Goal: Task Accomplishment & Management: Manage account settings

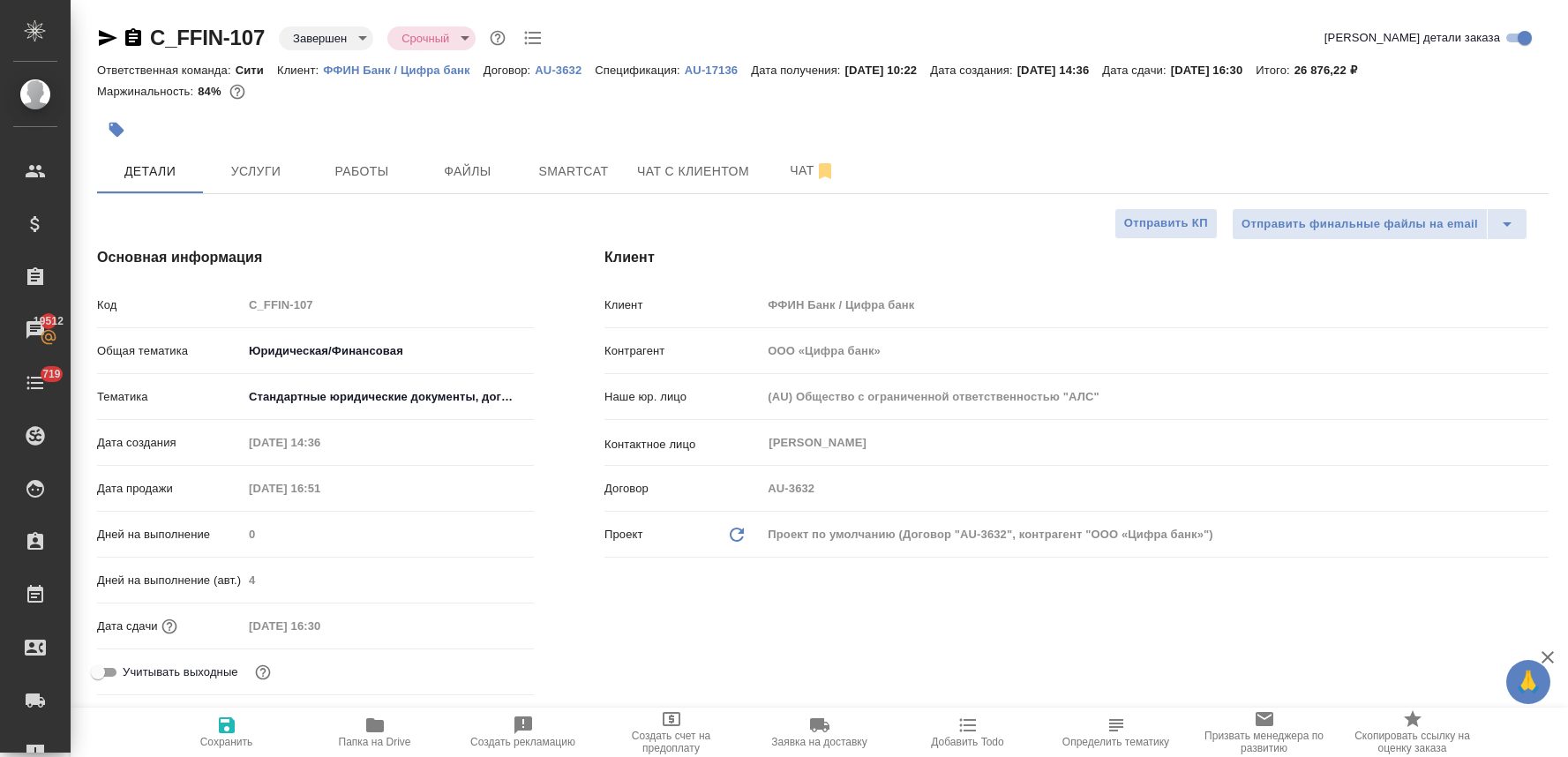
select select "RU"
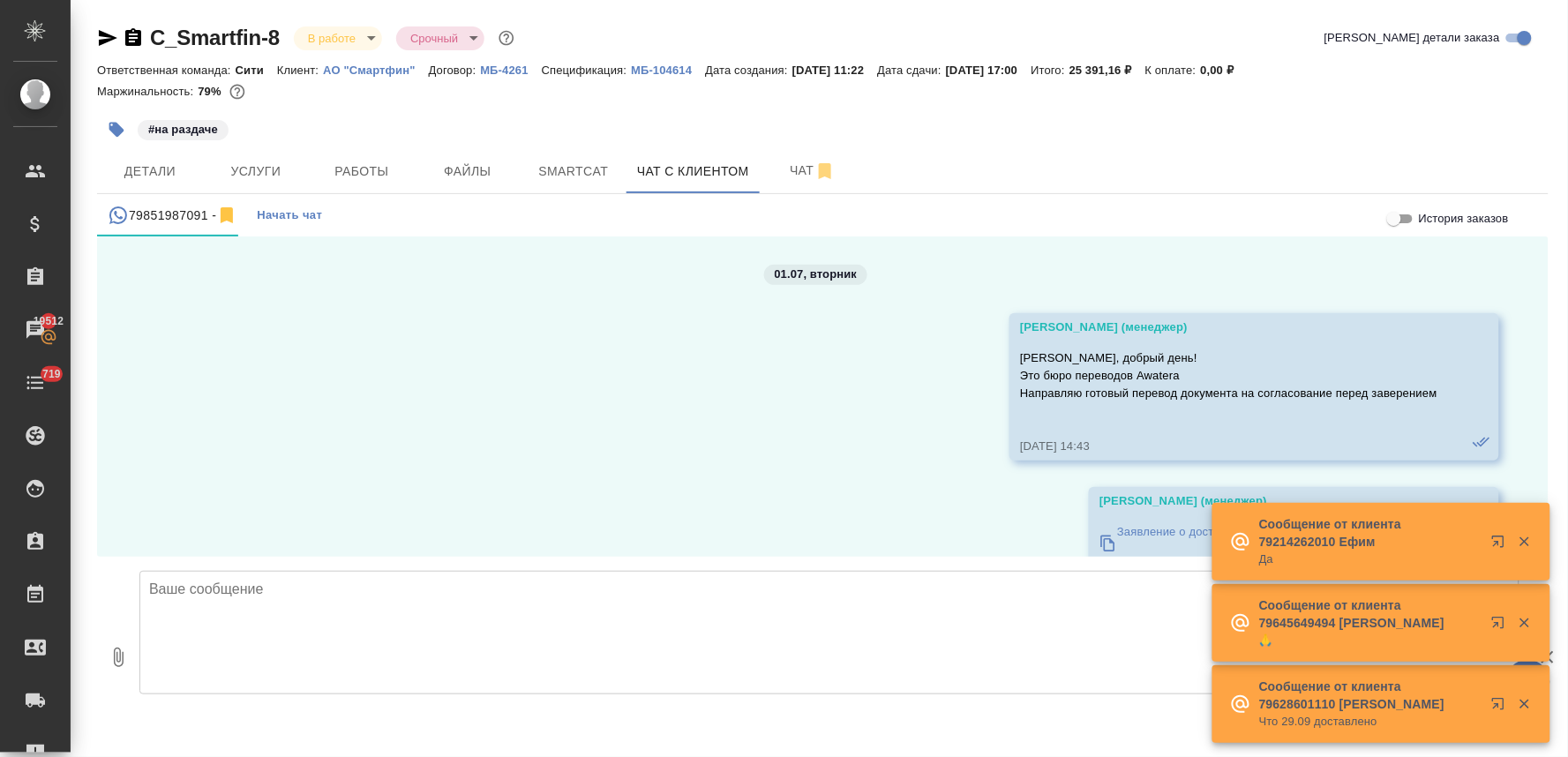
scroll to position [10903, 0]
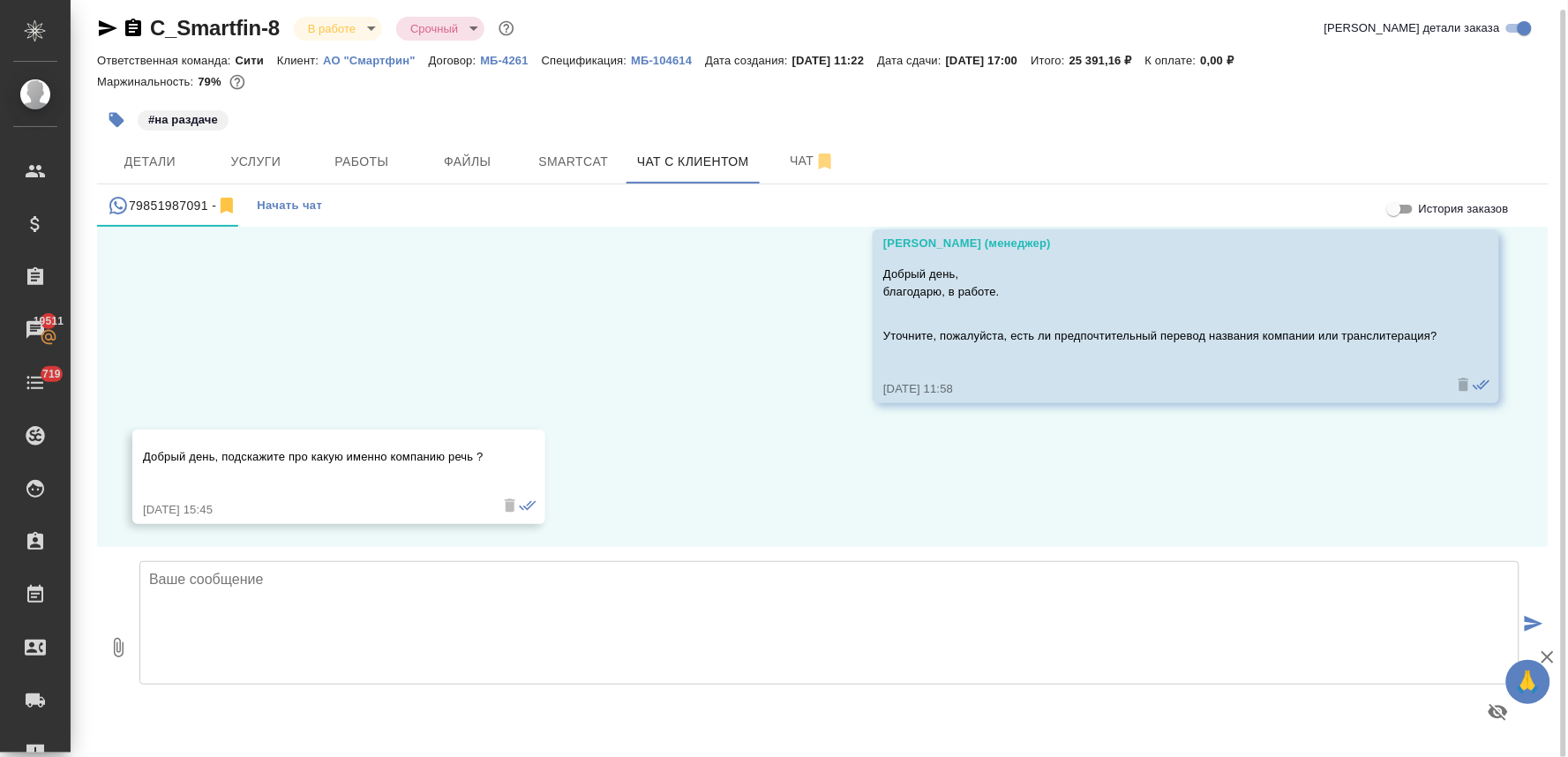
click at [609, 623] on textarea at bounding box center [829, 622] width 1380 height 123
type textarea "про все, упоминающиеся в документах."
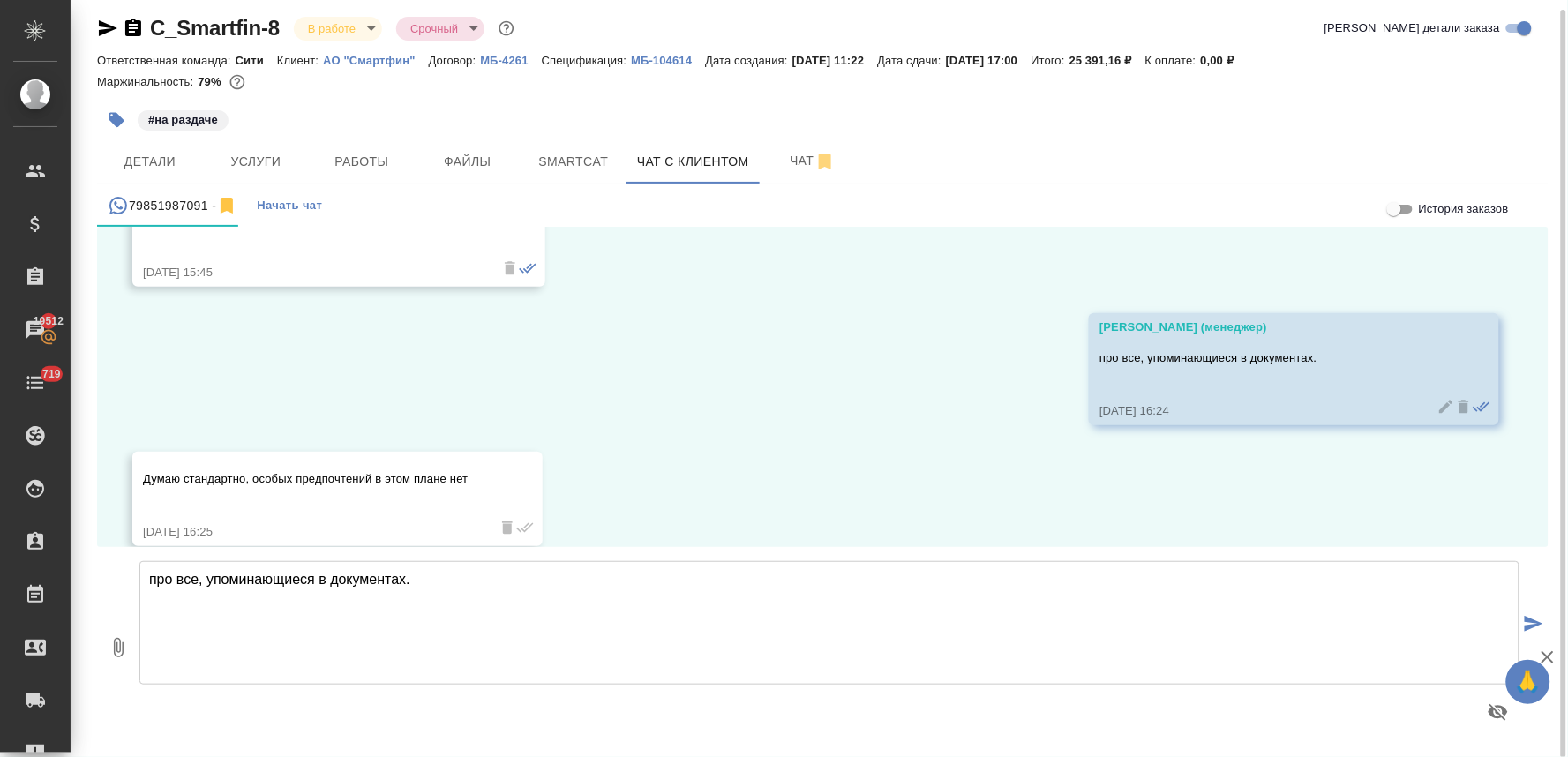
scroll to position [11164, 0]
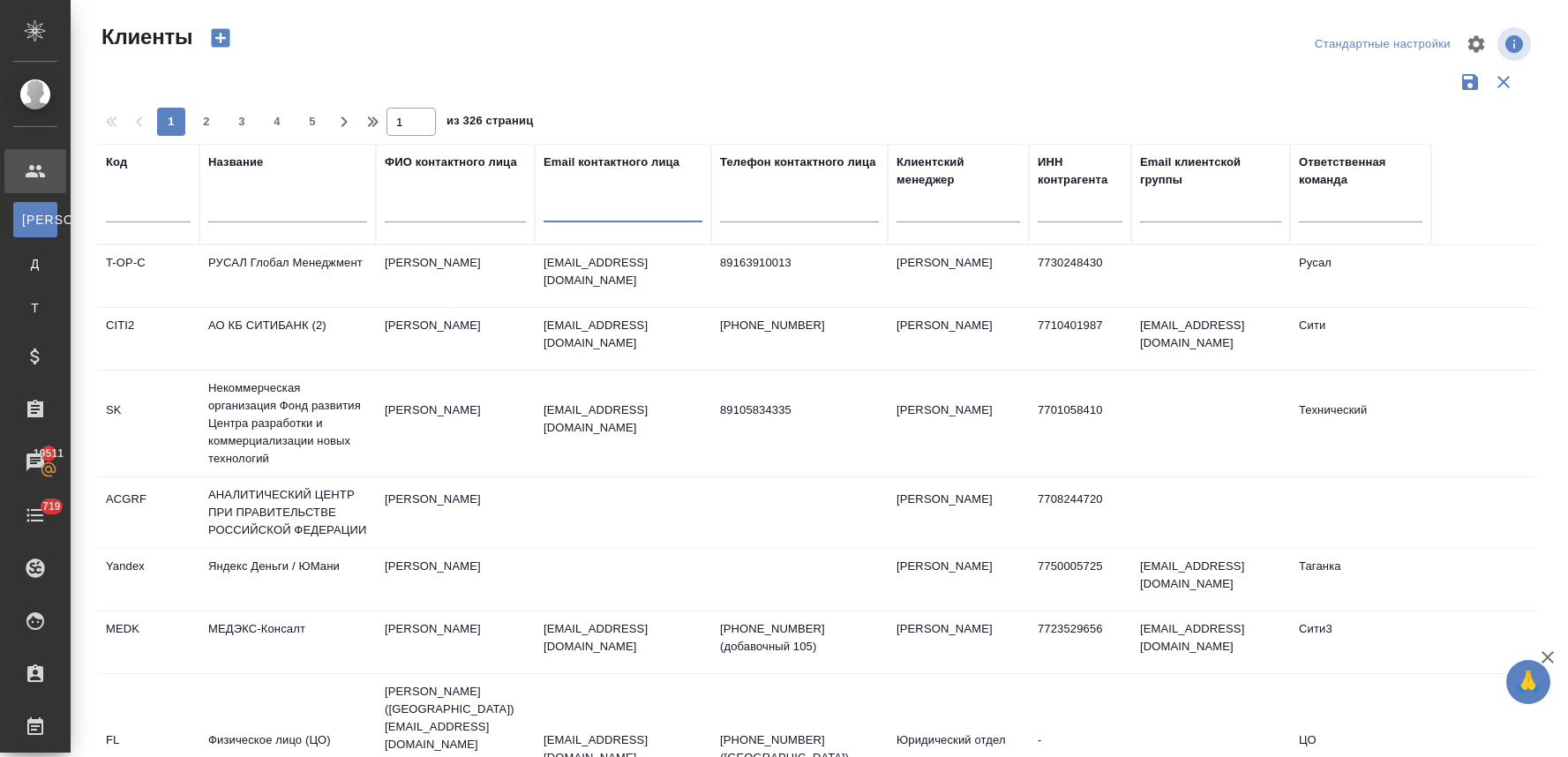
select select "RU"
click at [344, 213] on input "text" at bounding box center [288, 211] width 159 height 22
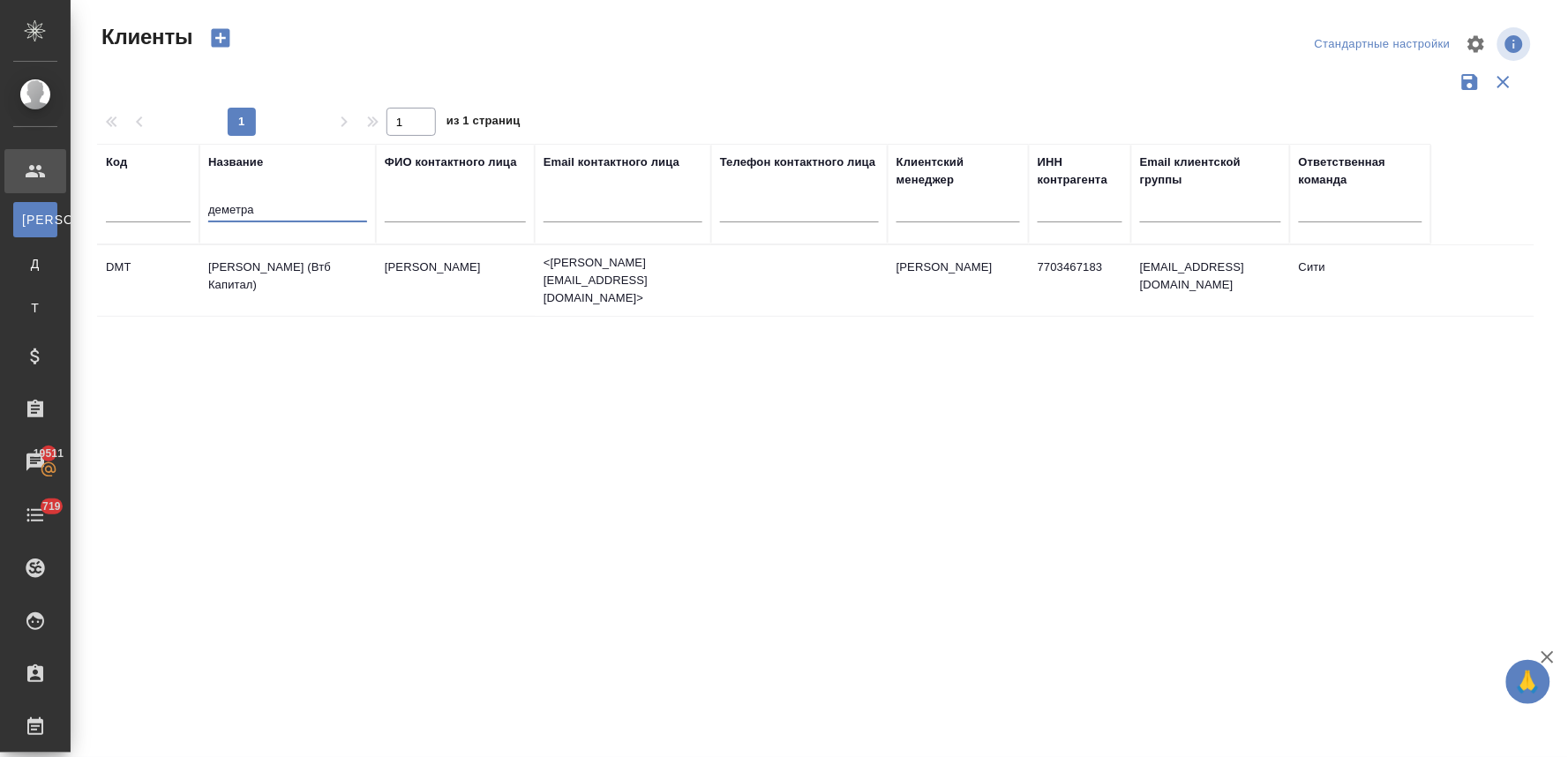
type input "деметра"
click at [300, 265] on td "Деметра Холдинг (Втб Капитал)" at bounding box center [288, 280] width 177 height 62
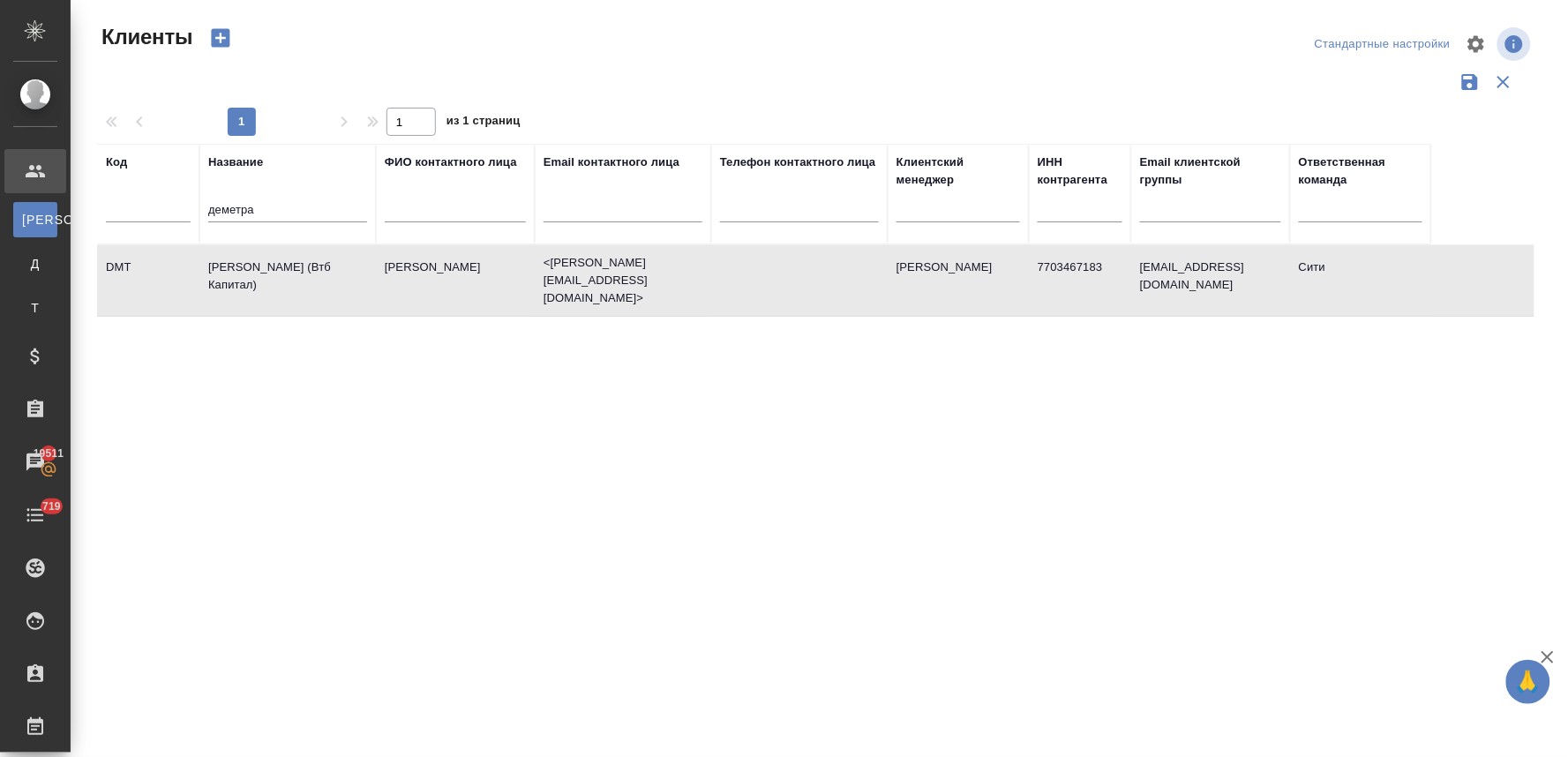
click at [300, 265] on td "Деметра Холдинг (Втб Капитал)" at bounding box center [288, 280] width 177 height 62
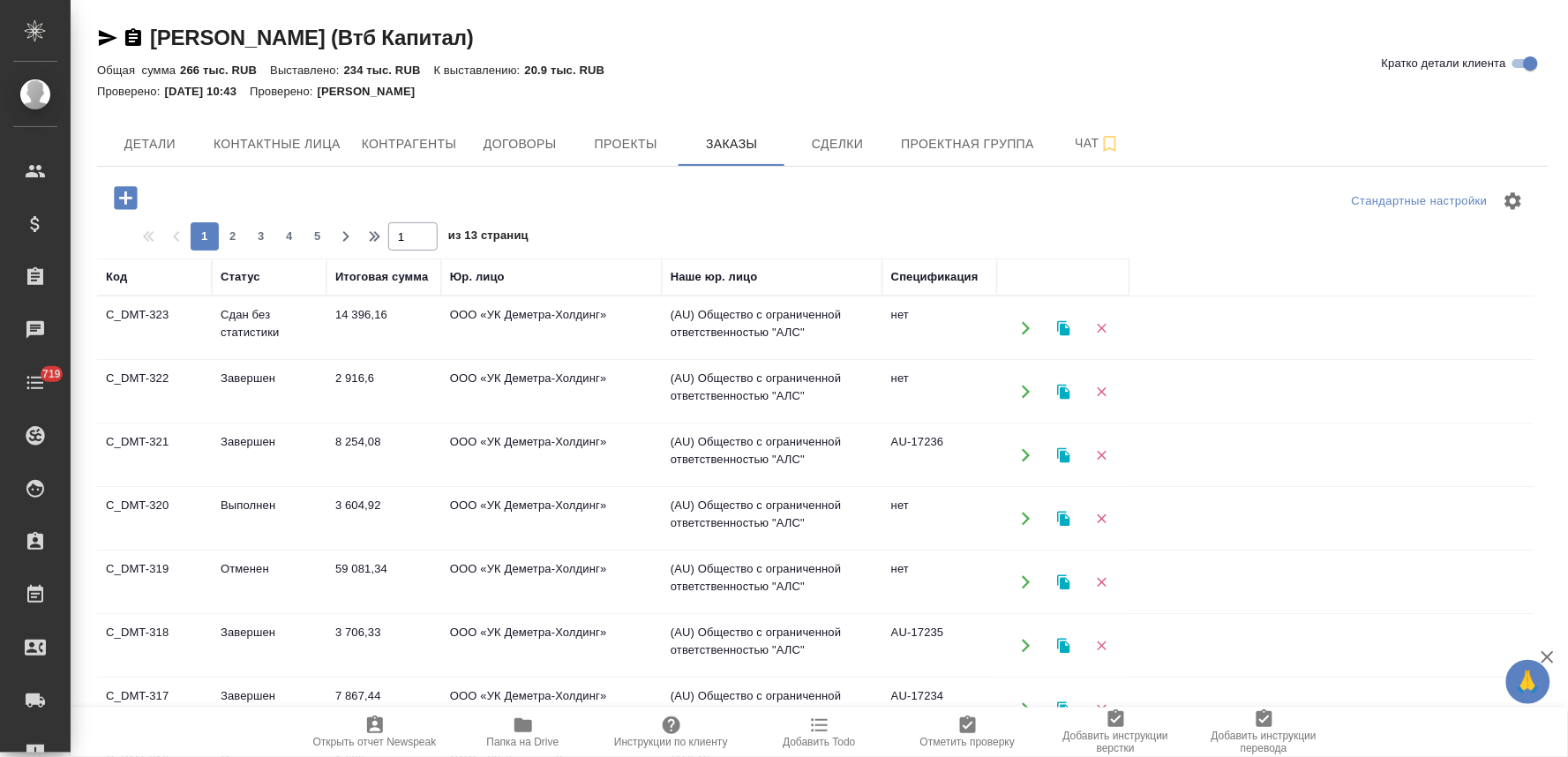
click at [118, 200] on icon "button" at bounding box center [125, 198] width 23 height 23
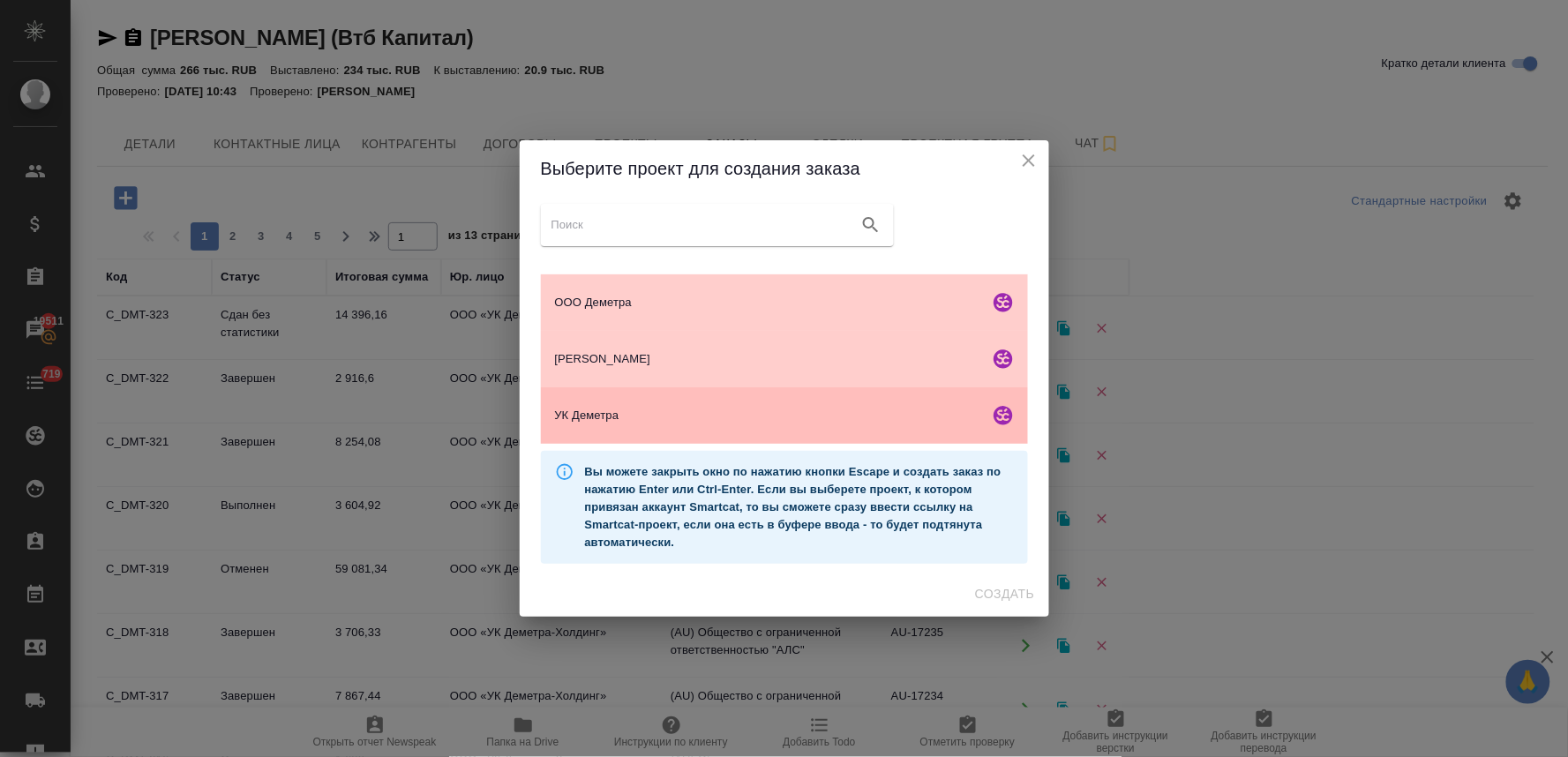
click at [683, 408] on span "УК Деметра" at bounding box center [768, 416] width 427 height 17
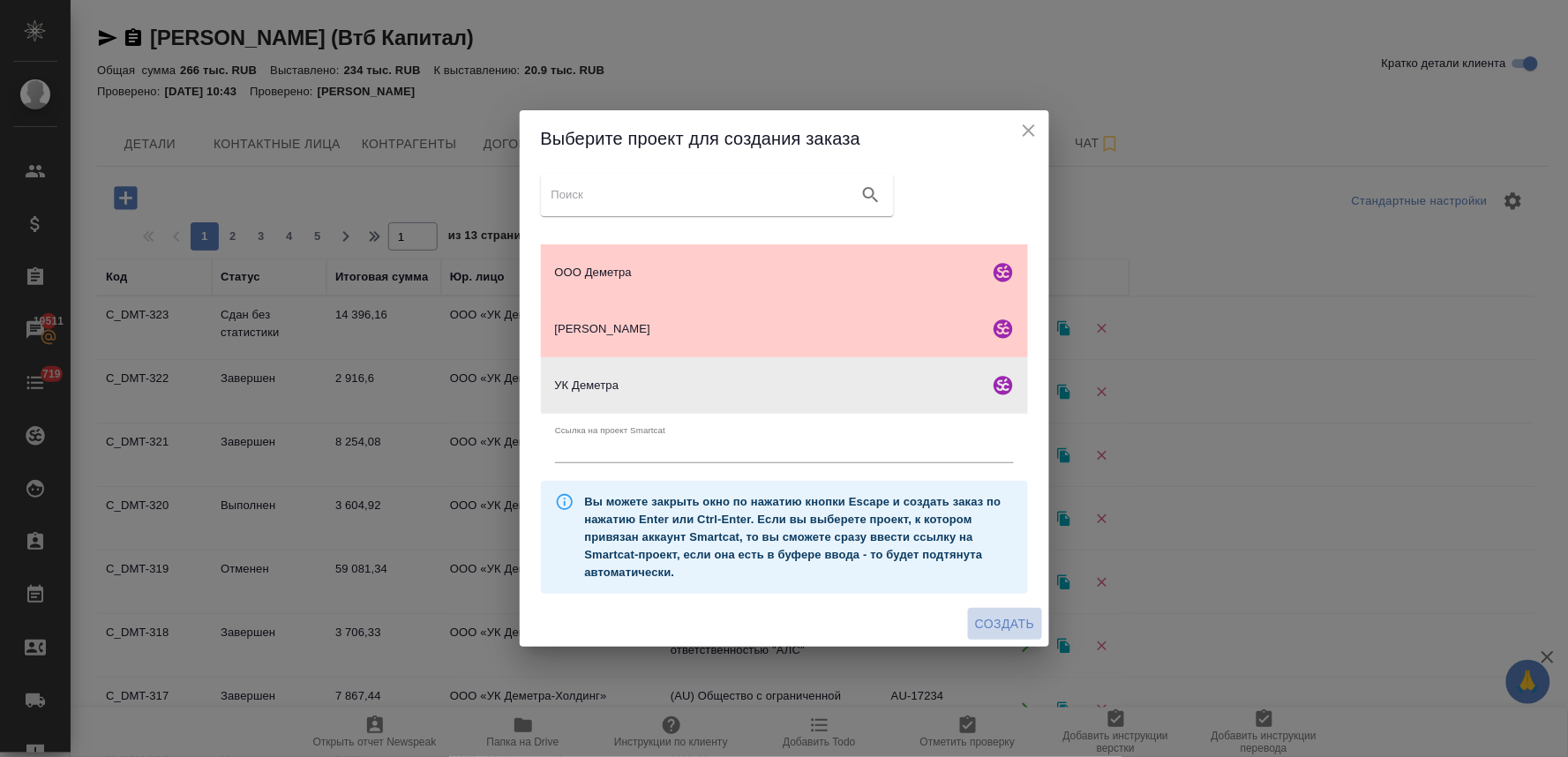
click at [1008, 620] on span "Создать" at bounding box center [1004, 624] width 59 height 22
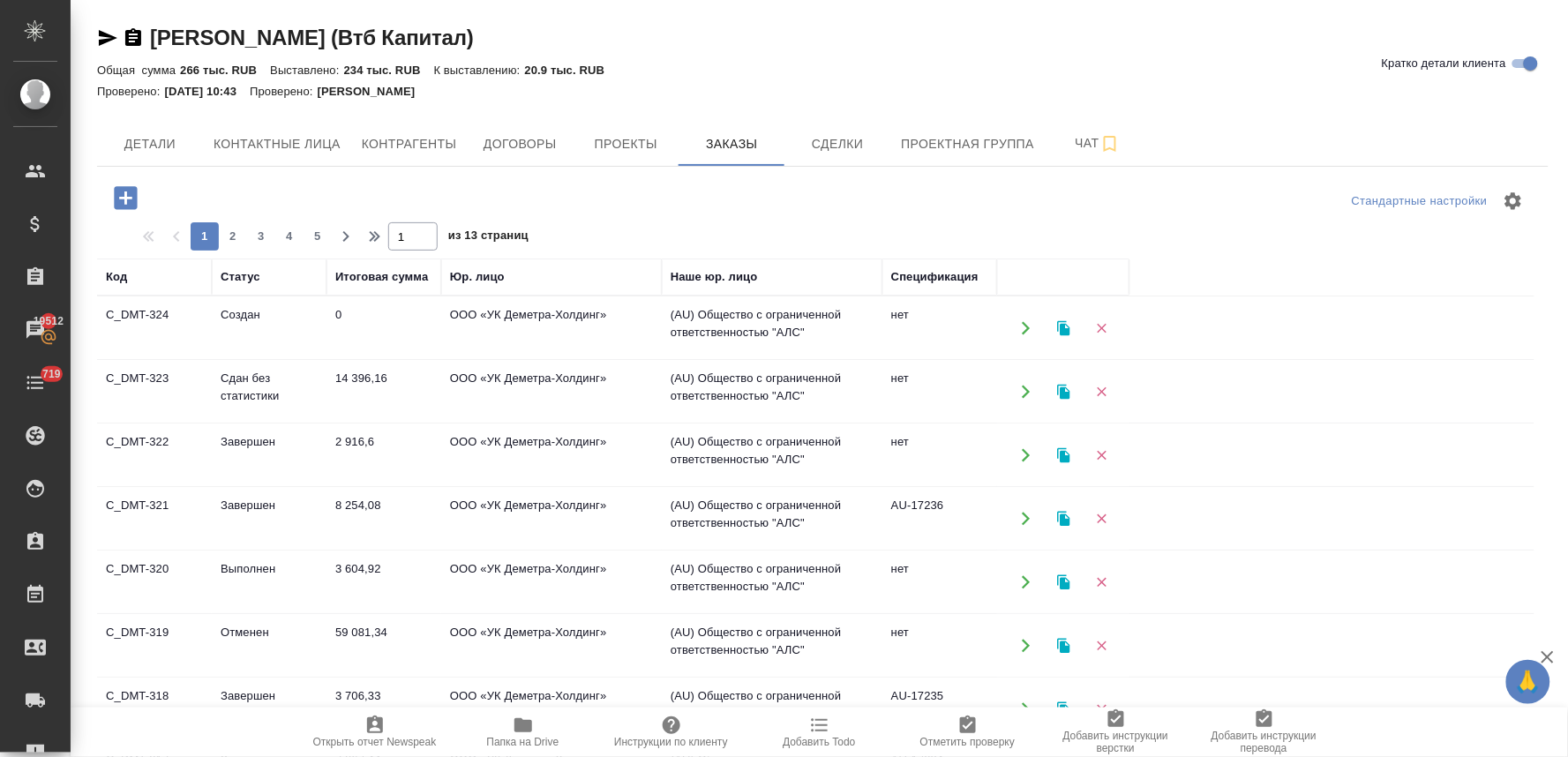
click at [512, 379] on td "ООО «УК Деметра-Холдинг»" at bounding box center [551, 392] width 221 height 62
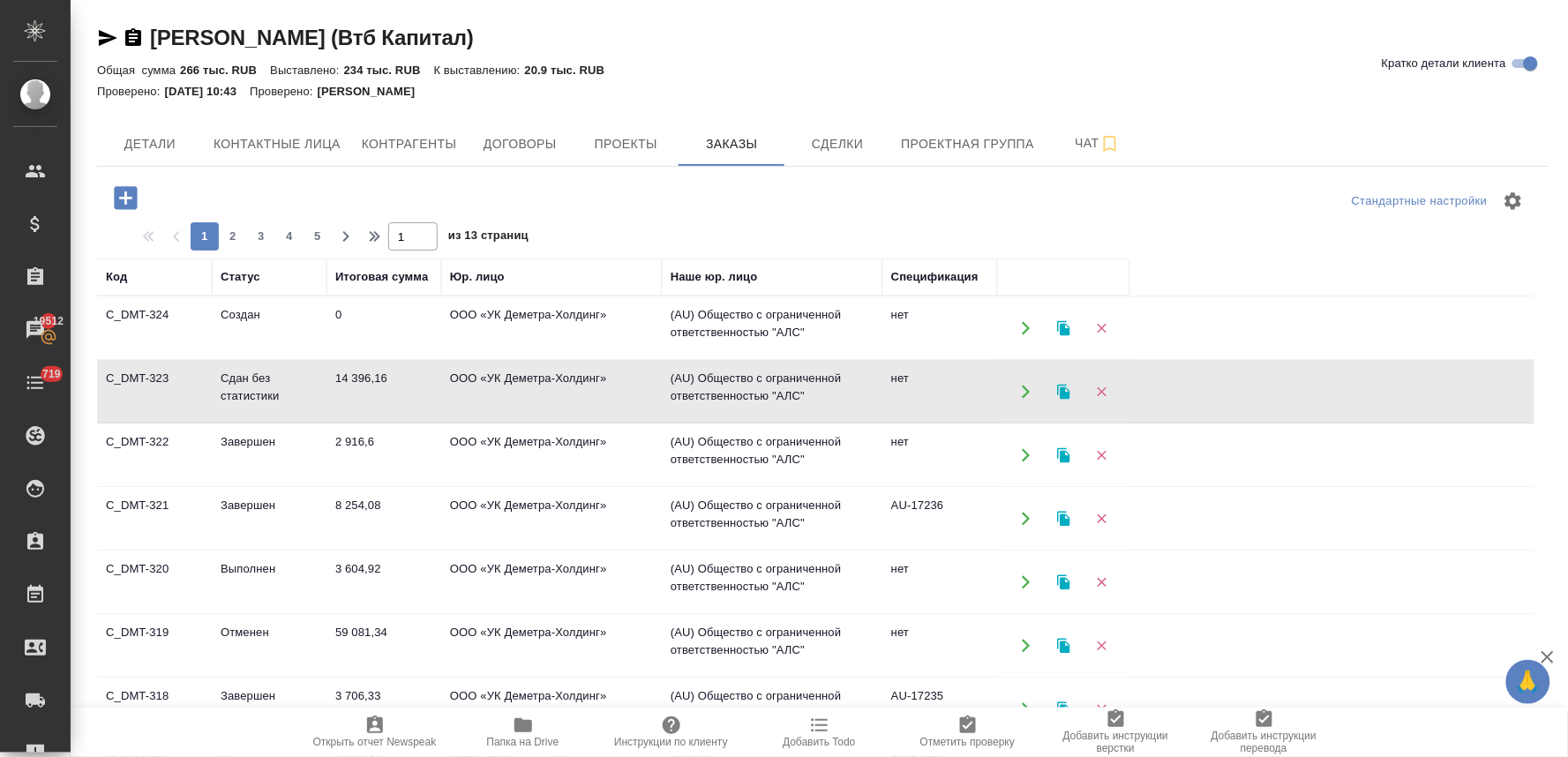
click at [512, 379] on td "ООО «УК Деметра-Холдинг»" at bounding box center [551, 392] width 221 height 62
click at [518, 732] on icon "button" at bounding box center [523, 725] width 17 height 14
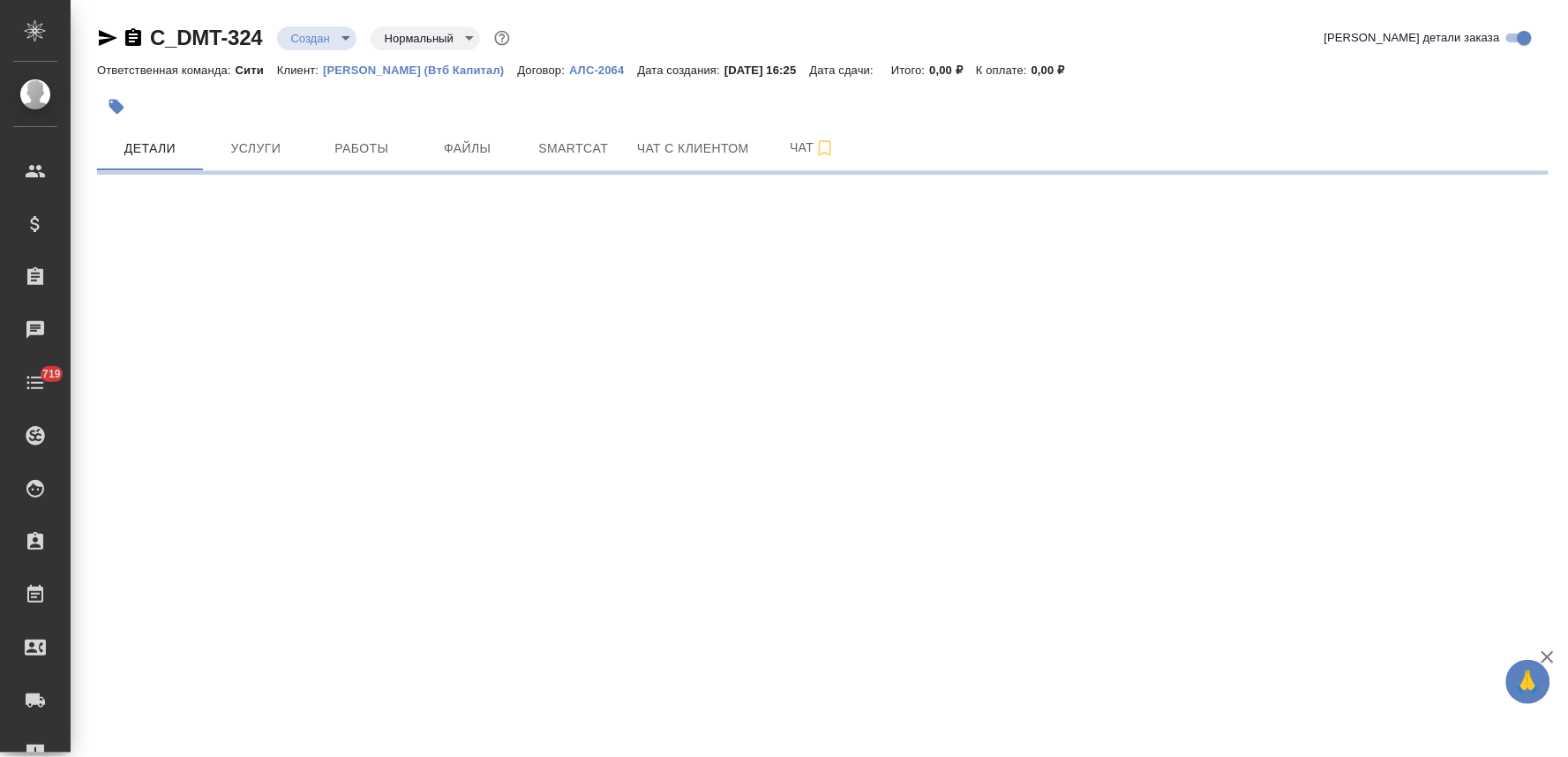
select select "RU"
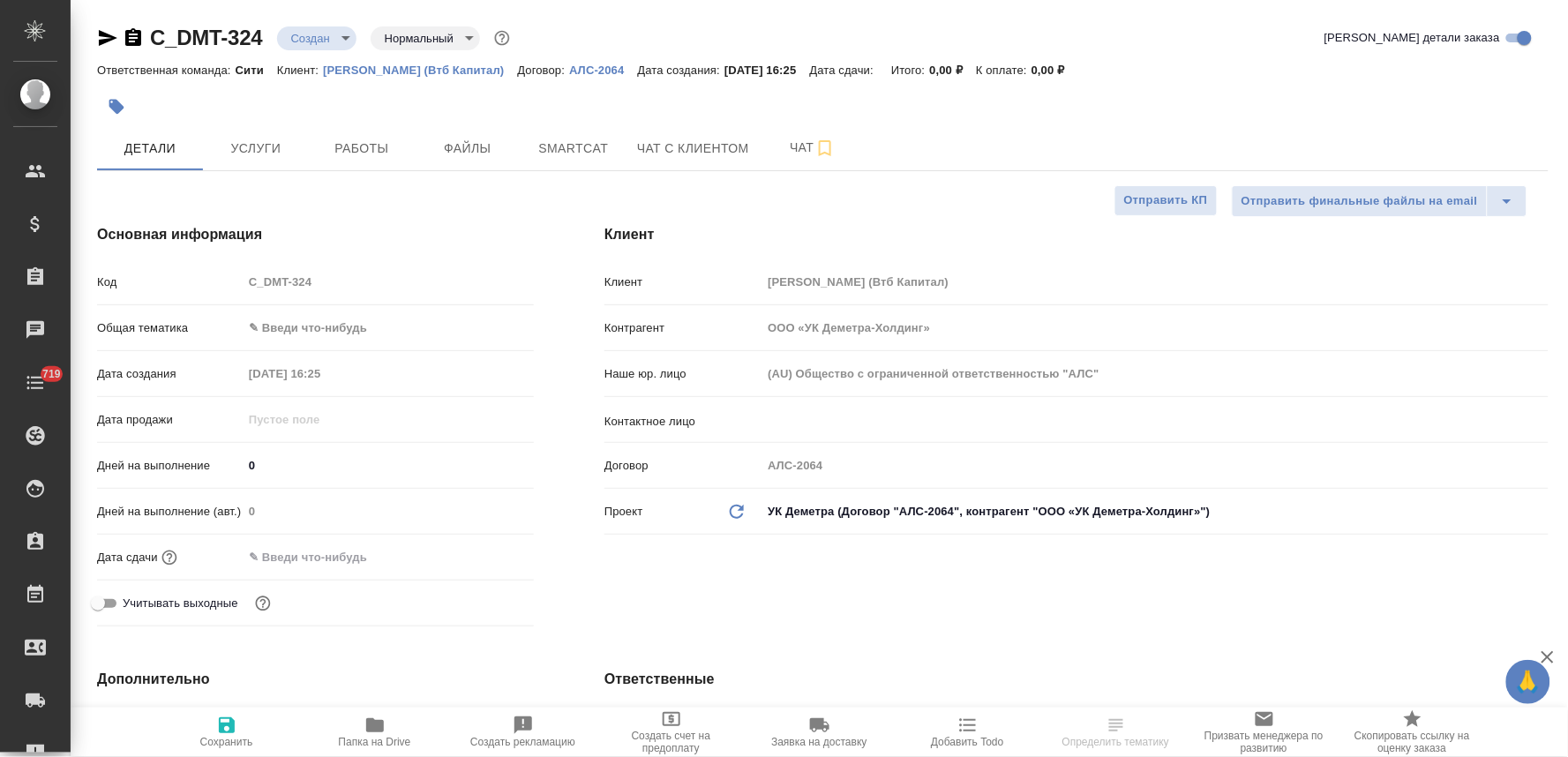
type textarea "x"
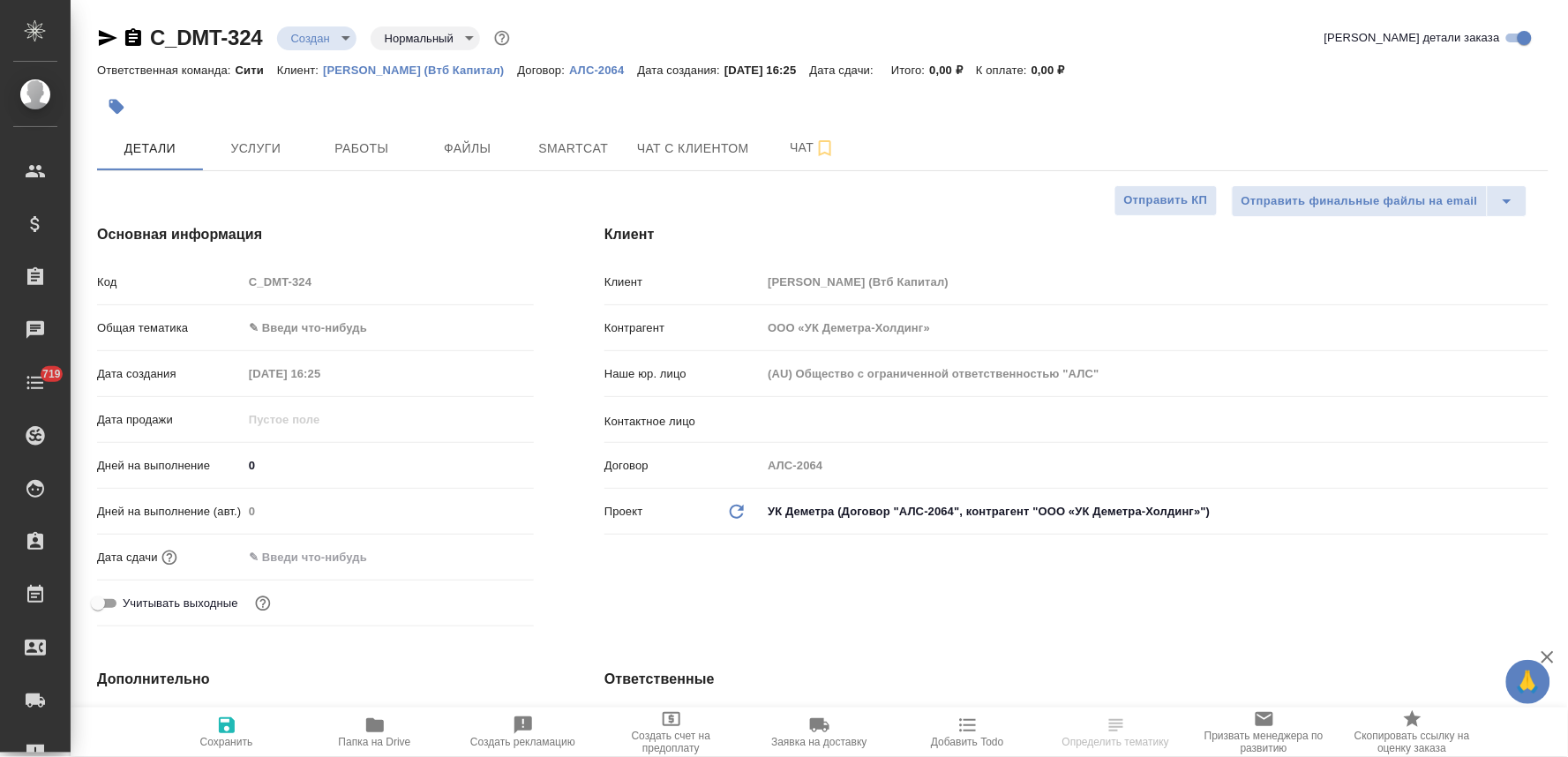
type textarea "x"
click at [222, 287] on div "Код C_DMT-324" at bounding box center [315, 282] width 437 height 31
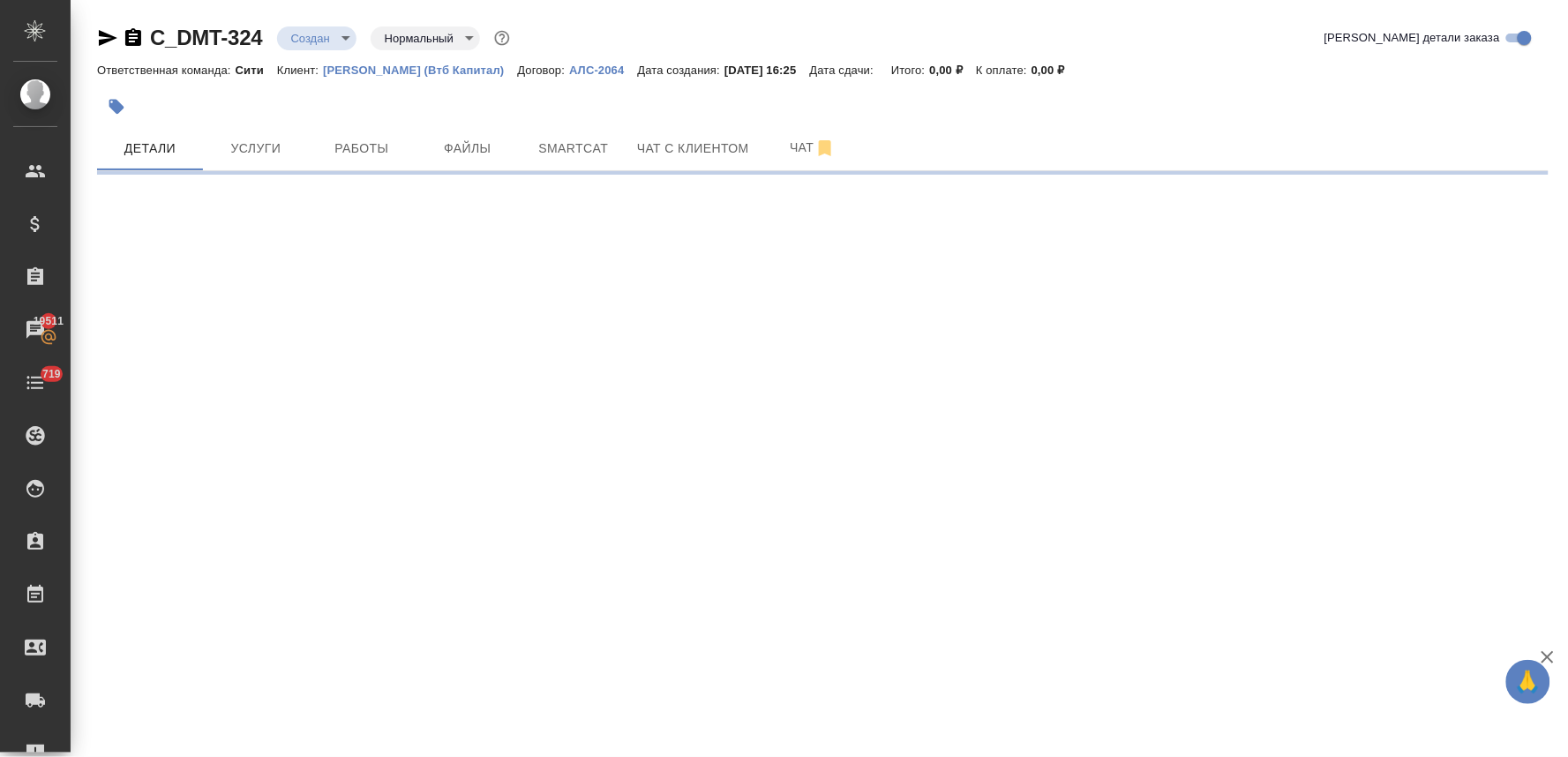
select select "RU"
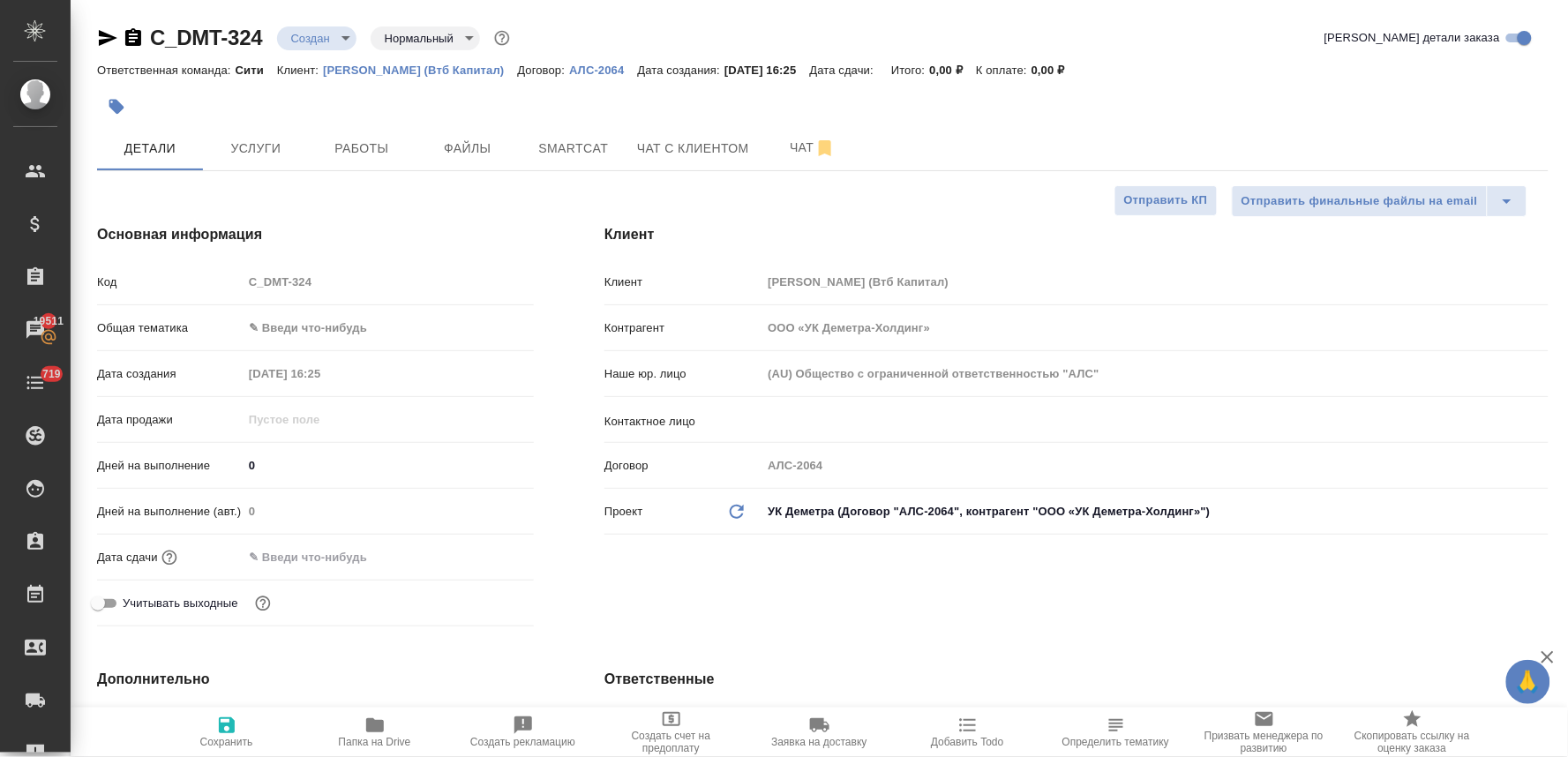
type textarea "x"
drag, startPoint x: 499, startPoint y: 628, endPoint x: 267, endPoint y: 701, distance: 243.2
click at [499, 628] on div "Учитывать выходные" at bounding box center [315, 611] width 437 height 46
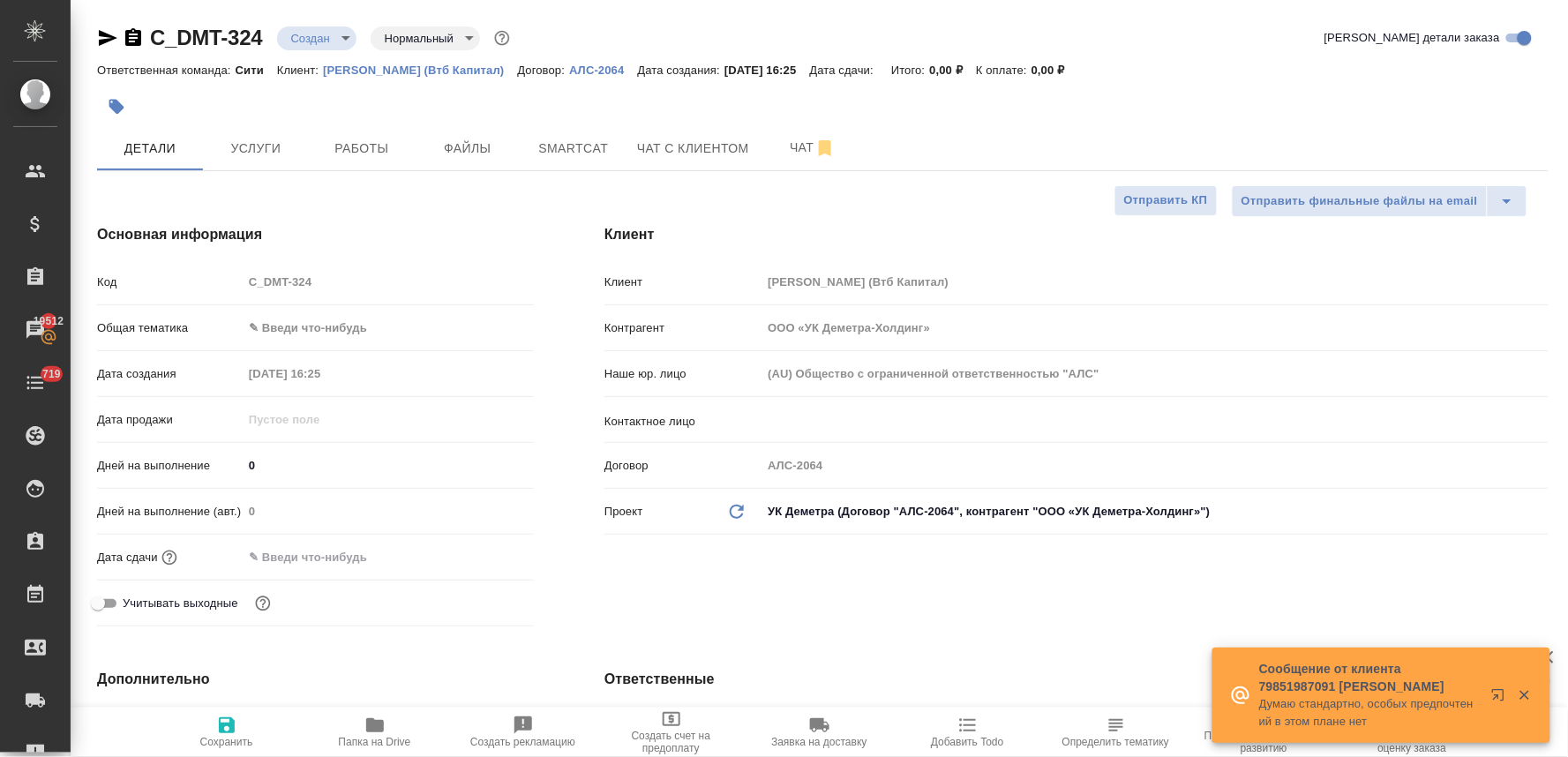
click at [763, 604] on div "Клиент Клиент Деметра Холдинг (Втб Капитал) Контрагент ООО «УК Деметра-Холдинг»…" at bounding box center [1077, 429] width 1015 height 480
click at [478, 147] on span "Файлы" at bounding box center [467, 148] width 85 height 22
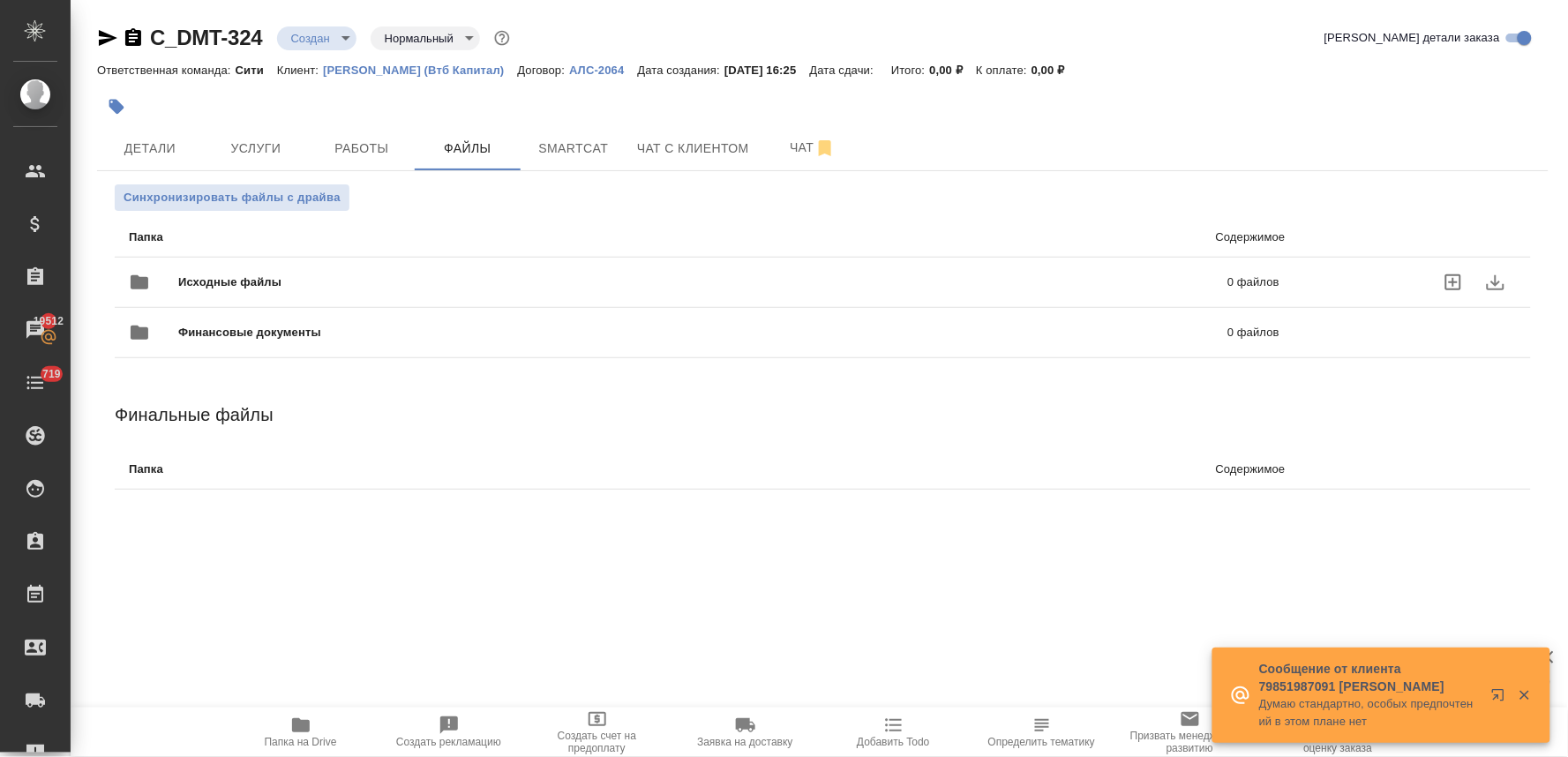
click at [1454, 284] on icon "uploadFiles" at bounding box center [1453, 282] width 21 height 21
click at [0, 0] on input "uploadFiles" at bounding box center [0, 0] width 0 height 0
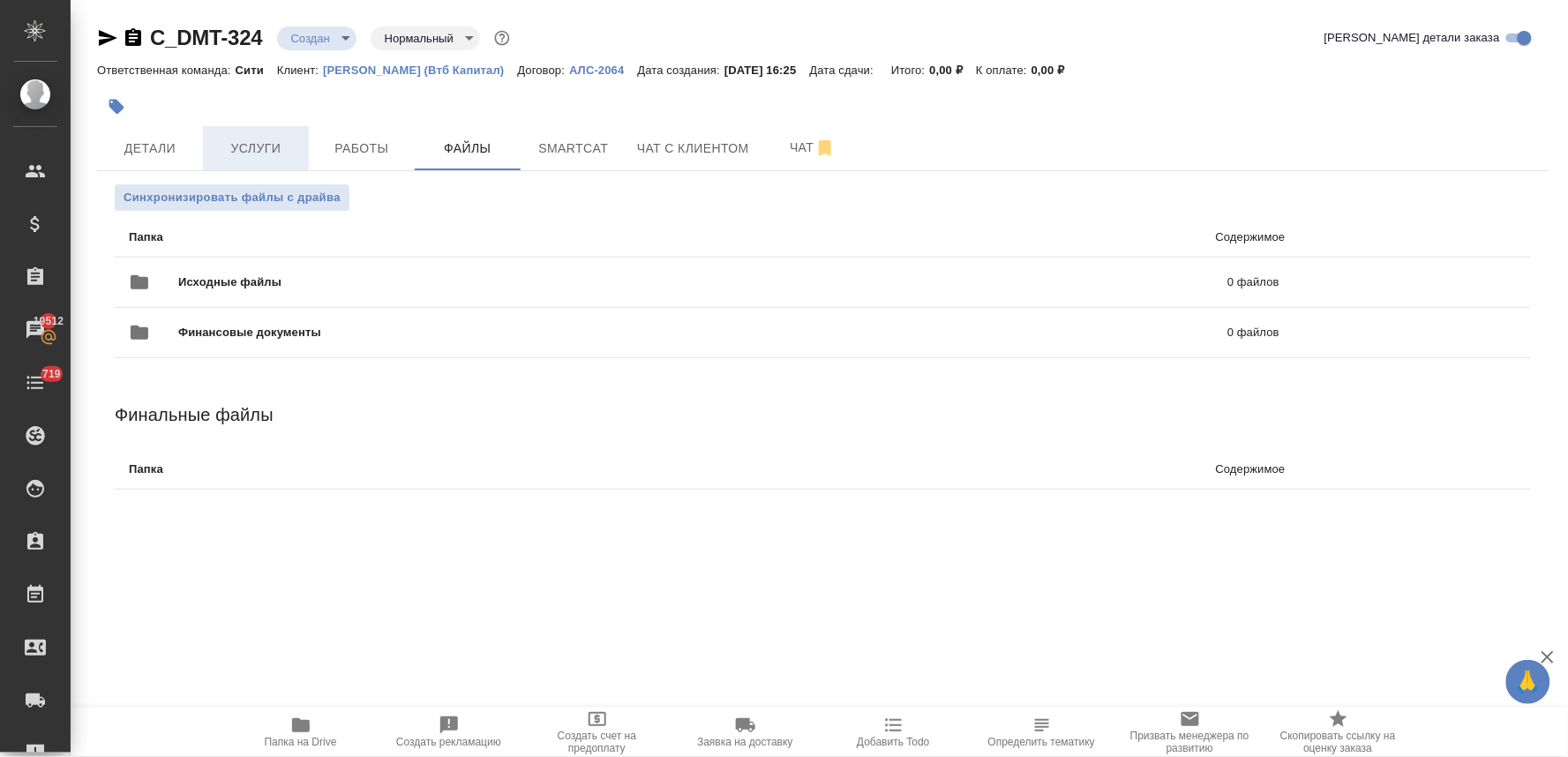
click at [266, 140] on span "Услуги" at bounding box center [255, 148] width 85 height 22
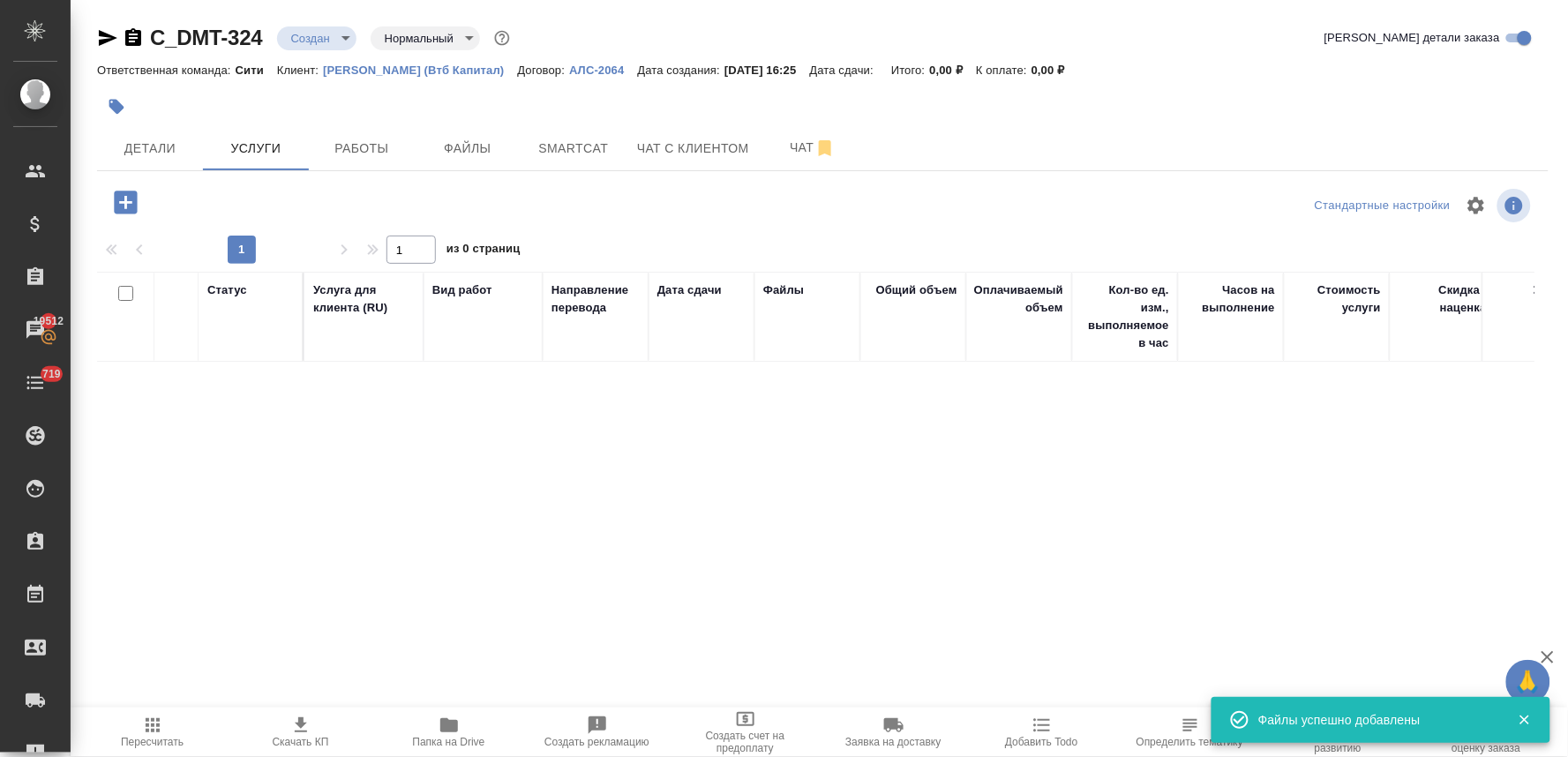
click at [1348, 484] on div "Статус Услуга для клиента (RU) Вид работ Направление перевода Дата сдачи Файлы …" at bounding box center [816, 461] width 1437 height 379
click at [139, 146] on span "Детали" at bounding box center [150, 148] width 85 height 22
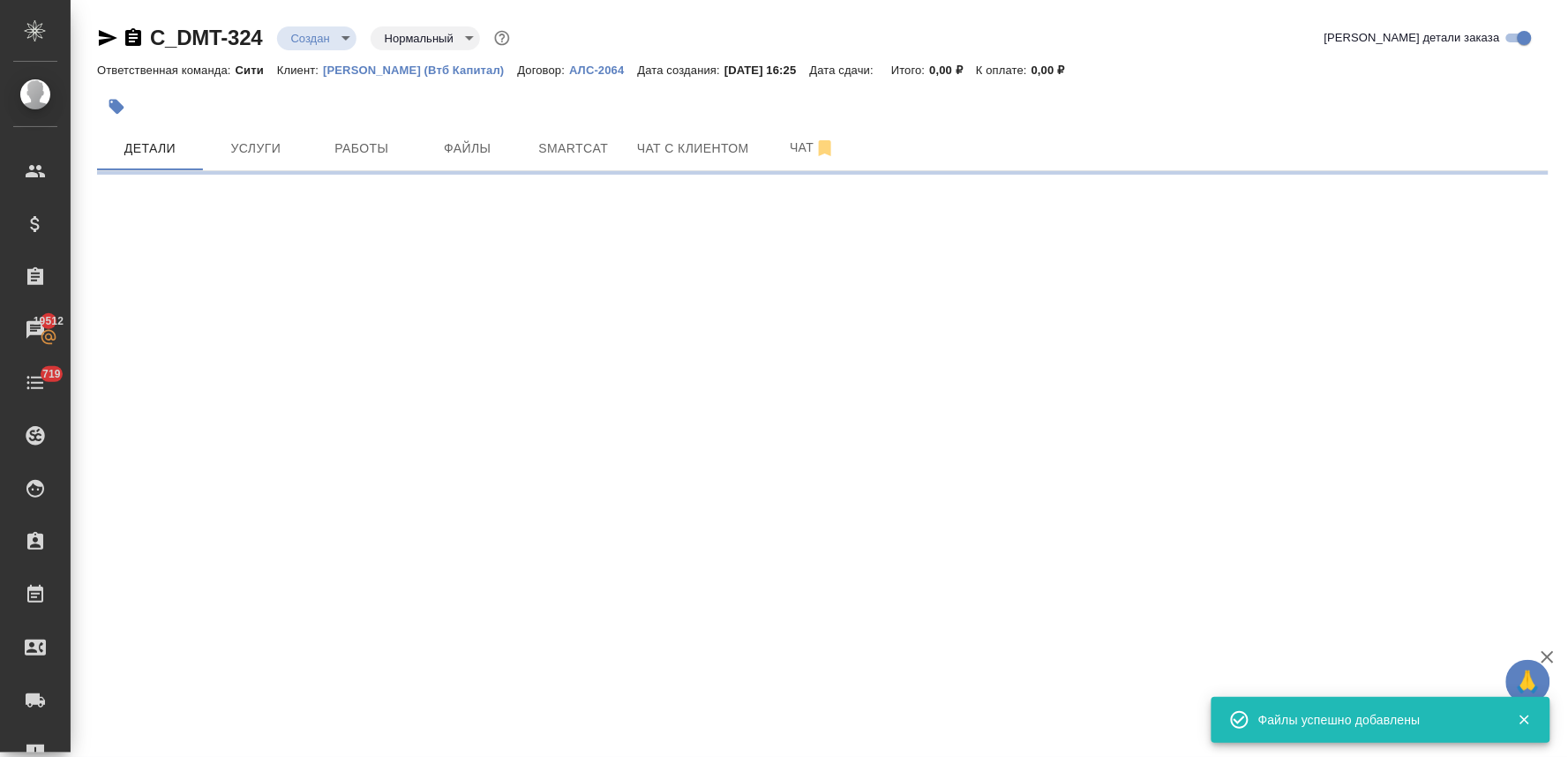
select select "RU"
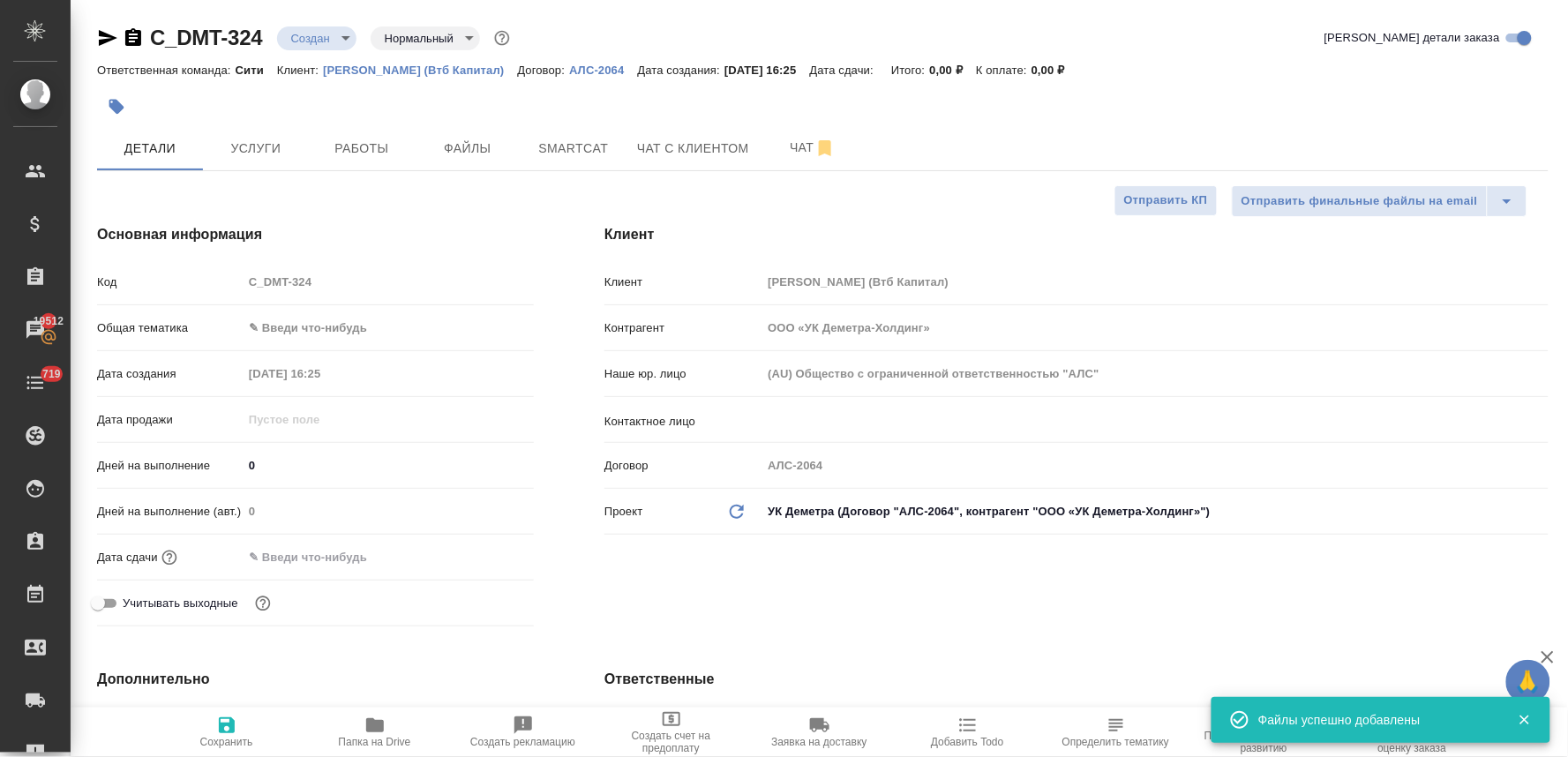
type textarea "x"
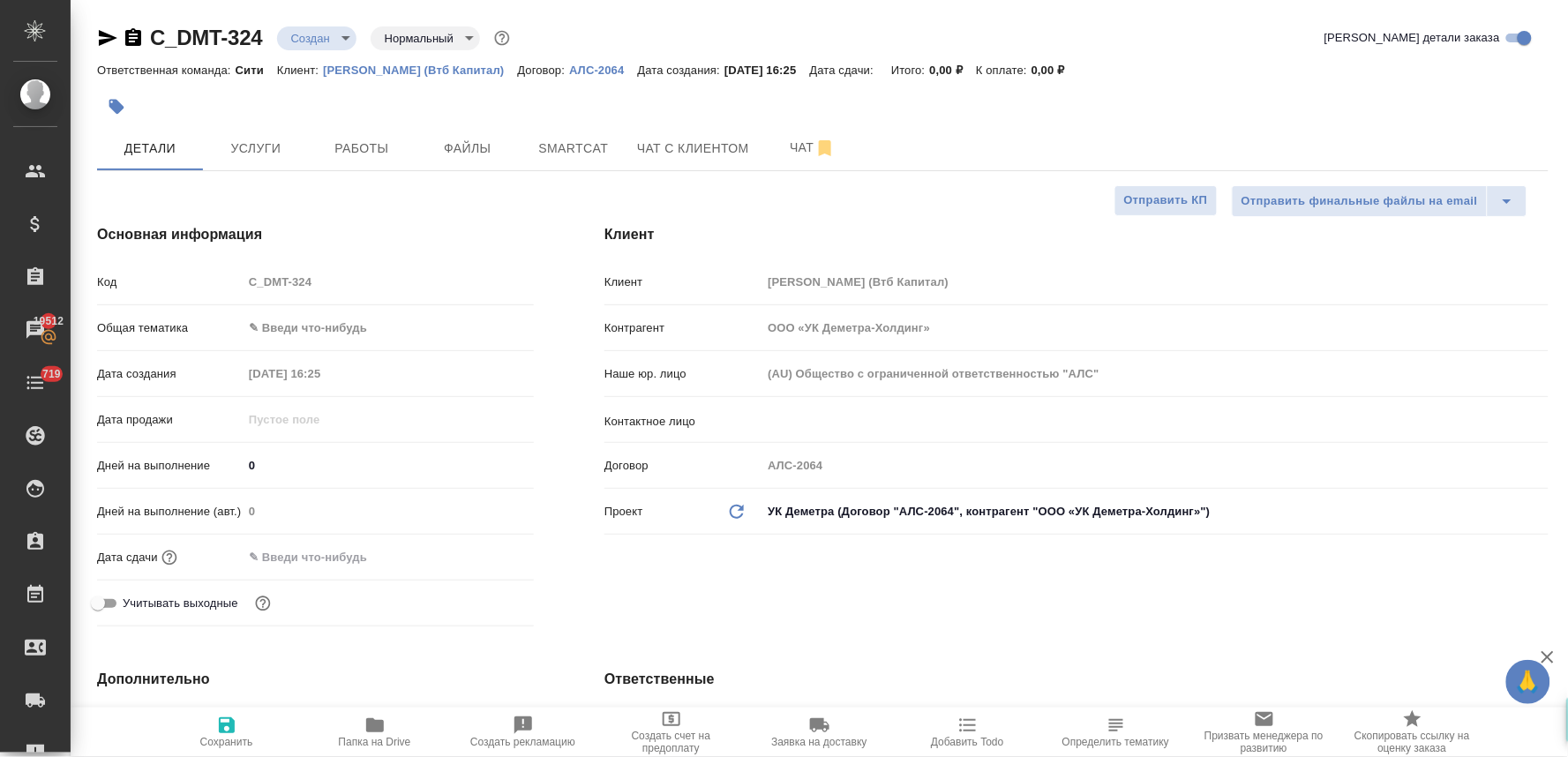
click at [322, 547] on input "text" at bounding box center [320, 557] width 155 height 26
click at [483, 548] on icon "button" at bounding box center [483, 557] width 21 height 21
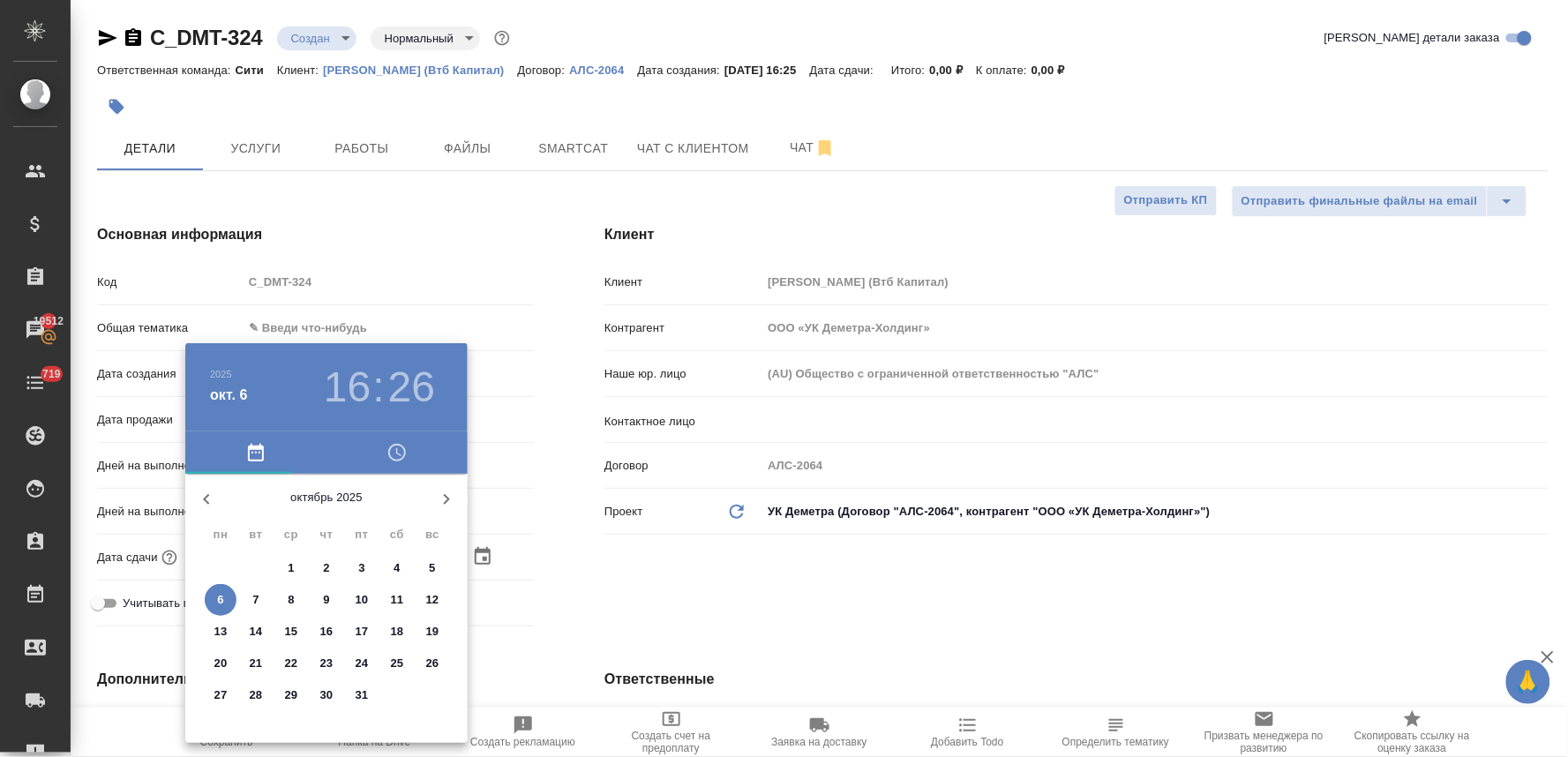
click at [395, 453] on icon "button" at bounding box center [397, 453] width 21 height 21
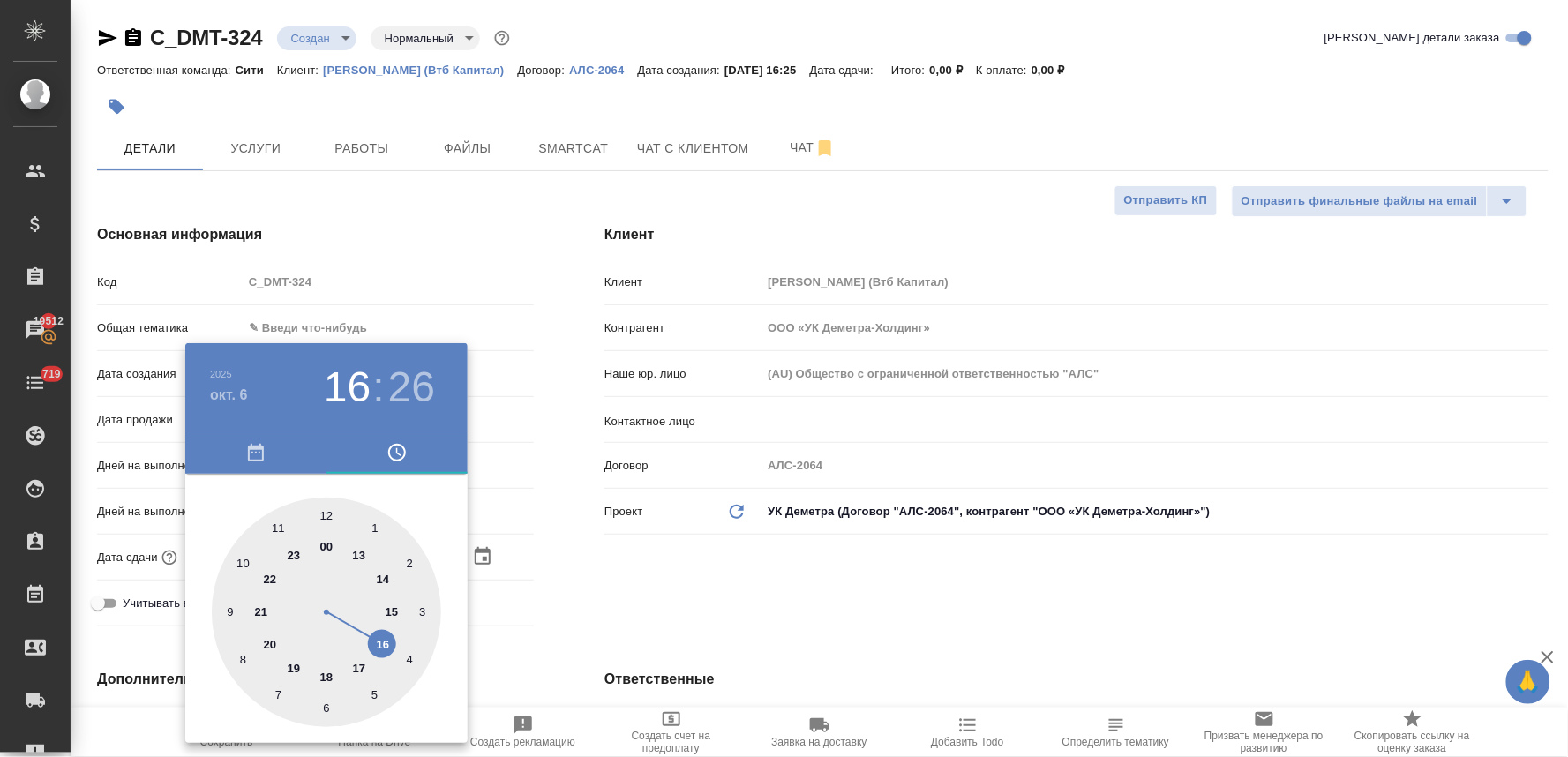
click at [389, 645] on div at bounding box center [327, 613] width 229 height 229
type input "06.10.2025 16:26"
type textarea "x"
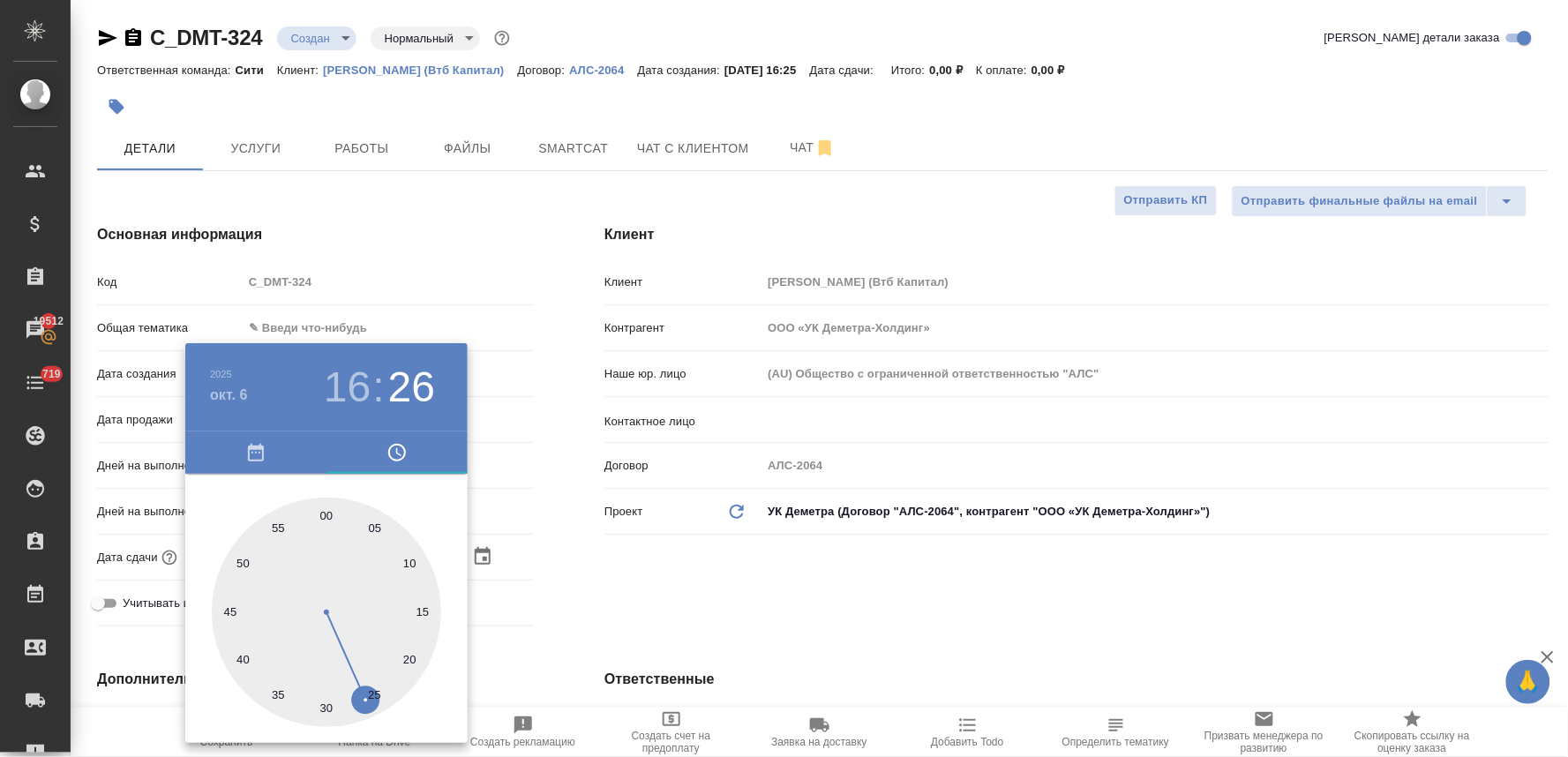
click at [244, 654] on div at bounding box center [327, 613] width 229 height 229
type input "06.10.2025 16:40"
type textarea "x"
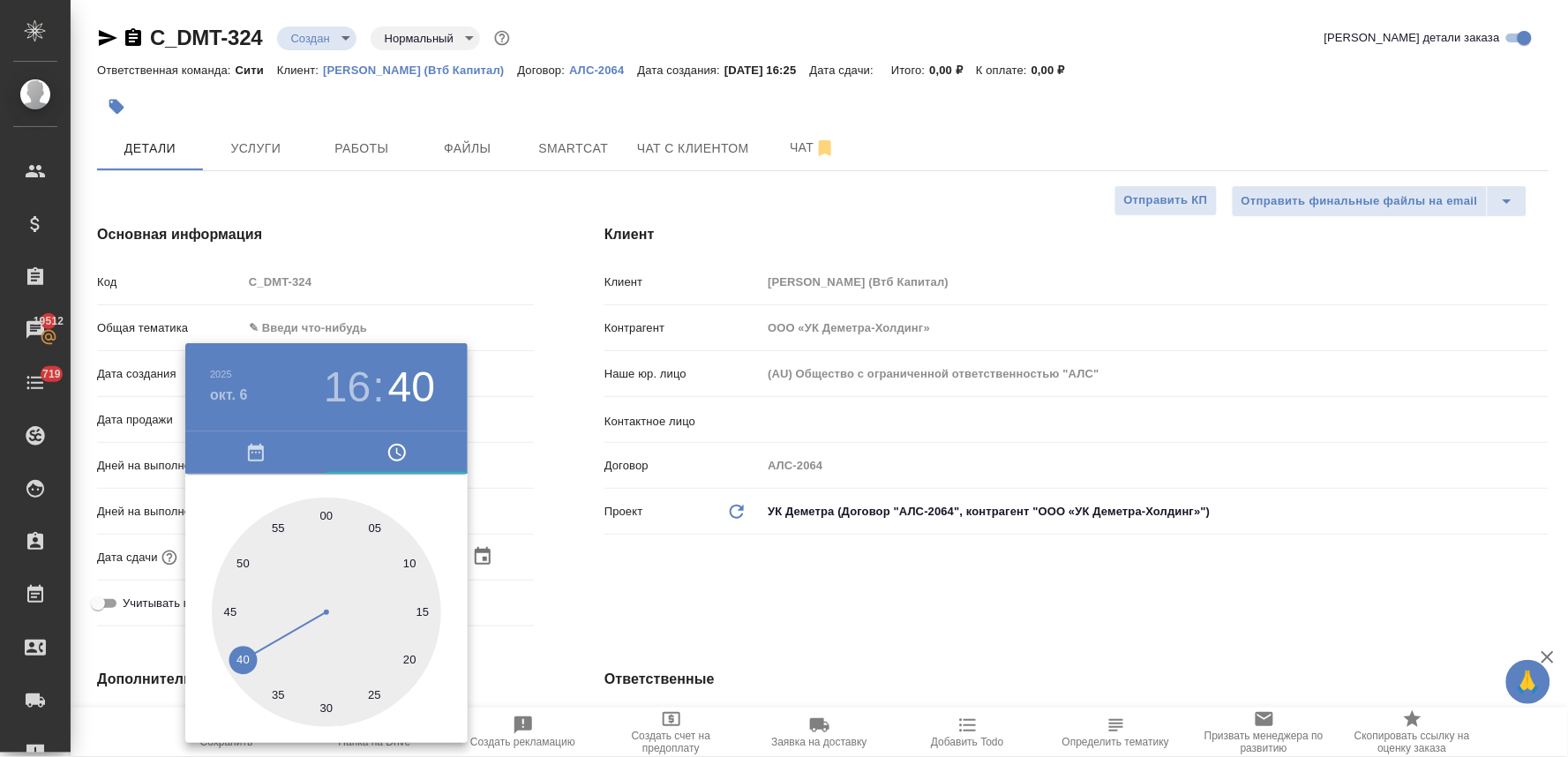
click at [609, 623] on div at bounding box center [784, 378] width 1568 height 757
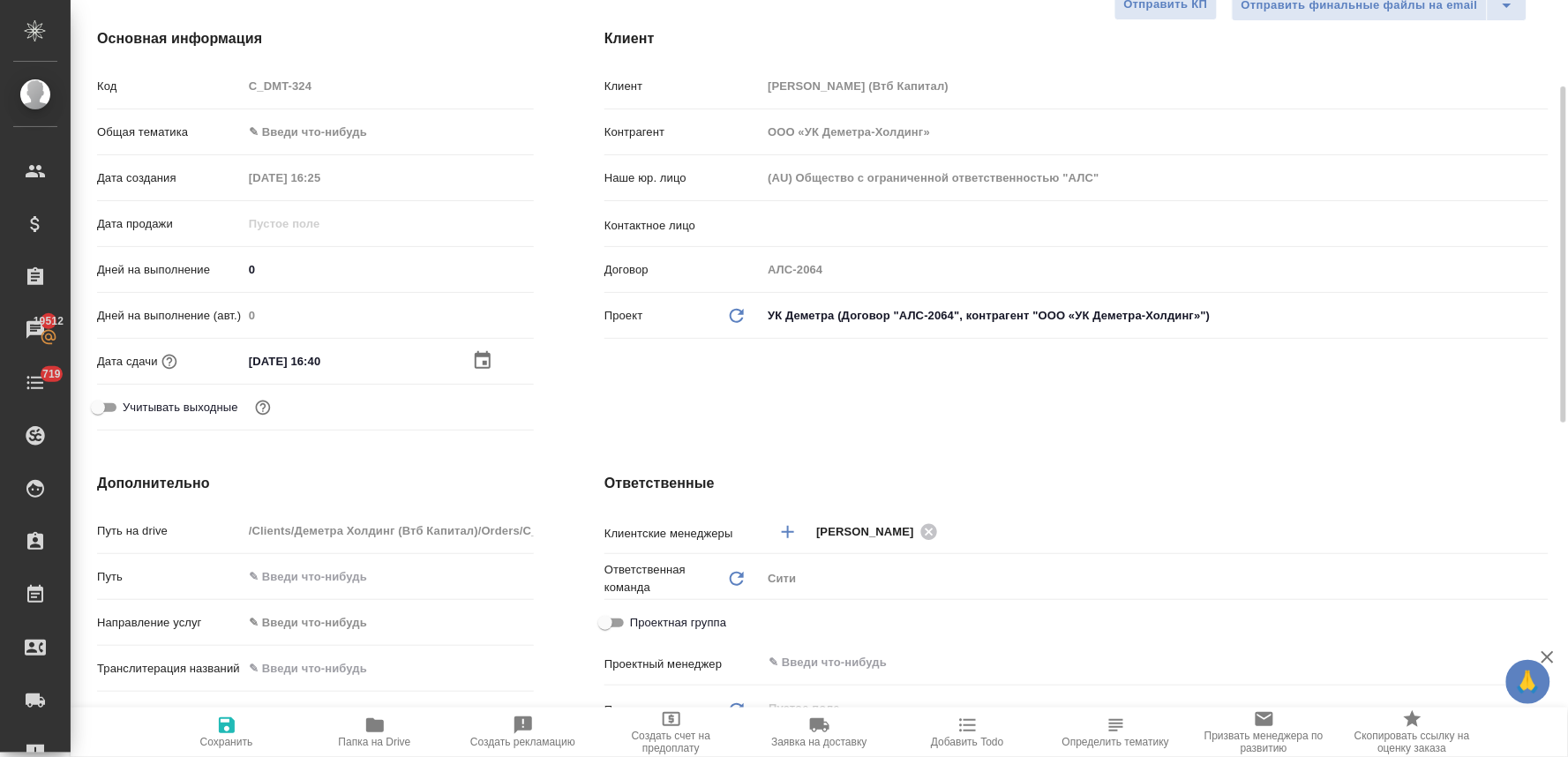
scroll to position [489, 0]
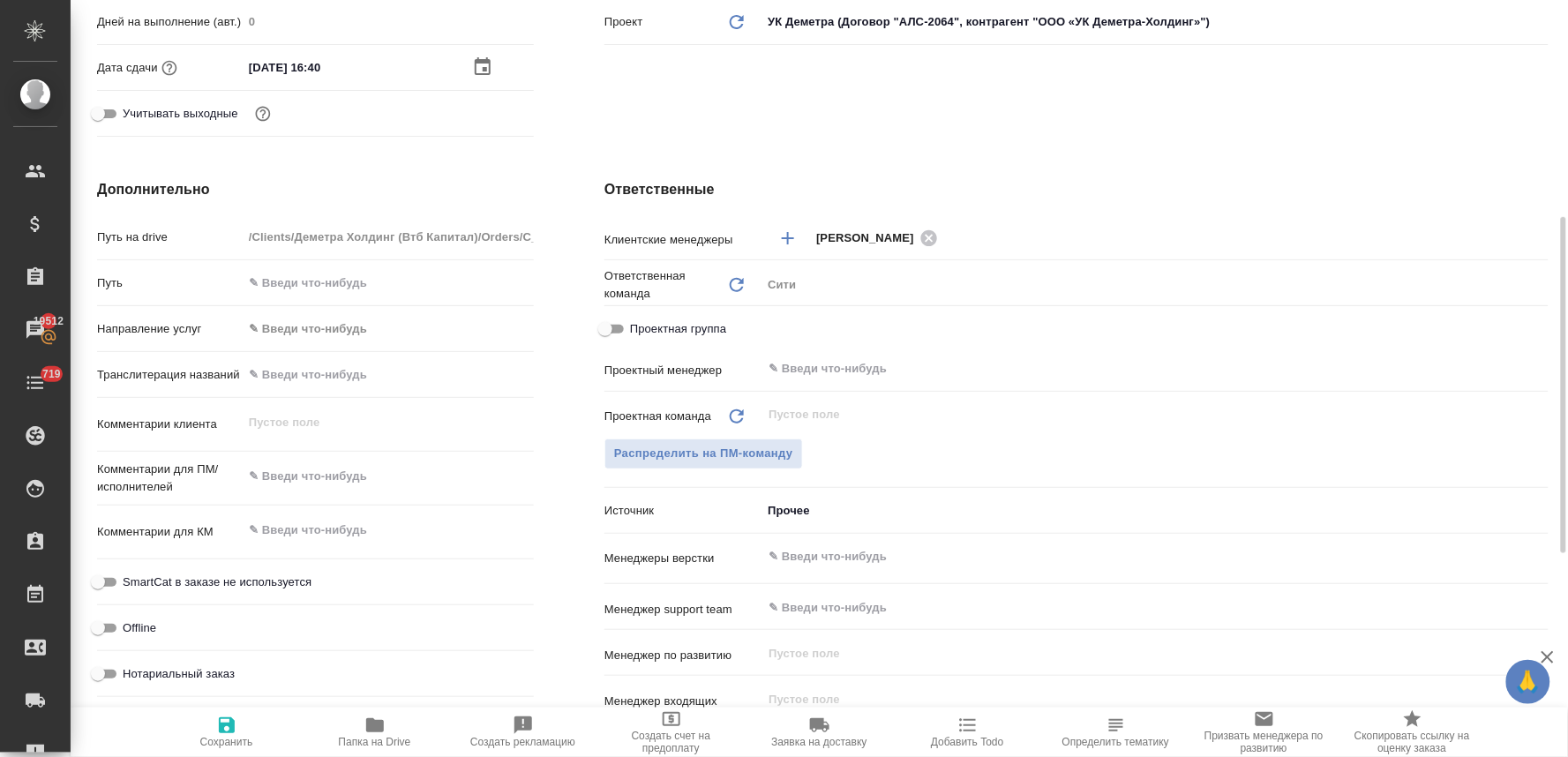
type textarea "x"
click at [320, 480] on textarea at bounding box center [388, 476] width 291 height 30
type textarea "по"
type textarea "x"
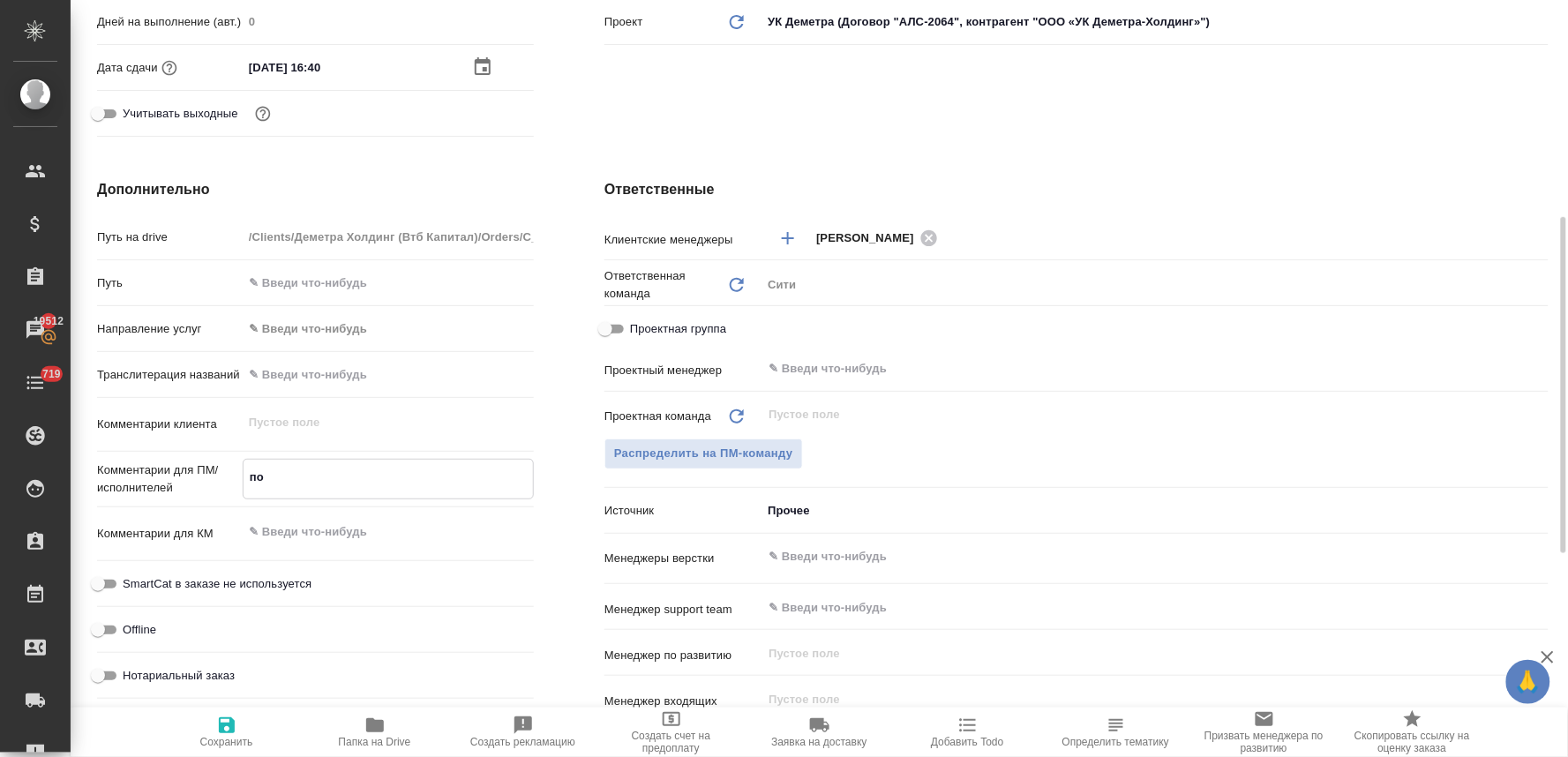
type textarea "x"
type textarea "пос"
type textarea "x"
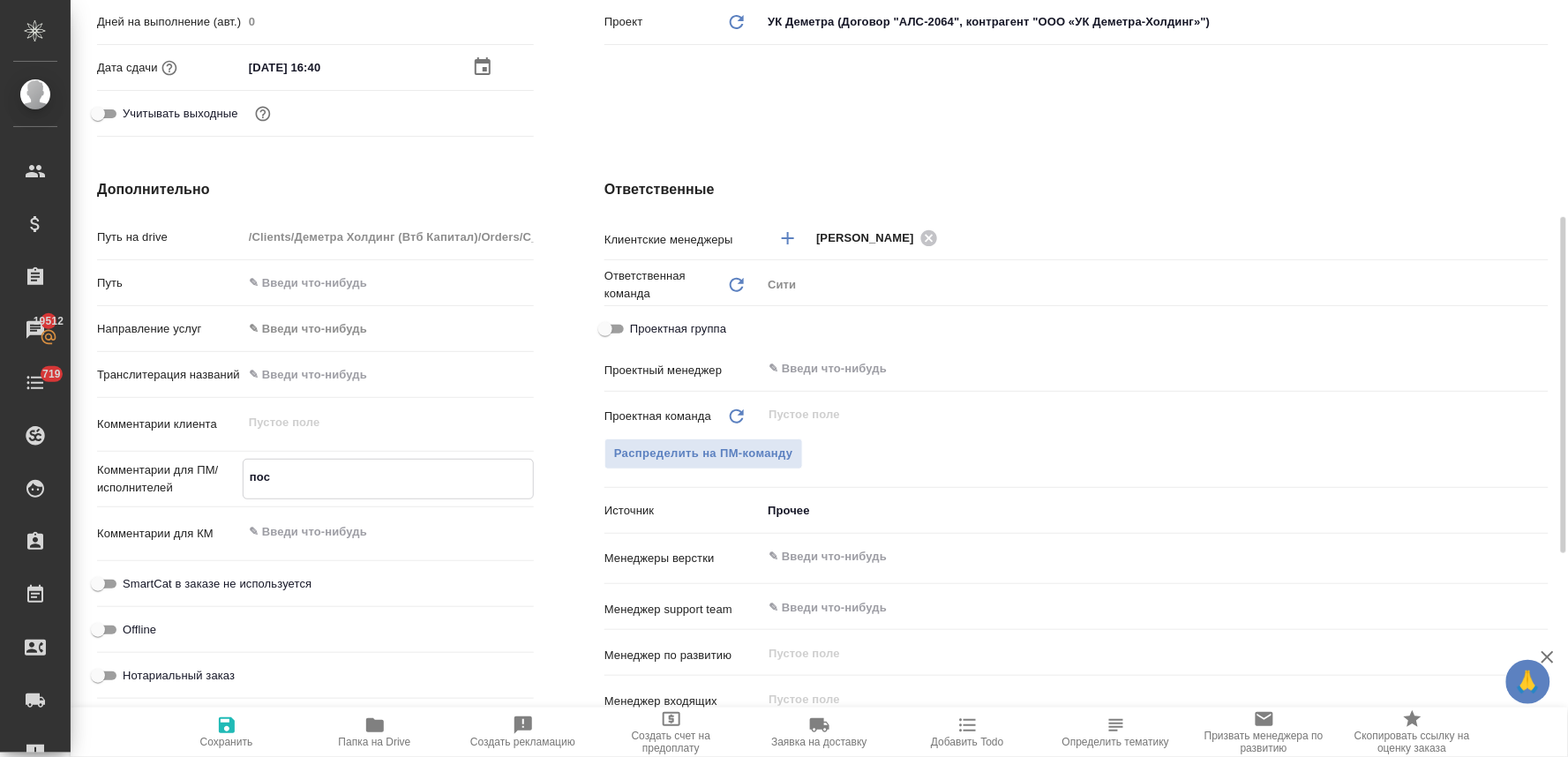
type textarea "посч"
type textarea "x"
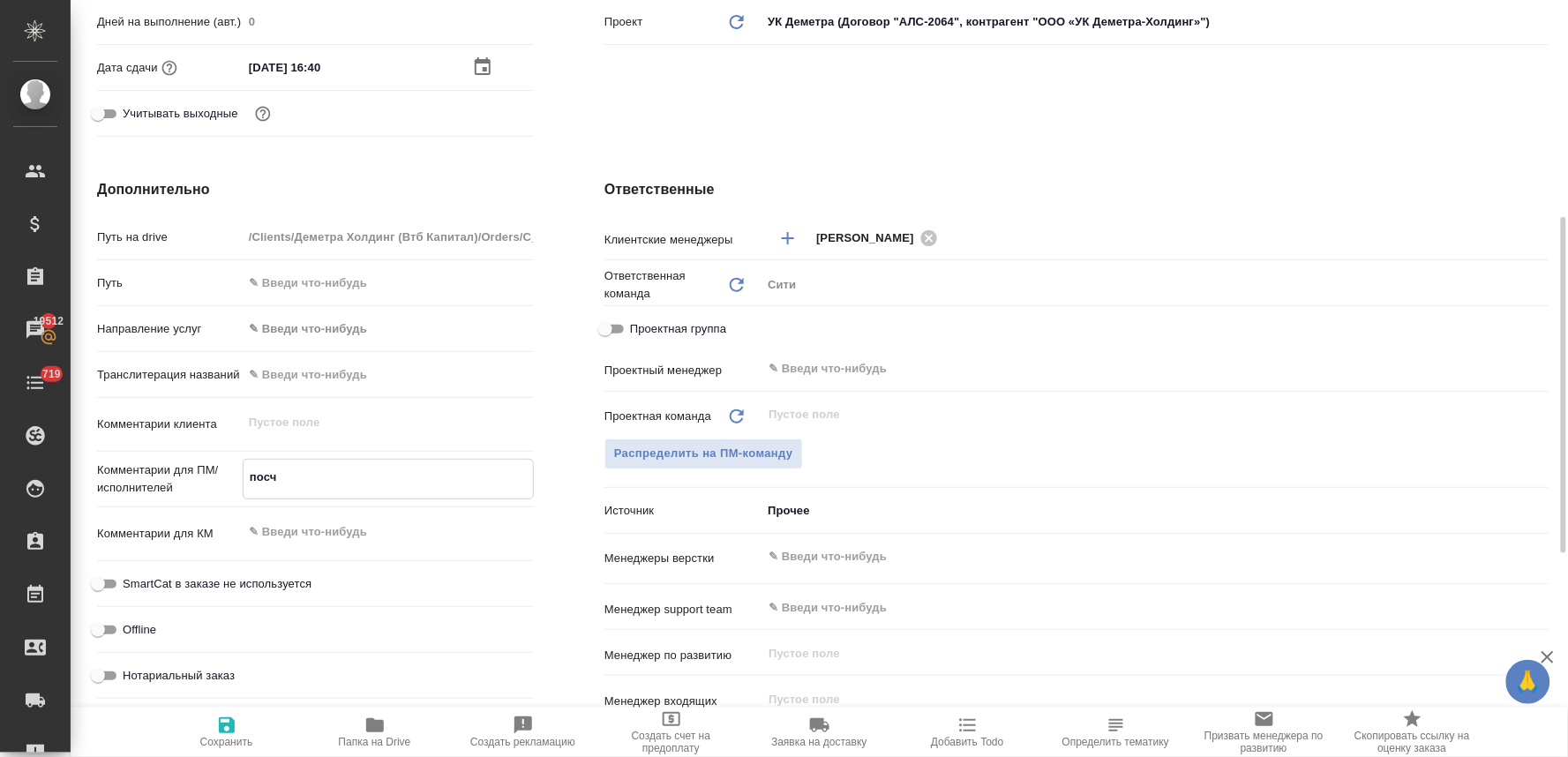
type textarea "посчи"
type textarea "x"
type textarea "посчита"
type textarea "x"
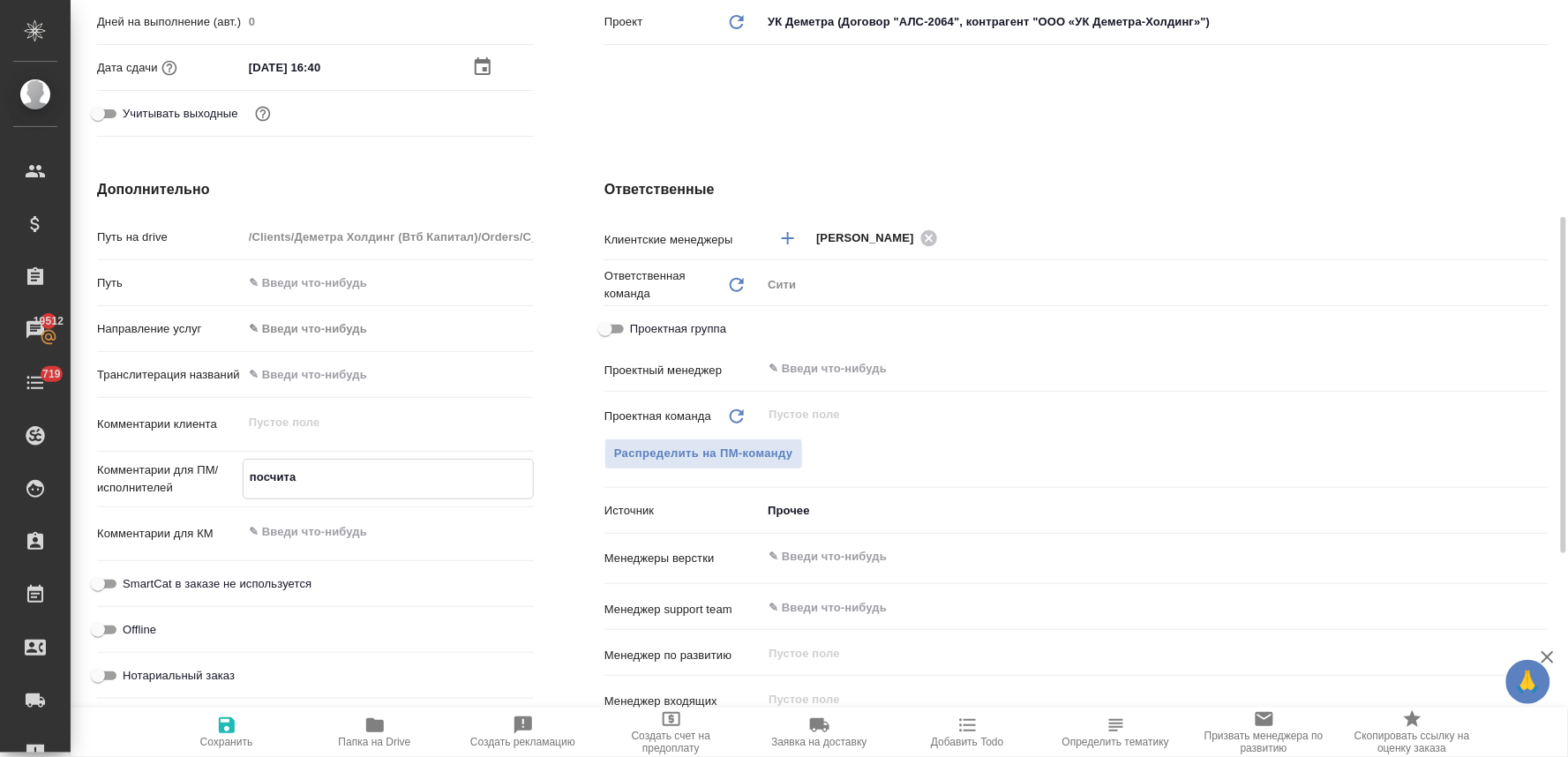
type textarea "x"
type textarea "посчитай"
type textarea "x"
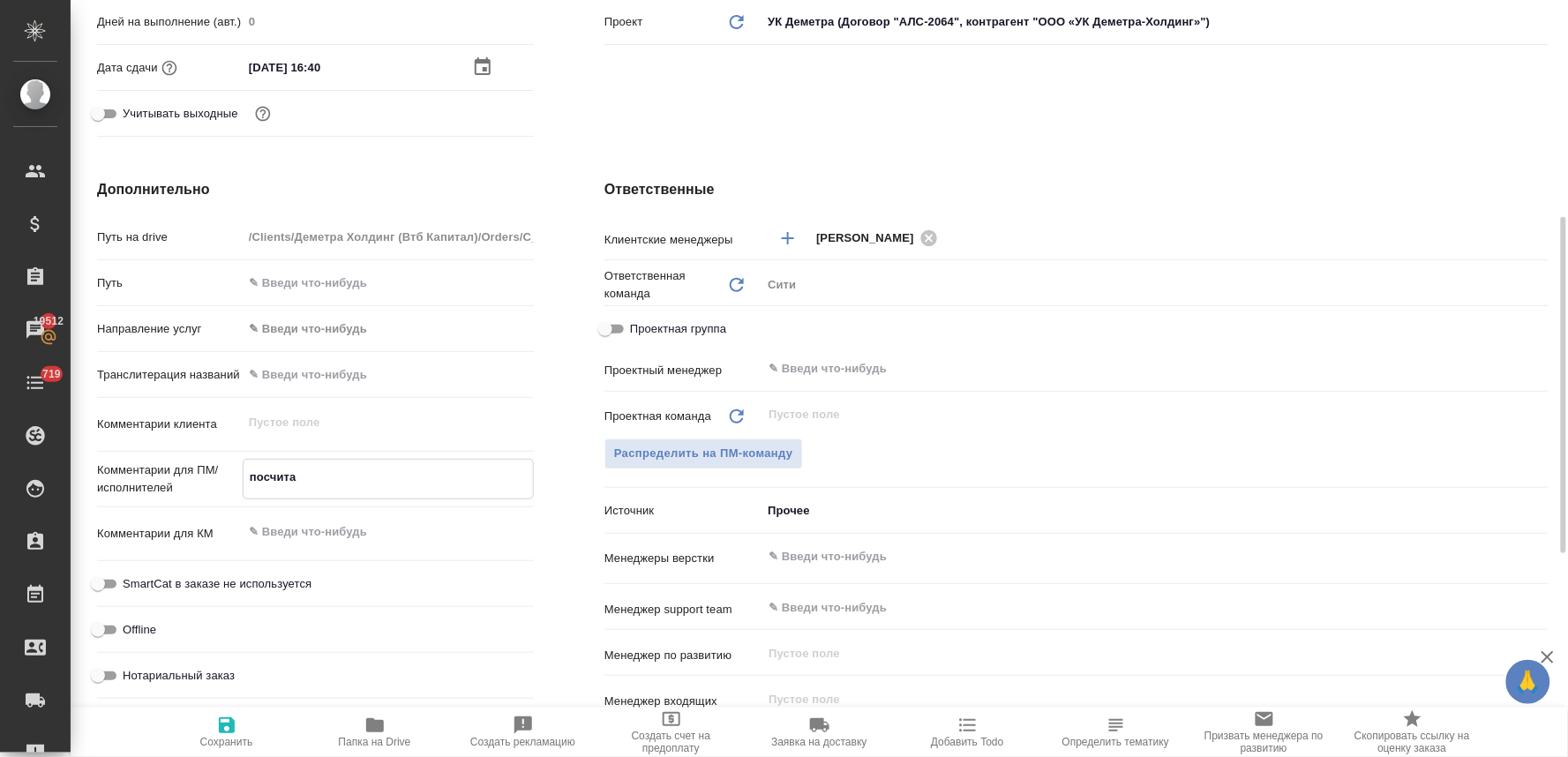
type textarea "x"
type textarea "посчитайт"
type textarea "x"
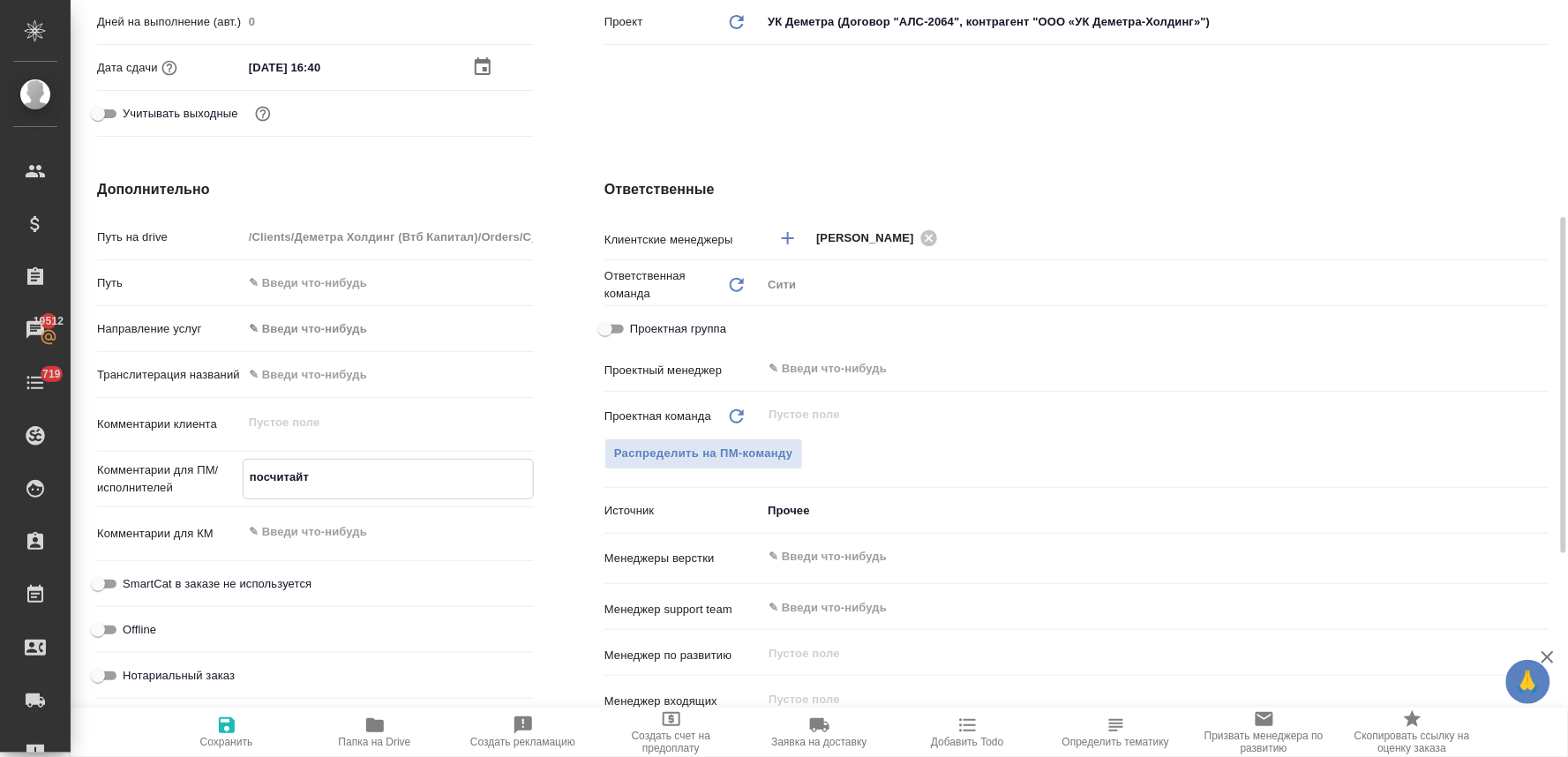
type textarea "x"
type textarea "посчитайте"
type textarea "x"
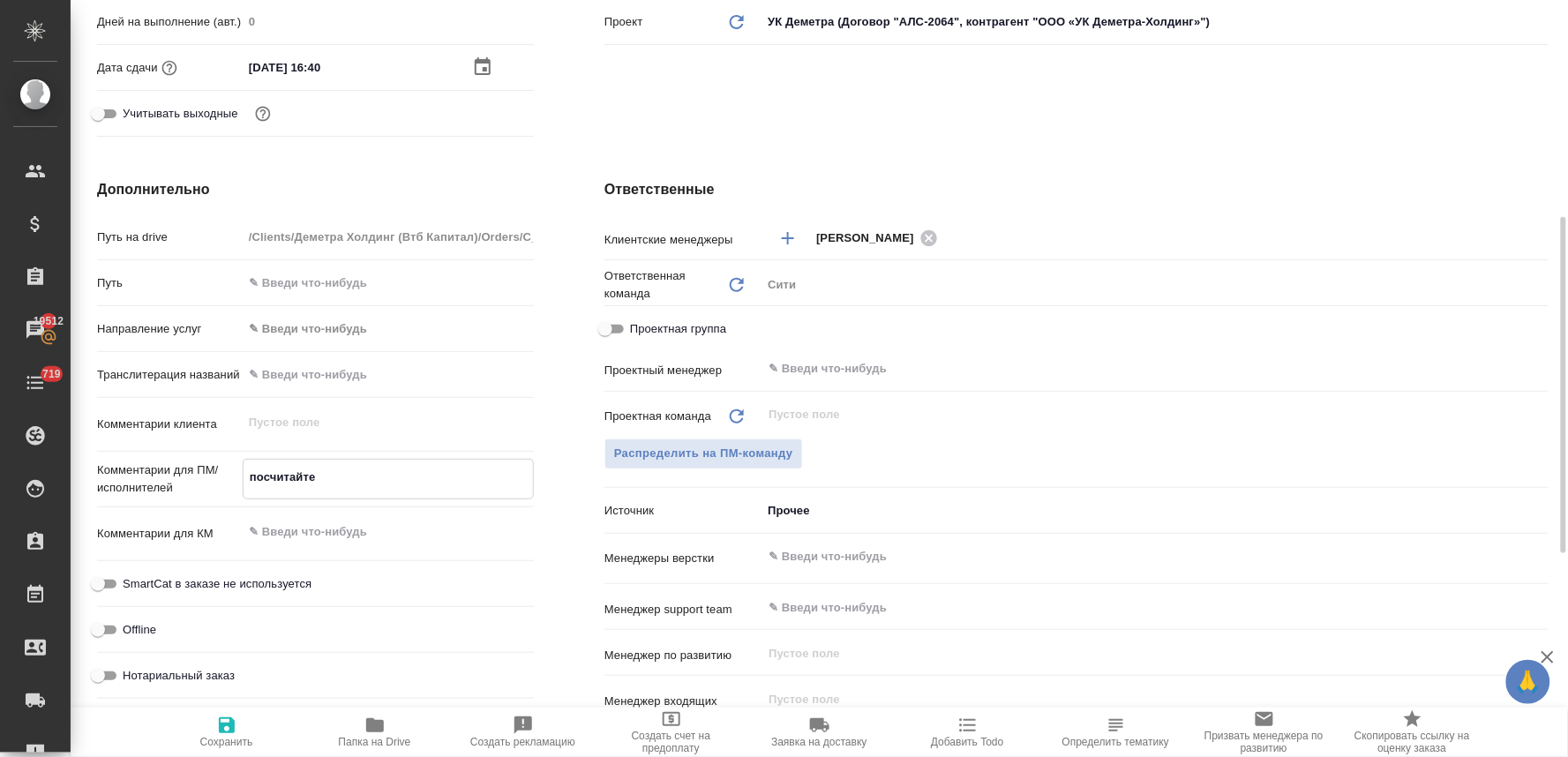
type textarea "посчитайте"
type textarea "x"
type textarea "посчитайте в"
type textarea "x"
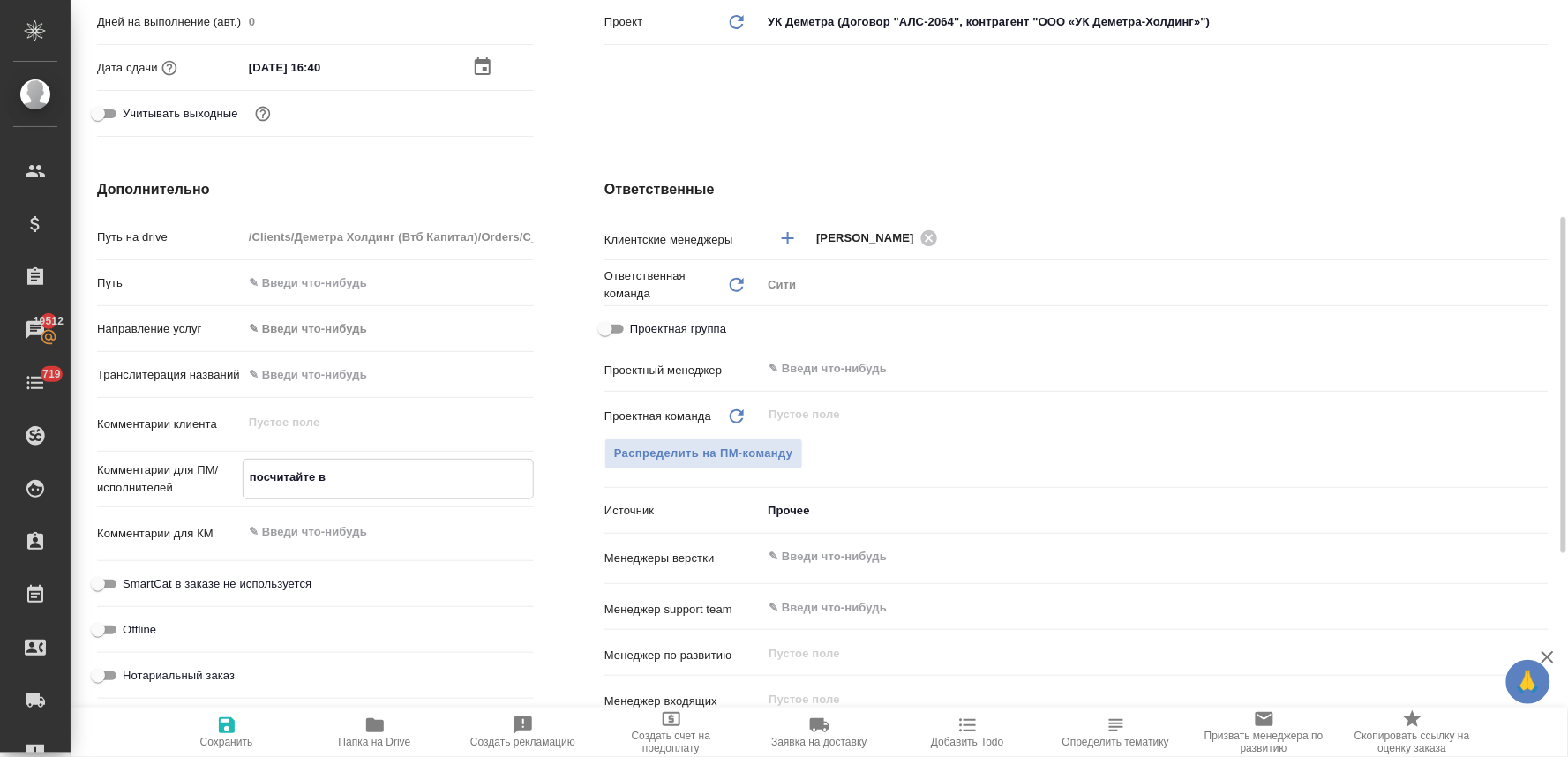
type textarea "x"
type textarea "посчитайте ве"
type textarea "x"
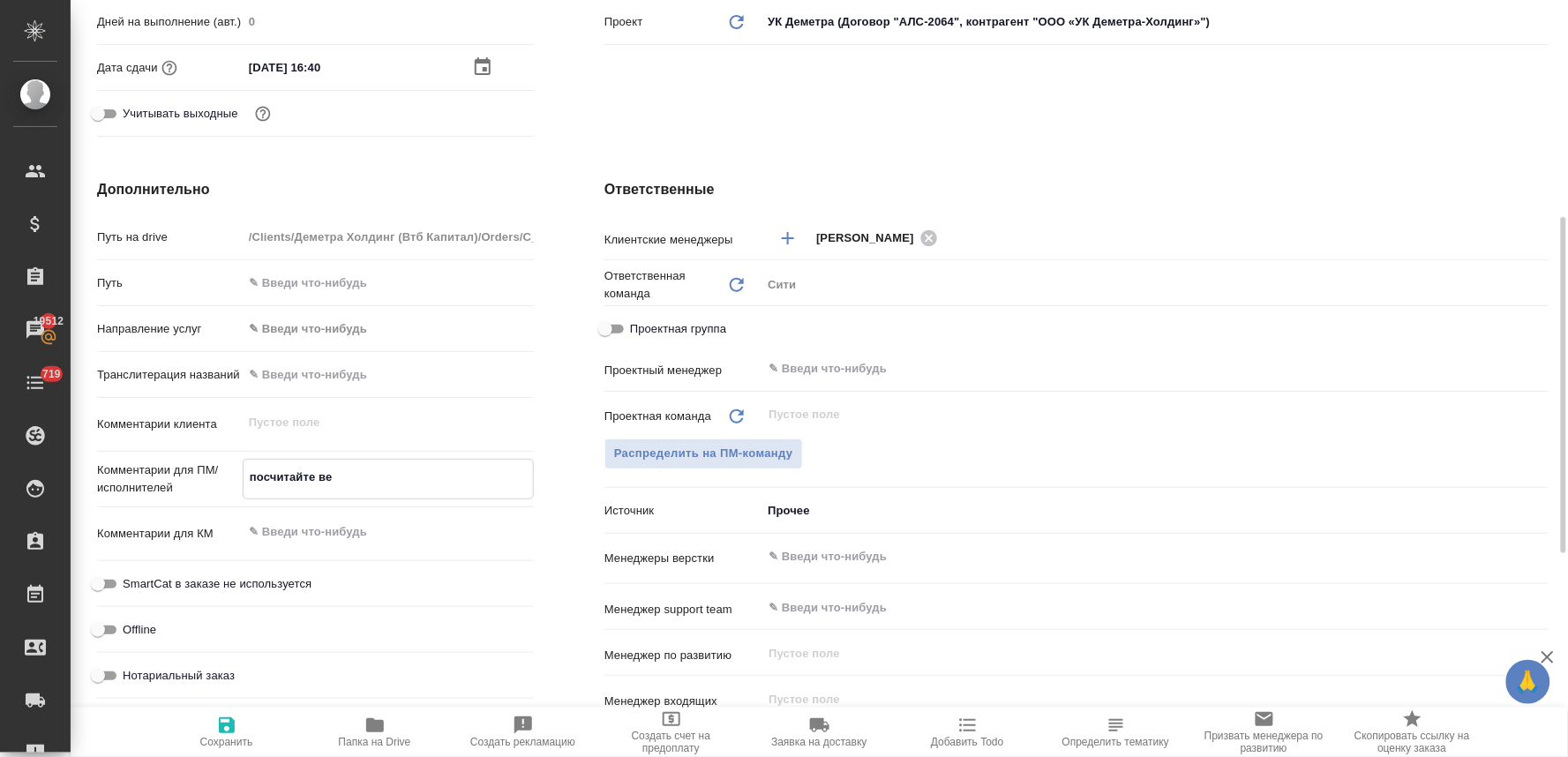
type textarea "x"
type textarea "посчитайте верс"
type textarea "x"
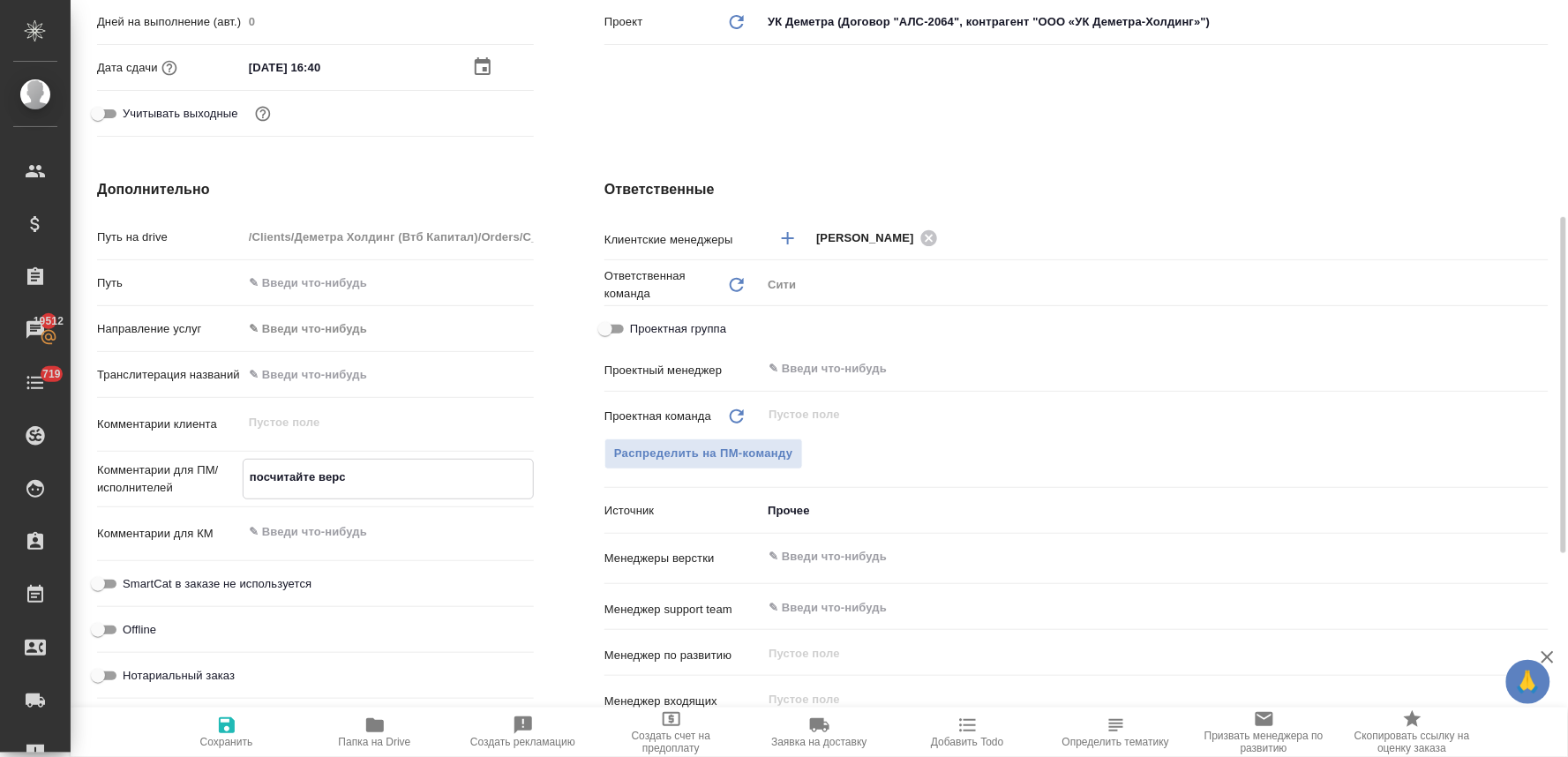
type textarea "посчитайте верст"
type textarea "x"
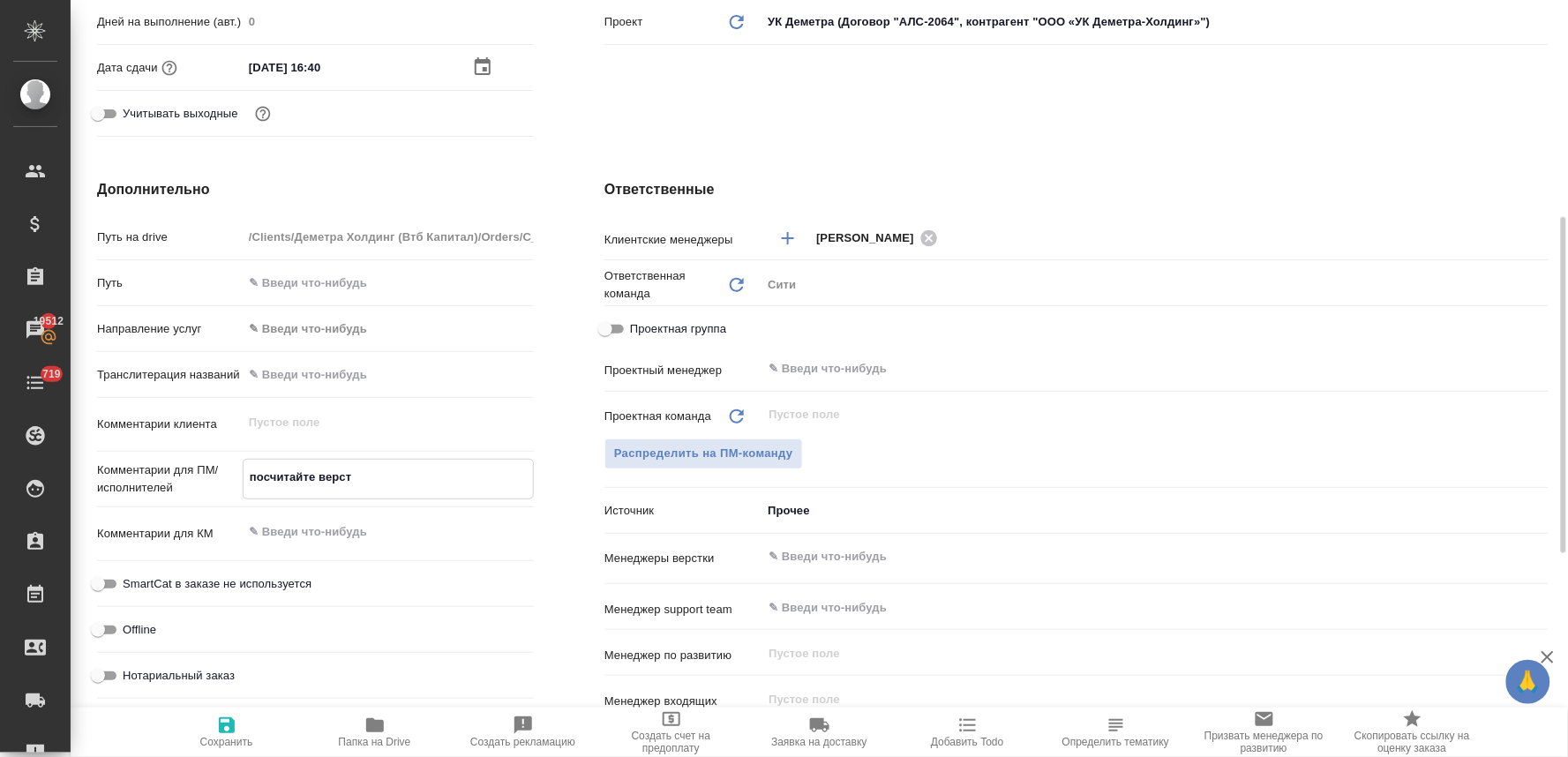
type textarea "посчитайте верстк"
type textarea "x"
type textarea "посчитайте верстку"
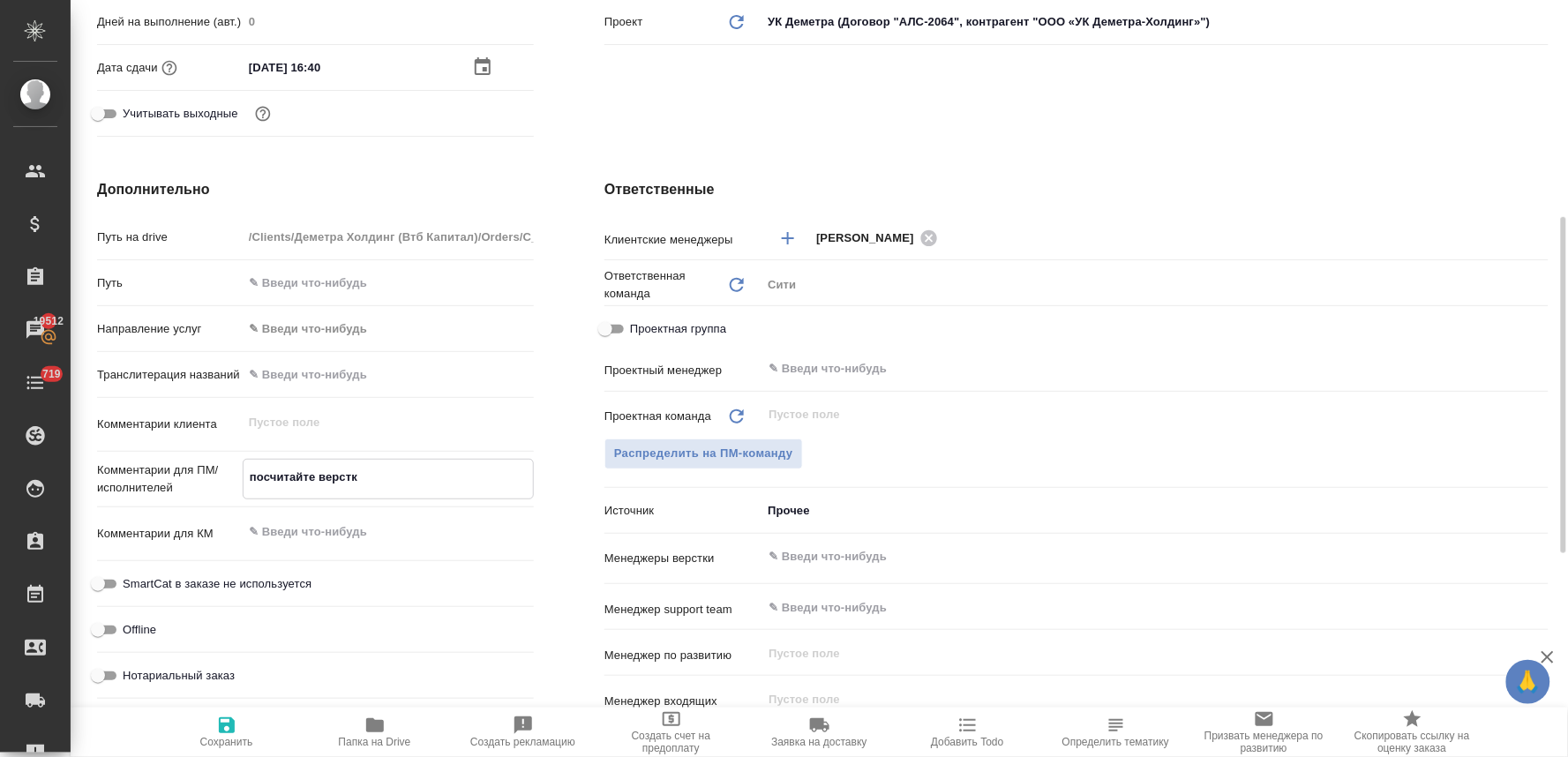
type textarea "x"
type textarea "посчитайте верстку,"
type textarea "x"
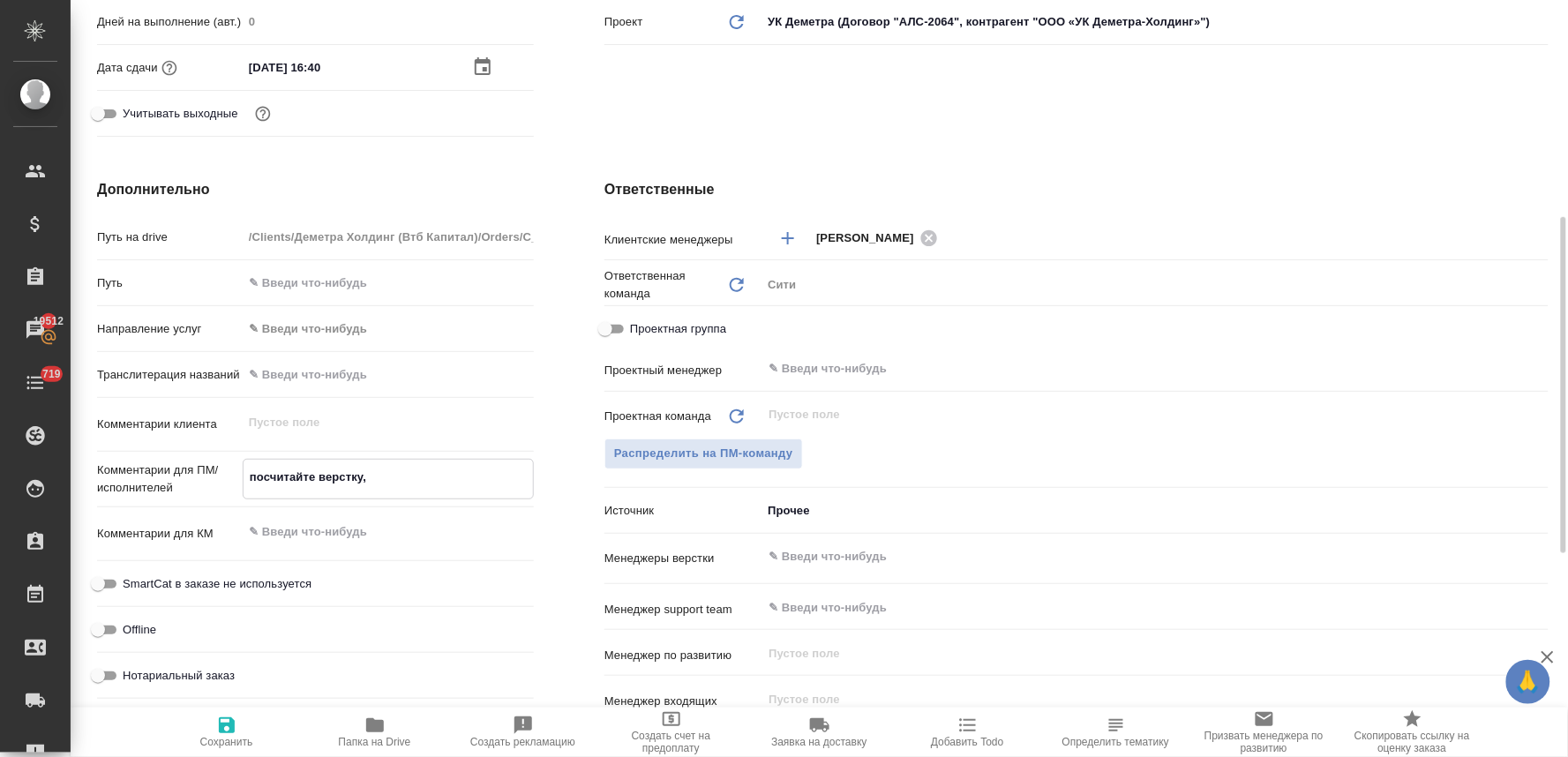
type textarea "x"
type textarea "посчитайте верстку,"
type textarea "x"
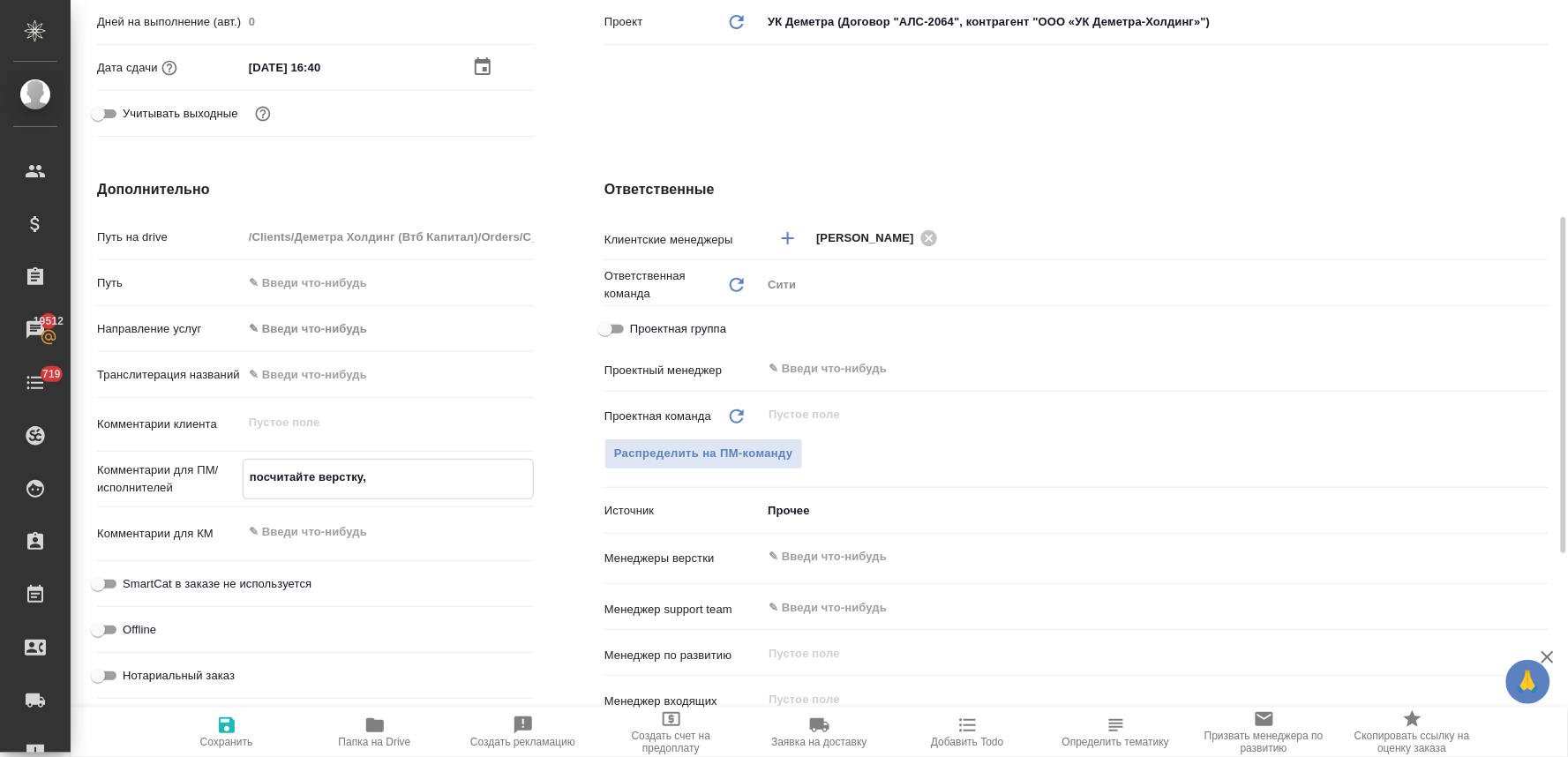
type textarea "x"
type textarea "посчитайте верстку, п"
type textarea "x"
type textarea "посчитайте верстку, пл"
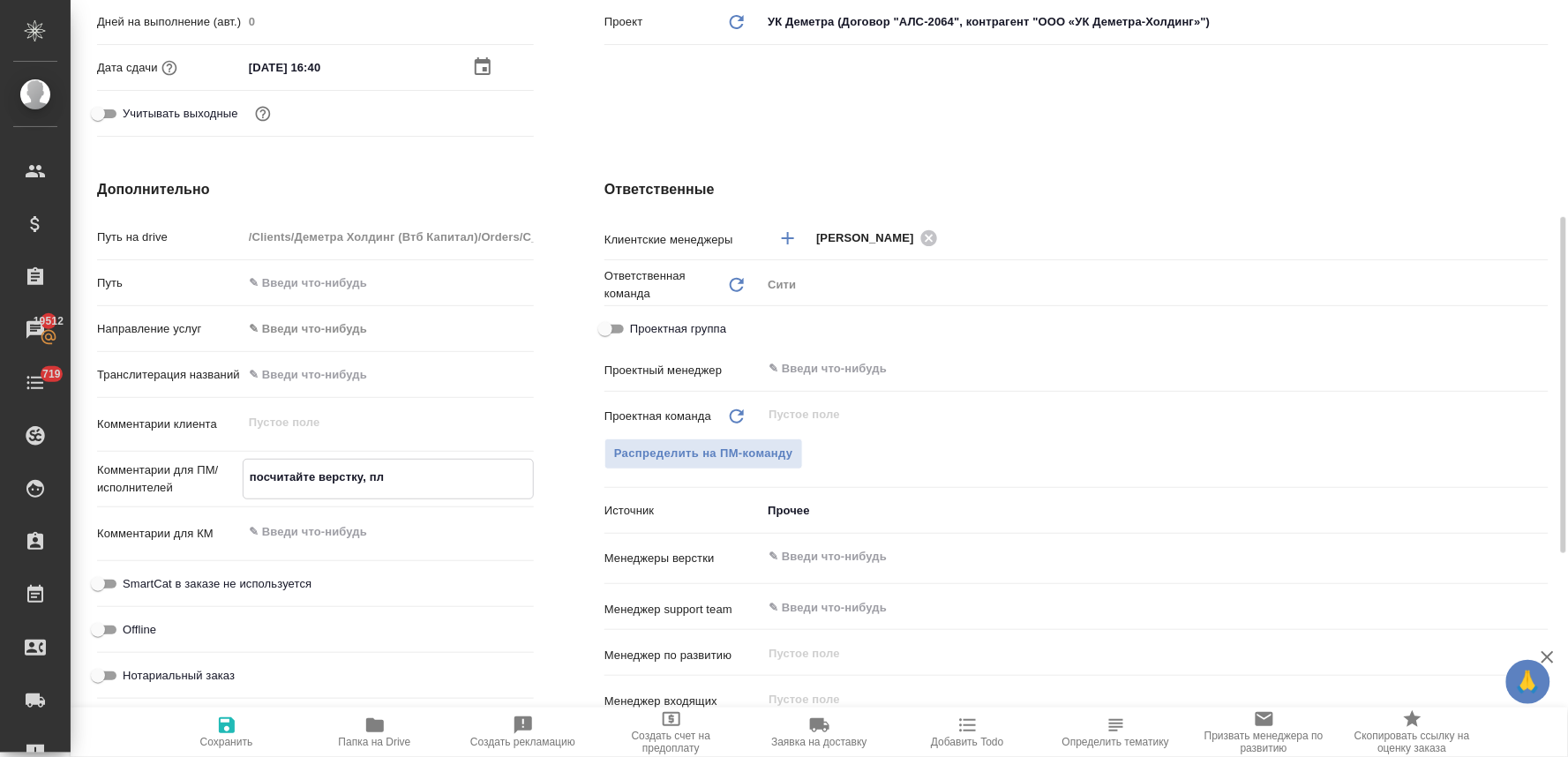
type textarea "x"
type textarea "посчитайте верстку, пли"
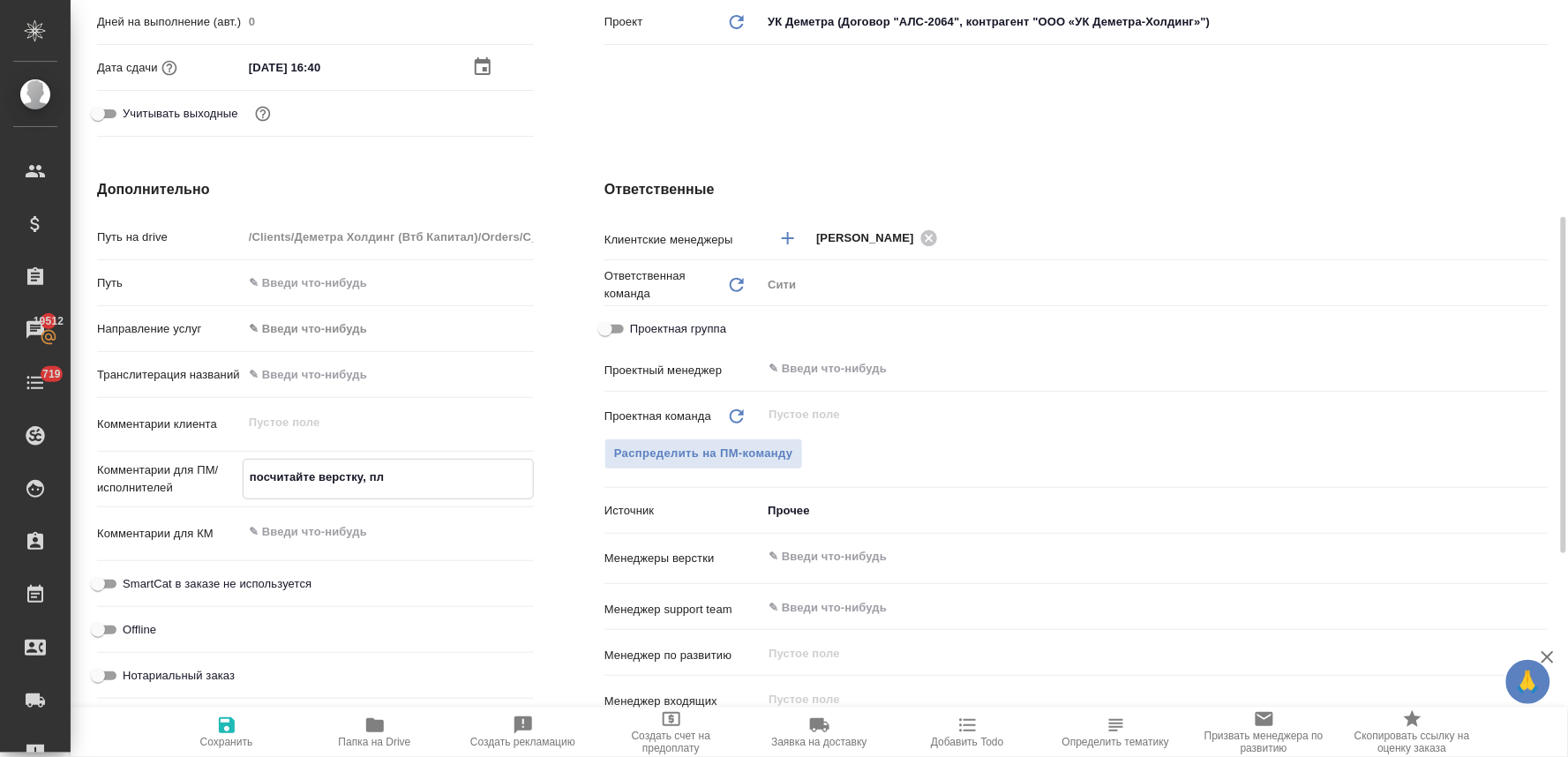
type textarea "x"
type textarea "посчитайте верстку, плиз"
type textarea "x"
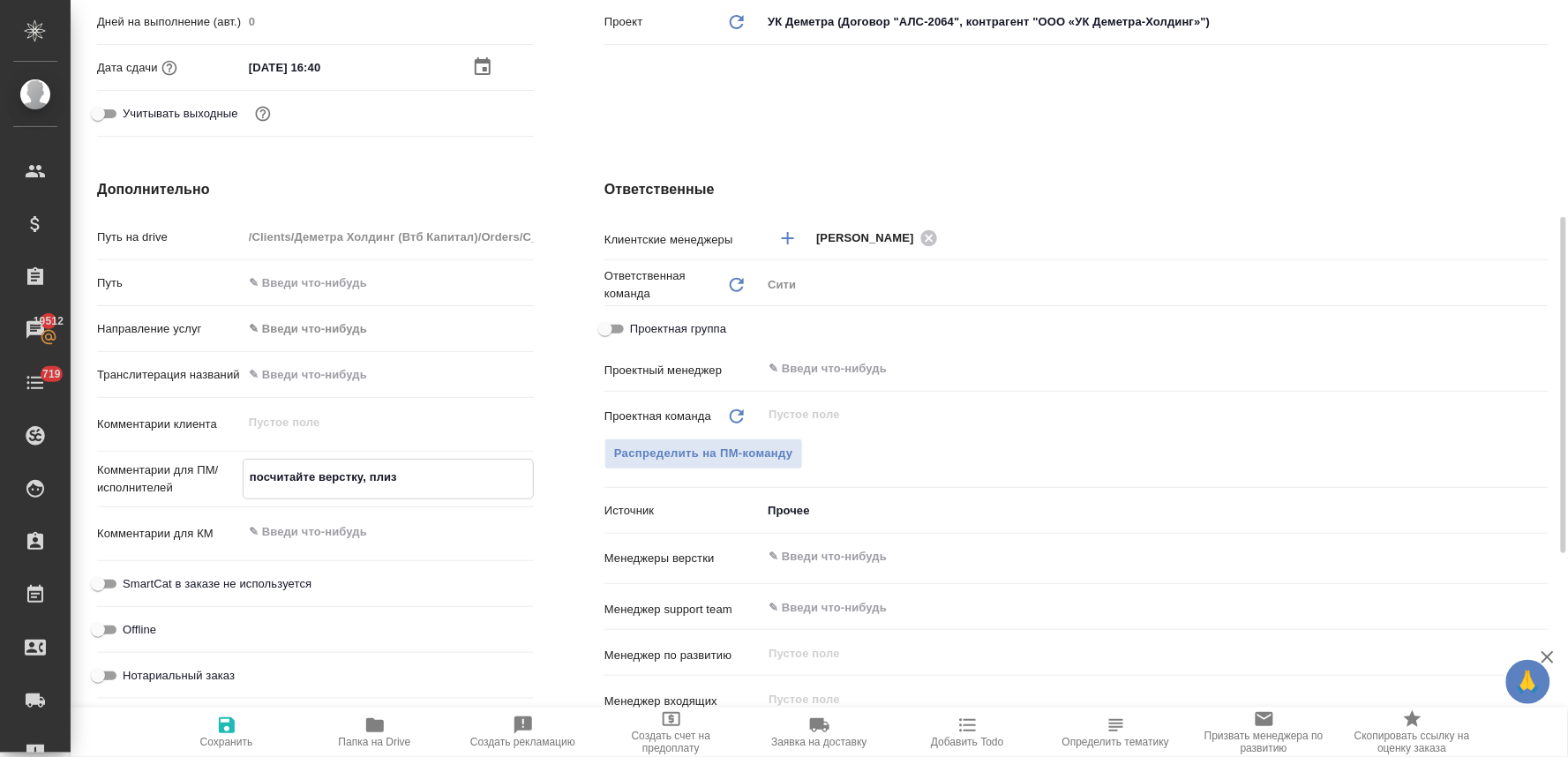
type textarea "x"
type textarea "посчитайте верстку, плиз"
type textarea "x"
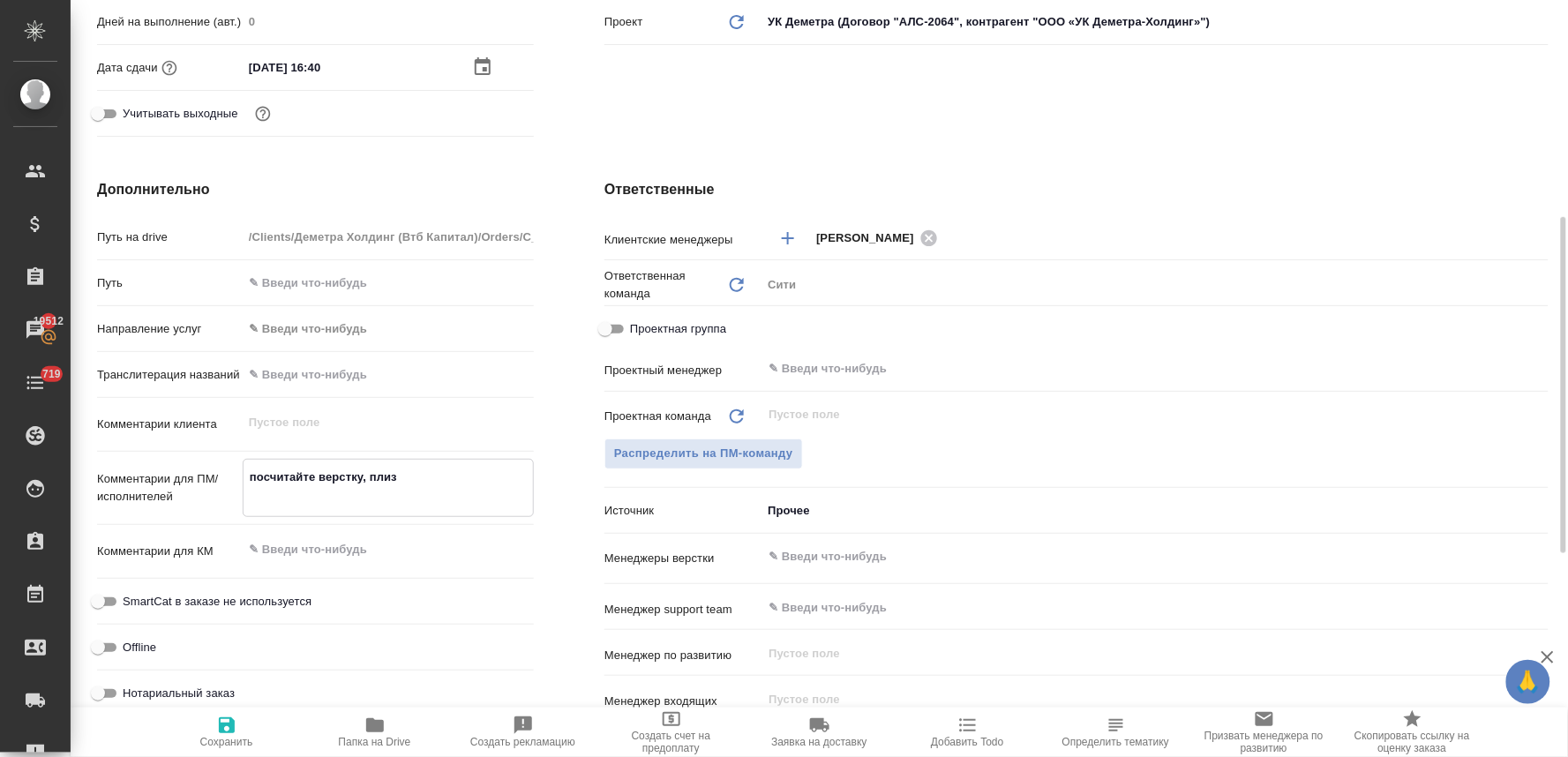
type textarea "посчитайте верстку, плиз"
type textarea "x"
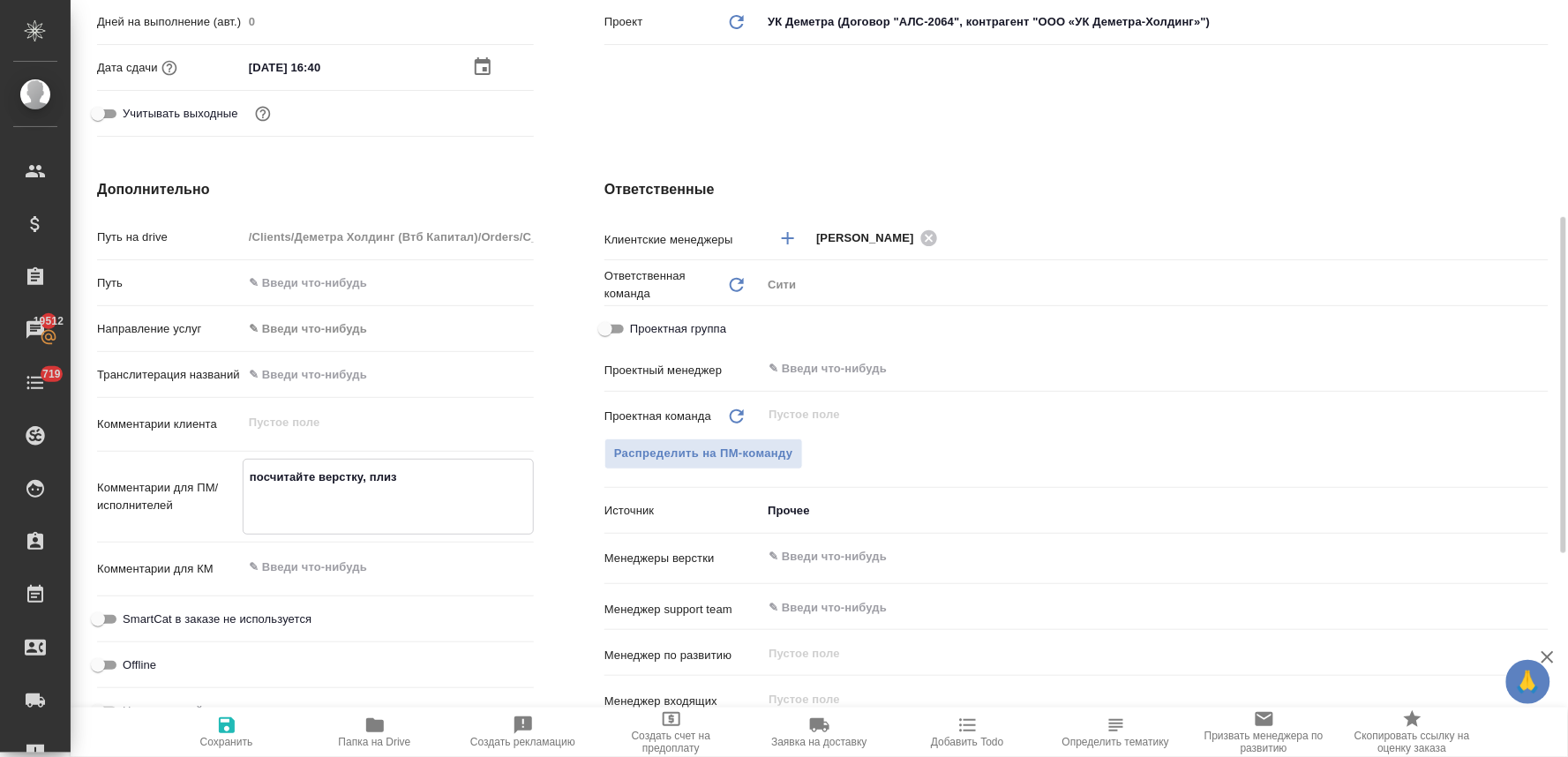
type textarea "x"
type textarea "посчитайте верстку, плиз н"
type textarea "x"
type textarea "посчитайте верстку, плиз но"
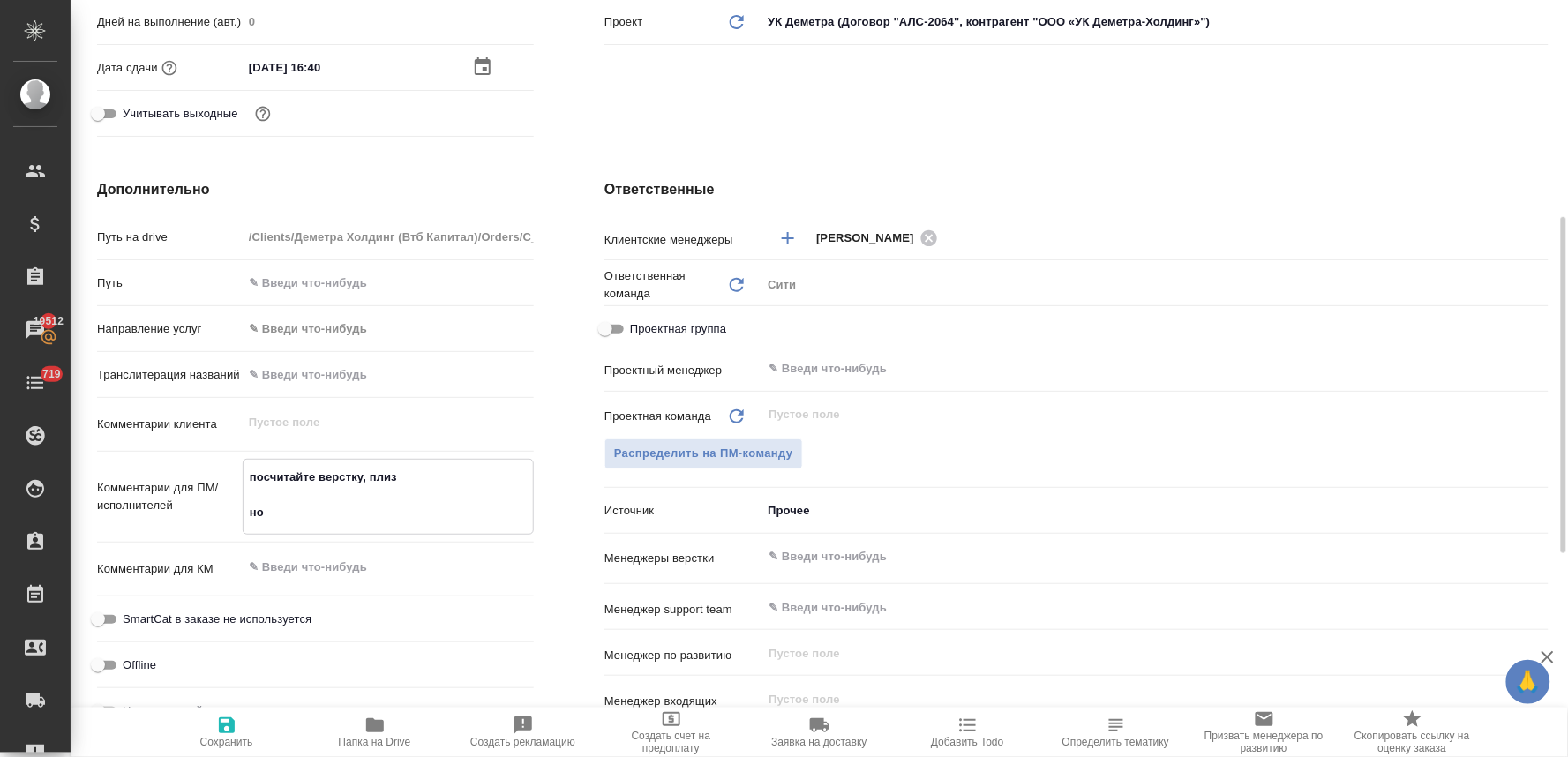
type textarea "x"
type textarea "посчитайте верстку, плиз нот"
type textarea "x"
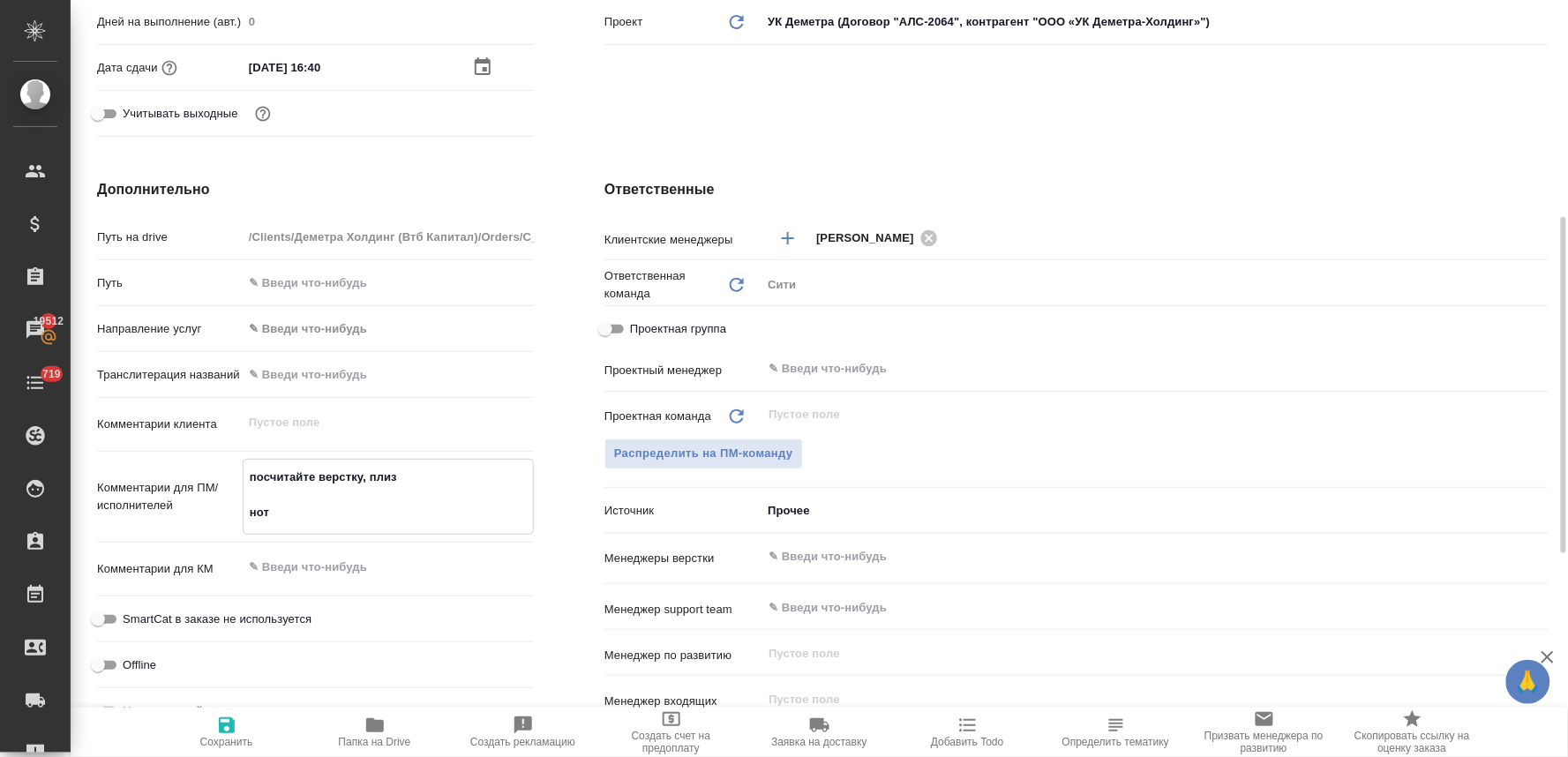
type textarea "x"
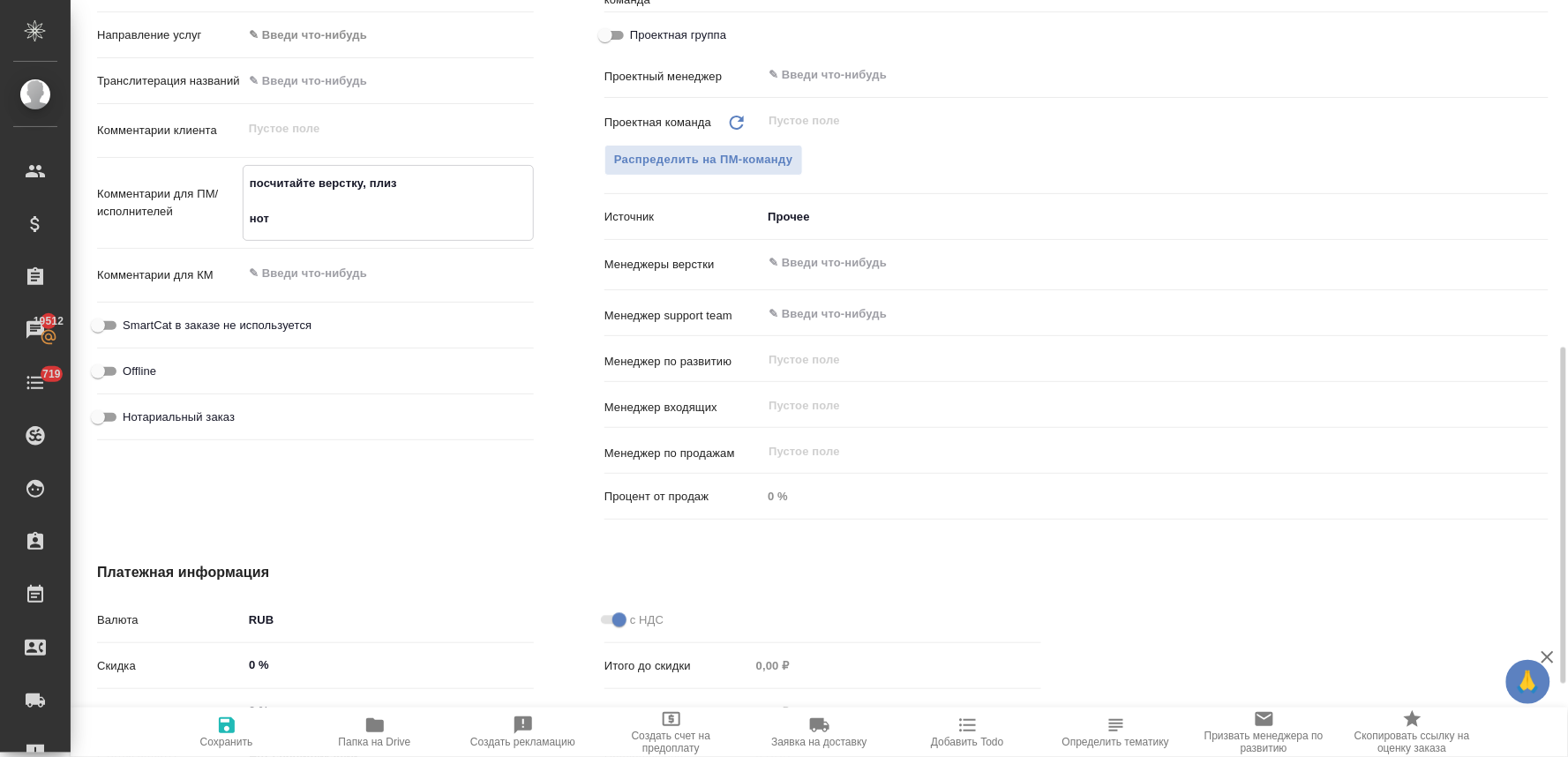
type textarea "посчитайте верстку, плиз нот"
type textarea "x"
drag, startPoint x: 224, startPoint y: 418, endPoint x: 263, endPoint y: 418, distance: 39.0
click at [223, 418] on span "Нотариальный заказ" at bounding box center [178, 417] width 112 height 17
click at [130, 418] on input "Нотариальный заказ" at bounding box center [97, 418] width 63 height 21
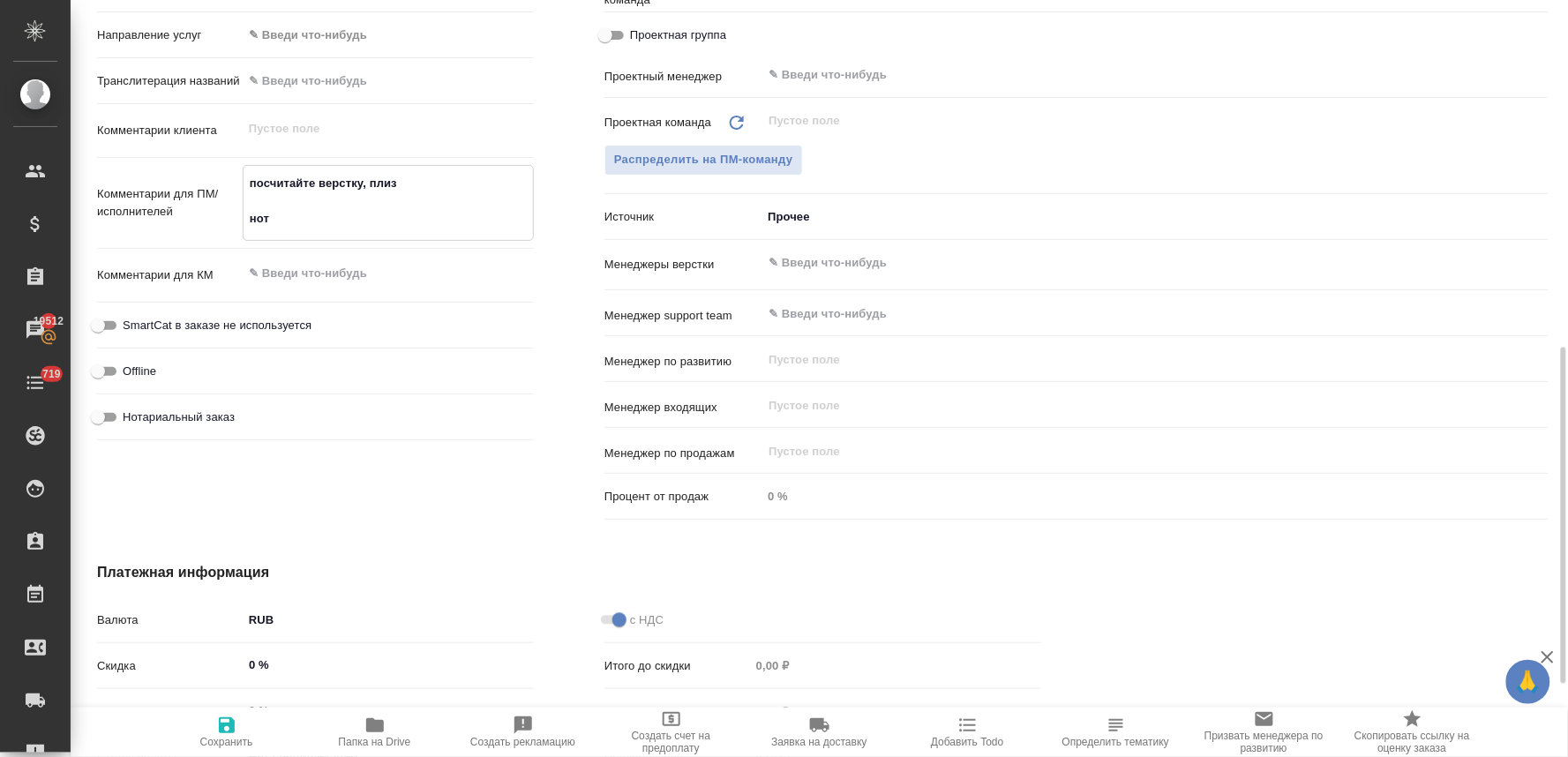
checkbox input "true"
type textarea "x"
click at [829, 258] on input "text" at bounding box center [1125, 263] width 718 height 21
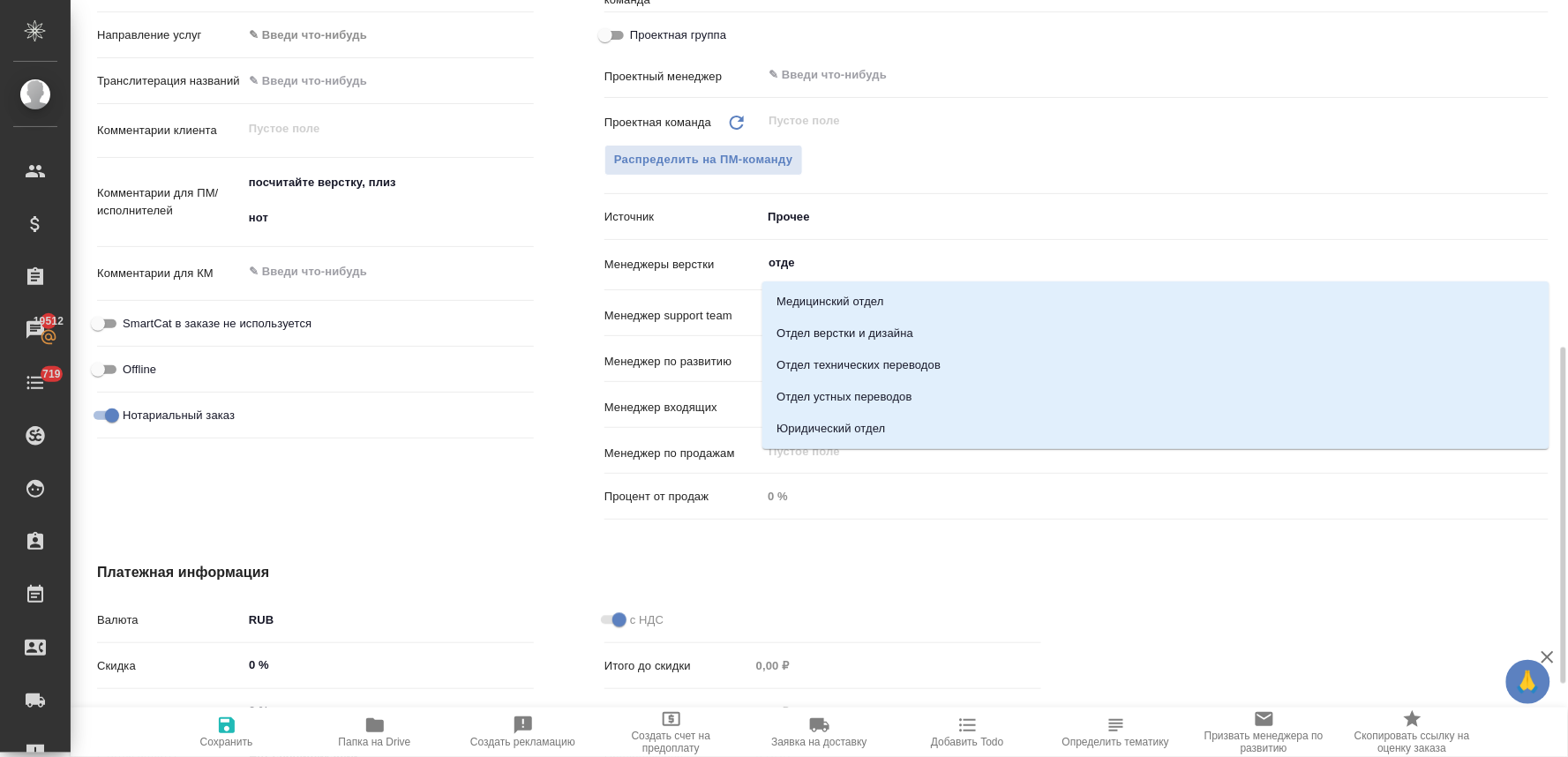
type input "отдел"
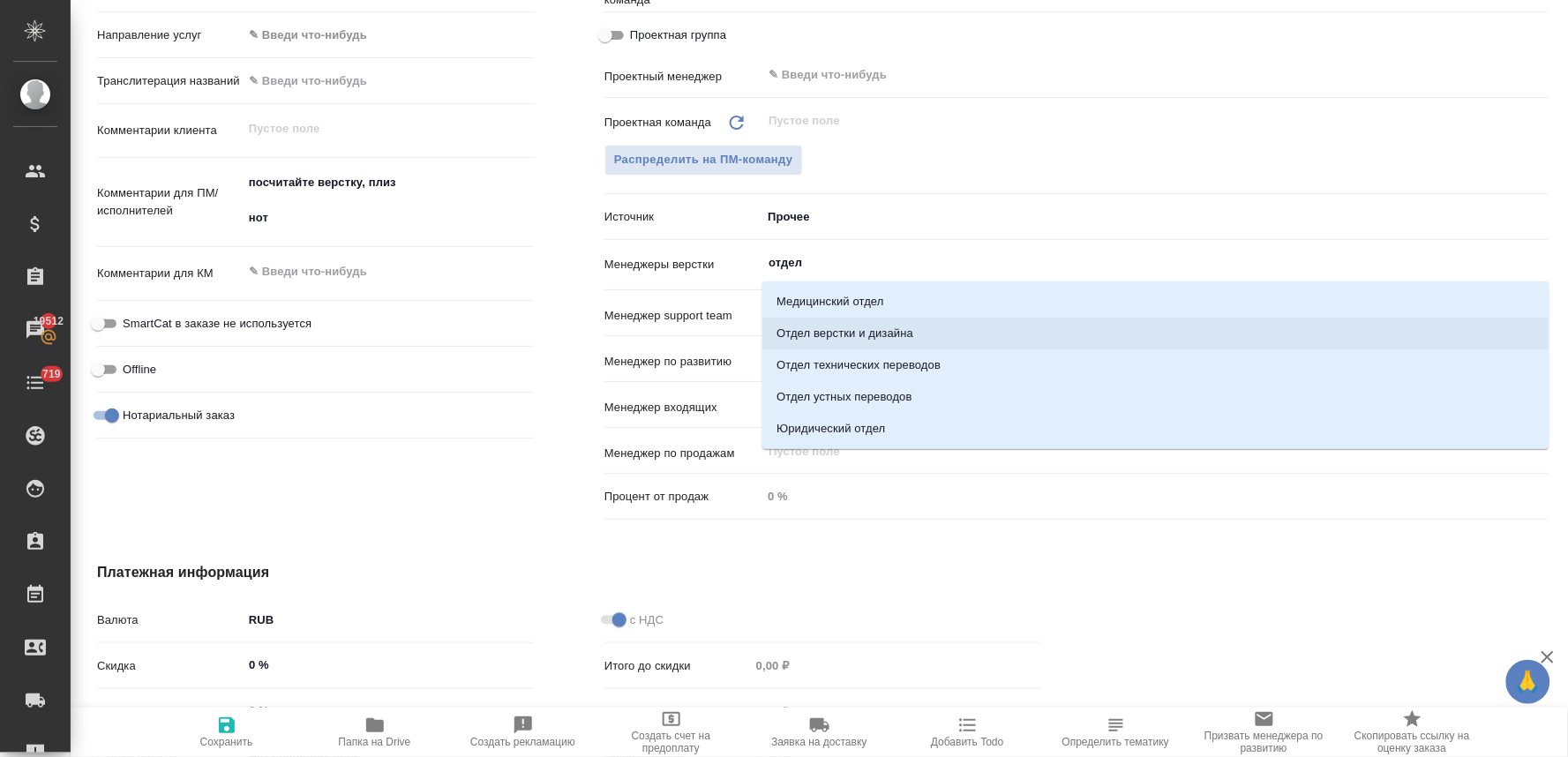
click at [823, 328] on li "Отдел верстки и дизайна" at bounding box center [1156, 333] width 787 height 32
type textarea "x"
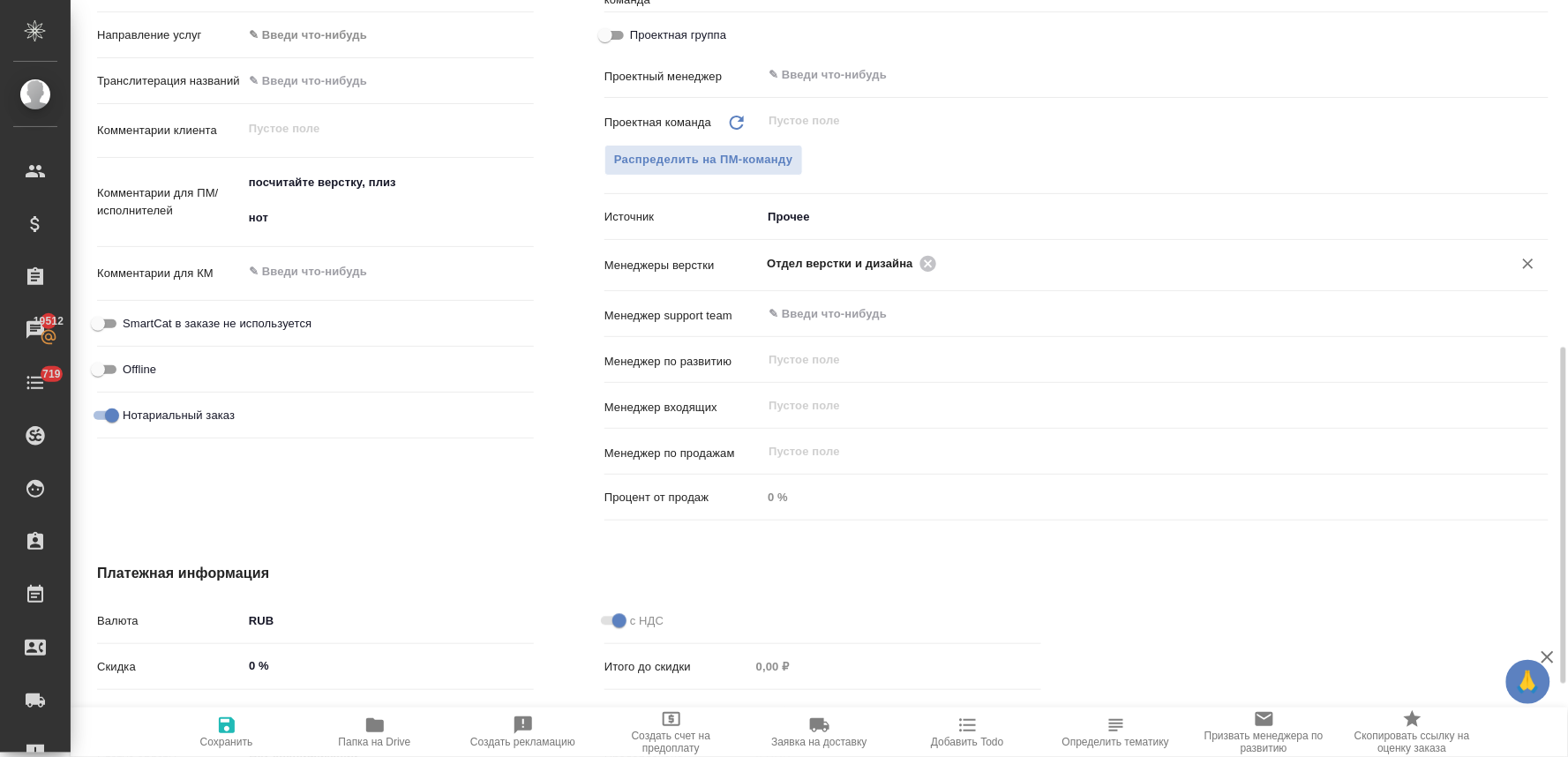
scroll to position [293, 0]
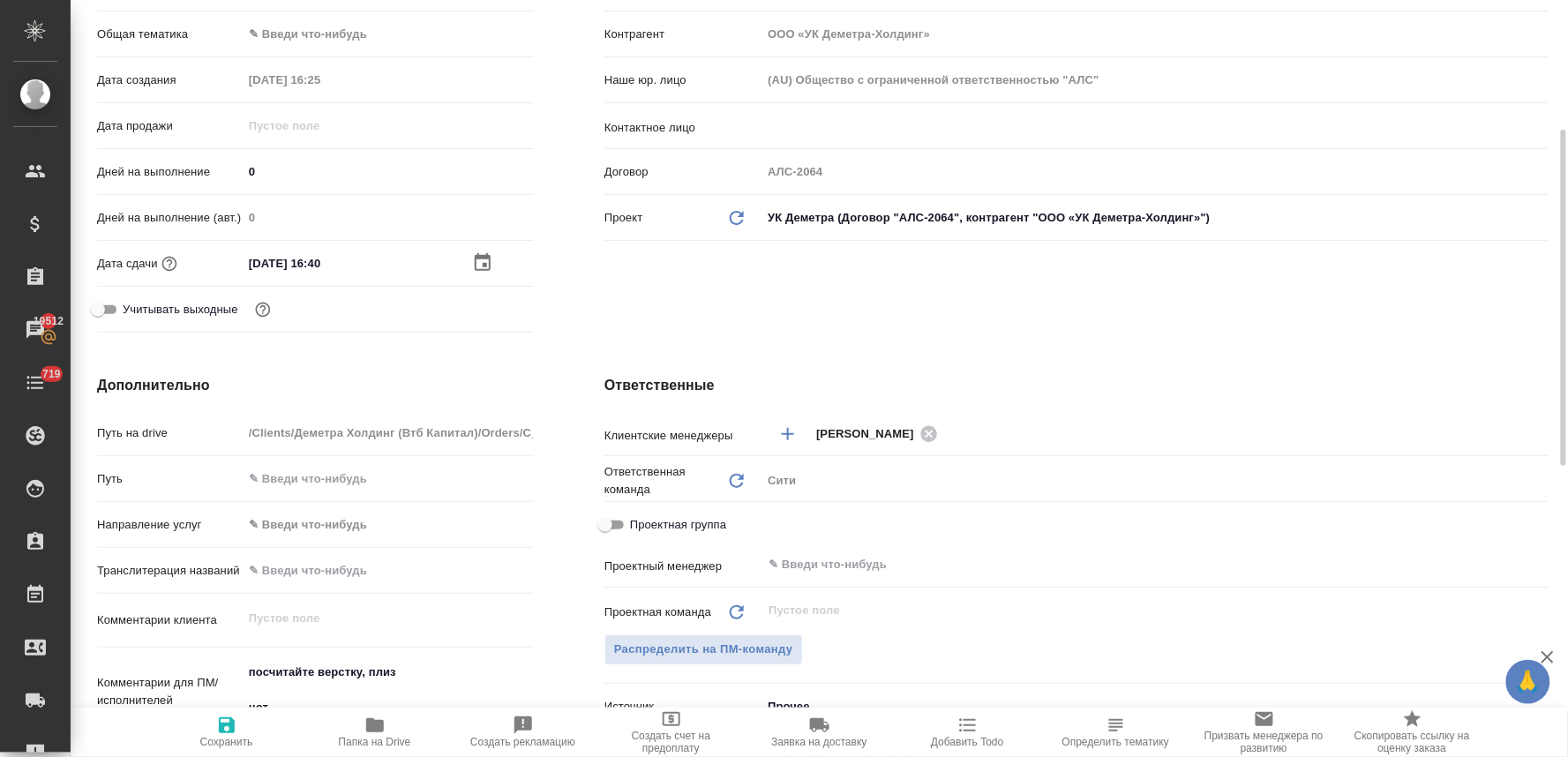
click at [207, 739] on span "Сохранить" at bounding box center [226, 742] width 53 height 12
type textarea "x"
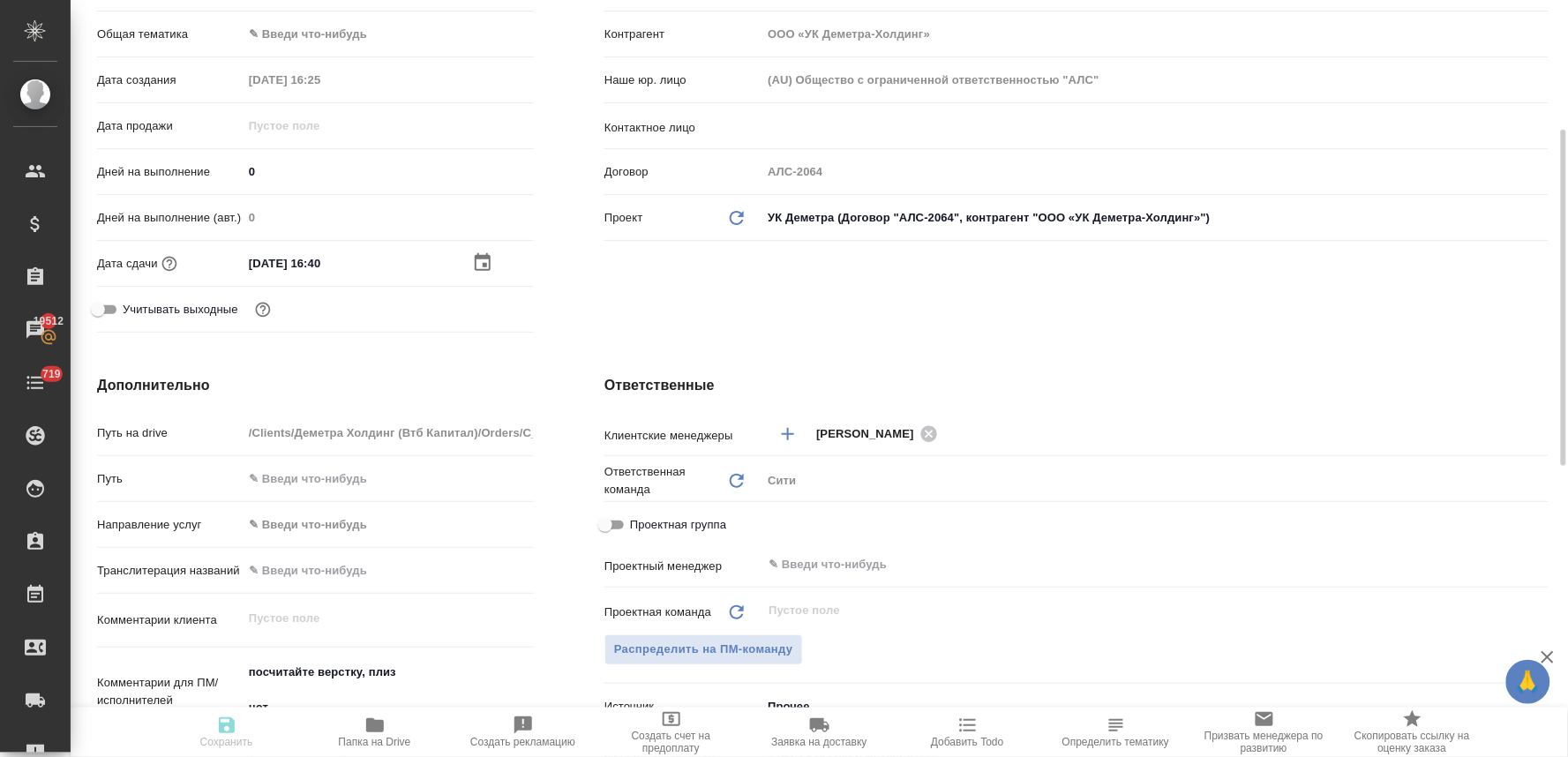
type textarea "x"
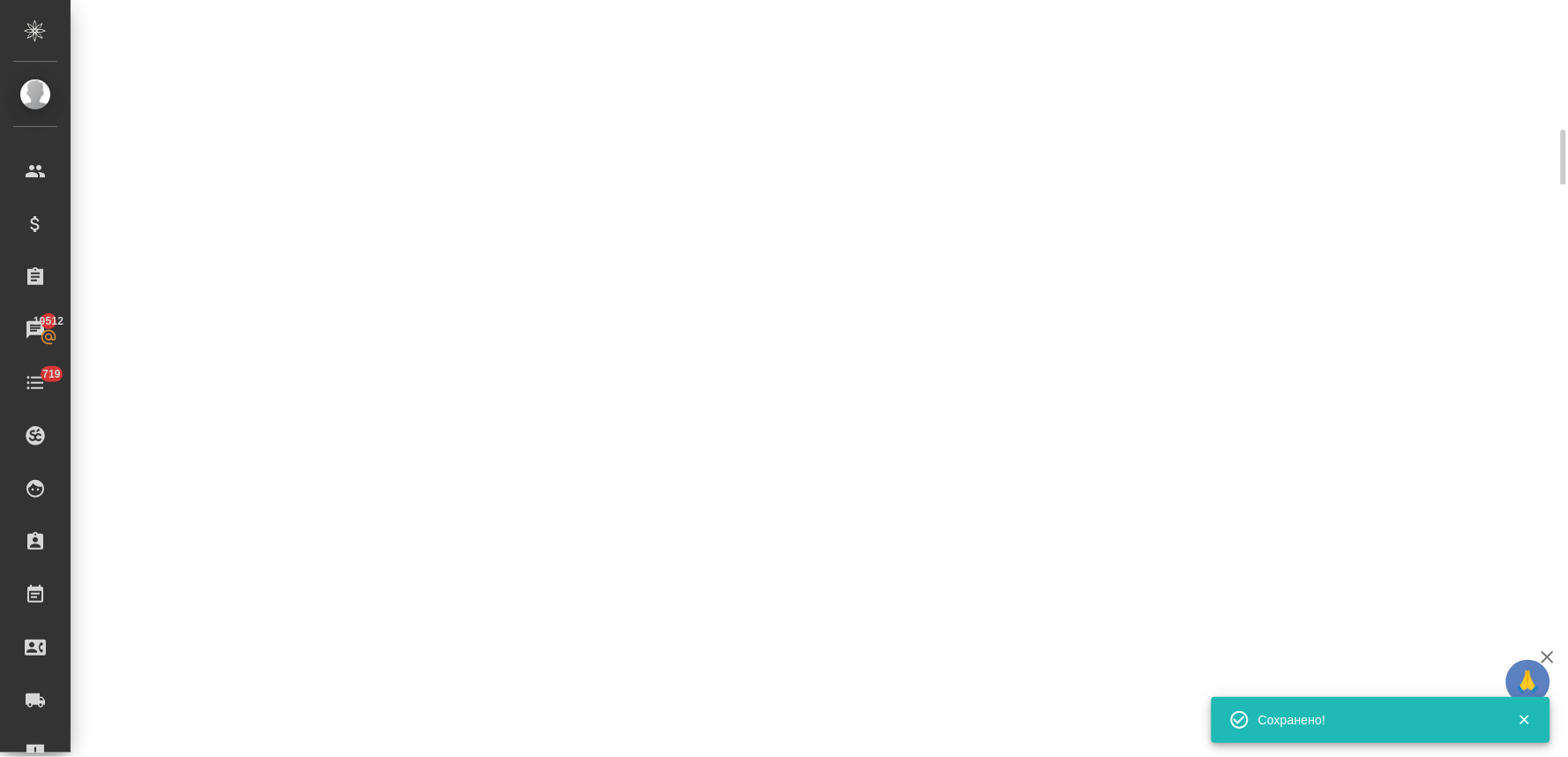
select select "RU"
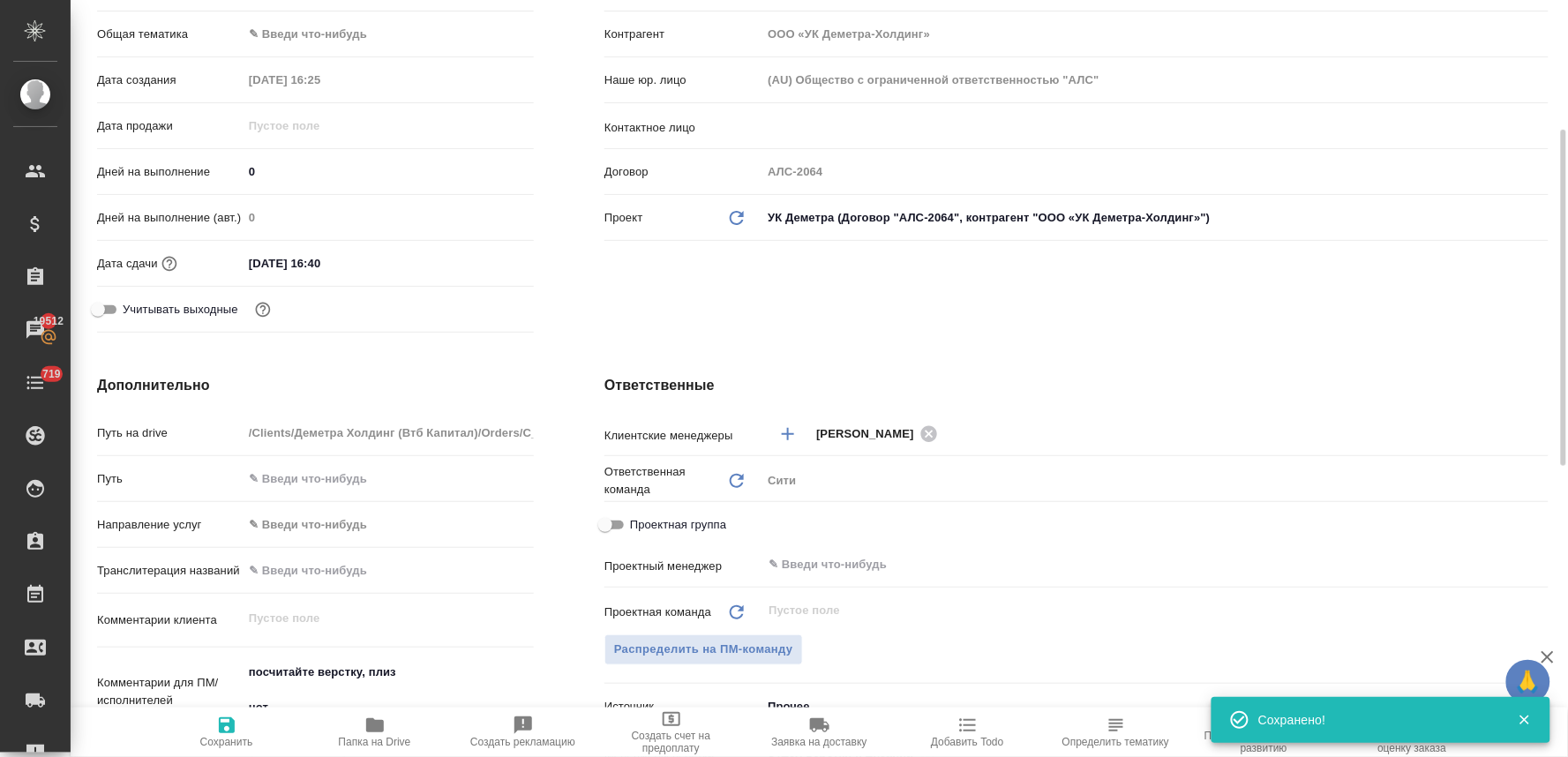
type textarea "x"
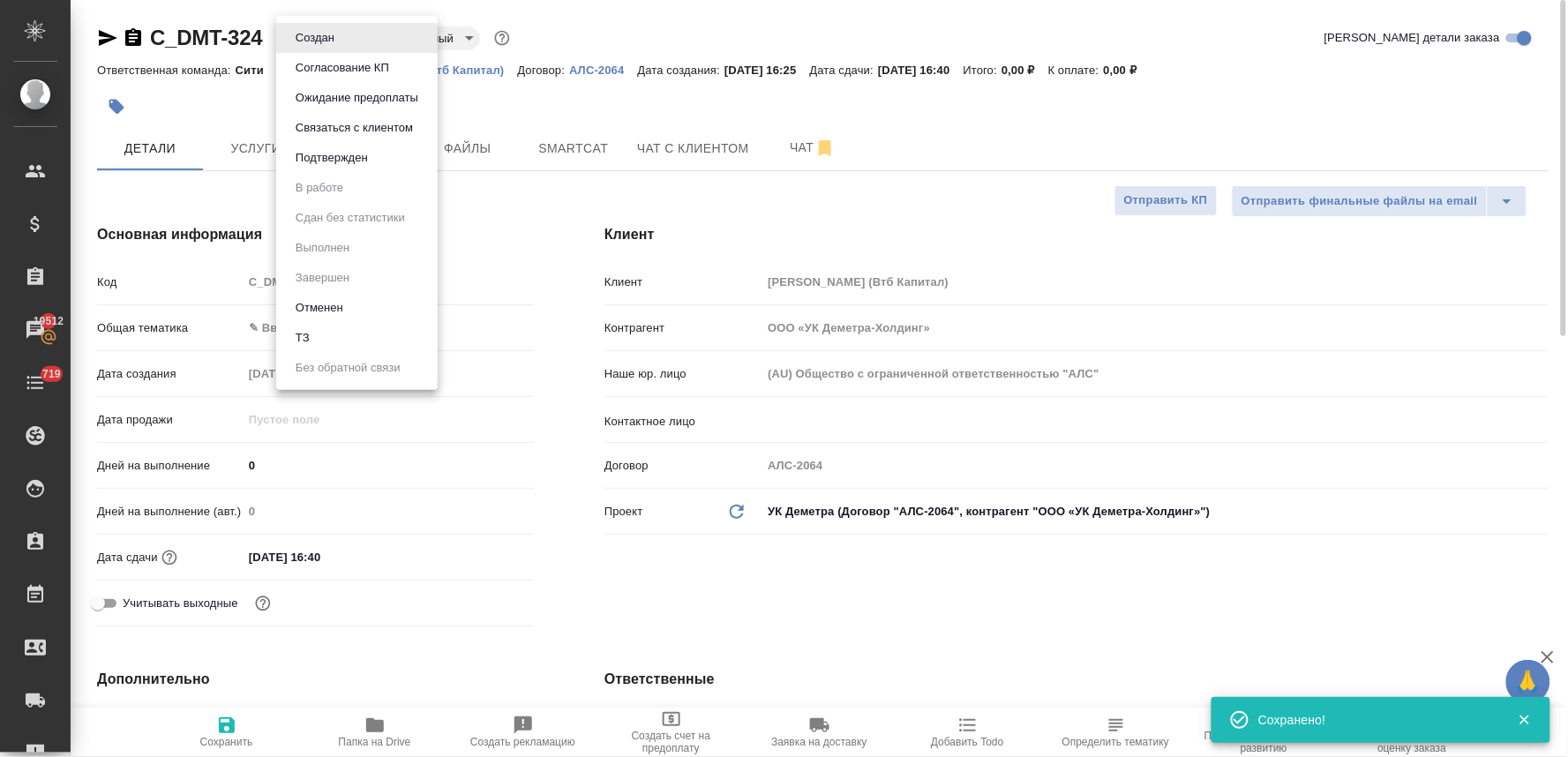
click at [291, 28] on body "🙏 .cls-1 fill:#fff; AWATERA Lyamina Nadezhda Клиенты Спецификации Заказы 19512 …" at bounding box center [784, 378] width 1568 height 757
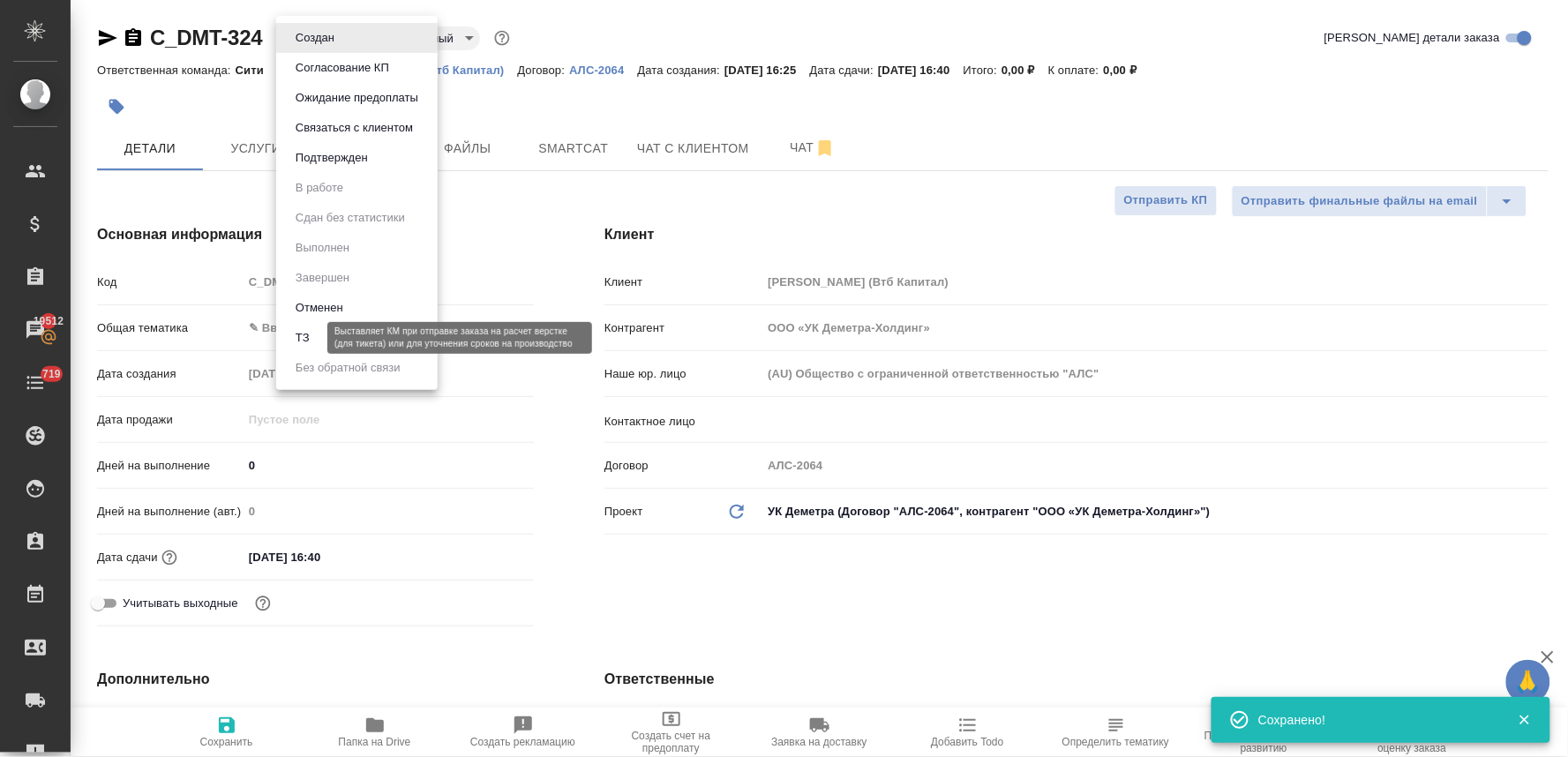
click at [311, 344] on button "ТЗ" at bounding box center [303, 337] width 25 height 19
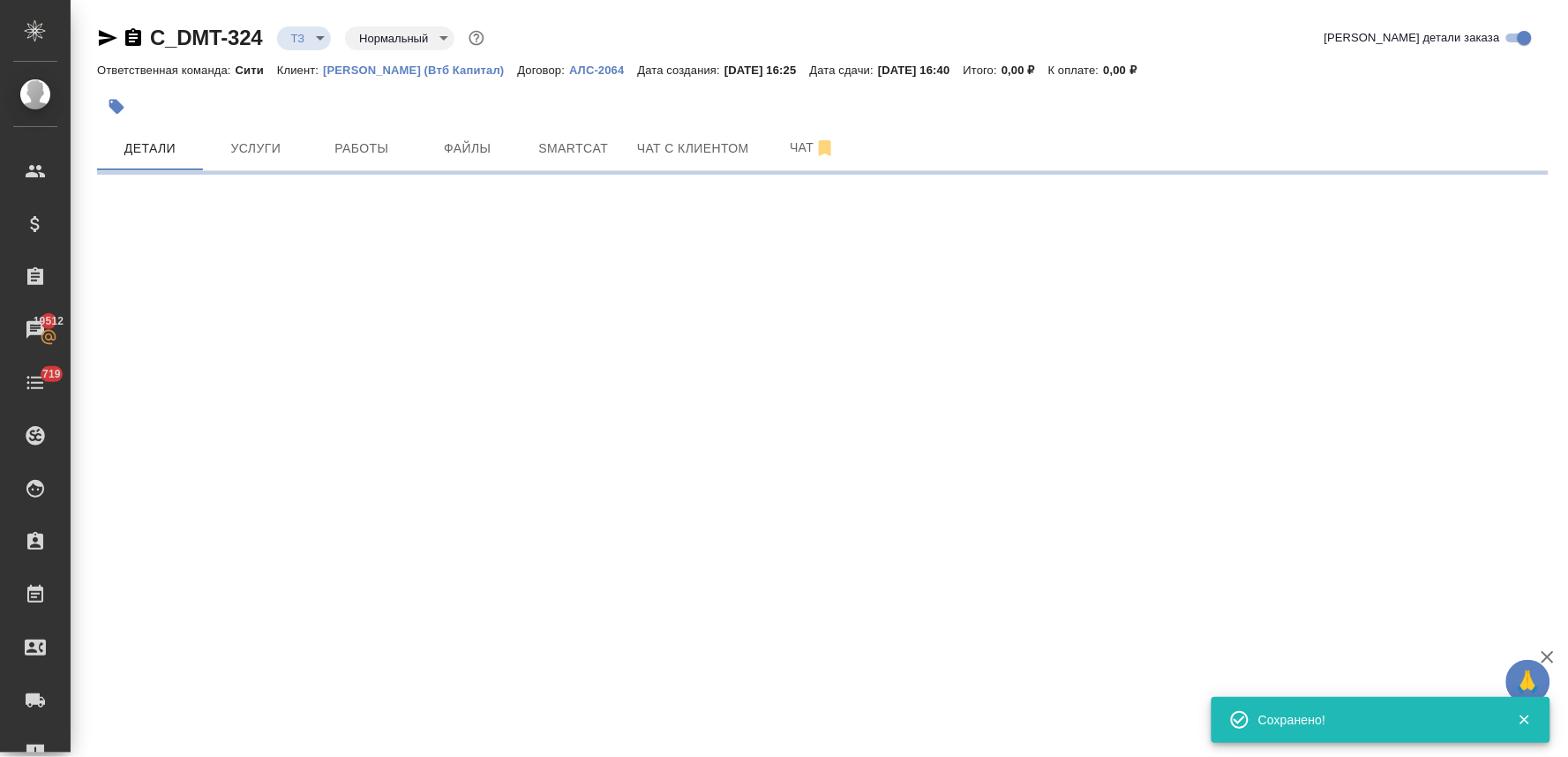
select select "RU"
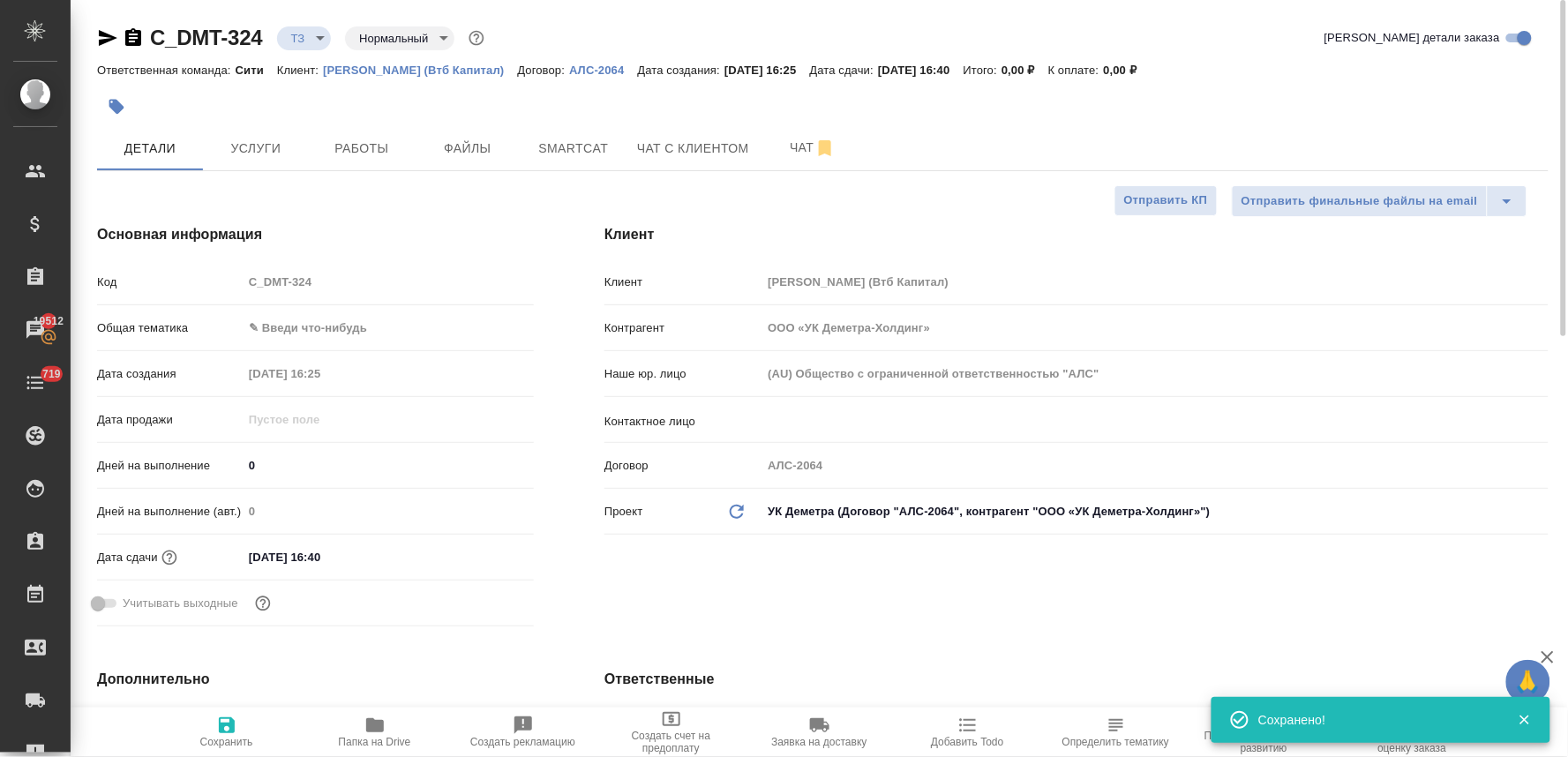
type textarea "x"
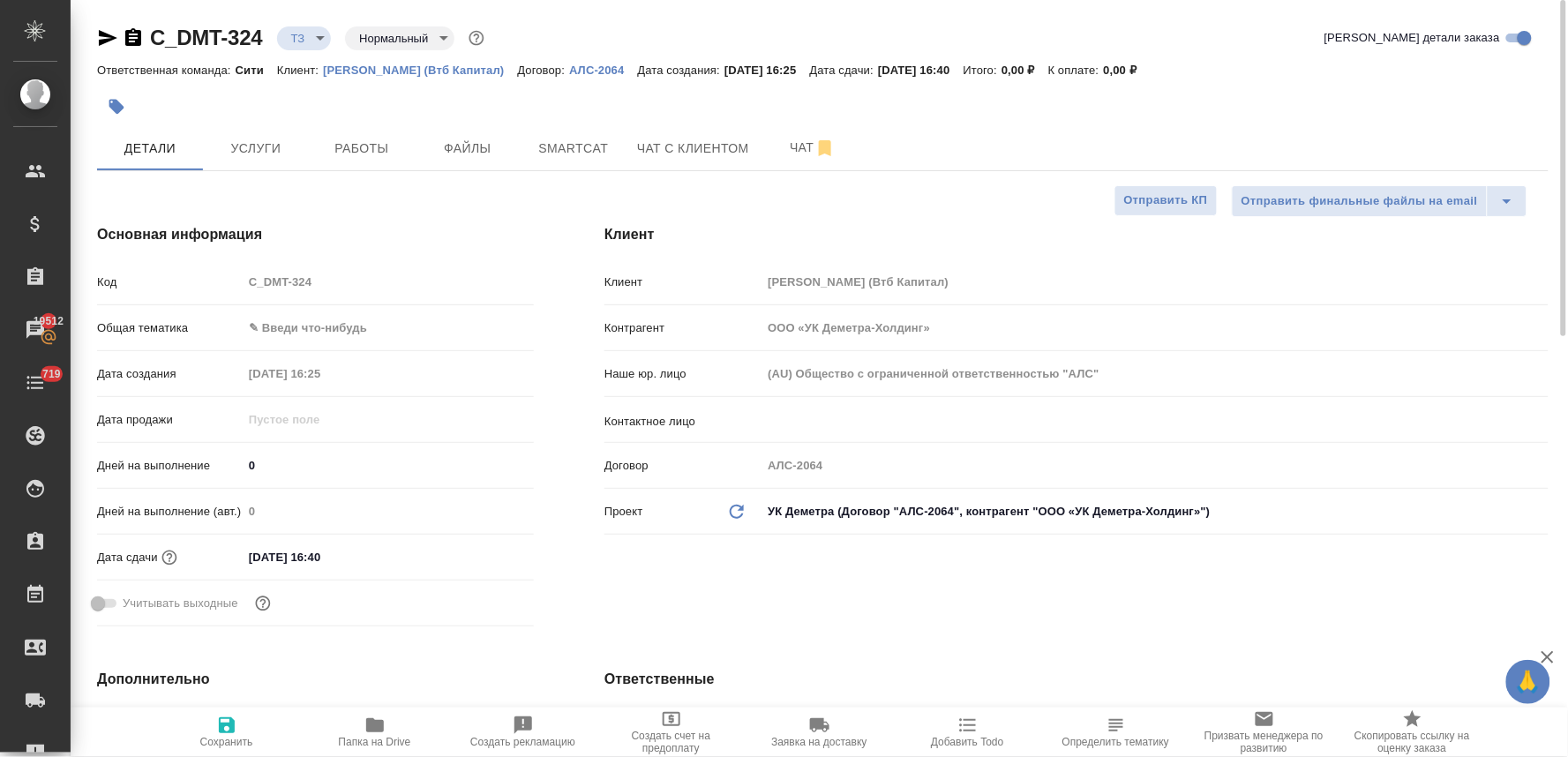
type textarea "x"
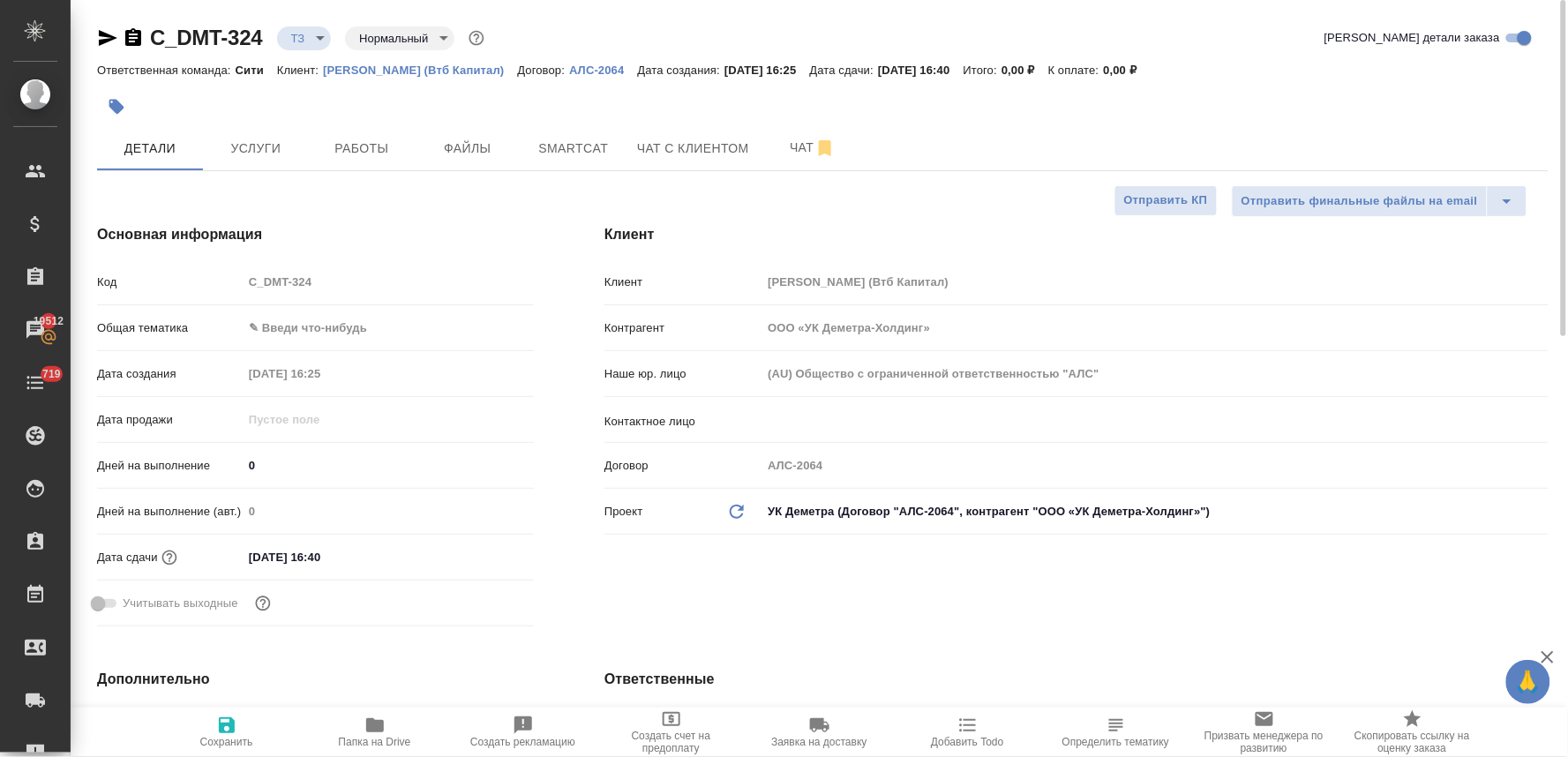
type textarea "x"
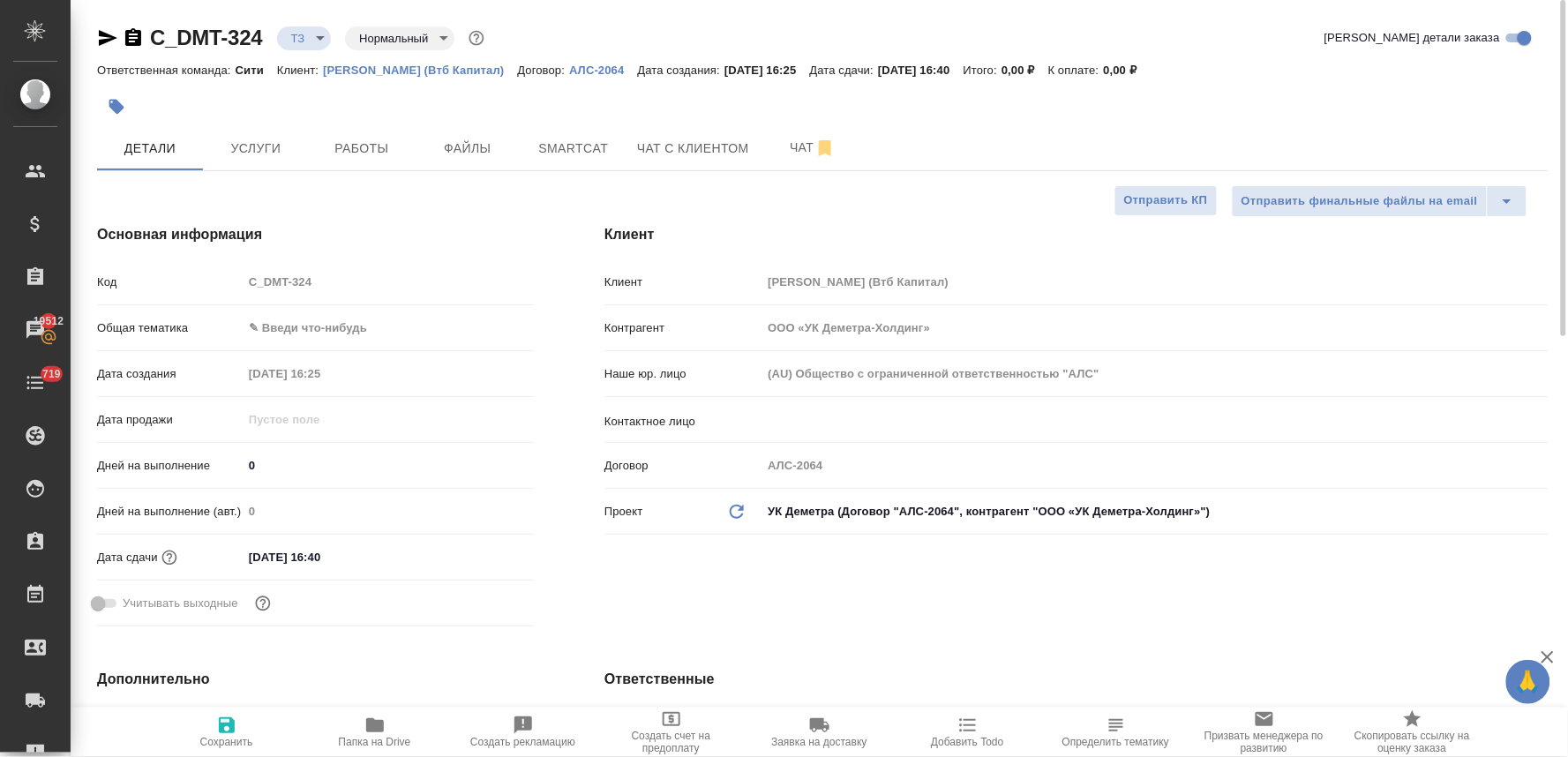
type textarea "x"
click at [262, 151] on span "Услуги" at bounding box center [255, 148] width 85 height 22
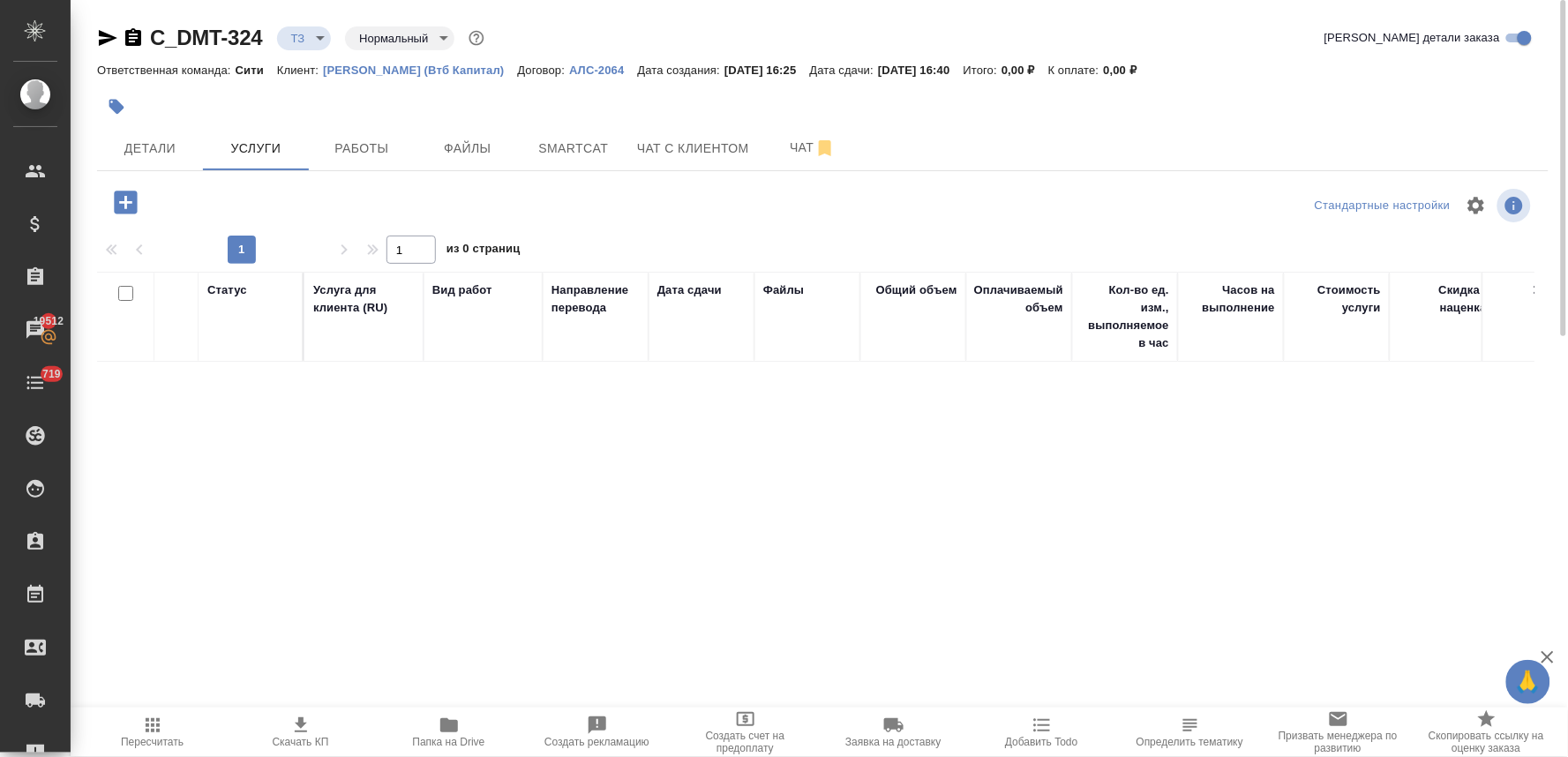
click at [126, 203] on icon "button" at bounding box center [125, 203] width 31 height 31
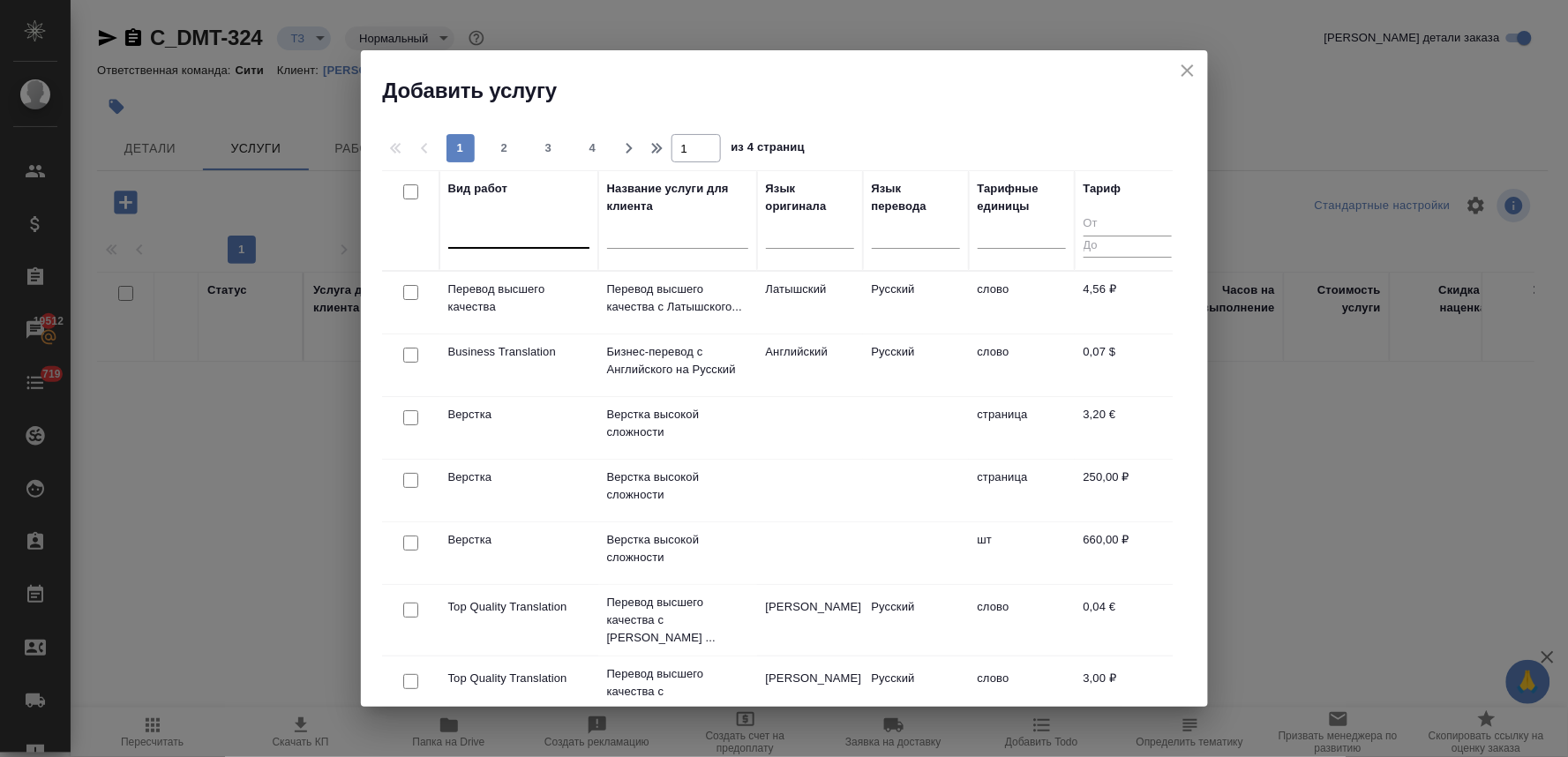
click at [536, 241] on div at bounding box center [519, 230] width 141 height 26
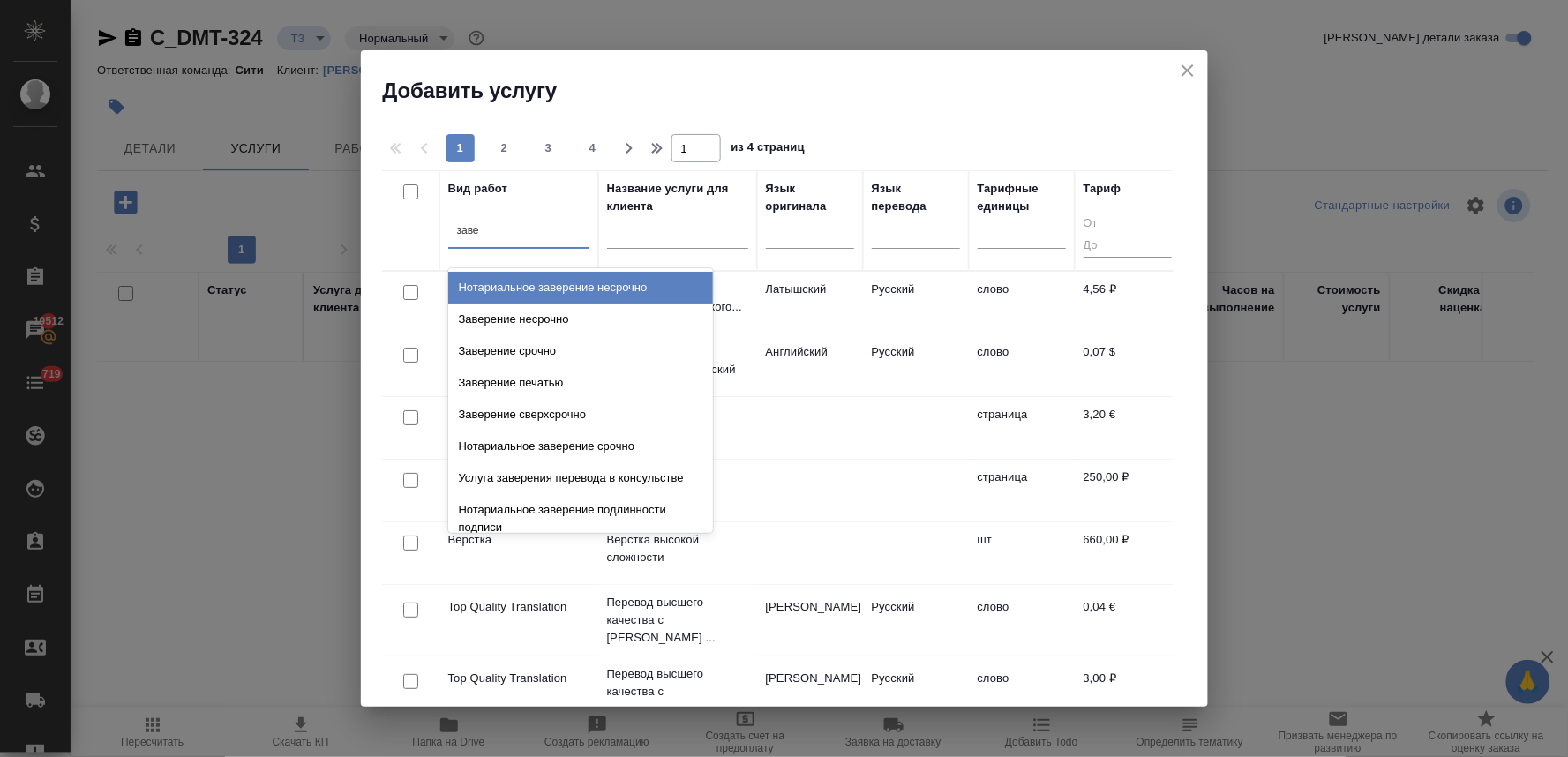
type input "завер"
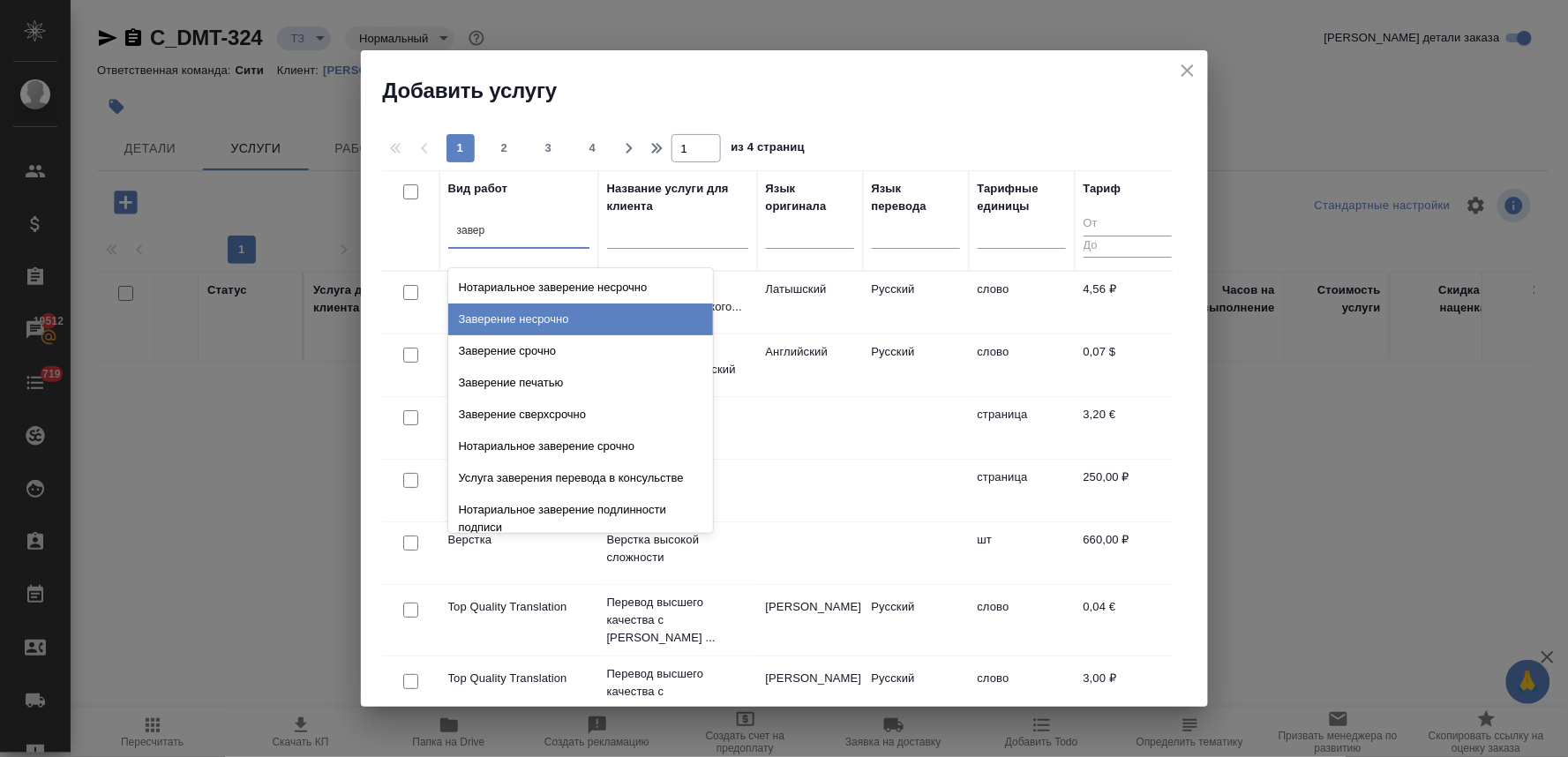
click at [532, 315] on div "Заверение несрочно" at bounding box center [580, 319] width 265 height 32
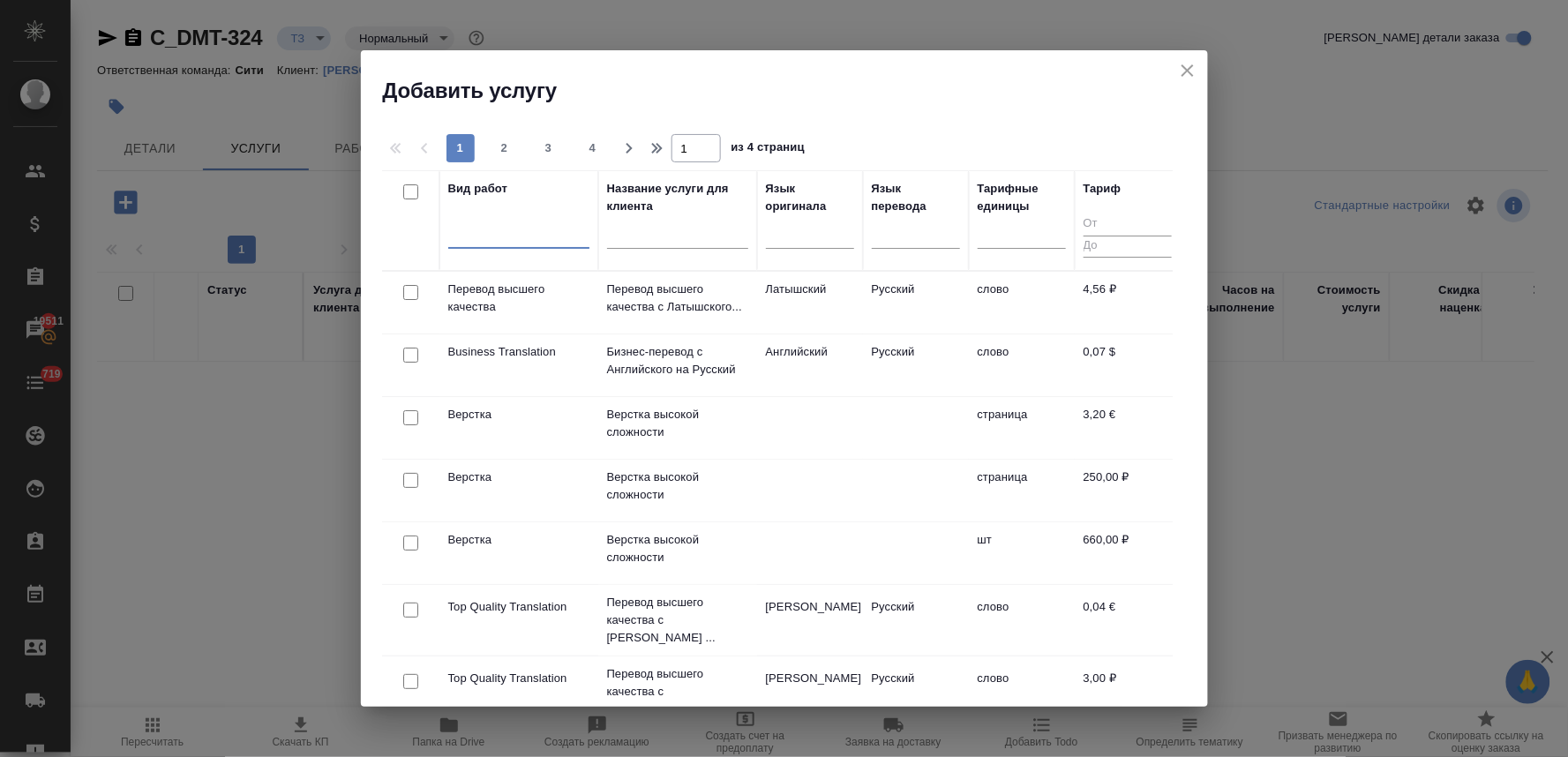
click at [1189, 69] on icon "close" at bounding box center [1187, 70] width 12 height 12
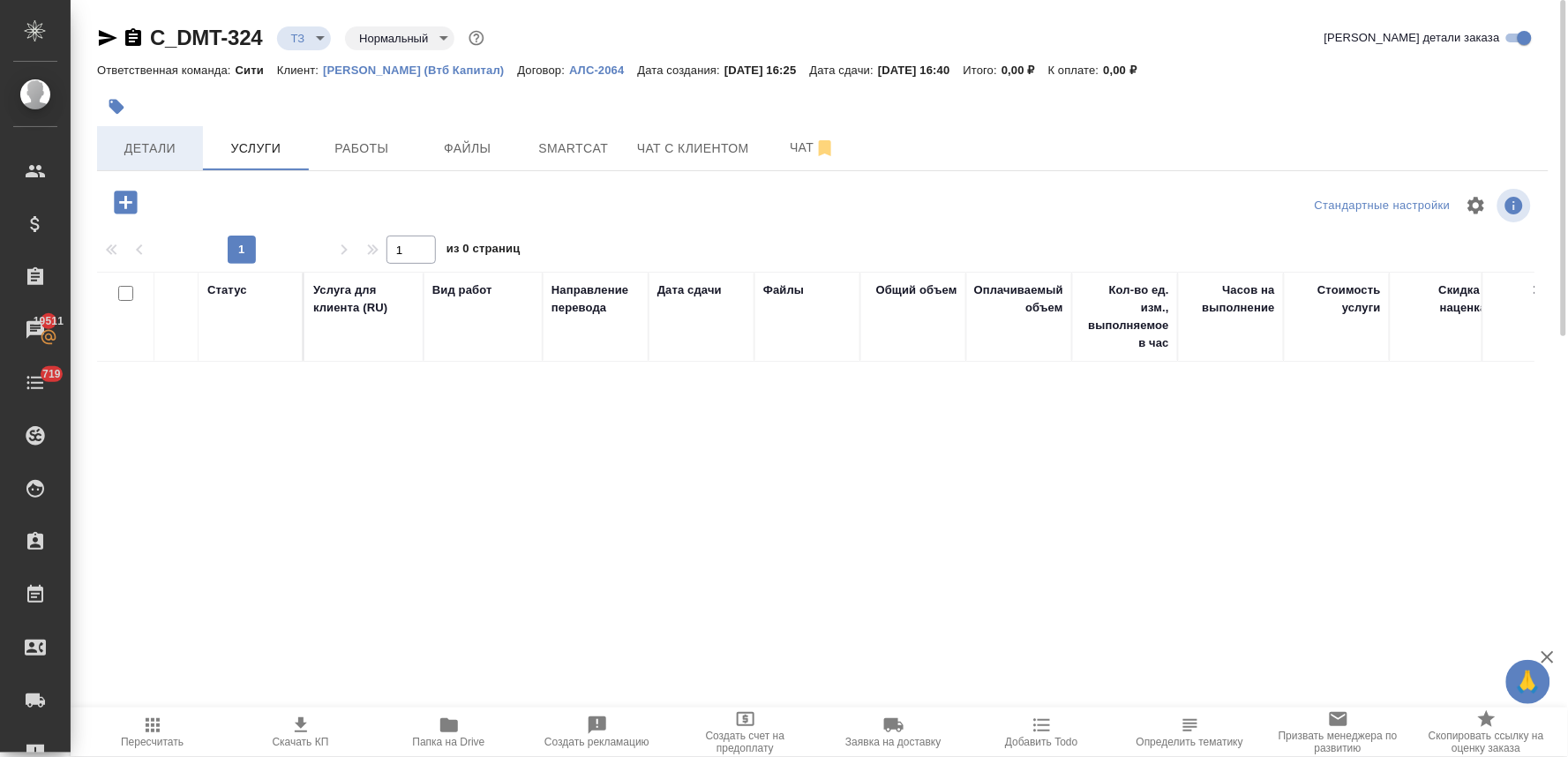
click at [147, 151] on span "Детали" at bounding box center [150, 148] width 85 height 22
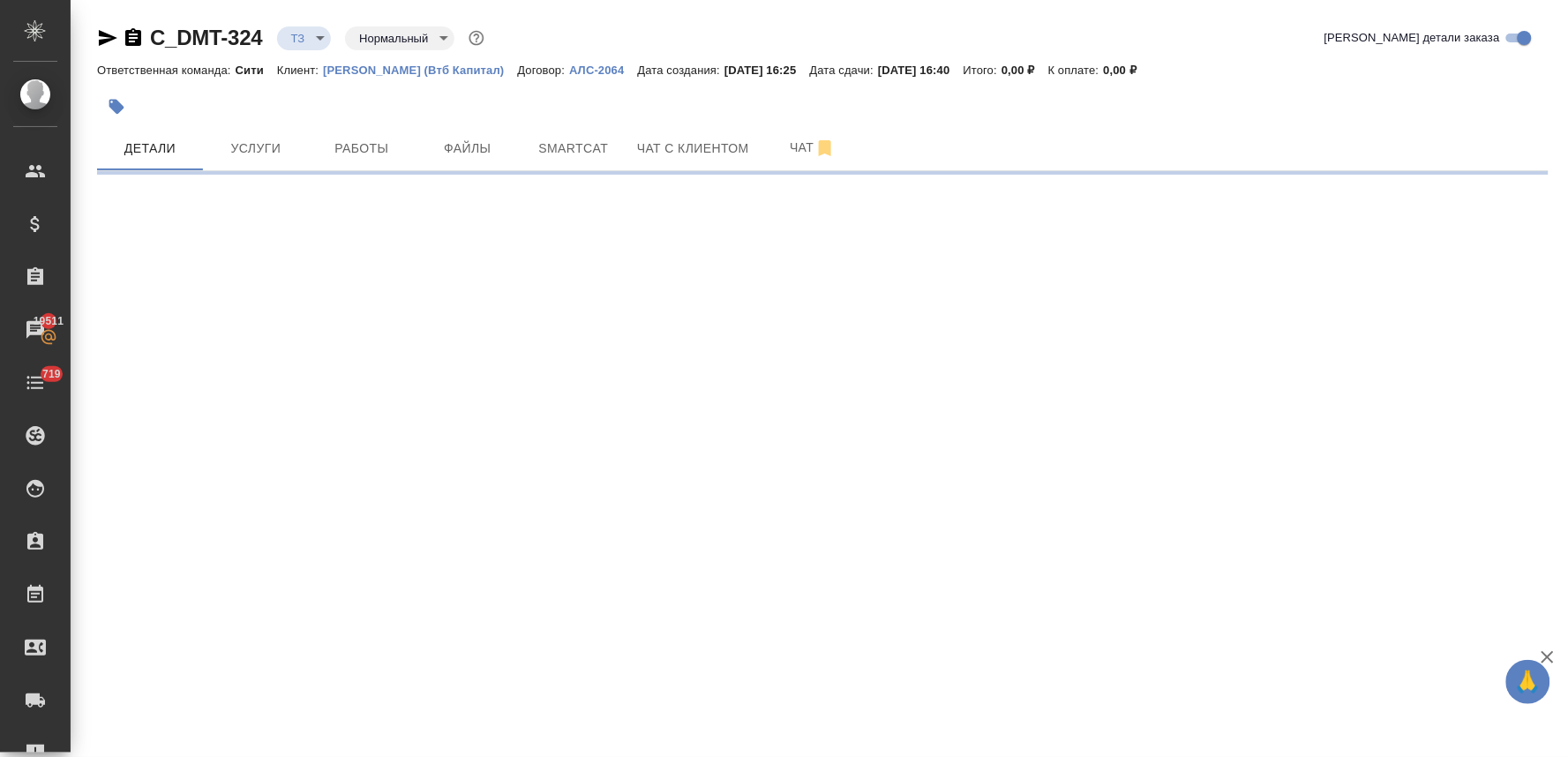
select select "RU"
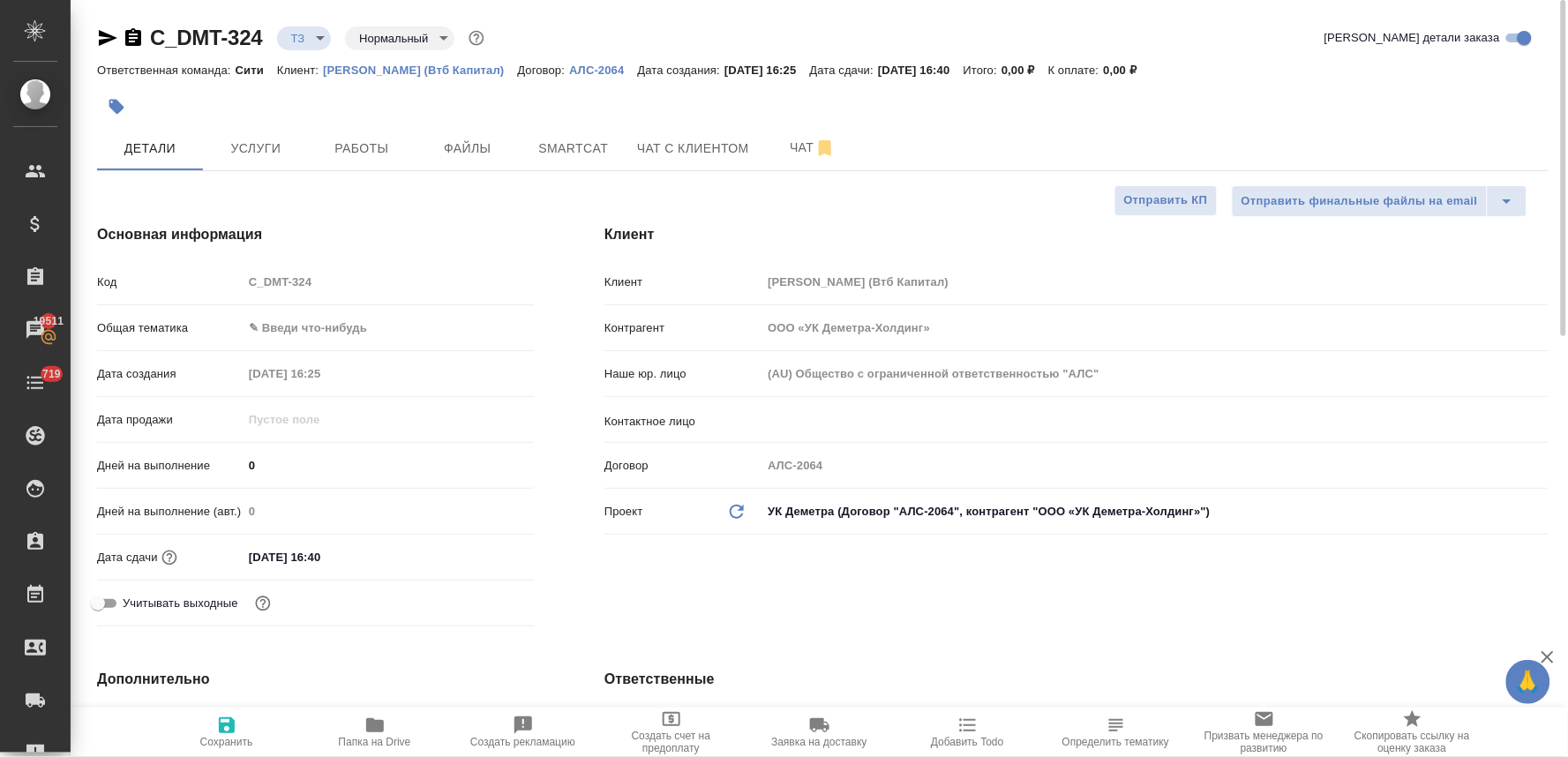
type textarea "x"
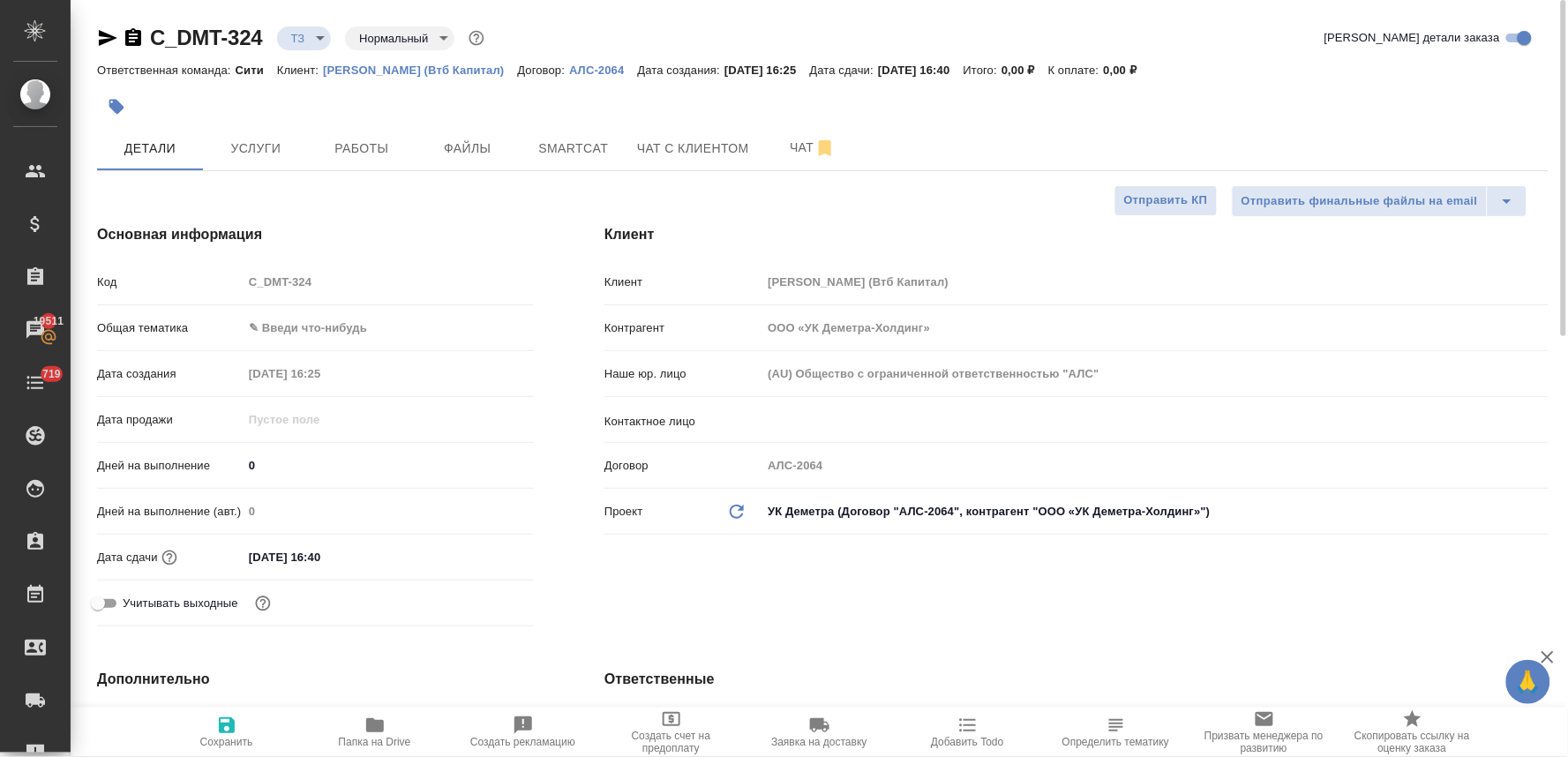
type textarea "x"
click at [242, 156] on span "Услуги" at bounding box center [255, 148] width 85 height 22
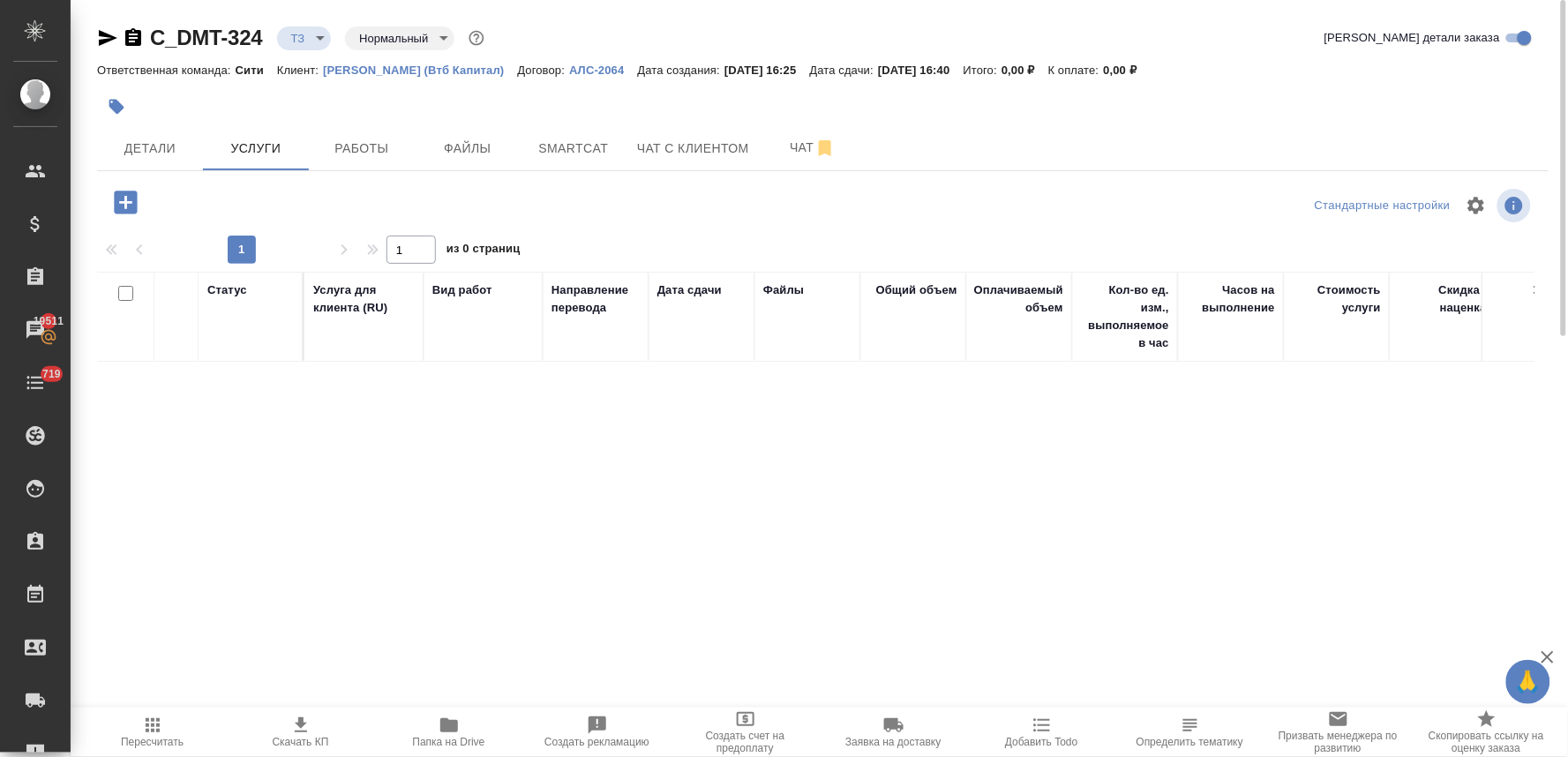
click at [141, 206] on button "button" at bounding box center [125, 203] width 49 height 36
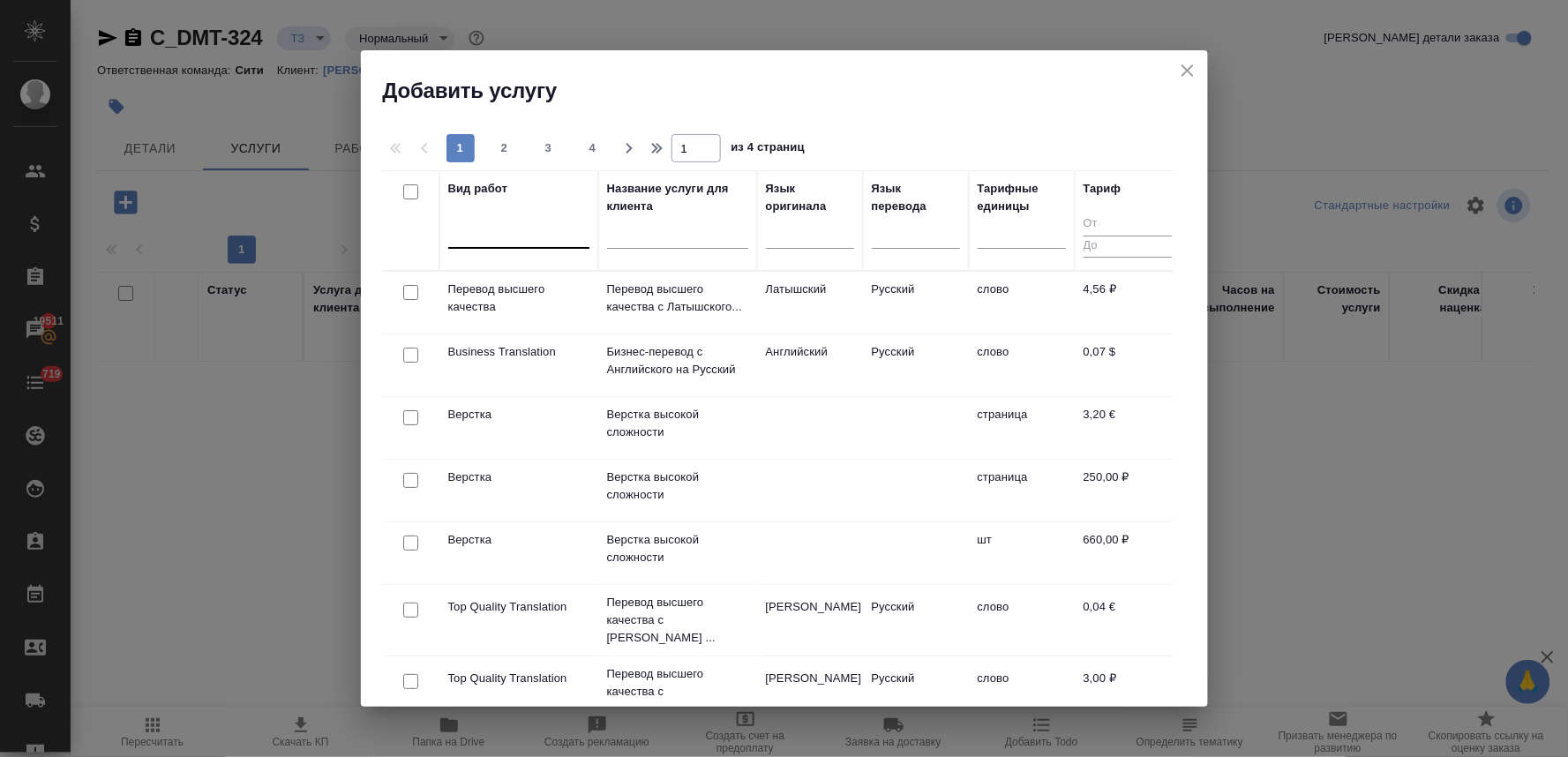
click at [501, 238] on div at bounding box center [519, 230] width 141 height 26
type input "p"
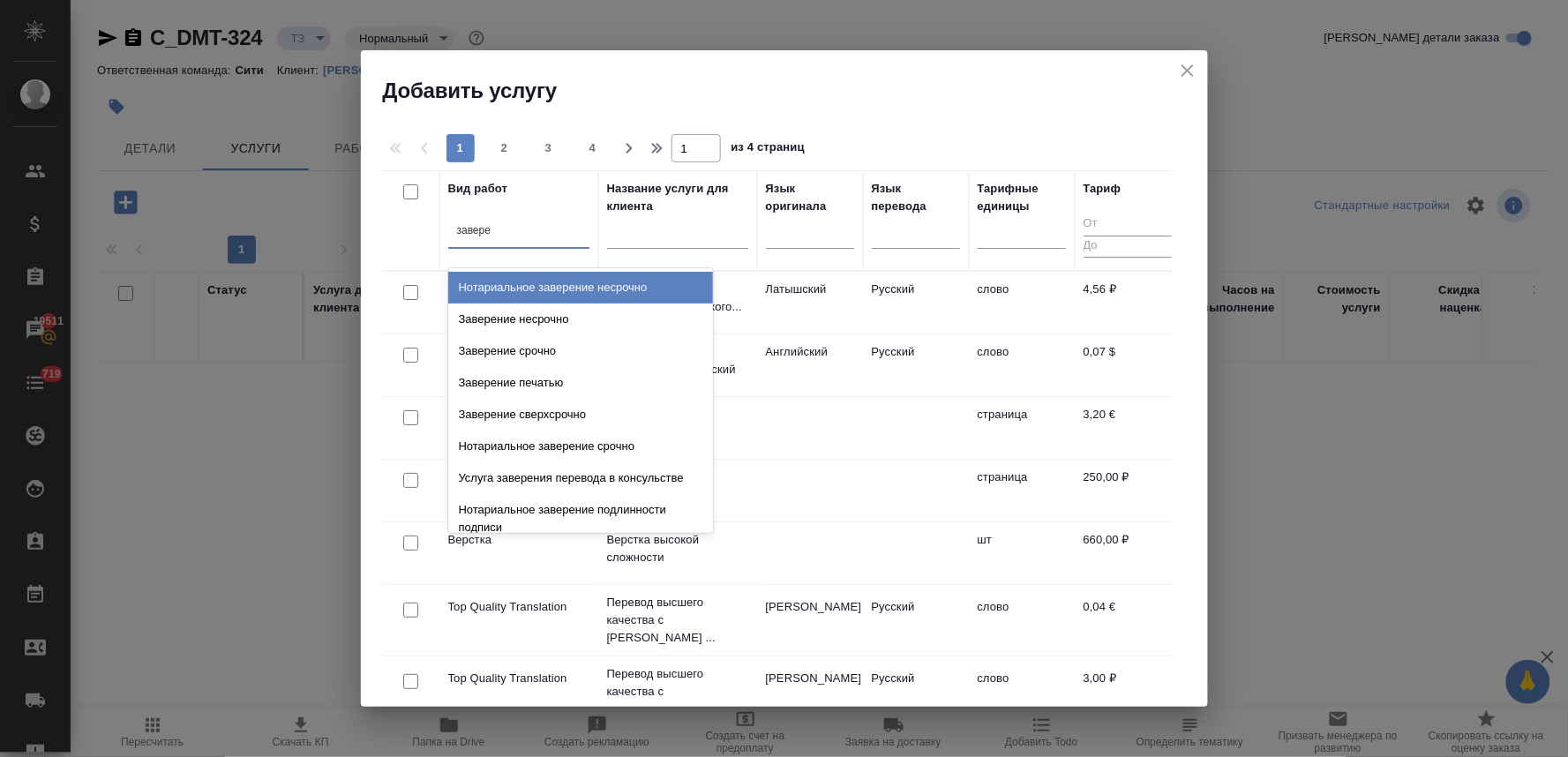
type input "заверен"
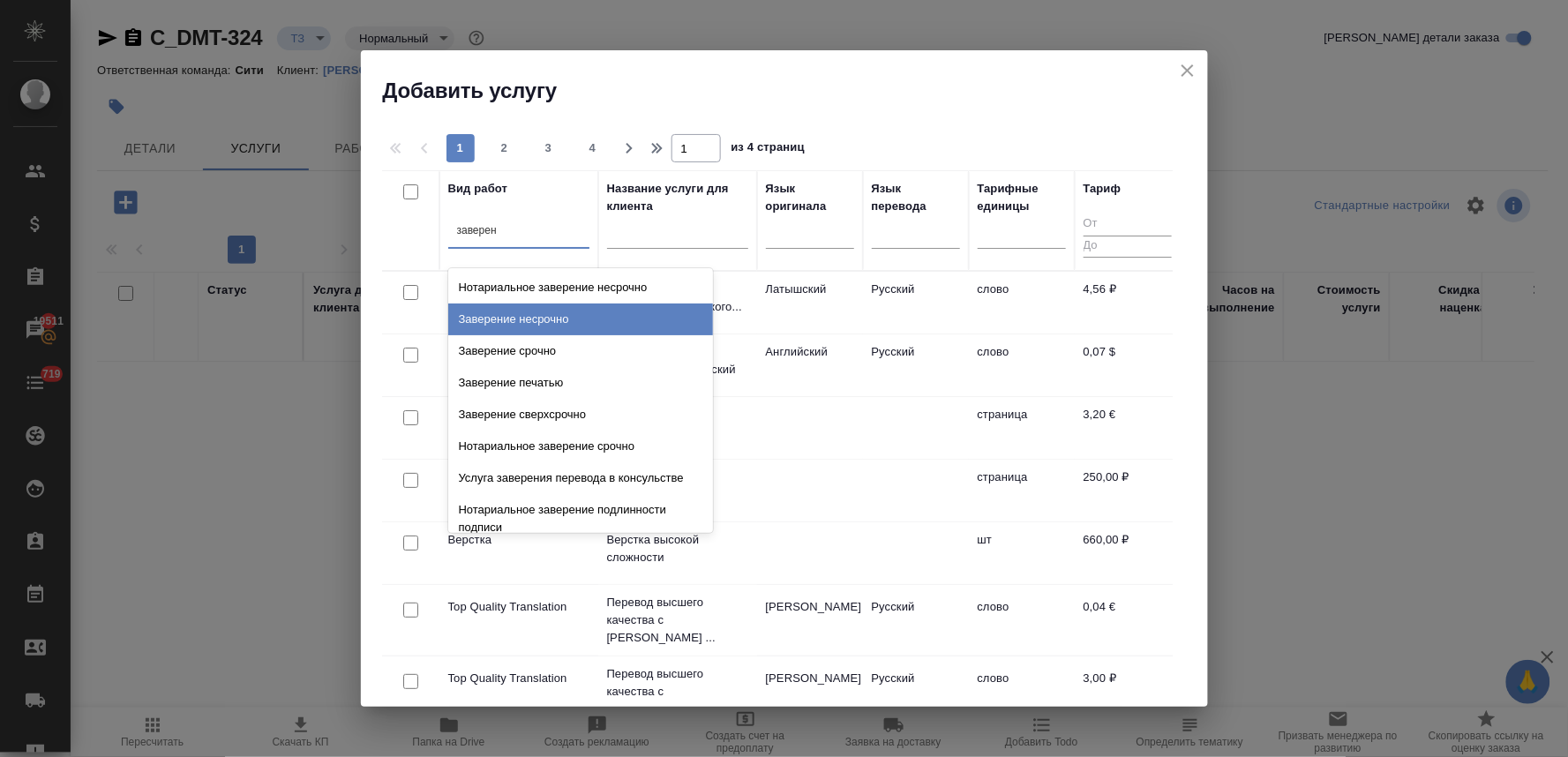
click at [512, 318] on div "Заверение несрочно" at bounding box center [580, 319] width 265 height 32
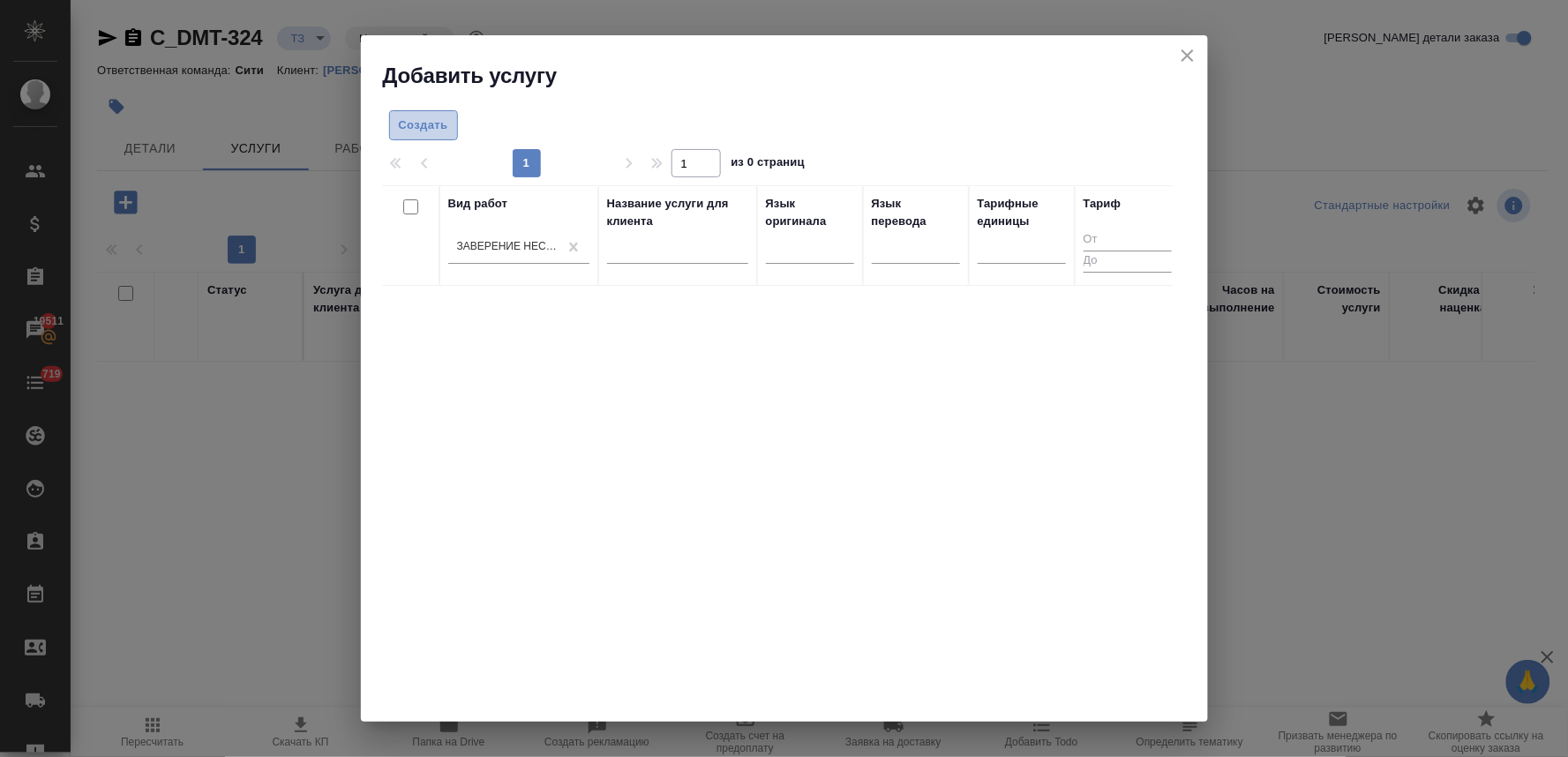
click at [438, 117] on span "Создать" at bounding box center [423, 125] width 50 height 20
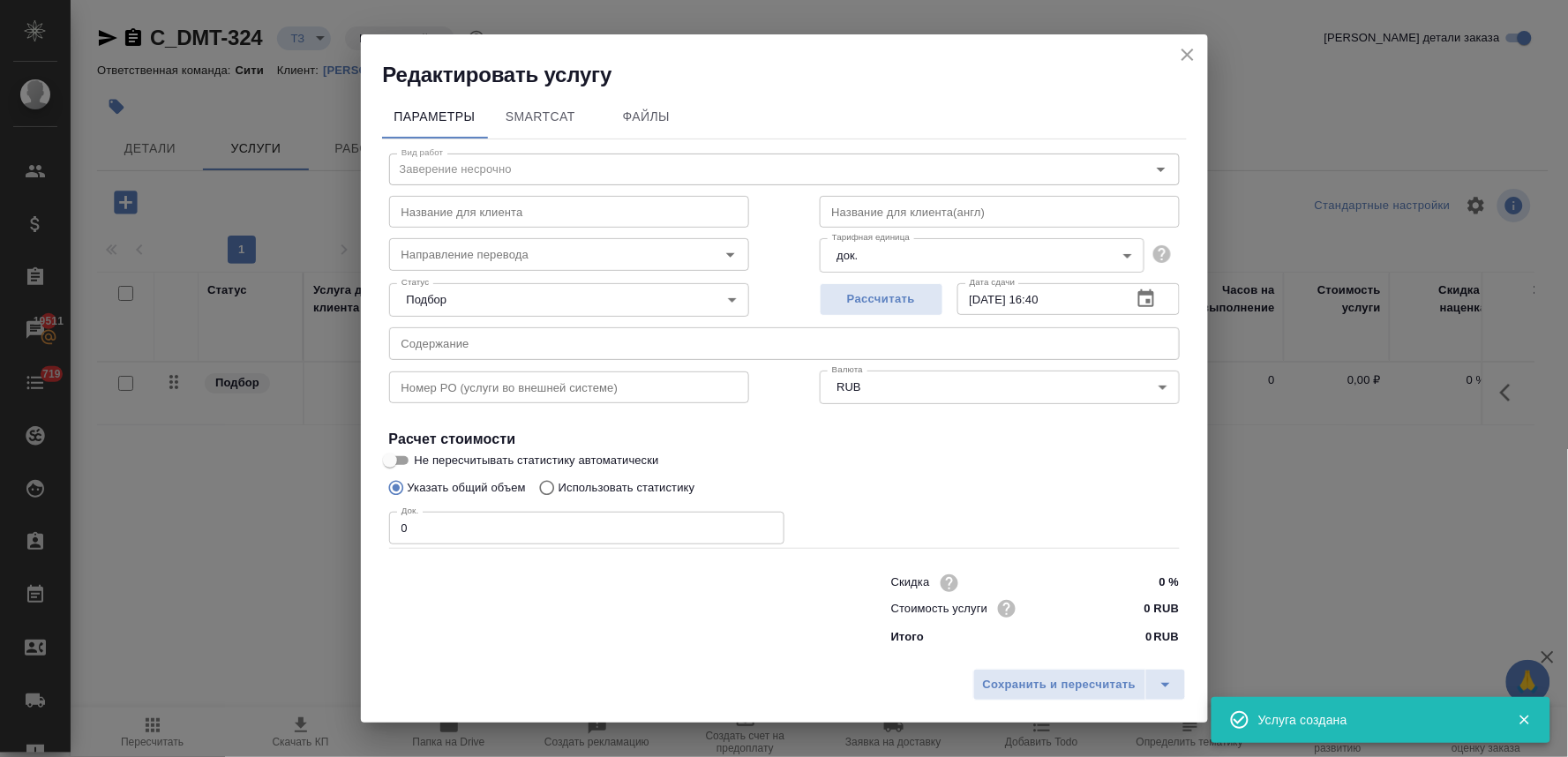
click at [515, 353] on input "text" at bounding box center [784, 343] width 790 height 32
paste input "Green Seed General Trading SFZ (SPC) FS 2023 final"
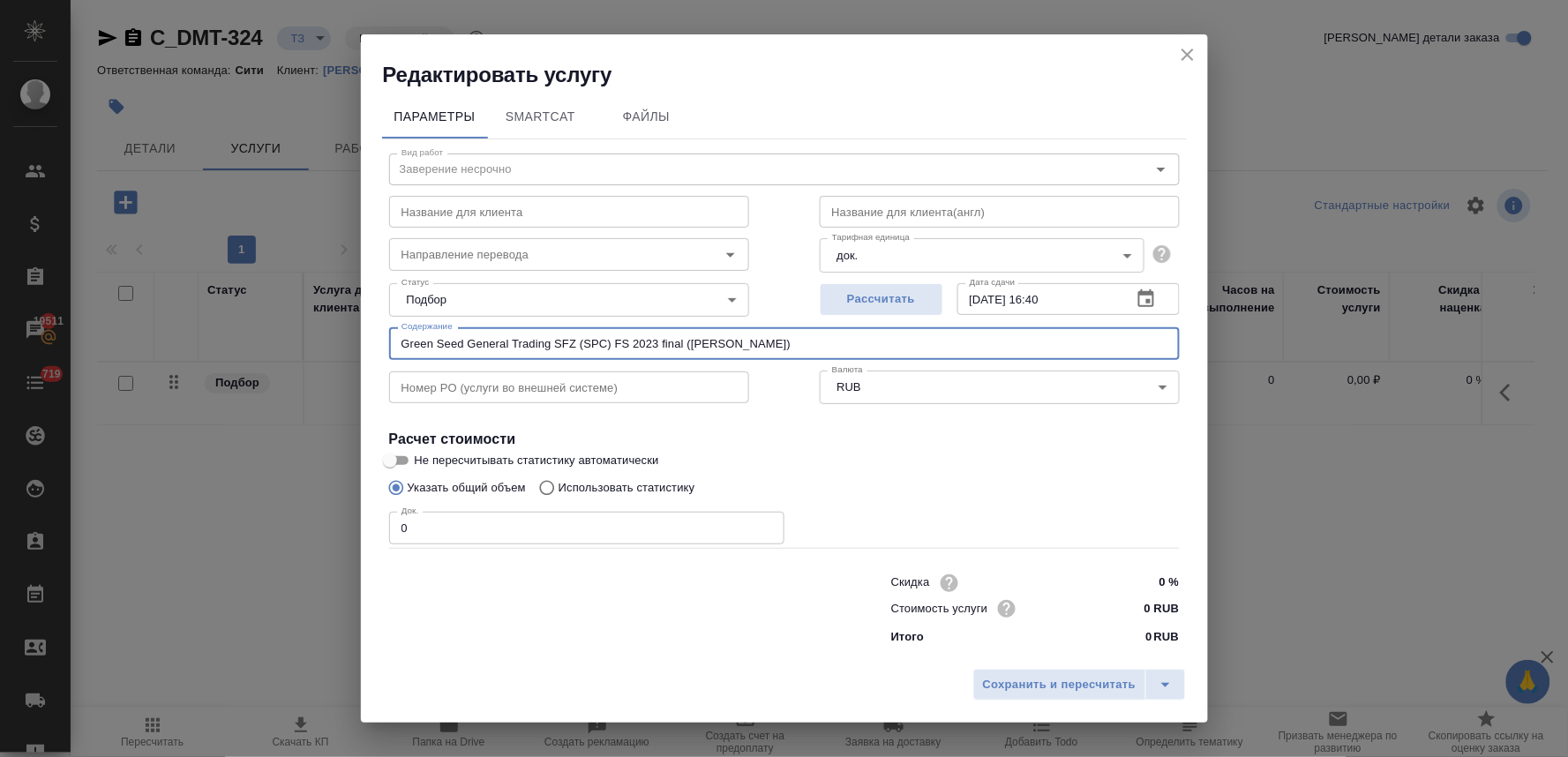
drag, startPoint x: 801, startPoint y: 348, endPoint x: 294, endPoint y: 349, distance: 507.0
click at [295, 349] on div "Редактировать услугу Параметры SmartCat Файлы Вид работ Заверение несрочно Вид …" at bounding box center [784, 378] width 1568 height 757
type input "Green Seed General Trading SFZ (SPC) FS 2023 final (Рябоконь Анна)"
drag, startPoint x: 421, startPoint y: 522, endPoint x: 362, endPoint y: 517, distance: 59.2
click at [362, 517] on div "Параметры SmartCat Файлы Вид работ Заверение несрочно Вид работ Название для кл…" at bounding box center [784, 375] width 847 height 572
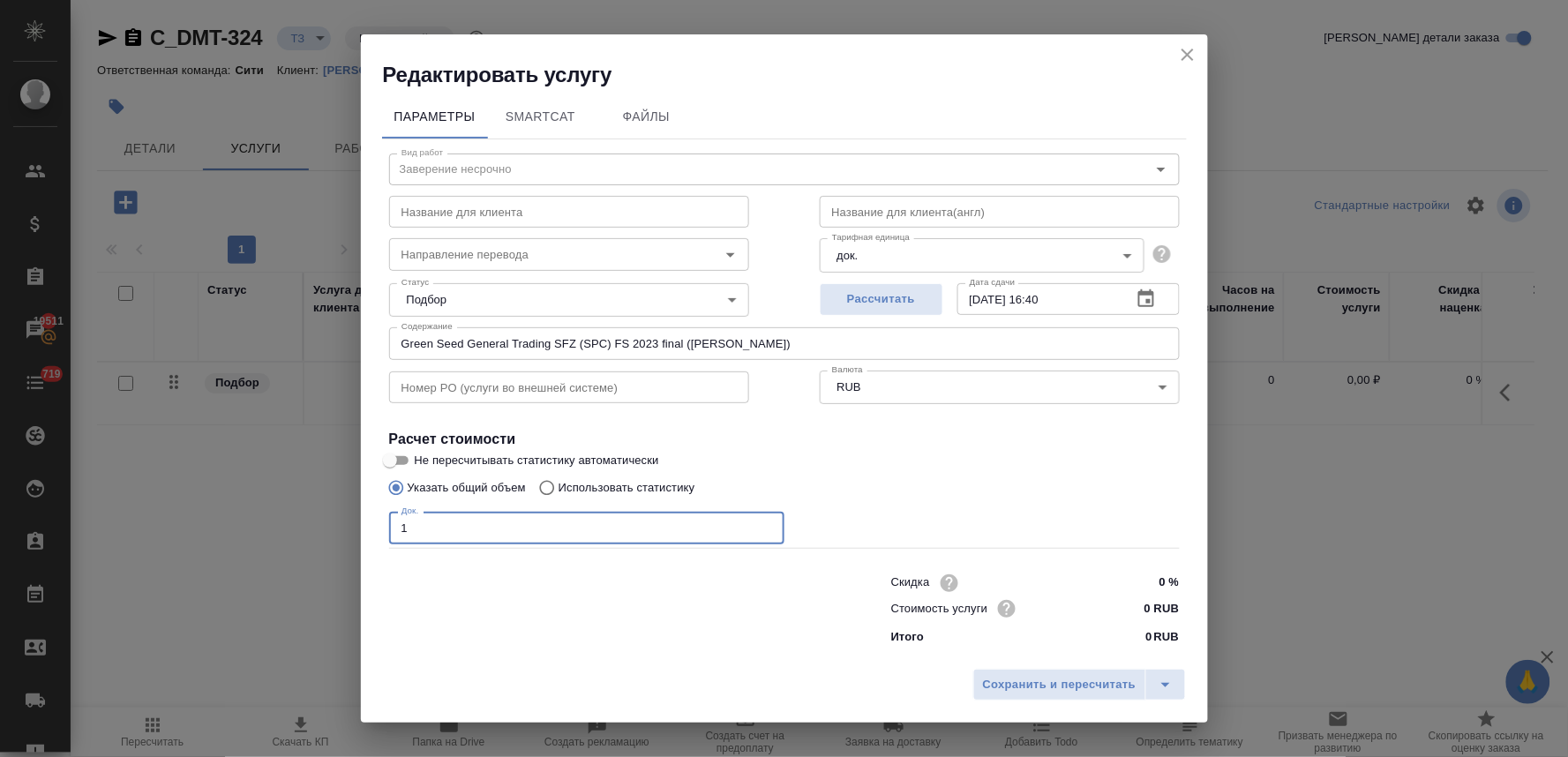
type input "1"
click at [1135, 612] on input "0 RUB" at bounding box center [1145, 608] width 66 height 26
type input "800 RUB"
click at [993, 681] on span "Сохранить и пересчитать" at bounding box center [1060, 685] width 154 height 20
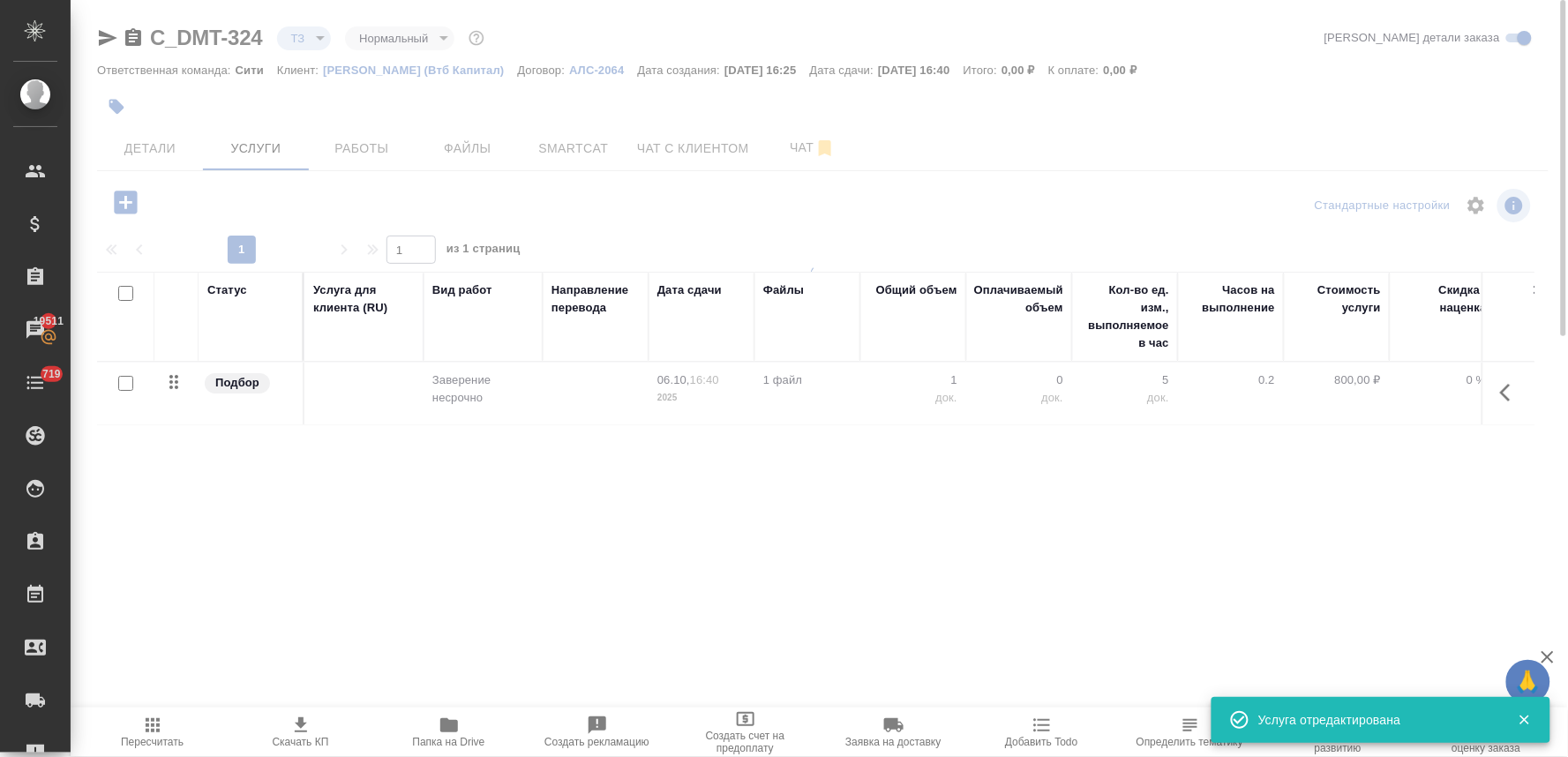
type input "new"
type input "urgent"
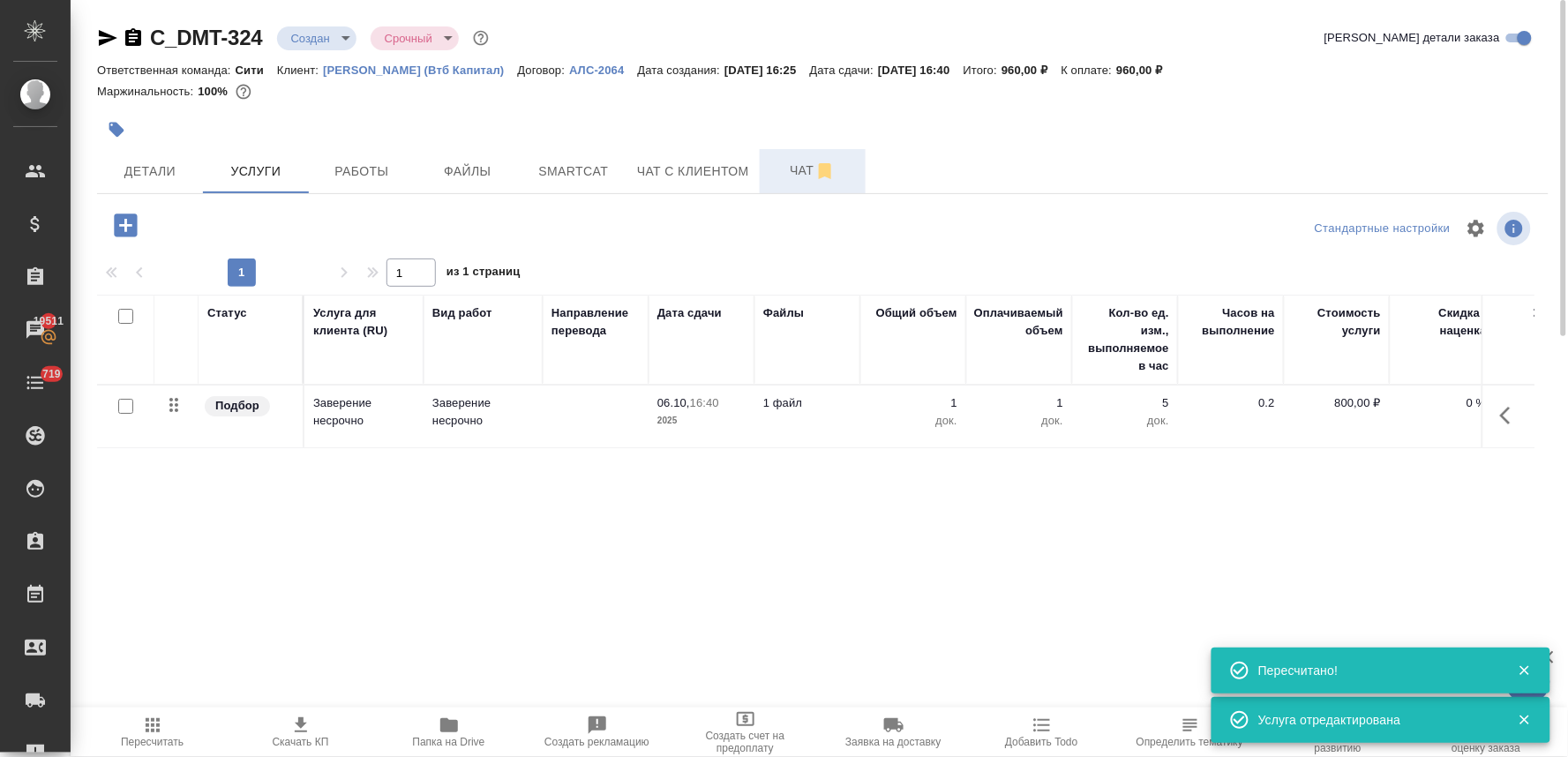
click at [783, 163] on span "Чат" at bounding box center [812, 170] width 85 height 22
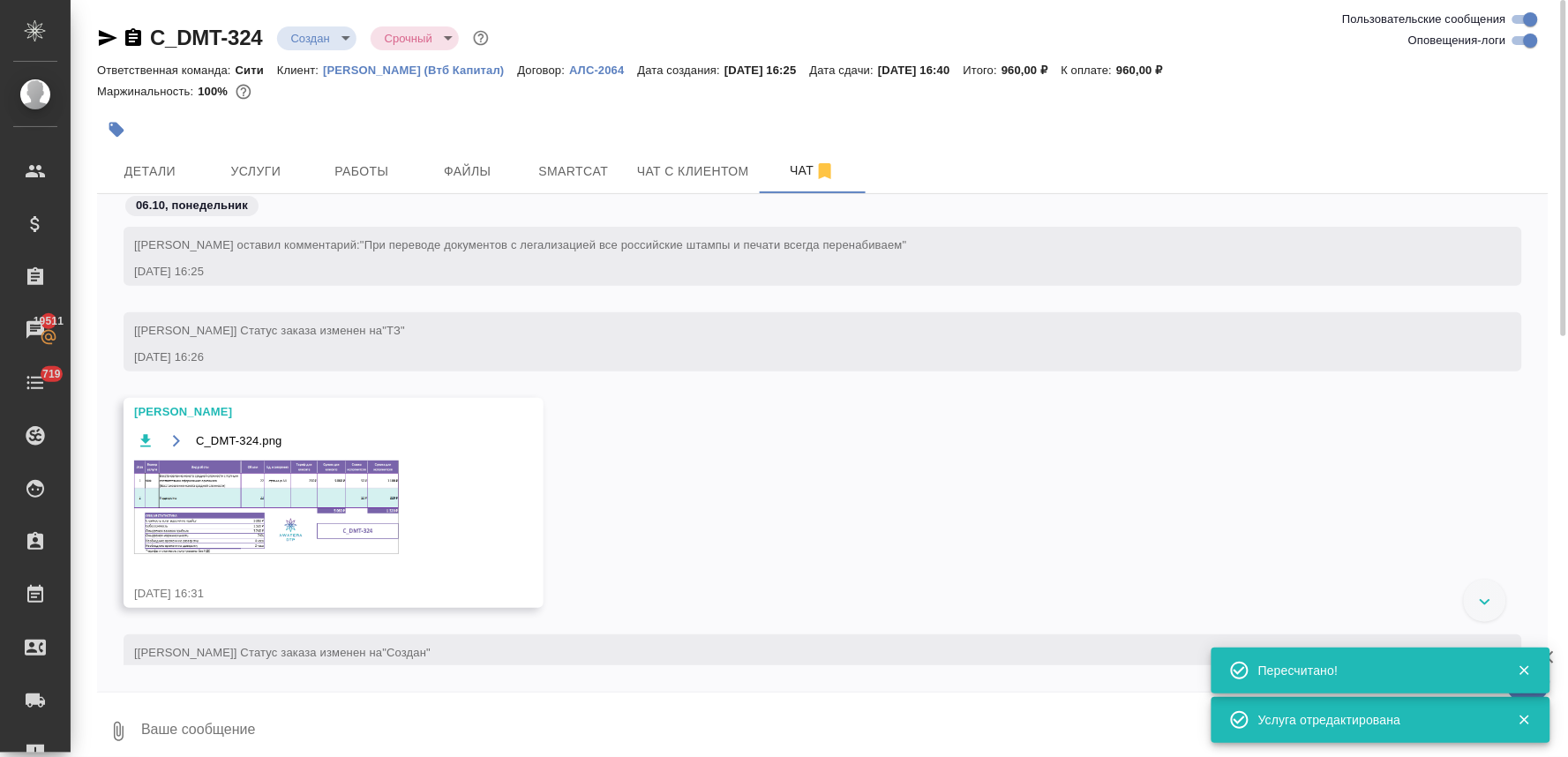
click at [354, 514] on img at bounding box center [266, 508] width 265 height 94
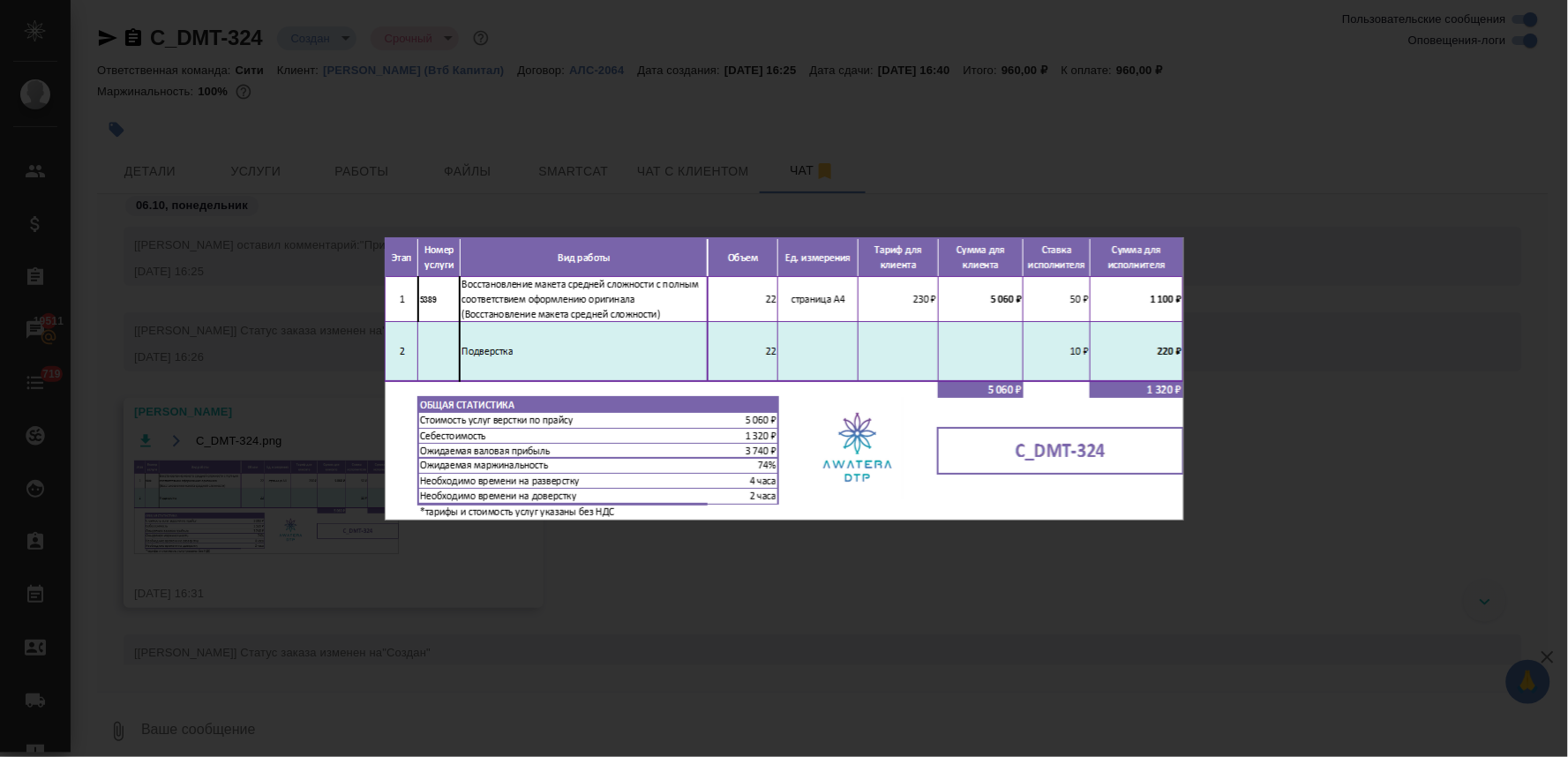
click at [1170, 132] on div "C_DMT-324.png 1 of 1" at bounding box center [784, 378] width 1568 height 757
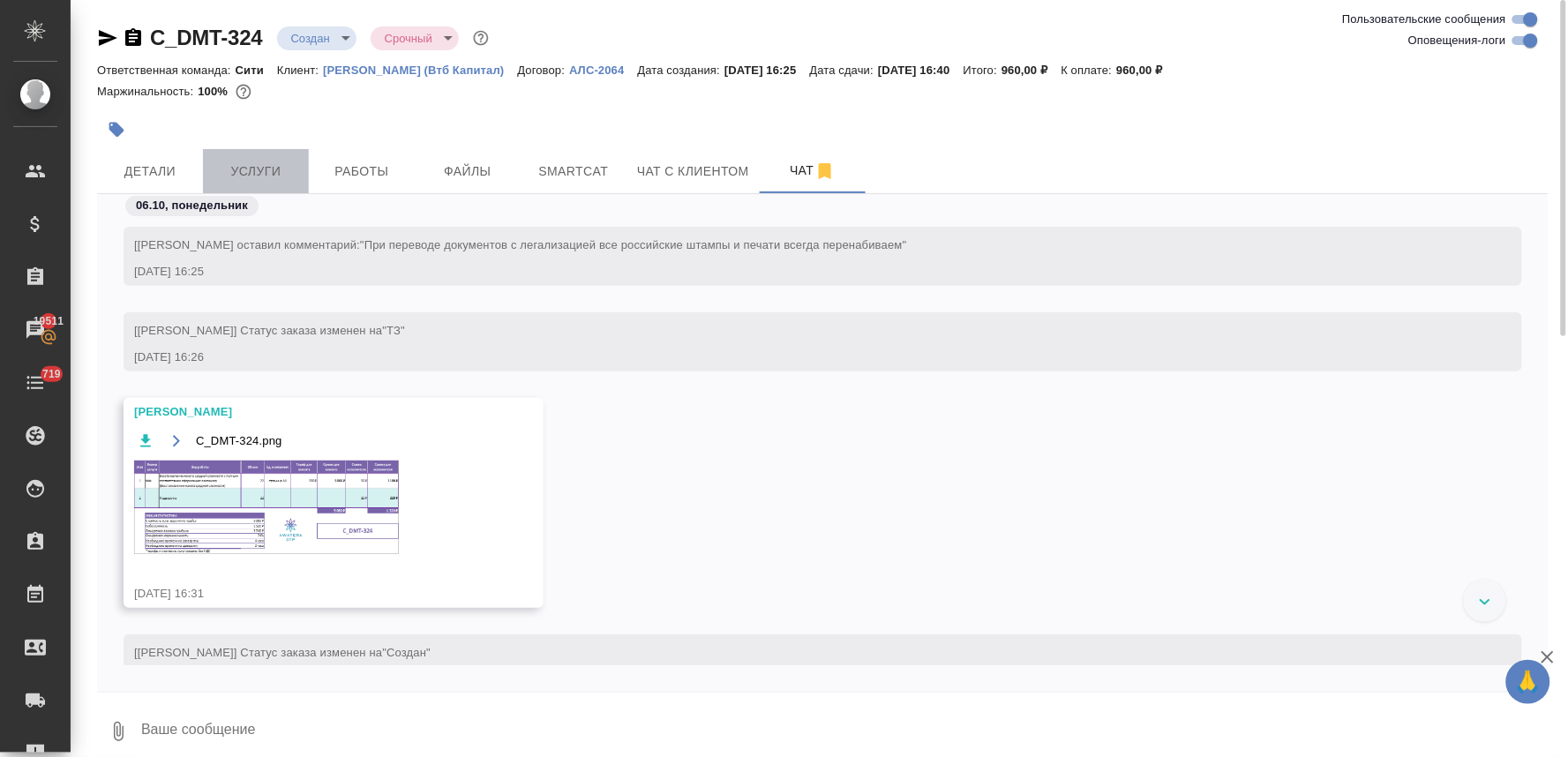
click at [259, 172] on span "Услуги" at bounding box center [255, 171] width 85 height 22
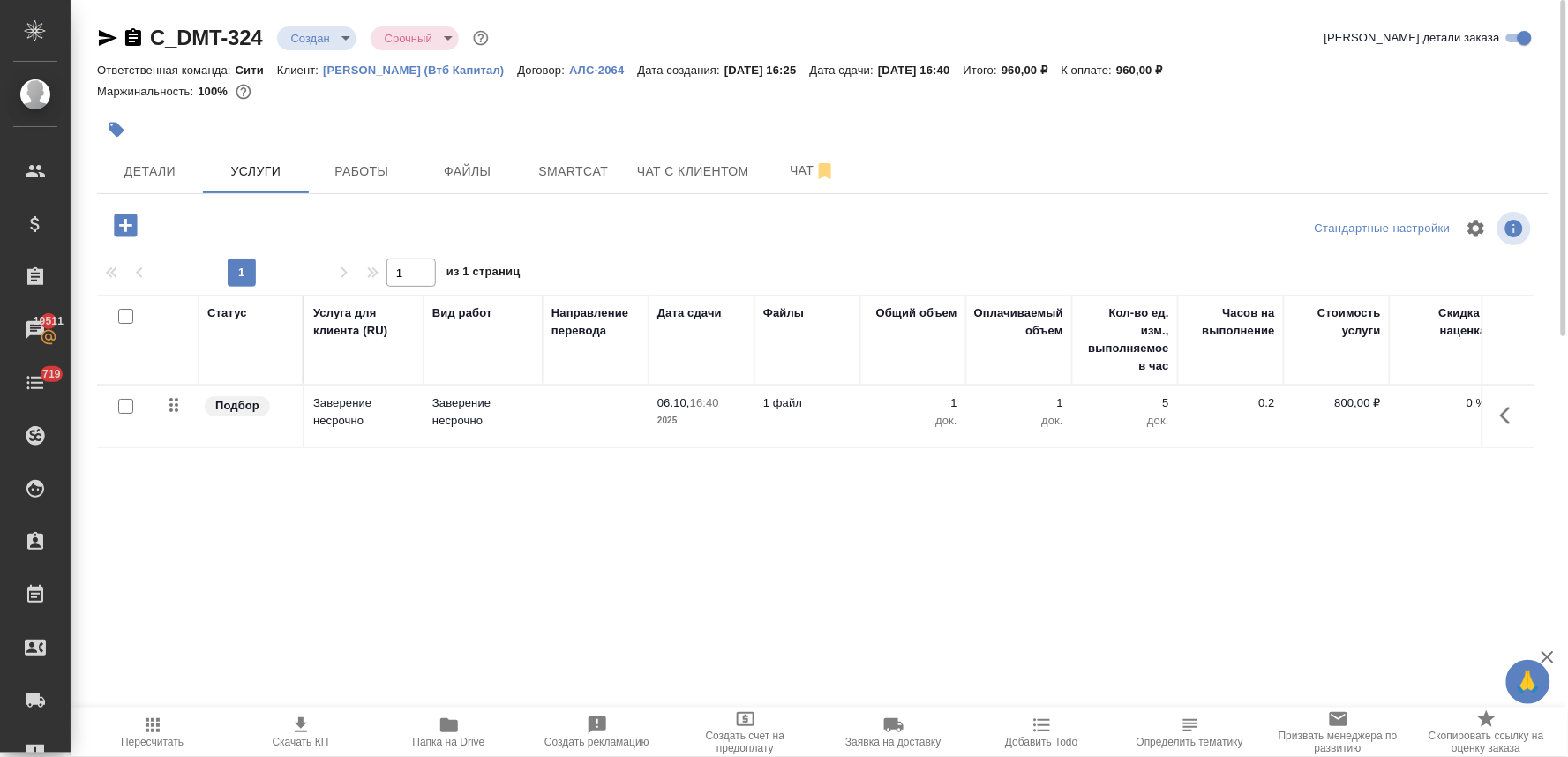
click at [116, 223] on icon "button" at bounding box center [125, 225] width 23 height 23
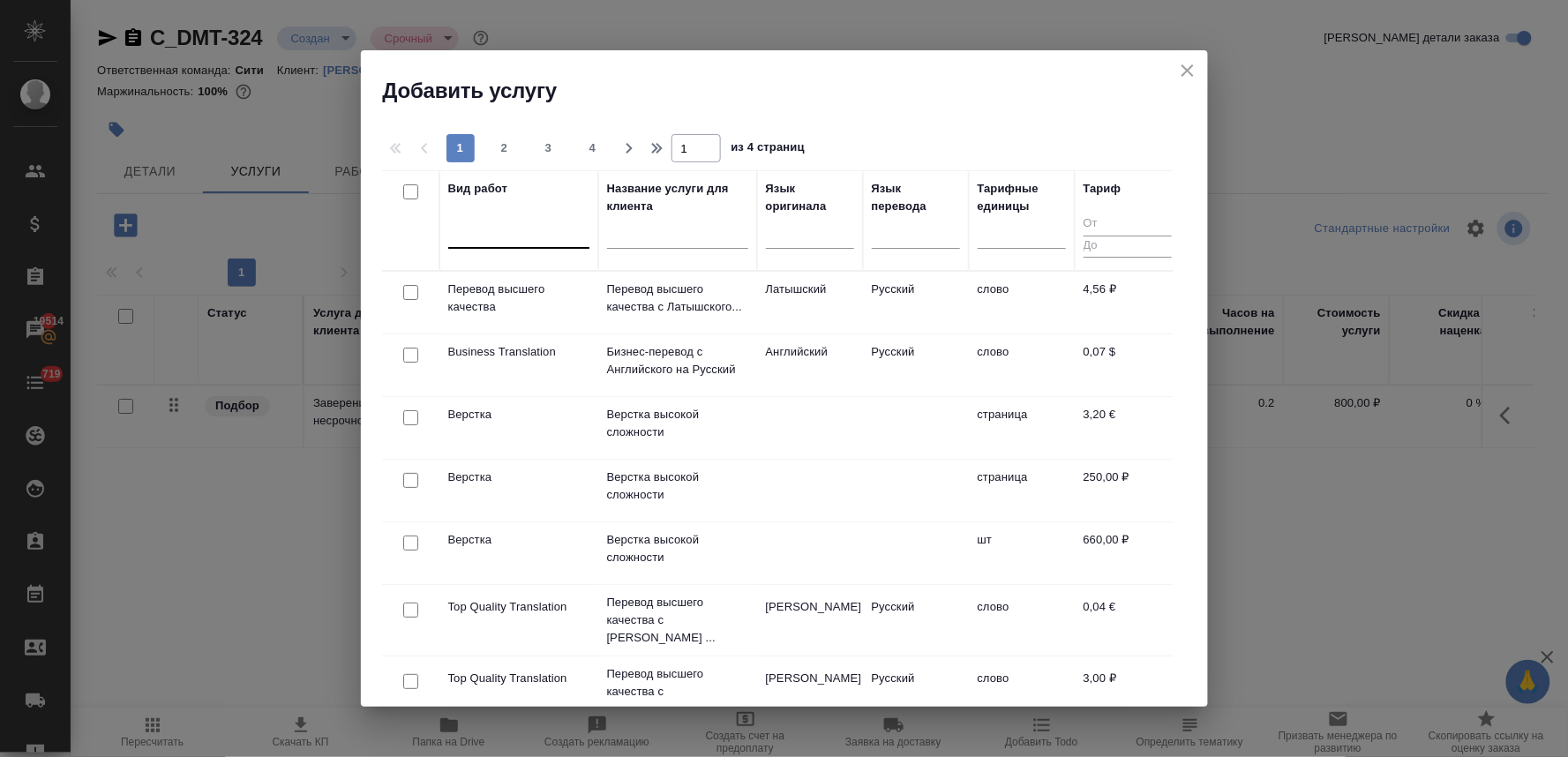
click at [478, 236] on div at bounding box center [519, 230] width 141 height 26
type input "верстка сре"
type input "верстка средней сложности"
click at [410, 415] on input "checkbox" at bounding box center [411, 418] width 15 height 15
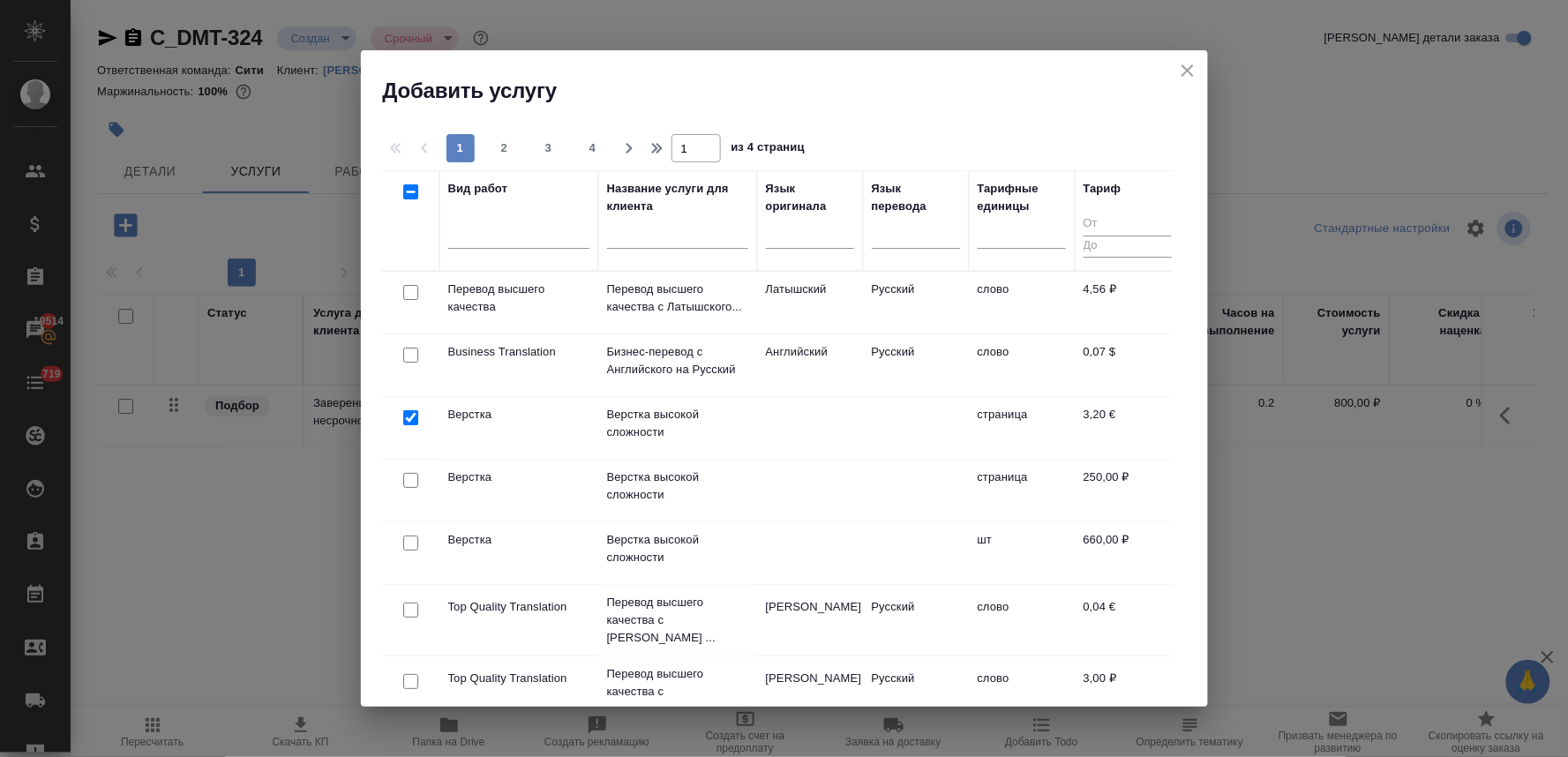
checkbox input "true"
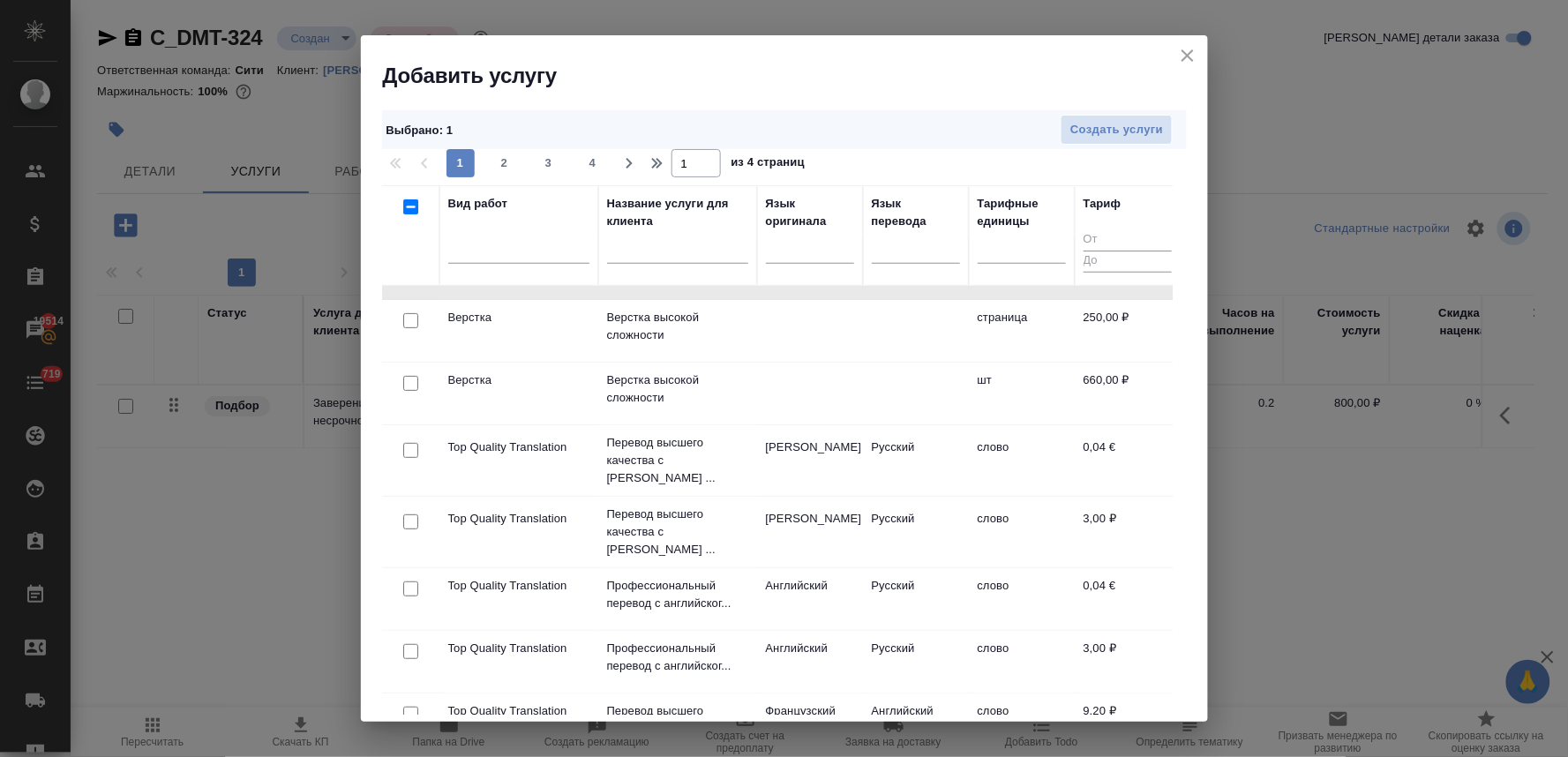
scroll to position [196, 0]
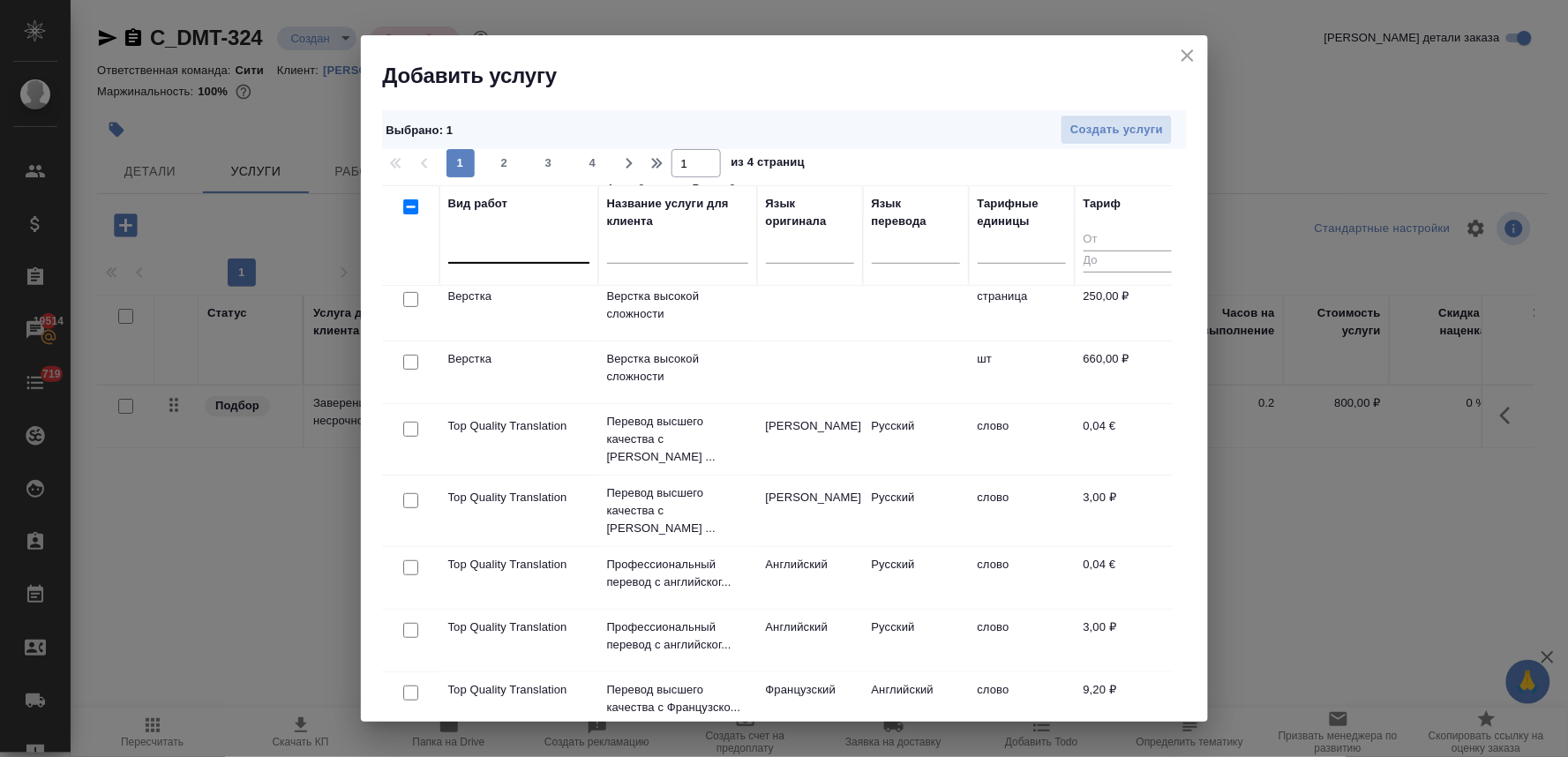
click at [525, 248] on div at bounding box center [519, 247] width 141 height 26
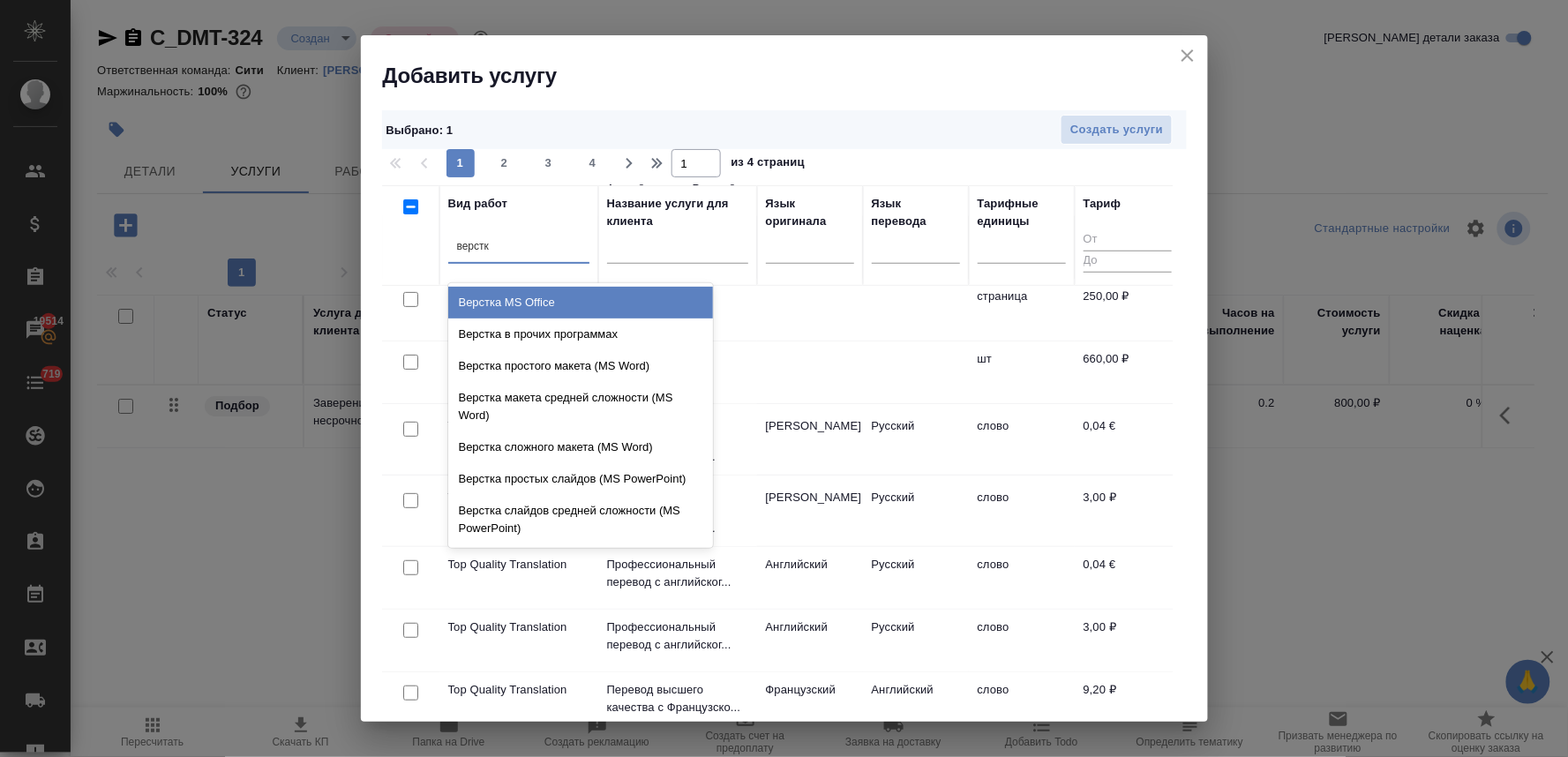
type input "верстка"
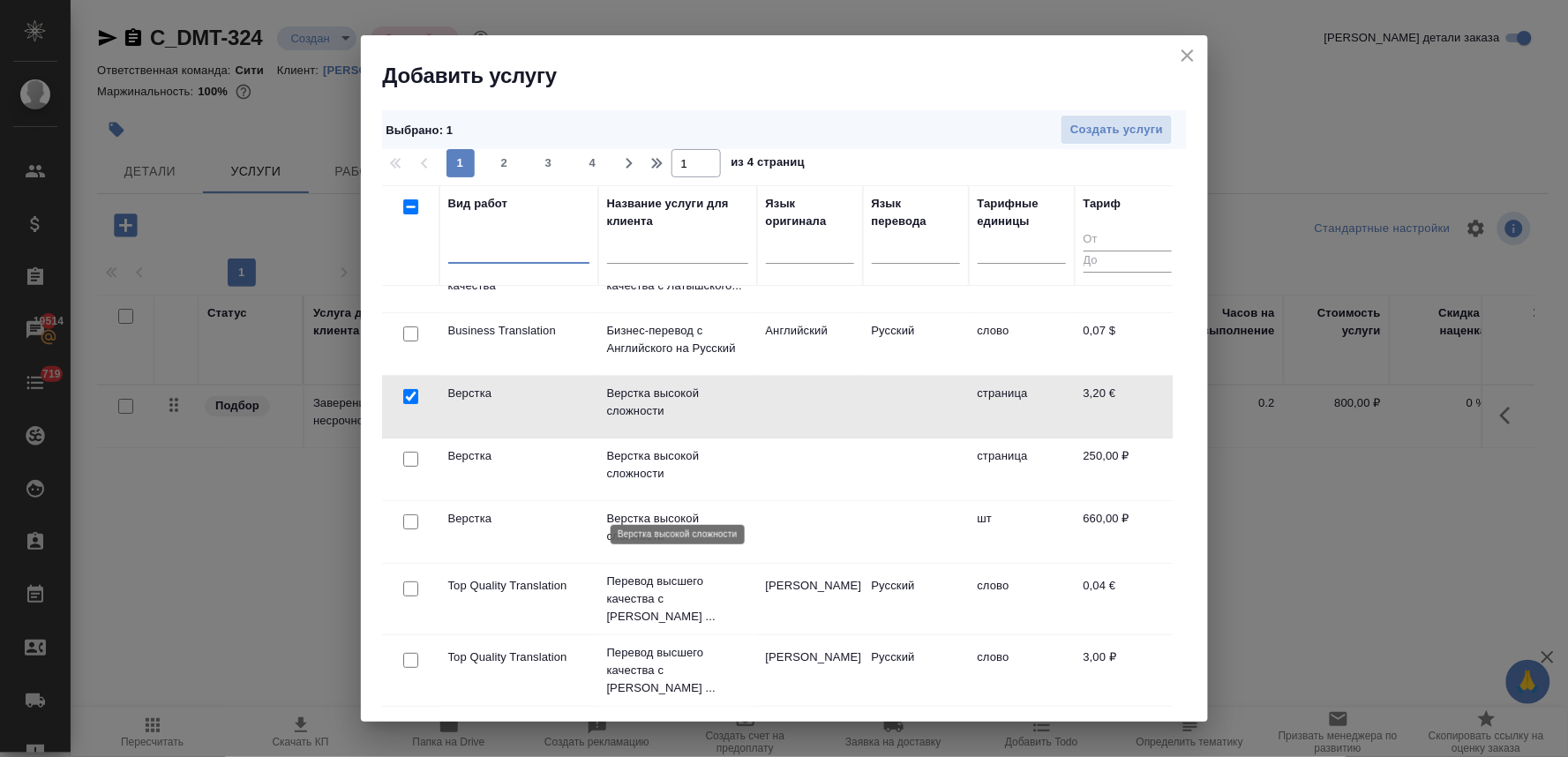
scroll to position [0, 0]
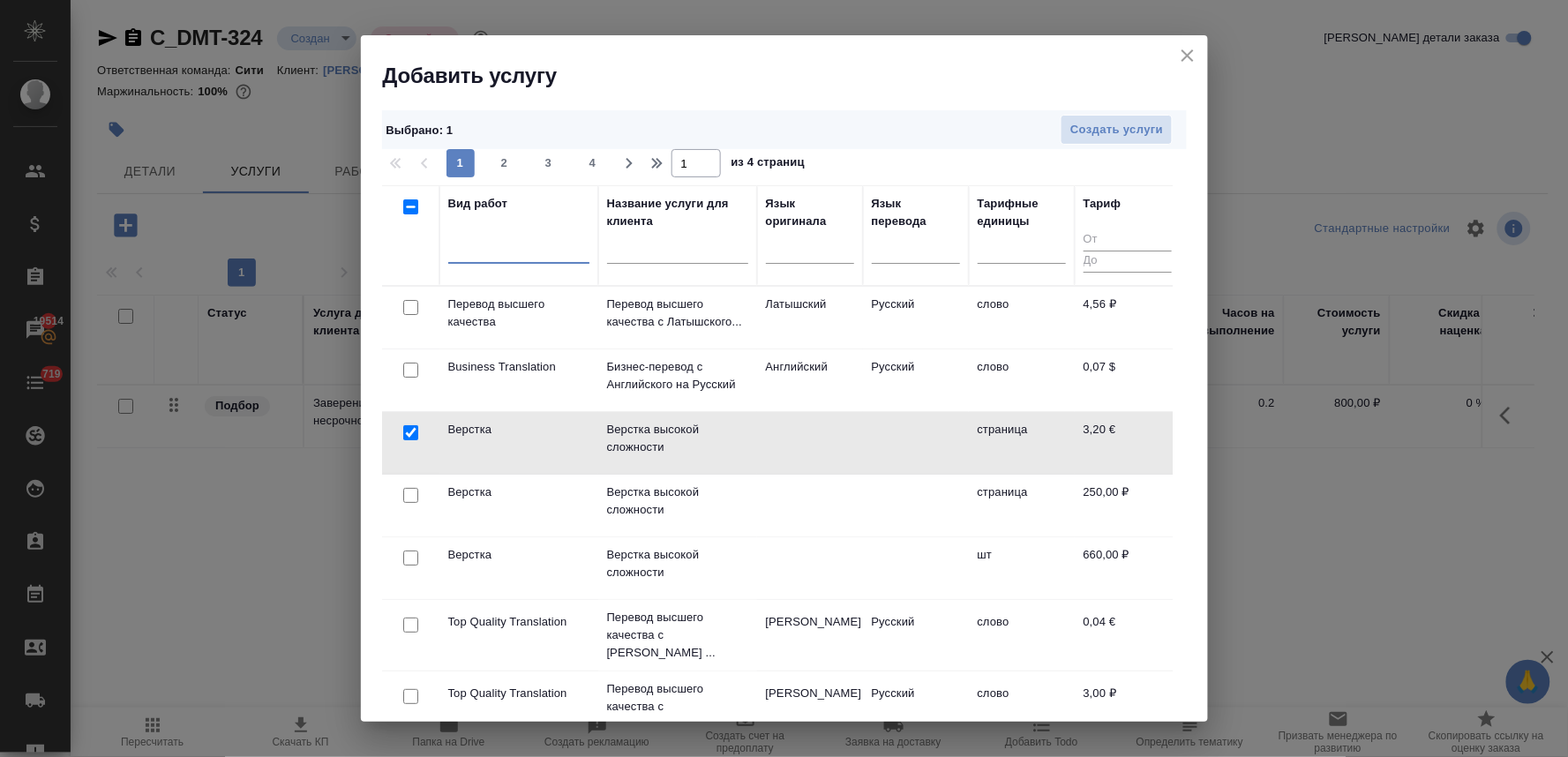
click at [410, 435] on input "checkbox" at bounding box center [411, 433] width 15 height 15
checkbox input "false"
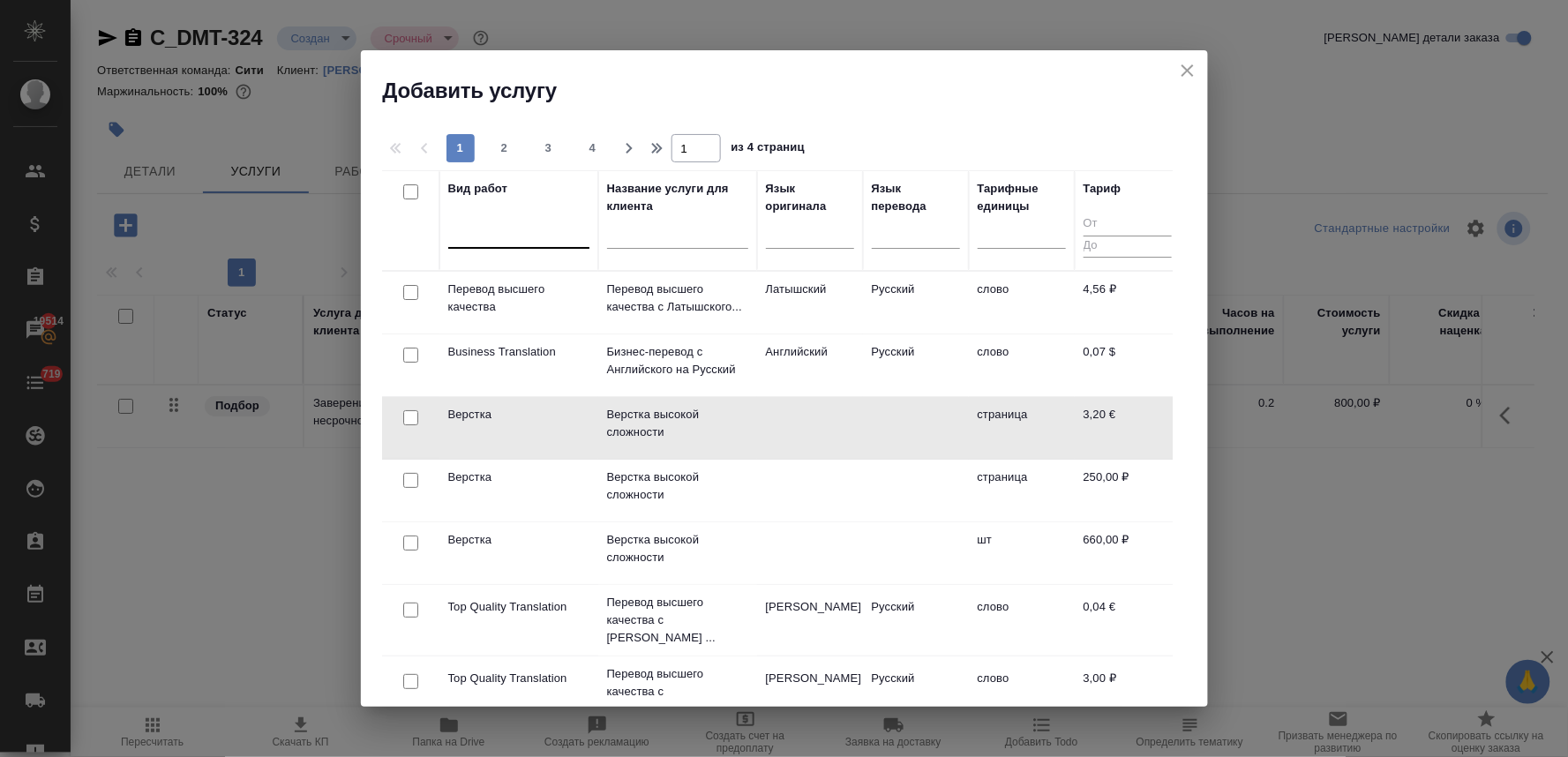
click at [407, 479] on input "checkbox" at bounding box center [411, 481] width 15 height 15
checkbox input "true"
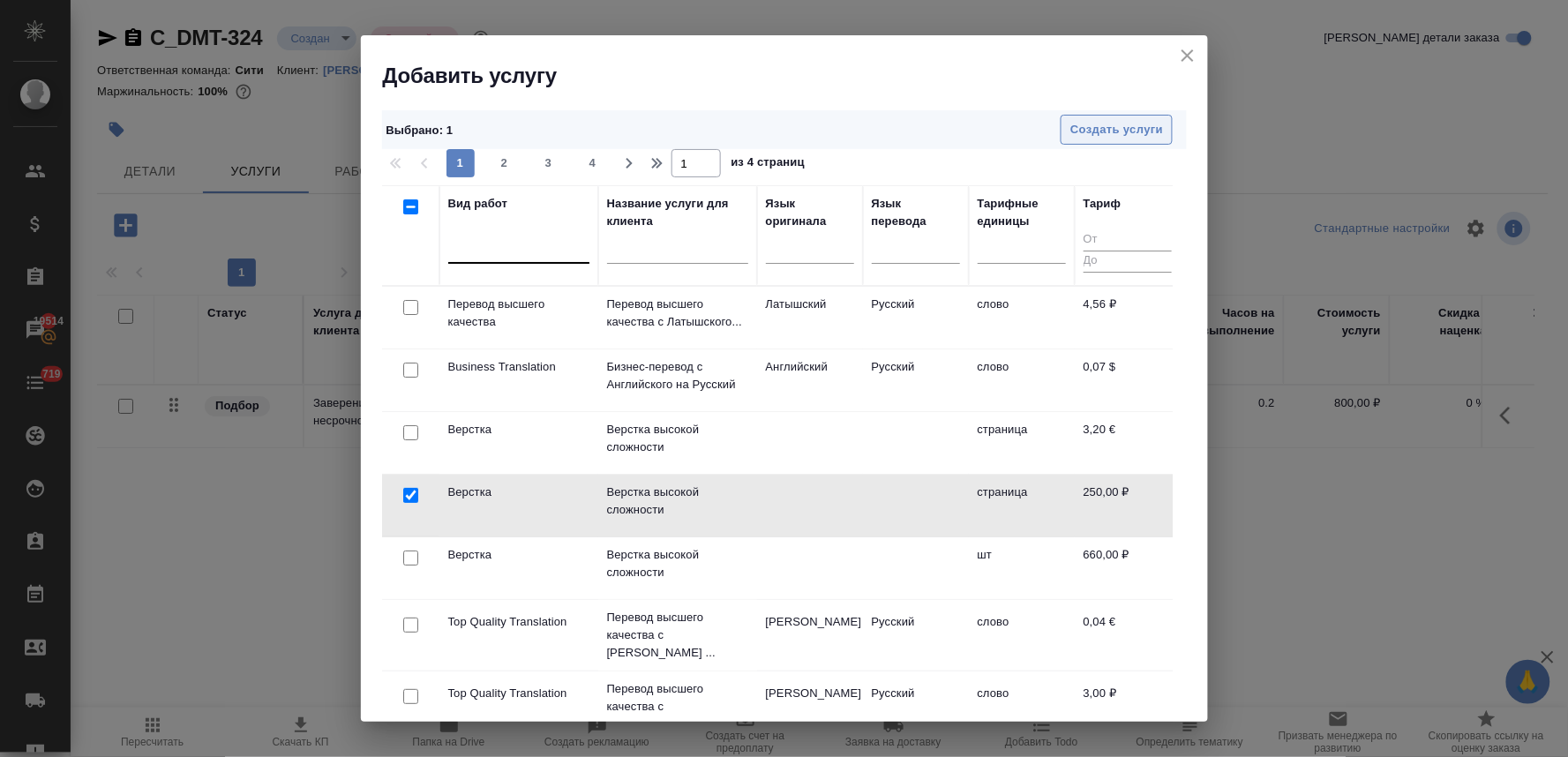
click at [1078, 130] on span "Создать услуги" at bounding box center [1116, 130] width 93 height 20
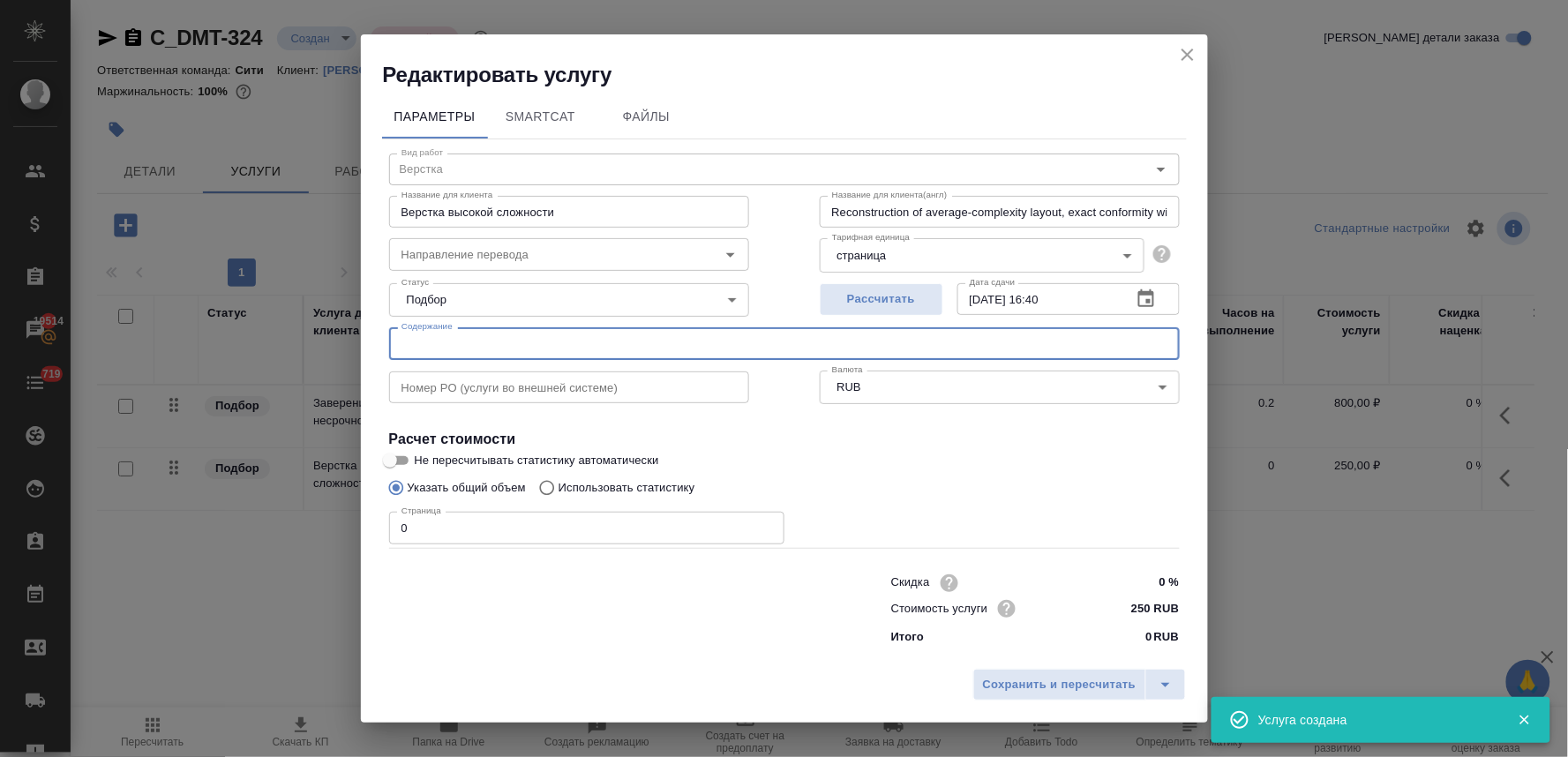
click at [519, 353] on input "text" at bounding box center [784, 343] width 790 height 32
paste input "Green Seed General Trading SFZ (SPC) FS 2023 final (Рябоконь Анна)"
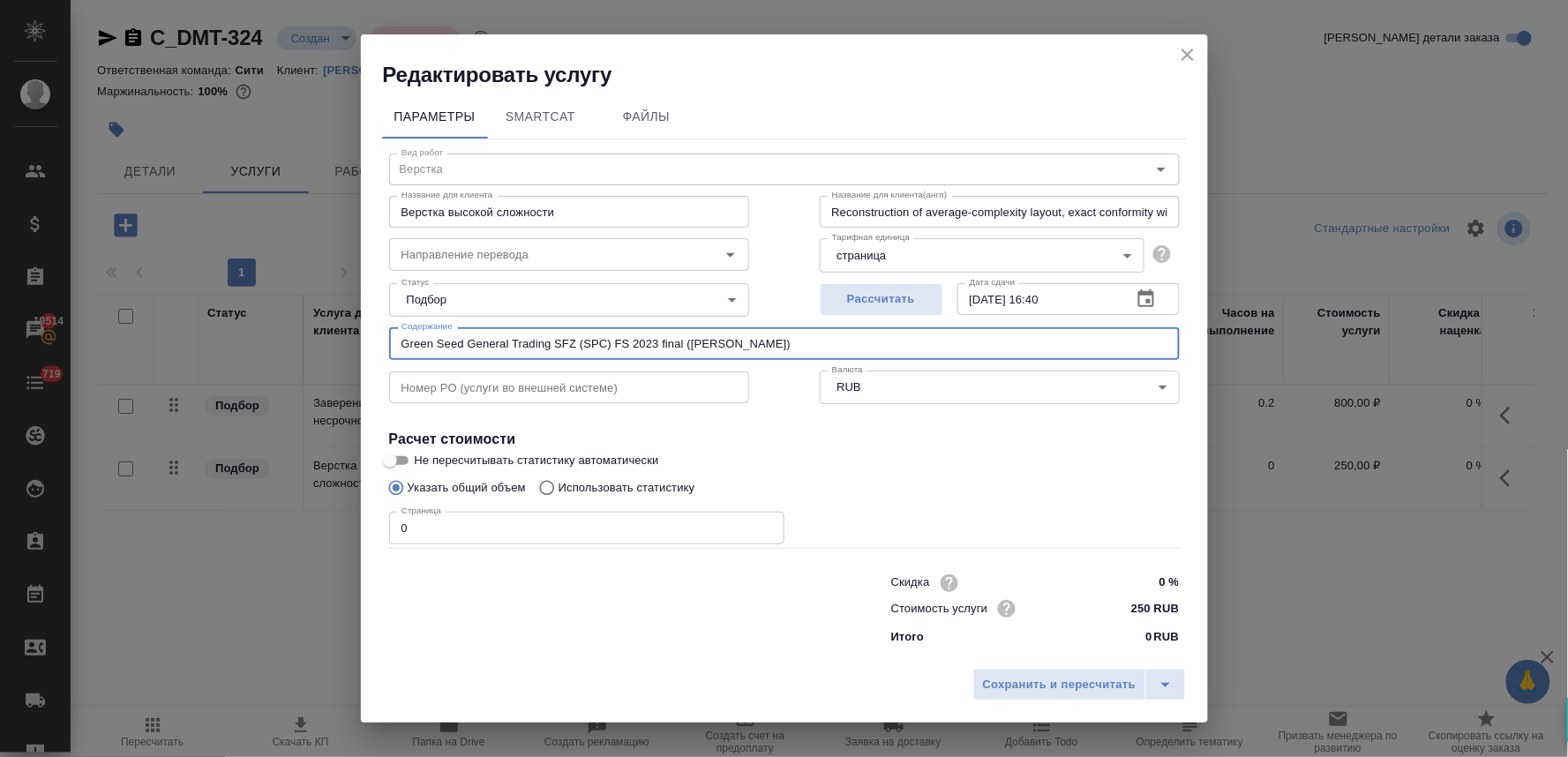
type input "Green Seed General Trading SFZ (SPC) FS 2023 final (Рябоконь Анна)"
click at [348, 523] on div "Редактировать услугу Параметры SmartCat Файлы Вид работ Верстка Вид работ Назва…" at bounding box center [784, 378] width 1568 height 757
type input "22"
click at [1136, 605] on input "250 RUB" at bounding box center [1145, 608] width 66 height 26
click at [1111, 677] on span "Сохранить и пересчитать" at bounding box center [1060, 685] width 154 height 20
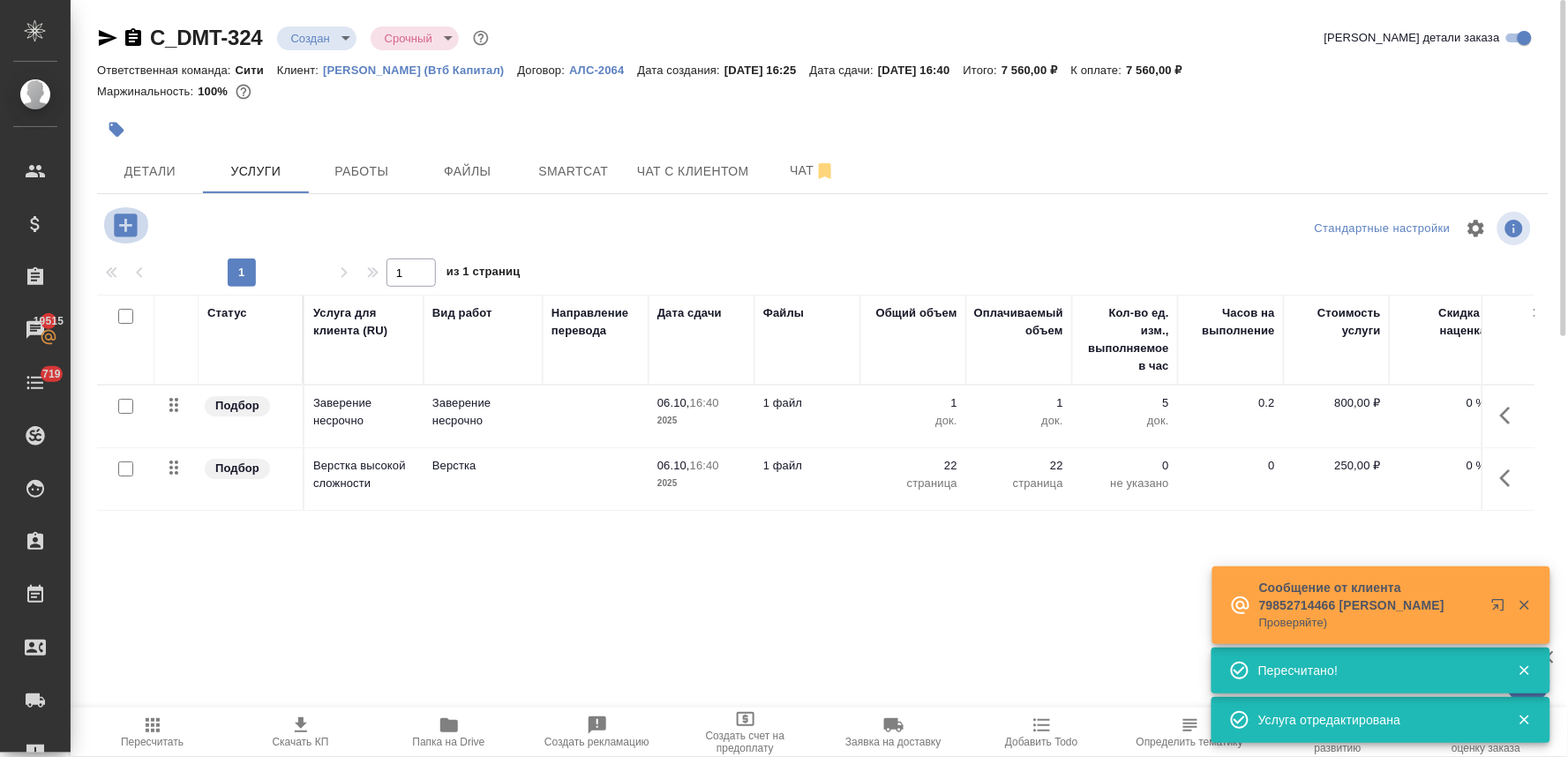
click at [127, 231] on icon "button" at bounding box center [125, 225] width 23 height 23
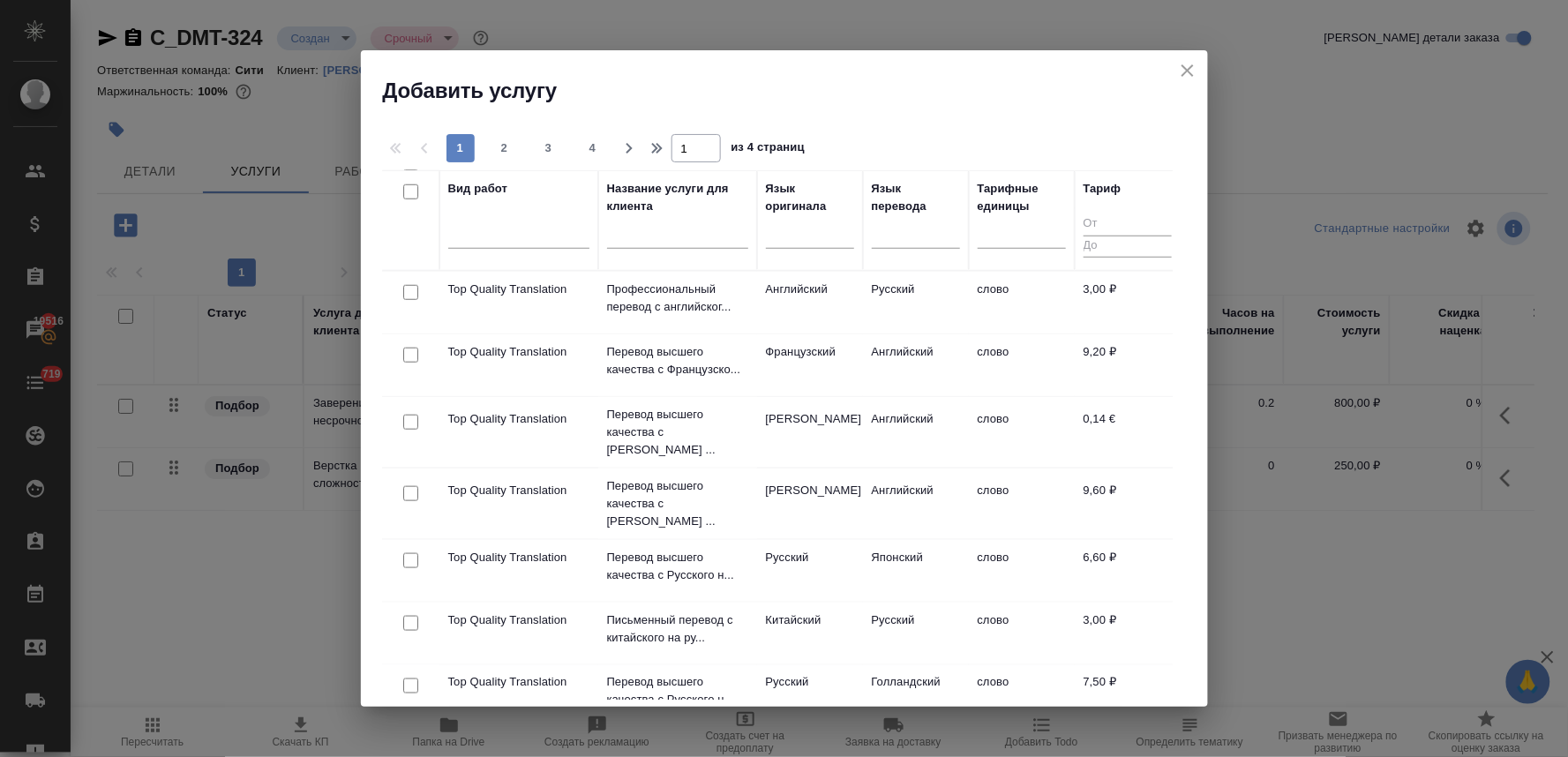
scroll to position [489, 0]
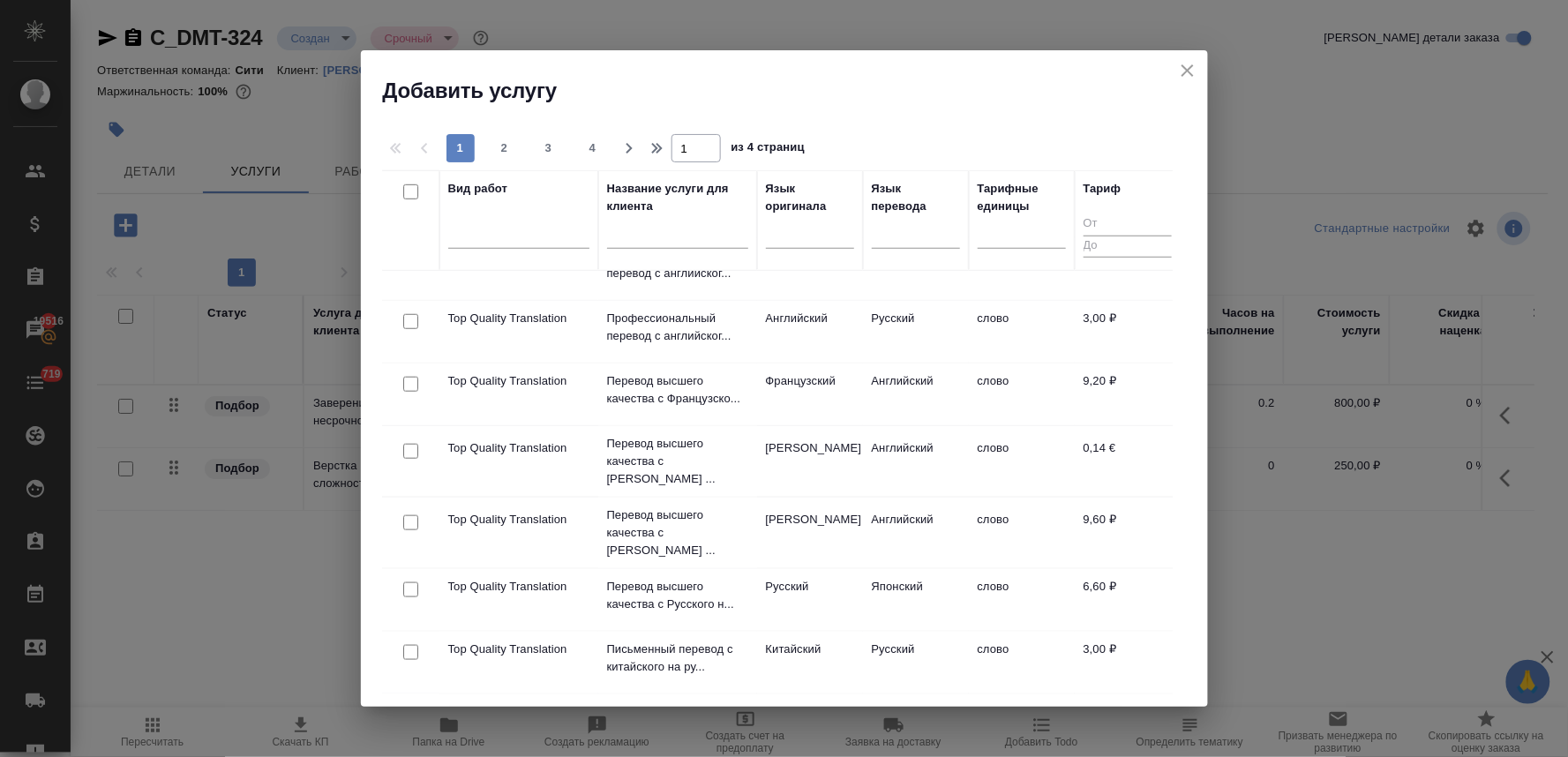
click at [403, 314] on input "checkbox" at bounding box center [411, 322] width 15 height 15
checkbox input "true"
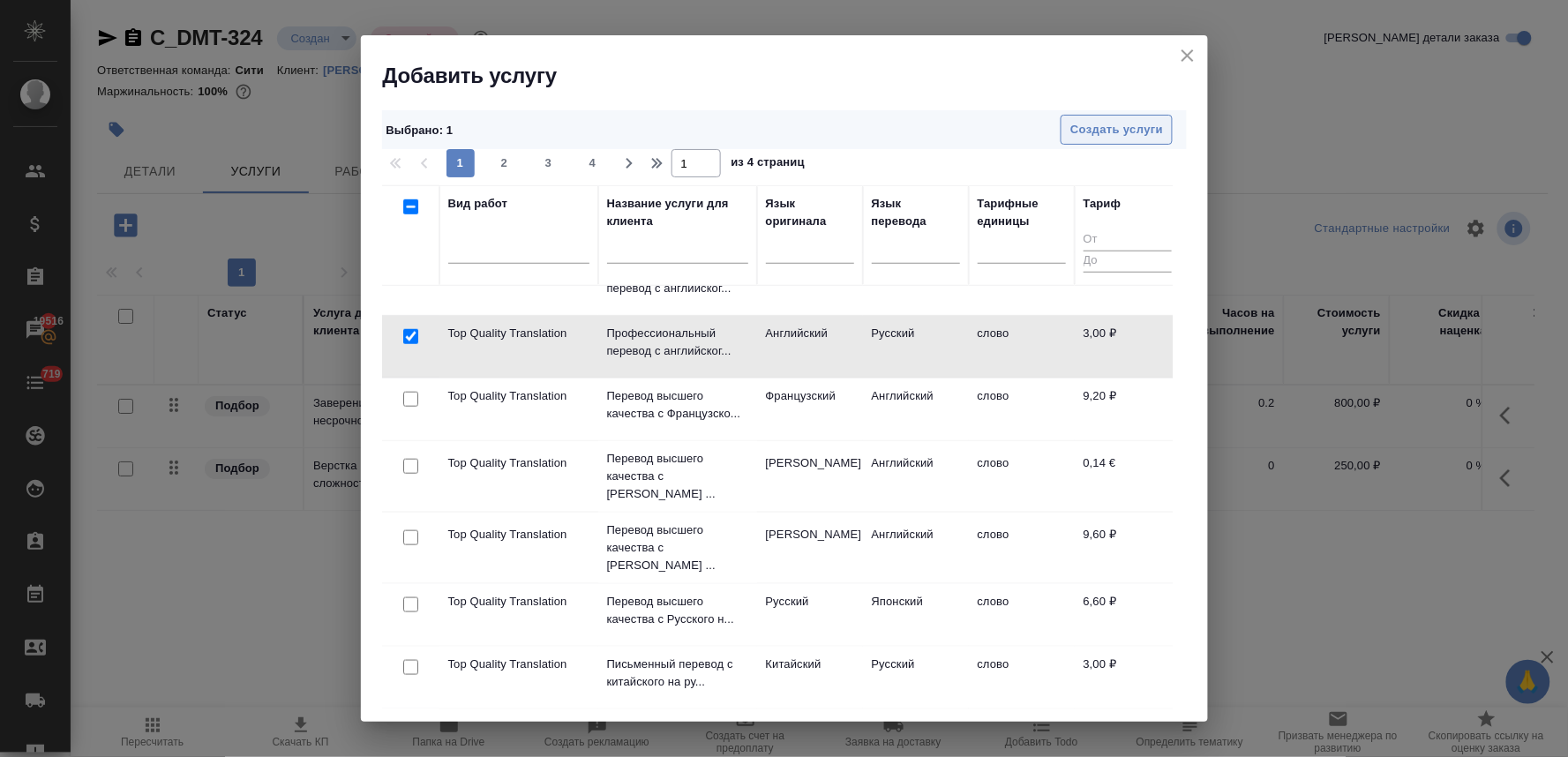
click at [1080, 128] on span "Создать услуги" at bounding box center [1116, 130] width 93 height 20
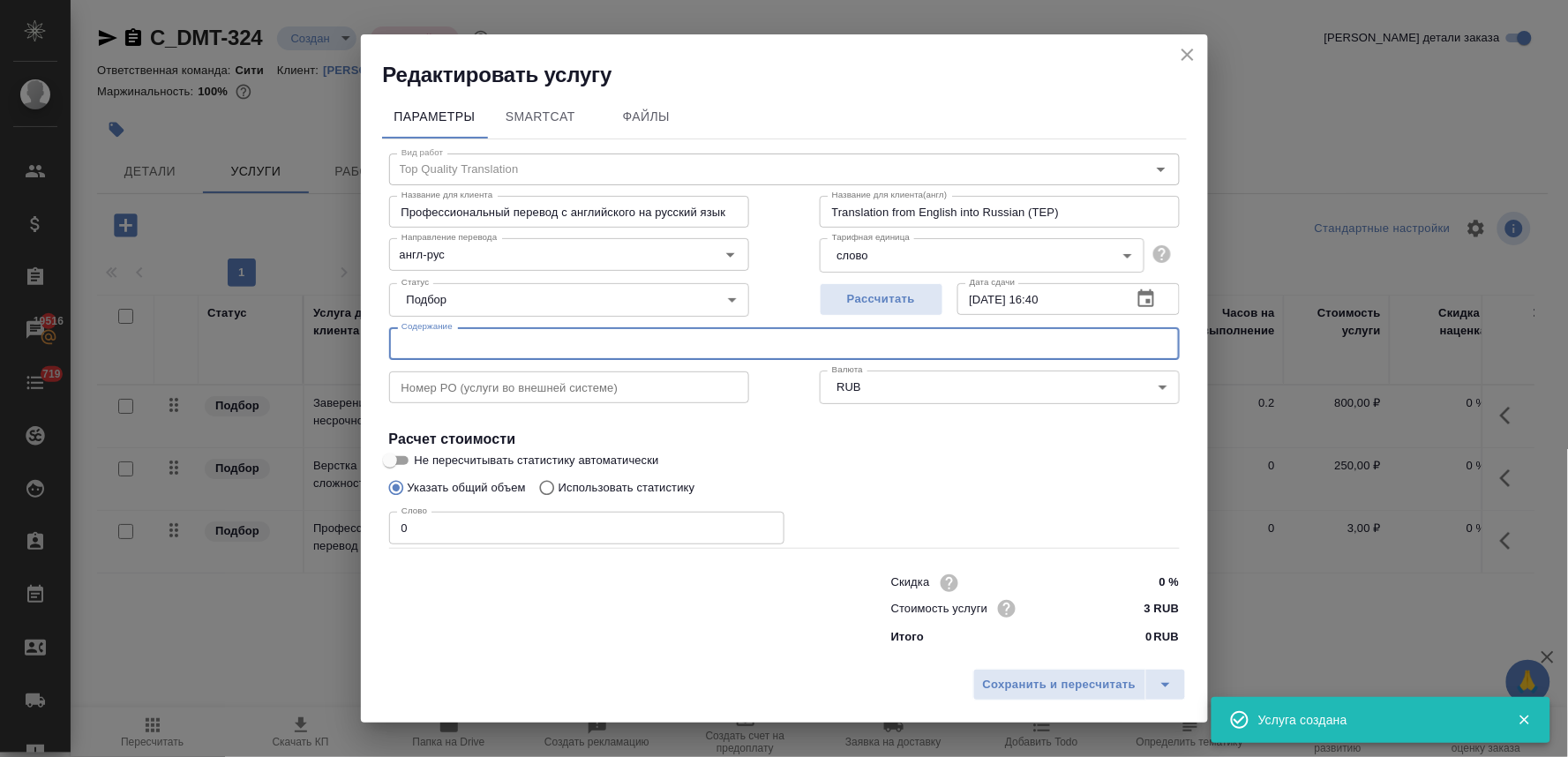
click at [486, 339] on input "text" at bounding box center [784, 343] width 790 height 32
paste input "Green Seed General Trading SFZ (SPC) FS 2023 final (Рябоконь Анна)"
type input "Green Seed General Trading SFZ (SPC) FS 2023 final (Рябоконь Анна)"
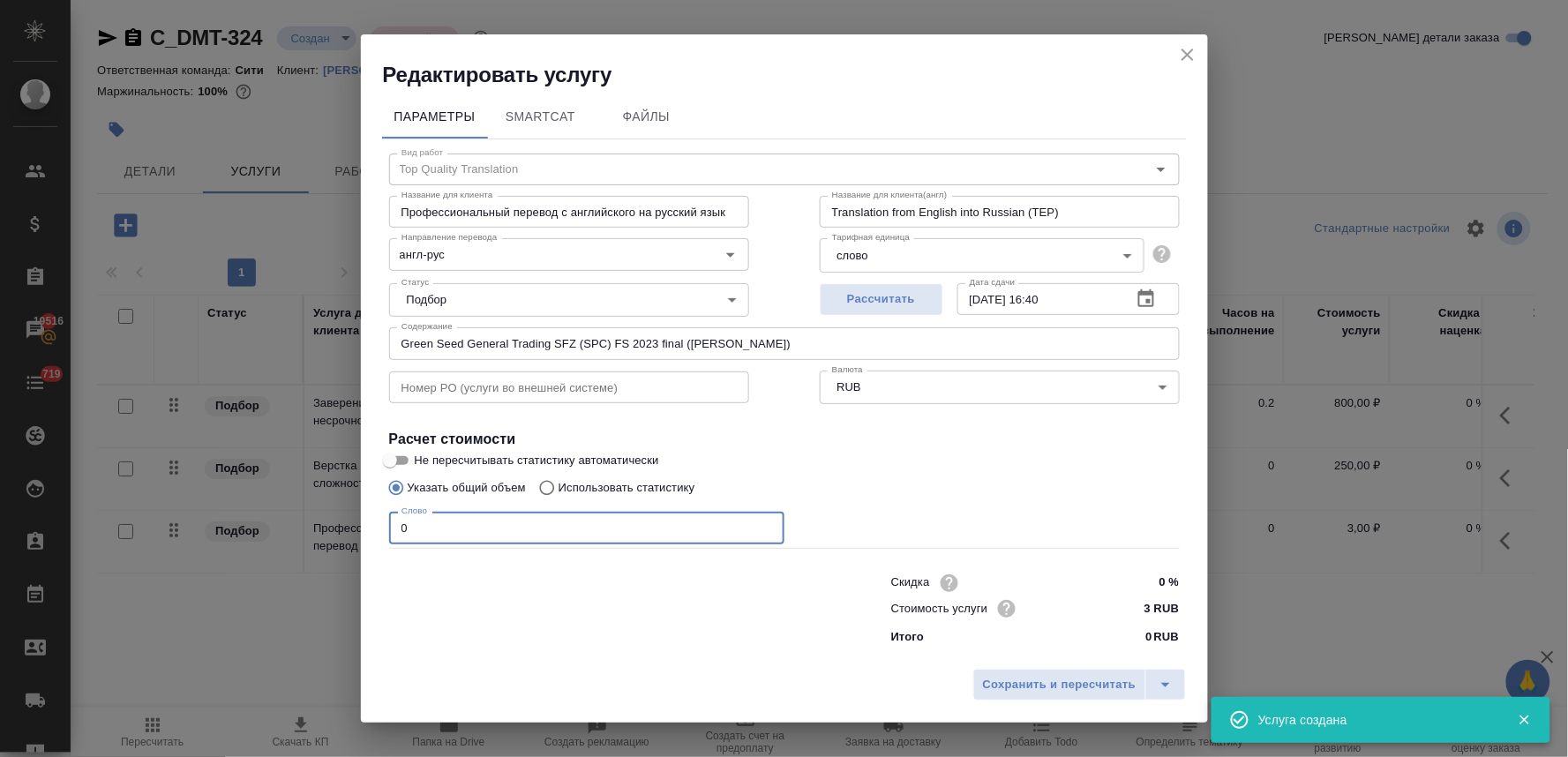
drag, startPoint x: 419, startPoint y: 531, endPoint x: 320, endPoint y: 524, distance: 99.2
click at [322, 524] on div "Редактировать услугу Параметры SmartCat Файлы Вид работ Top Quality Translation…" at bounding box center [784, 378] width 1568 height 757
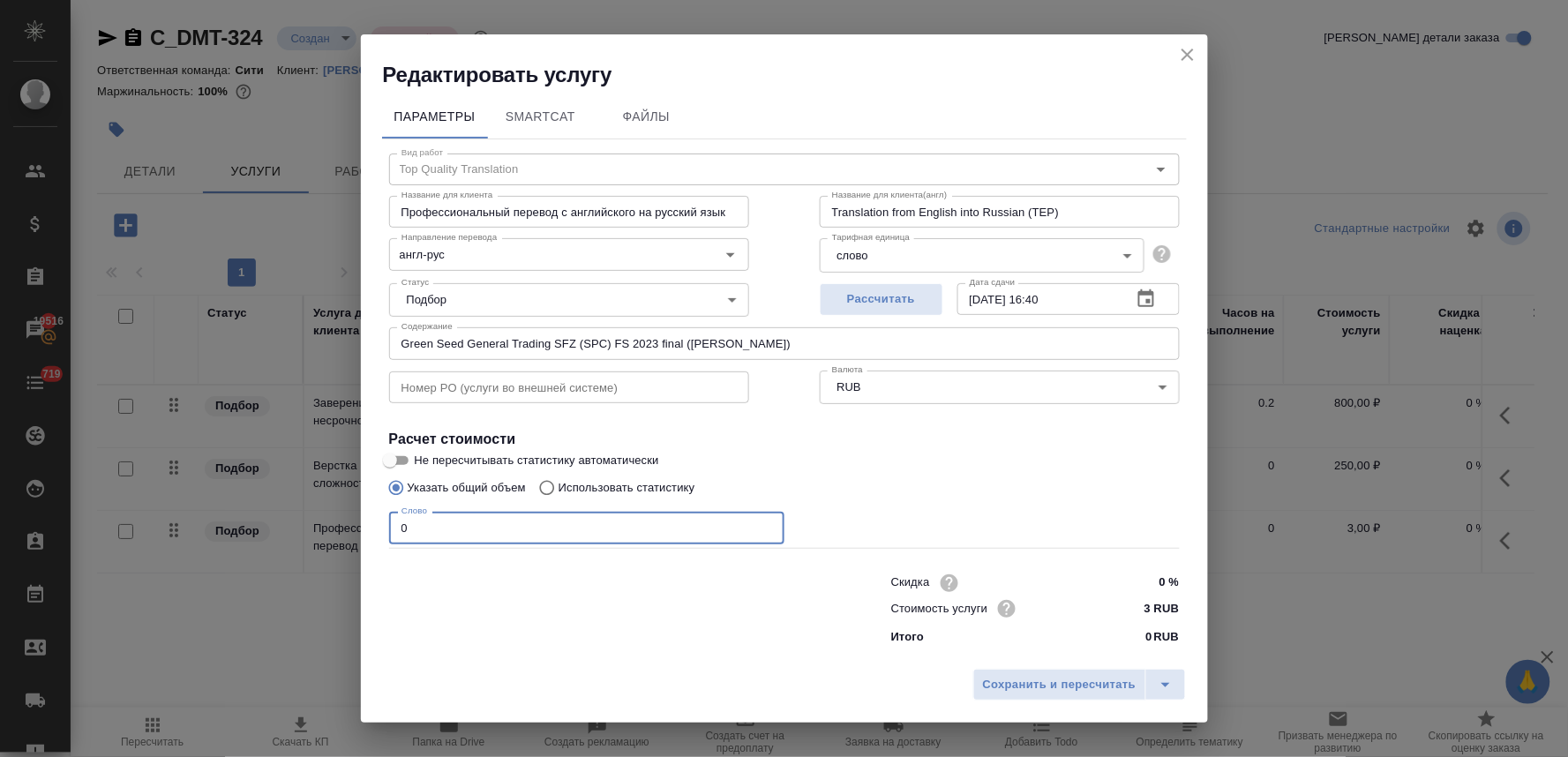
click at [665, 488] on p "Использовать статистику" at bounding box center [626, 487] width 137 height 17
click at [558, 488] on input "Использовать статистику" at bounding box center [545, 487] width 29 height 33
radio input "true"
radio input "false"
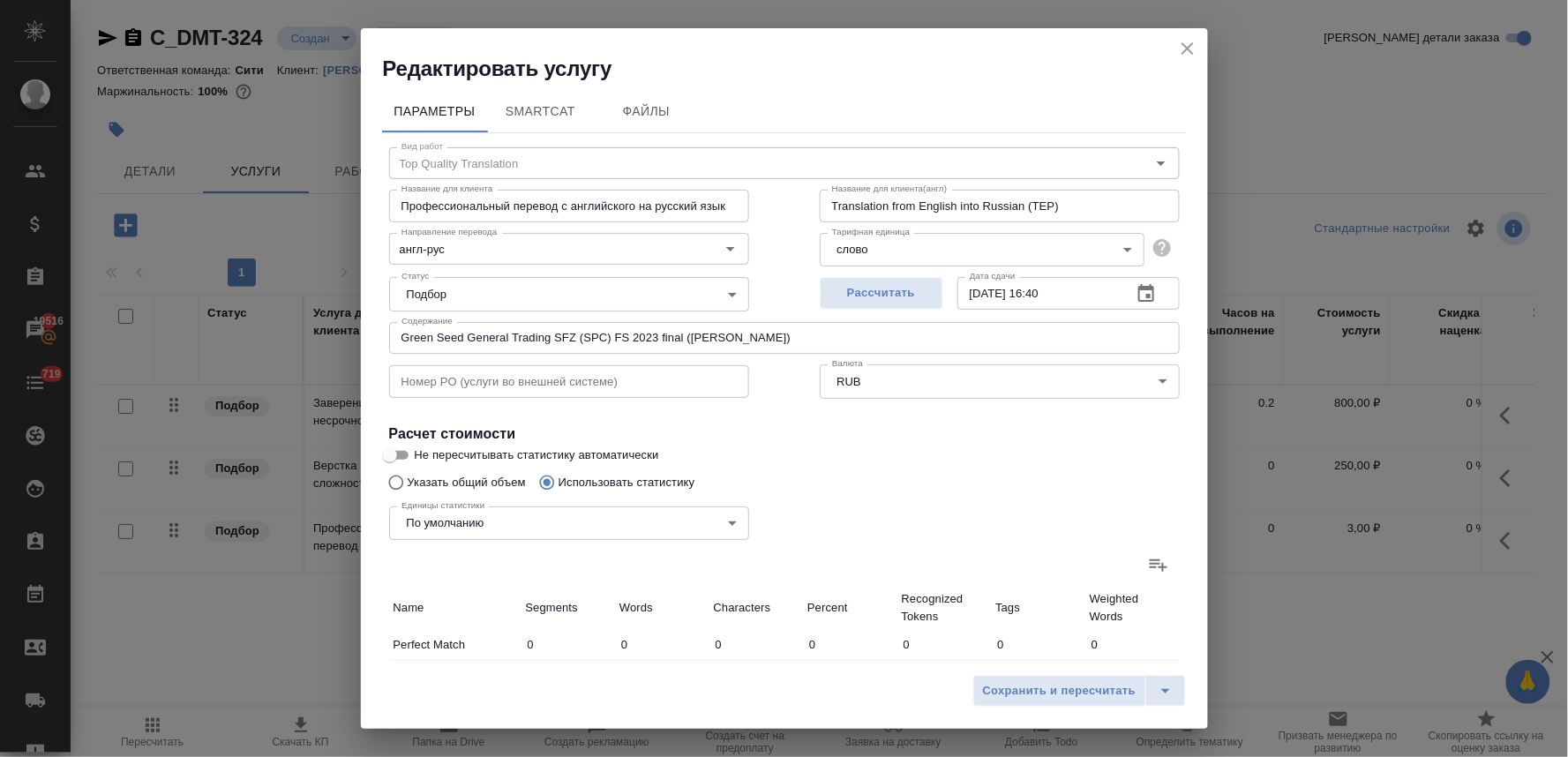
click at [1148, 560] on icon at bounding box center [1158, 565] width 21 height 21
click at [0, 0] on input "file" at bounding box center [0, 0] width 0 height 0
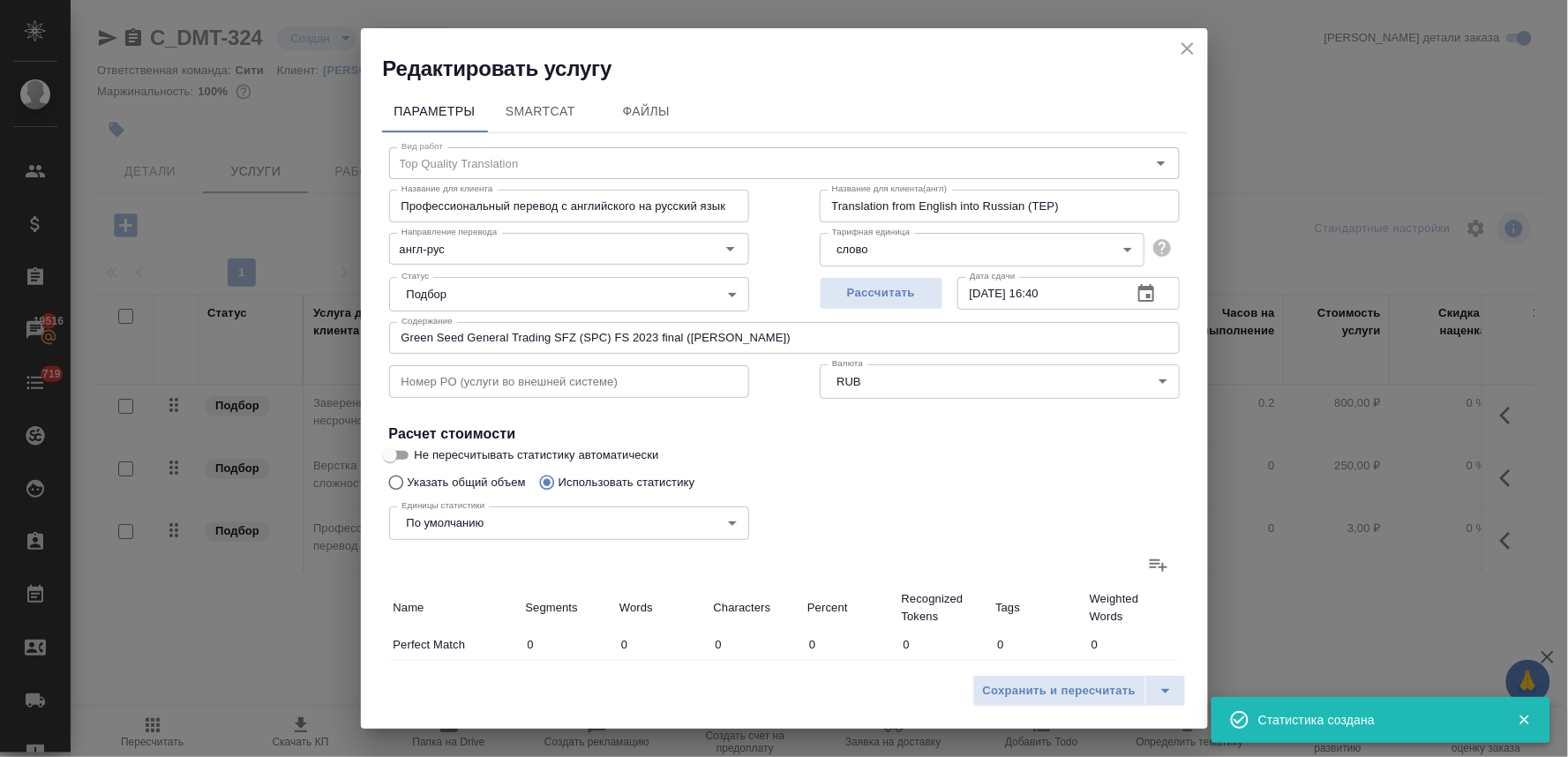
type input "34"
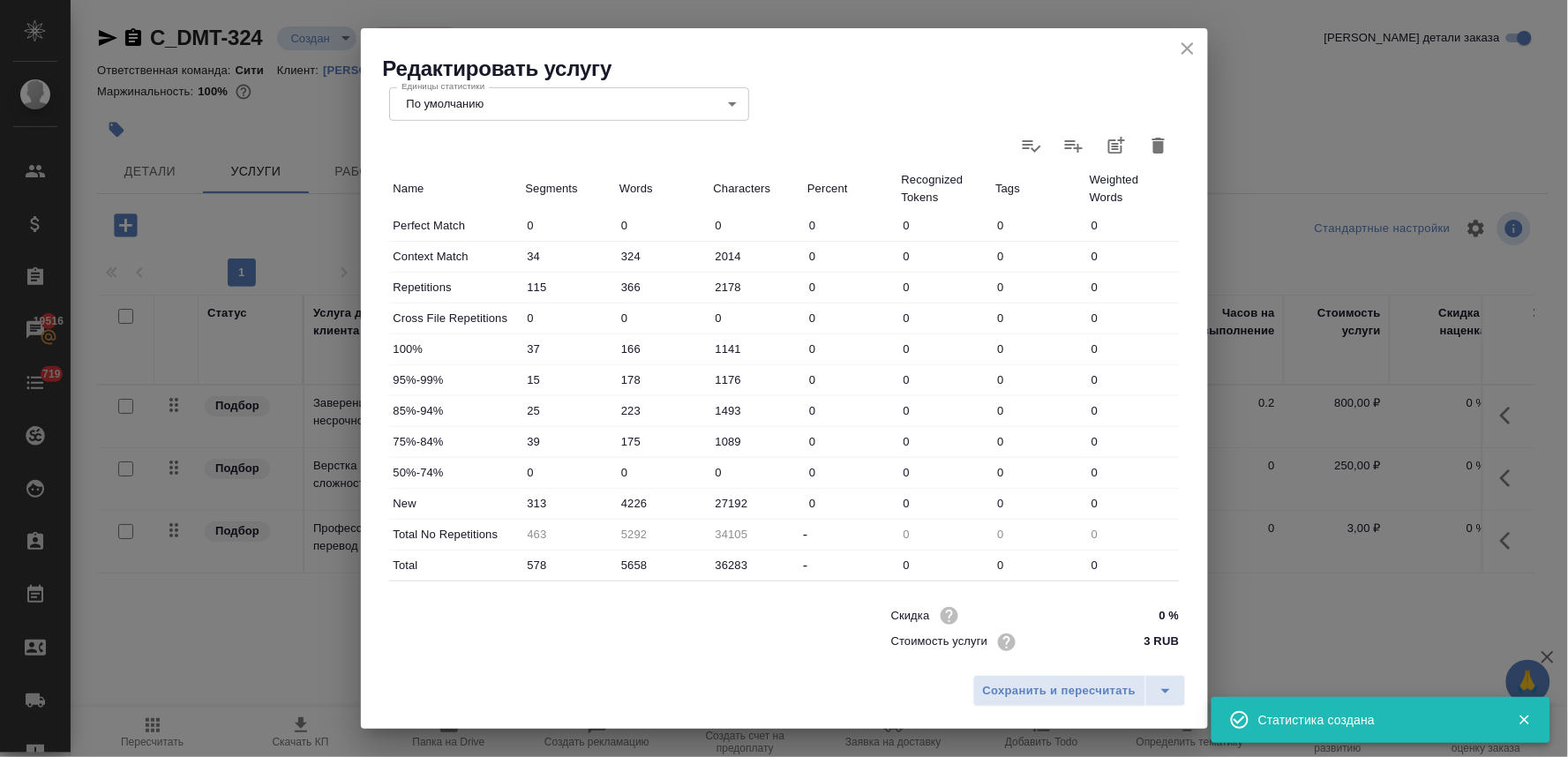
scroll to position [445, 0]
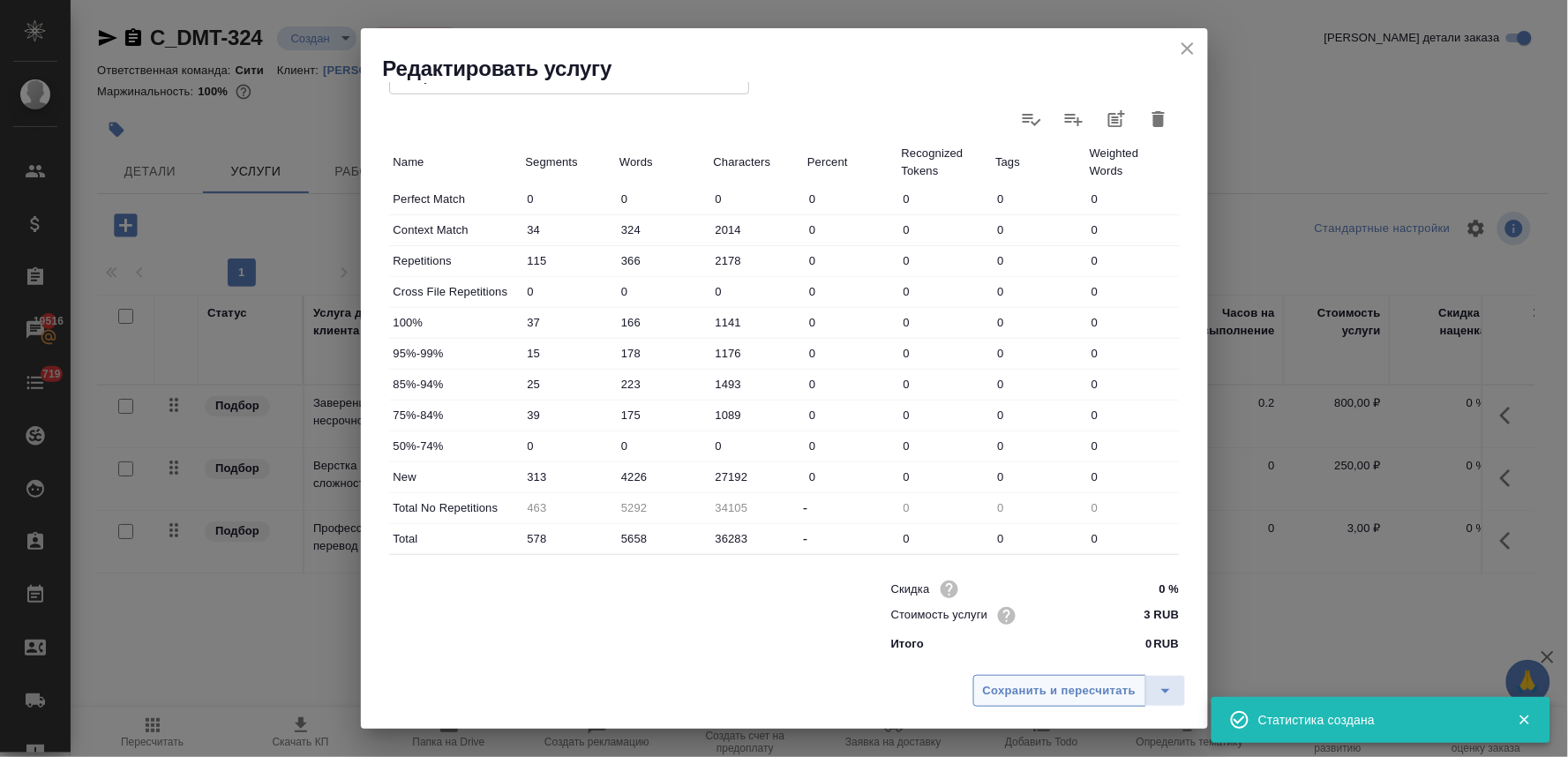
click at [1003, 697] on span "Сохранить и пересчитать" at bounding box center [1060, 691] width 154 height 20
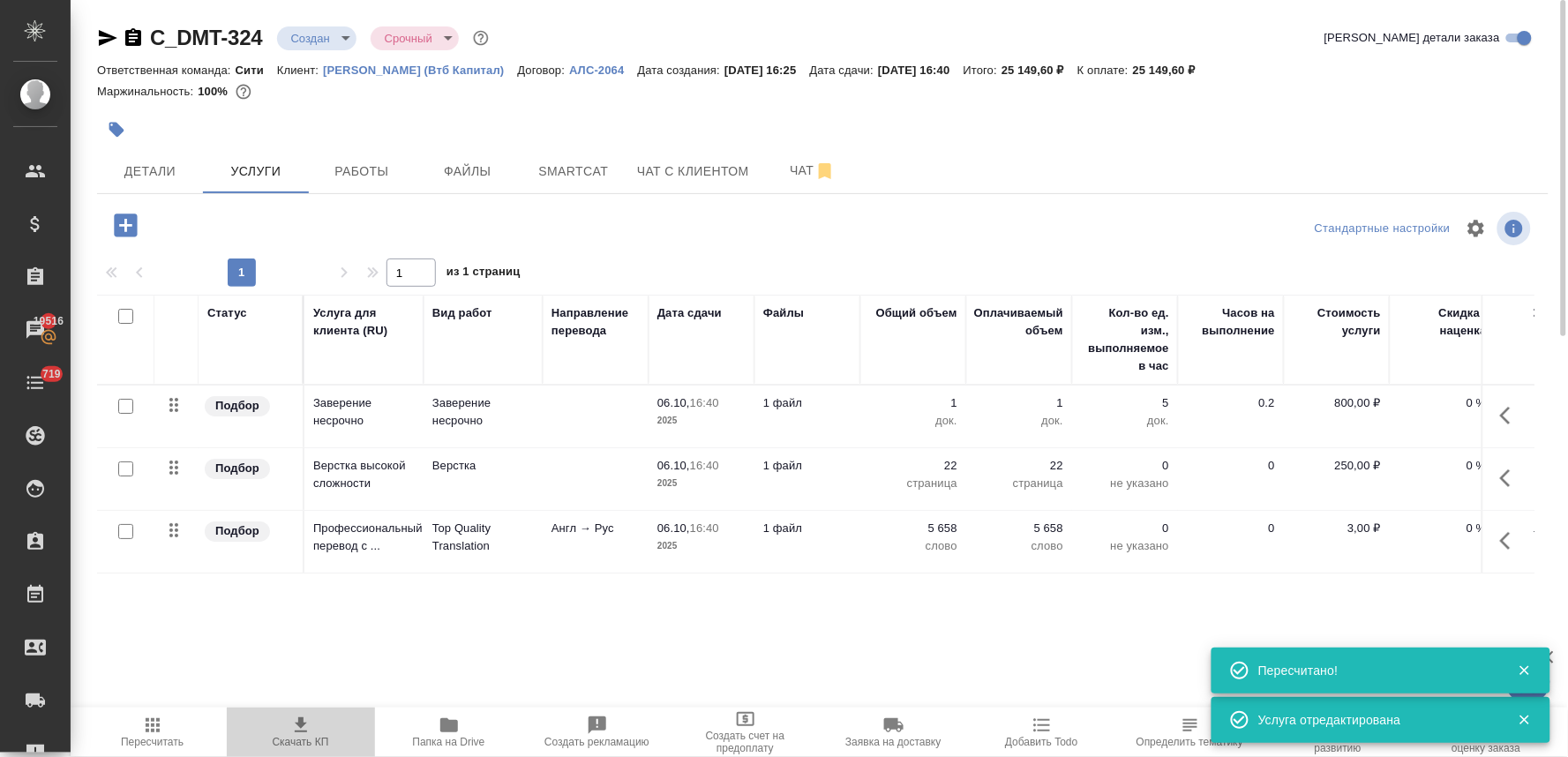
click at [283, 730] on span "Скачать КП" at bounding box center [300, 731] width 127 height 33
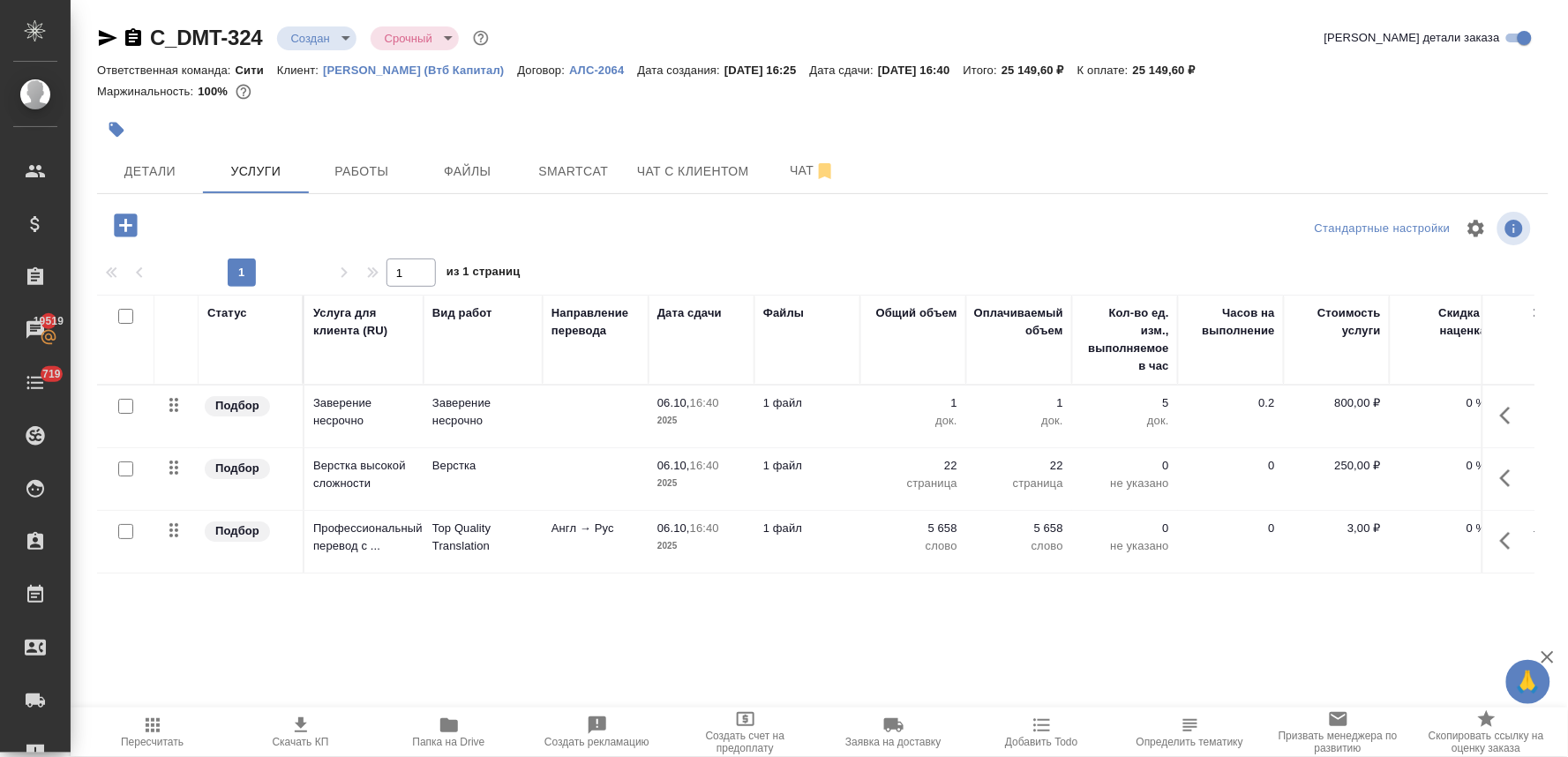
click at [799, 618] on div "Статус Услуга для клиента (RU) Вид работ Направление перевода Дата сдачи Файлы …" at bounding box center [816, 484] width 1437 height 379
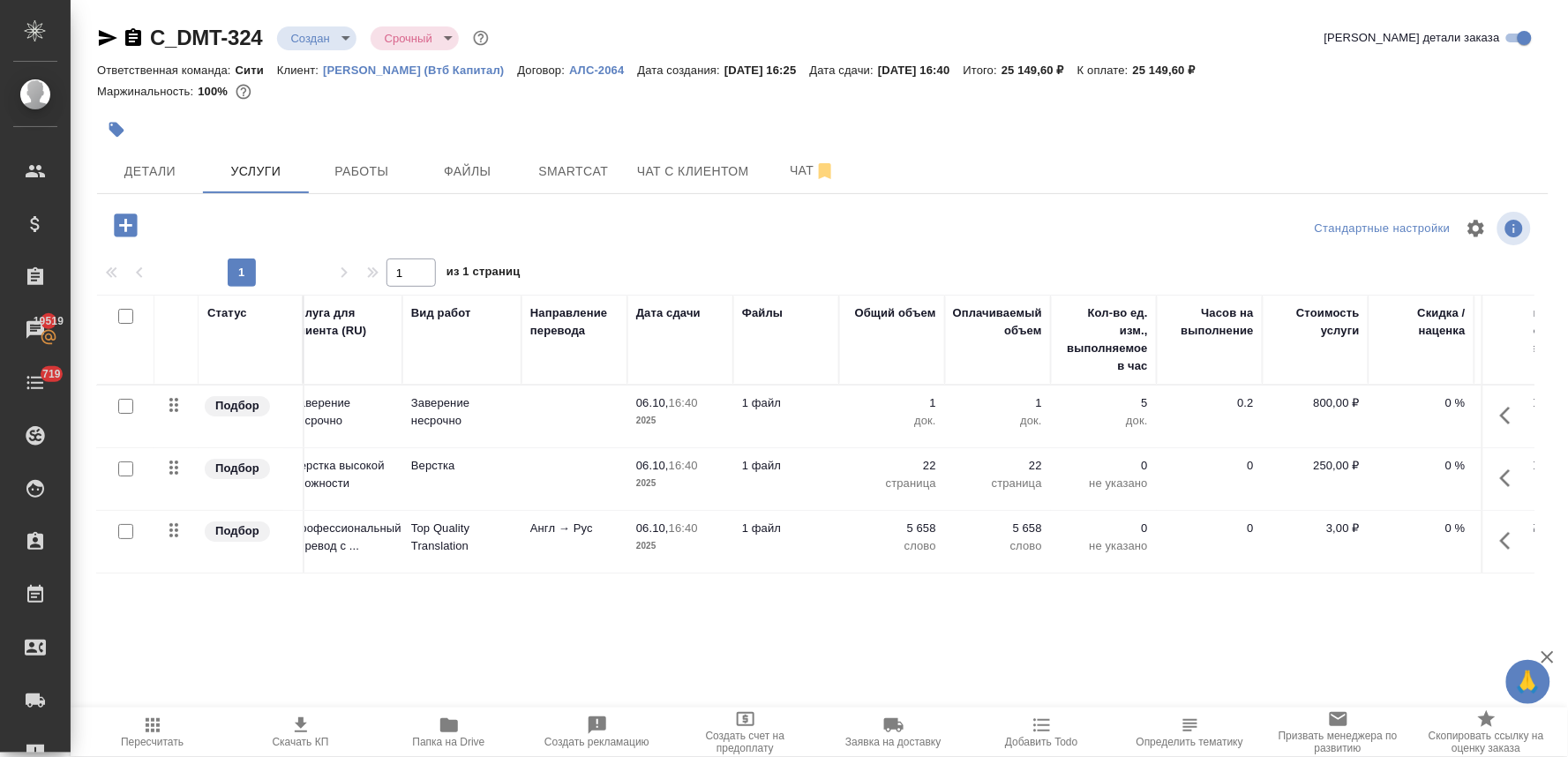
scroll to position [0, 225]
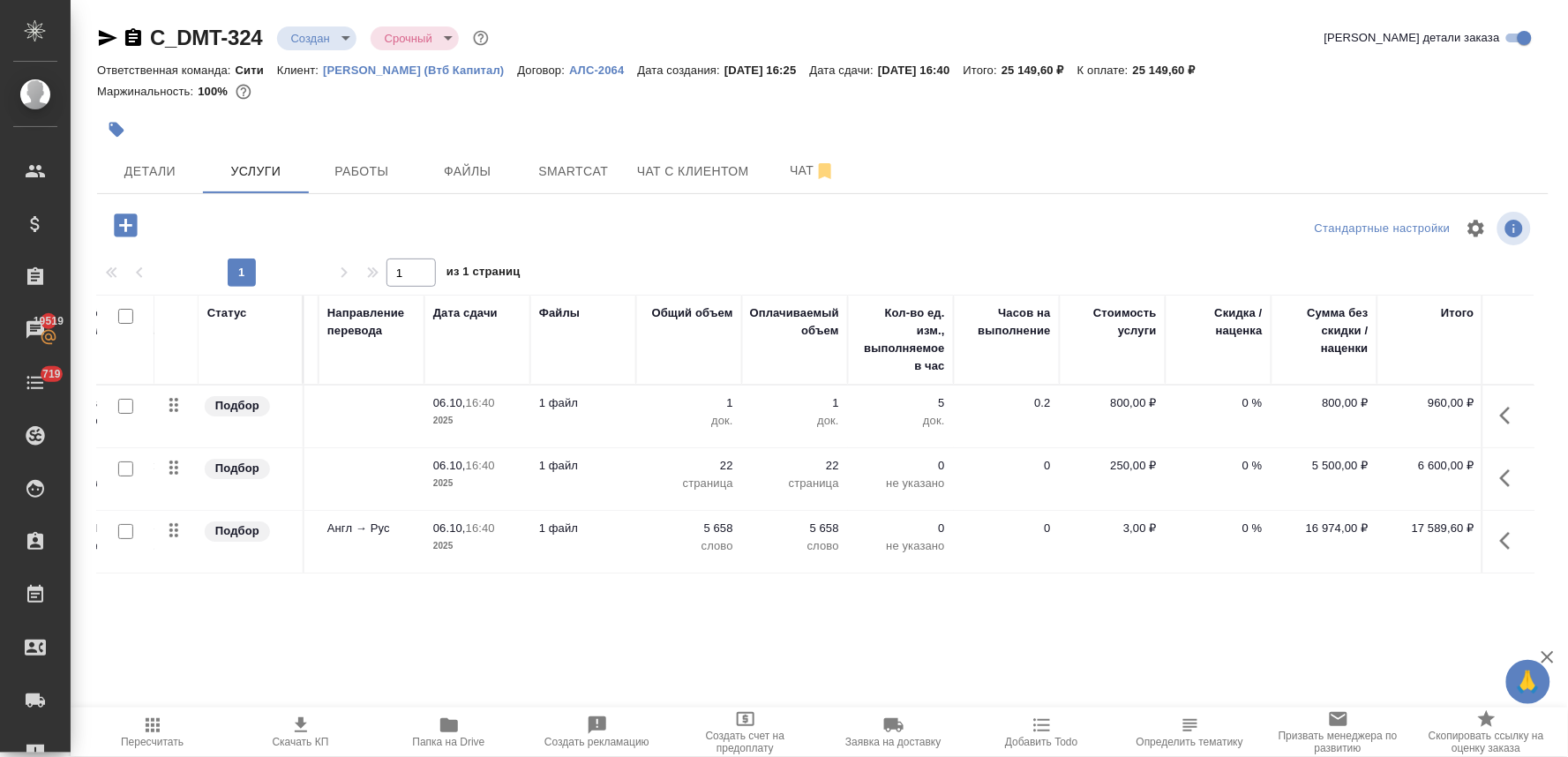
click at [1248, 400] on p "0 %" at bounding box center [1218, 403] width 88 height 17
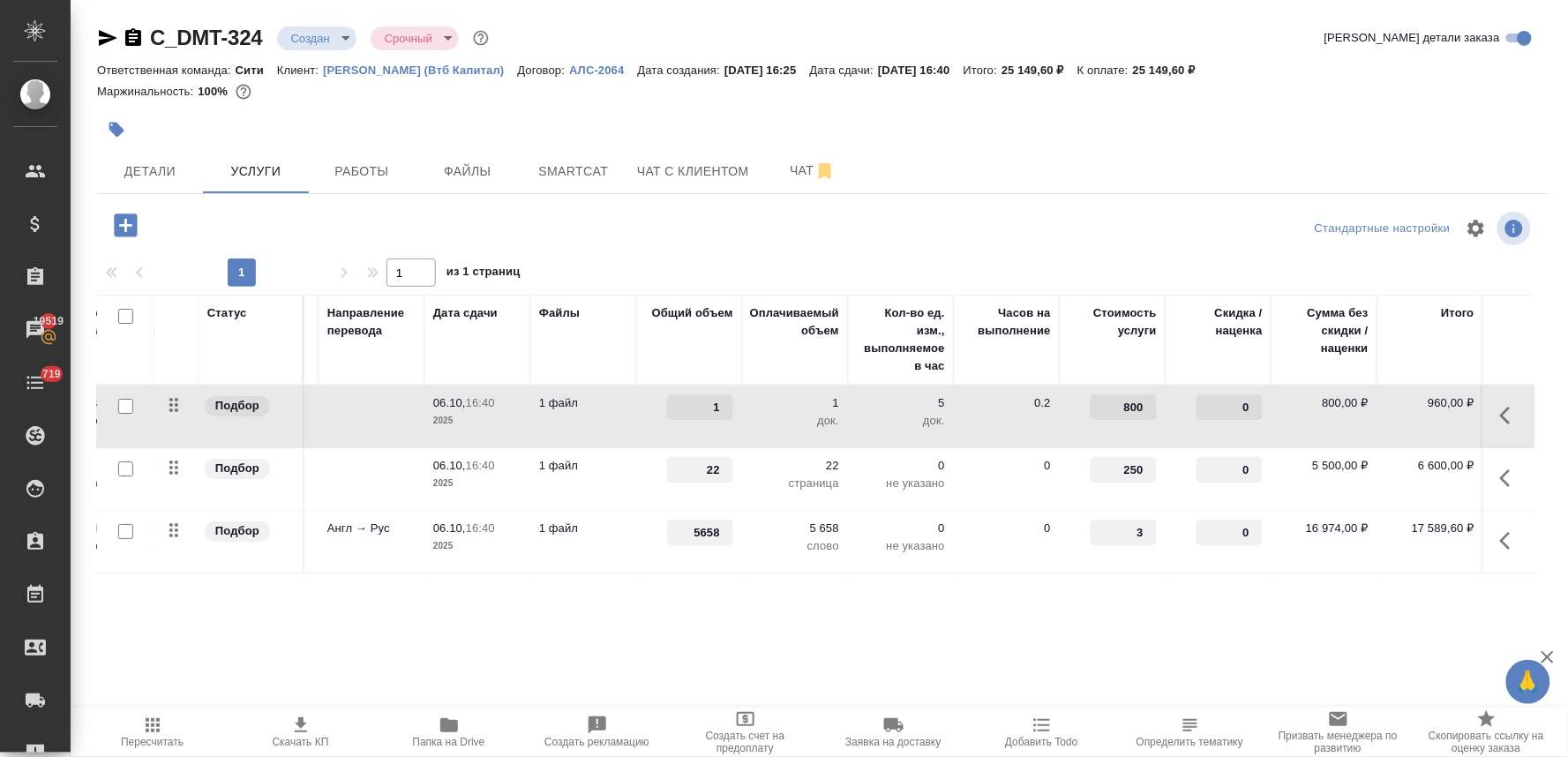
click at [1228, 402] on input "0" at bounding box center [1229, 407] width 66 height 26
click at [1228, 535] on input "0" at bounding box center [1229, 533] width 64 height 26
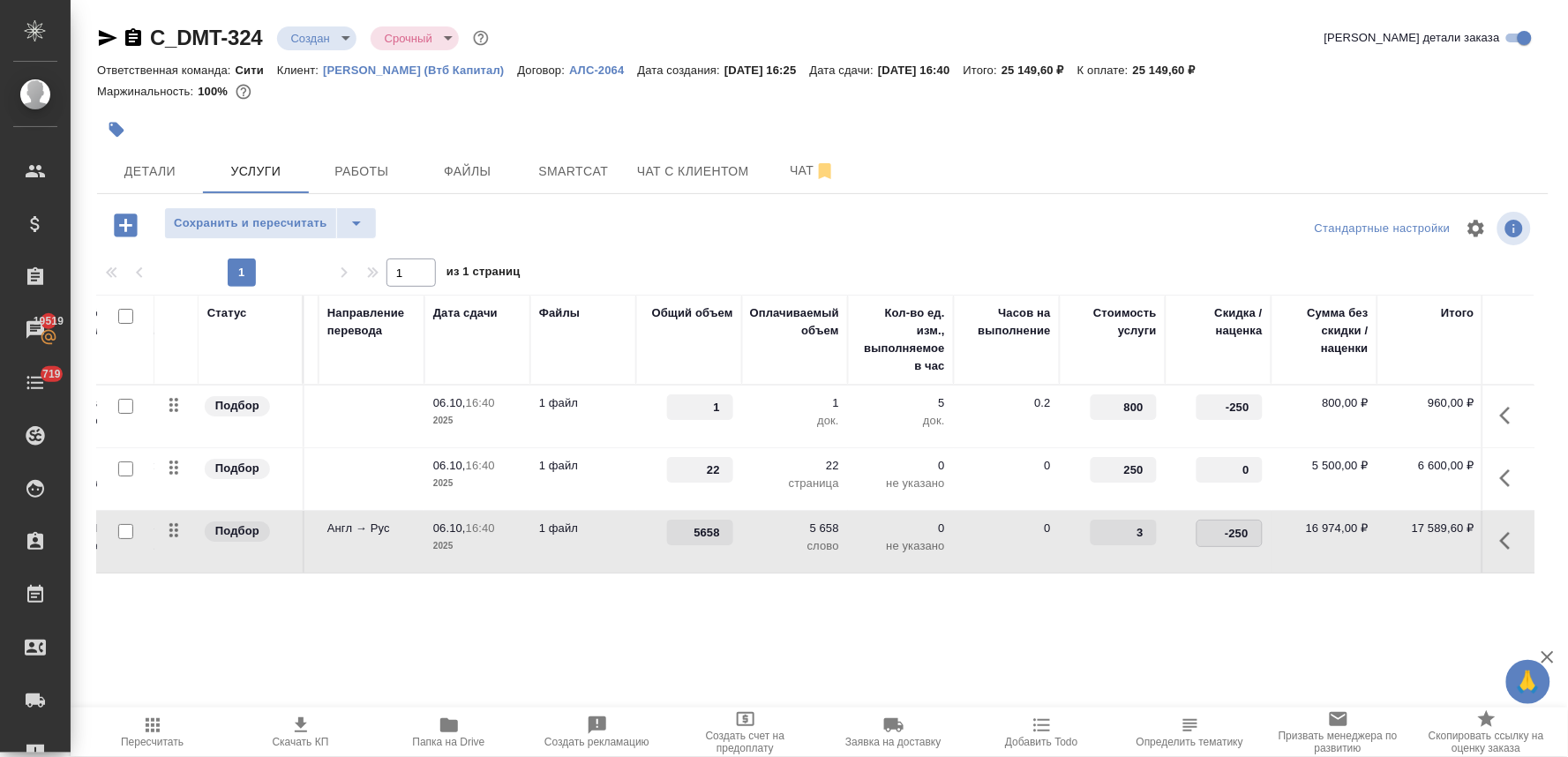
click at [1168, 633] on div "Статус Услуга для клиента (RU) Вид работ Направление перевода Дата сдачи Файлы …" at bounding box center [816, 484] width 1437 height 379
click at [265, 222] on span "Сохранить и пересчитать" at bounding box center [250, 223] width 154 height 20
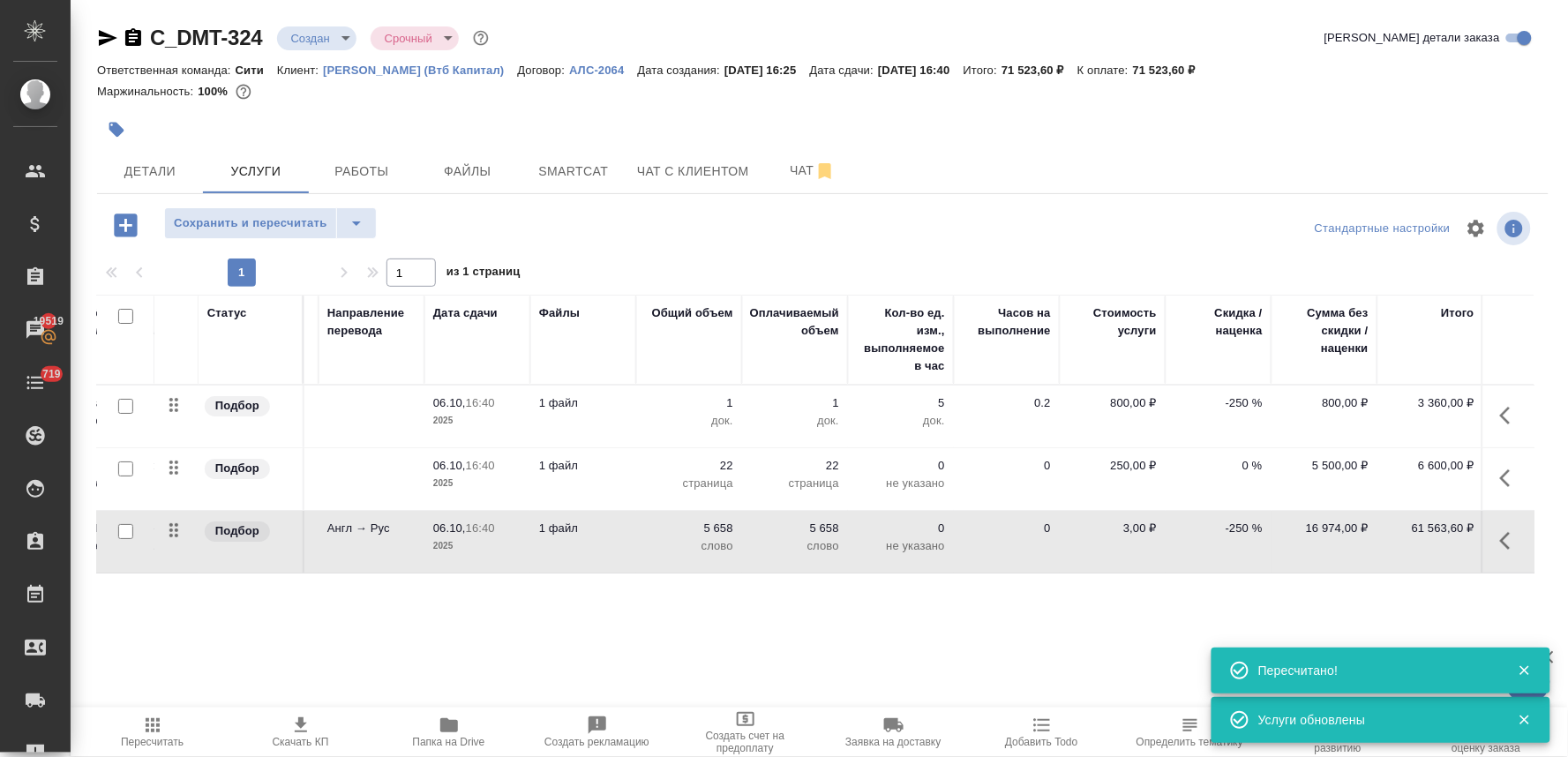
click at [1236, 400] on p "-250 %" at bounding box center [1218, 403] width 88 height 17
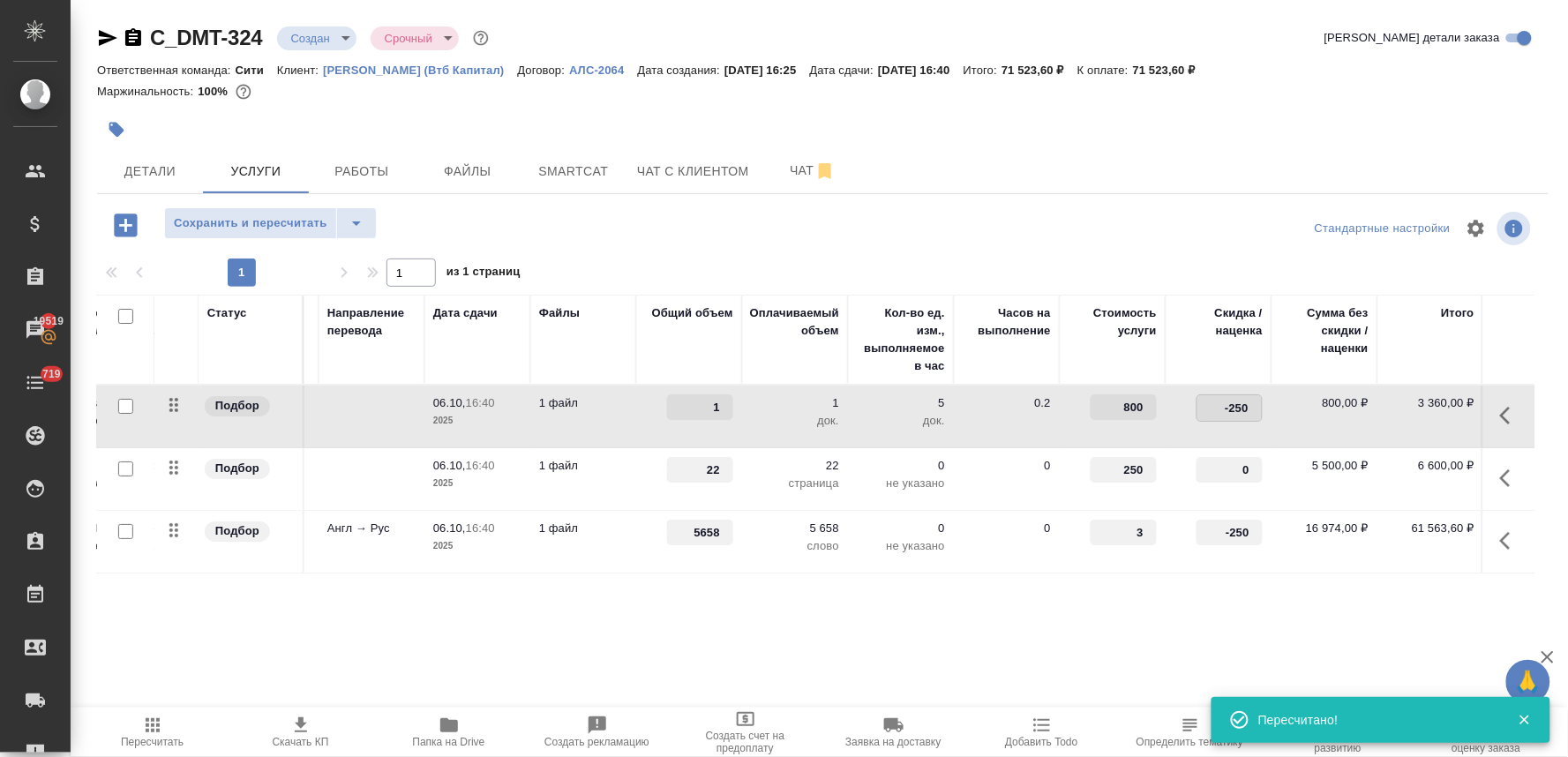
click at [1244, 406] on input "-250" at bounding box center [1229, 408] width 64 height 26
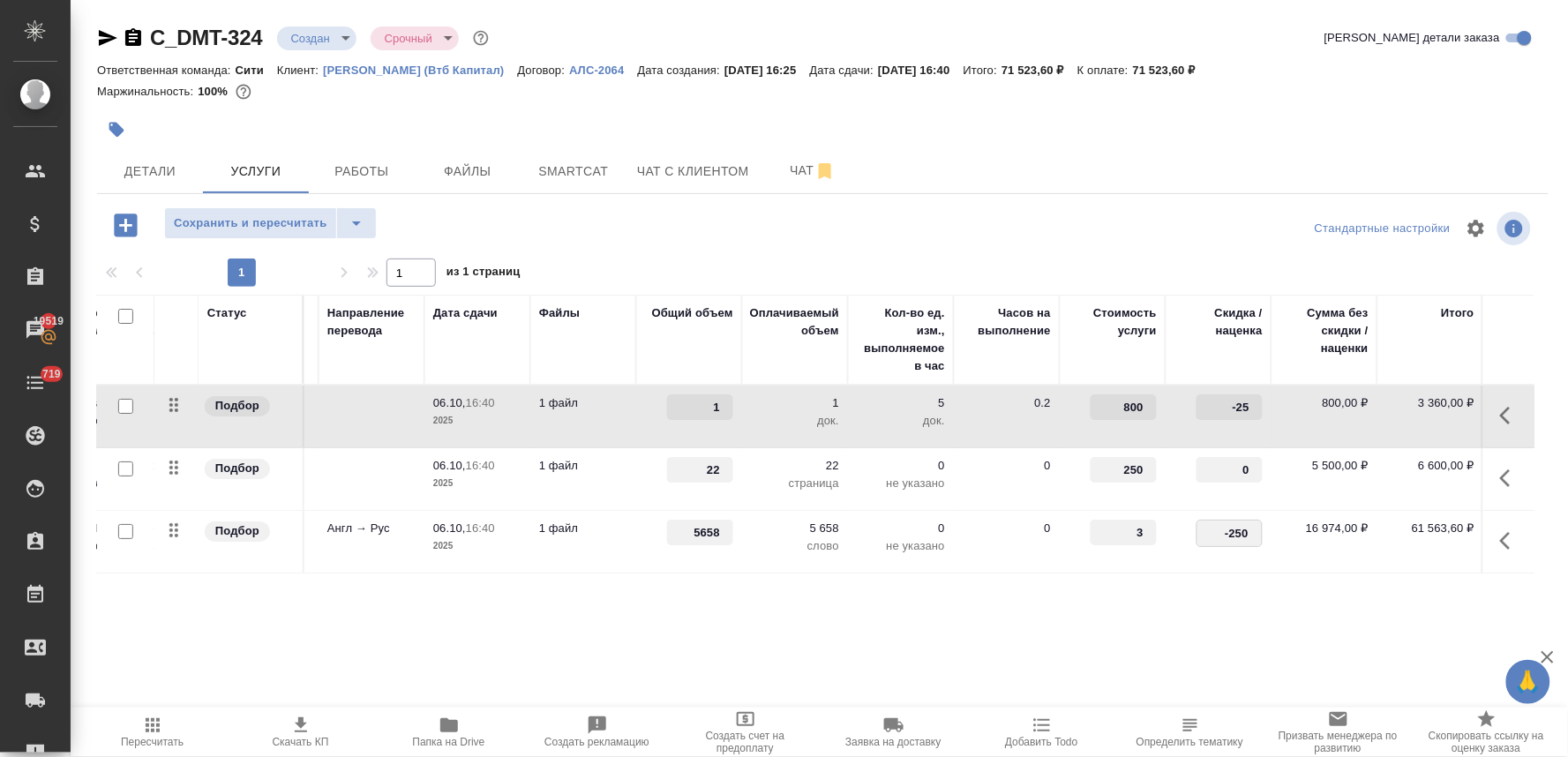
click at [1244, 536] on input "-250" at bounding box center [1229, 533] width 64 height 26
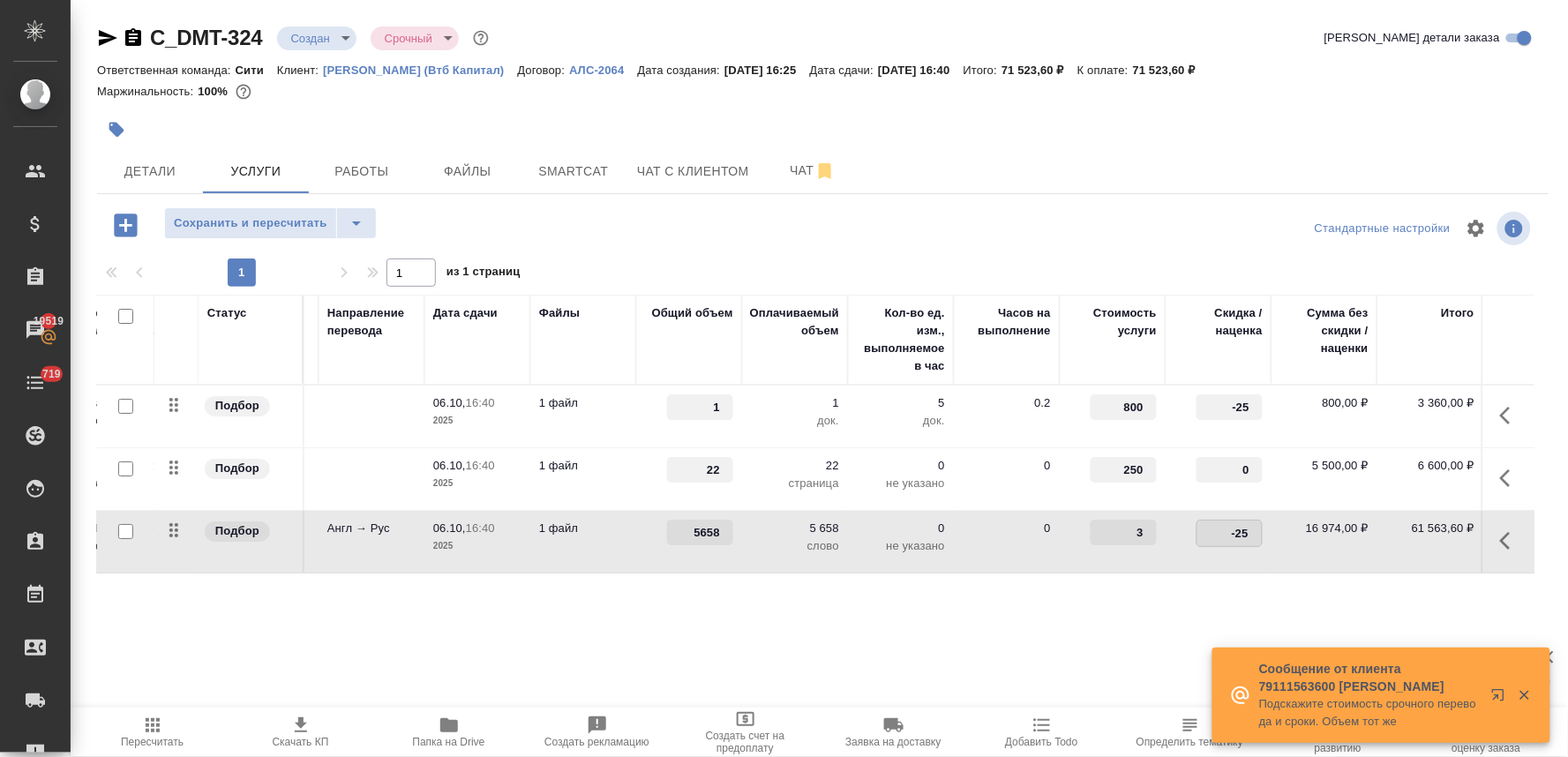
click at [1271, 617] on div "Статус Услуга для клиента (RU) Вид работ Направление перевода Дата сдачи Файлы …" at bounding box center [816, 484] width 1437 height 379
click at [312, 225] on span "Сохранить и пересчитать" at bounding box center [250, 223] width 154 height 20
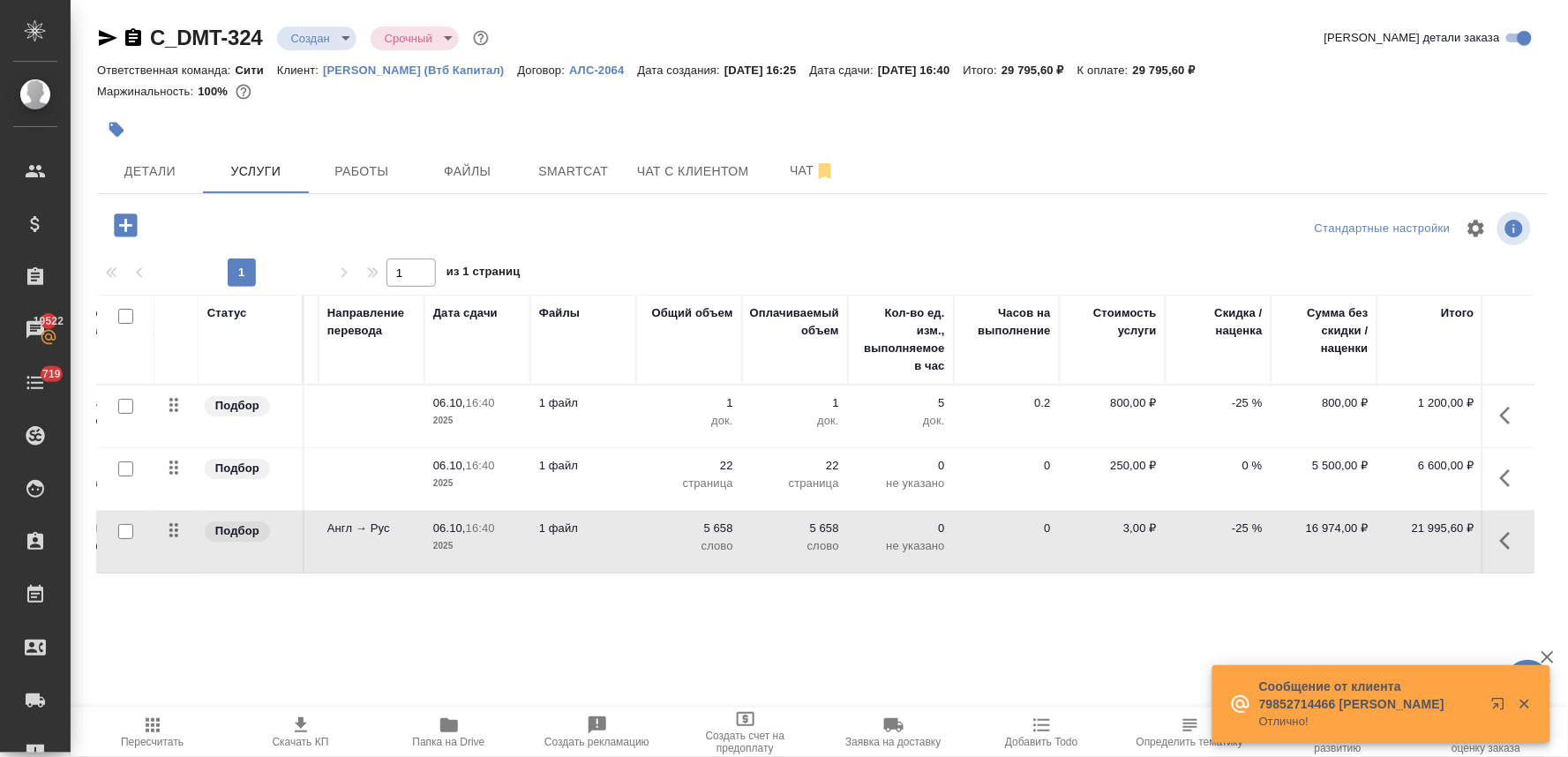
click at [688, 645] on div "Статус Услуга для клиента (RU) Вид работ Направление перевода Дата сдачи Файлы …" at bounding box center [816, 484] width 1437 height 379
click at [288, 727] on span "Скачать КП" at bounding box center [300, 731] width 127 height 33
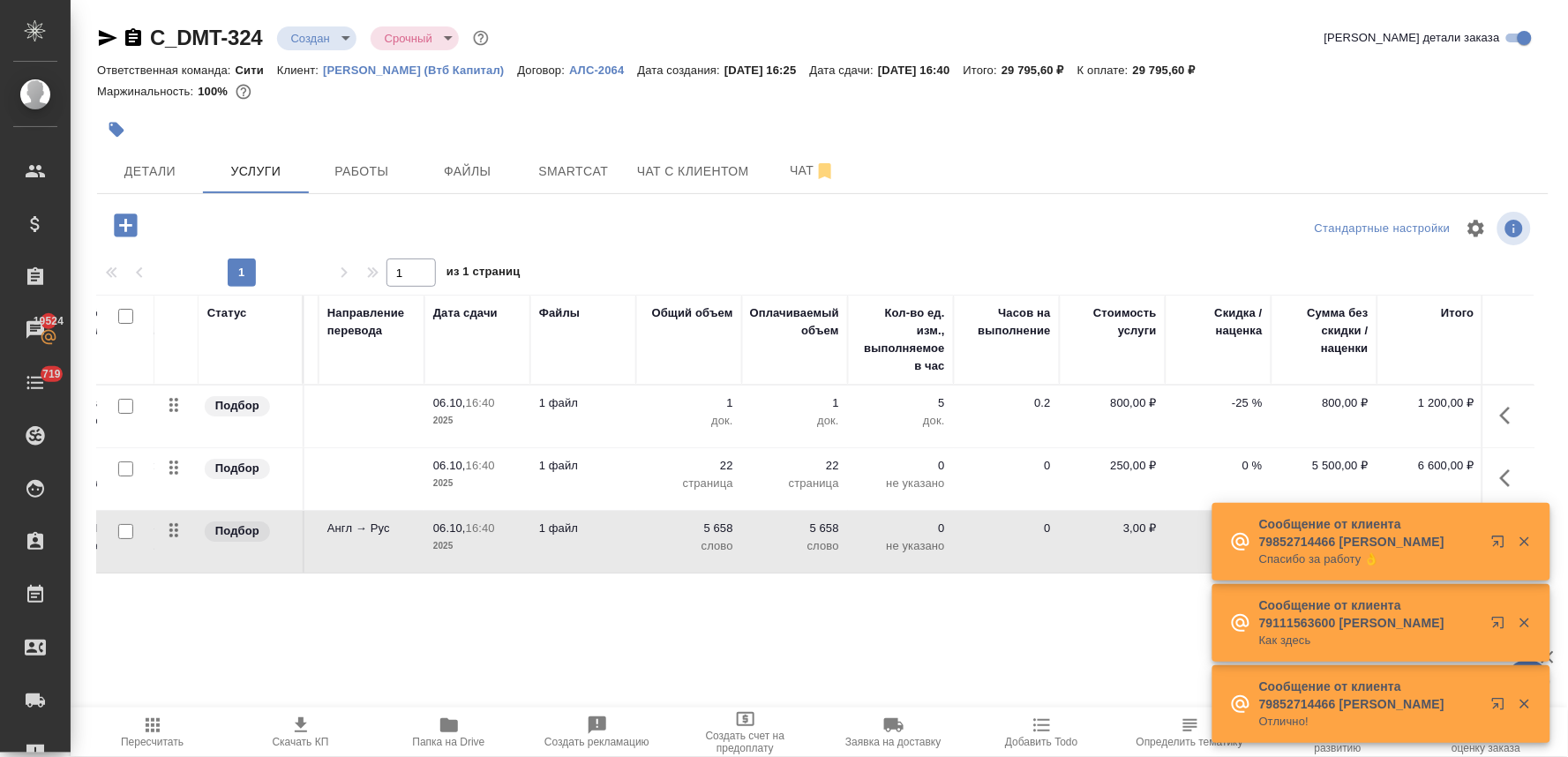
click at [398, 110] on div at bounding box center [581, 129] width 968 height 39
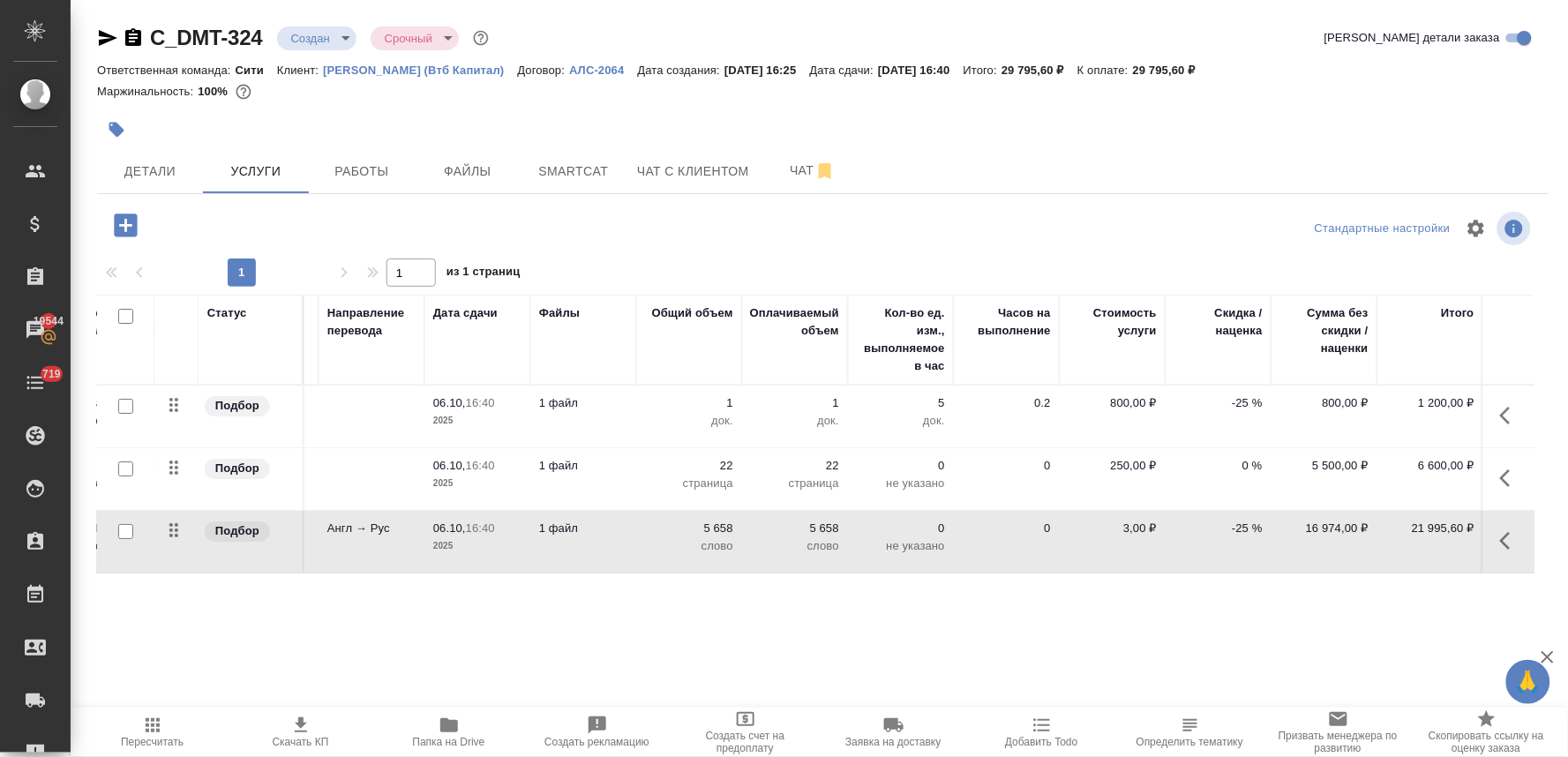
click at [1244, 403] on p "-25 %" at bounding box center [1218, 403] width 88 height 17
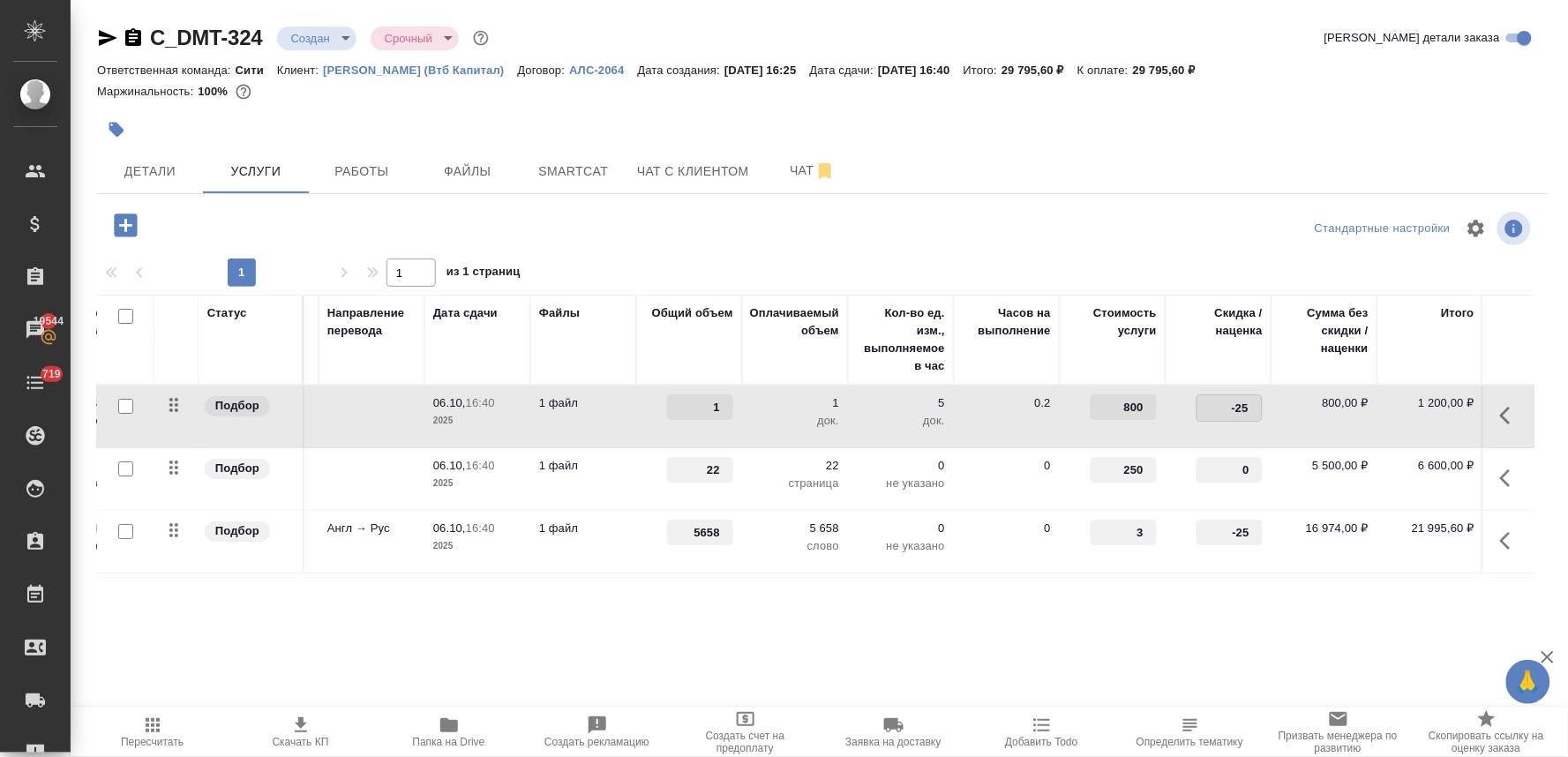
drag, startPoint x: 1223, startPoint y: 407, endPoint x: 1276, endPoint y: 406, distance: 53.0
click at [1275, 406] on tr "Подбор Заверение несрочно Заверение несрочно 06.10, 16:40 2025 1 файл 1 1 док. …" at bounding box center [704, 417] width 1663 height 63
drag, startPoint x: 1217, startPoint y: 531, endPoint x: 1280, endPoint y: 524, distance: 63.4
click at [1277, 524] on tr "Подбор Профессиональный перевод с ... Top Quality Translation Англ → Рус 06.10,…" at bounding box center [704, 543] width 1663 height 63
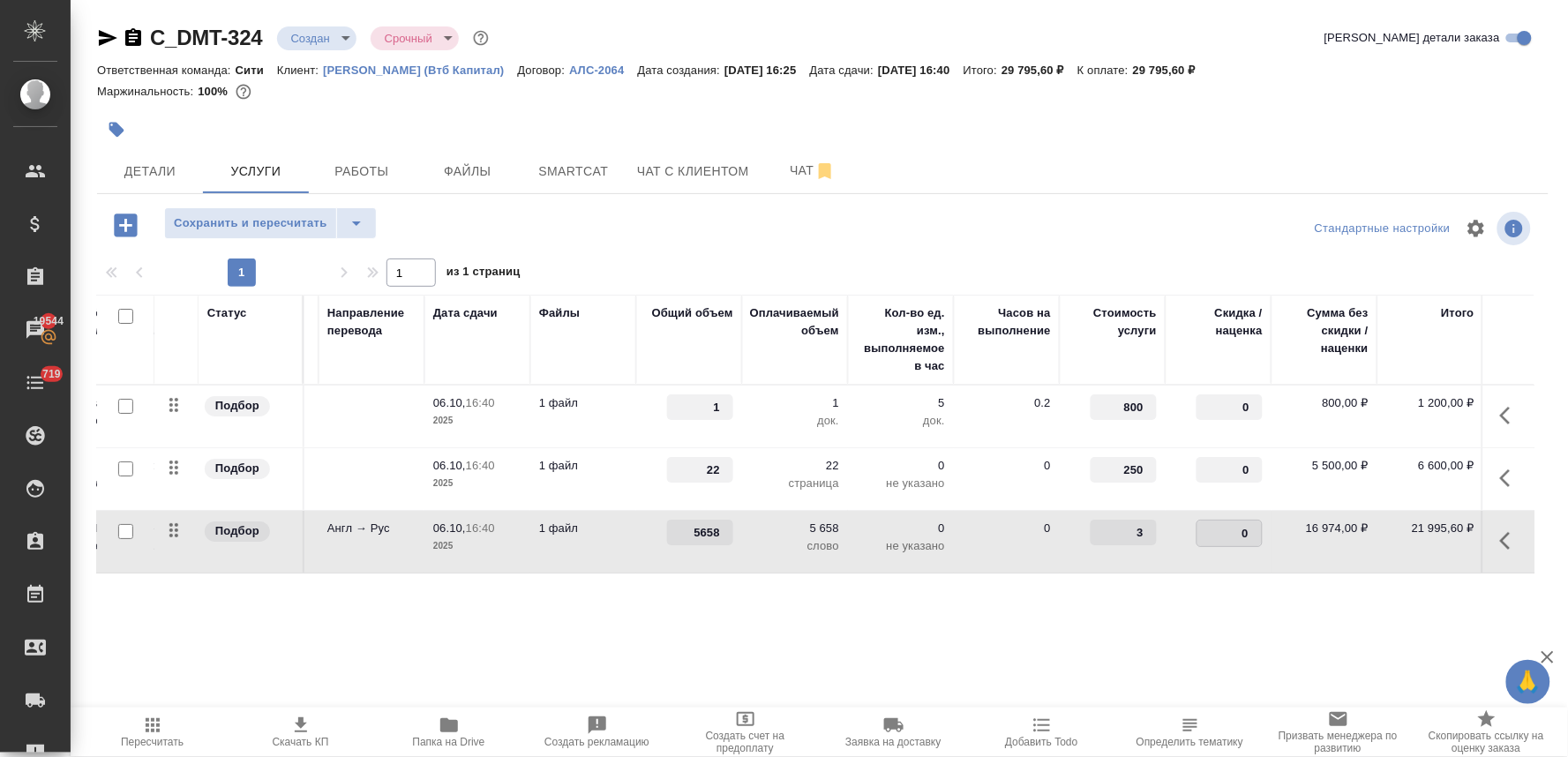
click at [1234, 616] on div "Статус Услуга для клиента (RU) Вид работ Направление перевода Дата сдачи Файлы …" at bounding box center [816, 484] width 1437 height 379
click at [281, 214] on span "Сохранить и пересчитать" at bounding box center [250, 223] width 154 height 20
click at [164, 155] on button "Детали" at bounding box center [150, 171] width 106 height 44
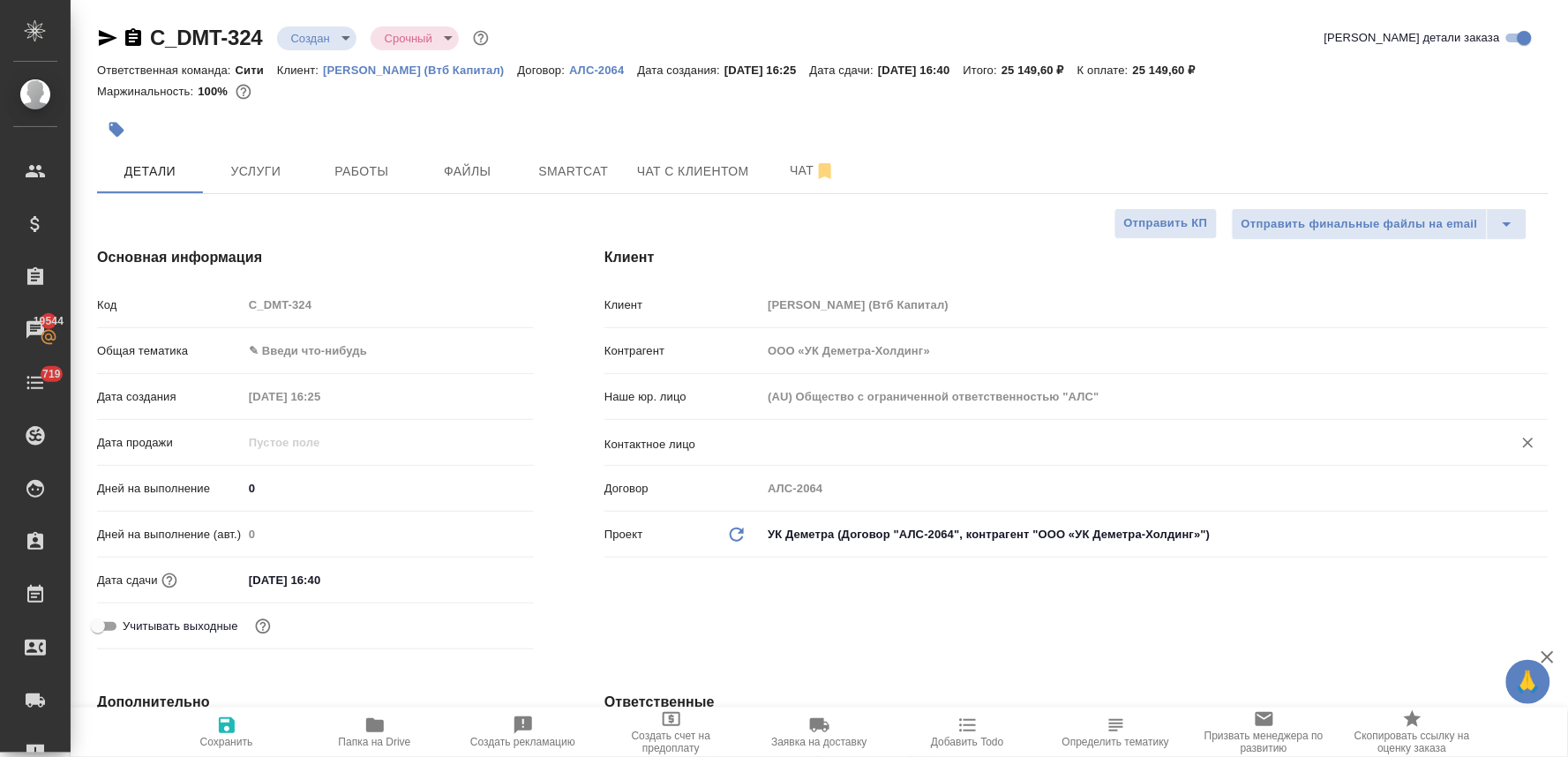
click at [894, 439] on input "text" at bounding box center [1125, 443] width 718 height 21
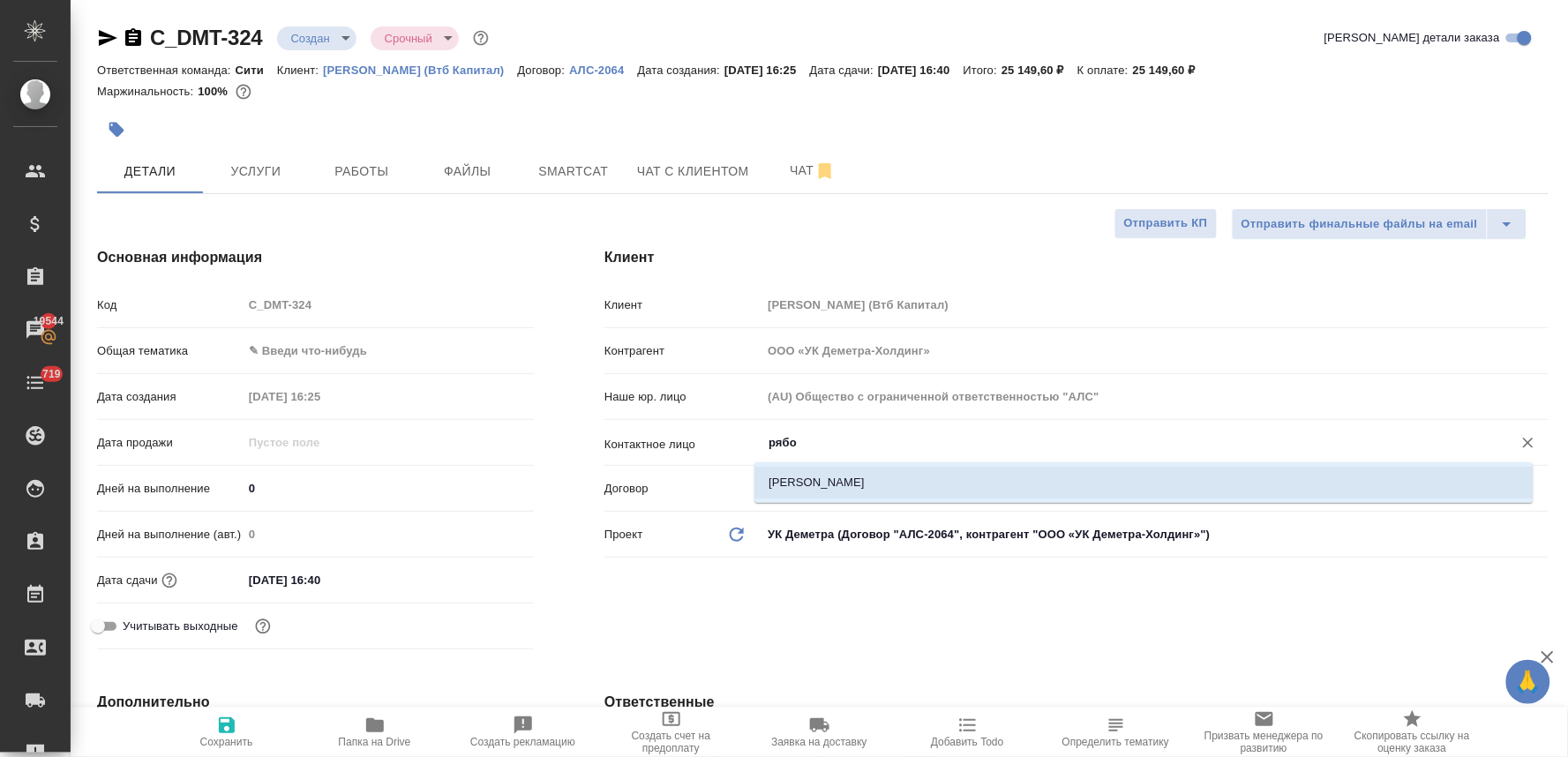
click at [880, 488] on li "Рябоконь Анна" at bounding box center [1143, 482] width 779 height 32
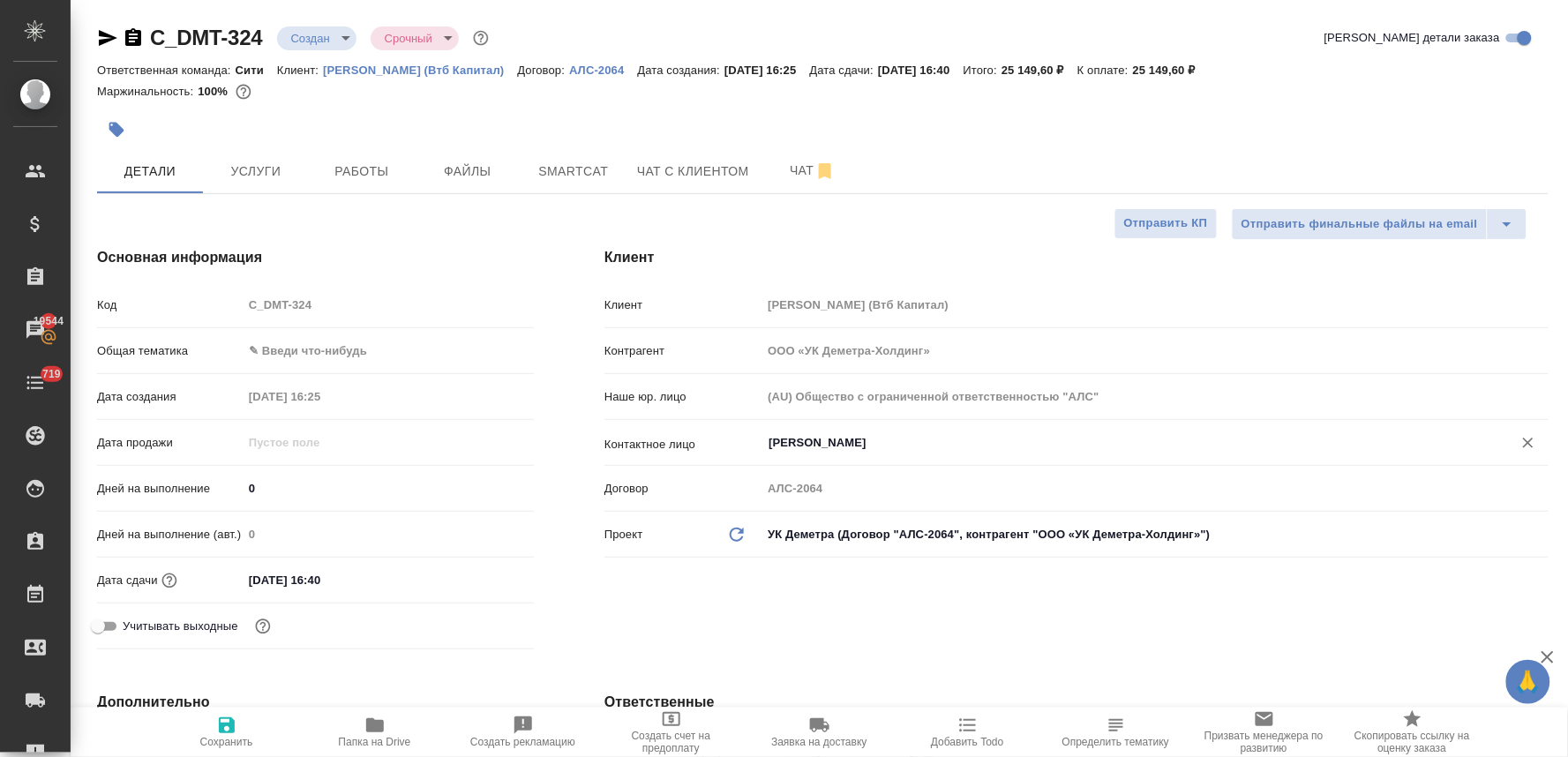
click at [848, 629] on div "Клиент Клиент Деметра Холдинг (Втб Капитал) Контрагент ООО «УК Деметра-Холдинг»…" at bounding box center [1077, 452] width 1015 height 480
click at [226, 738] on span "Сохранить" at bounding box center [226, 742] width 53 height 12
click at [677, 609] on div "Клиент Клиент Деметра Холдинг (Втб Капитал) Контрагент ООО «УК Деметра-Холдинг»…" at bounding box center [1077, 452] width 1015 height 480
click at [312, 328] on hr at bounding box center [315, 328] width 437 height 1
click at [316, 348] on body "🙏 .cls-1 fill:#fff; AWATERA Lyamina Nadezhda Клиенты Спецификации Заказы 19544 …" at bounding box center [784, 378] width 1568 height 757
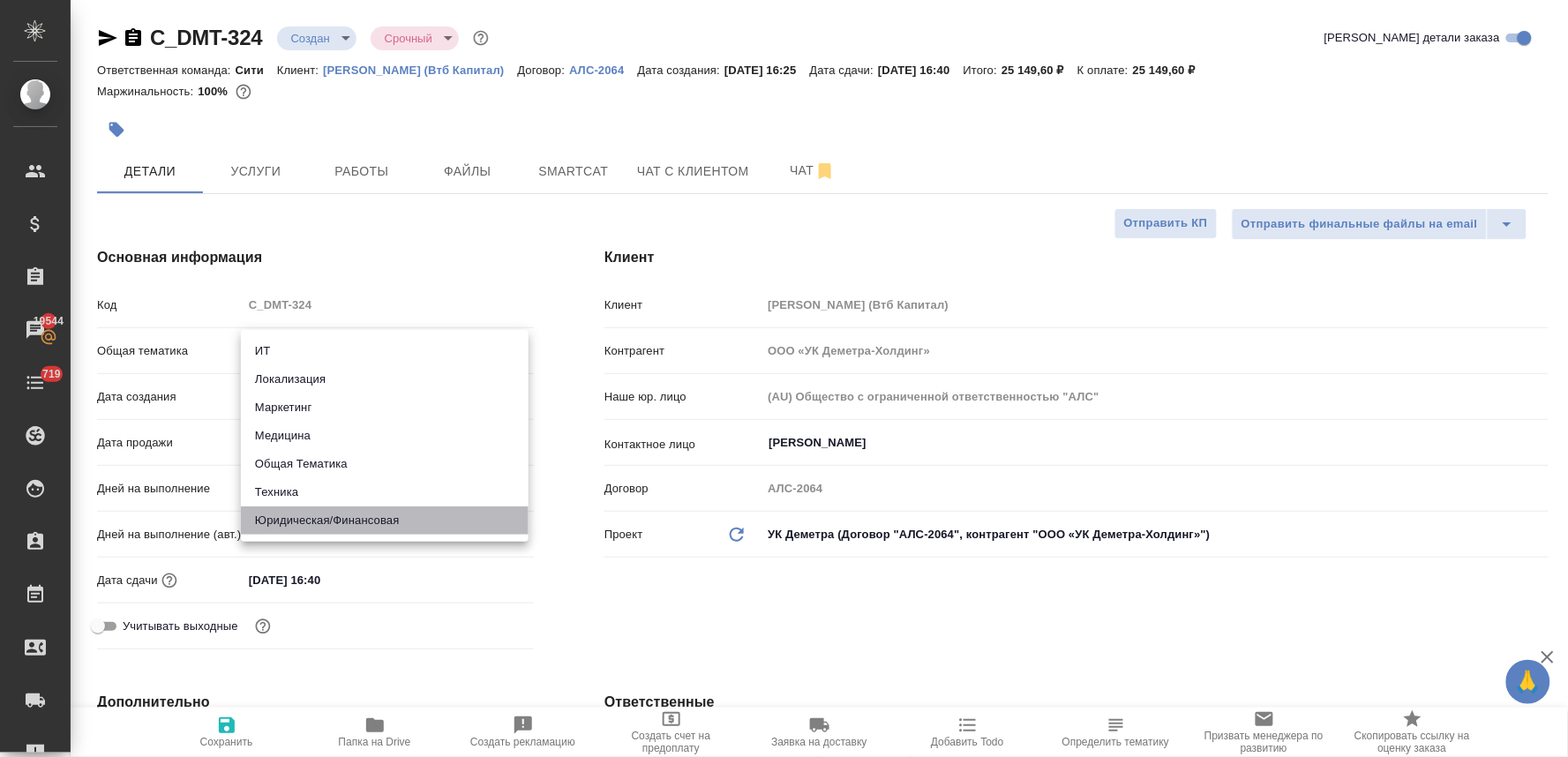
click at [332, 514] on li "Юридическая/Финансовая" at bounding box center [384, 521] width 288 height 29
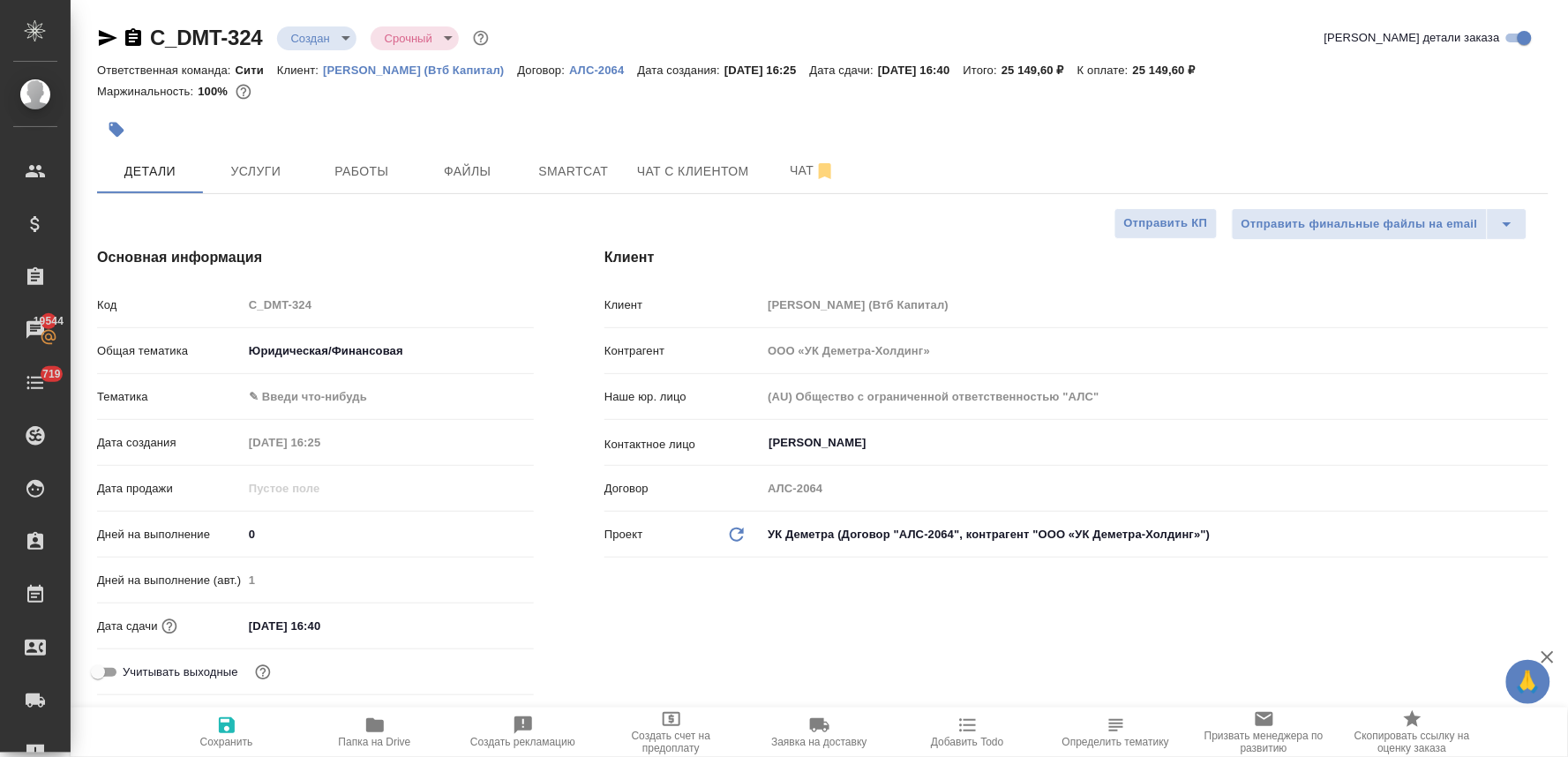
click at [318, 406] on body "🙏 .cls-1 fill:#fff; AWATERA Lyamina Nadezhda Клиенты Спецификации Заказы 19544 …" at bounding box center [784, 378] width 1568 height 757
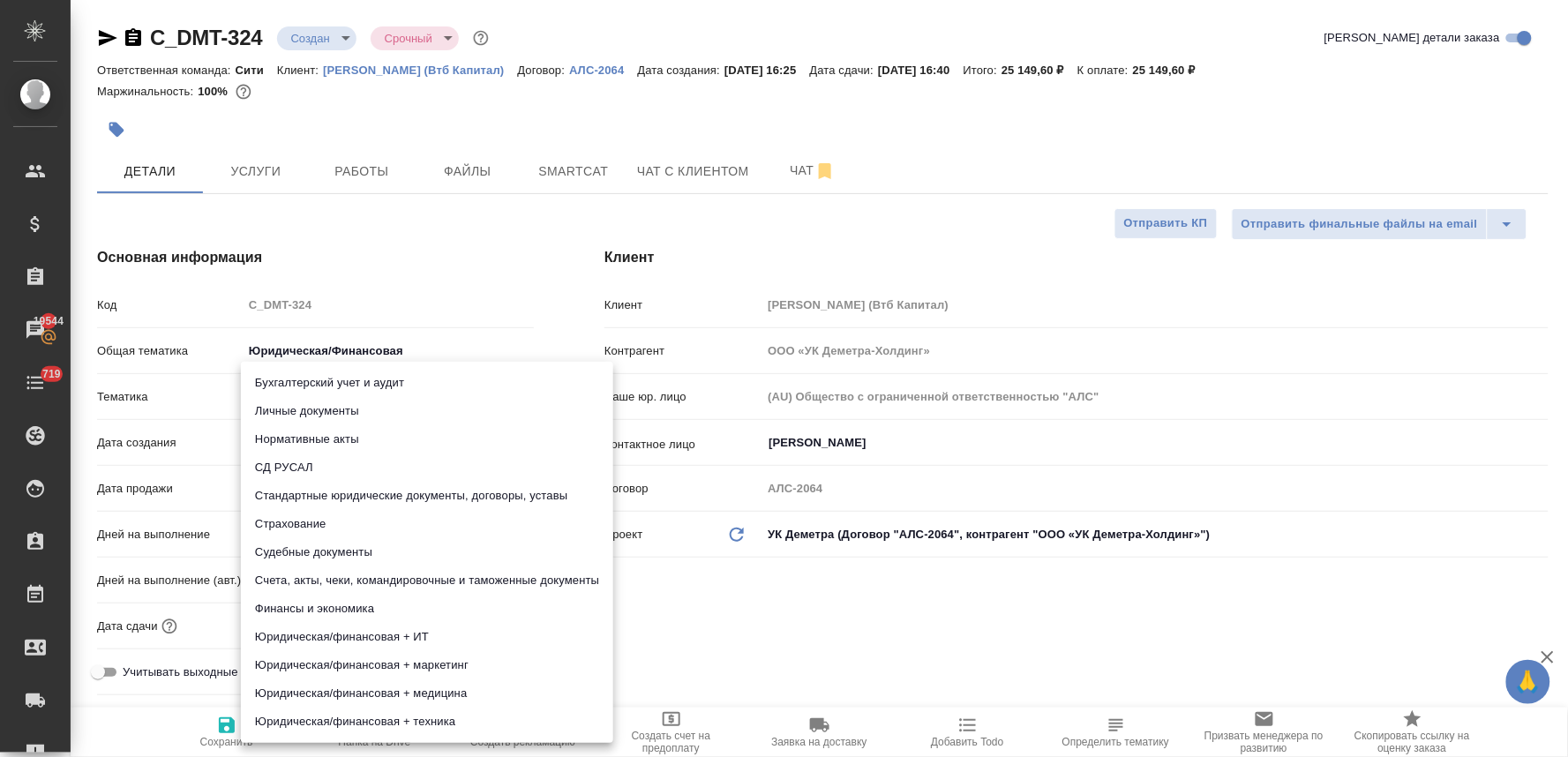
click at [335, 491] on li "Стандартные юридические документы, договоры, уставы" at bounding box center [427, 496] width 373 height 29
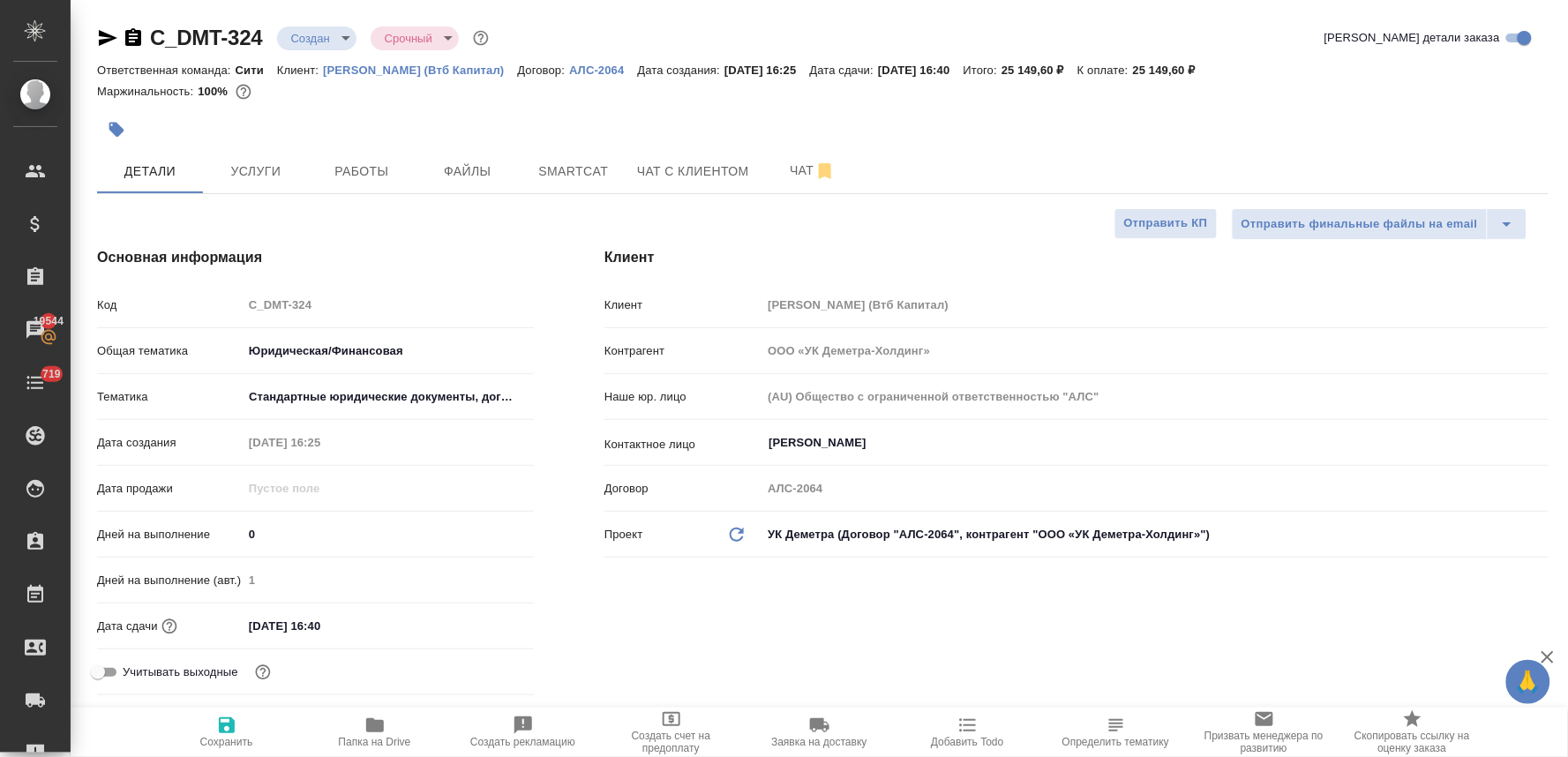
click at [606, 588] on div "Бухгалтерский учет и аудит Личные документы Нормативные акты СД РУСАЛ Стандартн…" at bounding box center [784, 378] width 1568 height 757
click at [380, 627] on input "06.10.2025 16:40" at bounding box center [320, 626] width 155 height 26
click at [485, 621] on icon "button" at bounding box center [483, 624] width 16 height 17
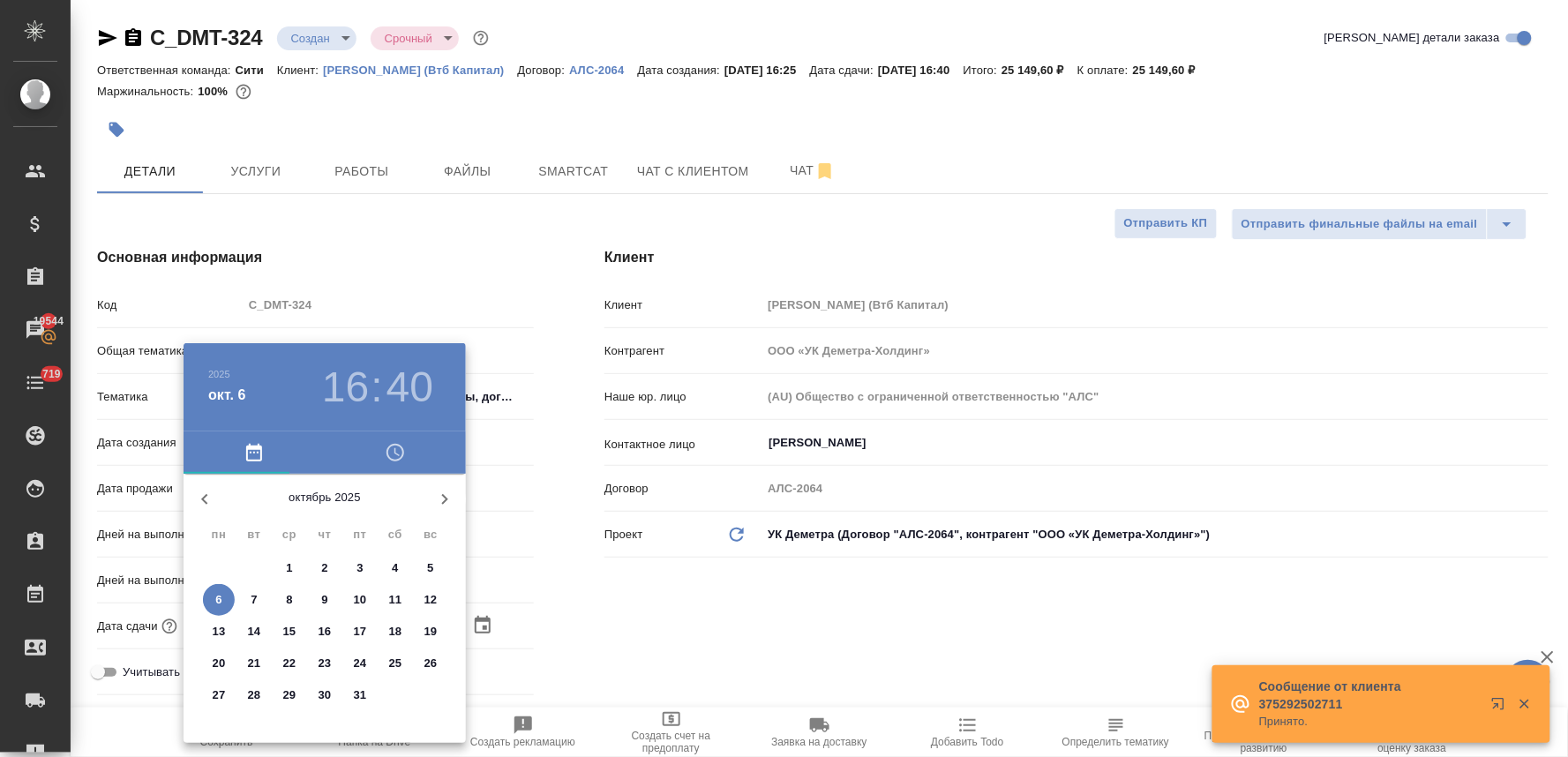
click at [358, 597] on p "10" at bounding box center [360, 600] width 13 height 17
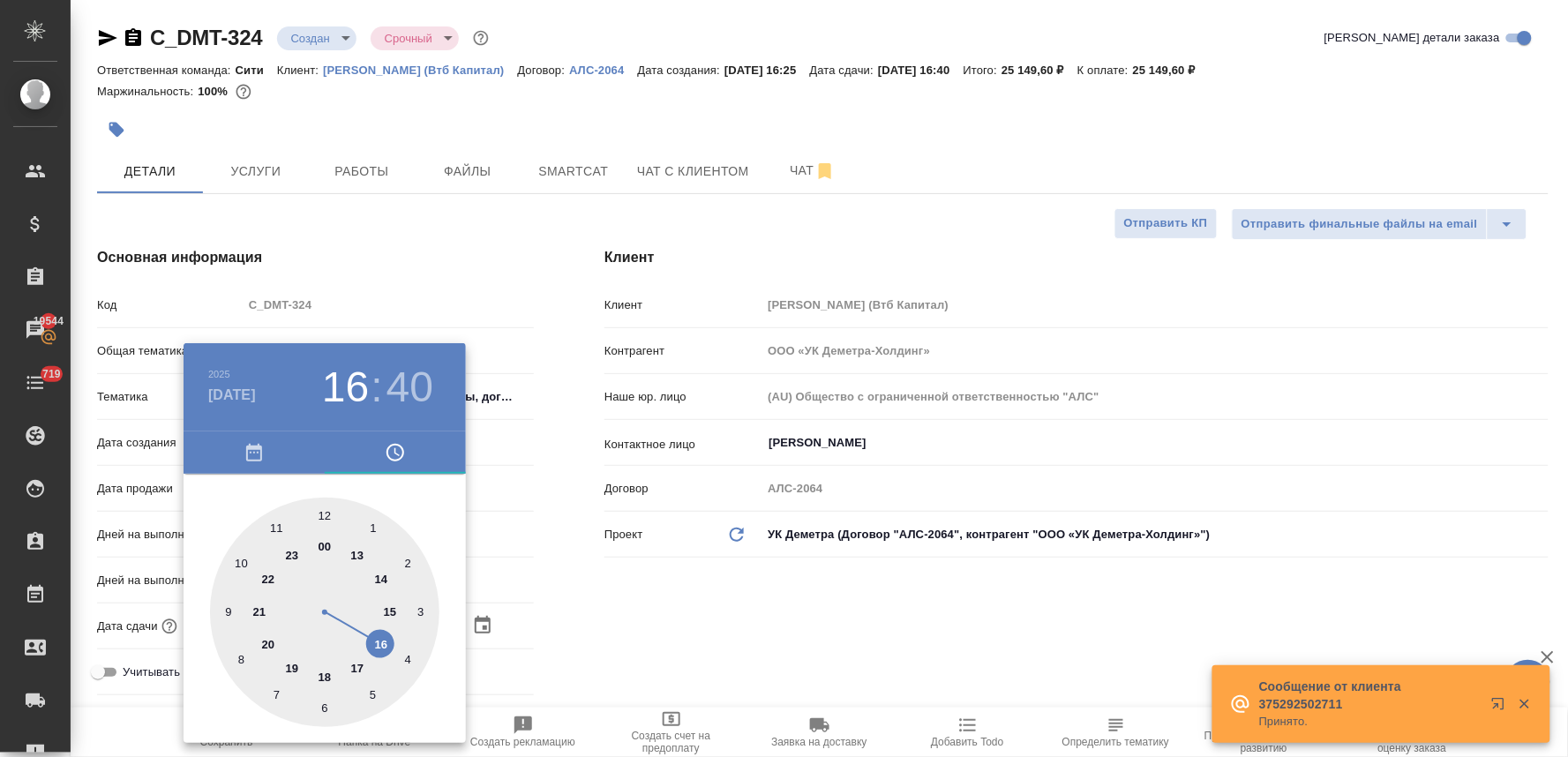
click at [242, 563] on div at bounding box center [325, 613] width 229 height 229
click at [325, 512] on div at bounding box center [325, 613] width 229 height 229
click at [644, 554] on div at bounding box center [784, 378] width 1568 height 757
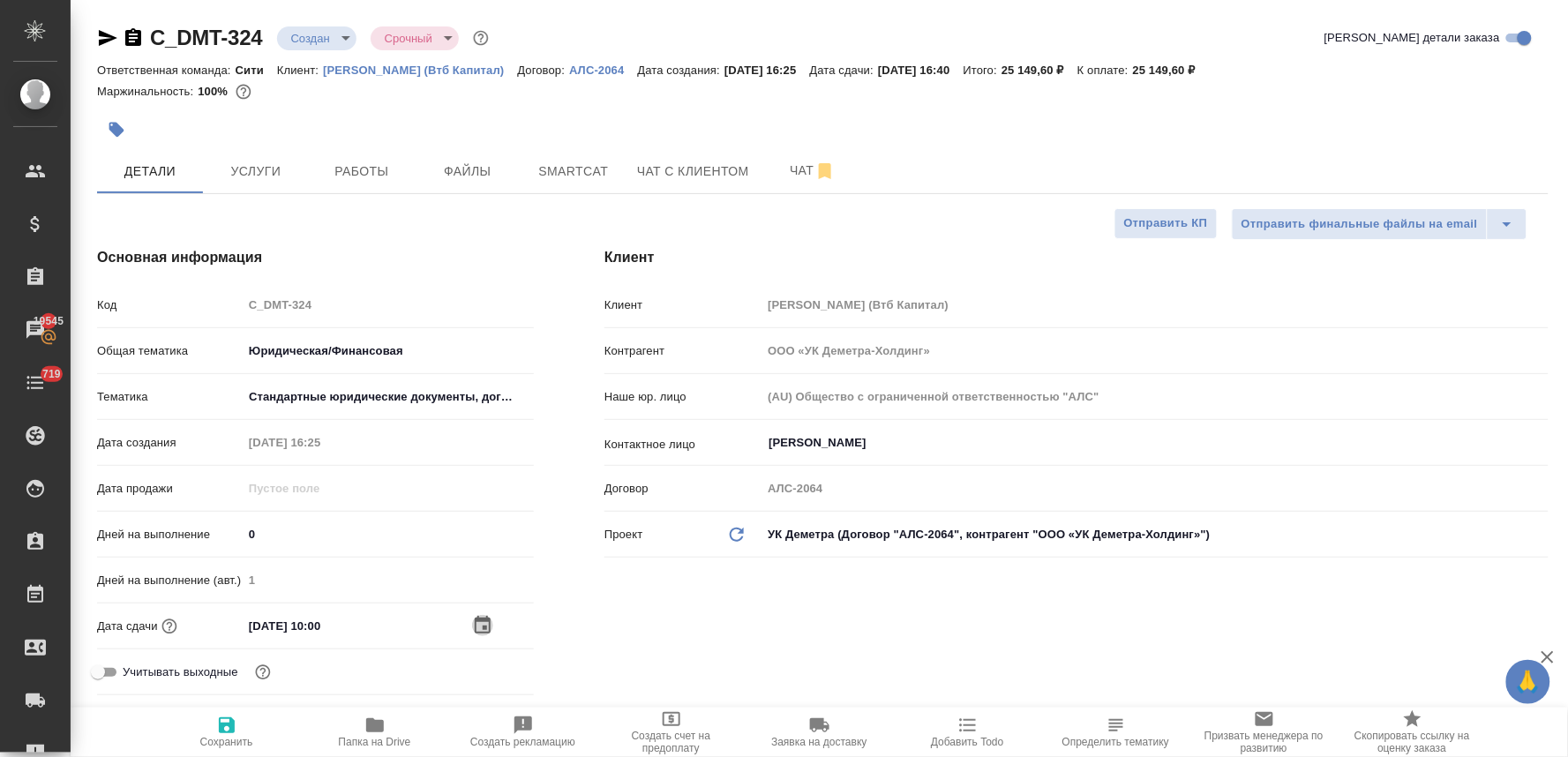
click at [478, 624] on icon "button" at bounding box center [483, 626] width 21 height 21
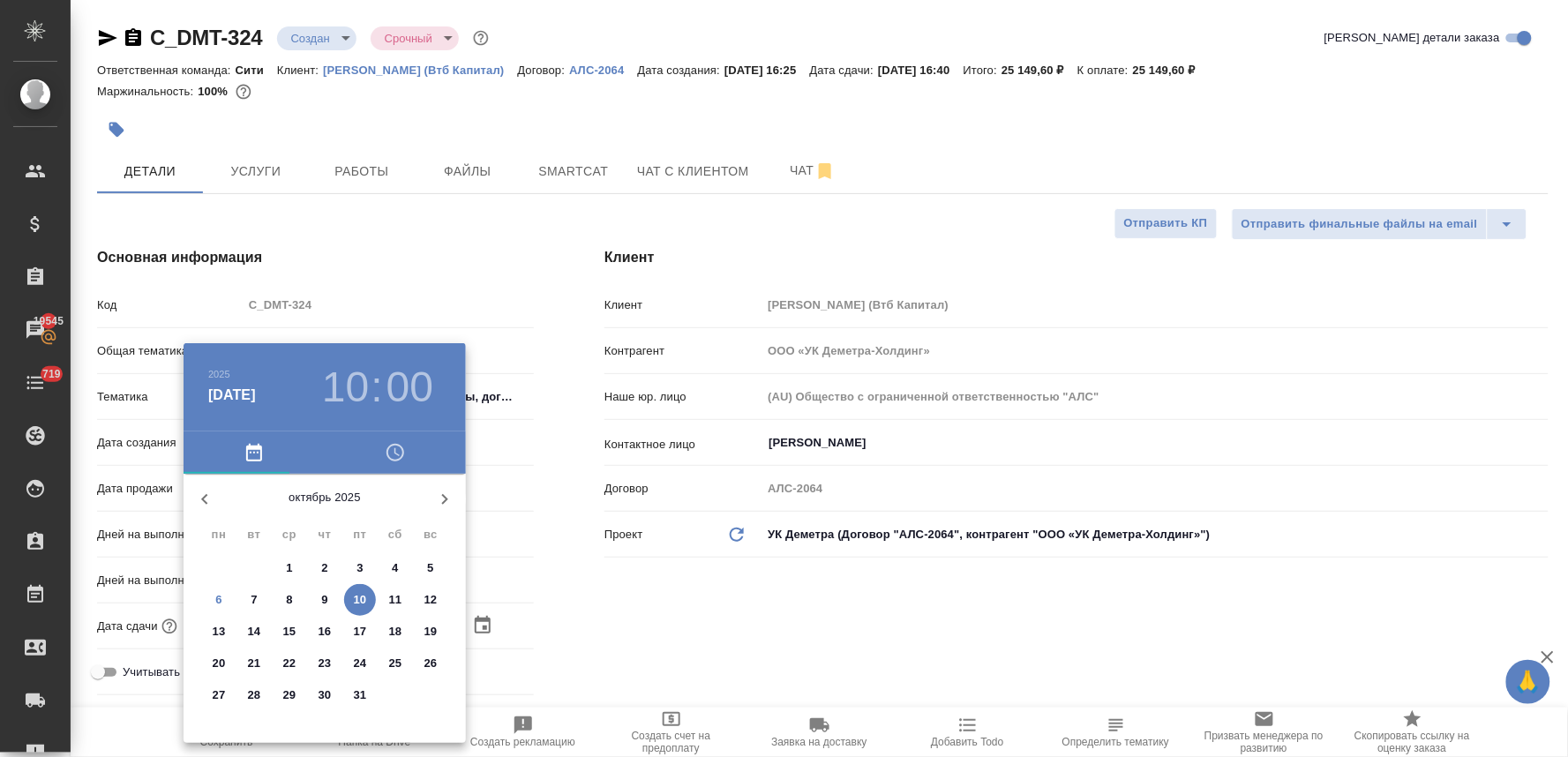
click at [394, 451] on icon "button" at bounding box center [396, 453] width 21 height 21
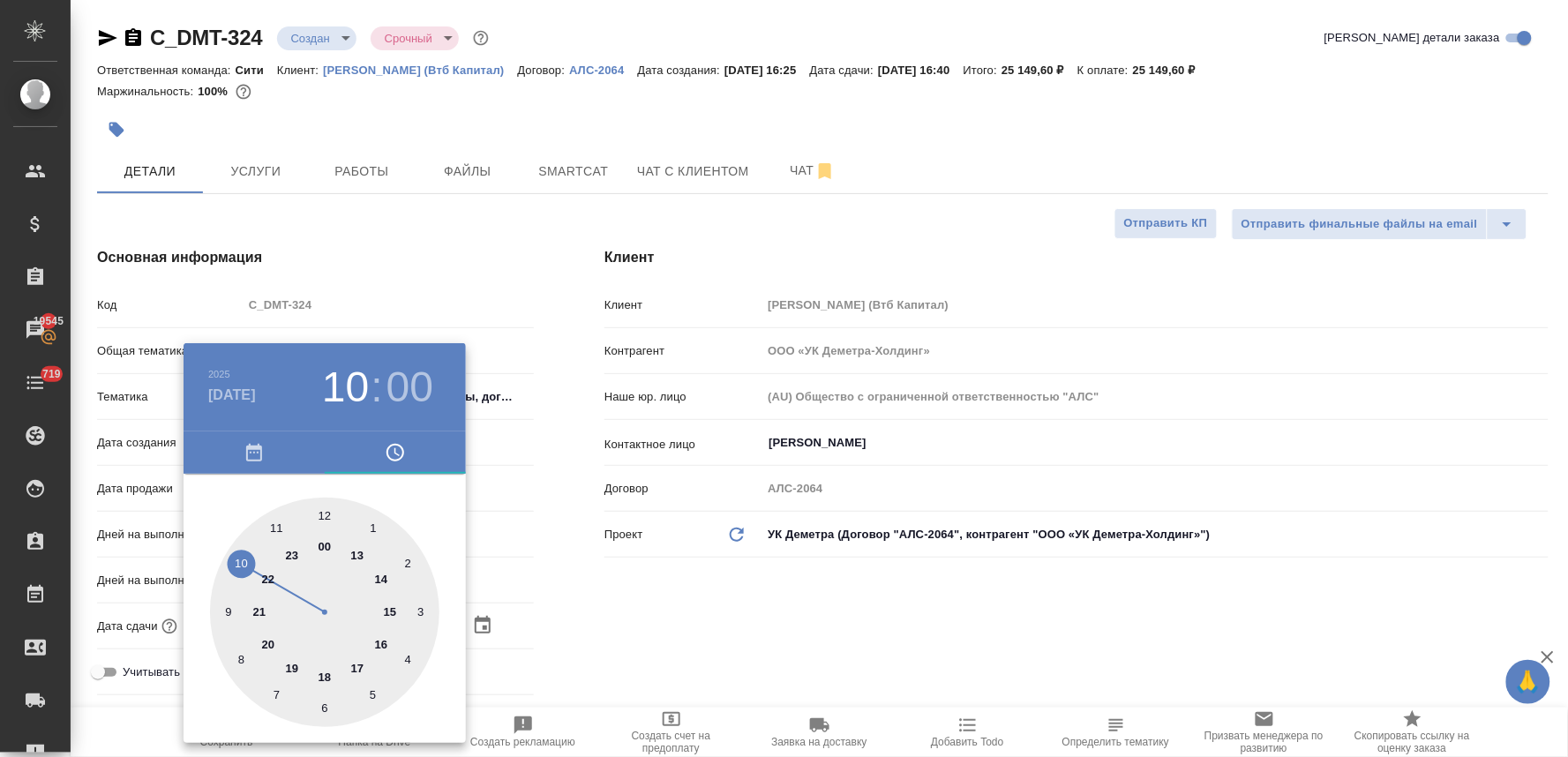
click at [240, 567] on div at bounding box center [325, 613] width 229 height 229
click at [325, 703] on div at bounding box center [325, 613] width 229 height 229
click at [673, 600] on div at bounding box center [784, 378] width 1568 height 757
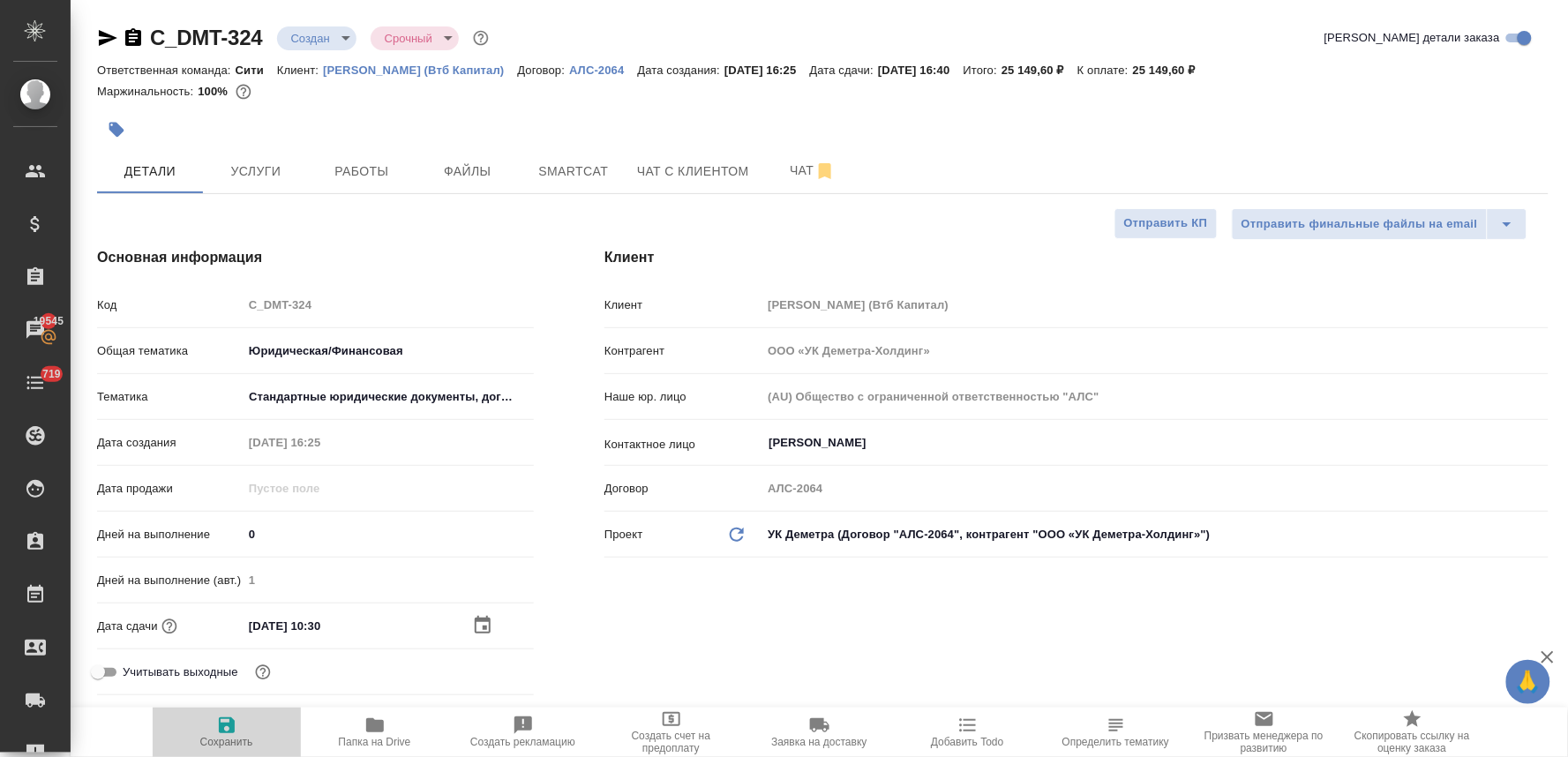
click at [225, 748] on button "Сохранить" at bounding box center [226, 732] width 148 height 50
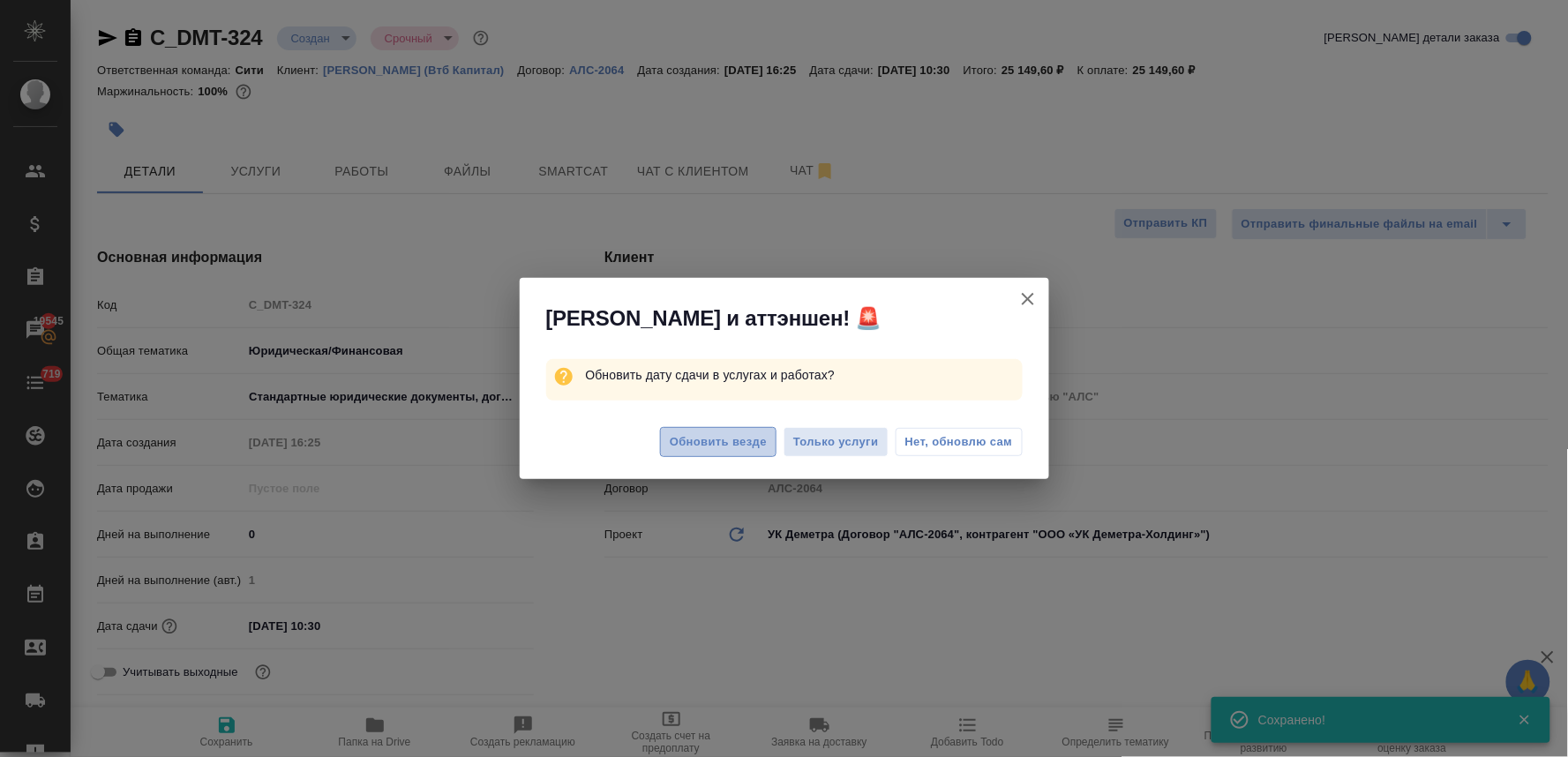
click at [752, 442] on span "Обновить везде" at bounding box center [719, 442] width 97 height 20
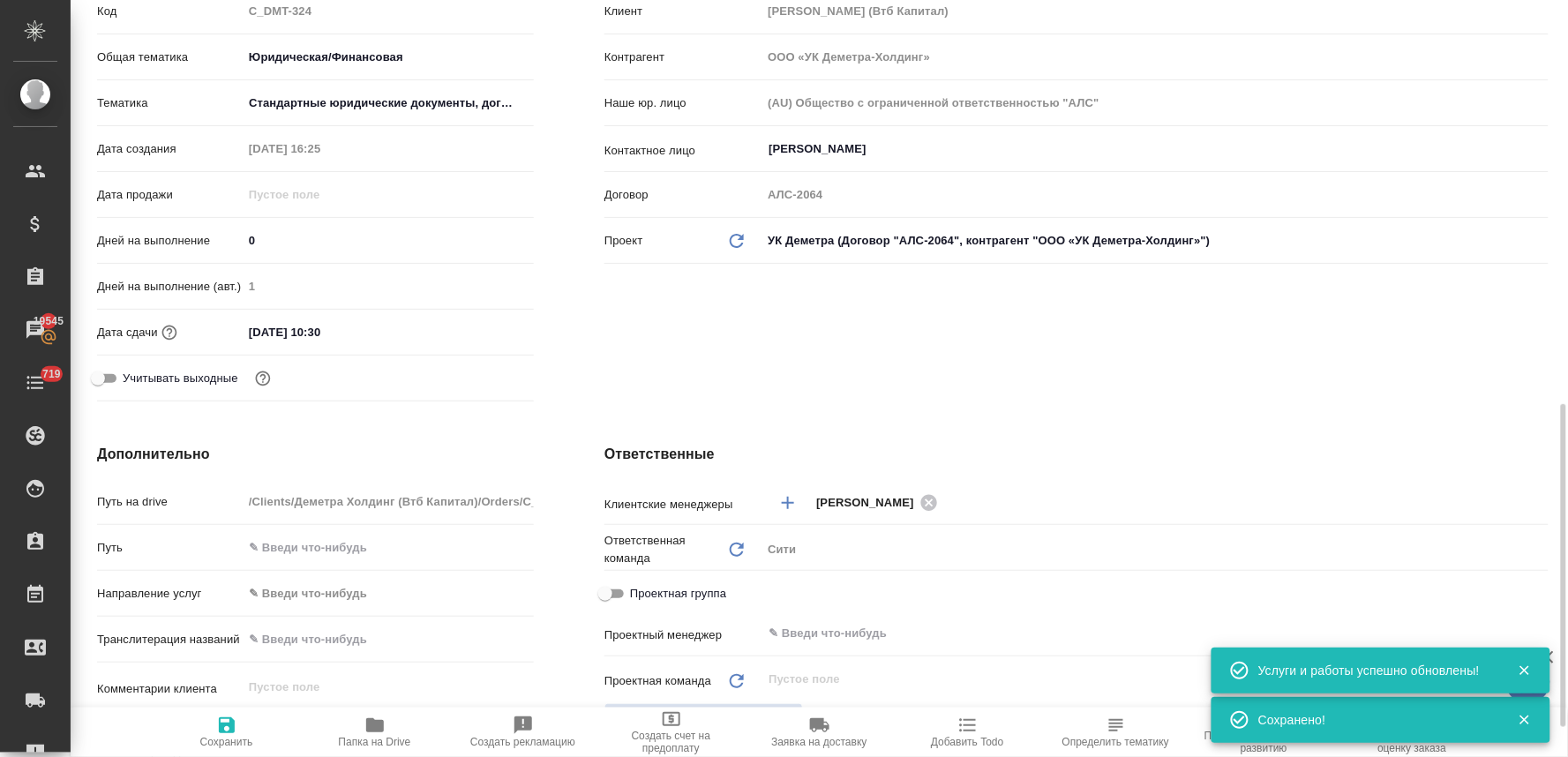
scroll to position [489, 0]
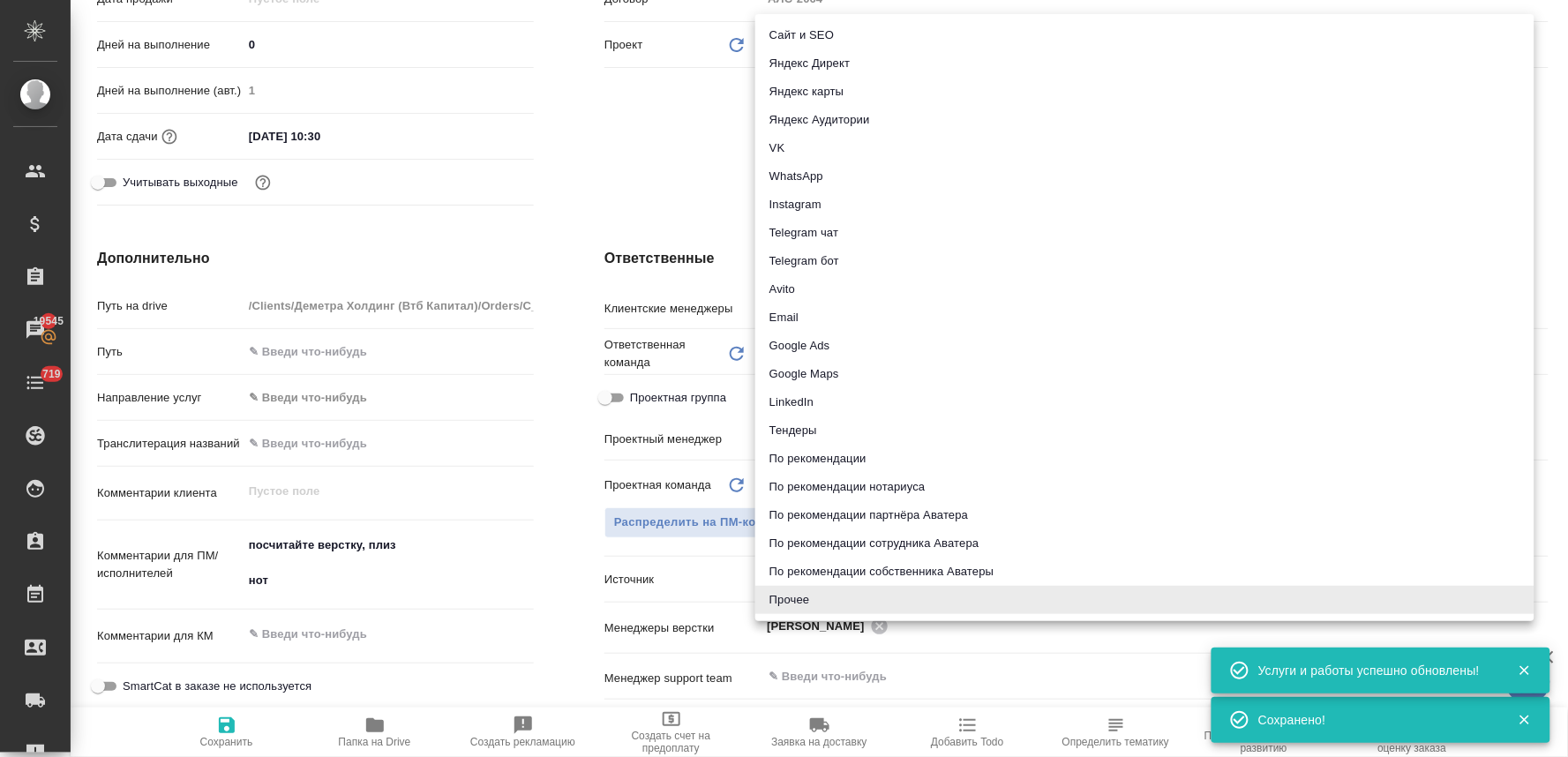
click at [799, 574] on body "🙏 .cls-1 fill:#fff; AWATERA Lyamina Nadezhda Клиенты Спецификации Заказы 19545 …" at bounding box center [784, 378] width 1568 height 757
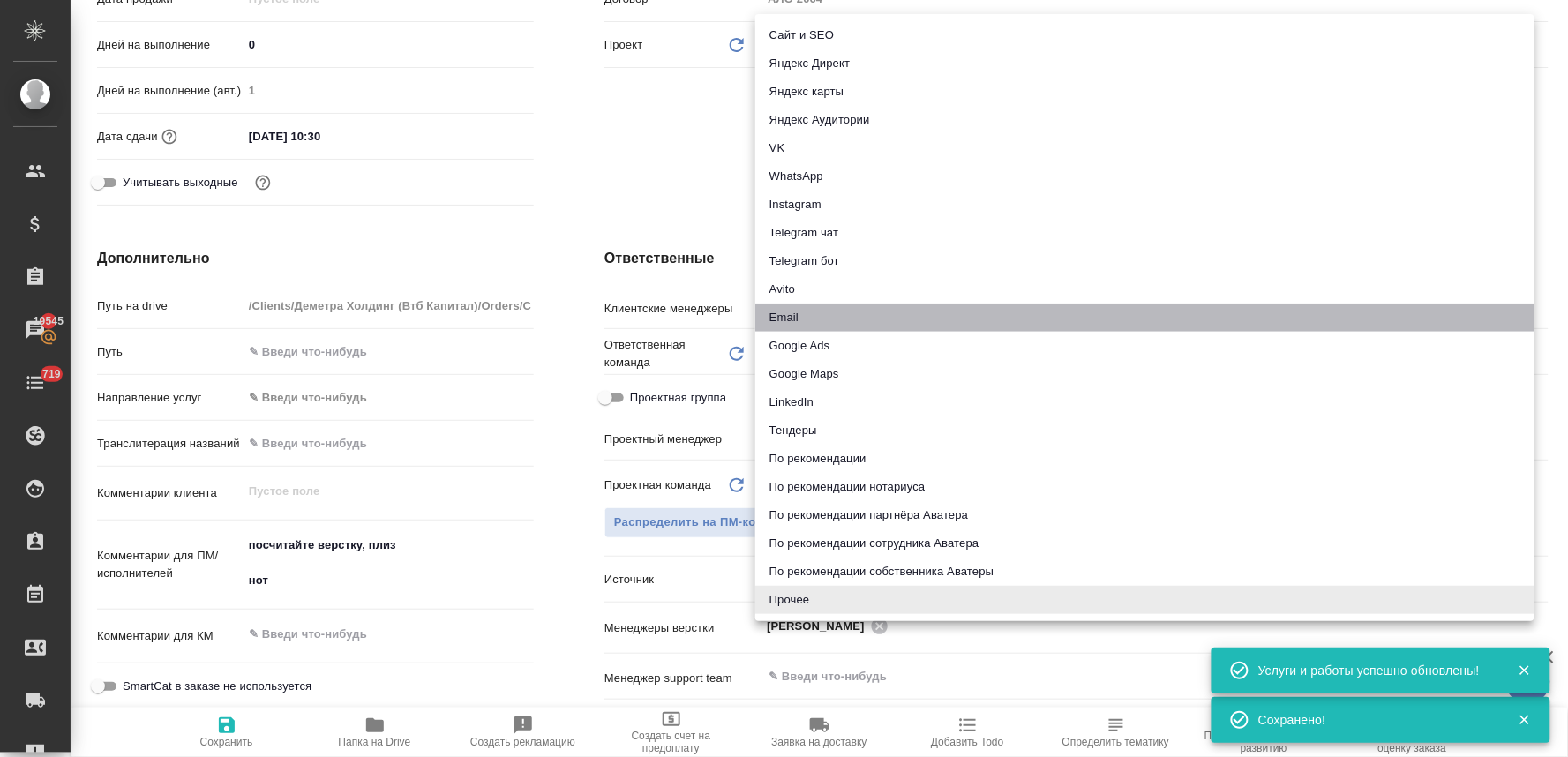
click at [822, 318] on li "Email" at bounding box center [1144, 318] width 779 height 29
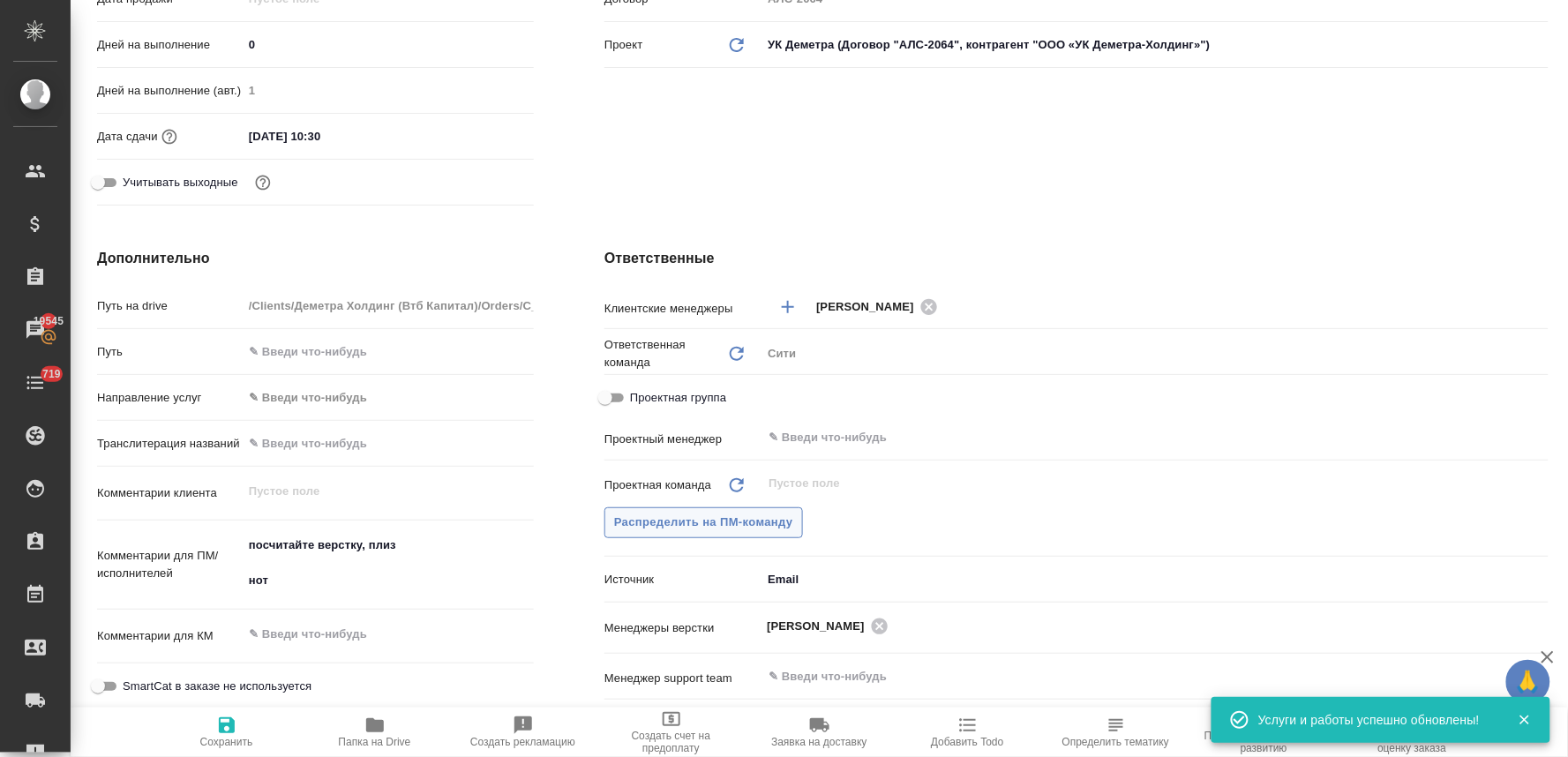
click at [688, 518] on span "Распределить на ПМ-команду" at bounding box center [703, 522] width 179 height 20
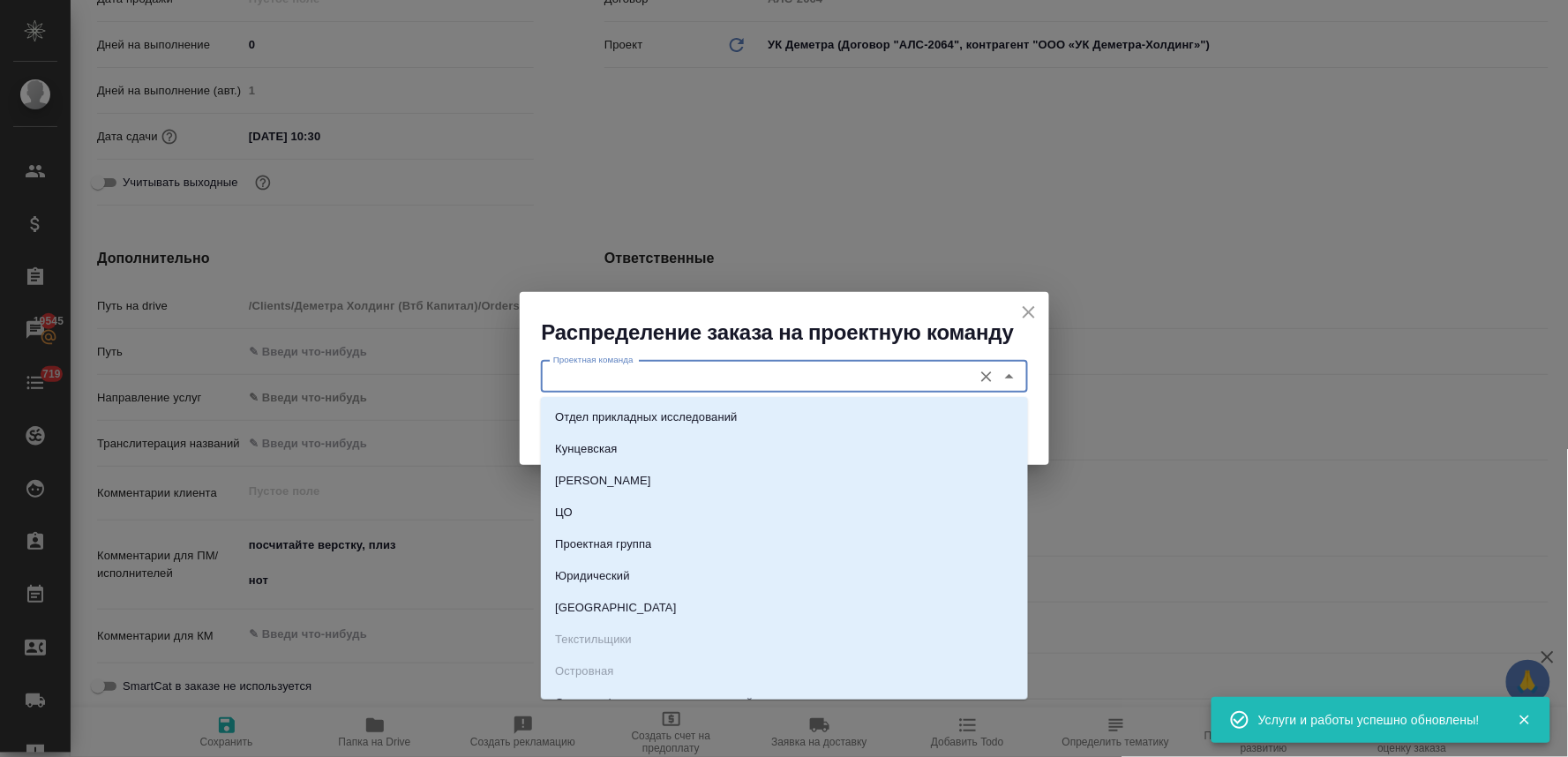
click at [684, 369] on input "Проектная команда" at bounding box center [755, 377] width 418 height 21
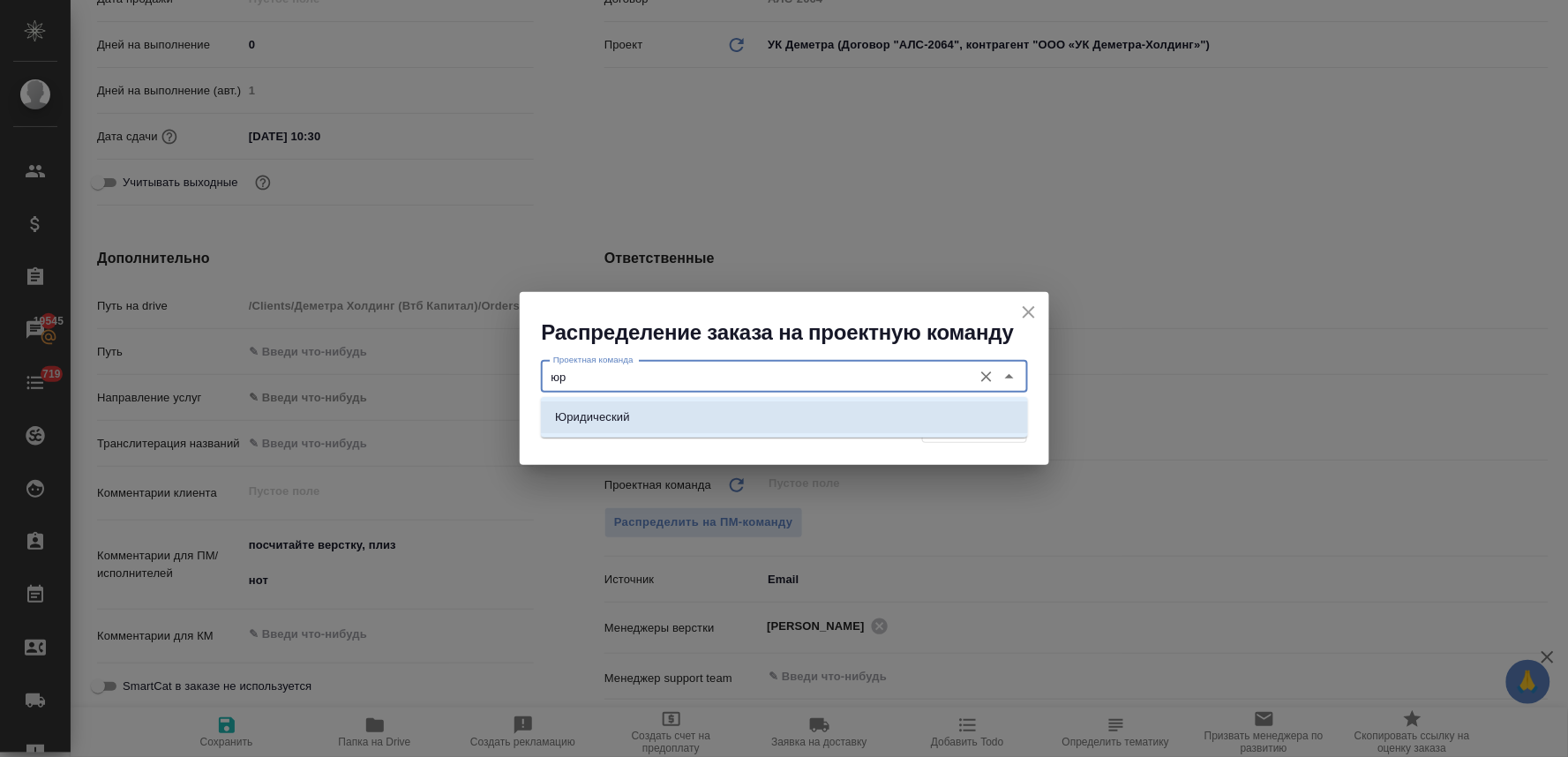
click at [677, 416] on li "Юридический" at bounding box center [784, 417] width 487 height 32
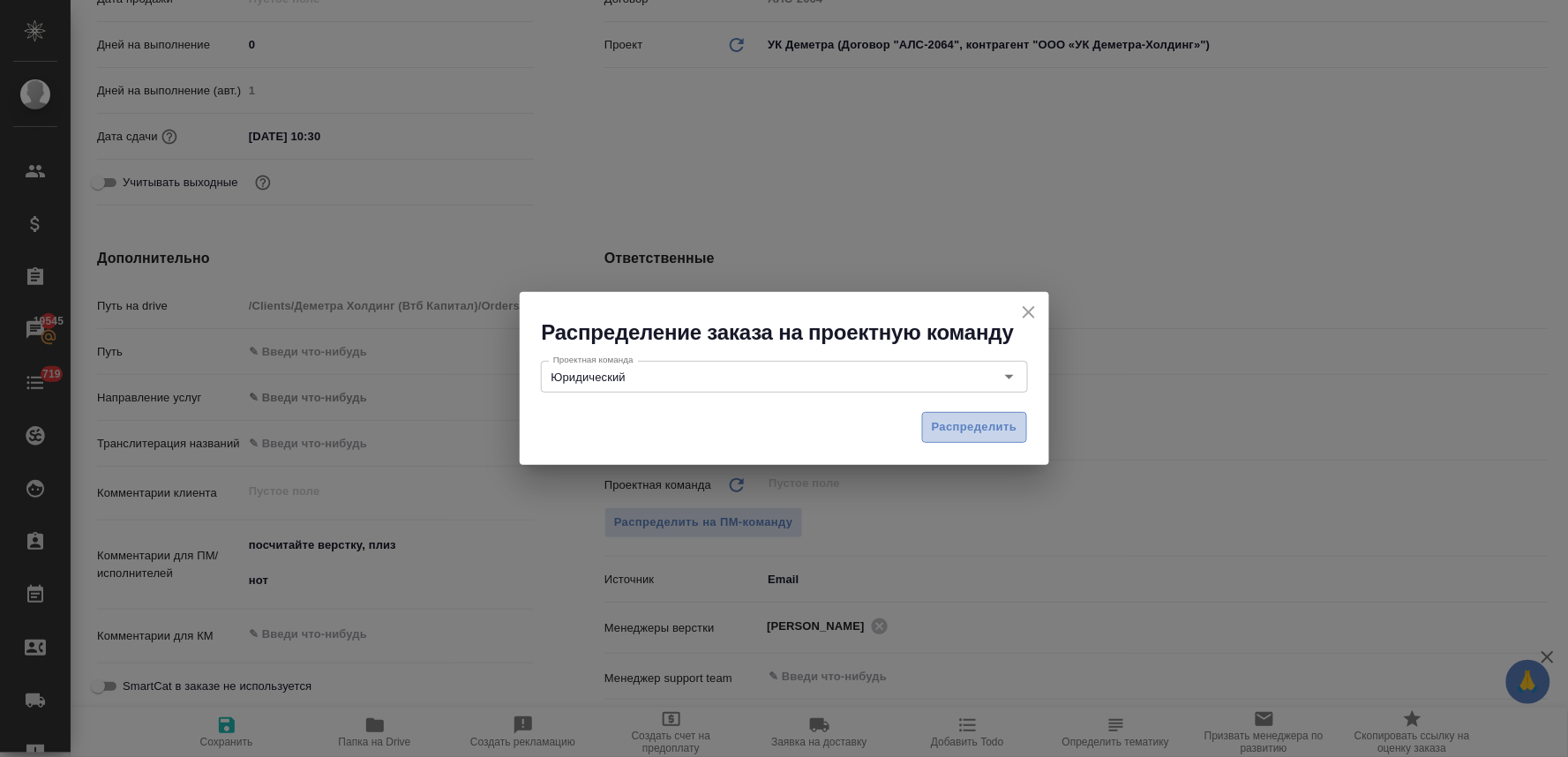
click at [954, 425] on span "Распределить" at bounding box center [975, 427] width 86 height 20
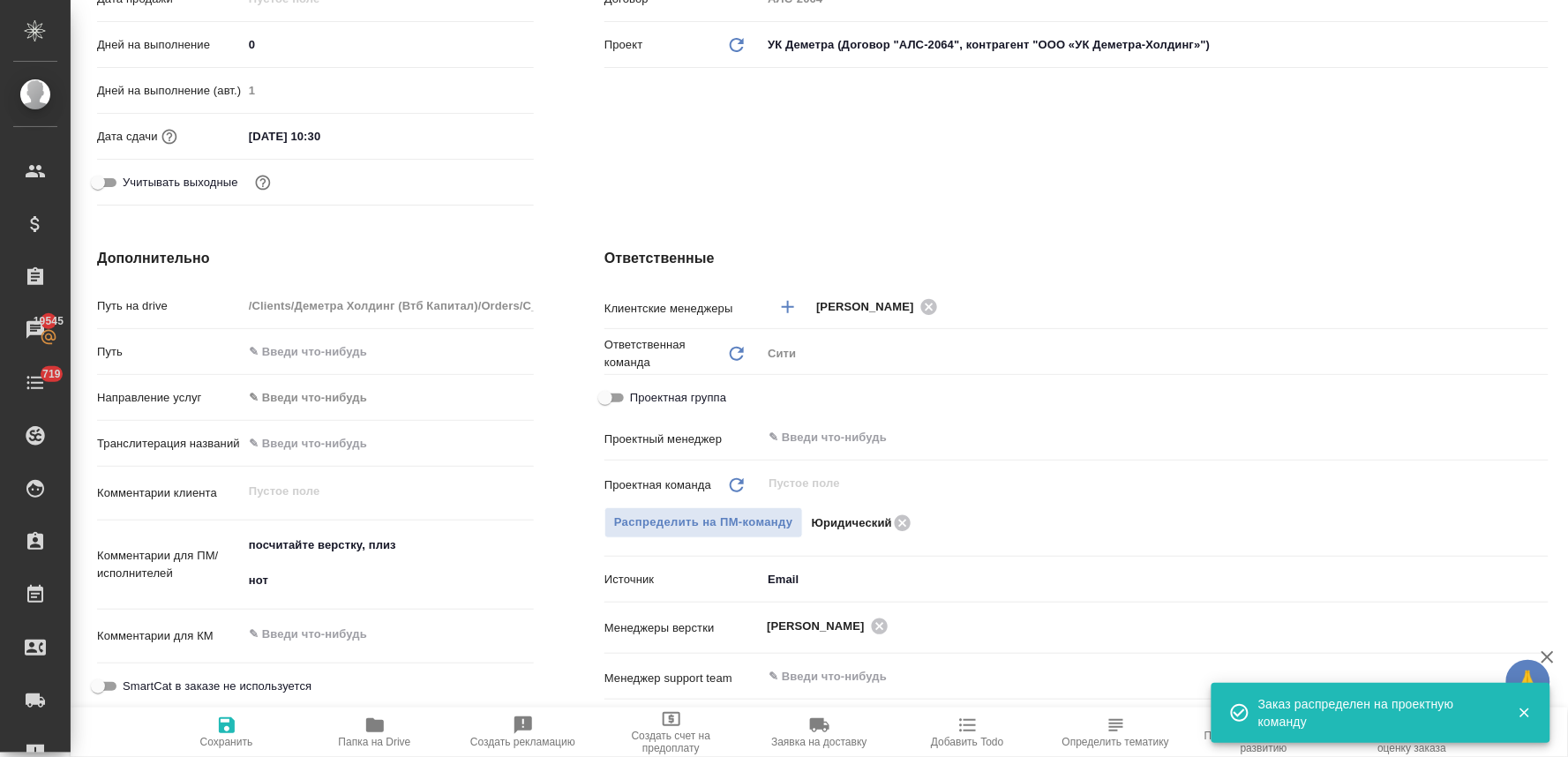
click at [235, 731] on icon "button" at bounding box center [226, 725] width 21 height 21
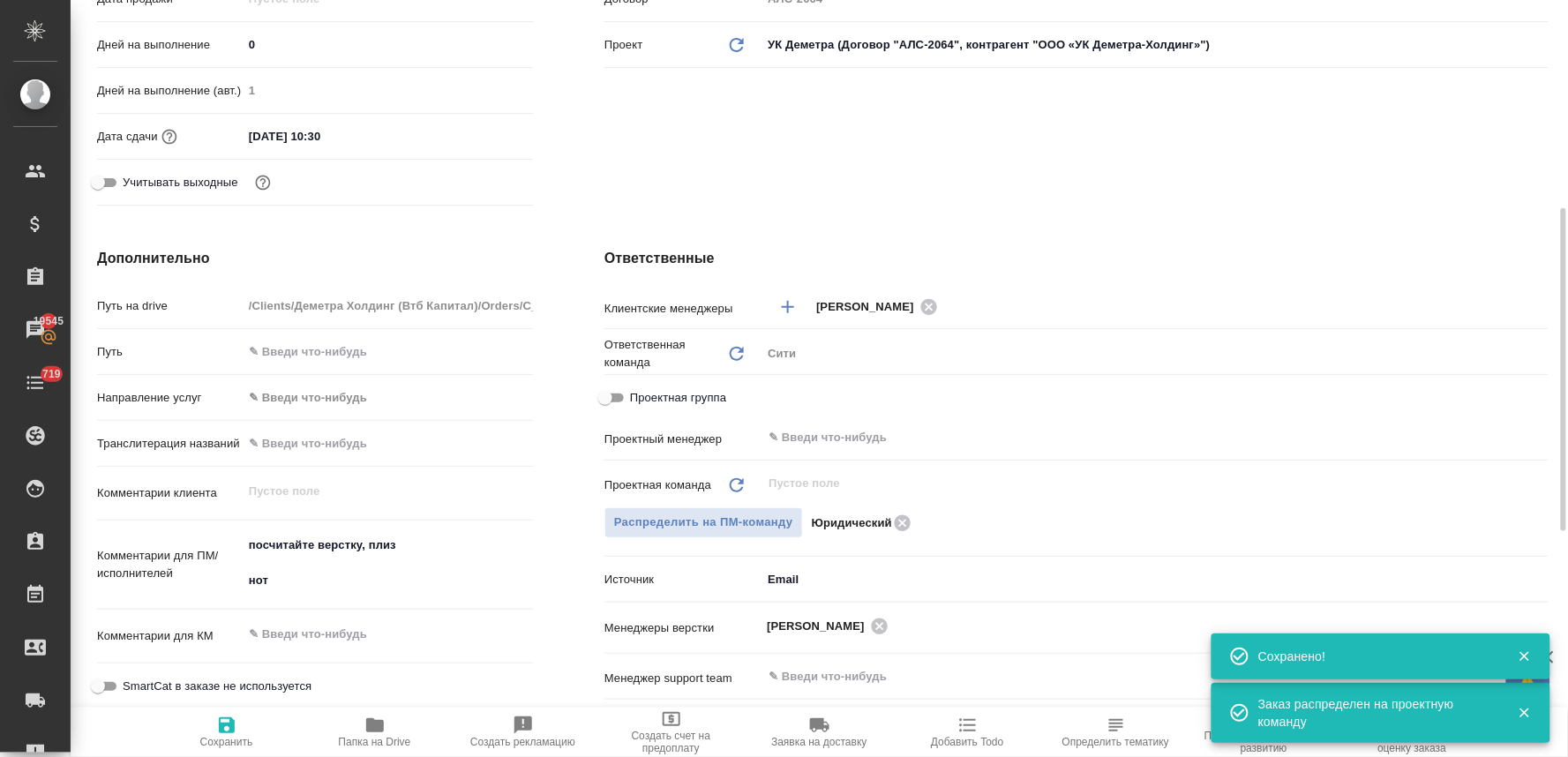
scroll to position [0, 0]
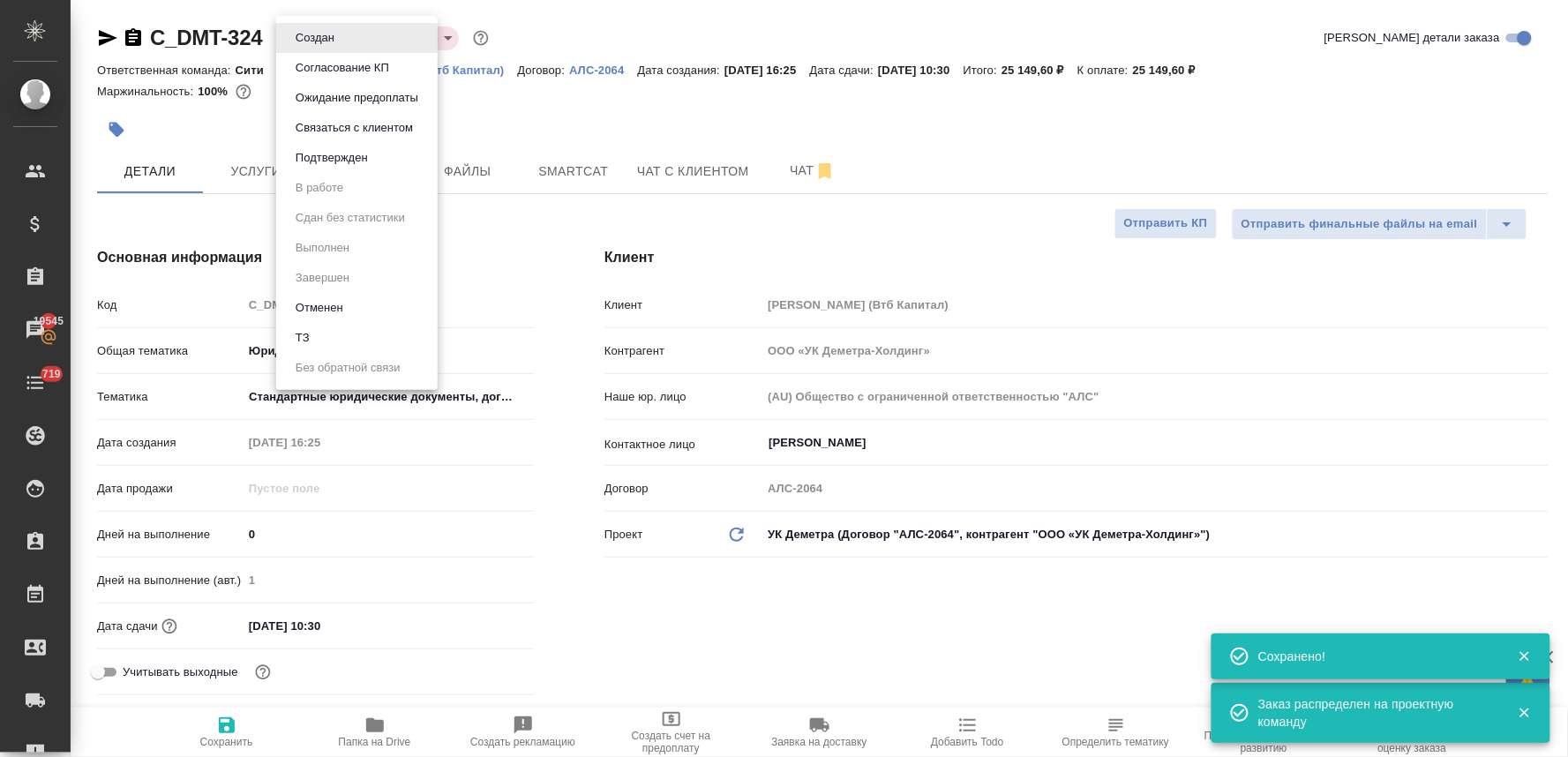
click at [309, 46] on body "🙏 .cls-1 fill:#fff; AWATERA Lyamina Nadezhda Клиенты Спецификации Заказы 19545 …" at bounding box center [784, 378] width 1568 height 757
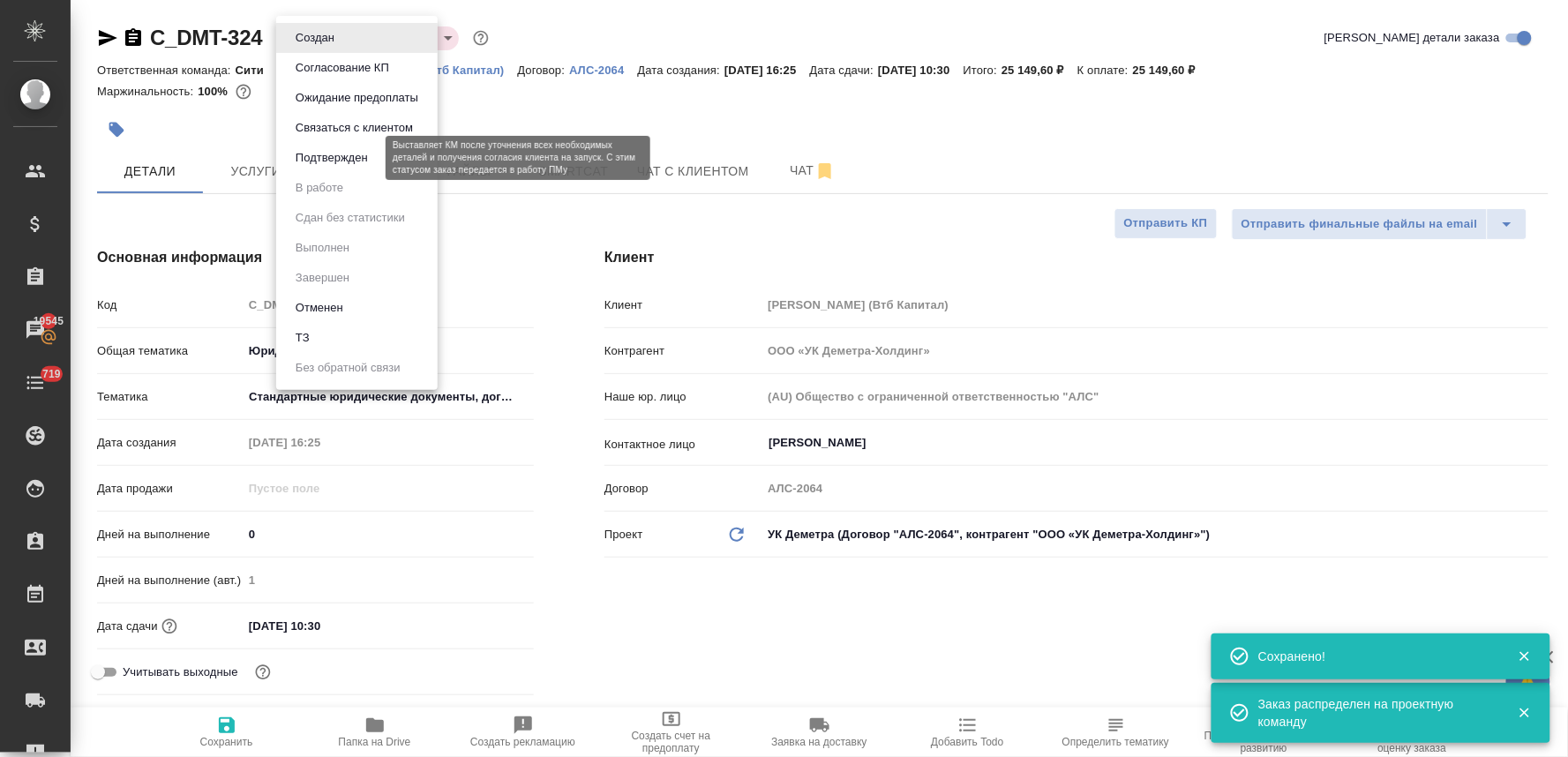
click at [363, 162] on button "Подтвержден" at bounding box center [332, 158] width 83 height 19
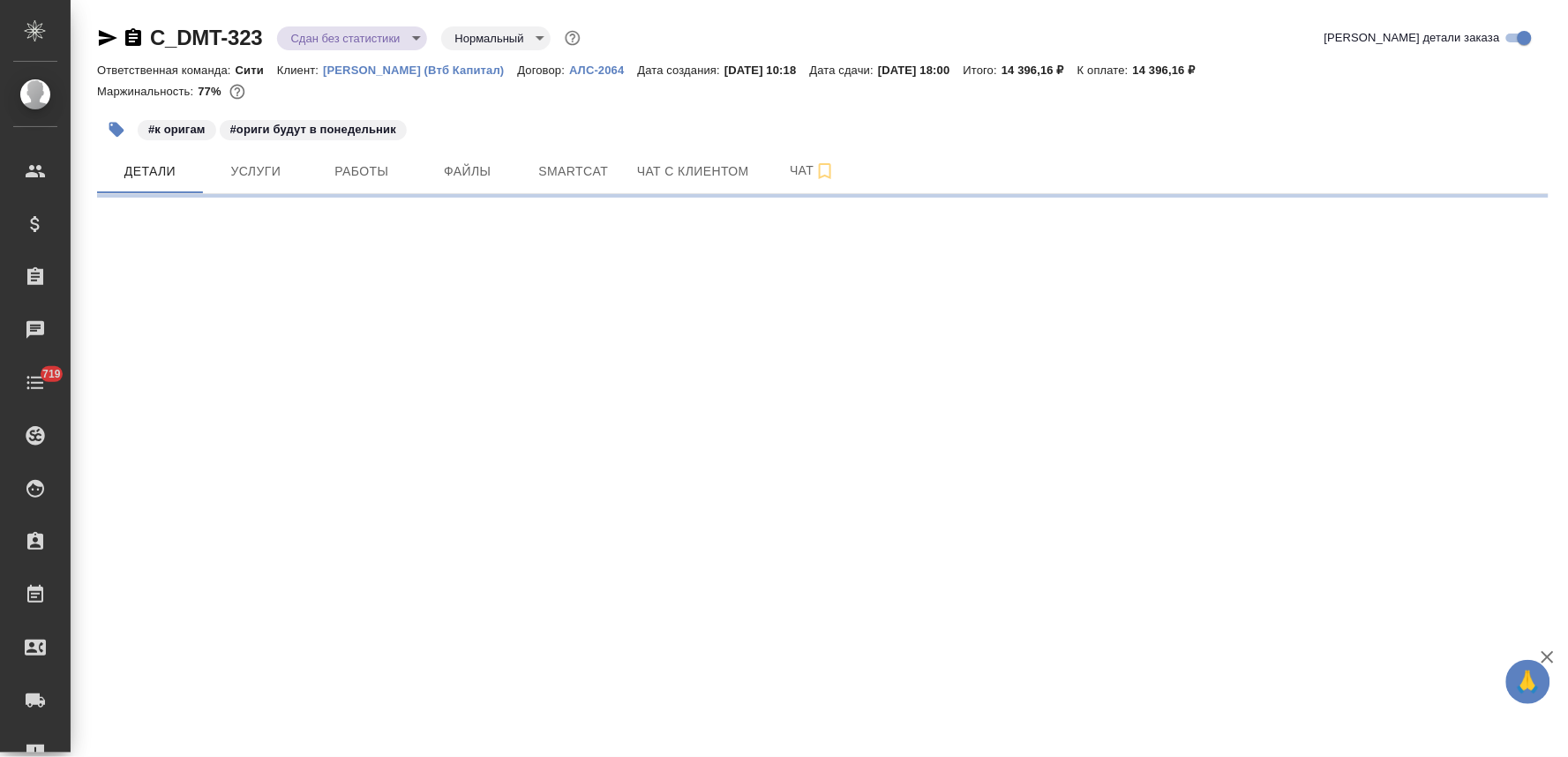
select select "RU"
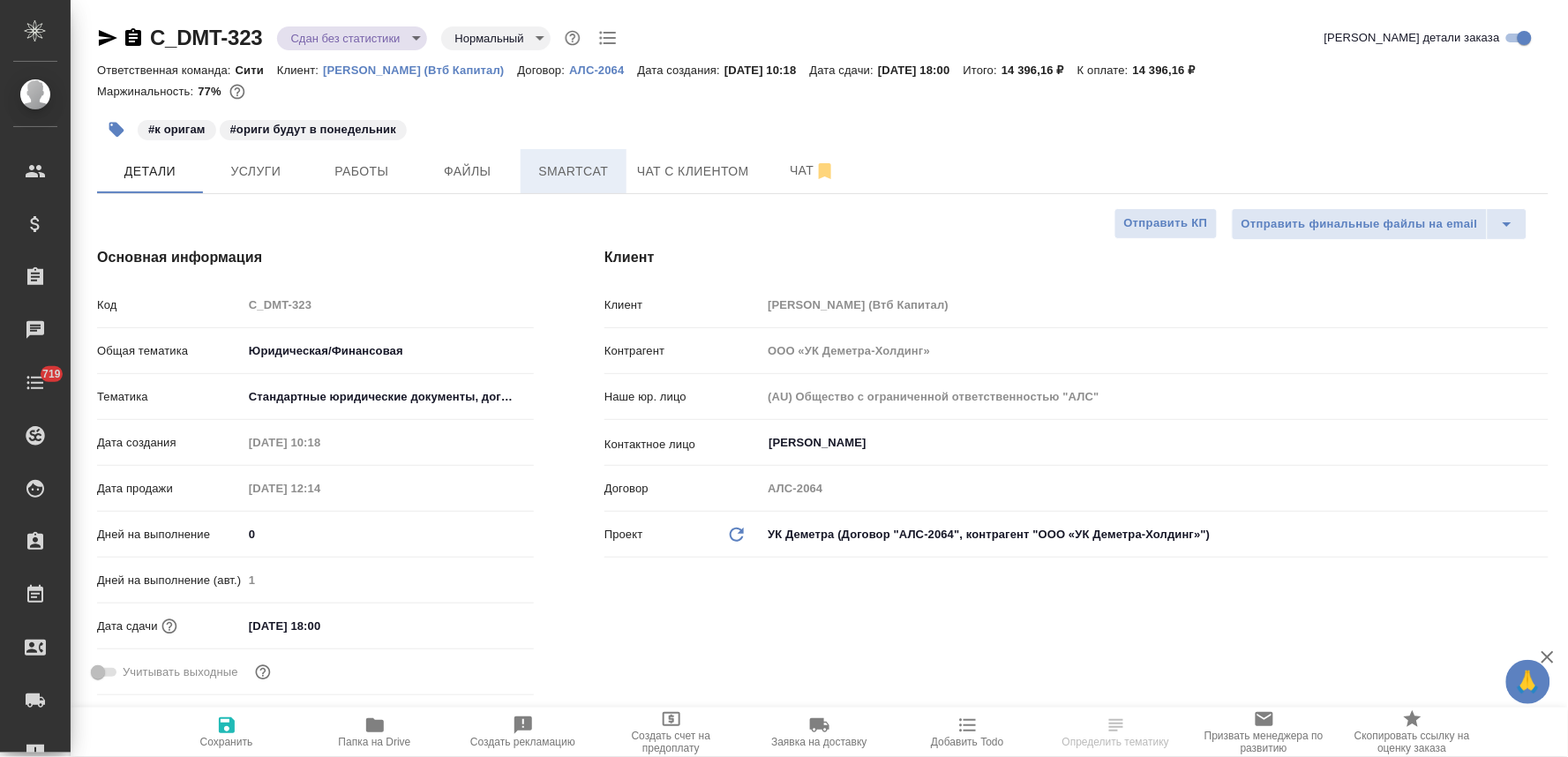
type textarea "x"
click at [569, 162] on span "Smartcat" at bounding box center [573, 171] width 85 height 22
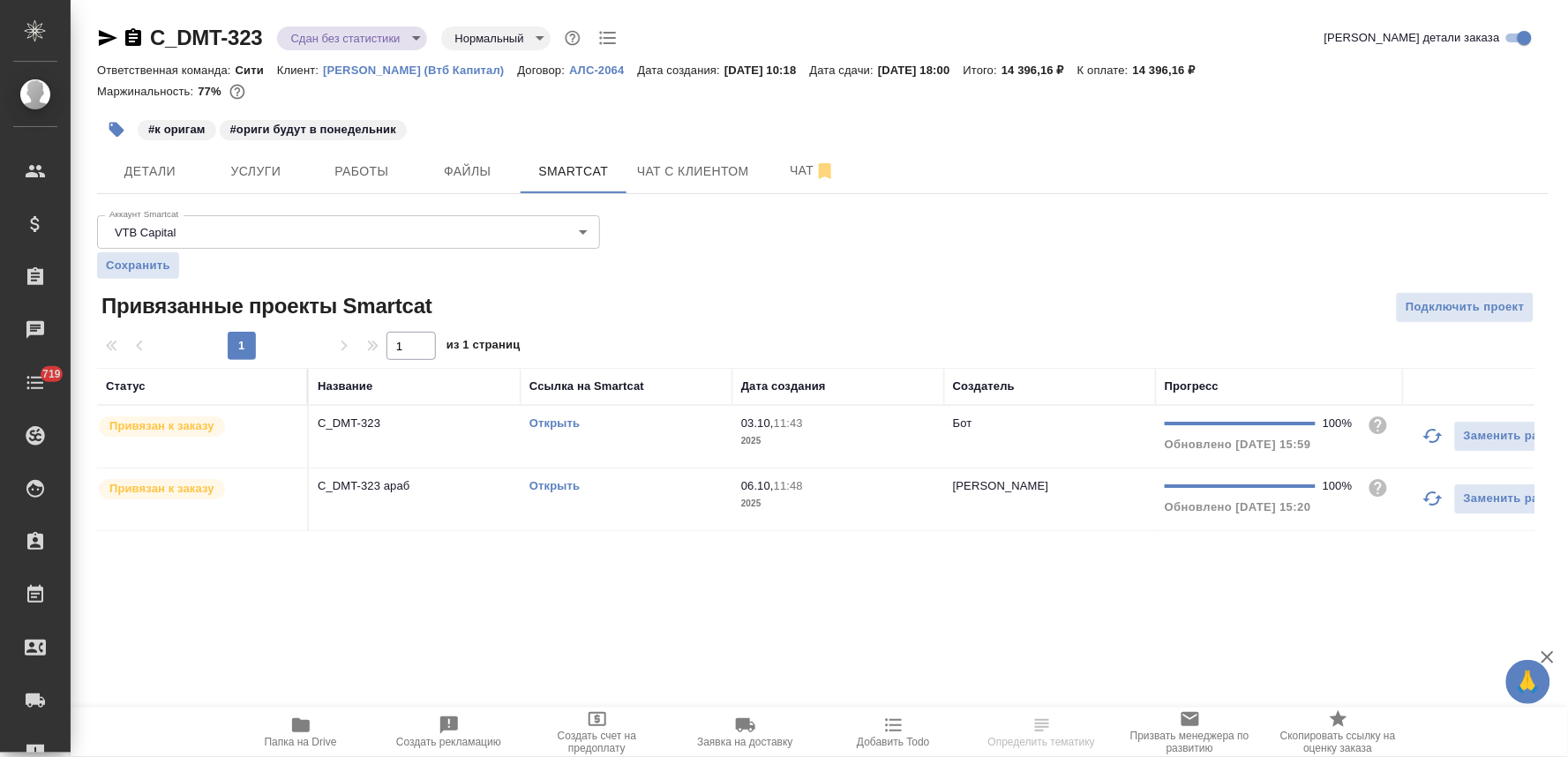
click at [561, 424] on link "Открыть" at bounding box center [554, 423] width 51 height 13
click at [550, 487] on link "Открыть" at bounding box center [554, 486] width 51 height 13
click at [254, 157] on button "Услуги" at bounding box center [255, 171] width 106 height 44
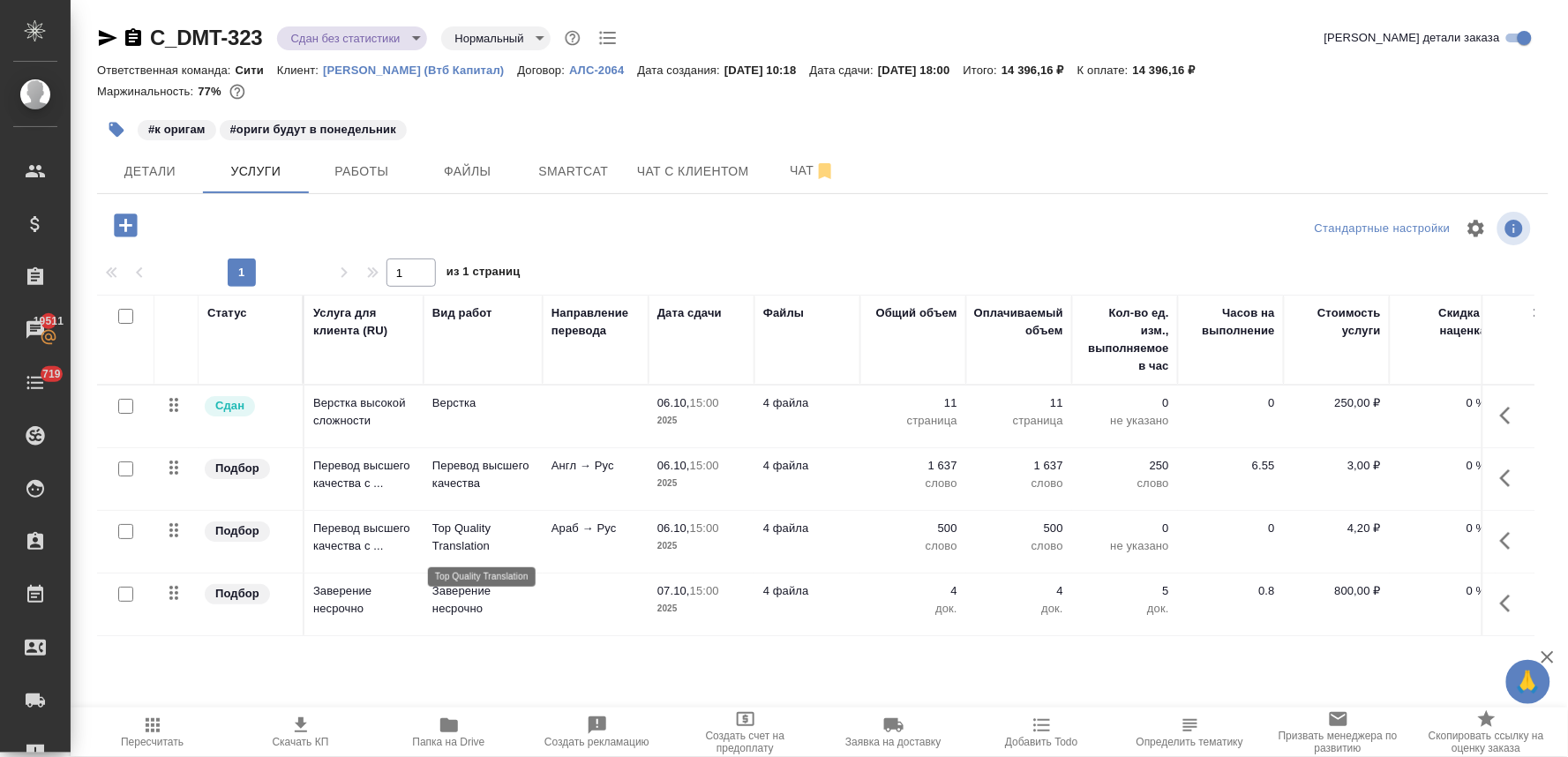
click at [478, 535] on p "Top Quality Translation" at bounding box center [483, 537] width 101 height 35
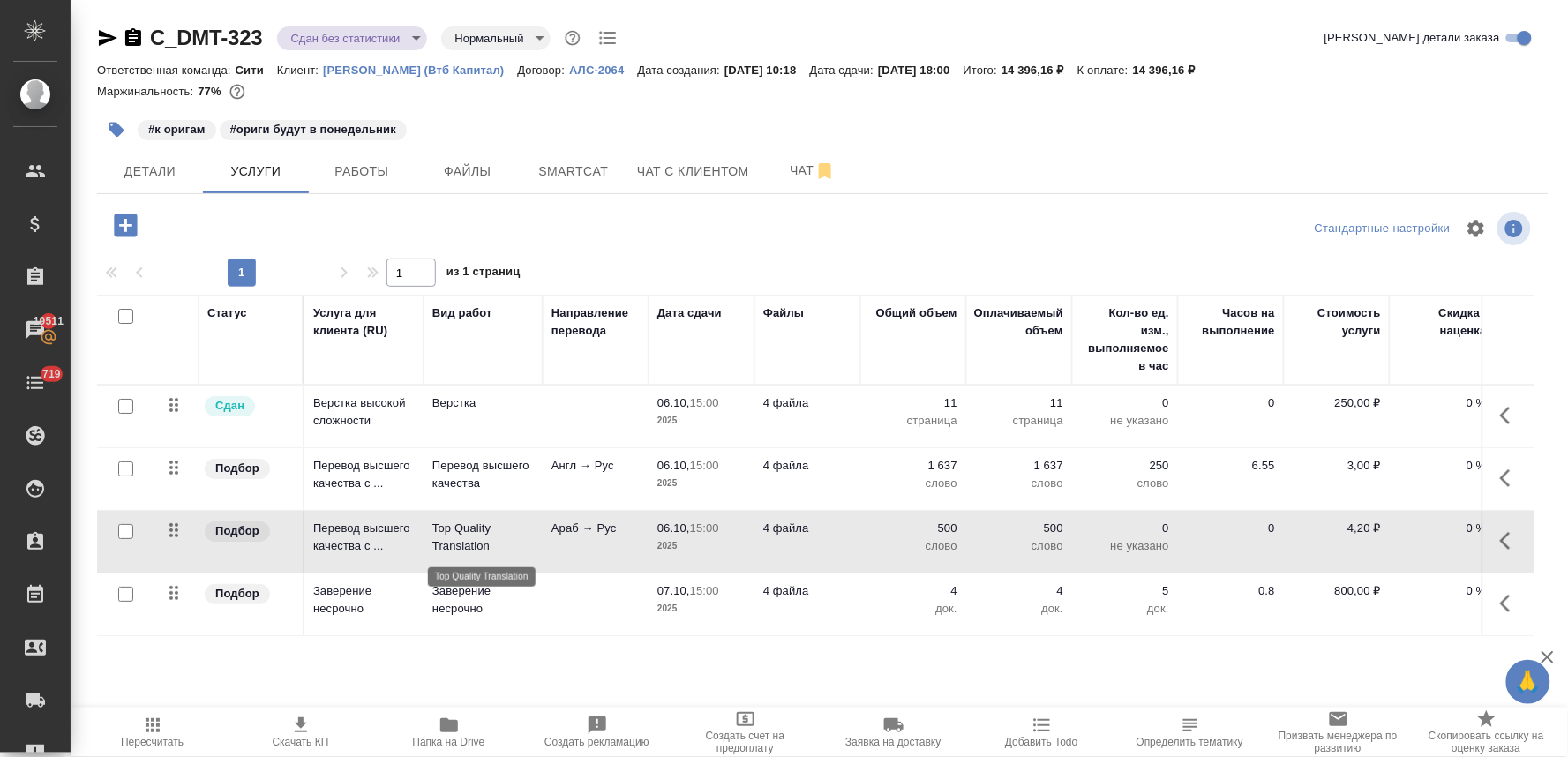
click at [478, 535] on p "Top Quality Translation" at bounding box center [483, 537] width 101 height 35
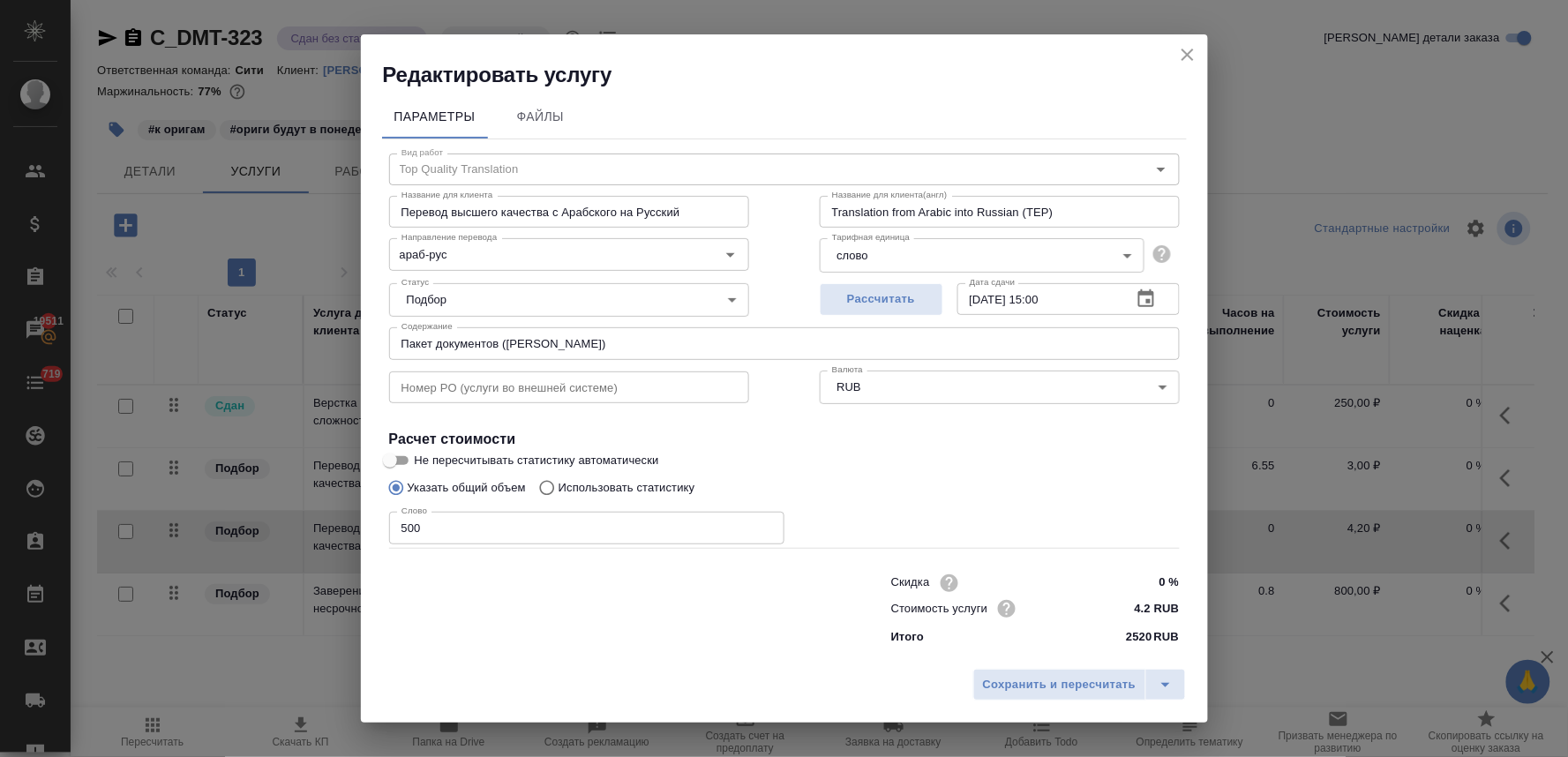
click at [1180, 45] on icon "close" at bounding box center [1188, 54] width 21 height 21
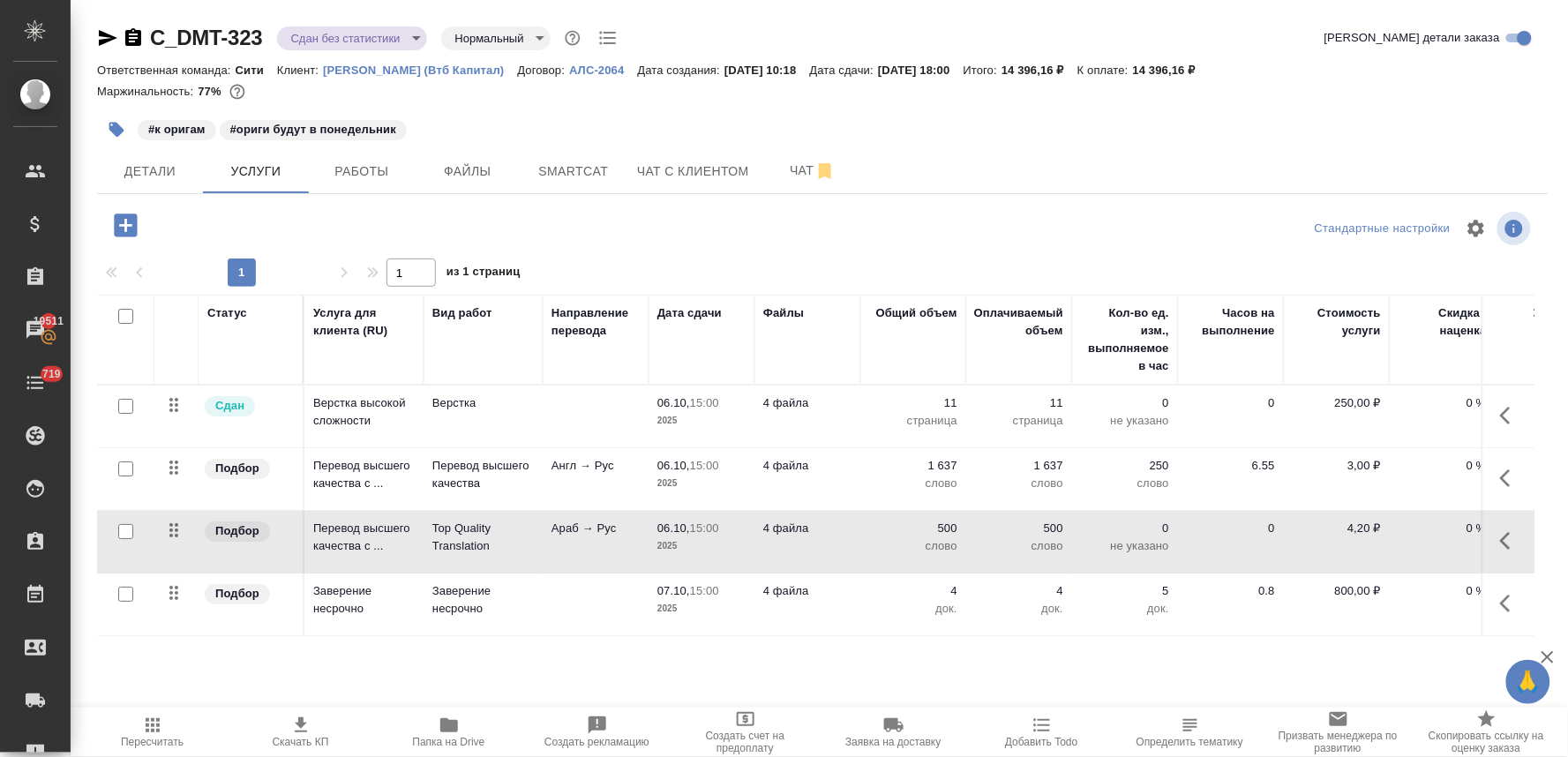
click at [471, 472] on p "Перевод высшего качества" at bounding box center [483, 474] width 101 height 35
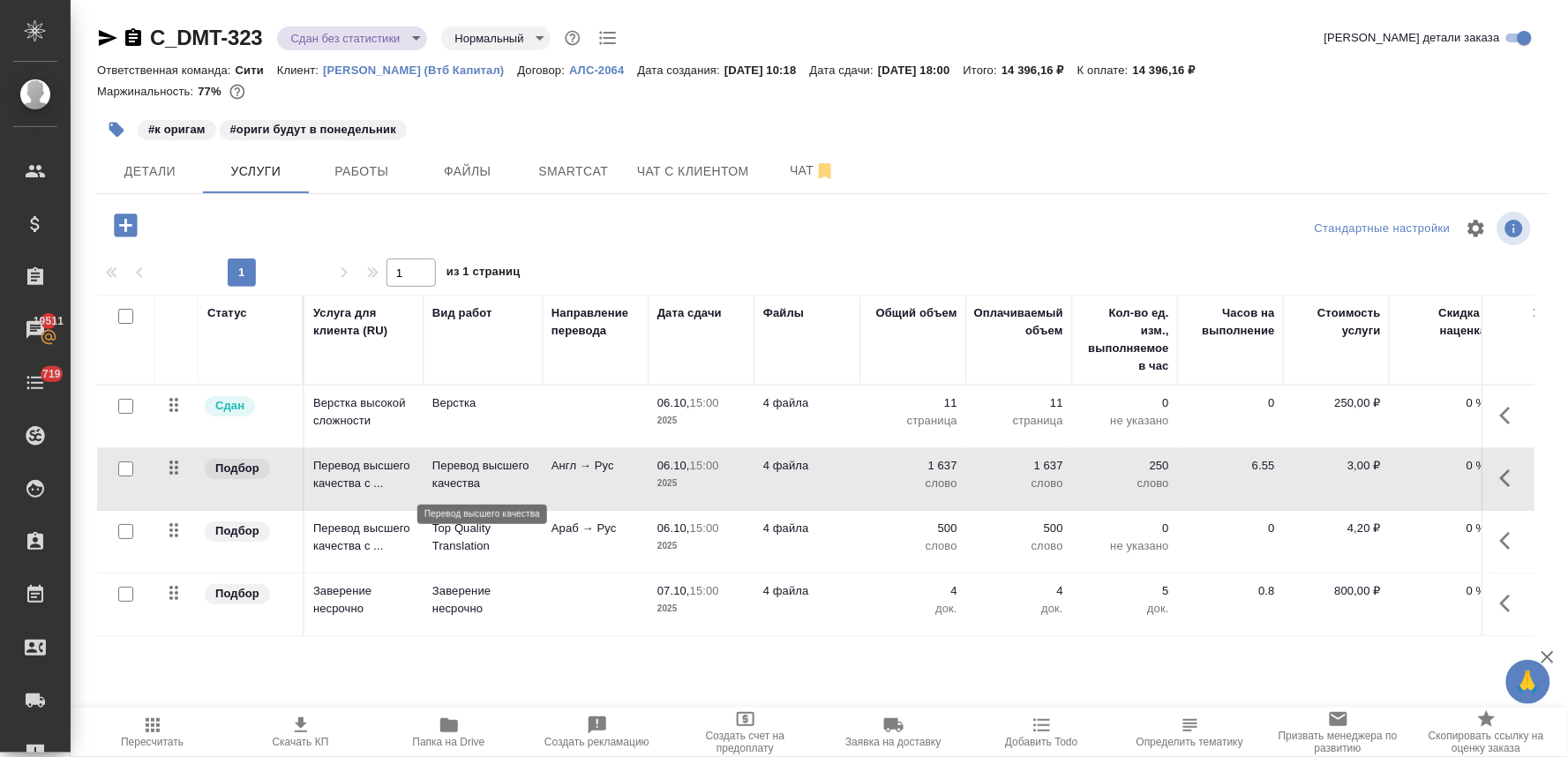
click at [471, 472] on p "Перевод высшего качества" at bounding box center [483, 474] width 101 height 35
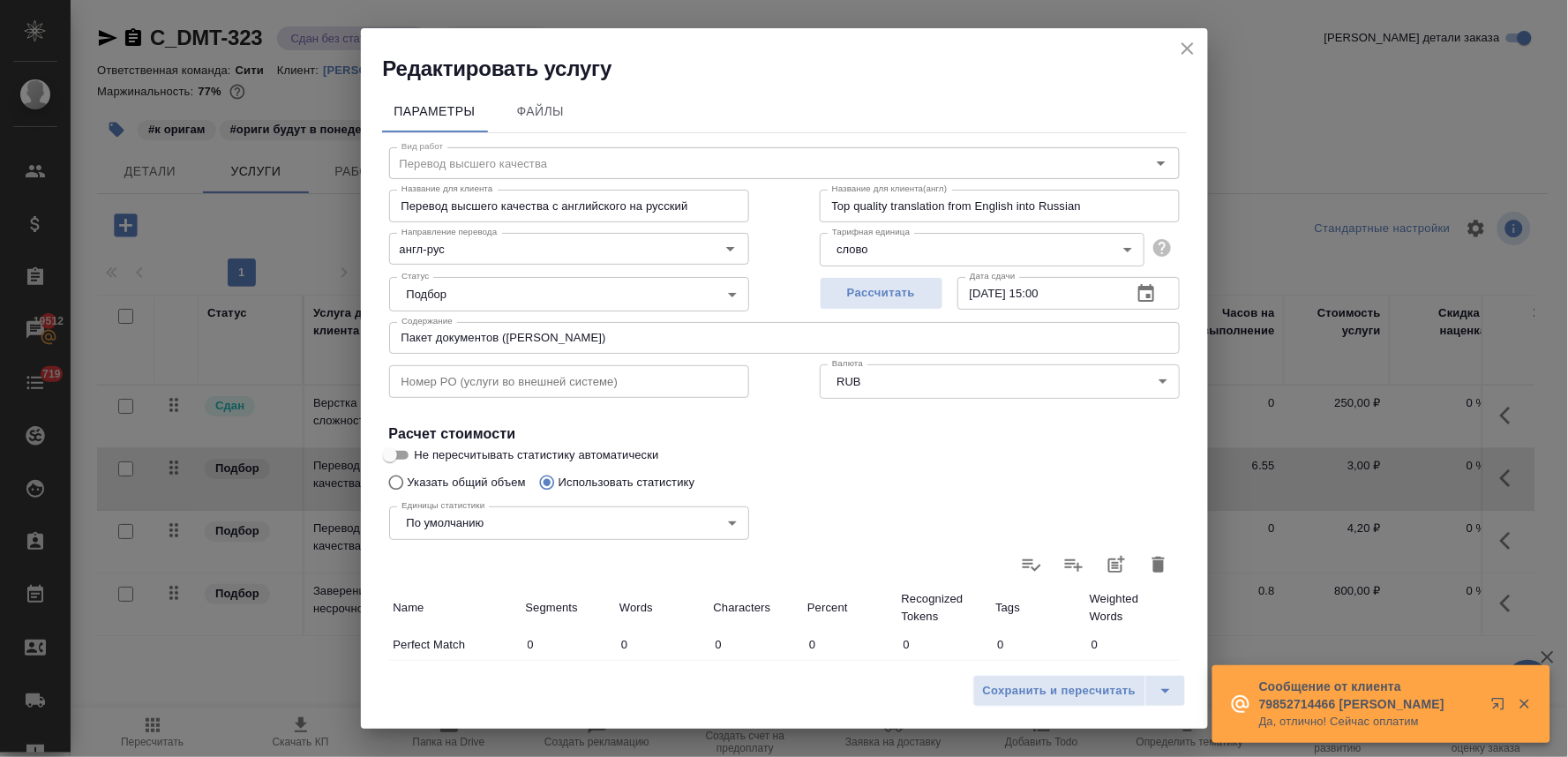
click at [1191, 50] on icon "close" at bounding box center [1188, 49] width 21 height 21
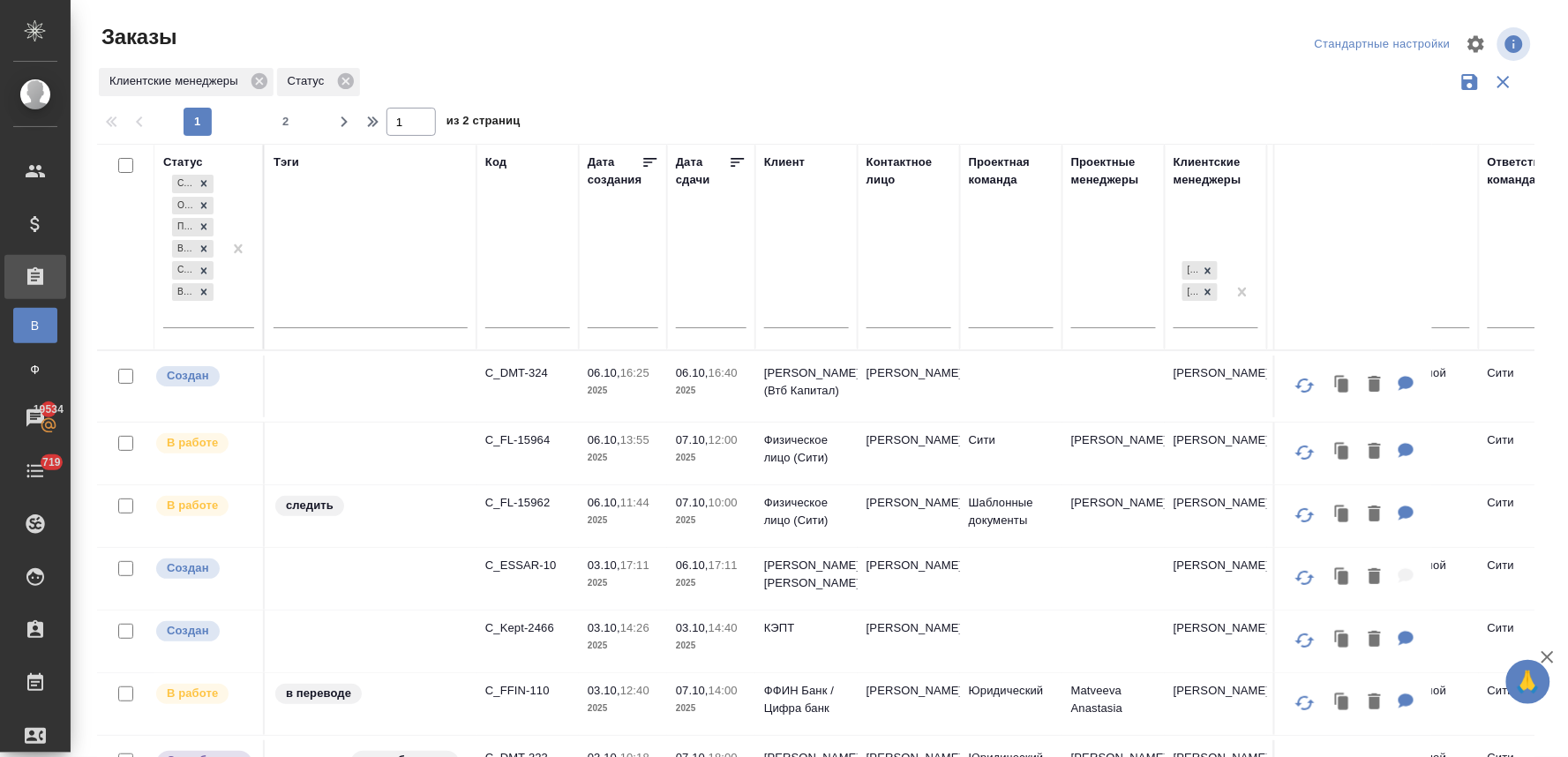
scroll to position [375, 0]
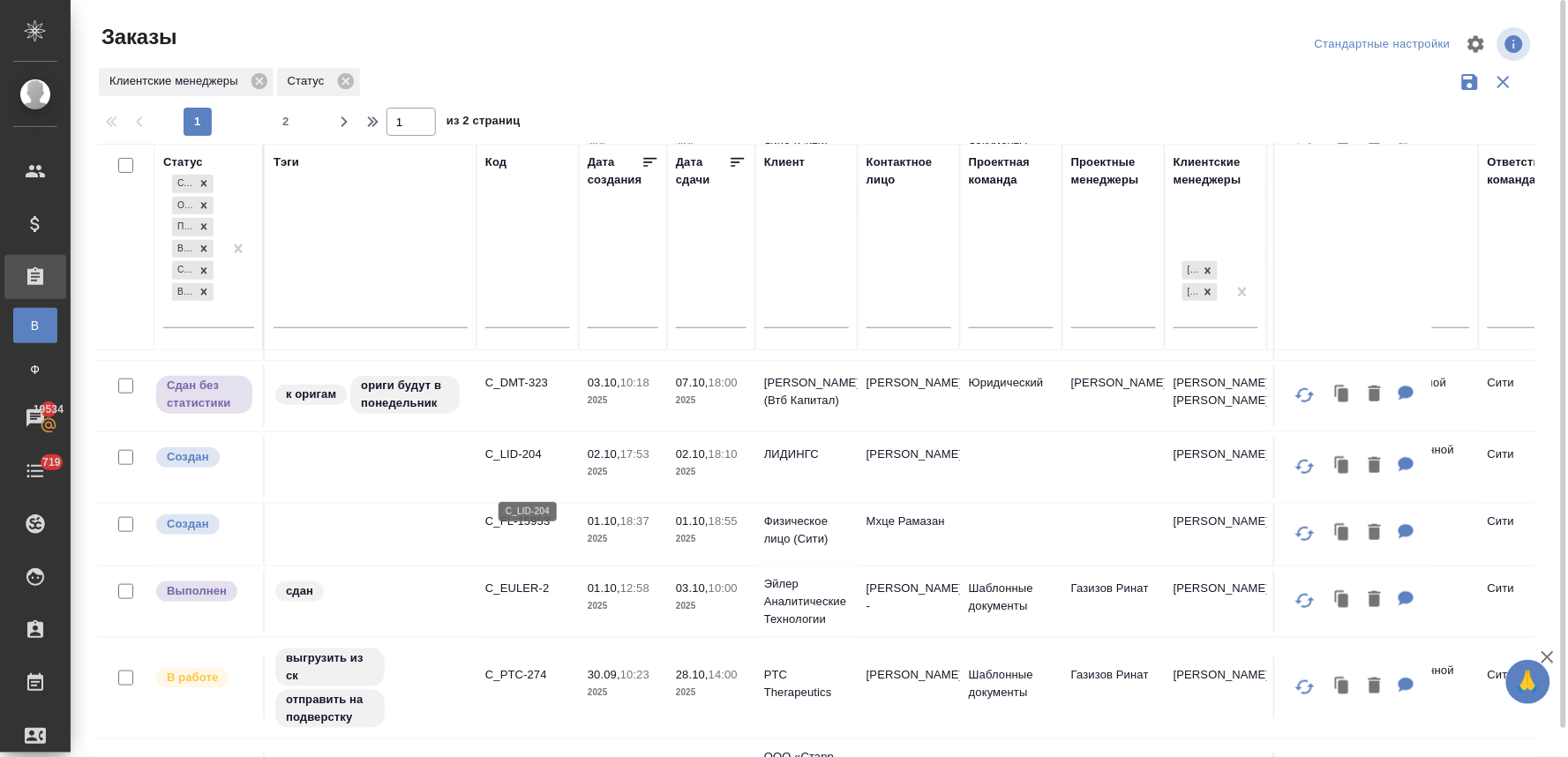
click at [517, 464] on p "C_LID-204" at bounding box center [527, 454] width 85 height 17
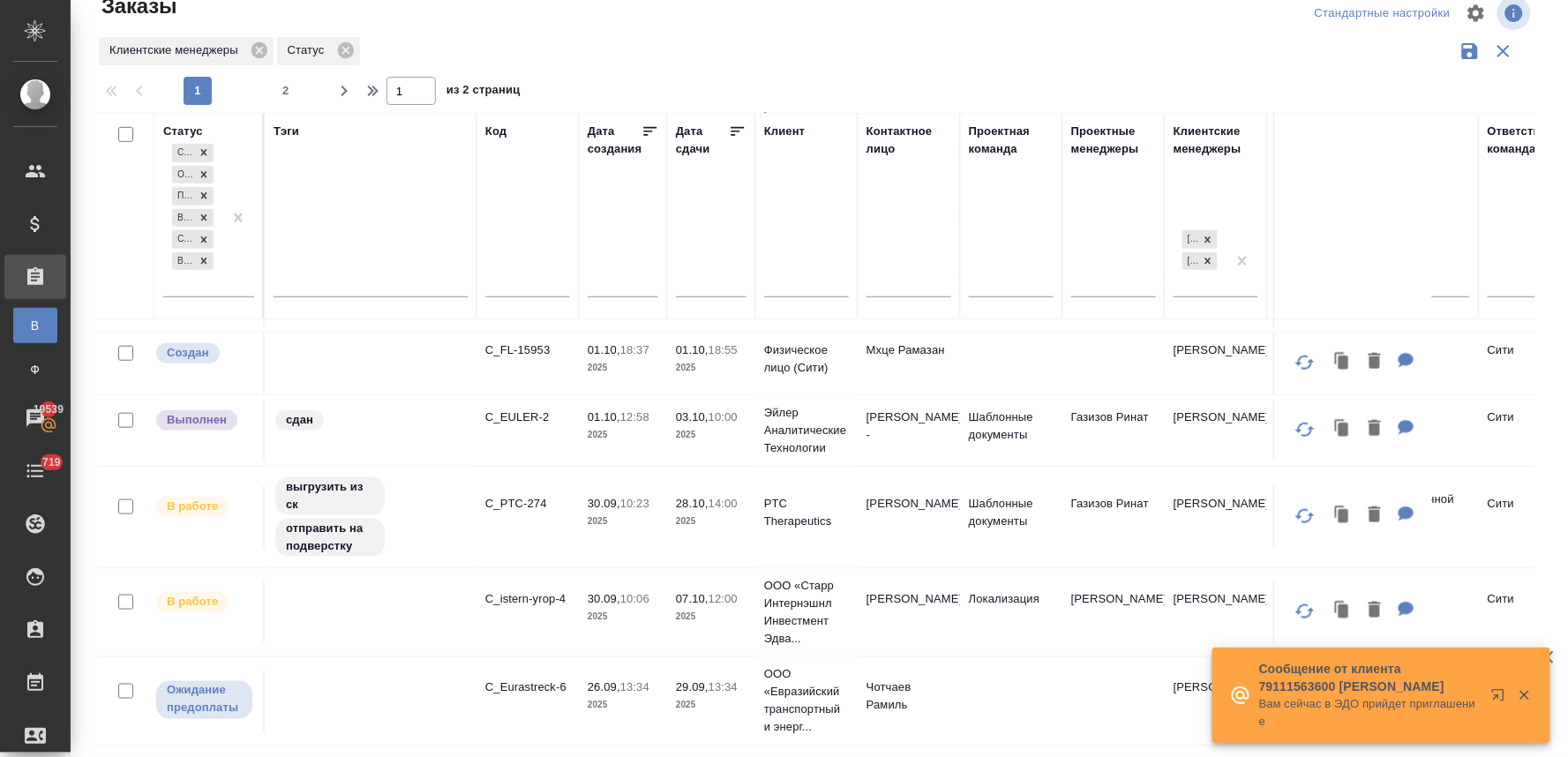
scroll to position [489, 0]
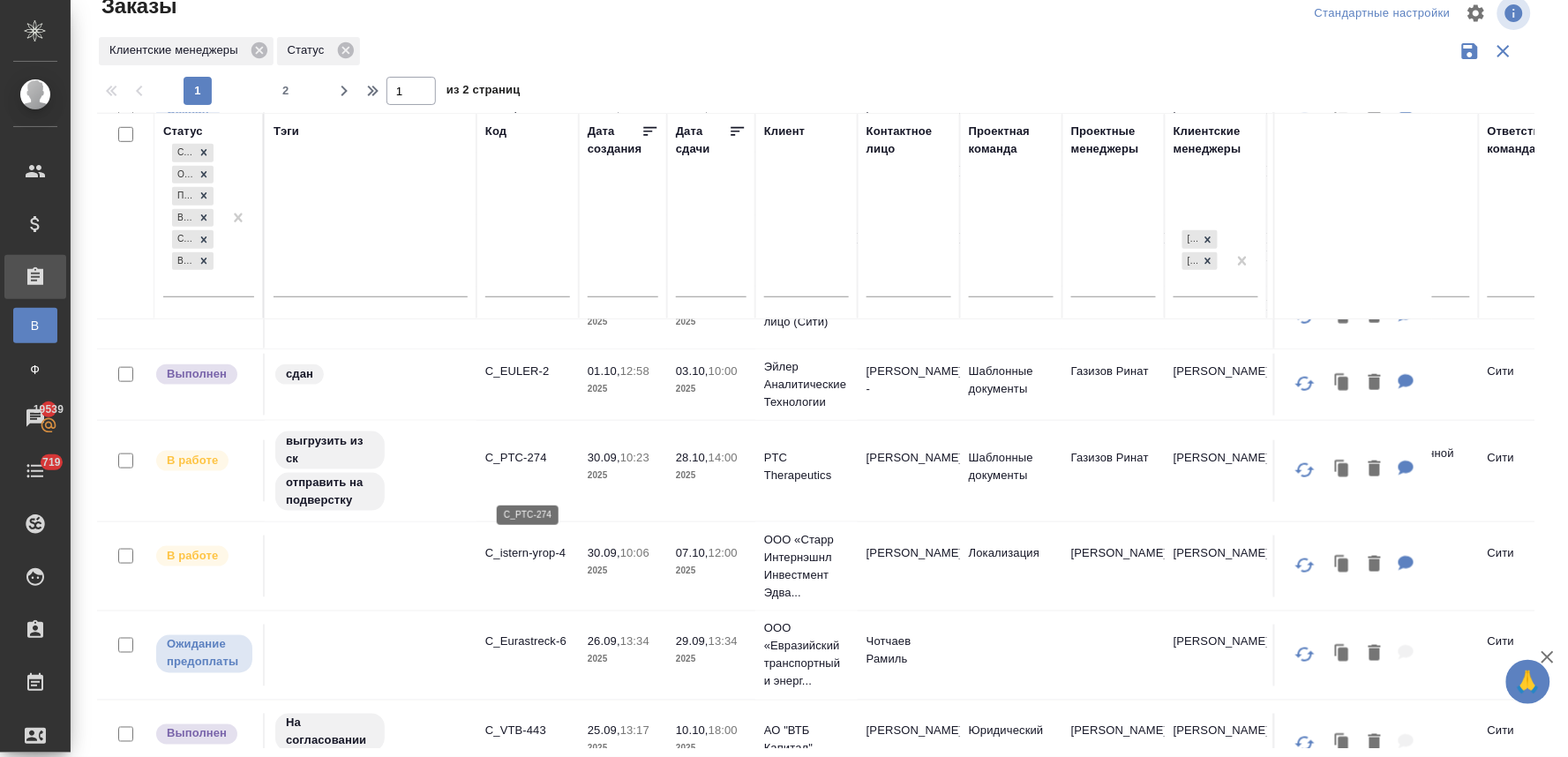
click at [530, 466] on p "C_PTC-274" at bounding box center [527, 458] width 85 height 17
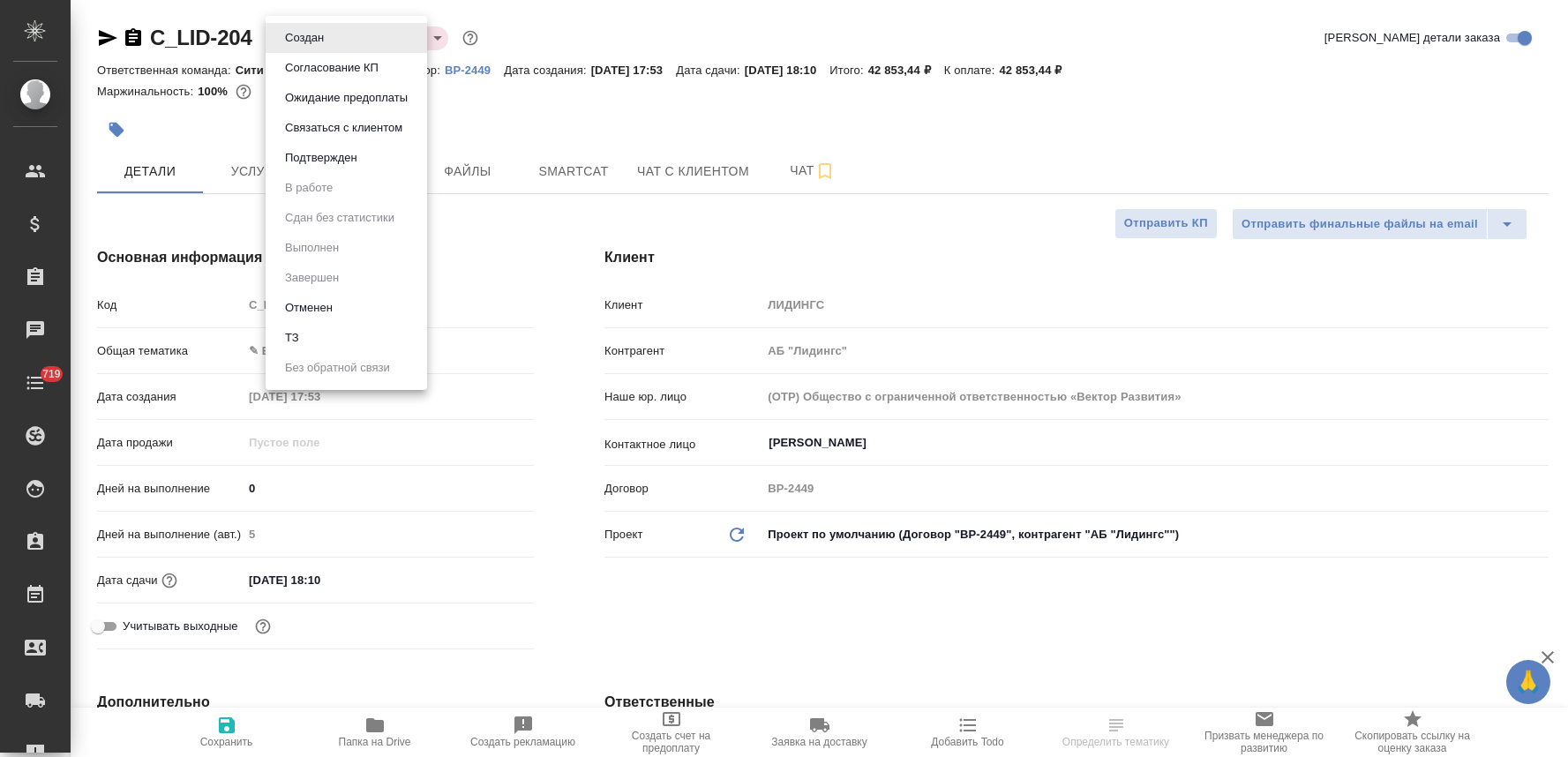
select select "RU"
click at [316, 36] on body "🙏 .cls-1 fill:#fff; AWATERA Lyamina [PERSON_NAME] Спецификации Заказы Чаты 719 …" at bounding box center [784, 378] width 1568 height 757
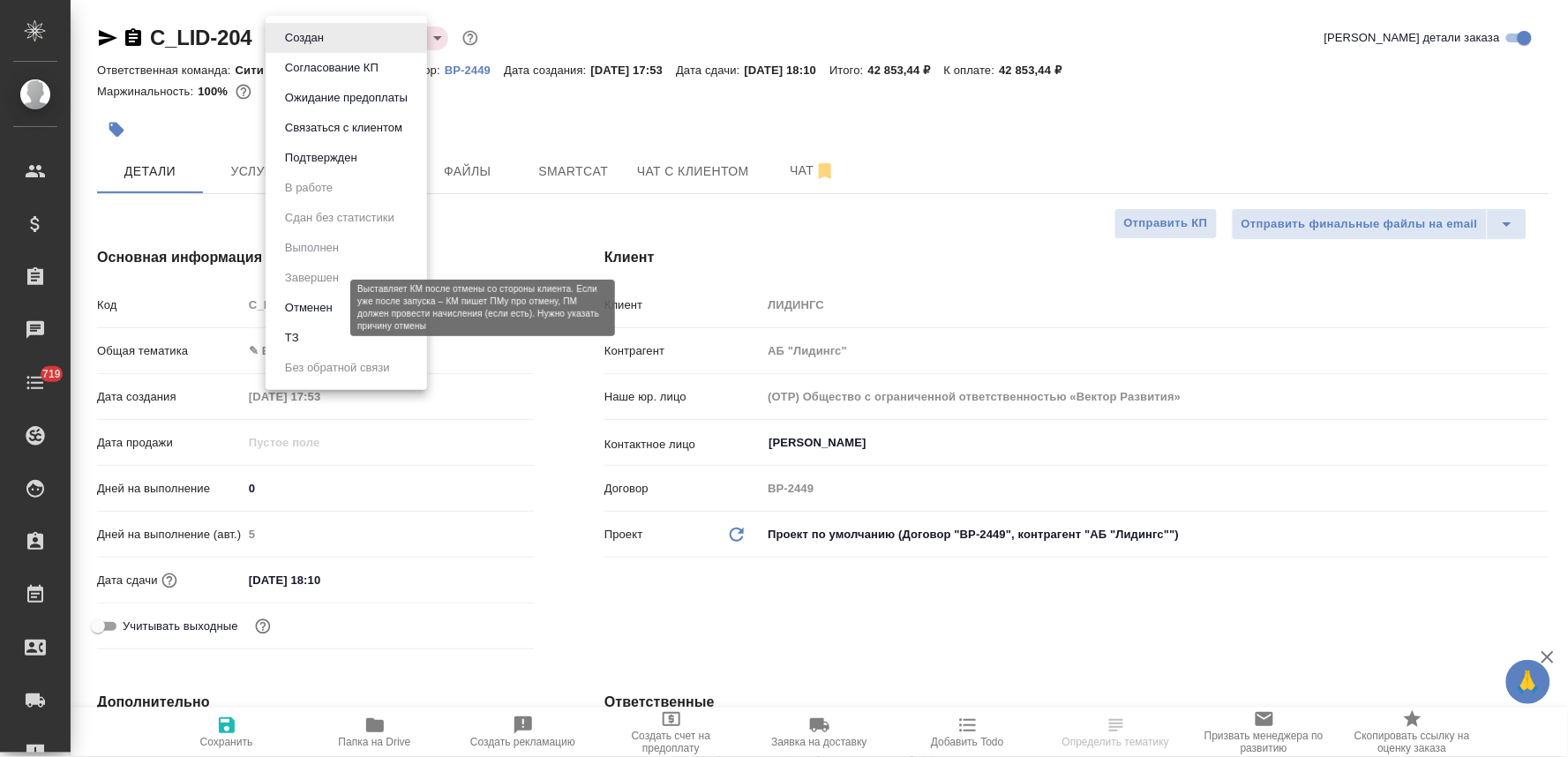
click at [313, 298] on button "Отменен" at bounding box center [309, 308] width 58 height 19
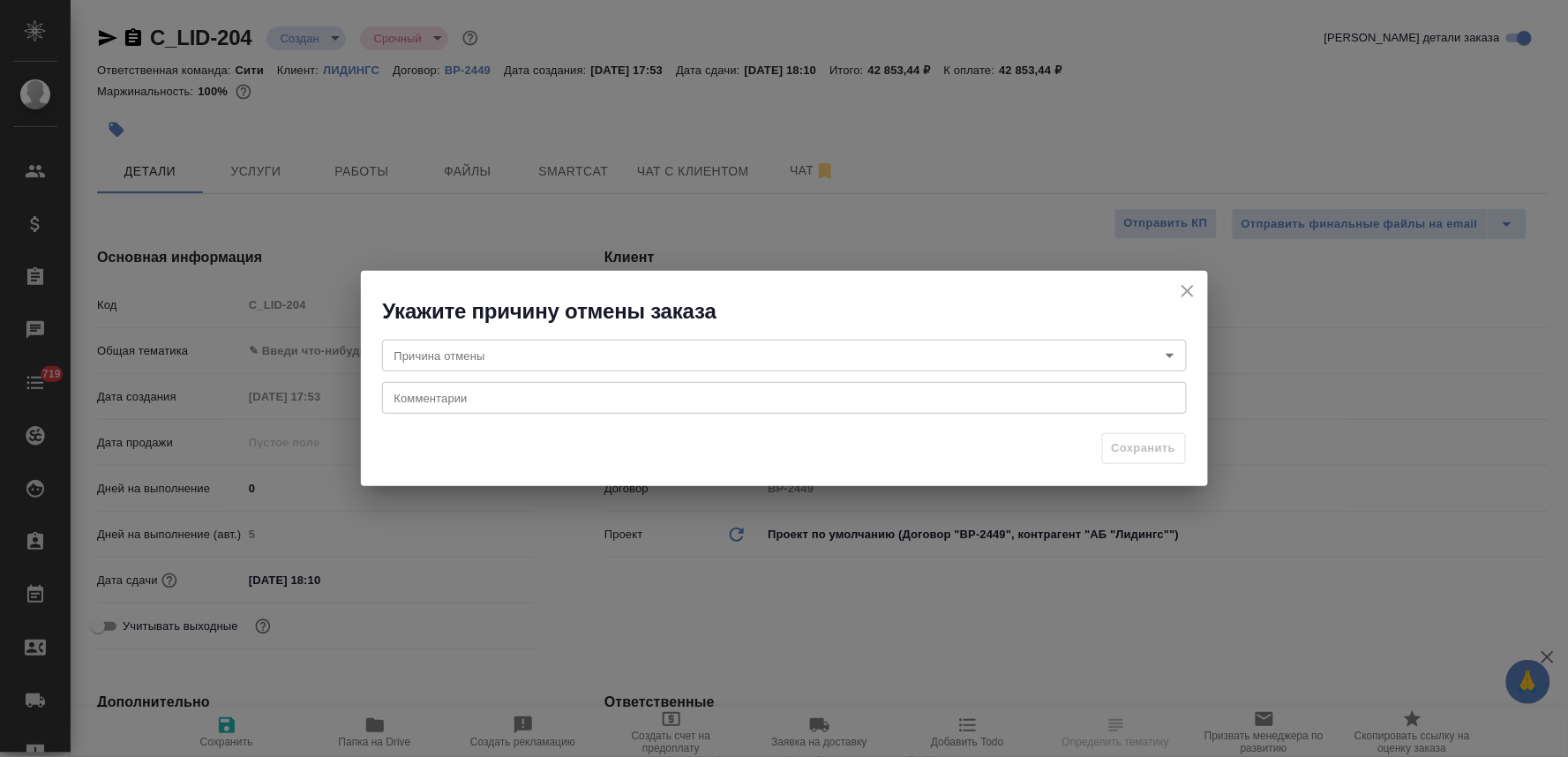
drag, startPoint x: 1185, startPoint y: 292, endPoint x: 1144, endPoint y: 293, distance: 41.0
click at [1186, 292] on icon "close" at bounding box center [1188, 292] width 21 height 21
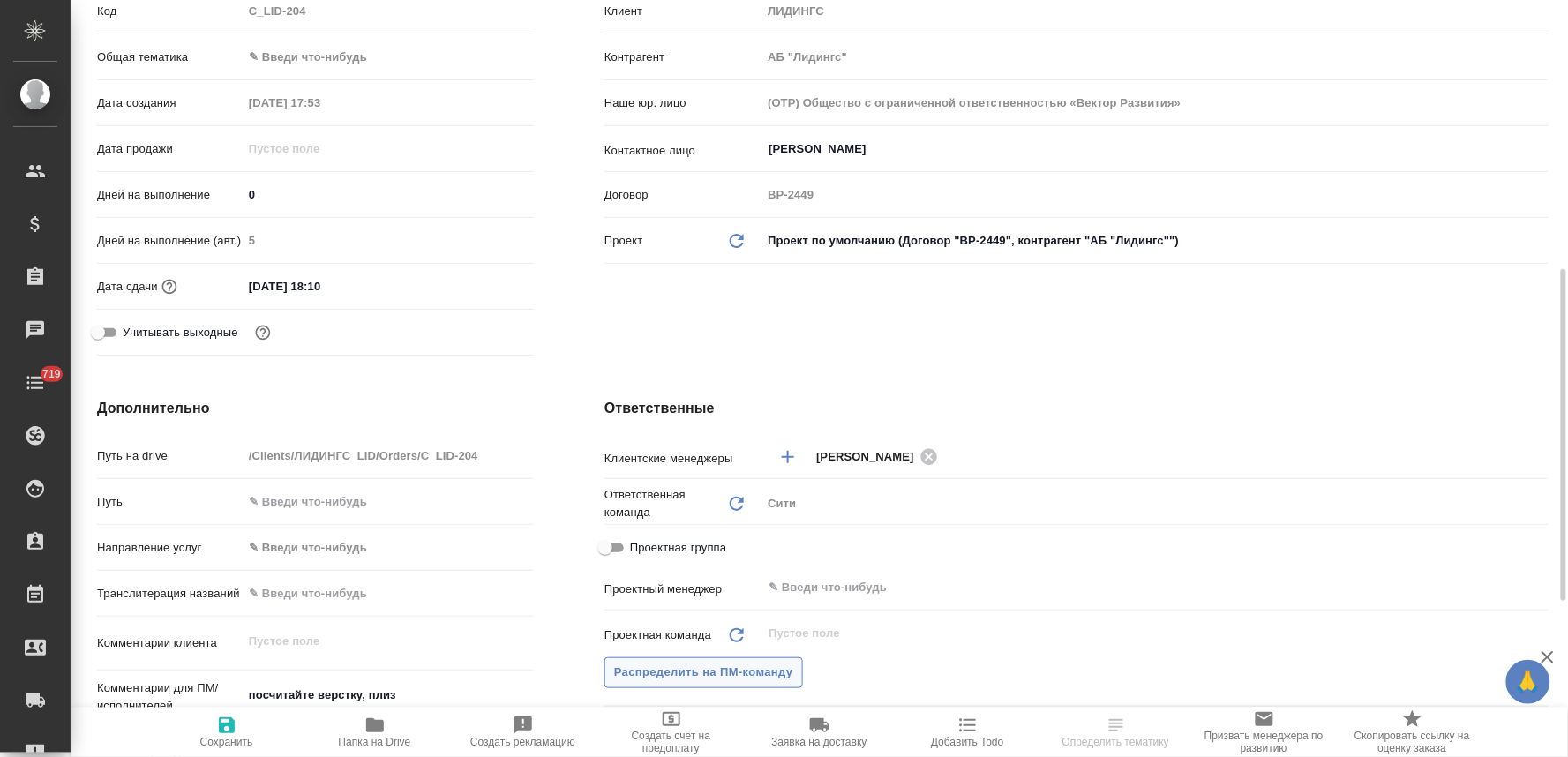
scroll to position [588, 0]
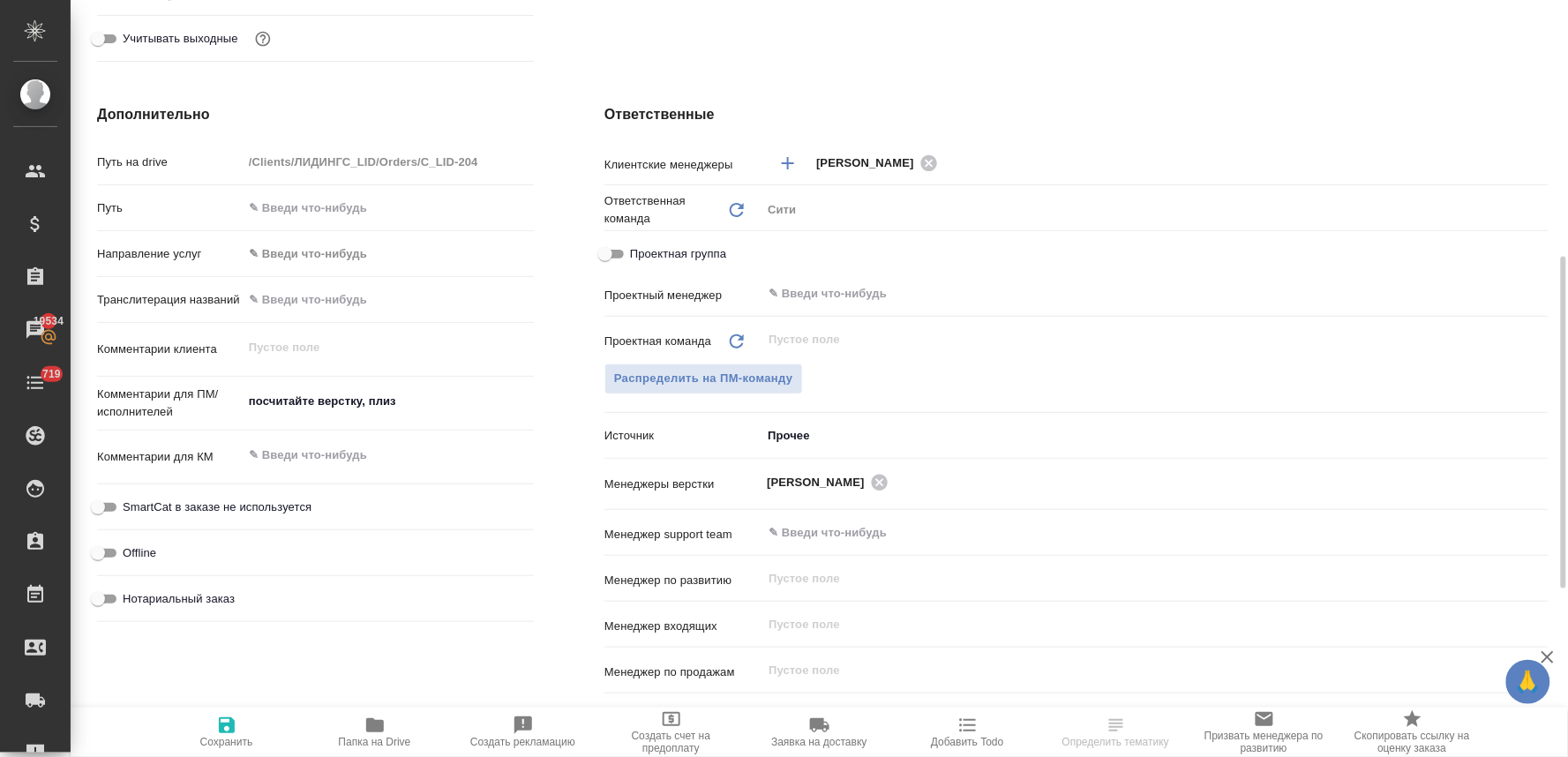
click at [331, 450] on textarea at bounding box center [388, 455] width 291 height 30
type textarea "причина отмены:"
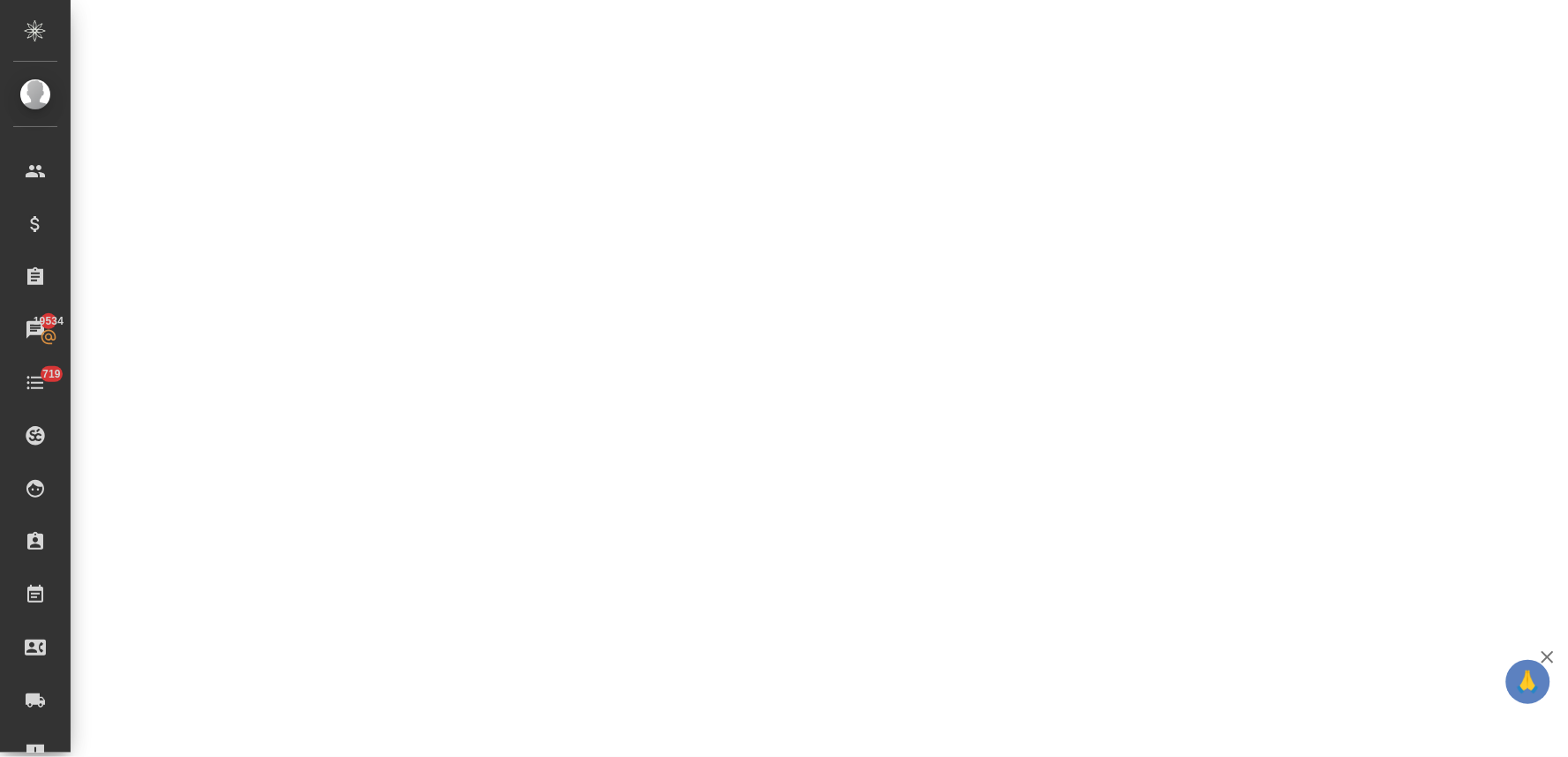
select select "RU"
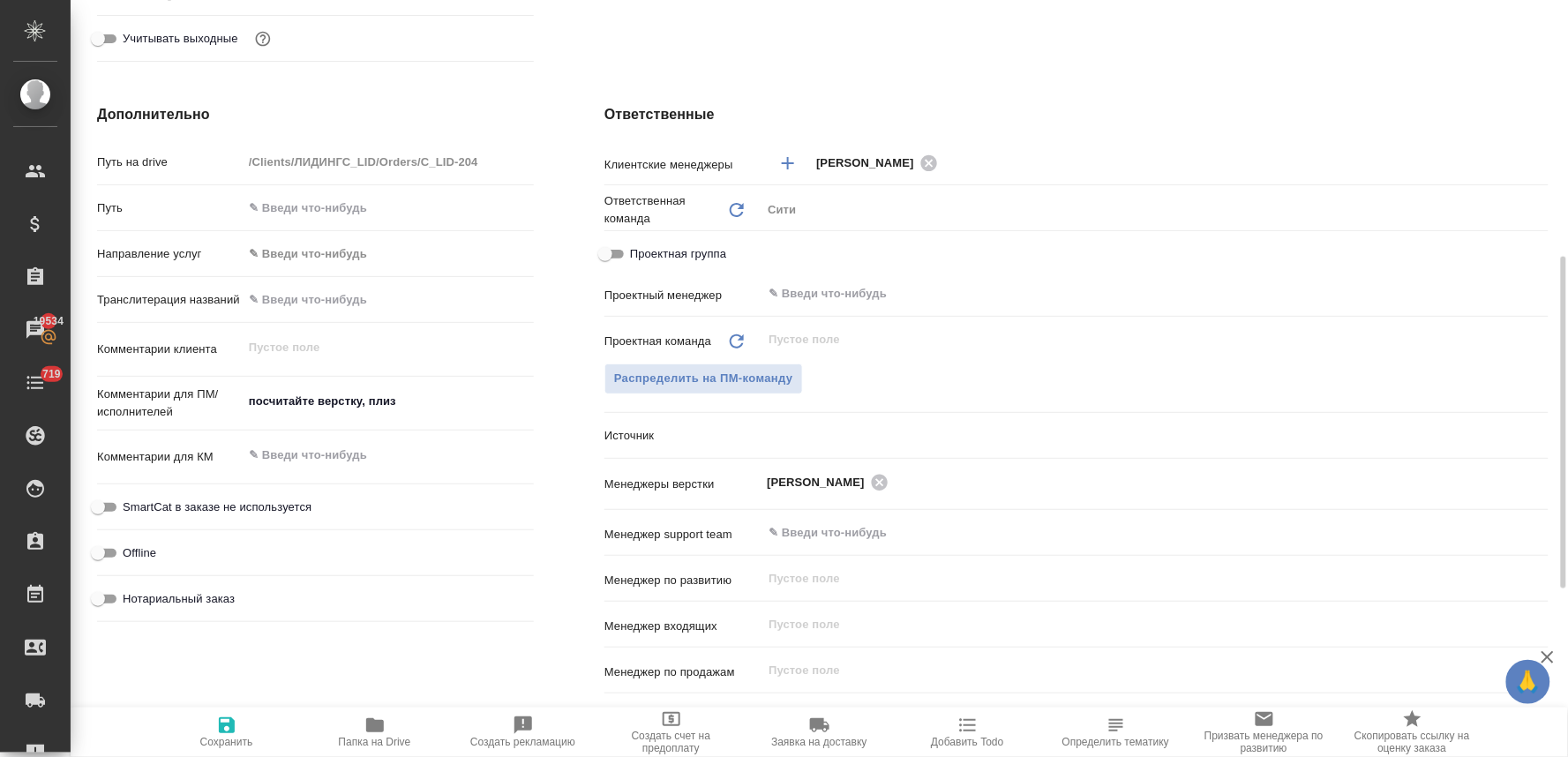
type textarea "x"
click at [373, 459] on textarea at bounding box center [388, 456] width 290 height 30
type textarea "x"
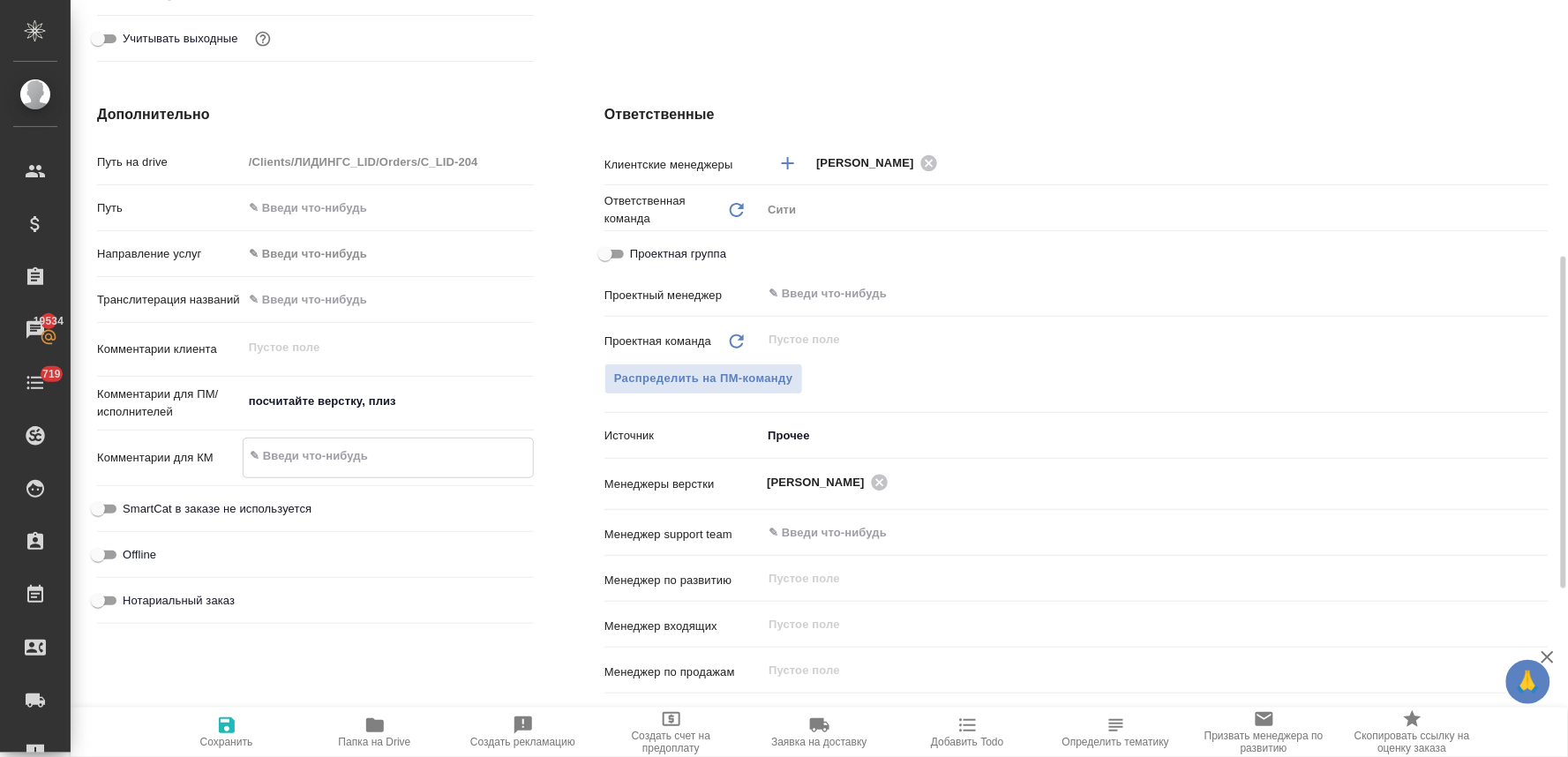
type textarea "x"
type textarea "п"
type textarea "x"
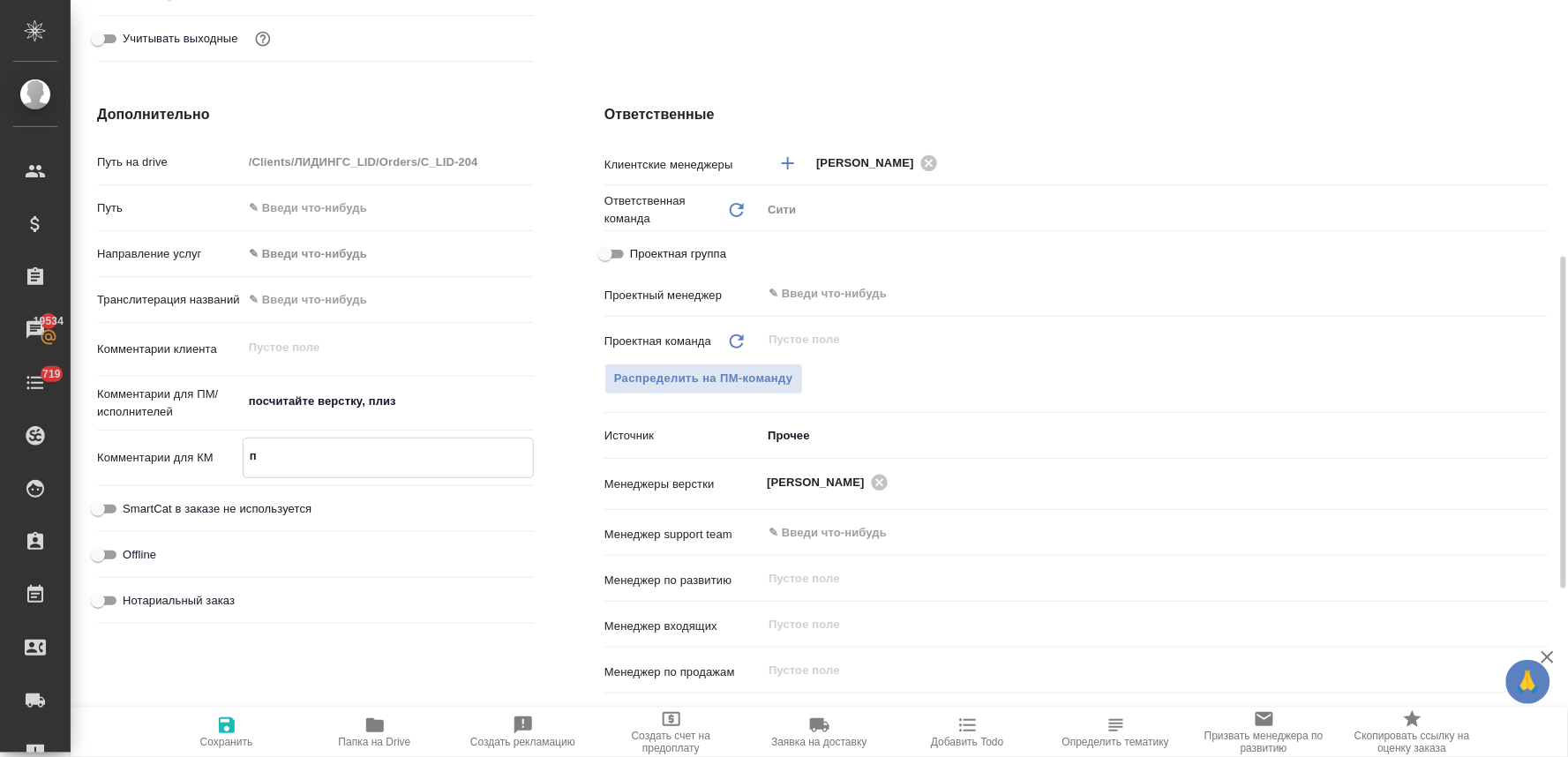
type textarea "пр"
type textarea "x"
type textarea "при"
type textarea "x"
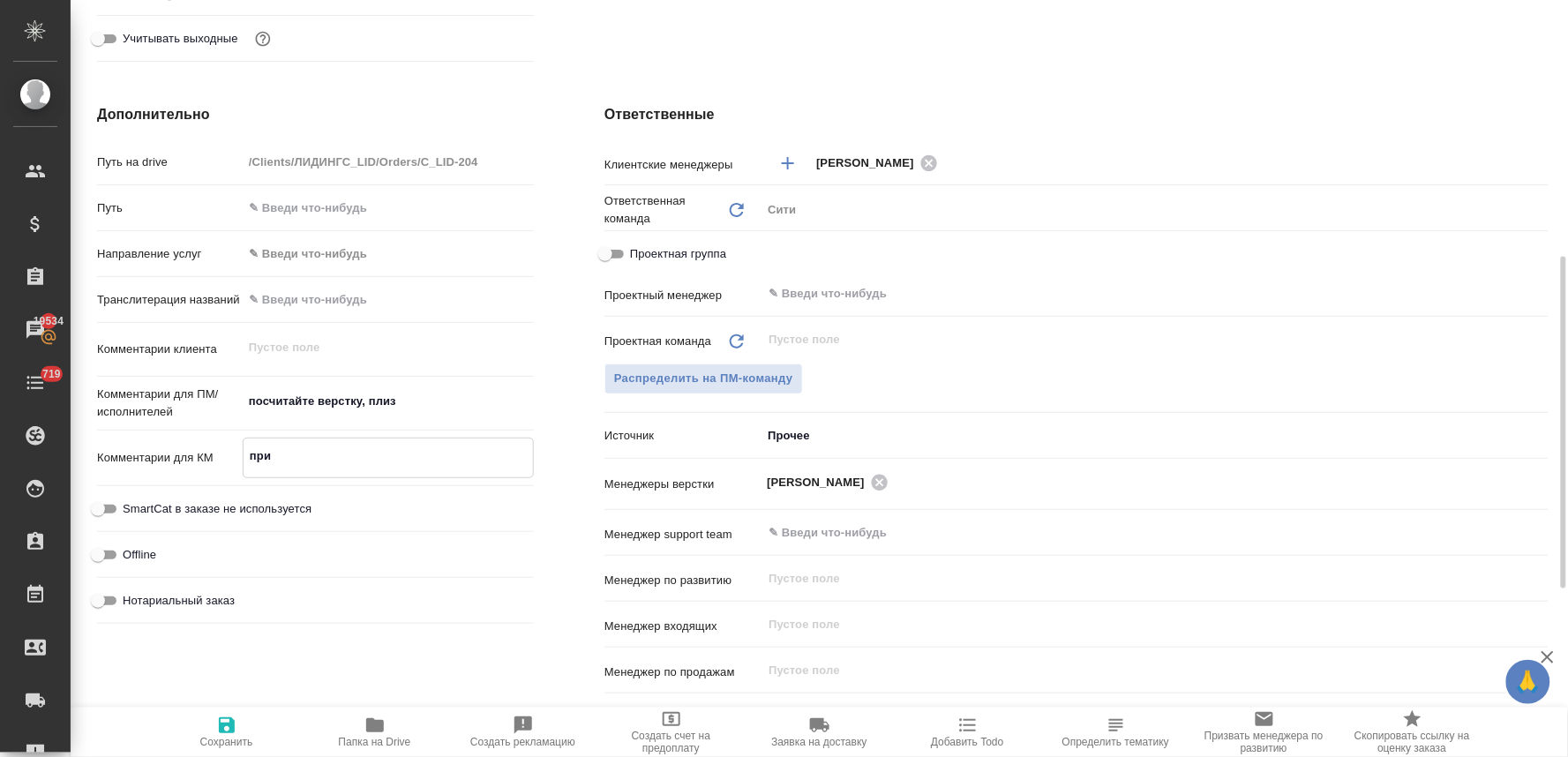
type textarea "x"
type textarea "прич"
type textarea "x"
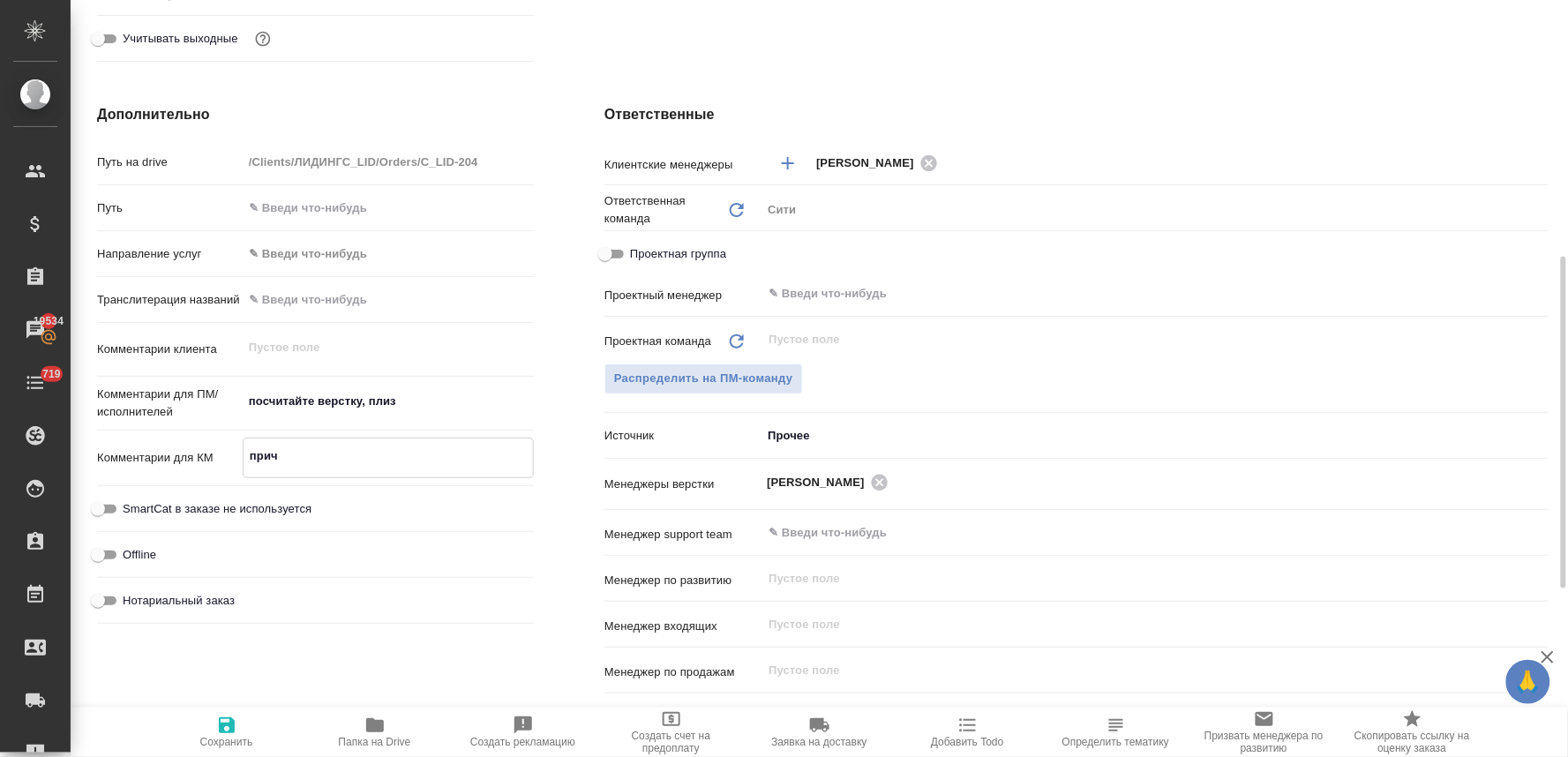
type textarea "x"
type textarea "причи"
type textarea "x"
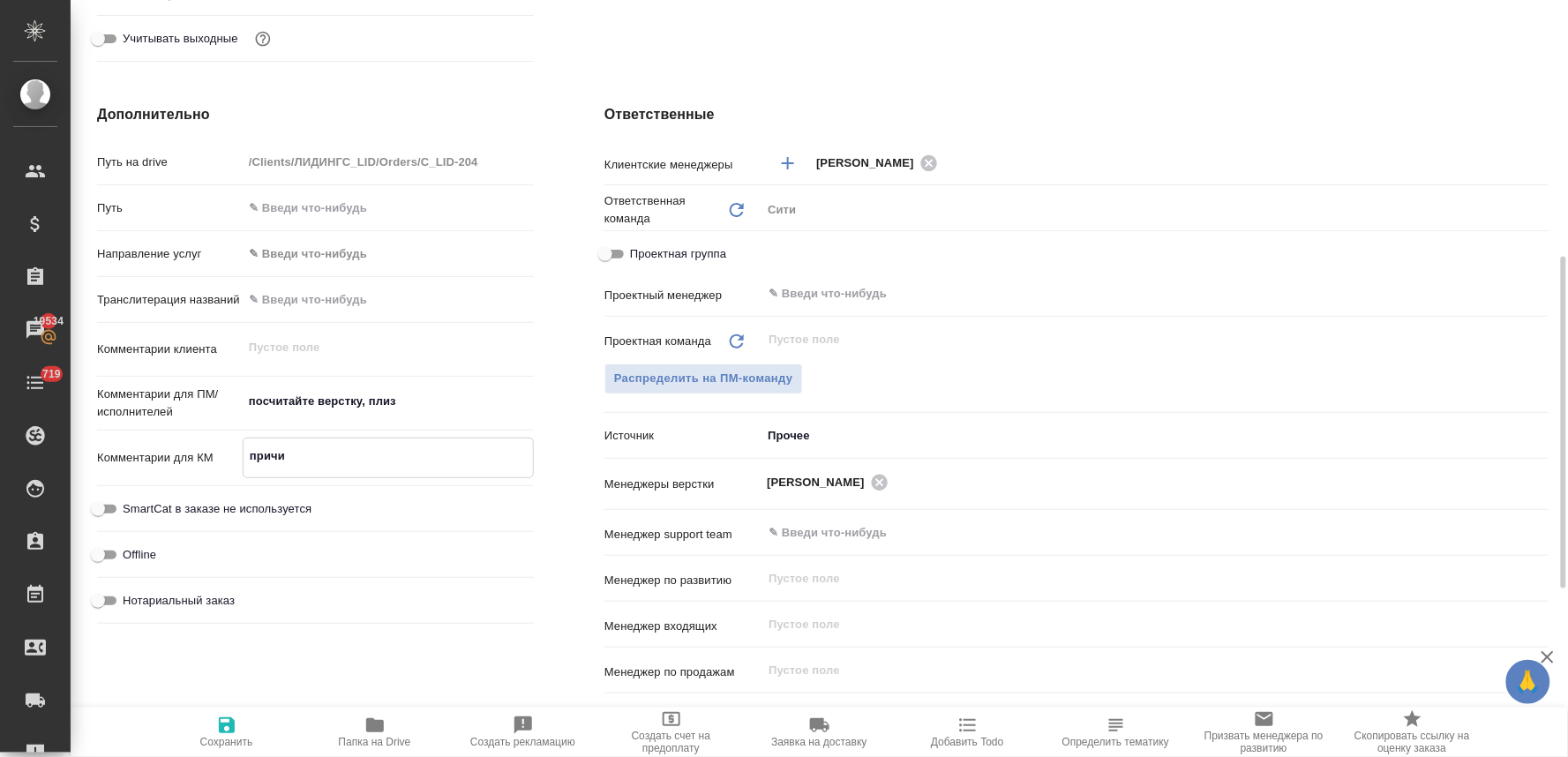
type textarea "x"
type textarea "причин"
type textarea "x"
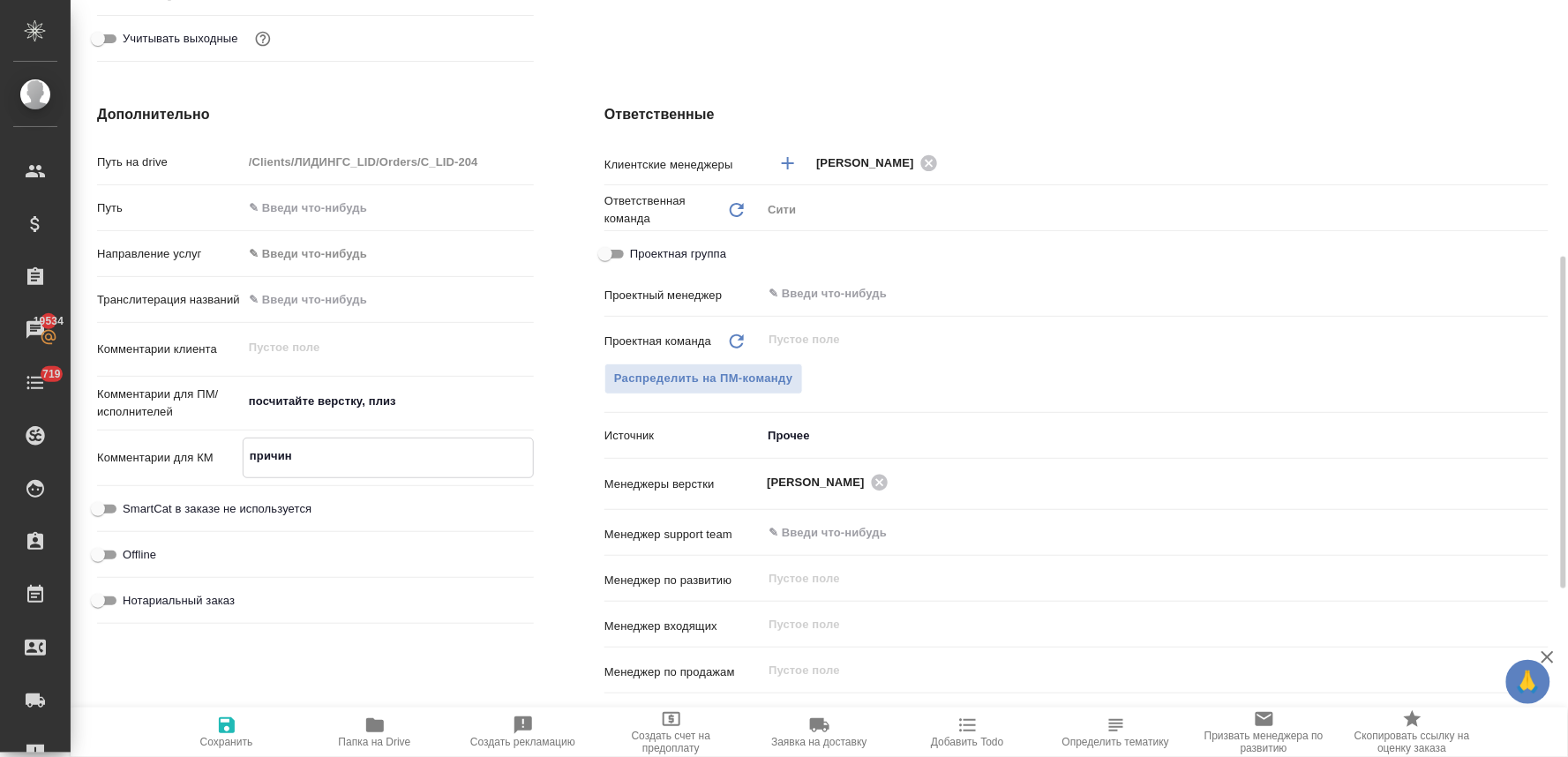
type textarea "причина"
type textarea "x"
type textarea "причина"
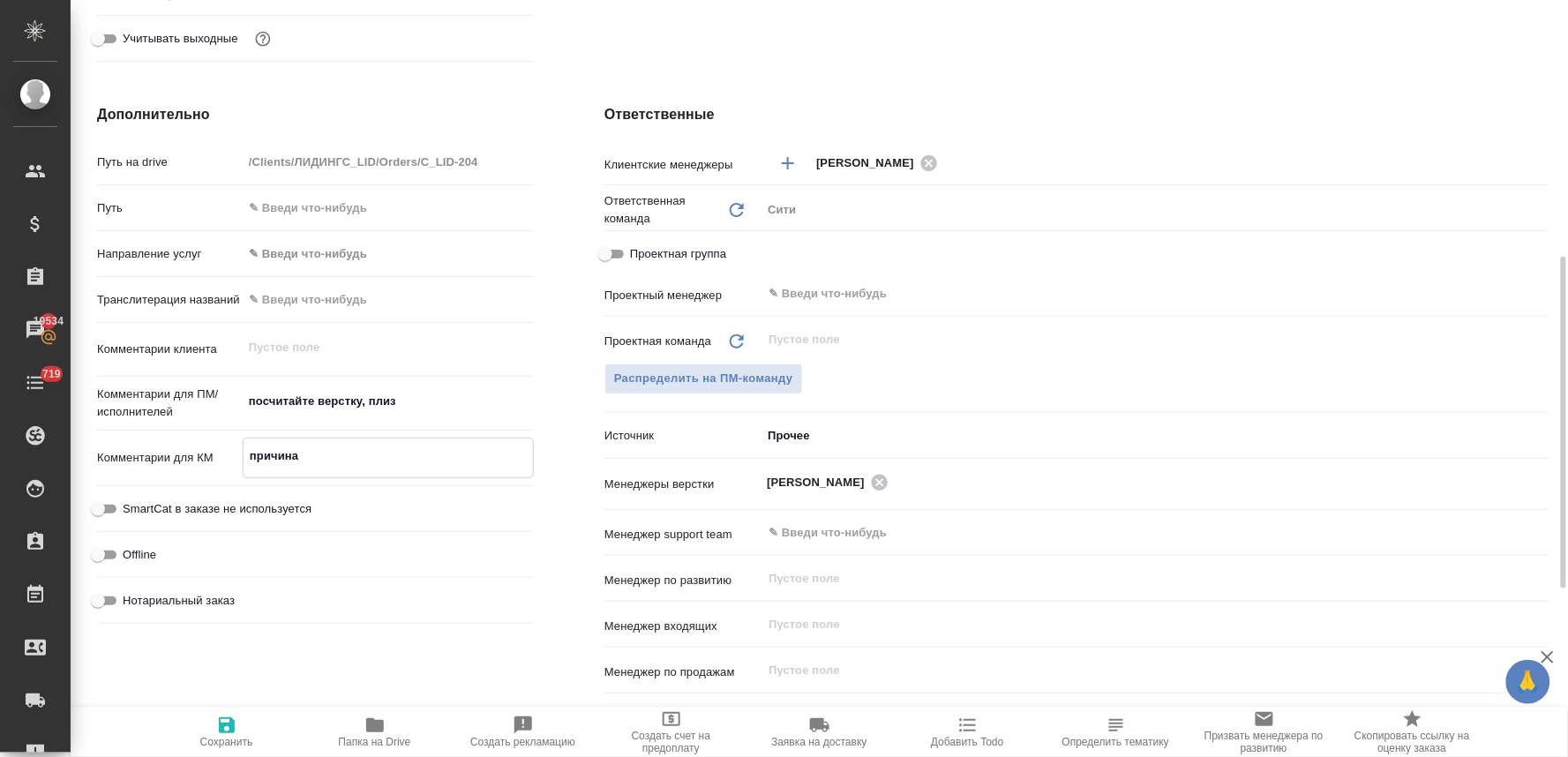
type textarea "x"
type textarea "причина о"
type textarea "x"
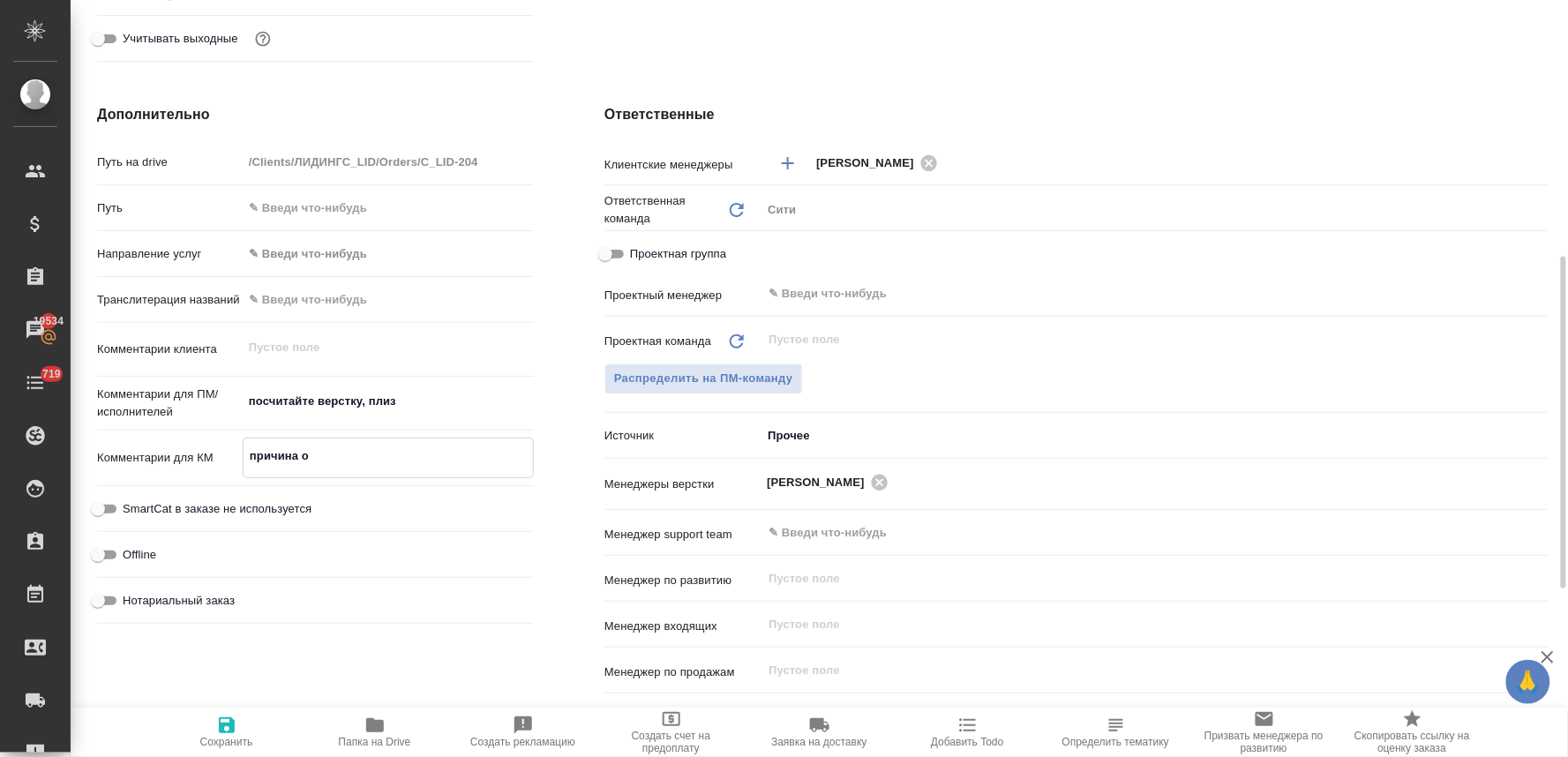
type textarea "причина от"
type textarea "x"
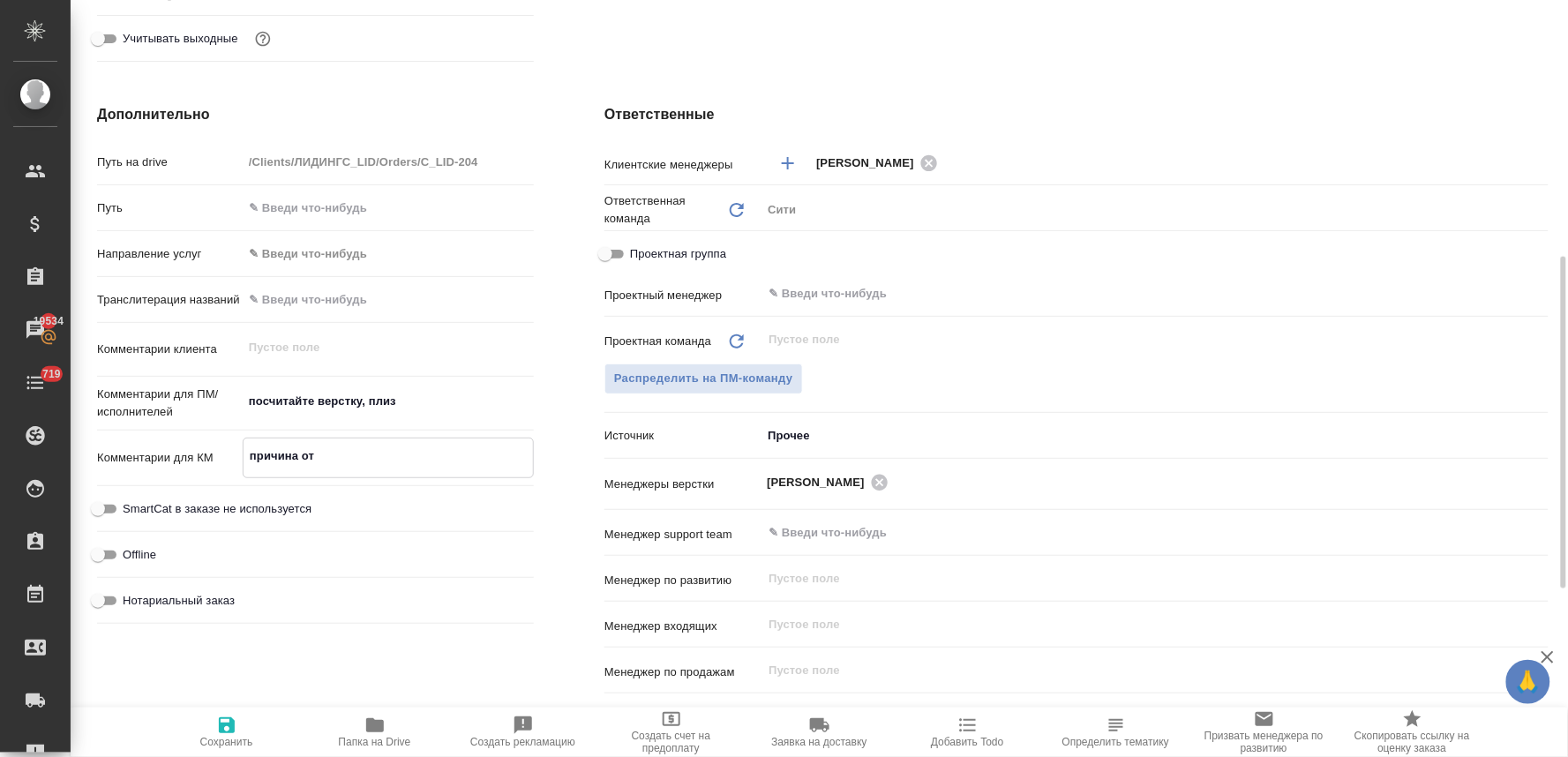
type textarea "x"
type textarea "причина отм"
type textarea "x"
type textarea "причина отме"
type textarea "x"
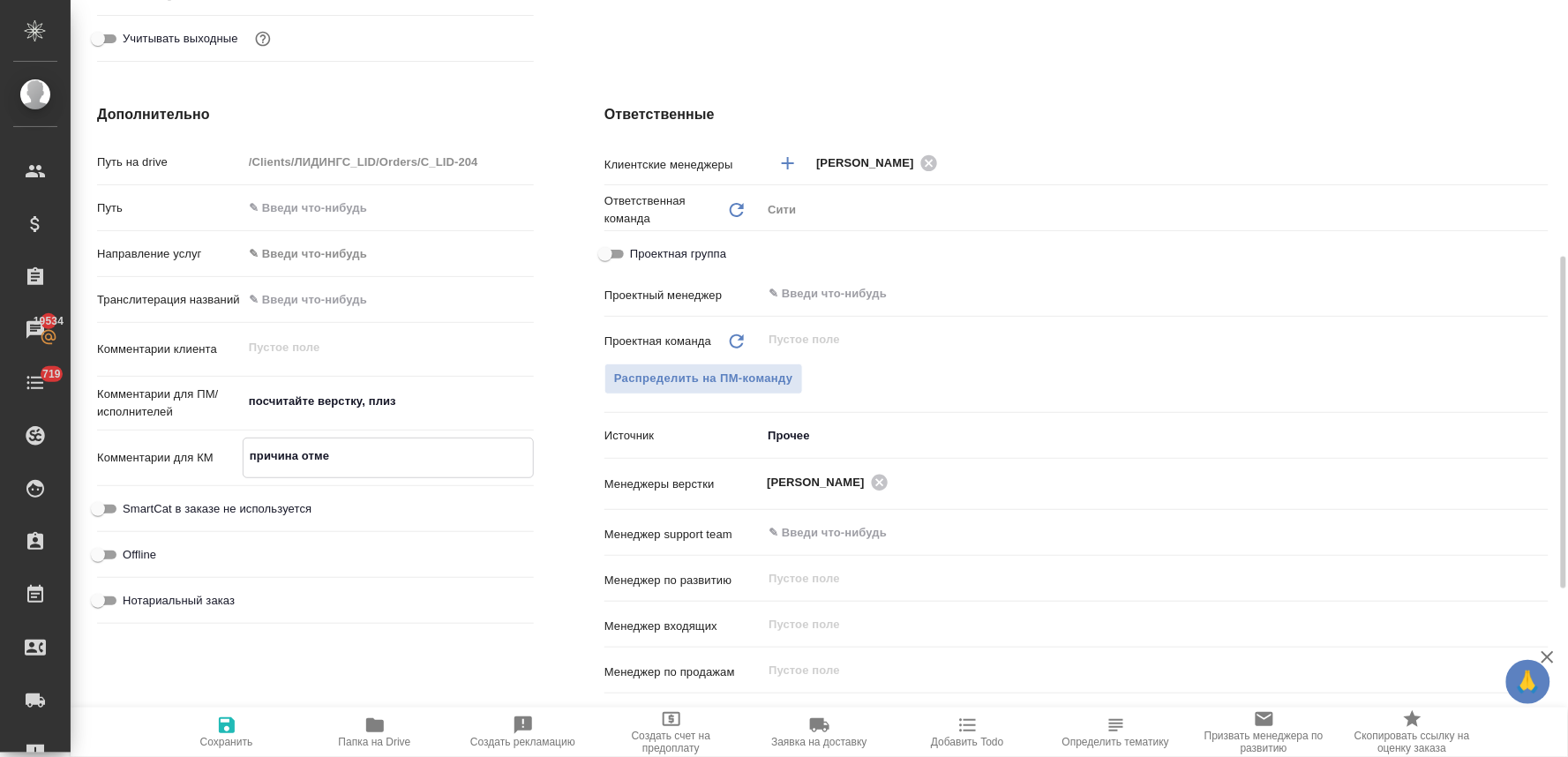
type textarea "x"
type textarea "причина отмен"
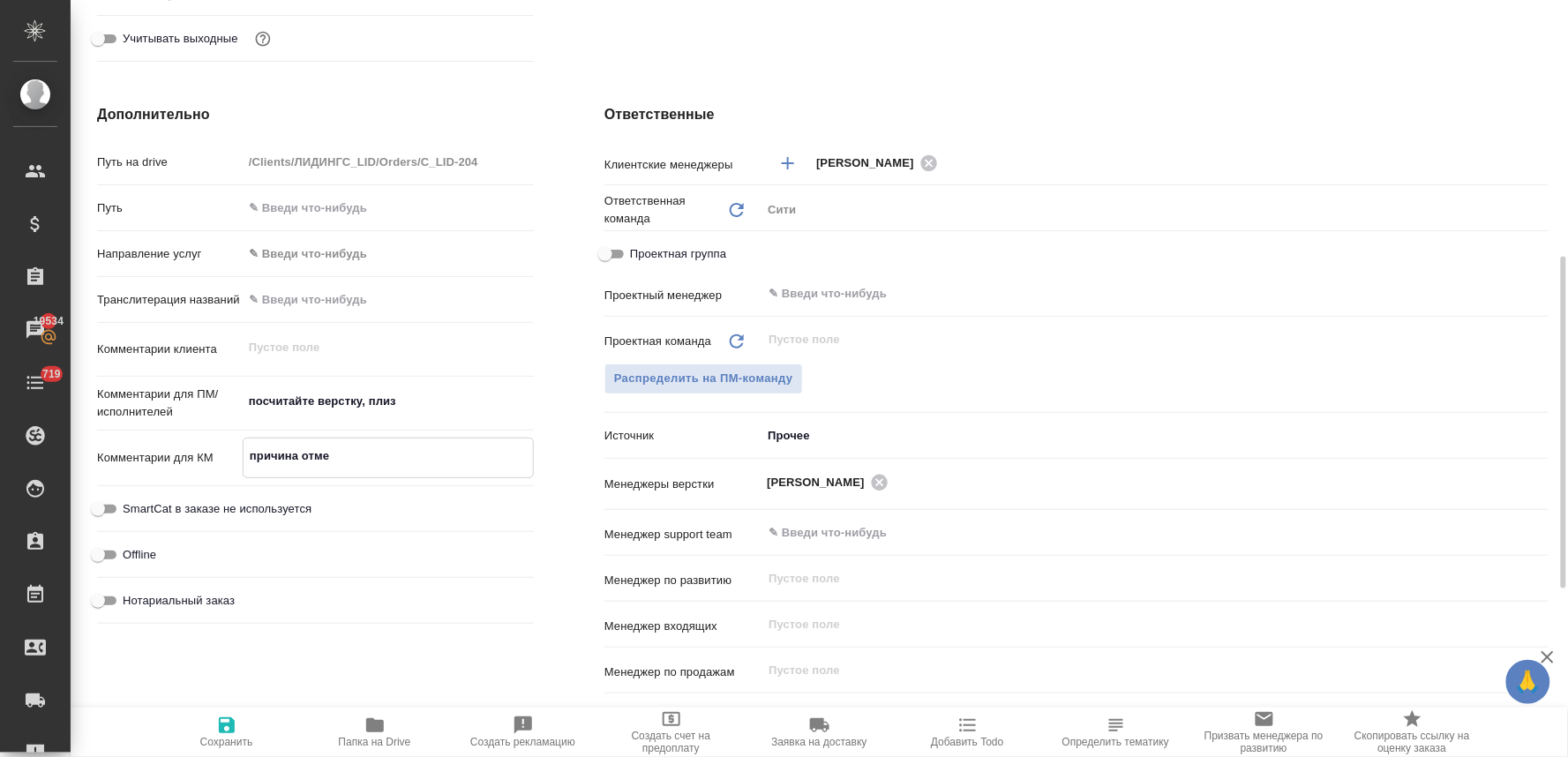
type textarea "x"
type textarea "причина отмены"
type textarea "x"
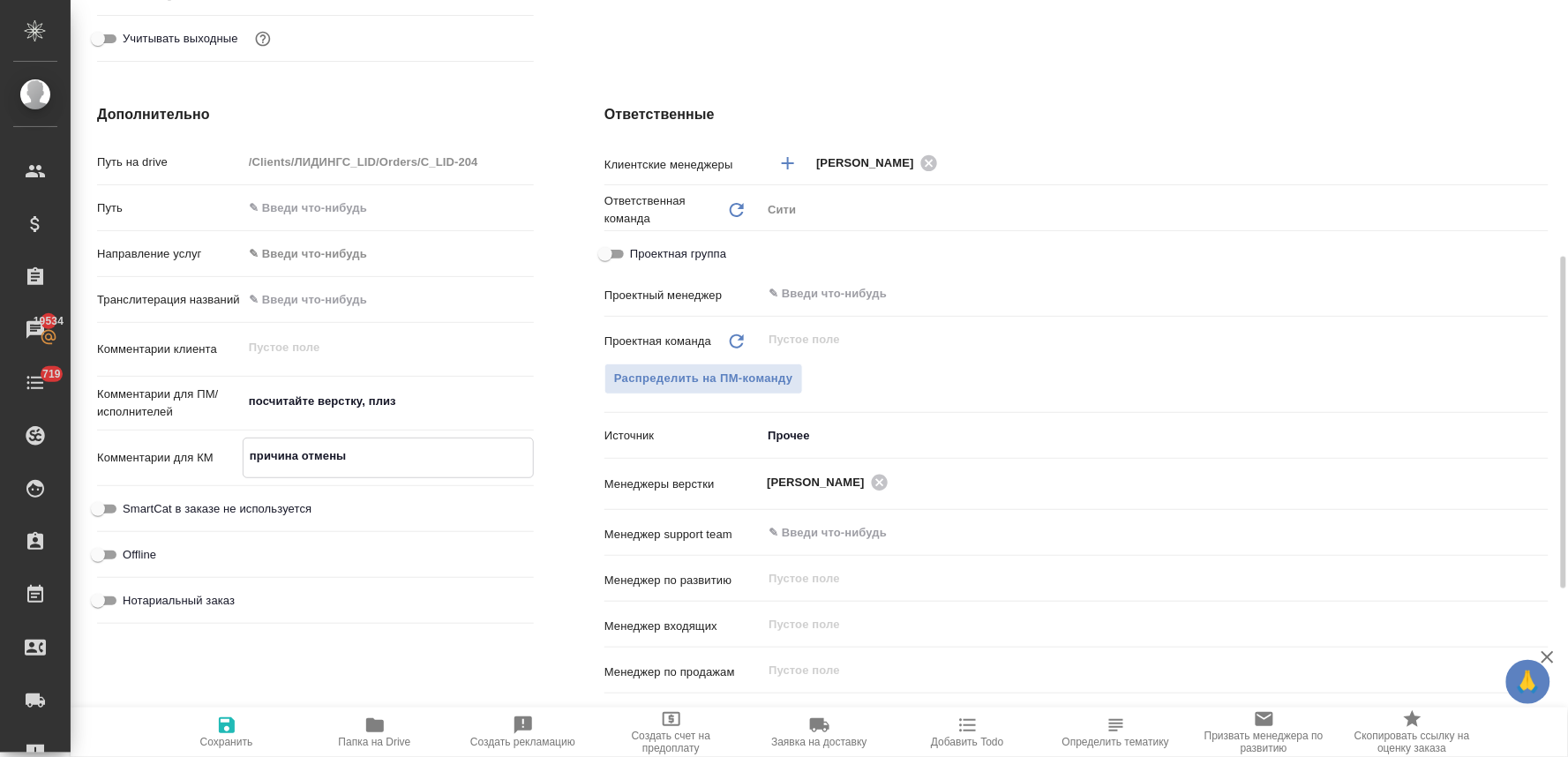
type textarea "x"
type textarea "причина отмены:"
type textarea "x"
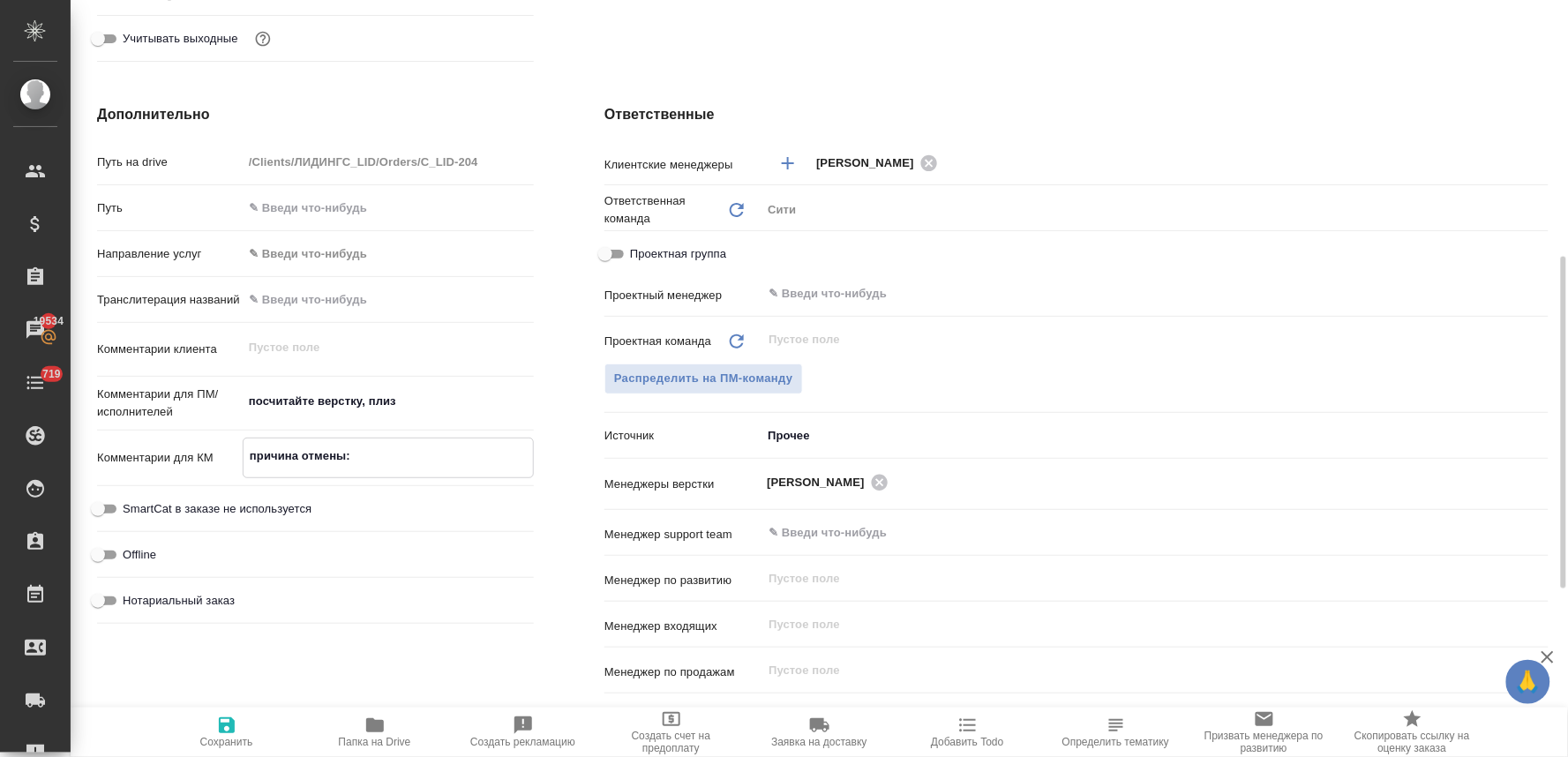
type textarea "x"
type textarea "причина отмены:"
type textarea "x"
paste textarea "Надежда, Вышло на порядок дешевле и даже в том же несрочном порядке на нескольк…"
type textarea "причина отмены: Надежда, Вышло на порядок дешевле и даже в том же несрочном пор…"
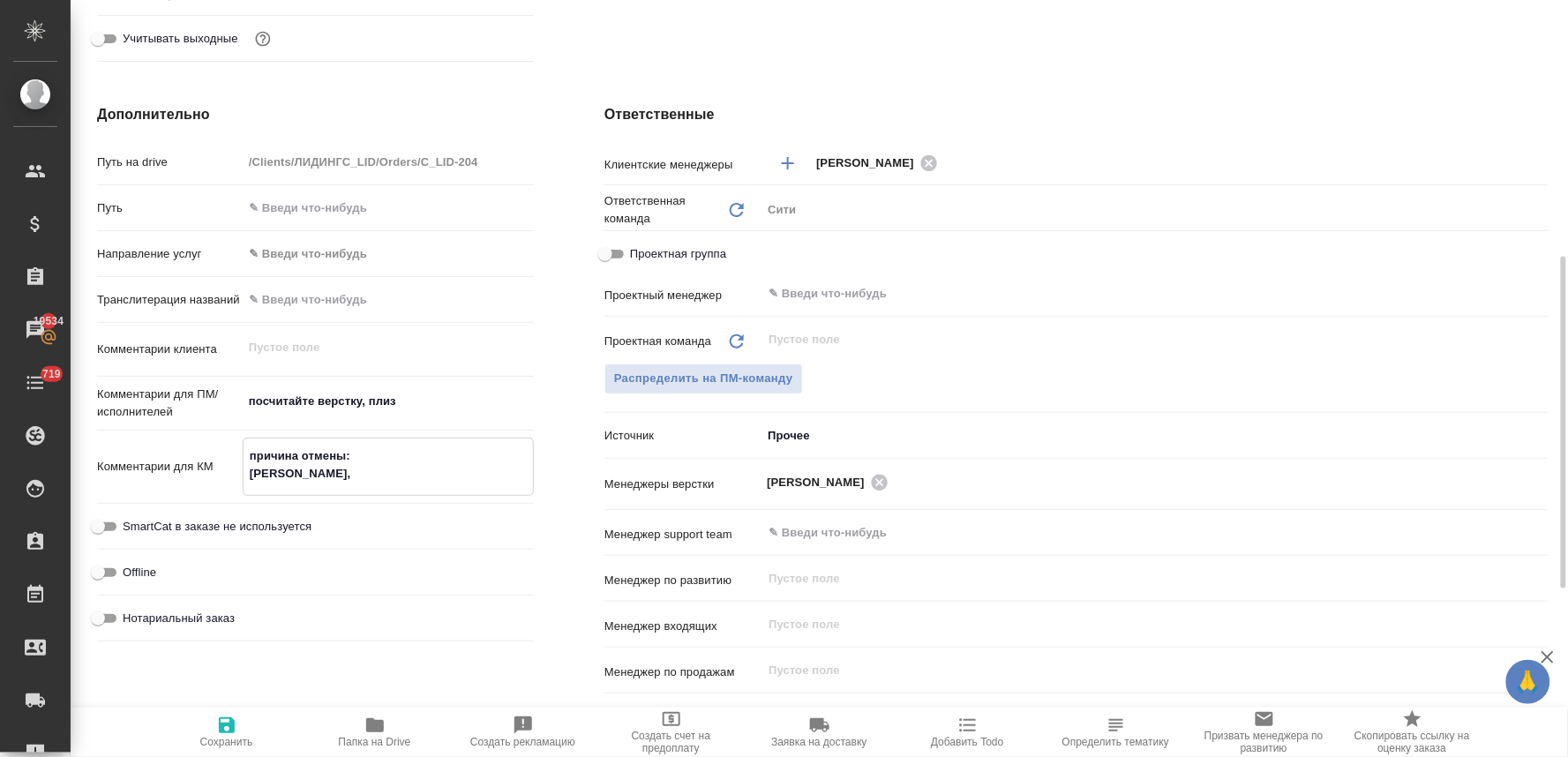
type textarea "x"
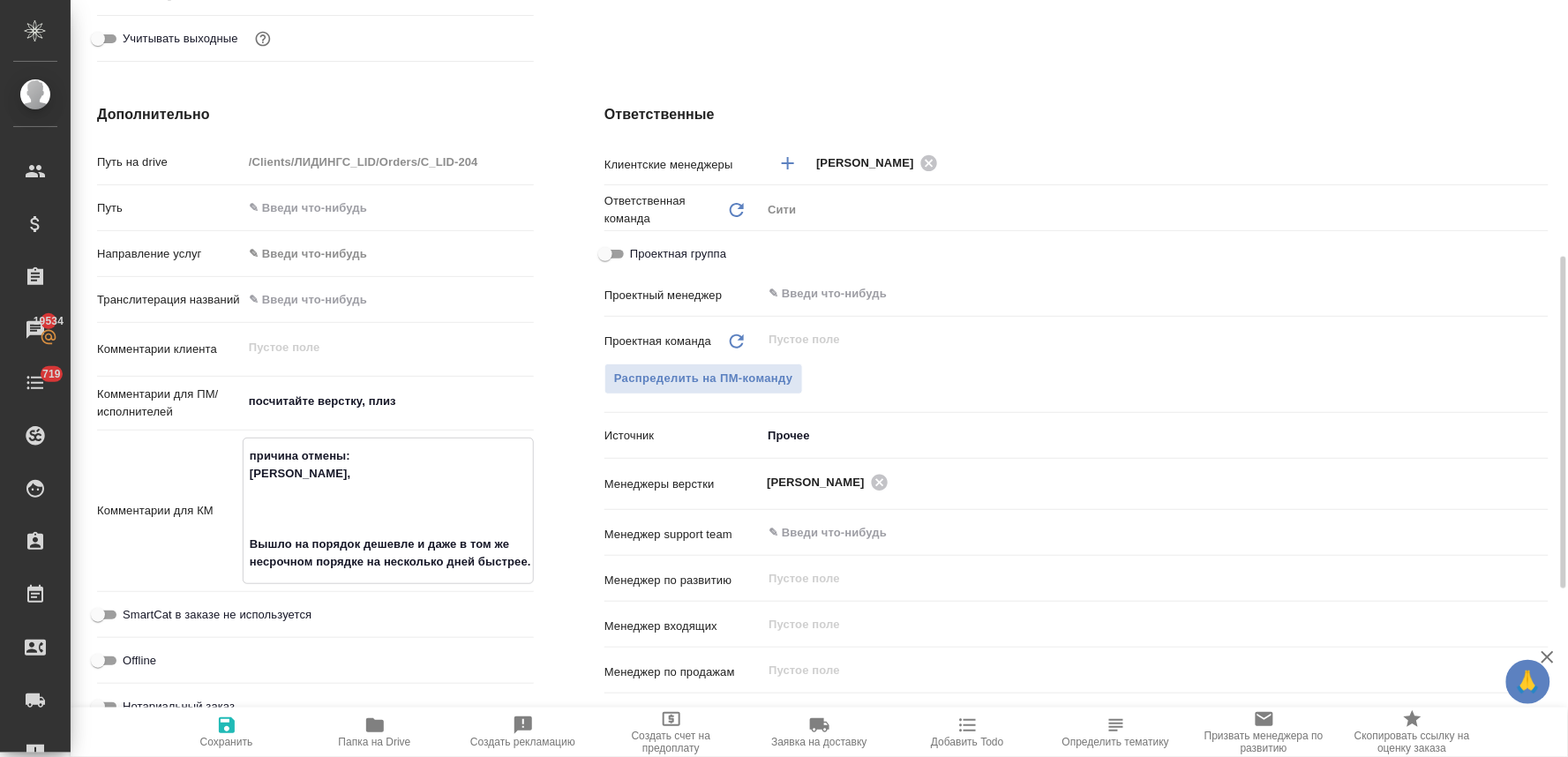
click at [286, 514] on textarea "причина отмены: Надежда, Вышло на порядок дешевле и даже в том же несрочном пор…" at bounding box center [388, 509] width 290 height 136
type textarea "причина отмены: Надежда, Вышло на порядок дешевле и даже в том же несрочном пор…"
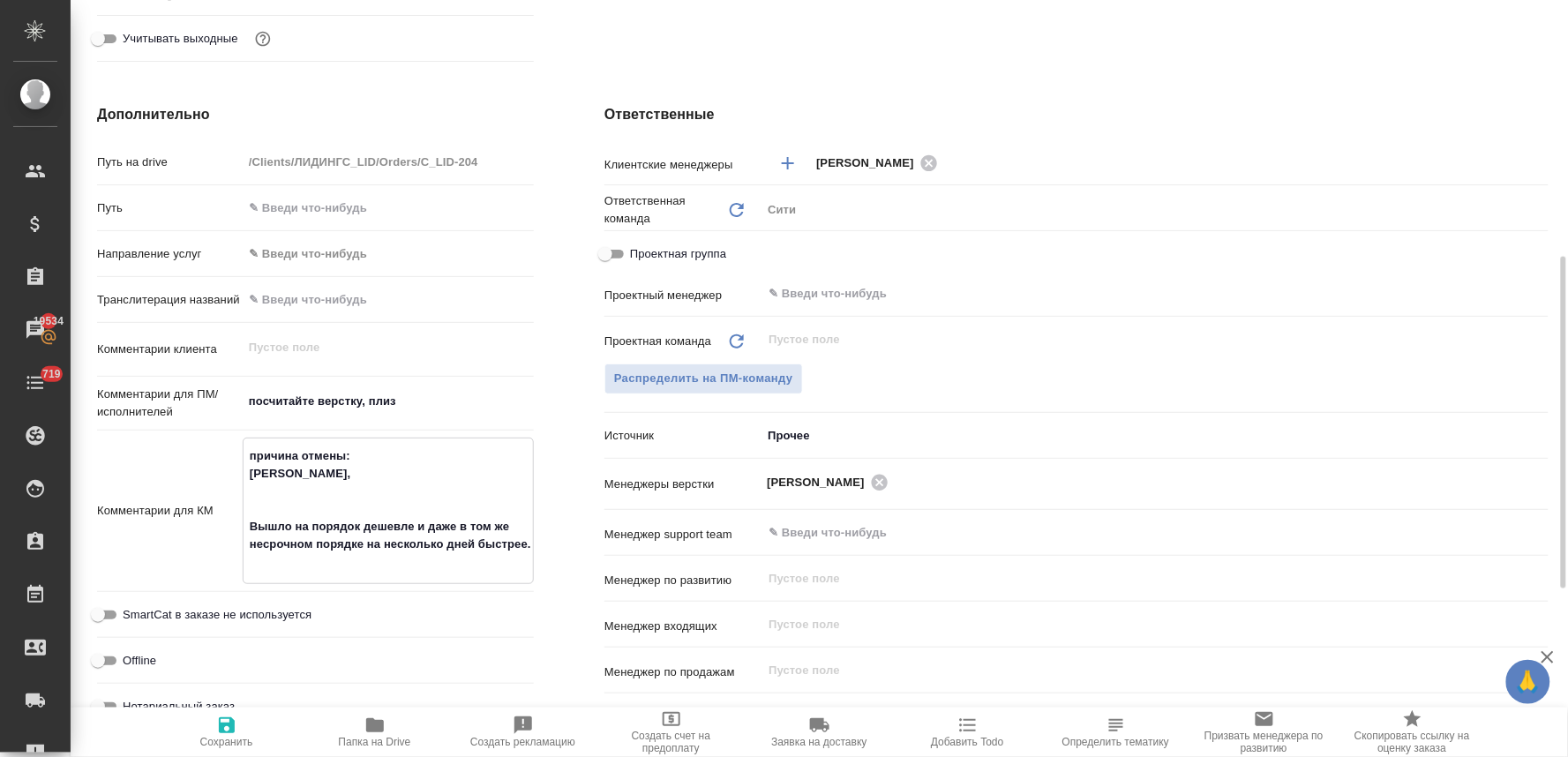
type textarea "x"
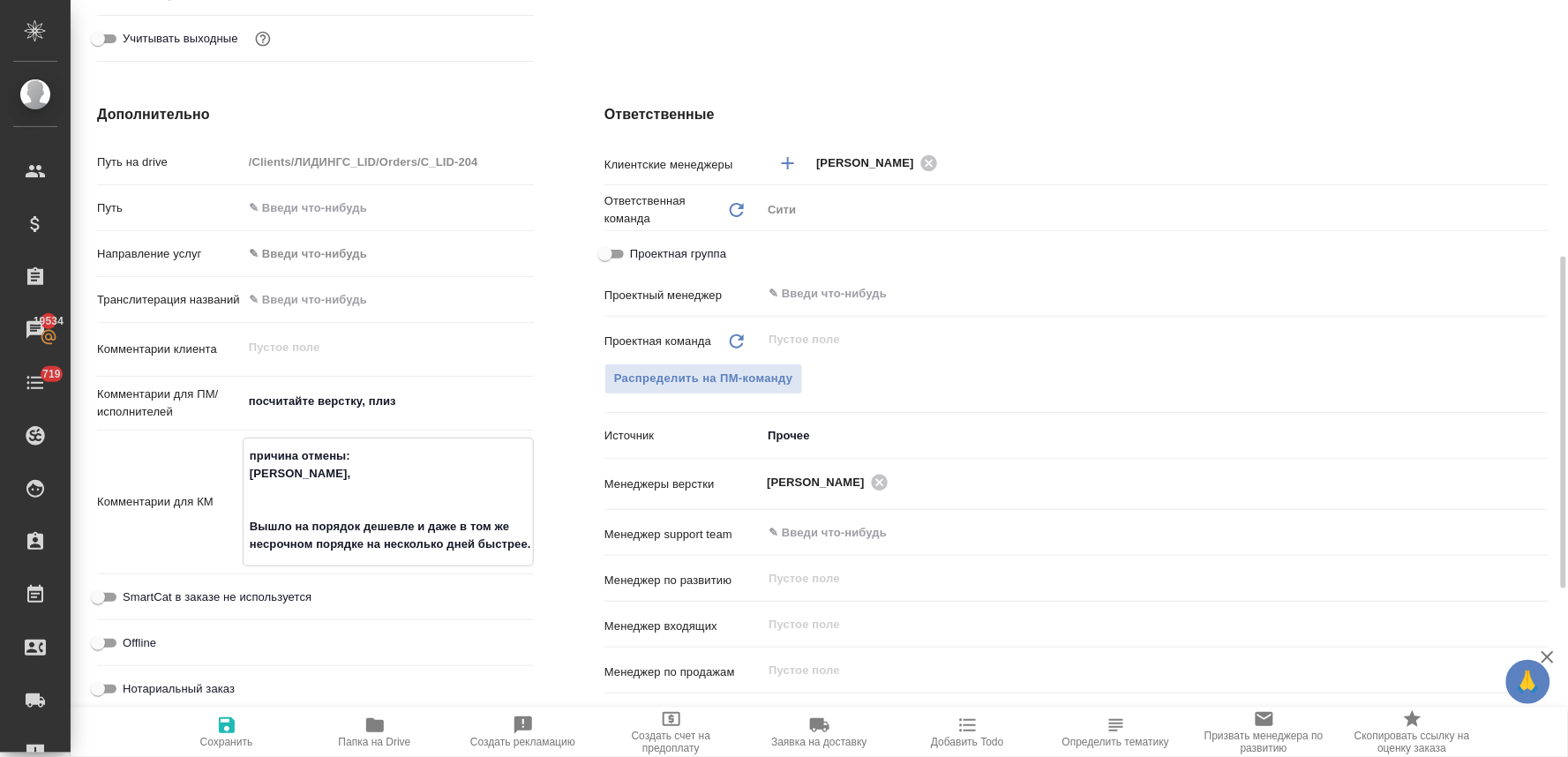
type textarea "причина отмены: Надежда, Вышло на порядок дешевле и даже в том же несрочном пор…"
type textarea "x"
type textarea "причина отмены: Надежда, Вышло на порядок дешевле и даже в том же несрочном пор…"
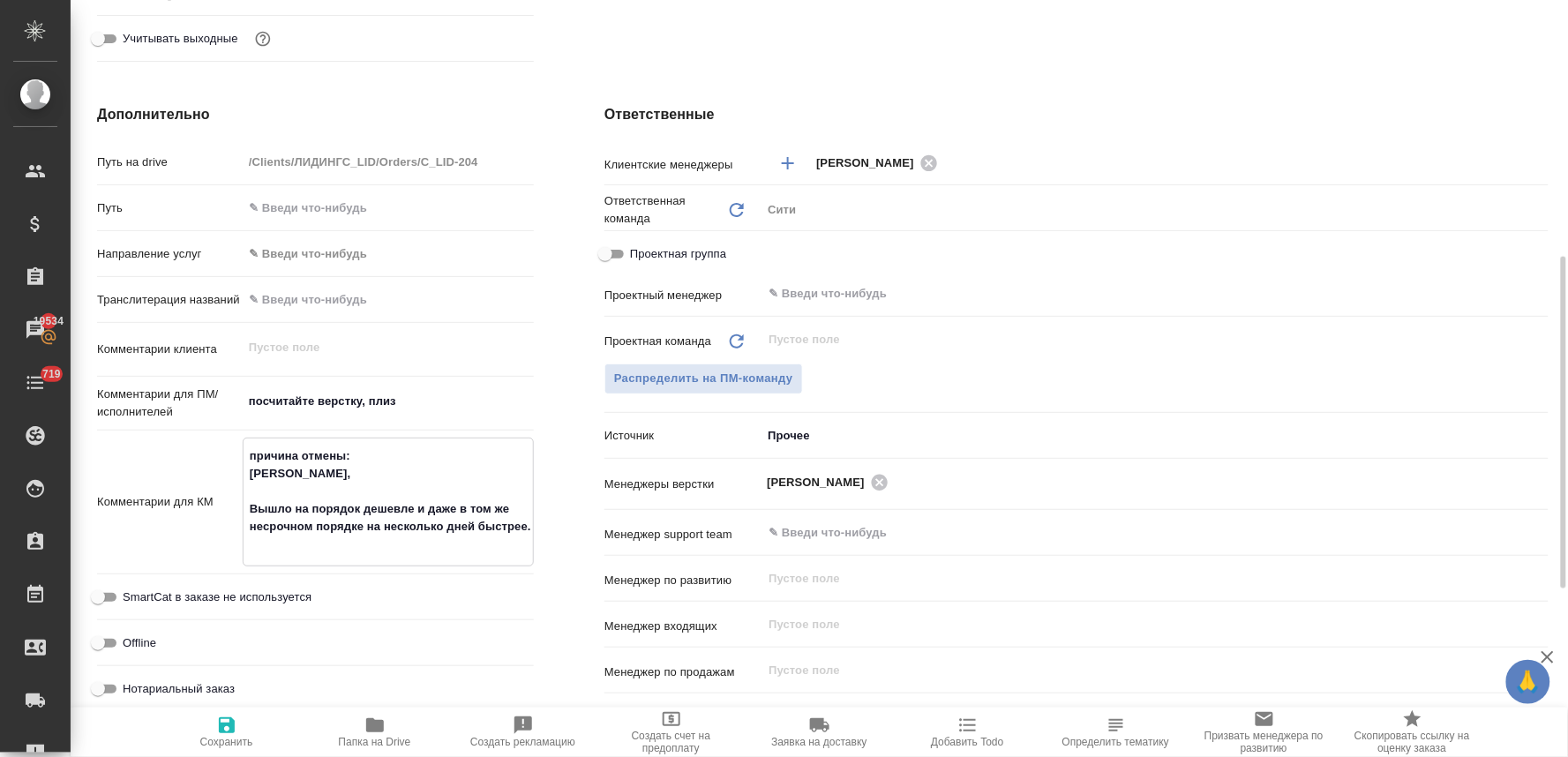
type textarea "x"
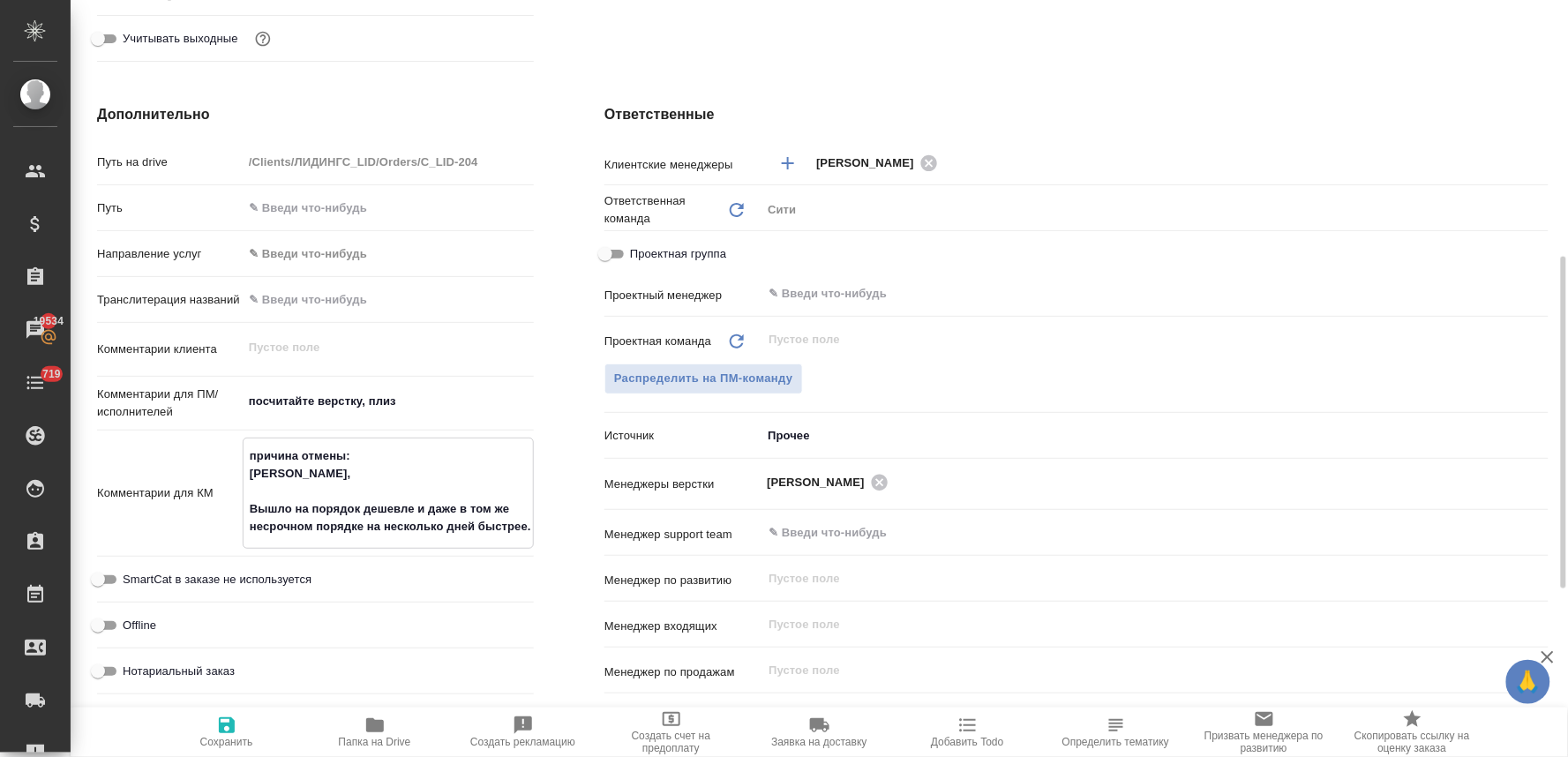
type textarea "причина отмены: Надежда, Вышло на порядок дешевле и даже в том же несрочном пор…"
type textarea "x"
click at [225, 729] on icon "button" at bounding box center [226, 725] width 21 height 21
type textarea "x"
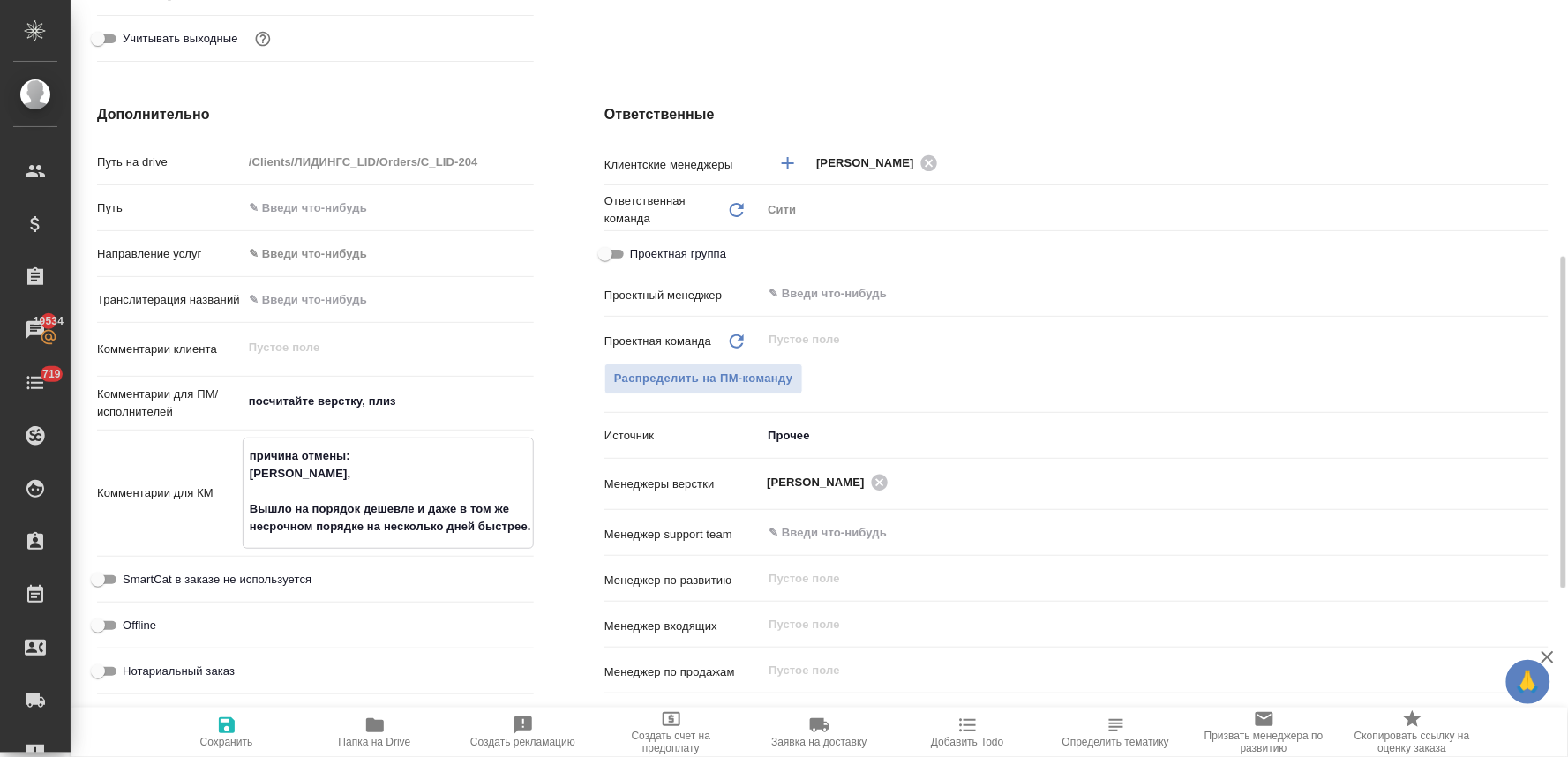
type textarea "x"
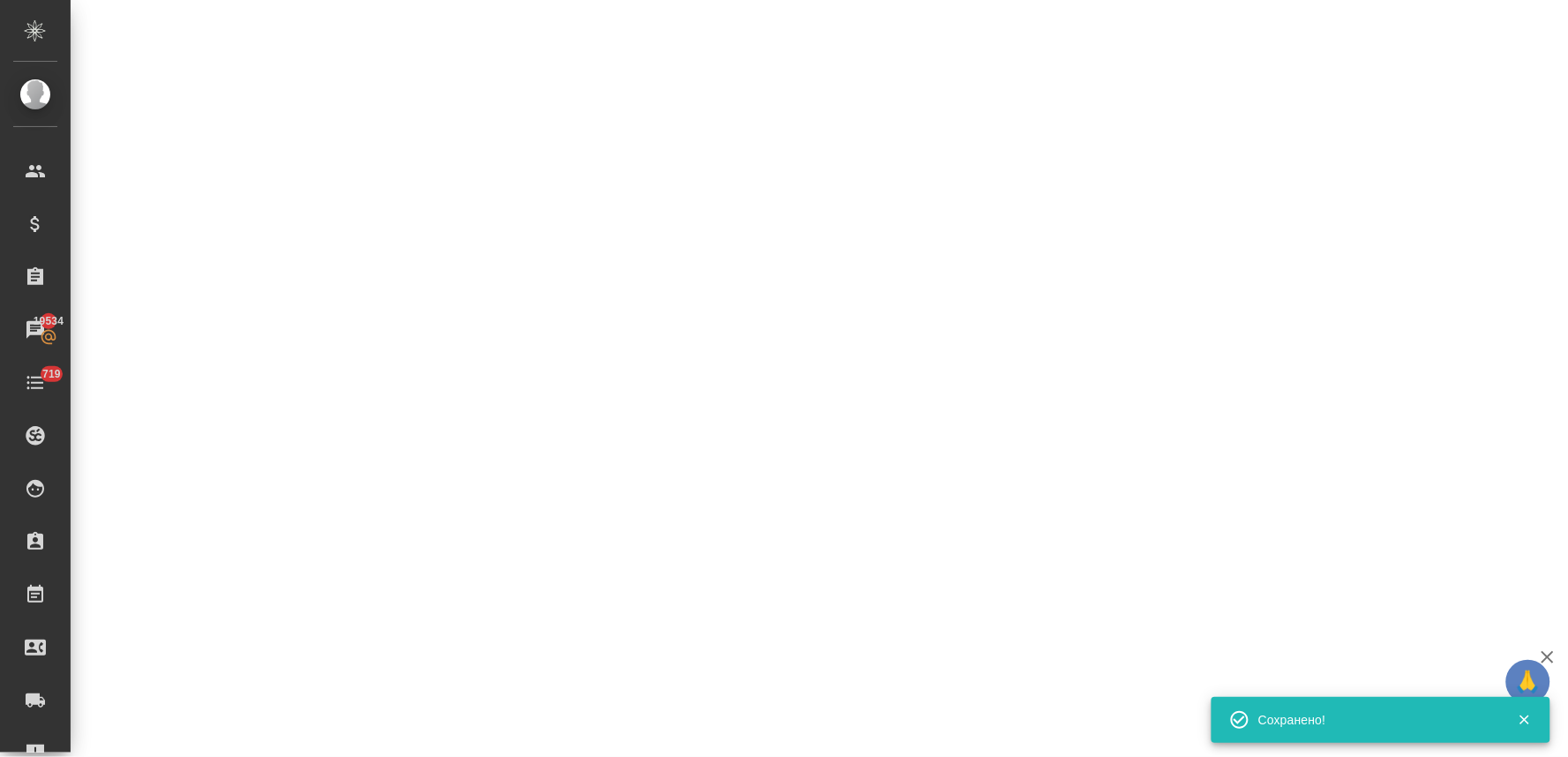
select select "RU"
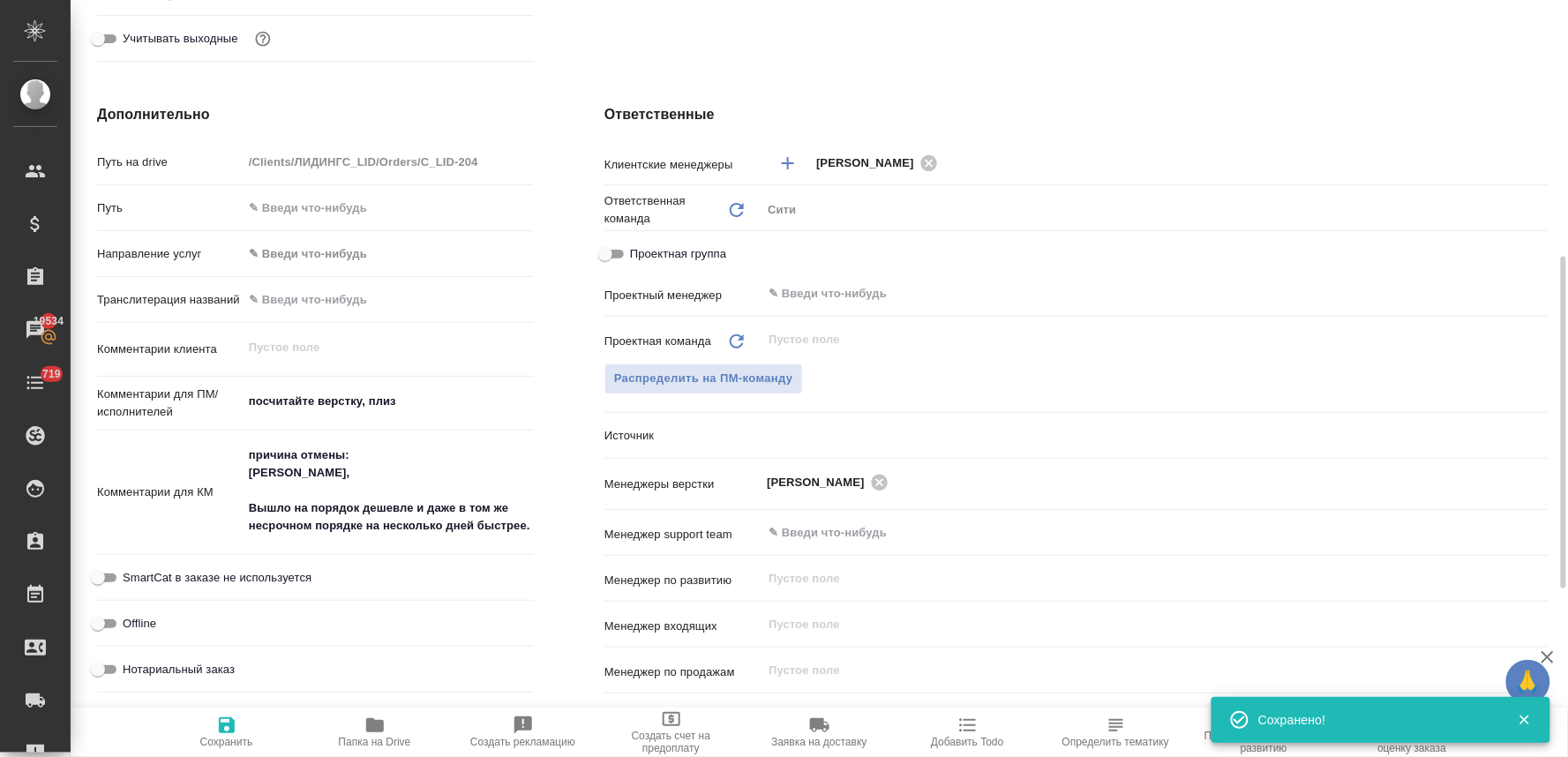
type textarea "x"
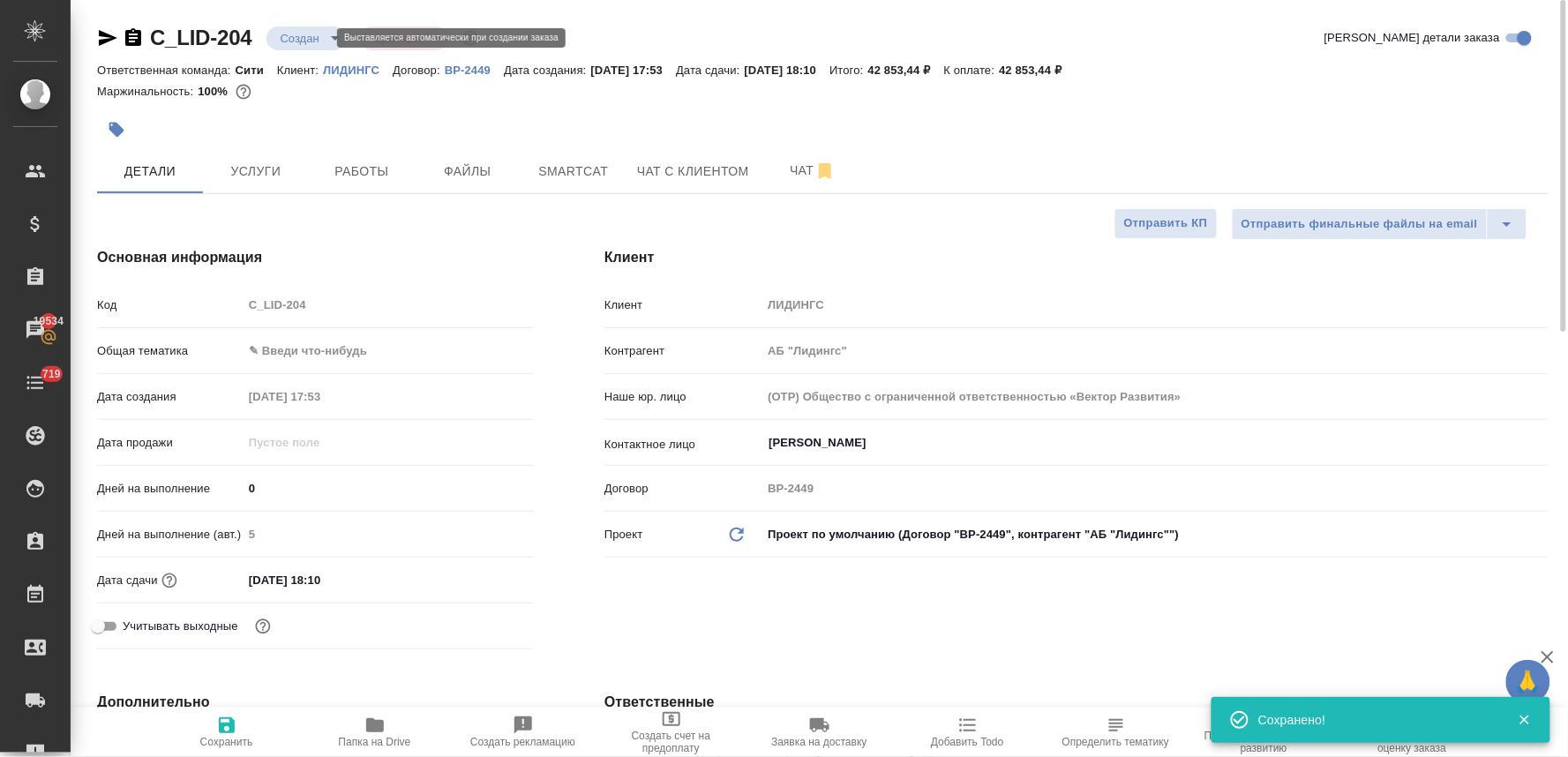
click at [307, 38] on body "🙏 .cls-1 fill:#fff; AWATERA Lyamina Nadezhda Клиенты Спецификации Заказы 19534 …" at bounding box center [784, 378] width 1568 height 757
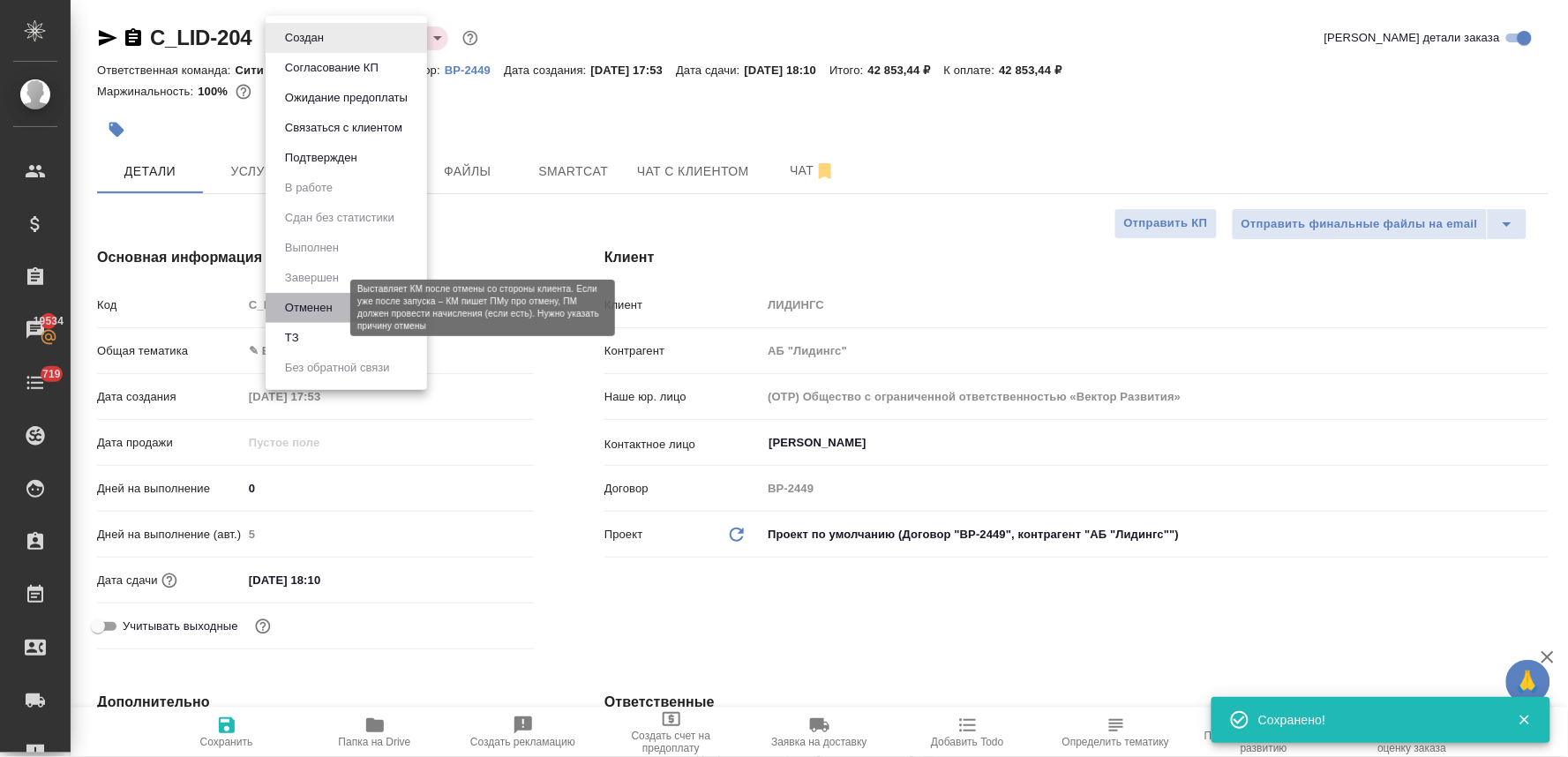
click at [309, 310] on button "Отменен" at bounding box center [309, 308] width 58 height 19
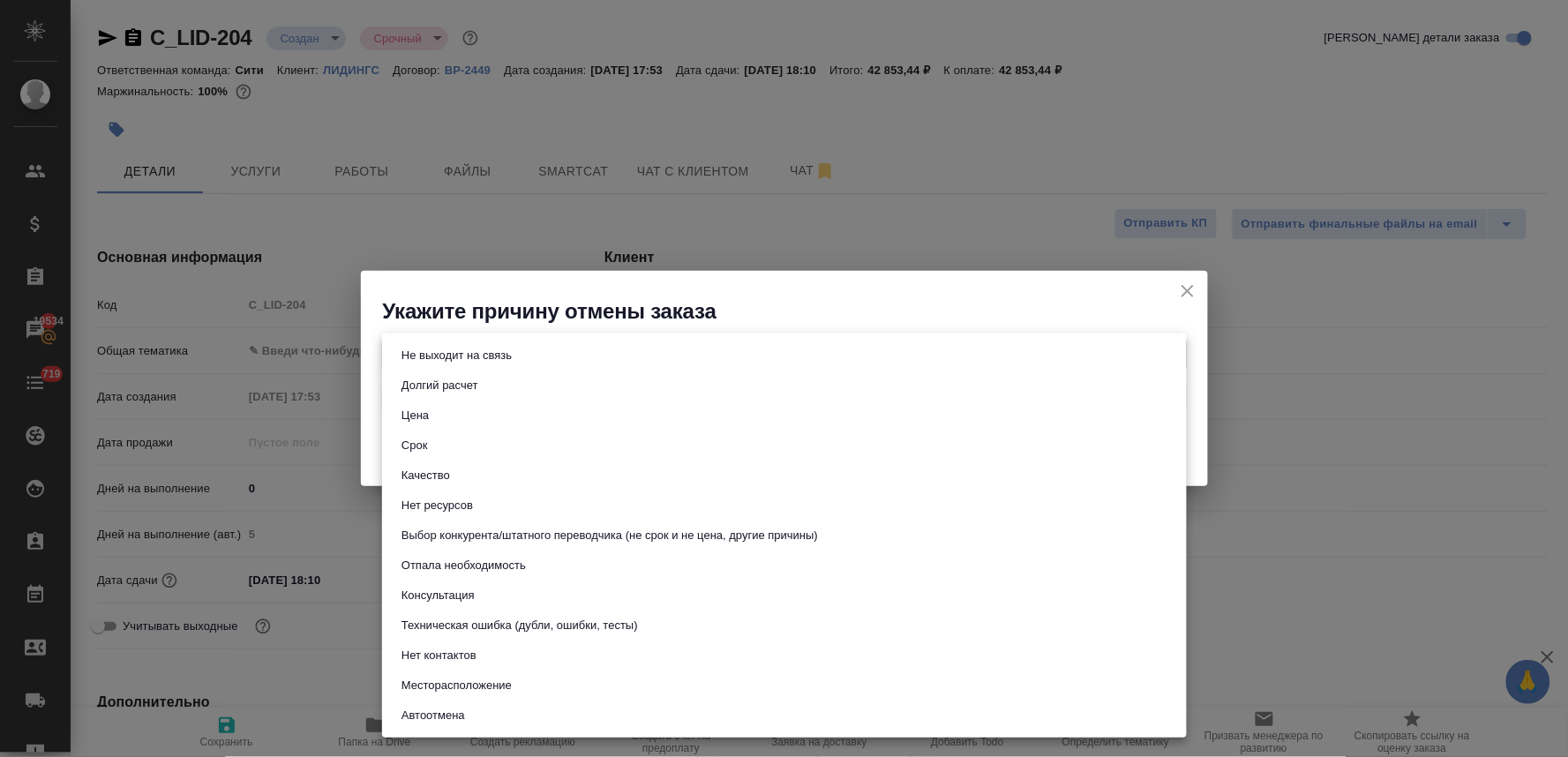
click at [584, 348] on body "🙏 .cls-1 fill:#fff; AWATERA Lyamina Nadezhda Клиенты Спецификации Заказы 19534 …" at bounding box center [784, 378] width 1568 height 757
click at [556, 411] on li "Цена" at bounding box center [784, 415] width 805 height 30
type input "price"
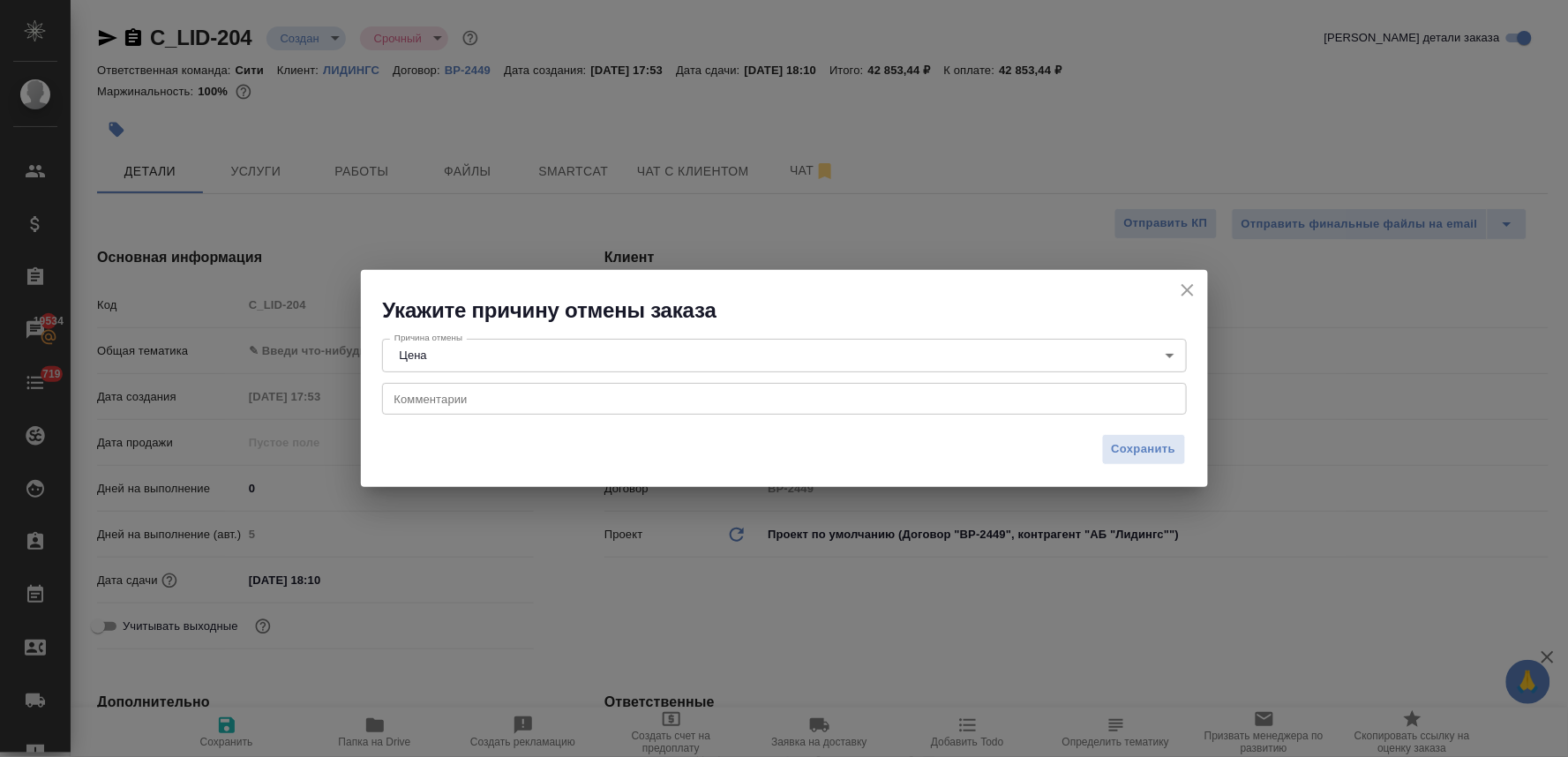
click at [497, 408] on div "x Комментарии" at bounding box center [784, 399] width 805 height 32
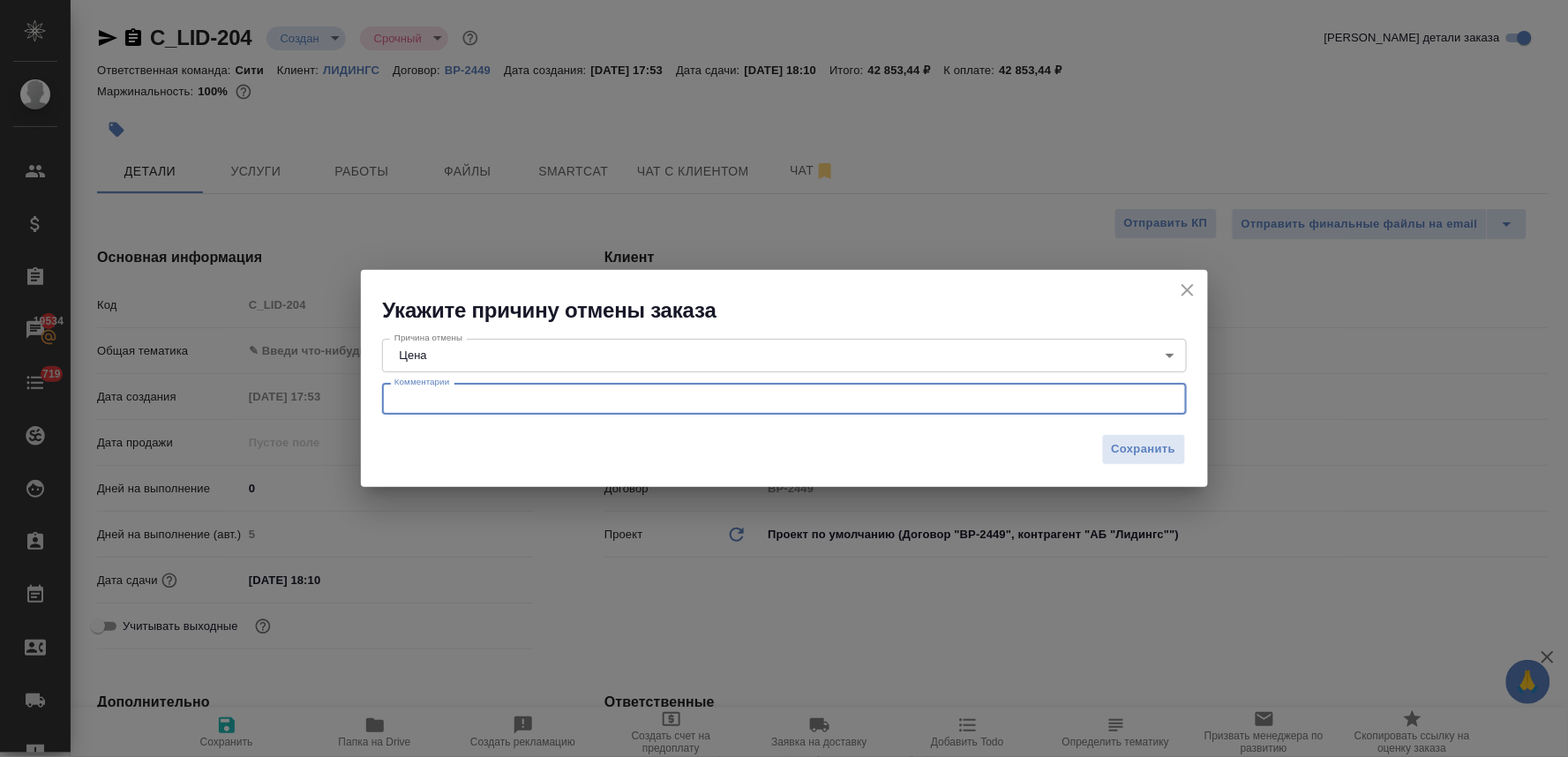
paste textarea "Надежда, Вышло на порядок дешевле и даже в том же несрочном порядке на нескольк…"
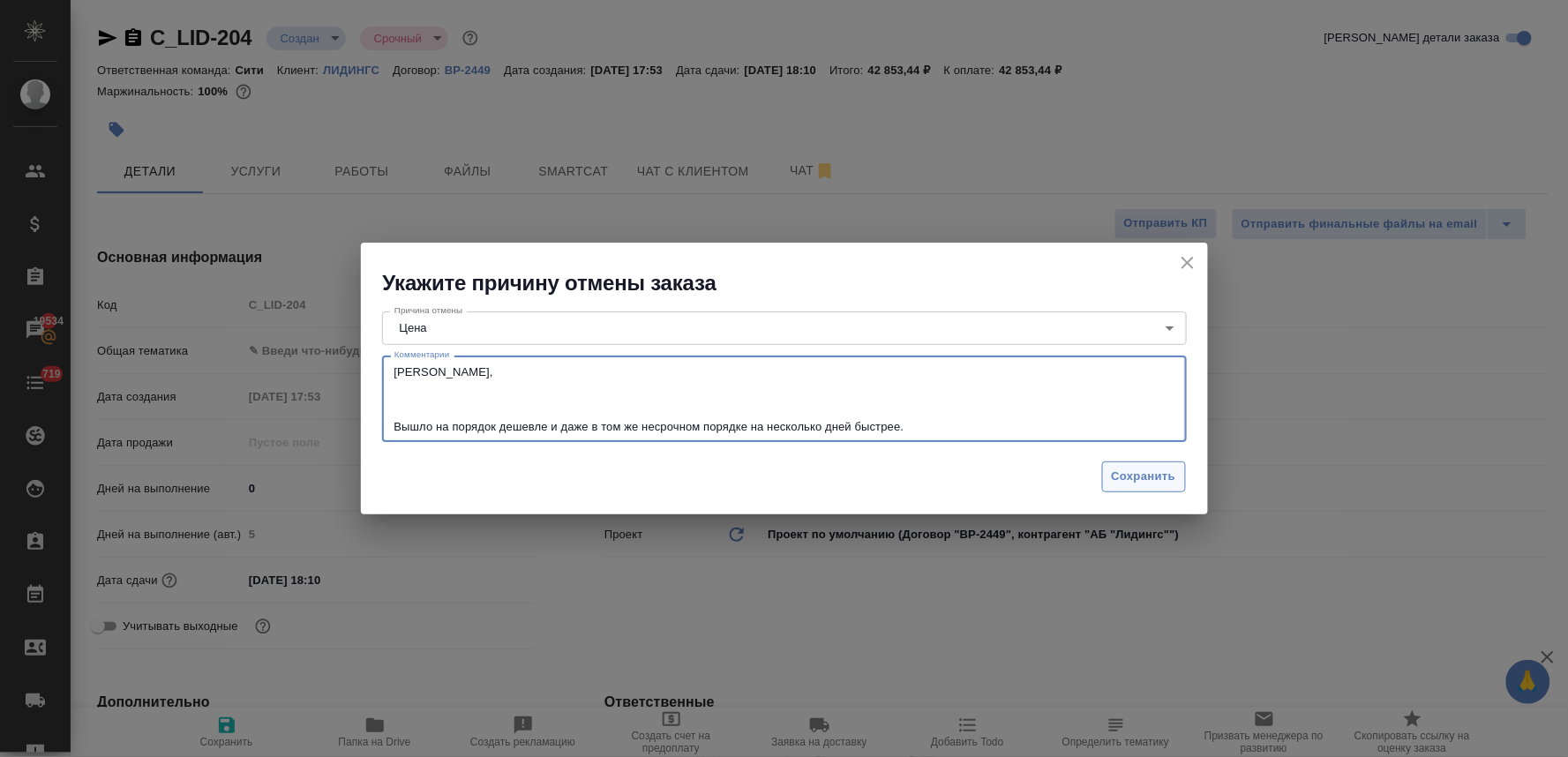
type textarea "Надежда, Вышло на порядок дешевле и даже в том же несрочном порядке на нескольк…"
click at [1169, 484] on span "Сохранить" at bounding box center [1143, 476] width 64 height 20
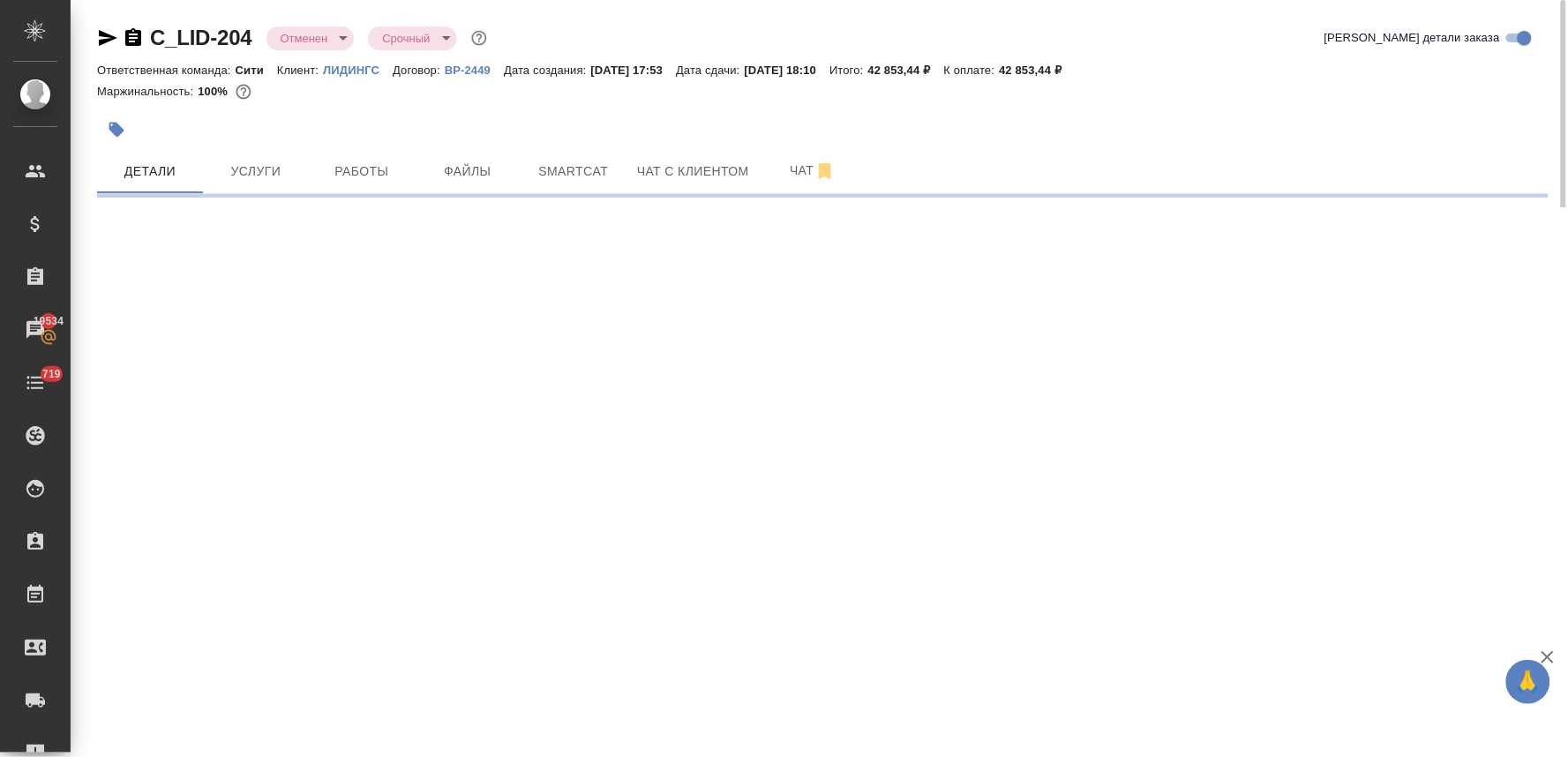
select select "RU"
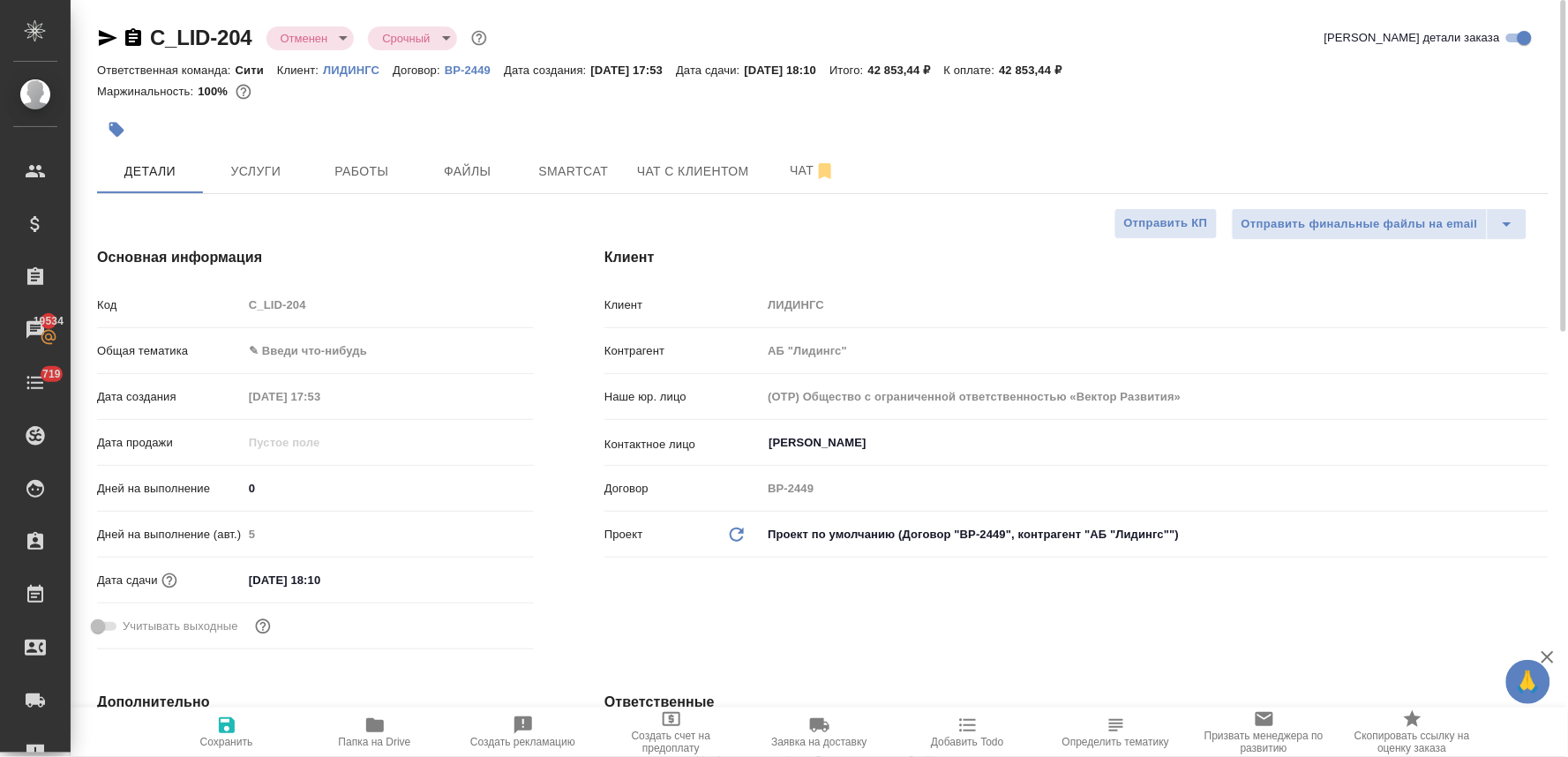
type textarea "x"
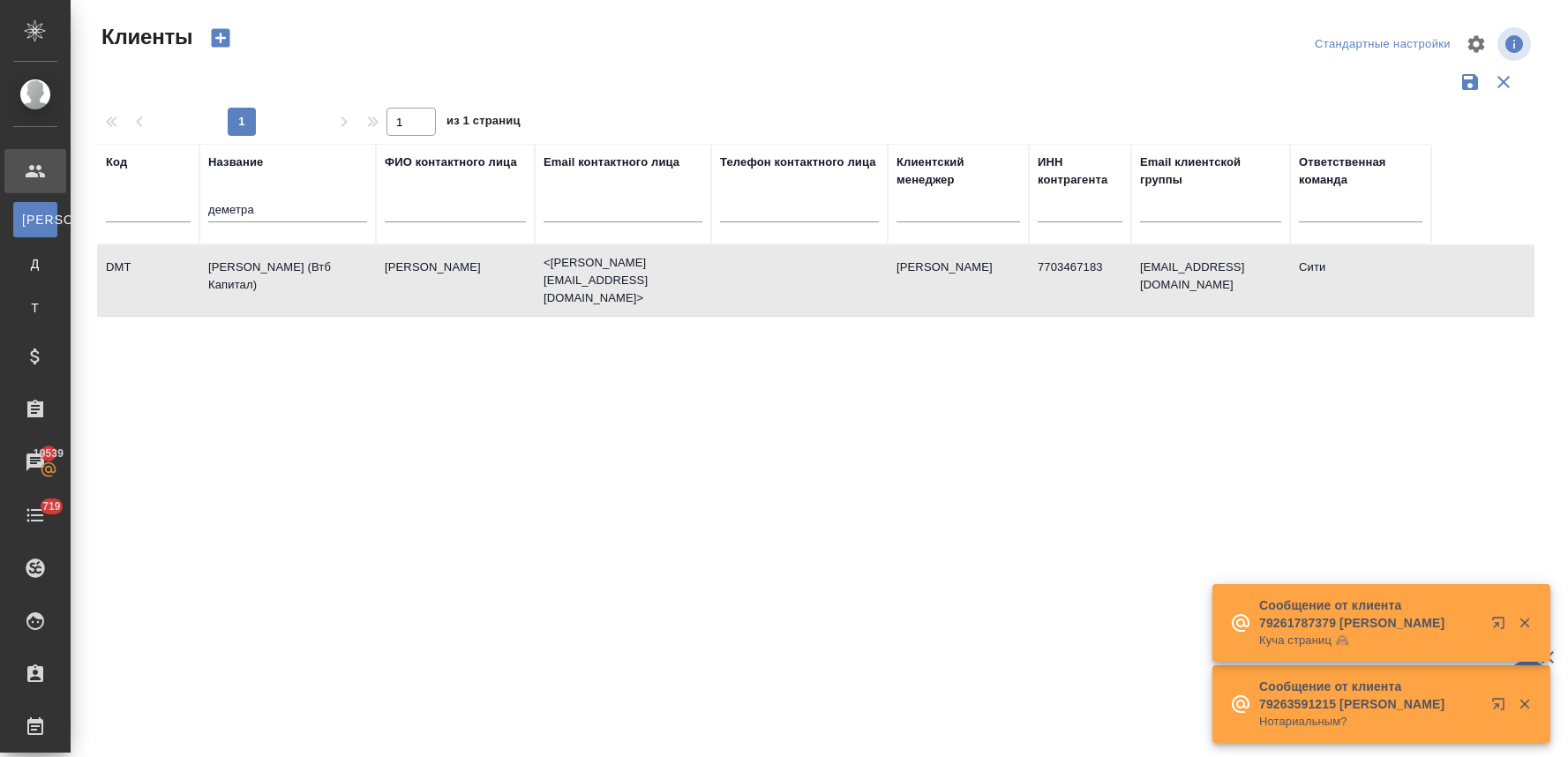
select select "RU"
drag, startPoint x: 261, startPoint y: 205, endPoint x: 148, endPoint y: 198, distance: 113.2
click at [148, 198] on tr "Код Название деметра ФИО контактного лица Email контактного лица Телефон контак…" at bounding box center [764, 193] width 1334 height 100
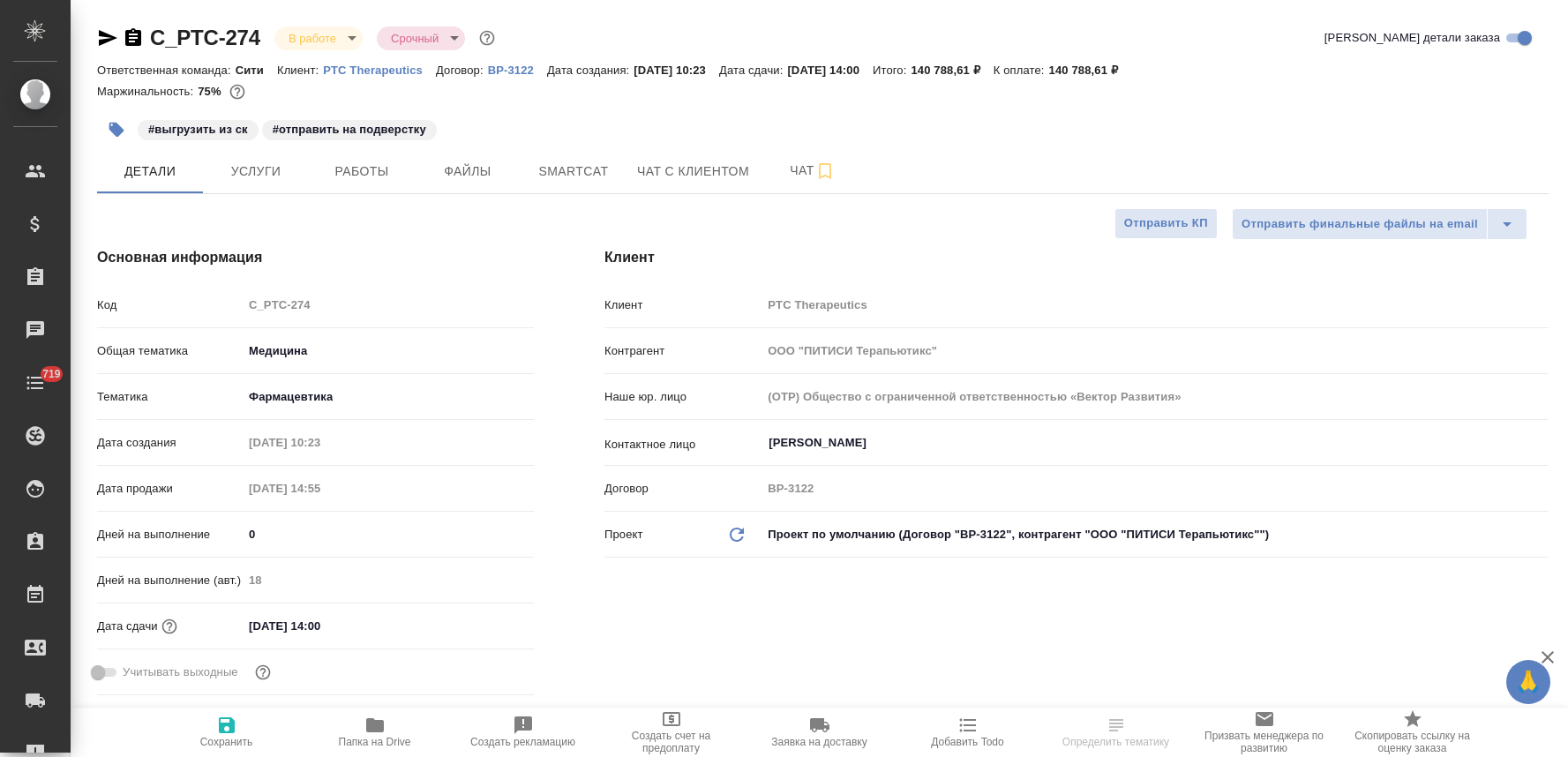
select select "RU"
click at [389, 69] on p "PTC Therapeutics" at bounding box center [379, 70] width 113 height 13
select select "RU"
type textarea "x"
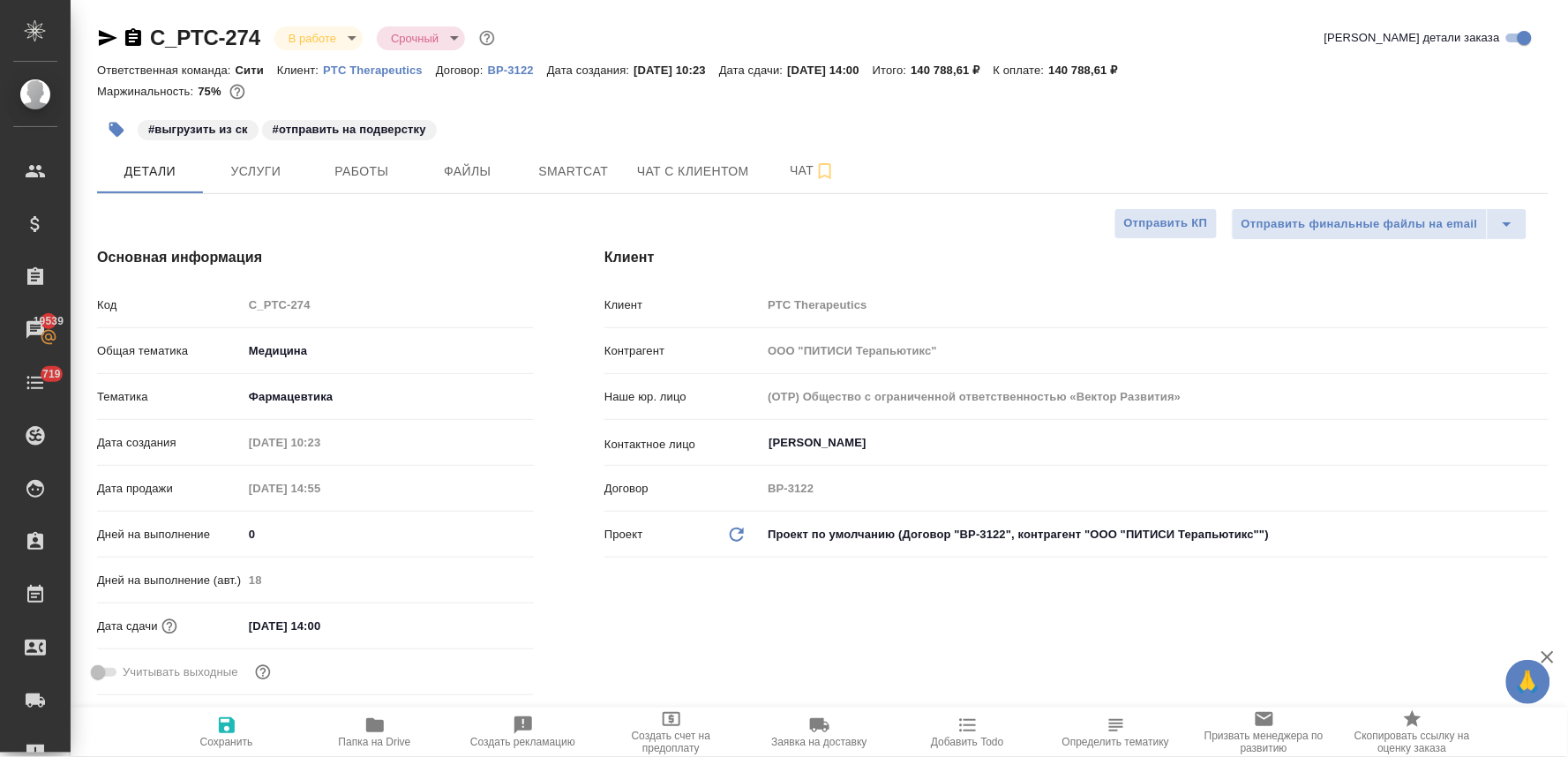
type textarea "x"
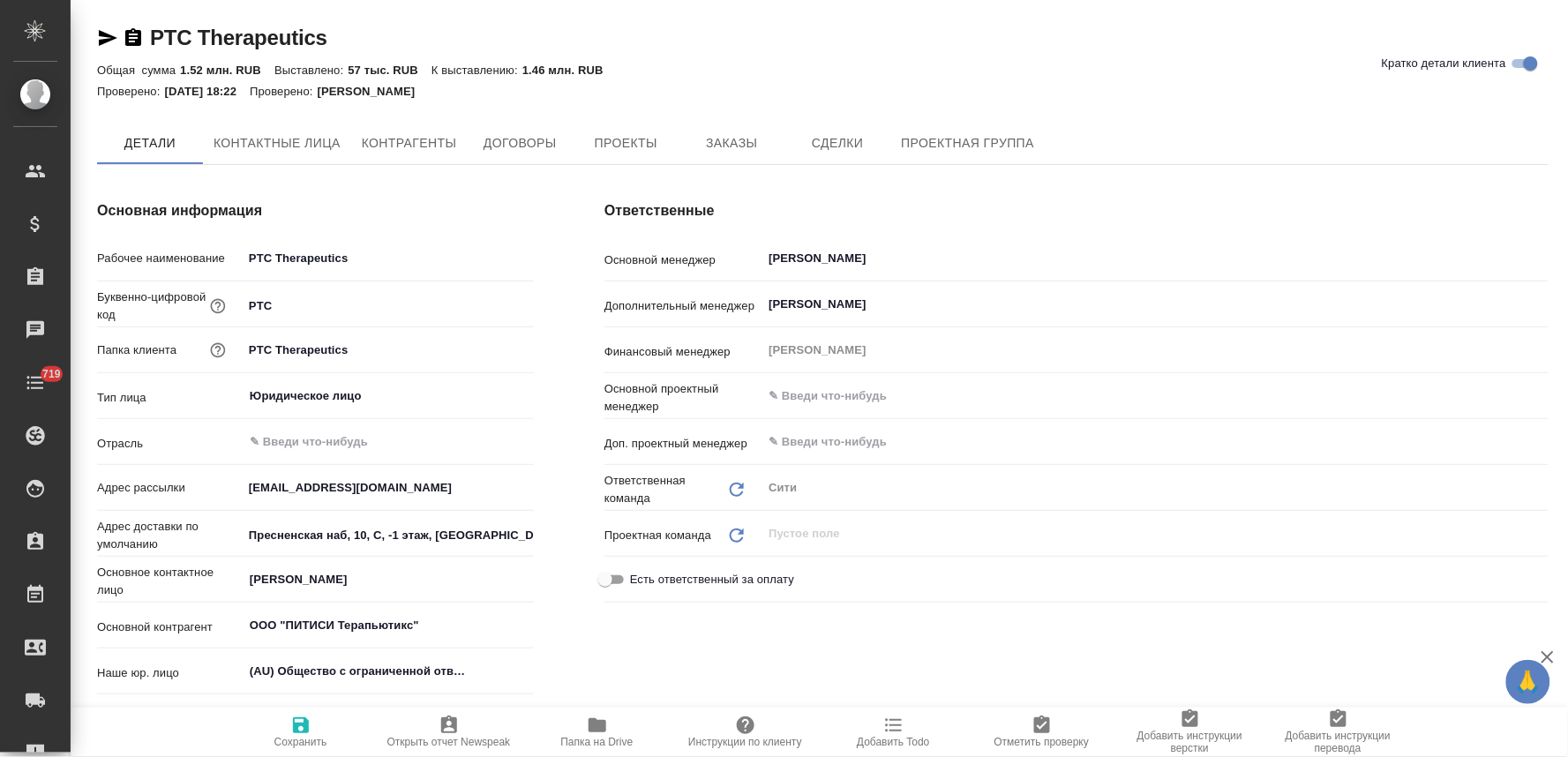
type textarea "x"
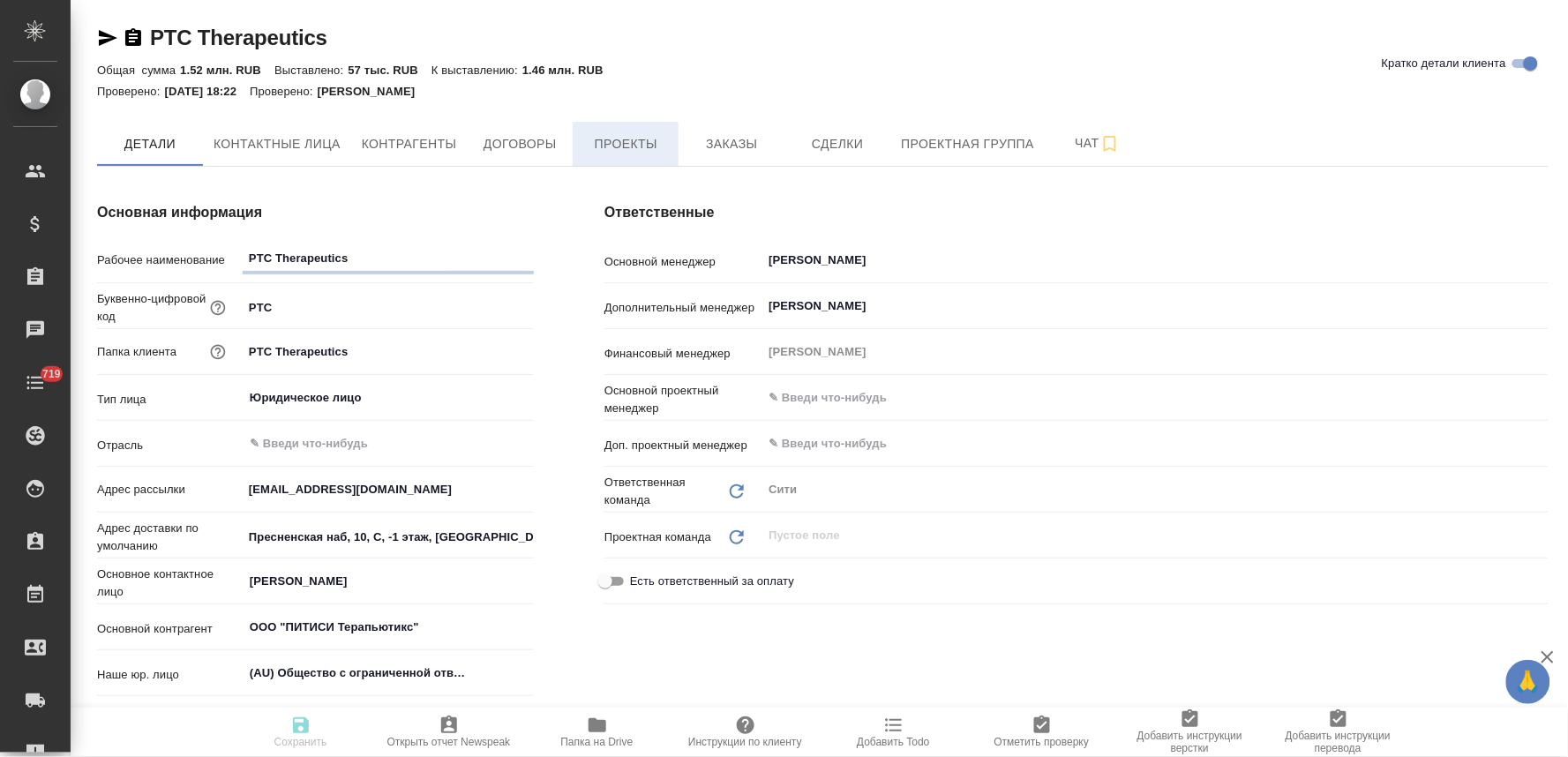
type textarea "x"
click at [707, 146] on span "Заказы" at bounding box center [731, 143] width 85 height 22
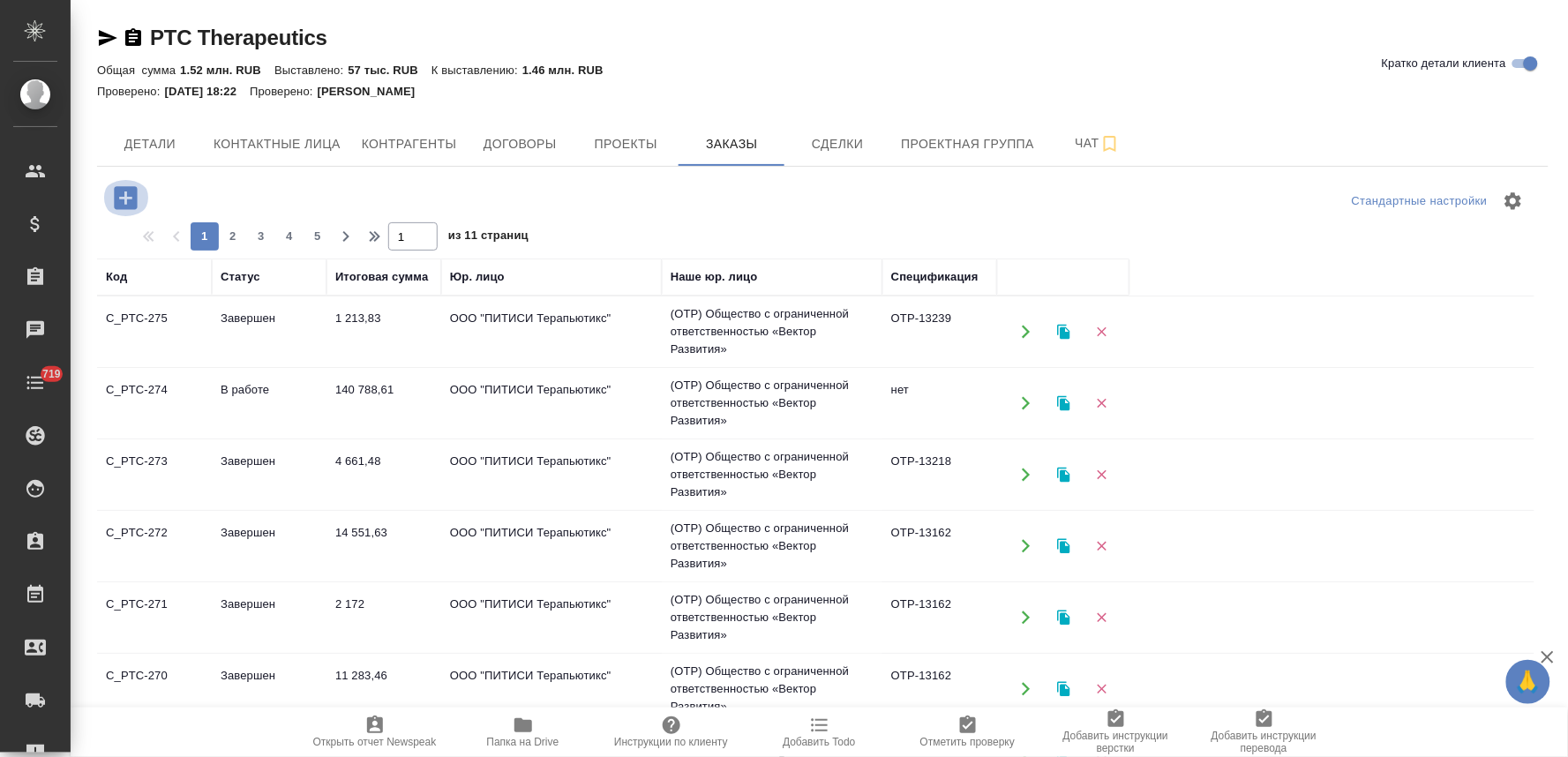
click at [120, 194] on icon "button" at bounding box center [125, 198] width 23 height 23
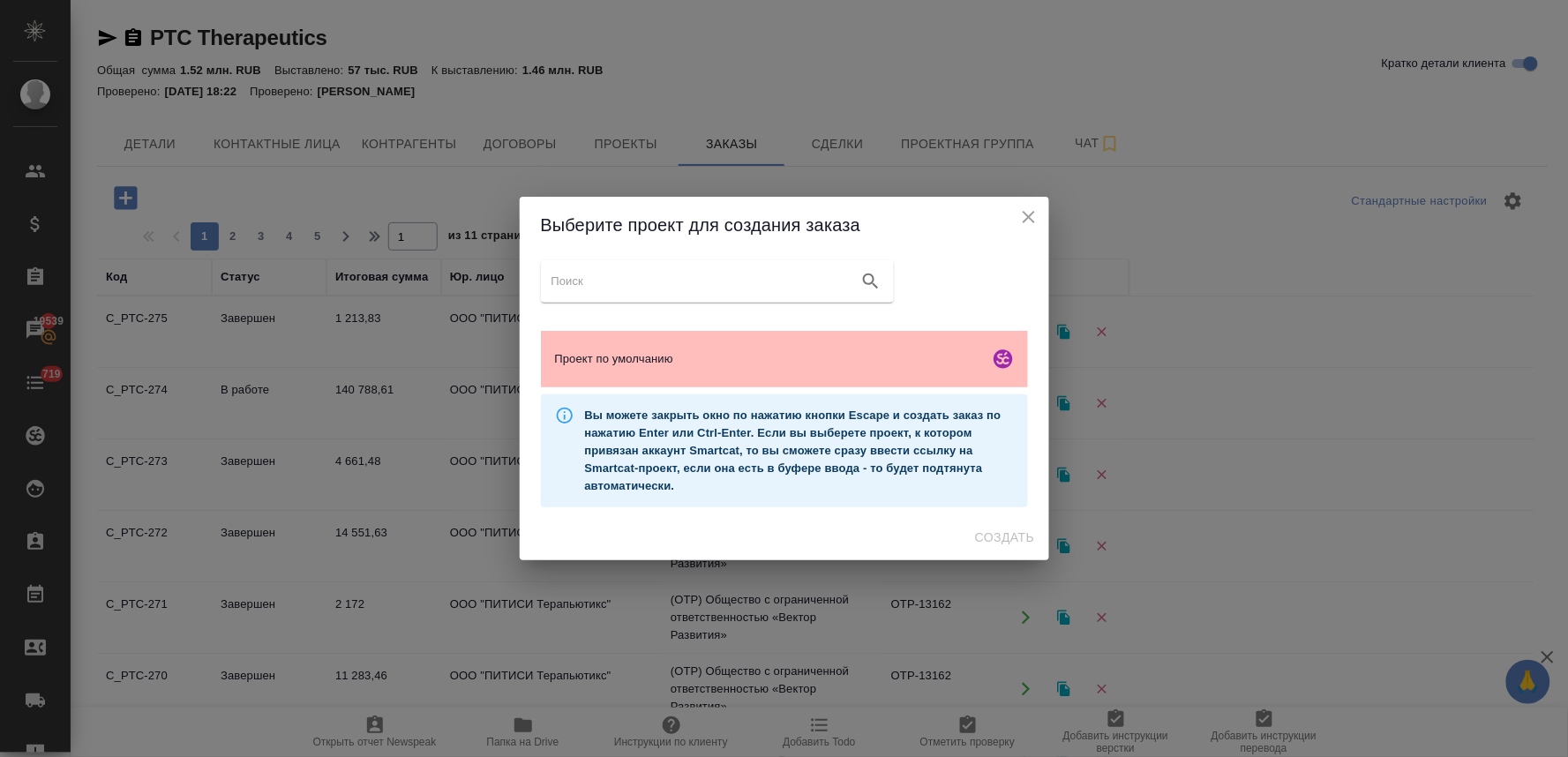
click at [605, 357] on span "Проект по умолчанию" at bounding box center [768, 359] width 427 height 17
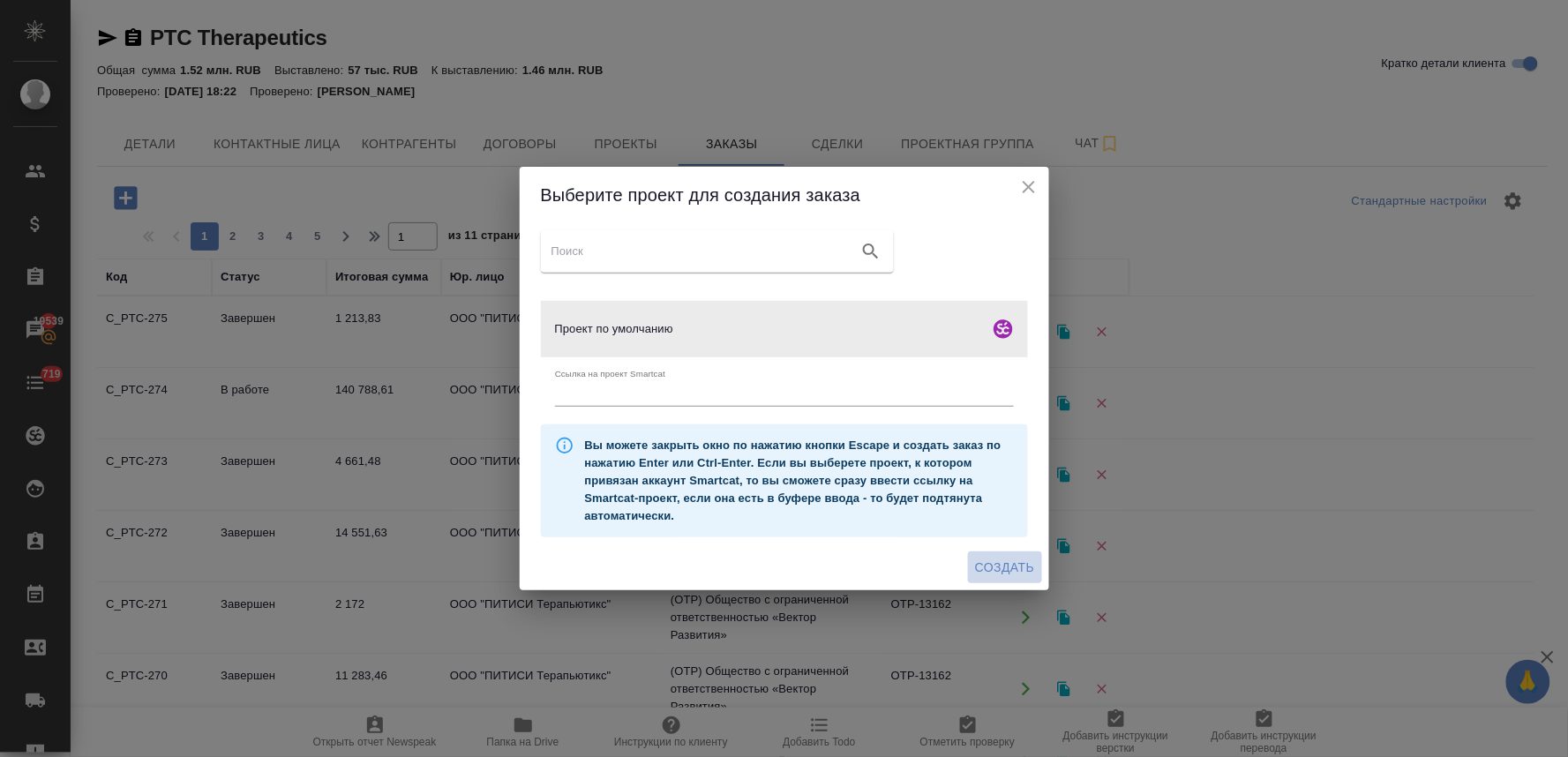
click at [1021, 558] on span "Создать" at bounding box center [1004, 568] width 59 height 22
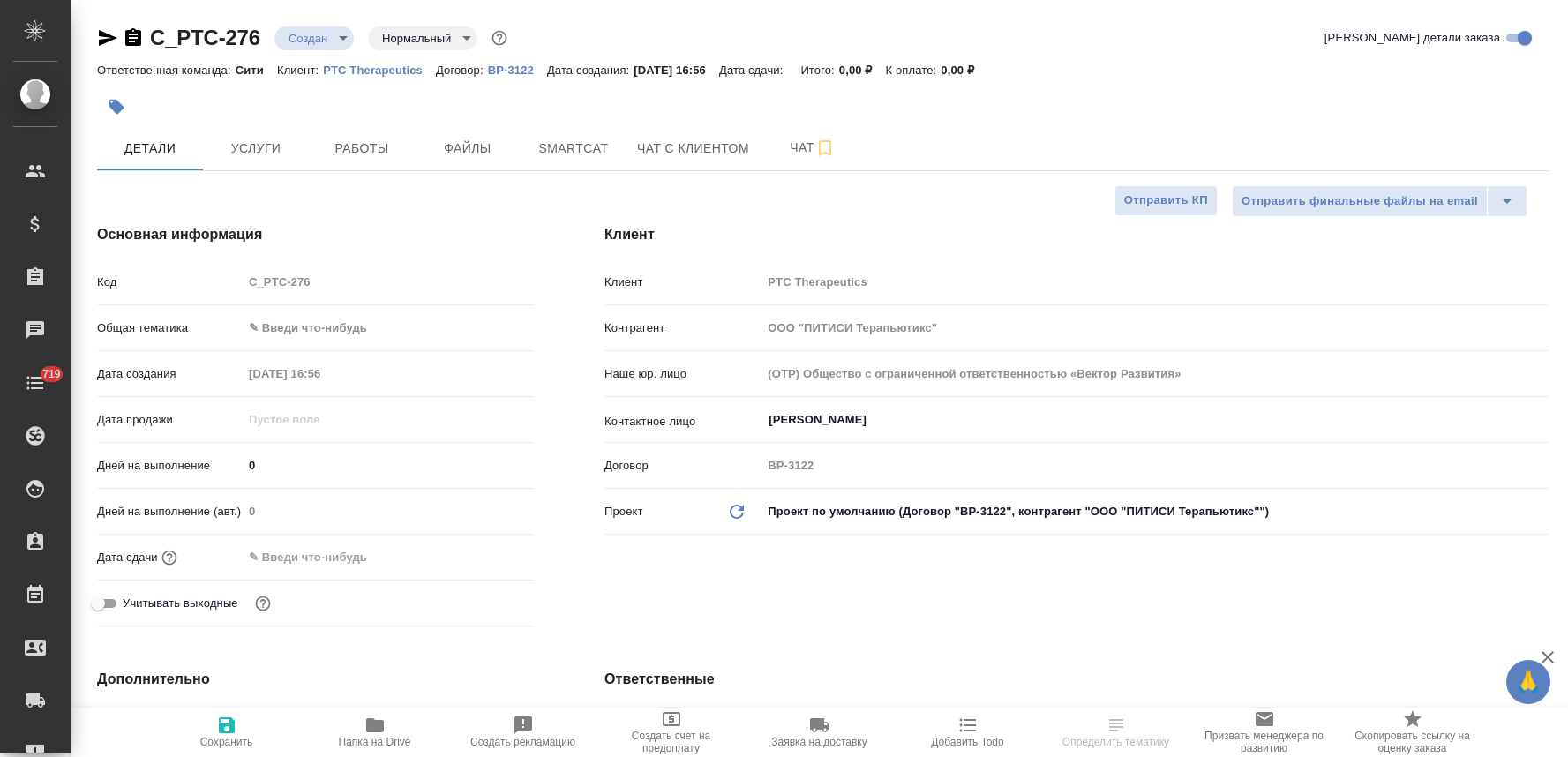
select select "RU"
click at [330, 553] on input "text" at bounding box center [320, 557] width 155 height 26
click at [485, 553] on icon "button" at bounding box center [483, 556] width 21 height 21
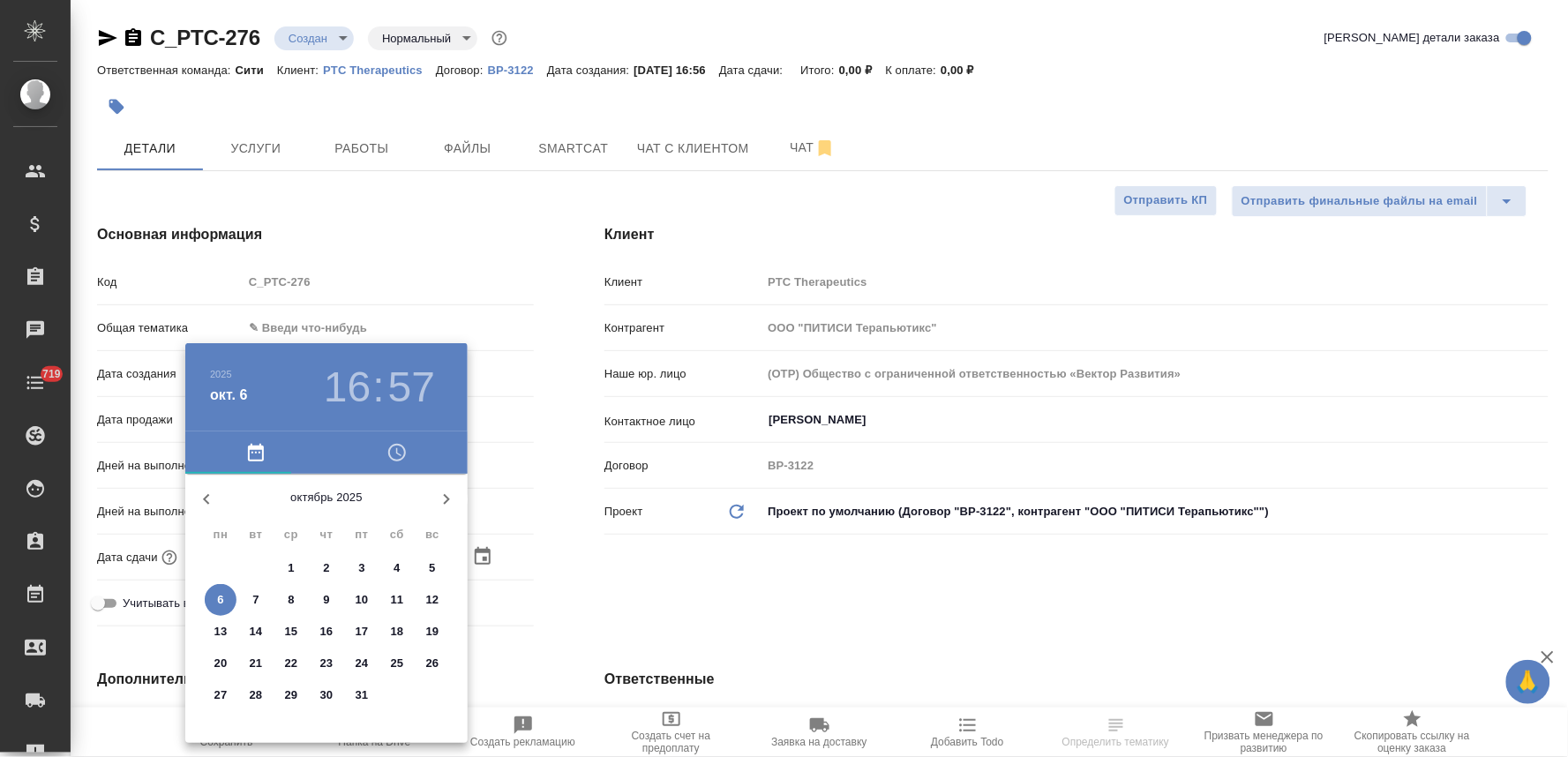
drag, startPoint x: 252, startPoint y: 596, endPoint x: 546, endPoint y: 585, distance: 294.2
click at [253, 596] on p "7" at bounding box center [255, 600] width 6 height 17
type input "[DATE] 16:57"
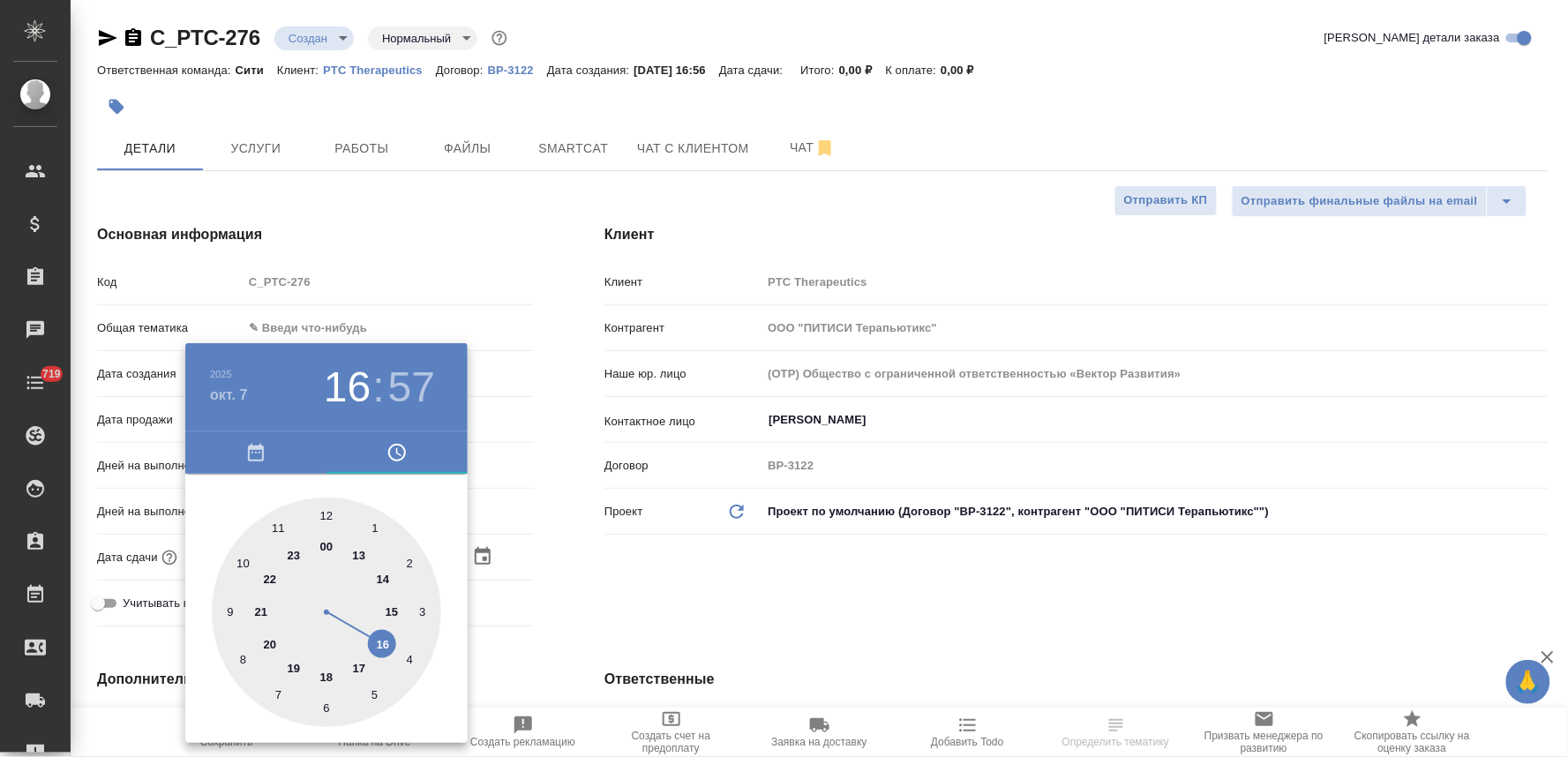
click at [578, 582] on div at bounding box center [784, 378] width 1568 height 757
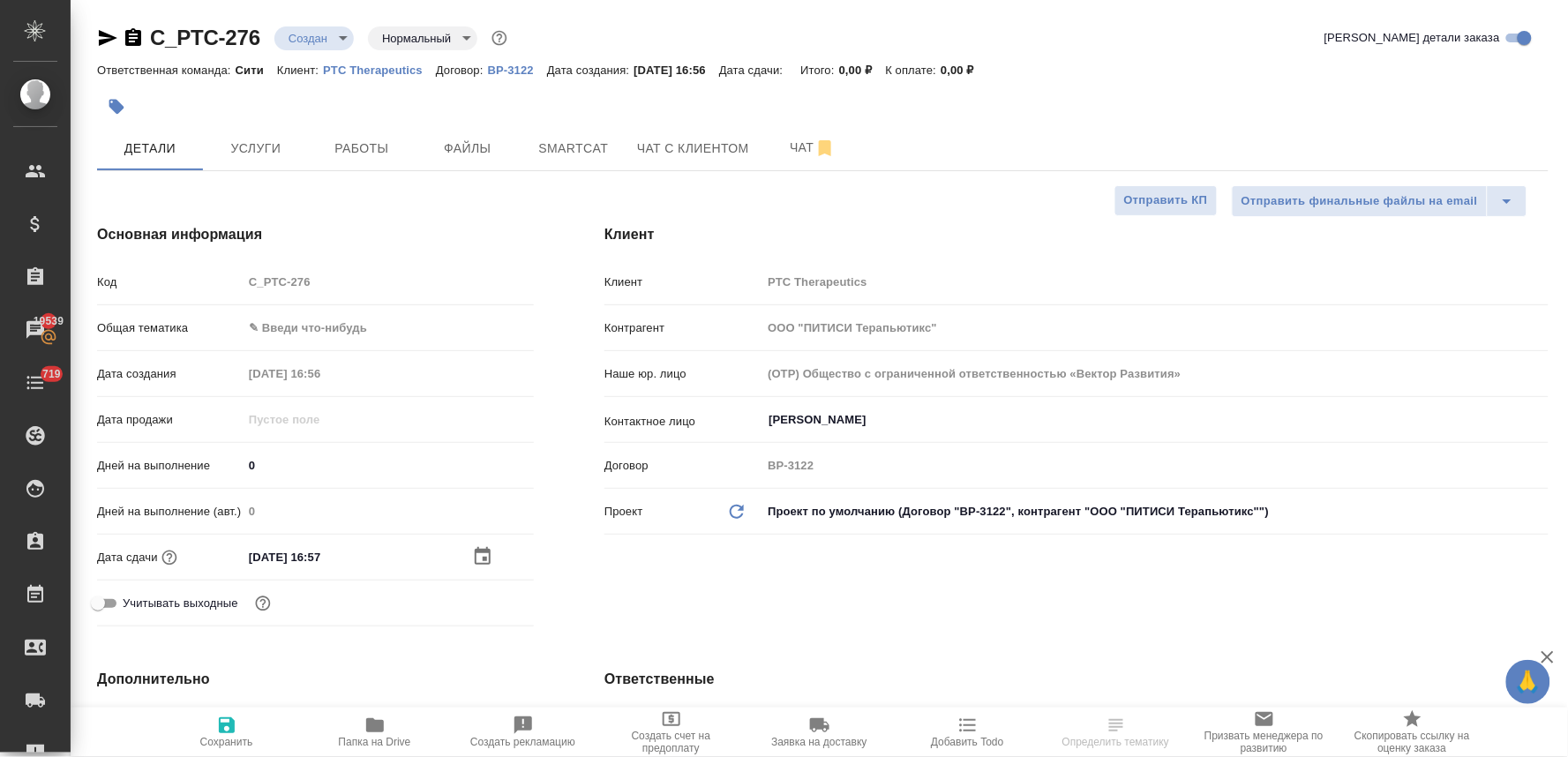
click at [224, 740] on span "Сохранить" at bounding box center [226, 742] width 53 height 12
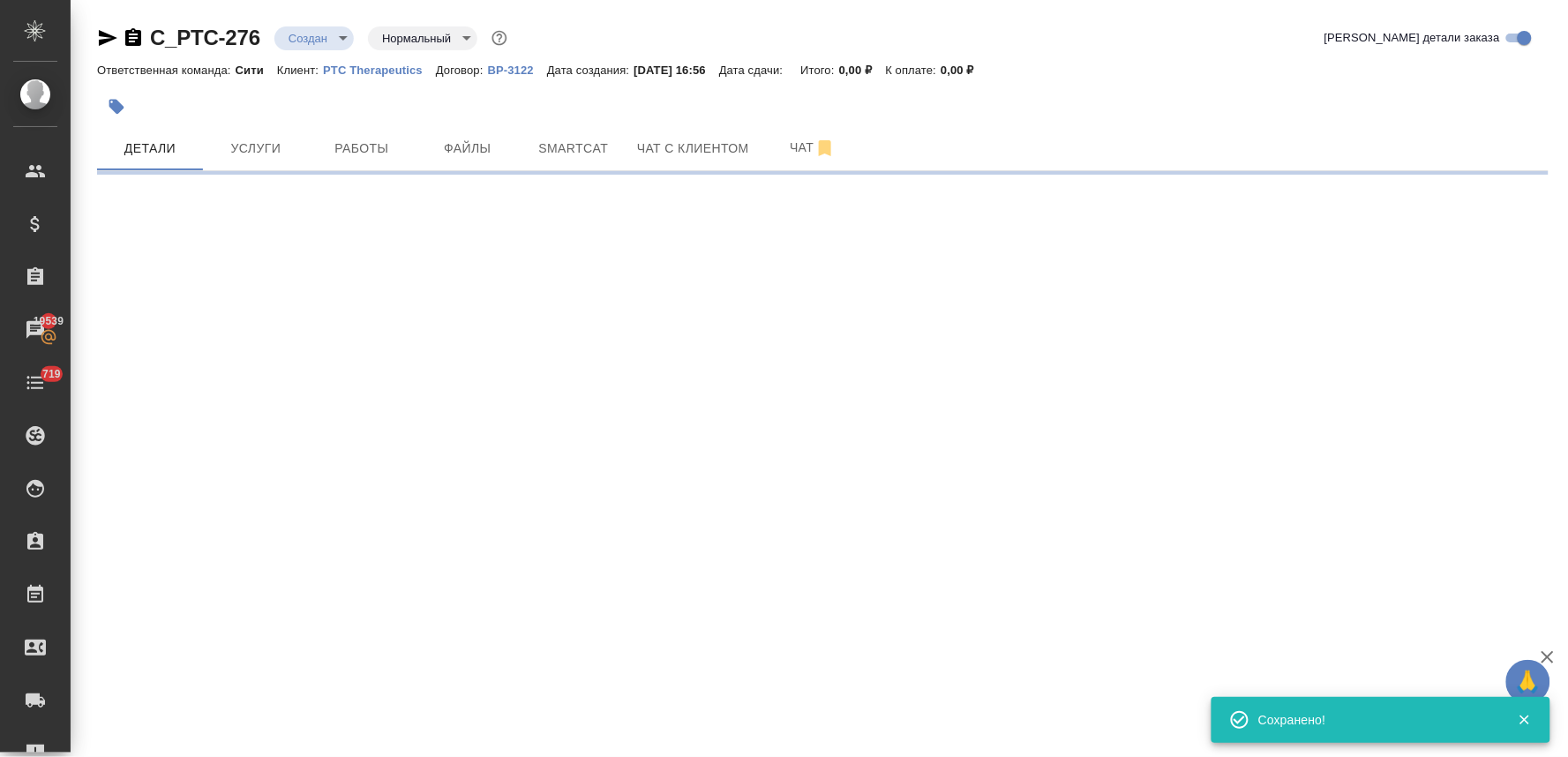
select select "RU"
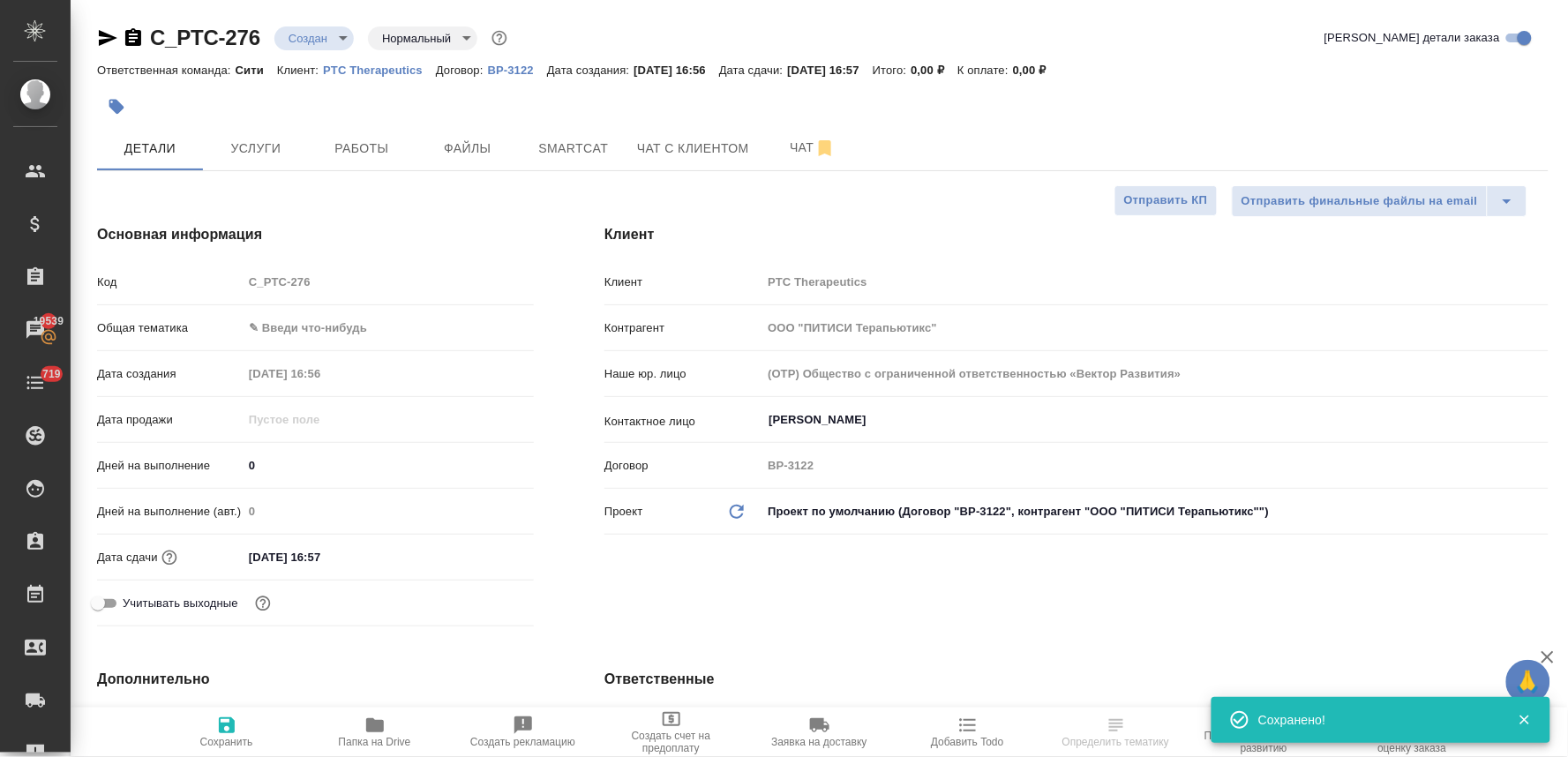
type textarea "x"
click at [223, 288] on div "Код C_PTC-276" at bounding box center [315, 282] width 437 height 31
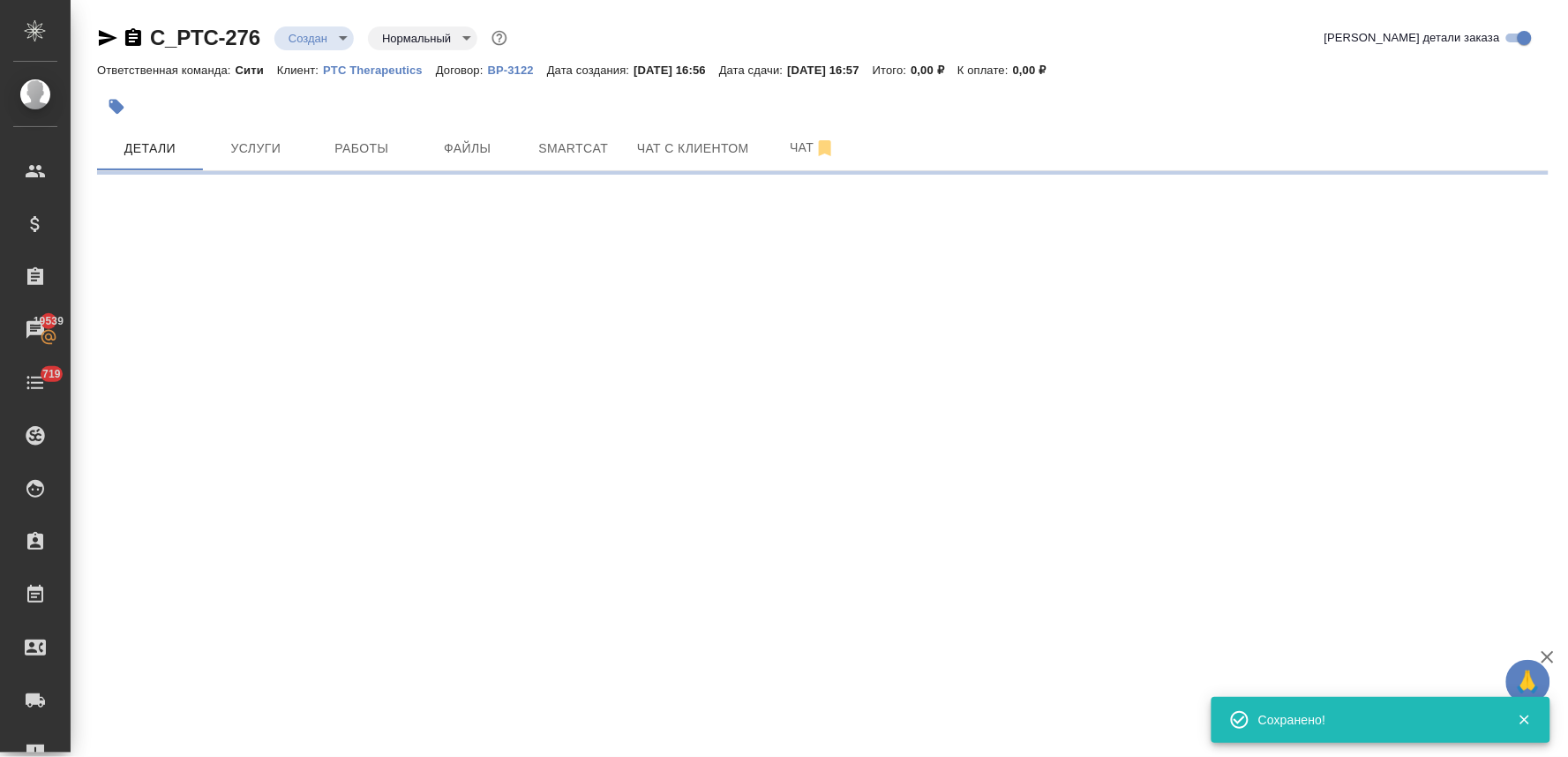
select select "RU"
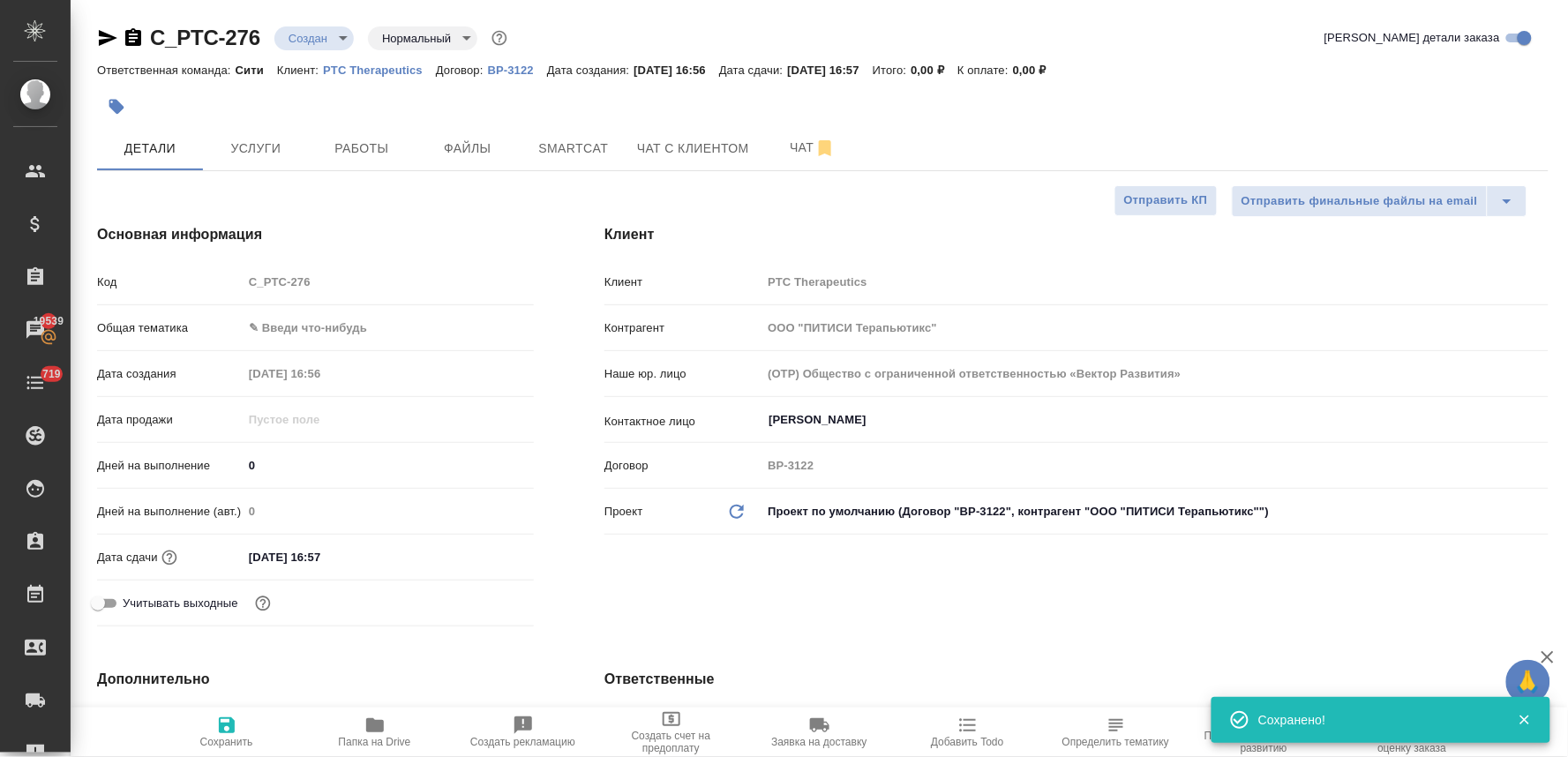
type textarea "x"
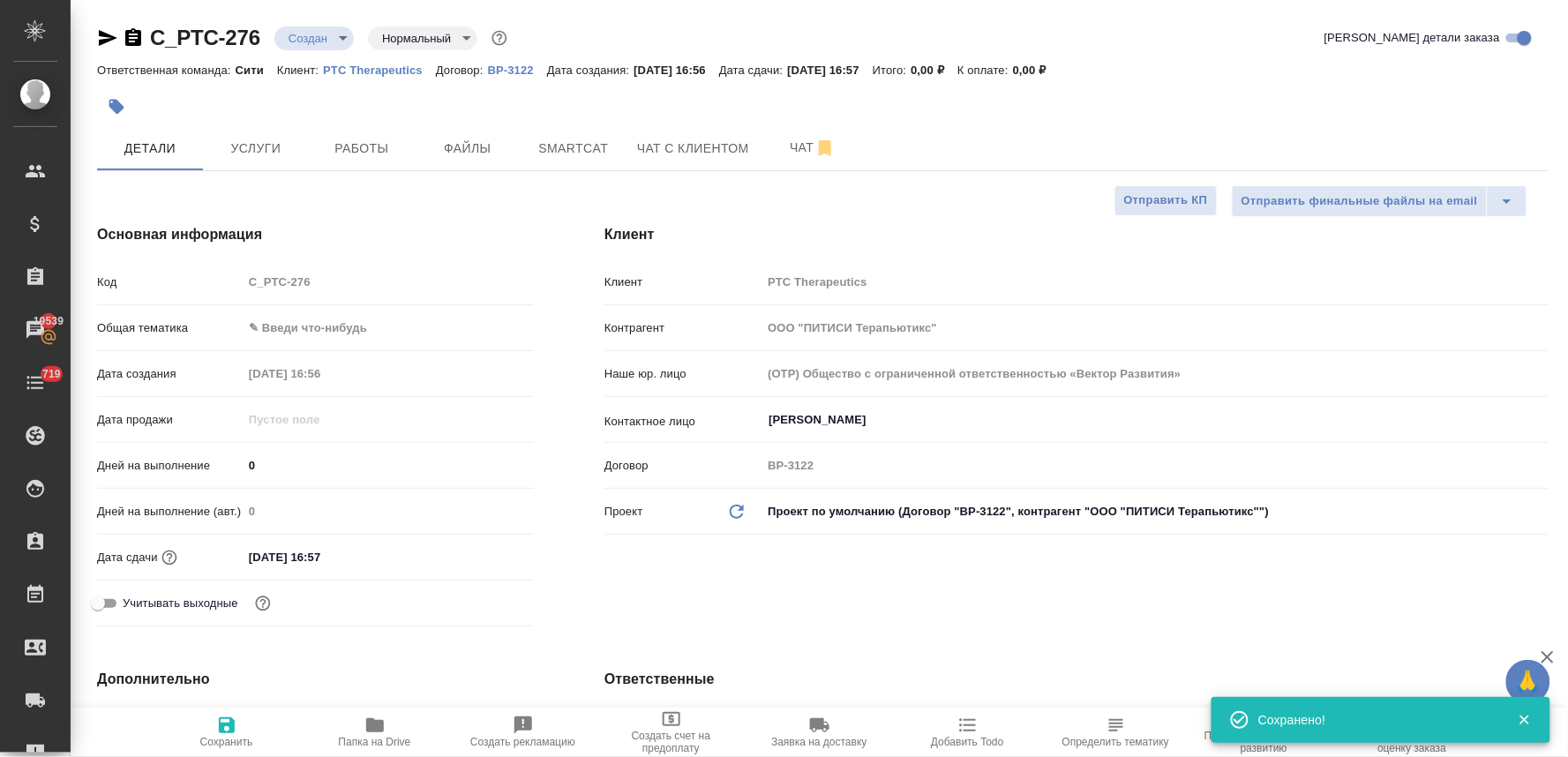
type textarea "x"
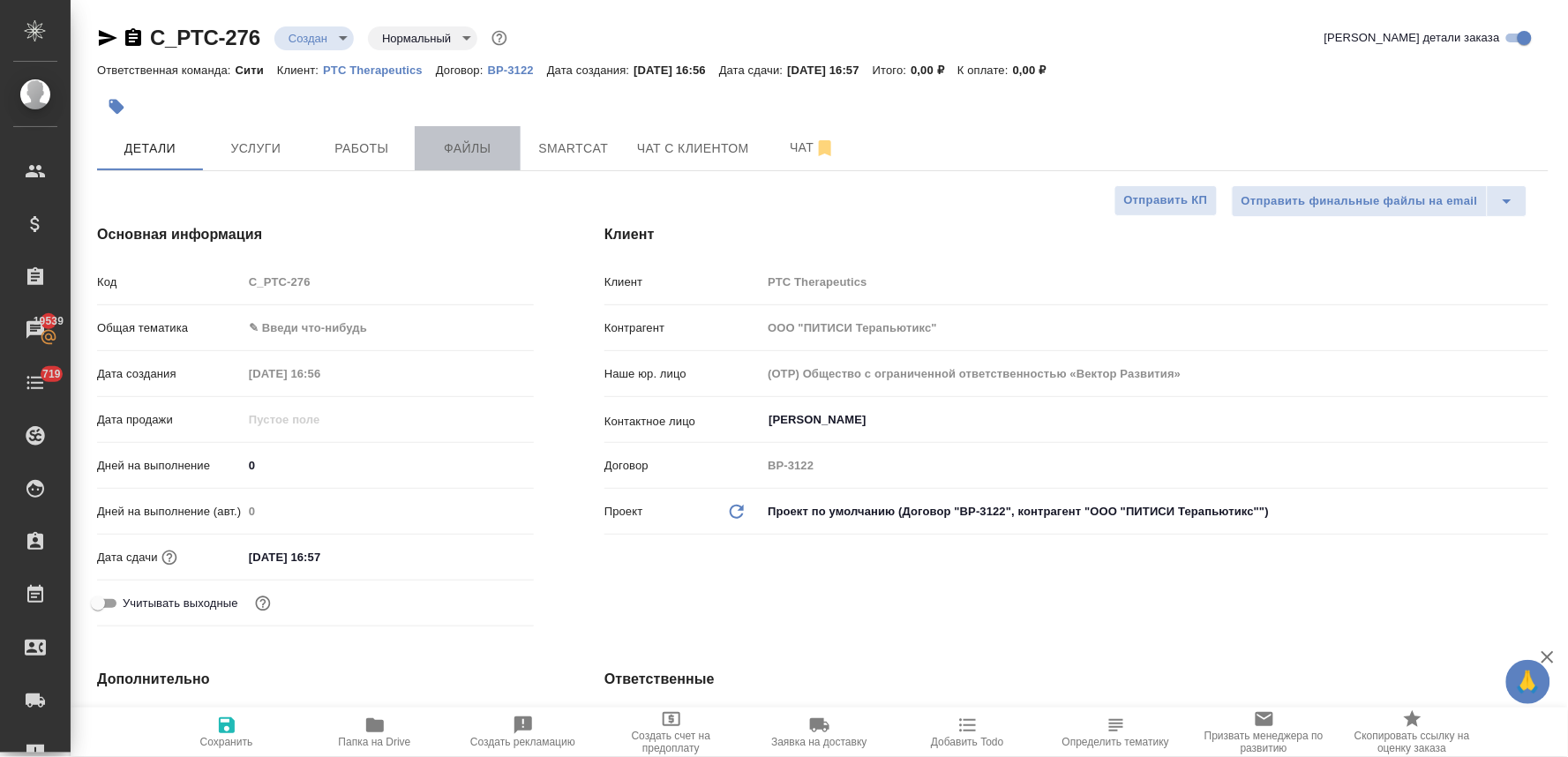
click at [460, 156] on span "Файлы" at bounding box center [467, 148] width 85 height 22
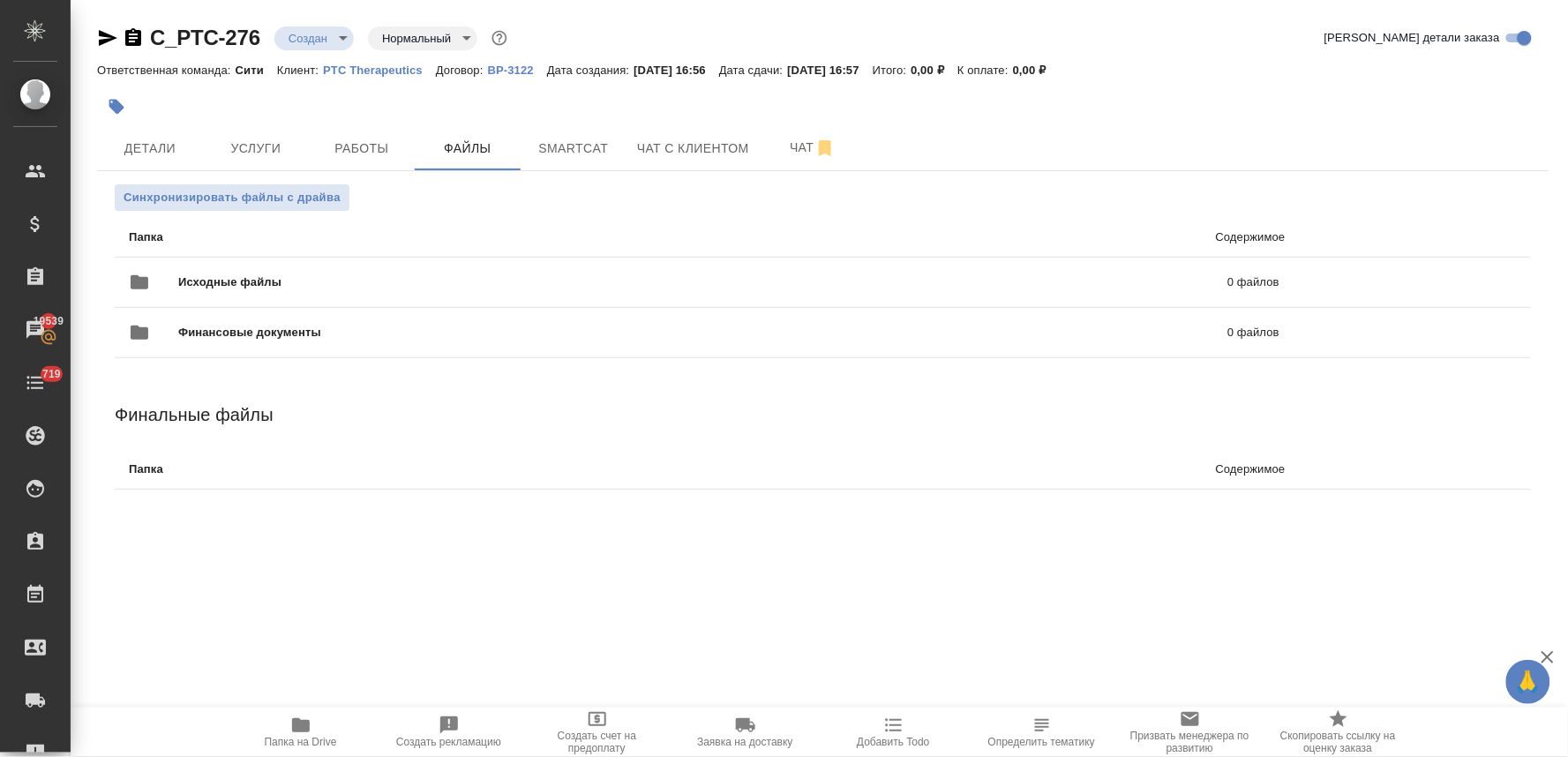
drag, startPoint x: 1228, startPoint y: 69, endPoint x: 1362, endPoint y: 137, distance: 150.3
click at [1228, 69] on div "Ответственная команда: Сити Клиент: PTC Therapeutics Договор: ВР-3122 Дата созд…" at bounding box center [823, 70] width 1451 height 21
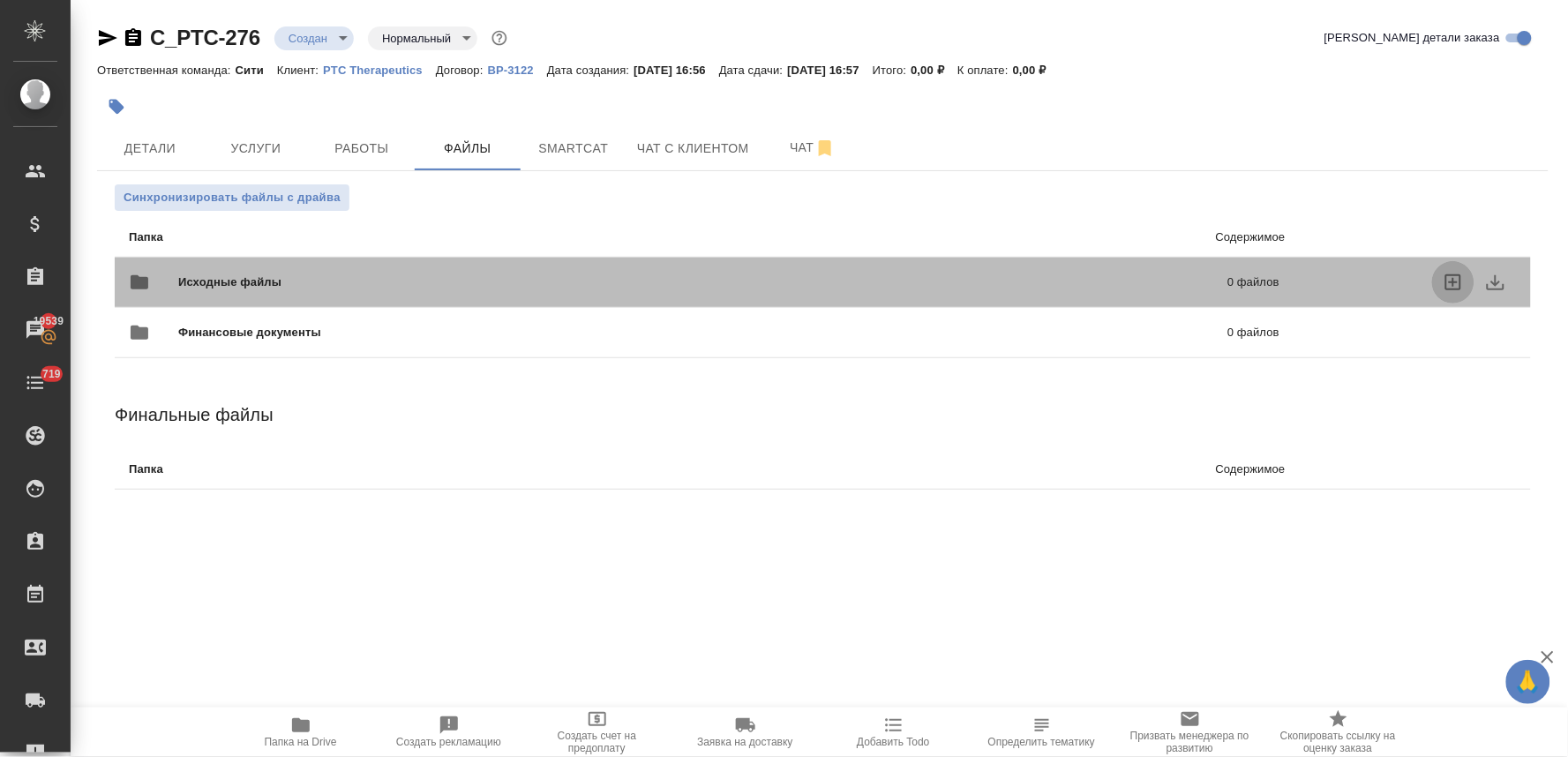
click at [1451, 280] on icon "uploadFiles" at bounding box center [1453, 282] width 21 height 21
click at [0, 0] on input "uploadFiles" at bounding box center [0, 0] width 0 height 0
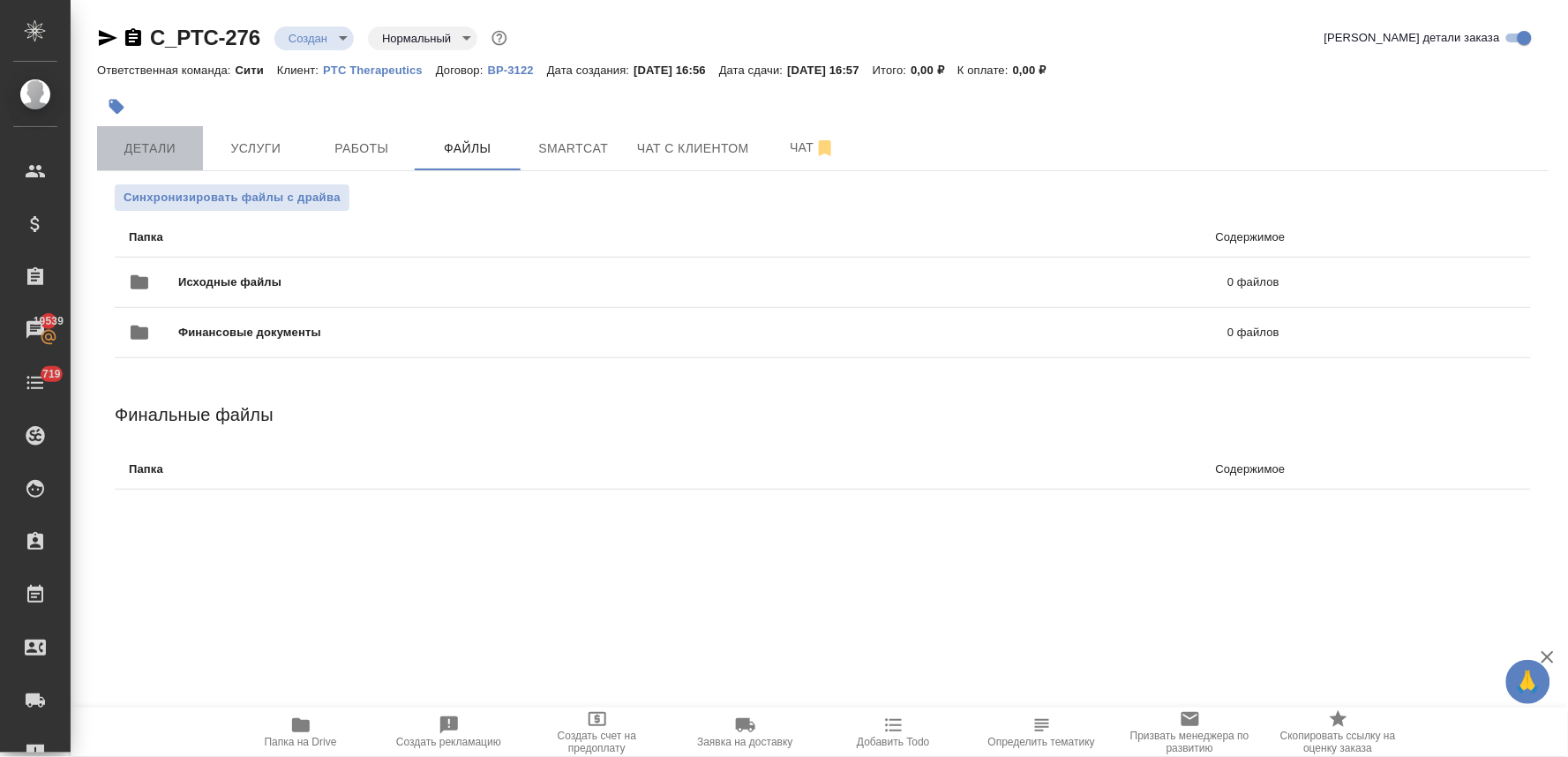
click at [144, 148] on span "Детали" at bounding box center [150, 148] width 85 height 22
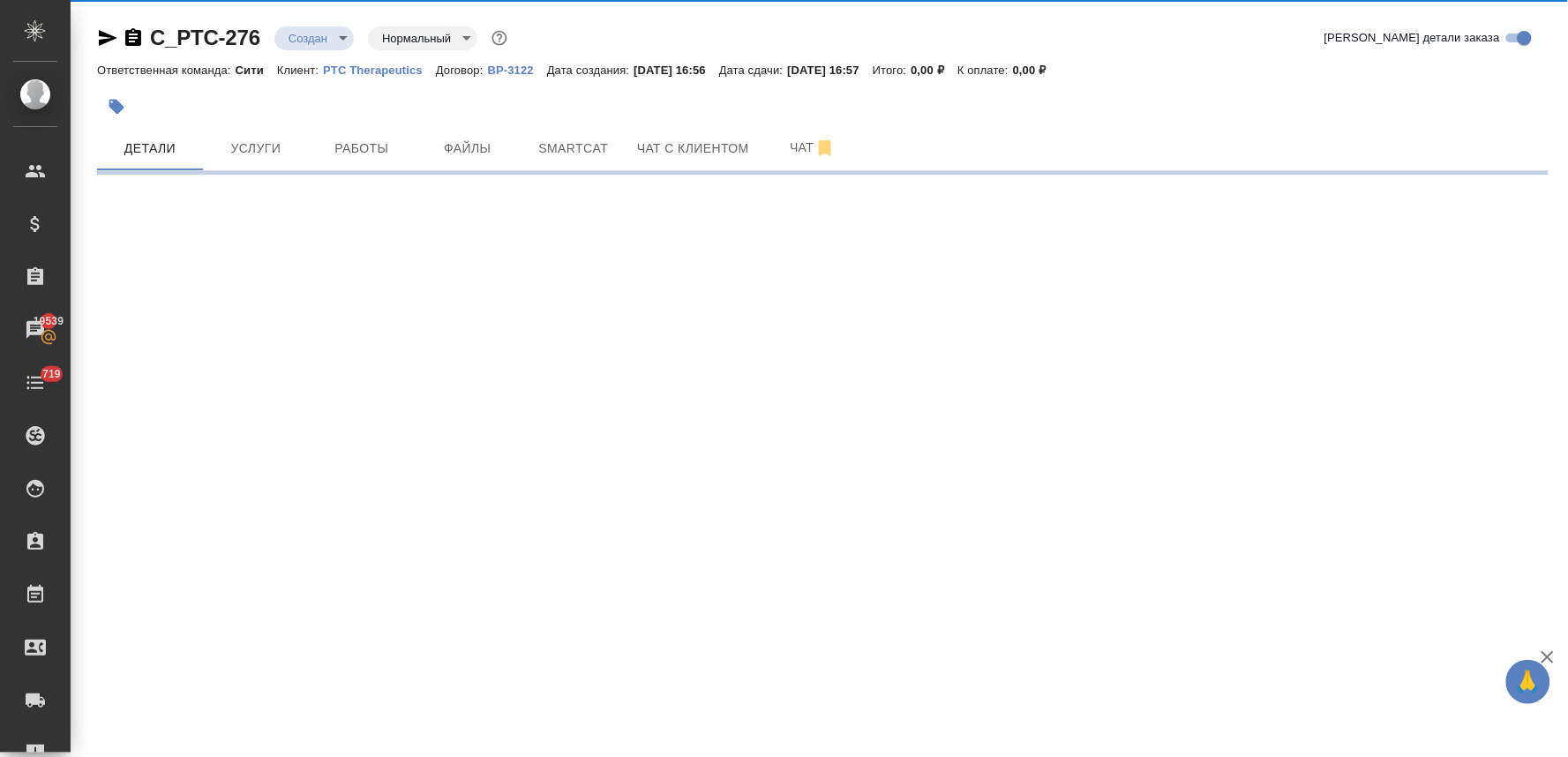
select select "RU"
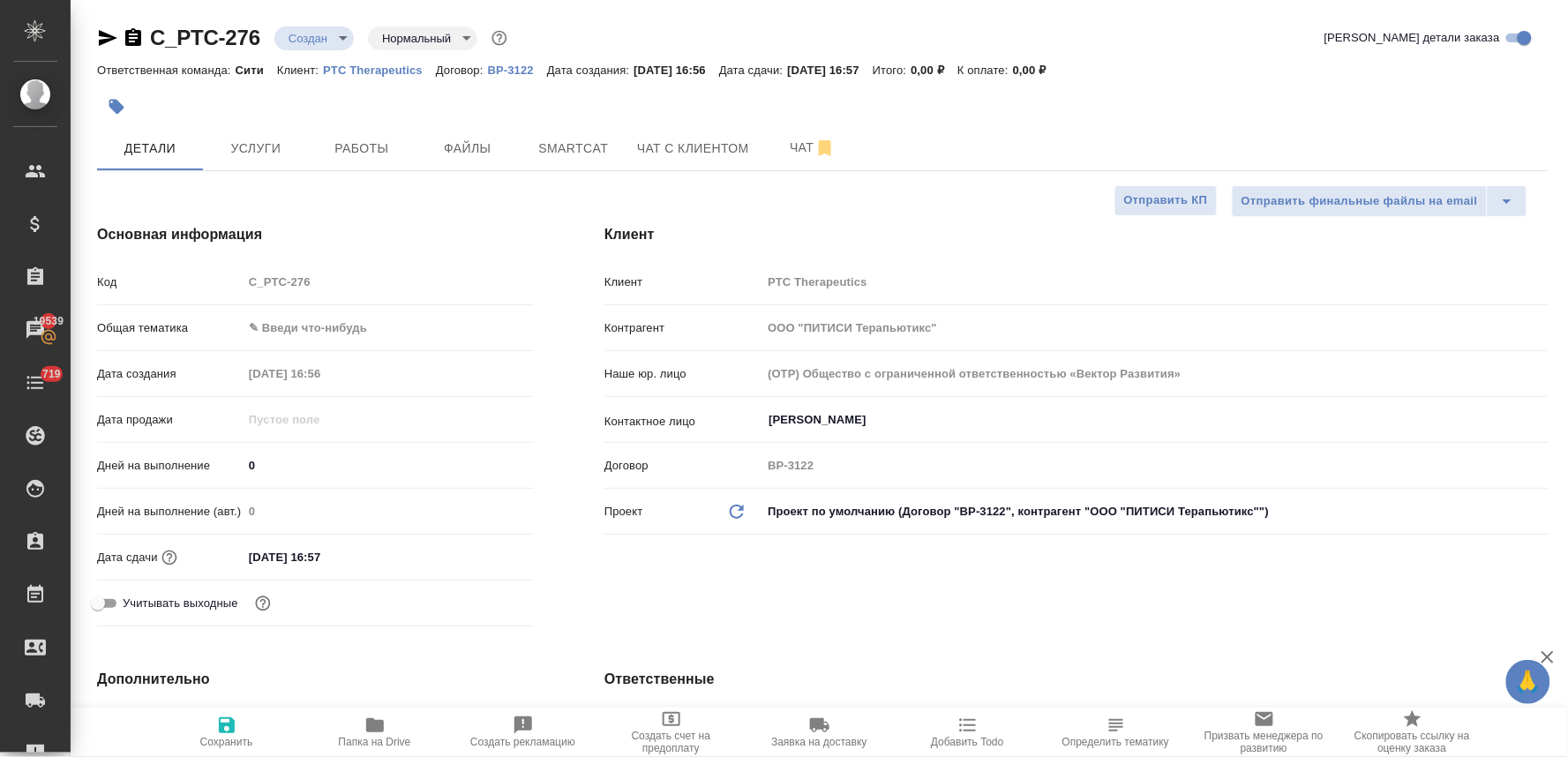
type textarea "x"
click at [358, 561] on input "07.10.2025 16:57" at bounding box center [320, 557] width 155 height 26
click at [479, 552] on icon "button" at bounding box center [483, 557] width 21 height 21
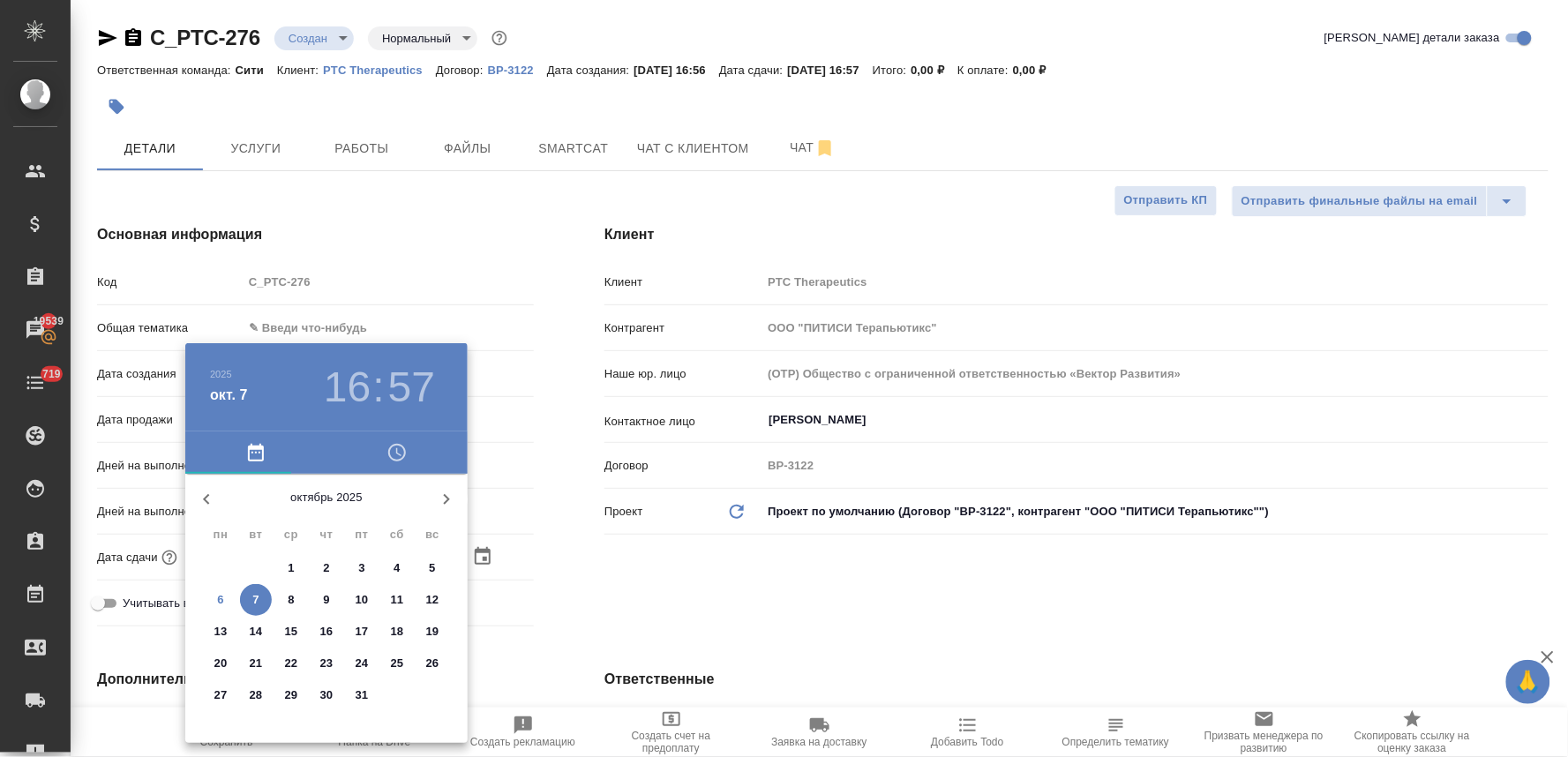
click at [213, 597] on span "6" at bounding box center [220, 600] width 32 height 17
type input "06.10.2025 16:57"
type textarea "x"
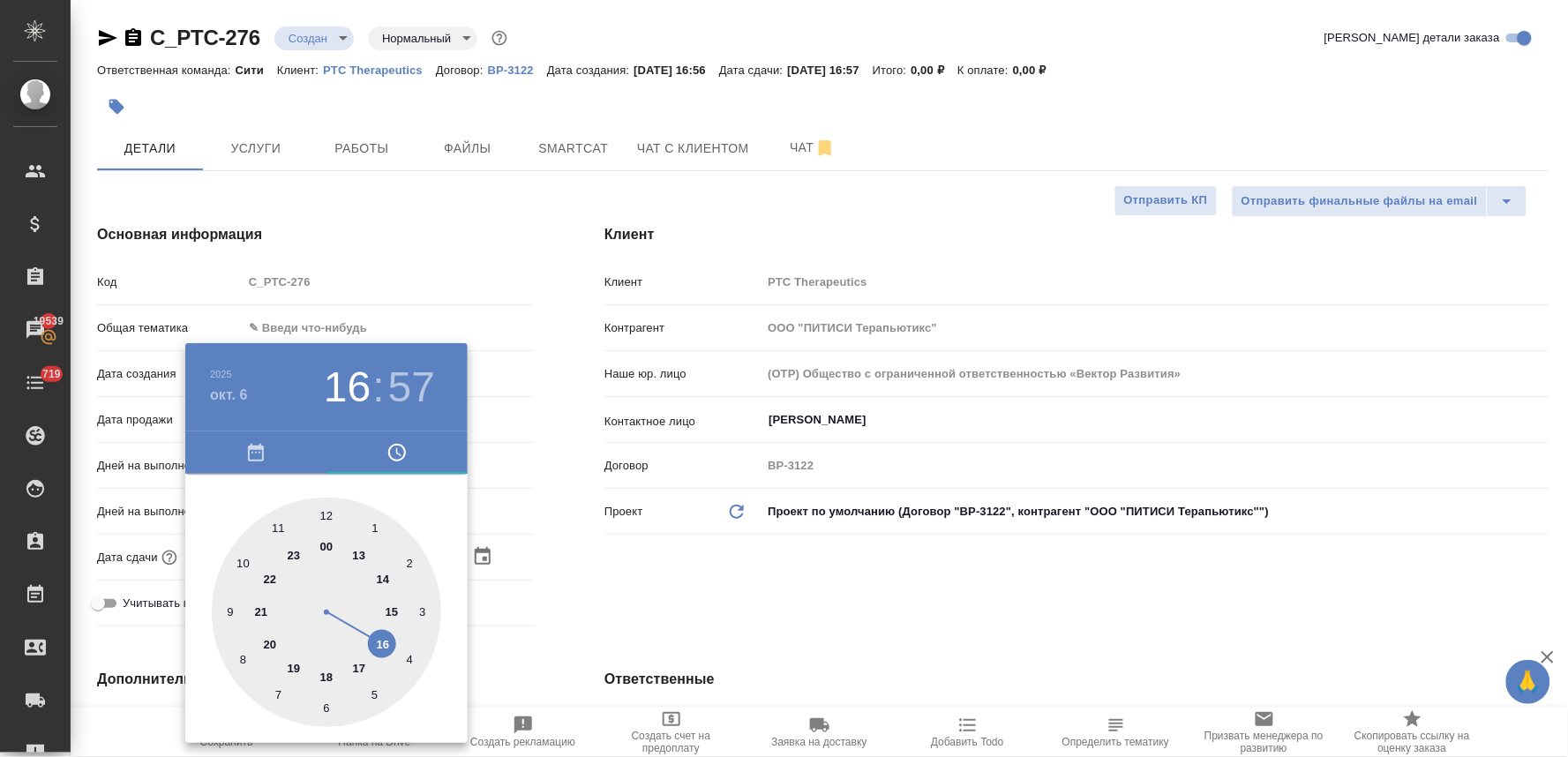
type input "06.10.2025 17:57"
type textarea "x"
click at [359, 667] on div at bounding box center [327, 613] width 229 height 229
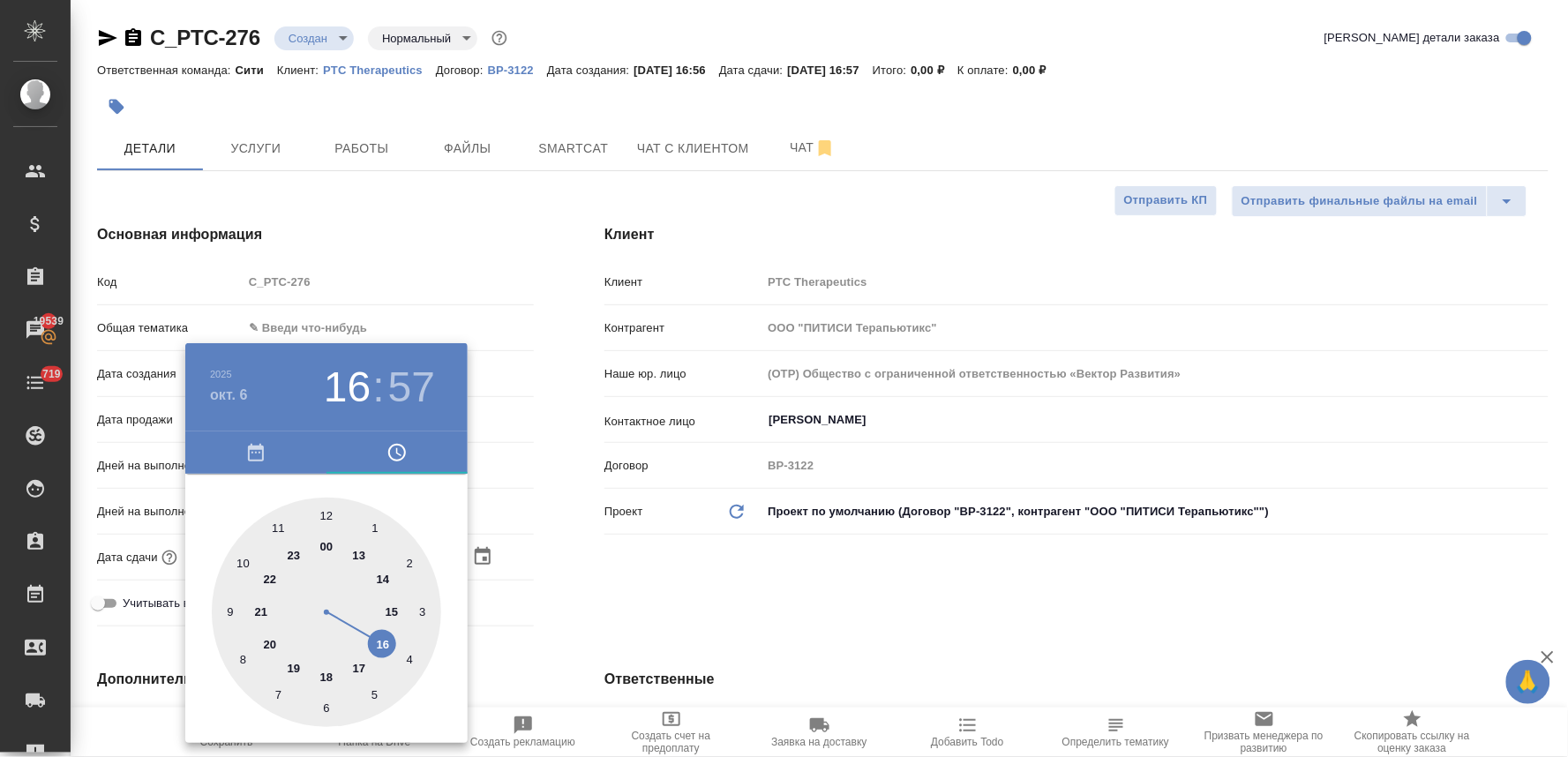
type textarea "x"
click at [410, 563] on div at bounding box center [327, 613] width 229 height 229
type input "06.10.2025 17:10"
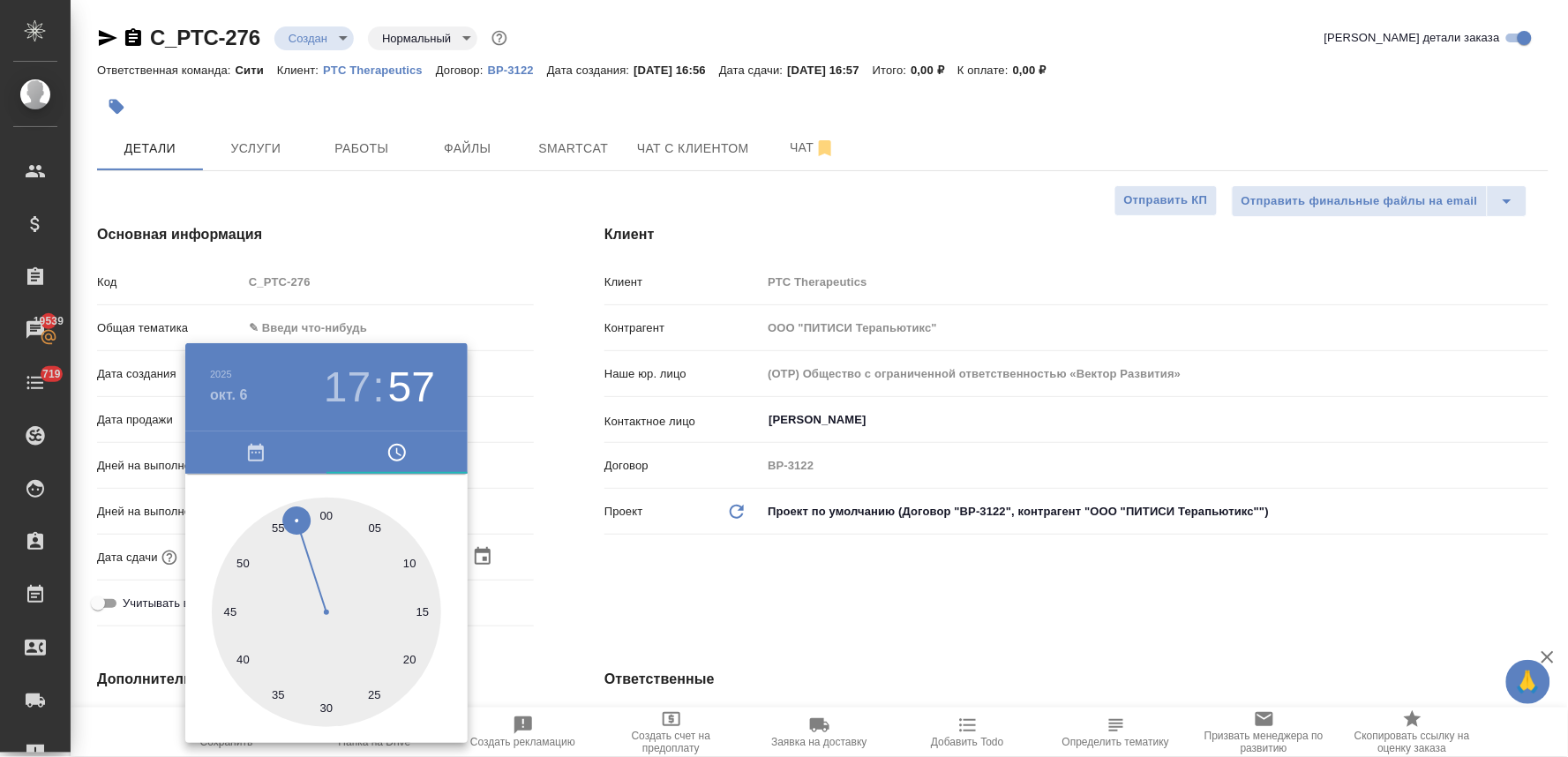
type textarea "x"
click at [633, 570] on div at bounding box center [784, 378] width 1568 height 757
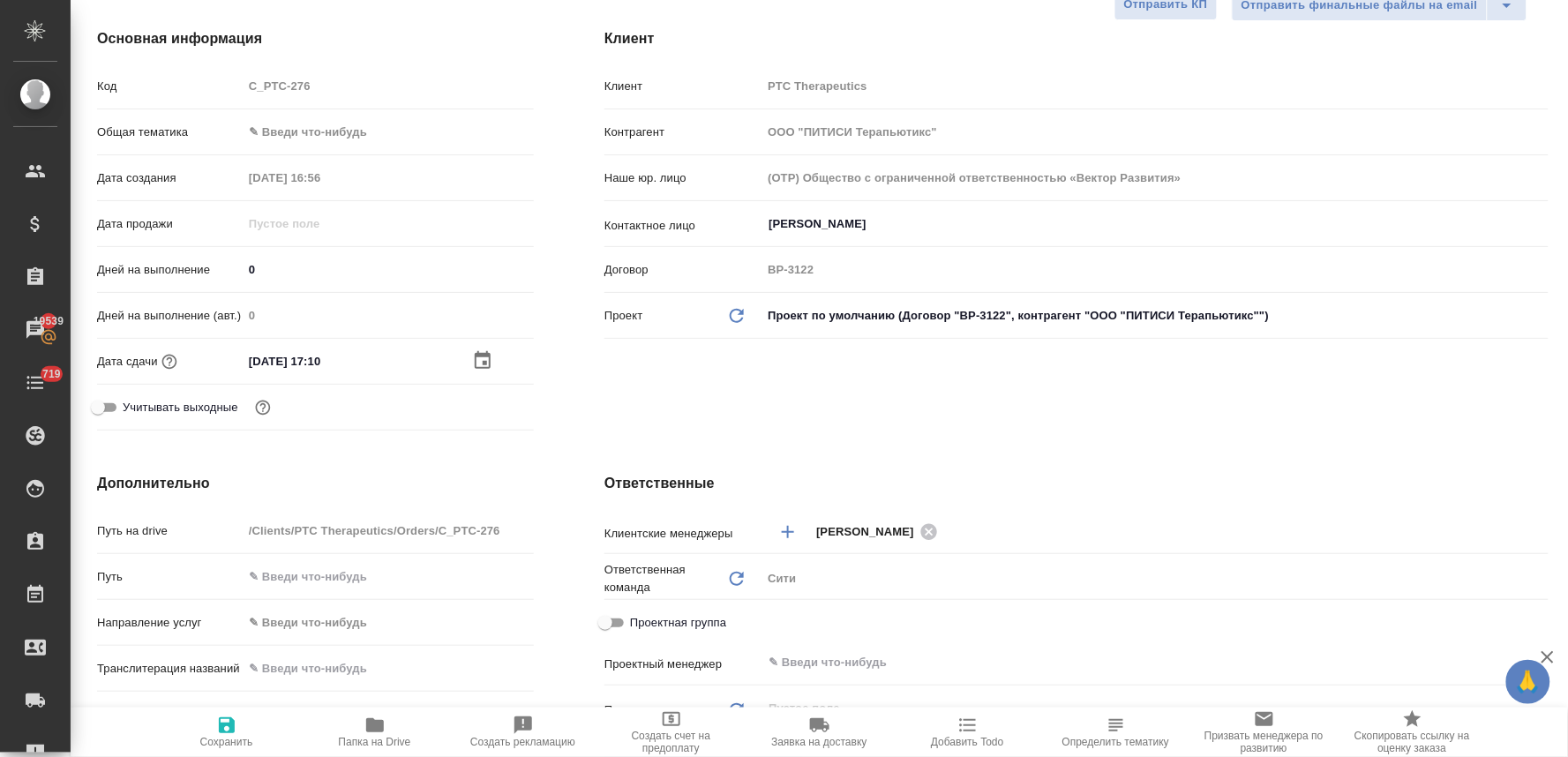
scroll to position [392, 0]
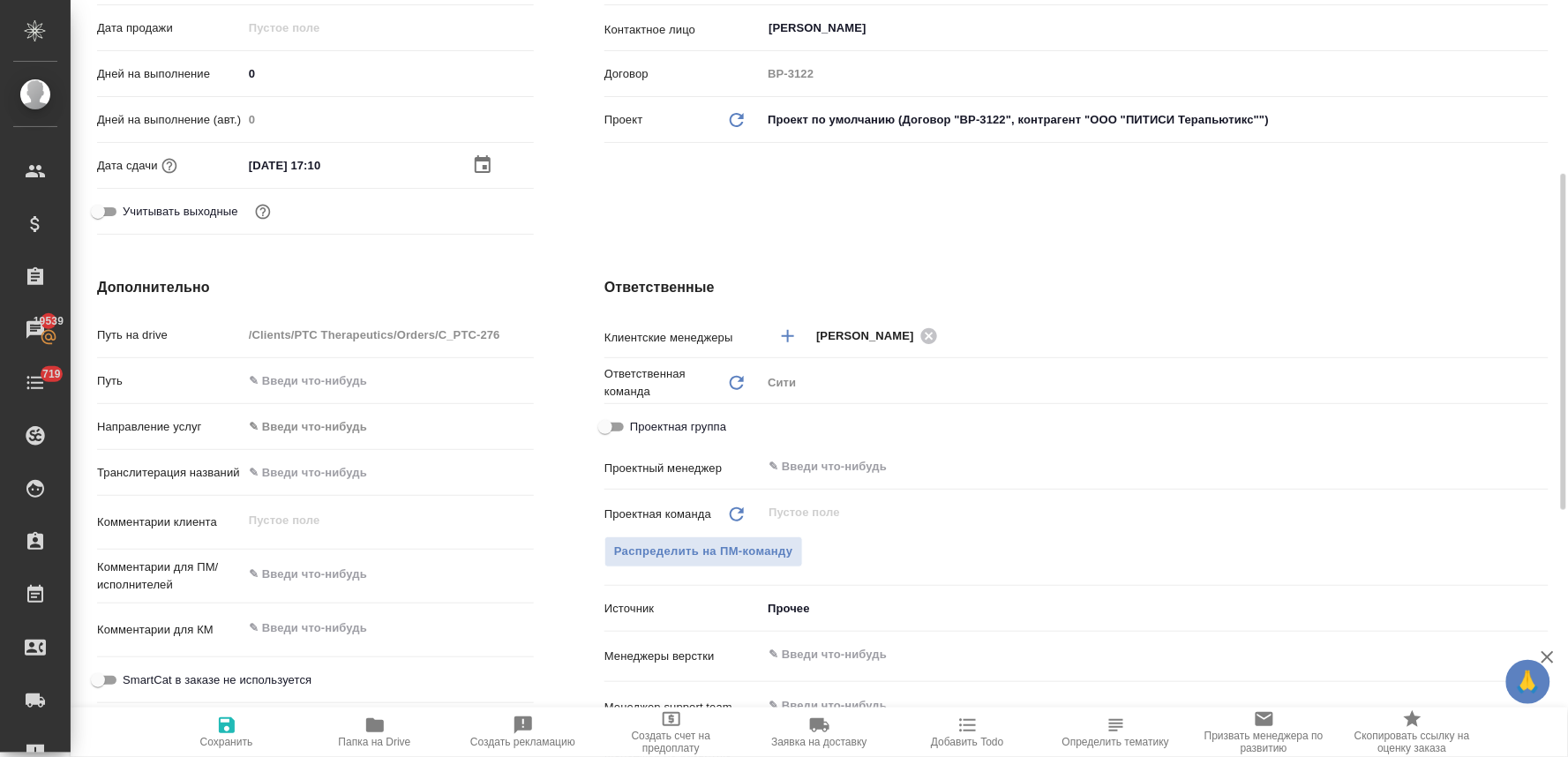
type textarea "x"
click at [345, 569] on textarea at bounding box center [388, 574] width 290 height 30
type textarea "x"
type textarea "п"
type textarea "x"
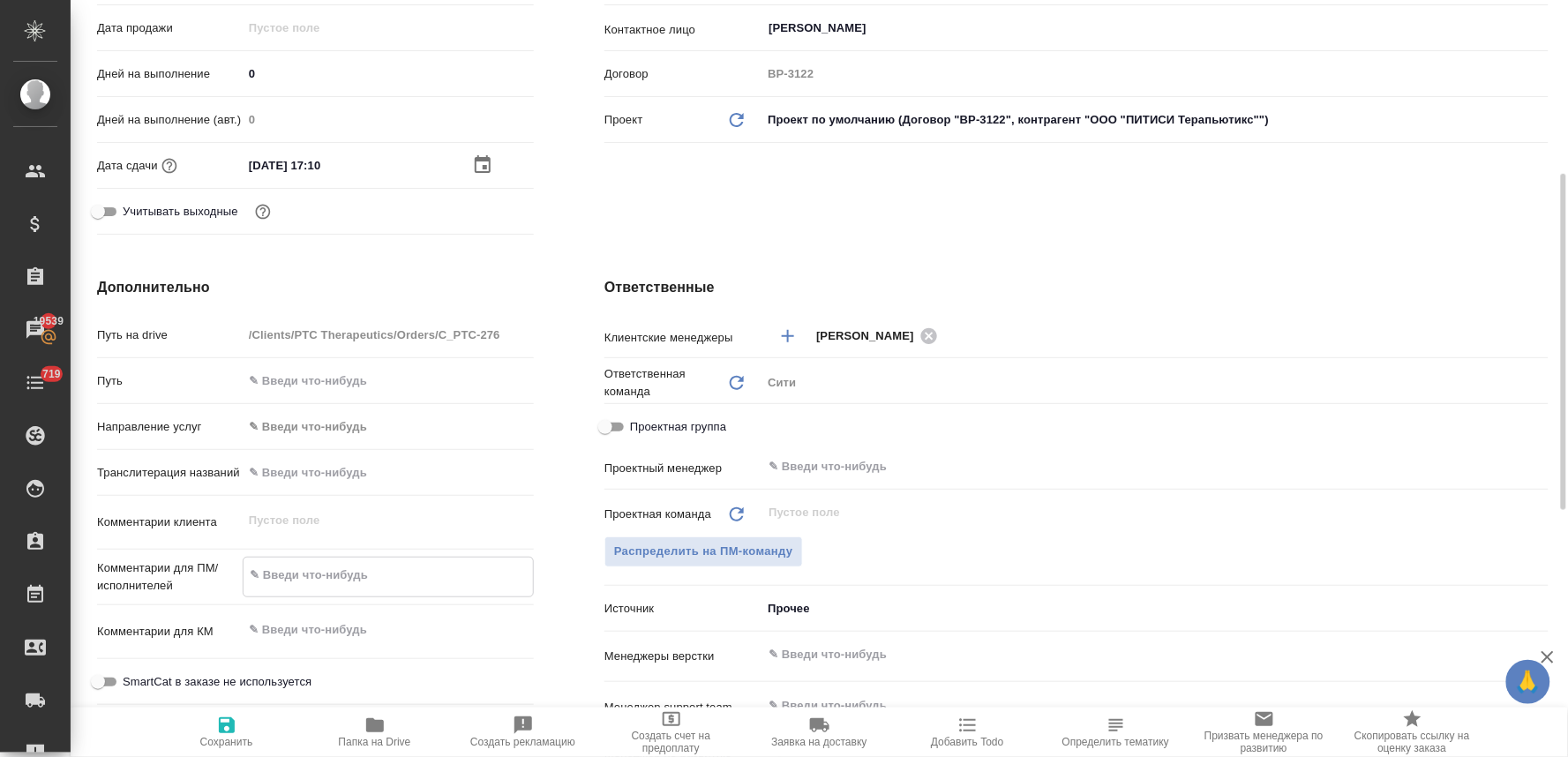
type textarea "x"
type textarea "по"
type textarea "x"
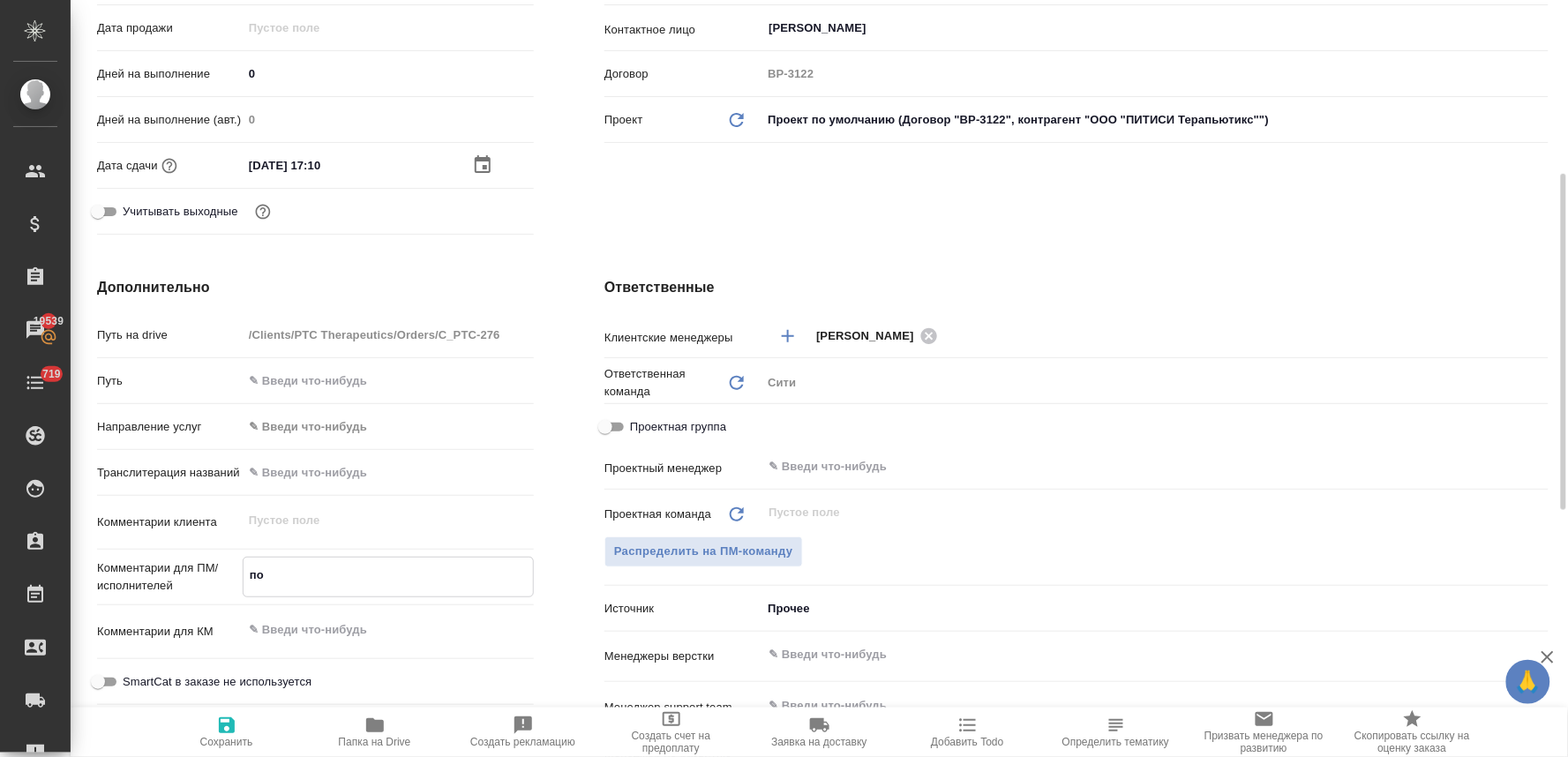
type textarea "x"
type textarea "пос"
type textarea "x"
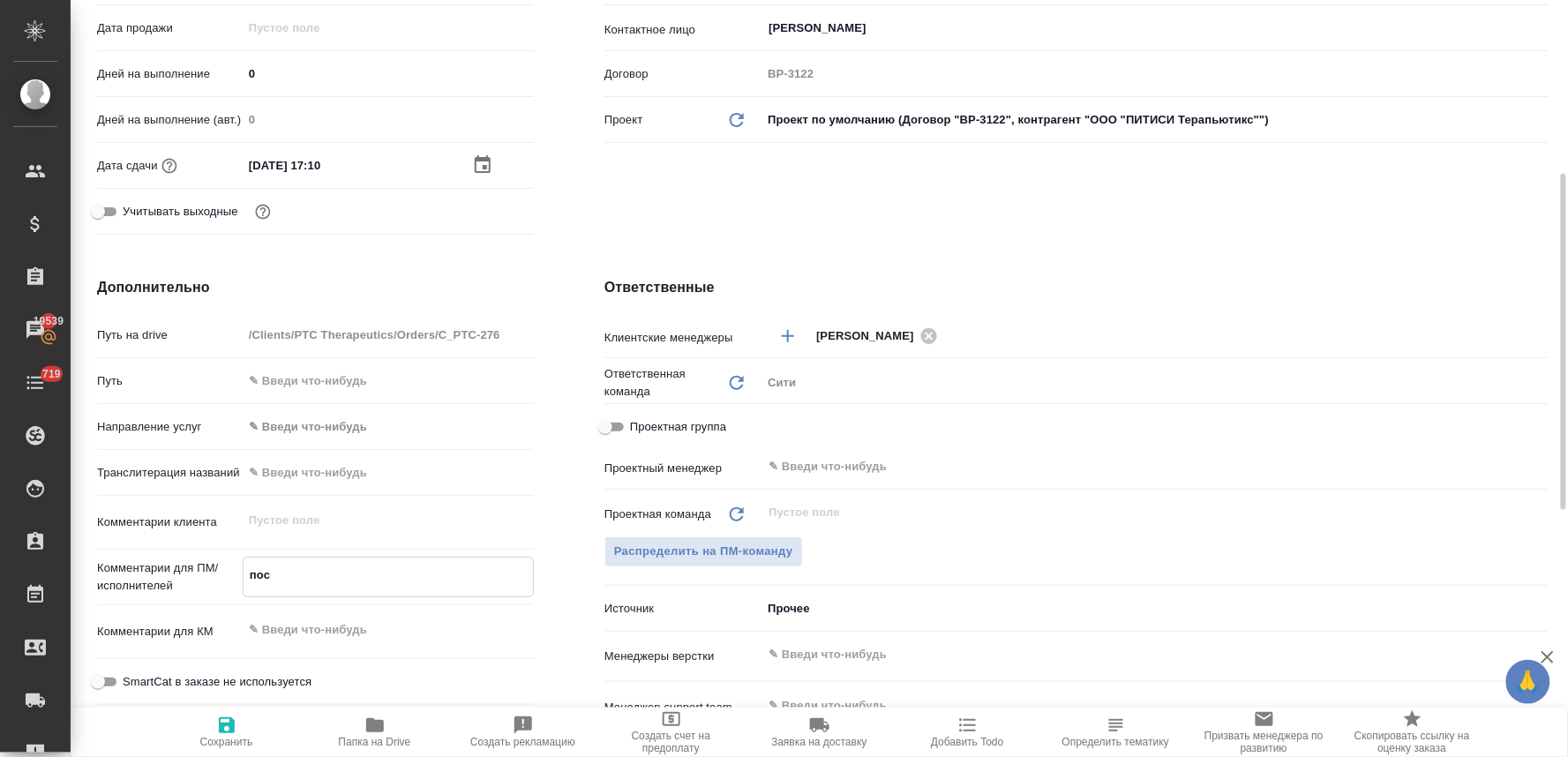
type textarea "посч"
type textarea "x"
type textarea "посчи"
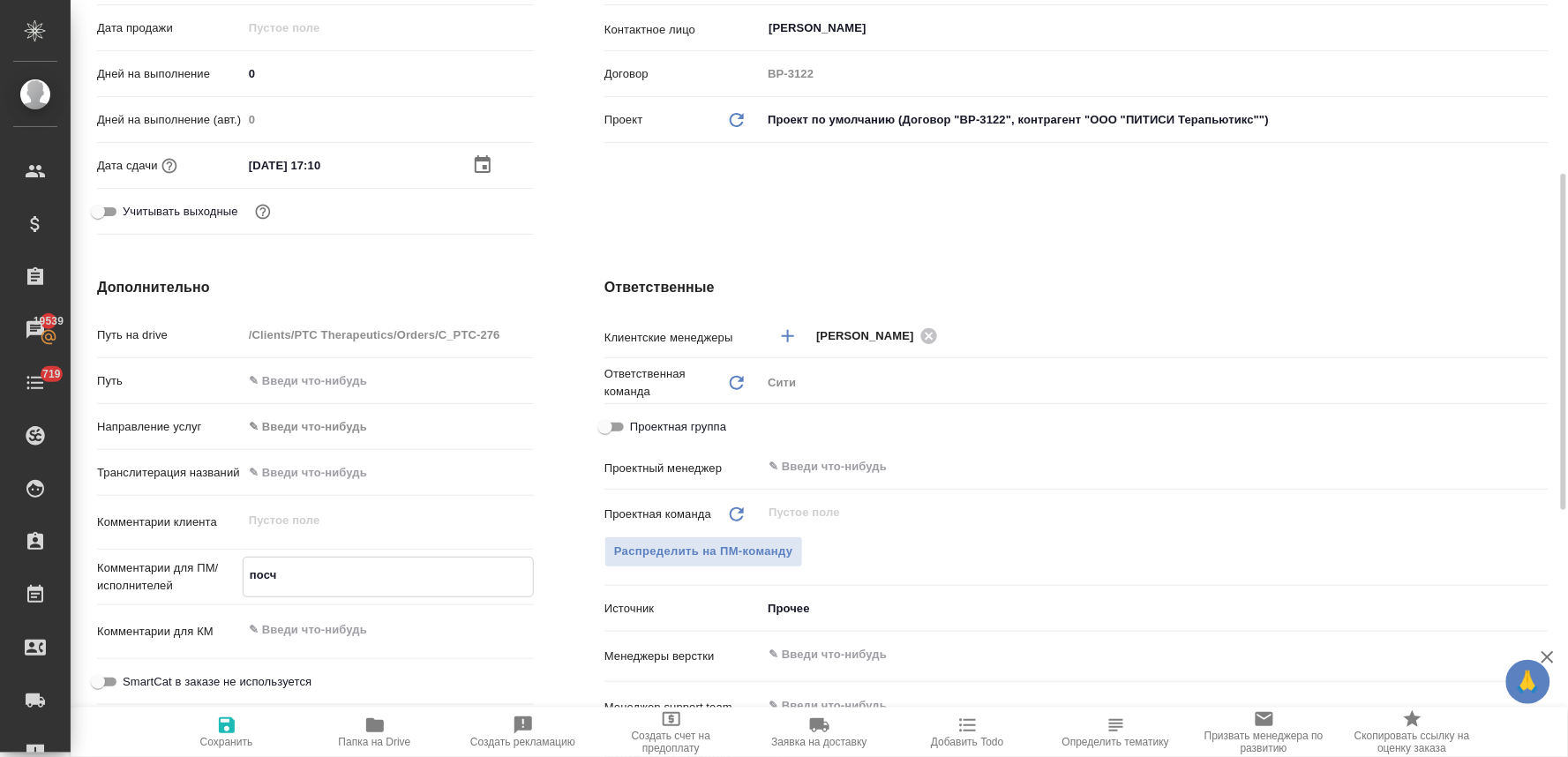
type textarea "x"
type textarea "посчит"
type textarea "x"
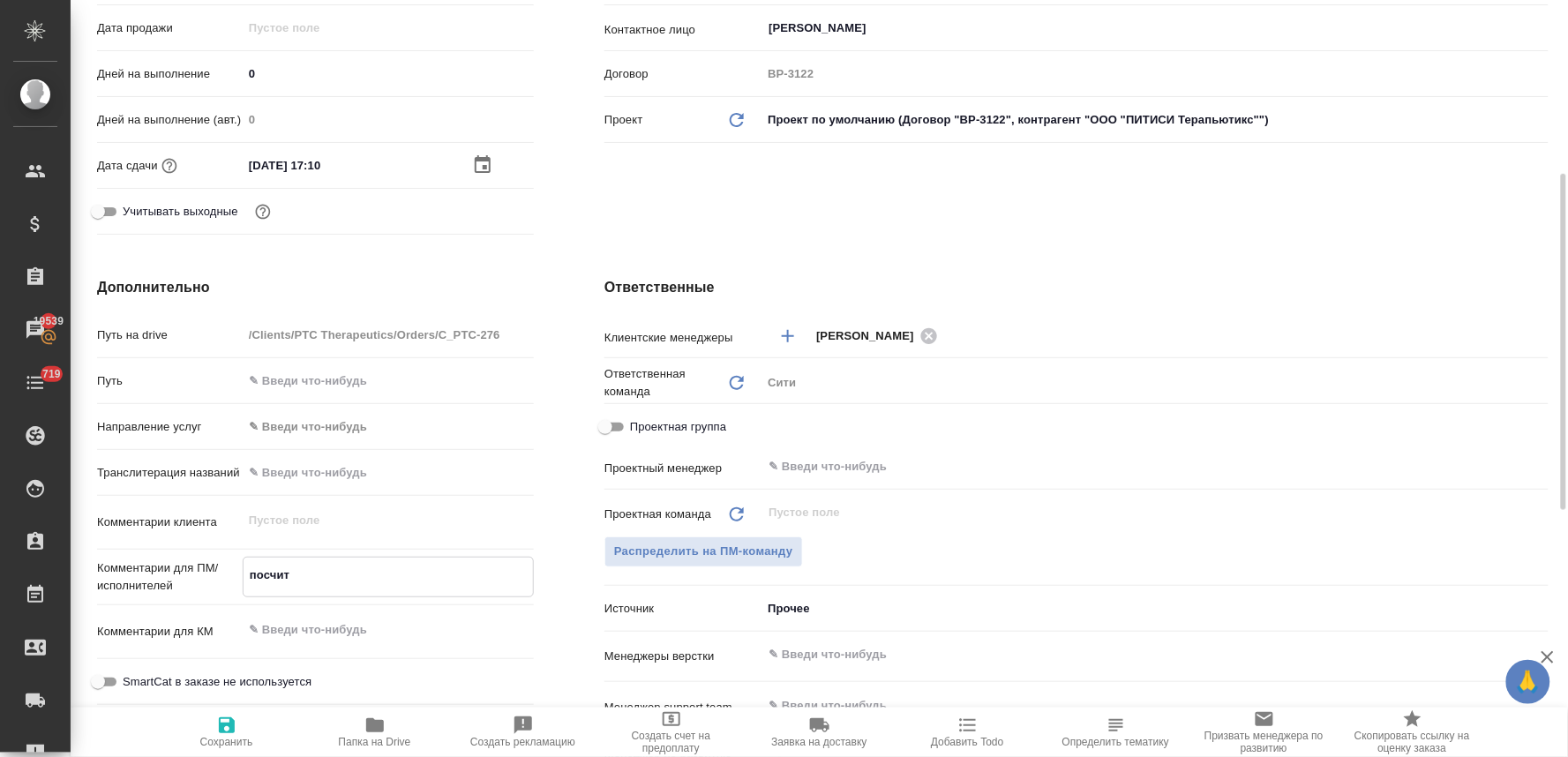
type textarea "x"
type textarea "посчита"
type textarea "x"
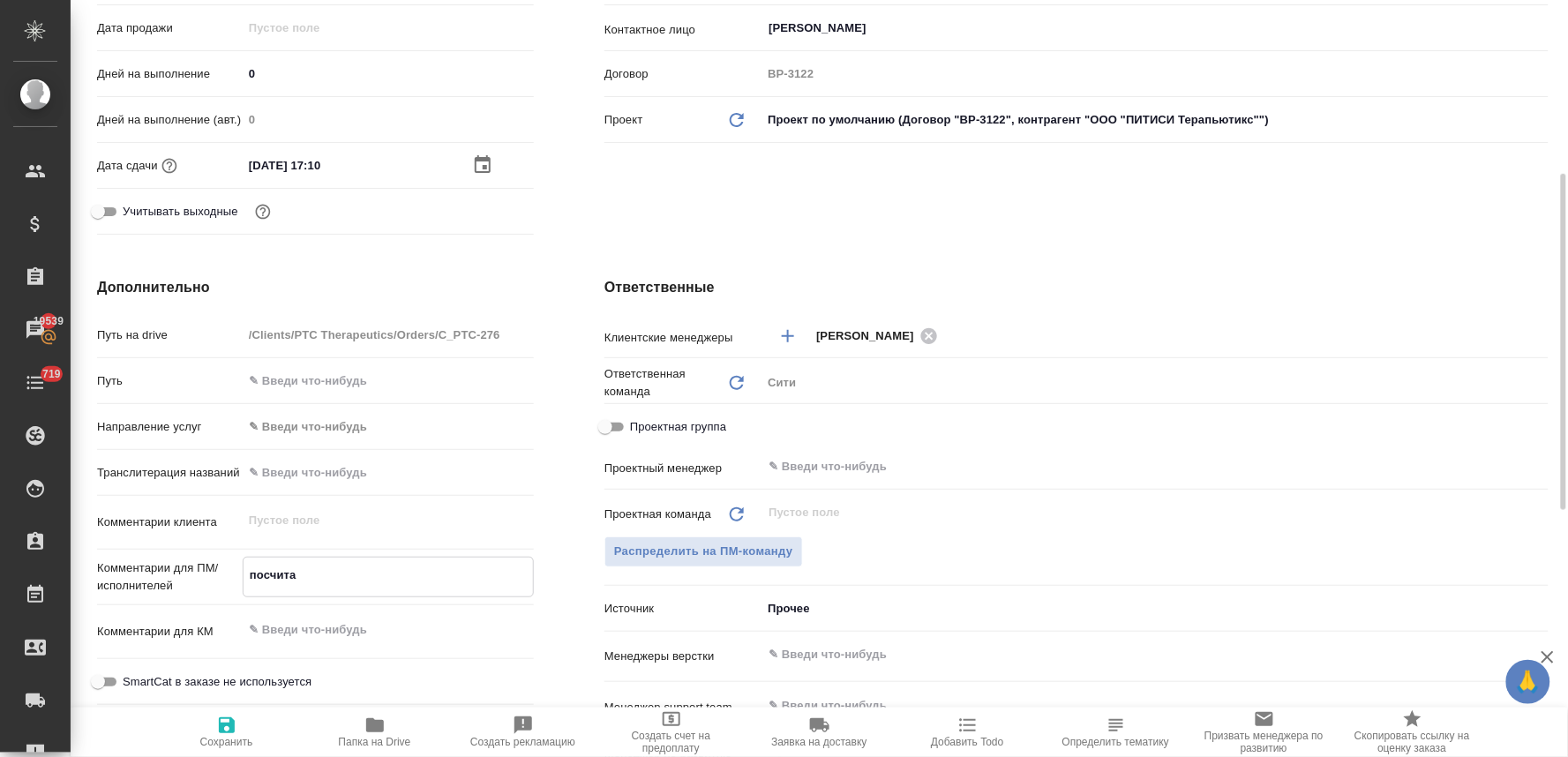
type textarea "x"
type textarea "посчитай"
type textarea "x"
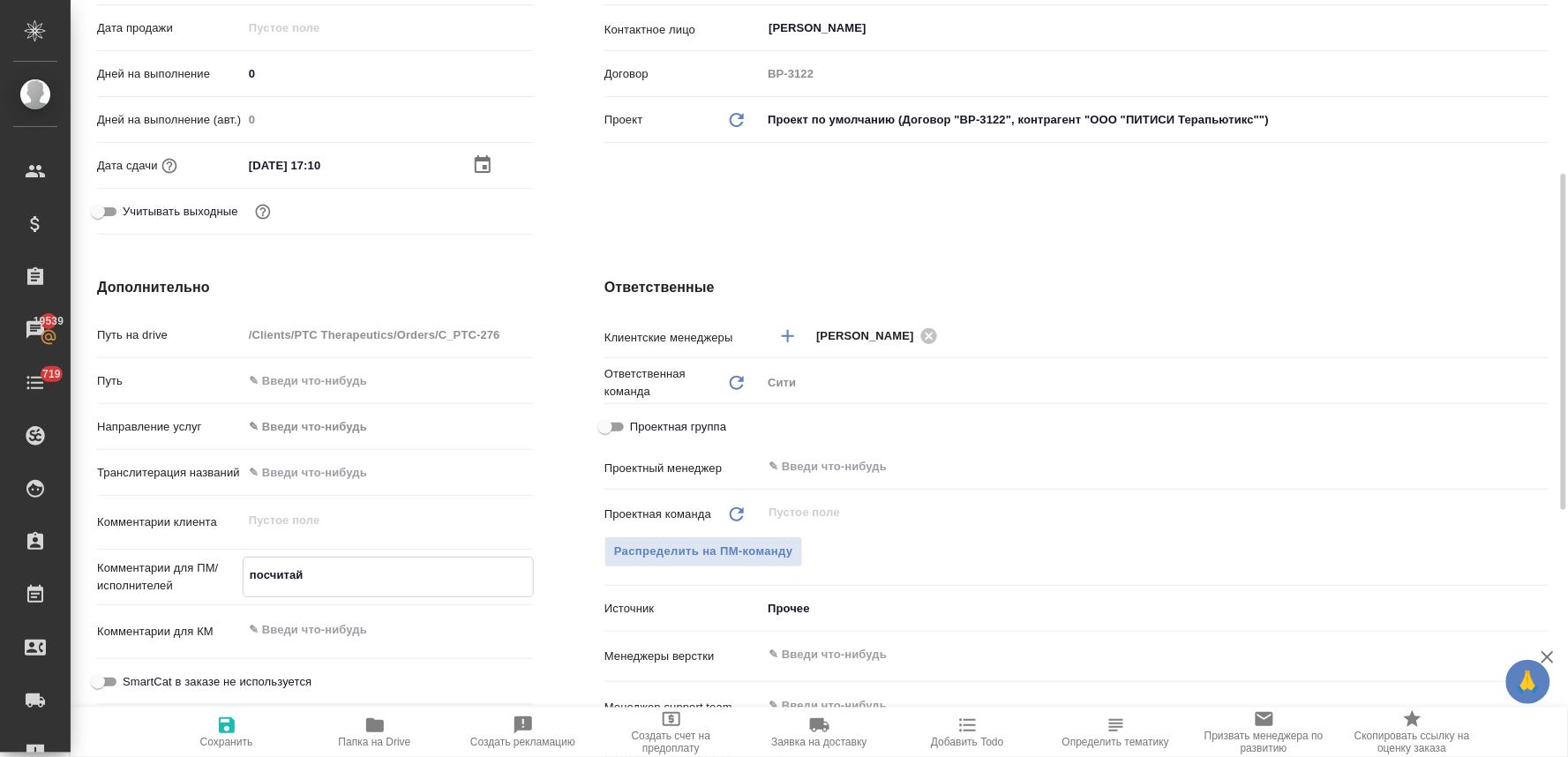
type textarea "посчитайт"
type textarea "x"
type textarea "посчитайте"
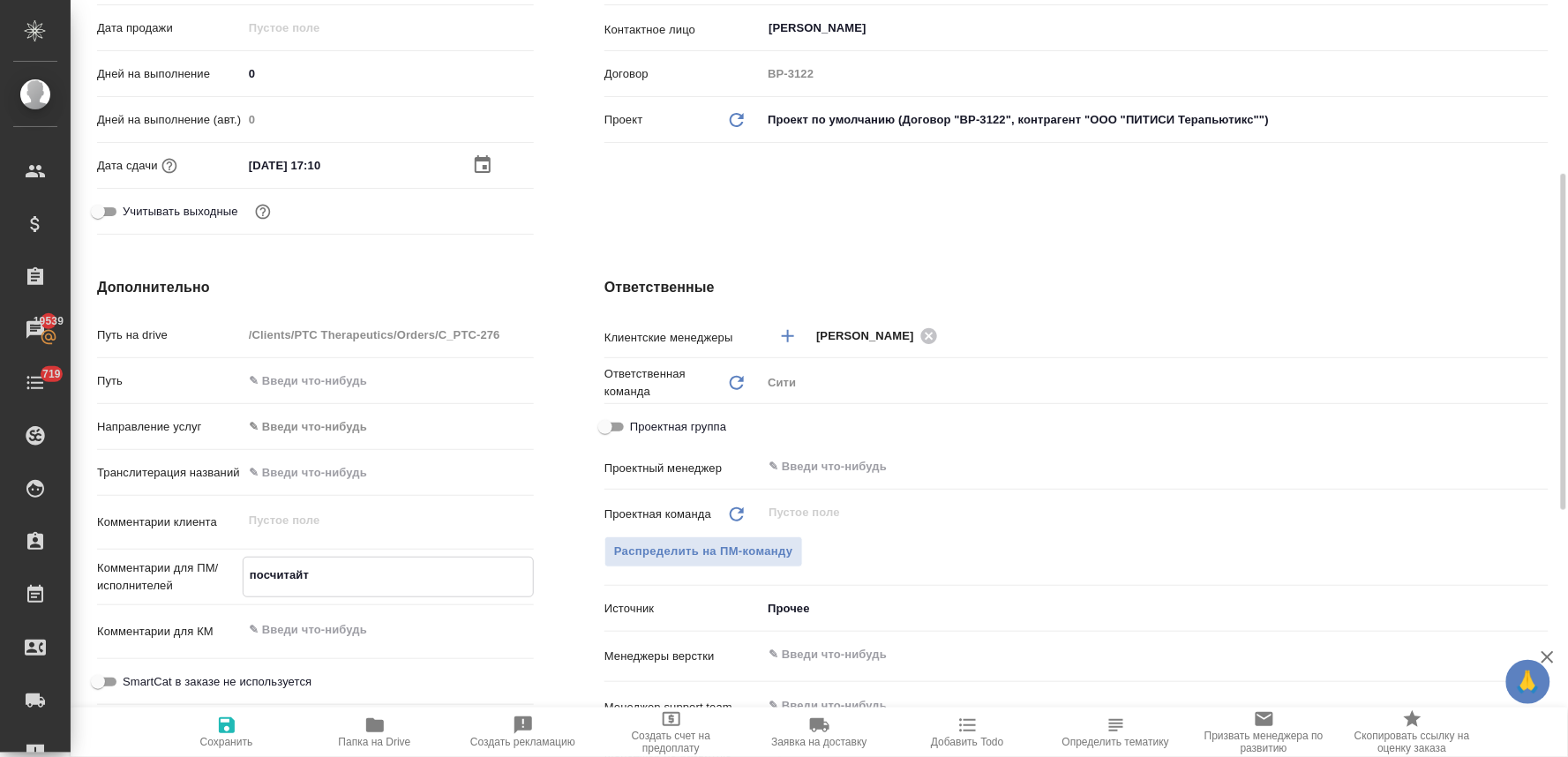
type textarea "x"
type textarea "посчитайте"
type textarea "x"
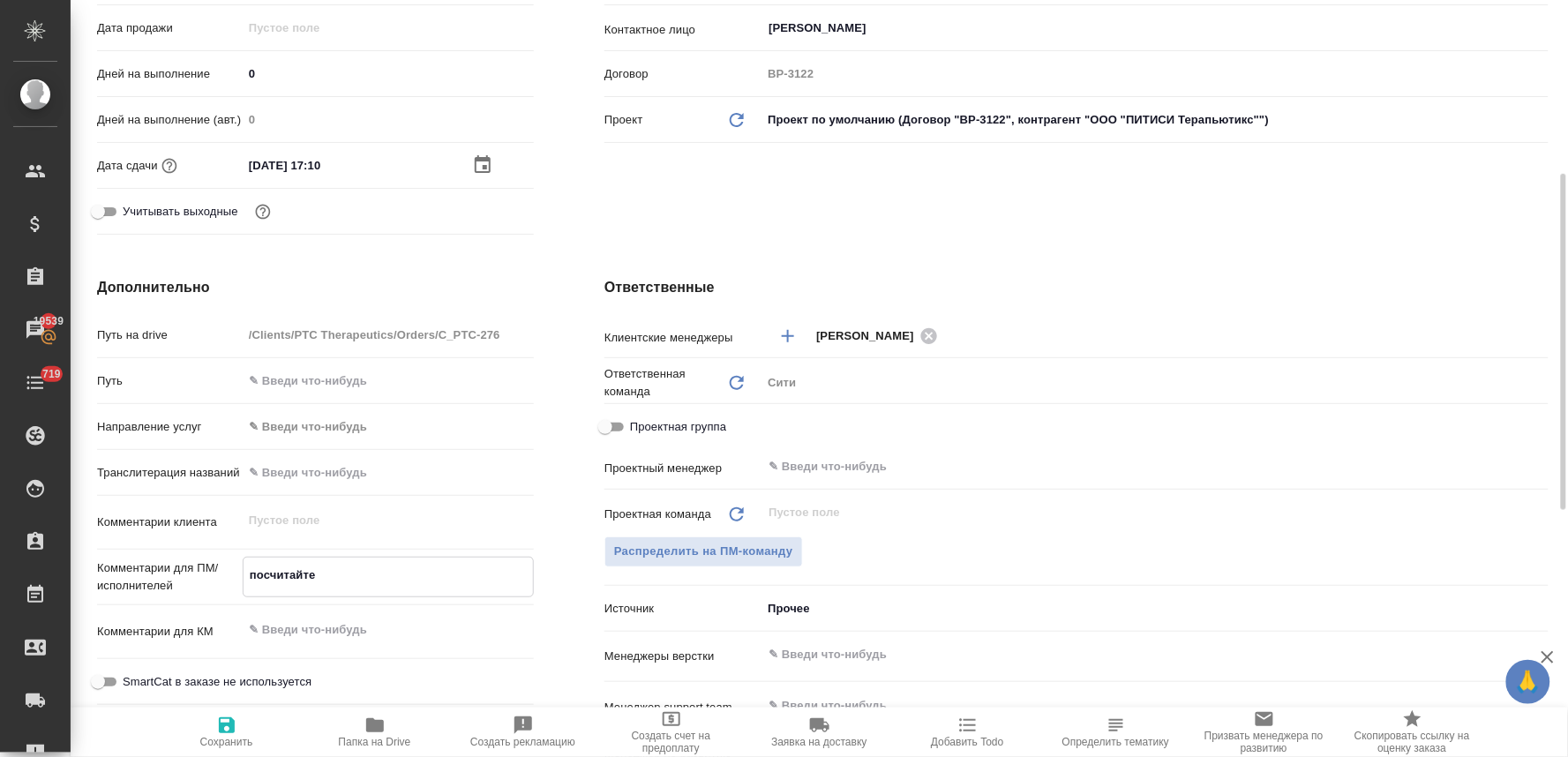
type textarea "x"
type textarea "посчитайте в"
type textarea "x"
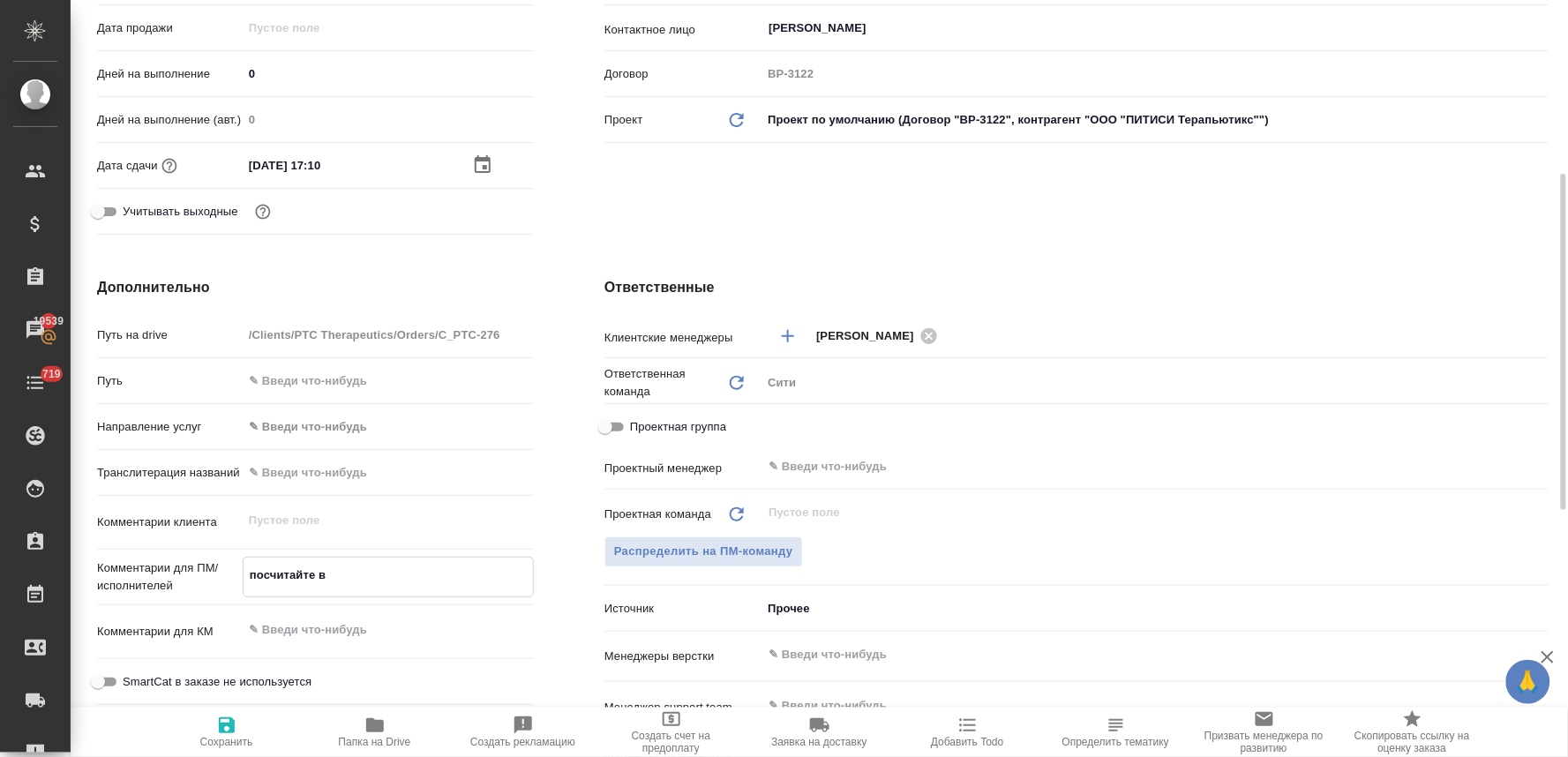
type textarea "x"
type textarea "посчитайте ве"
type textarea "x"
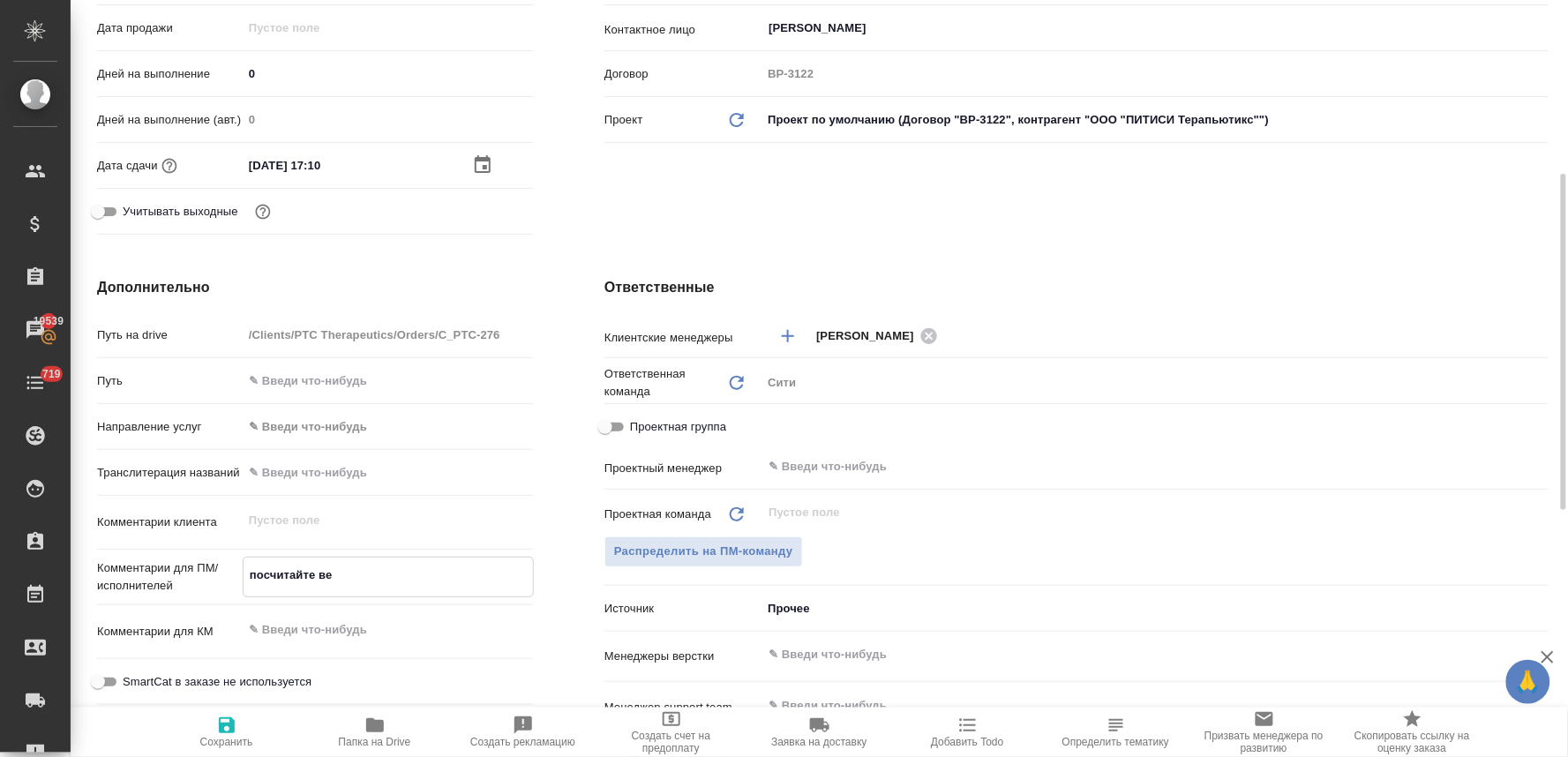
type textarea "посчитайте вер"
type textarea "x"
type textarea "посчитайте верс"
type textarea "x"
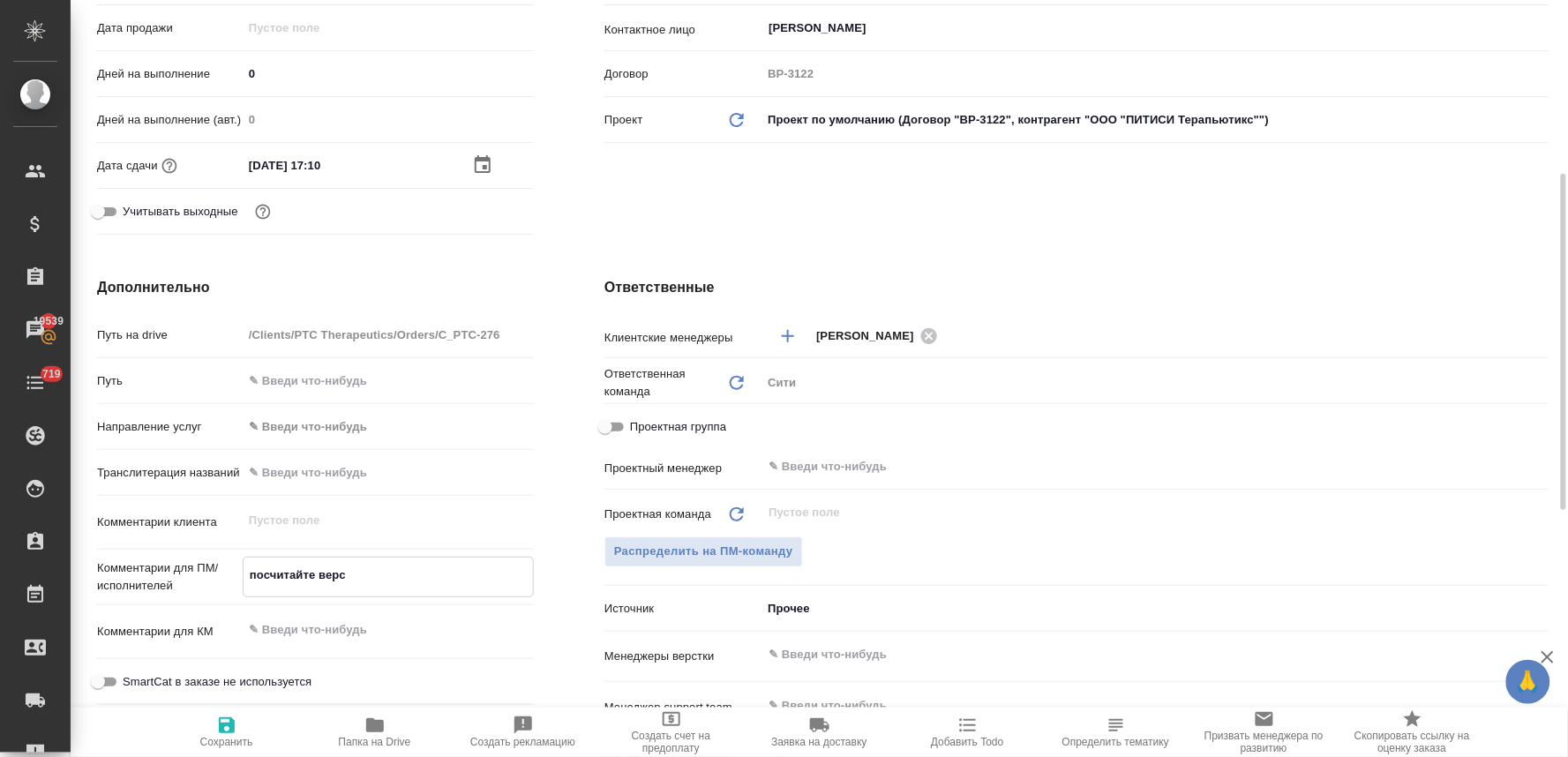
type textarea "x"
type textarea "посчитайте верст"
type textarea "x"
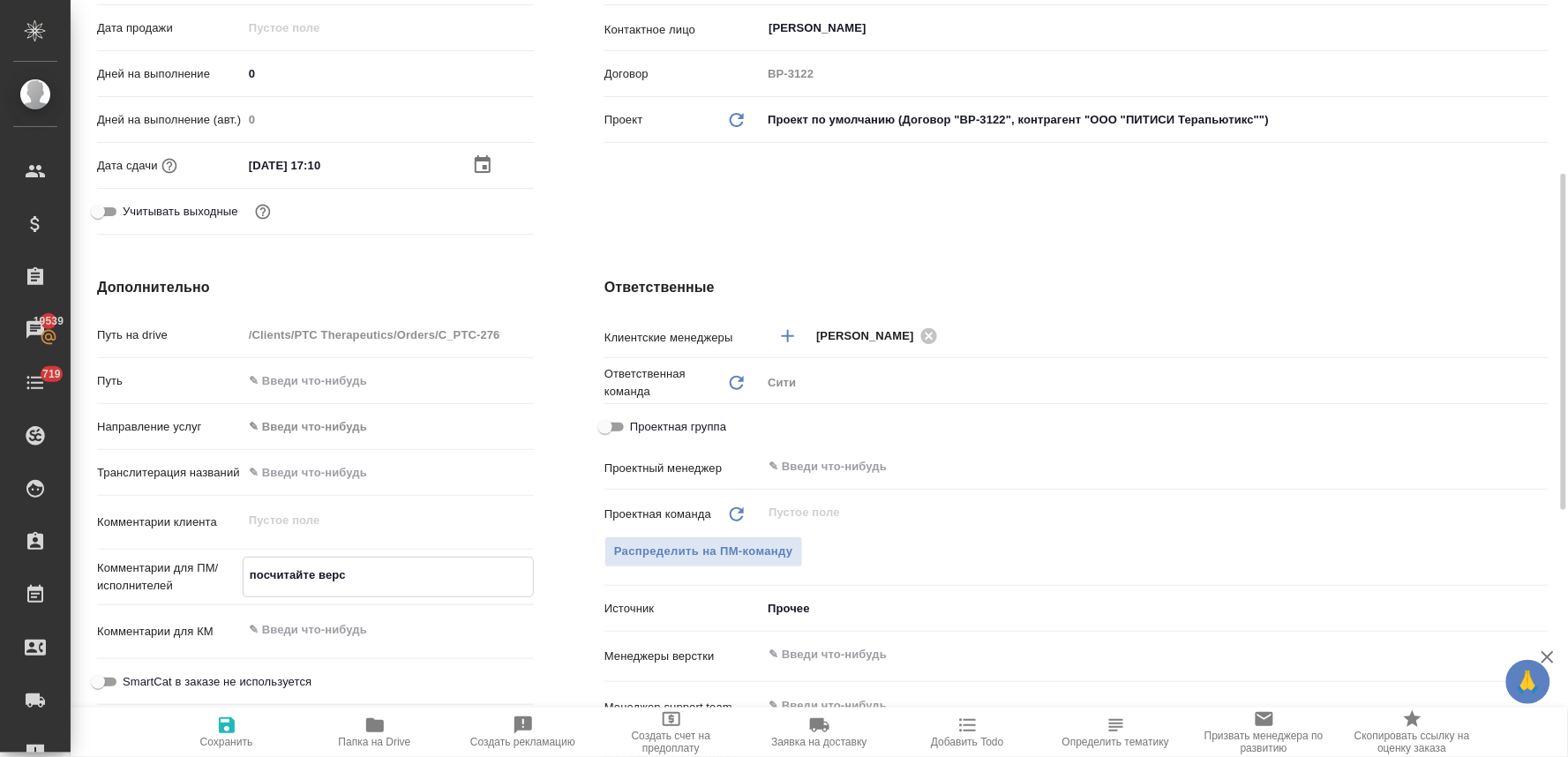
type textarea "x"
type textarea "посчитайте верстк"
type textarea "x"
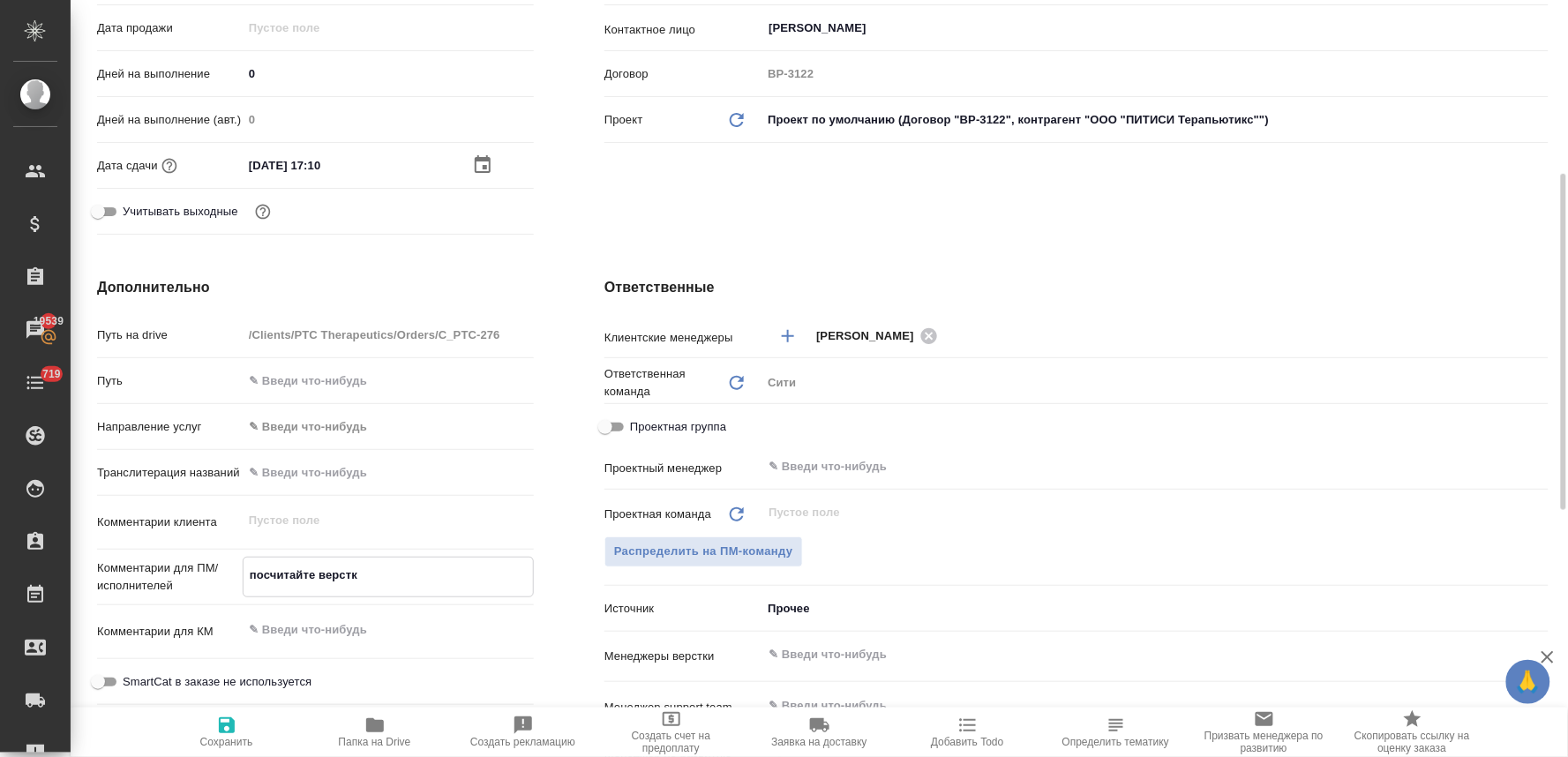
type textarea "посчитайте верстку"
type textarea "x"
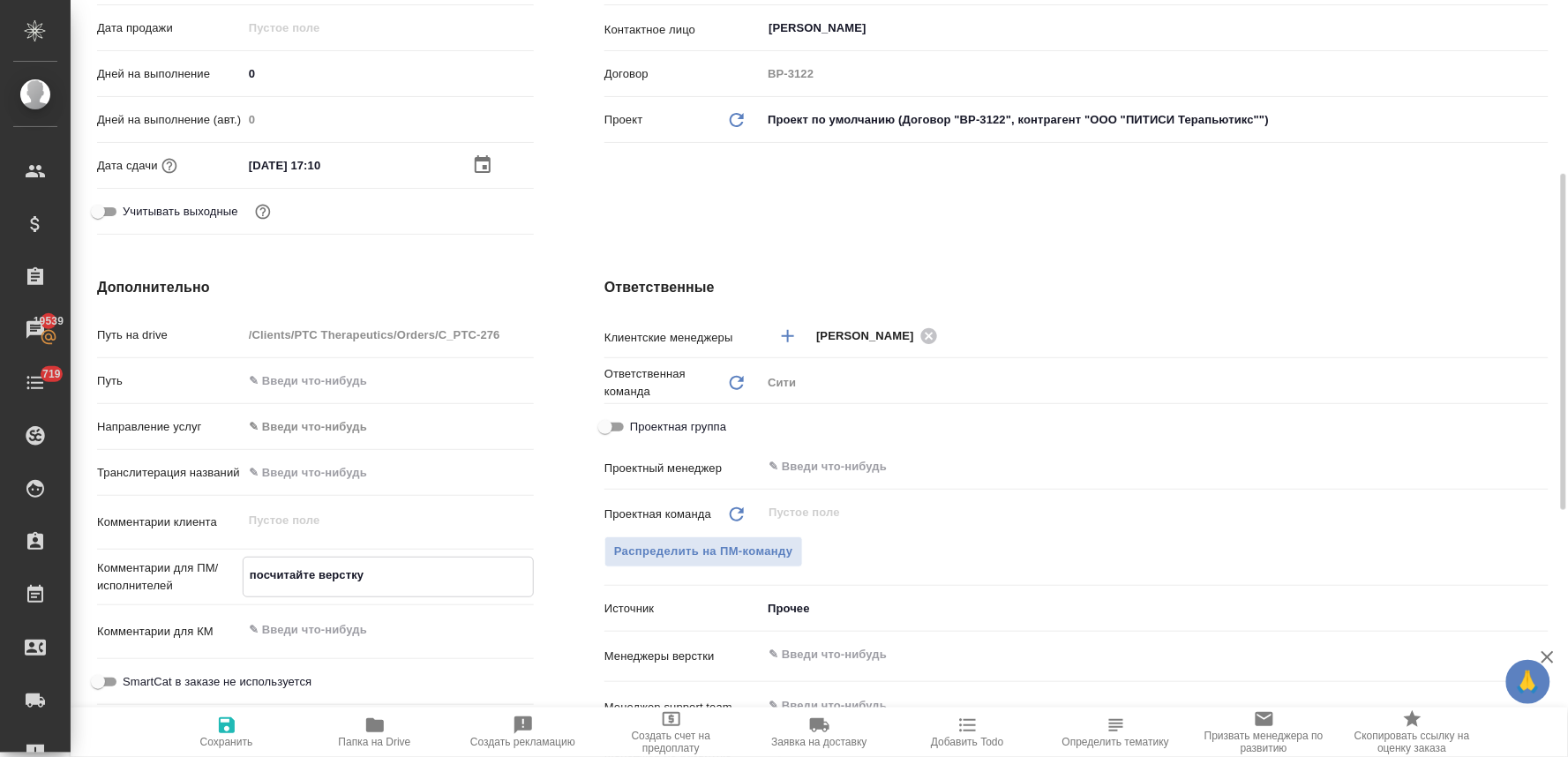
type textarea "посчитайте верстку,"
type textarea "x"
type textarea "посчитайте верстку,"
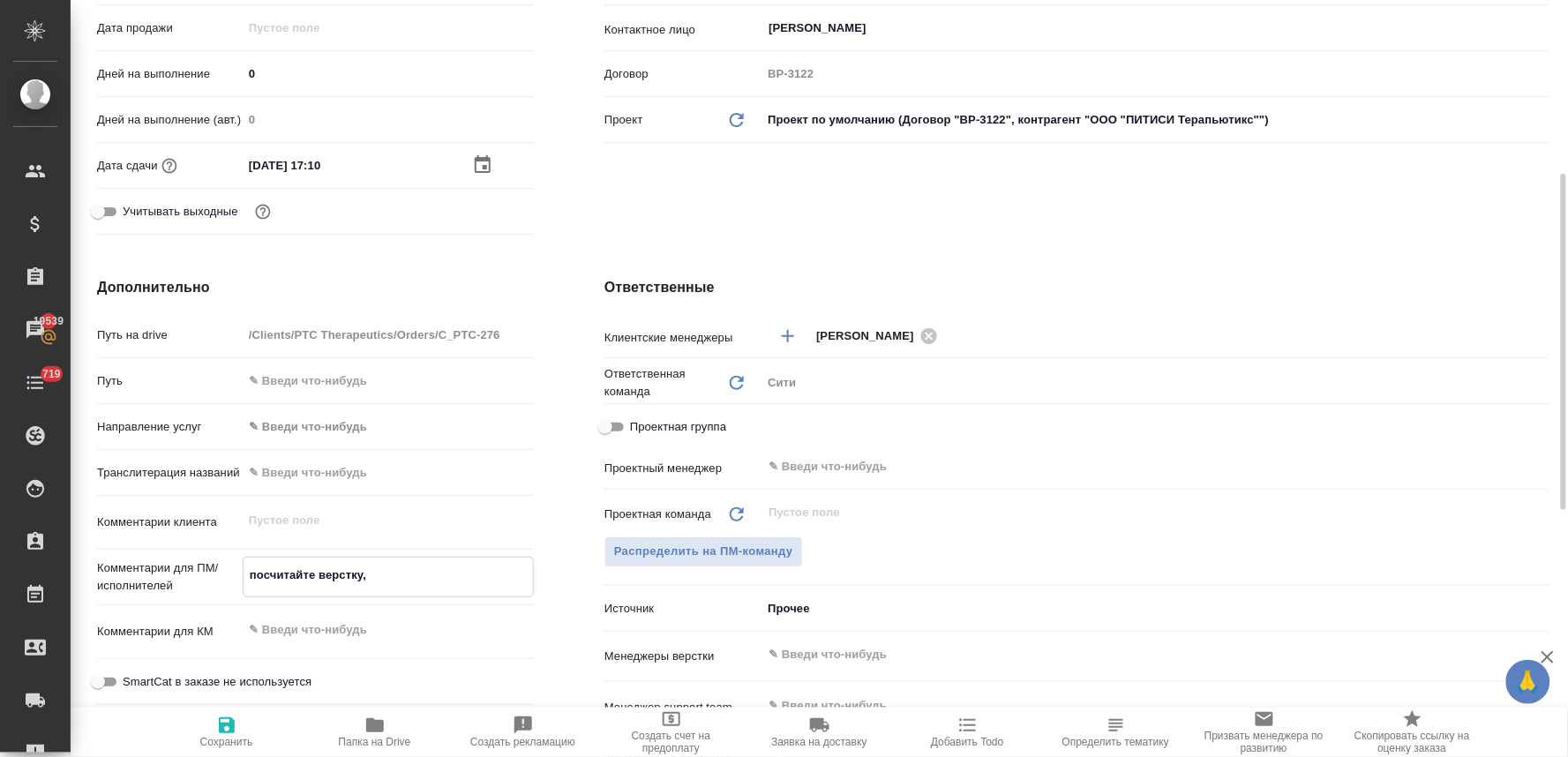
type textarea "x"
type textarea "посчитайте верстку, п"
type textarea "x"
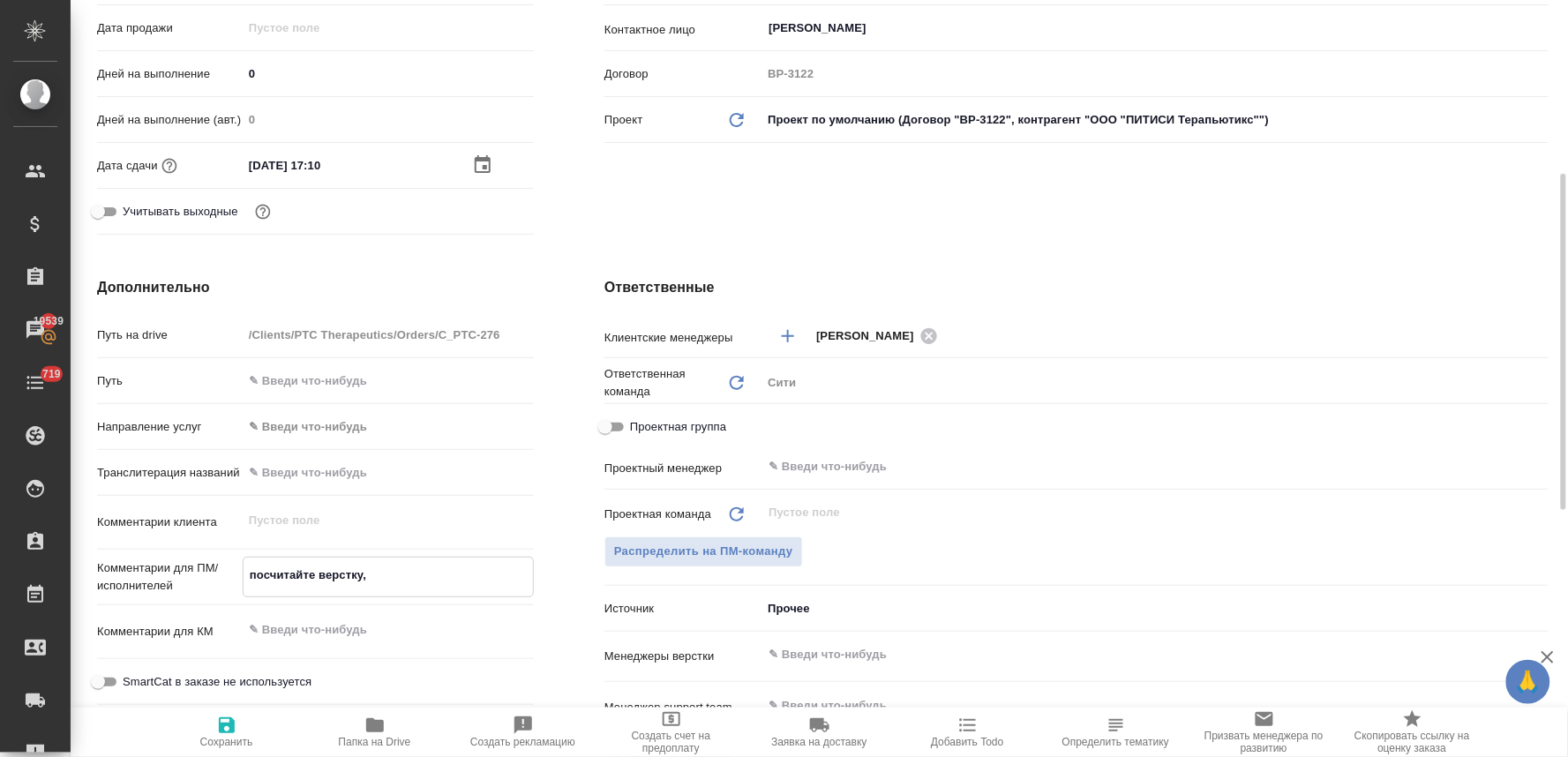
type textarea "x"
type textarea "посчитайте верстку, пл"
type textarea "x"
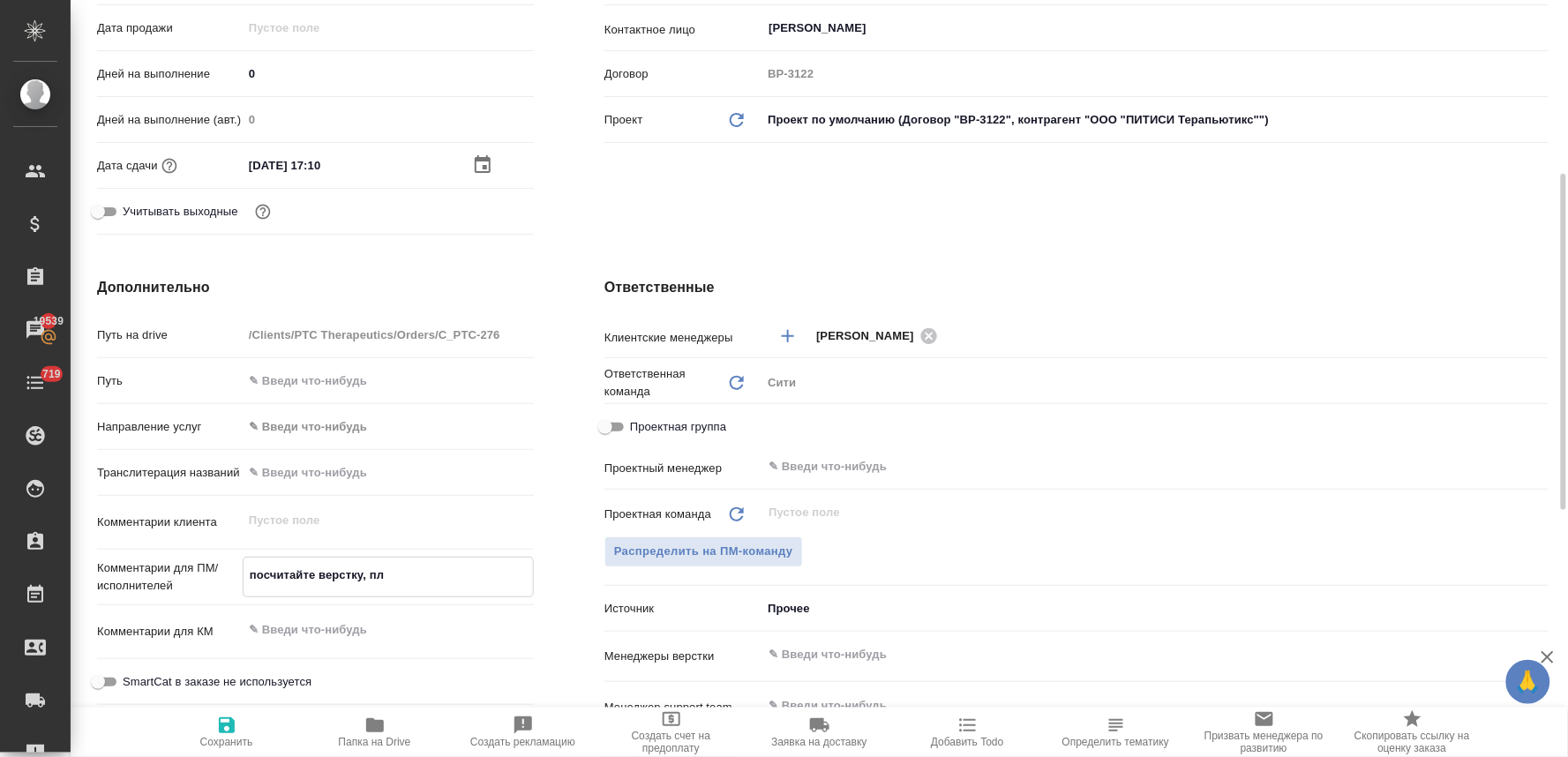
type textarea "x"
type textarea "посчитайте верстку, пли"
type textarea "x"
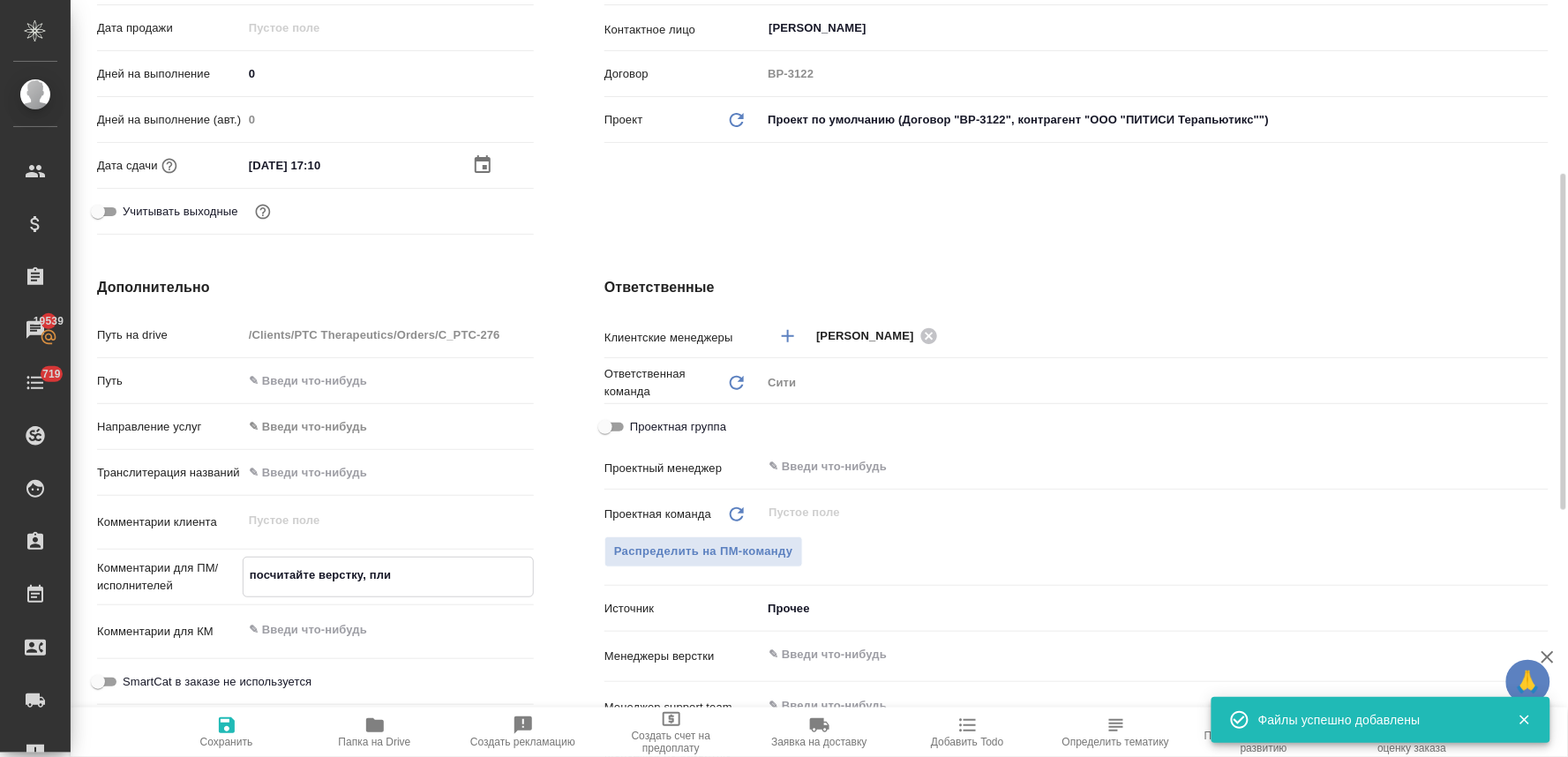
type textarea "x"
type textarea "посчитайте верстку, плиз"
type textarea "x"
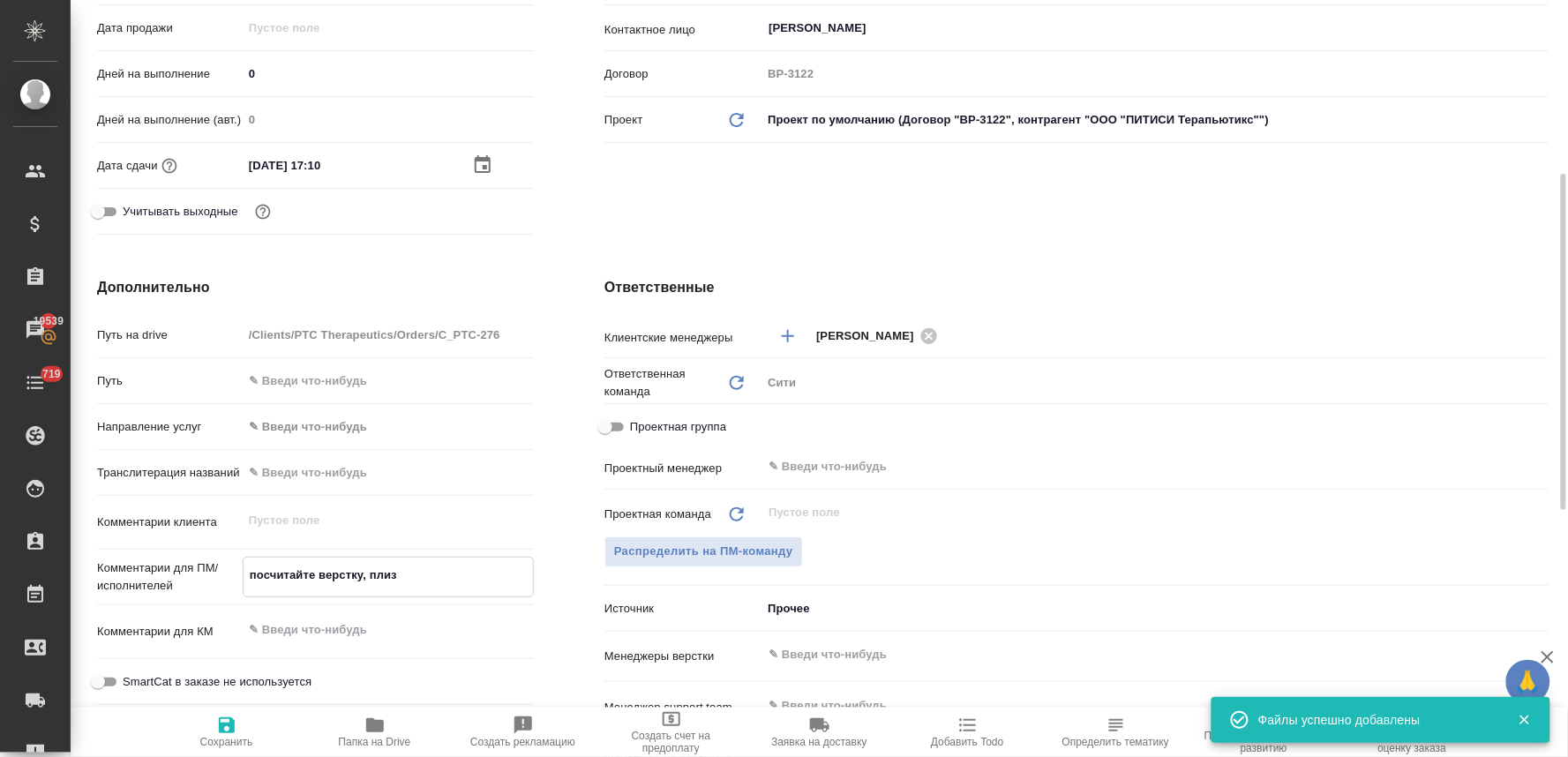
type textarea "посчитайте верстку, плиз"
type textarea "x"
type textarea "посчитайте верстку, плиз"
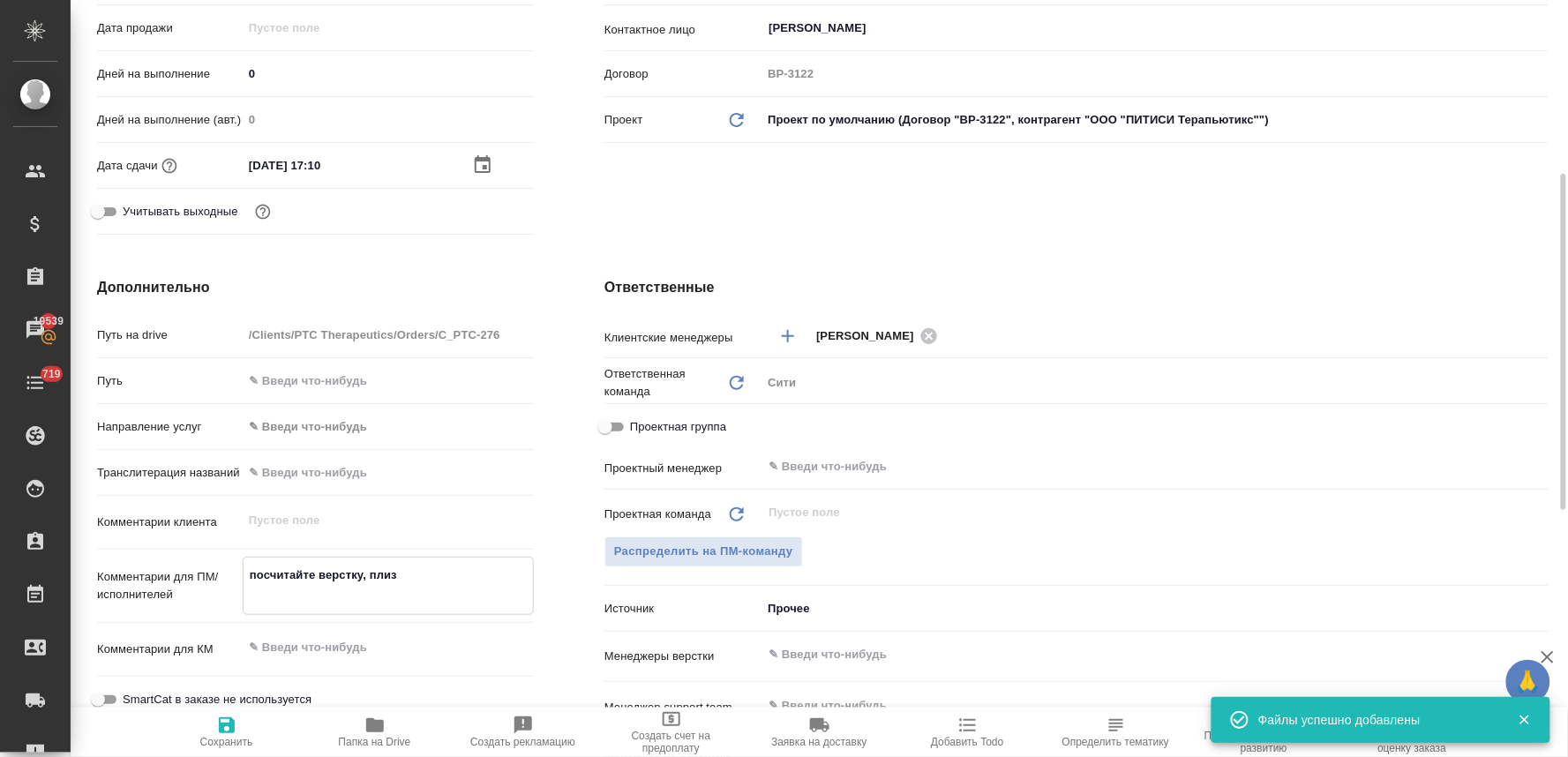
type textarea "x"
type textarea "посчитайте верстку, плиз н"
type textarea "x"
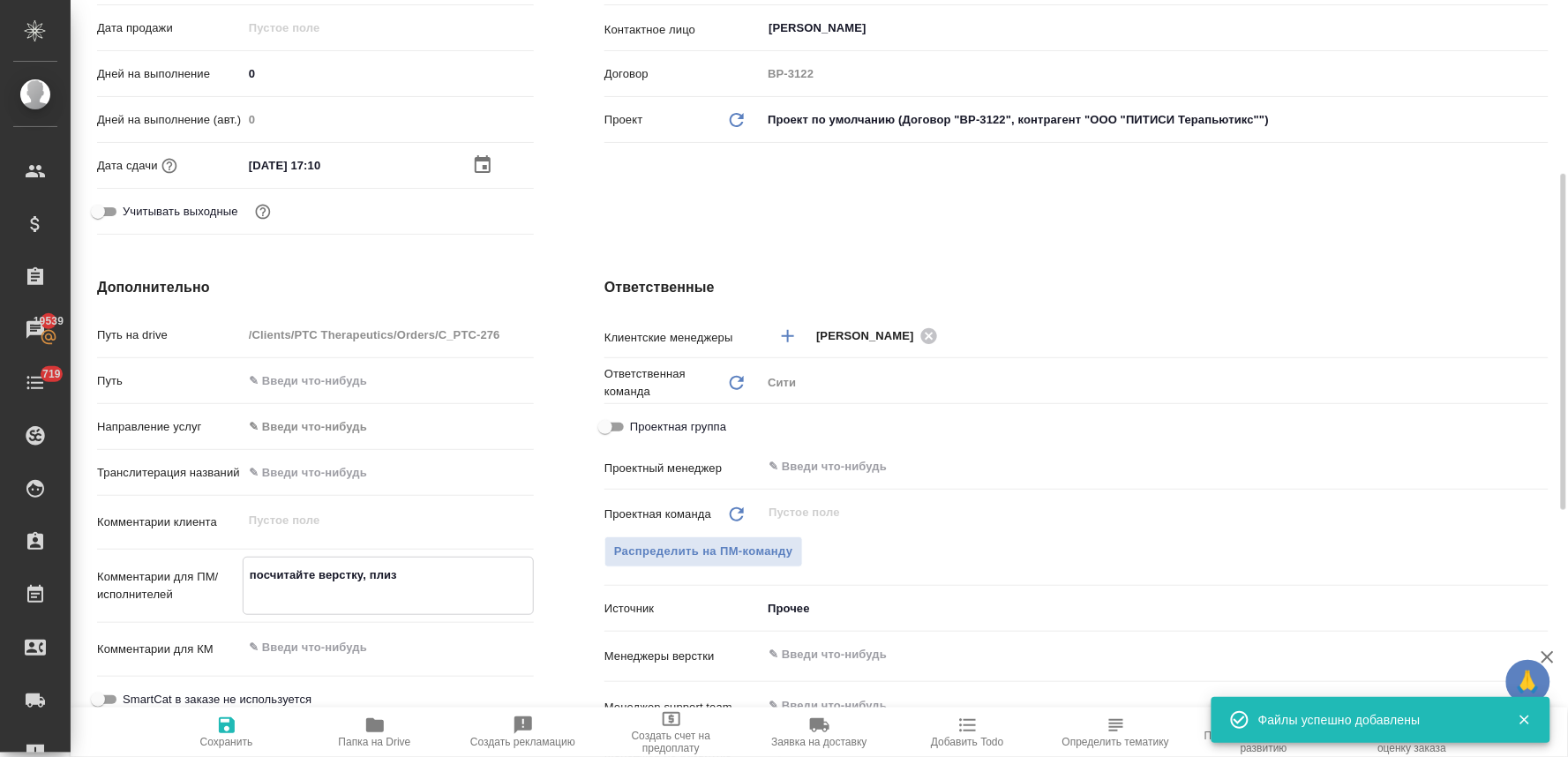
type textarea "x"
type textarea "посчитайте верстку, плиз но"
type textarea "x"
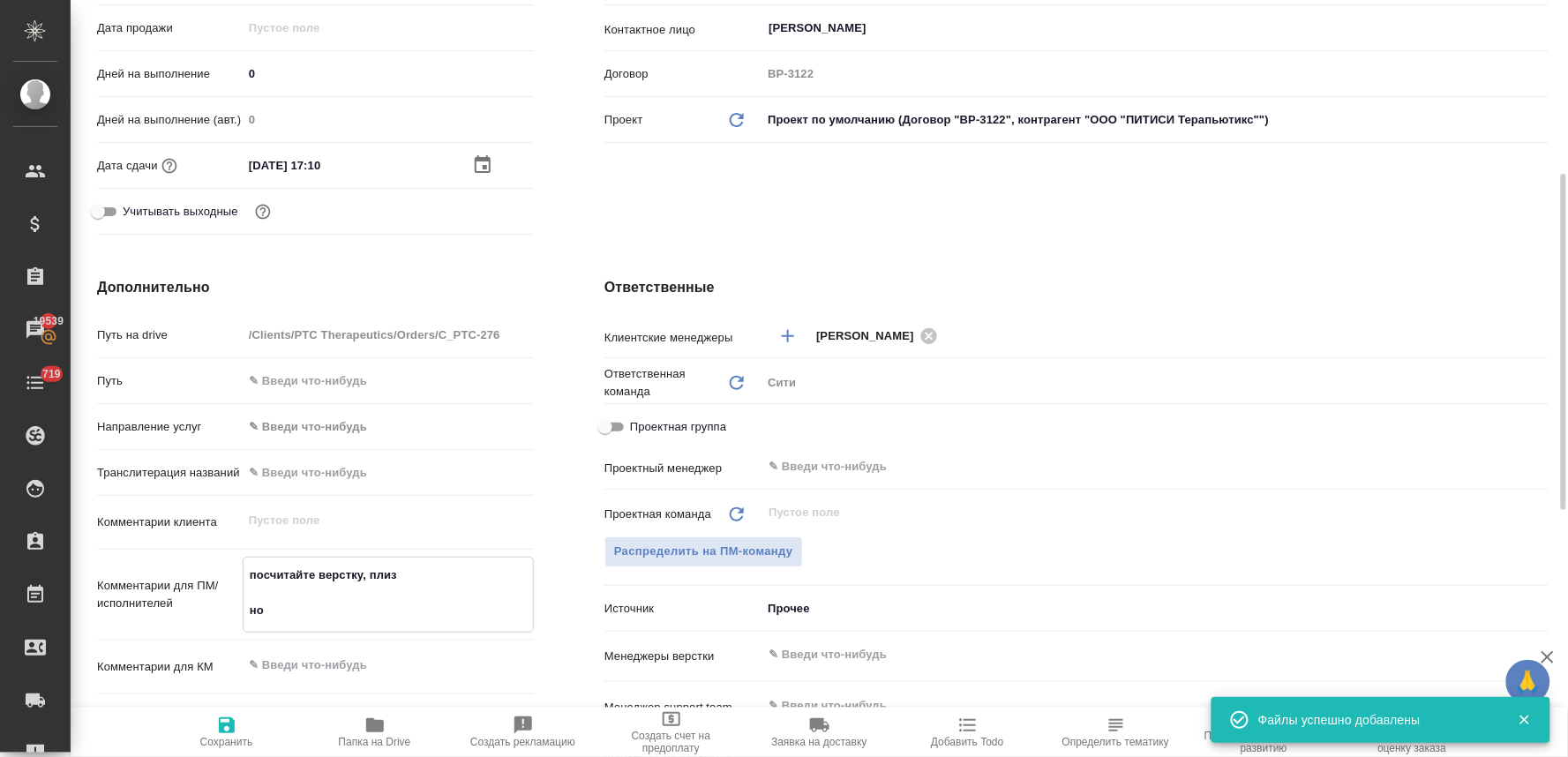
type textarea "посчитайте верстку, плиз нот"
type textarea "x"
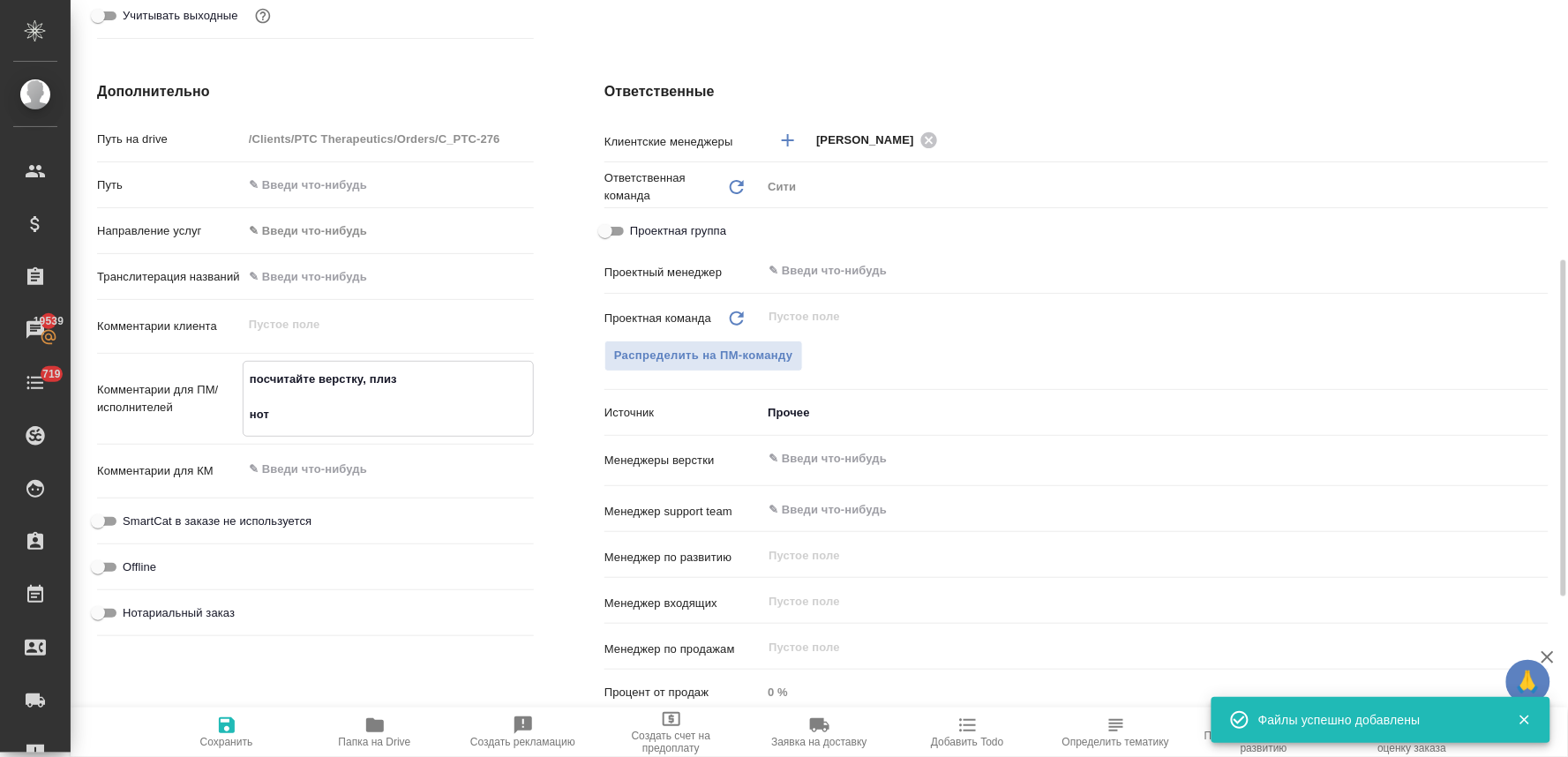
type textarea "посчитайте верстку, плиз нот"
type textarea "x"
click at [306, 477] on textarea at bounding box center [388, 468] width 290 height 30
type textarea "x"
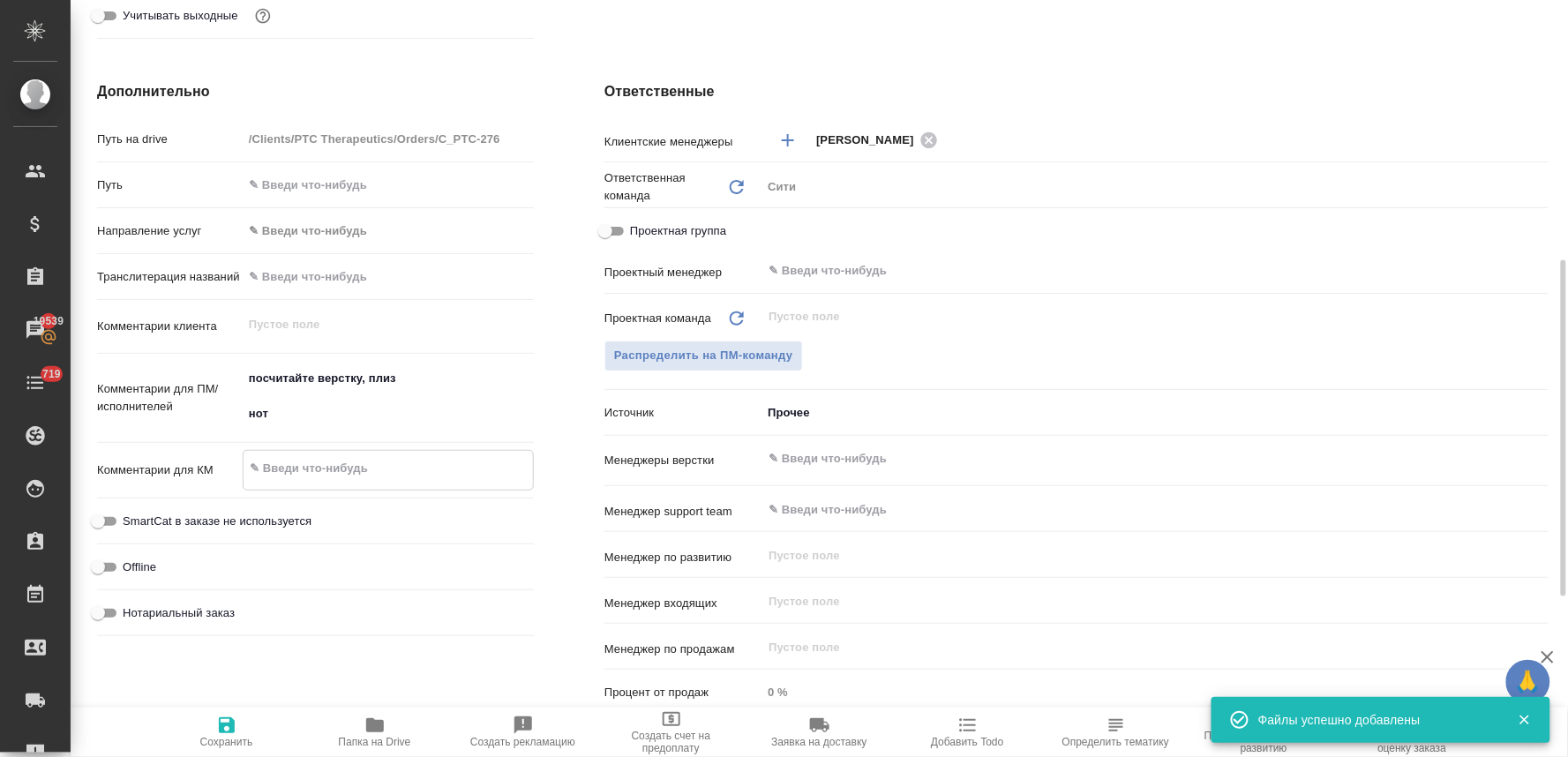
type textarea "x"
type textarea "+"
type textarea "x"
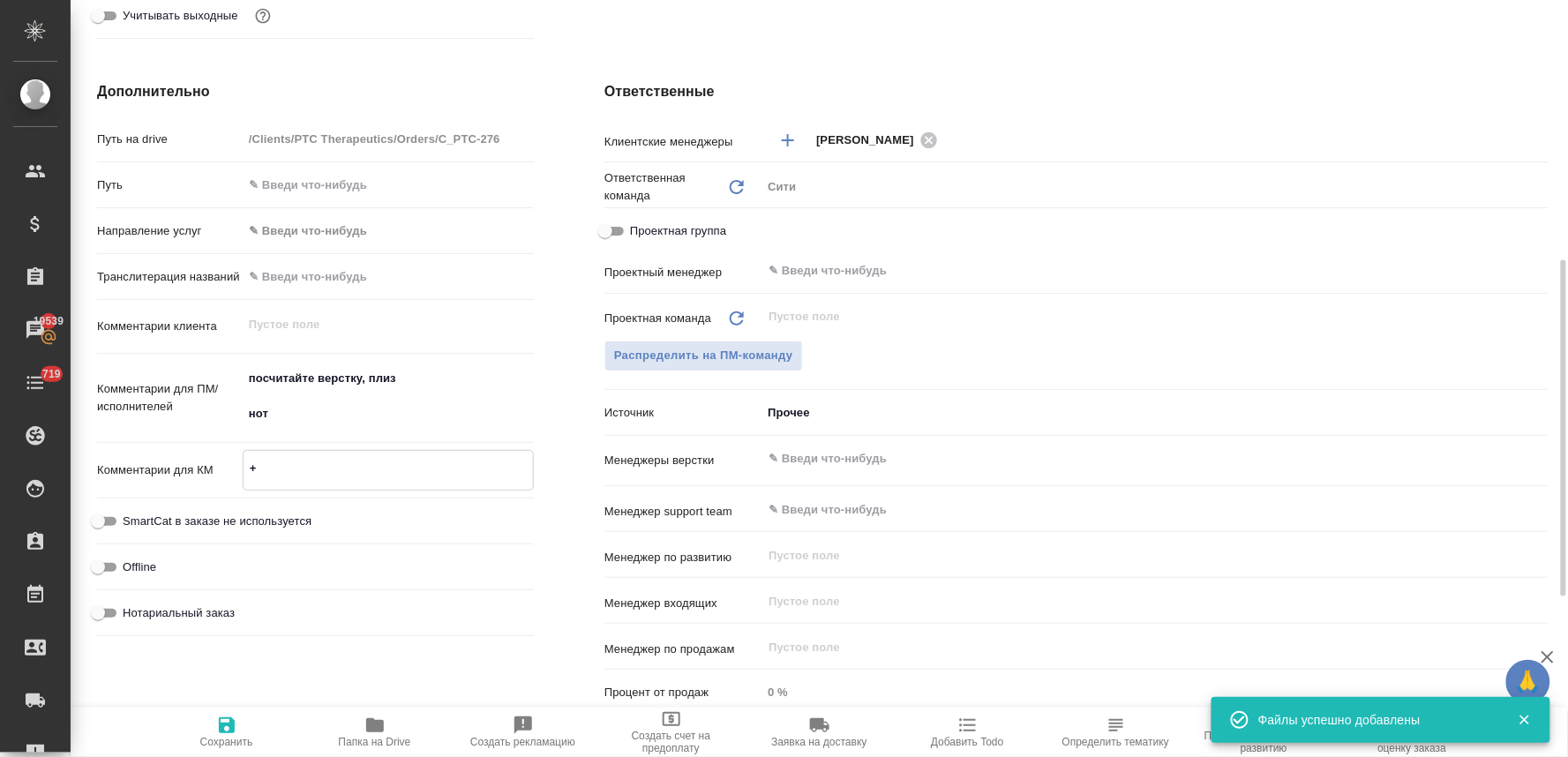
type textarea "+1"
type textarea "x"
type textarea "+1н"
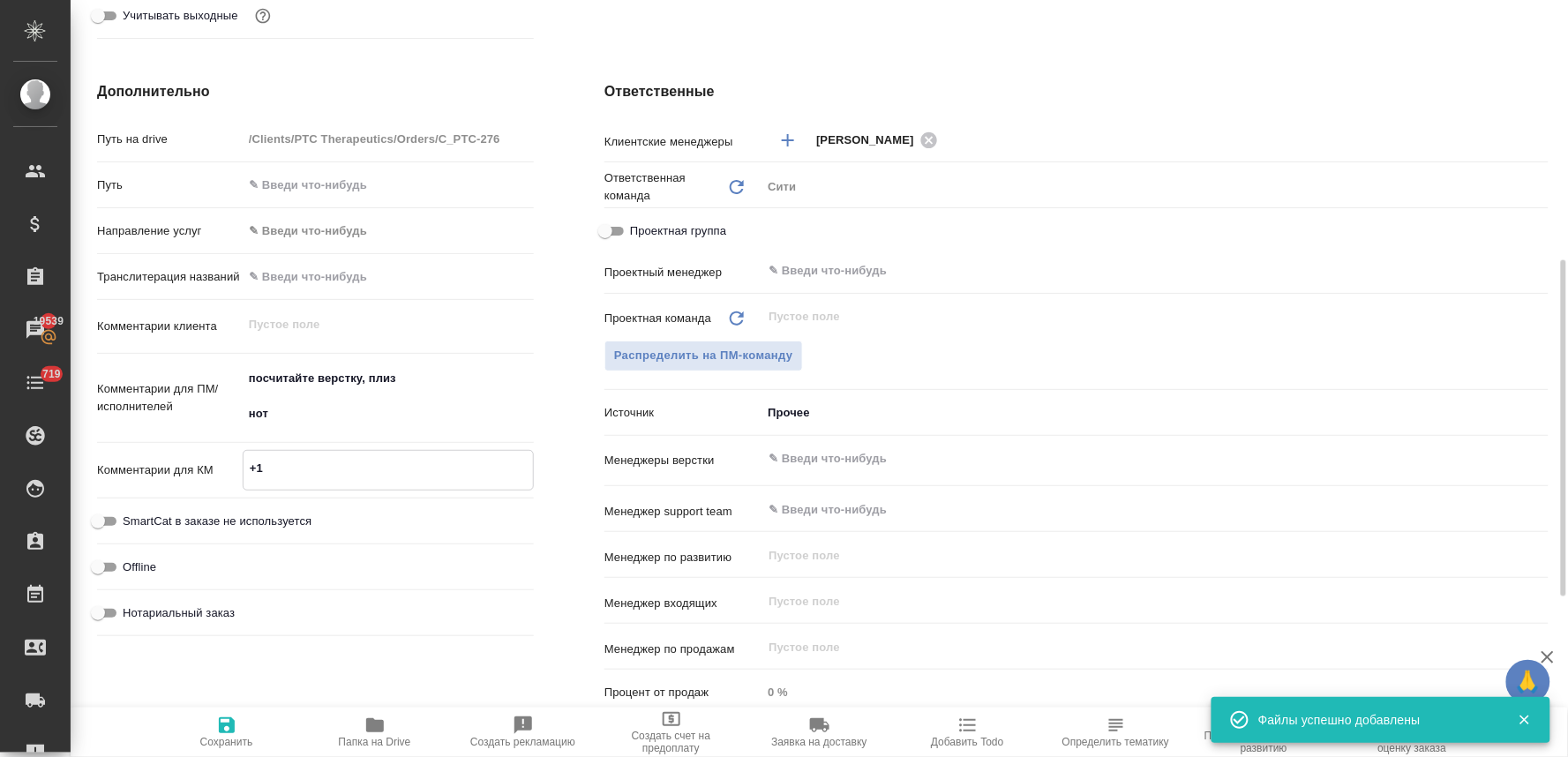
type textarea "x"
type textarea "+1нз"
type textarea "x"
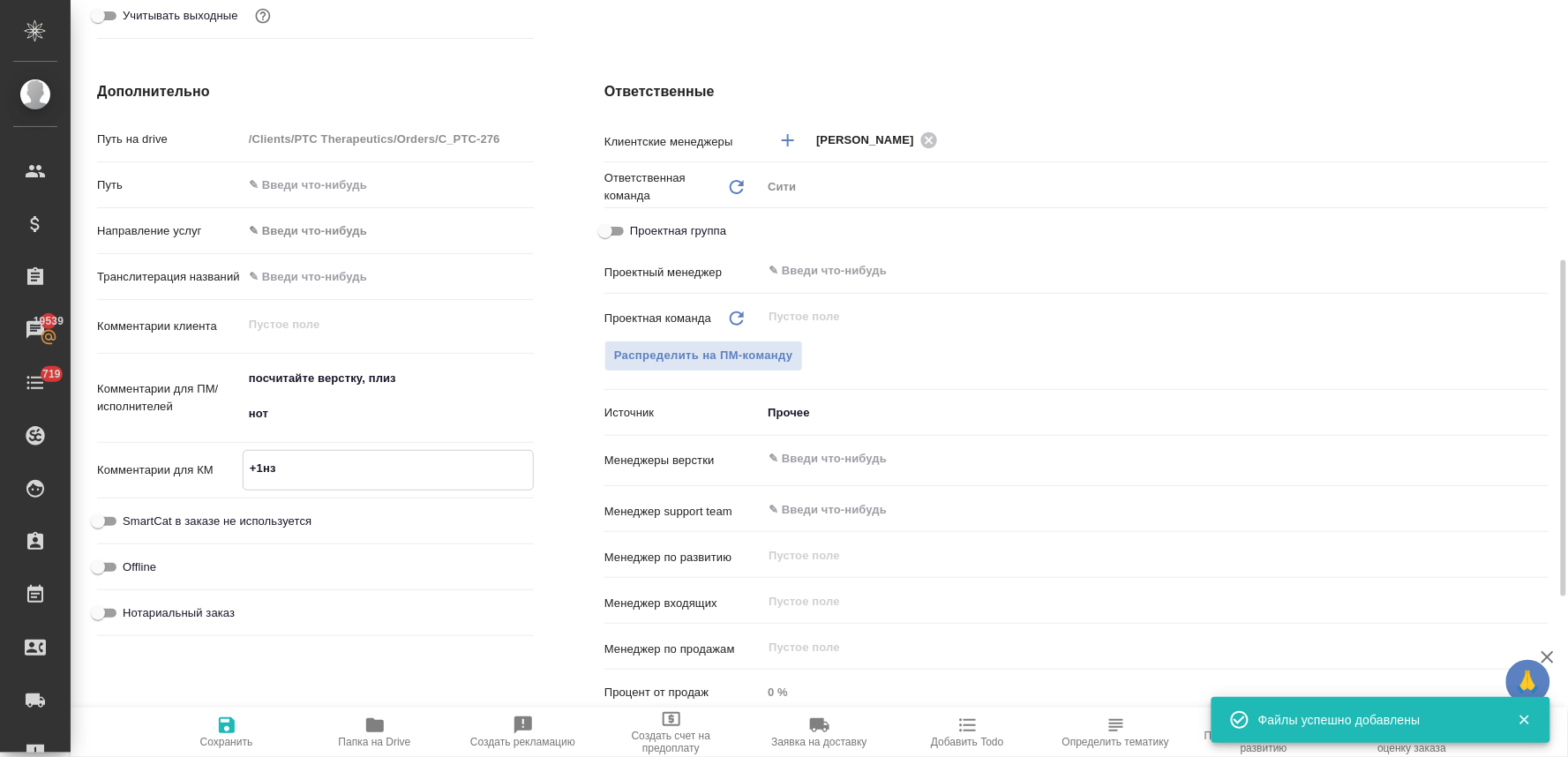
type textarea "x"
type textarea "+1нзк"
type textarea "x"
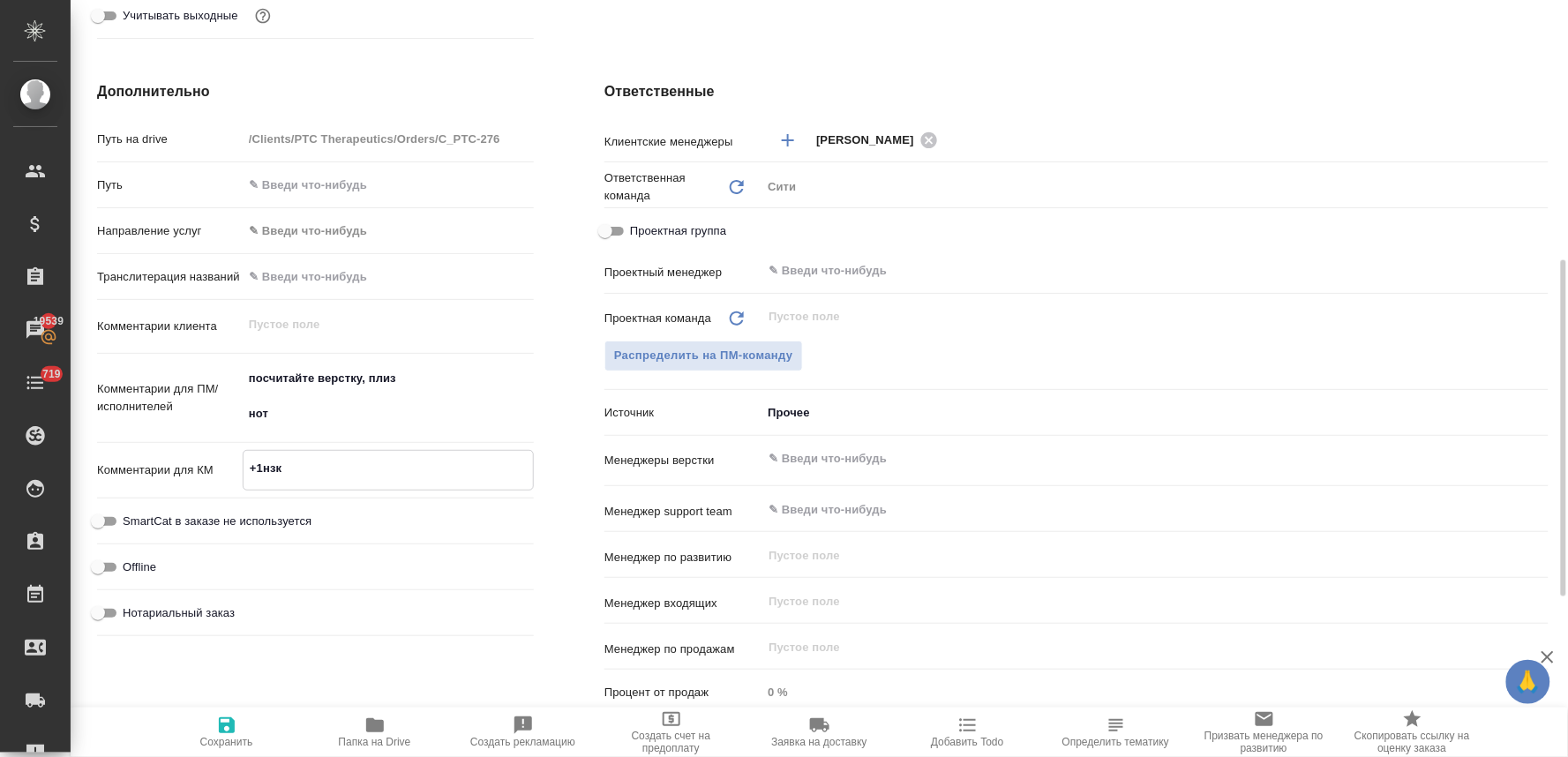
type textarea "+1нзк"
type textarea "x"
click at [186, 607] on span "Нотариальный заказ" at bounding box center [178, 613] width 112 height 17
click at [130, 607] on input "Нотариальный заказ" at bounding box center [97, 614] width 63 height 21
checkbox input "true"
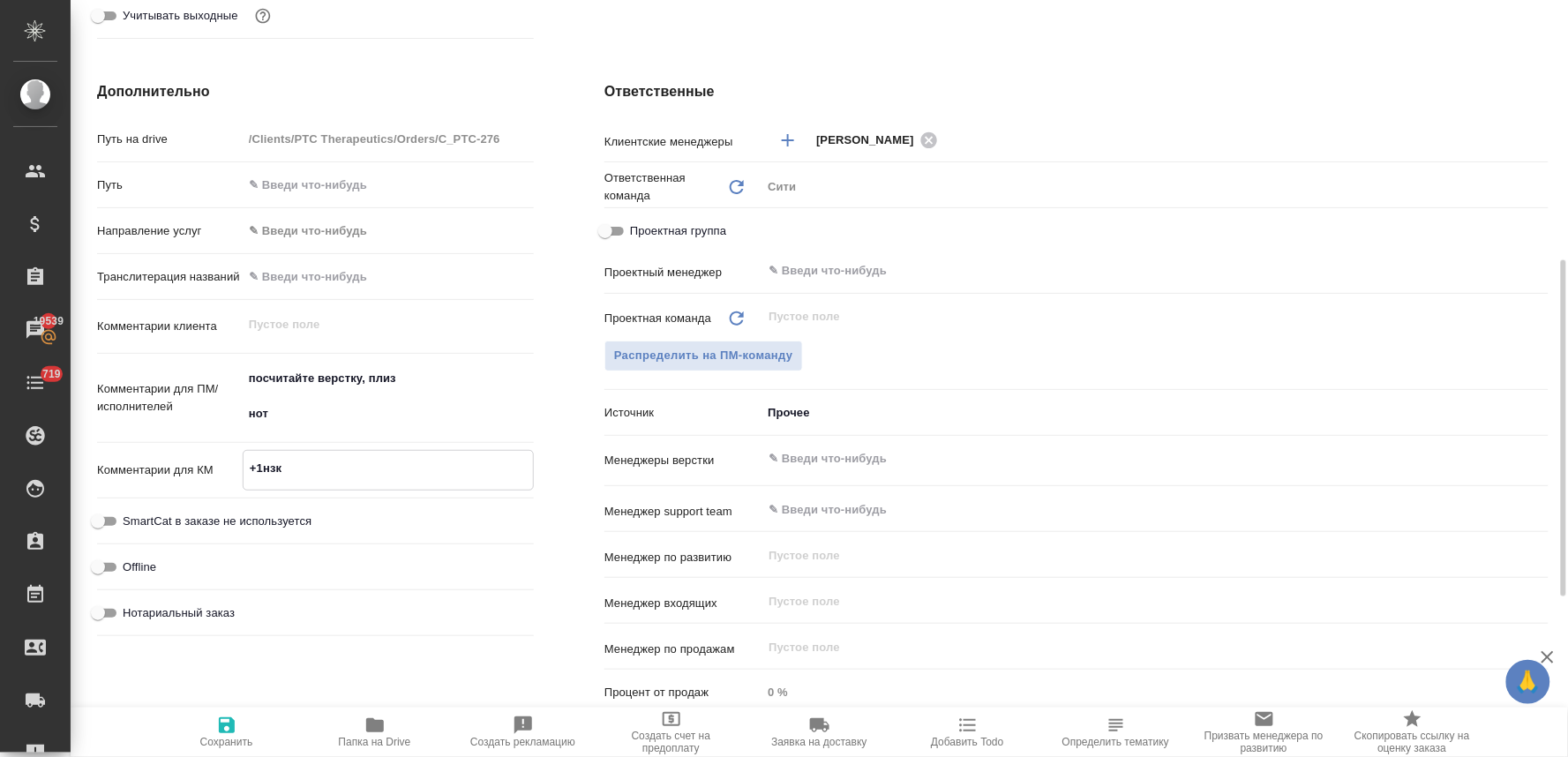
type textarea "x"
click at [819, 451] on input "text" at bounding box center [1125, 459] width 718 height 21
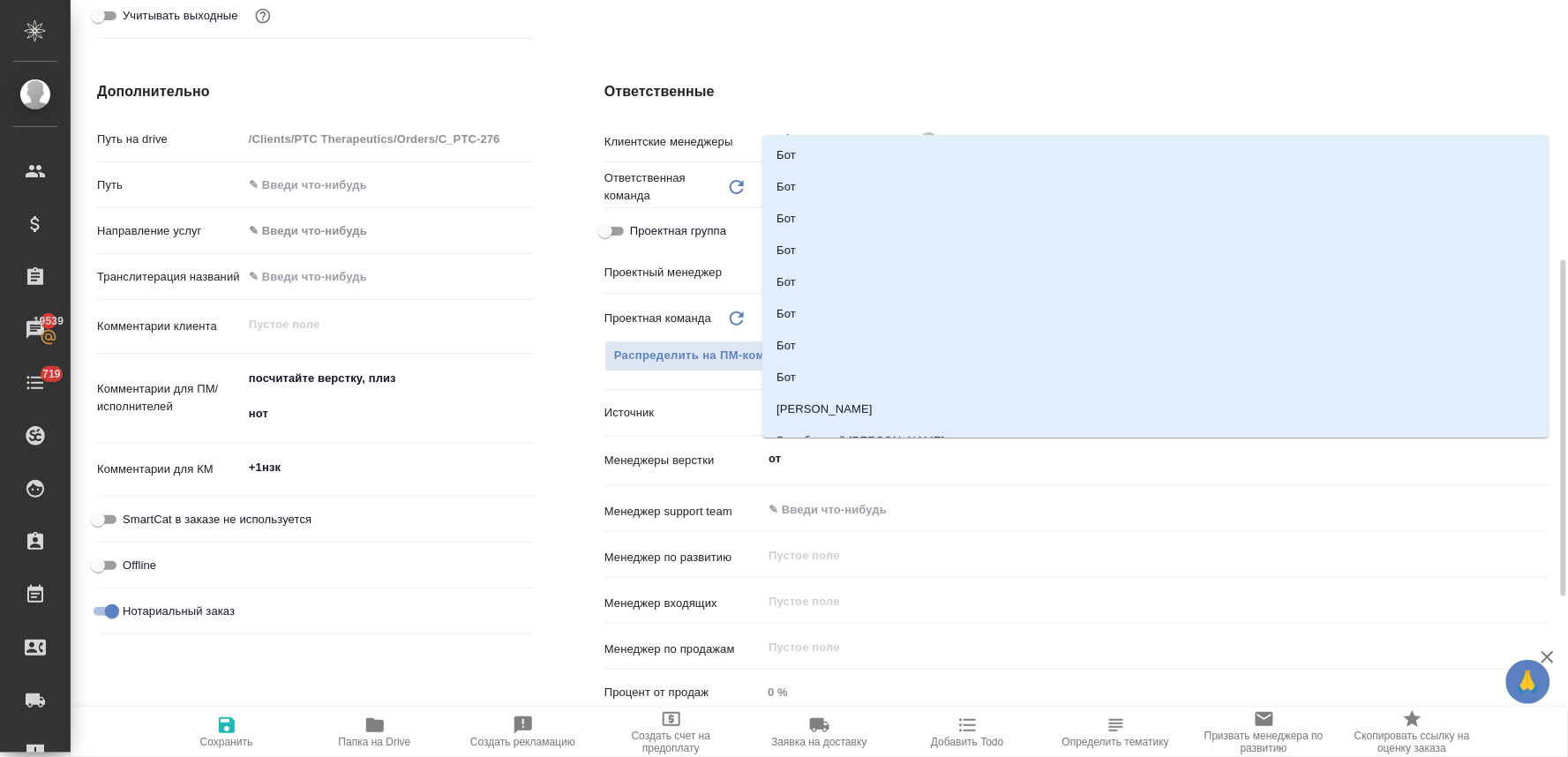
type input "отд"
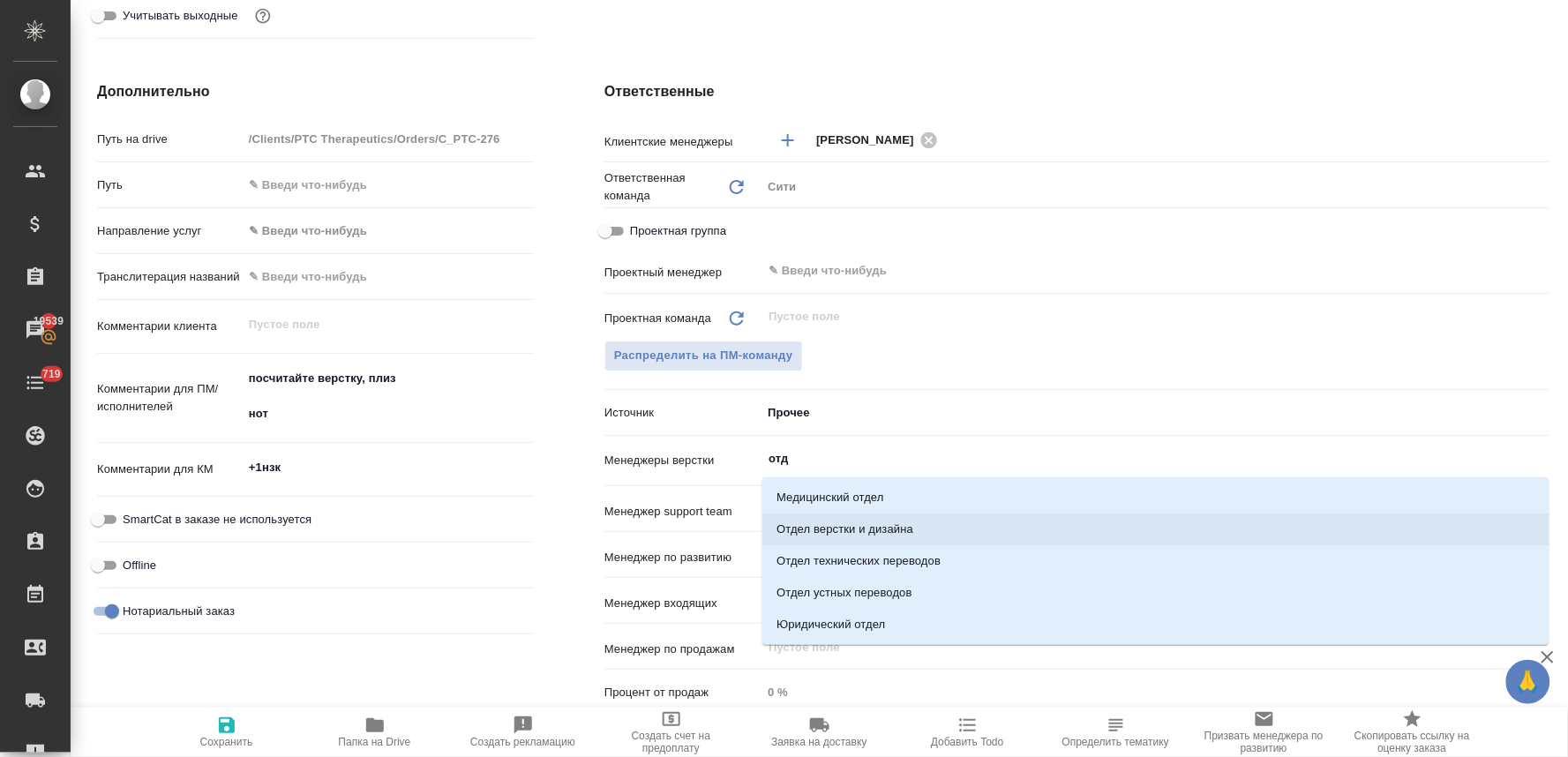
click at [851, 525] on li "Отдел верстки и дизайна" at bounding box center [1156, 529] width 787 height 32
type textarea "x"
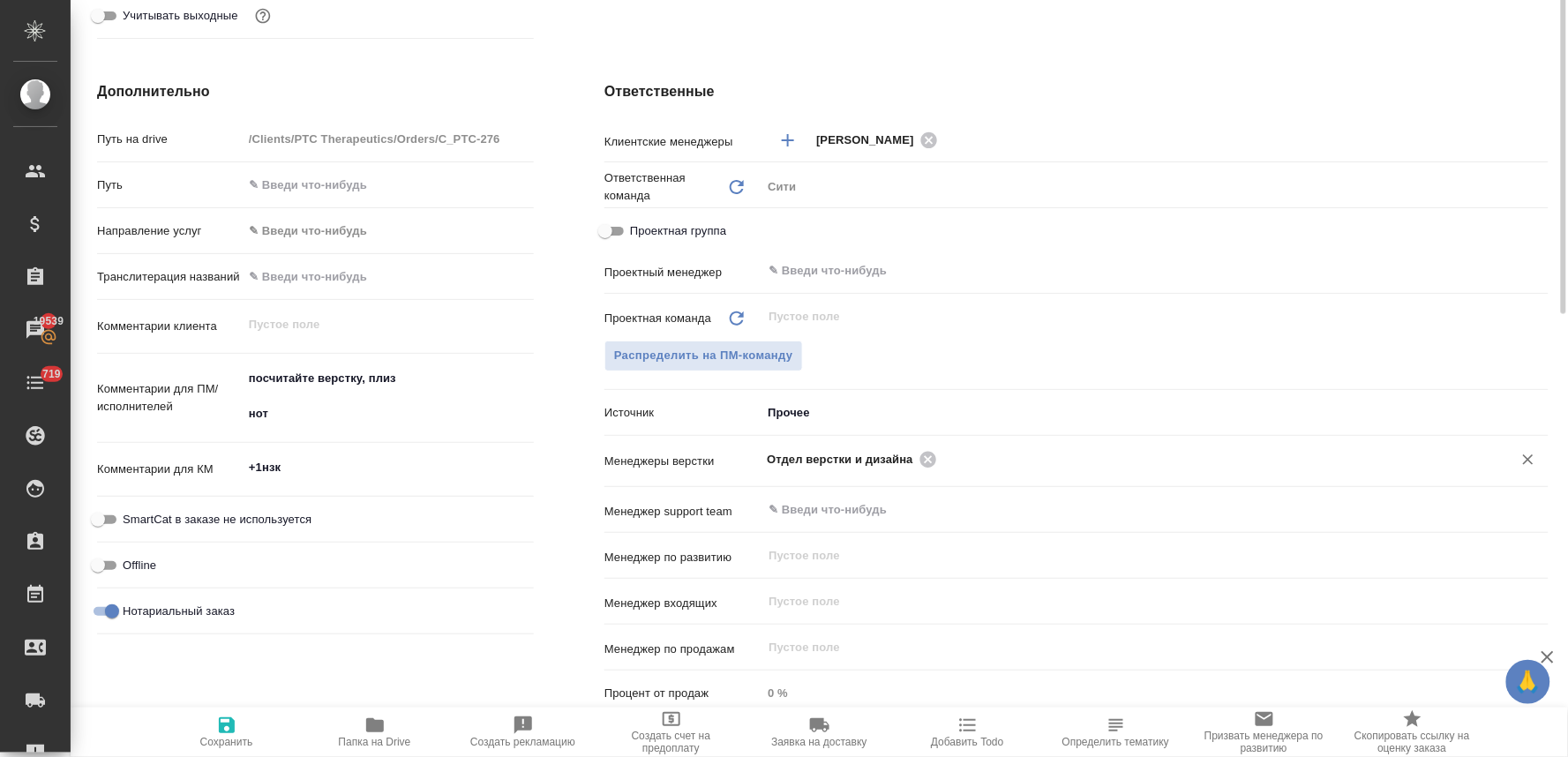
scroll to position [196, 0]
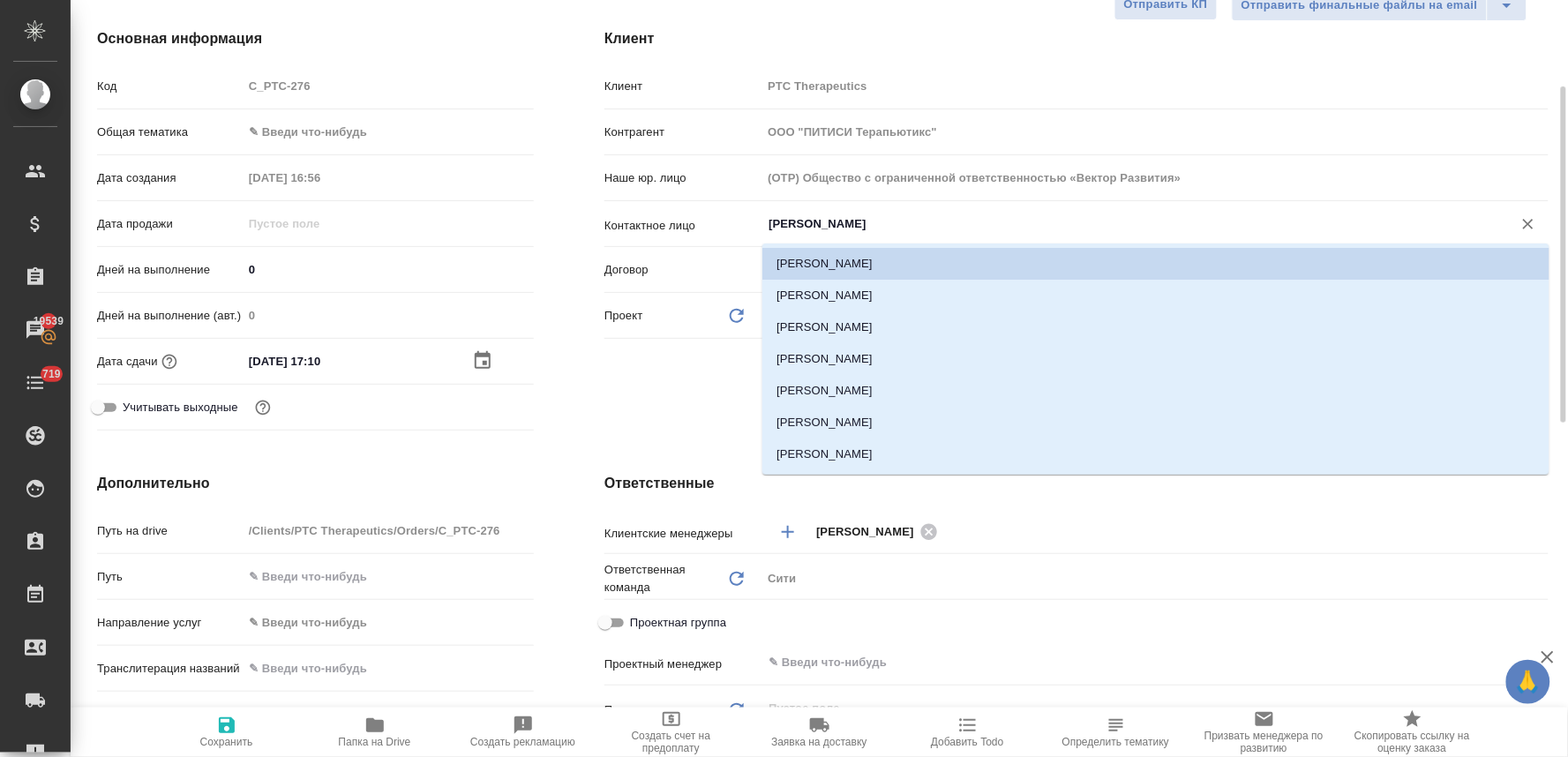
click at [830, 218] on input "Малыгина Екатерина" at bounding box center [1125, 224] width 718 height 21
type input "в"
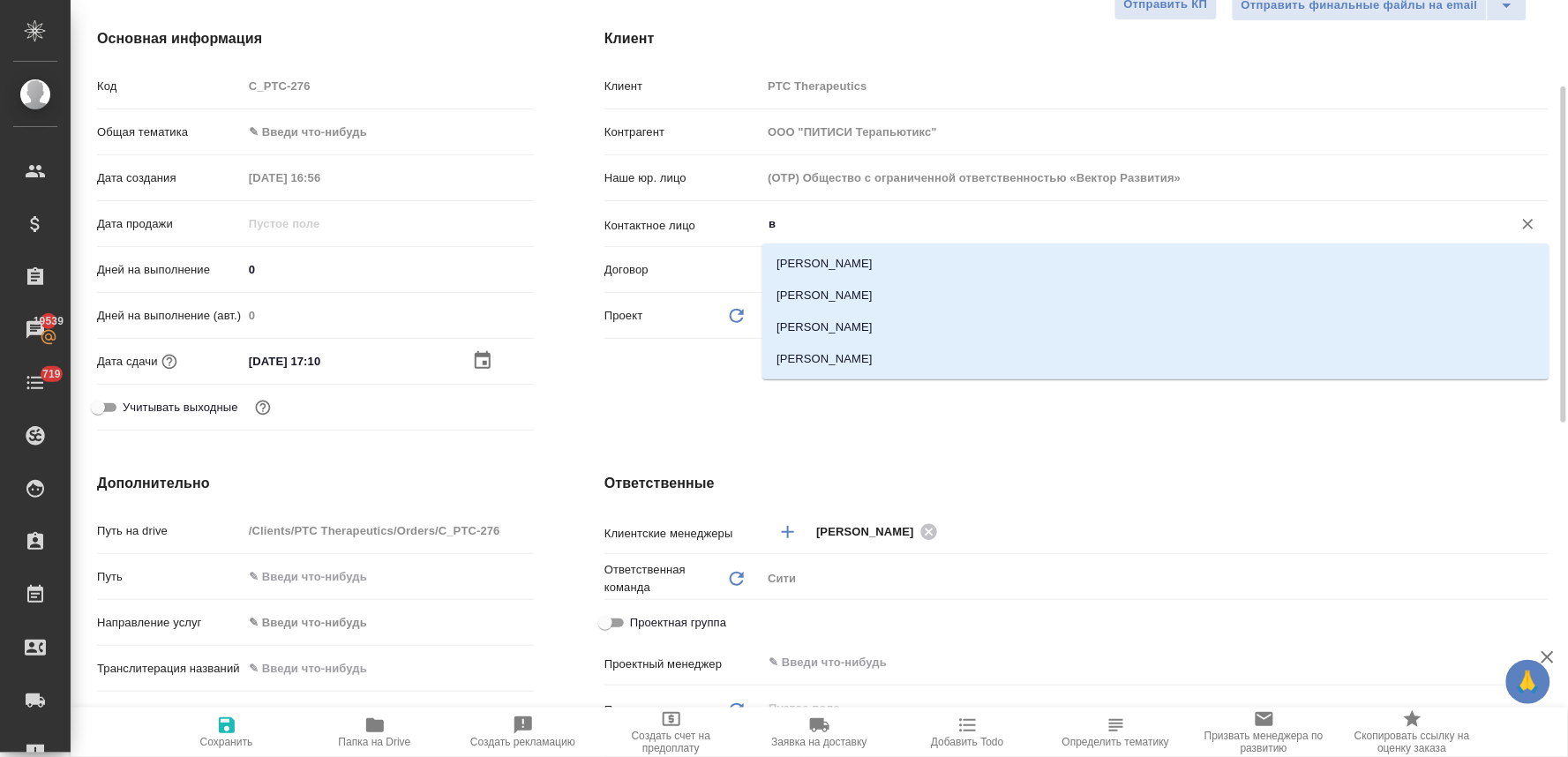
type textarea "x"
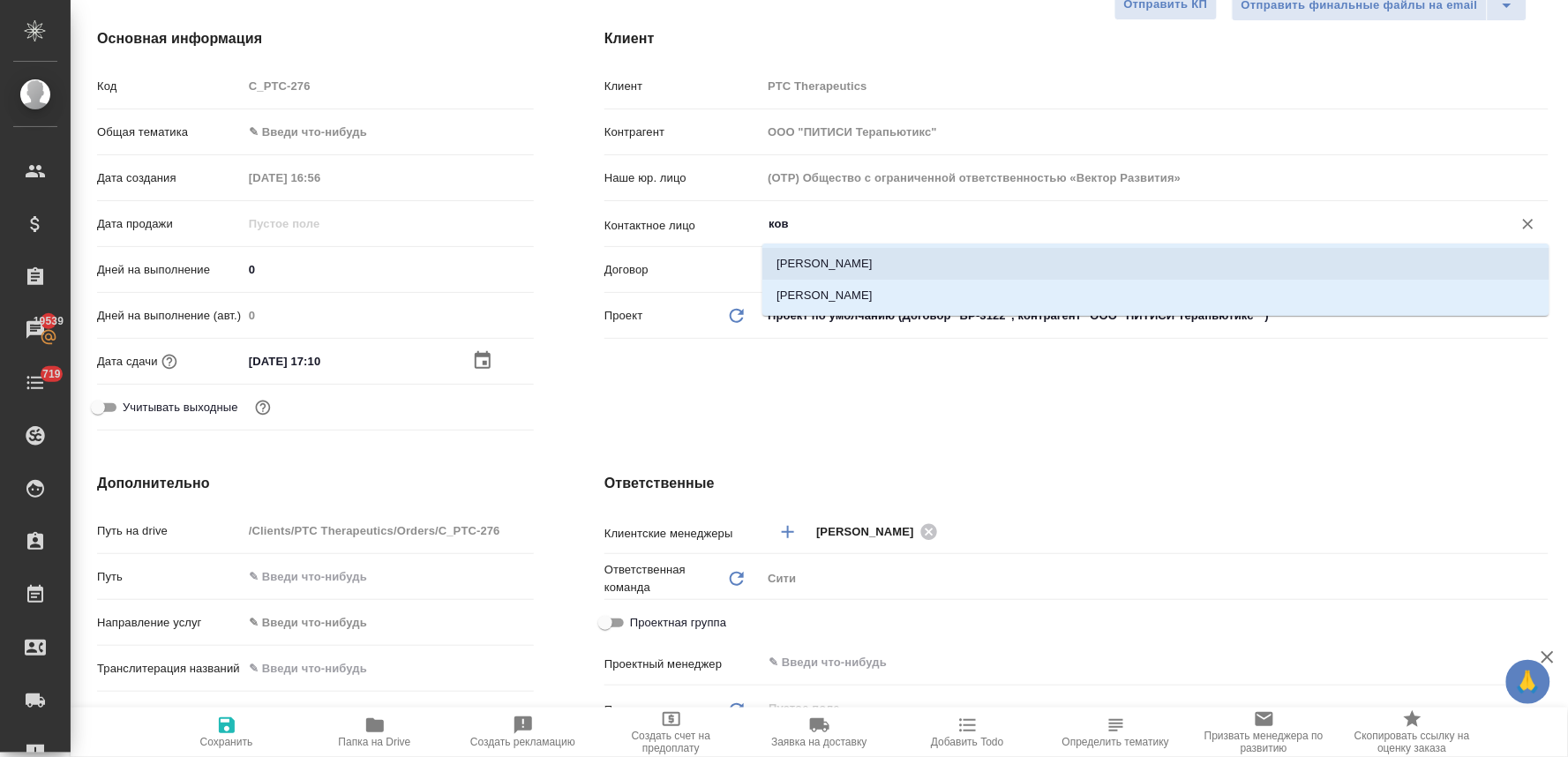
click at [827, 270] on li "[PERSON_NAME]" at bounding box center [1156, 263] width 787 height 32
type input "[PERSON_NAME]"
type textarea "x"
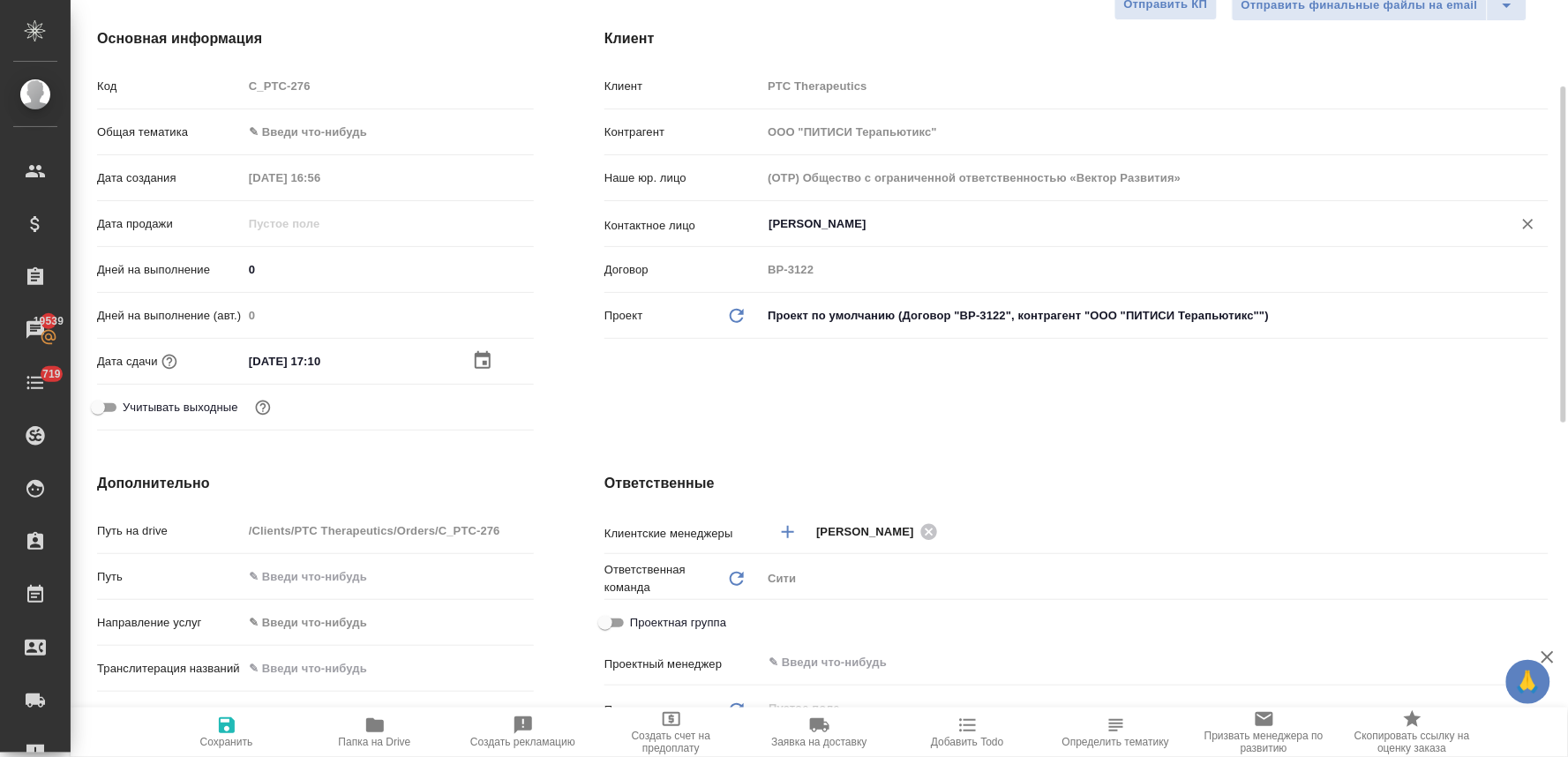
type input "[PERSON_NAME]"
click at [219, 730] on icon "button" at bounding box center [226, 725] width 16 height 16
type textarea "x"
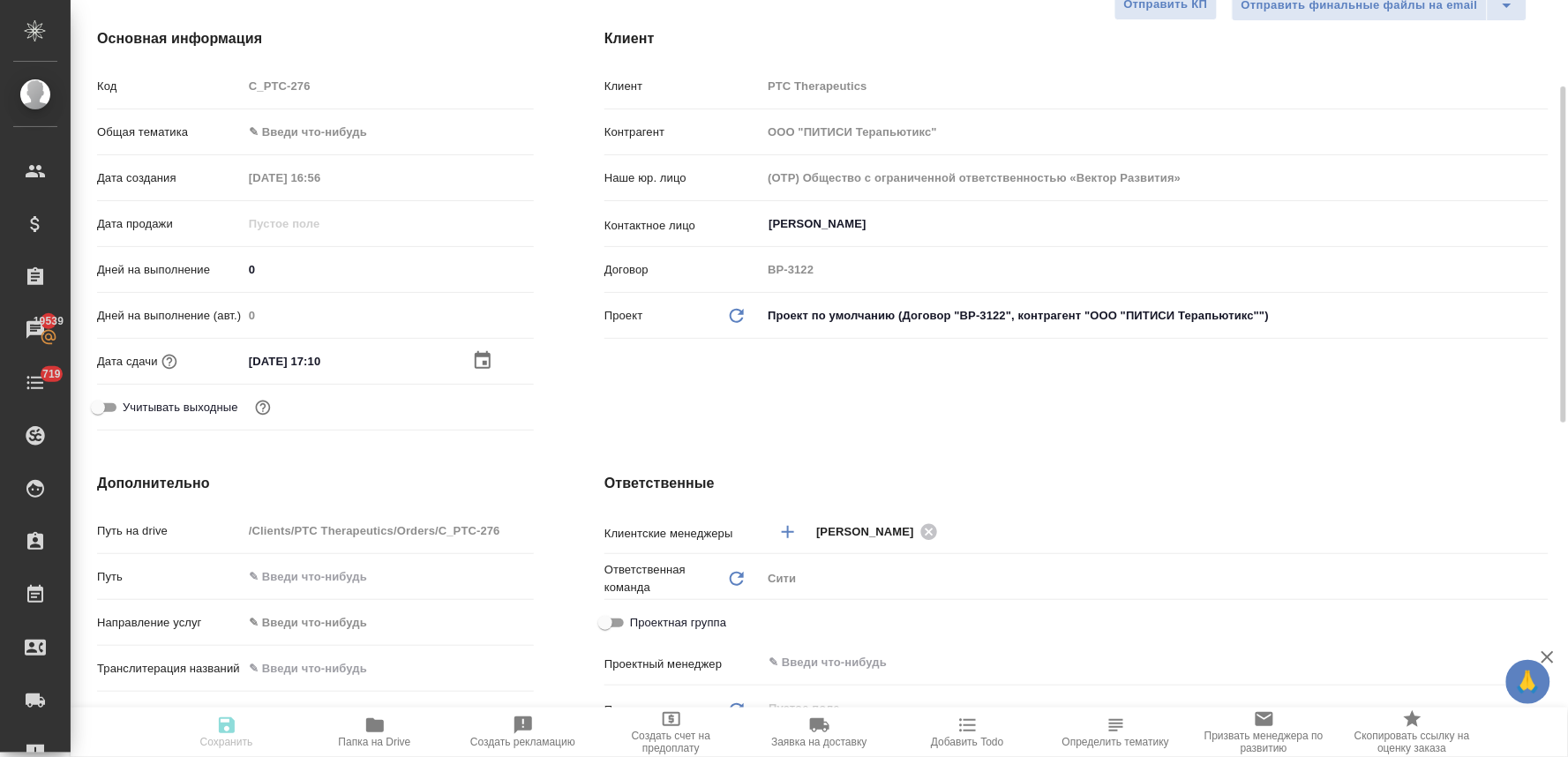
type textarea "x"
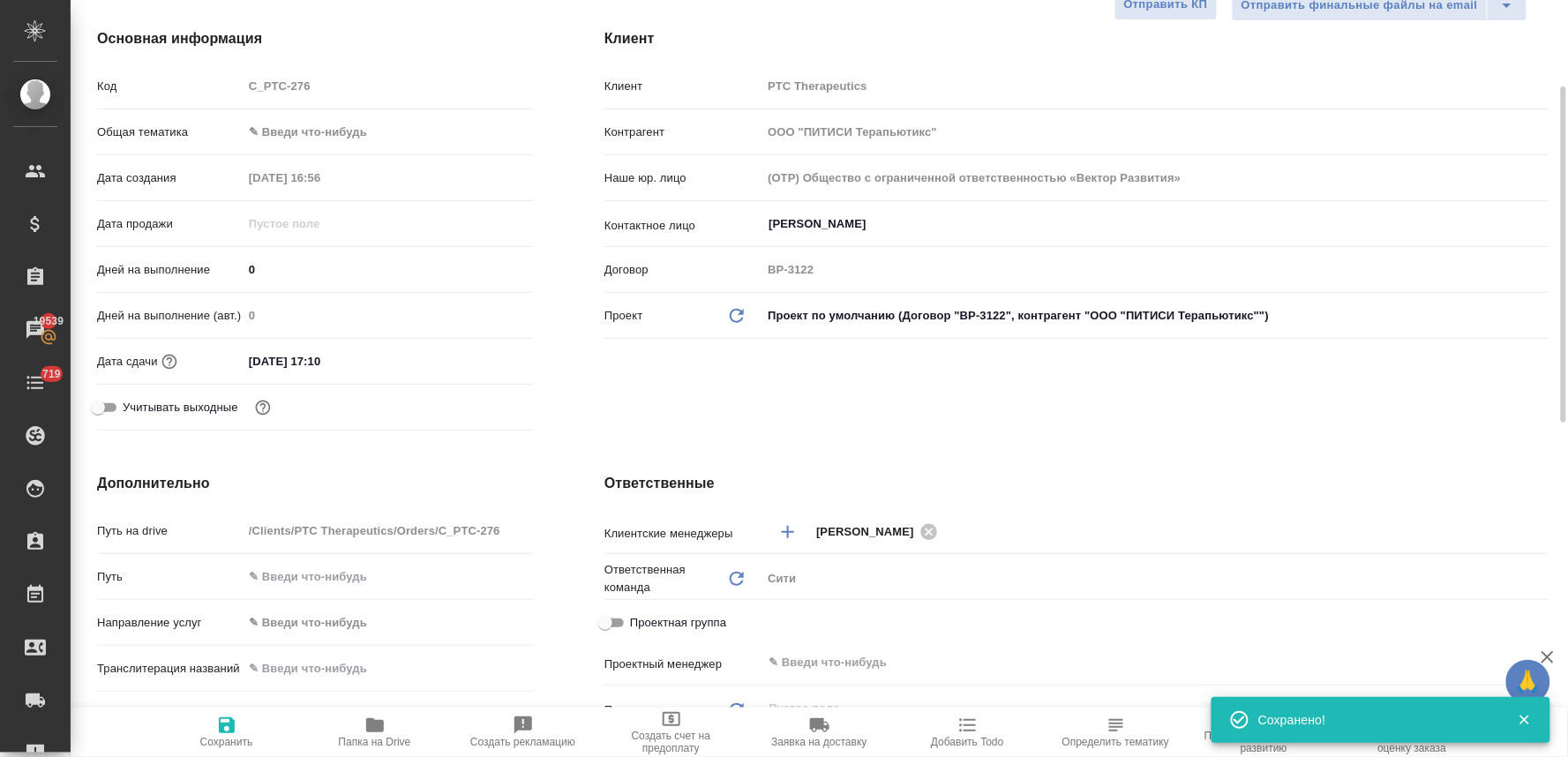
scroll to position [0, 0]
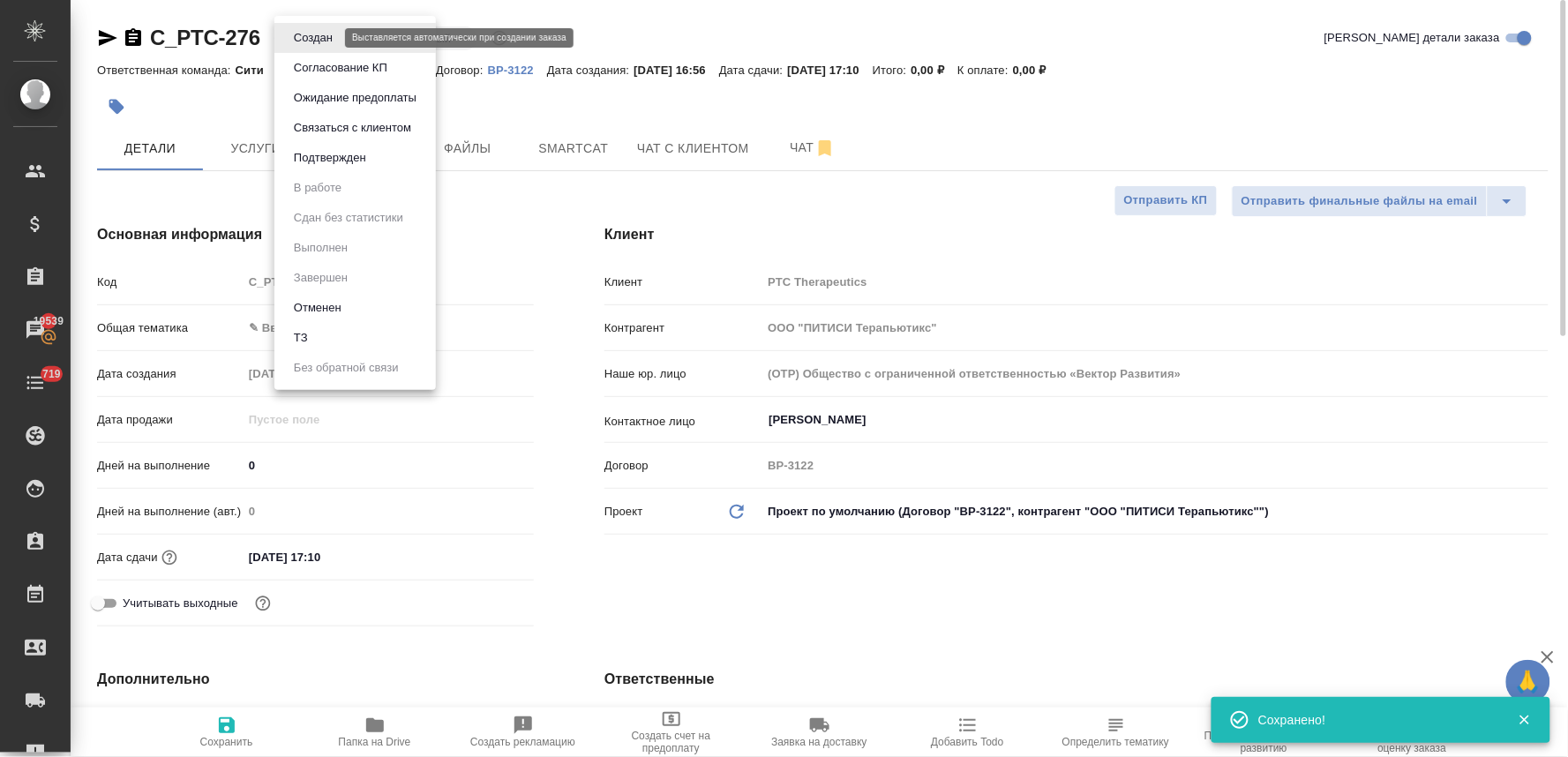
click at [313, 35] on body "🙏 .cls-1 fill:#fff; AWATERA Lyamina Nadezhda Клиенты Спецификации Заказы 19539 …" at bounding box center [784, 378] width 1568 height 757
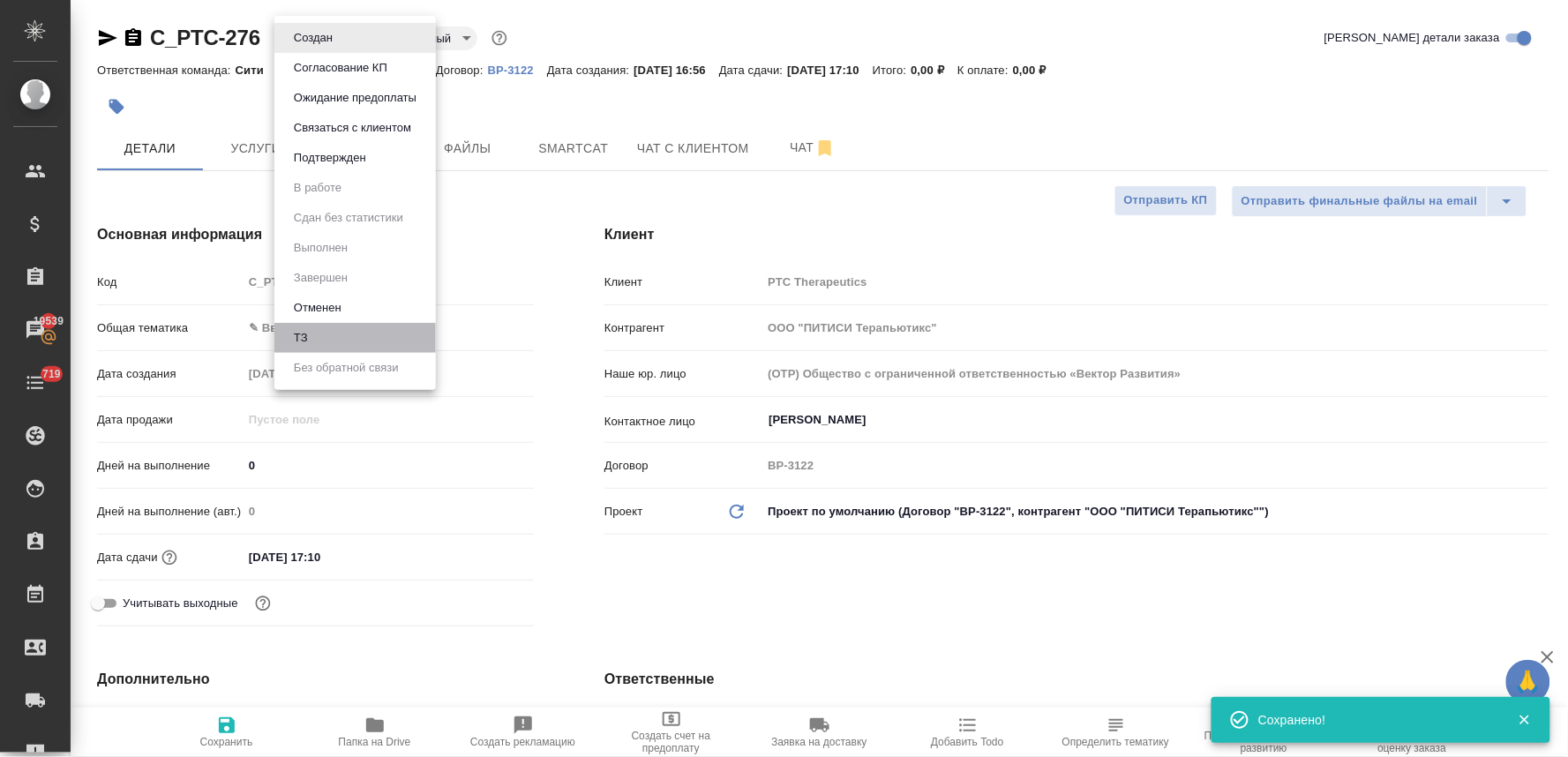
click at [336, 339] on li "ТЗ" at bounding box center [354, 337] width 161 height 30
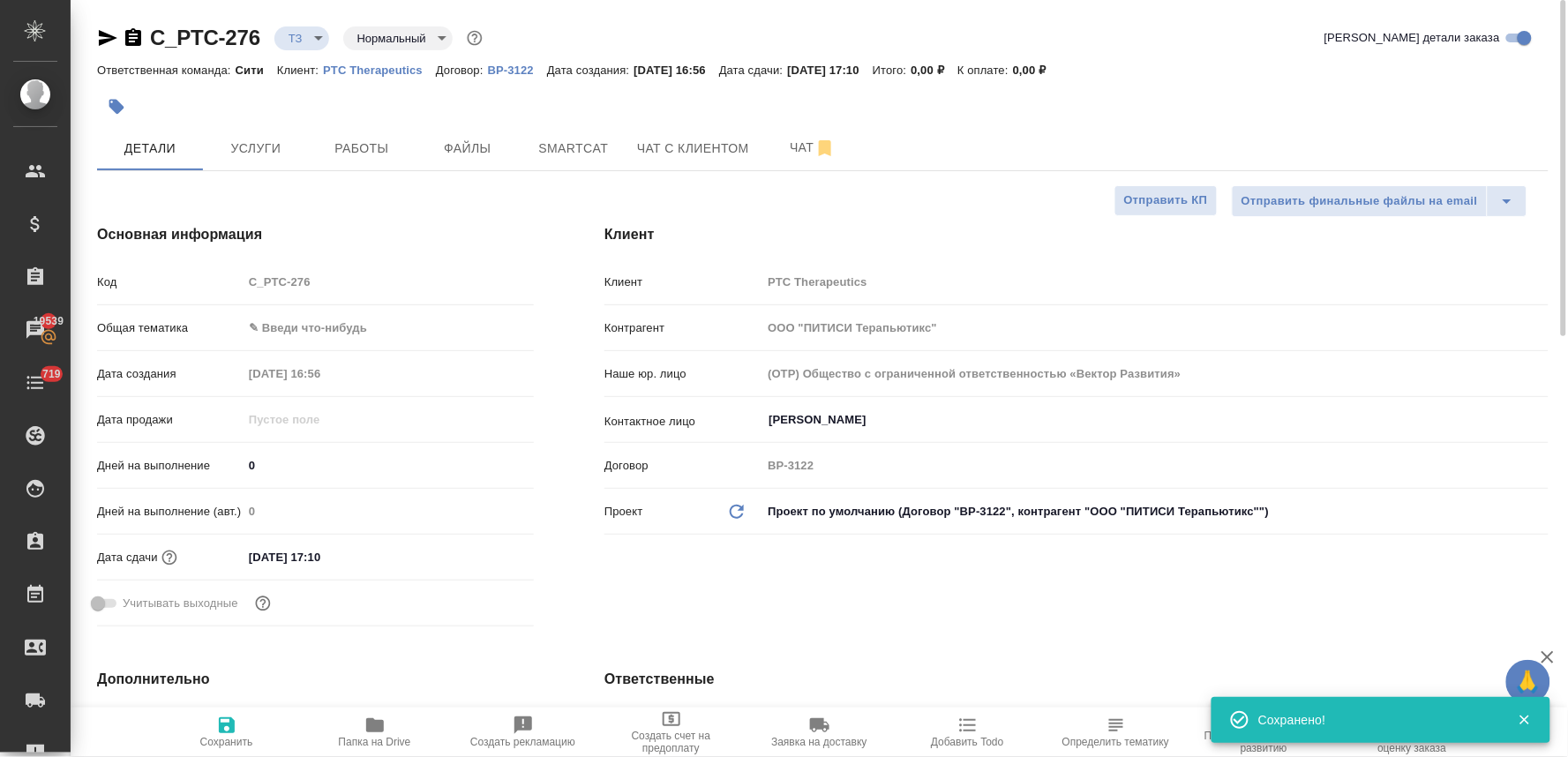
drag, startPoint x: 578, startPoint y: 570, endPoint x: 573, endPoint y: 561, distance: 10.3
click at [578, 570] on div "Клиент Клиент PTC Therapeutics Контрагент ООО "ПИТИСИ Терапьютикс" Наше юр. лиц…" at bounding box center [1077, 429] width 1015 height 480
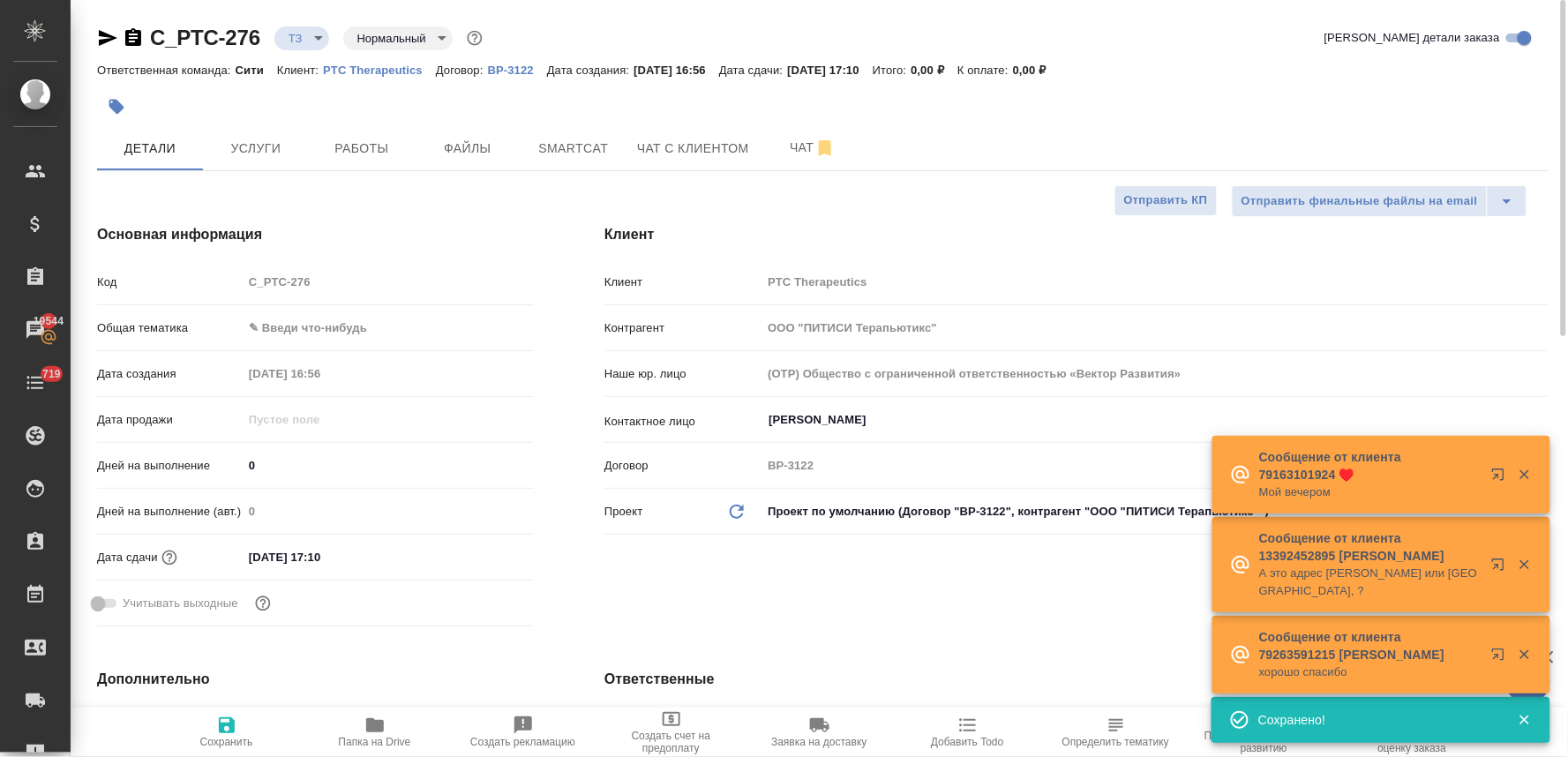
click at [230, 294] on div "Код C_PTC-276" at bounding box center [315, 282] width 437 height 31
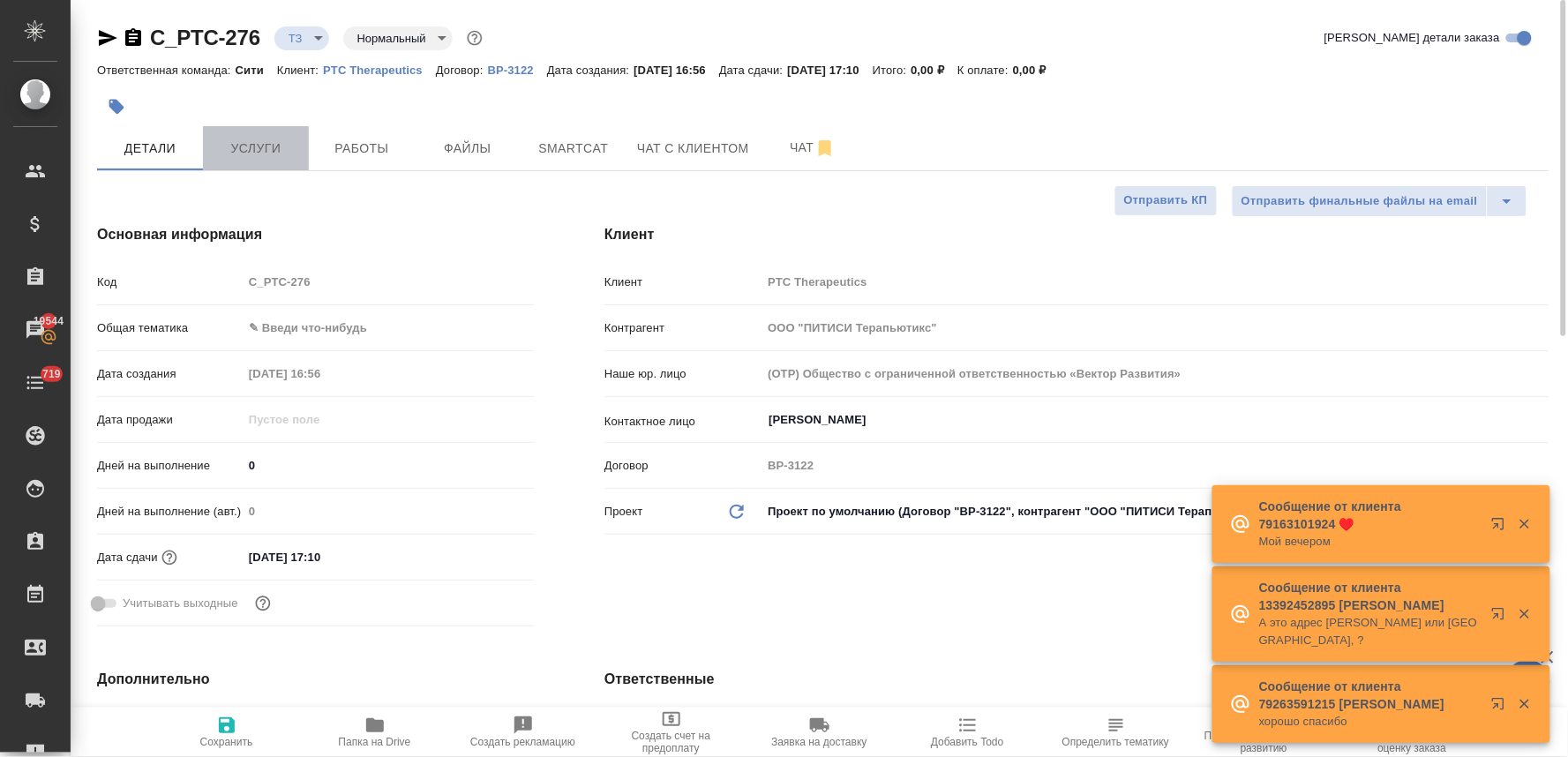
click at [260, 143] on span "Услуги" at bounding box center [255, 148] width 85 height 22
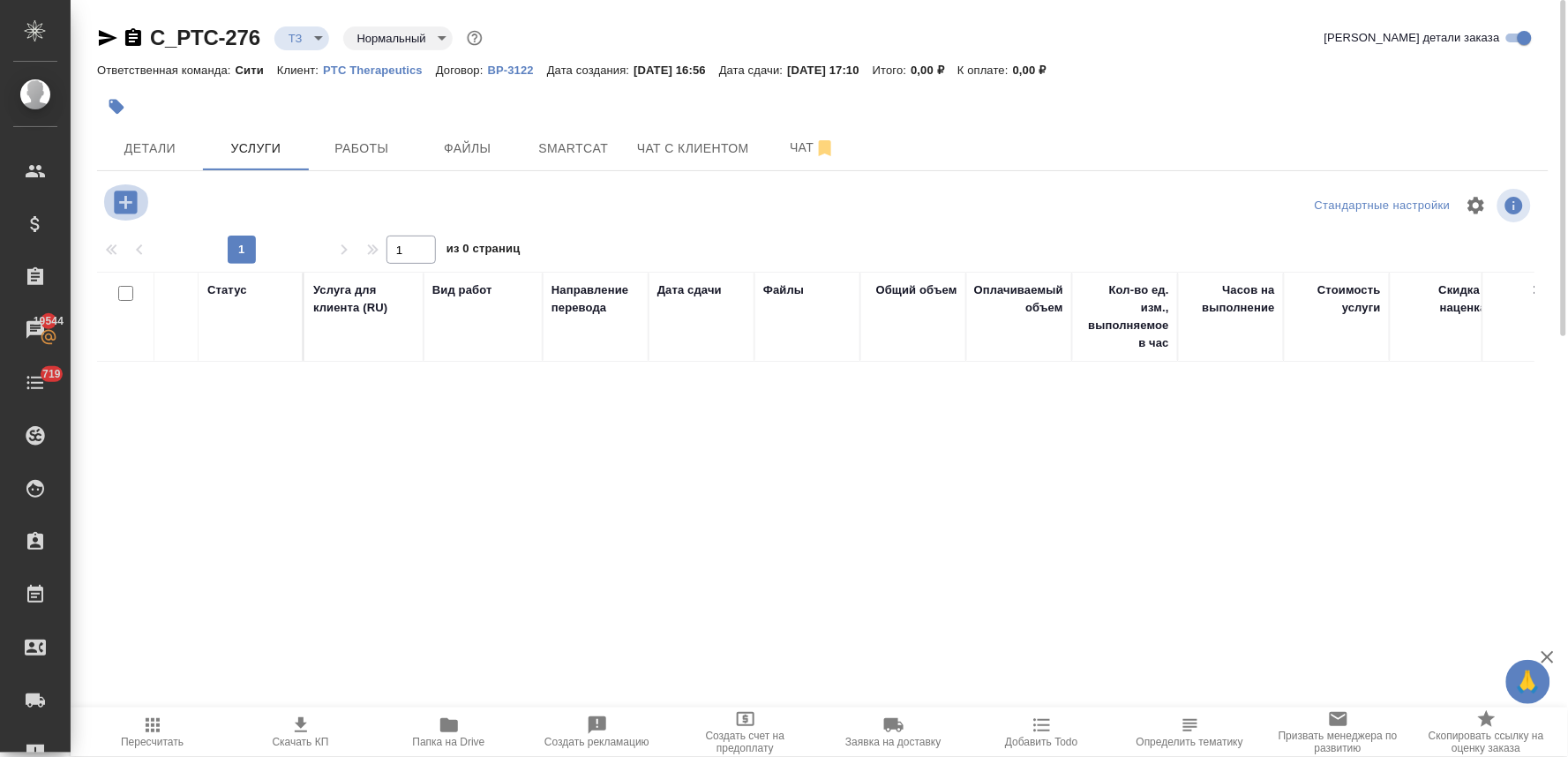
click at [124, 197] on icon "button" at bounding box center [125, 203] width 31 height 31
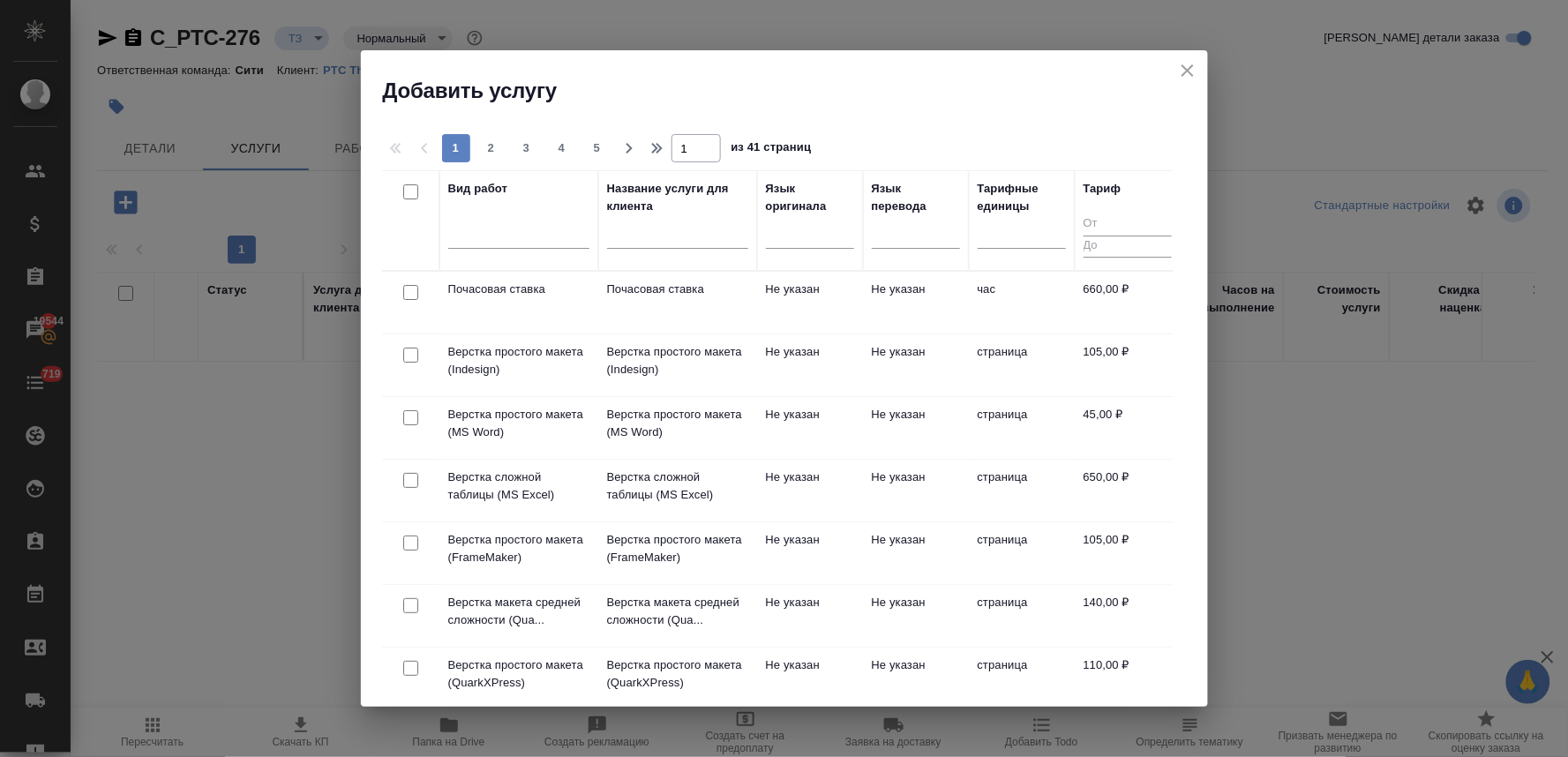
click at [573, 65] on div "Добавить услугу" at bounding box center [784, 77] width 847 height 54
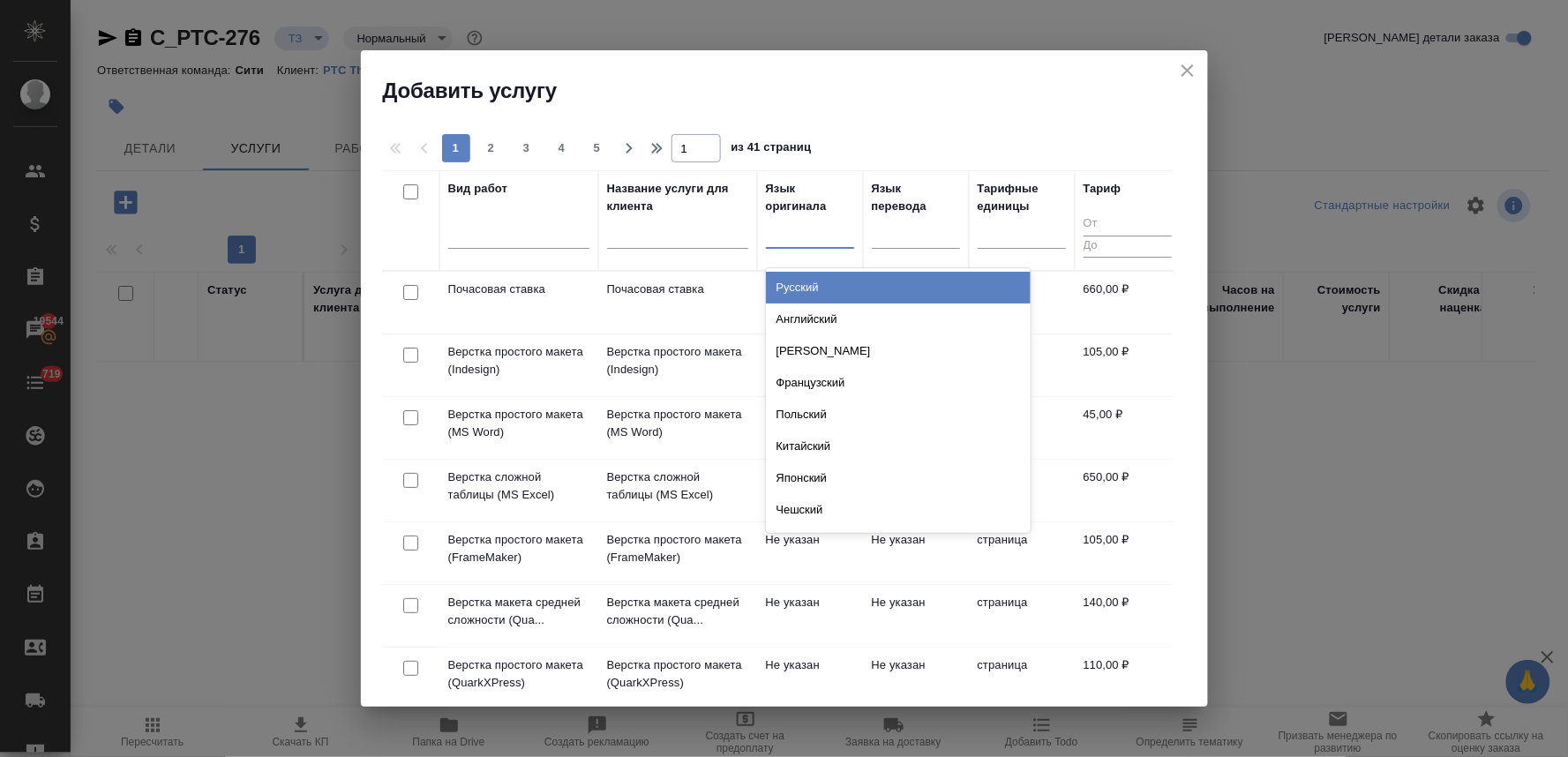
click at [833, 233] on div at bounding box center [809, 230] width 88 height 26
click at [834, 286] on div "Английский" at bounding box center [897, 287] width 265 height 32
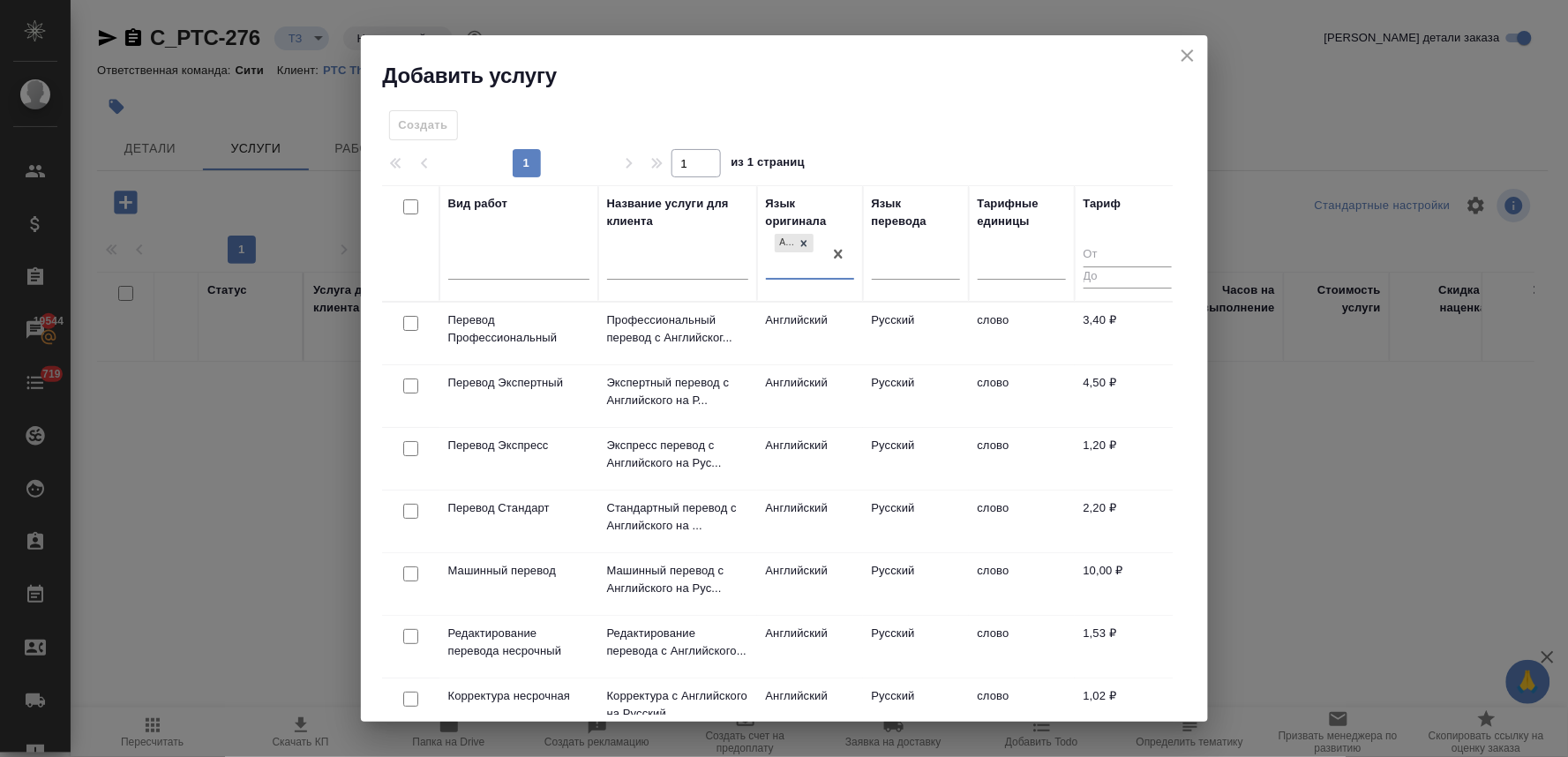
click at [407, 323] on input "checkbox" at bounding box center [411, 324] width 15 height 15
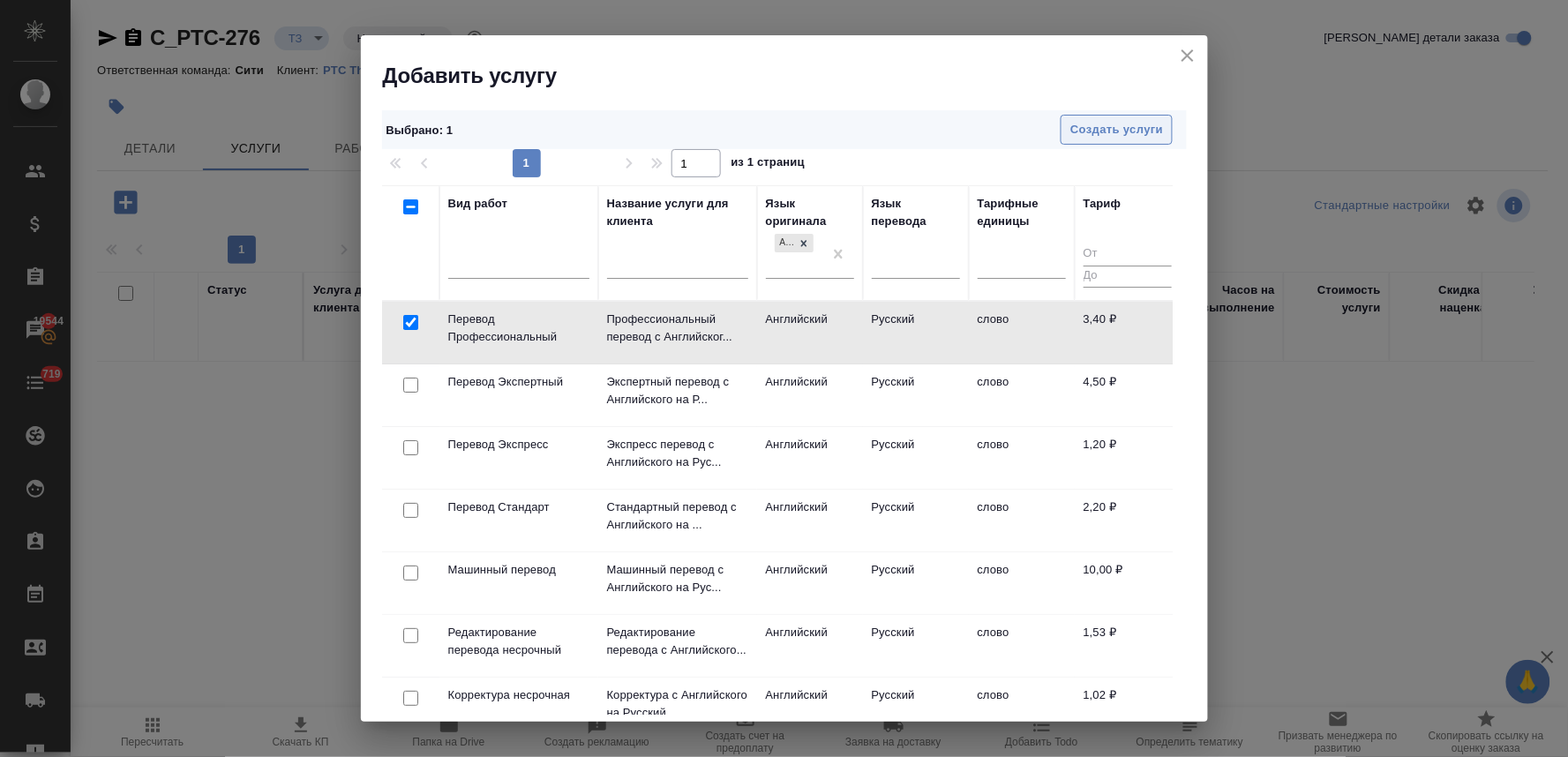
click at [1111, 132] on span "Создать услуги" at bounding box center [1116, 130] width 93 height 20
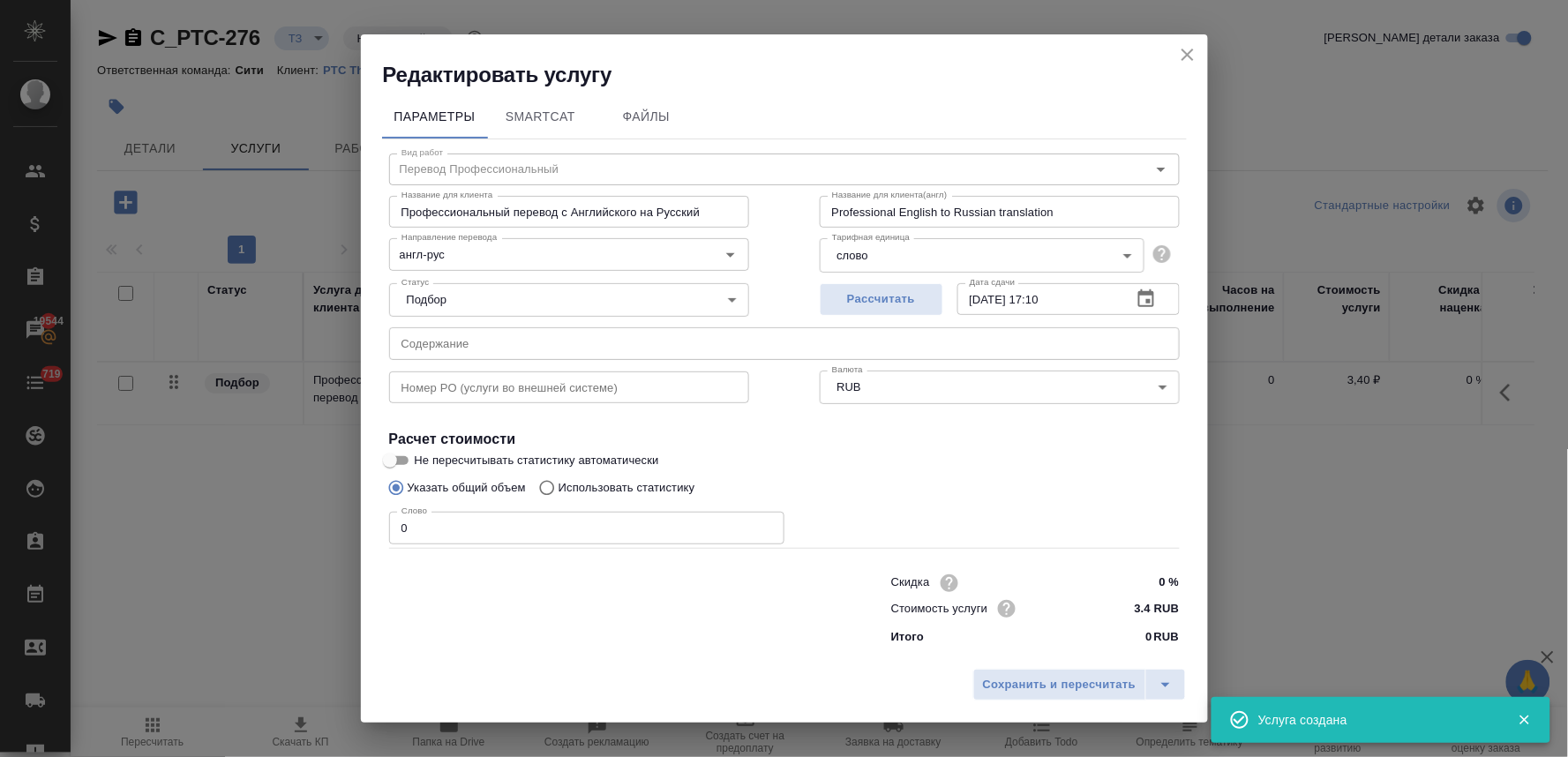
click at [659, 351] on input "text" at bounding box center [784, 343] width 790 height 32
paste input "СРР Сэфаенс"
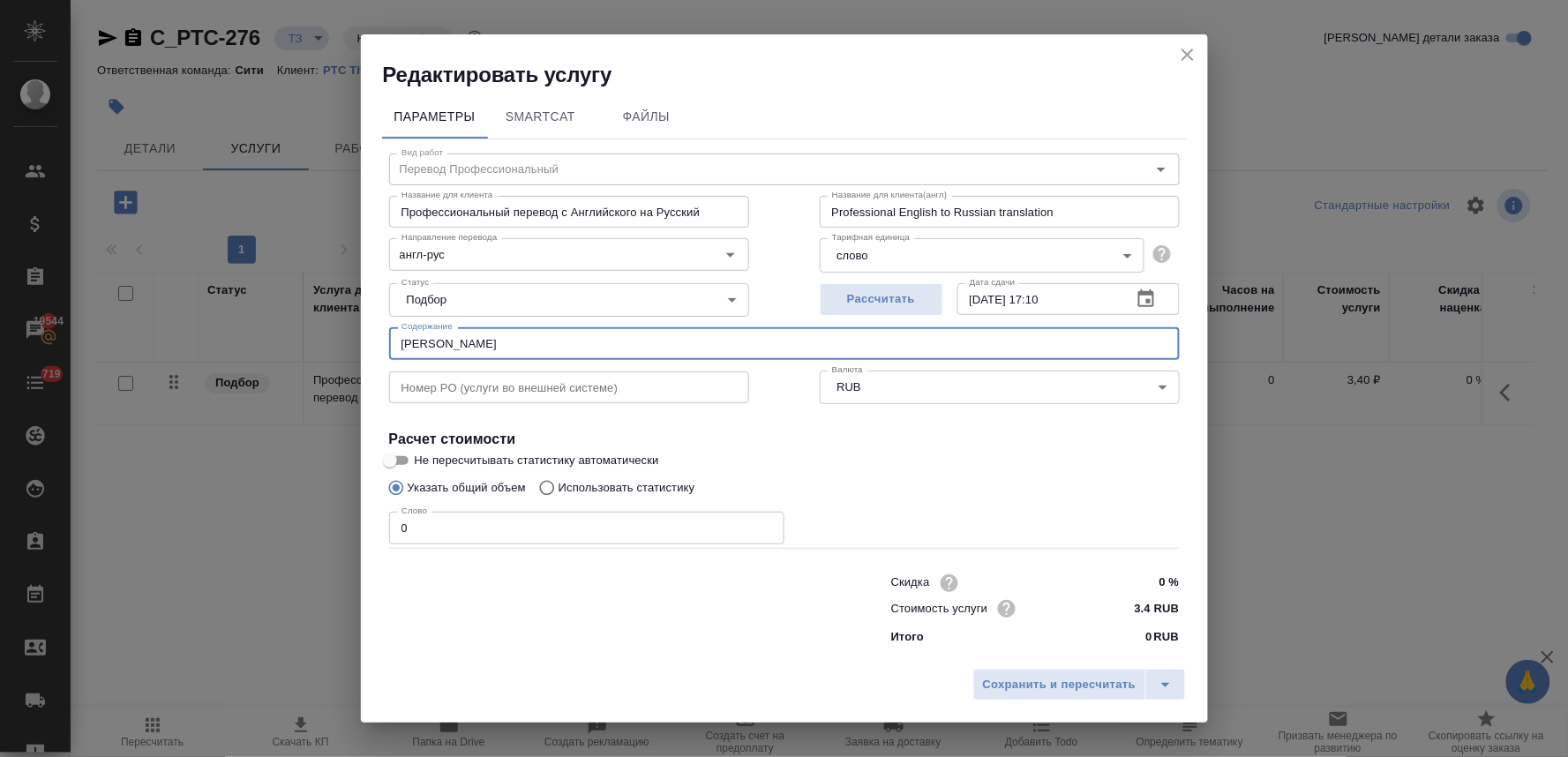
click at [569, 488] on p "Использовать статистику" at bounding box center [626, 487] width 137 height 17
click at [558, 488] on input "Использовать статистику" at bounding box center [545, 487] width 29 height 33
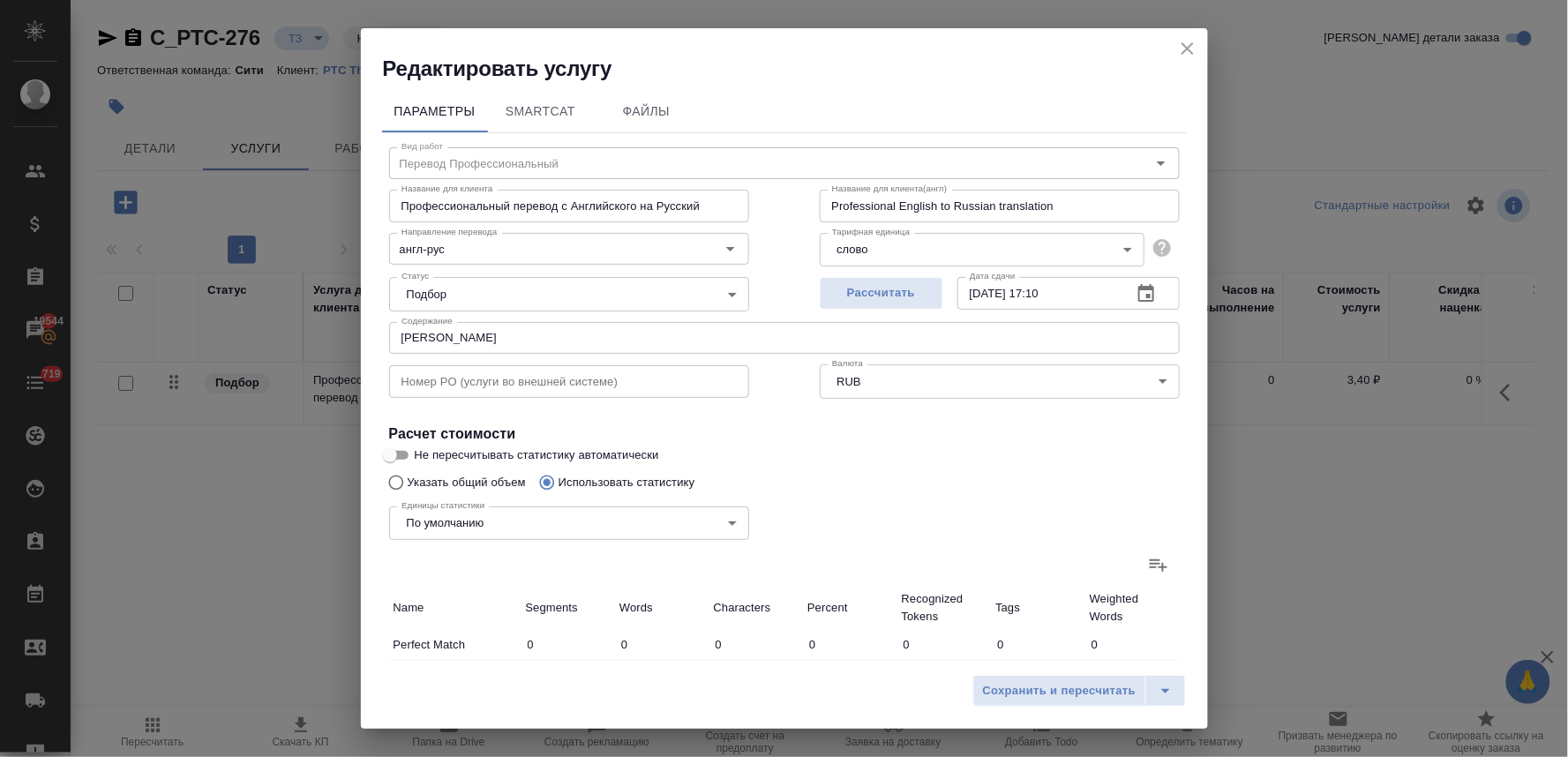
click at [1148, 560] on icon at bounding box center [1158, 565] width 21 height 21
click at [0, 0] on input "file" at bounding box center [0, 0] width 0 height 0
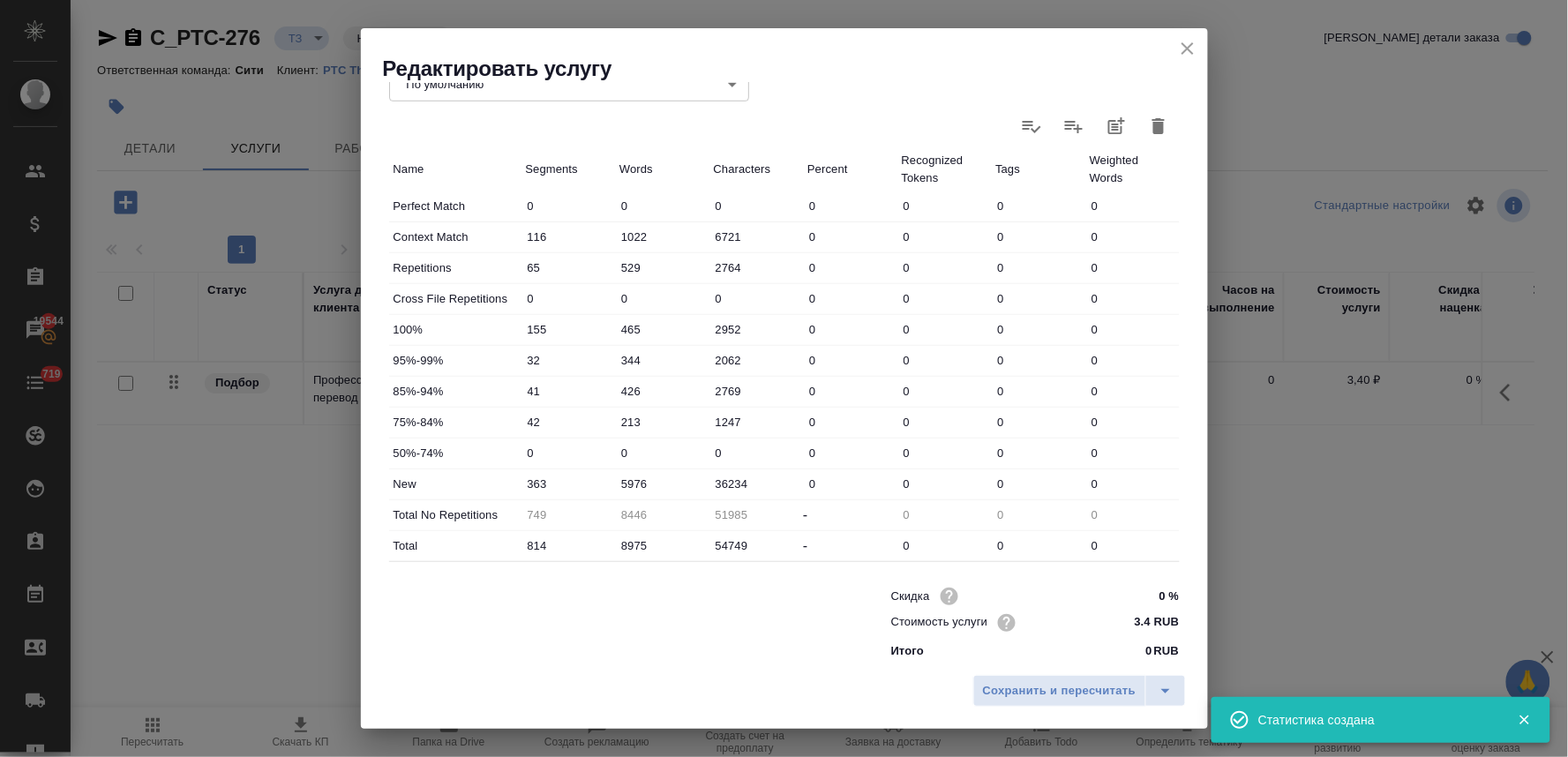
scroll to position [445, 0]
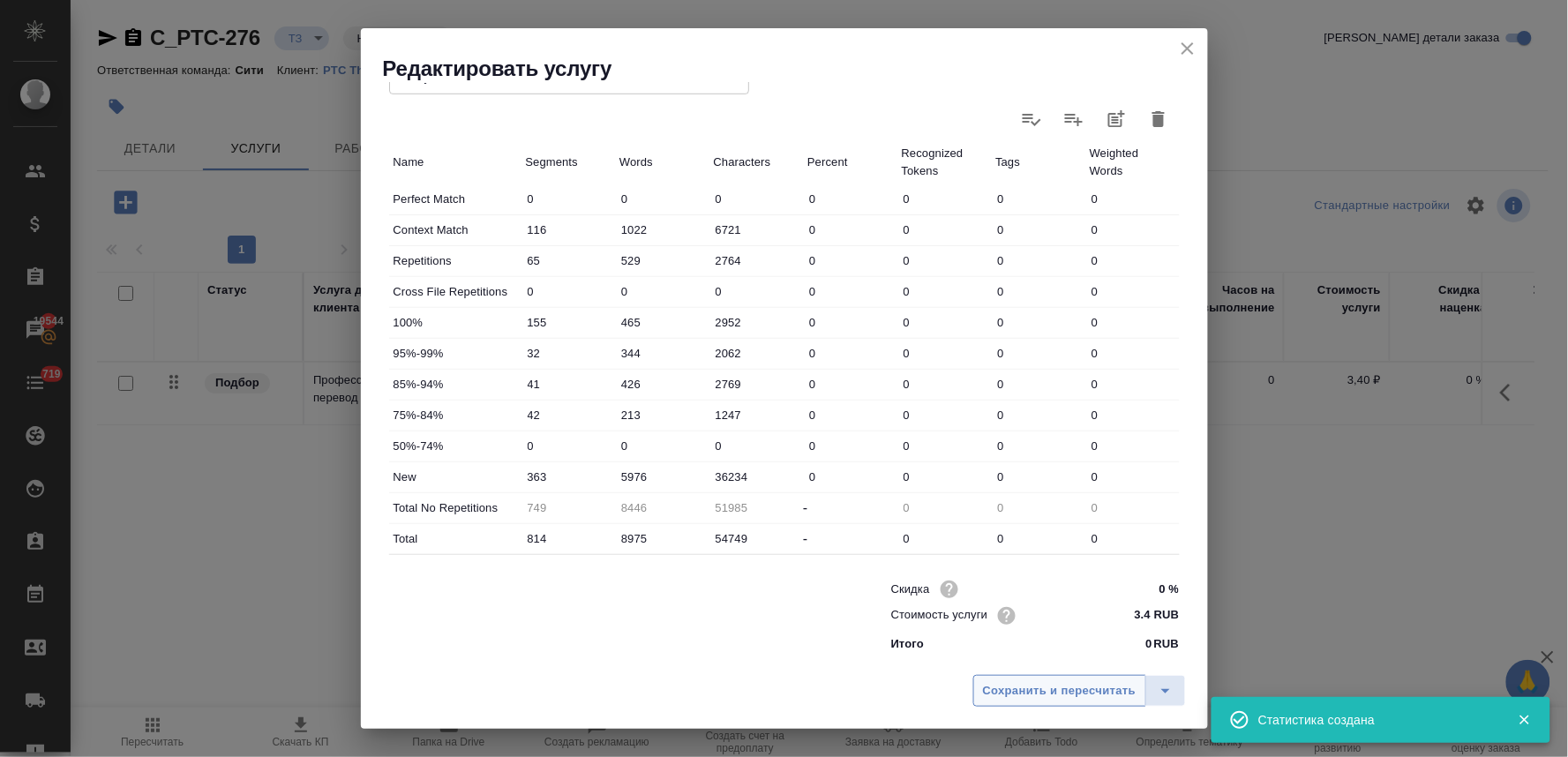
click at [1050, 686] on span "Сохранить и пересчитать" at bounding box center [1060, 691] width 154 height 20
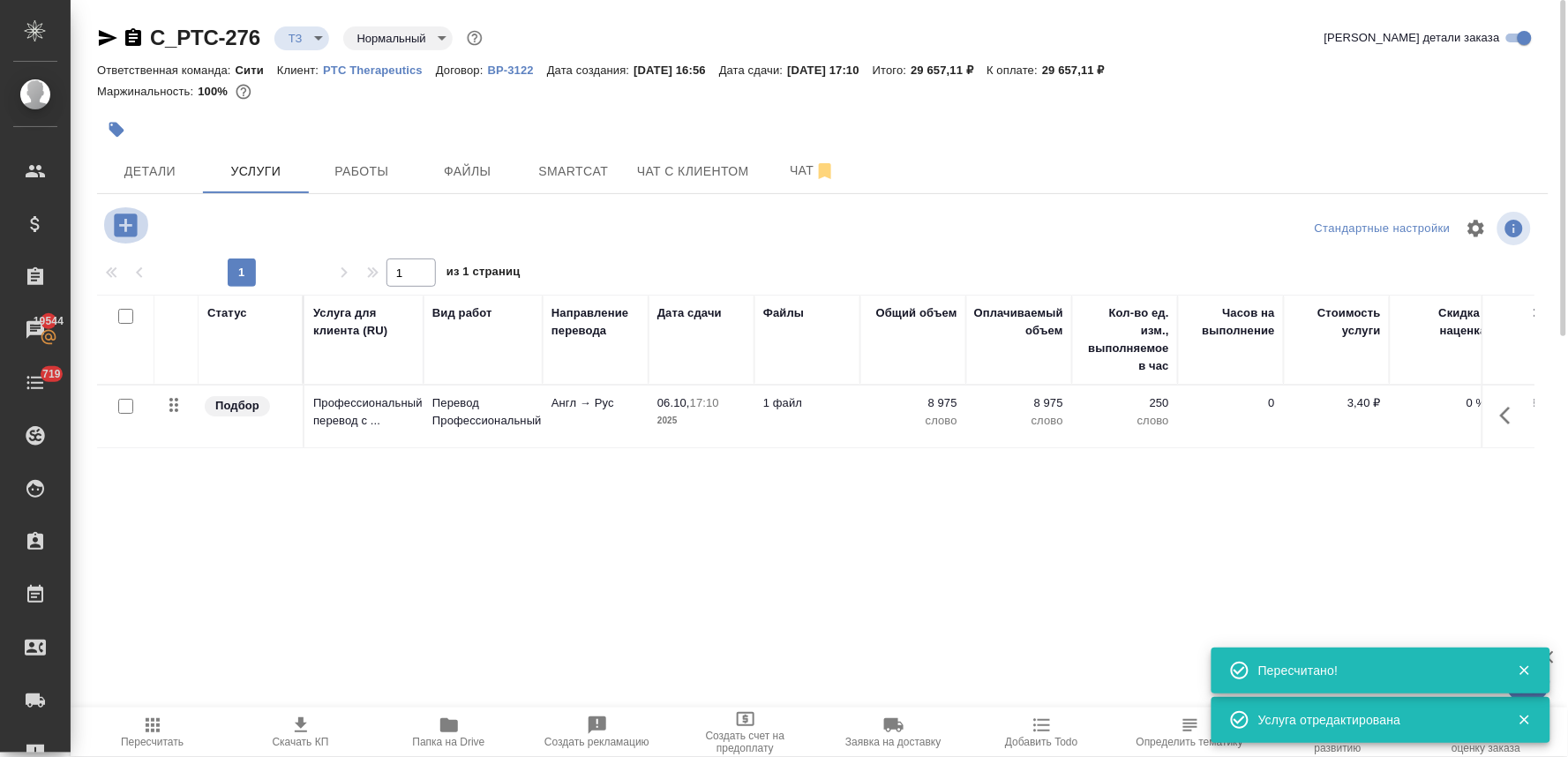
click at [123, 224] on icon "button" at bounding box center [125, 225] width 23 height 23
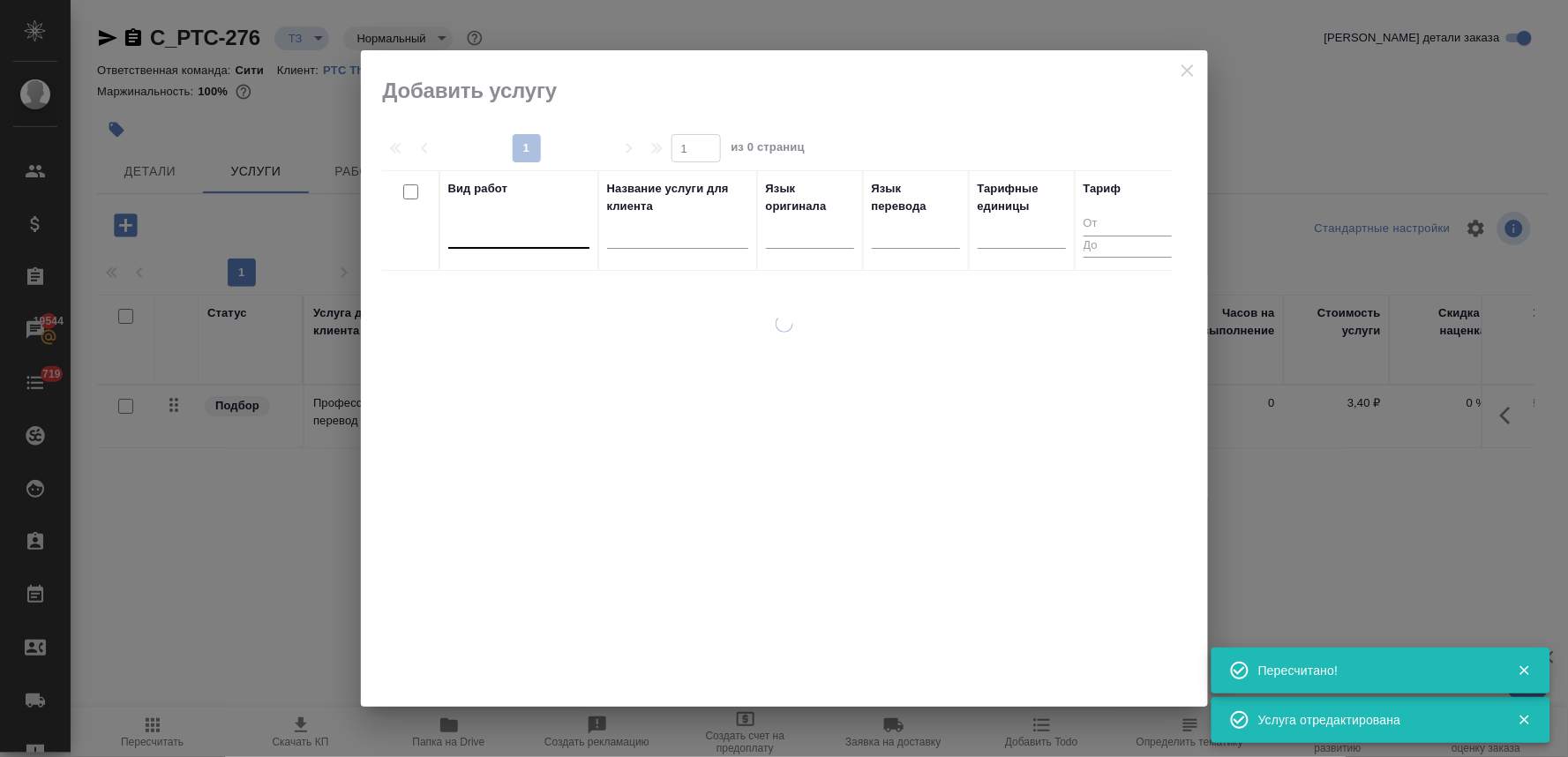
click at [524, 233] on div at bounding box center [519, 230] width 141 height 26
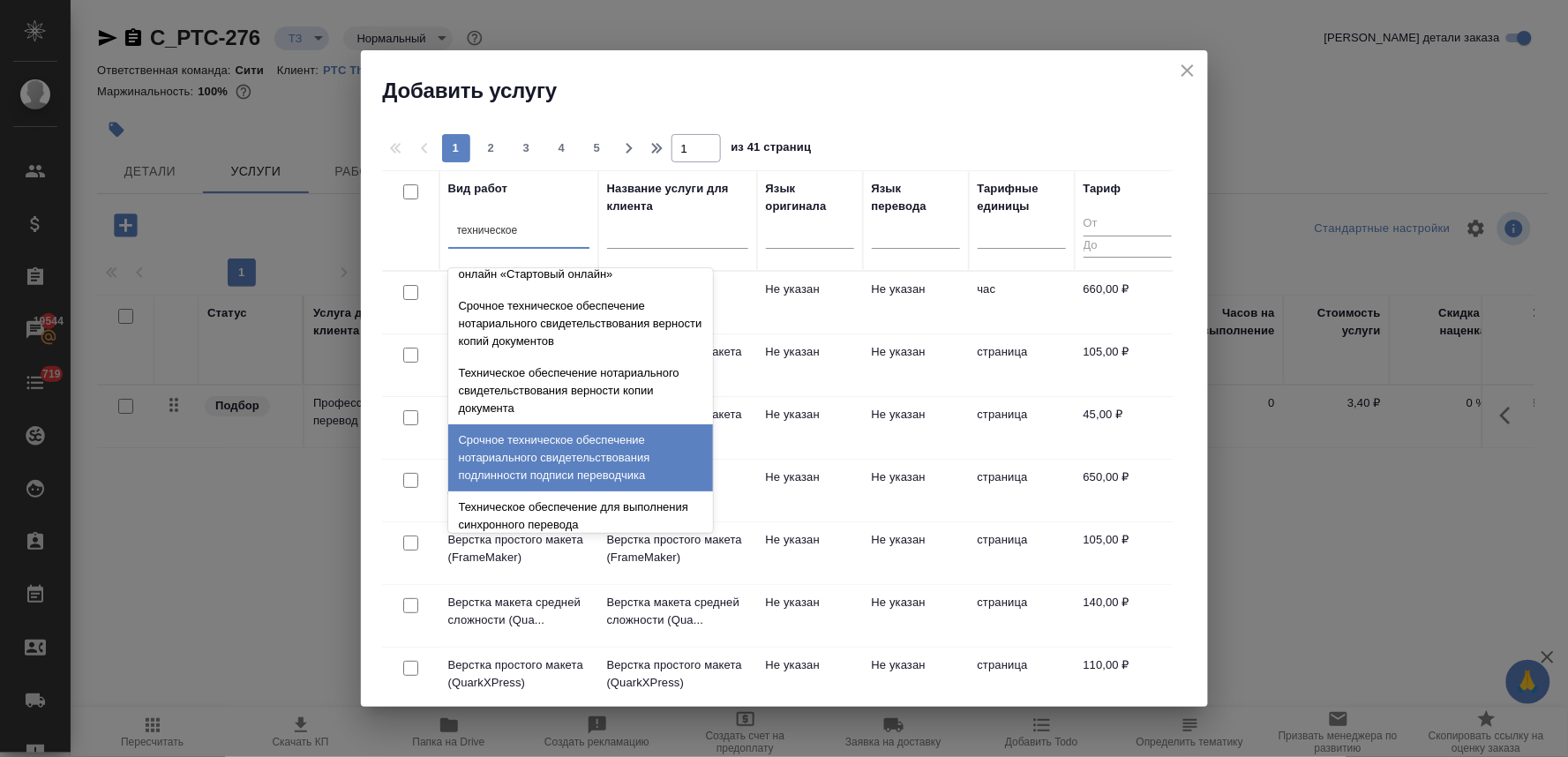
scroll to position [196, 0]
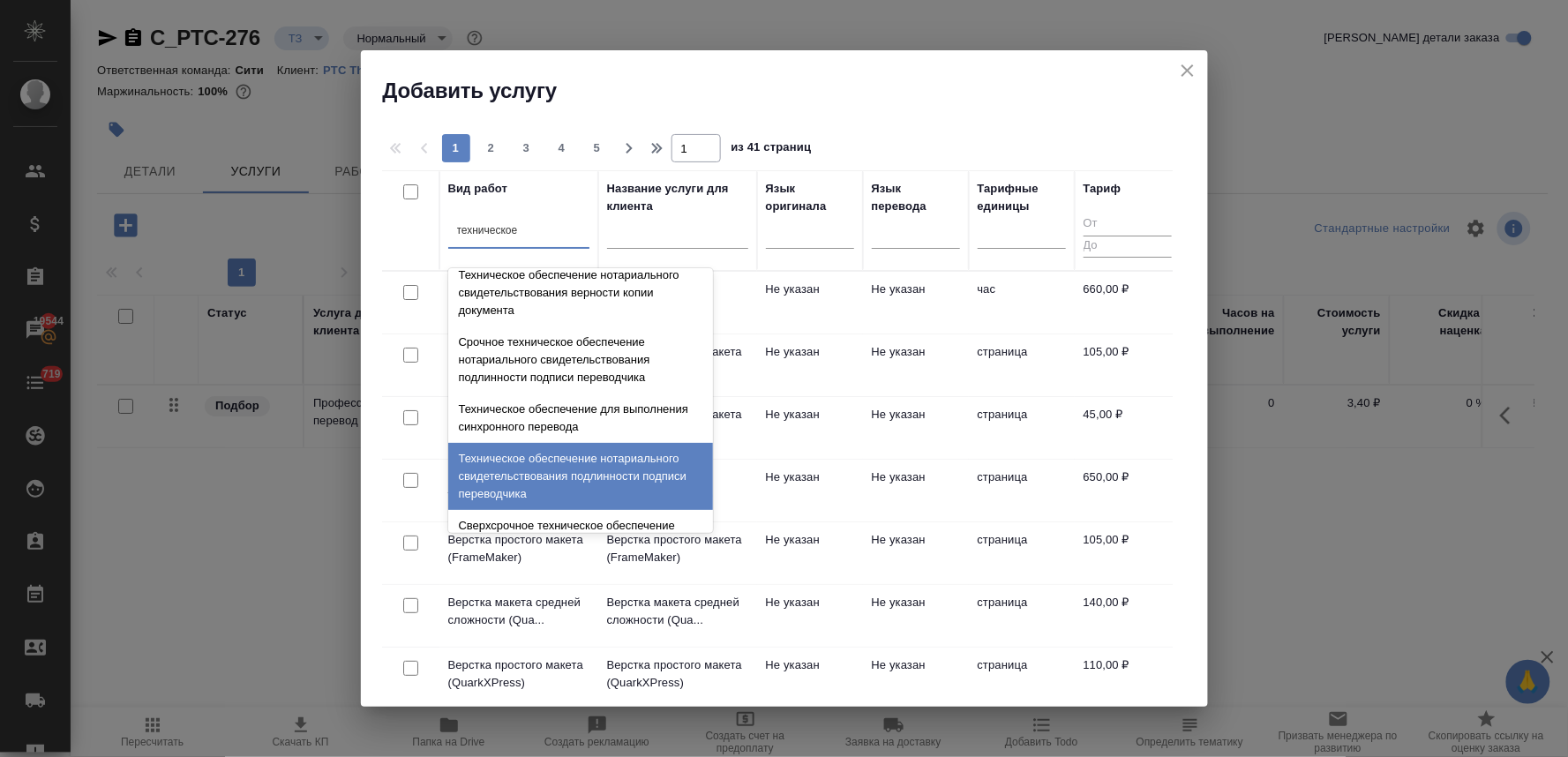
click at [595, 477] on div "Техническое обеспечение нотариального свидетельствования подлинности подписи пе…" at bounding box center [580, 477] width 265 height 67
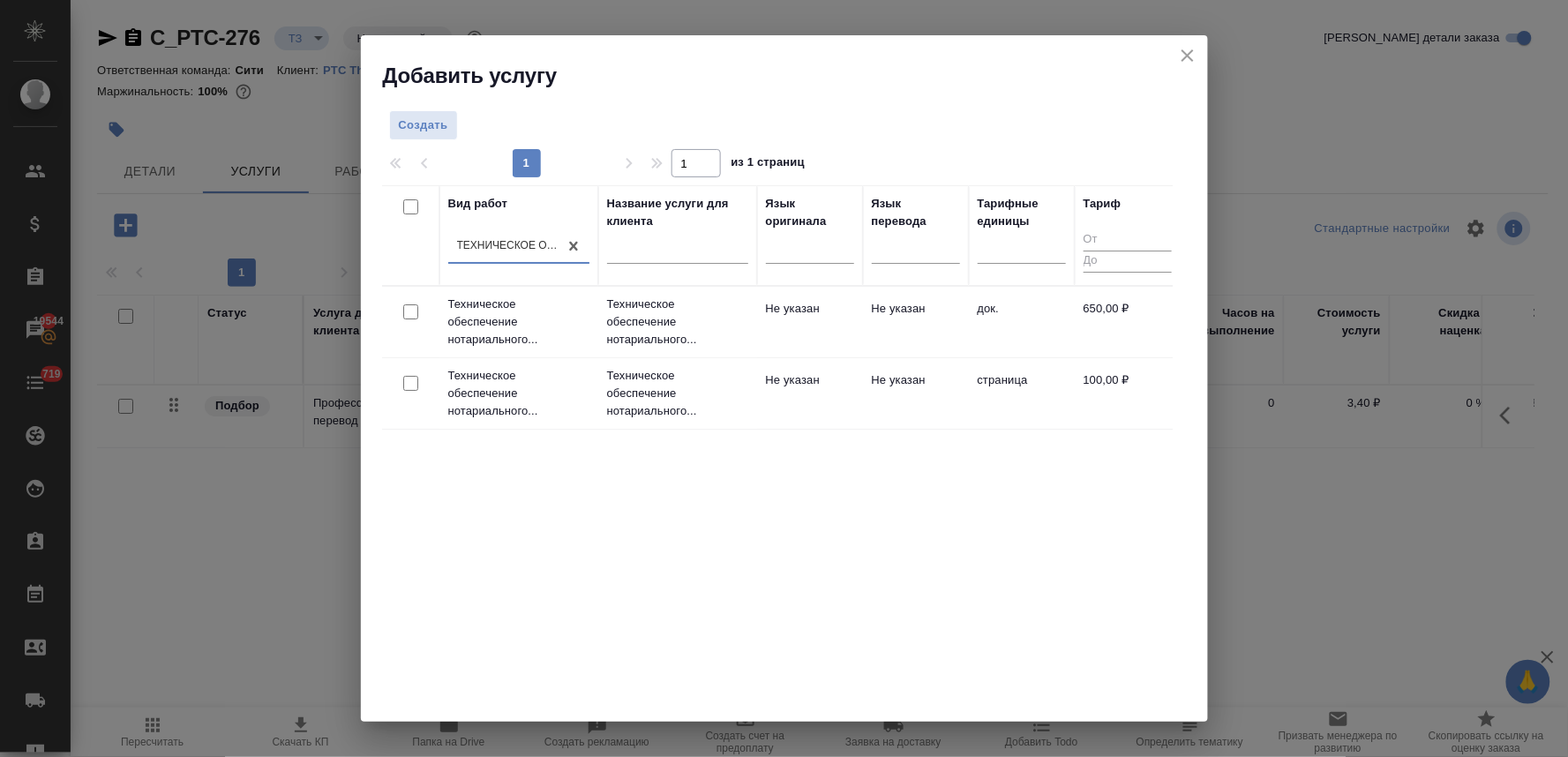
click at [410, 314] on input "checkbox" at bounding box center [411, 313] width 15 height 15
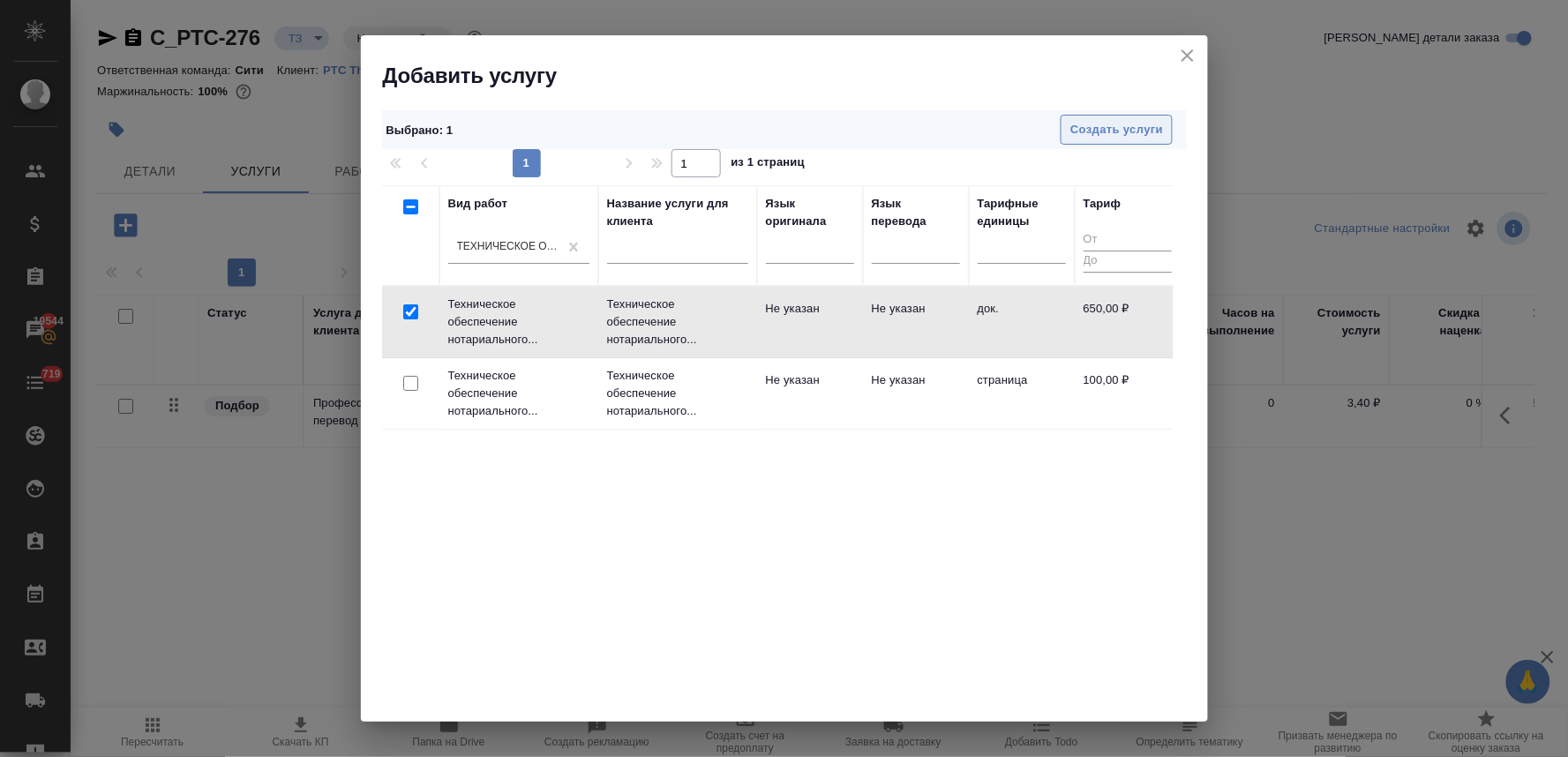
click at [1125, 129] on span "Создать услуги" at bounding box center [1116, 130] width 93 height 20
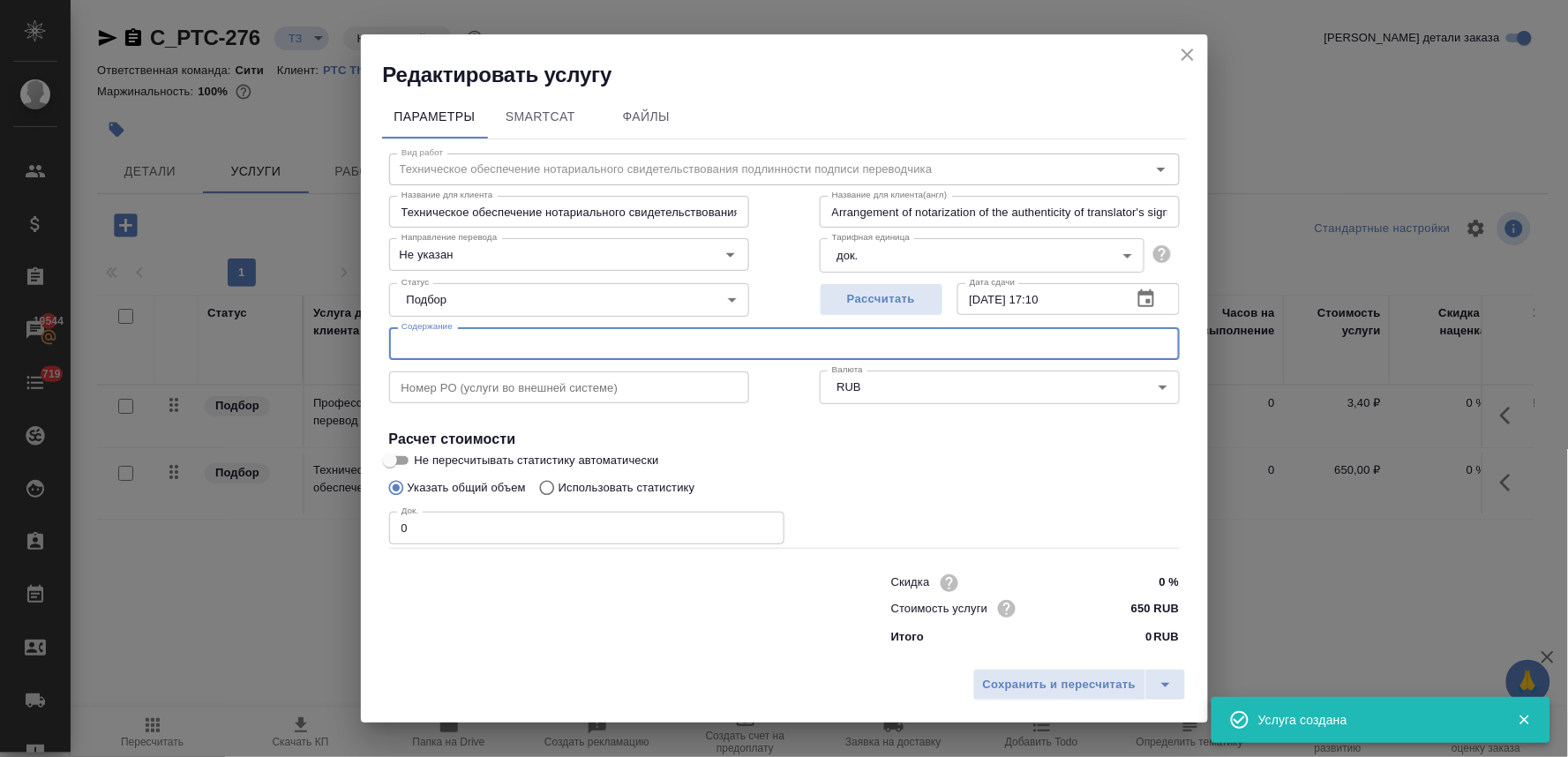
click at [460, 330] on input "text" at bounding box center [784, 343] width 790 height 32
paste input "СРР Сэфаенс"
drag, startPoint x: 415, startPoint y: 531, endPoint x: 356, endPoint y: 527, distance: 59.1
click at [356, 527] on div "Редактировать услугу Параметры SmartCat Файлы Вид работ Техническое обеспечение…" at bounding box center [784, 378] width 1568 height 757
click at [1028, 690] on span "Сохранить и пересчитать" at bounding box center [1060, 684] width 154 height 20
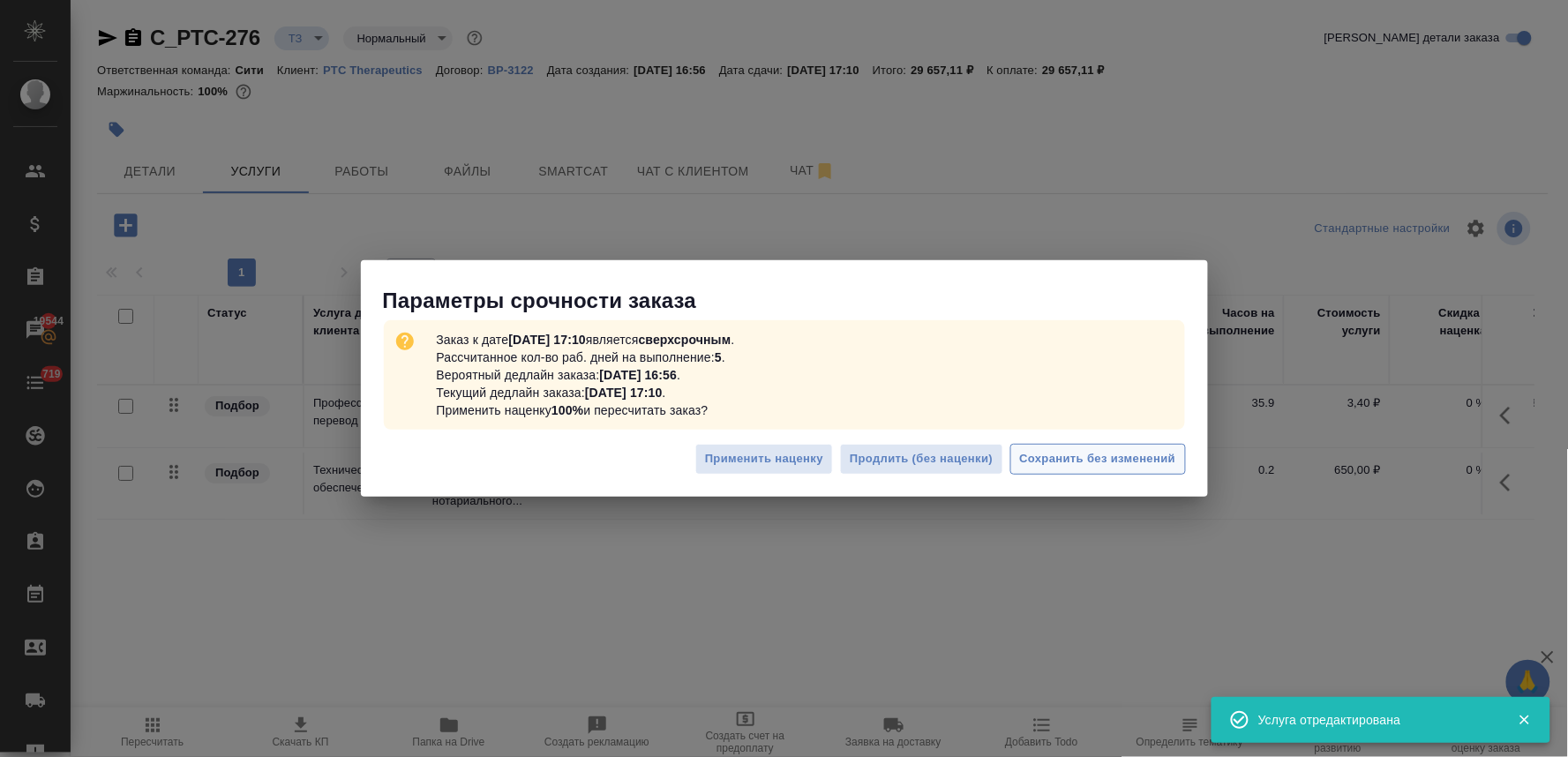
click at [1090, 465] on span "Сохранить без изменений" at bounding box center [1097, 459] width 156 height 20
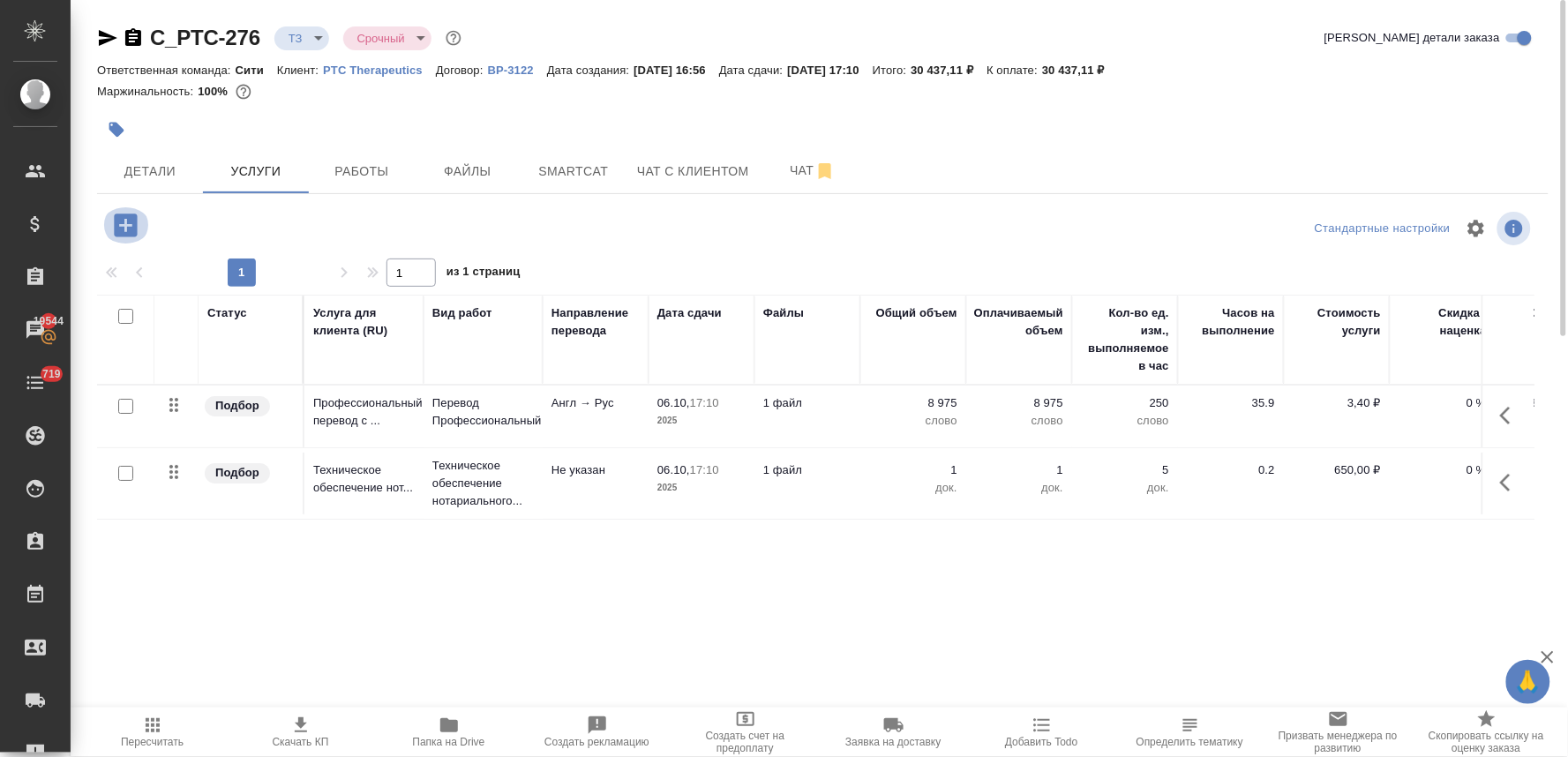
click at [121, 234] on icon "button" at bounding box center [125, 225] width 23 height 23
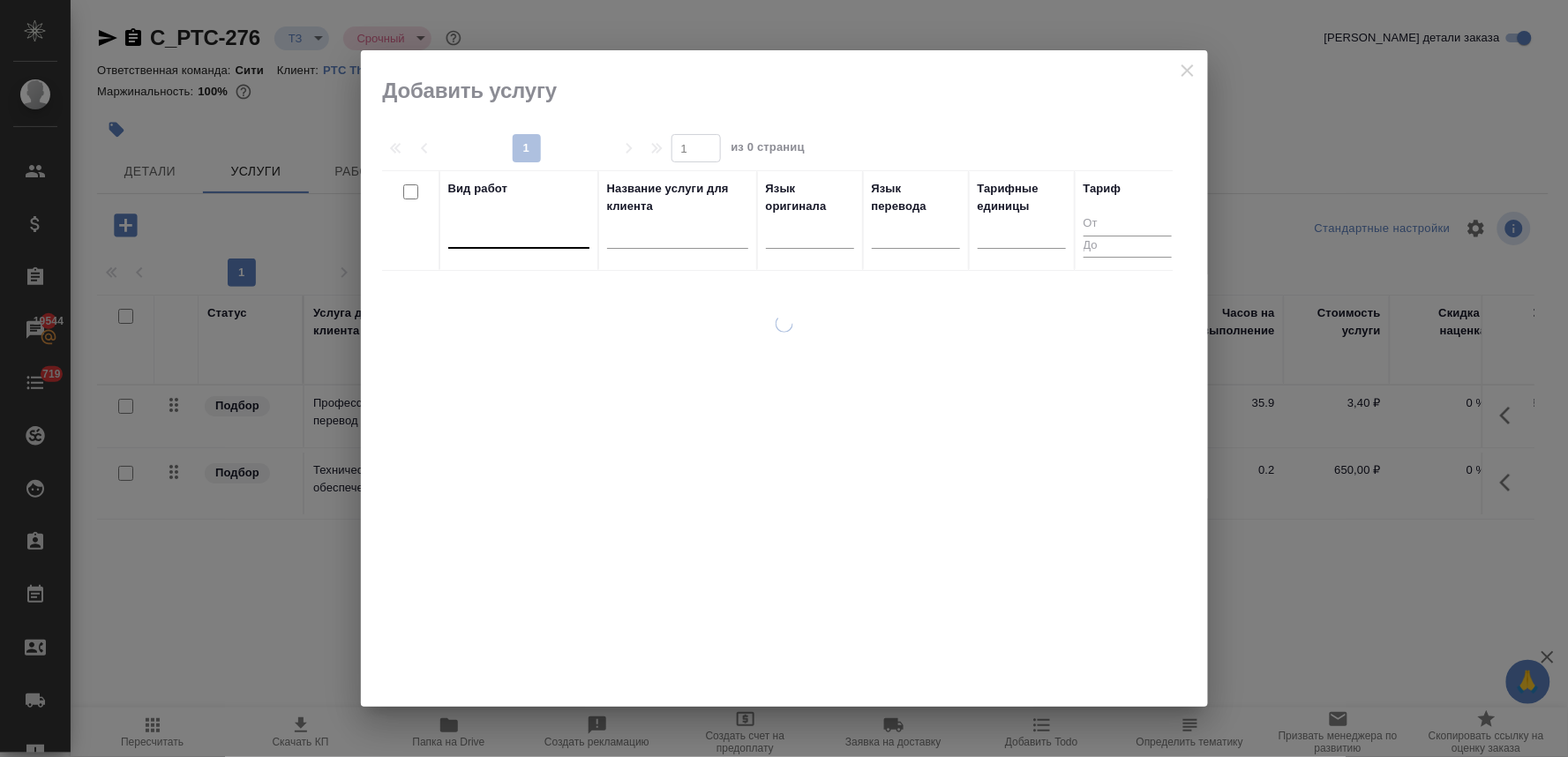
click at [451, 243] on div at bounding box center [519, 230] width 141 height 26
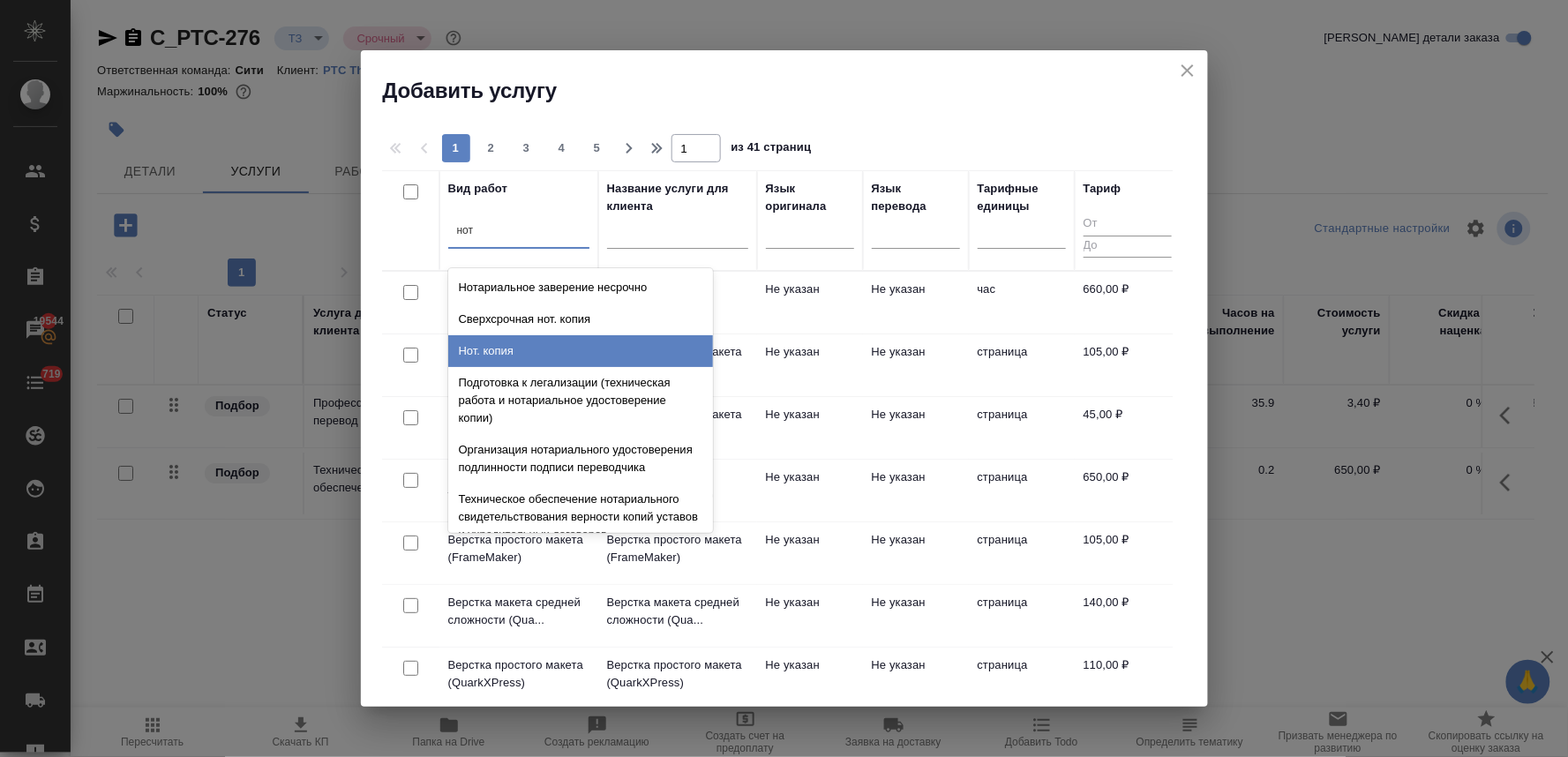
click at [503, 347] on div "Нот. копия" at bounding box center [580, 351] width 265 height 32
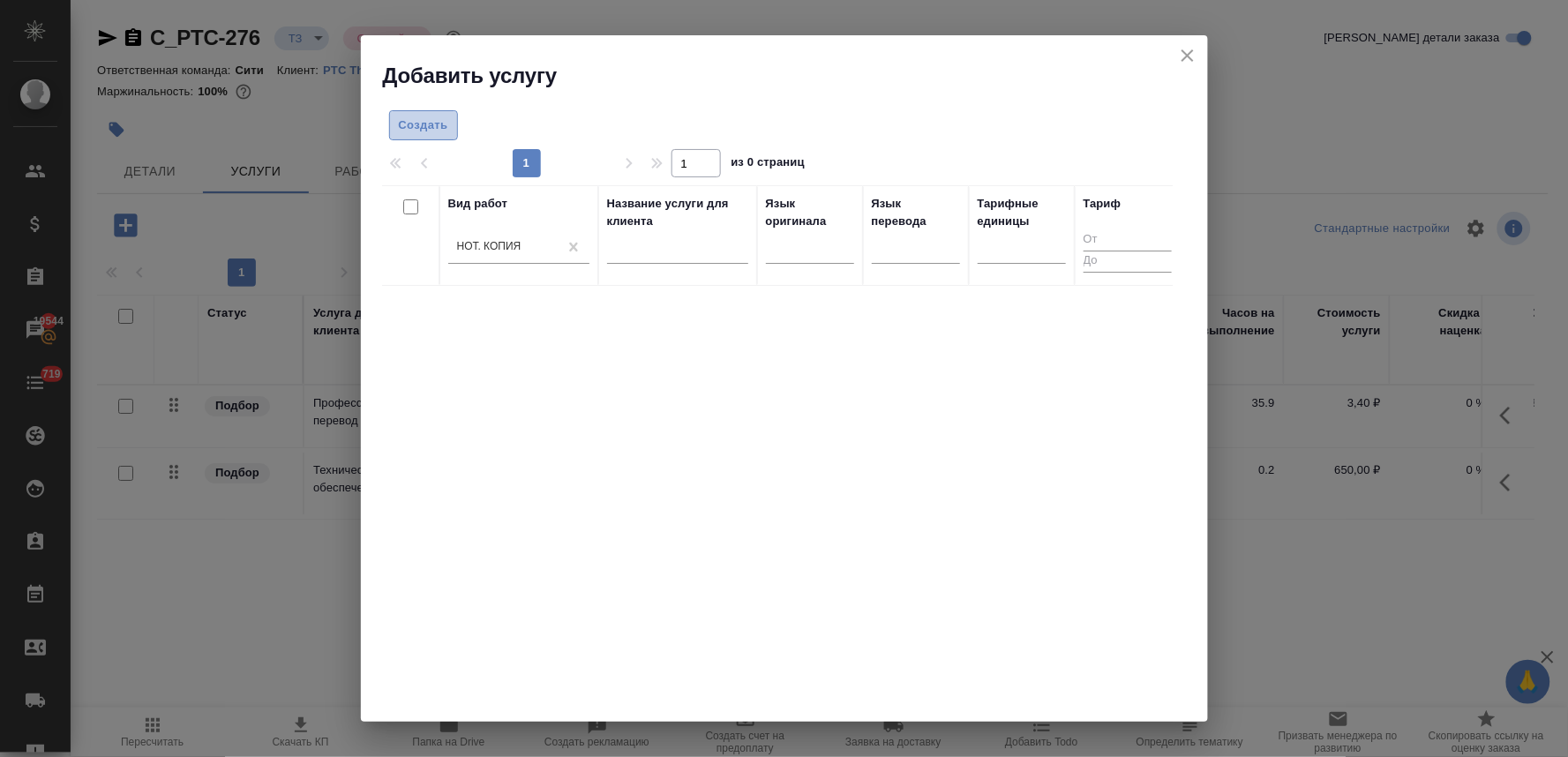
click at [436, 133] on span "Создать" at bounding box center [423, 125] width 50 height 20
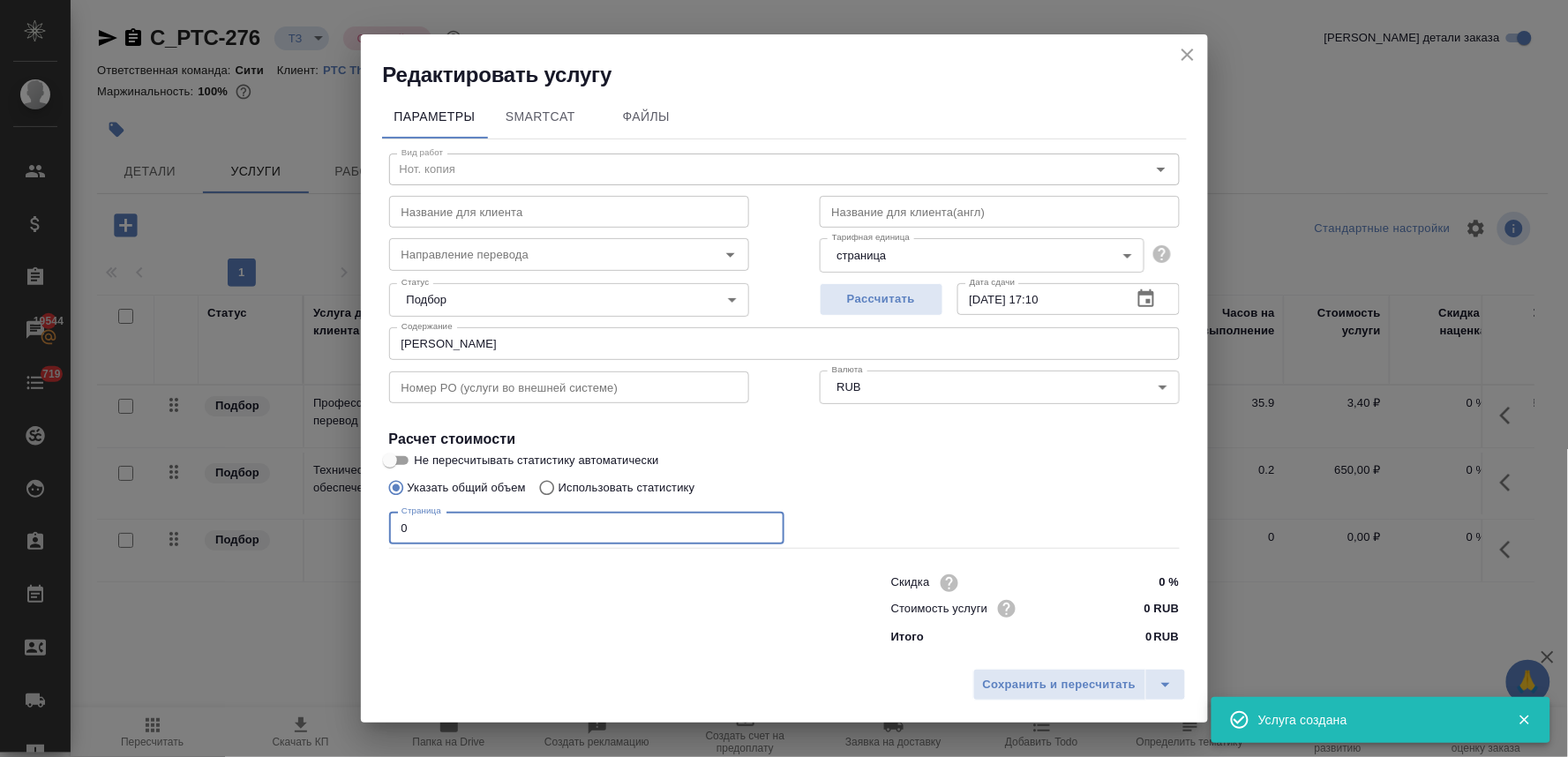
drag, startPoint x: 438, startPoint y: 527, endPoint x: 315, endPoint y: 523, distance: 123.1
click at [319, 525] on div "Редактировать услугу Параметры SmartCat Файлы Вид работ Нот. копия Вид работ На…" at bounding box center [784, 378] width 1568 height 757
click at [1050, 680] on span "Сохранить и пересчитать" at bounding box center [1060, 684] width 154 height 20
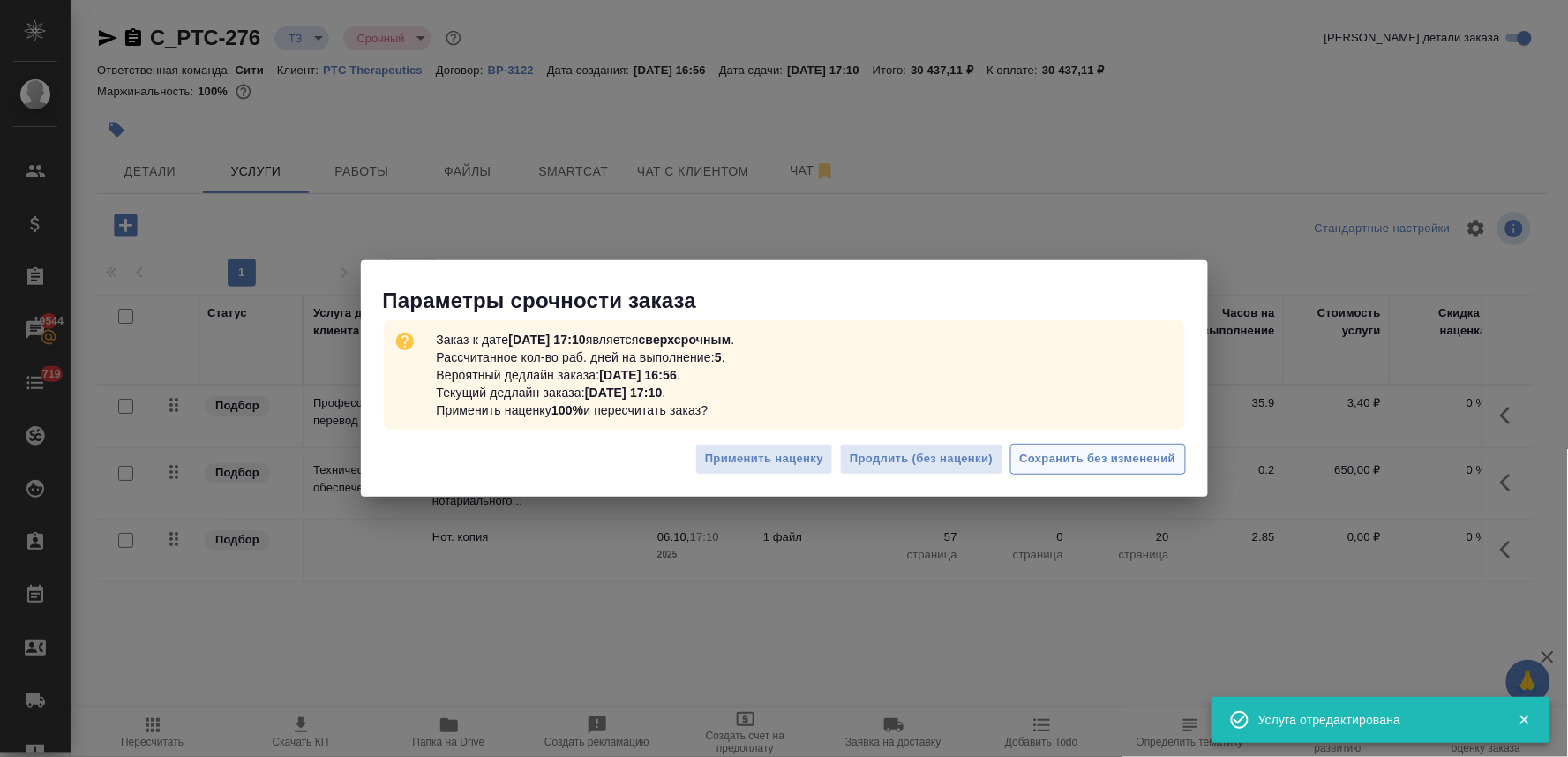
click at [1132, 454] on span "Сохранить без изменений" at bounding box center [1097, 459] width 156 height 20
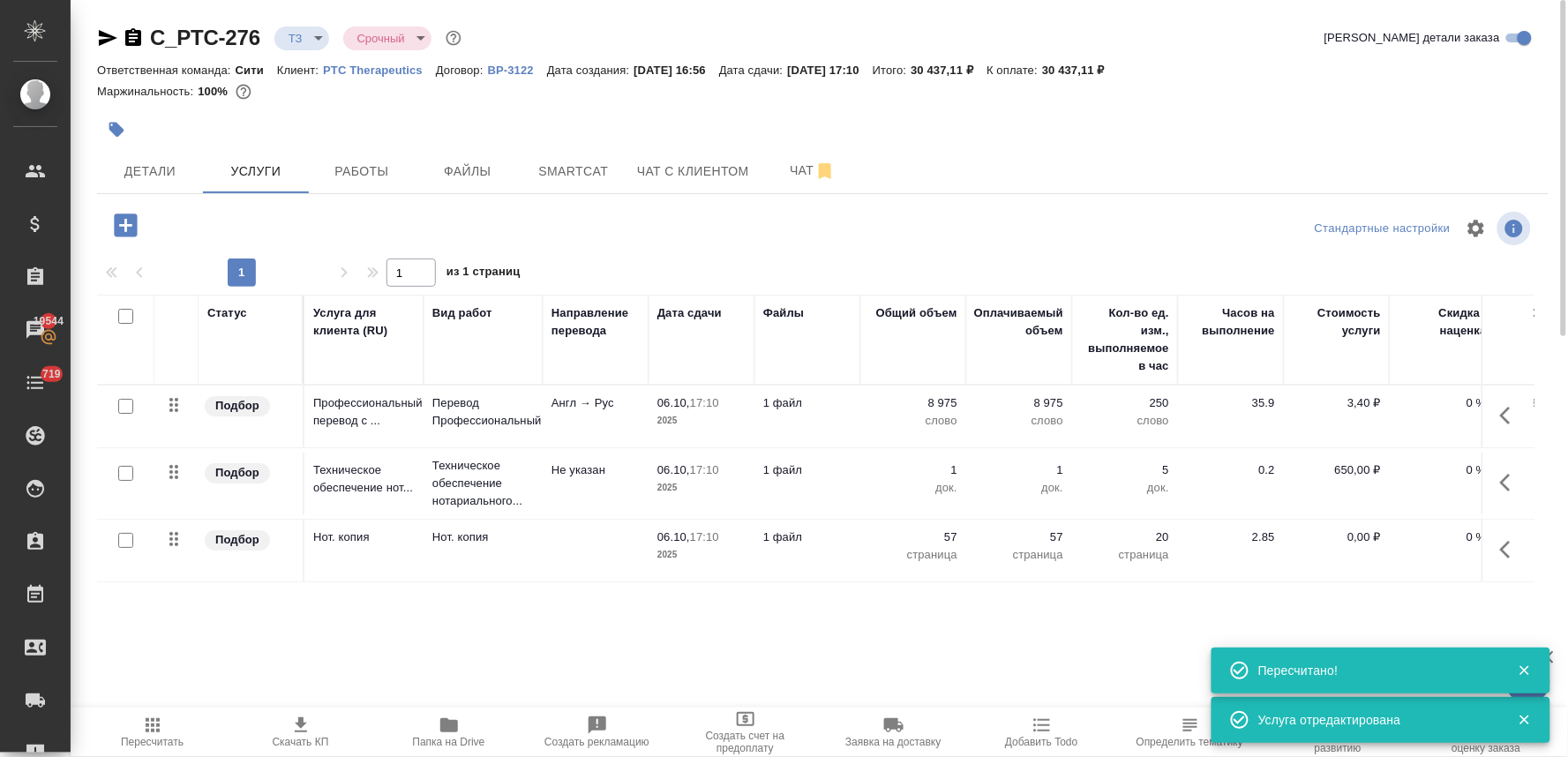
click at [1346, 539] on p "0,00 ₽" at bounding box center [1337, 537] width 88 height 17
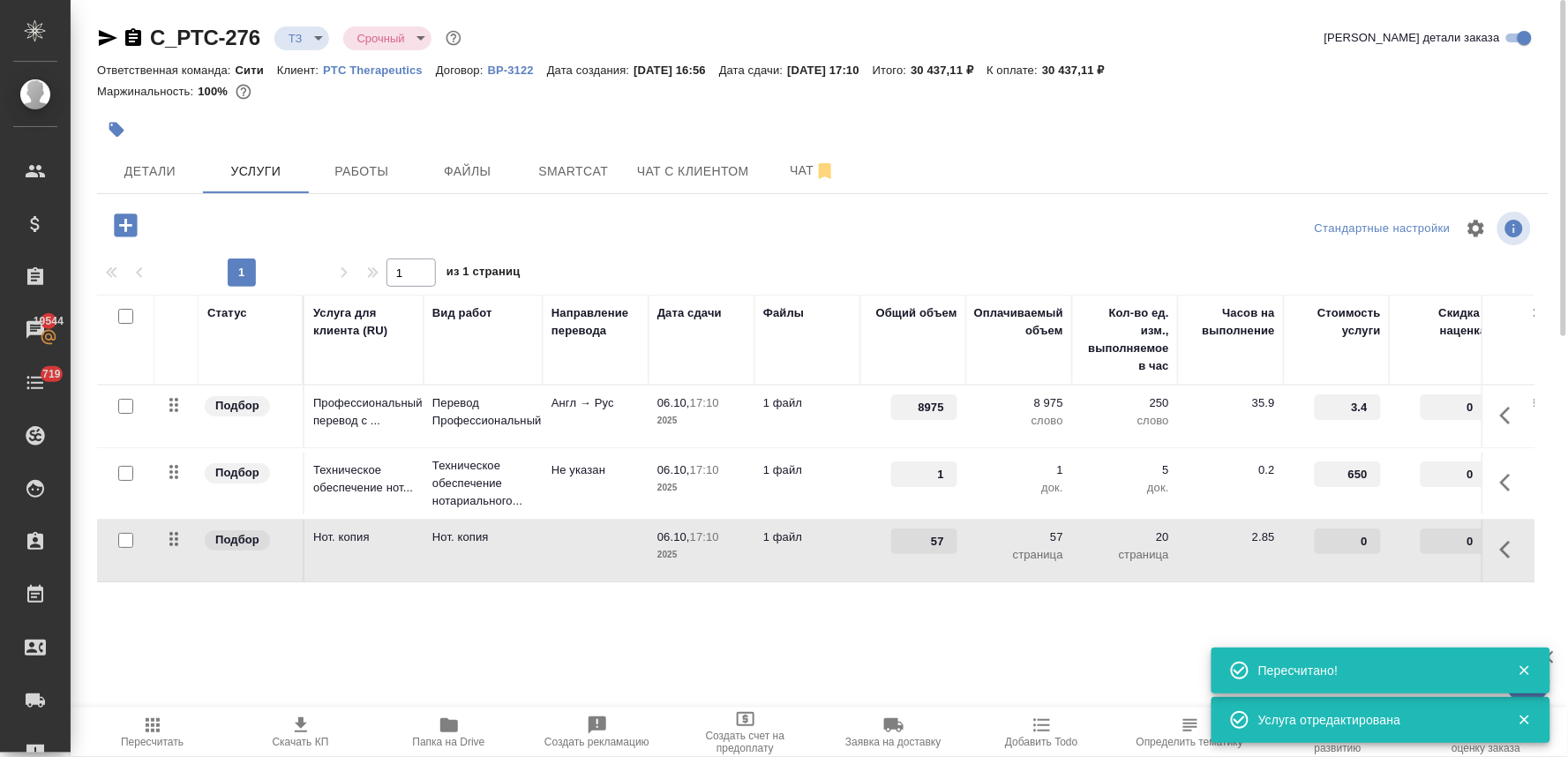
click at [1346, 539] on input "0" at bounding box center [1347, 541] width 66 height 26
click at [1295, 602] on div "Статус Услуга для клиента (RU) Вид работ Направление перевода Дата сдачи Файлы …" at bounding box center [816, 484] width 1437 height 379
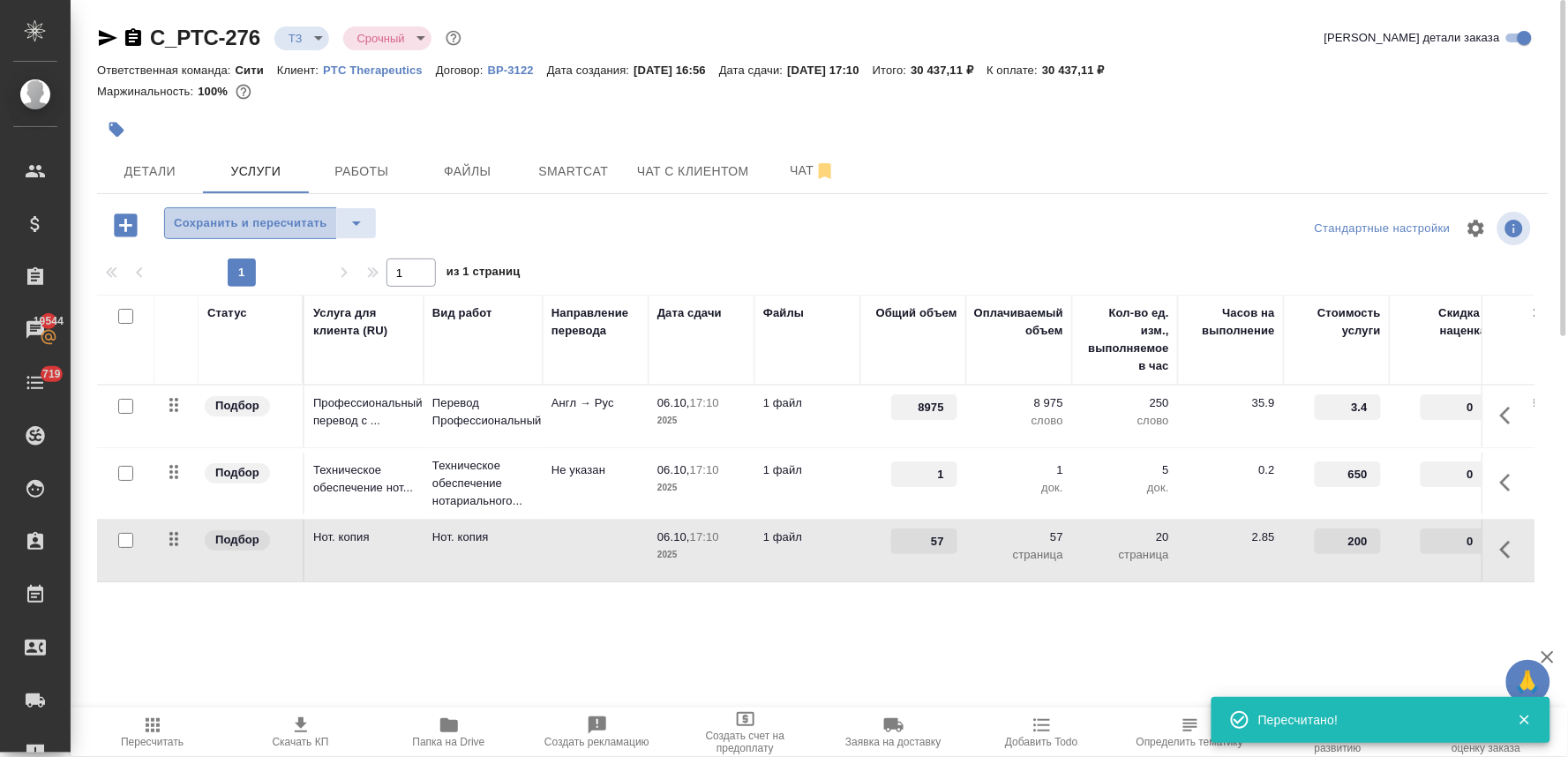
click at [236, 224] on span "Сохранить и пересчитать" at bounding box center [250, 223] width 154 height 20
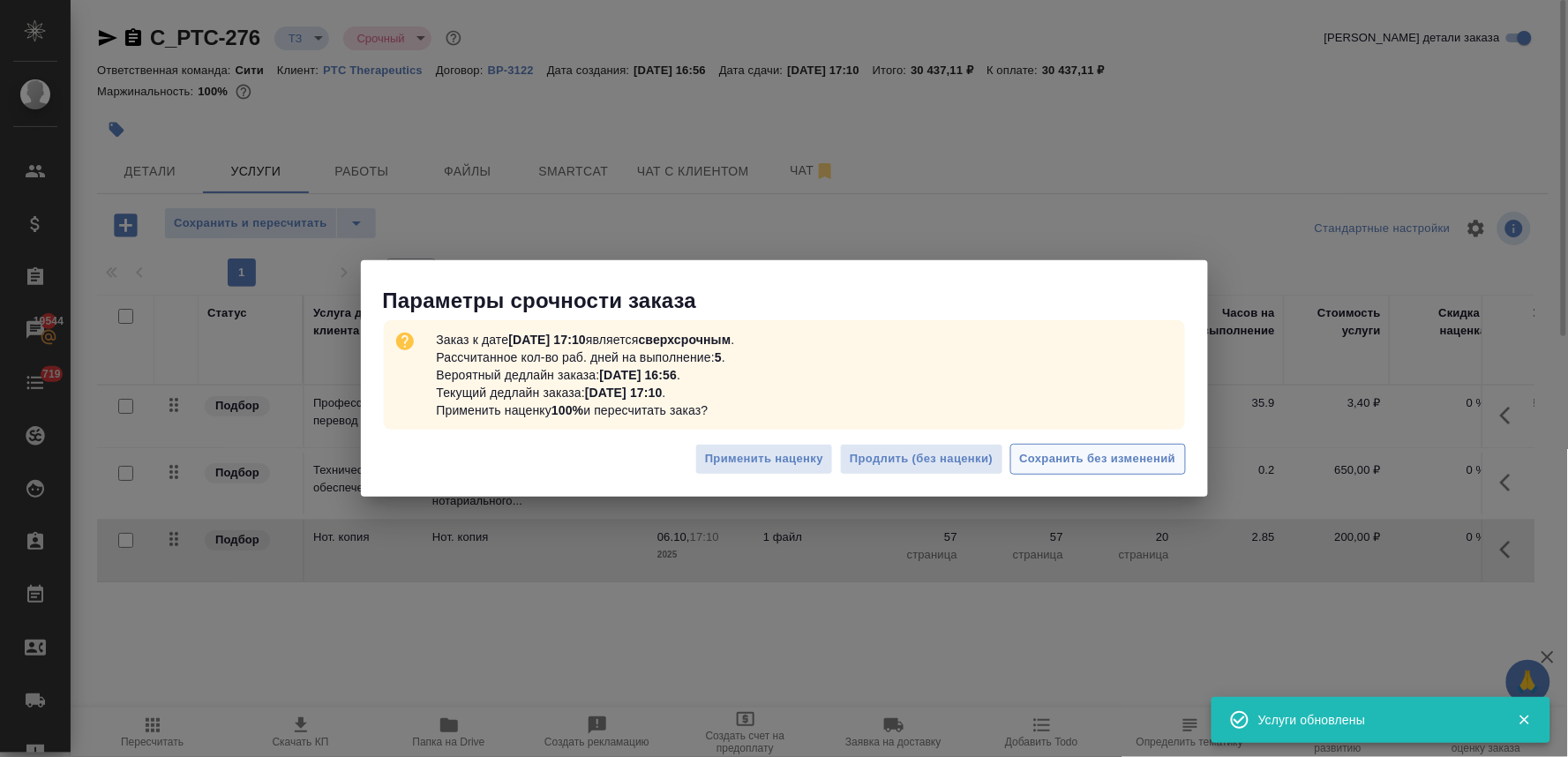
click at [1046, 464] on span "Сохранить без изменений" at bounding box center [1097, 459] width 156 height 20
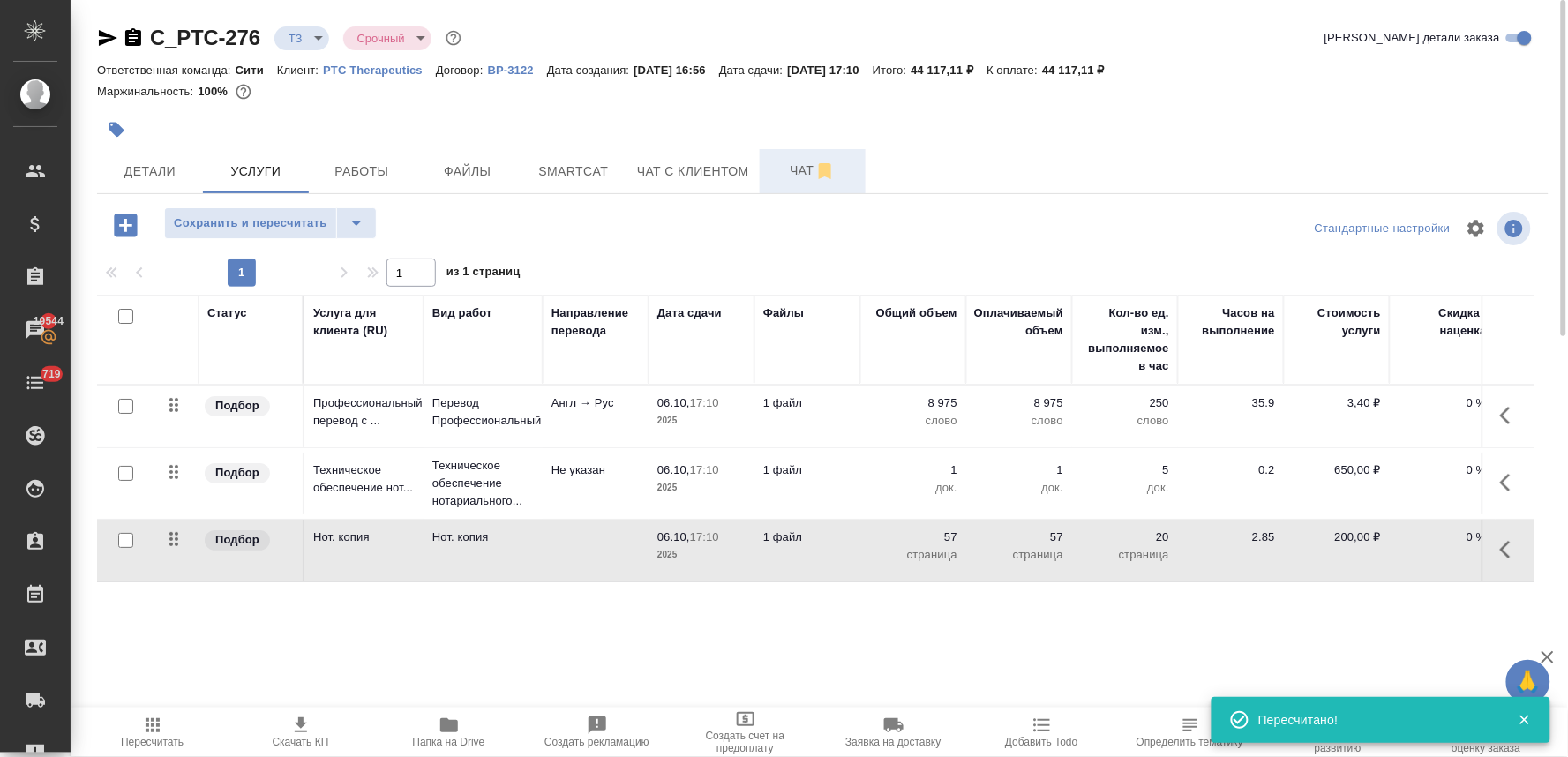
click at [790, 167] on span "Чат" at bounding box center [812, 170] width 85 height 22
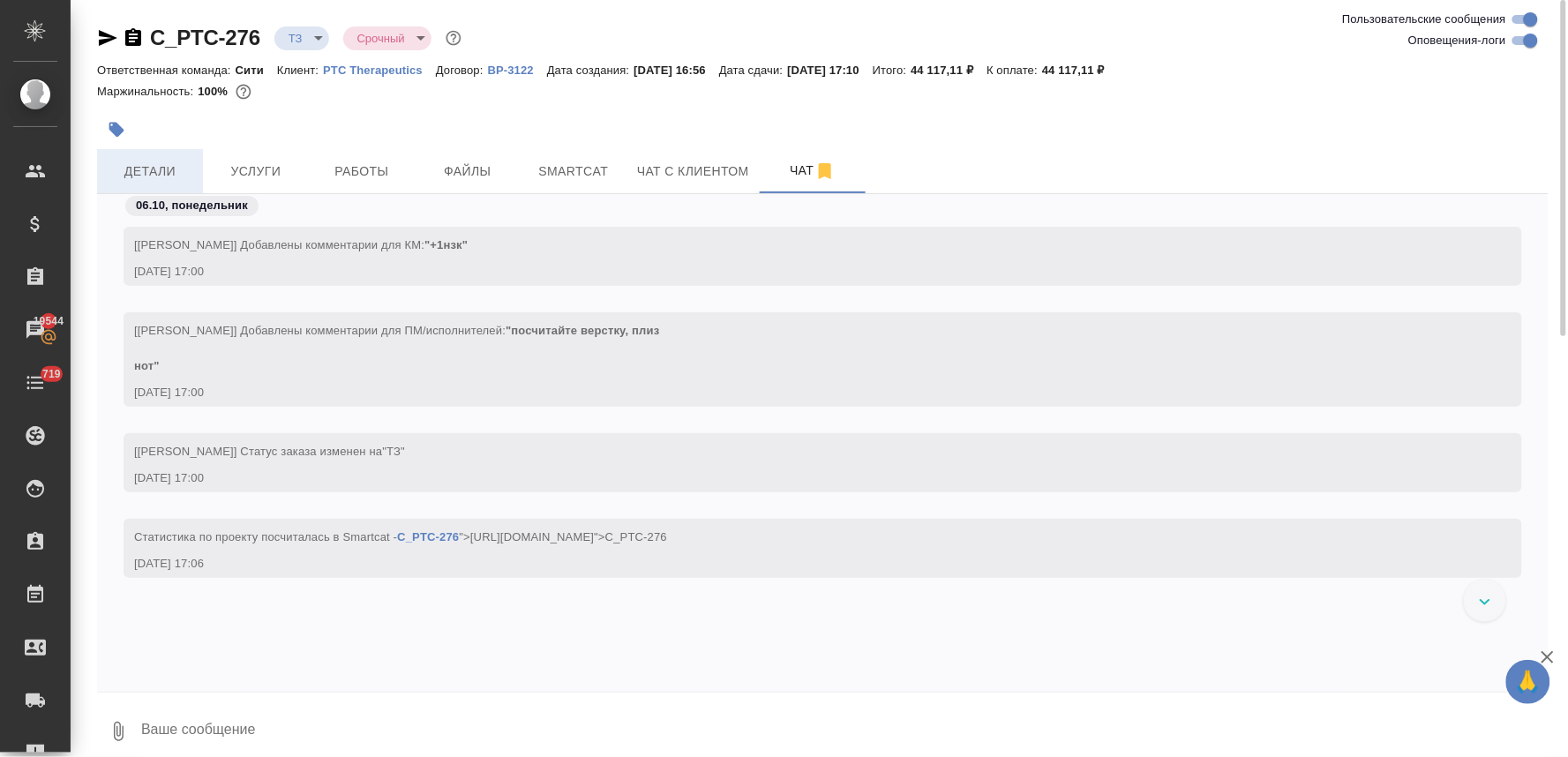
click at [153, 161] on span "Детали" at bounding box center [150, 171] width 85 height 22
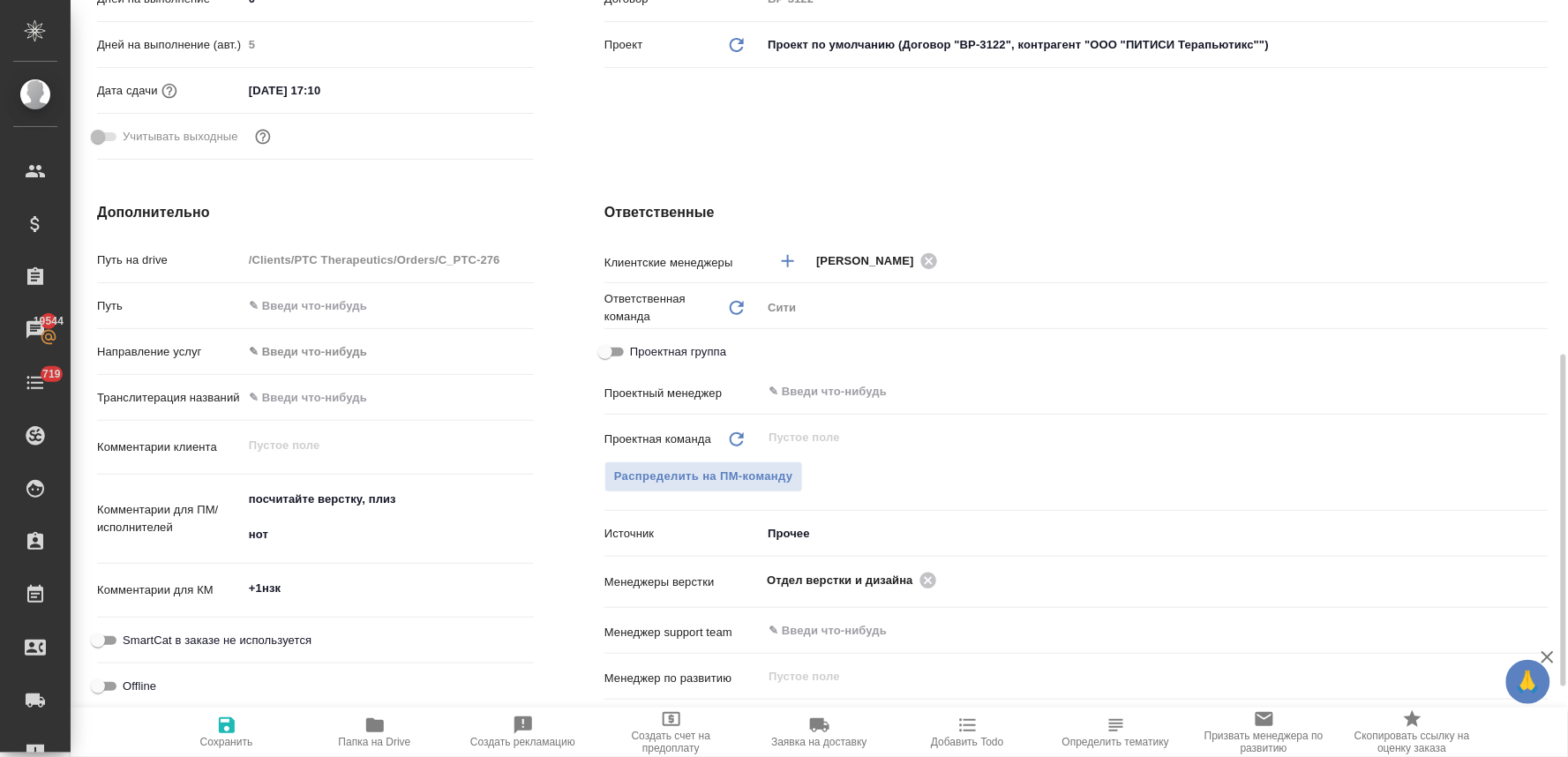
scroll to position [588, 0]
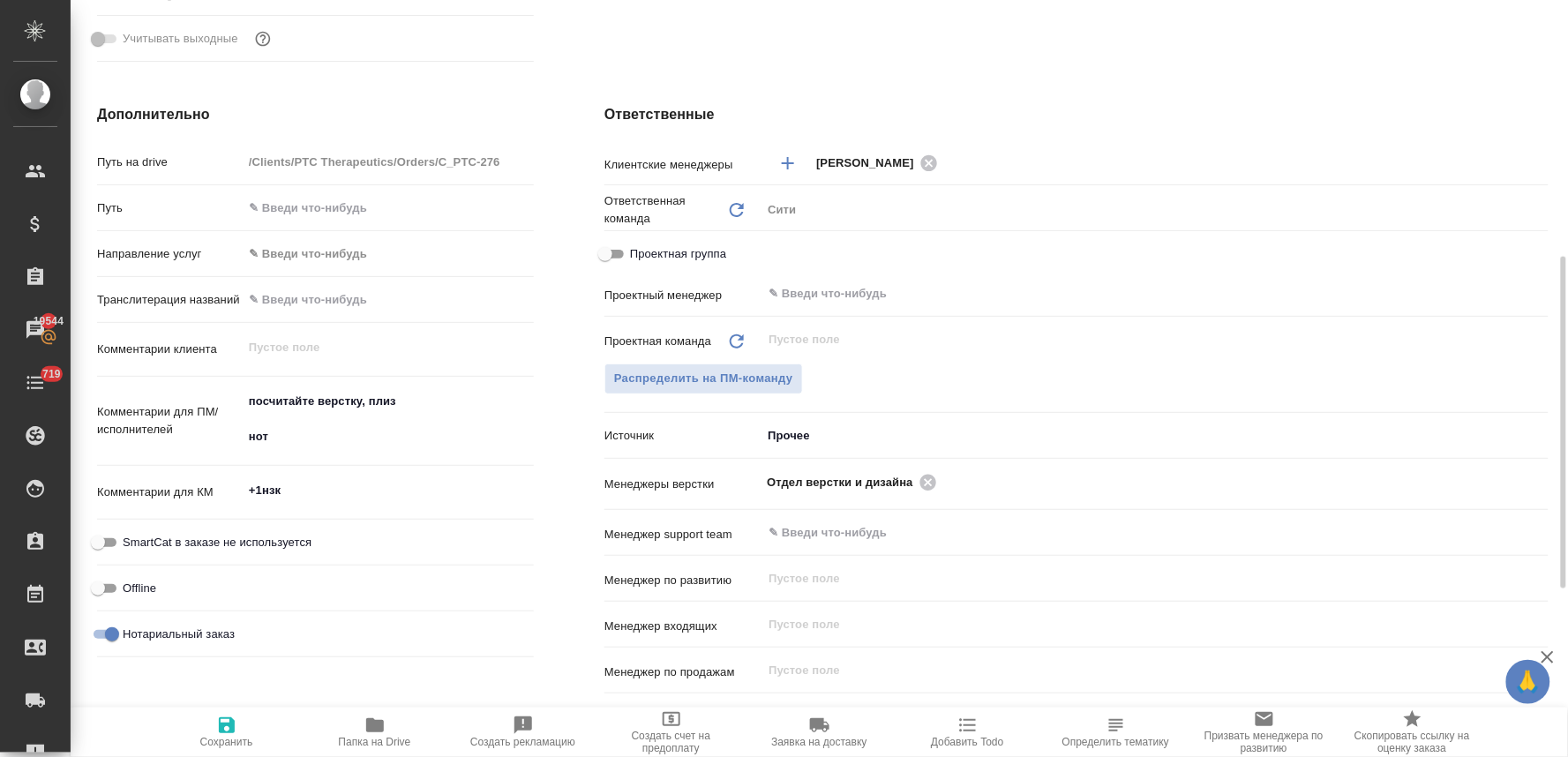
click at [840, 438] on body "🙏 .cls-1 fill:#fff; AWATERA Lyamina Nadezhda Клиенты Спецификации Заказы 19544 …" at bounding box center [784, 378] width 1568 height 757
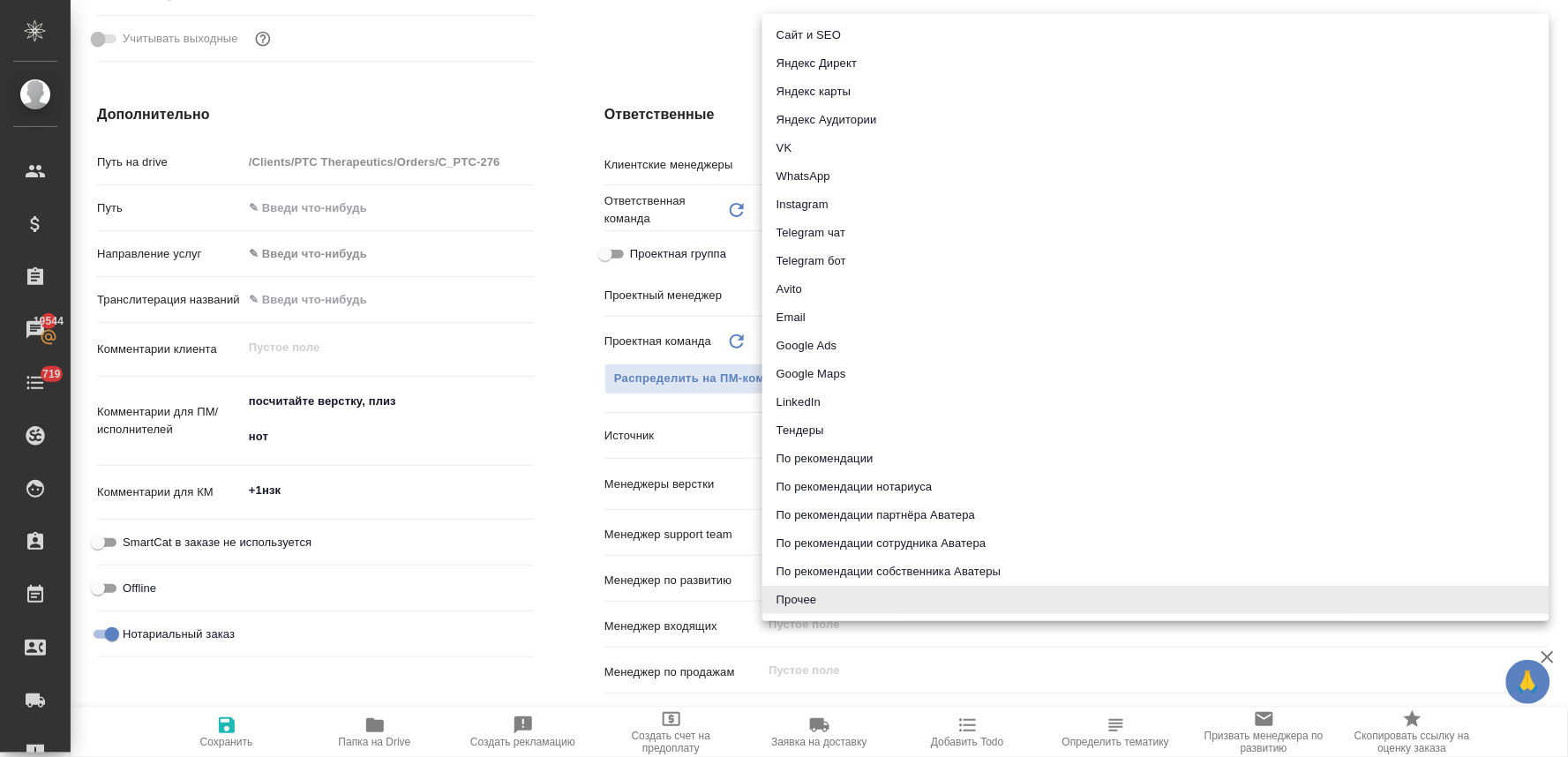
click at [839, 309] on li "Email" at bounding box center [1156, 318] width 787 height 29
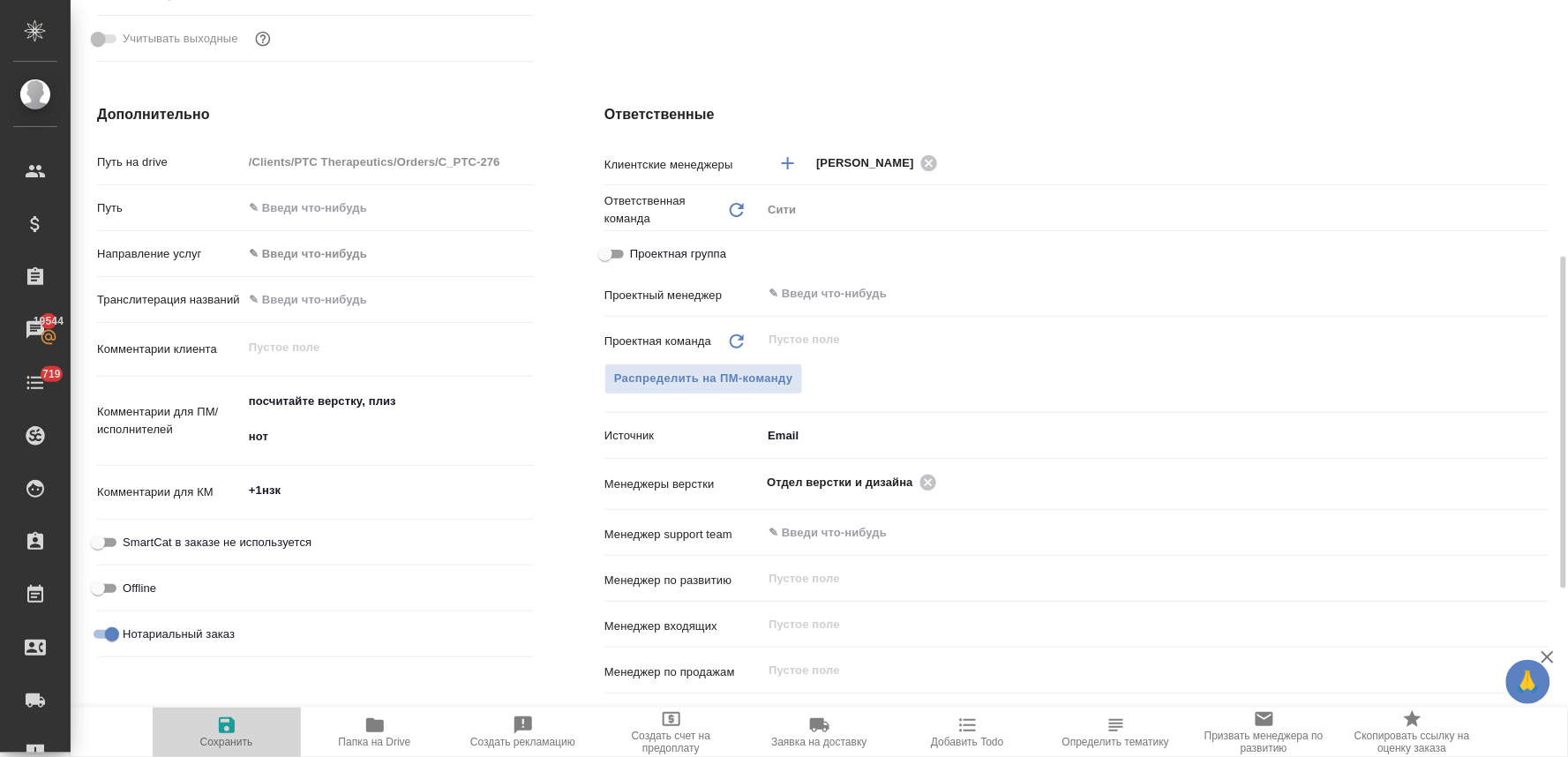
click at [226, 733] on icon "button" at bounding box center [226, 725] width 16 height 16
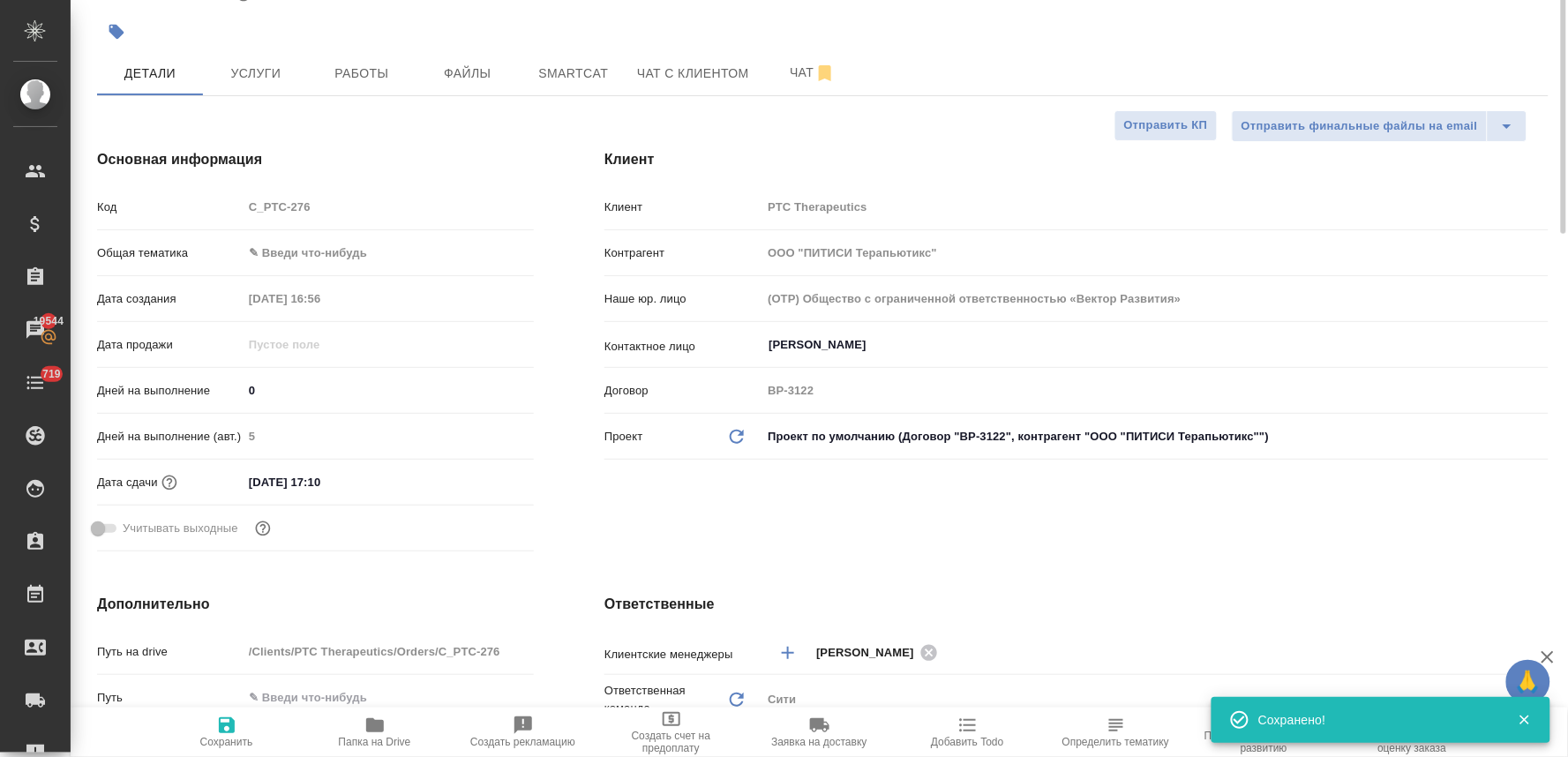
scroll to position [0, 0]
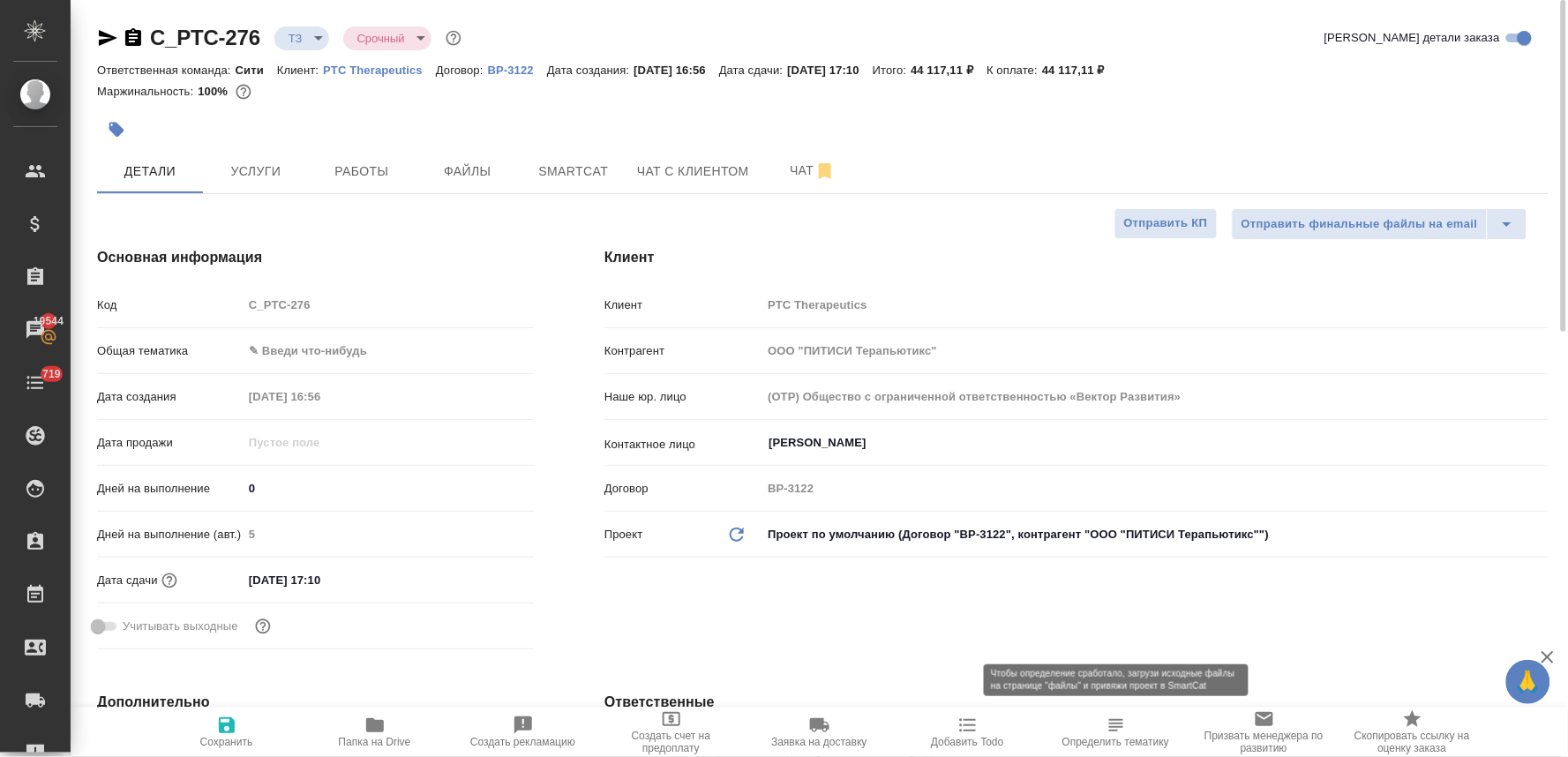
click at [1116, 737] on span "Определить тематику" at bounding box center [1116, 742] width 107 height 12
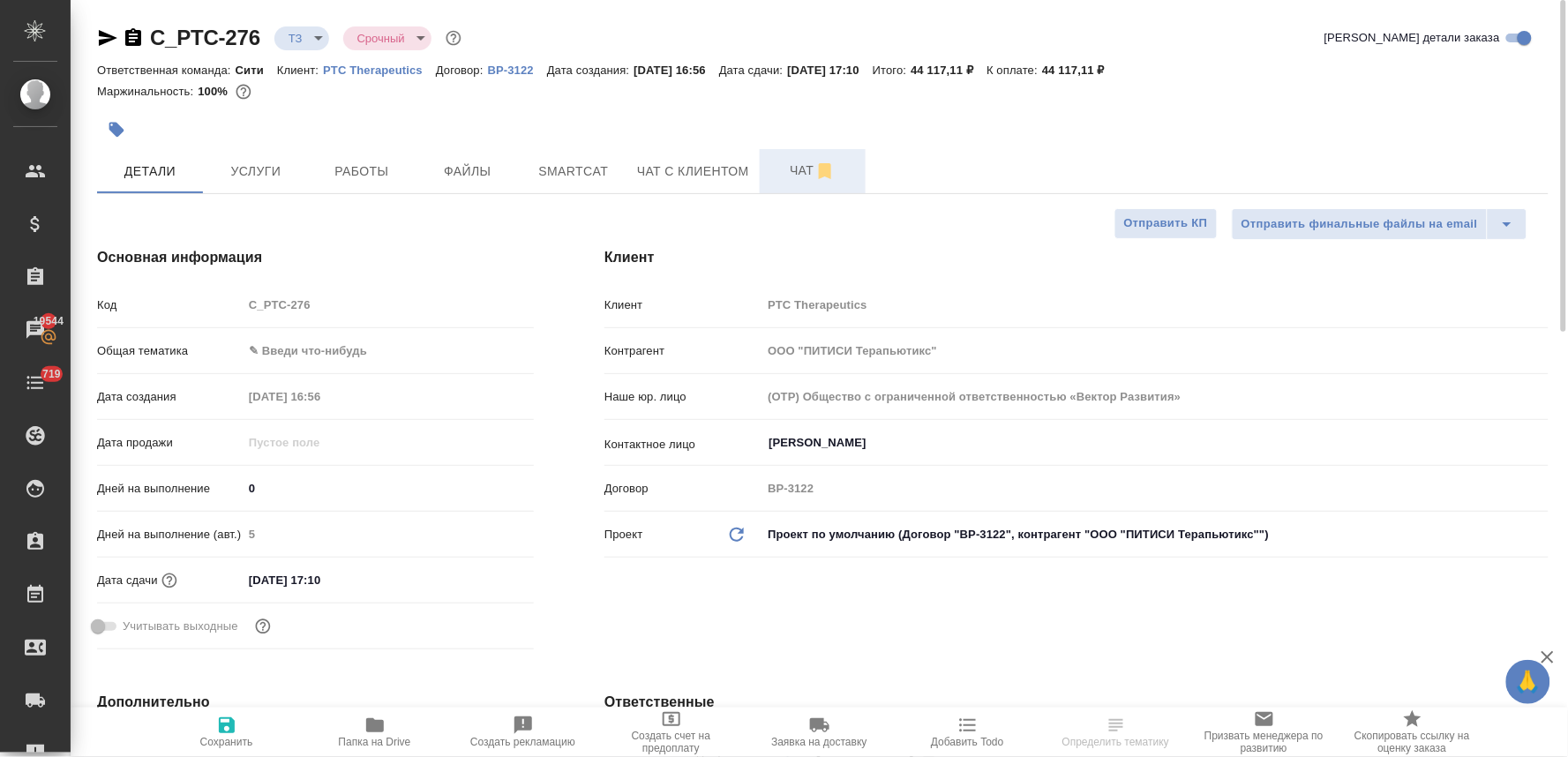
click at [803, 167] on span "Чат" at bounding box center [812, 170] width 85 height 22
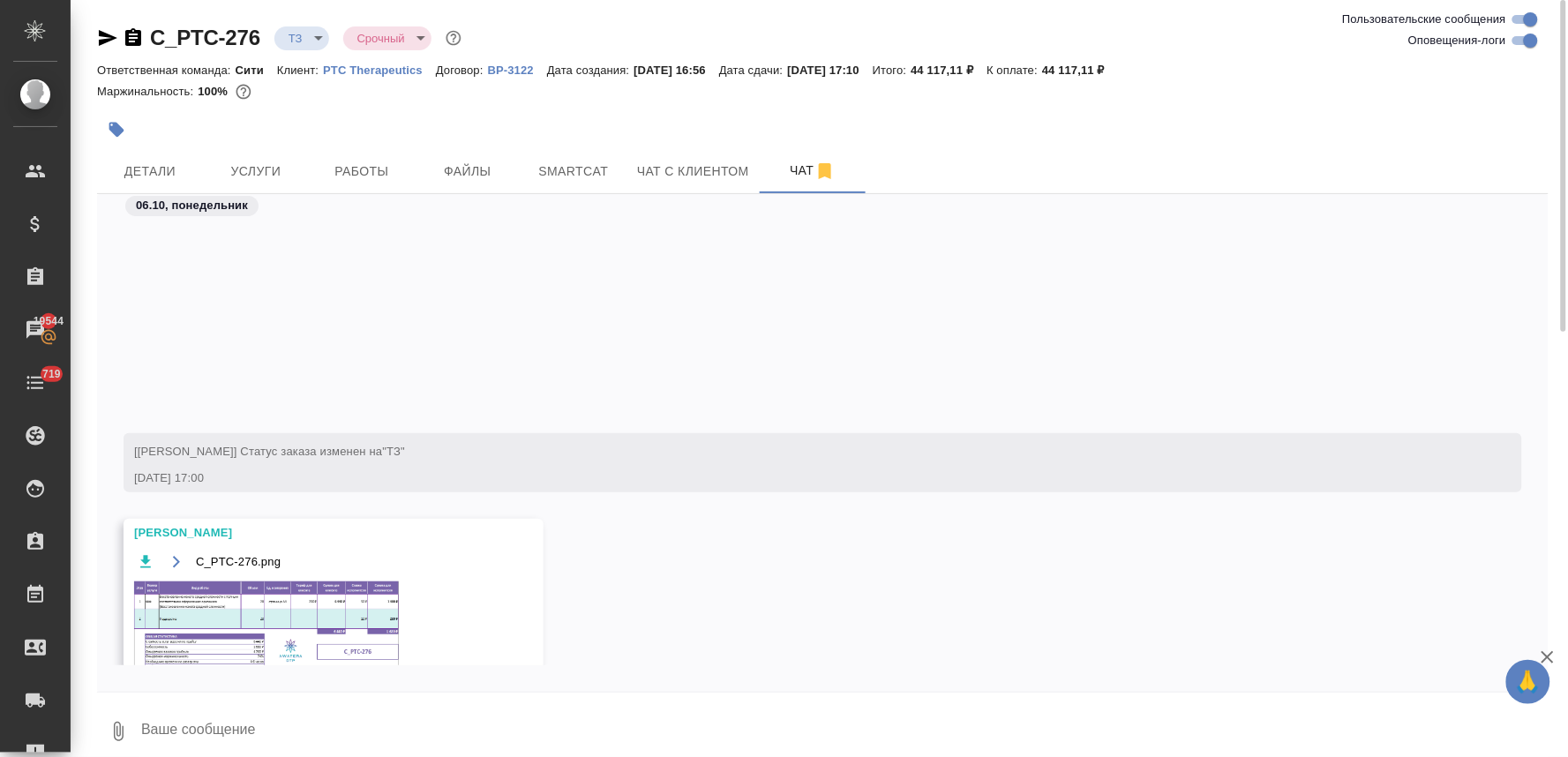
scroll to position [252, 0]
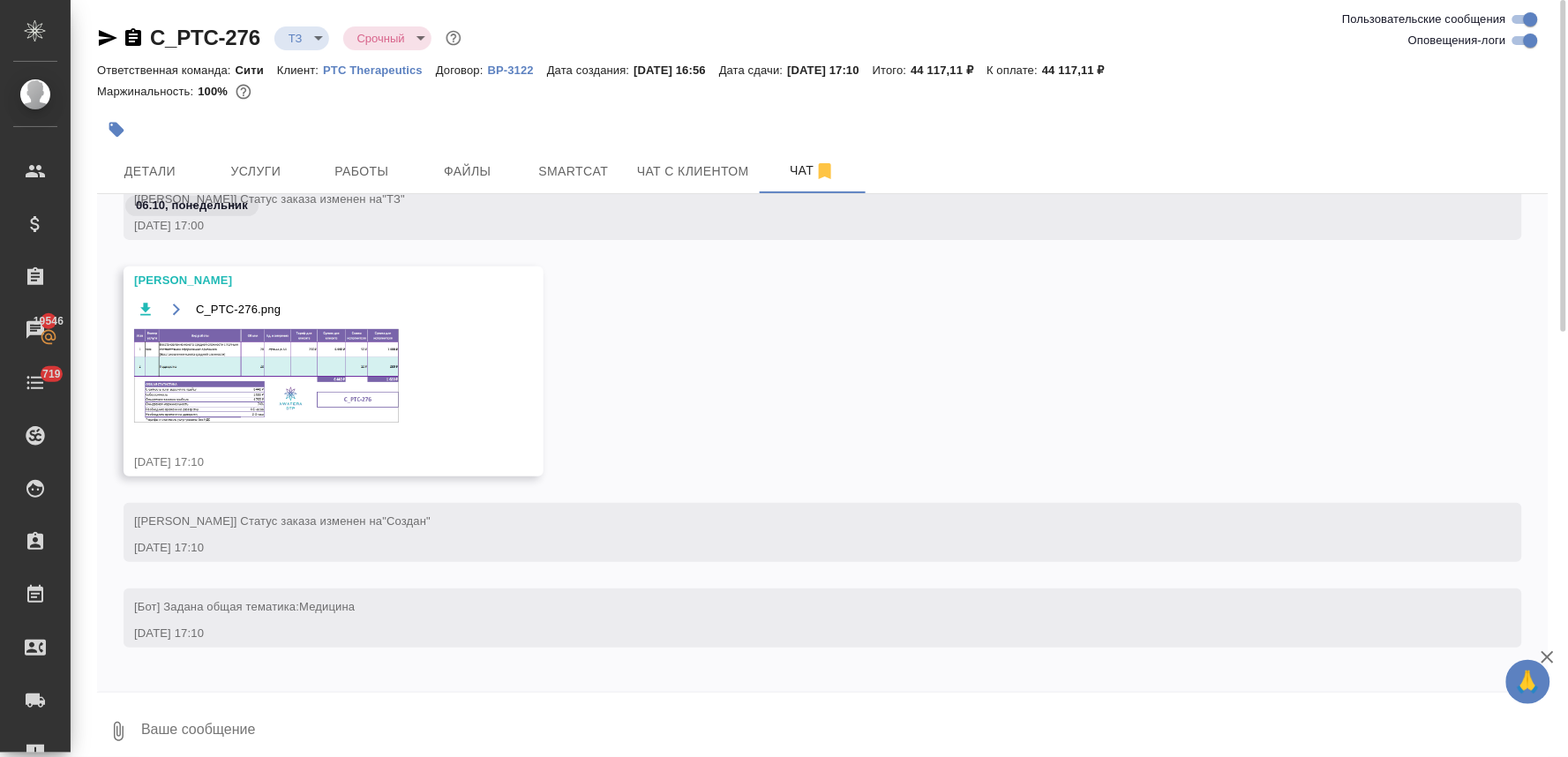
click at [293, 383] on img at bounding box center [266, 376] width 265 height 94
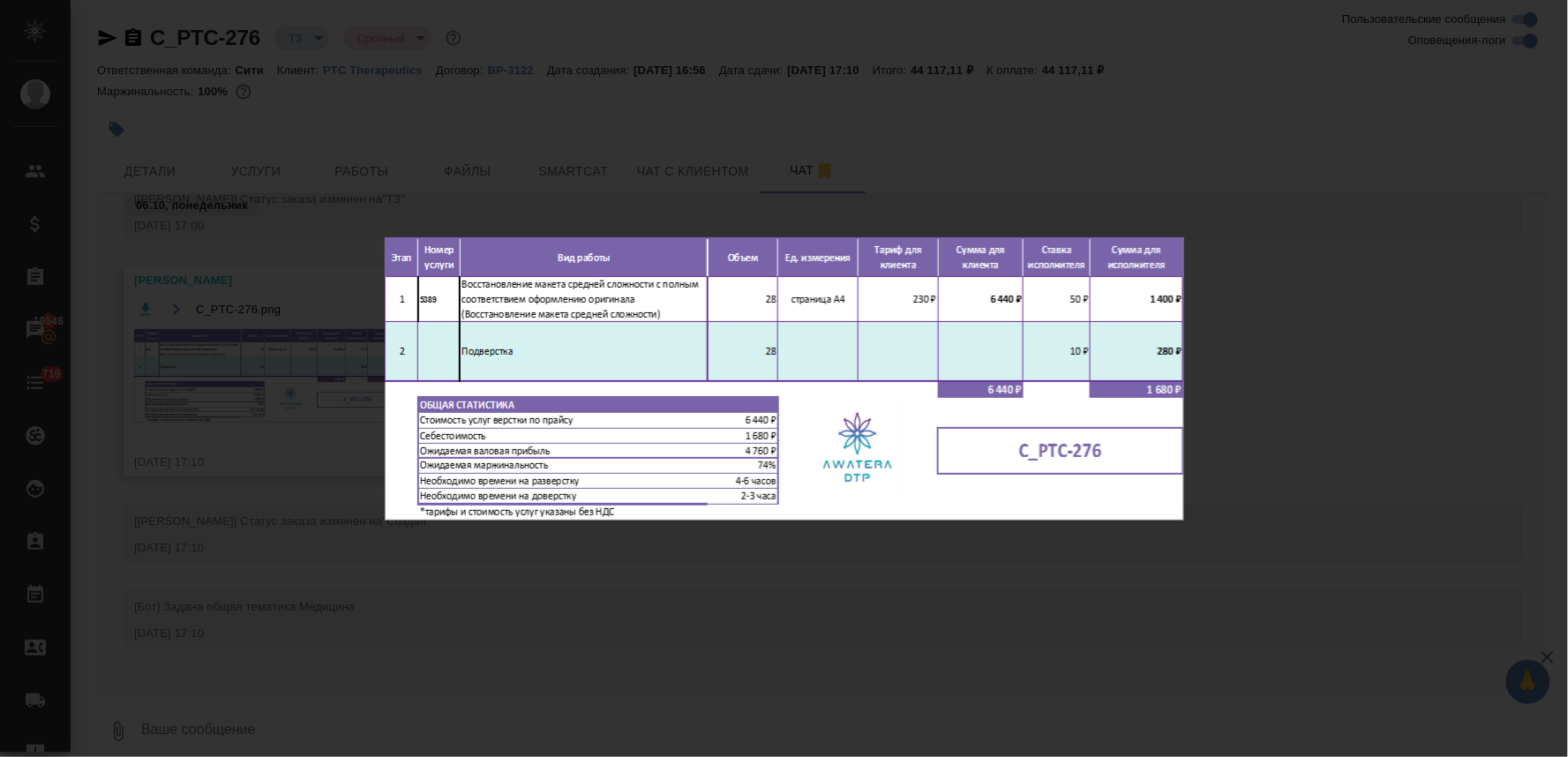
click at [676, 647] on div "C_PTC-276.png 1 of 1" at bounding box center [784, 378] width 1568 height 757
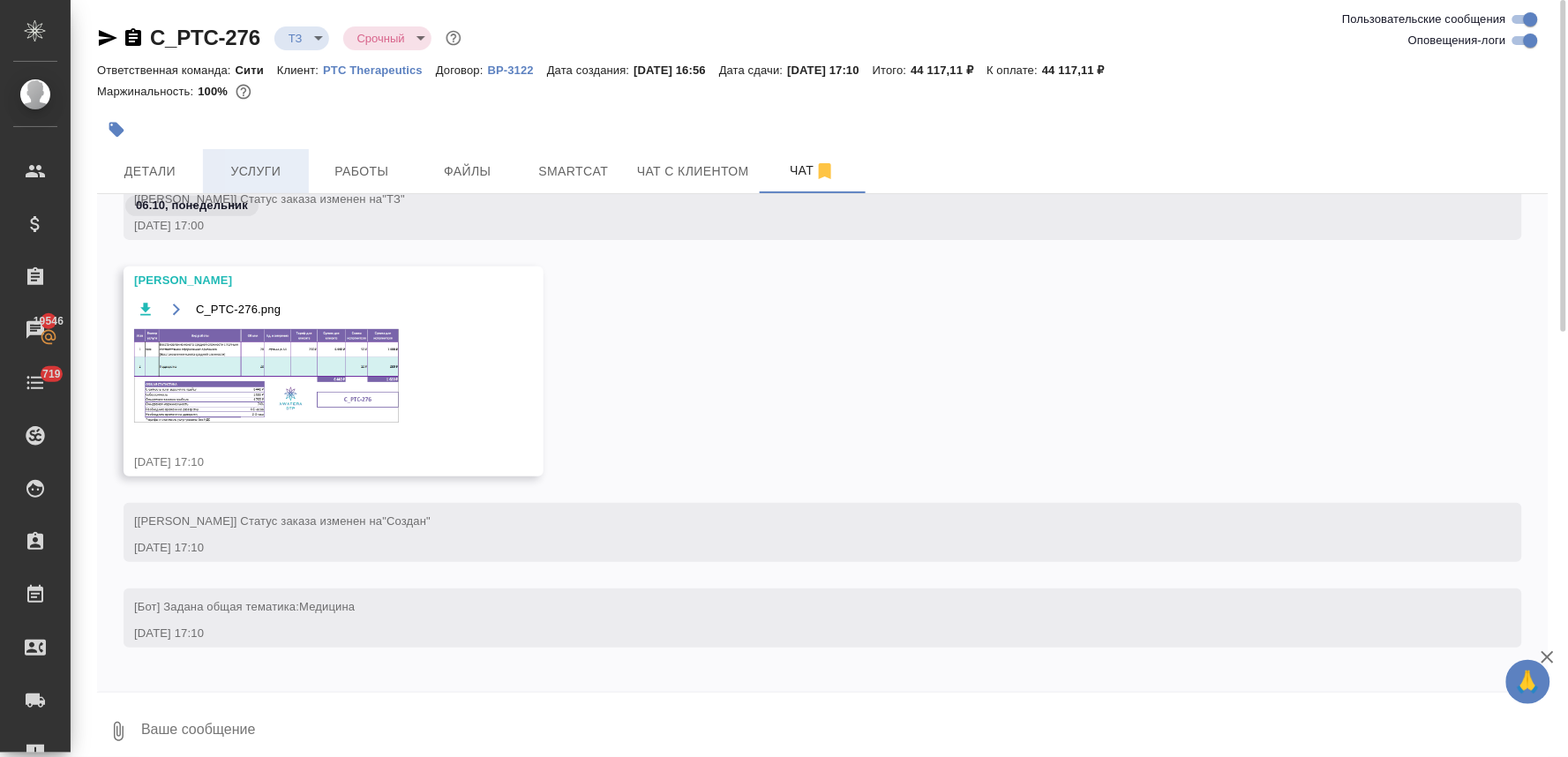
click at [236, 163] on span "Услуги" at bounding box center [255, 171] width 85 height 22
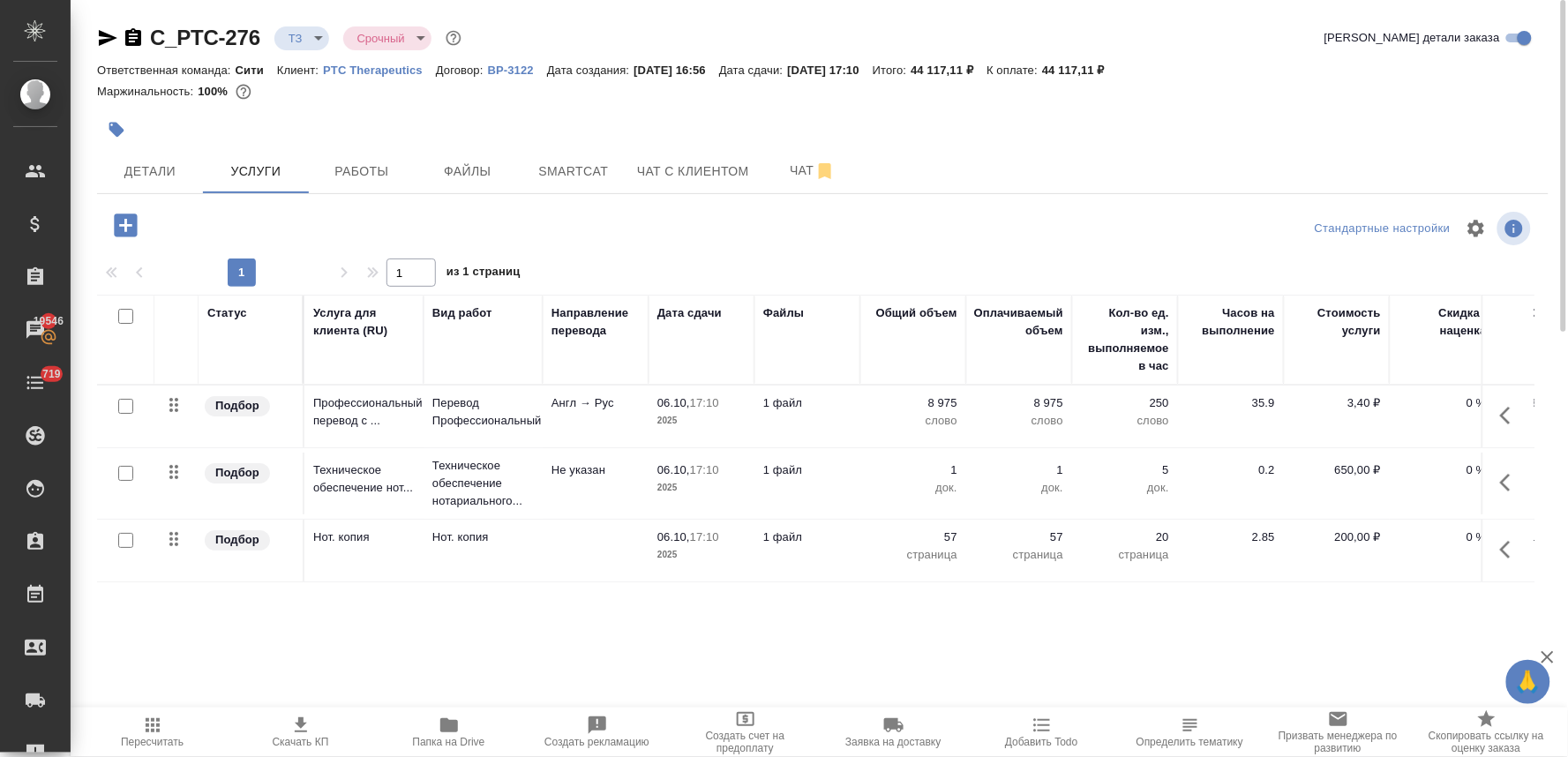
click at [129, 221] on icon "button" at bounding box center [125, 225] width 23 height 23
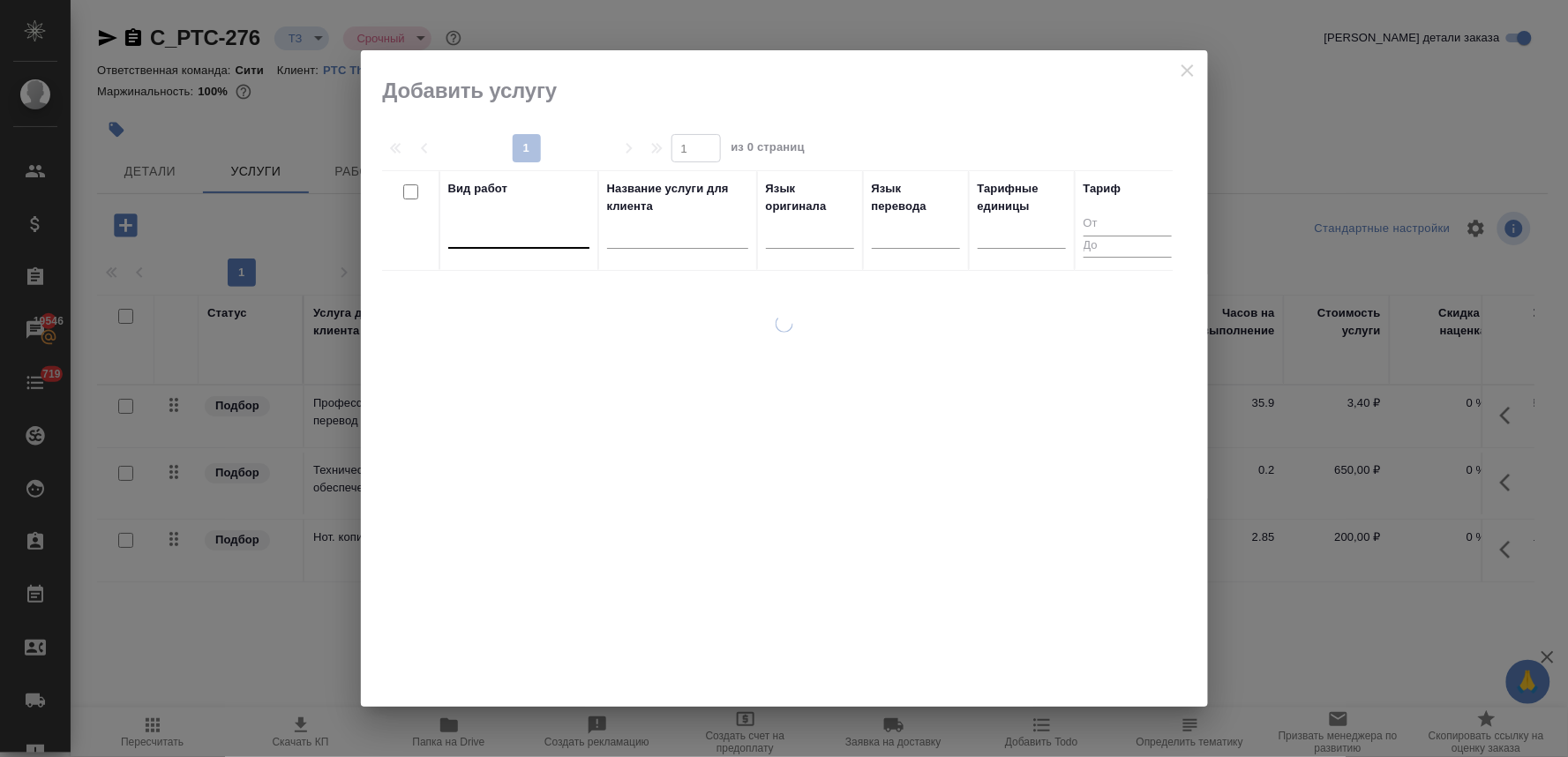
click at [480, 244] on div at bounding box center [519, 230] width 141 height 26
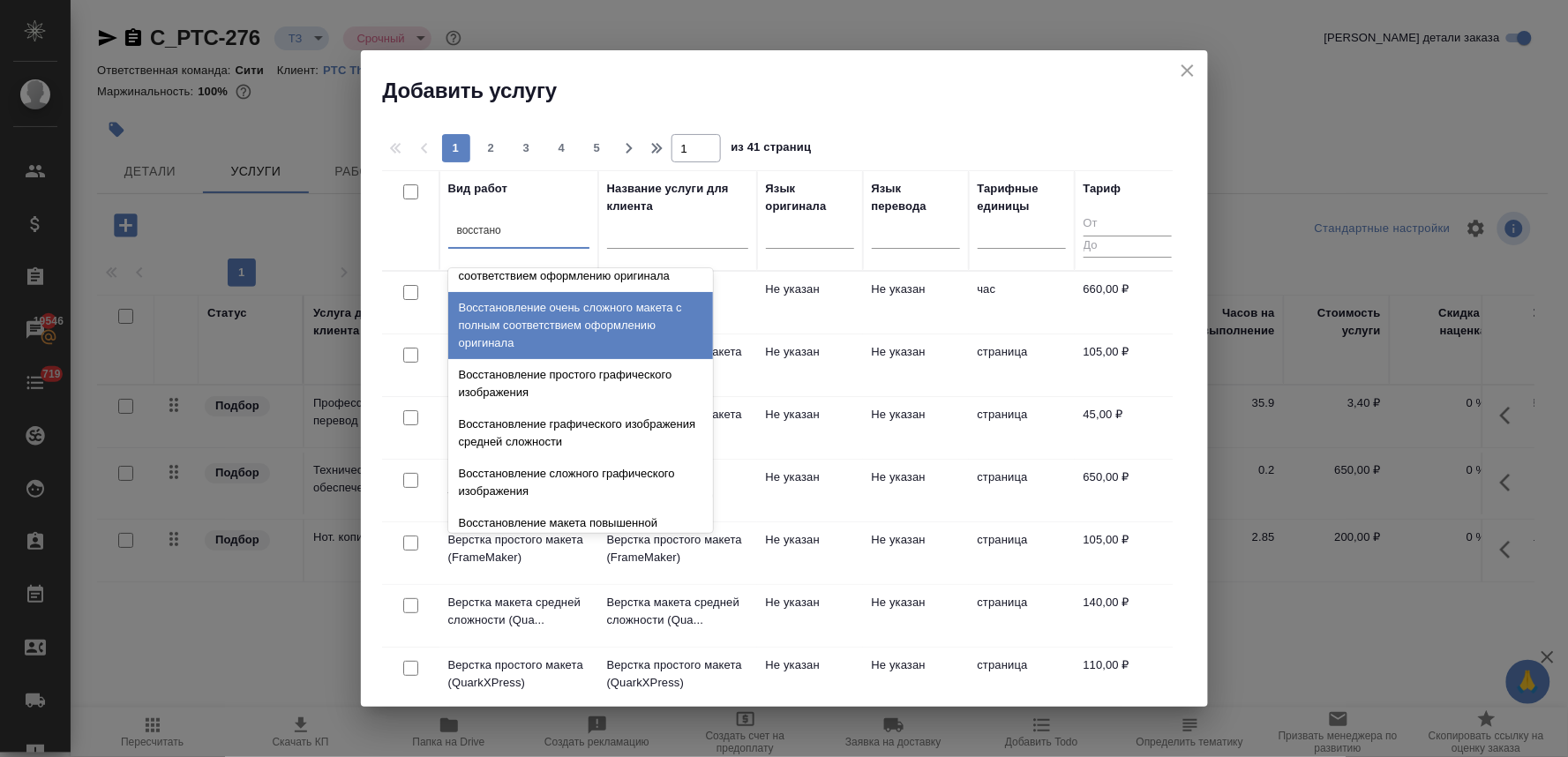
scroll to position [324, 0]
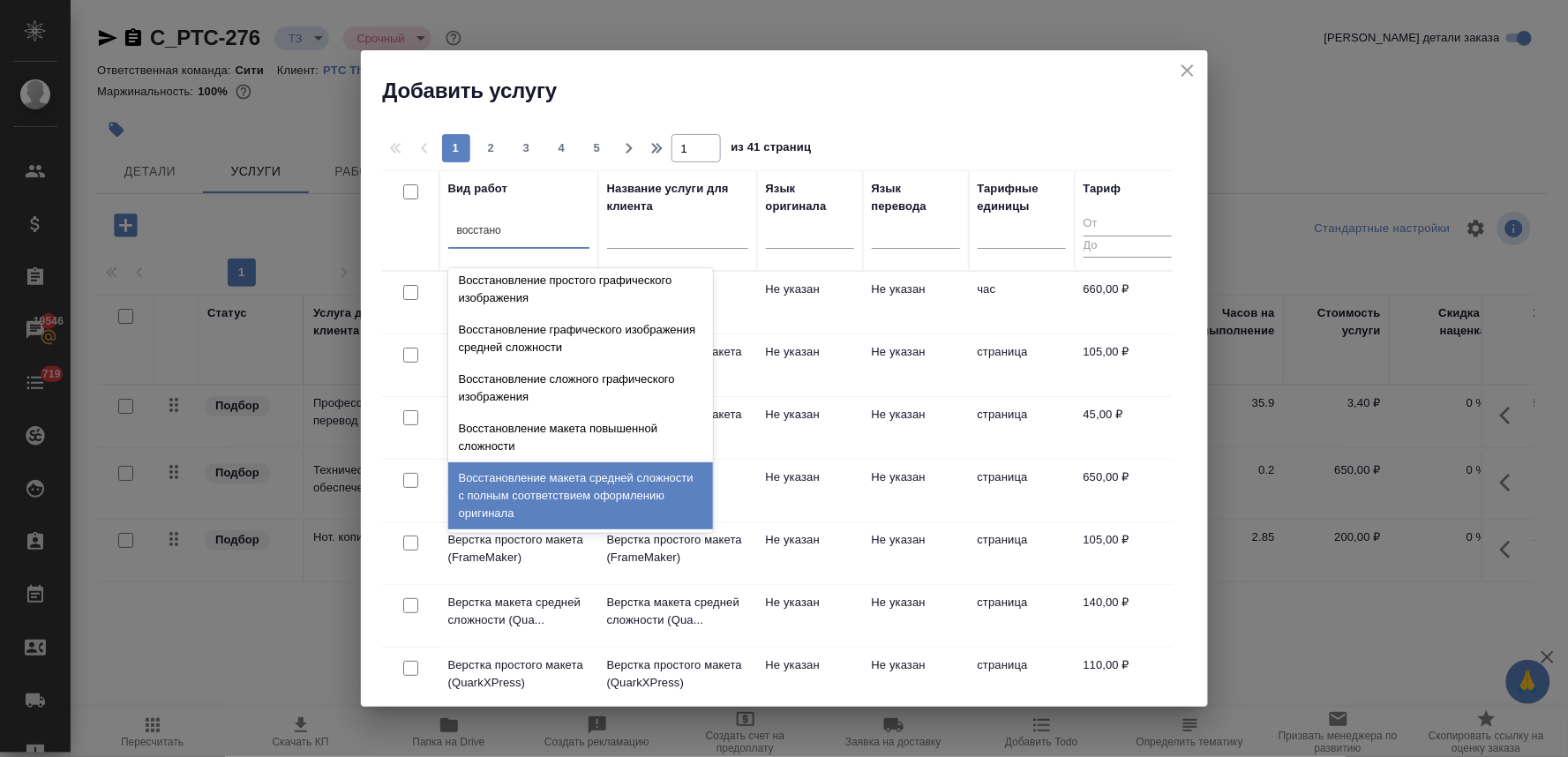
click at [558, 490] on div "Восстановление макета средней сложности с полным соответствием оформлению ориги…" at bounding box center [580, 496] width 265 height 67
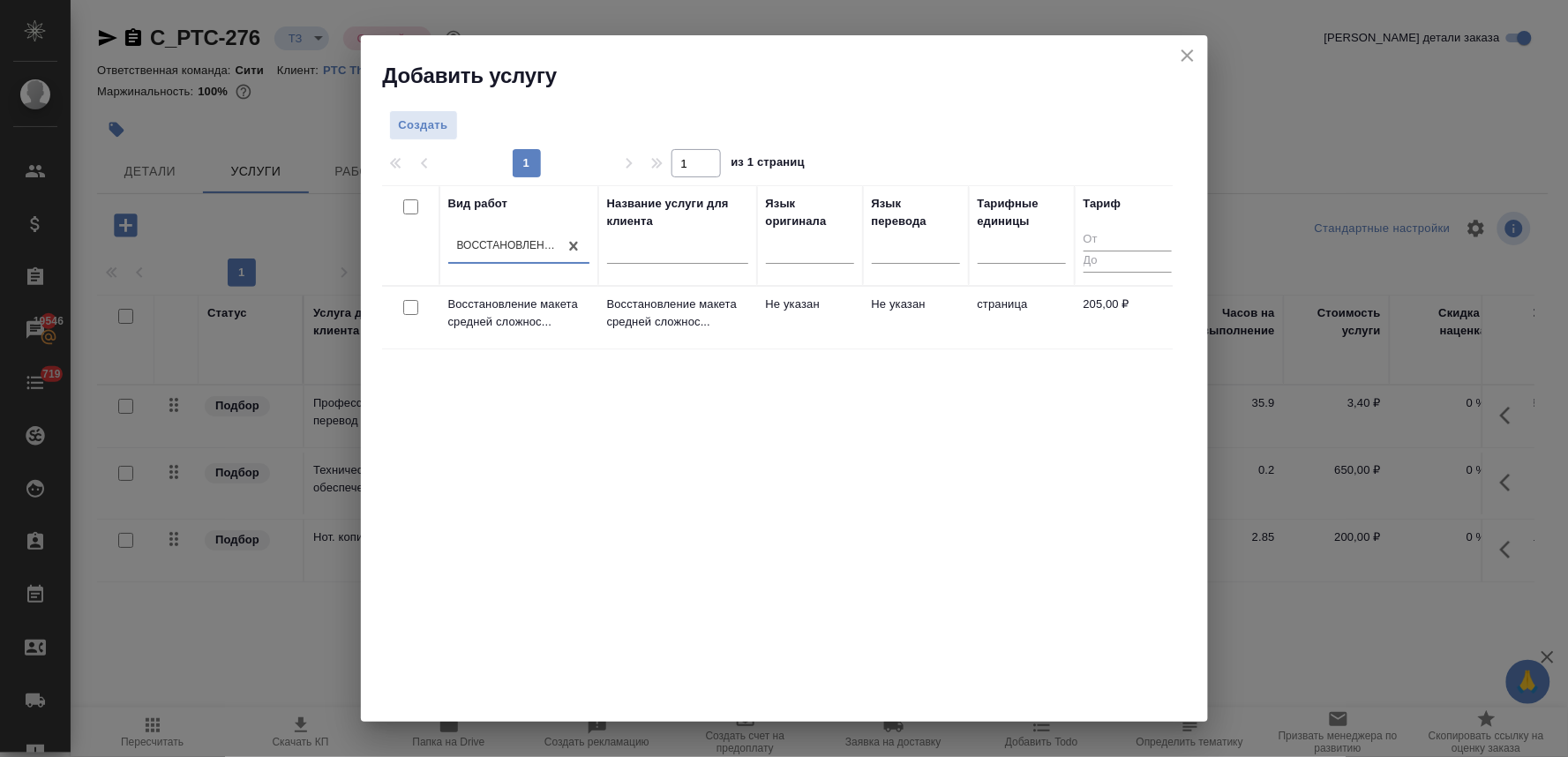
click at [407, 309] on input "checkbox" at bounding box center [411, 308] width 15 height 15
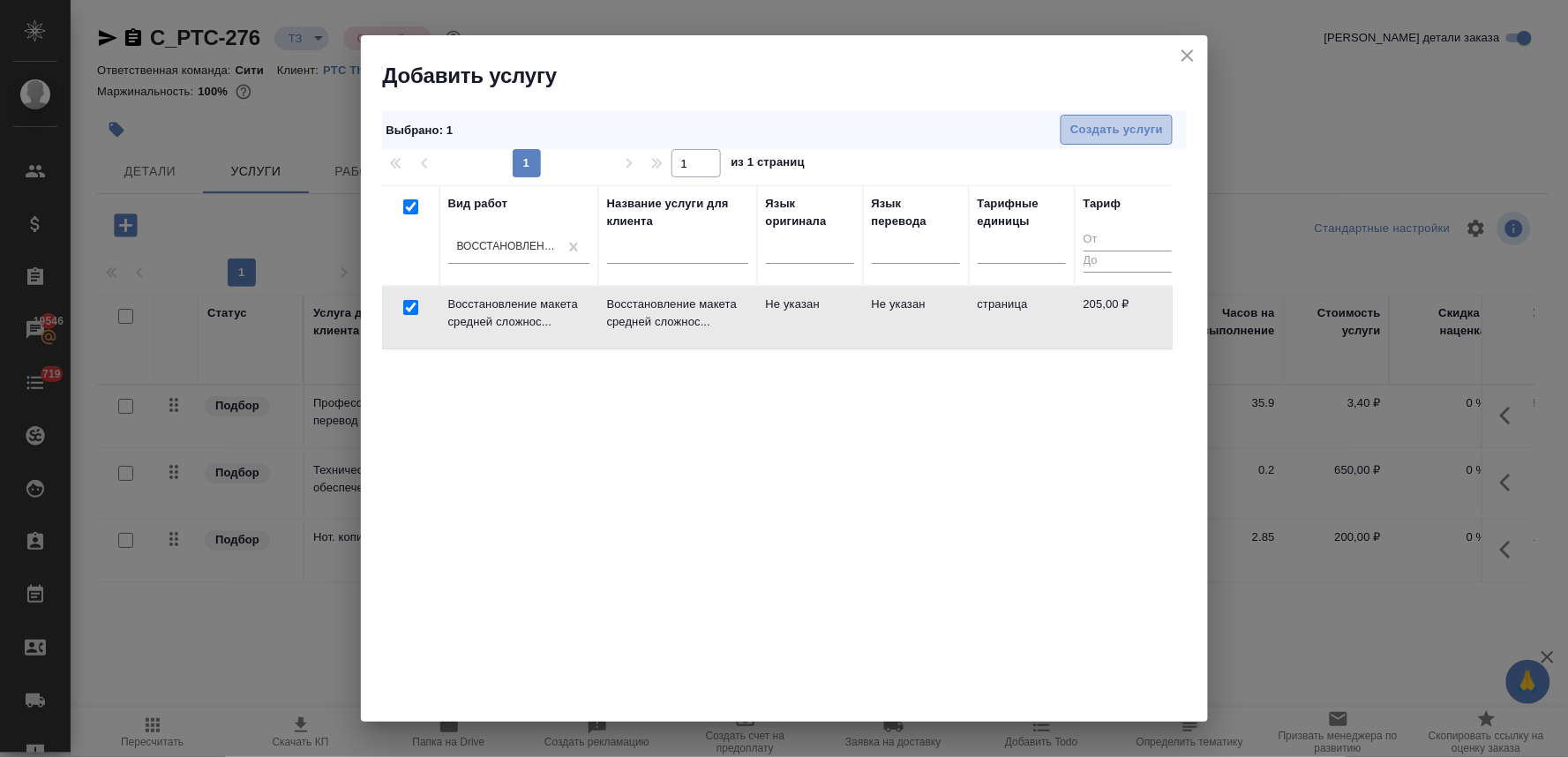
click at [1092, 118] on button "Создать услуги" at bounding box center [1116, 130] width 112 height 31
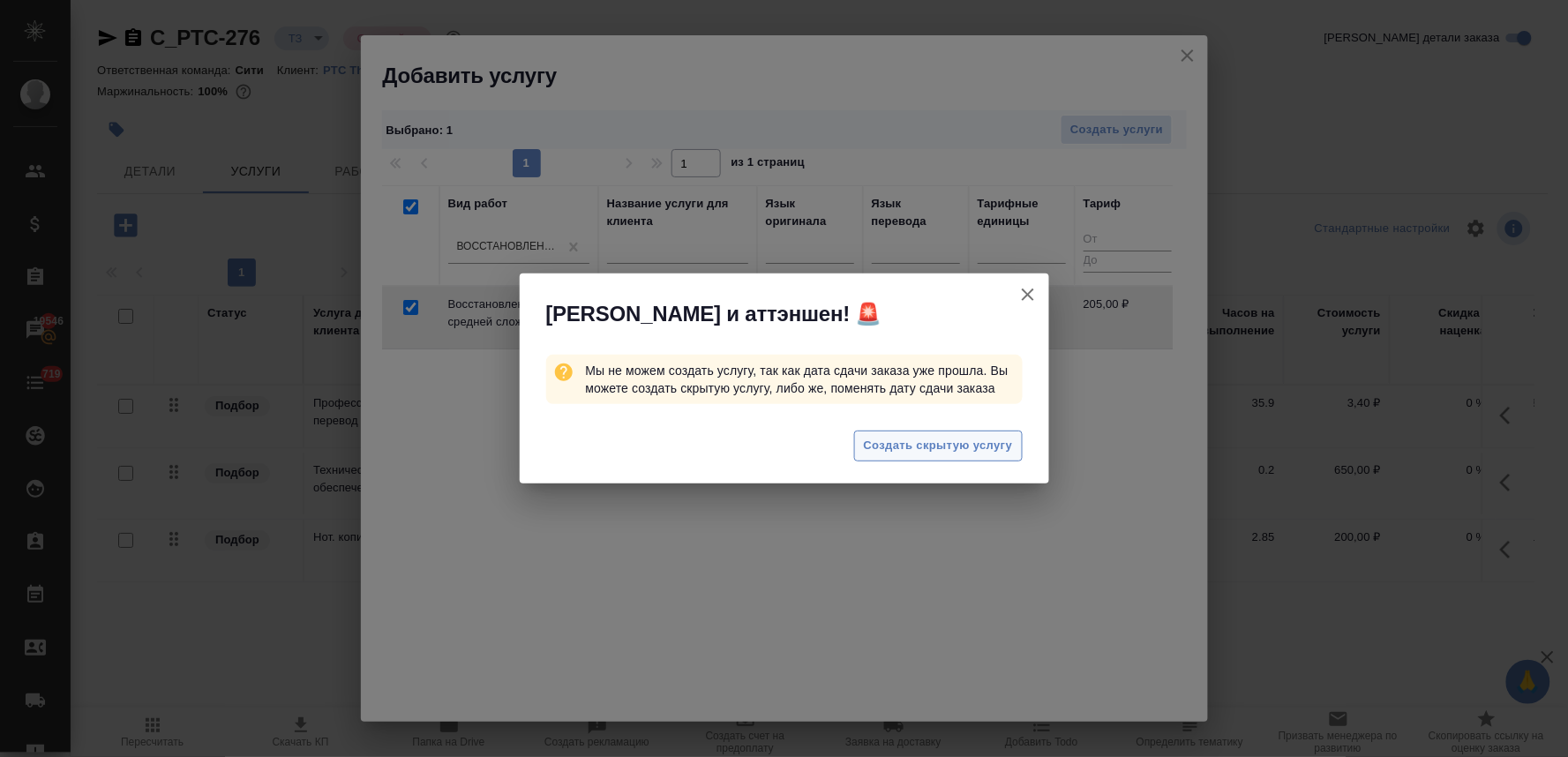
click at [937, 455] on span "Создать скрытую услугу" at bounding box center [938, 445] width 149 height 20
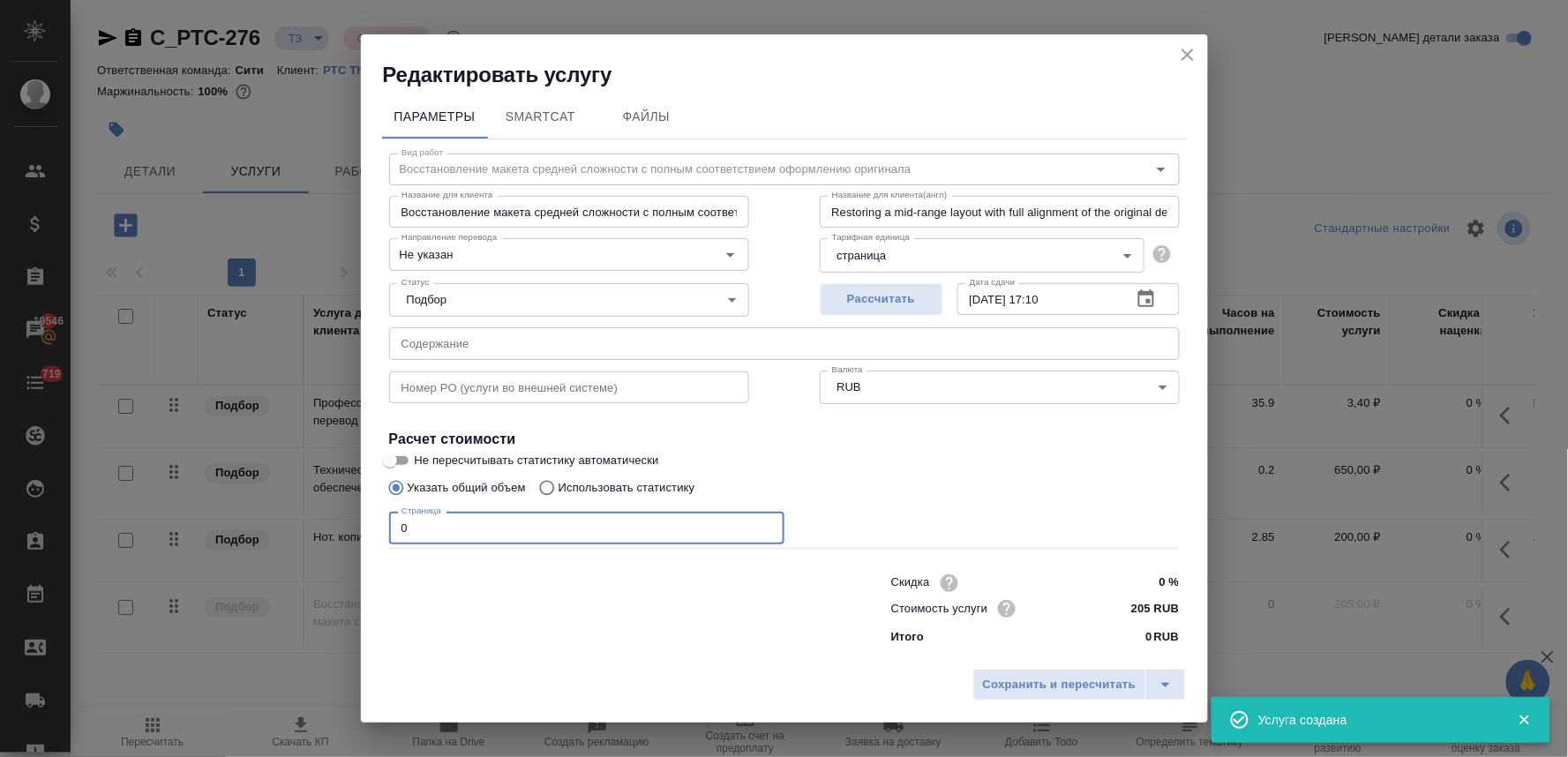
drag, startPoint x: 318, startPoint y: 538, endPoint x: 259, endPoint y: 530, distance: 59.5
click at [260, 534] on div "Редактировать услугу Параметры SmartCat Файлы Вид работ Восстановление макета с…" at bounding box center [784, 378] width 1568 height 757
click at [1073, 681] on span "Сохранить и пересчитать" at bounding box center [1060, 684] width 154 height 20
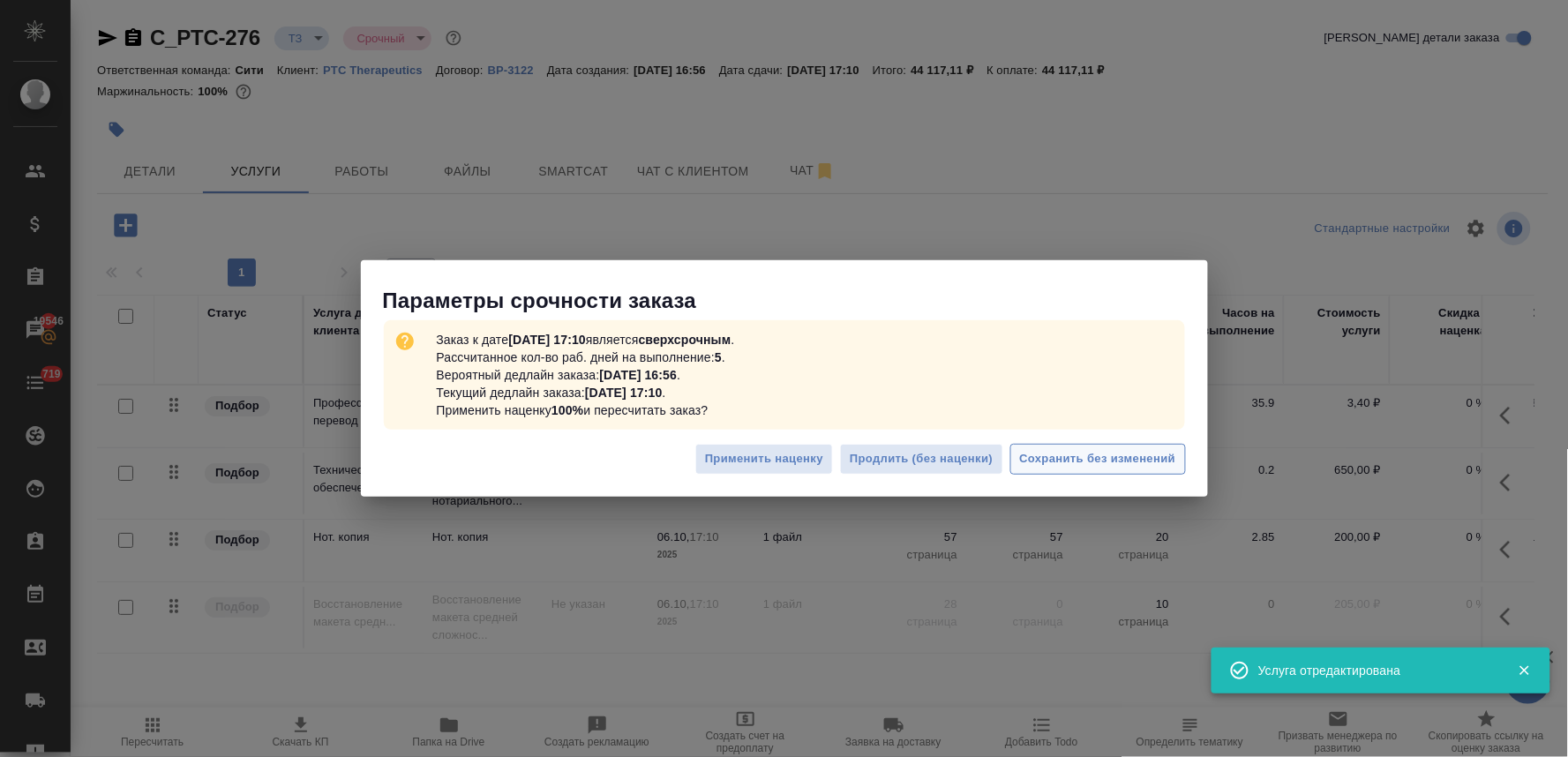
click at [1126, 465] on span "Сохранить без изменений" at bounding box center [1097, 459] width 156 height 20
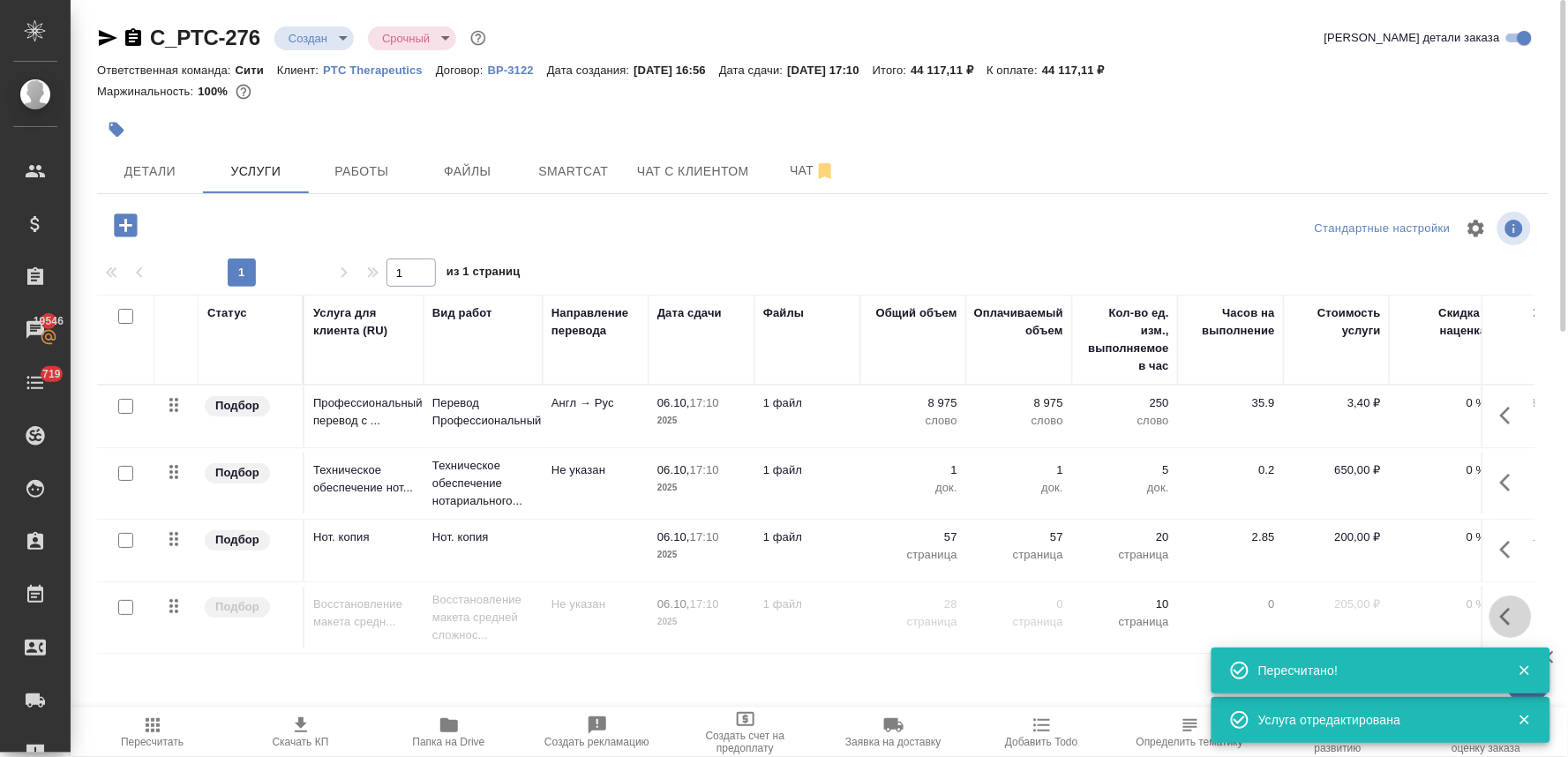
click at [1506, 611] on icon "button" at bounding box center [1511, 616] width 21 height 21
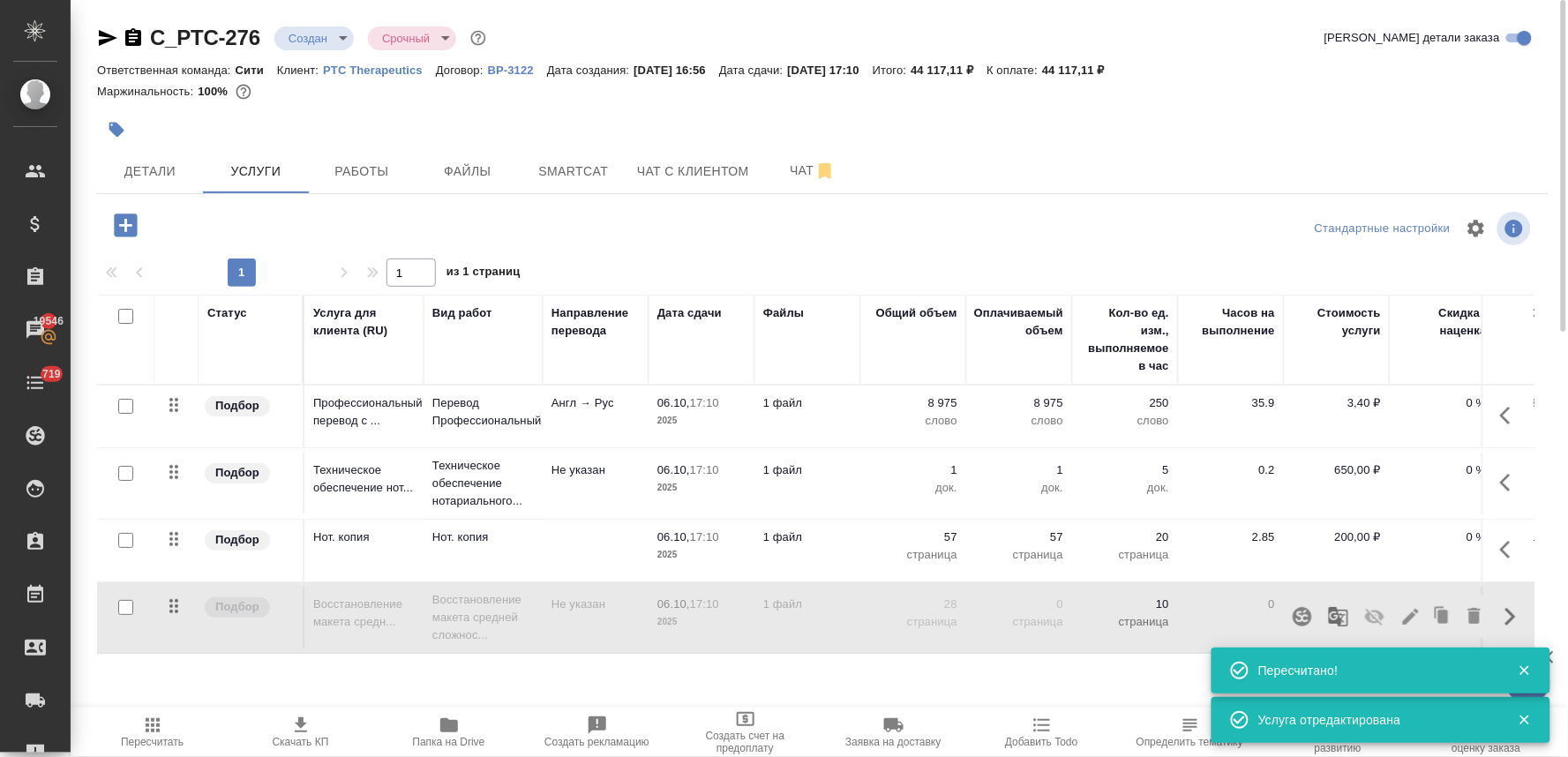
drag, startPoint x: 1380, startPoint y: 619, endPoint x: 1371, endPoint y: 620, distance: 9.1
click at [1377, 619] on icon "button" at bounding box center [1374, 617] width 19 height 17
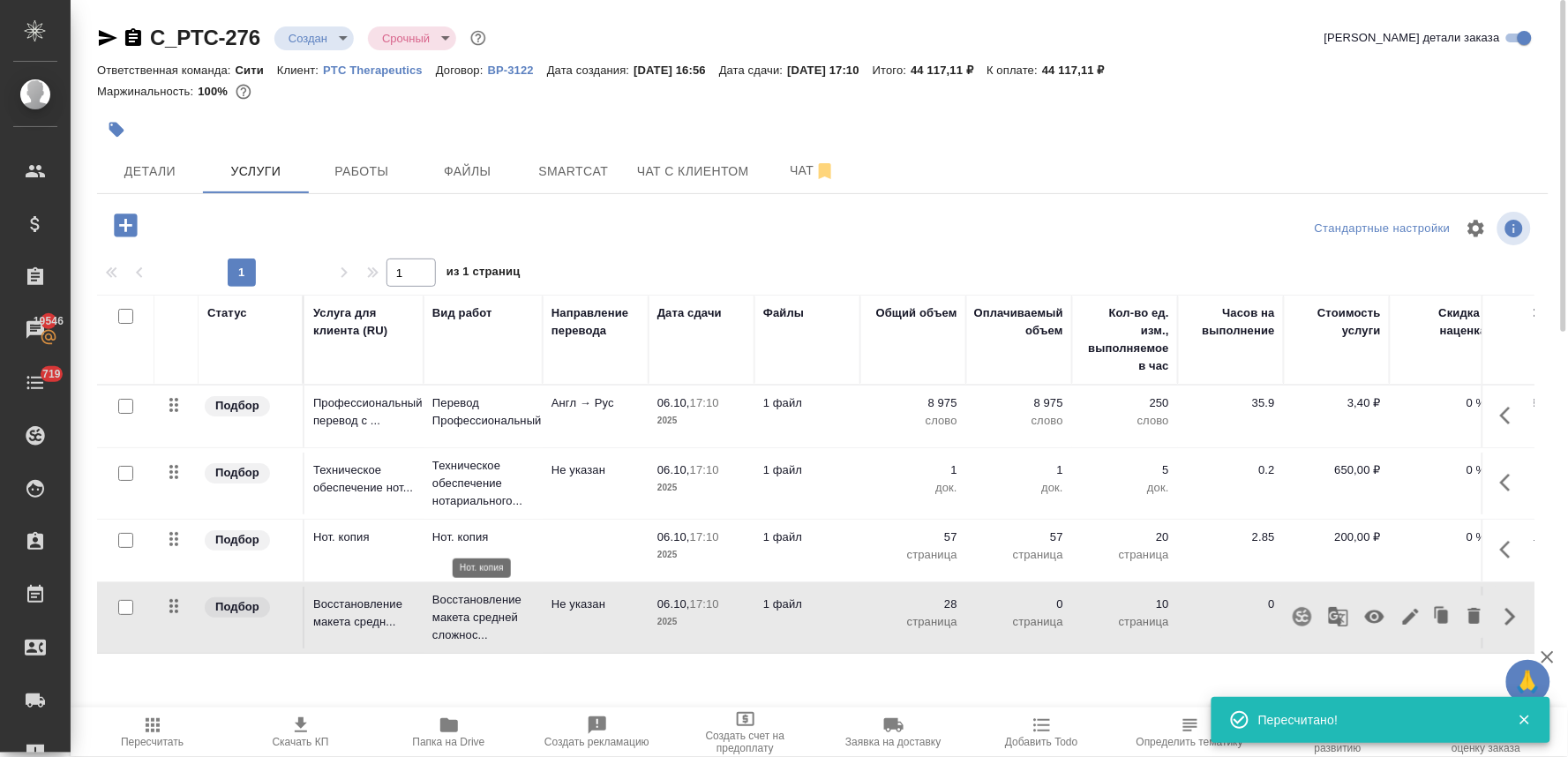
click at [461, 540] on p "Нот. копия" at bounding box center [483, 537] width 101 height 17
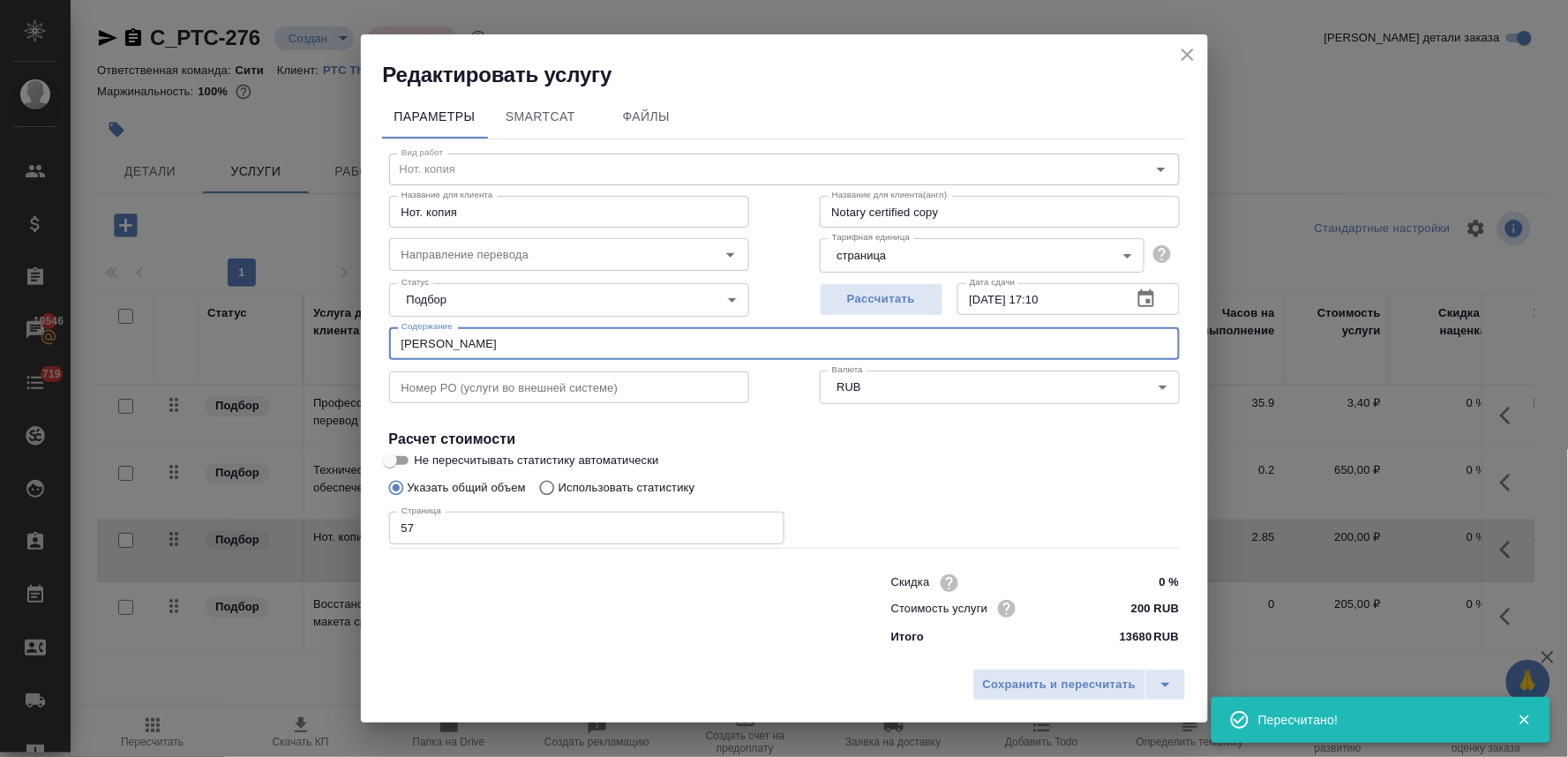
drag, startPoint x: 569, startPoint y: 345, endPoint x: 201, endPoint y: 355, distance: 368.1
click at [201, 355] on div "Редактировать услугу Параметры SmartCat Файлы Вид работ Нот. копия Вид работ На…" at bounding box center [784, 378] width 1568 height 757
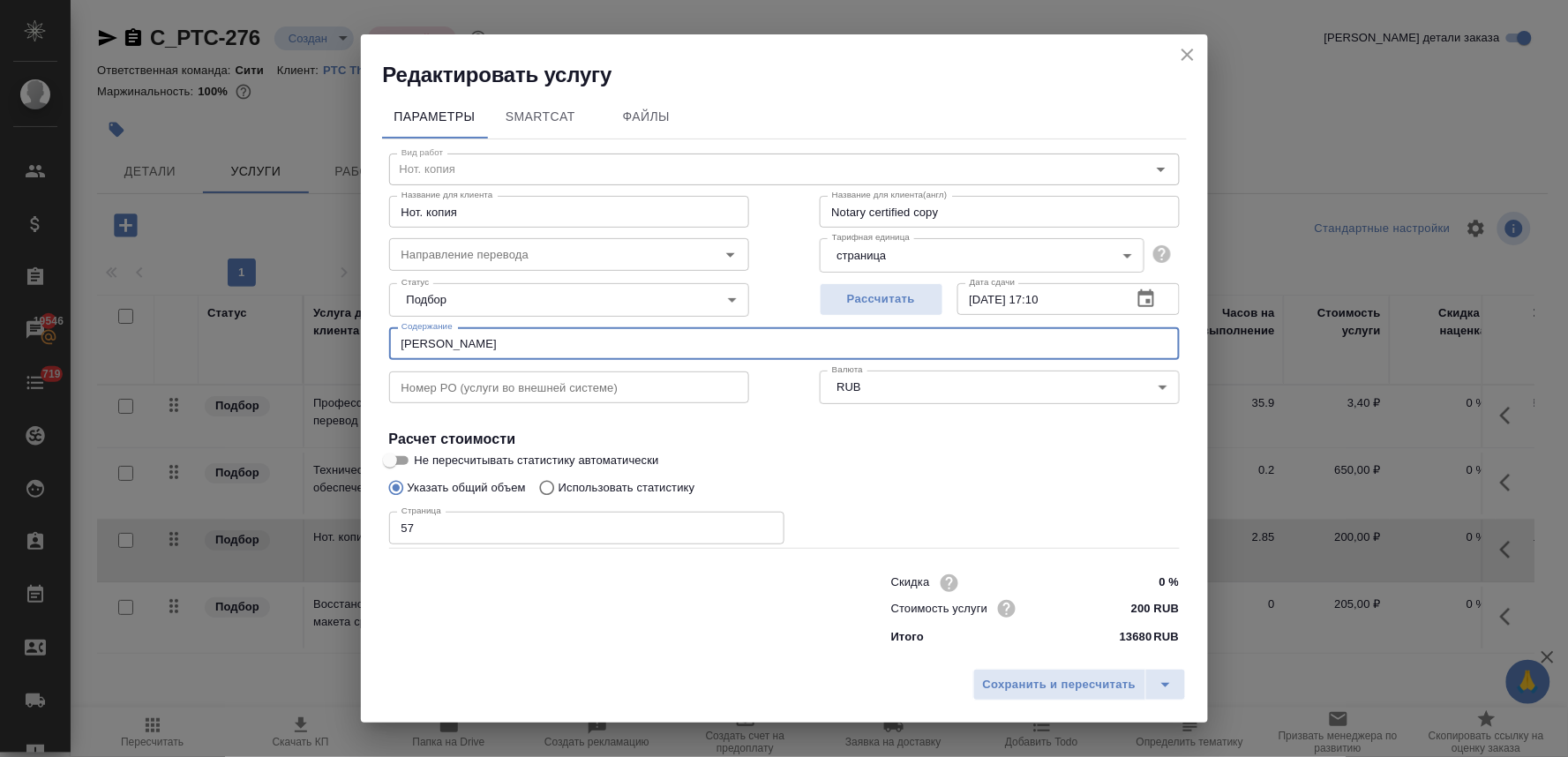
click at [1184, 41] on button "close" at bounding box center [1188, 54] width 27 height 27
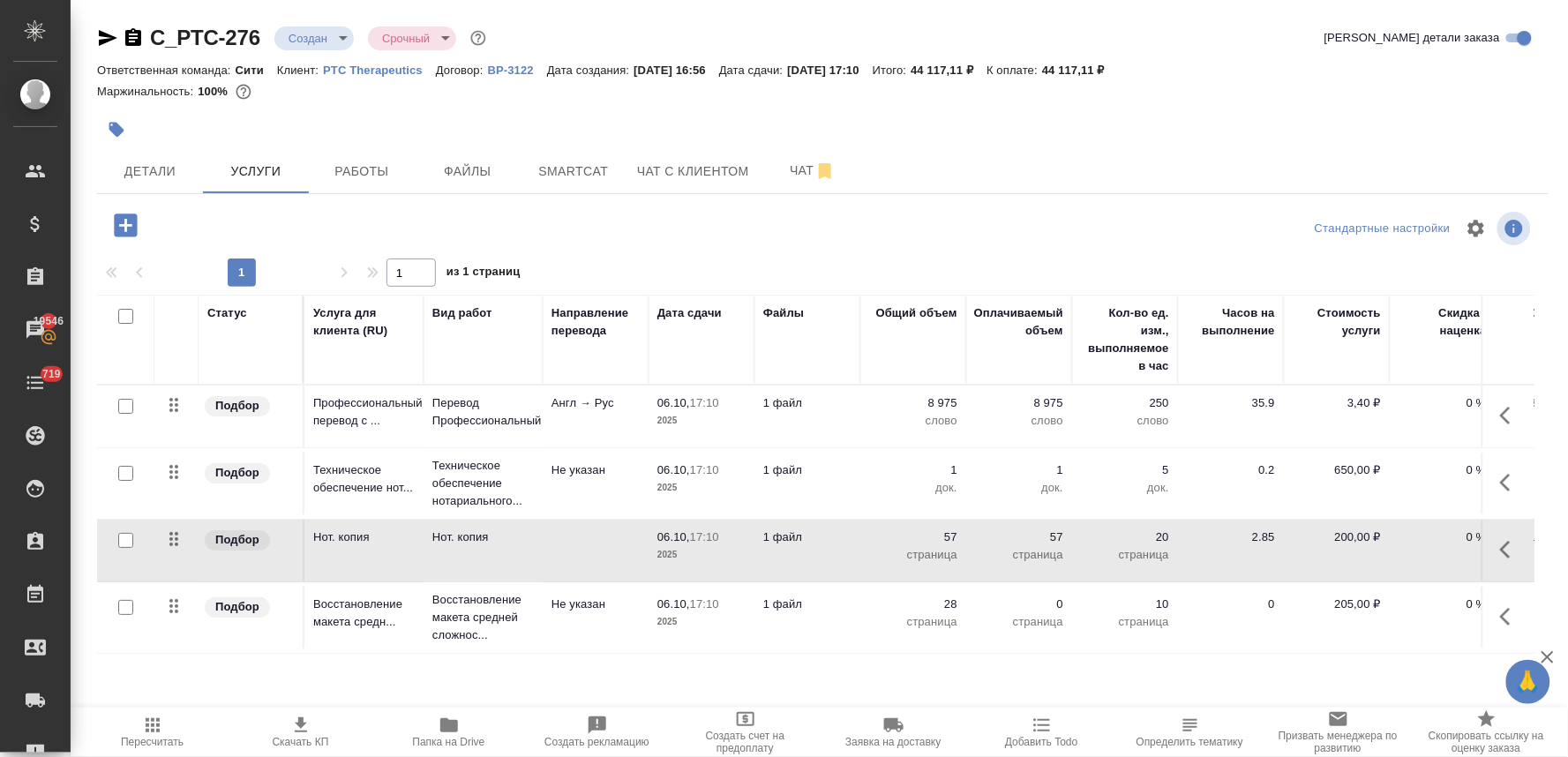
click at [333, 624] on p "Восстановление макета средн..." at bounding box center [364, 613] width 101 height 35
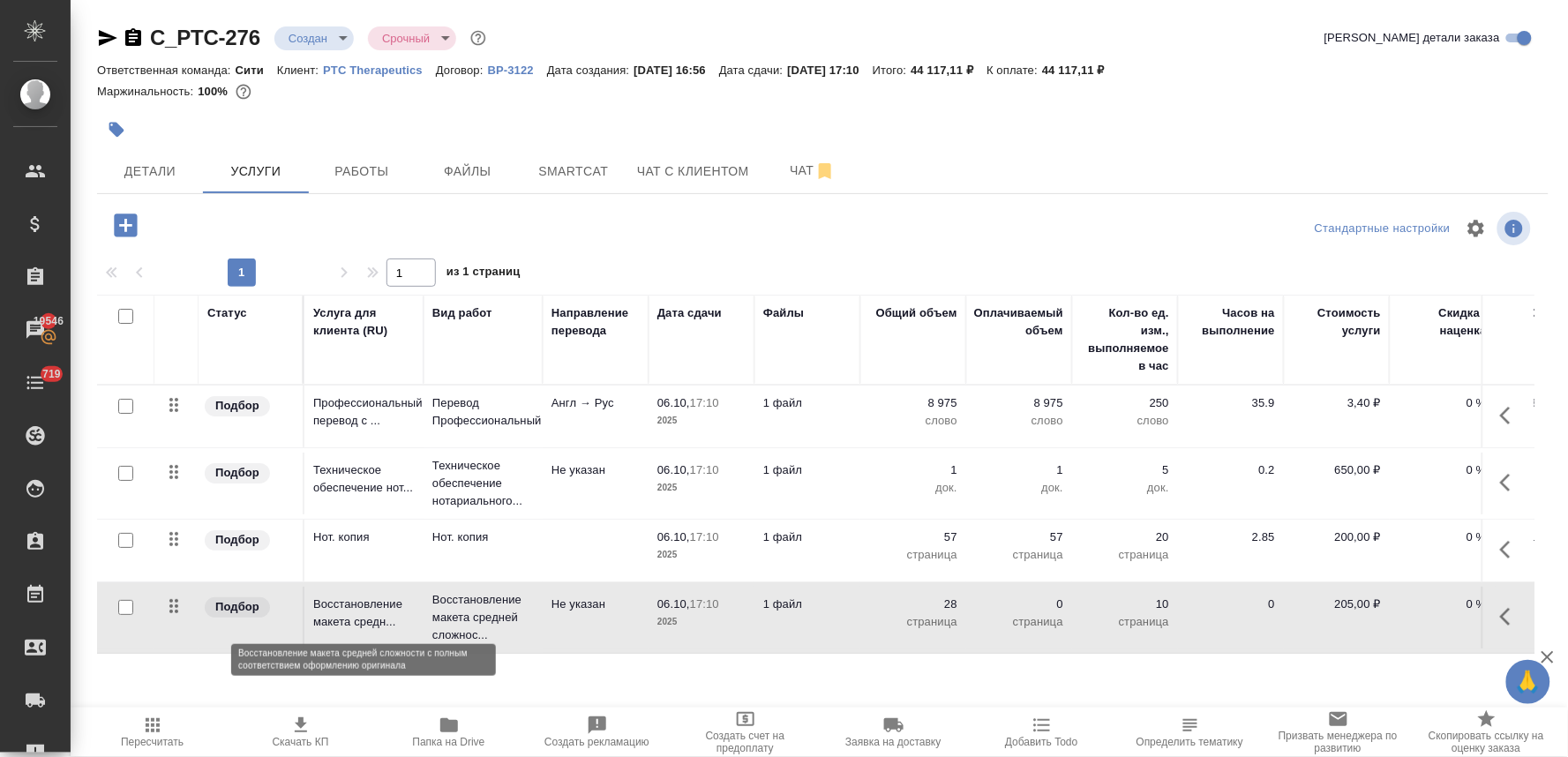
click at [333, 624] on p "Восстановление макета средн..." at bounding box center [364, 613] width 101 height 35
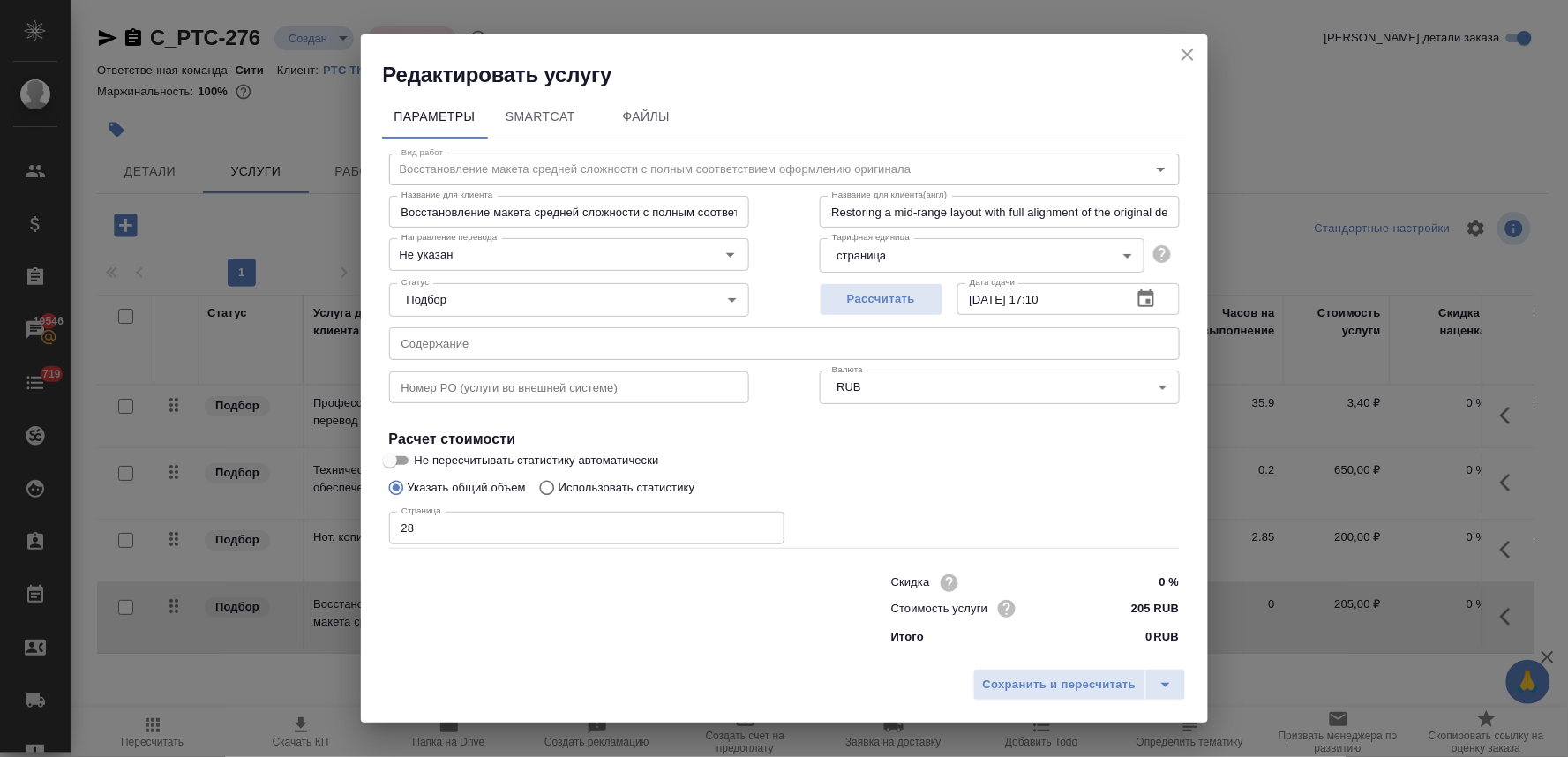
click at [464, 328] on input "text" at bounding box center [784, 343] width 790 height 32
paste input "СРР Сэфаенс"
click at [1007, 684] on span "Сохранить и пересчитать" at bounding box center [1060, 684] width 154 height 20
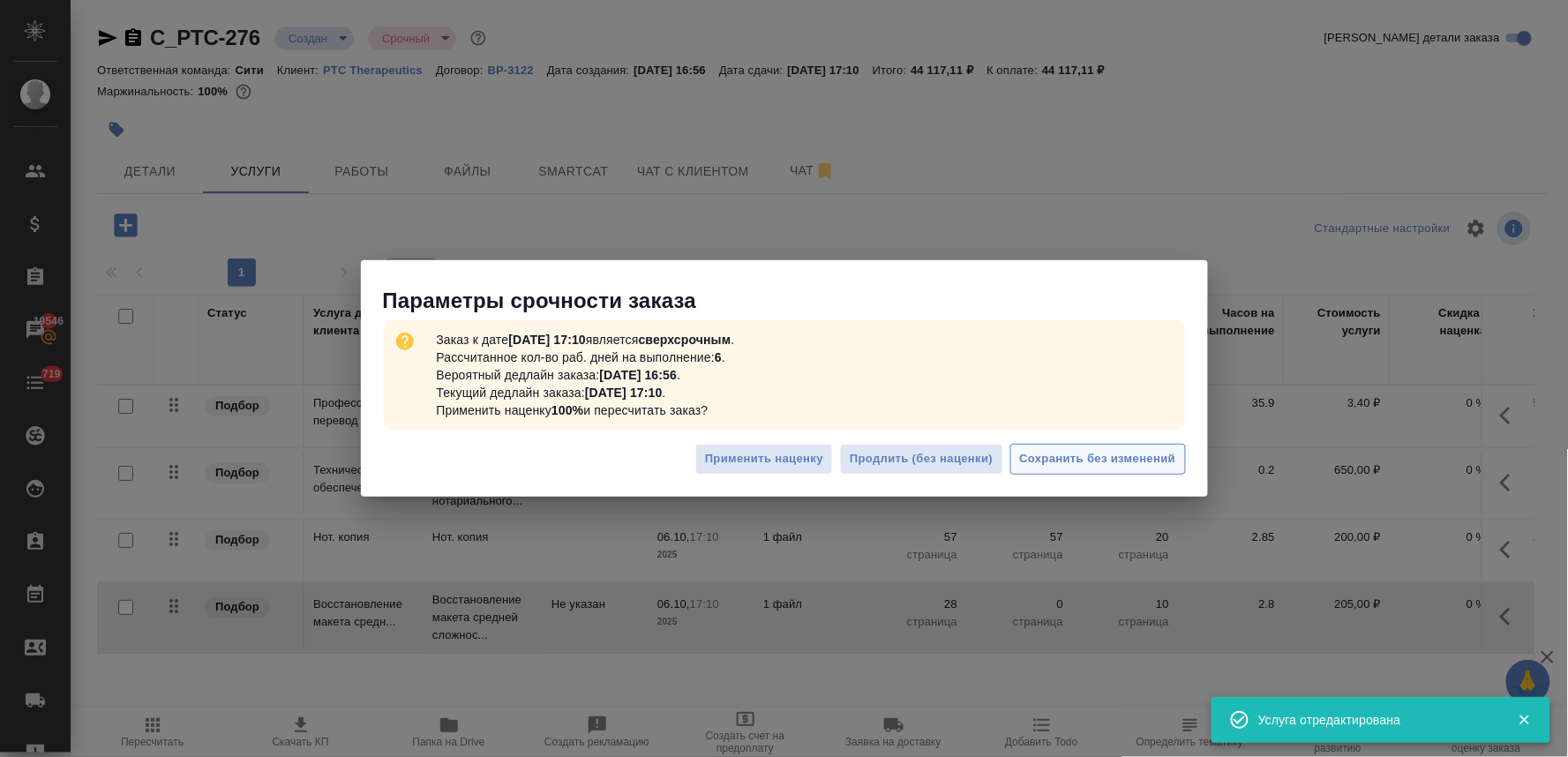
click at [1080, 457] on span "Сохранить без изменений" at bounding box center [1097, 459] width 156 height 20
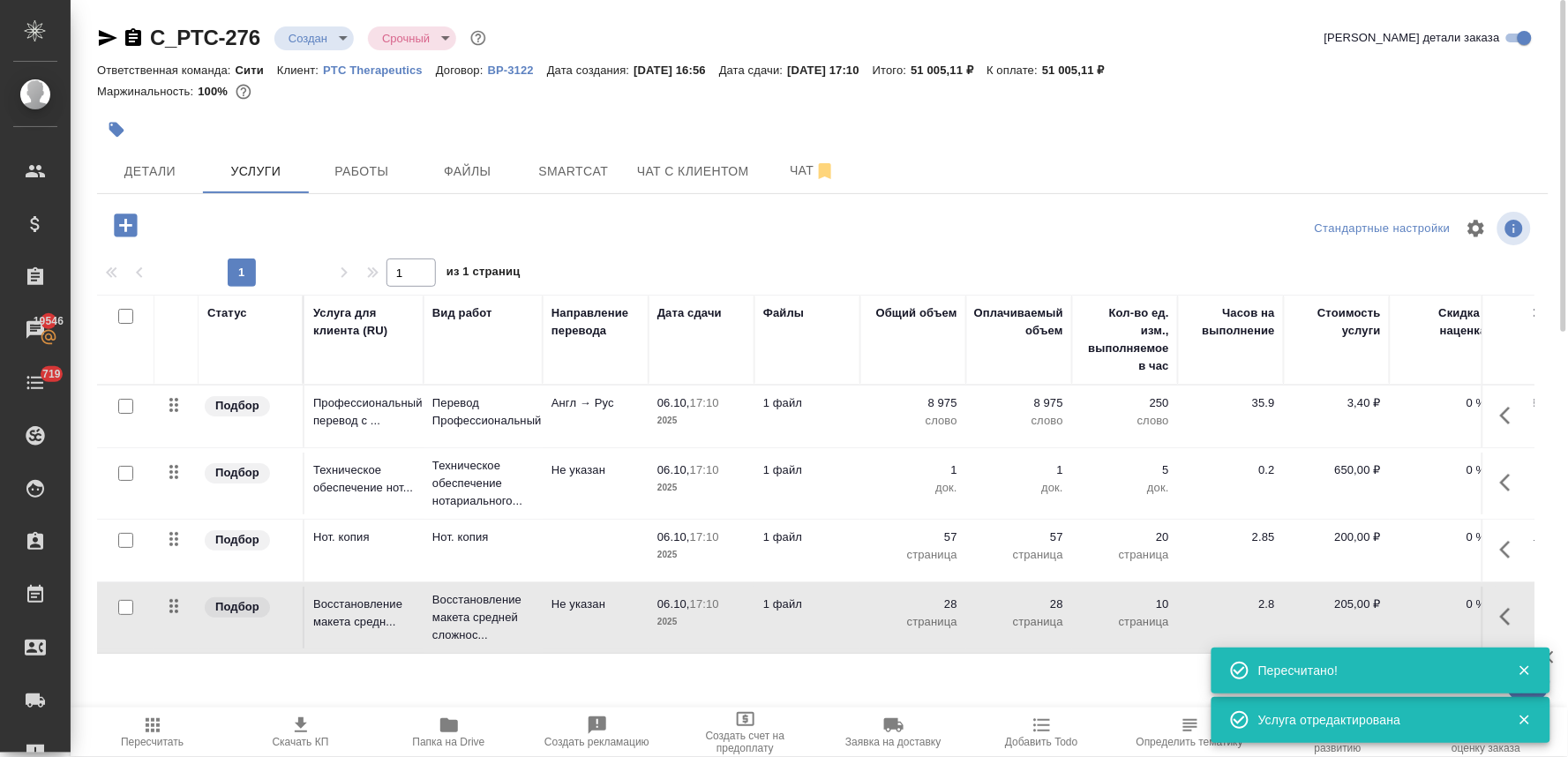
click at [156, 724] on icon "button" at bounding box center [153, 725] width 21 height 21
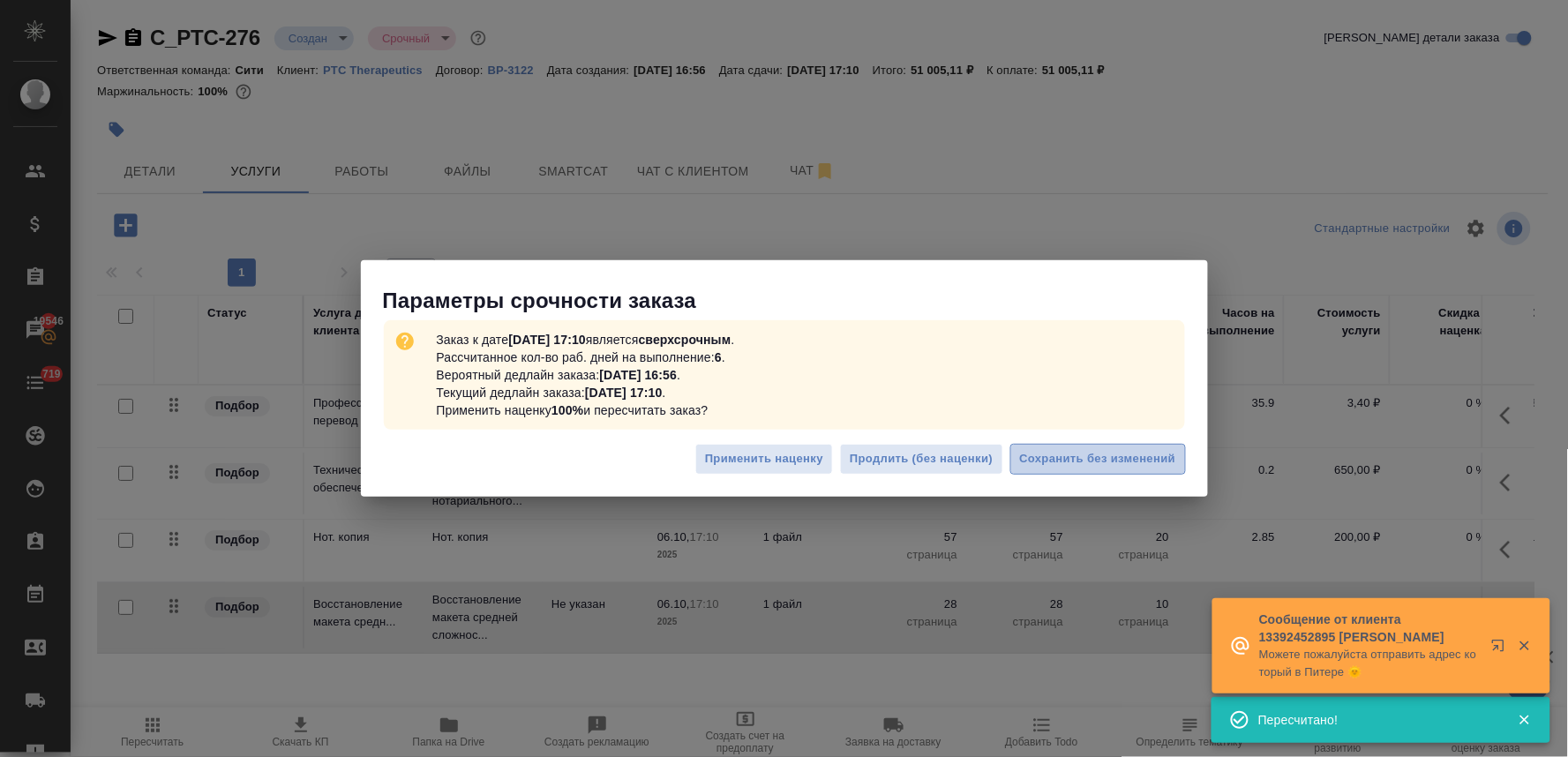
click at [1052, 464] on span "Сохранить без изменений" at bounding box center [1097, 459] width 156 height 20
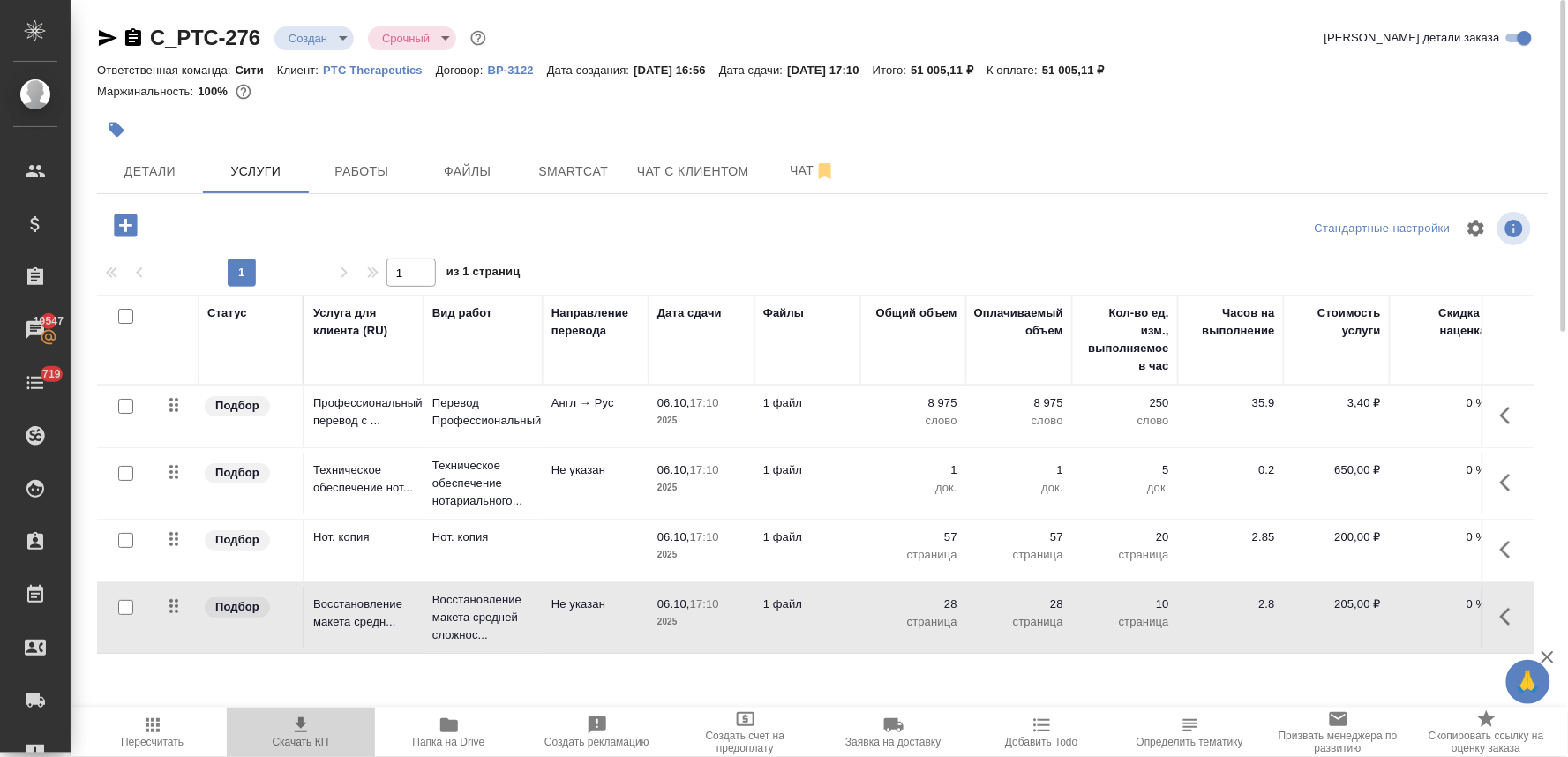
click at [310, 735] on icon "button" at bounding box center [301, 725] width 21 height 21
drag, startPoint x: 1444, startPoint y: 102, endPoint x: 1419, endPoint y: 143, distance: 48.0
click at [1444, 103] on div at bounding box center [823, 105] width 1451 height 4
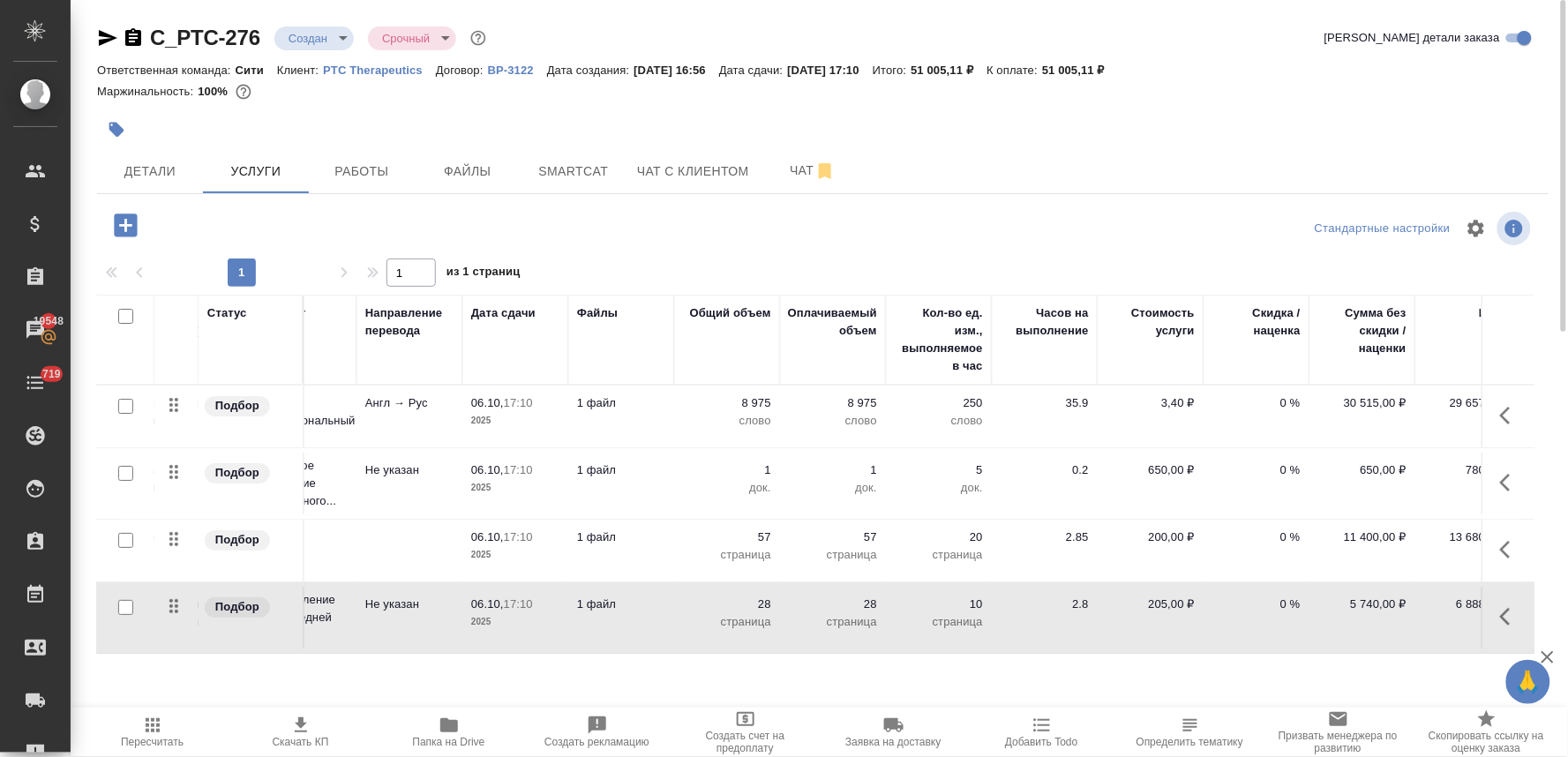
scroll to position [0, 199]
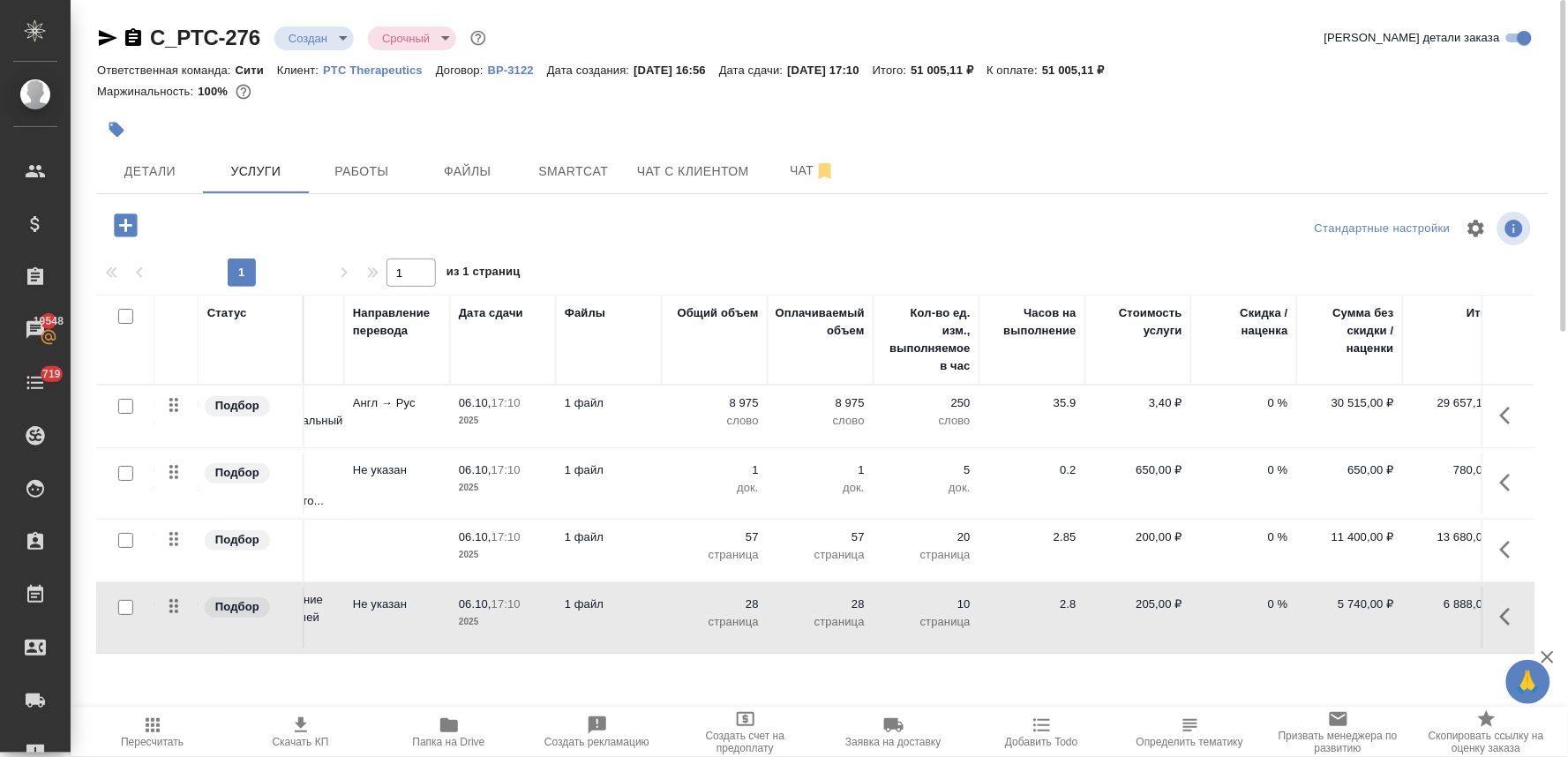
click at [1149, 539] on p "200,00 ₽" at bounding box center [1138, 537] width 88 height 17
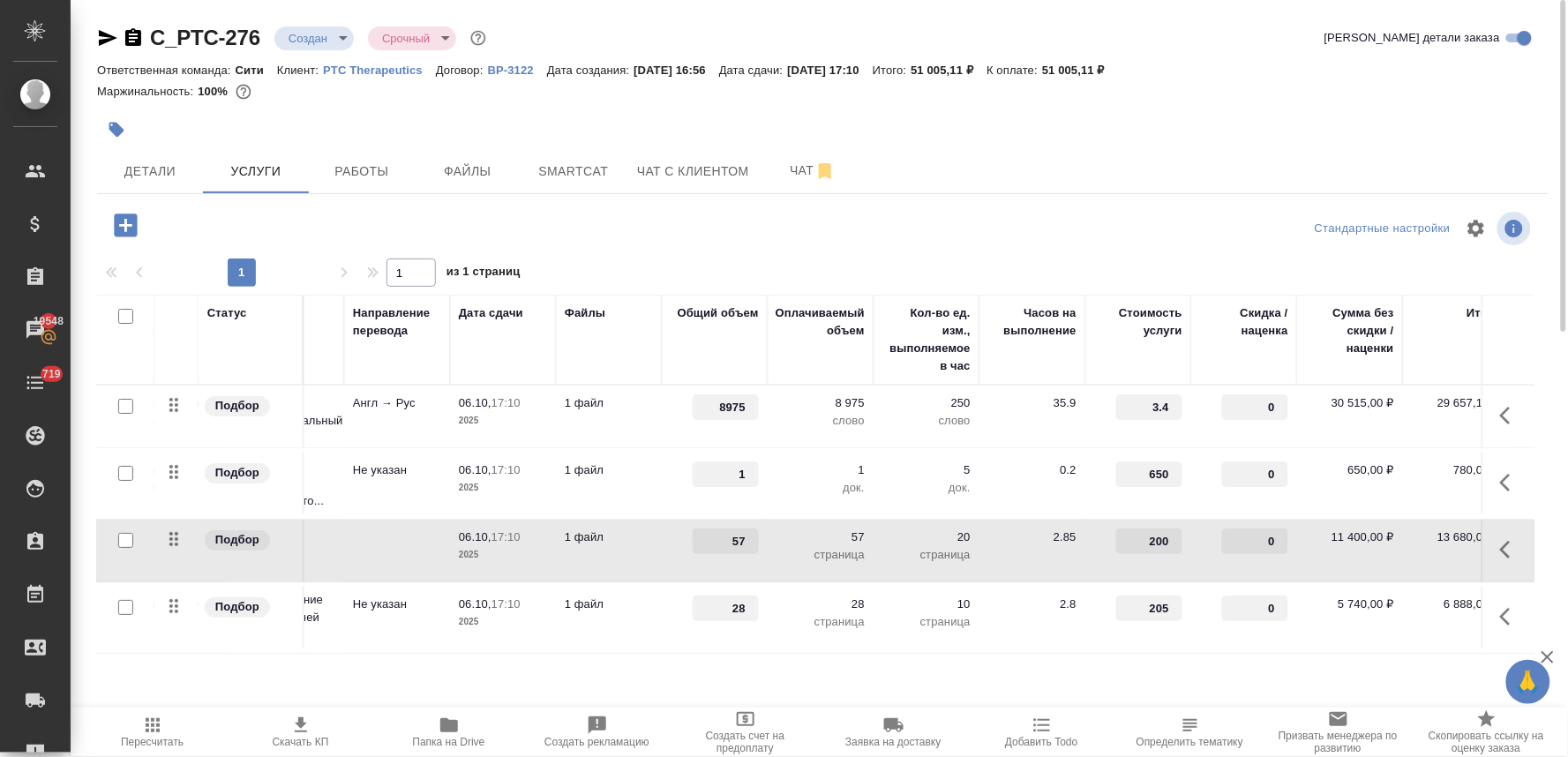
click at [1157, 541] on input "200" at bounding box center [1149, 541] width 66 height 26
click at [1248, 408] on input "0" at bounding box center [1255, 407] width 66 height 26
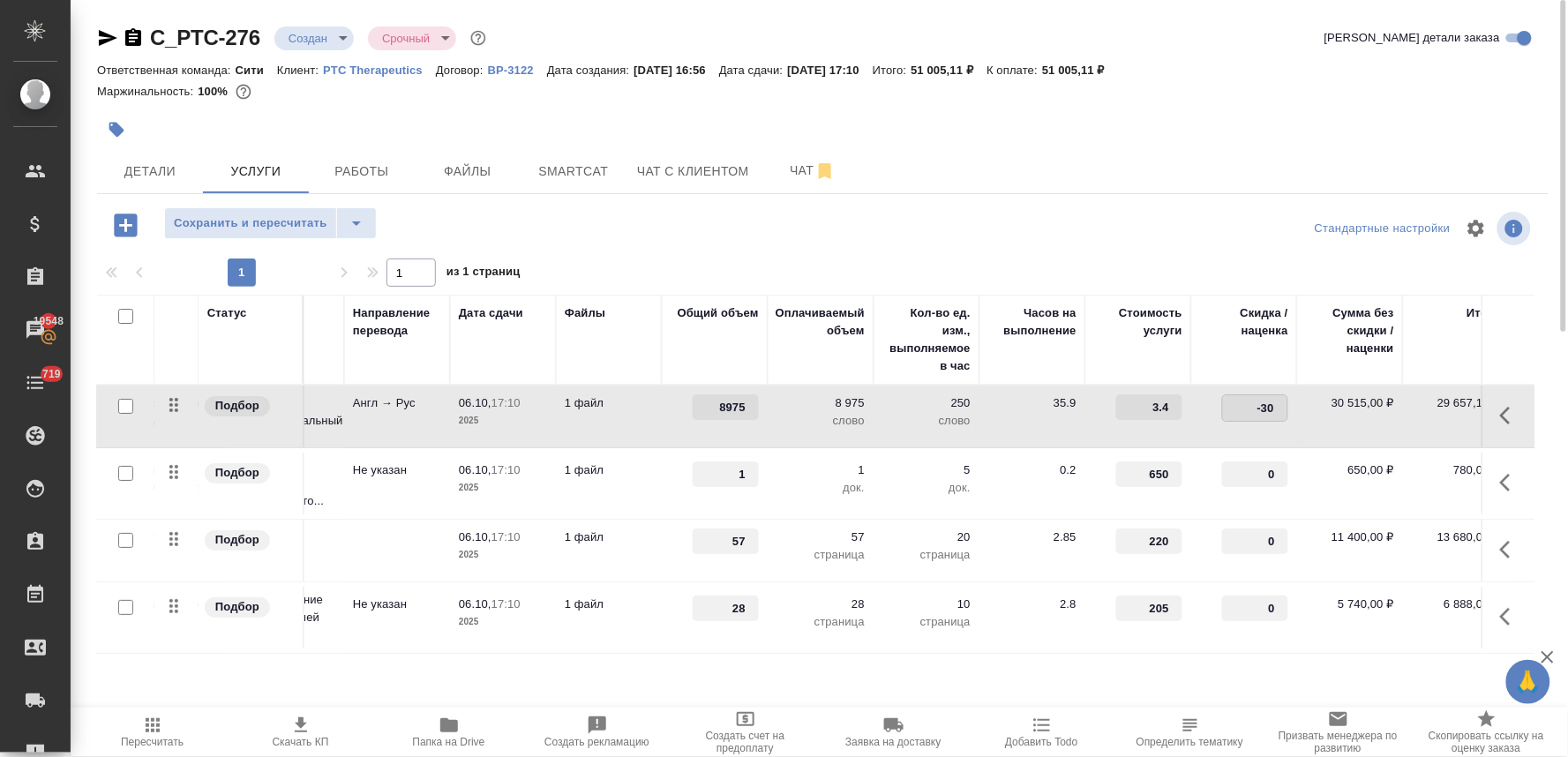
click at [1111, 212] on div "Стандартные настройки" at bounding box center [1299, 228] width 469 height 42
click at [253, 230] on span "Сохранить и пересчитать" at bounding box center [250, 223] width 154 height 20
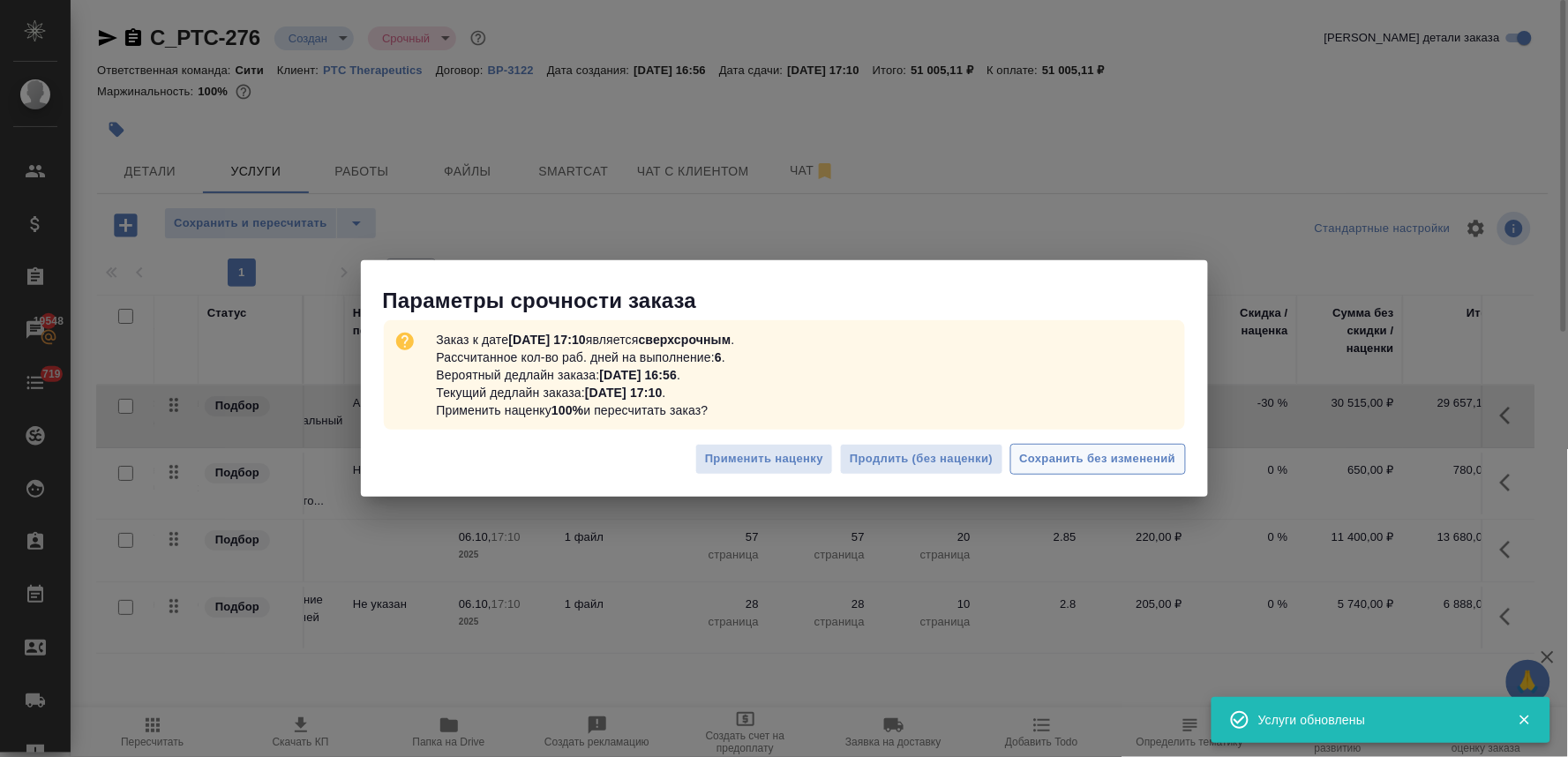
click at [1087, 444] on button "Сохранить без изменений" at bounding box center [1098, 459] width 176 height 31
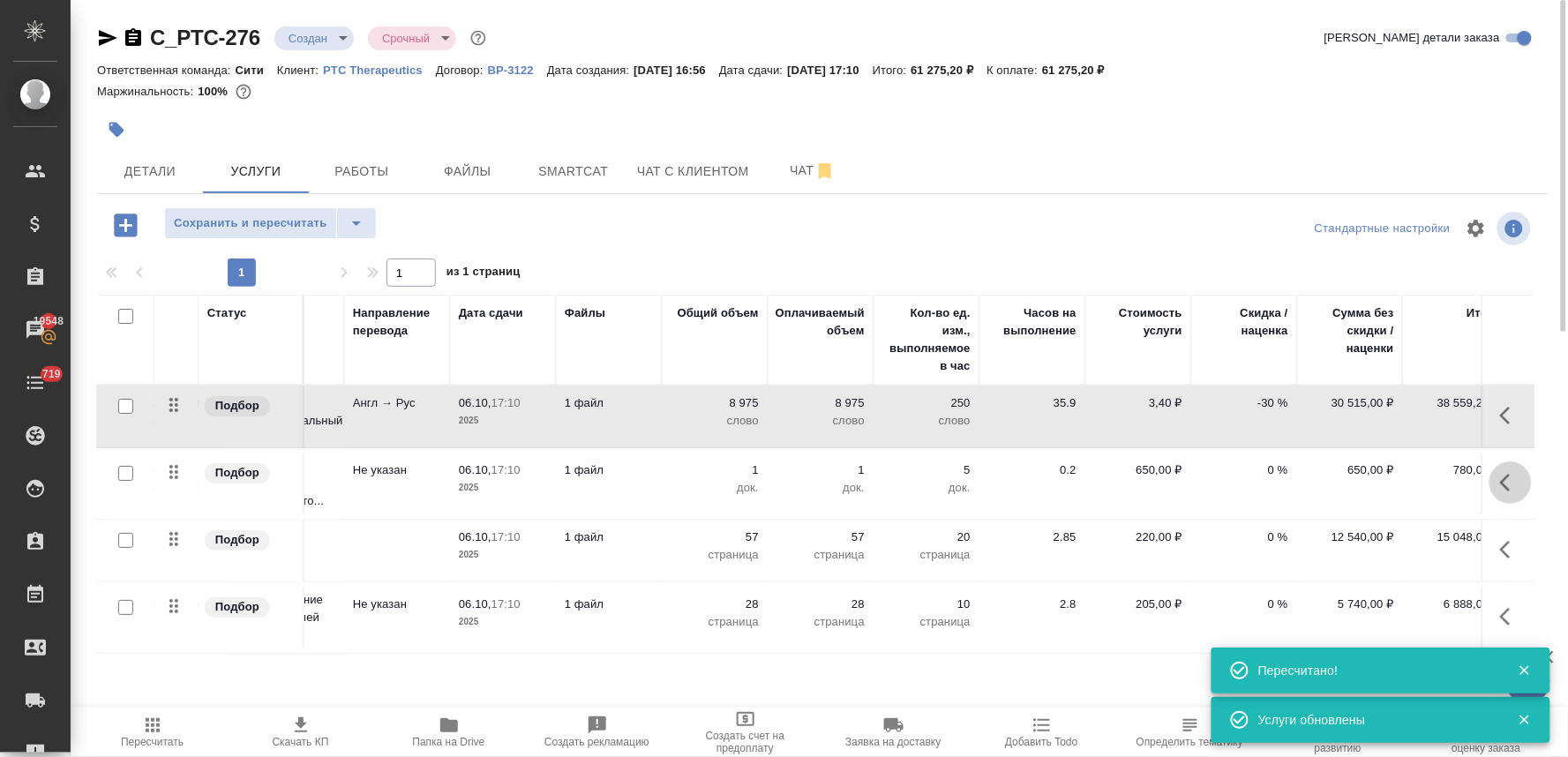
click at [1505, 479] on icon "button" at bounding box center [1505, 483] width 11 height 17
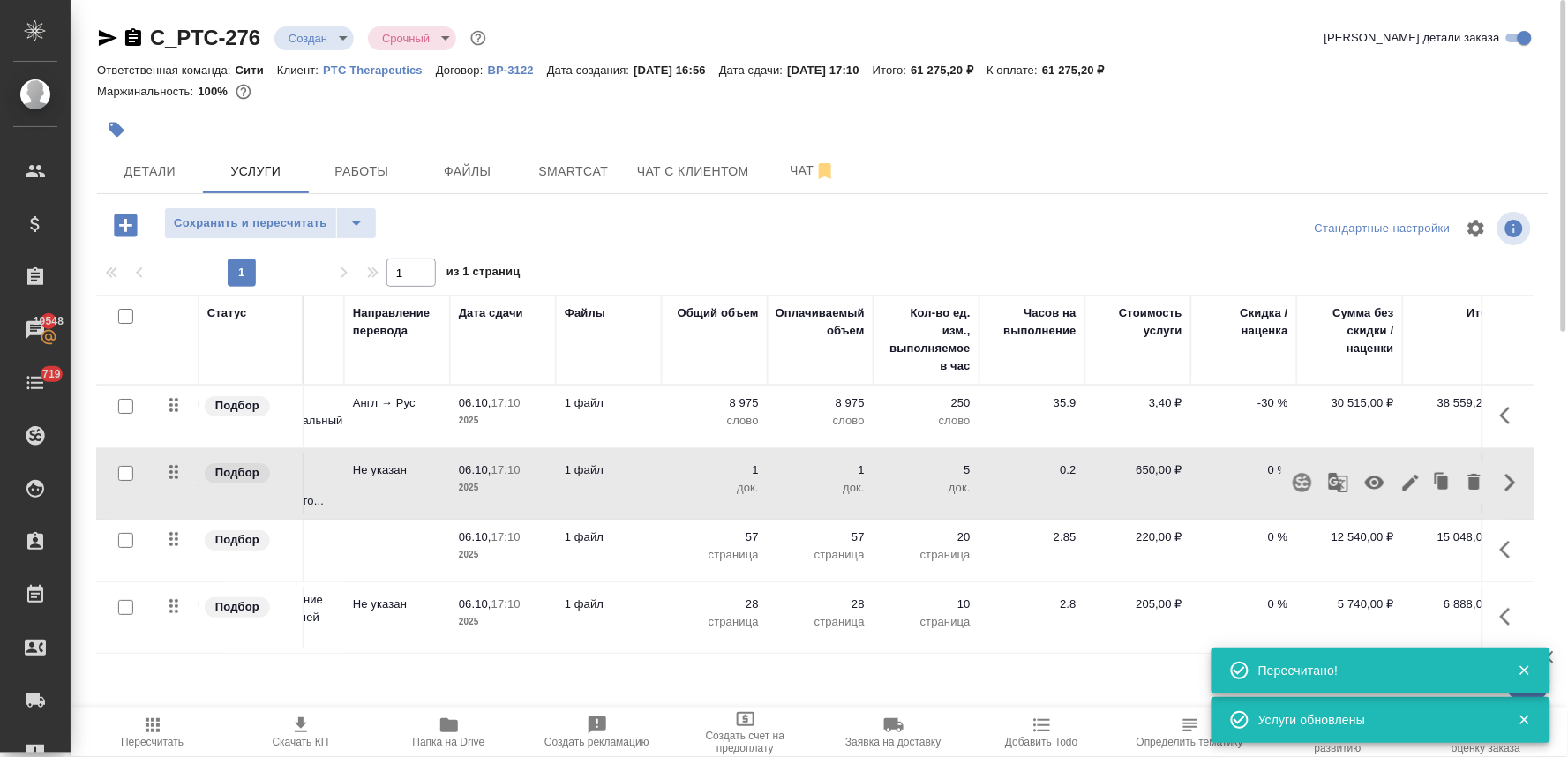
click at [1372, 486] on icon "button" at bounding box center [1374, 483] width 21 height 21
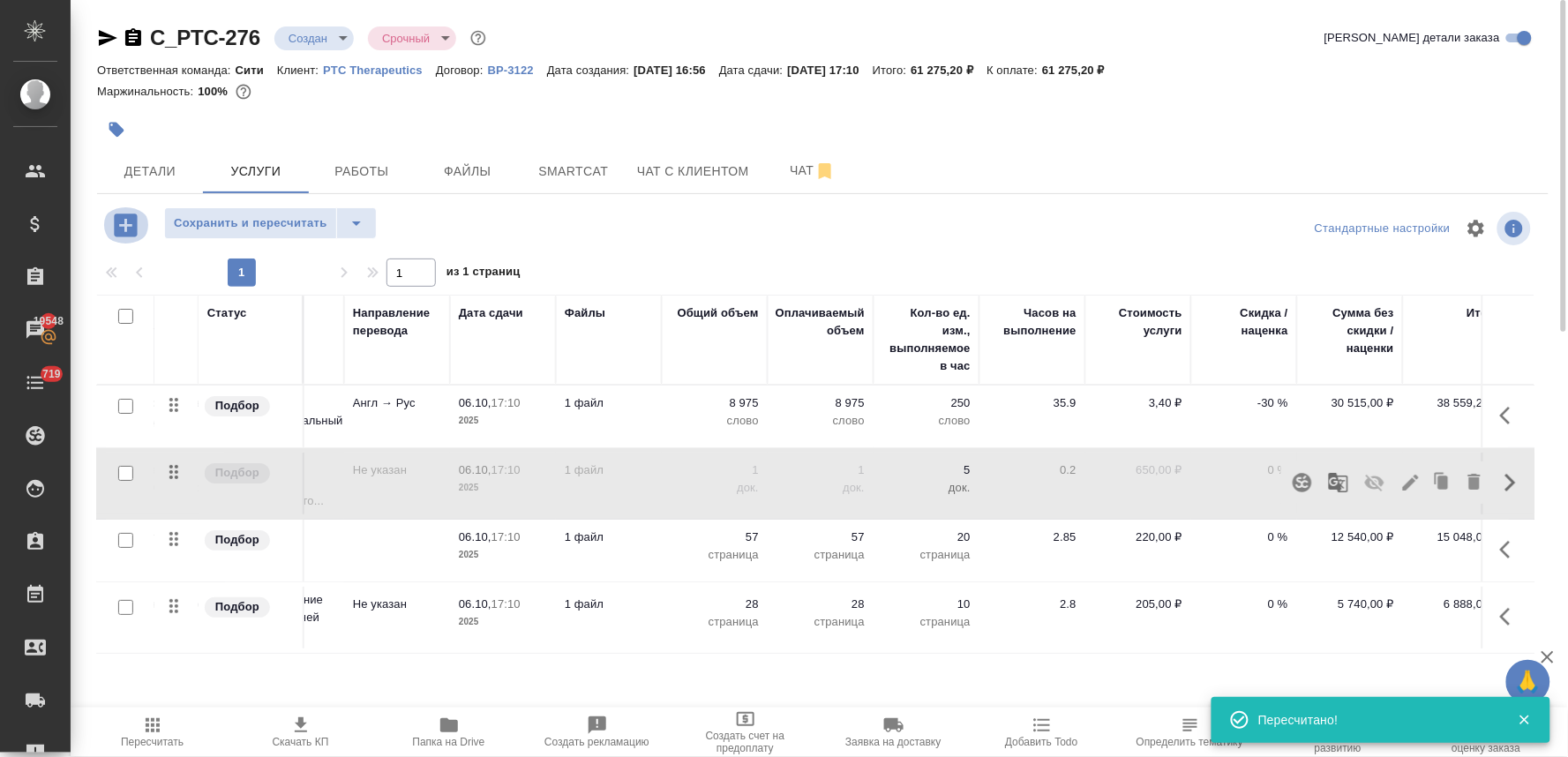
click at [120, 225] on icon "button" at bounding box center [125, 226] width 31 height 31
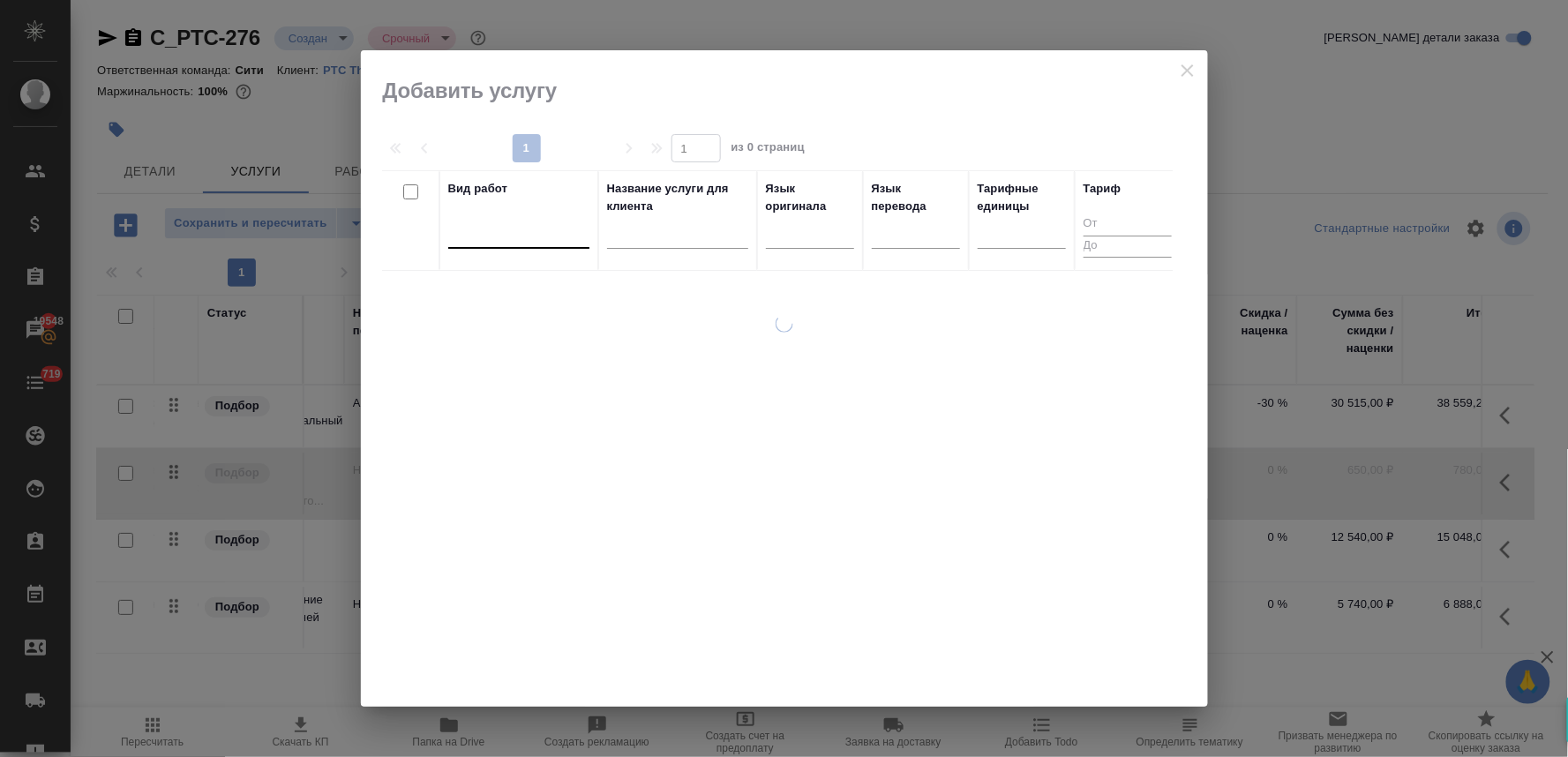
click at [569, 235] on div at bounding box center [519, 230] width 141 height 26
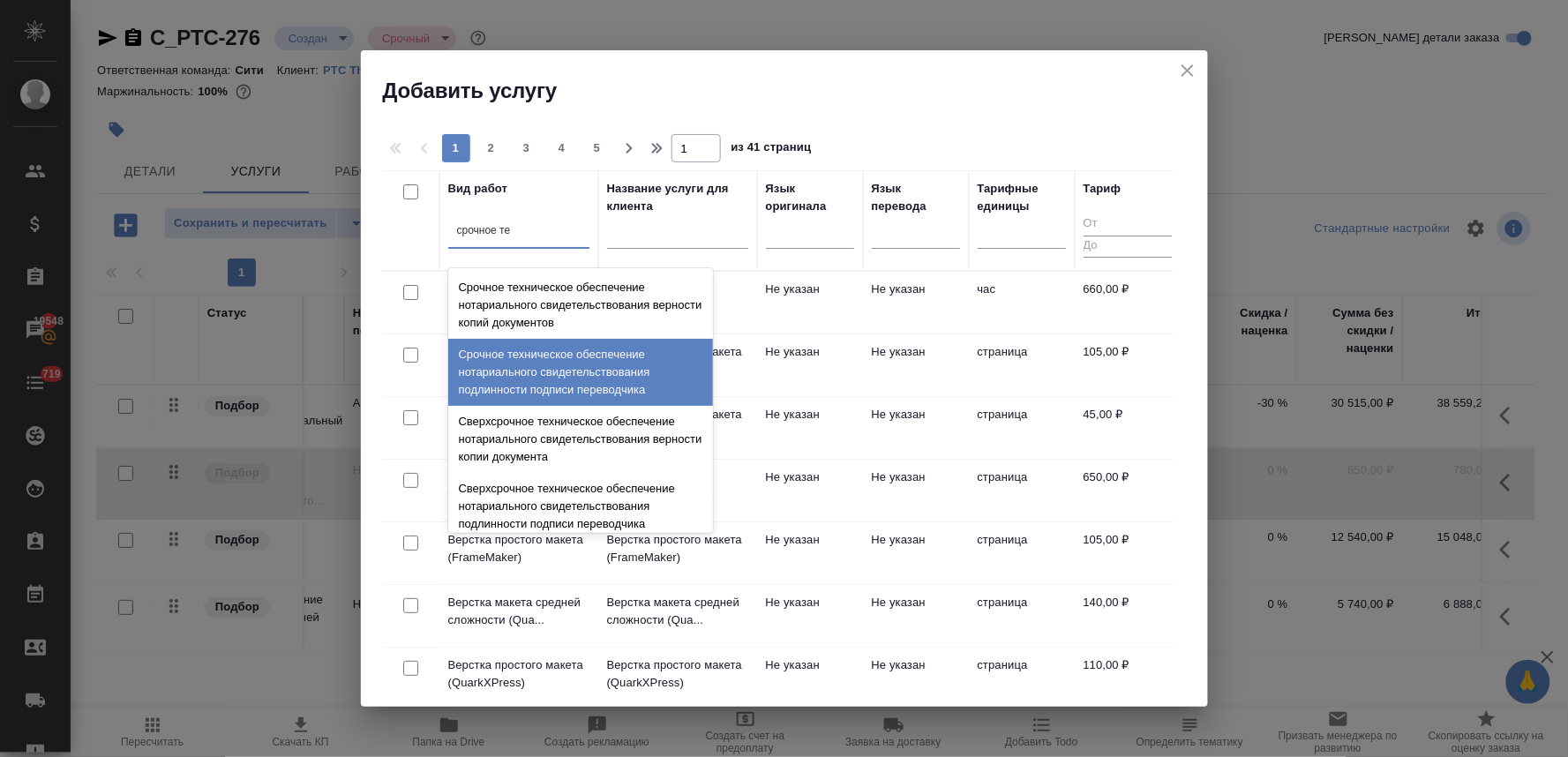
click at [558, 368] on div "Срочное техническое обеспечение нотариального свидетельствования подлинности по…" at bounding box center [580, 373] width 265 height 67
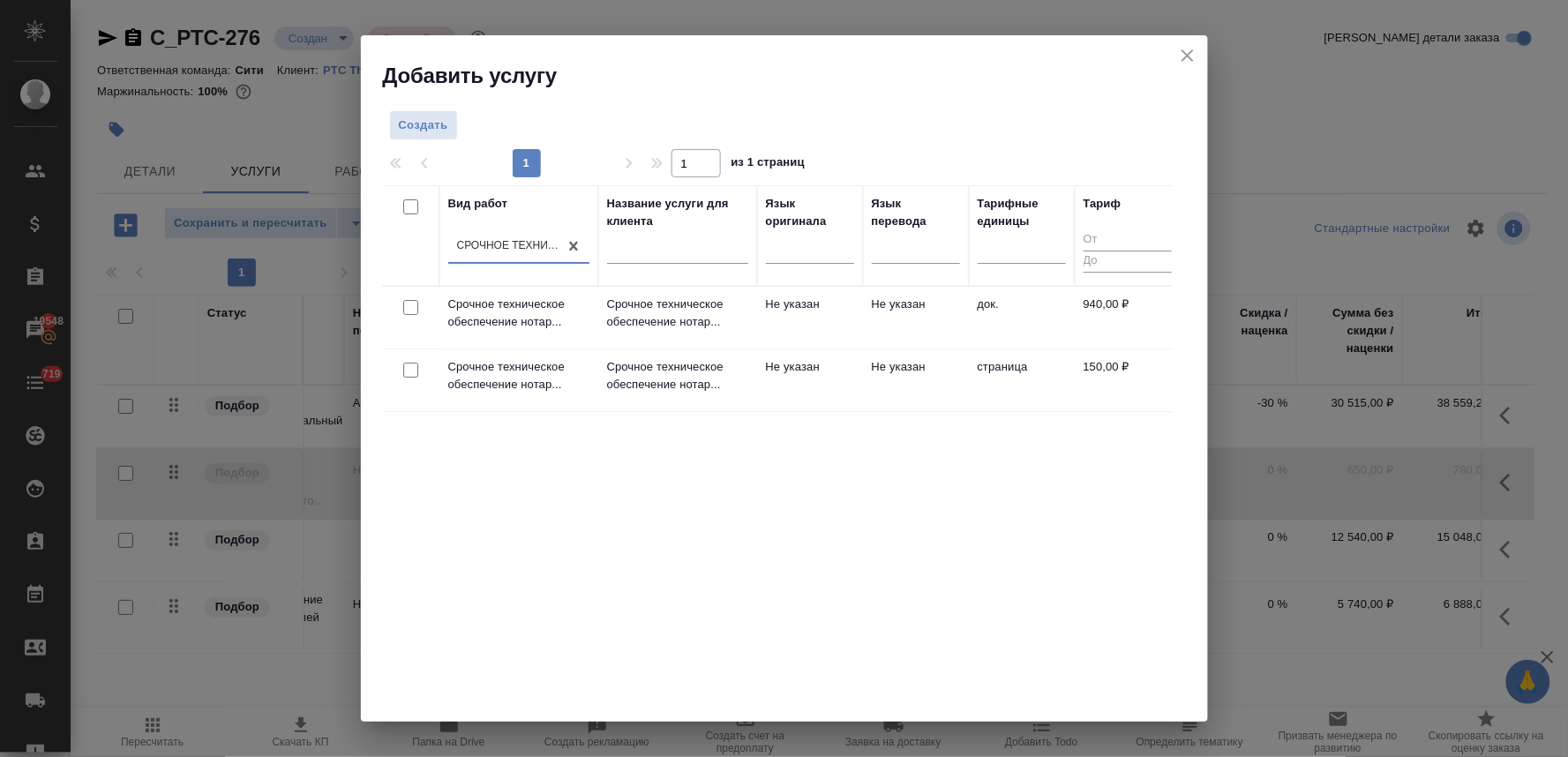
click at [408, 305] on input "checkbox" at bounding box center [411, 308] width 15 height 15
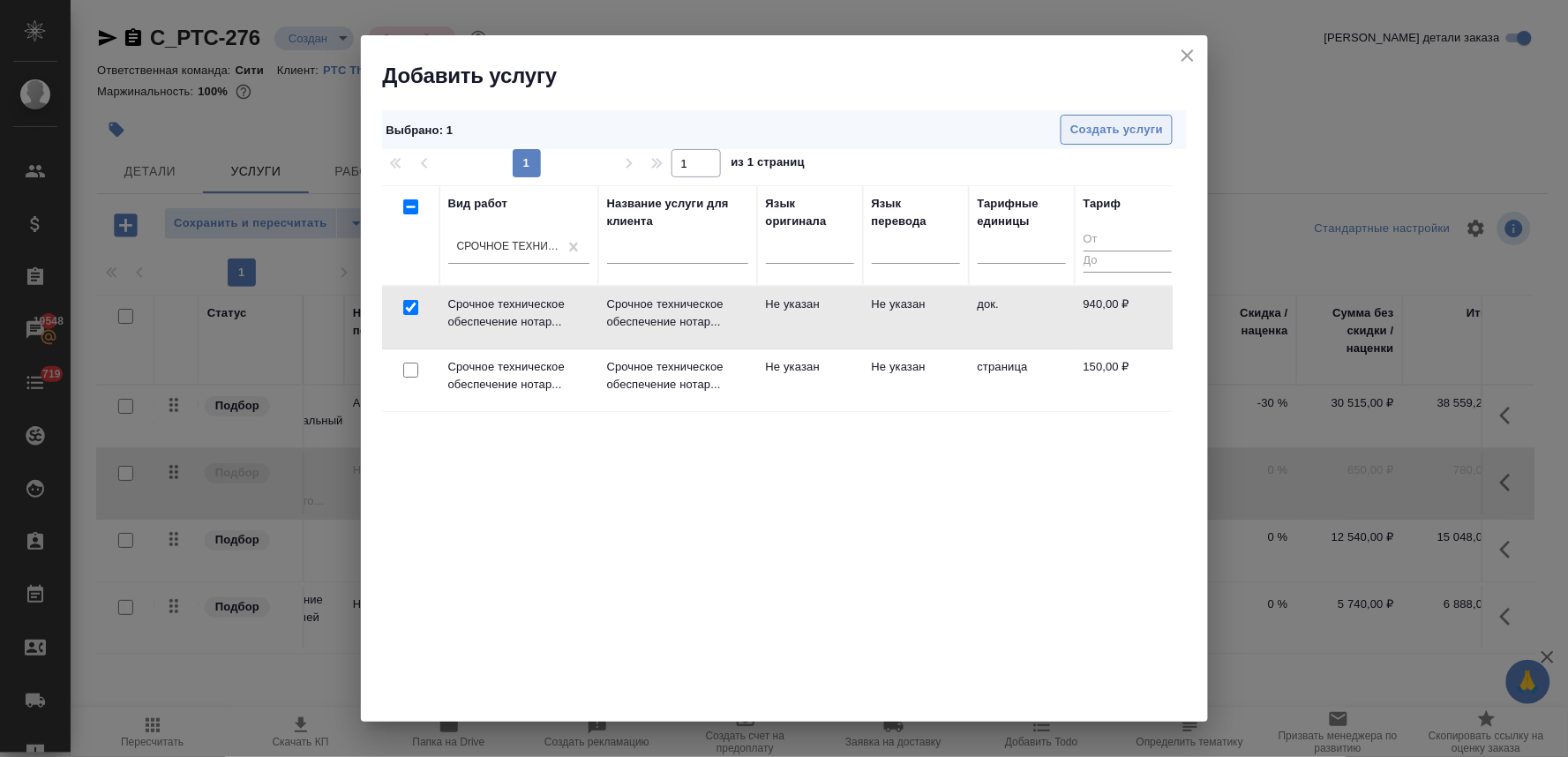
click at [1077, 128] on span "Создать услуги" at bounding box center [1116, 130] width 93 height 20
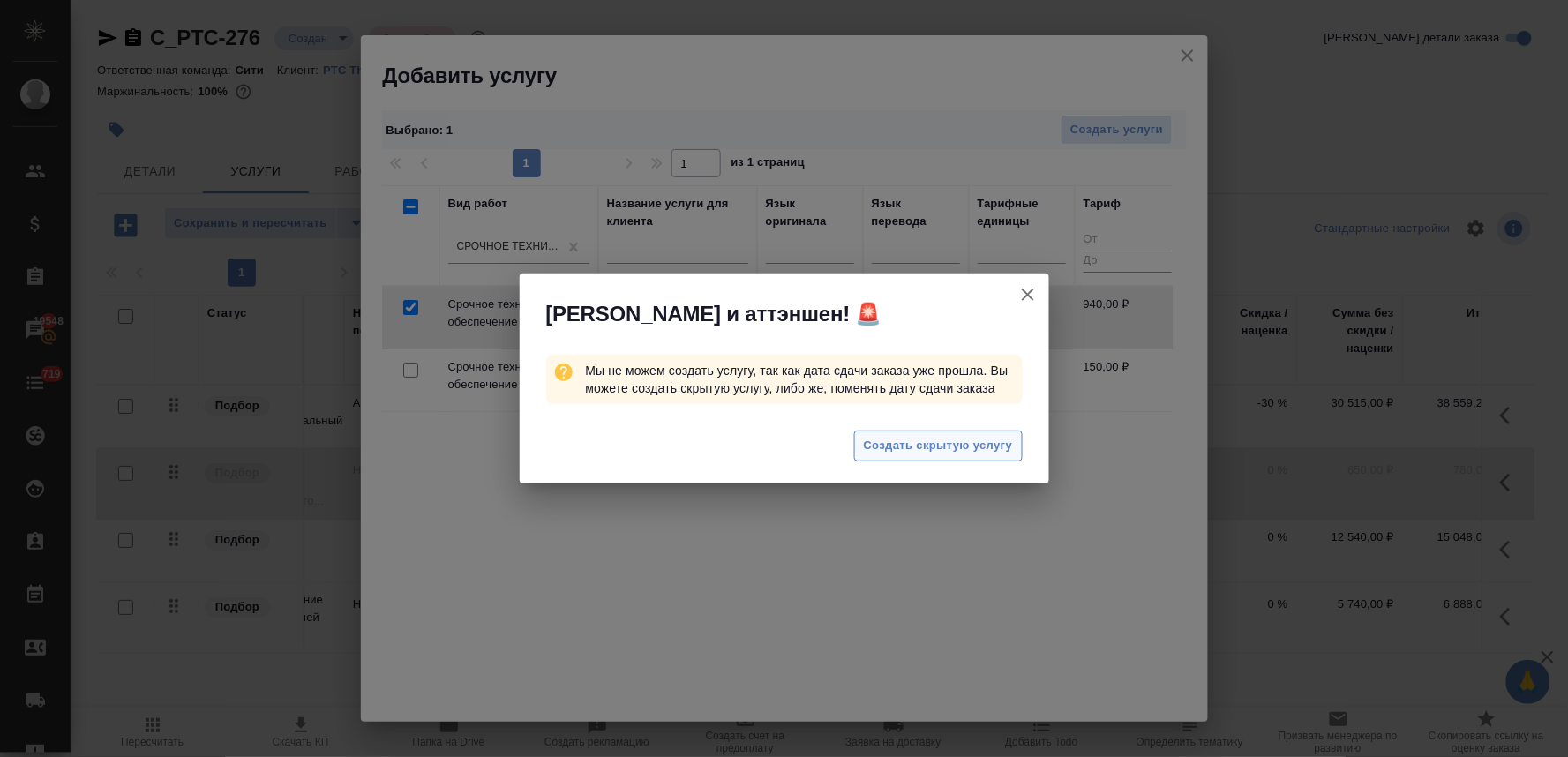
click at [935, 431] on button "Создать скрытую услугу" at bounding box center [938, 446] width 168 height 31
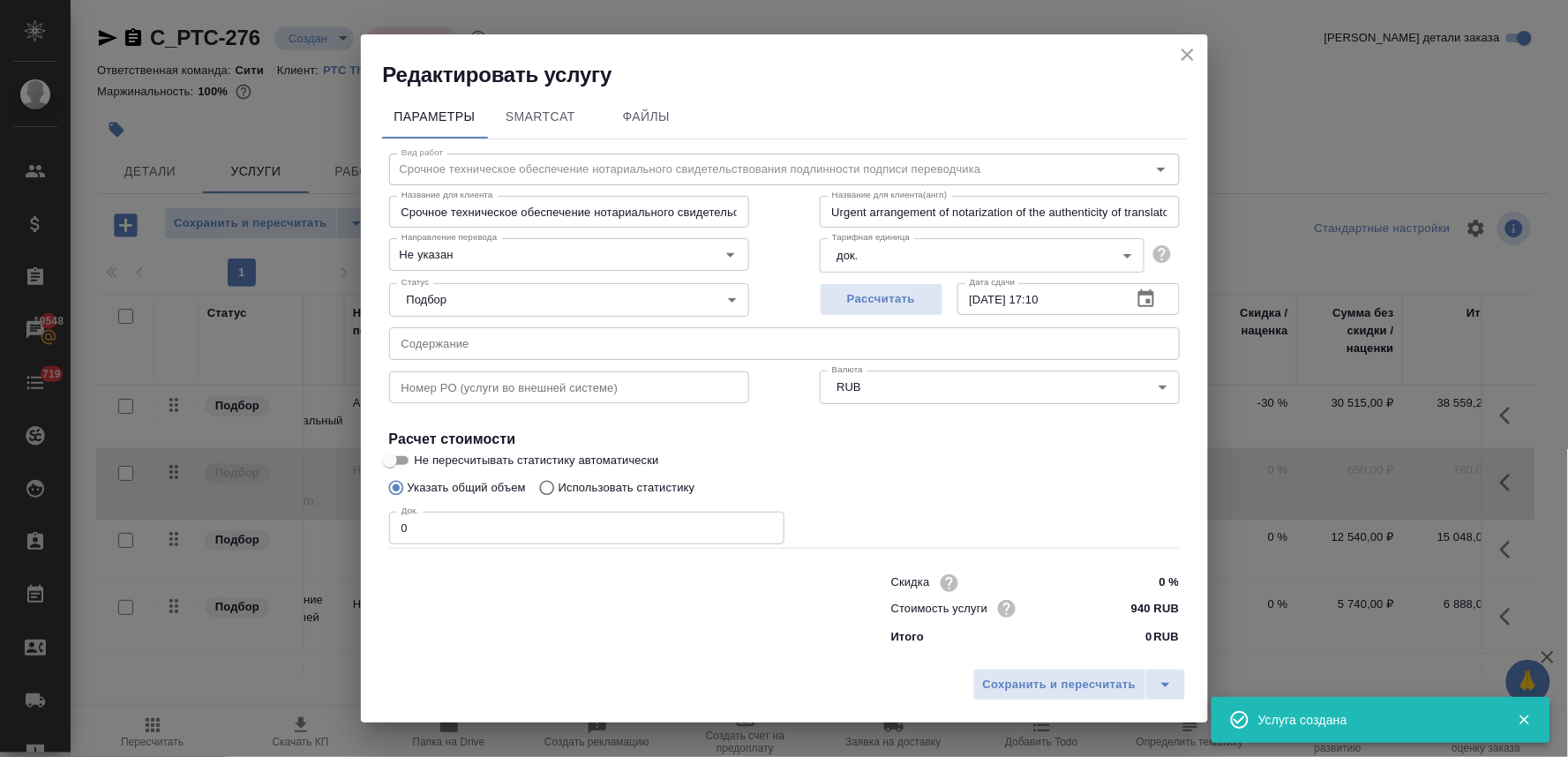
click at [496, 346] on input "text" at bounding box center [784, 343] width 790 height 32
paste input "СРР Сэфаенс"
drag, startPoint x: 431, startPoint y: 530, endPoint x: 293, endPoint y: 530, distance: 138.0
click at [295, 536] on div "Редактировать услугу Параметры SmartCat Файлы Вид работ Срочное техническое обе…" at bounding box center [784, 378] width 1568 height 757
click at [1056, 684] on span "Сохранить и пересчитать" at bounding box center [1060, 684] width 154 height 20
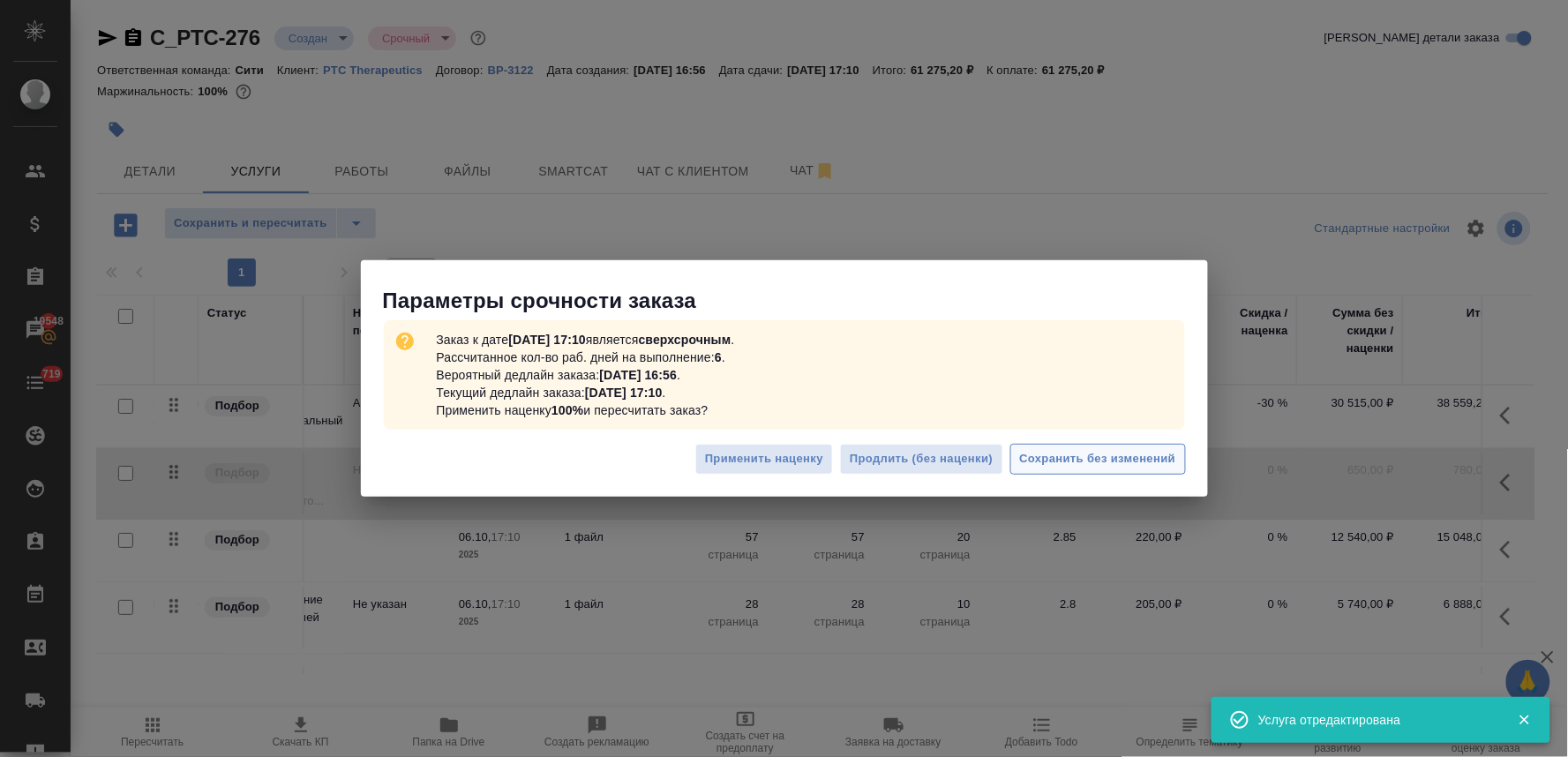
click at [1168, 470] on button "Сохранить без изменений" at bounding box center [1098, 459] width 176 height 31
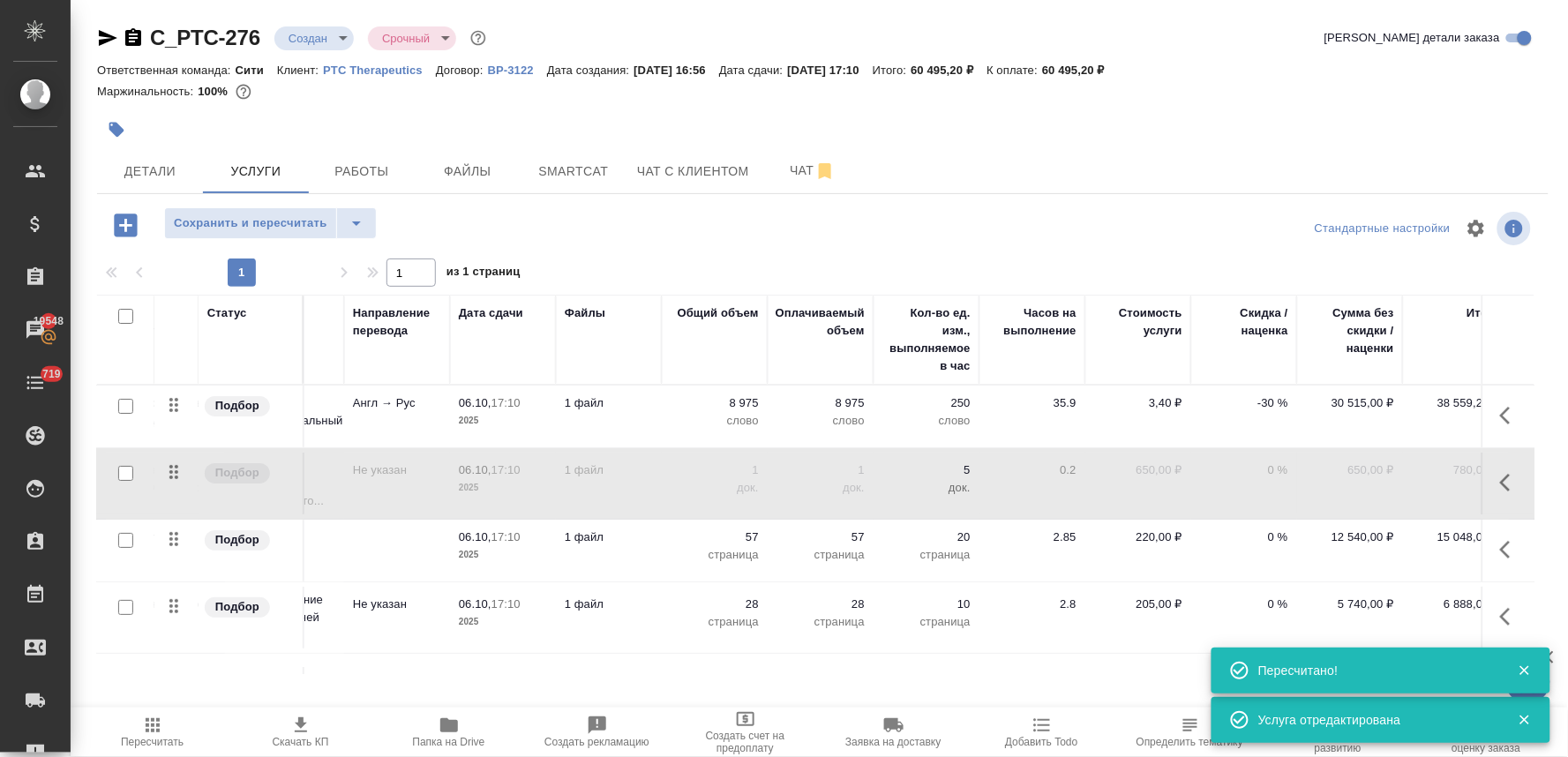
scroll to position [84, 199]
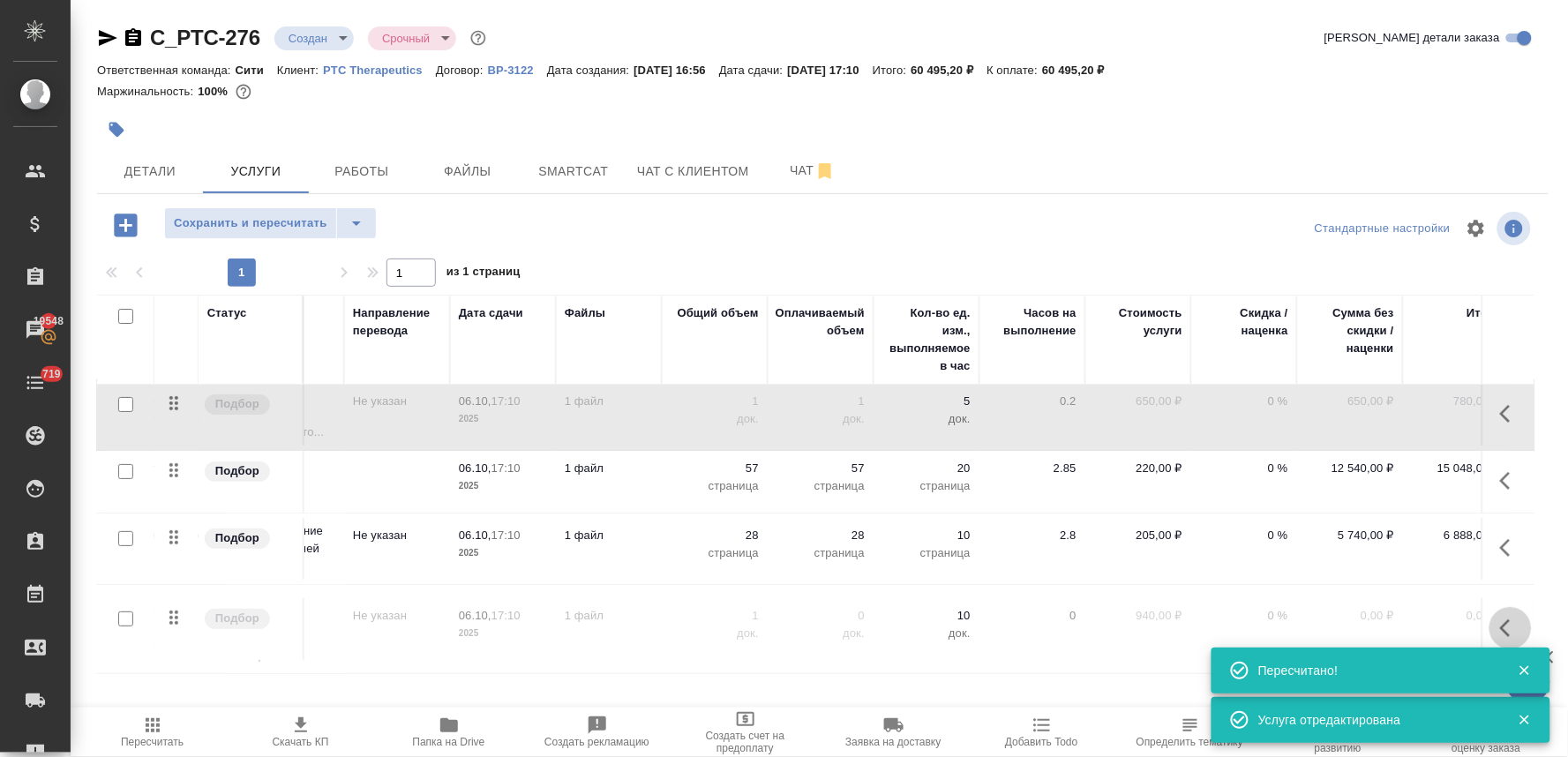
click at [1500, 617] on icon "button" at bounding box center [1511, 628] width 21 height 21
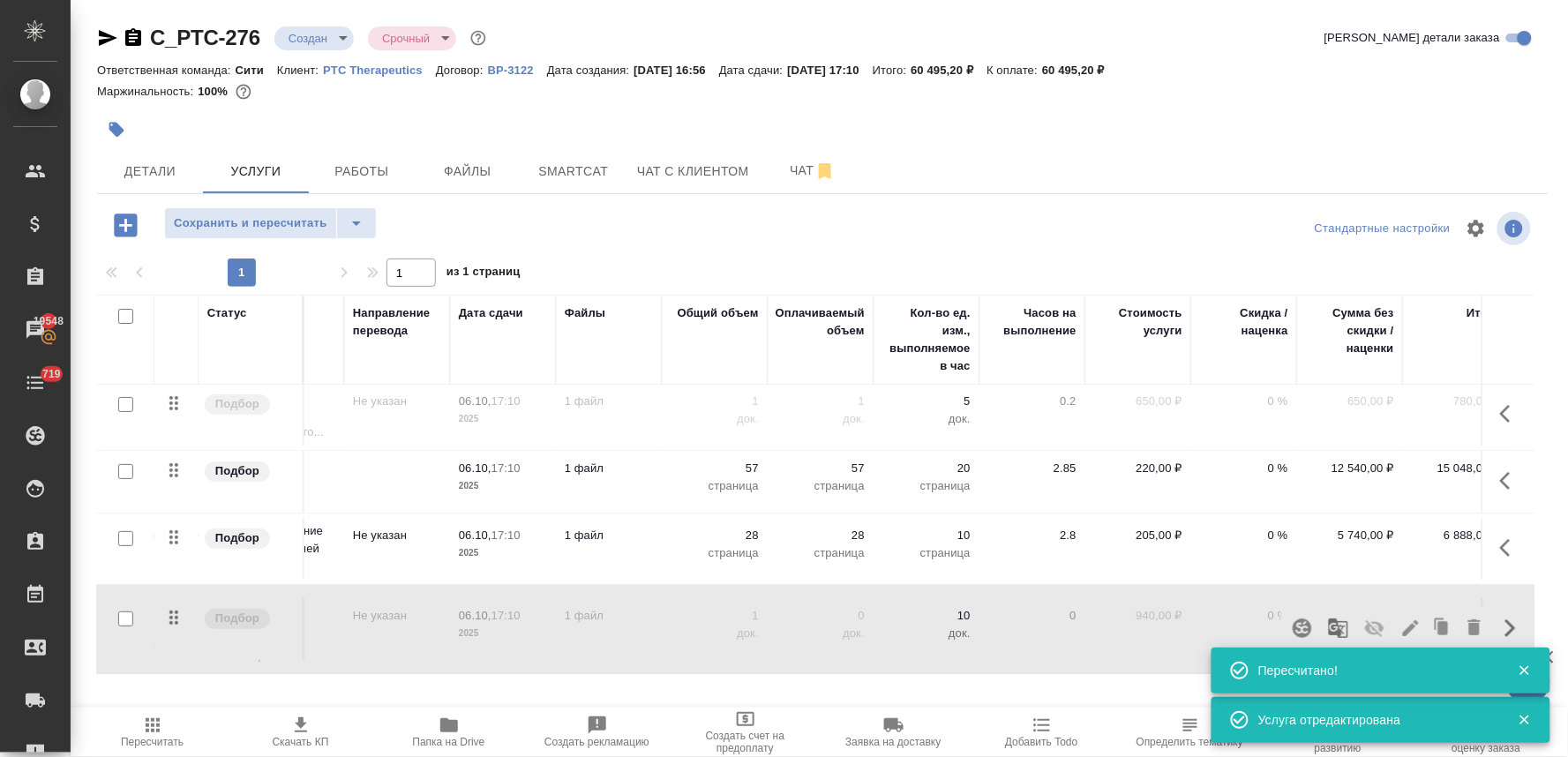
click at [1364, 620] on icon "button" at bounding box center [1374, 629] width 19 height 17
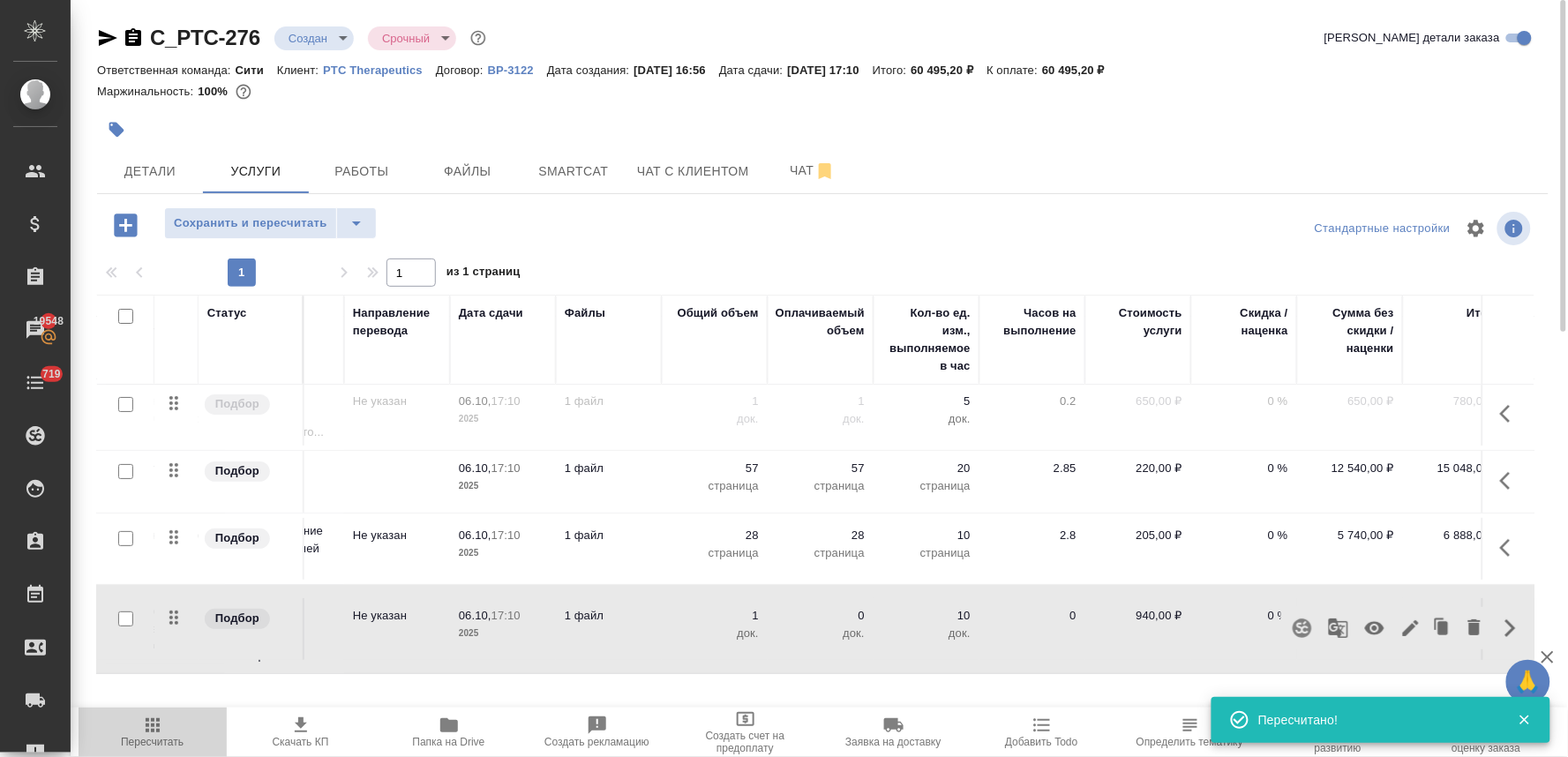
click at [154, 728] on icon "button" at bounding box center [153, 725] width 21 height 21
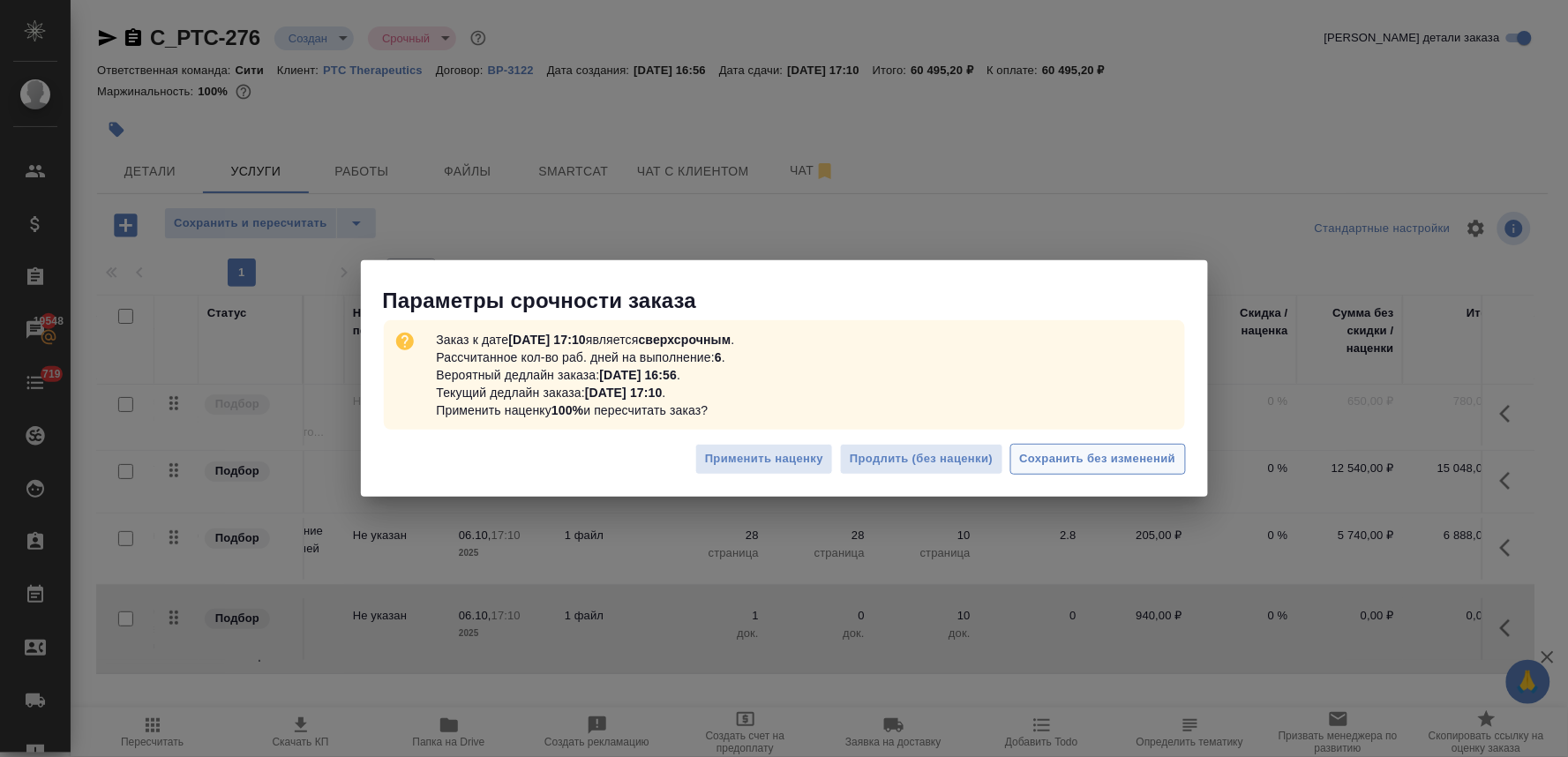
click at [1085, 450] on span "Сохранить без изменений" at bounding box center [1097, 459] width 156 height 20
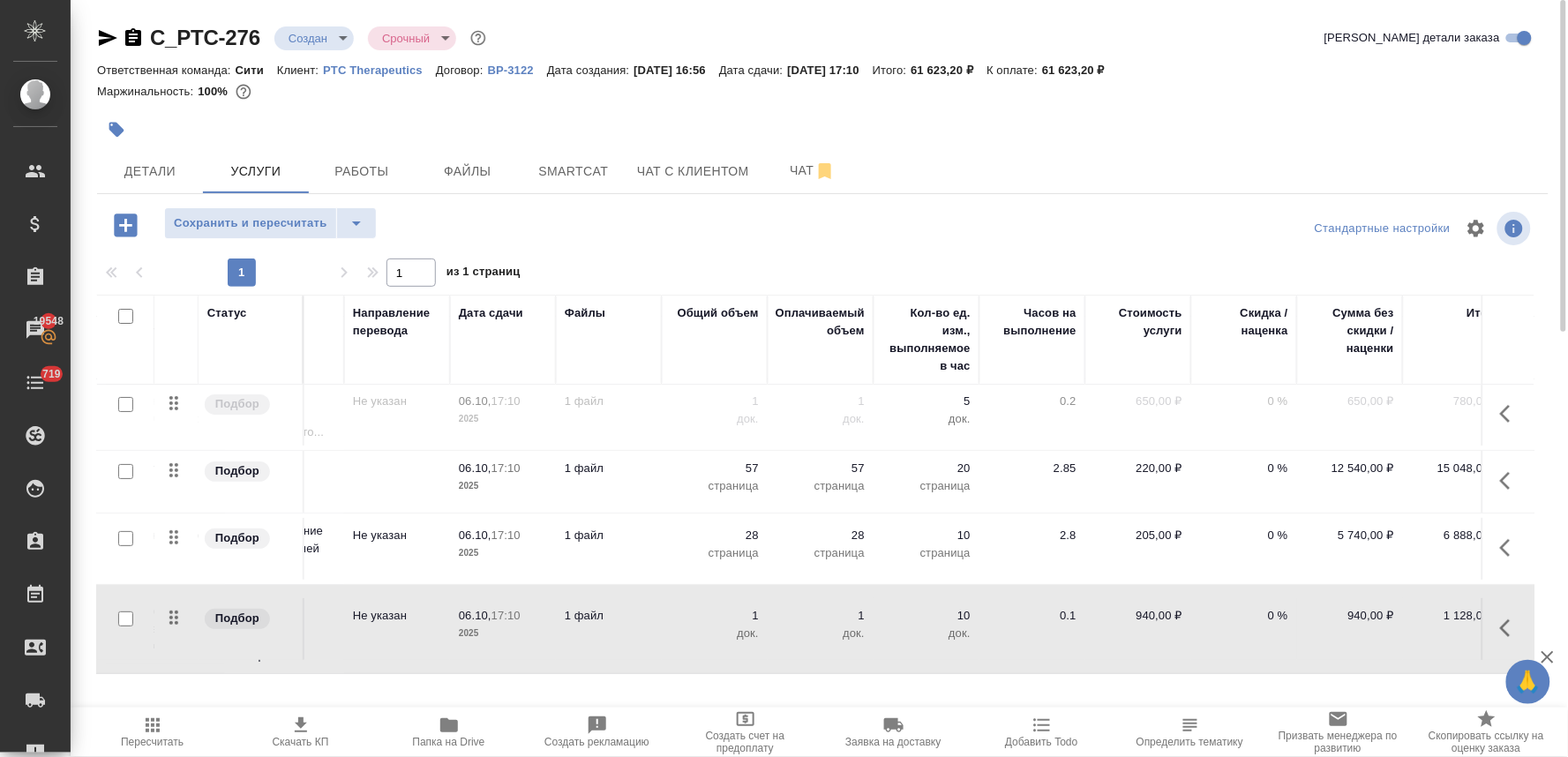
click at [305, 739] on span "Скачать КП" at bounding box center [300, 742] width 56 height 12
click at [1484, 135] on div at bounding box center [823, 129] width 1451 height 39
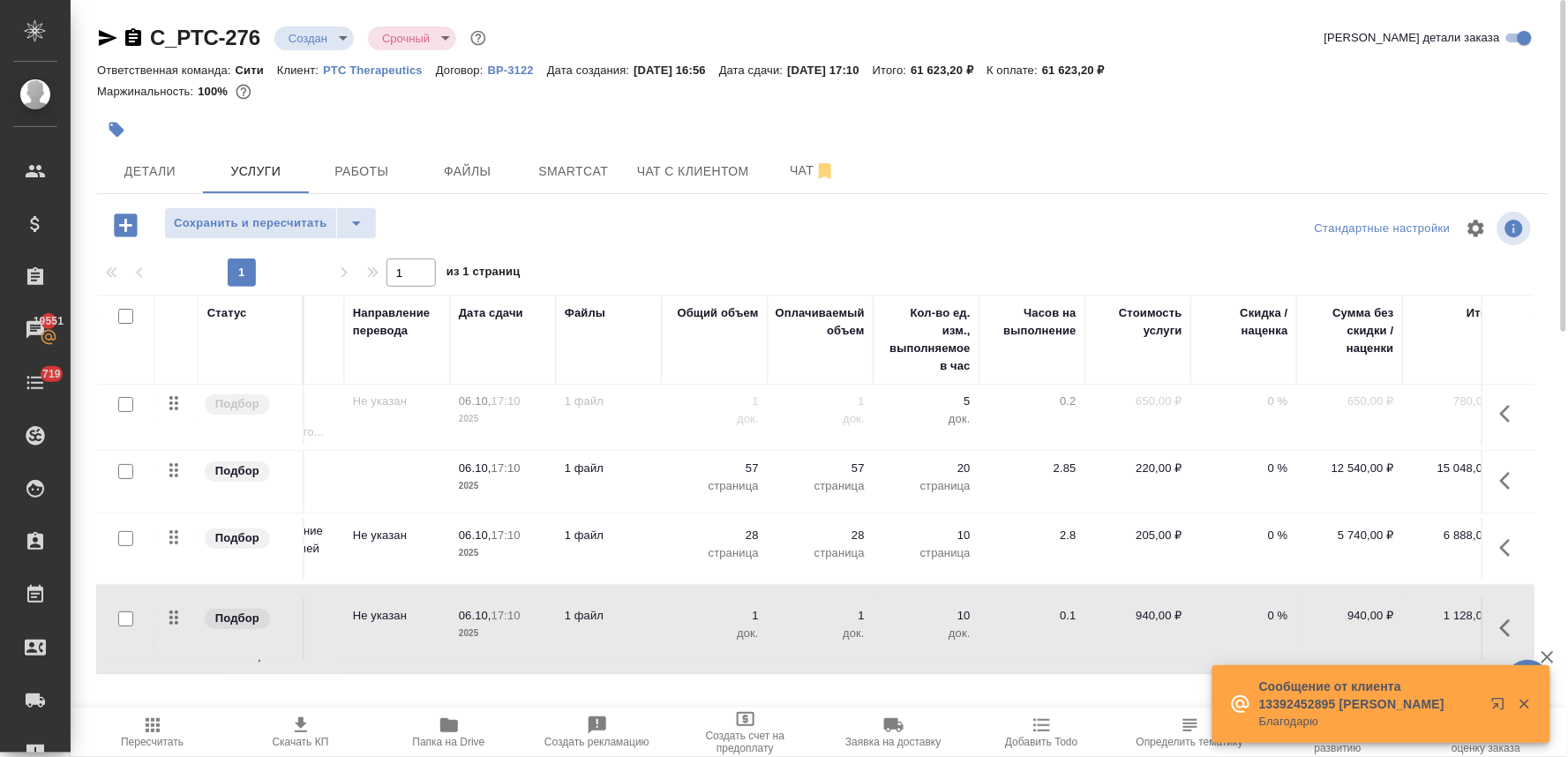
scroll to position [84, 239]
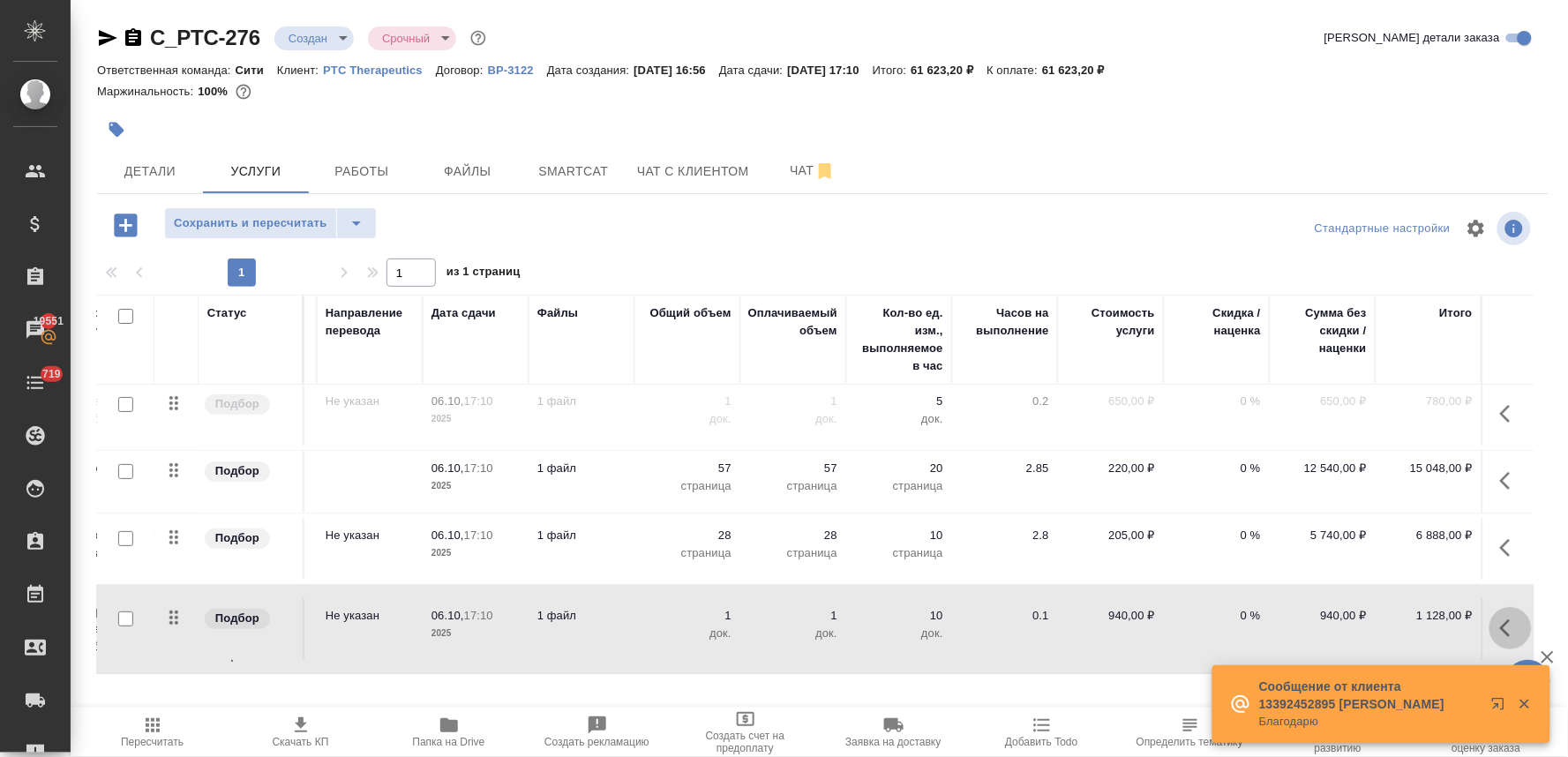
click at [1500, 617] on icon "button" at bounding box center [1511, 628] width 21 height 21
click at [1468, 619] on icon "button" at bounding box center [1473, 627] width 12 height 16
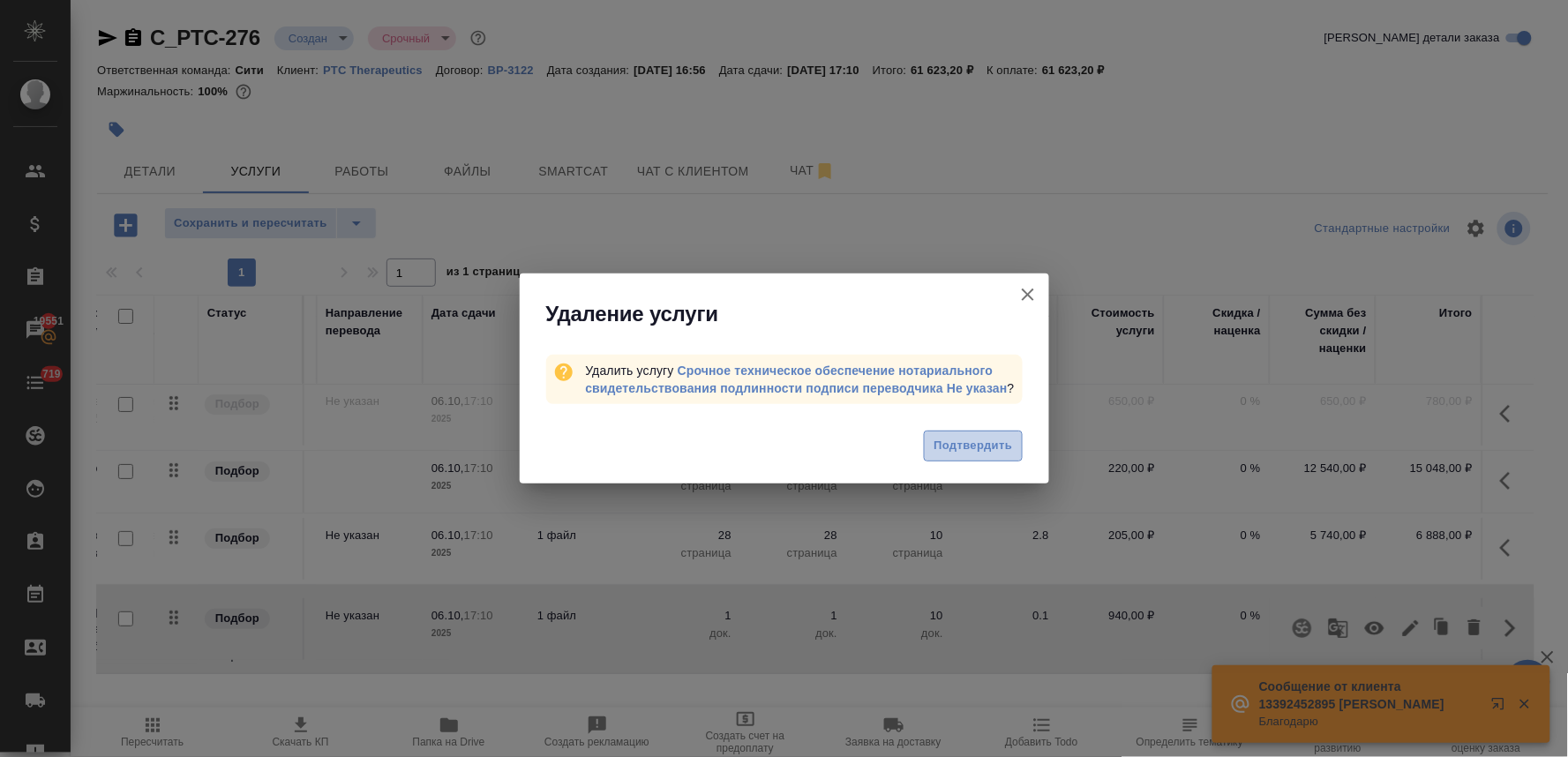
click at [983, 446] on span "Подтвердить" at bounding box center [973, 445] width 78 height 20
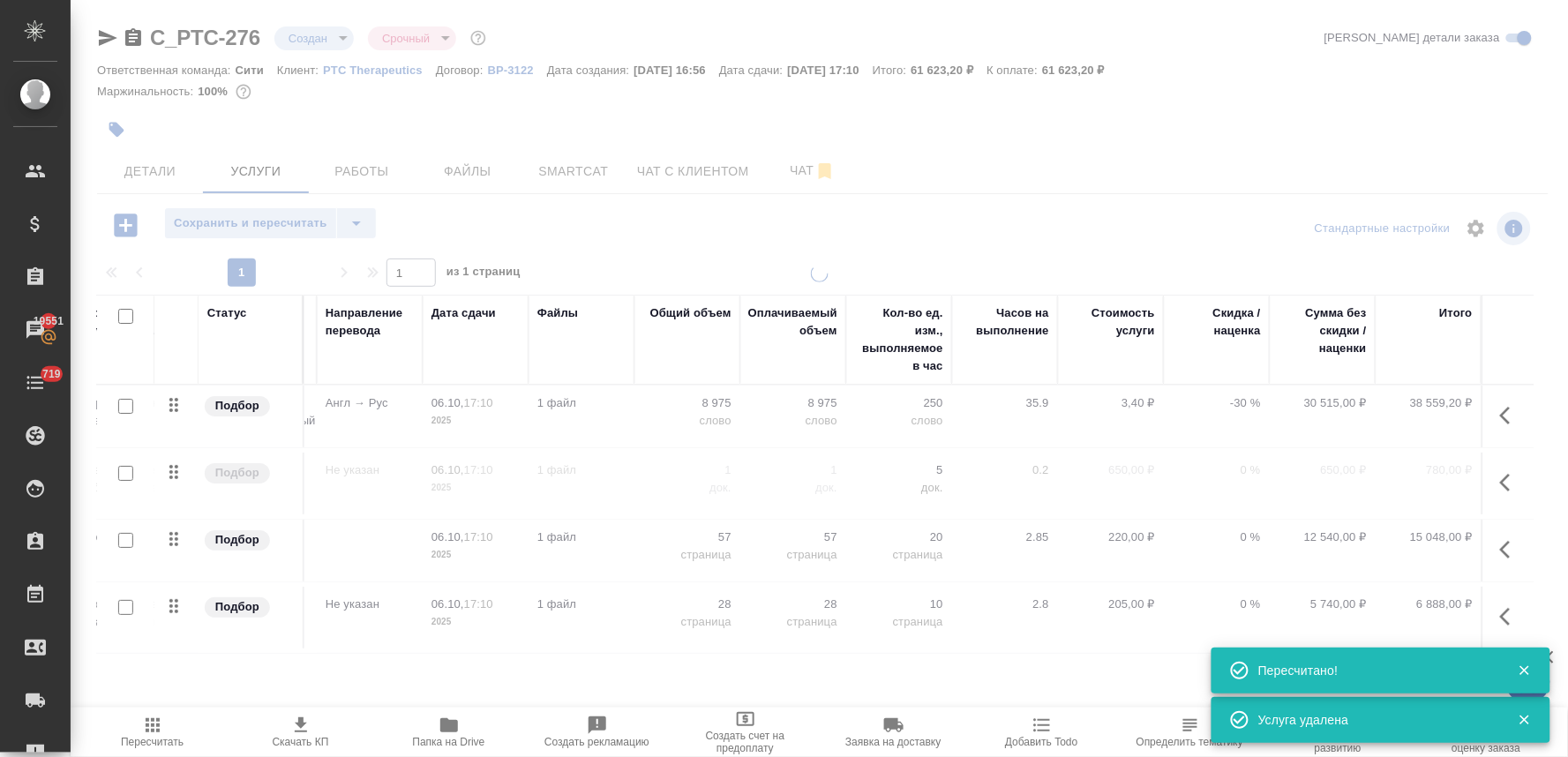
scroll to position [0, 225]
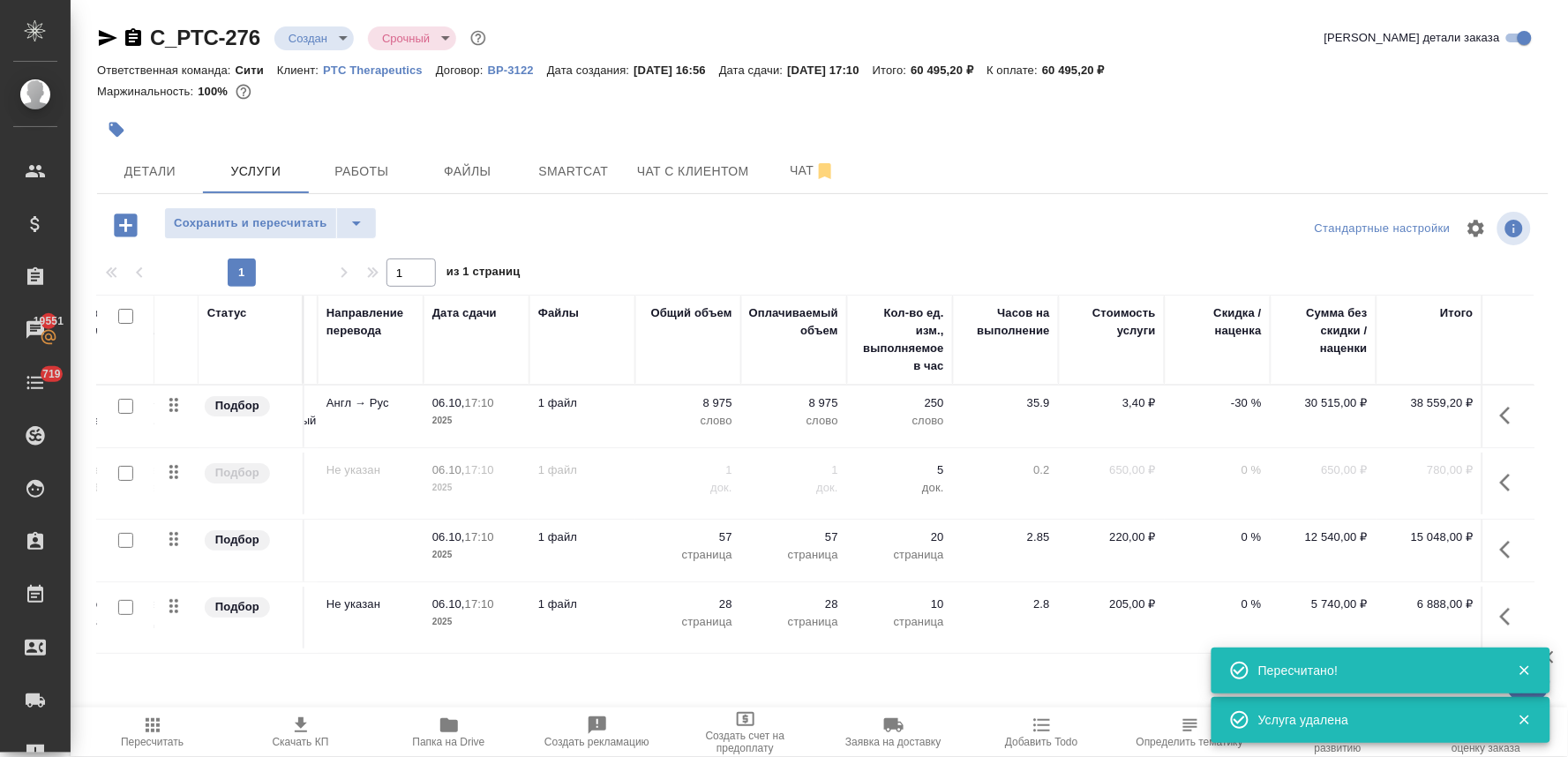
click at [1513, 474] on icon "button" at bounding box center [1511, 483] width 21 height 21
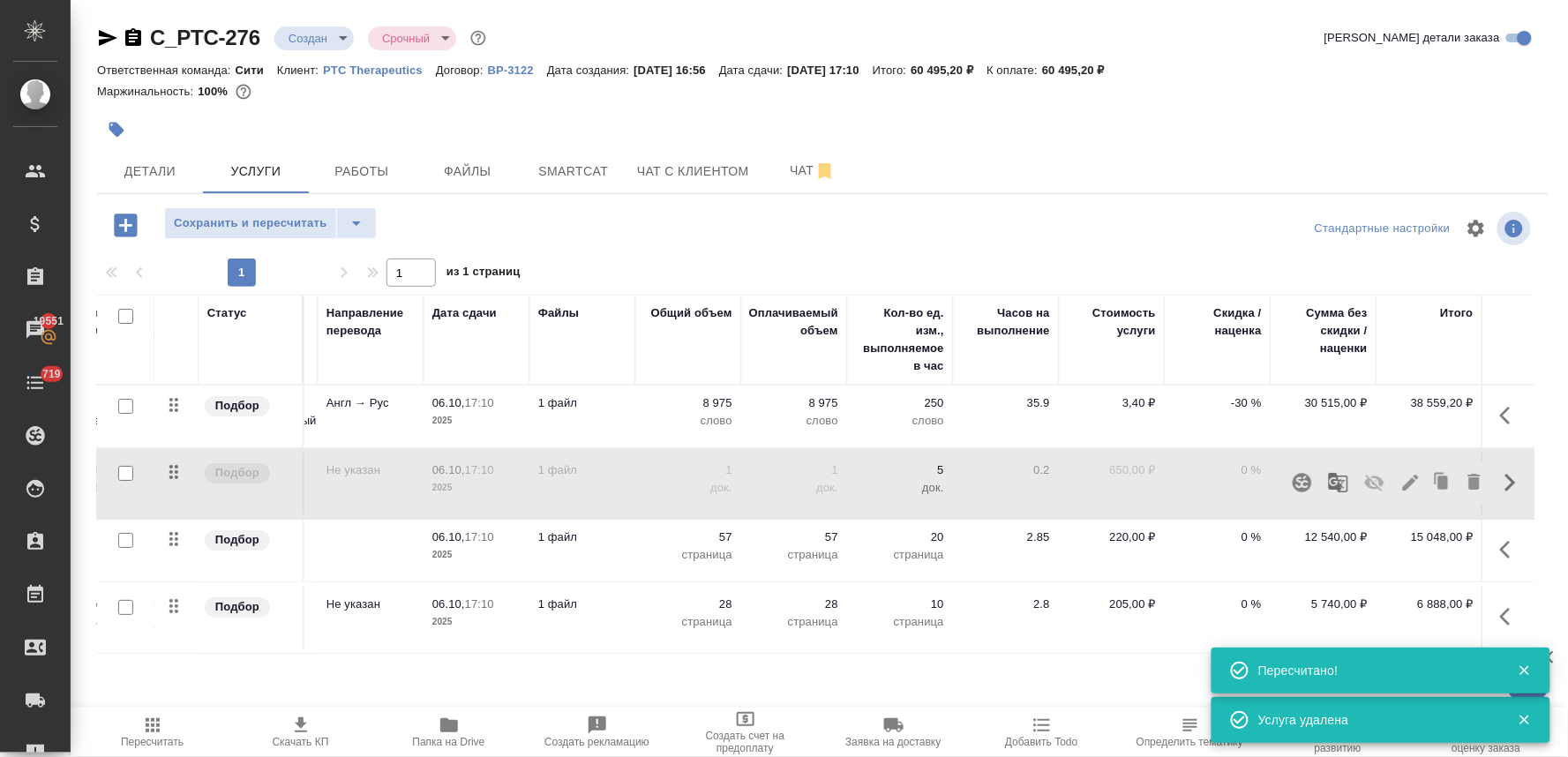
click at [1379, 487] on icon "button" at bounding box center [1374, 484] width 19 height 17
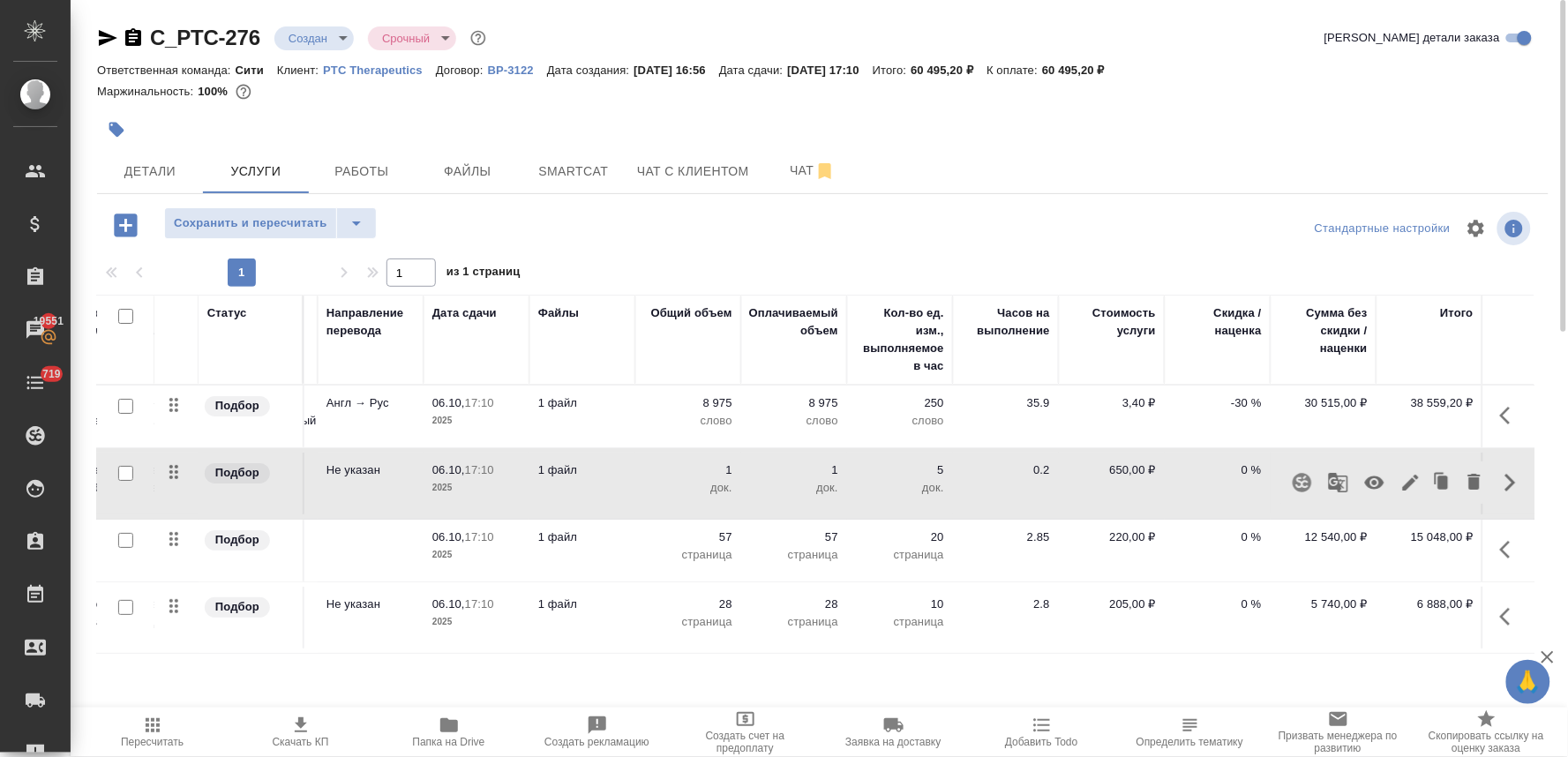
click at [1190, 243] on div "Стандартные настройки" at bounding box center [1299, 228] width 469 height 42
click at [1135, 532] on p "220,00 ₽" at bounding box center [1111, 537] width 88 height 17
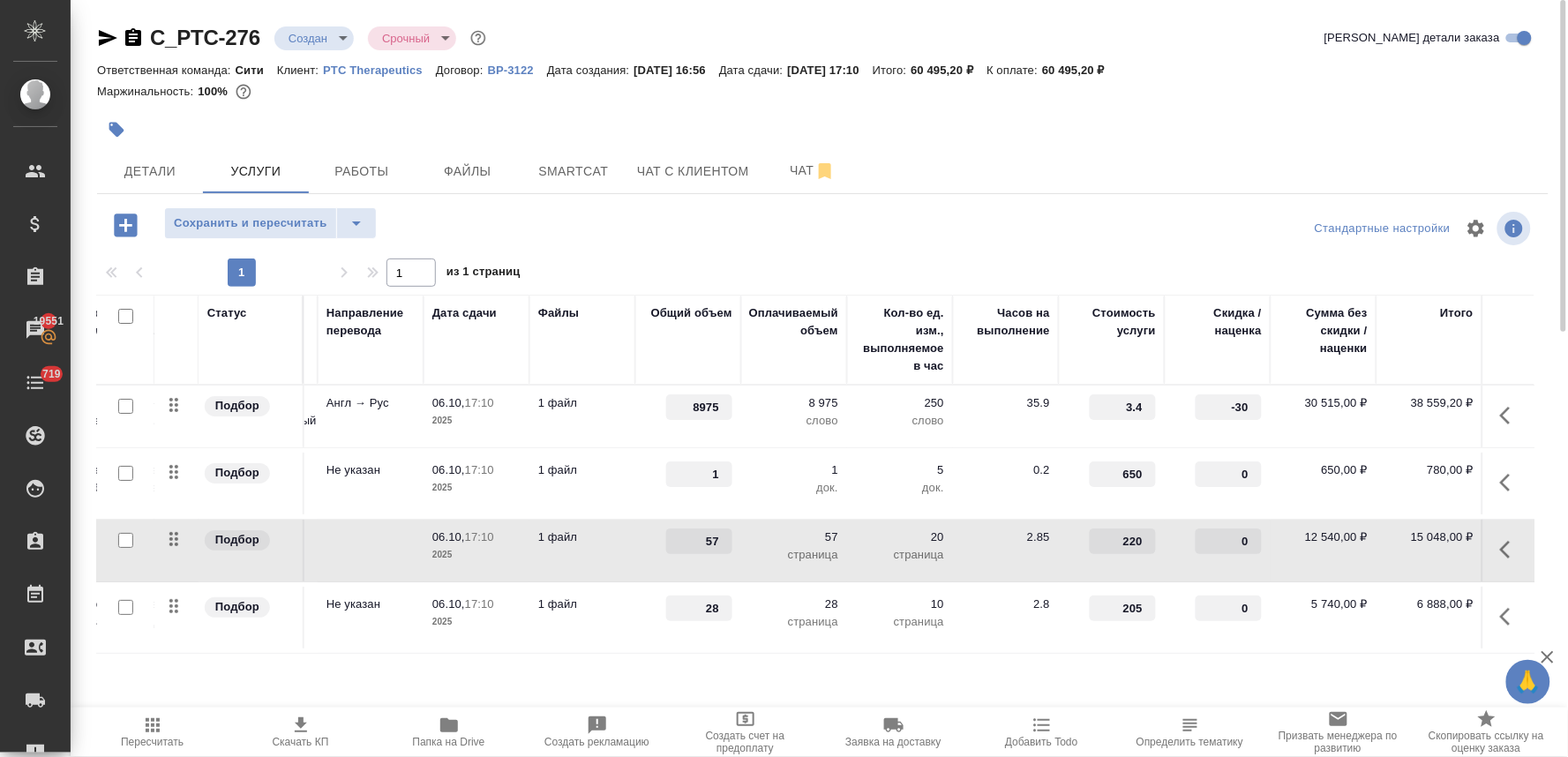
click at [1133, 543] on input "220" at bounding box center [1122, 541] width 66 height 26
drag, startPoint x: 1215, startPoint y: 408, endPoint x: 1281, endPoint y: 408, distance: 66.0
click at [1281, 408] on tr "Подбор Профессиональный перевод с ... Перевод Профессиональный Англ → Рус 06.10…" at bounding box center [703, 417] width 1663 height 63
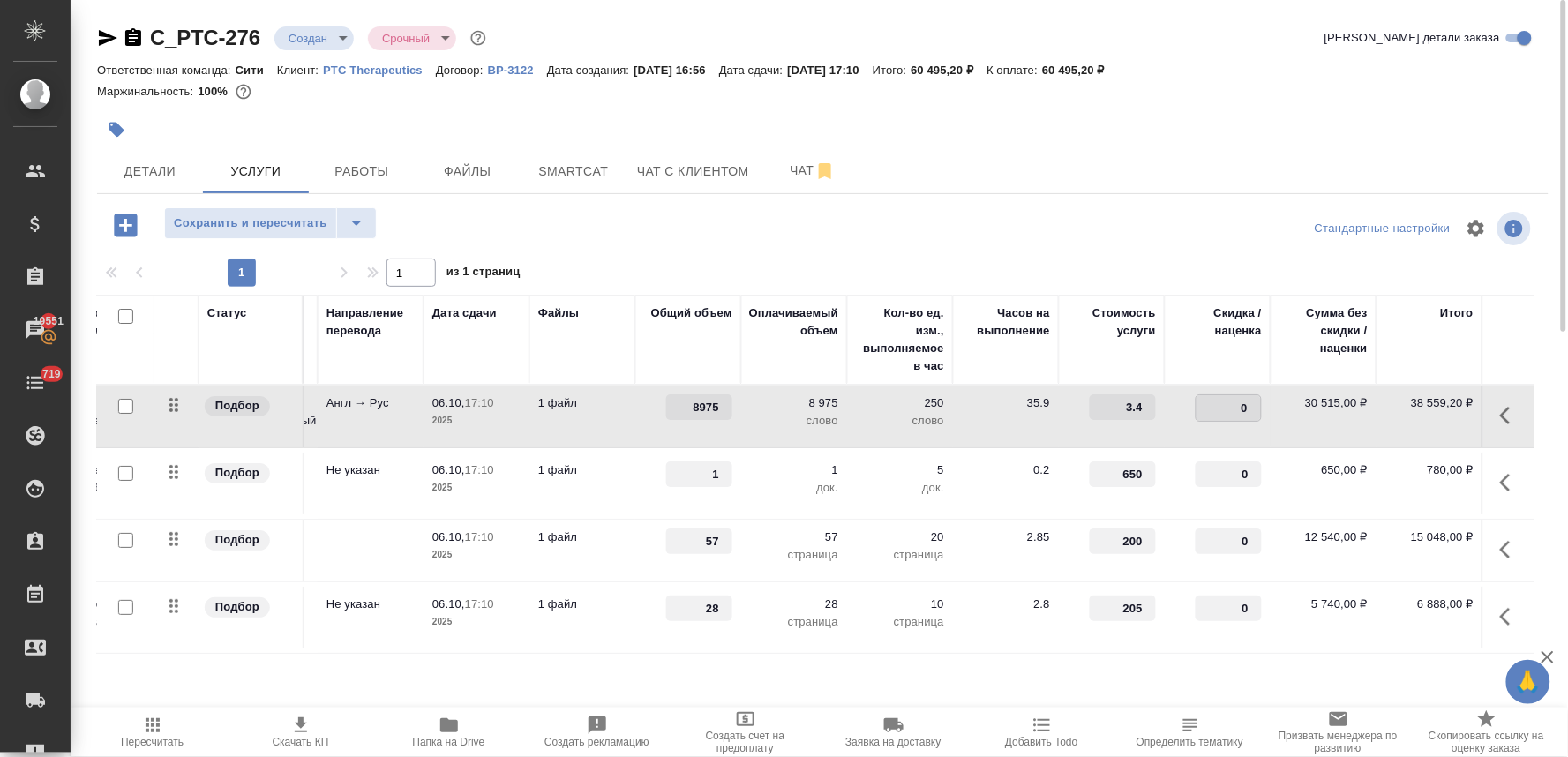
click at [1096, 190] on div "Детали Услуги Работы Файлы Smartcat Чат с клиентом Чат" at bounding box center [823, 171] width 1451 height 44
click at [268, 222] on span "Сохранить и пересчитать" at bounding box center [250, 223] width 154 height 20
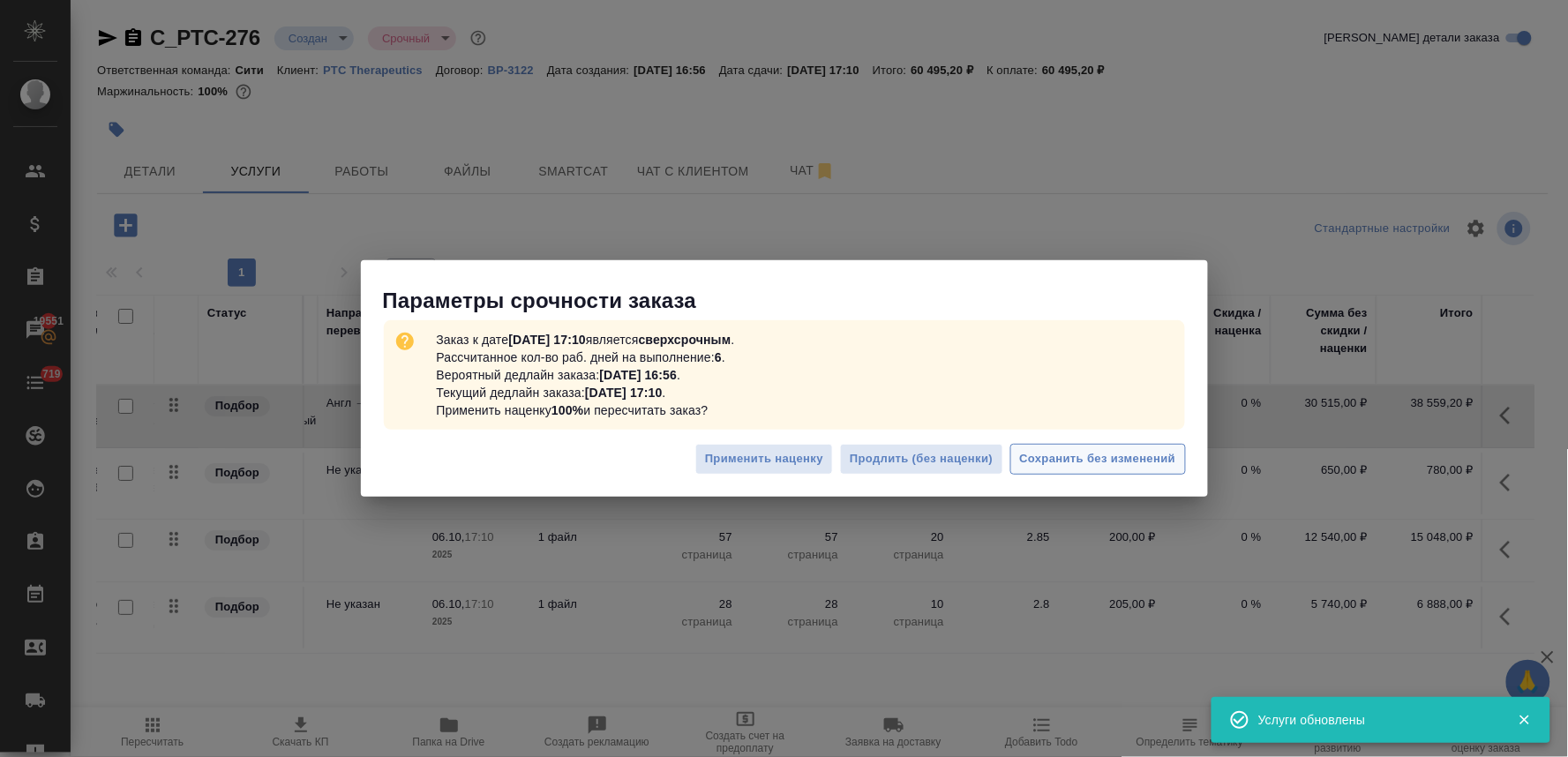
click at [1084, 465] on span "Сохранить без изменений" at bounding box center [1097, 459] width 156 height 20
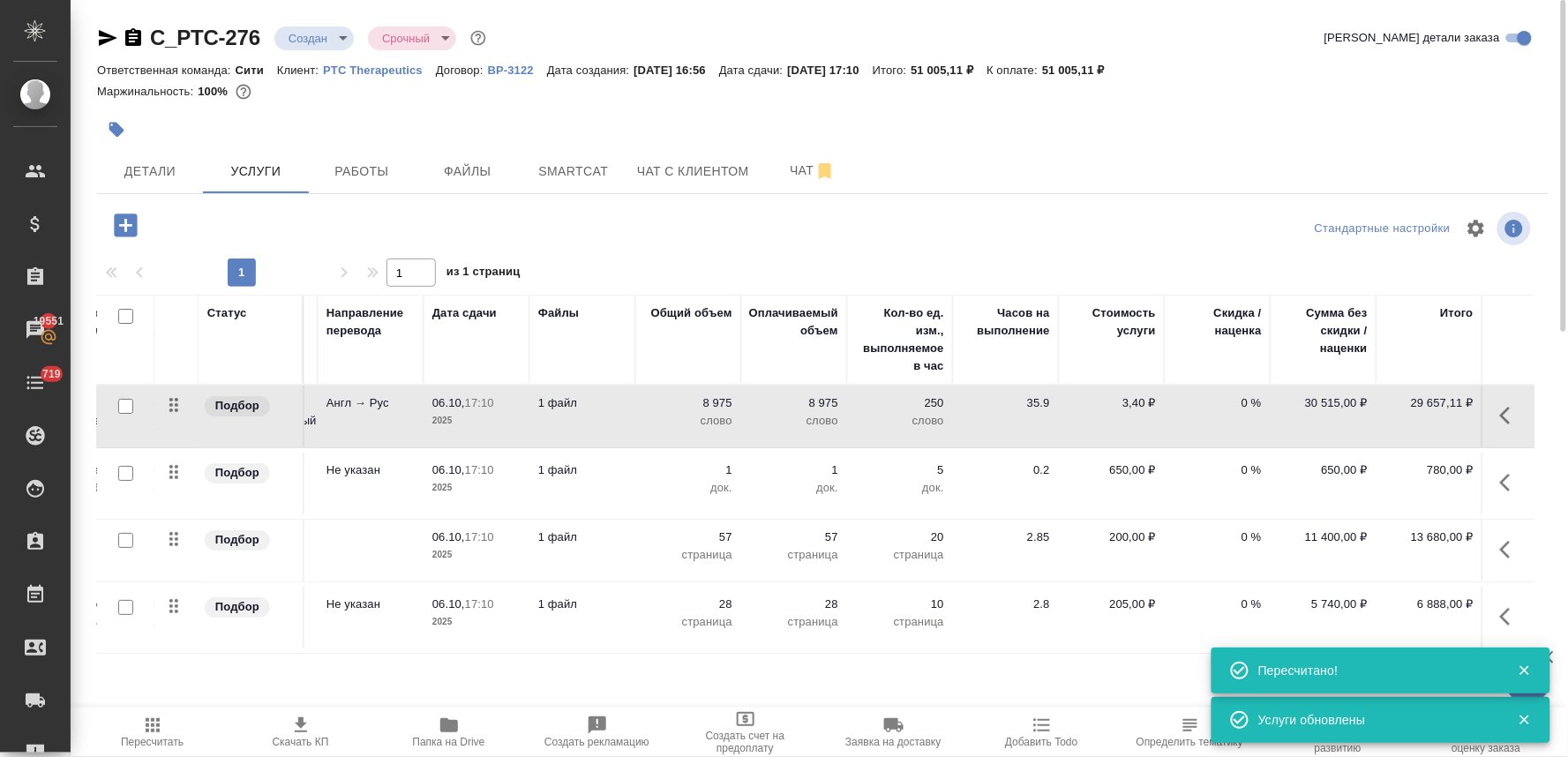
scroll to position [0, 0]
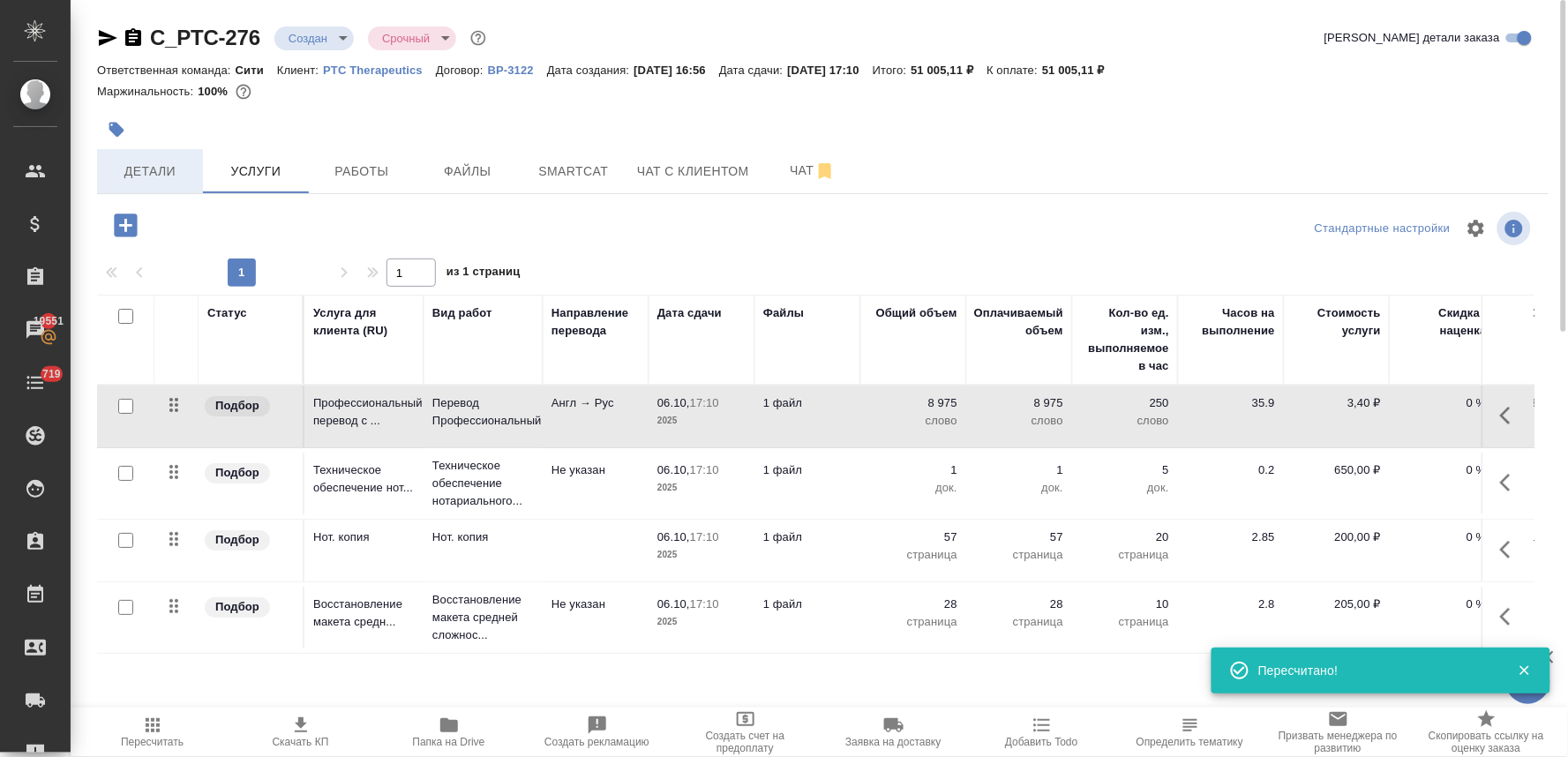
click at [155, 175] on span "Детали" at bounding box center [150, 171] width 85 height 22
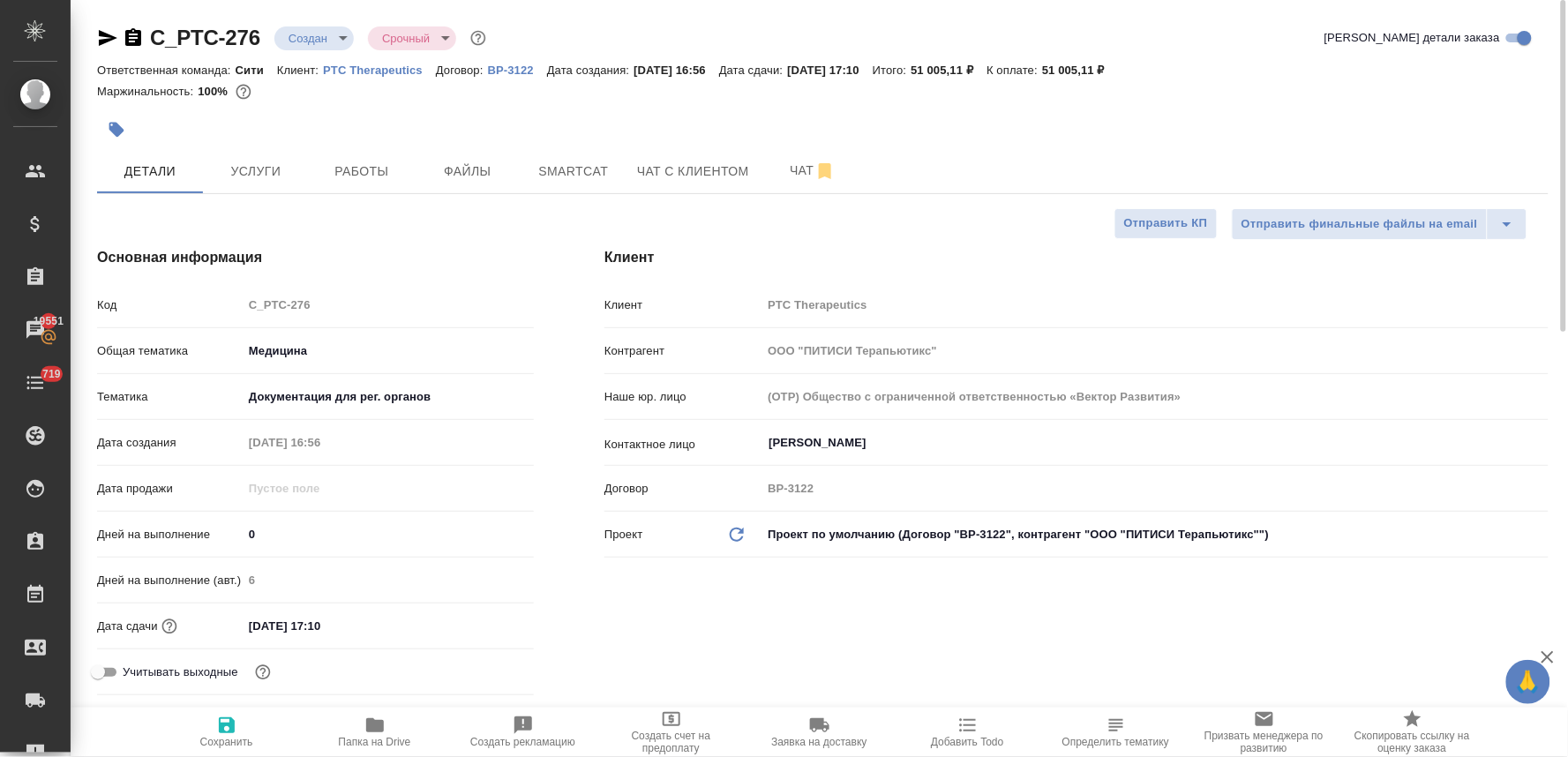
click at [362, 618] on input "06.10.2025 17:10" at bounding box center [320, 626] width 155 height 26
click at [483, 617] on icon "button" at bounding box center [483, 624] width 16 height 17
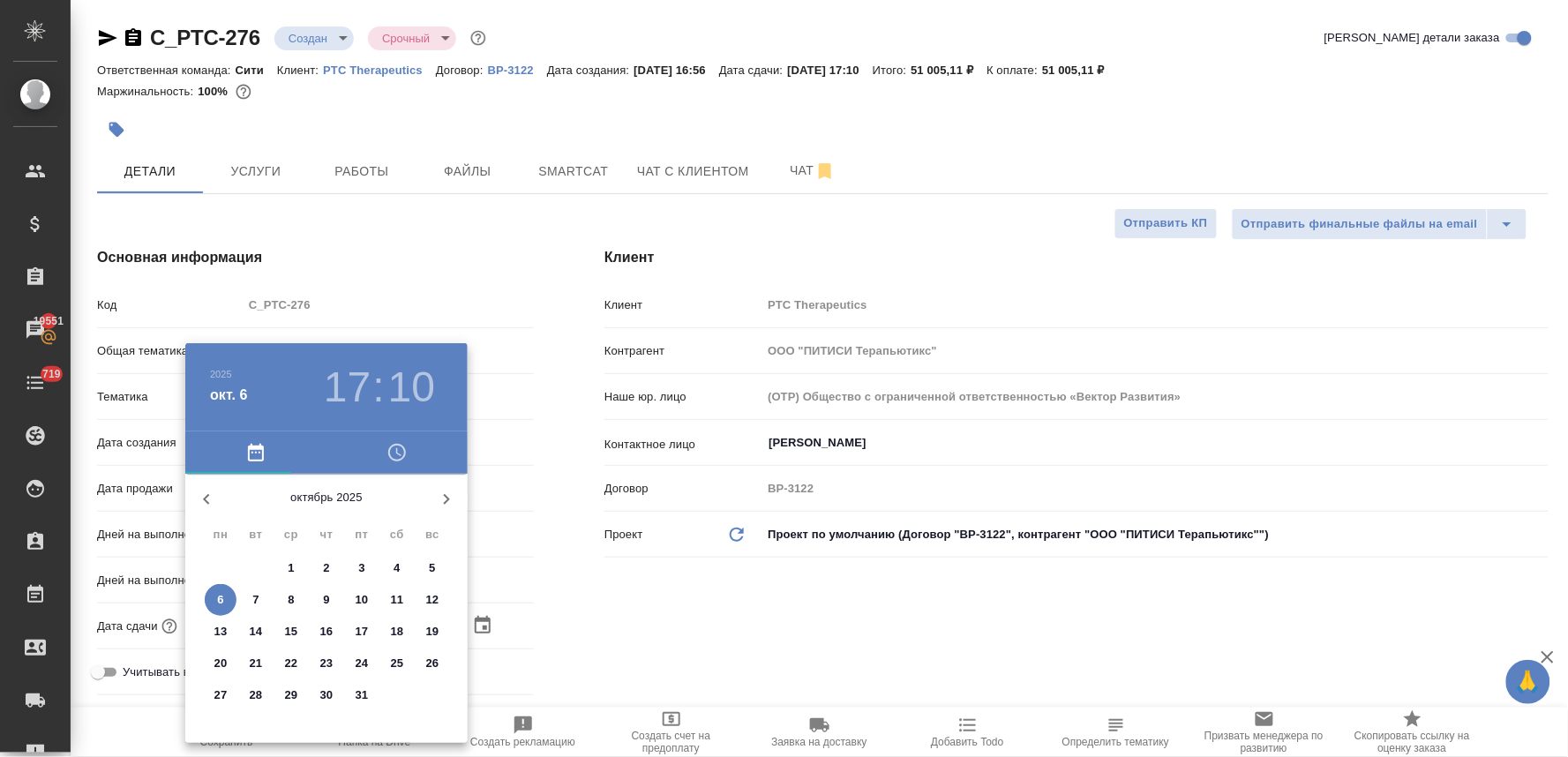
click at [485, 607] on div at bounding box center [784, 378] width 1568 height 757
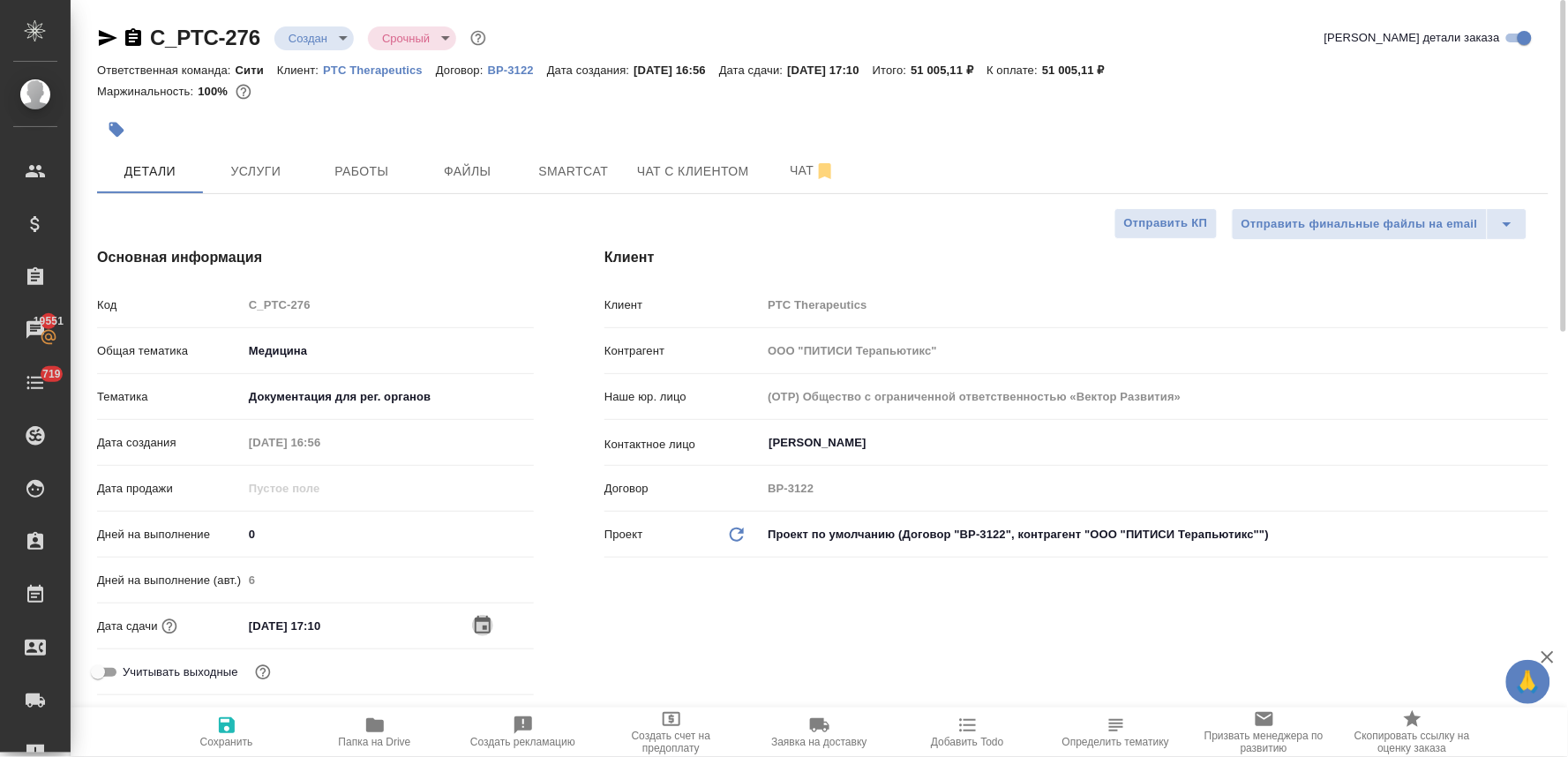
click at [481, 628] on icon "button" at bounding box center [483, 626] width 21 height 21
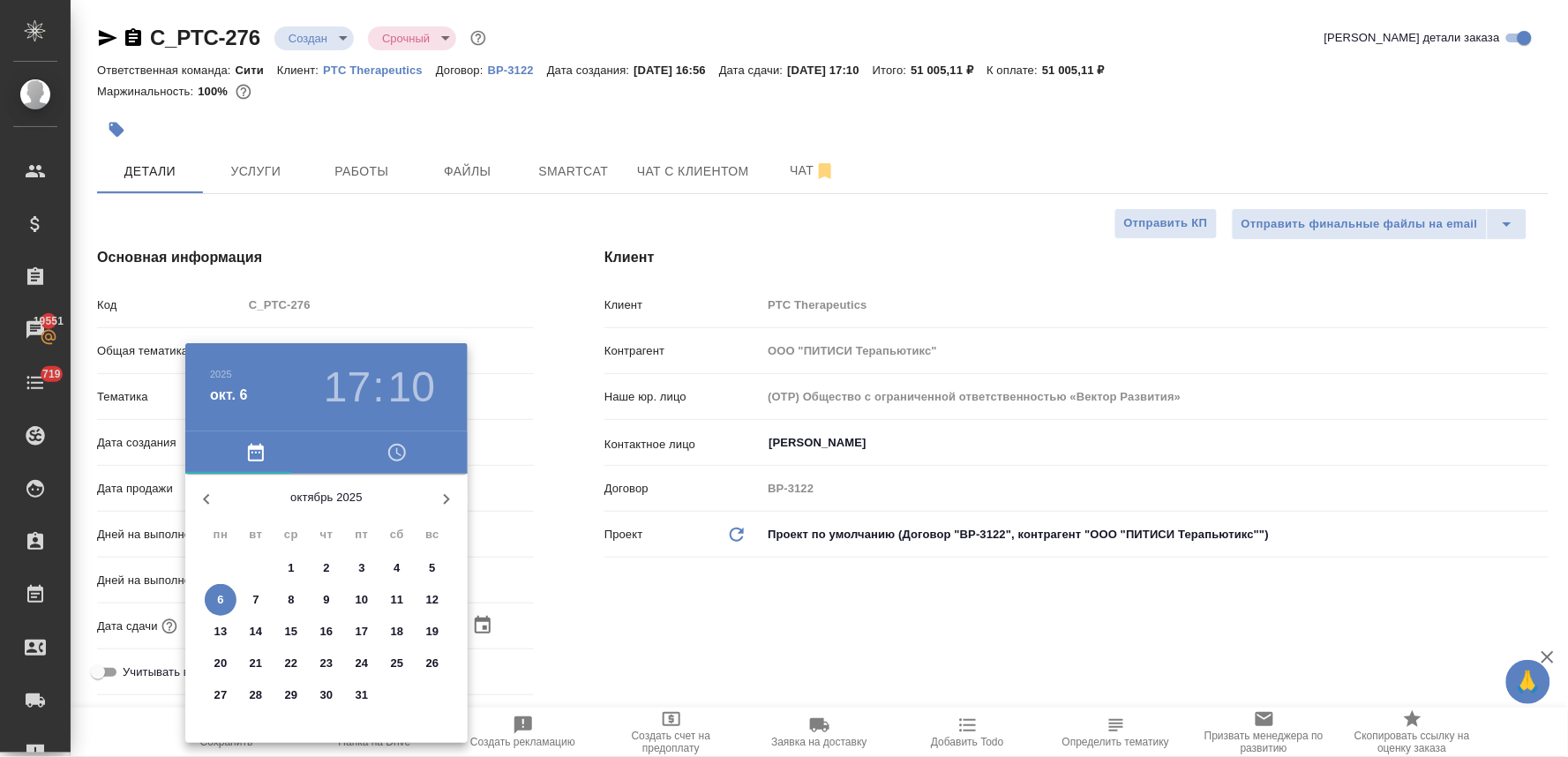
click at [366, 600] on p "10" at bounding box center [362, 600] width 13 height 17
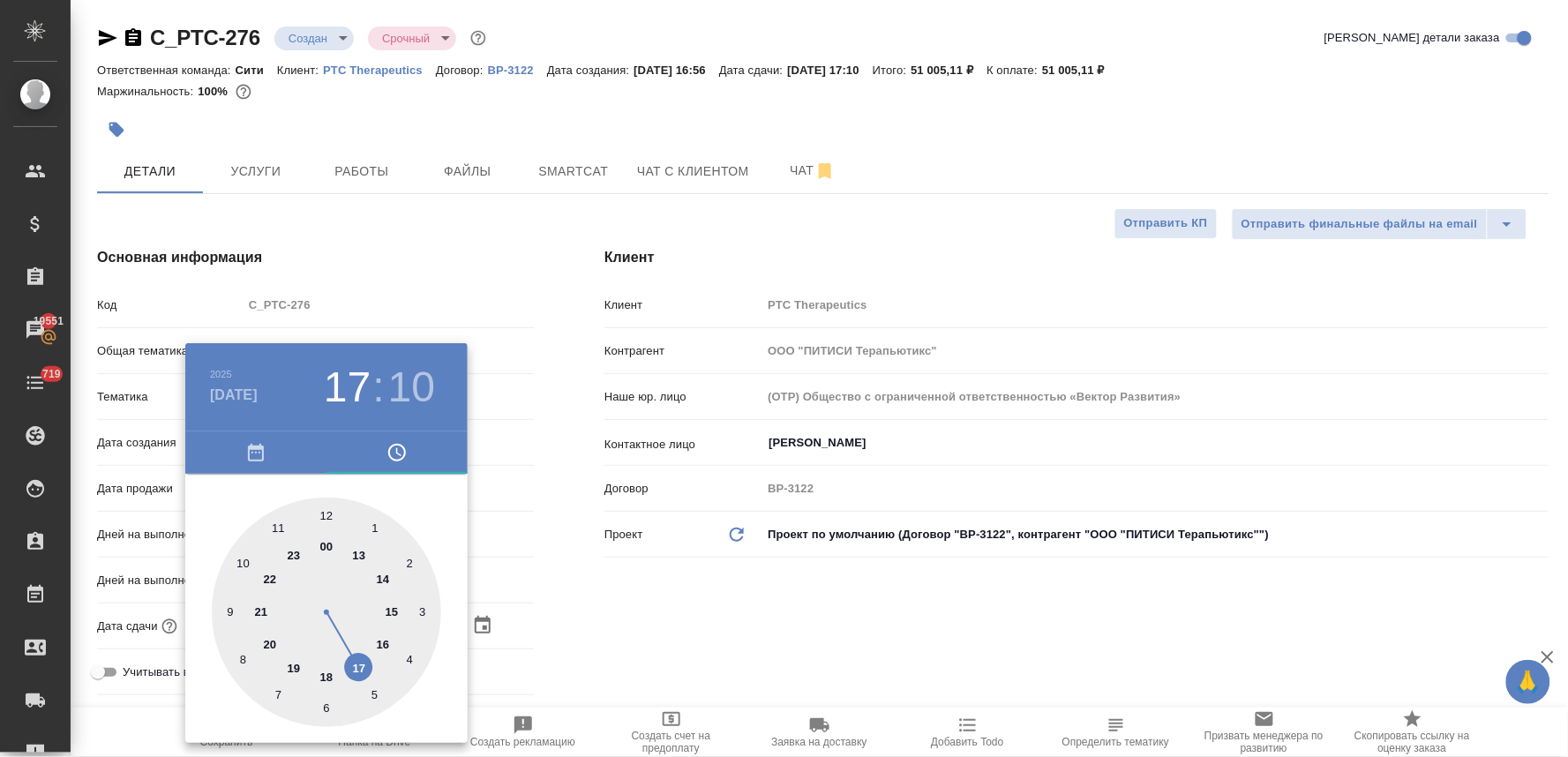
click at [358, 673] on div at bounding box center [327, 613] width 229 height 229
click at [328, 510] on div at bounding box center [327, 613] width 229 height 229
drag, startPoint x: 644, startPoint y: 637, endPoint x: 598, endPoint y: 644, distance: 46.5
click at [645, 637] on div at bounding box center [784, 378] width 1568 height 757
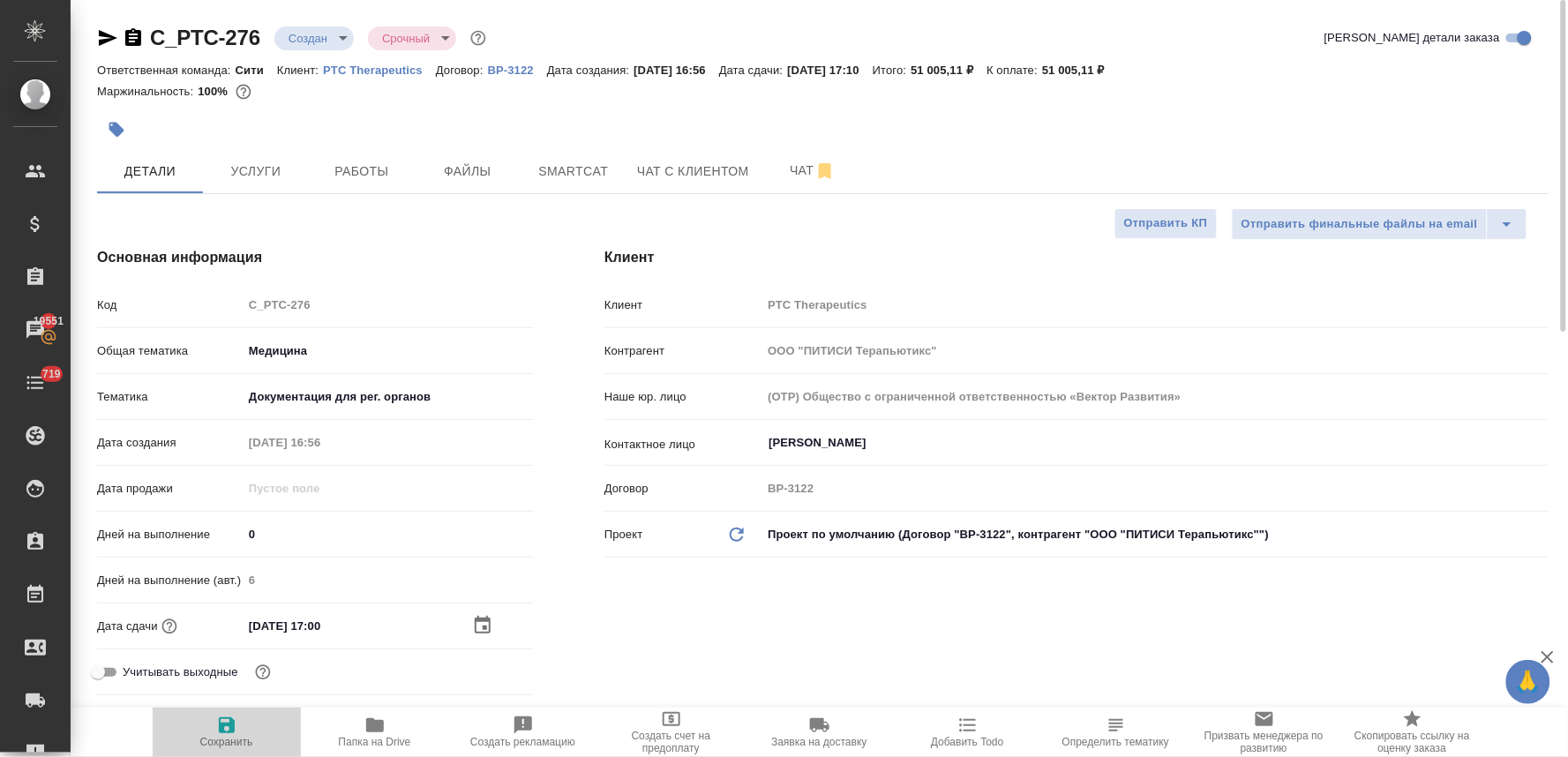
click at [222, 724] on icon "button" at bounding box center [226, 725] width 21 height 21
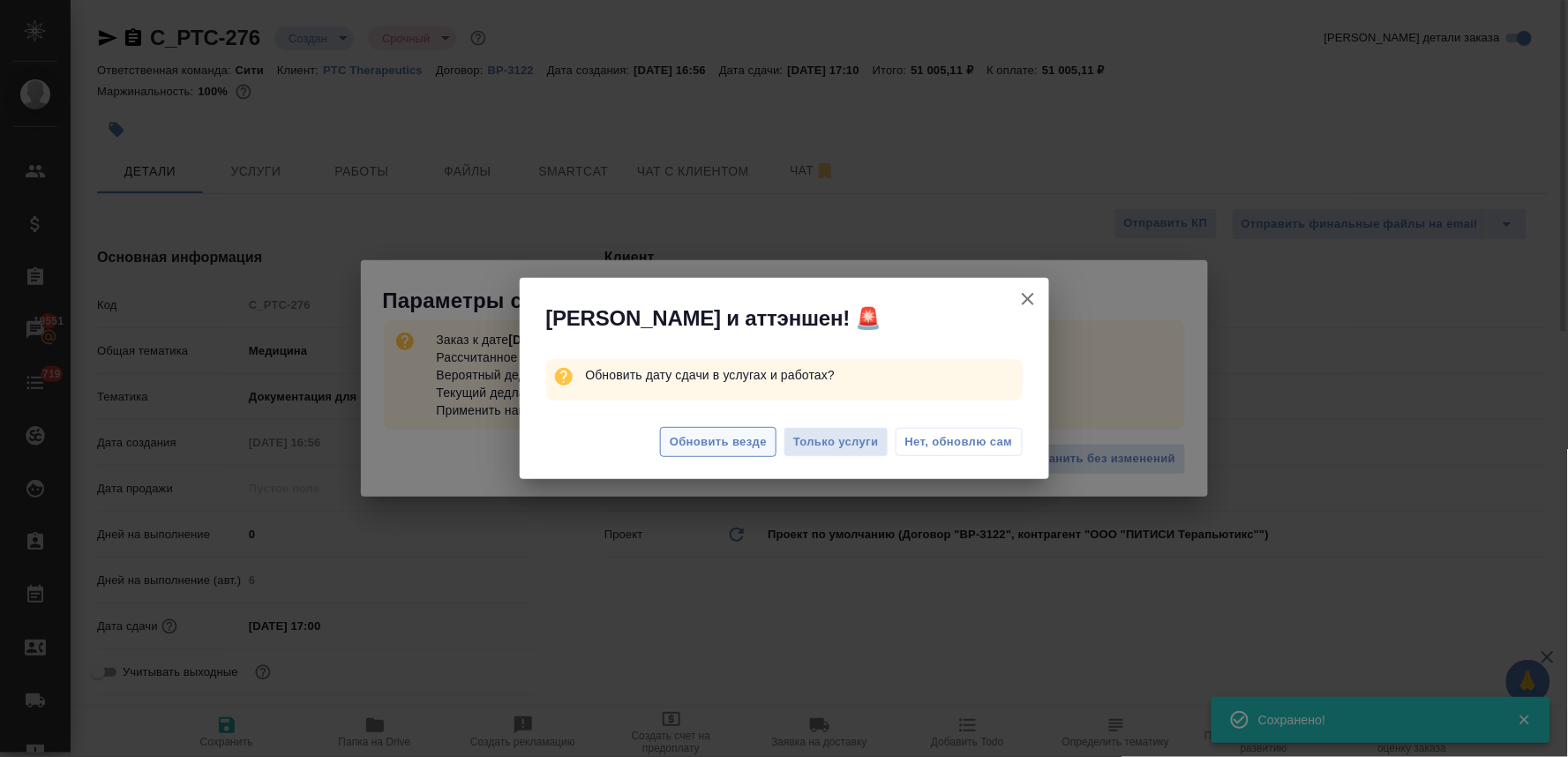
click at [739, 446] on span "Обновить везде" at bounding box center [719, 442] width 97 height 20
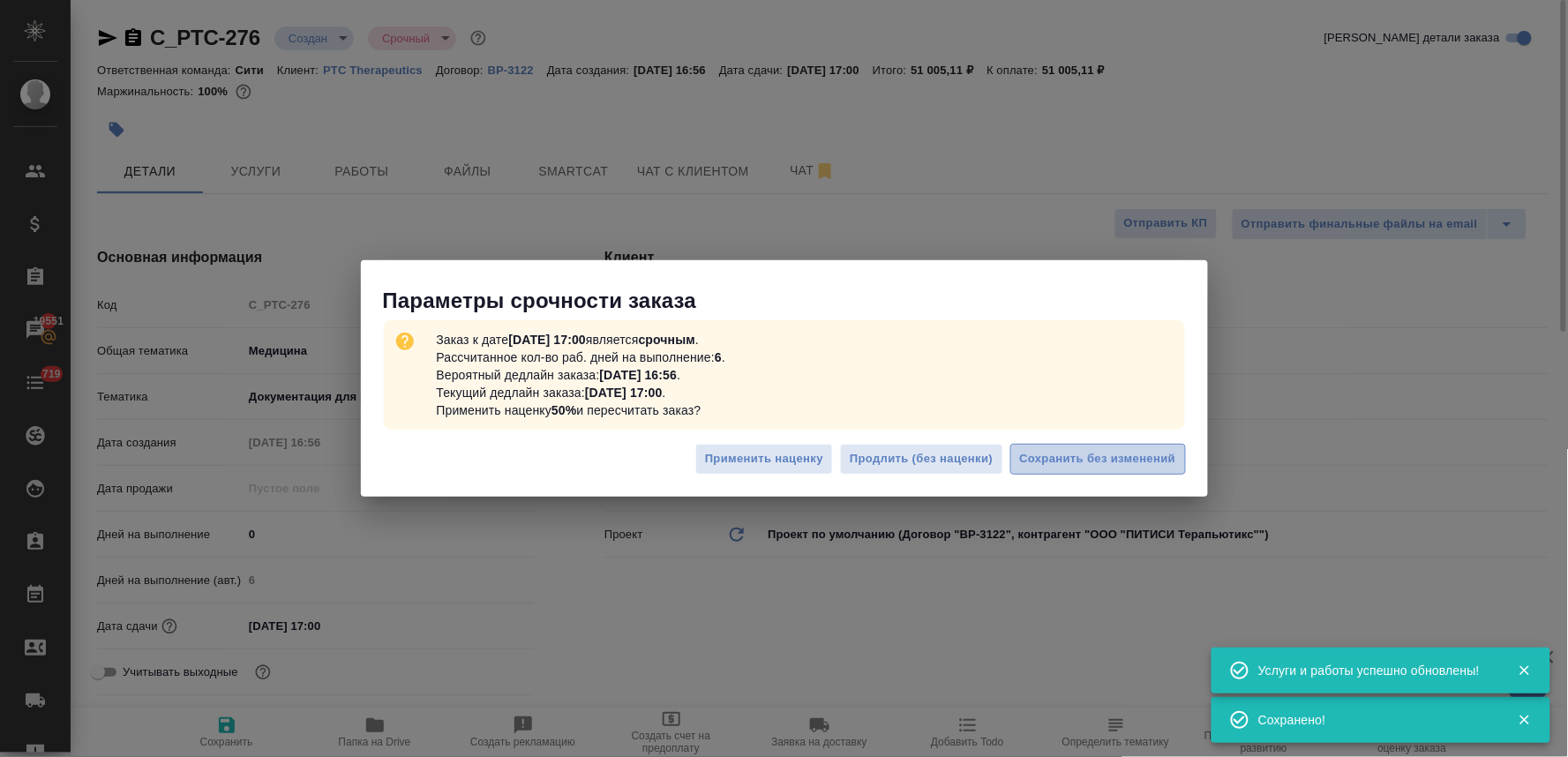
click at [1094, 467] on span "Сохранить без изменений" at bounding box center [1097, 459] width 156 height 20
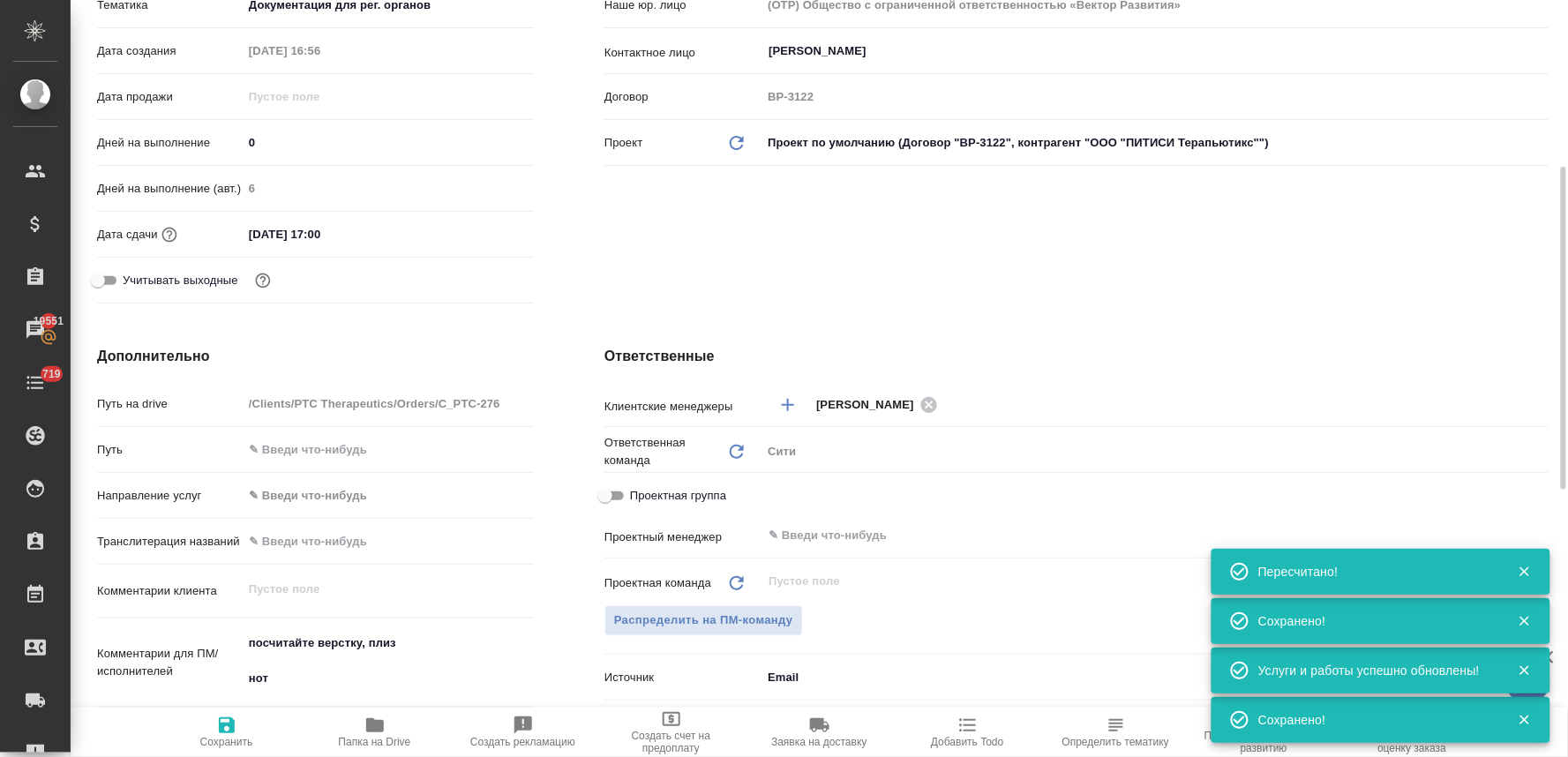
scroll to position [489, 0]
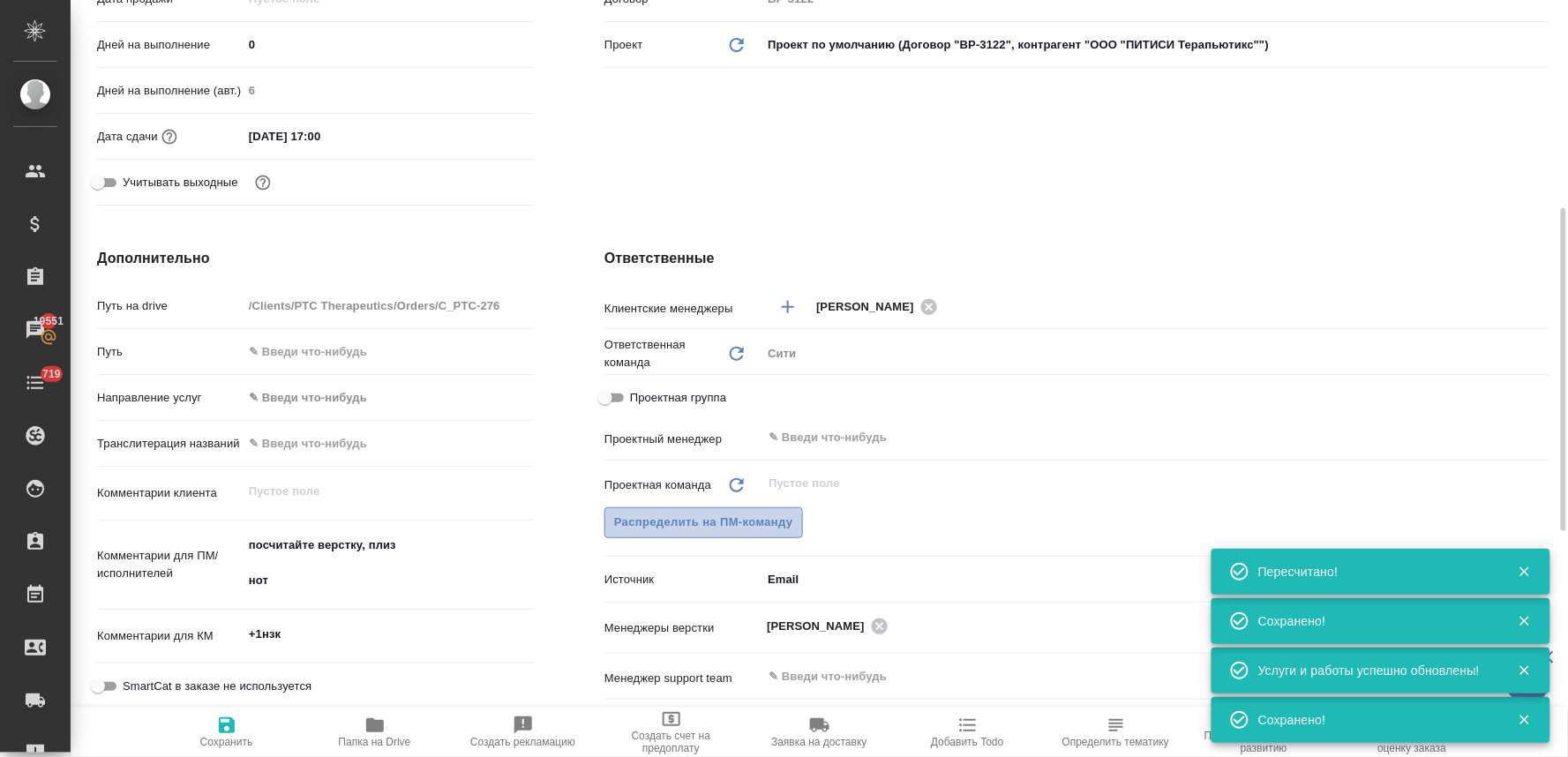
click at [777, 519] on span "Распределить на ПМ-команду" at bounding box center [703, 522] width 179 height 20
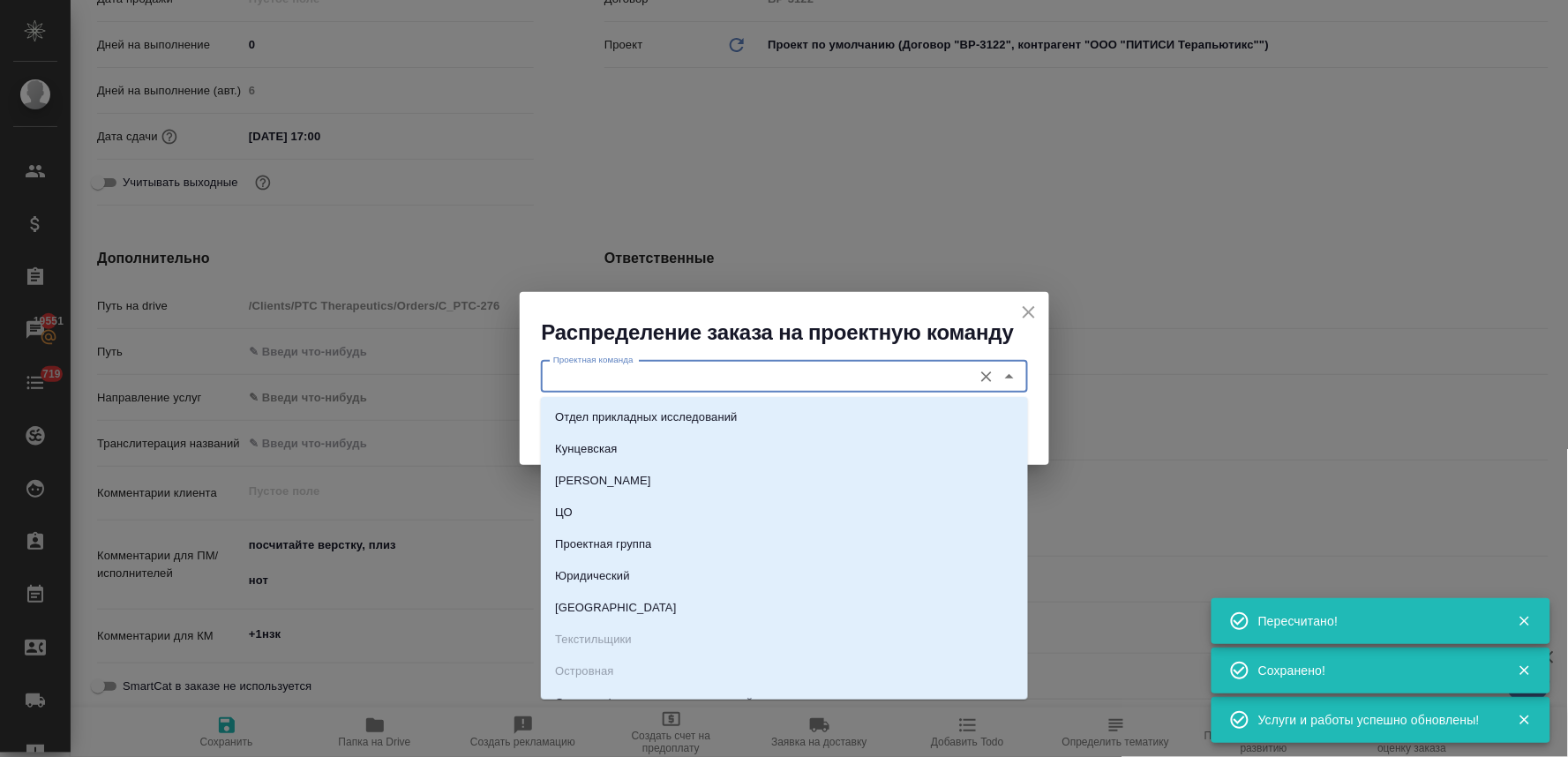
click at [744, 375] on input "Проектная команда" at bounding box center [755, 377] width 418 height 21
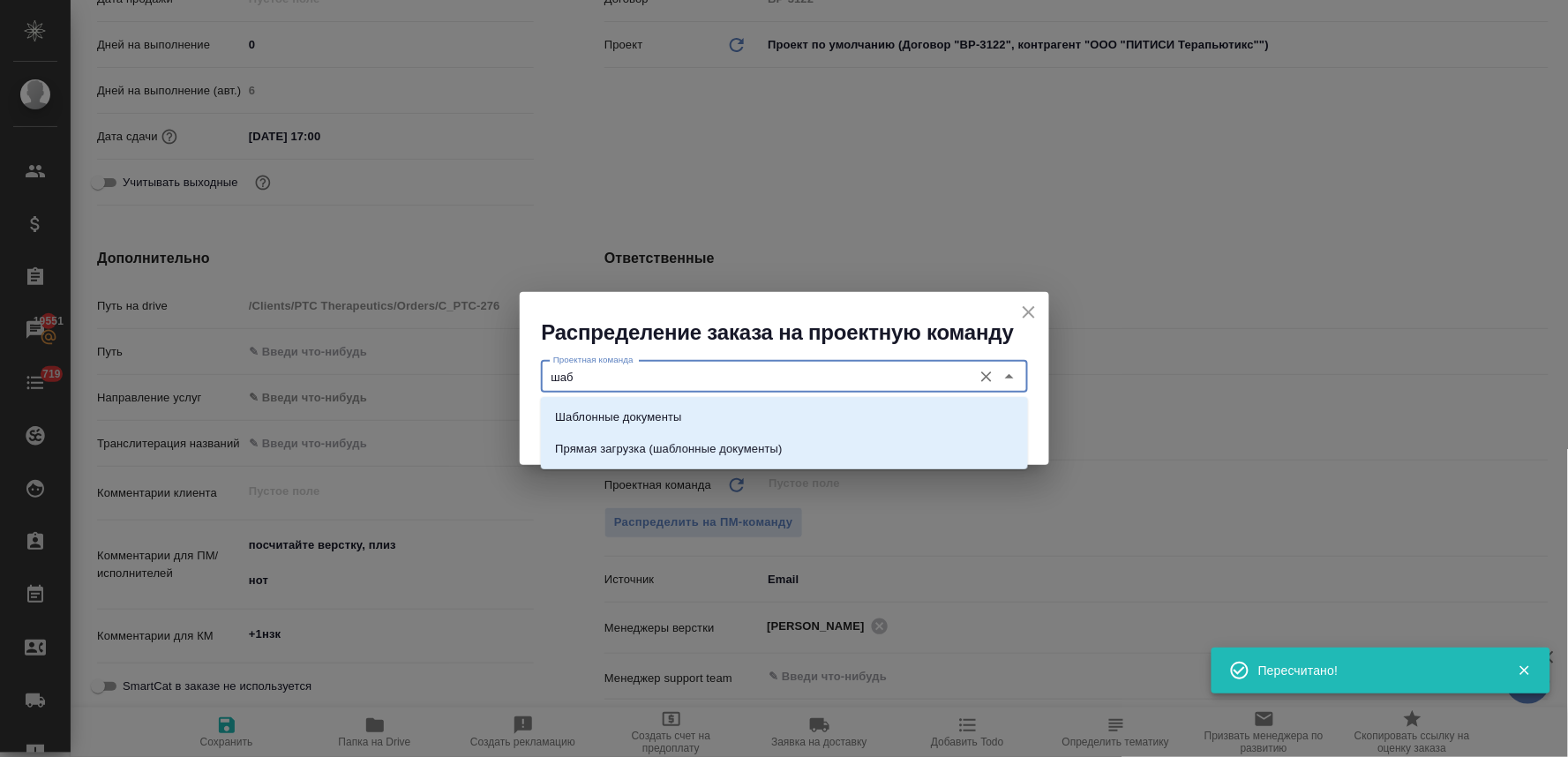
click at [748, 401] on li "Шаблонные документы" at bounding box center [784, 417] width 487 height 32
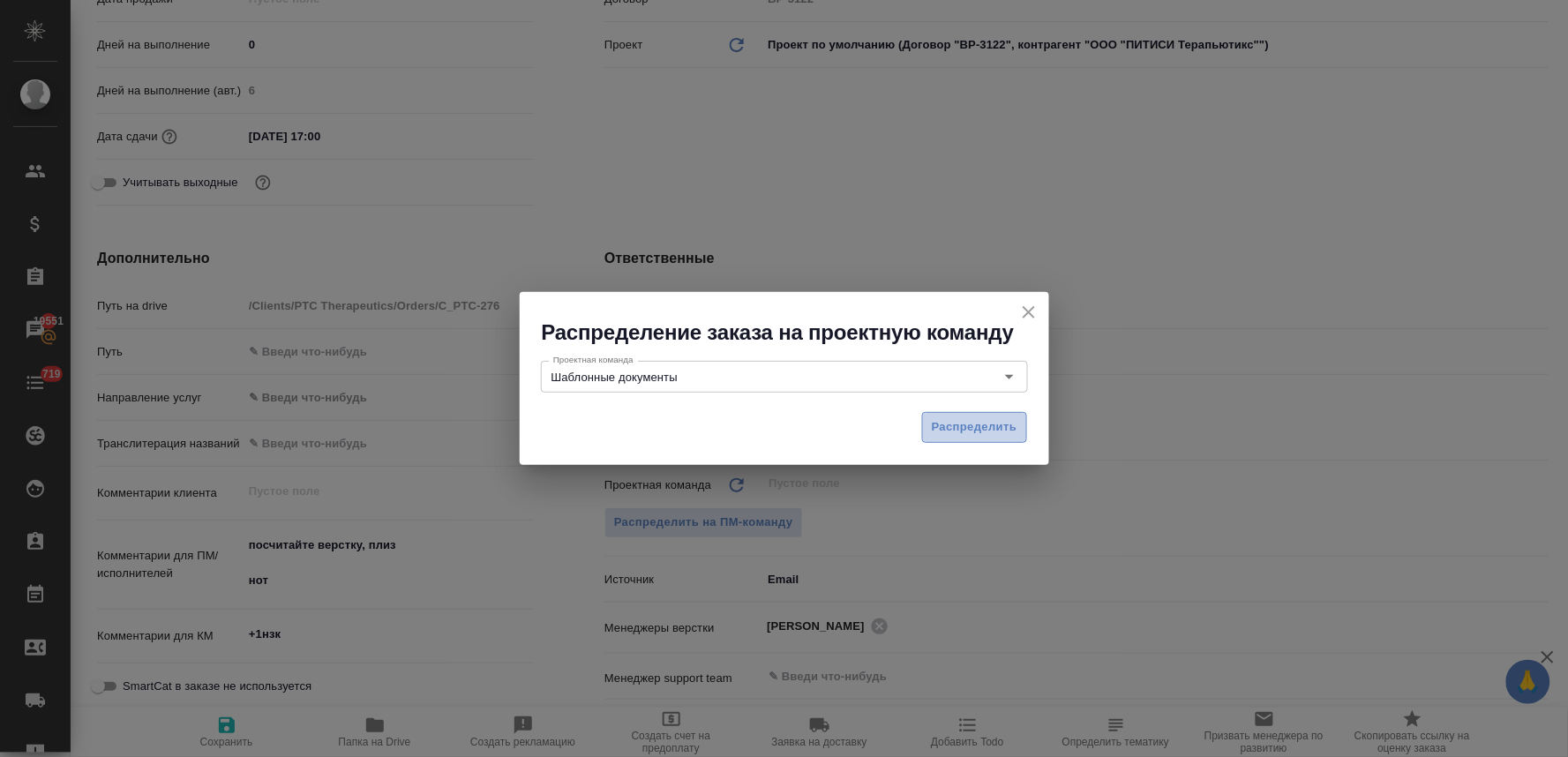
click at [954, 428] on span "Распределить" at bounding box center [975, 427] width 86 height 20
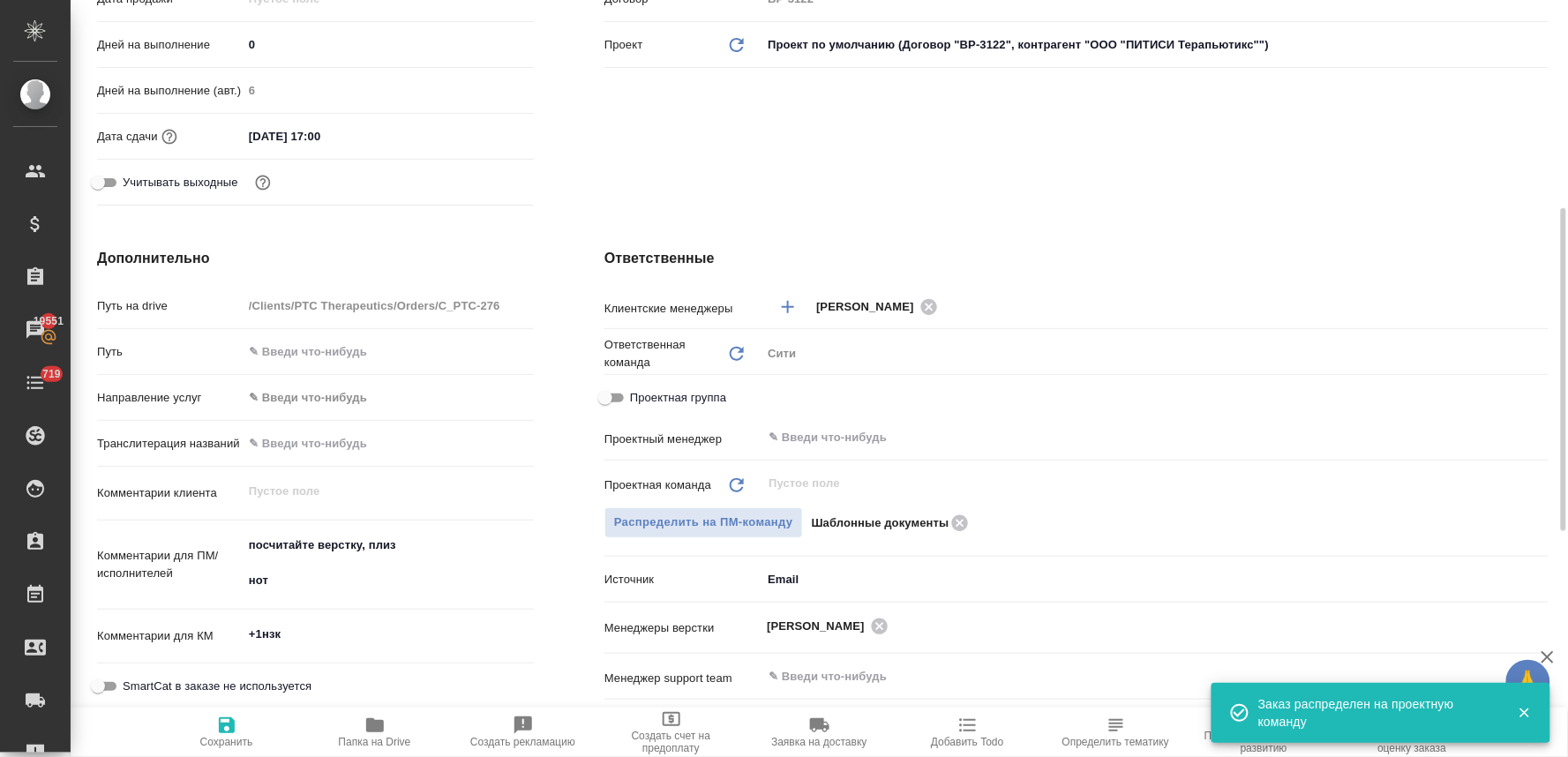
click at [225, 716] on icon "button" at bounding box center [226, 725] width 21 height 21
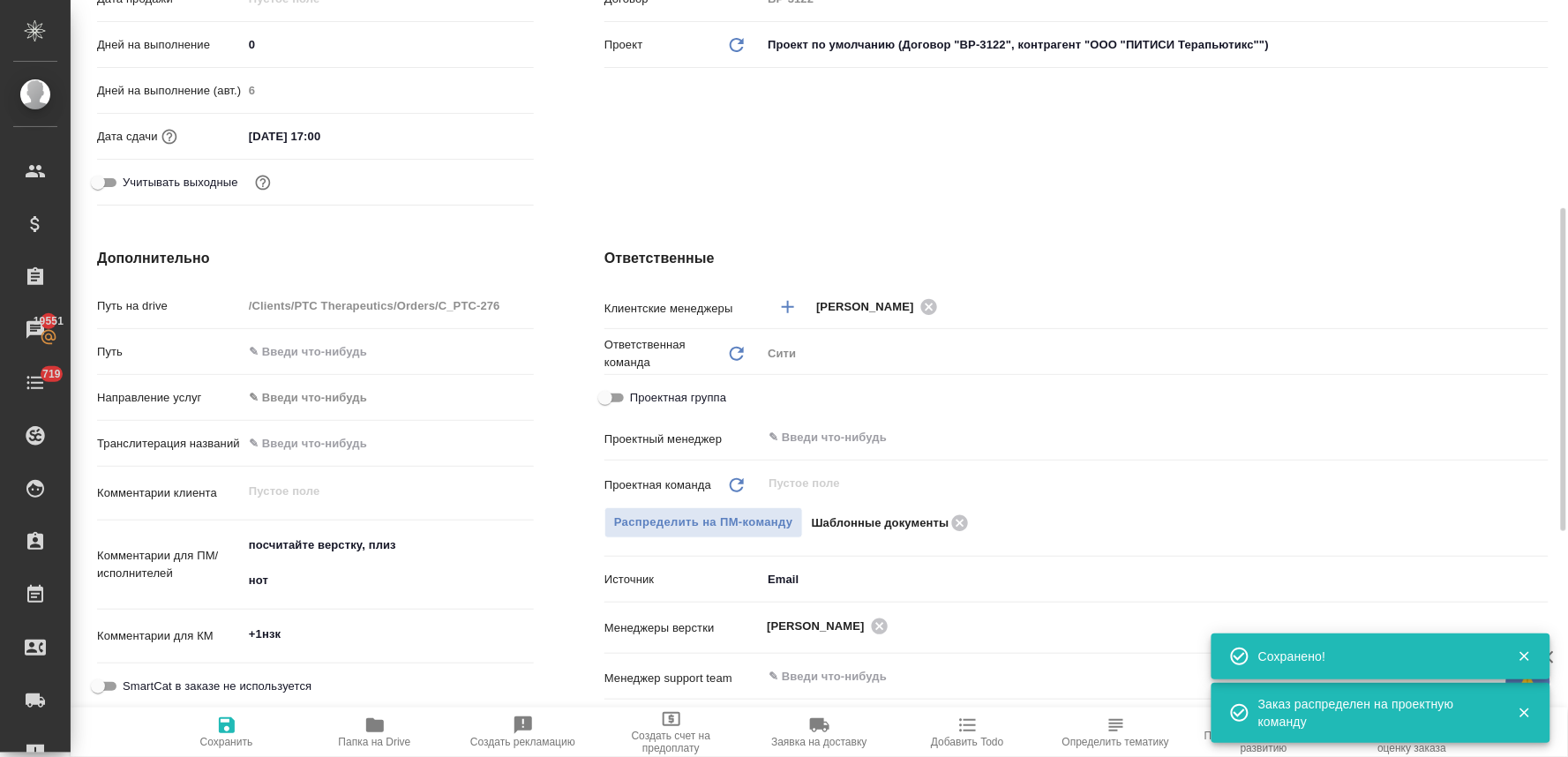
scroll to position [0, 0]
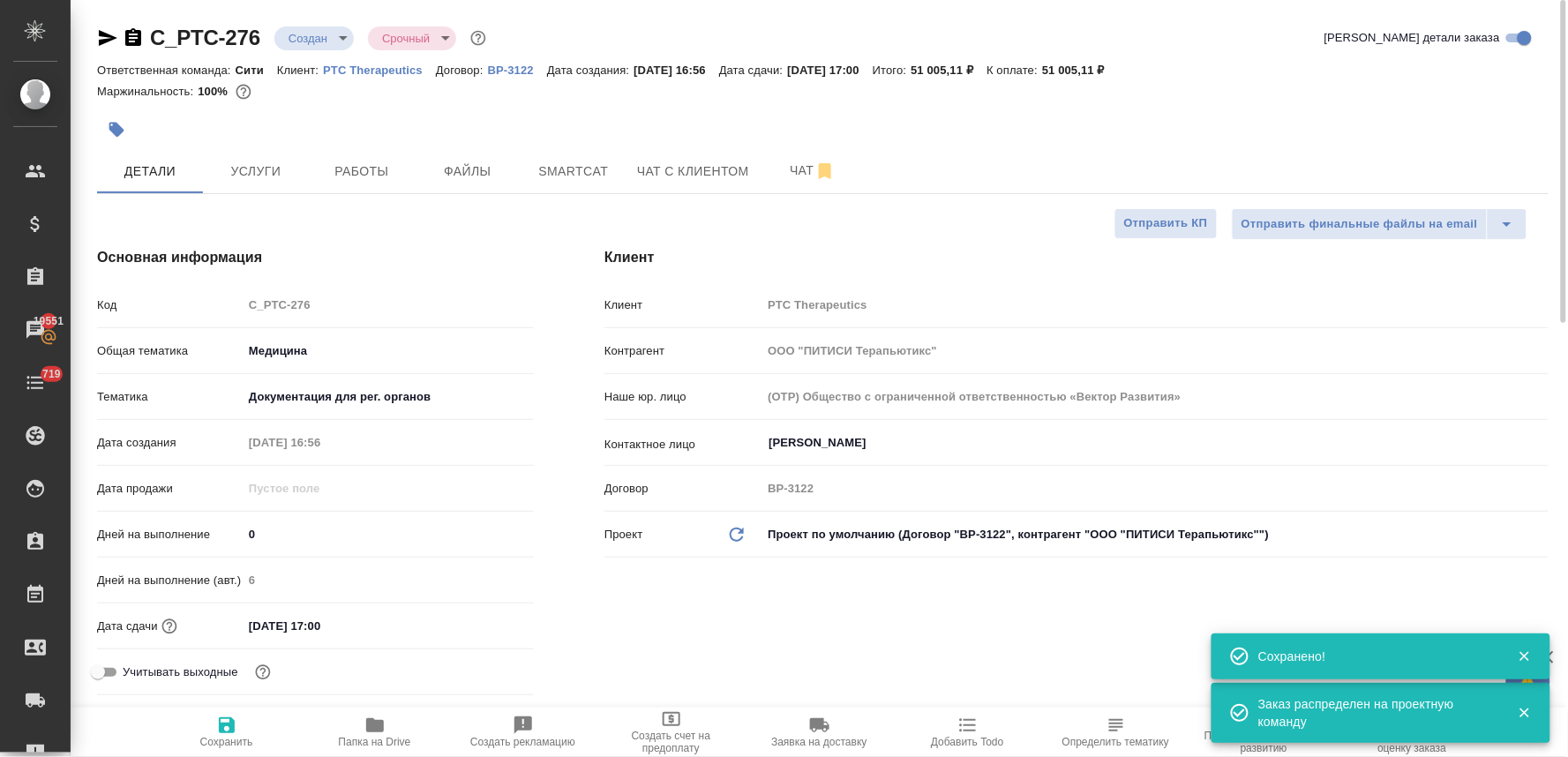
click at [322, 24] on div "C_PTC-276 Создан new Срочный urgent" at bounding box center [293, 38] width 393 height 29
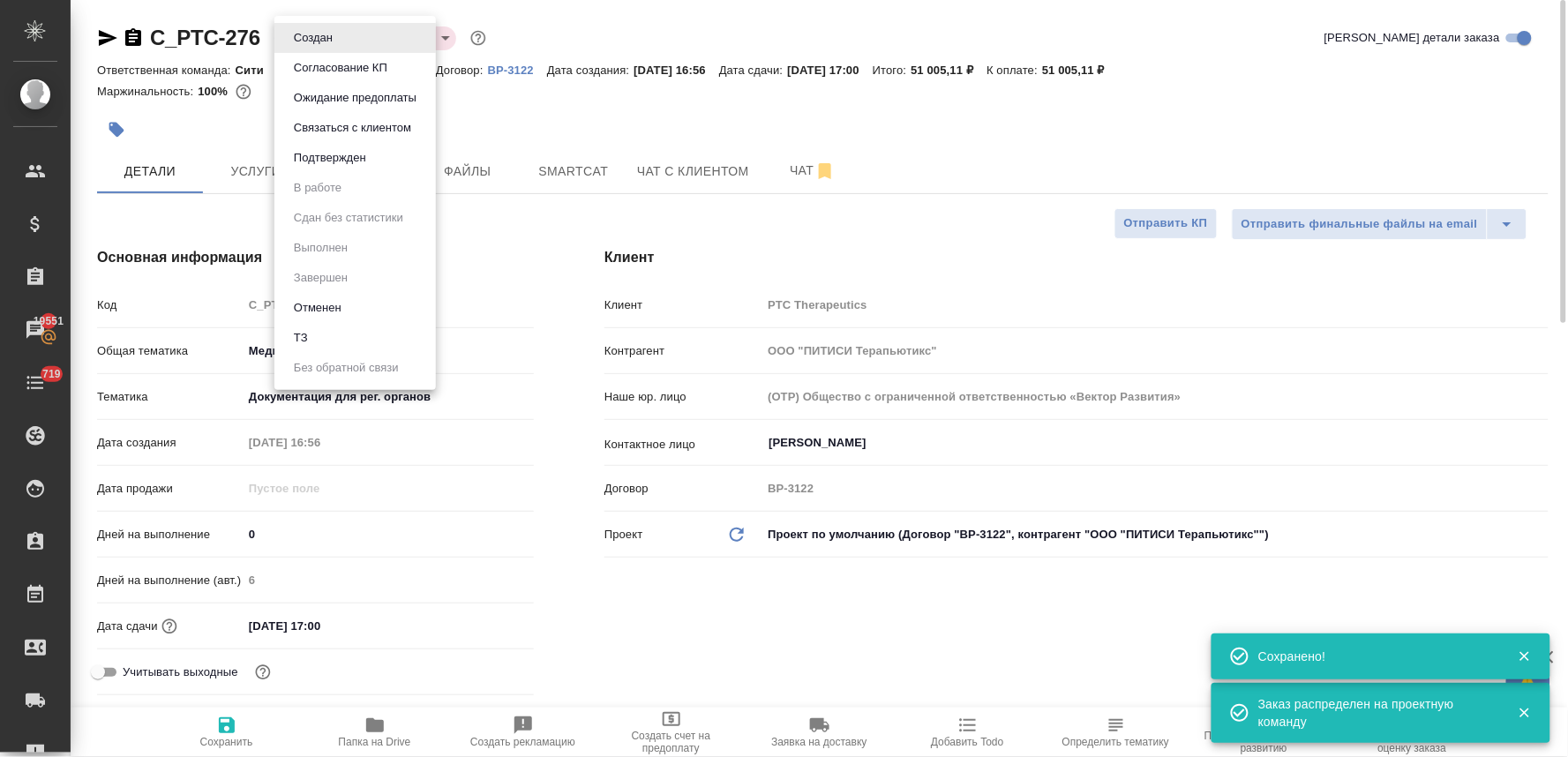
click at [321, 38] on body "🙏 .cls-1 fill:#fff; AWATERA Lyamina Nadezhda Клиенты Спецификации Заказы 19551 …" at bounding box center [784, 378] width 1568 height 757
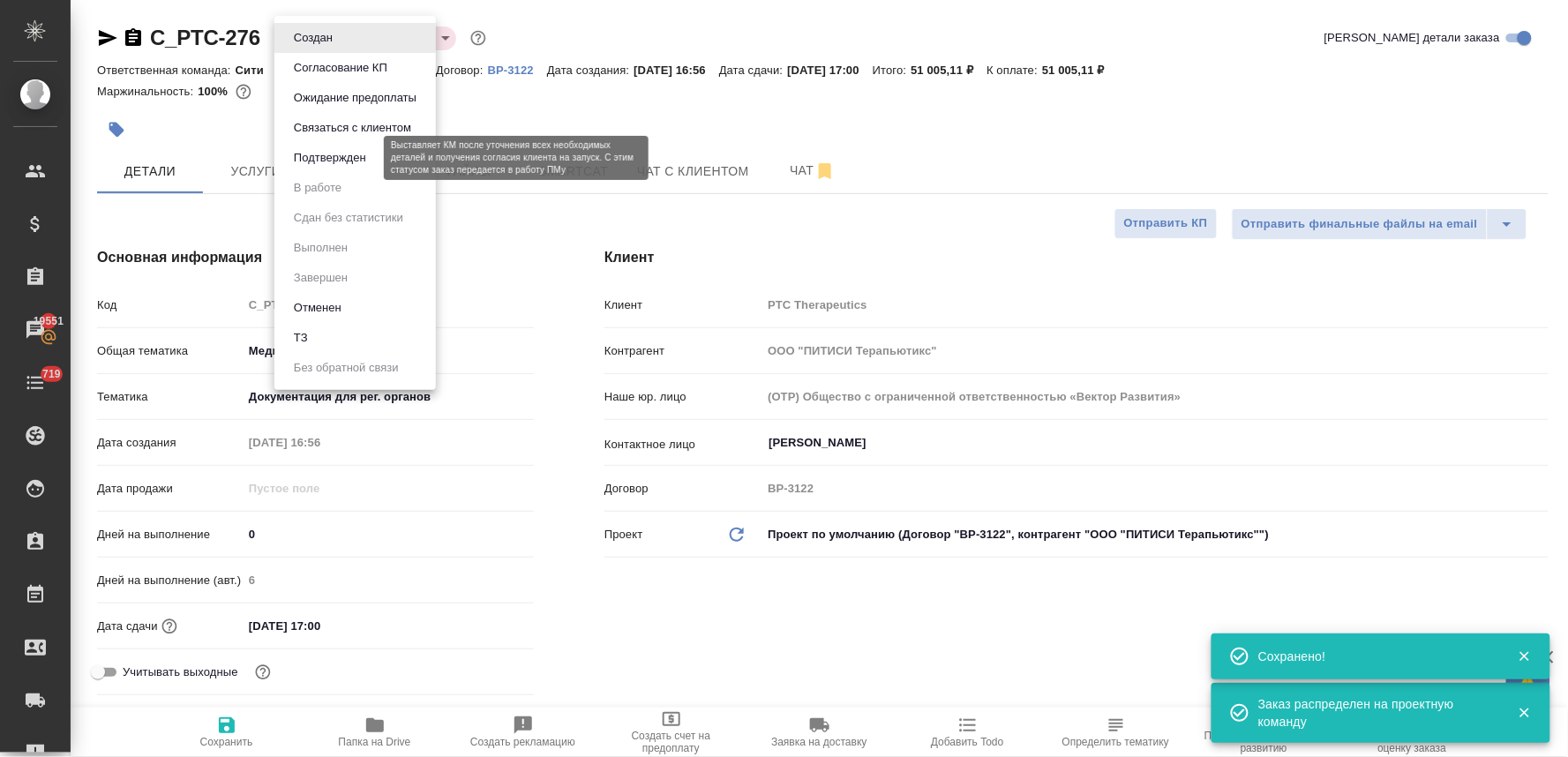
click at [333, 156] on button "Подтвержден" at bounding box center [330, 158] width 83 height 19
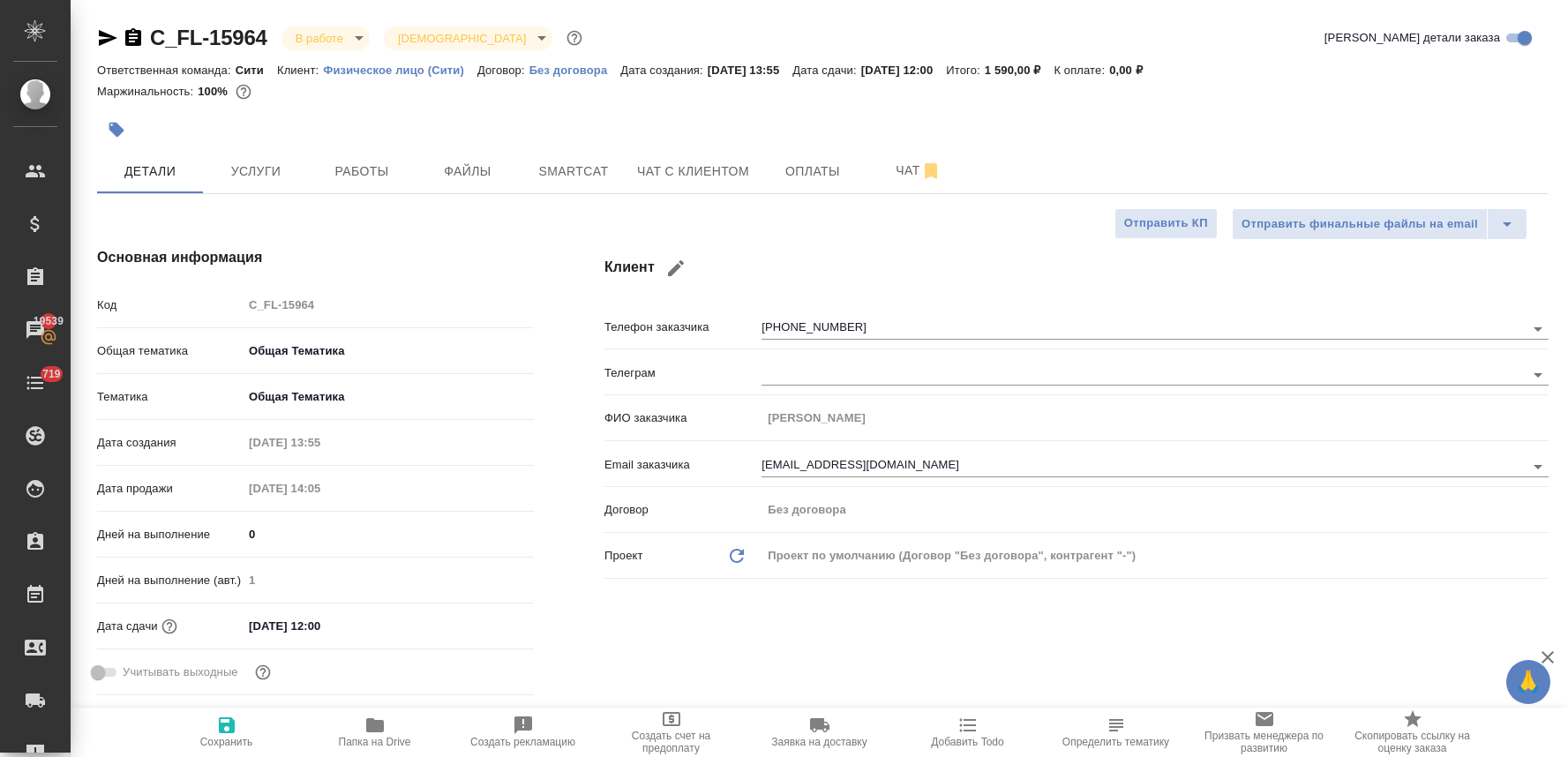
select select "RU"
click at [267, 165] on span "Услуги" at bounding box center [255, 171] width 85 height 22
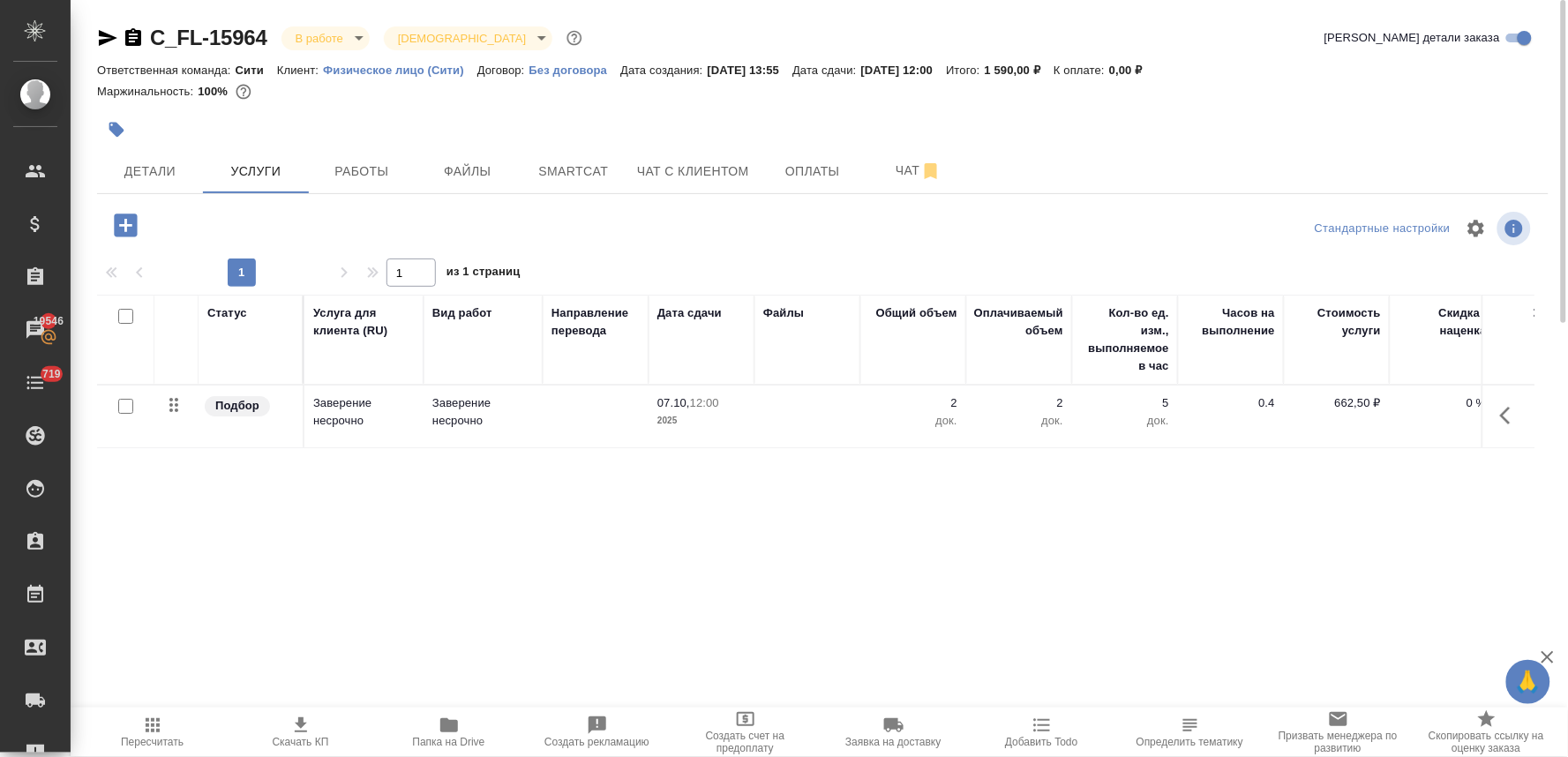
click at [108, 123] on icon "button" at bounding box center [117, 129] width 17 height 17
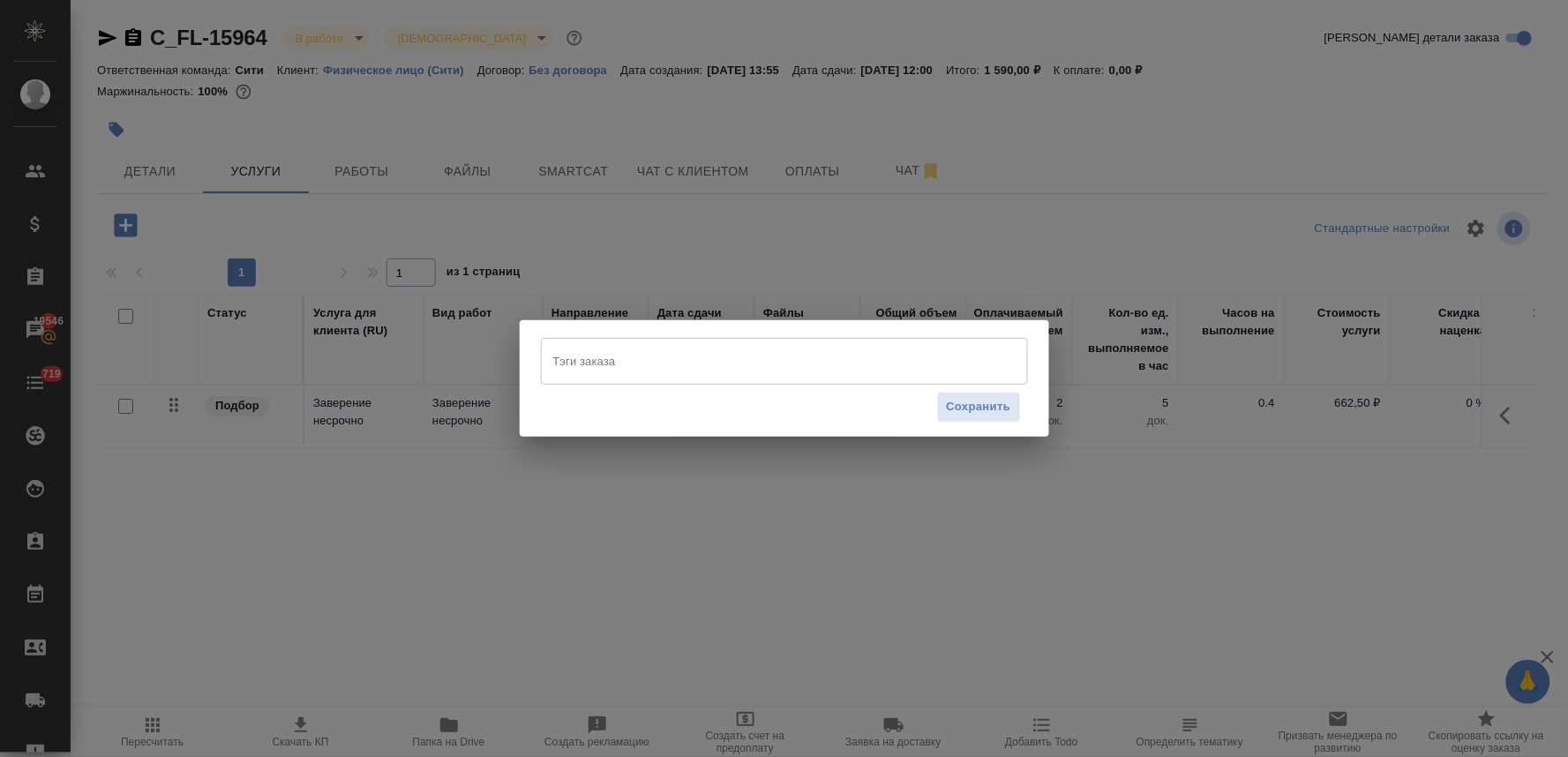
click at [1227, 374] on div "Тэги заказа [PERSON_NAME] заказа Сохранить" at bounding box center [784, 378] width 1568 height 757
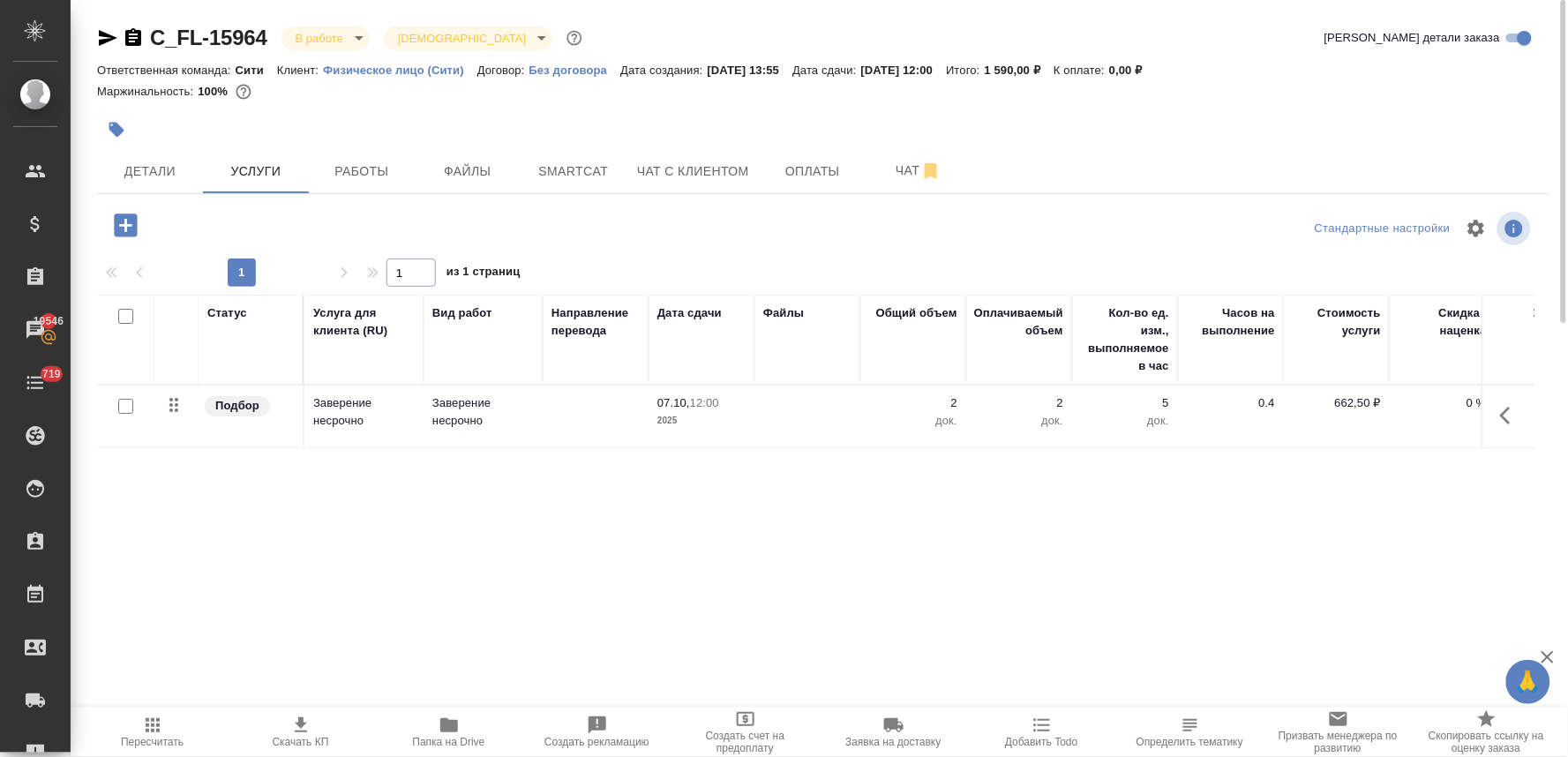
click at [120, 224] on icon "button" at bounding box center [125, 225] width 23 height 23
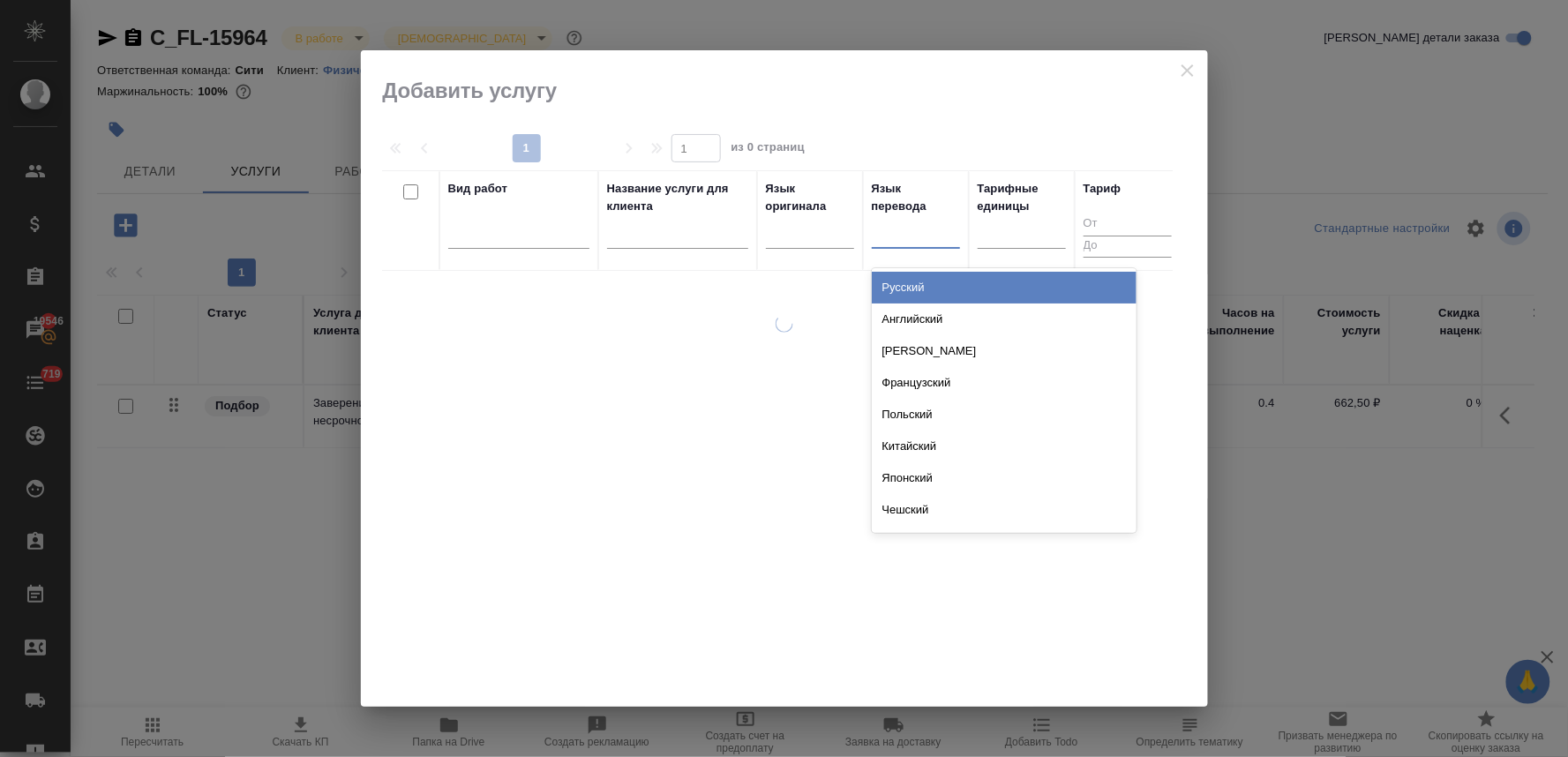
click at [915, 238] on div at bounding box center [915, 230] width 88 height 26
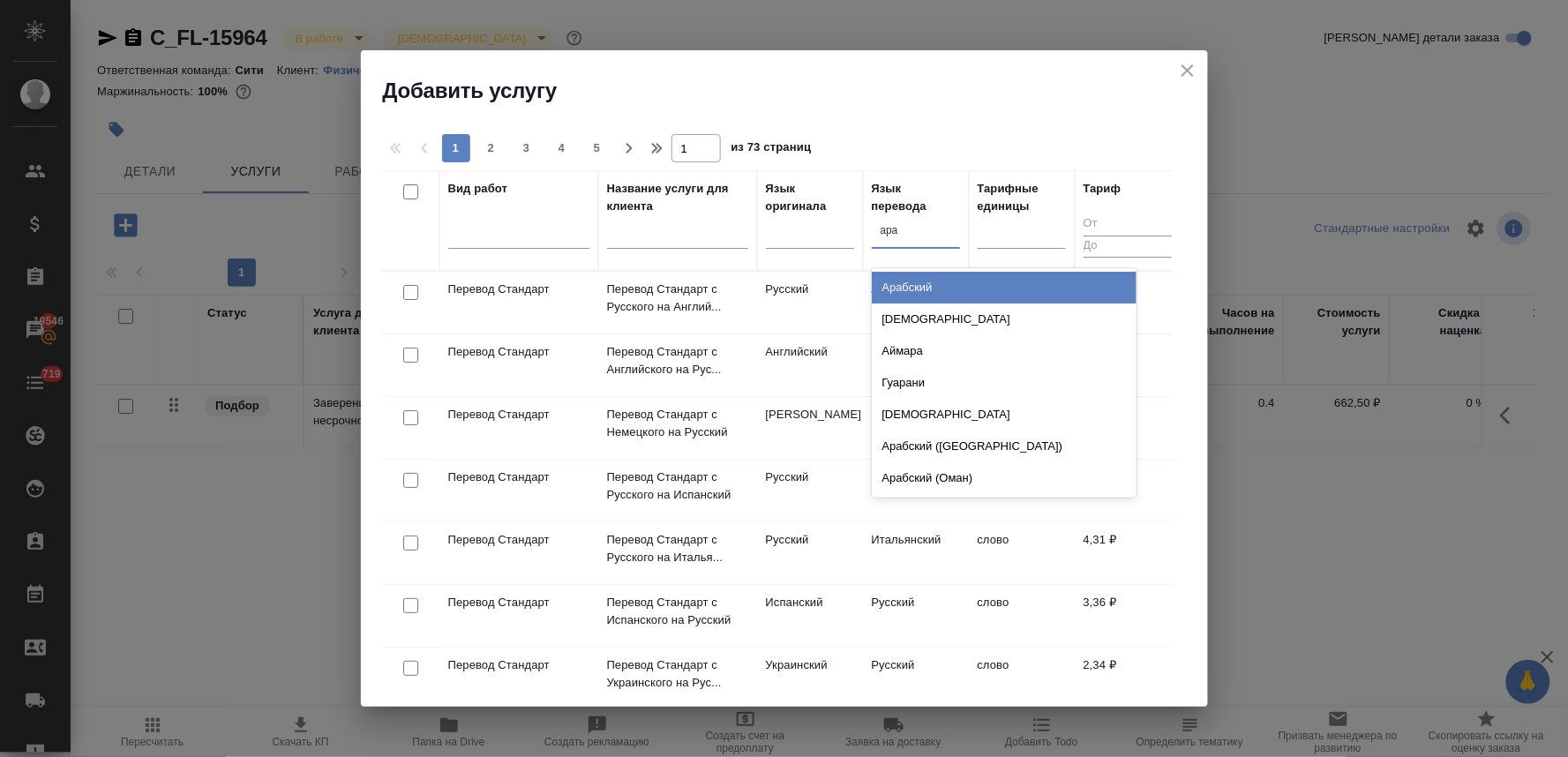
type input "араб"
click at [944, 288] on div "Арабский" at bounding box center [1003, 287] width 265 height 32
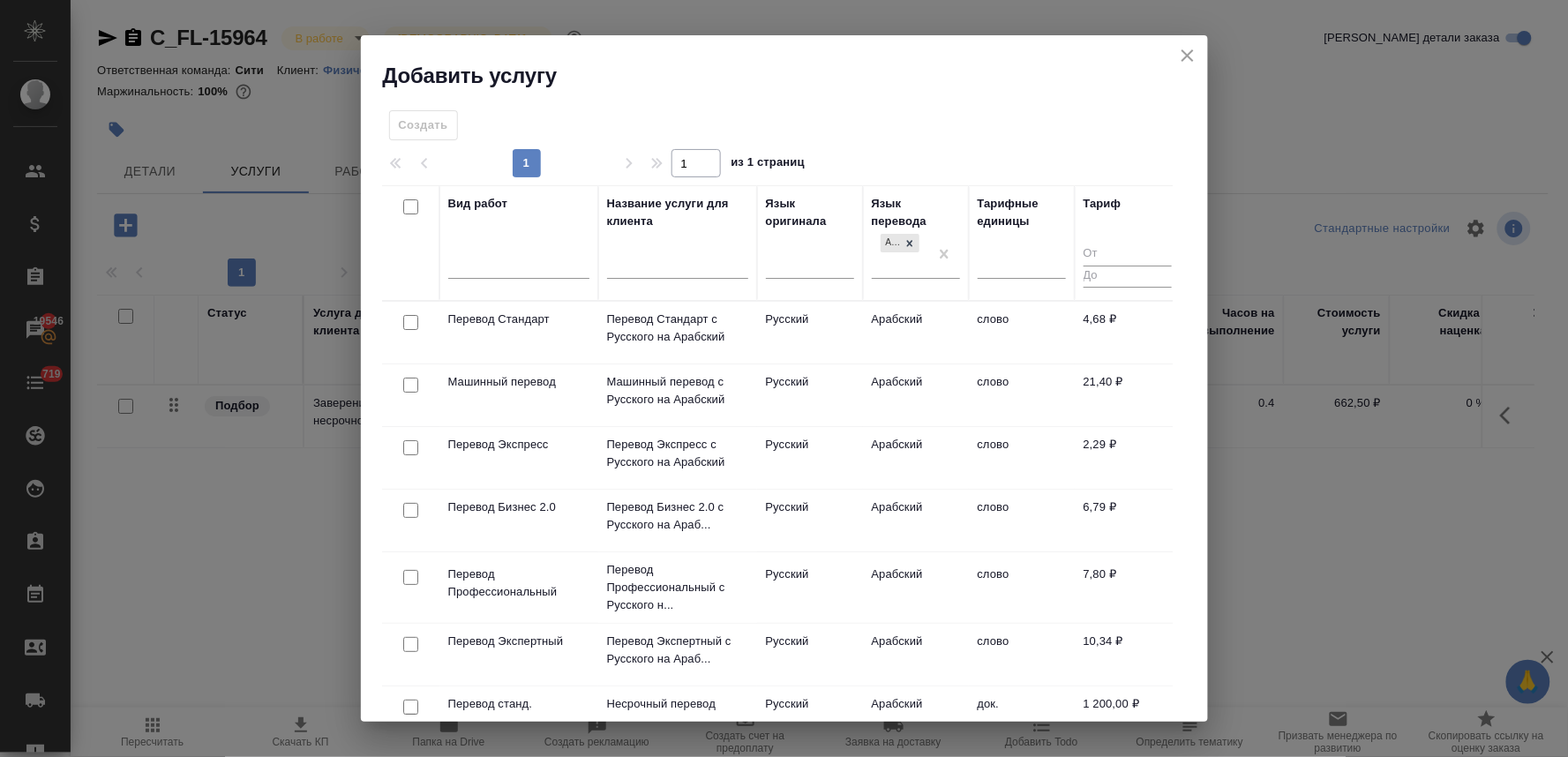
click at [410, 320] on input "checkbox" at bounding box center [411, 323] width 15 height 15
checkbox input "true"
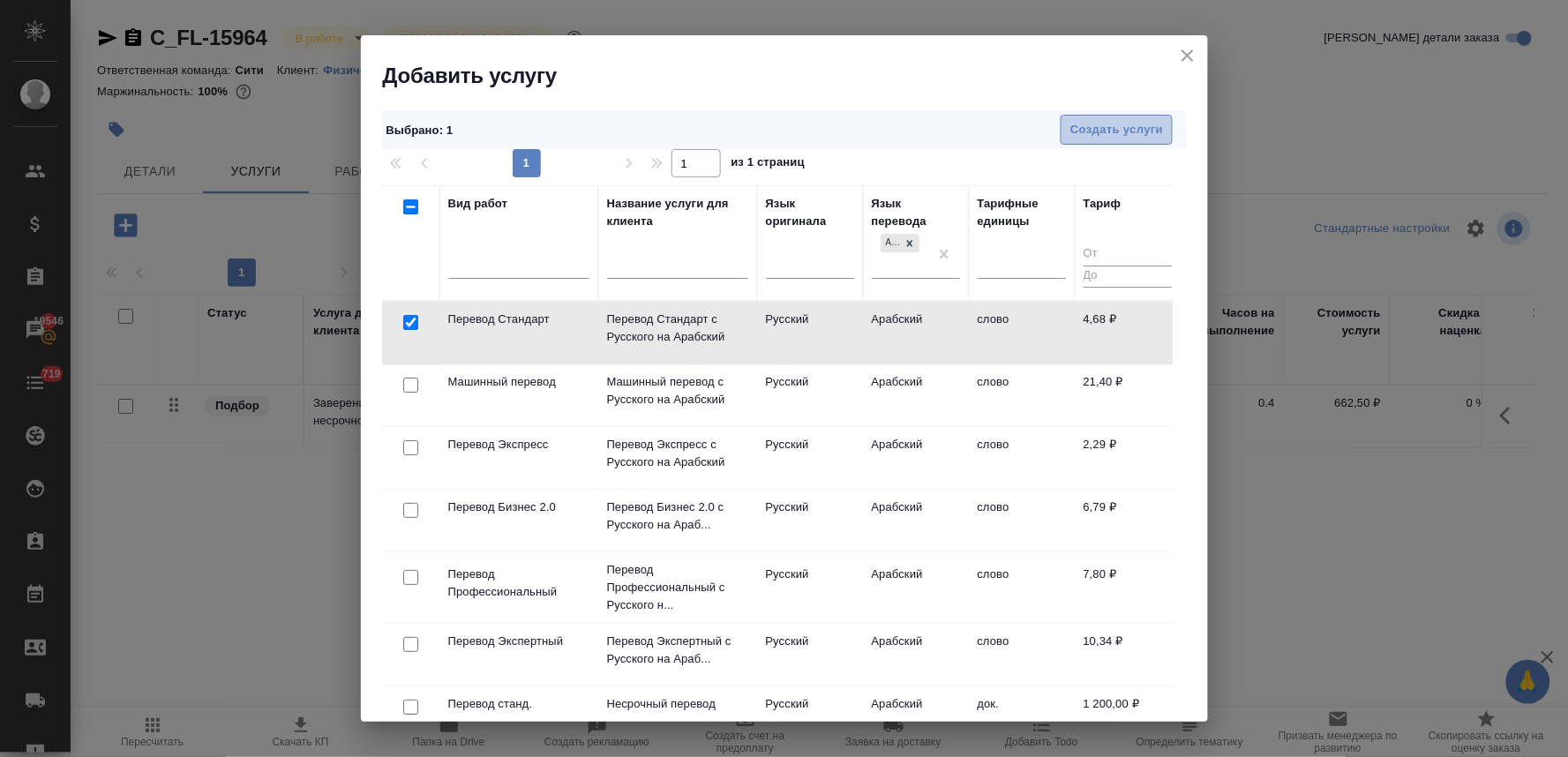
click at [1115, 121] on span "Создать услуги" at bounding box center [1116, 130] width 93 height 20
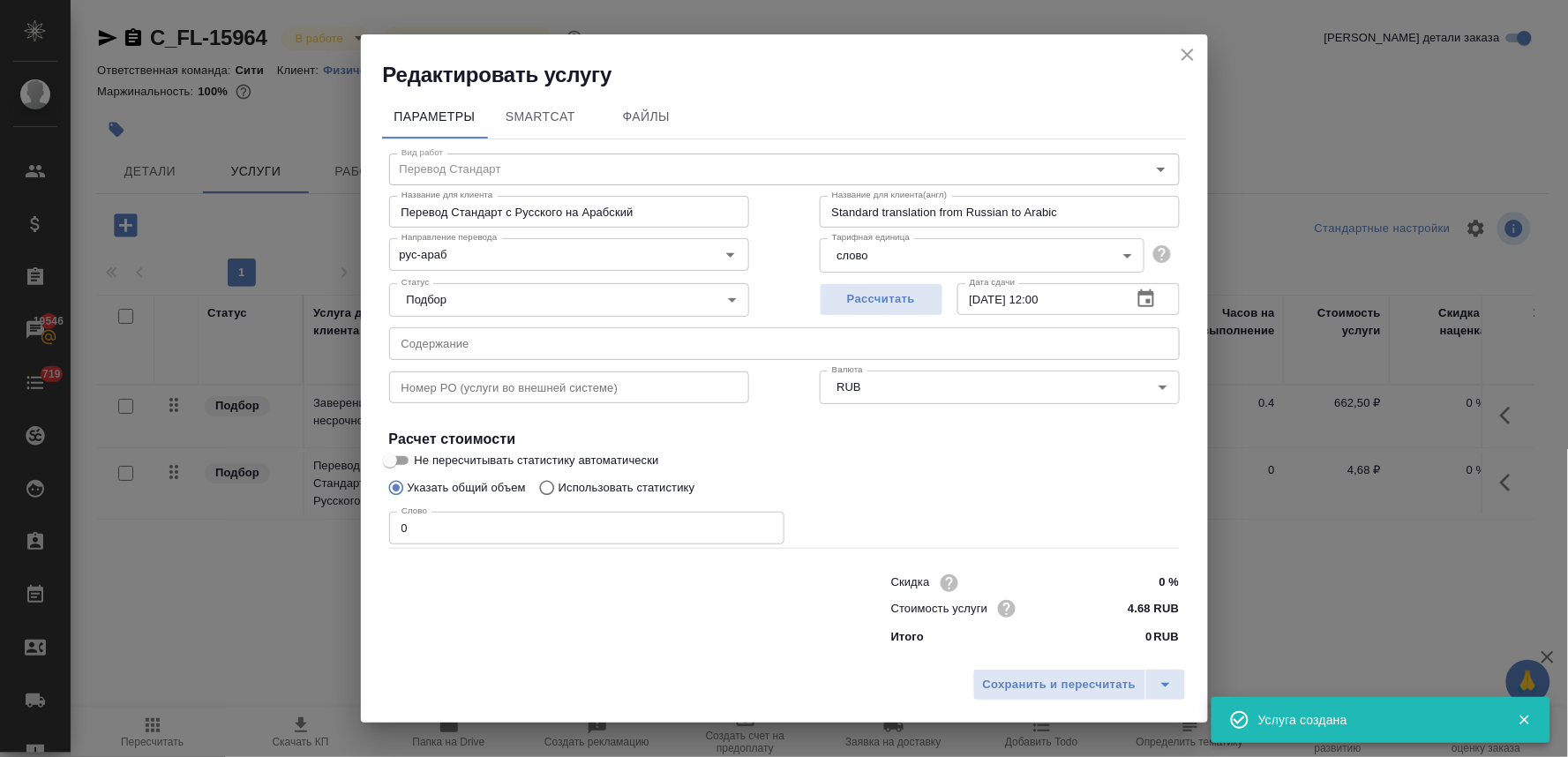
click at [628, 521] on input "0" at bounding box center [587, 528] width 396 height 32
type input "2"
click at [1046, 689] on span "Сохранить и пересчитать" at bounding box center [1060, 684] width 154 height 20
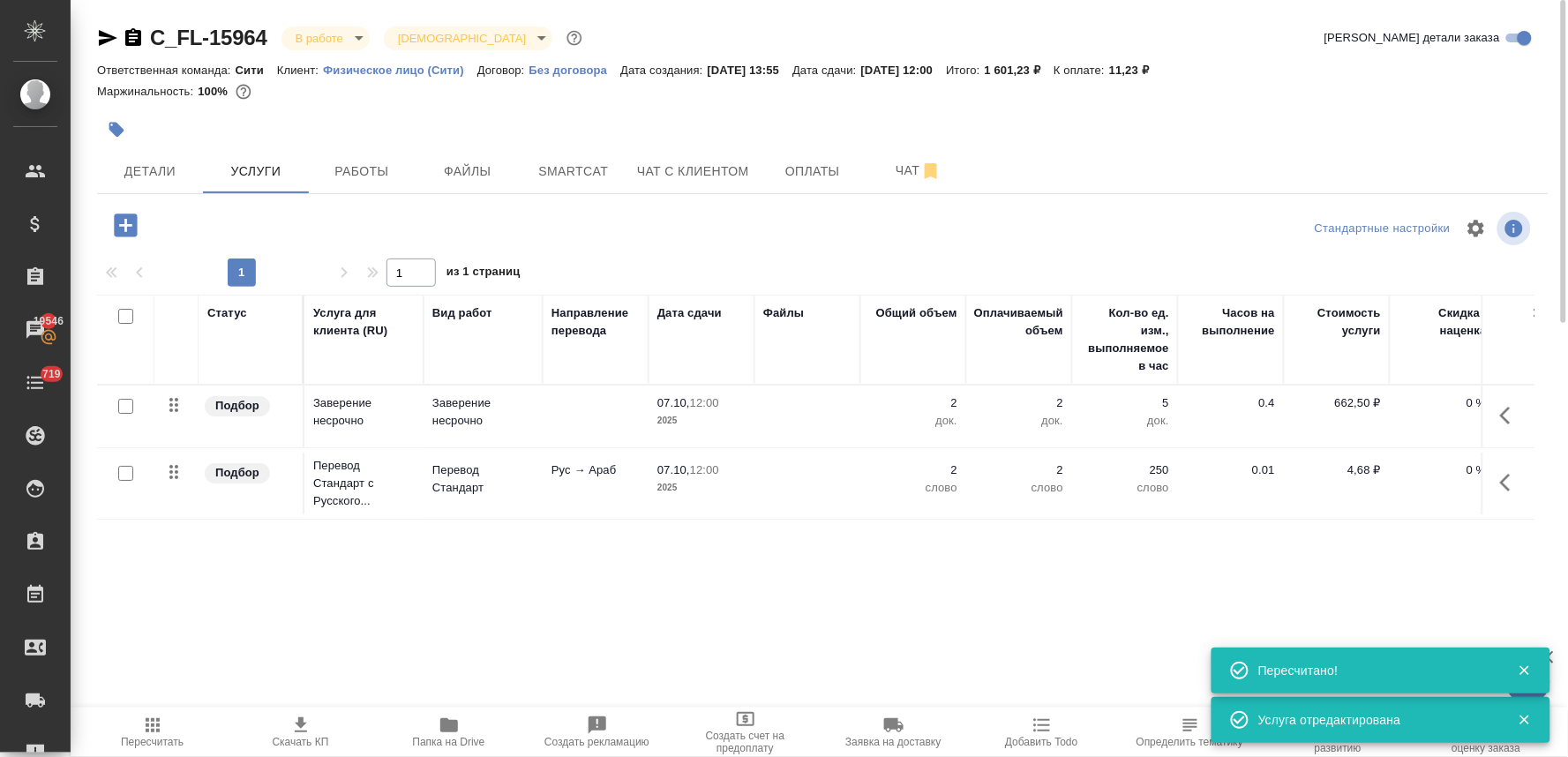
scroll to position [0, 225]
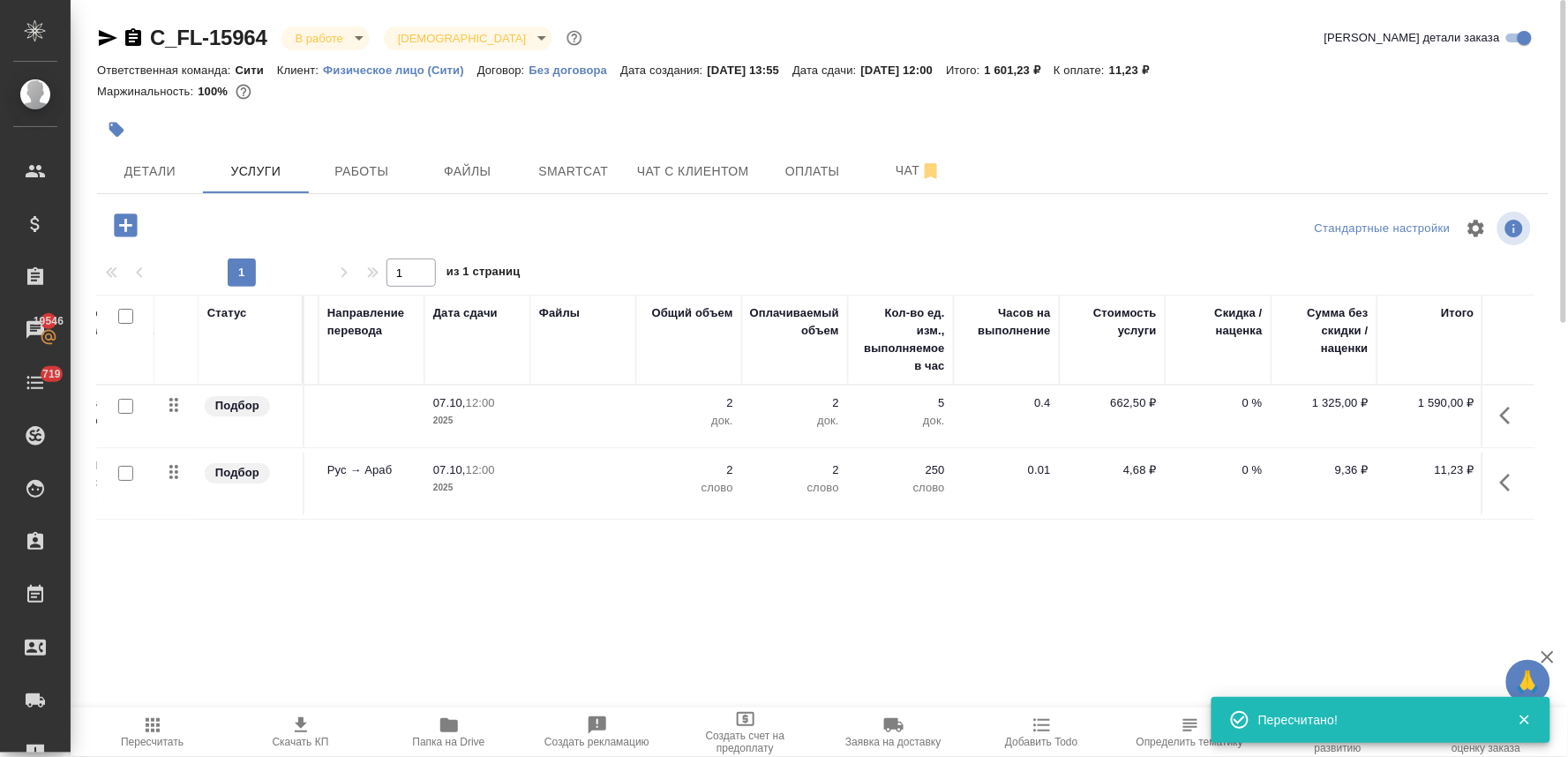
click at [729, 466] on p "2" at bounding box center [689, 470] width 88 height 17
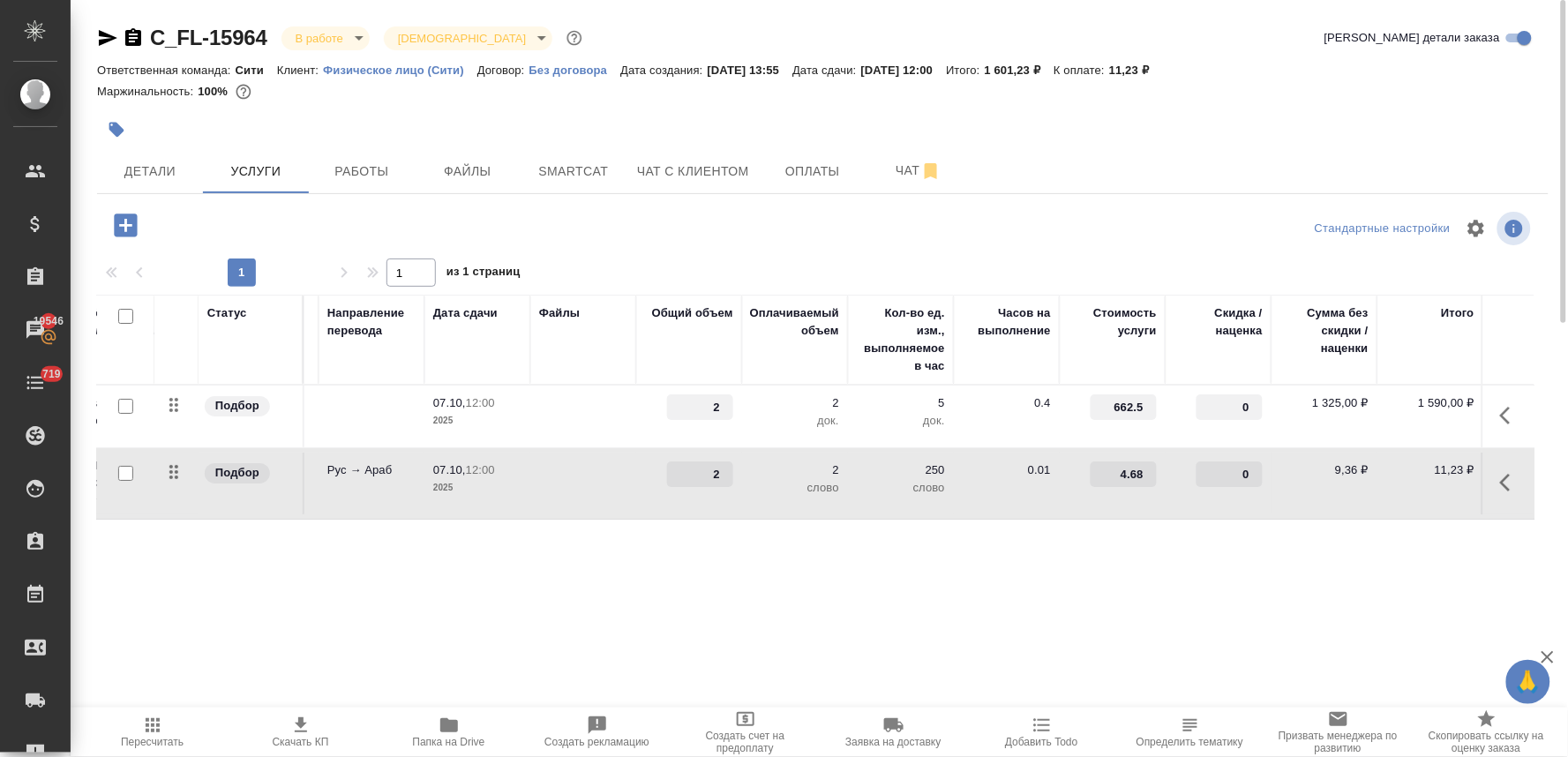
drag, startPoint x: 704, startPoint y: 473, endPoint x: 767, endPoint y: 470, distance: 63.1
click at [764, 470] on tr "Подбор Перевод Стандарт с Русского... Перевод Стандарт Рус → Араб 07.10, 12:00 …" at bounding box center [704, 484] width 1663 height 72
type input "1"
click at [764, 566] on div "Статус Услуга для клиента (RU) Вид работ Направление перевода Дата сдачи Файлы …" at bounding box center [816, 484] width 1437 height 379
click at [205, 225] on span "Сохранить и пересчитать" at bounding box center [250, 223] width 154 height 20
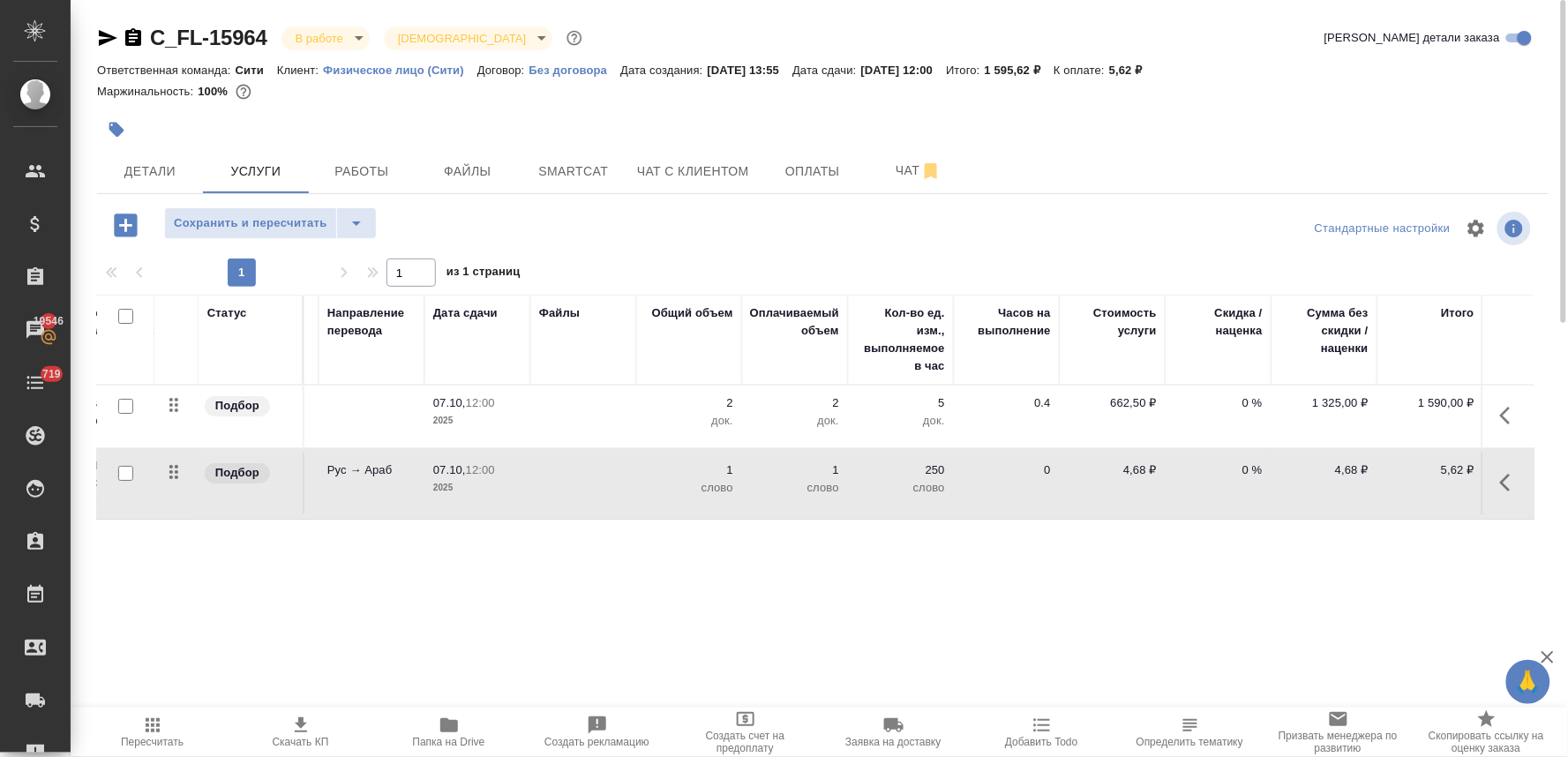
click at [1316, 593] on div "Статус Услуга для клиента (RU) Вид работ Направление перевода Дата сдачи Файлы …" at bounding box center [816, 484] width 1437 height 379
click at [123, 227] on icon "button" at bounding box center [125, 225] width 23 height 23
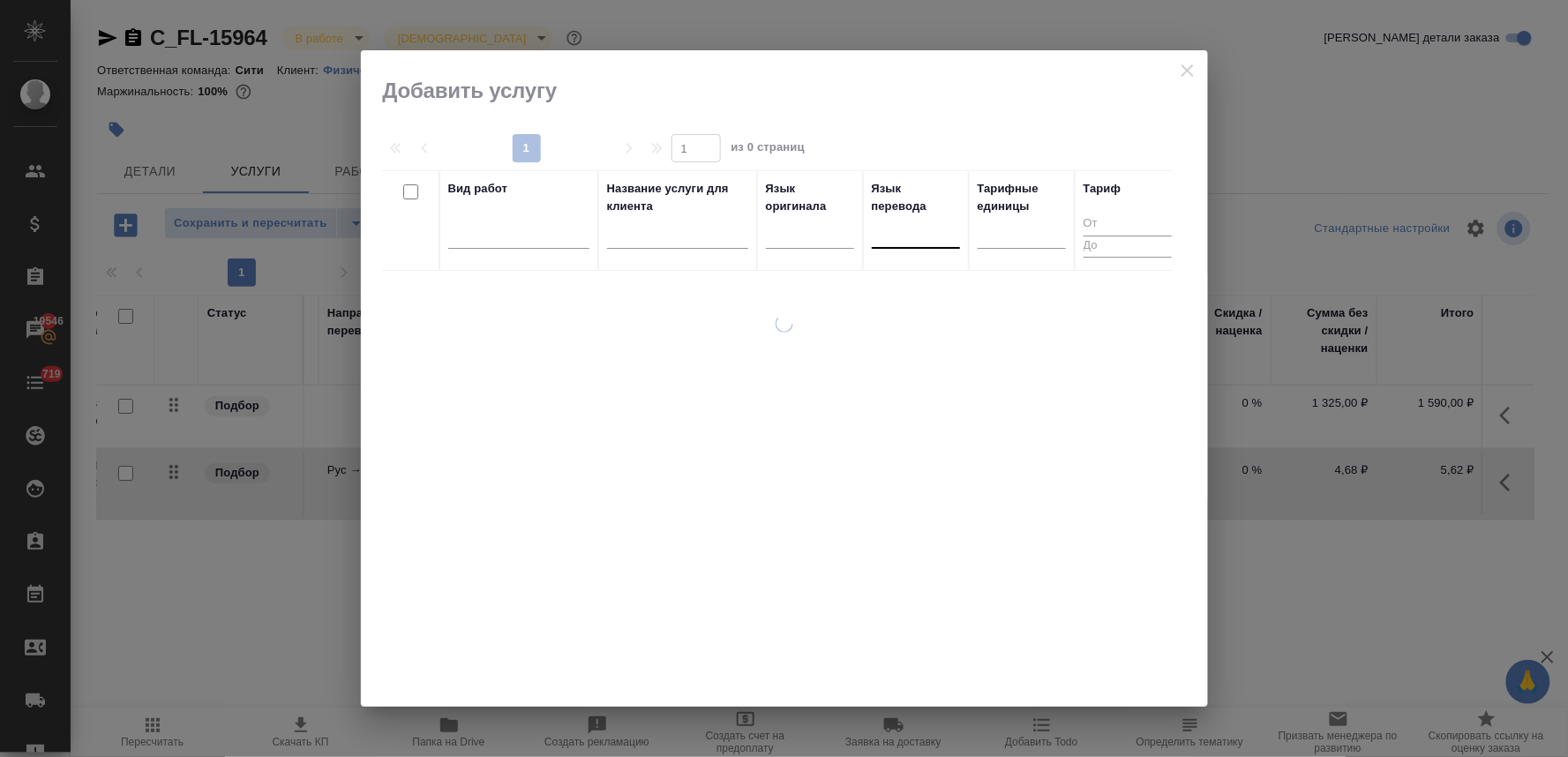
click at [893, 233] on div at bounding box center [915, 230] width 88 height 26
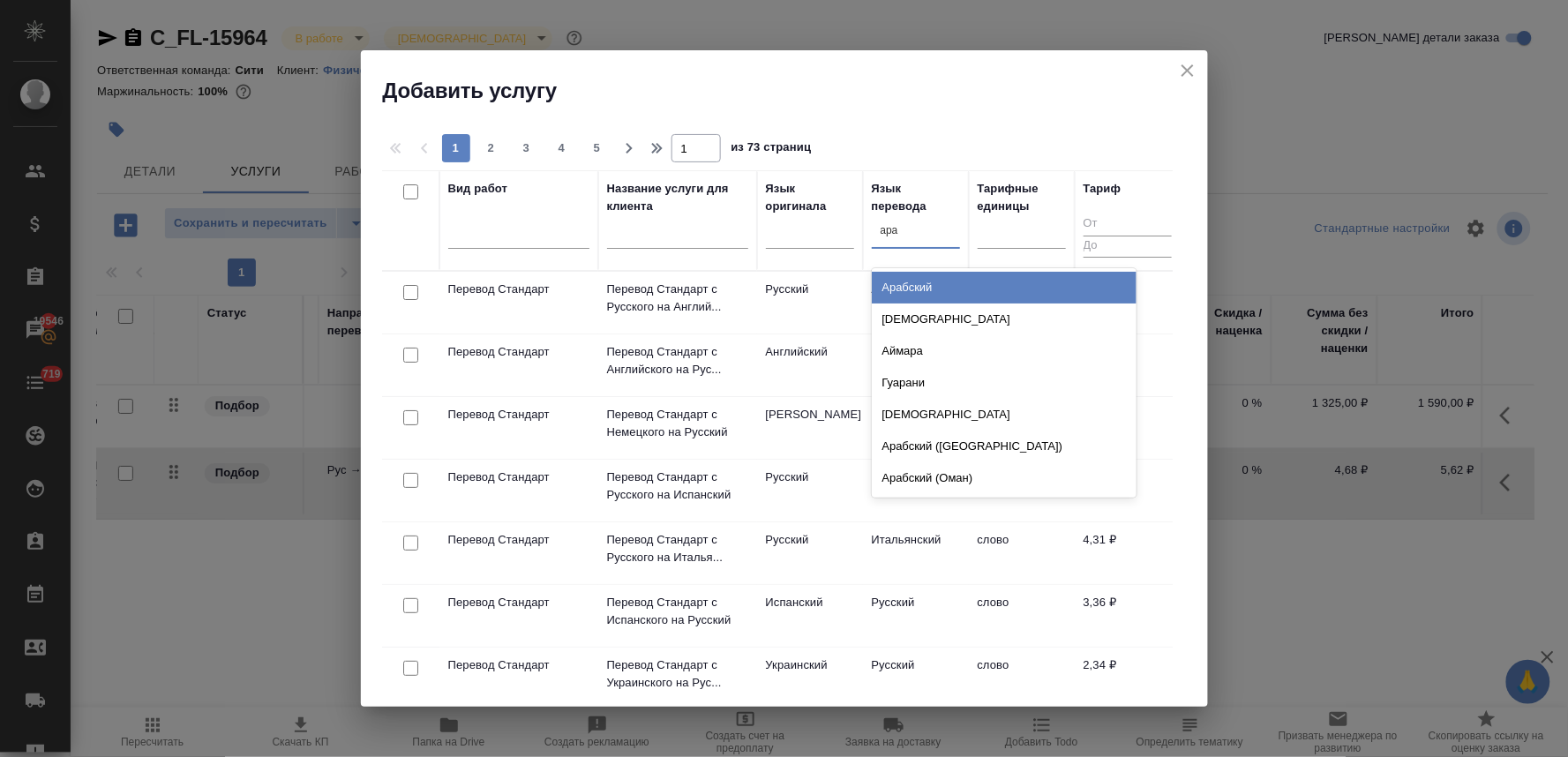
type input "араб"
click at [950, 293] on div "Арабский" at bounding box center [1003, 287] width 265 height 32
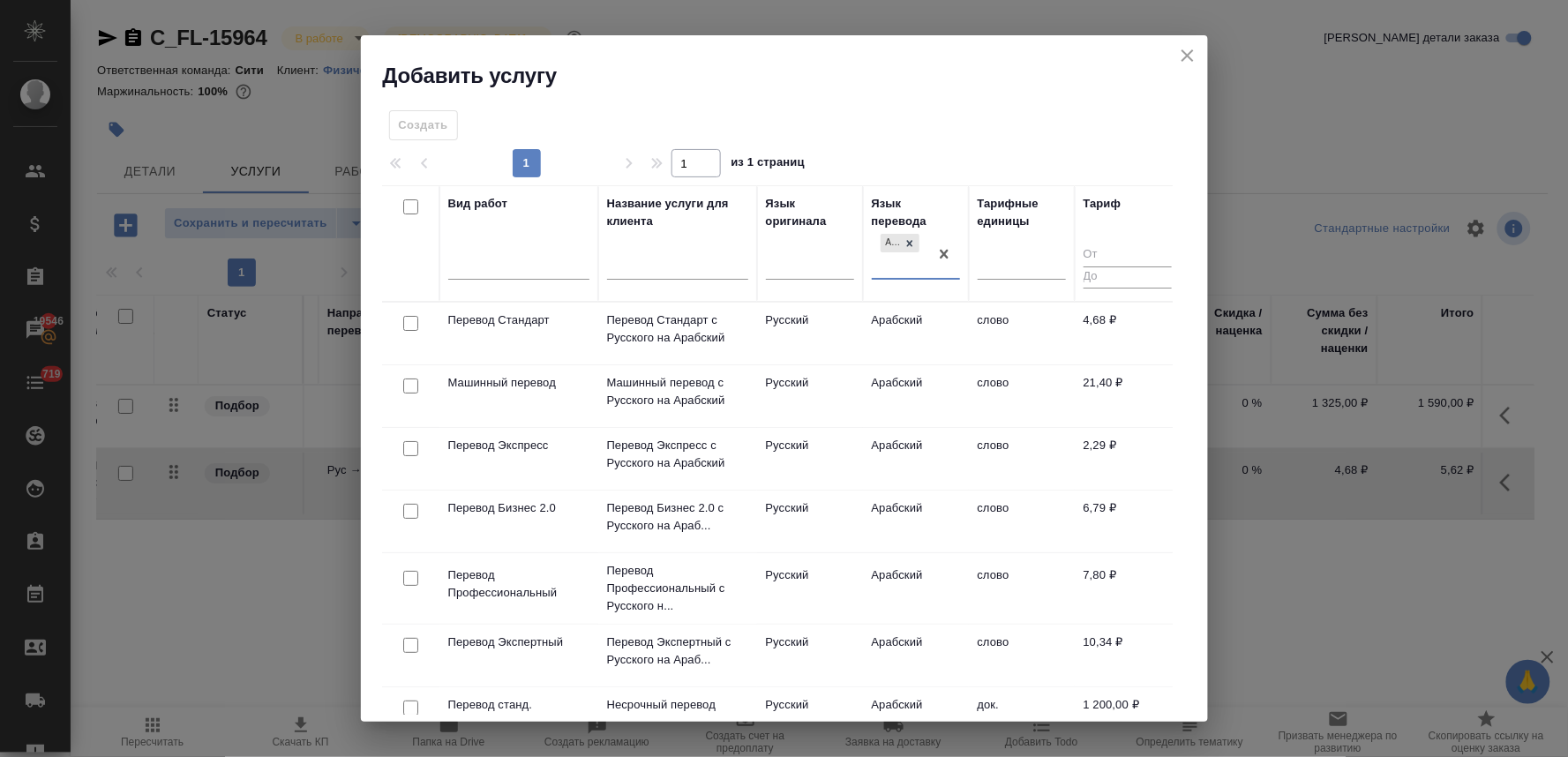
click at [410, 580] on input "checkbox" at bounding box center [411, 578] width 15 height 15
checkbox input "true"
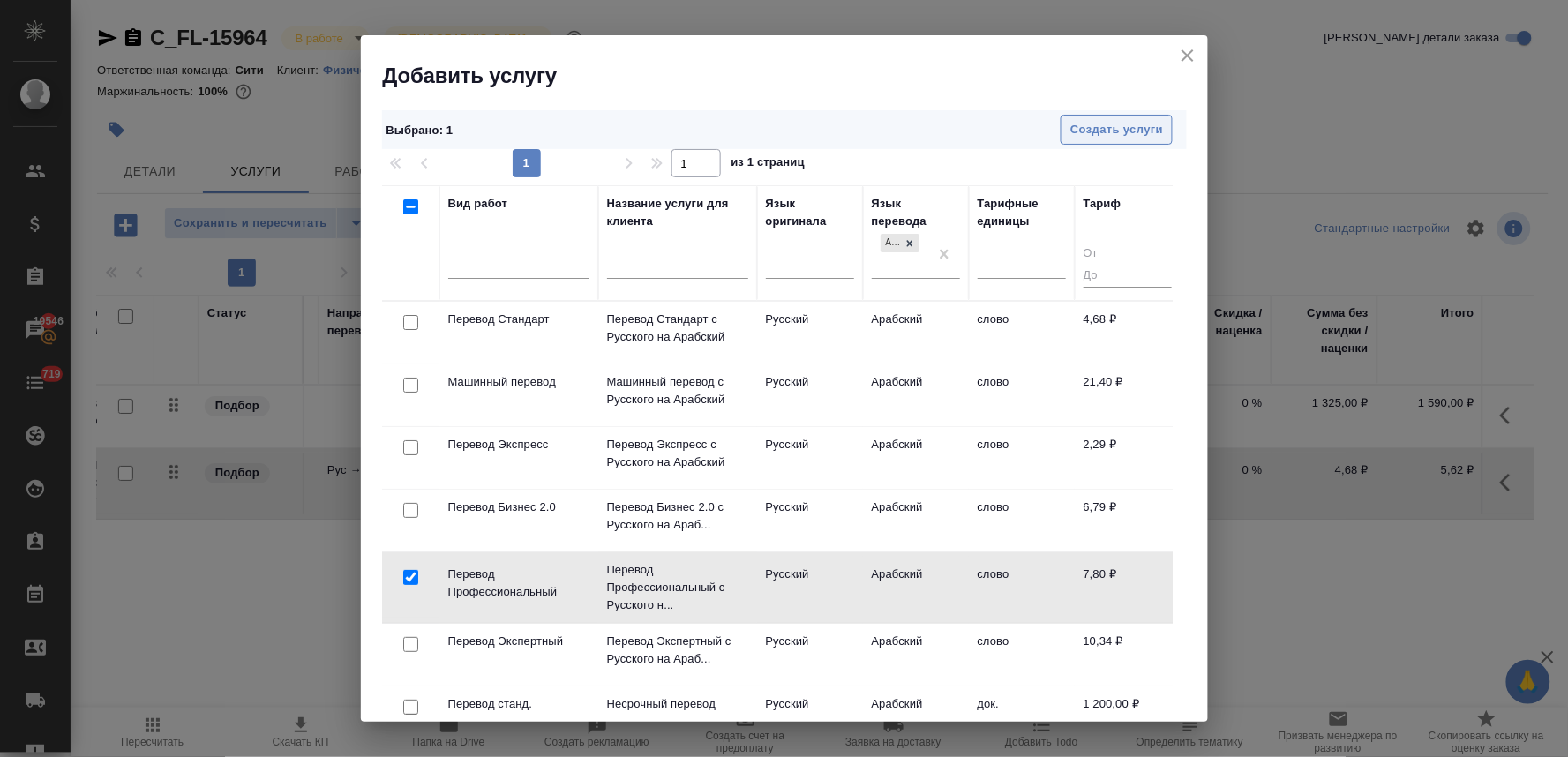
click at [1119, 127] on span "Создать услуги" at bounding box center [1116, 130] width 93 height 20
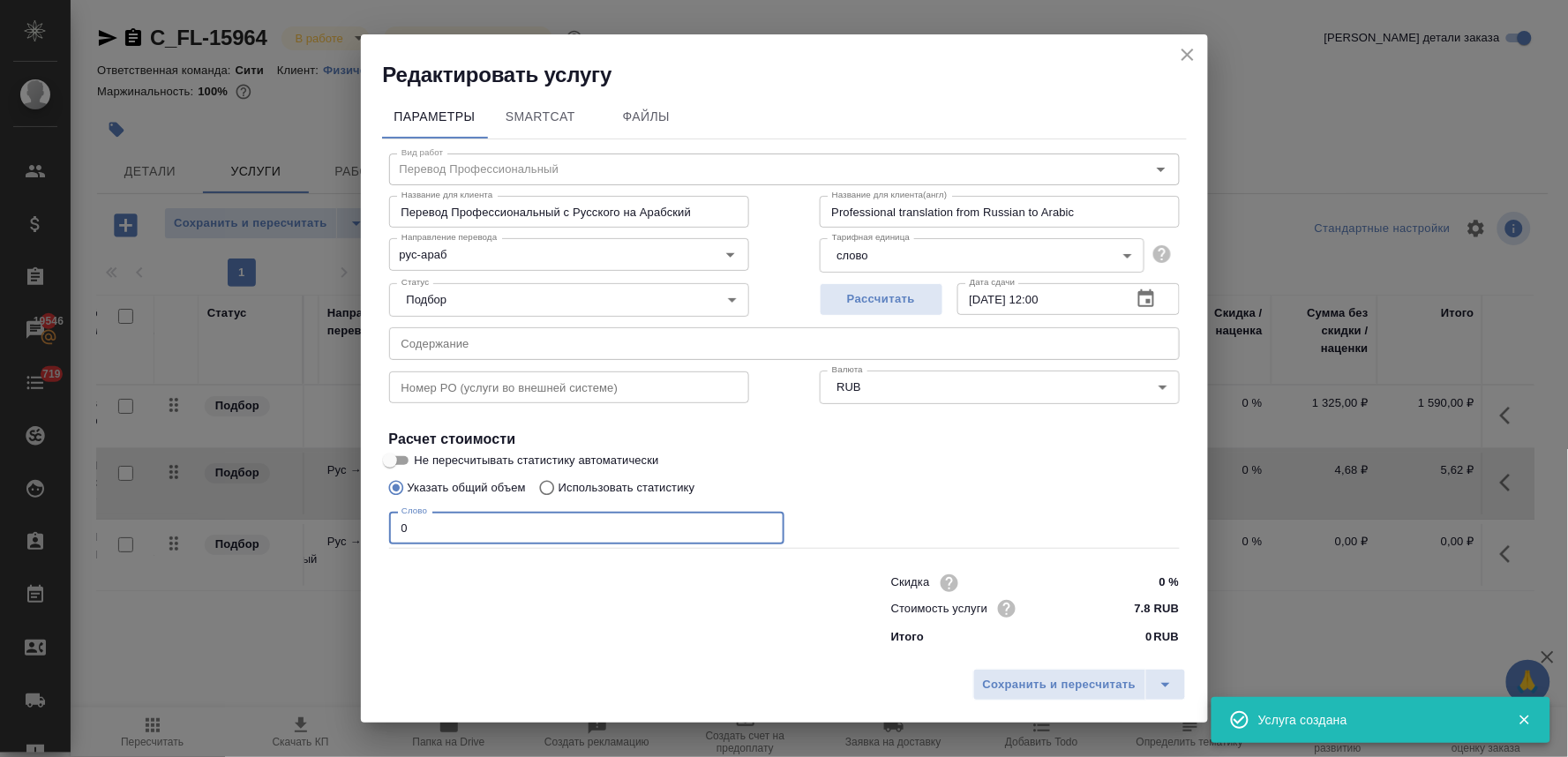
drag, startPoint x: 432, startPoint y: 524, endPoint x: 290, endPoint y: 518, distance: 142.1
click at [295, 521] on div "Редактировать услугу Параметры SmartCat Файлы Вид работ Перевод Профессиональны…" at bounding box center [784, 378] width 1568 height 757
type input "1"
click at [1044, 694] on span "Сохранить и пересчитать" at bounding box center [1060, 684] width 154 height 20
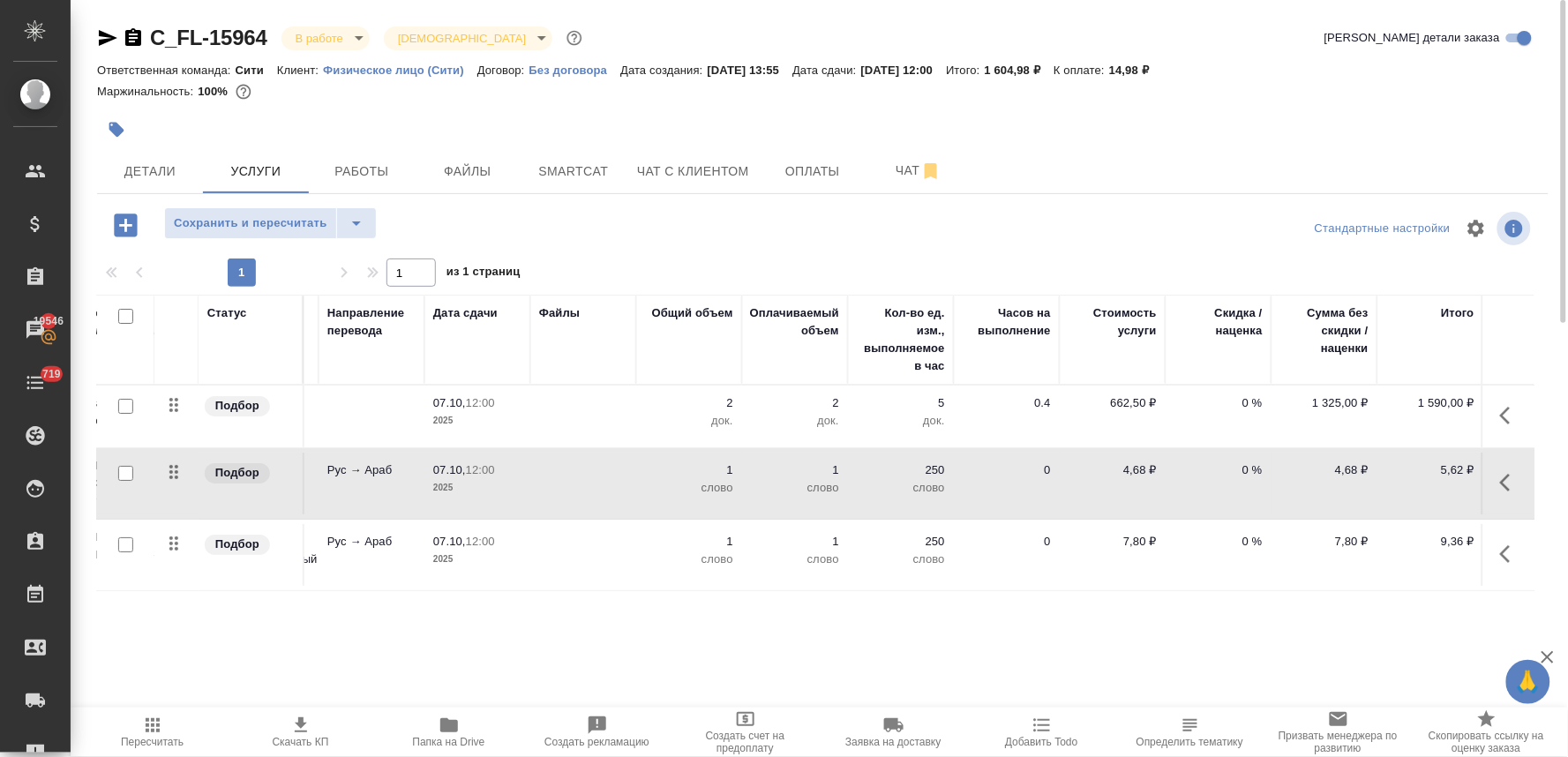
click at [120, 471] on input "checkbox" at bounding box center [126, 474] width 15 height 15
checkbox input "true"
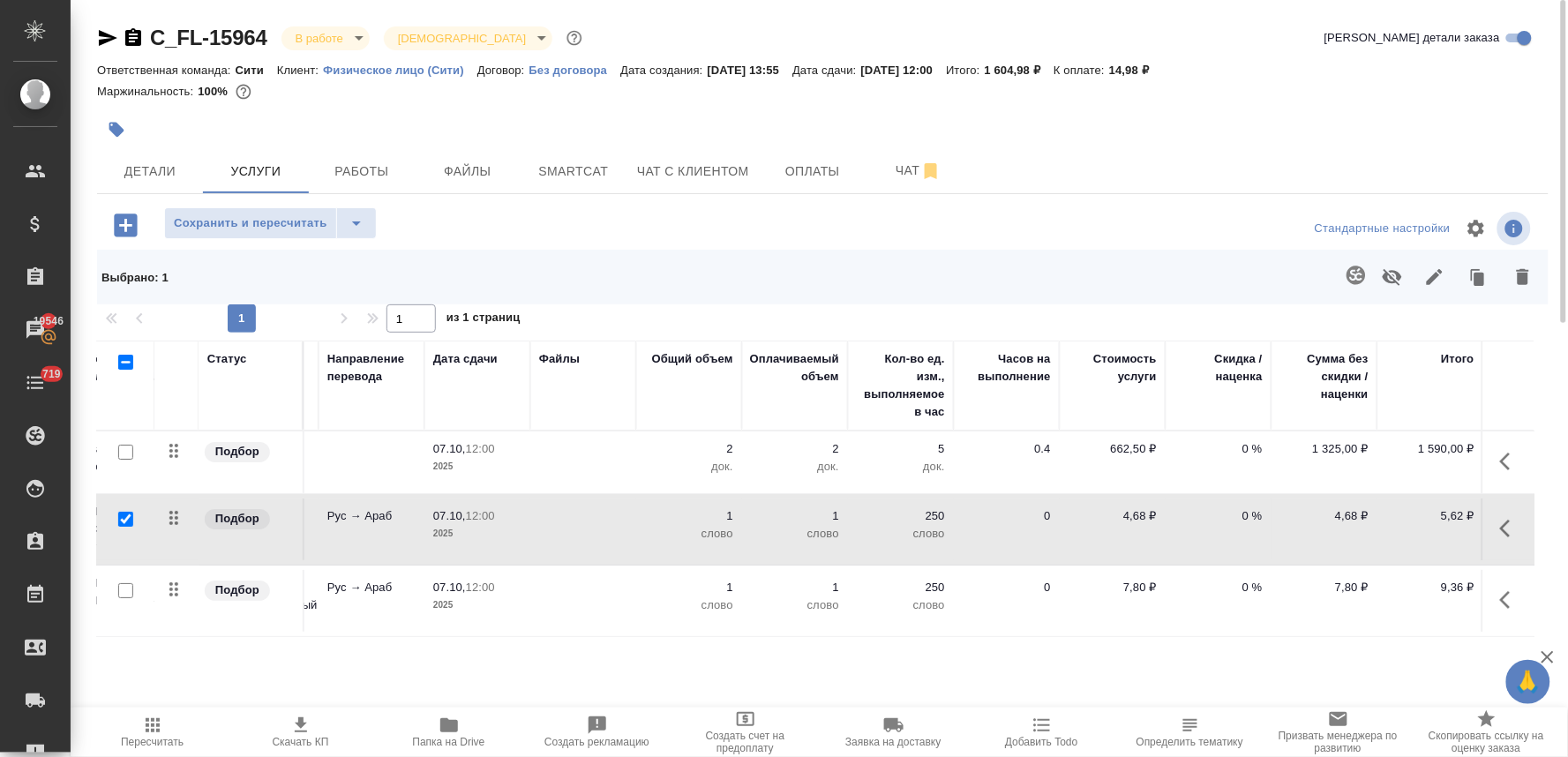
drag, startPoint x: 120, startPoint y: 590, endPoint x: 204, endPoint y: 571, distance: 86.1
click at [121, 589] on input "checkbox" at bounding box center [126, 591] width 15 height 15
checkbox input "true"
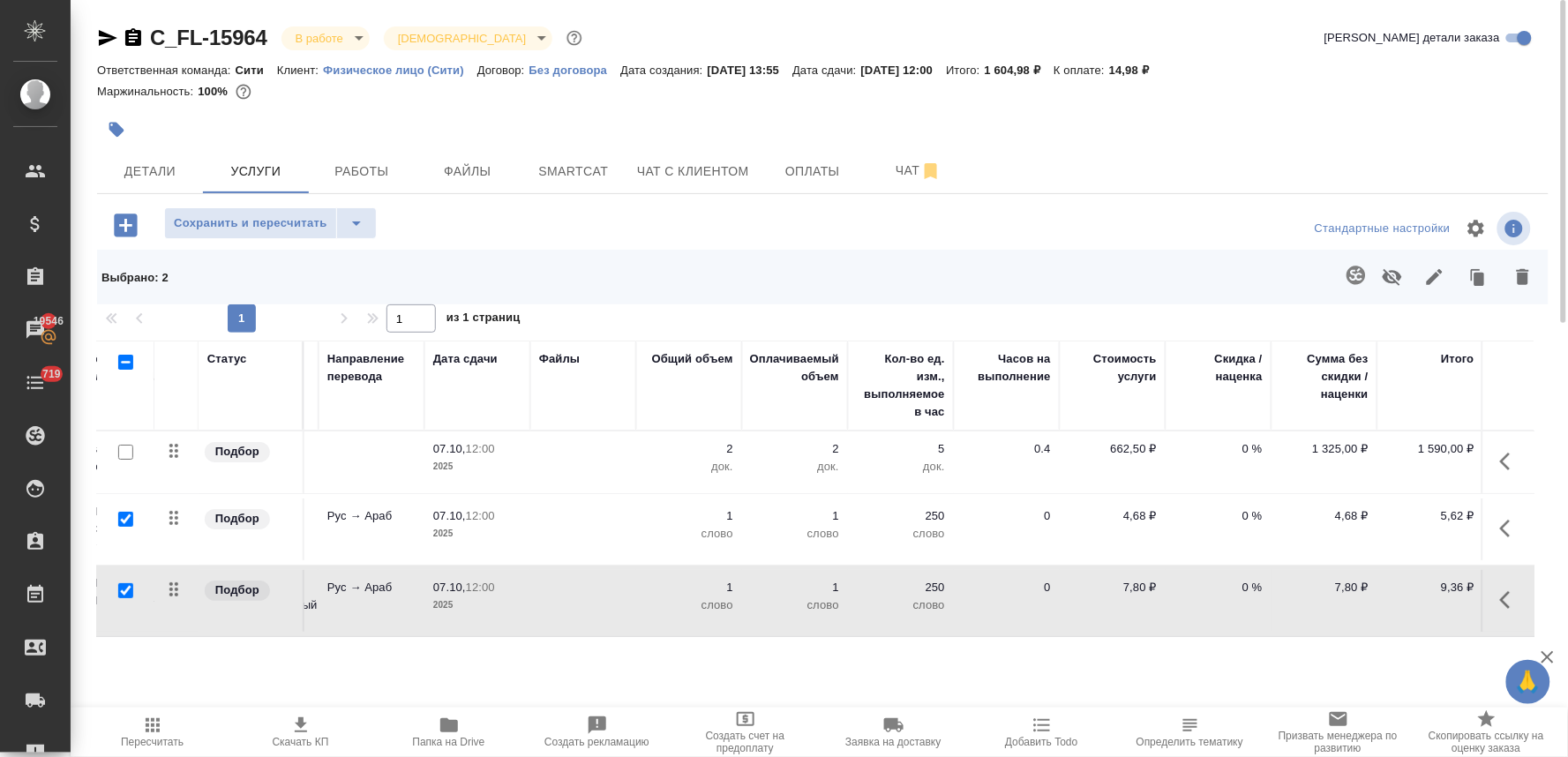
click at [1532, 276] on icon "button" at bounding box center [1523, 277] width 21 height 21
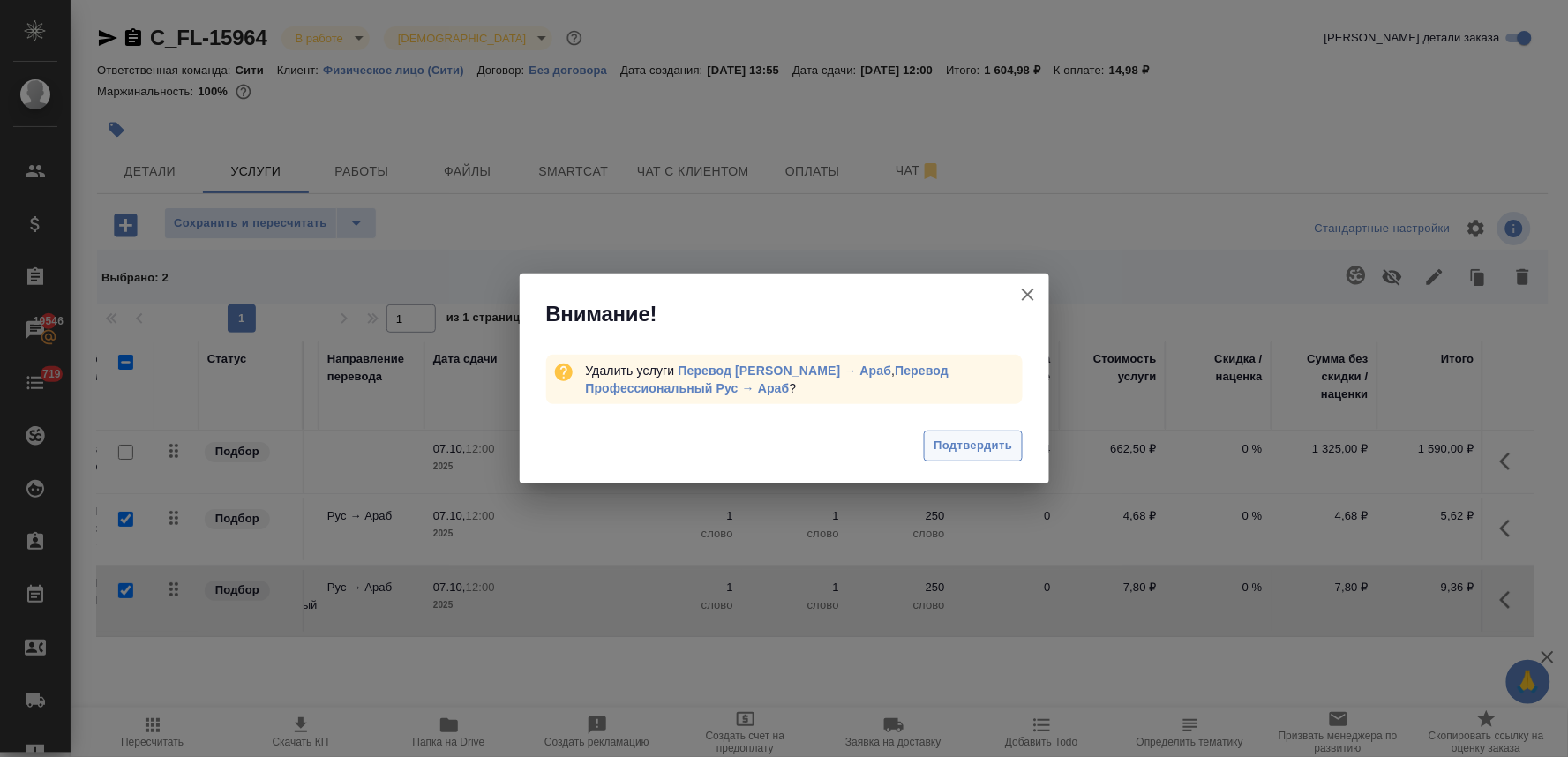
click at [1009, 446] on span "Подтвердить" at bounding box center [973, 445] width 78 height 20
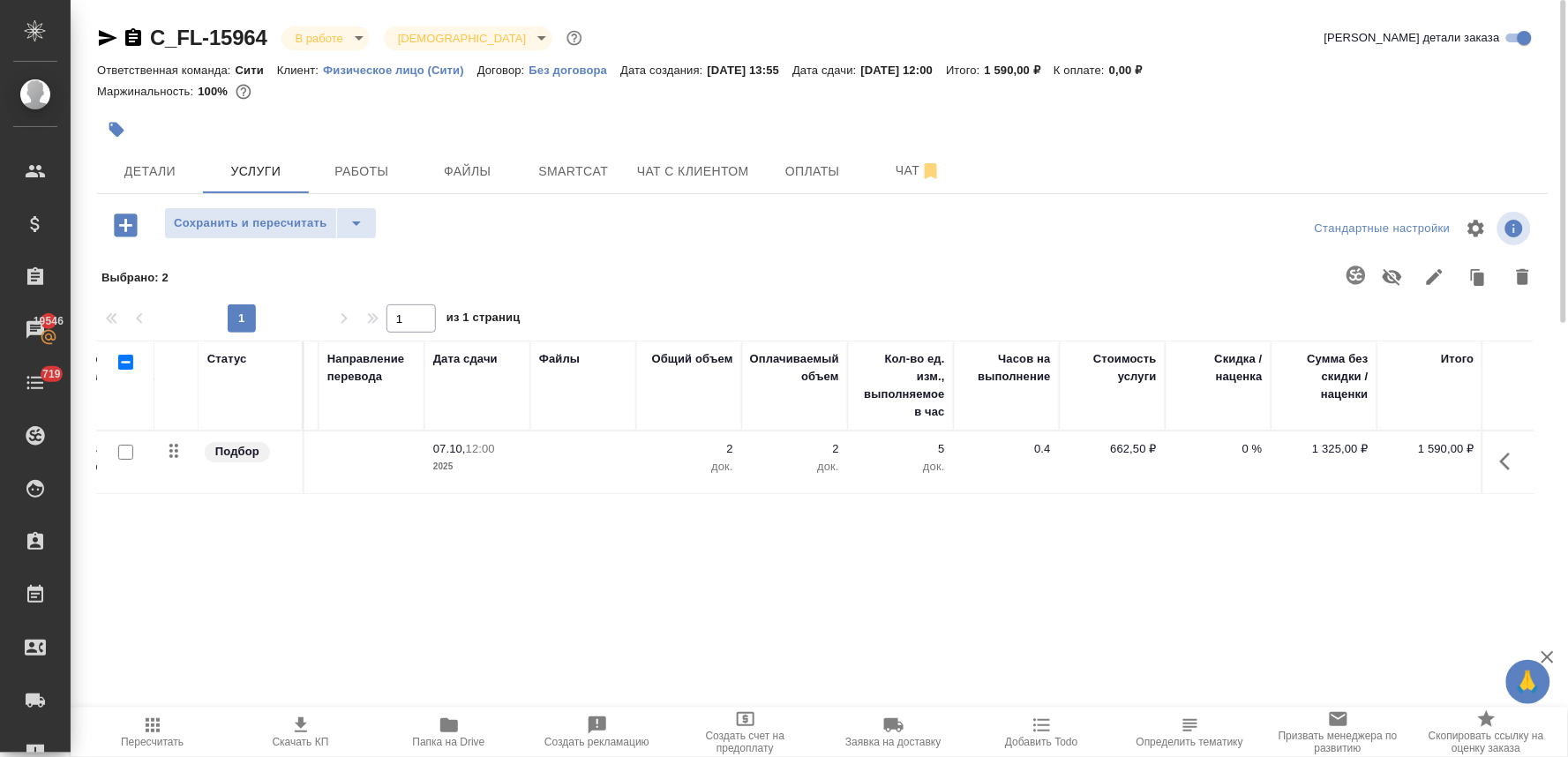
click at [953, 550] on div "Статус Услуга для клиента (RU) Вид работ Направление перевода Дата сдачи Файлы …" at bounding box center [816, 530] width 1437 height 379
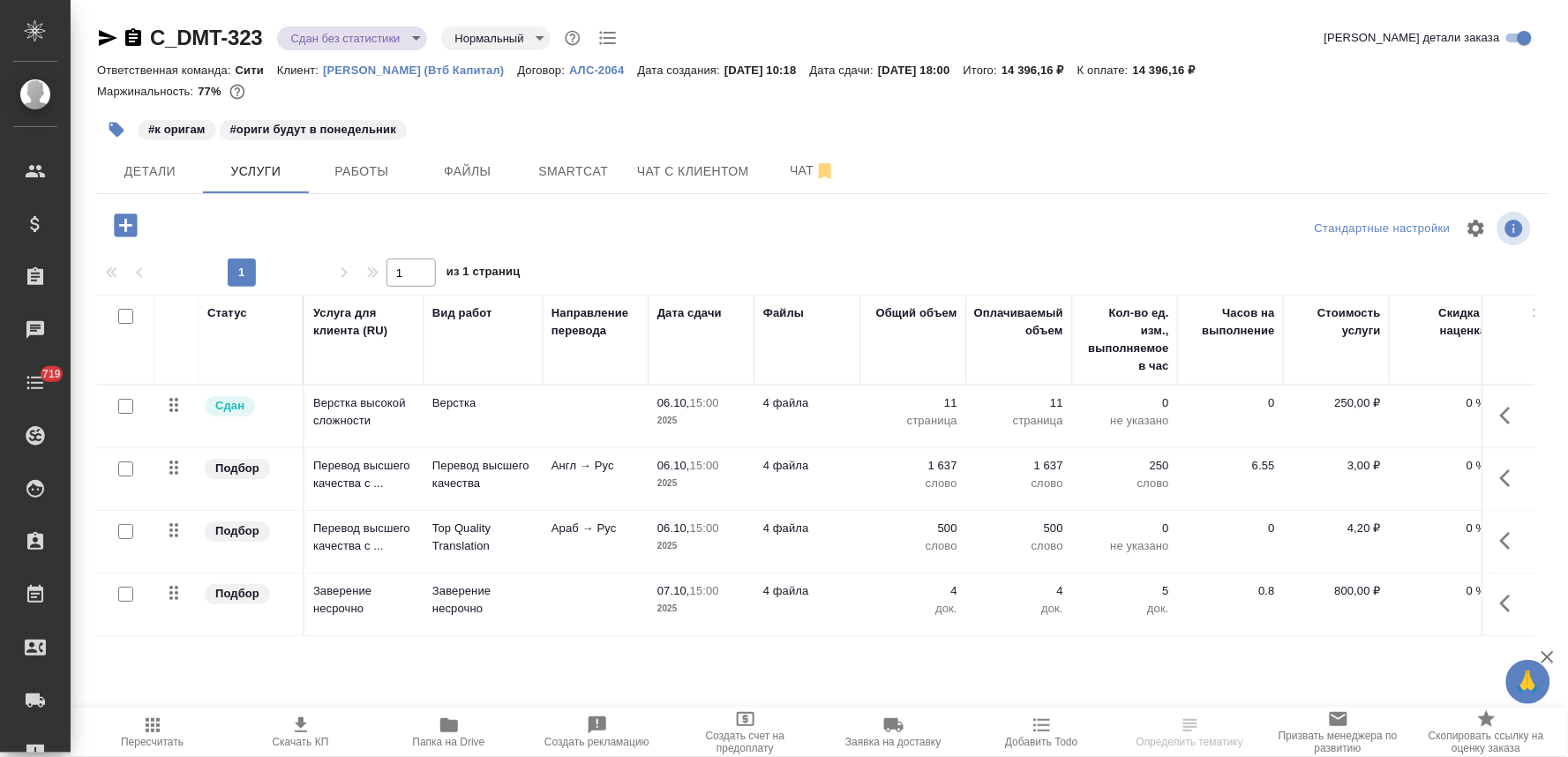
click at [464, 743] on span "Папка на Drive" at bounding box center [449, 742] width 73 height 12
click at [163, 175] on span "Детали" at bounding box center [150, 171] width 85 height 22
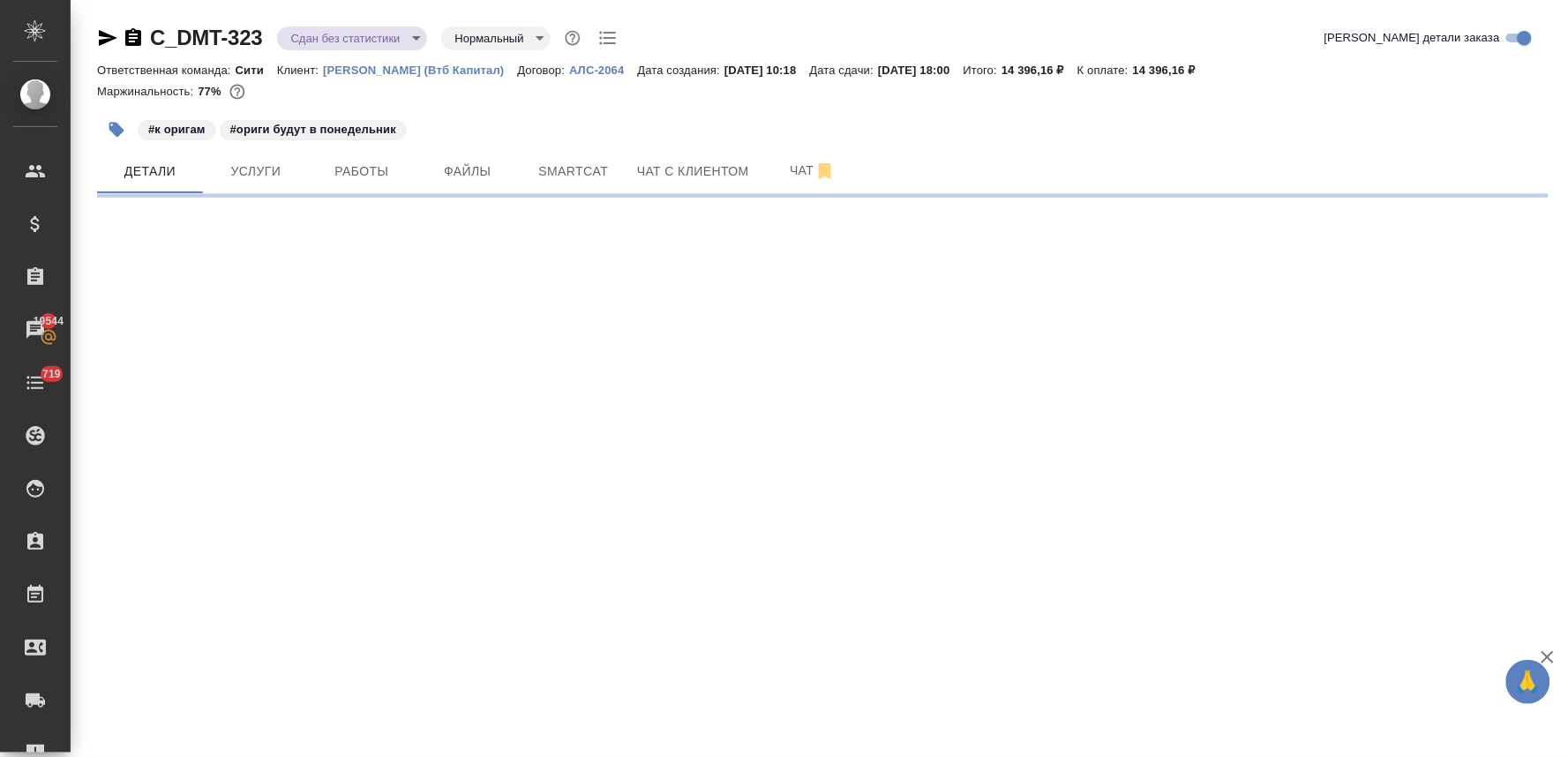
select select "RU"
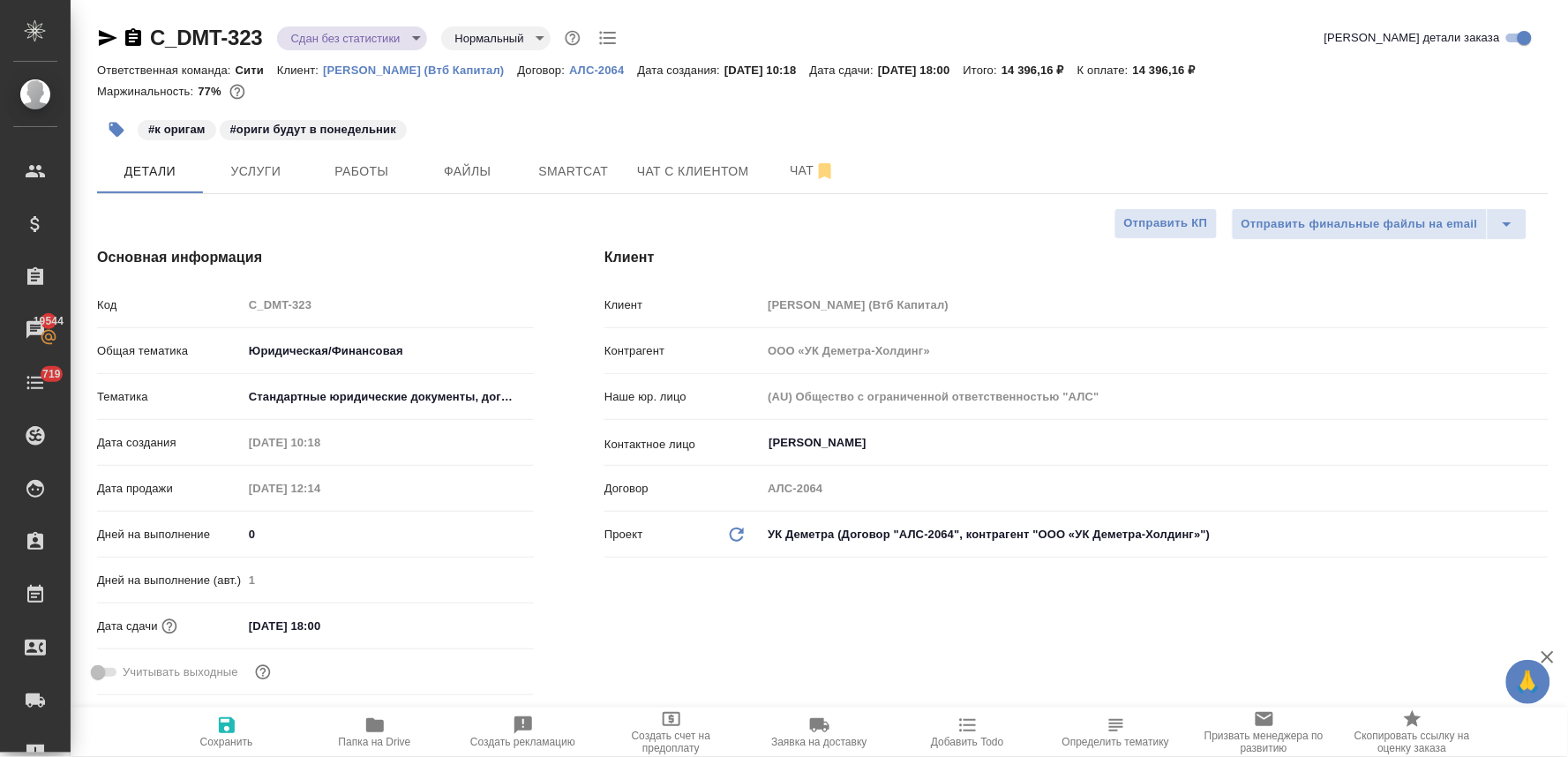
type textarea "x"
click at [247, 179] on span "Услуги" at bounding box center [255, 171] width 85 height 22
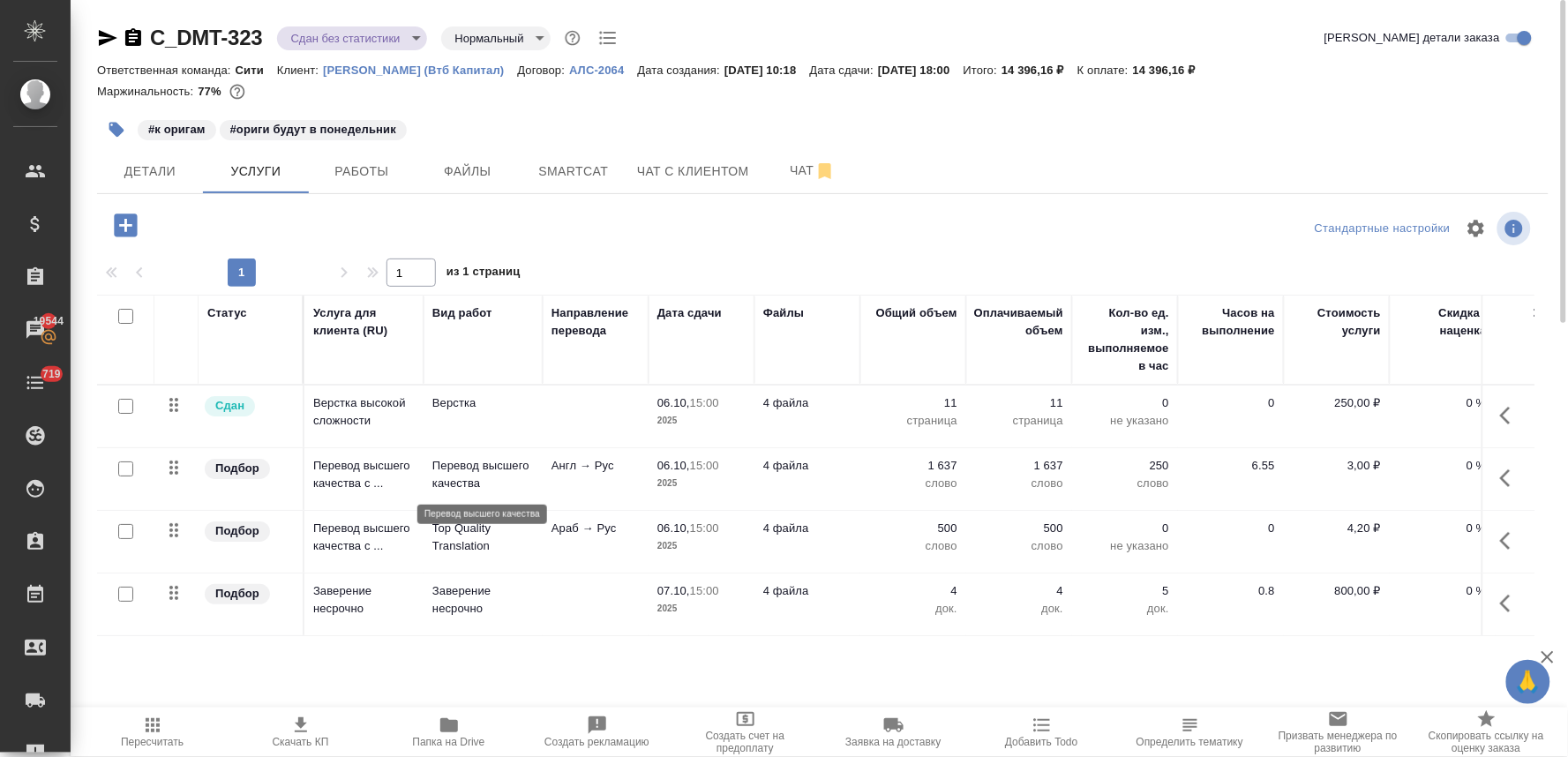
click at [462, 475] on p "Перевод высшего качества" at bounding box center [483, 474] width 101 height 35
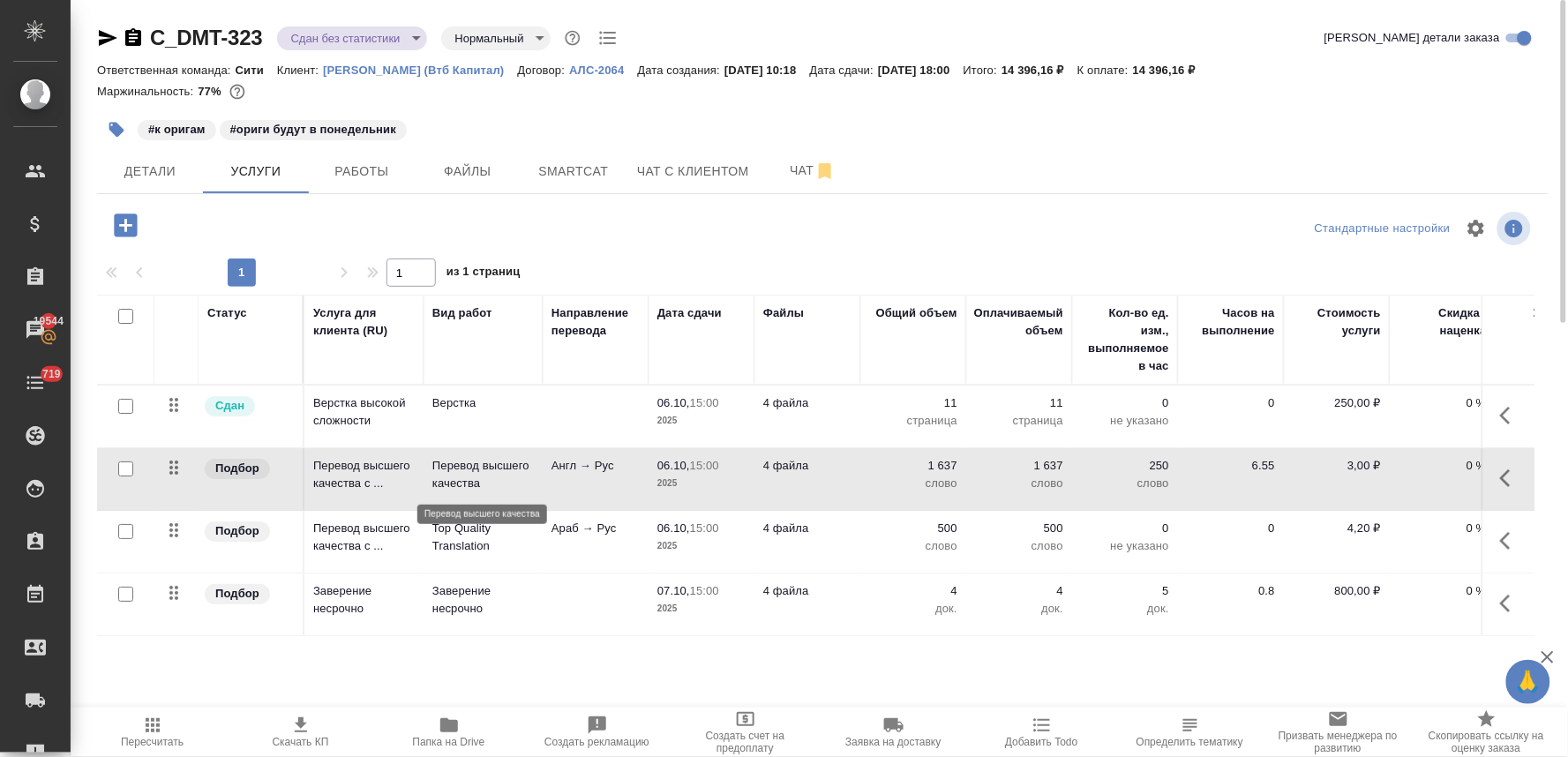
click at [462, 475] on p "Перевод высшего качества" at bounding box center [483, 474] width 101 height 35
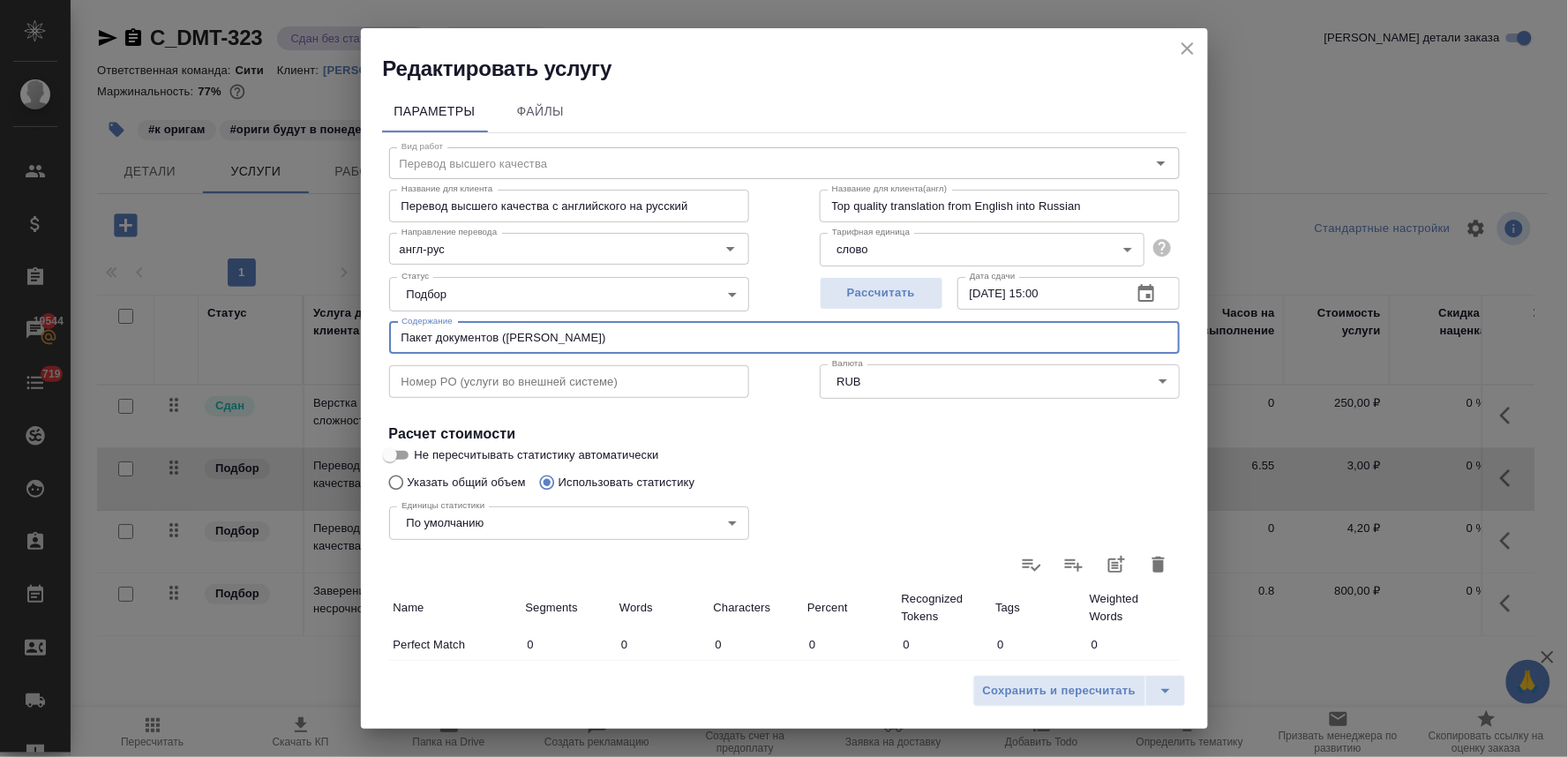
drag, startPoint x: 500, startPoint y: 337, endPoint x: 345, endPoint y: 318, distance: 156.2
click at [345, 318] on div "Редактировать услугу Параметры Файлы Вид работ Перевод высшего качества Вид раб…" at bounding box center [784, 378] width 1568 height 757
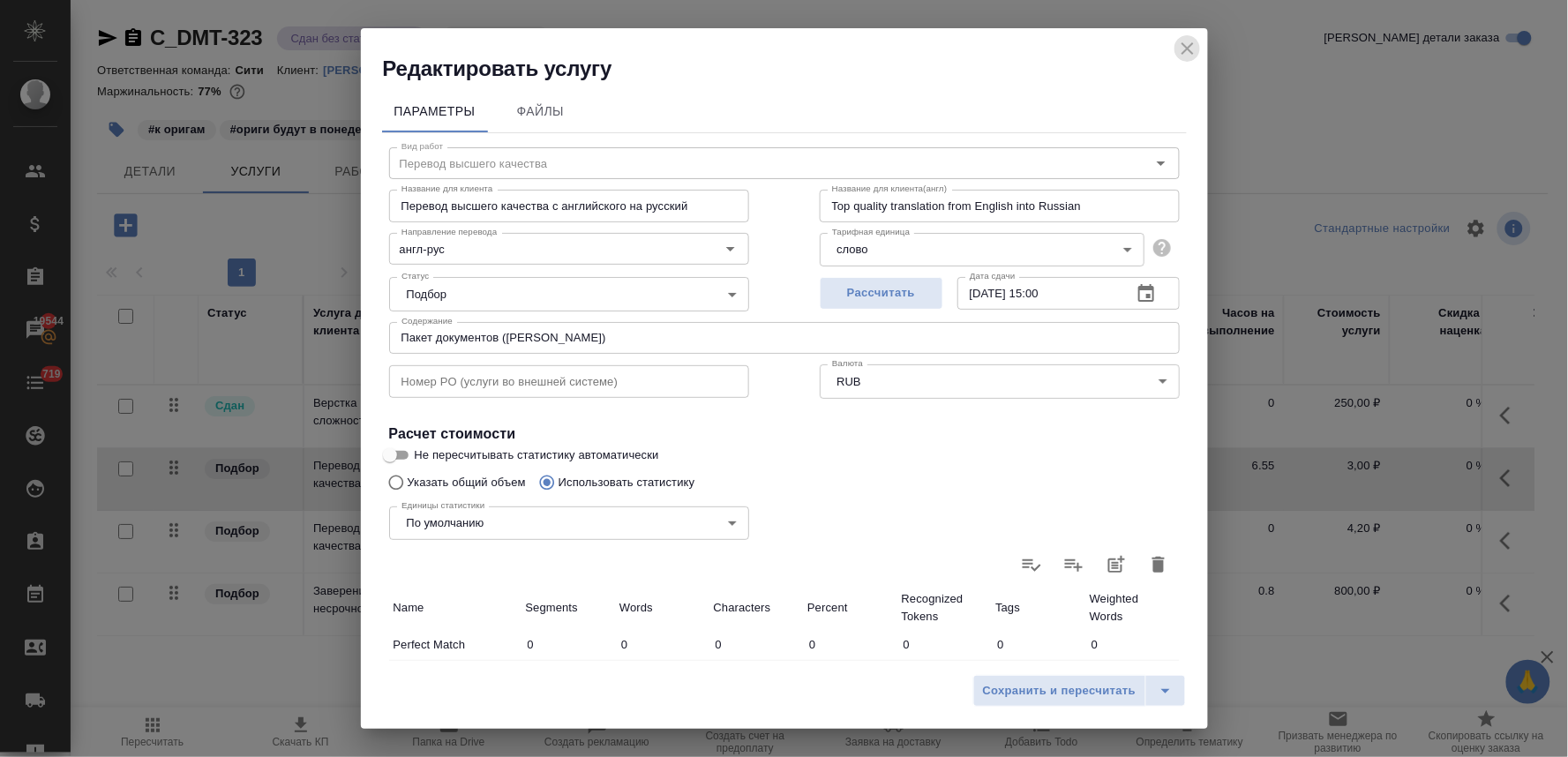
click at [1186, 46] on icon "close" at bounding box center [1187, 48] width 12 height 12
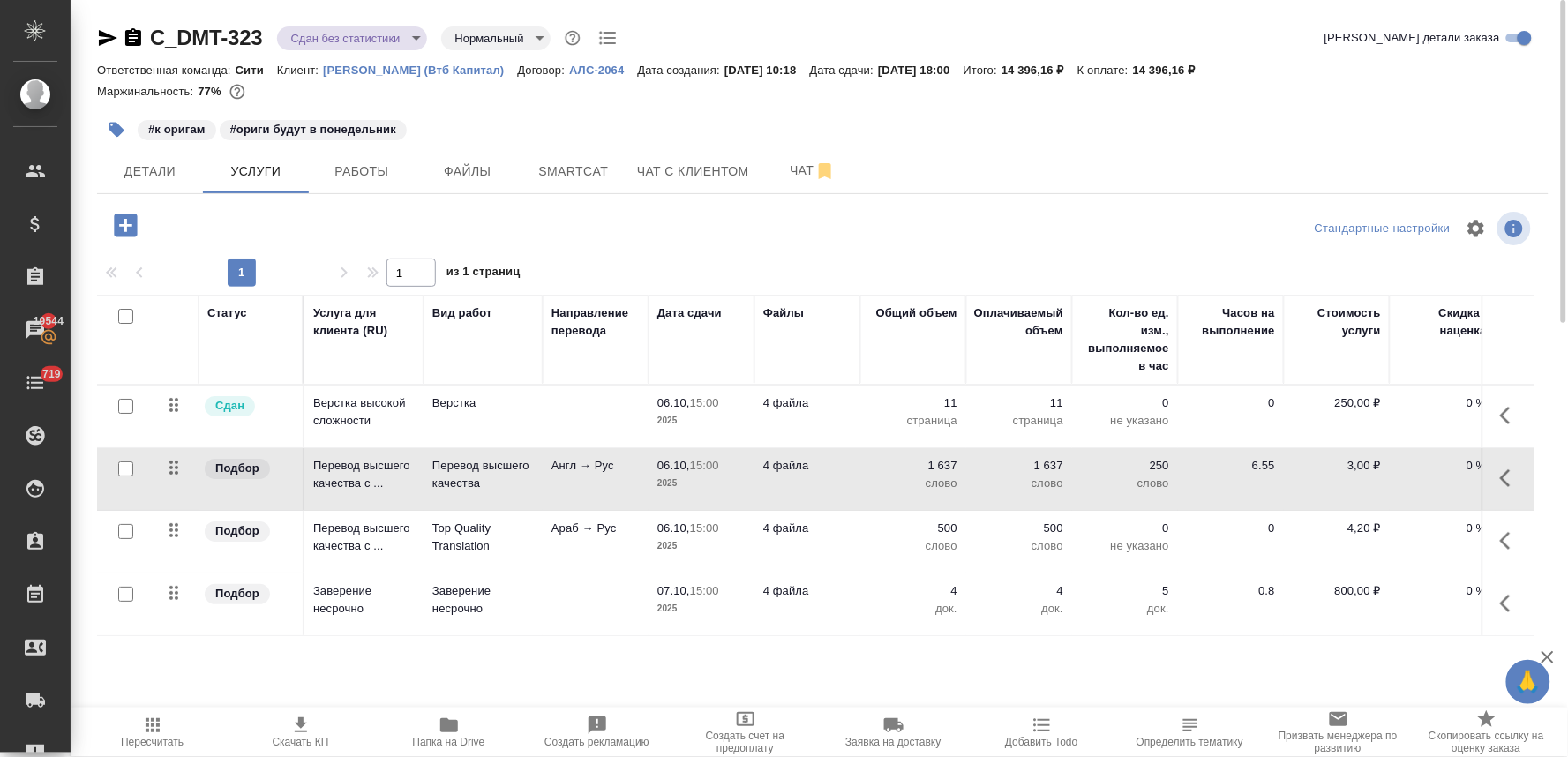
click at [116, 130] on icon "button" at bounding box center [117, 130] width 15 height 15
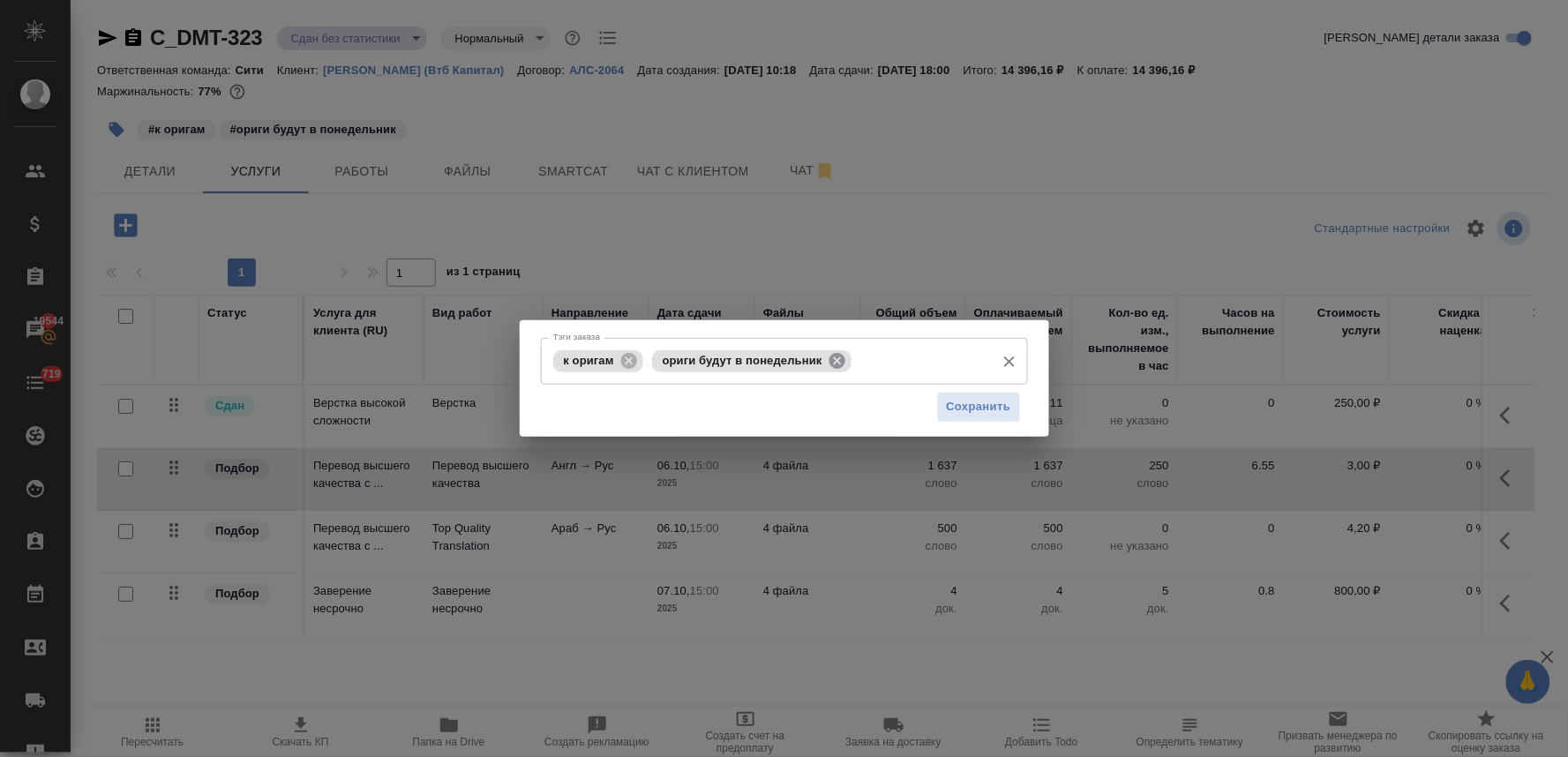
click at [830, 359] on icon at bounding box center [837, 359] width 16 height 16
click at [736, 357] on input "Тэги заказа" at bounding box center [817, 360] width 339 height 30
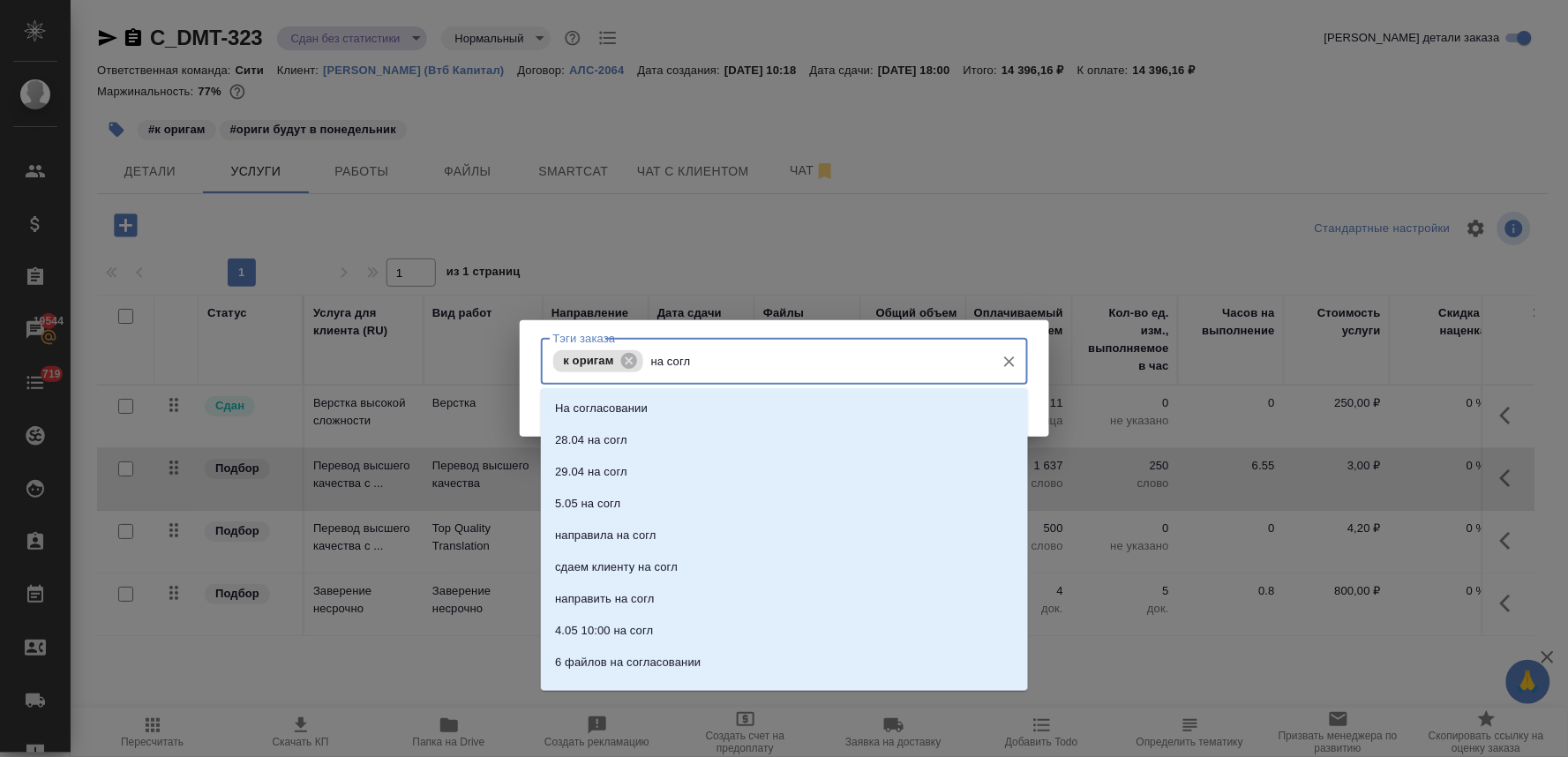
type input "на согла"
click at [713, 408] on li "На согласовании" at bounding box center [784, 408] width 487 height 32
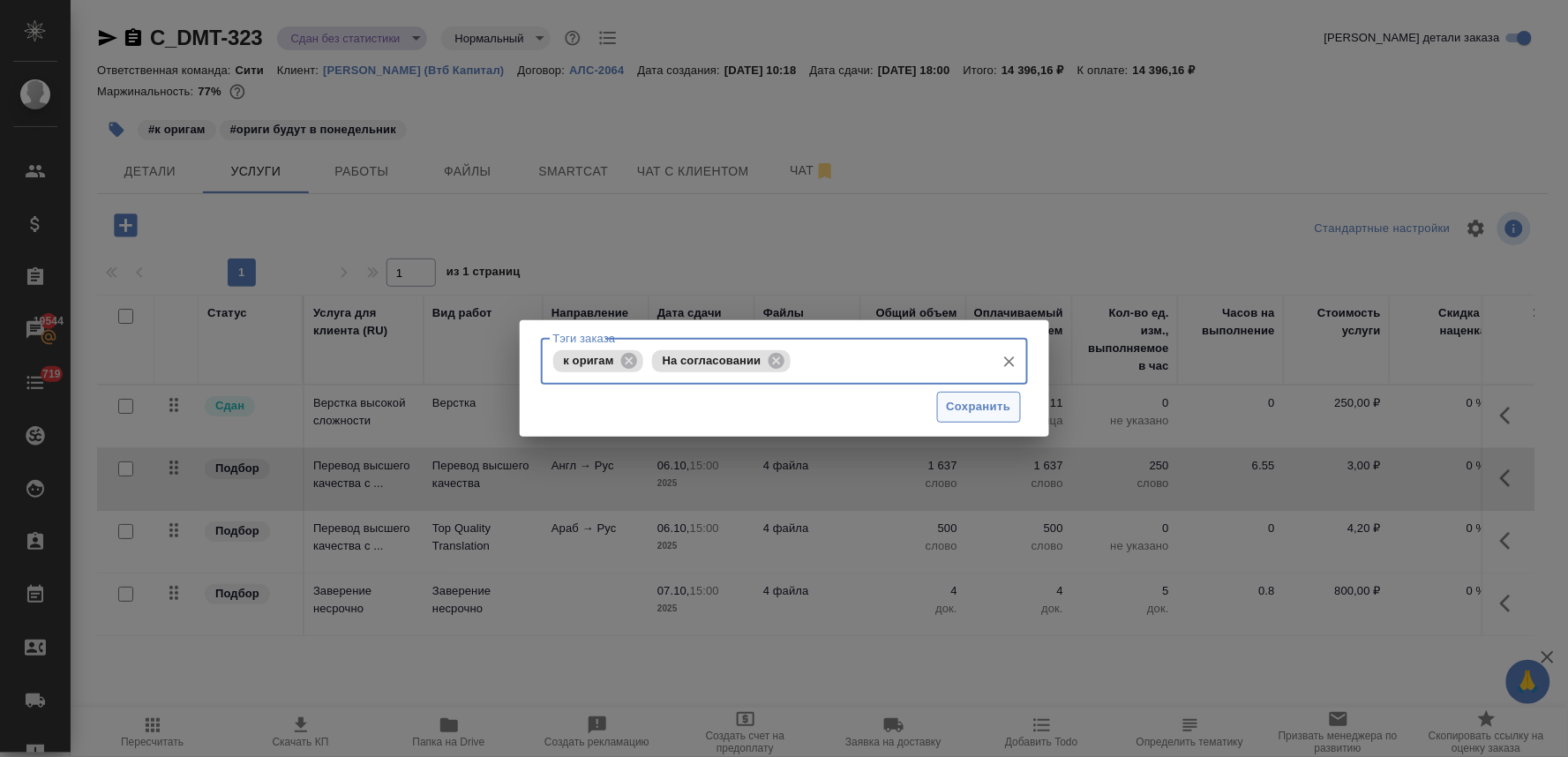
click at [977, 401] on span "Сохранить" at bounding box center [978, 406] width 64 height 20
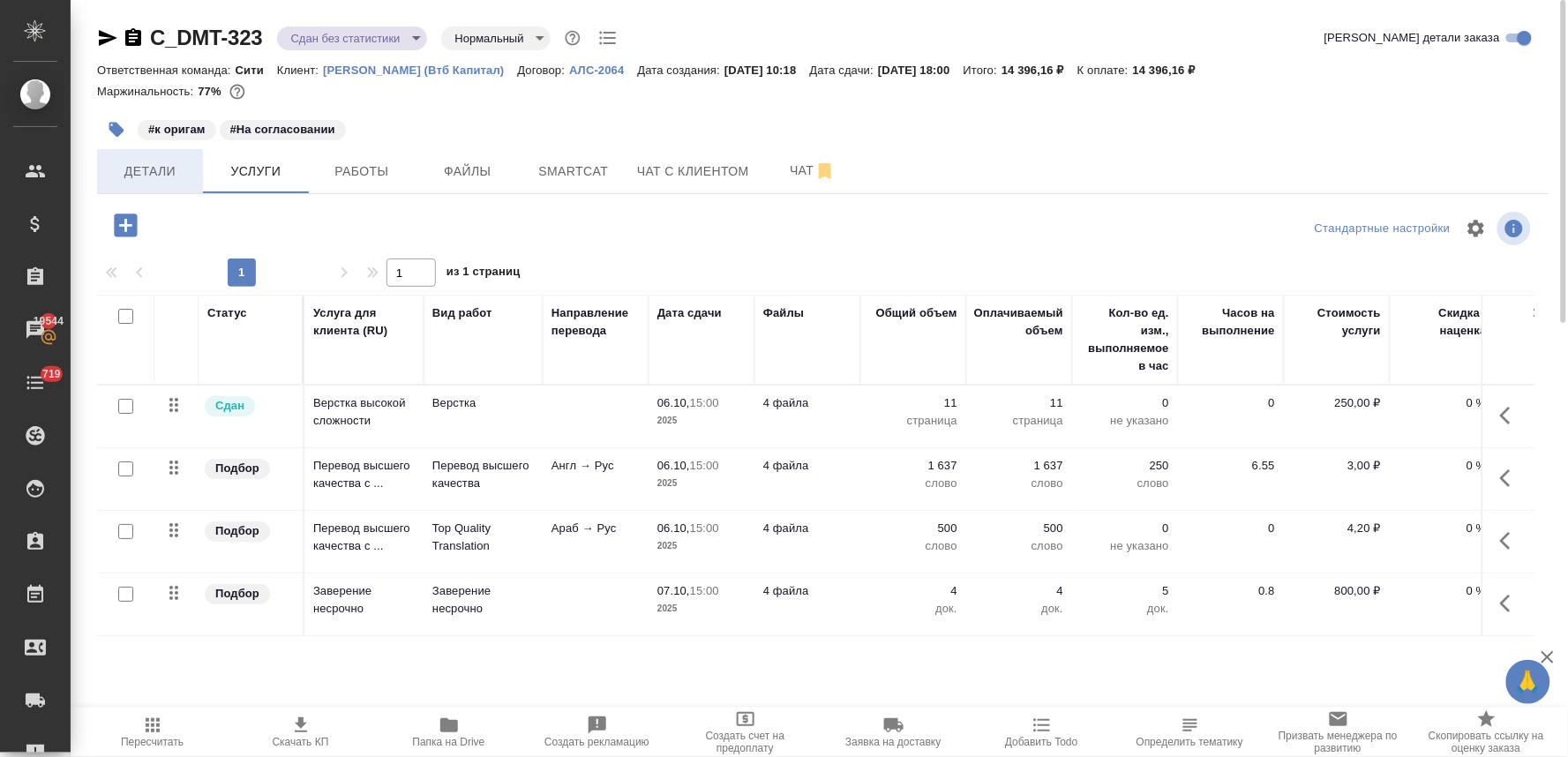
click at [143, 174] on span "Детали" at bounding box center [150, 171] width 85 height 22
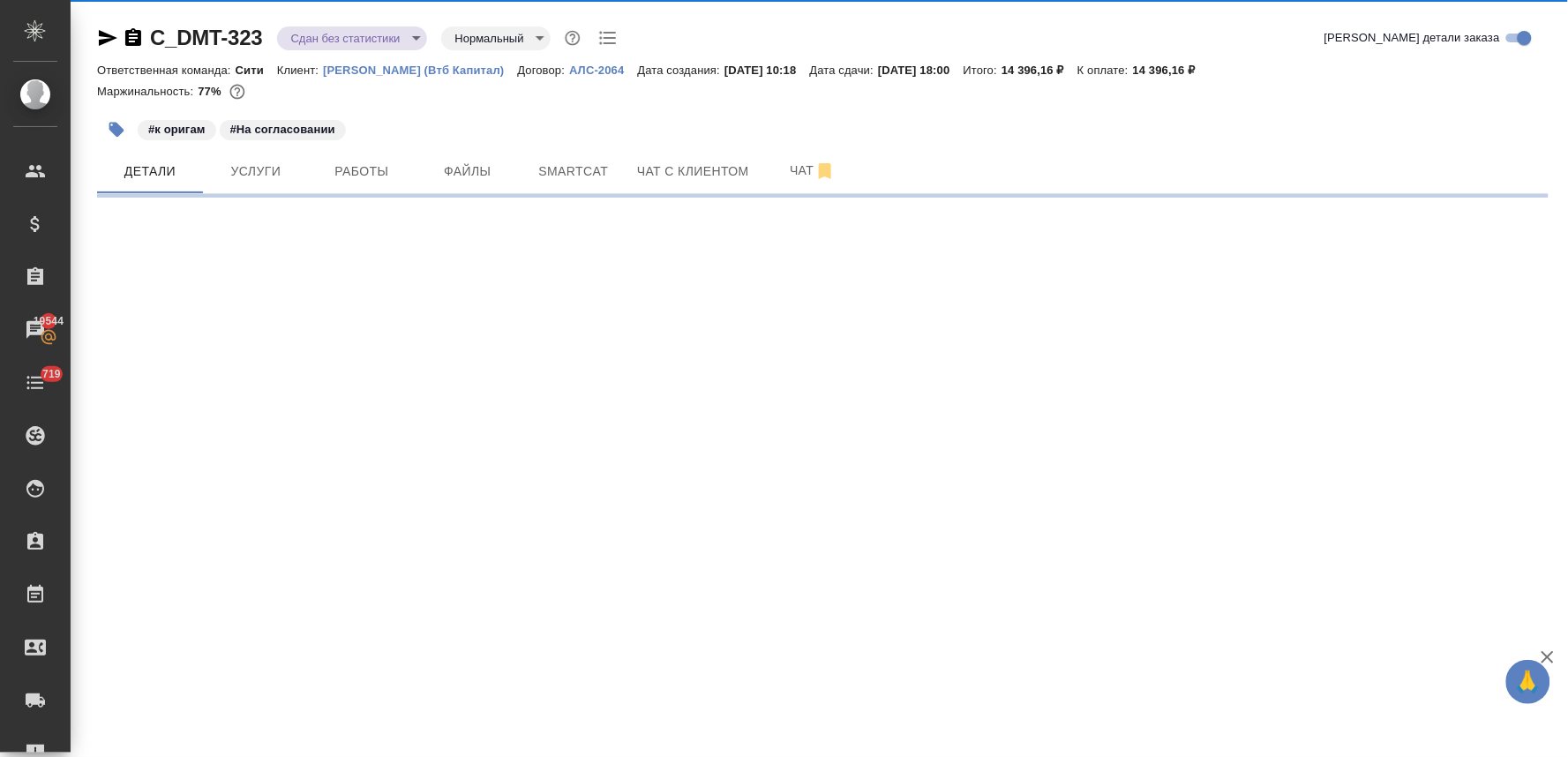
select select "RU"
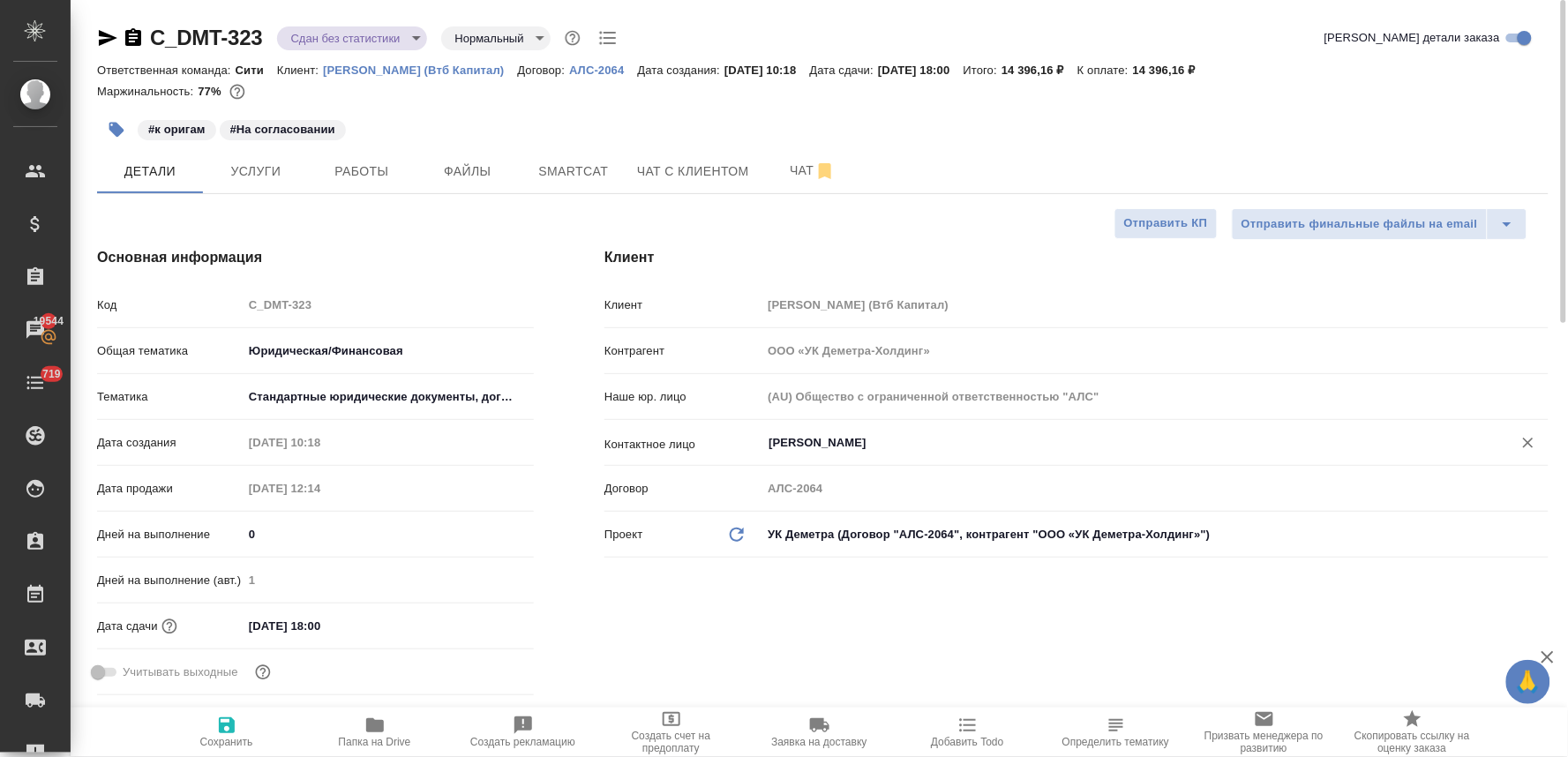
type textarea "x"
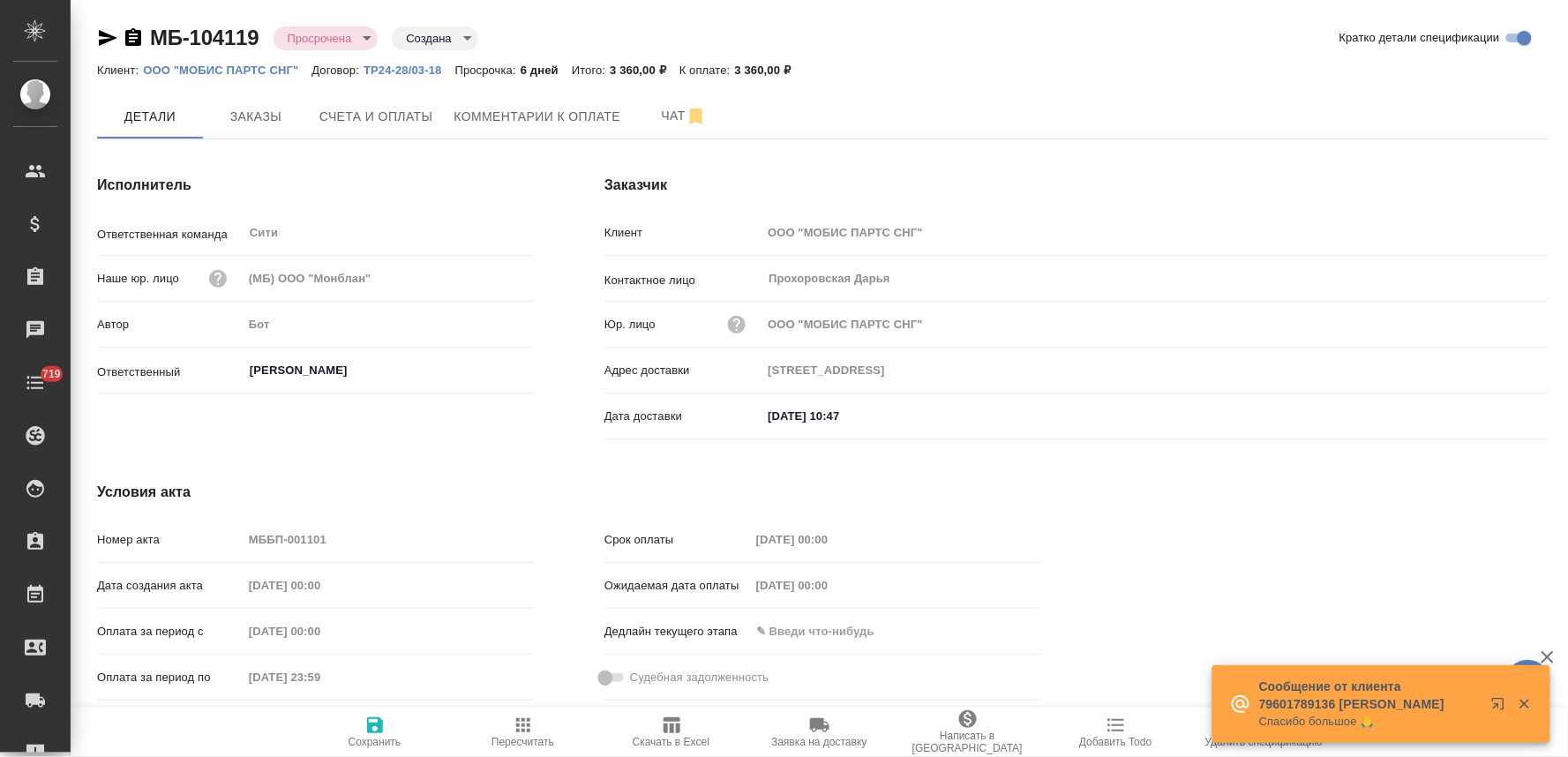
click at [242, 92] on div "МБ-104119 Просрочена delayed Создана created Кратко детали спецификации Клиент:…" at bounding box center [822, 377] width 1471 height 753
click at [248, 107] on span "Заказы" at bounding box center [255, 117] width 85 height 22
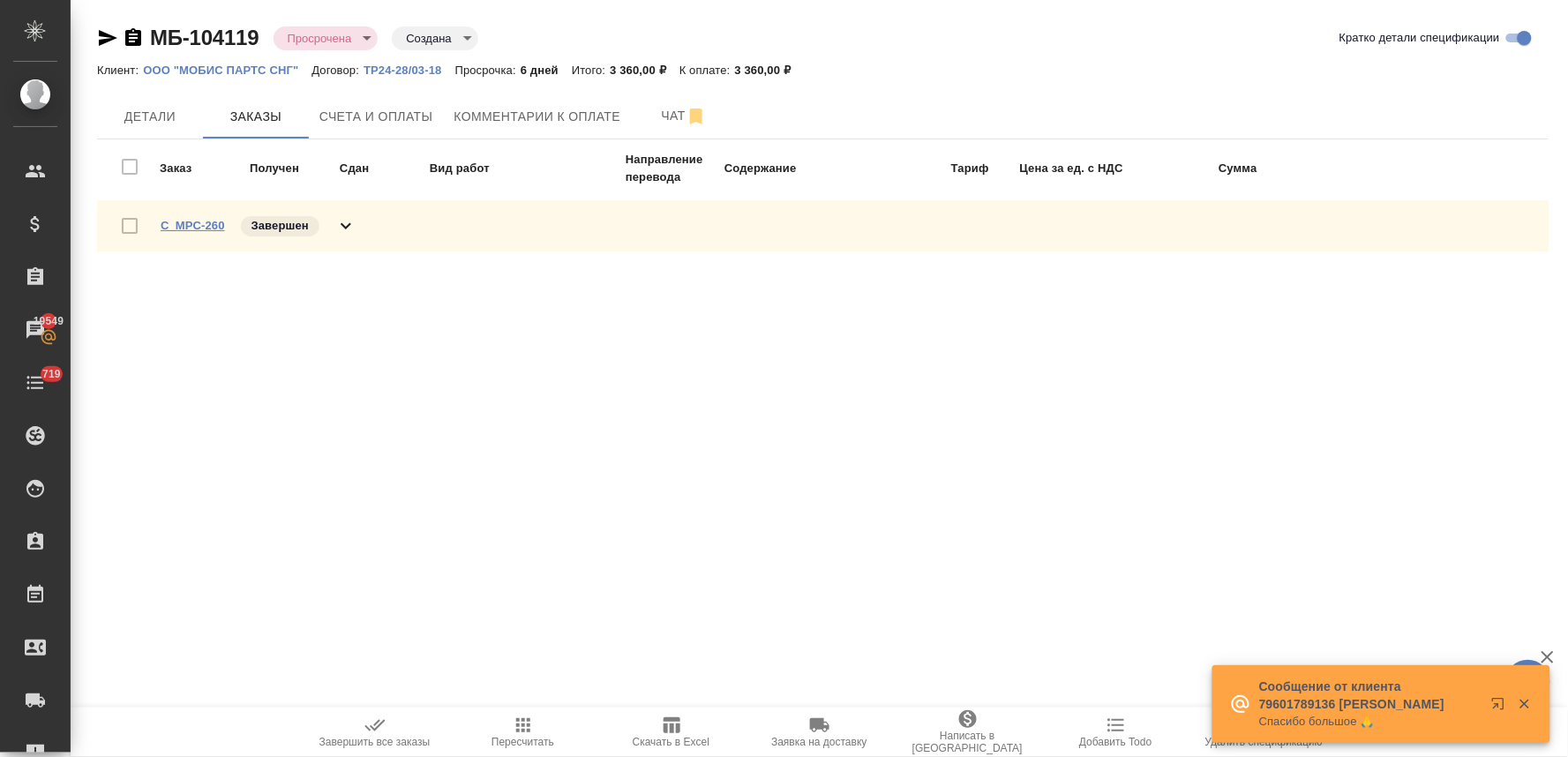
click at [204, 223] on link "C_MPC-260" at bounding box center [192, 226] width 64 height 13
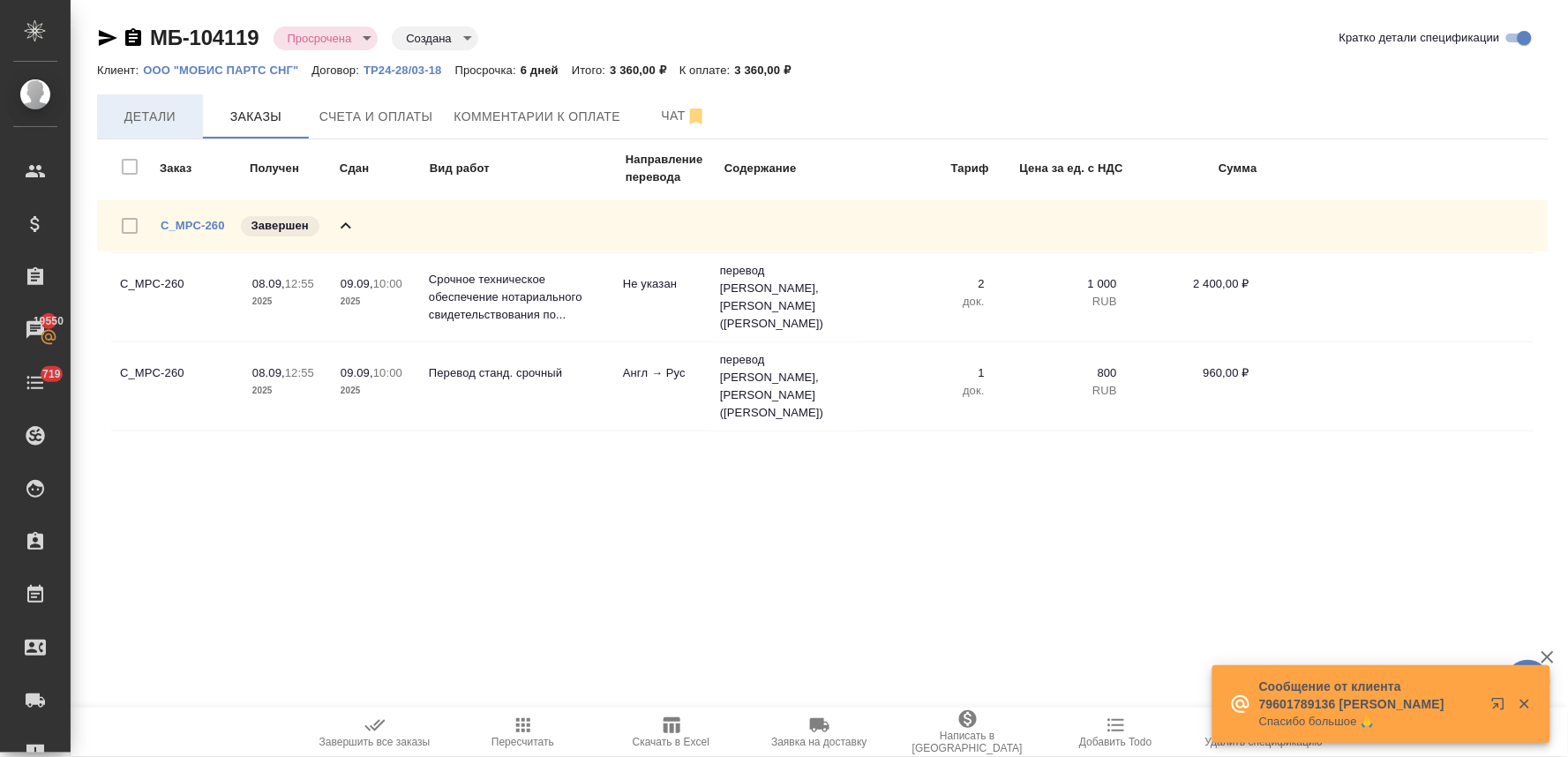
click at [166, 118] on span "Детали" at bounding box center [150, 117] width 85 height 22
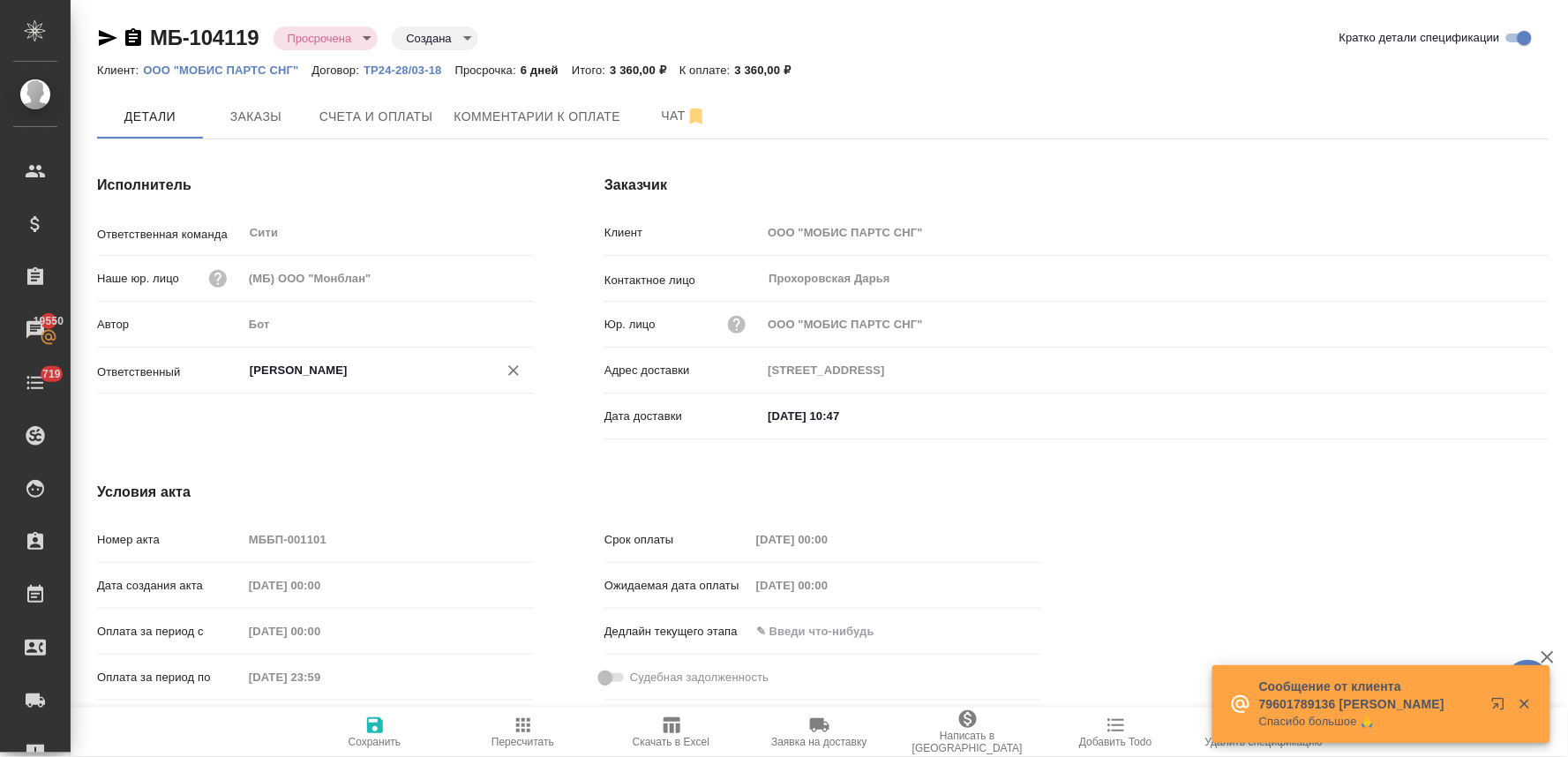
click at [287, 374] on input "[PERSON_NAME]" at bounding box center [358, 371] width 222 height 21
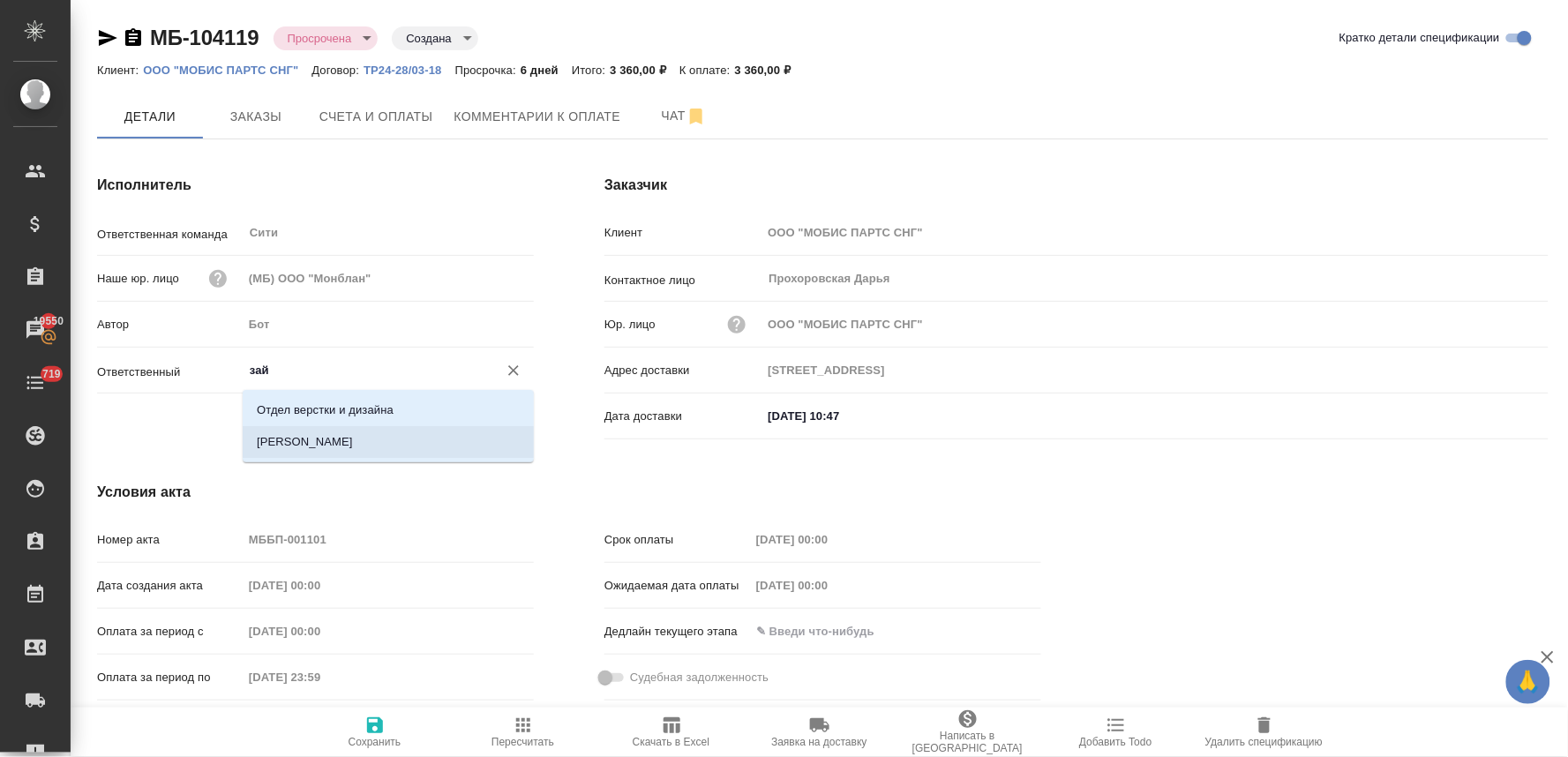
click at [286, 431] on li "[PERSON_NAME]" at bounding box center [388, 442] width 291 height 32
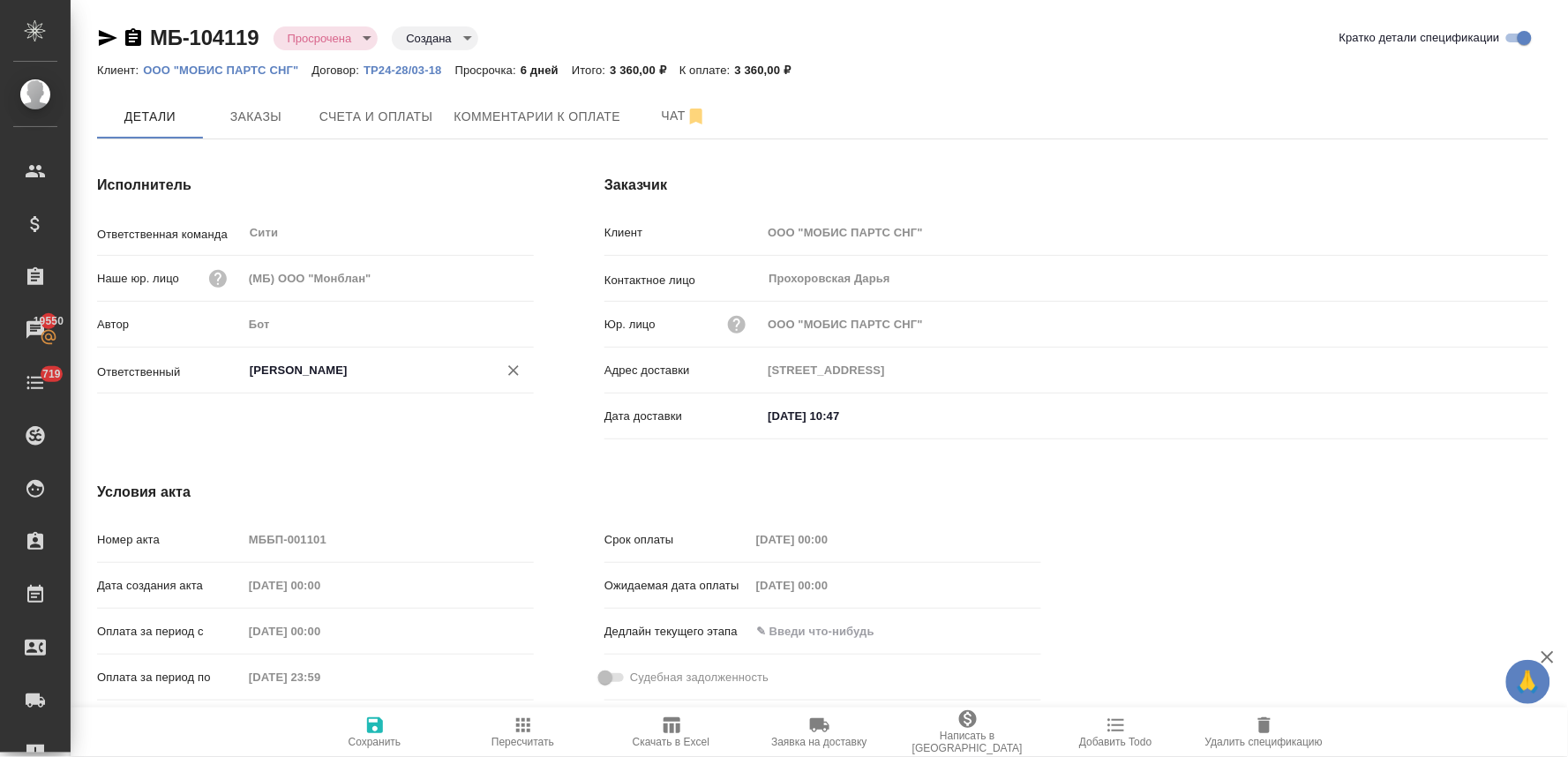
type input "[PERSON_NAME]"
click at [377, 736] on span "Сохранить" at bounding box center [375, 742] width 53 height 12
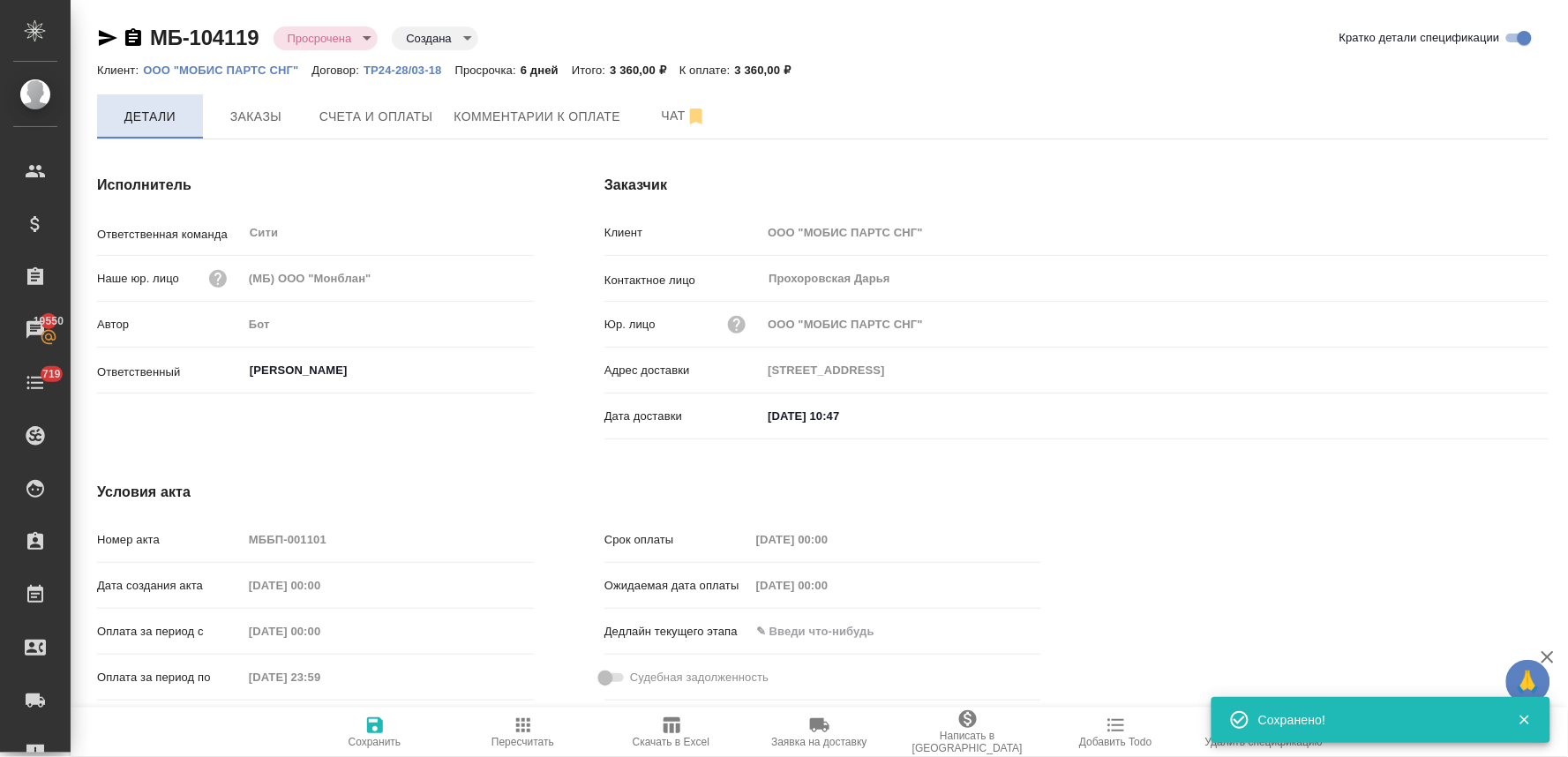
drag, startPoint x: 339, startPoint y: 196, endPoint x: 161, endPoint y: 113, distance: 196.4
click at [338, 194] on div "Исполнитель Ответственная команда Сити ​ Наше юр. лицо (МБ) ООО "Монблан" Автор…" at bounding box center [315, 311] width 507 height 342
click at [103, 36] on icon "button" at bounding box center [107, 37] width 18 height 16
copy h4 "Исполнитель"
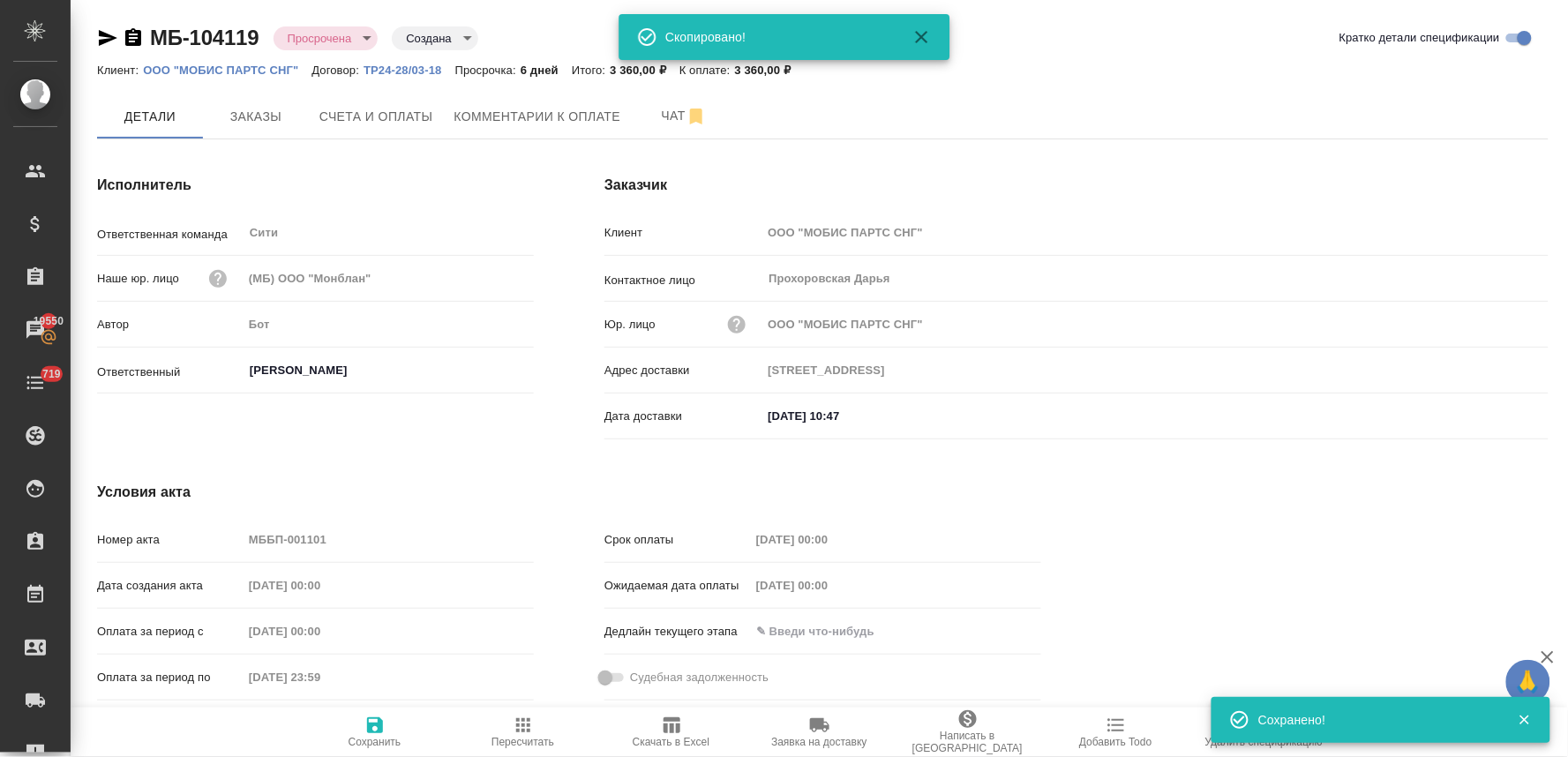
click at [1159, 518] on div at bounding box center [1329, 595] width 507 height 296
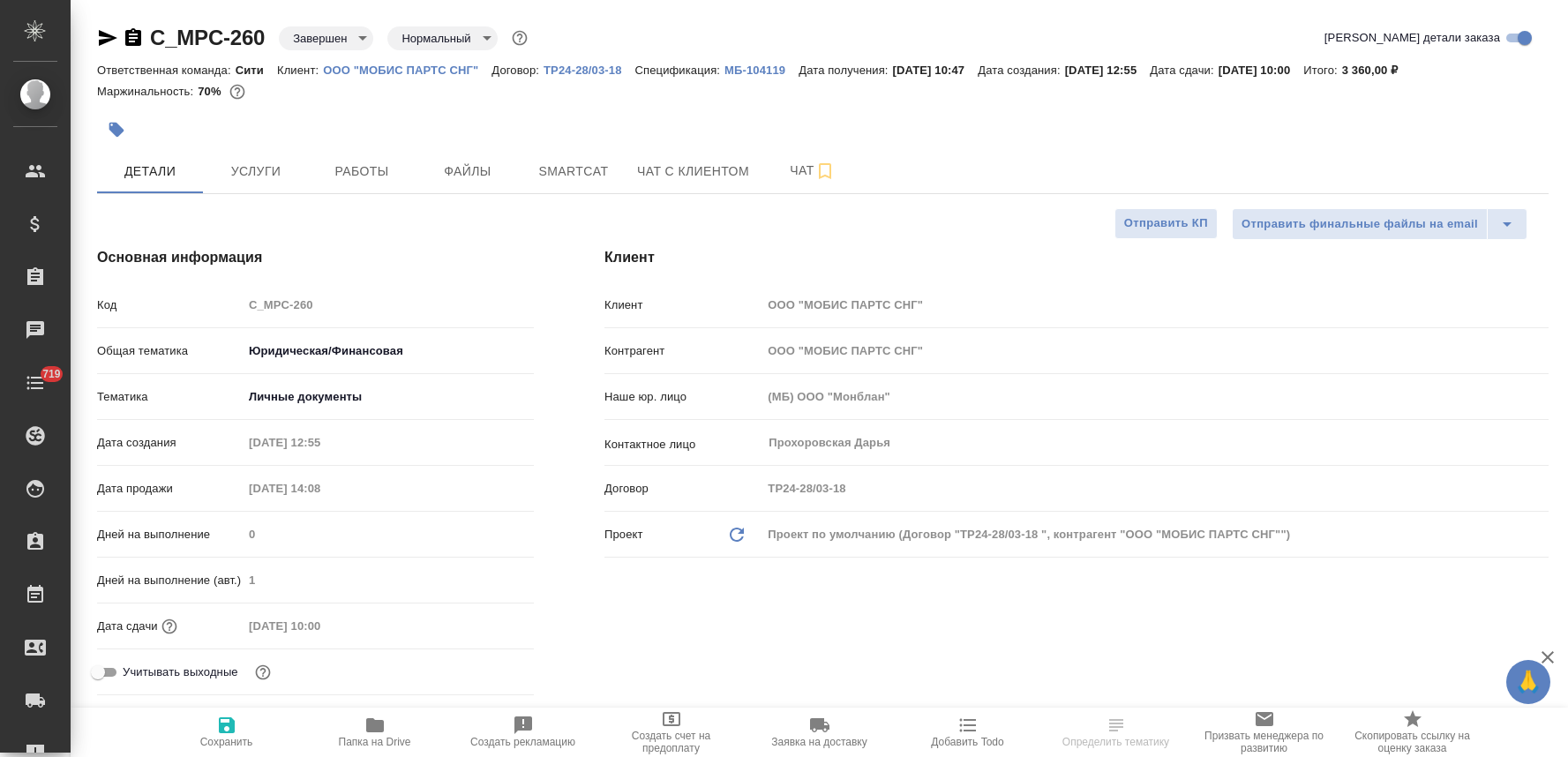
select select "RU"
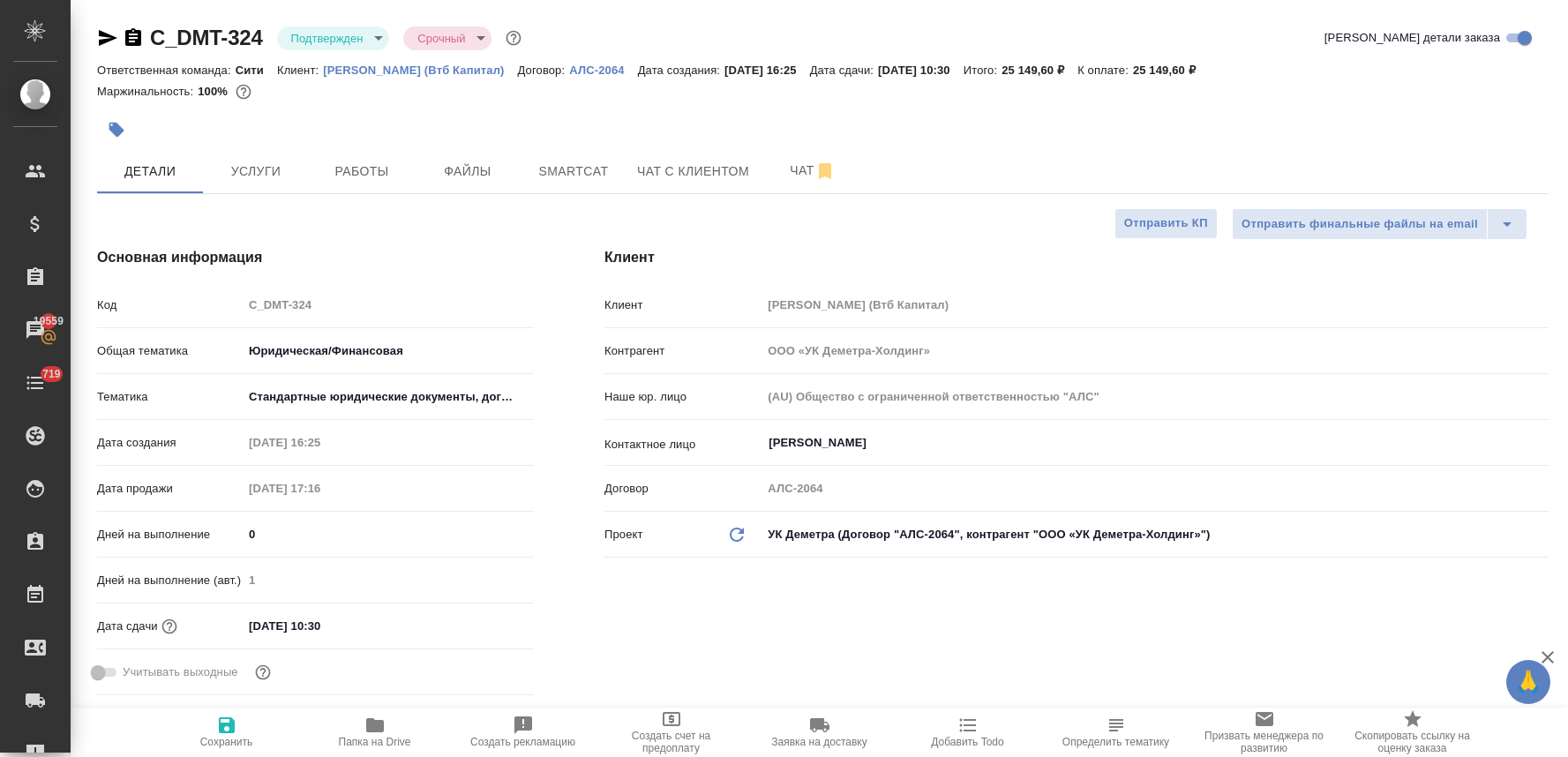
select select "RU"
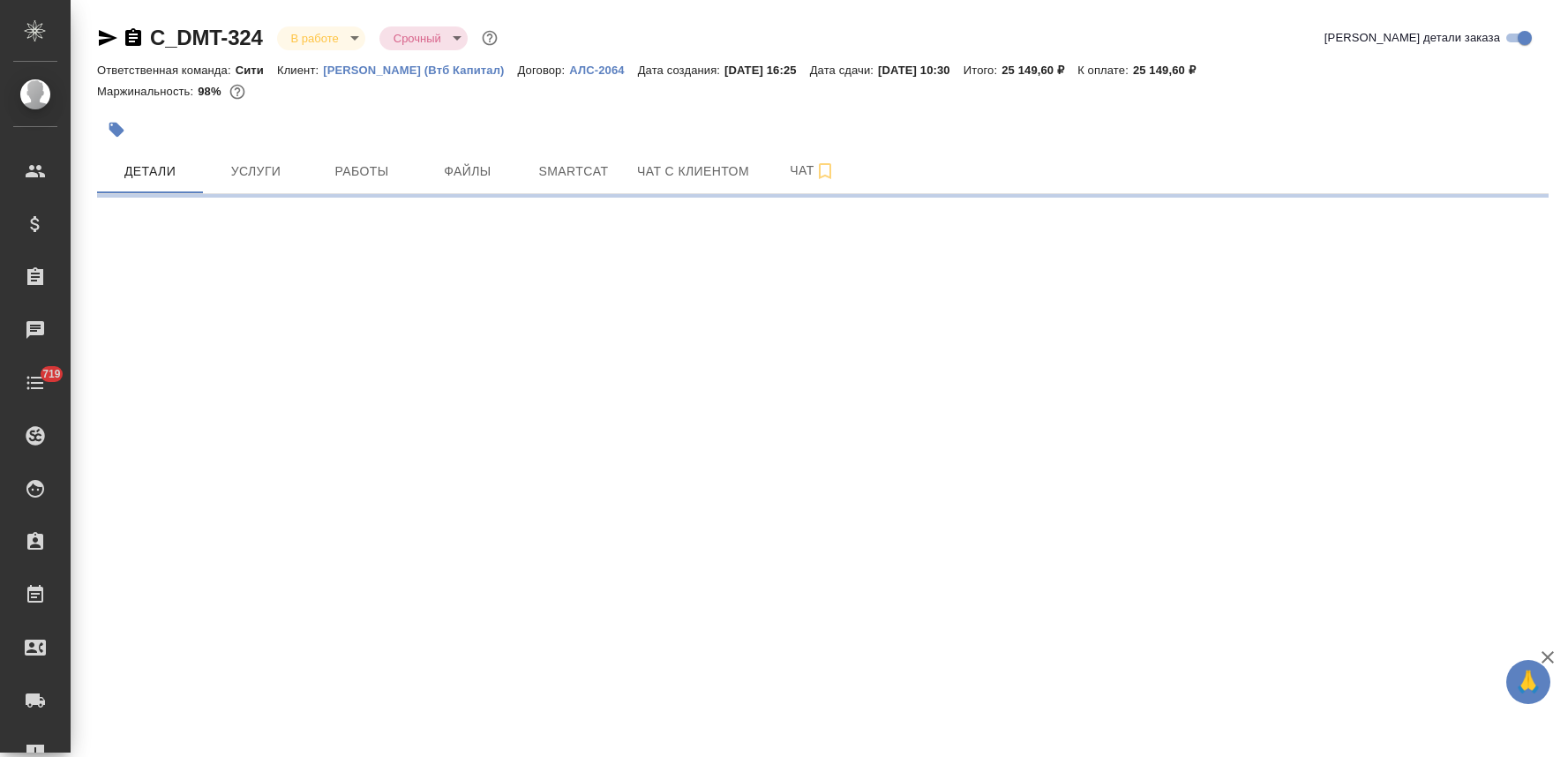
select select "RU"
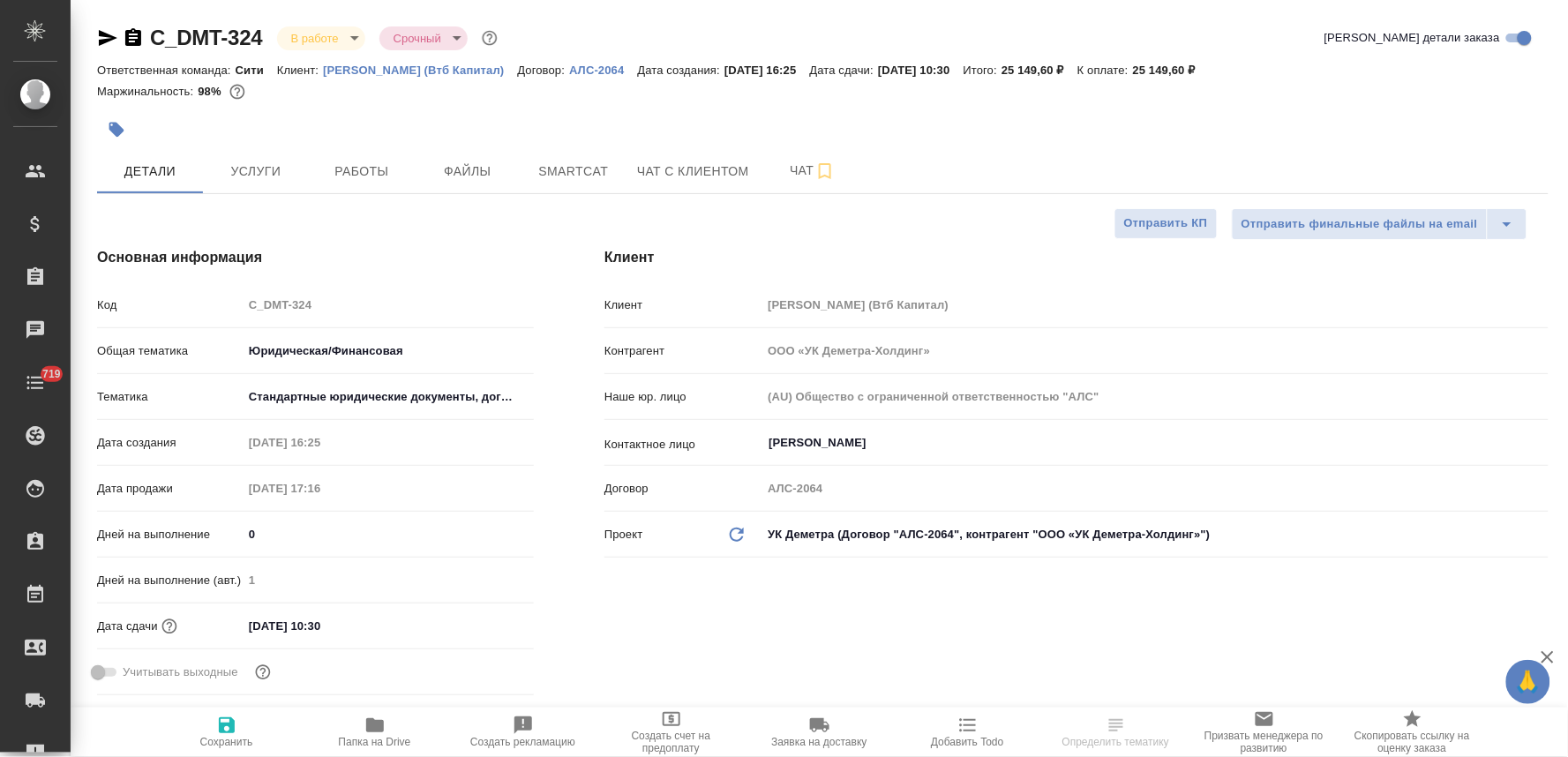
type textarea "x"
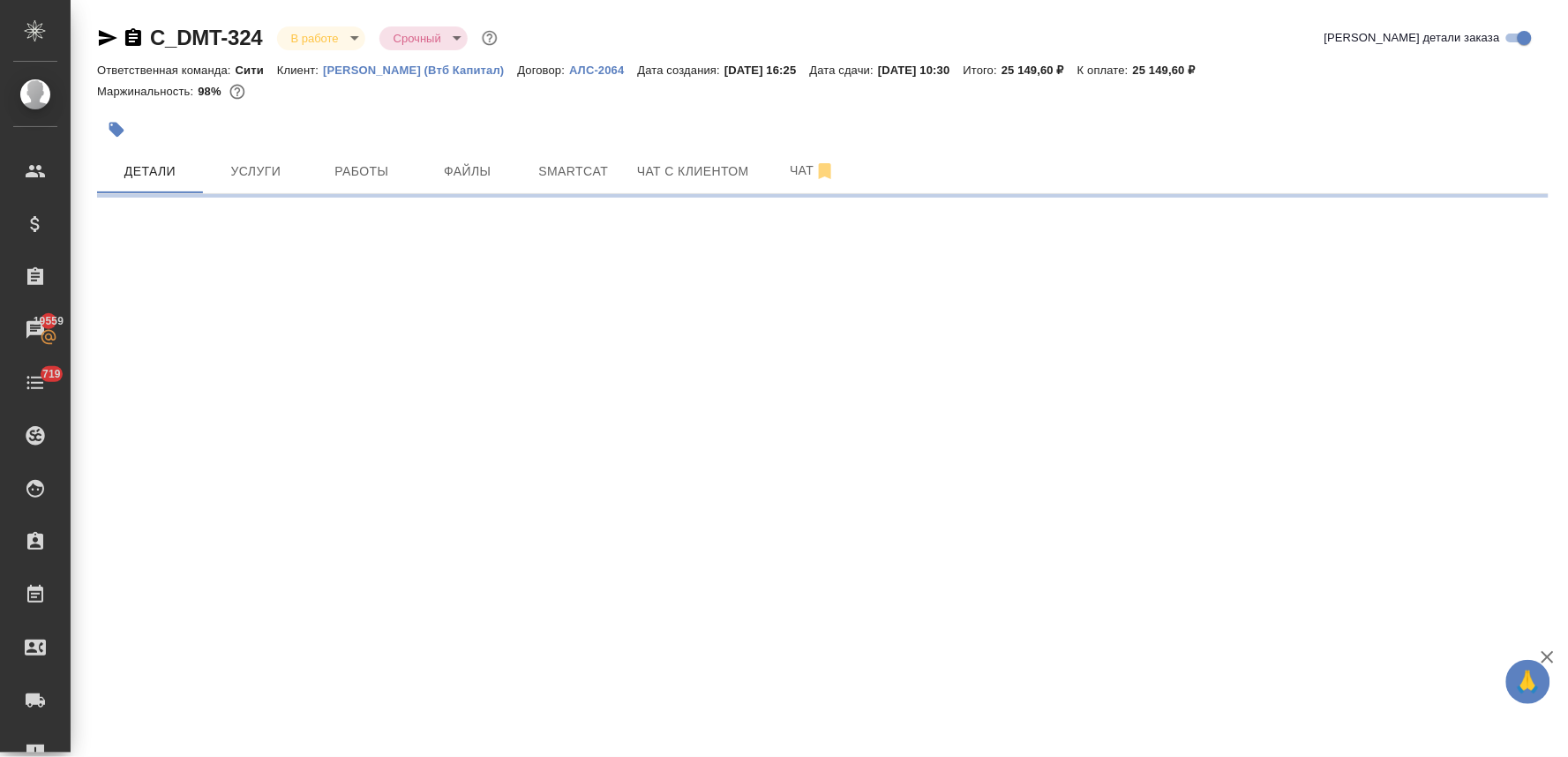
select select "RU"
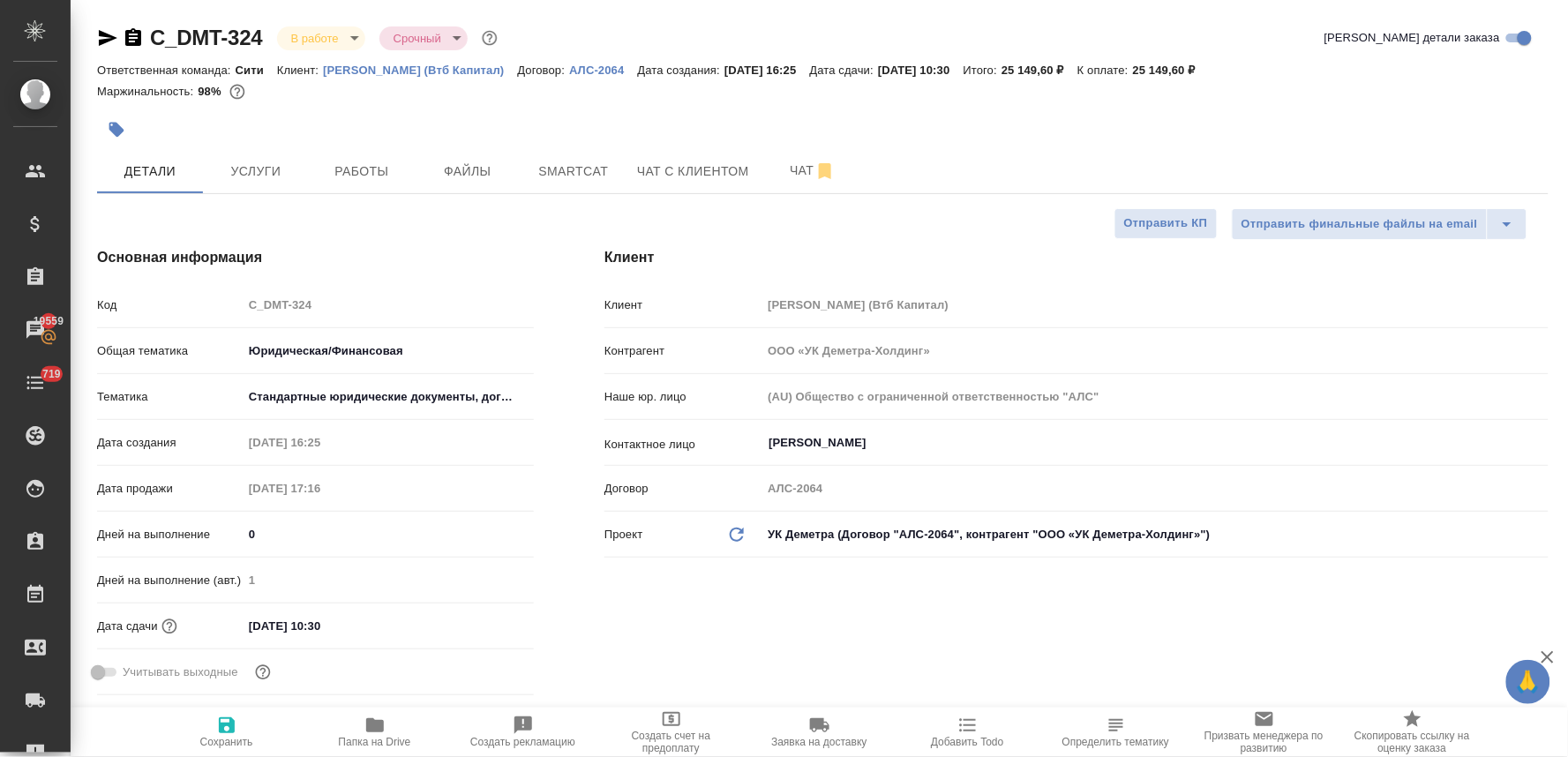
type textarea "x"
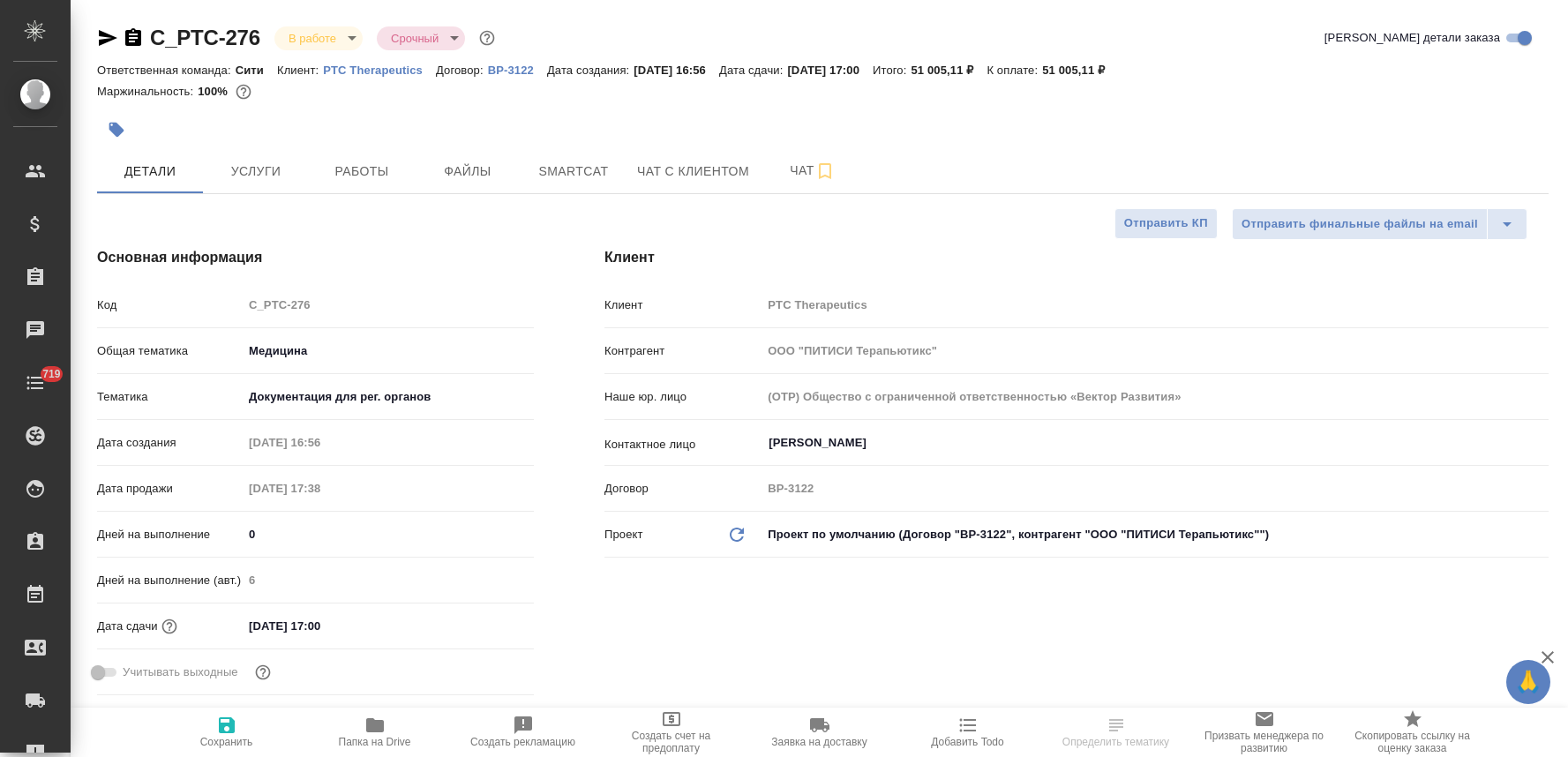
select select "RU"
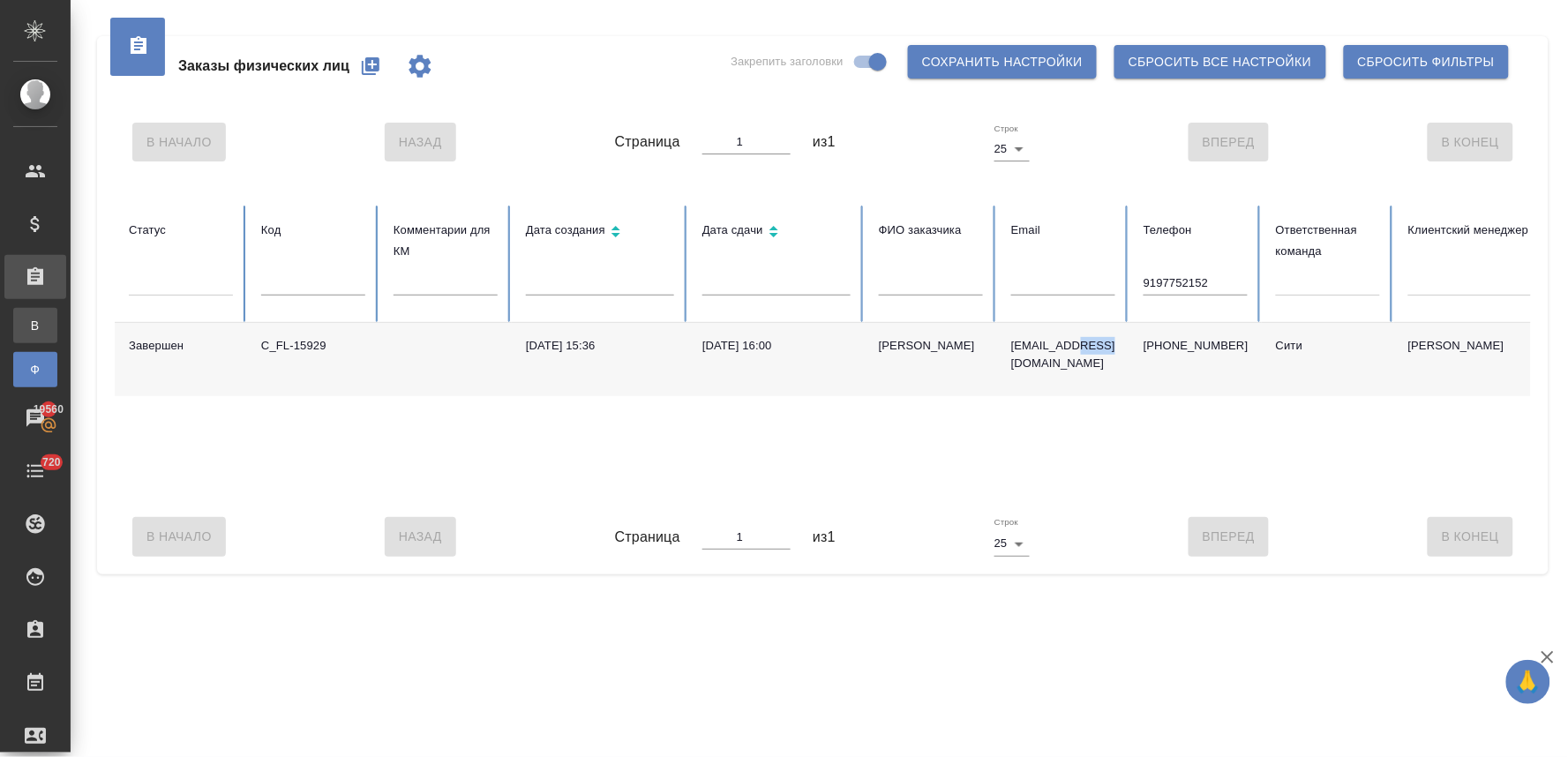
click at [27, 325] on div "Все заказы" at bounding box center [13, 325] width 27 height 17
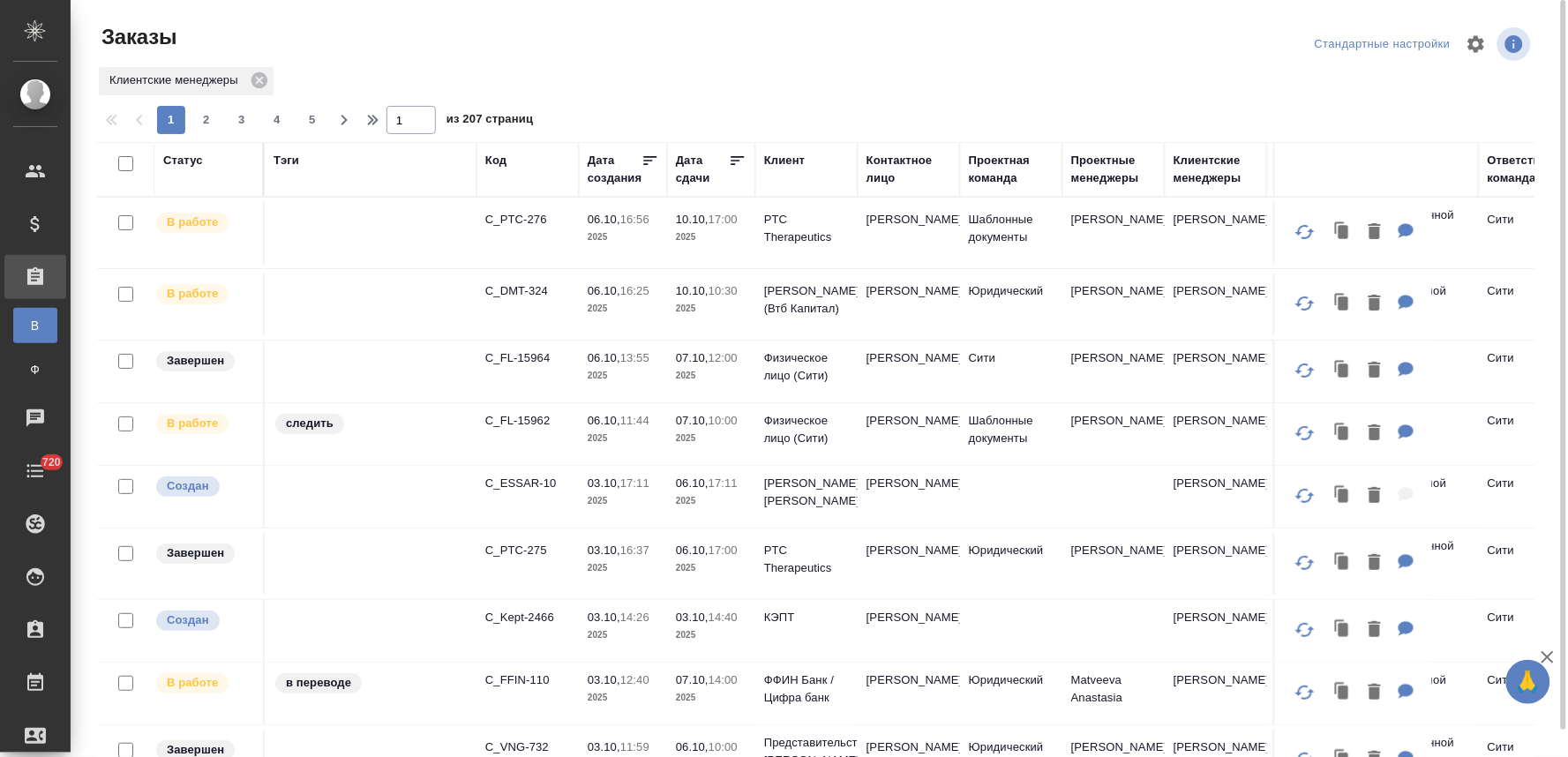
click at [871, 168] on div "Контактное лицо" at bounding box center [909, 169] width 85 height 35
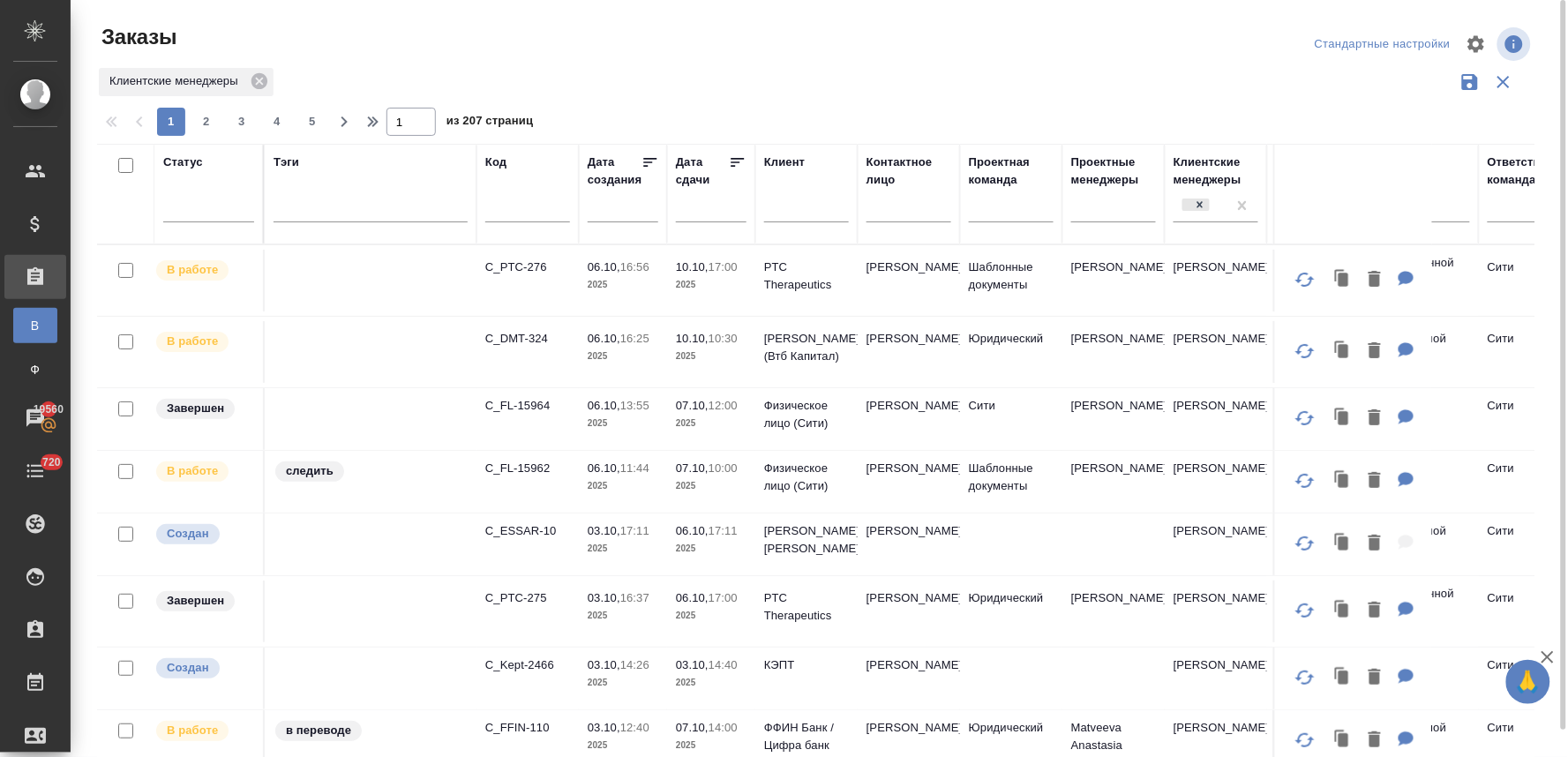
click at [891, 216] on input "text" at bounding box center [909, 211] width 85 height 22
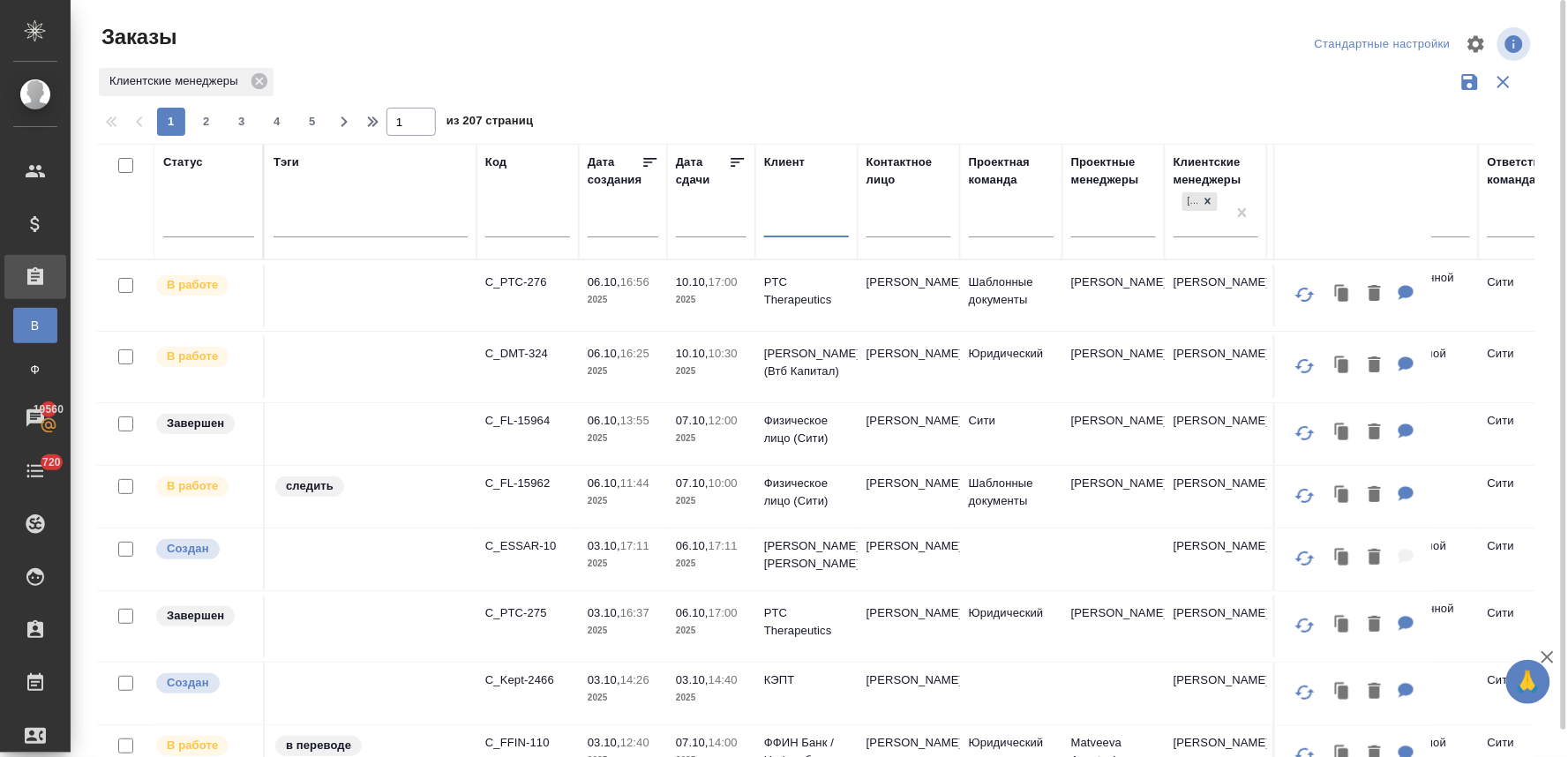
click at [781, 217] on input "text" at bounding box center [806, 225] width 85 height 22
type input "кэпт"
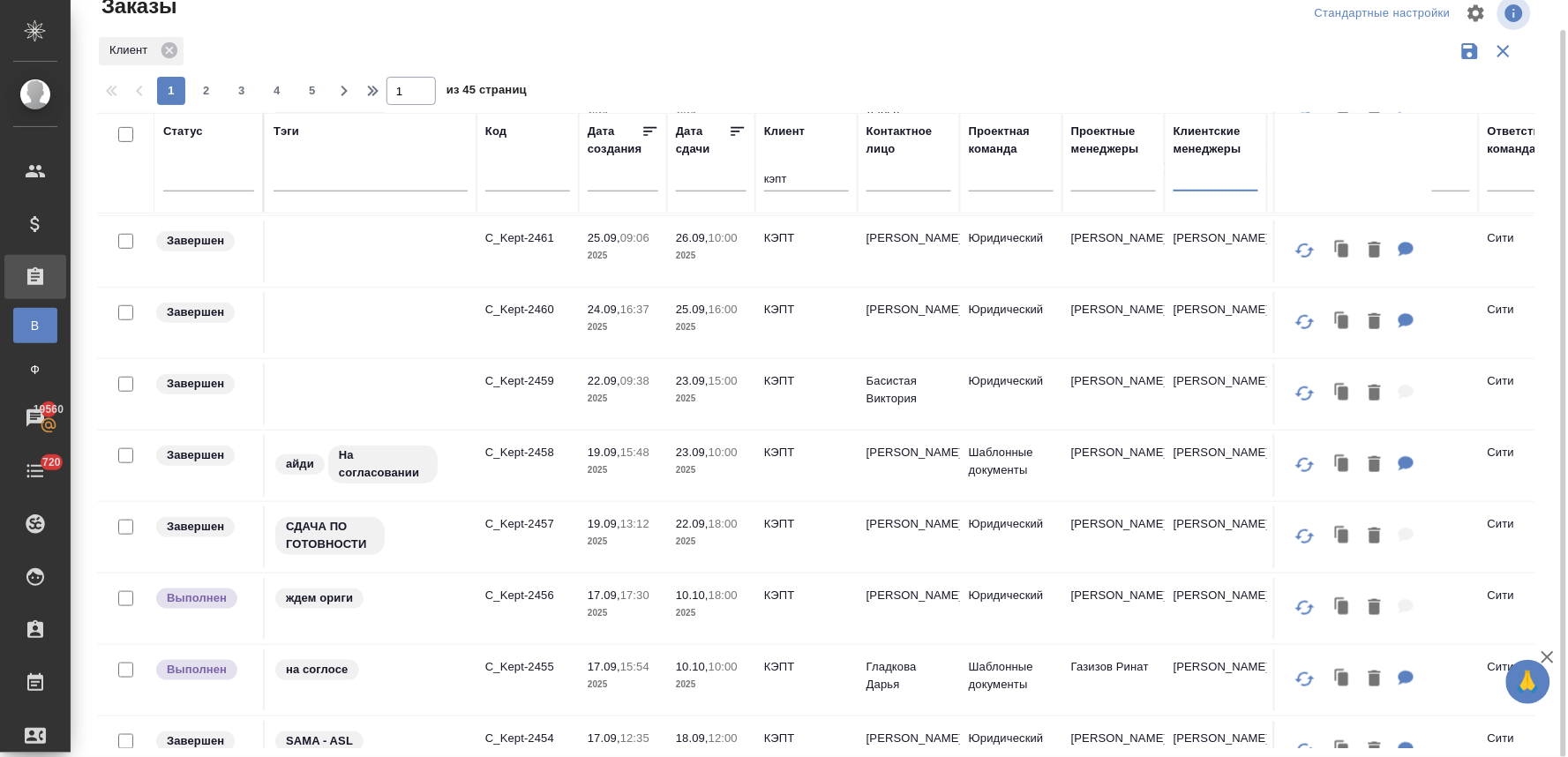
scroll to position [392, 0]
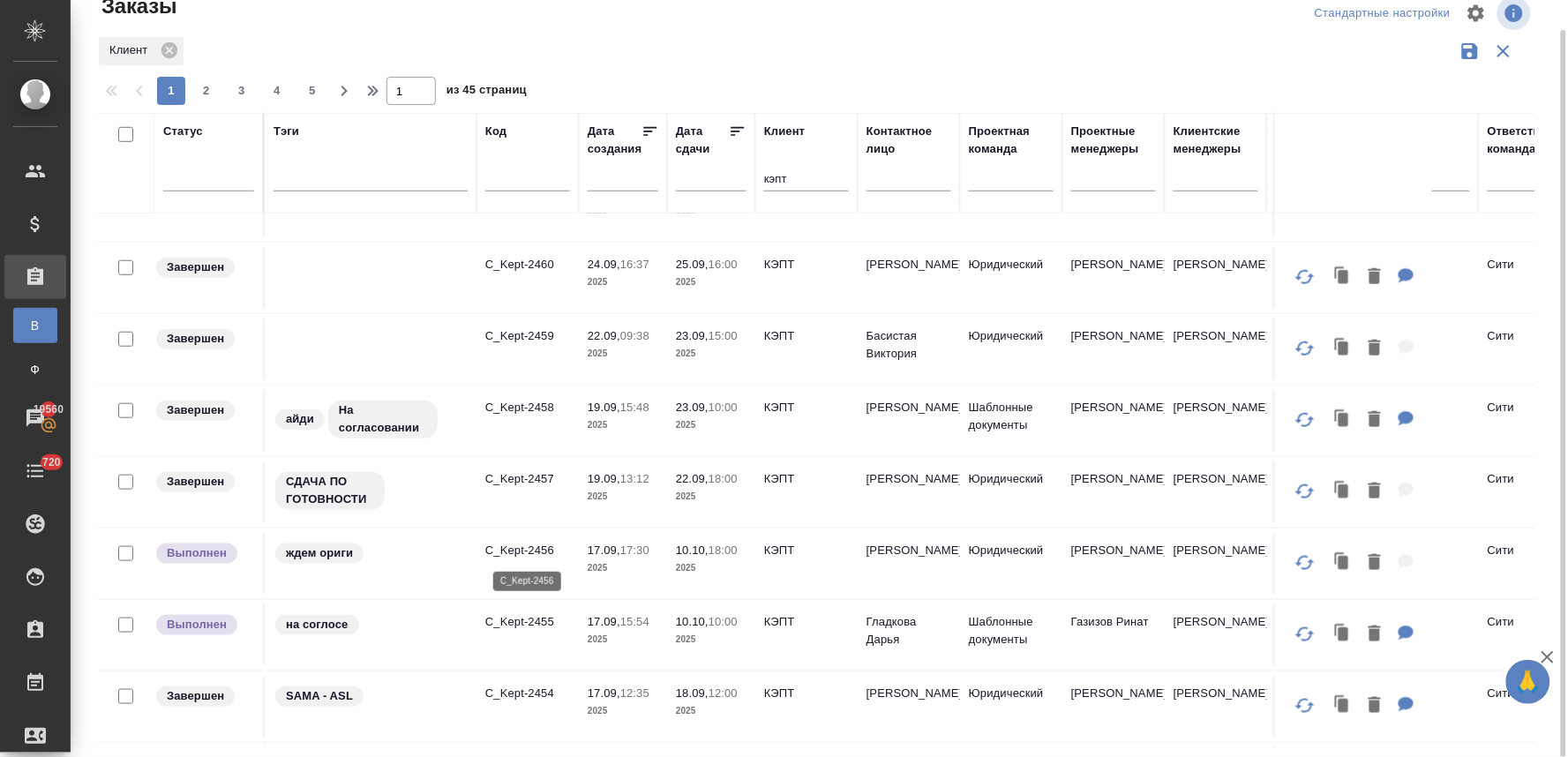
click at [538, 548] on p "C_Kept-2456" at bounding box center [527, 551] width 85 height 17
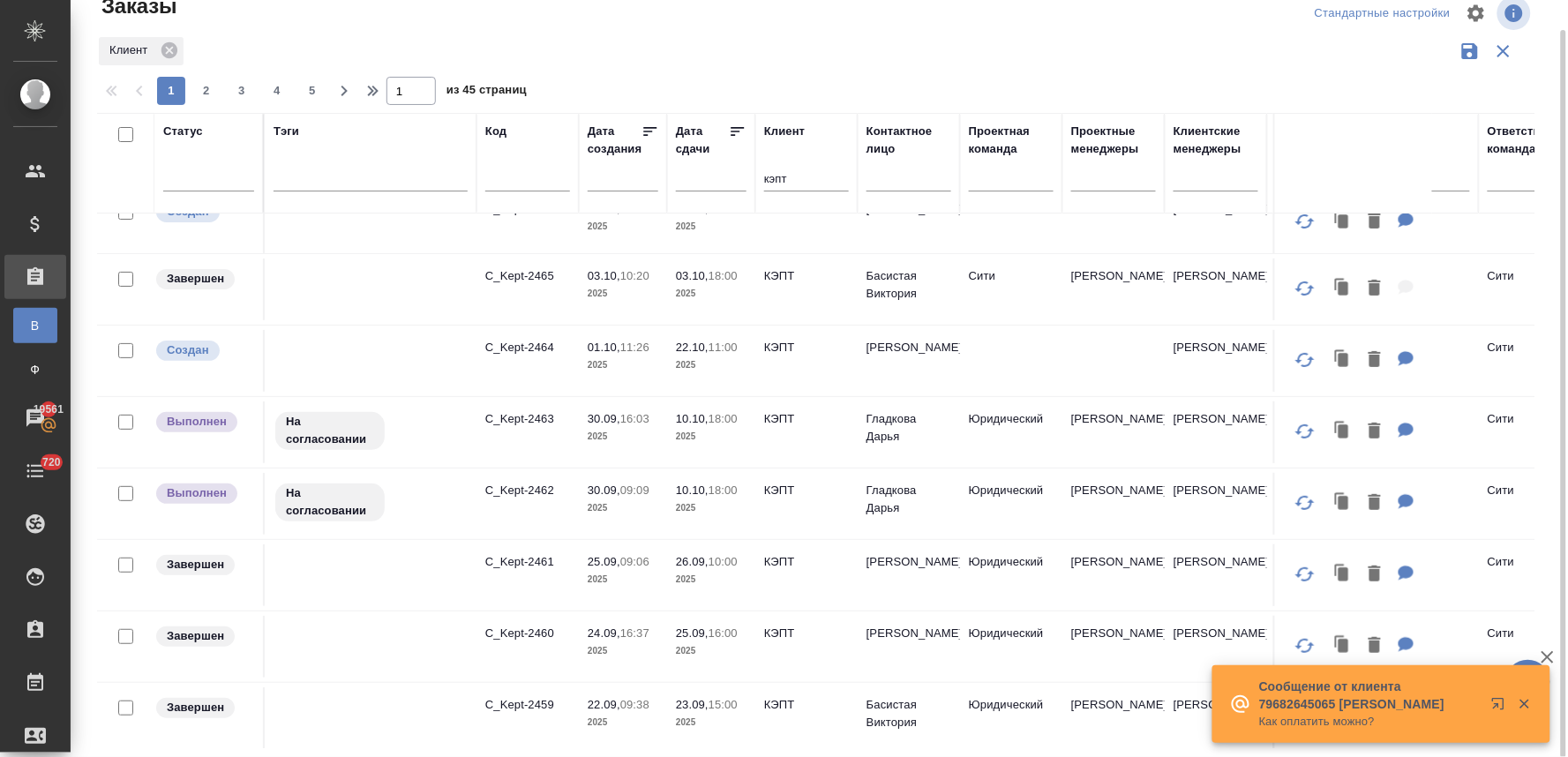
scroll to position [0, 0]
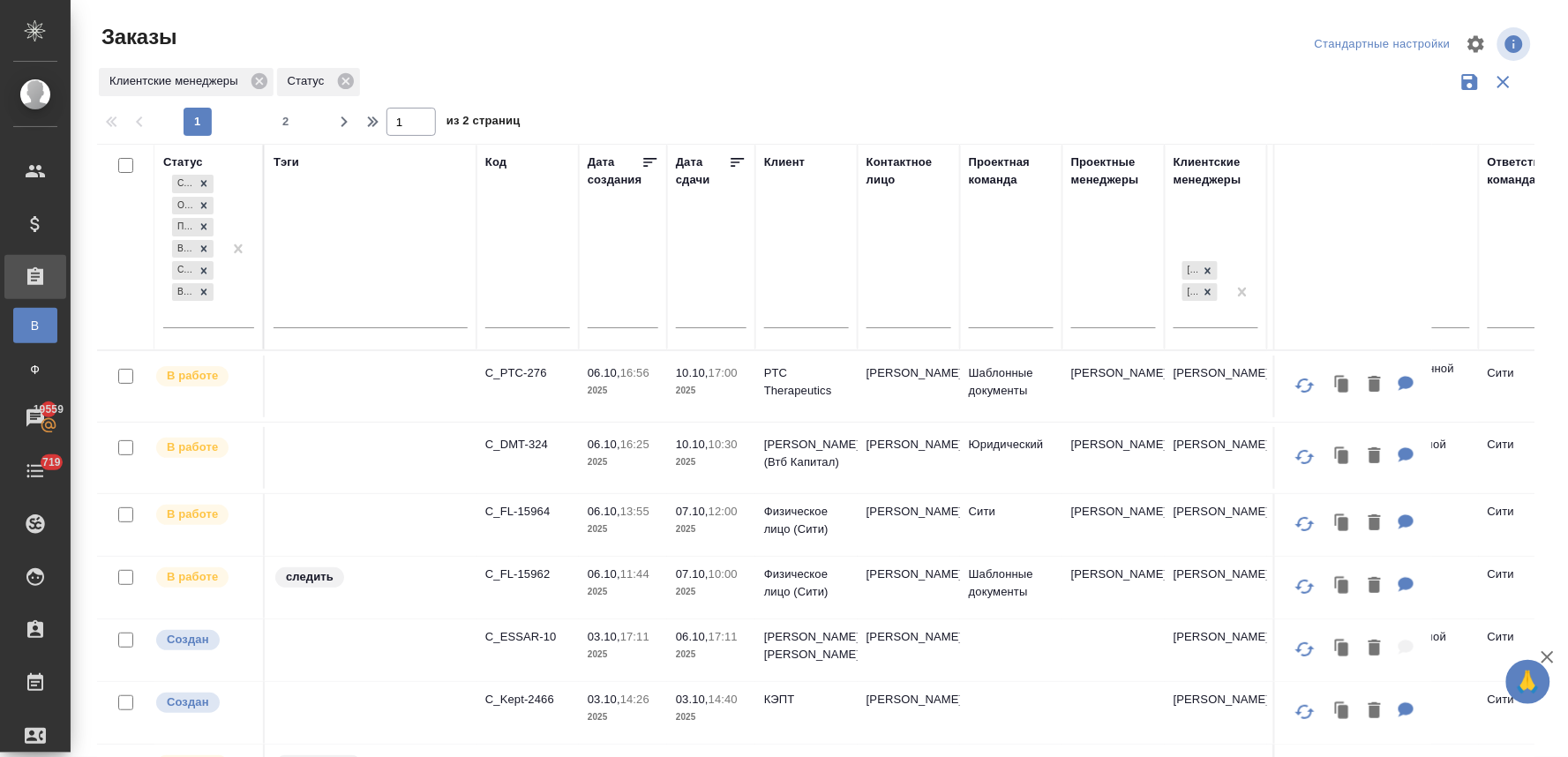
scroll to position [489, 0]
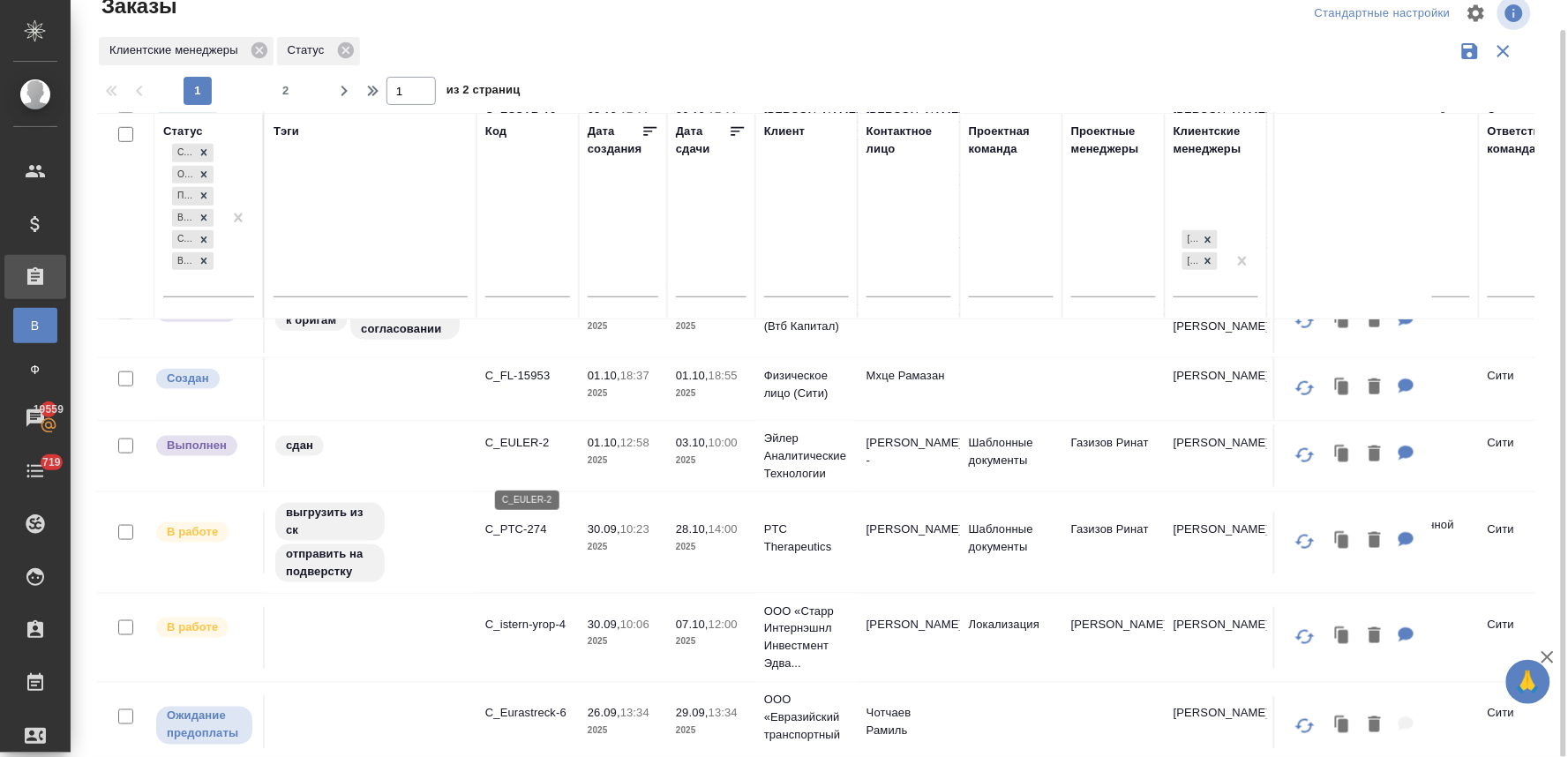
click at [527, 452] on p "C_EULER-2" at bounding box center [527, 443] width 85 height 17
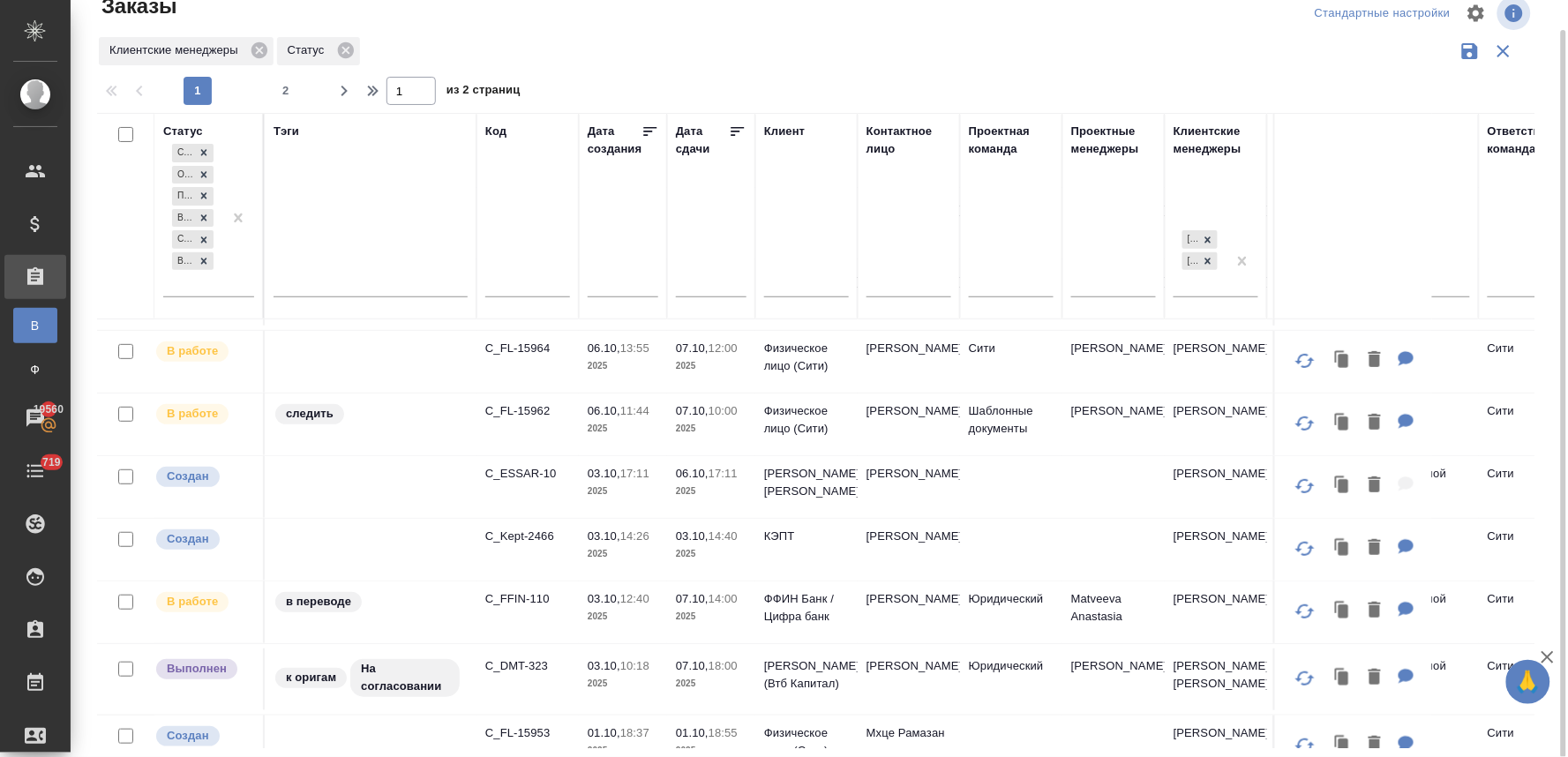
scroll to position [97, 0]
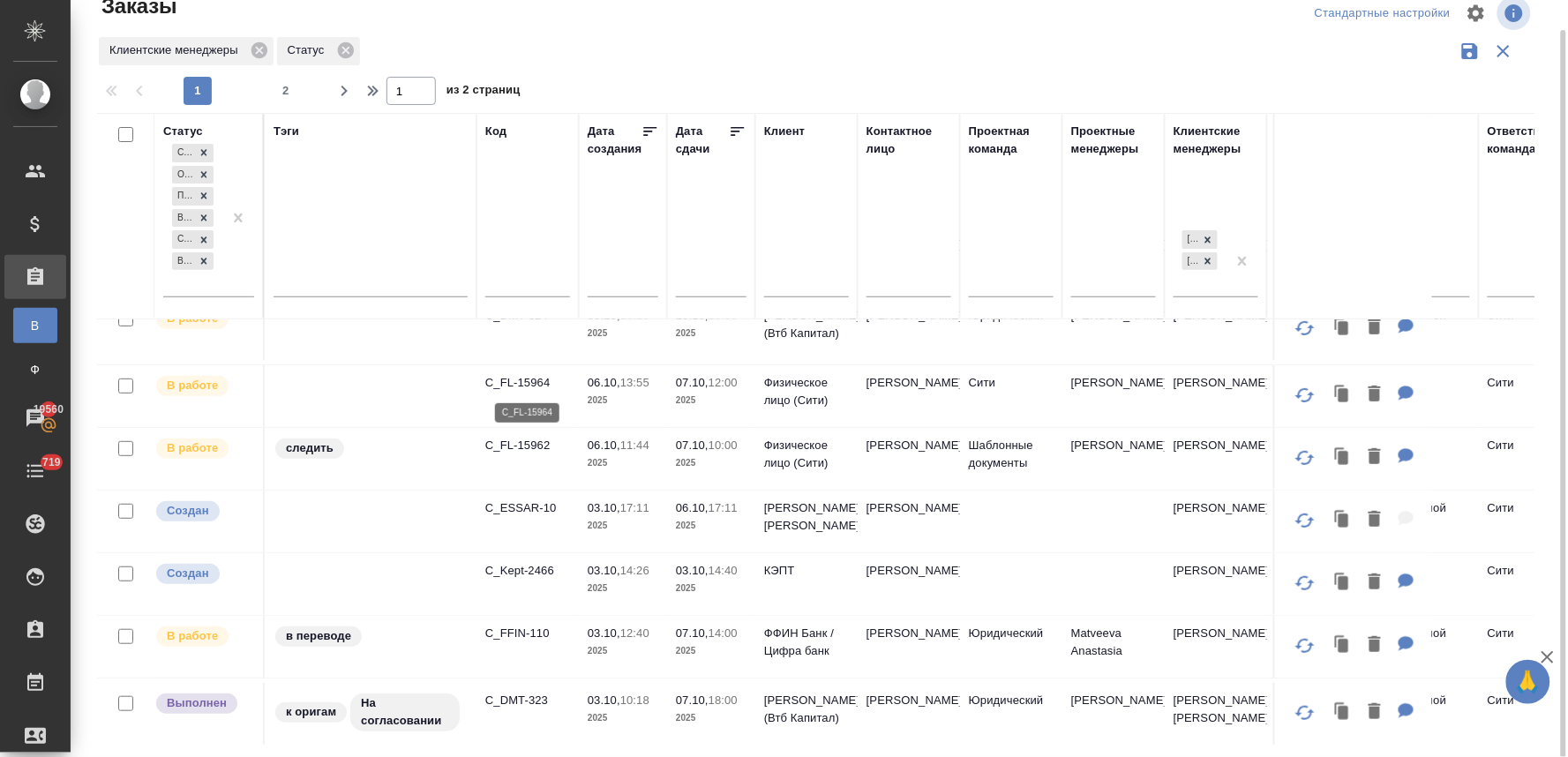
click at [535, 382] on p "C_FL-15964" at bounding box center [527, 382] width 85 height 17
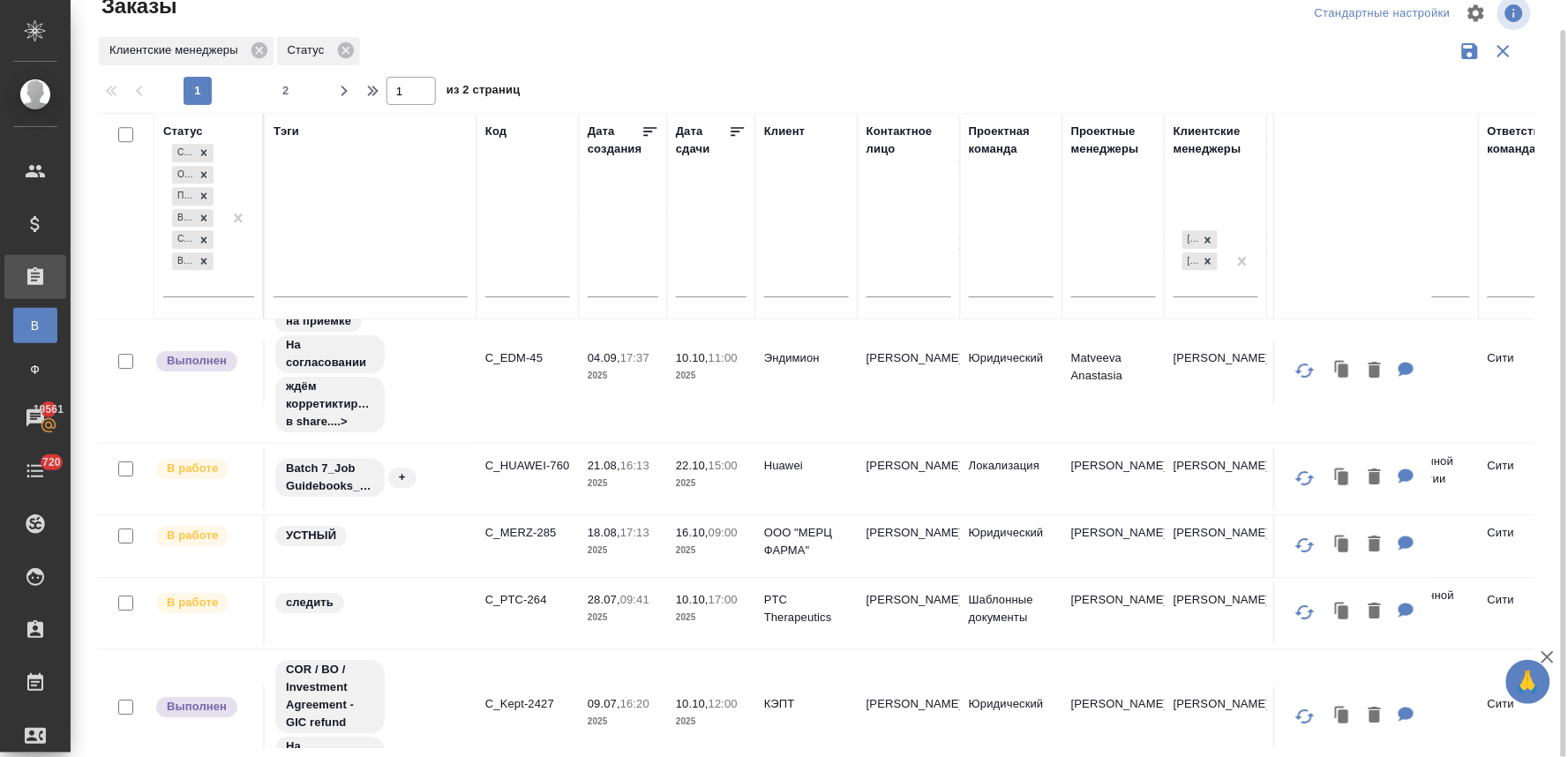
scroll to position [1706, 0]
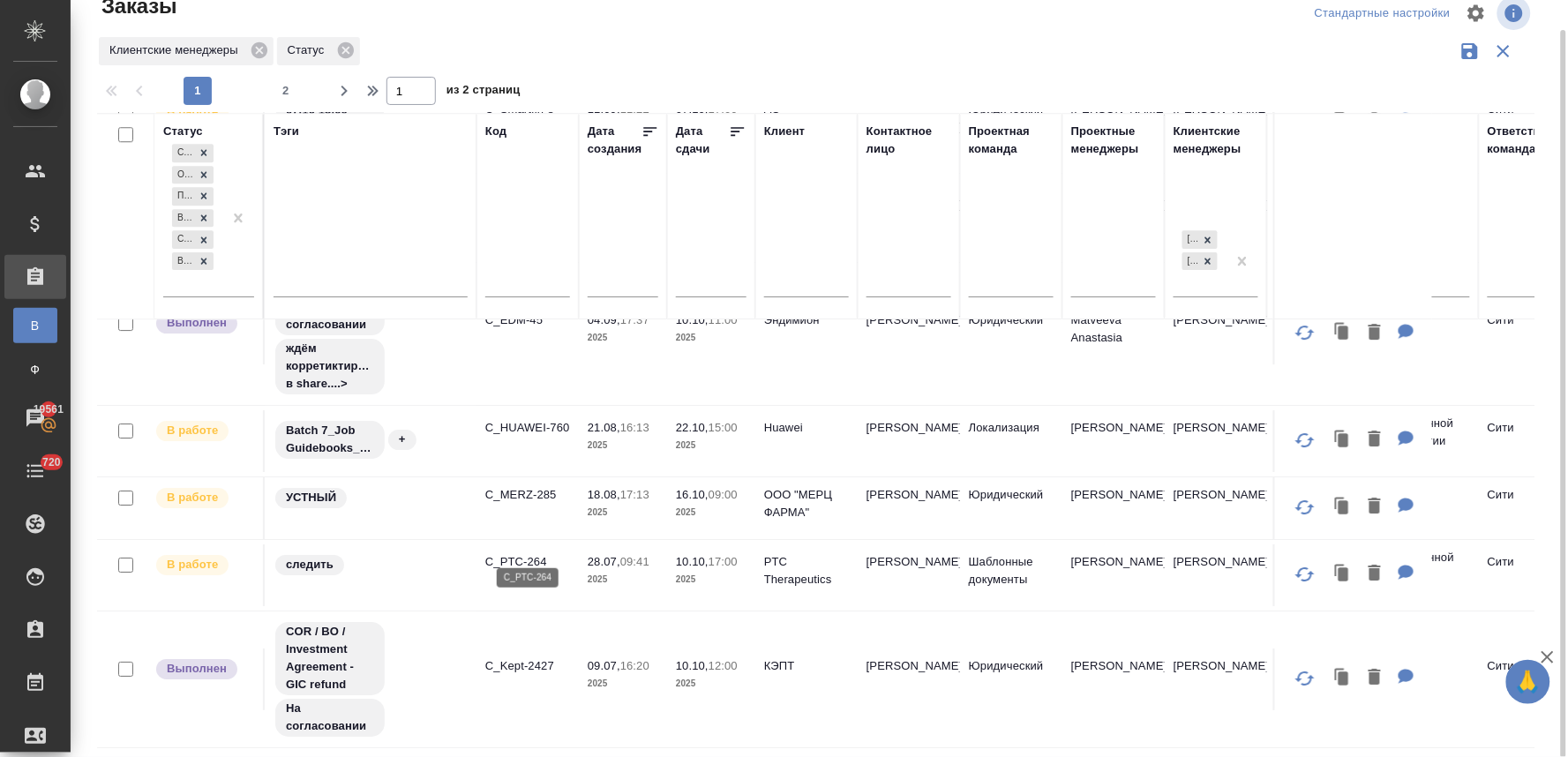
click at [546, 553] on p "C_PTC-264" at bounding box center [527, 562] width 85 height 17
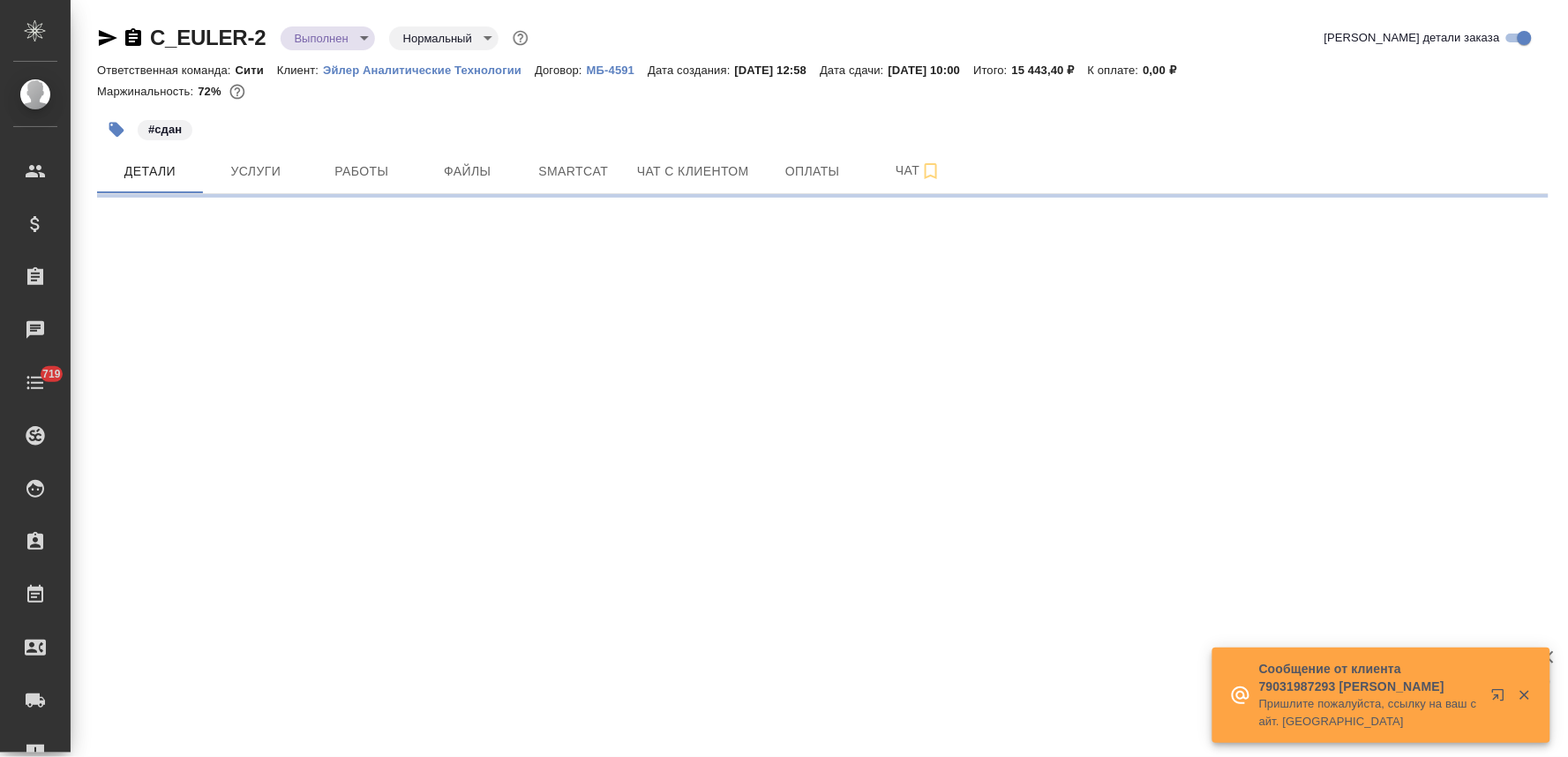
select select "RU"
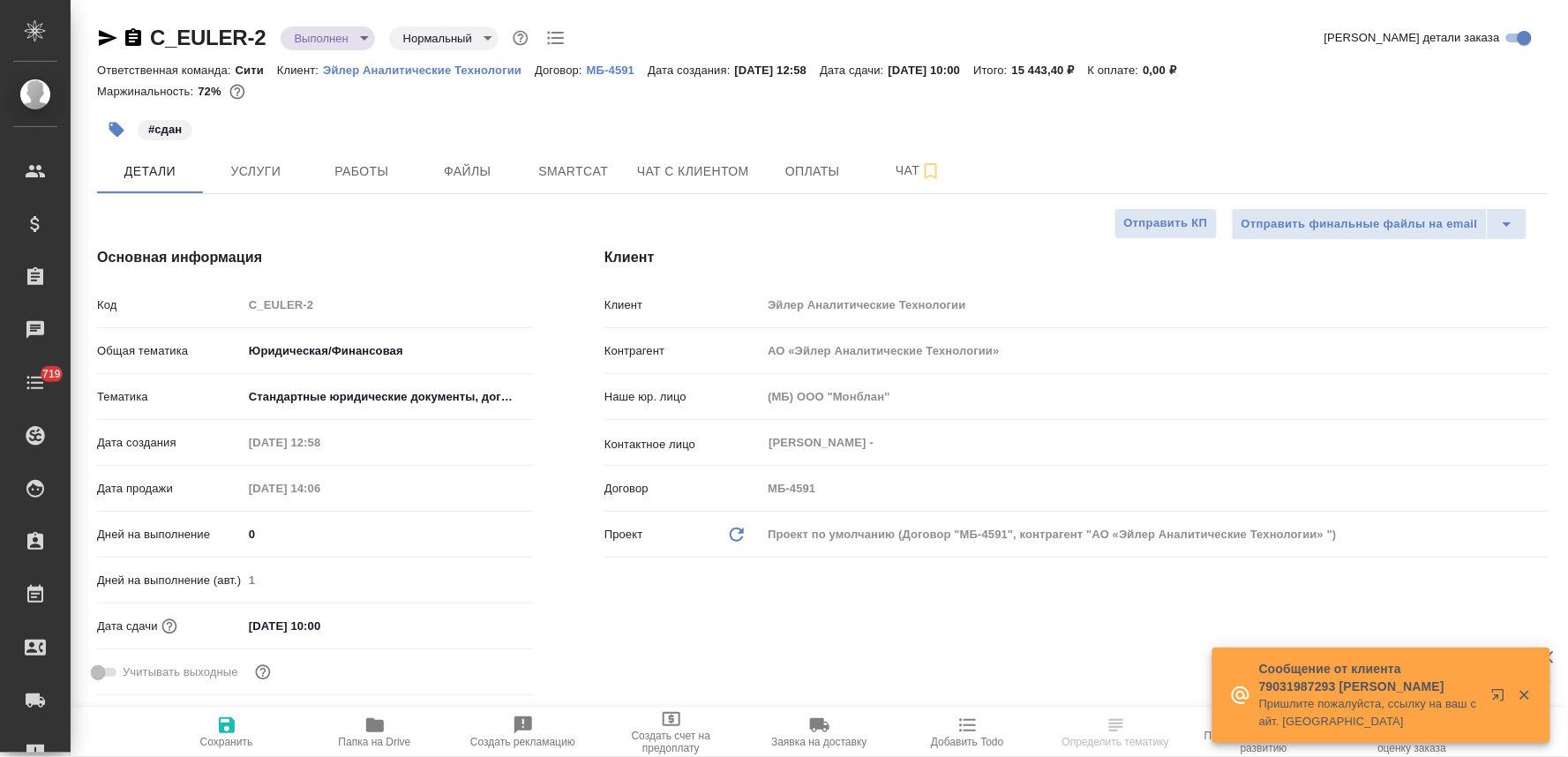
type textarea "x"
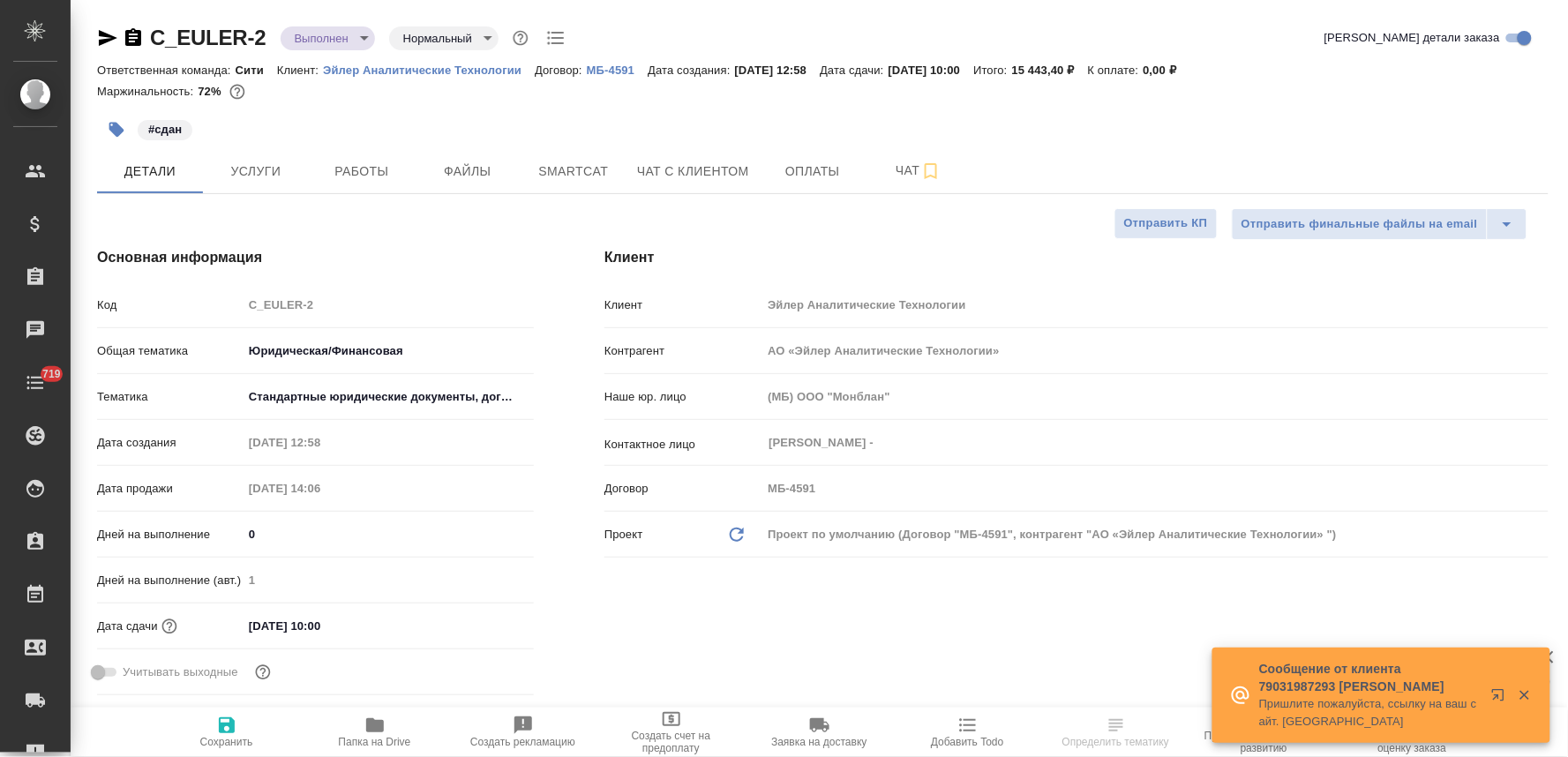
type textarea "x"
click at [364, 175] on span "Работы" at bounding box center [361, 171] width 85 height 22
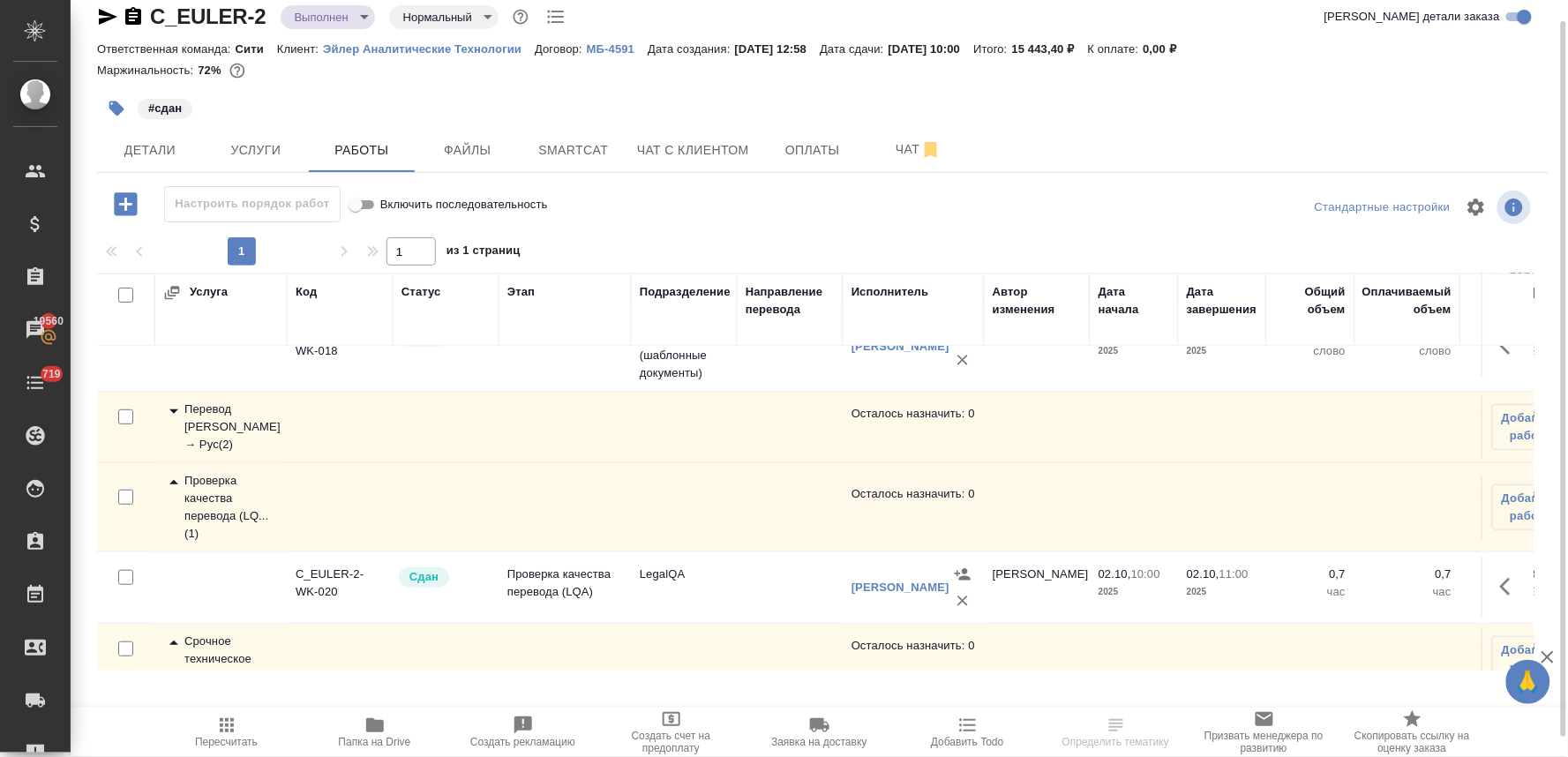
scroll to position [371, 0]
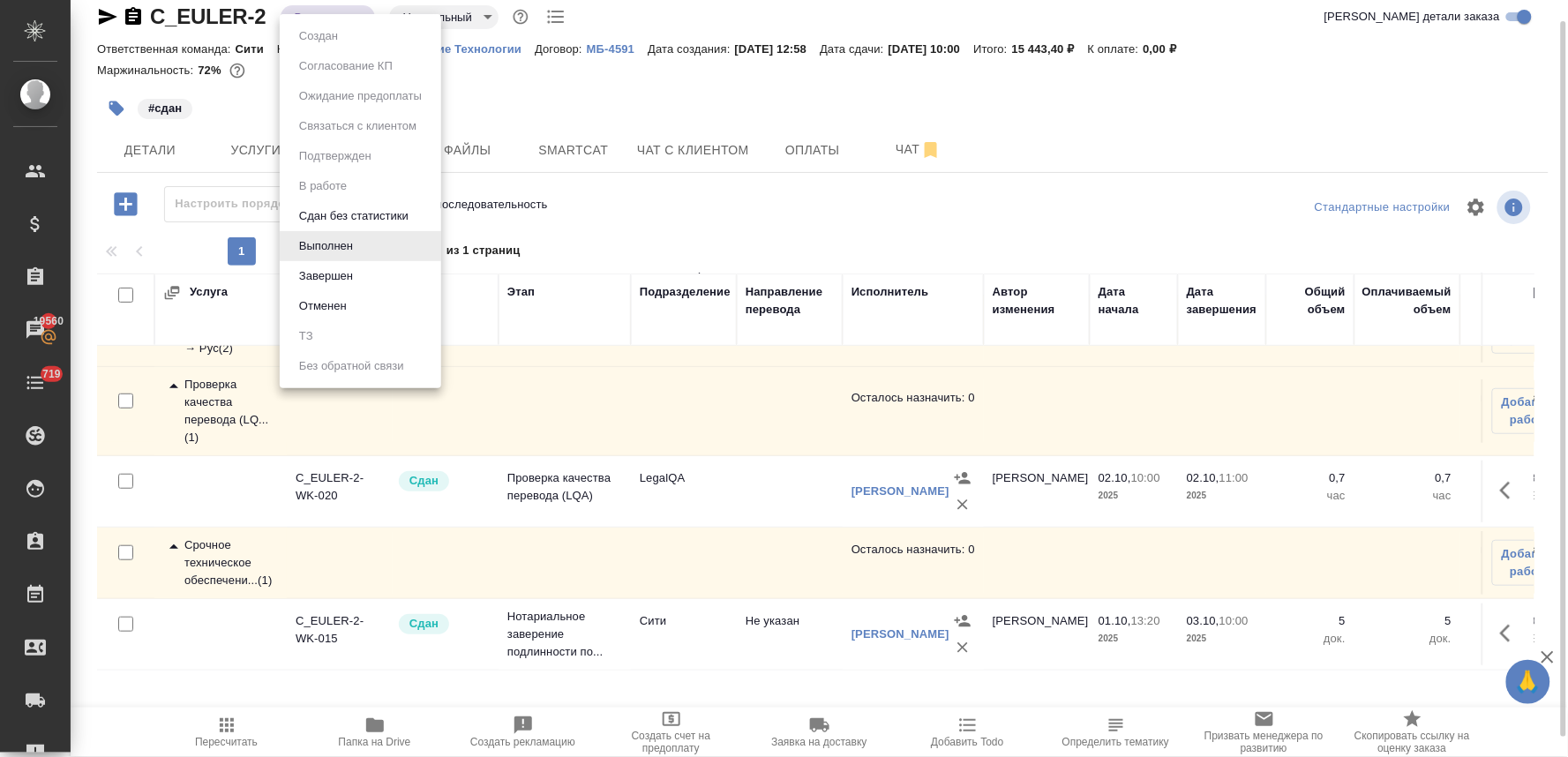
click at [341, 17] on body "🙏 .cls-1 fill:#fff; AWATERA [PERSON_NAME] Спецификации Заказы 19560 Чаты 719 To…" at bounding box center [784, 378] width 1568 height 757
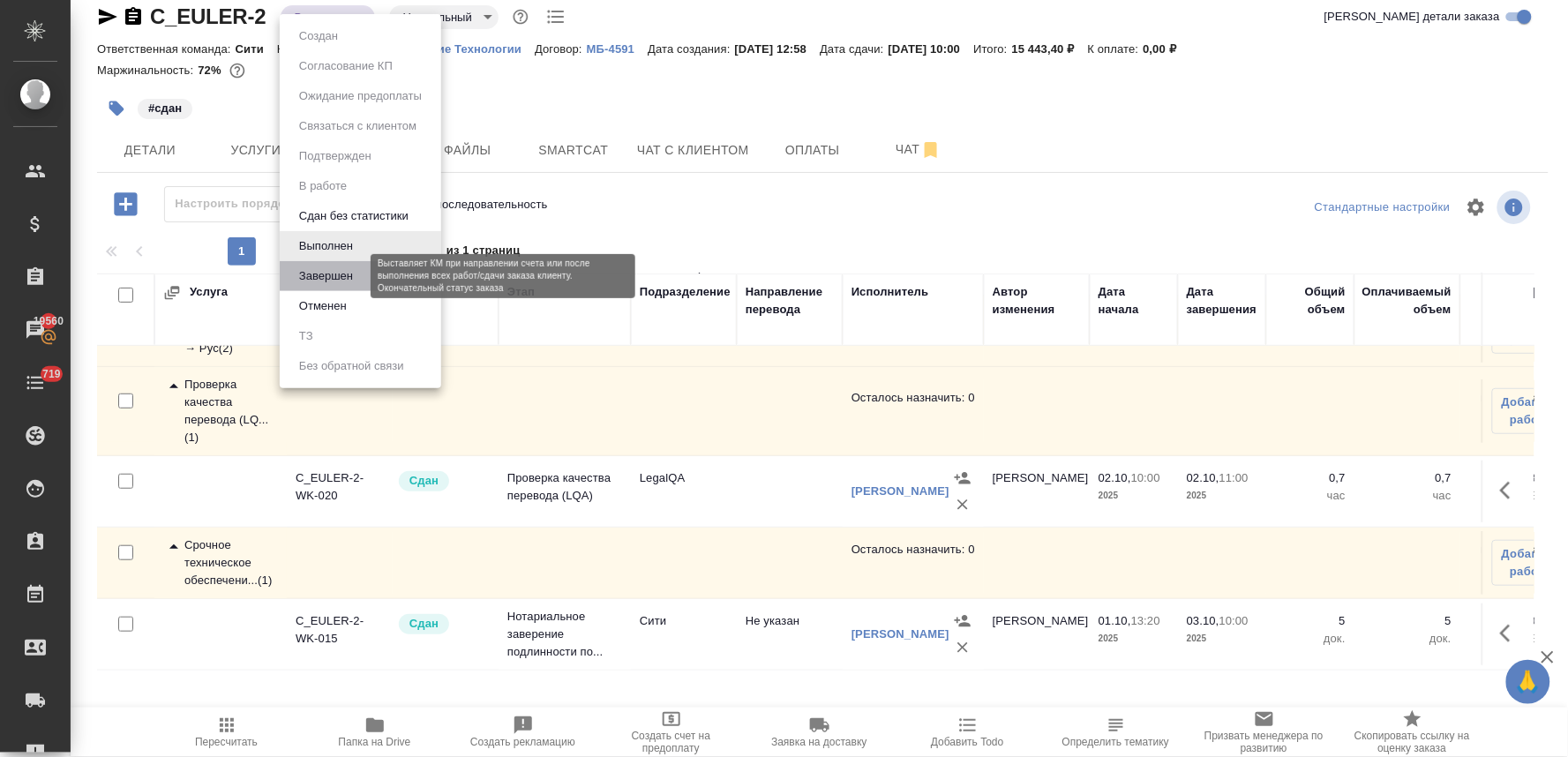
click at [339, 276] on button "Завершен" at bounding box center [325, 276] width 64 height 19
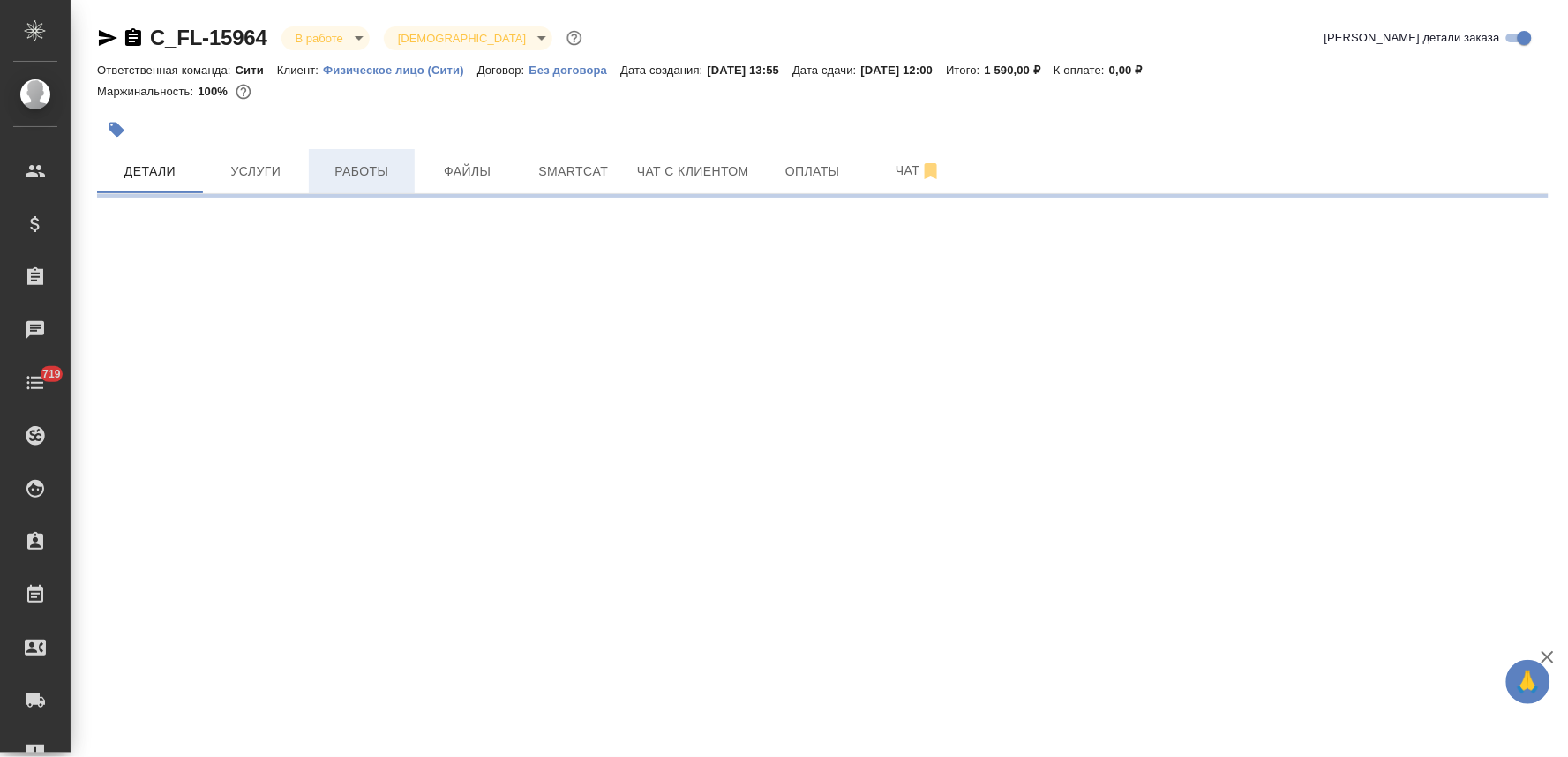
click at [358, 173] on span "Работы" at bounding box center [361, 171] width 85 height 22
select select "RU"
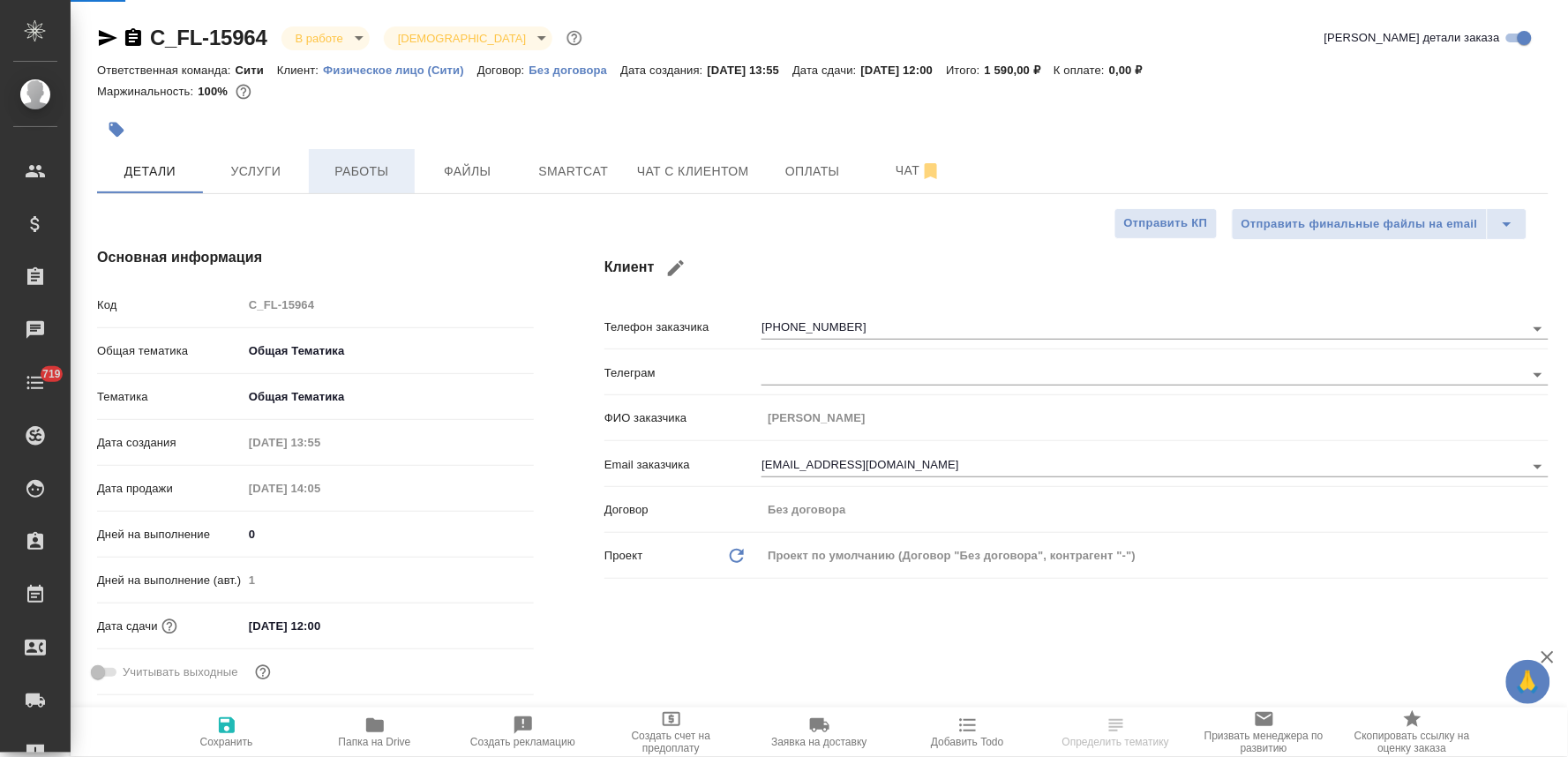
type textarea "x"
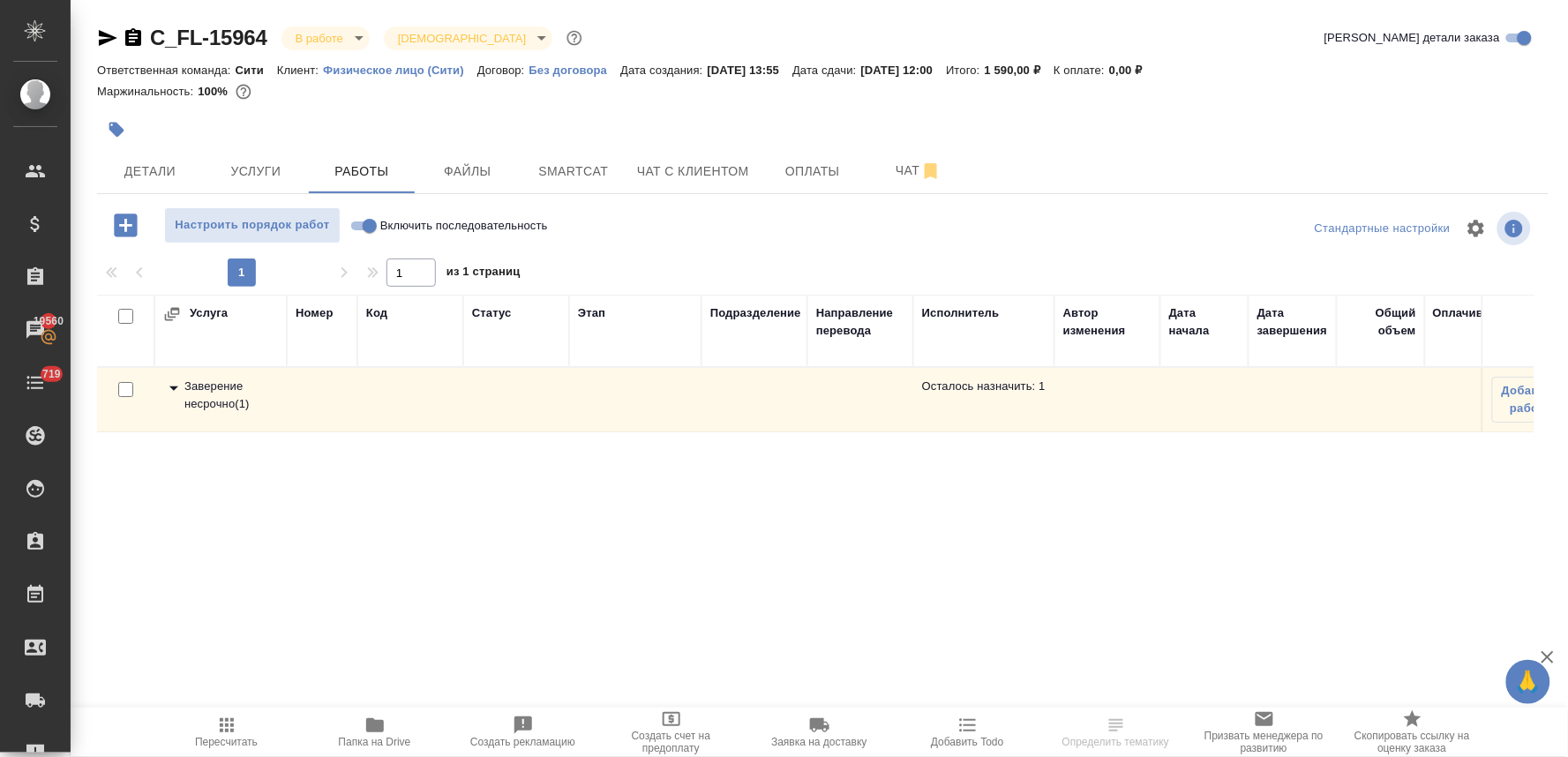
click at [223, 385] on div "Заверение несрочно ( 1 )" at bounding box center [221, 395] width 115 height 35
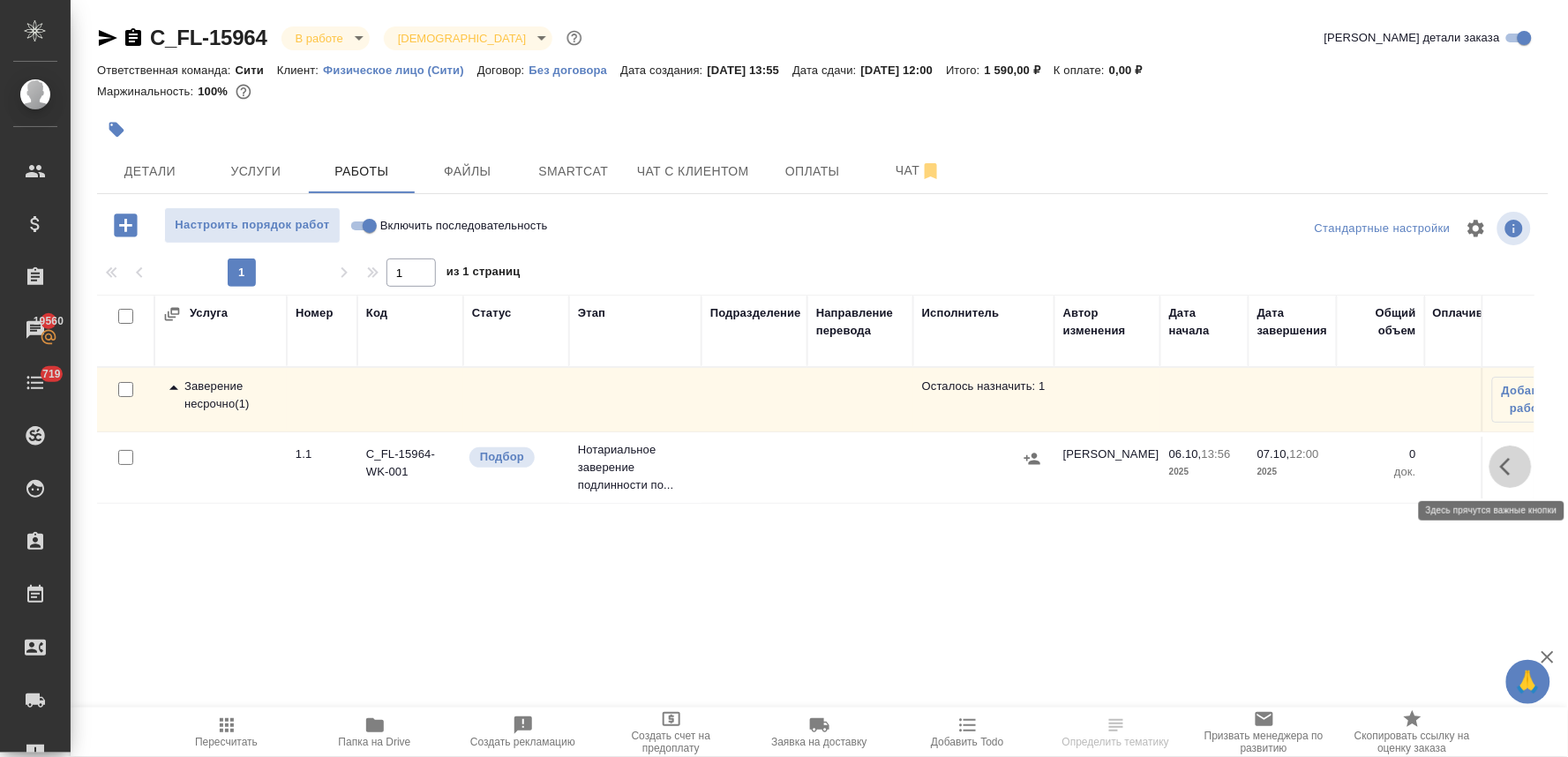
click at [1502, 468] on icon "button" at bounding box center [1505, 466] width 11 height 17
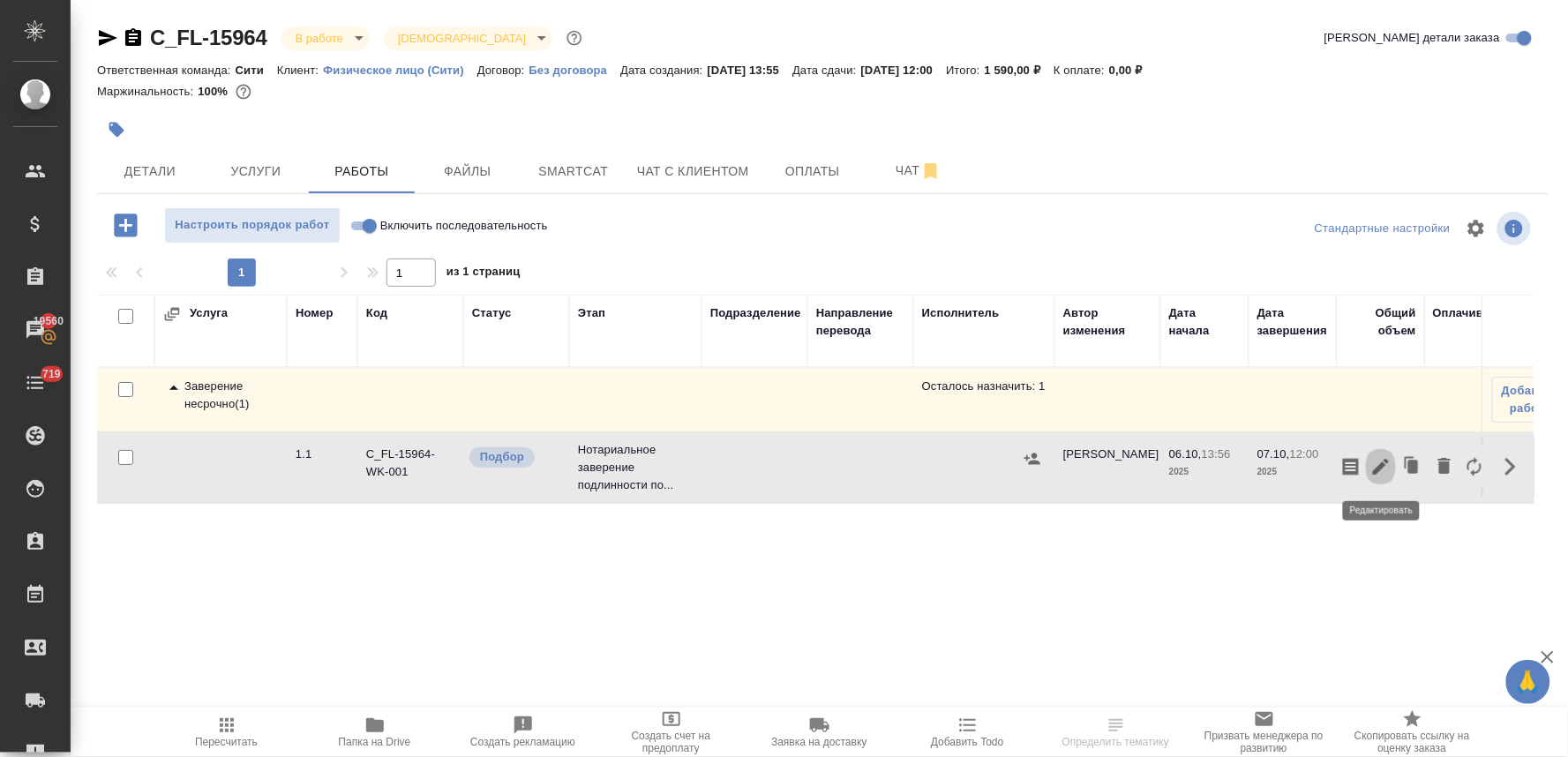
click at [1376, 474] on icon "button" at bounding box center [1381, 466] width 16 height 16
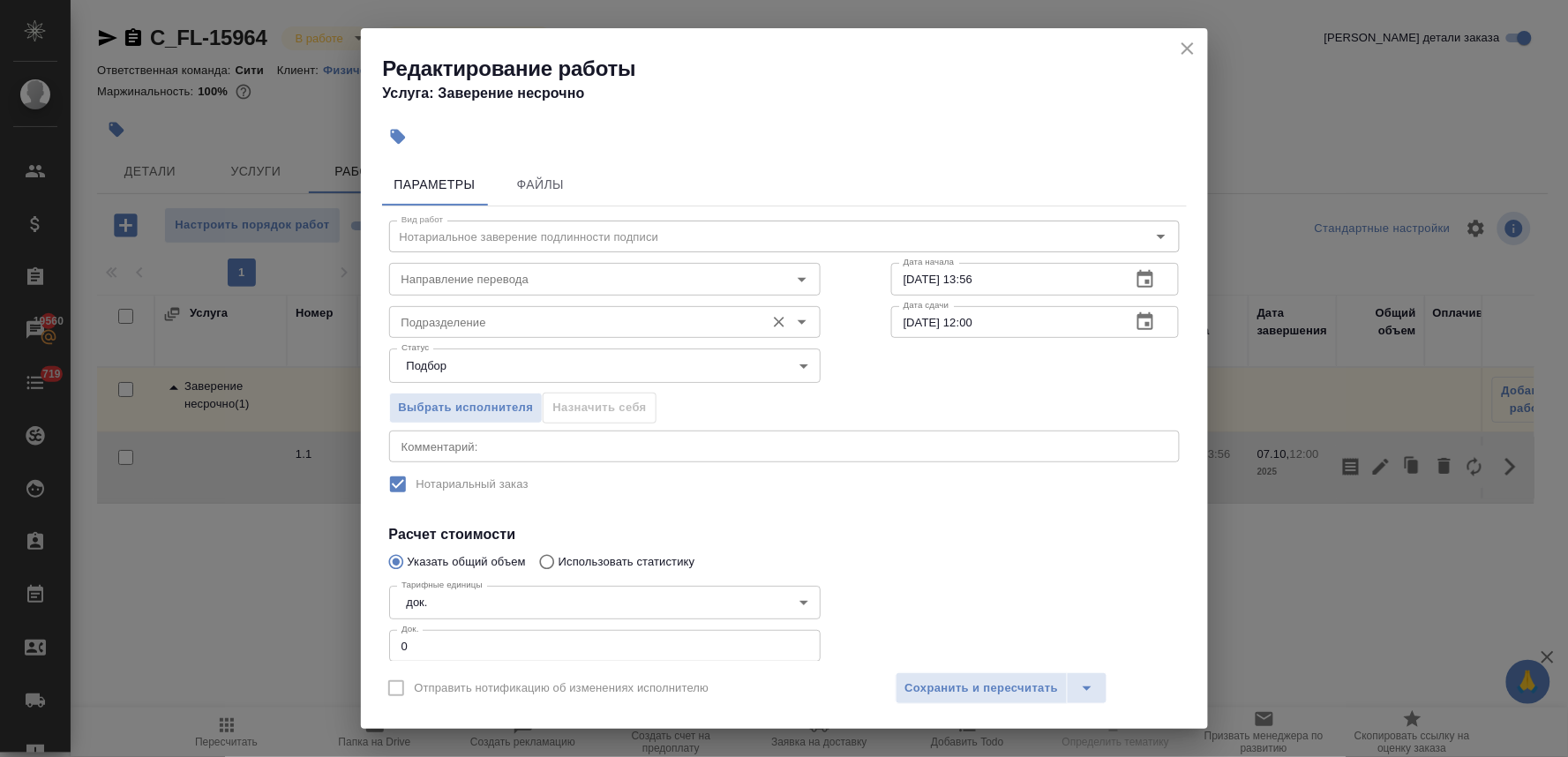
click at [445, 314] on input "Подразделение" at bounding box center [575, 322] width 362 height 21
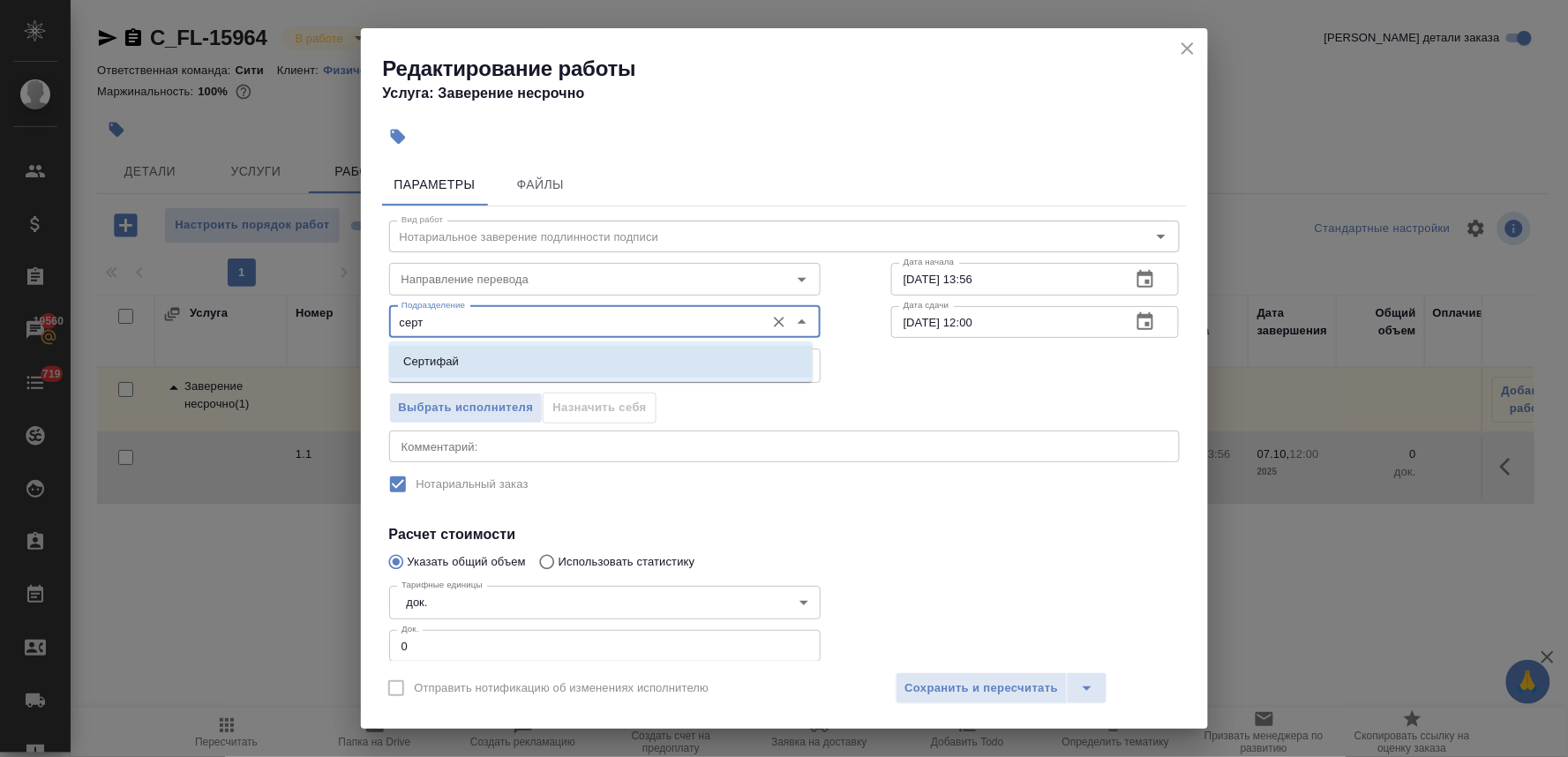
click at [447, 360] on p "Сертифай" at bounding box center [431, 361] width 55 height 17
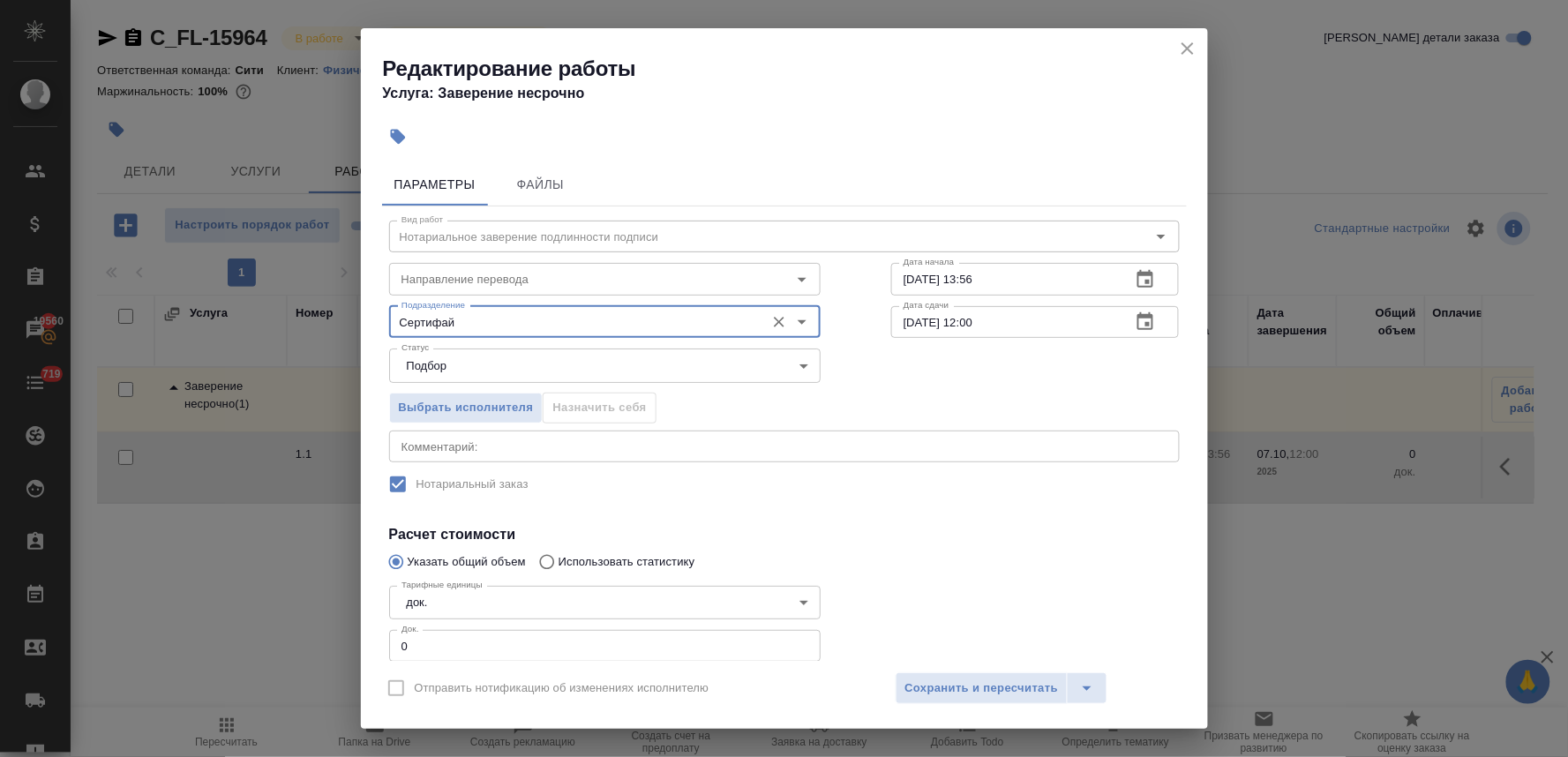
type input "Сертифай"
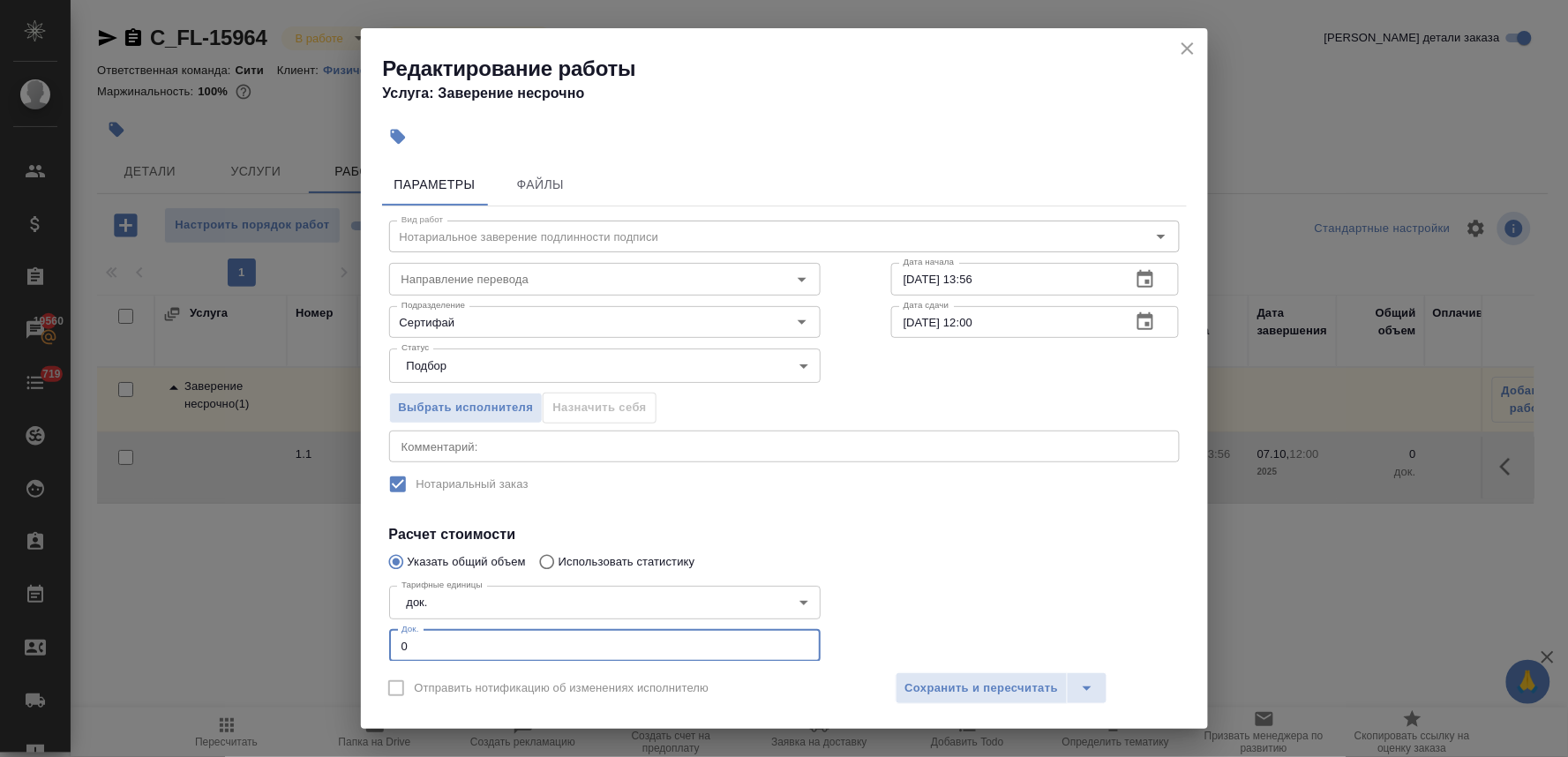
scroll to position [33, 0]
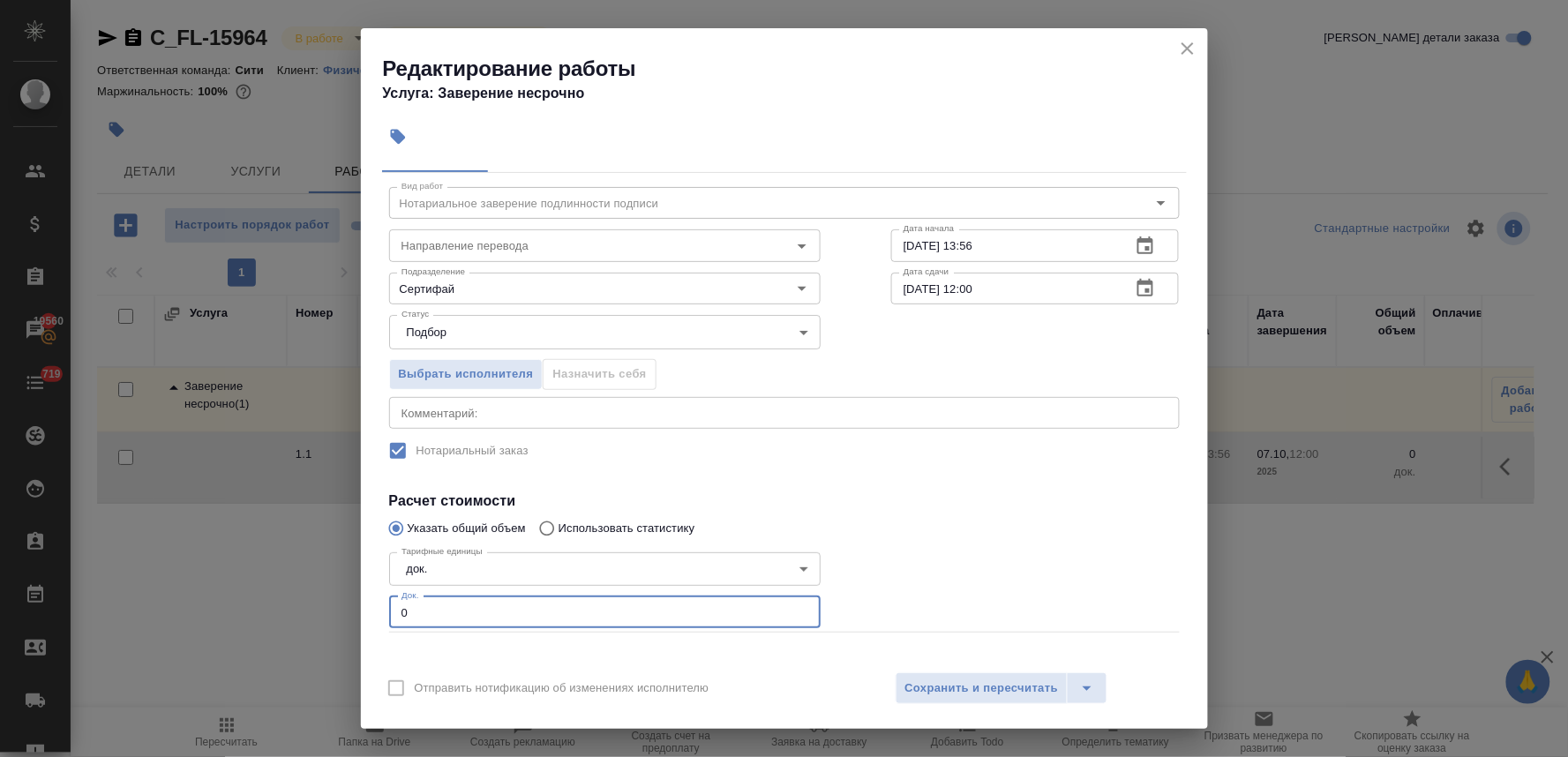
drag, startPoint x: 408, startPoint y: 645, endPoint x: 377, endPoint y: 647, distance: 31.1
click at [379, 647] on div "Параметры Файлы Вид работ Нотариальное заверение подлинности подписи Вид работ …" at bounding box center [784, 408] width 847 height 505
type input "2"
click at [927, 695] on span "Сохранить и пересчитать" at bounding box center [981, 688] width 154 height 20
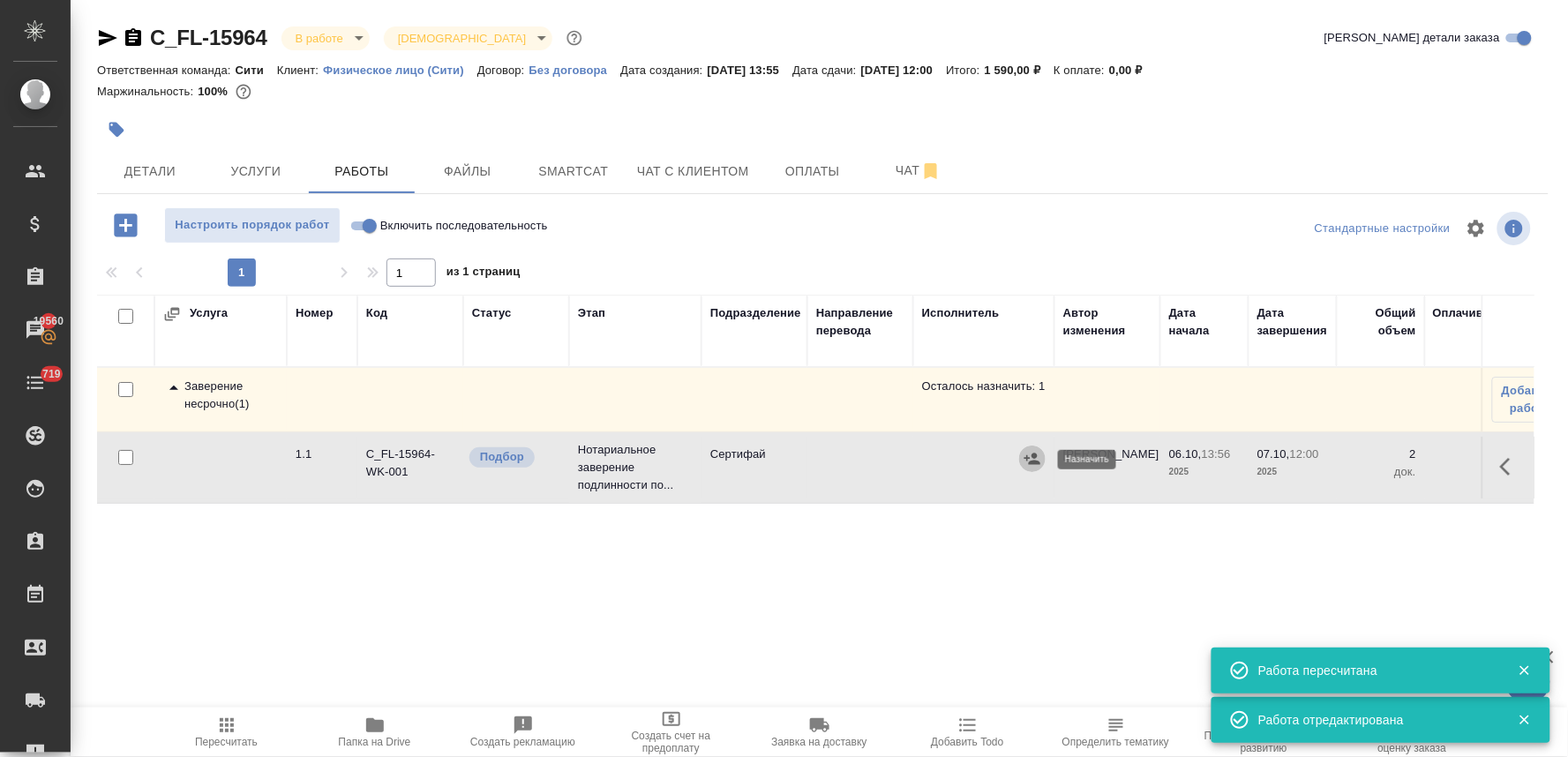
click at [1030, 459] on icon "button" at bounding box center [1032, 459] width 17 height 17
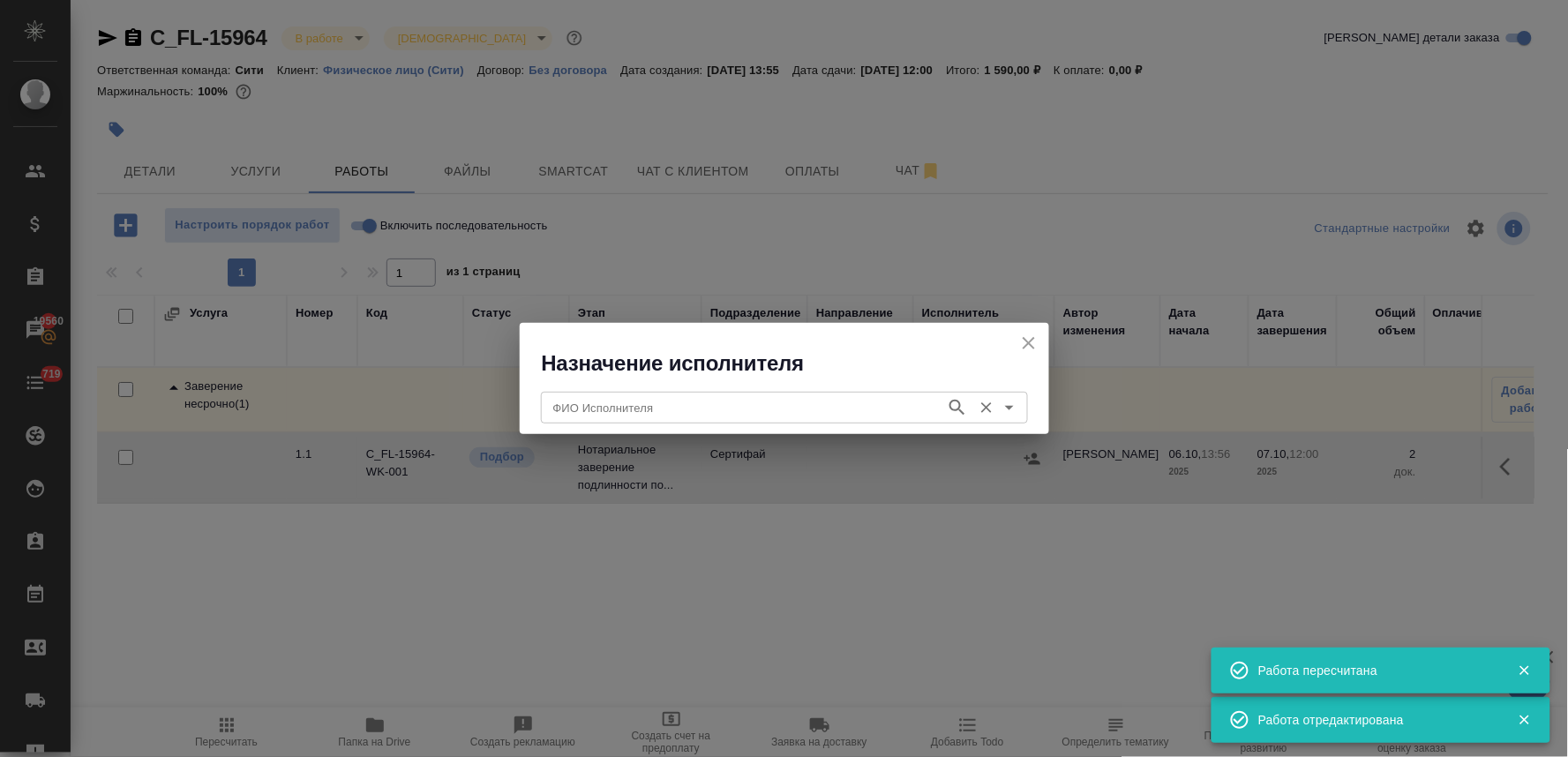
click at [893, 408] on input "ФИО Исполнителя" at bounding box center [741, 407] width 391 height 21
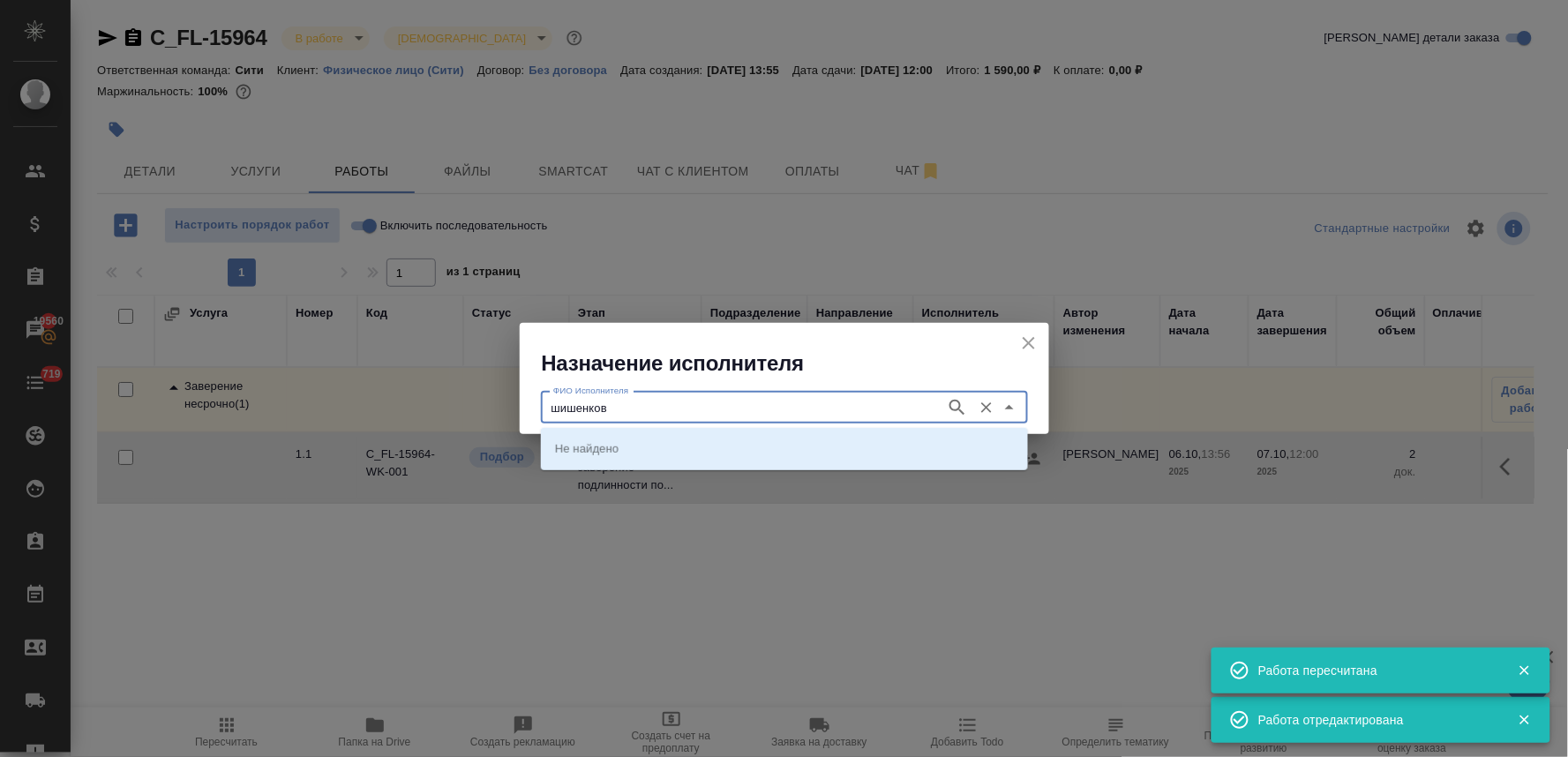
type input "шишенков"
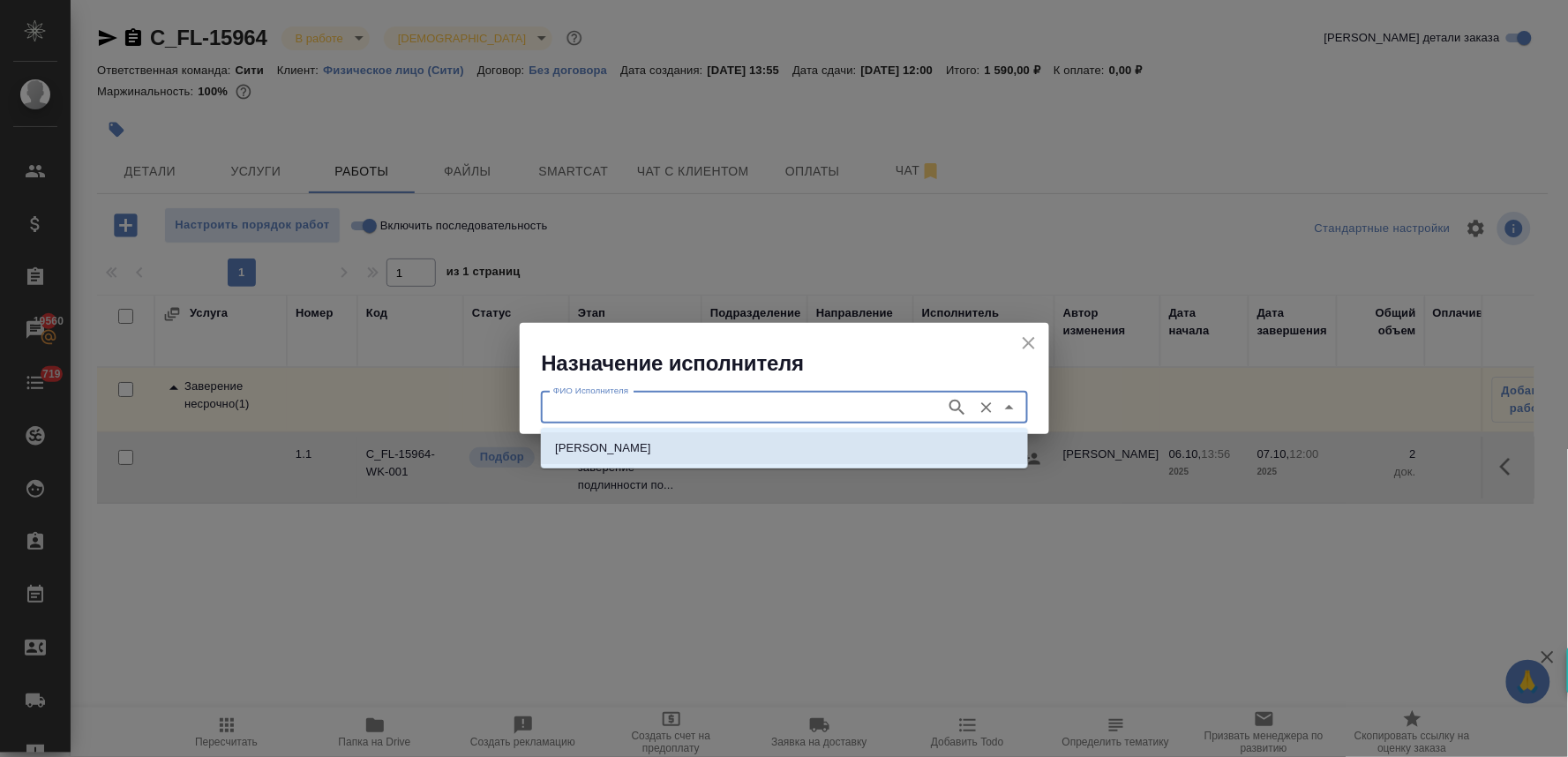
click at [853, 462] on li "НОТАРИУС Шишенков Леонид Васильевич" at bounding box center [784, 447] width 487 height 32
type input "НОТАРИУС Шишенков Леонид Васильевич"
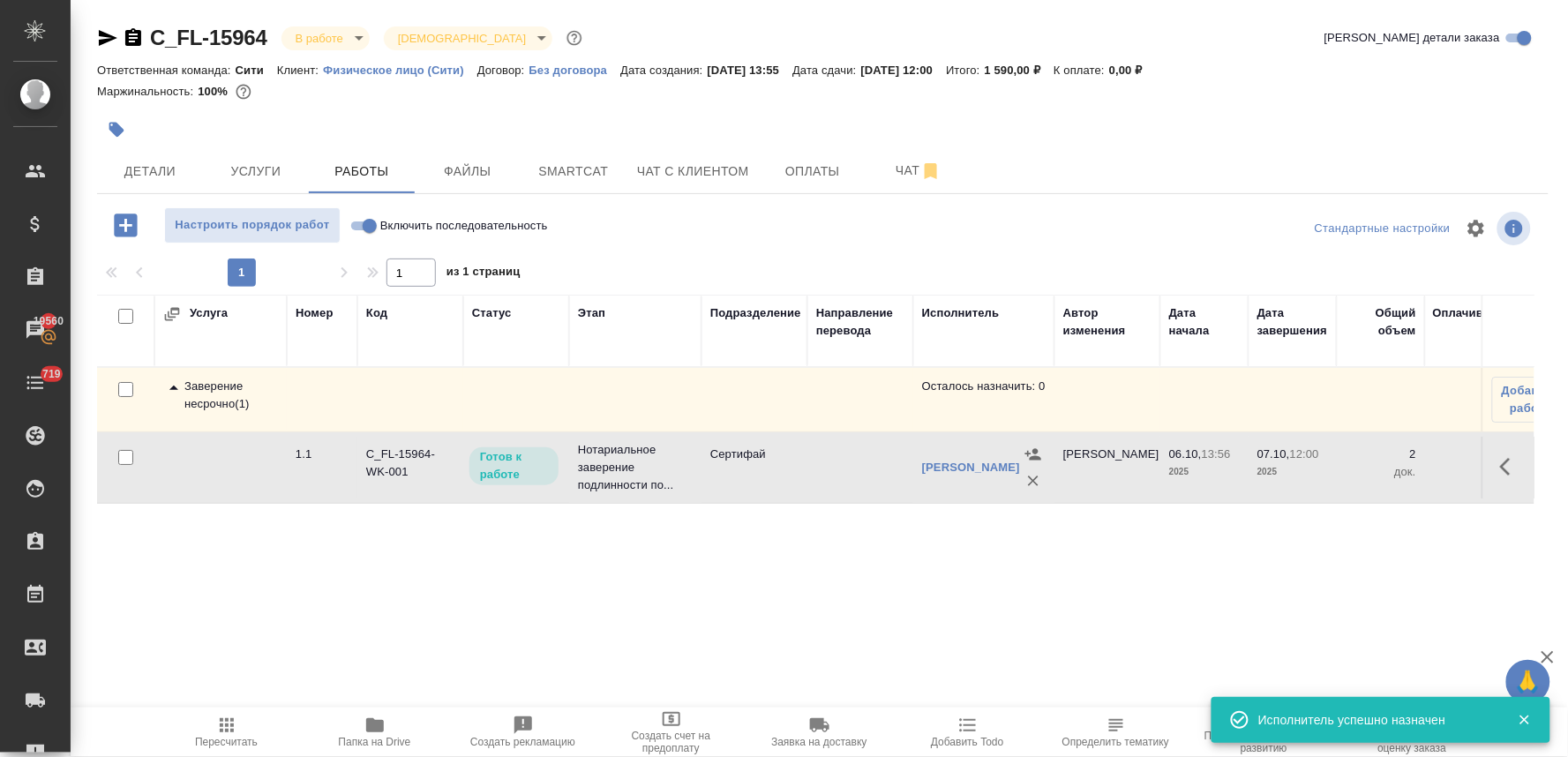
click at [226, 732] on icon "button" at bounding box center [226, 725] width 14 height 14
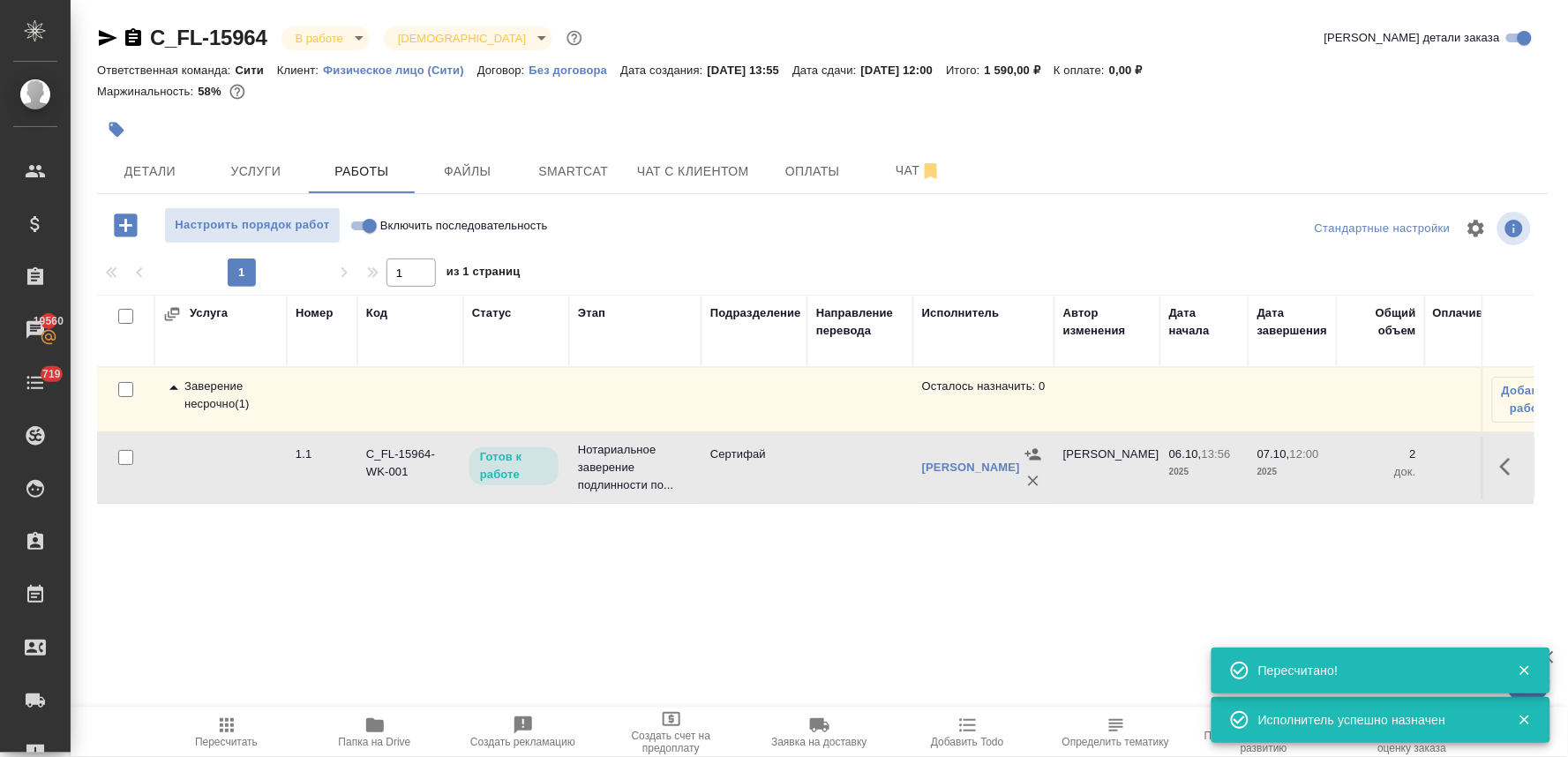
click at [1515, 470] on icon "button" at bounding box center [1511, 466] width 21 height 21
click at [1376, 475] on icon "button" at bounding box center [1381, 466] width 16 height 16
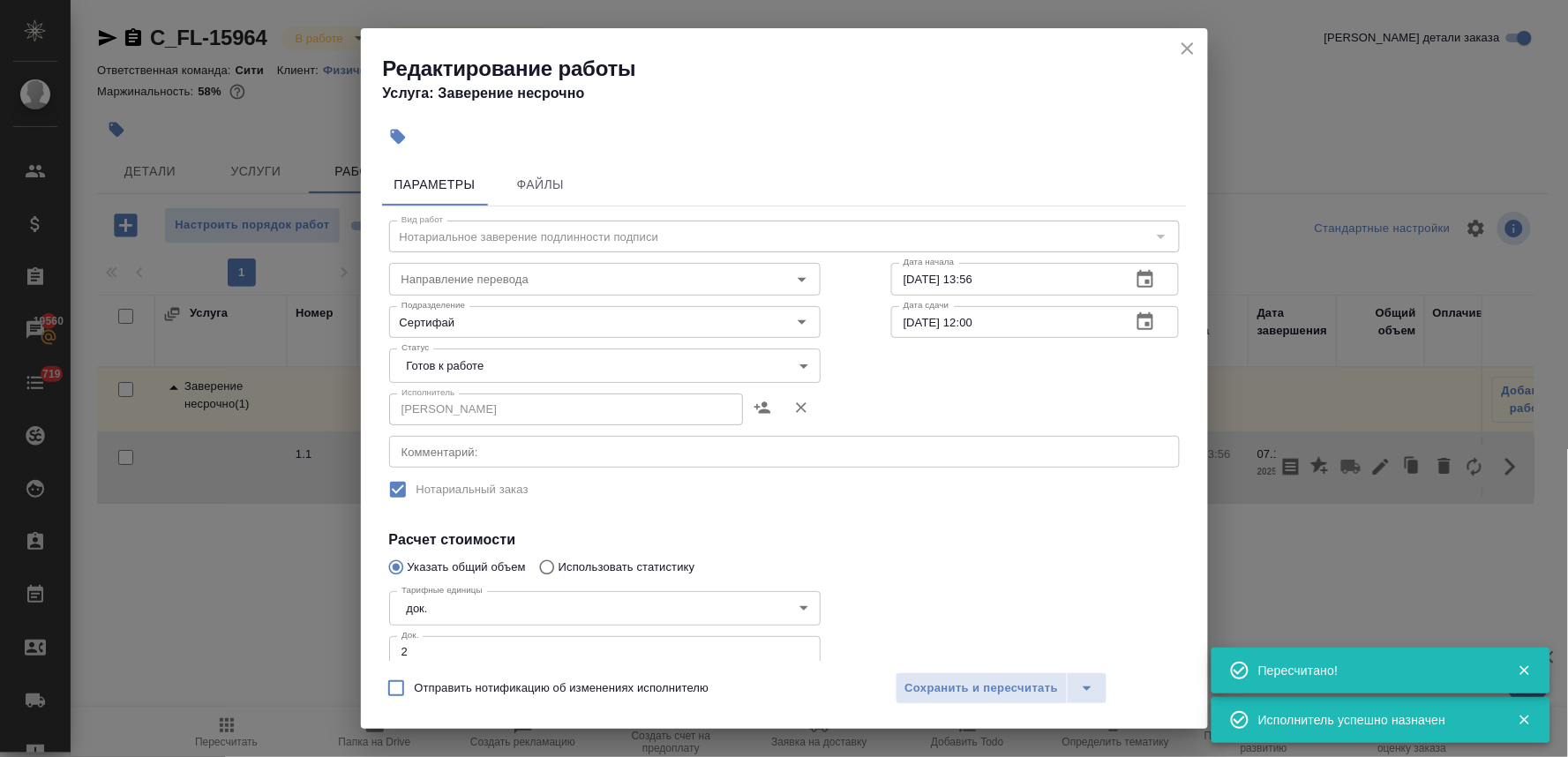
click at [488, 369] on body "🙏 .cls-1 fill:#fff; AWATERA Lyamina Nadezhda Клиенты Спецификации Заказы 19560 …" at bounding box center [784, 378] width 1568 height 757
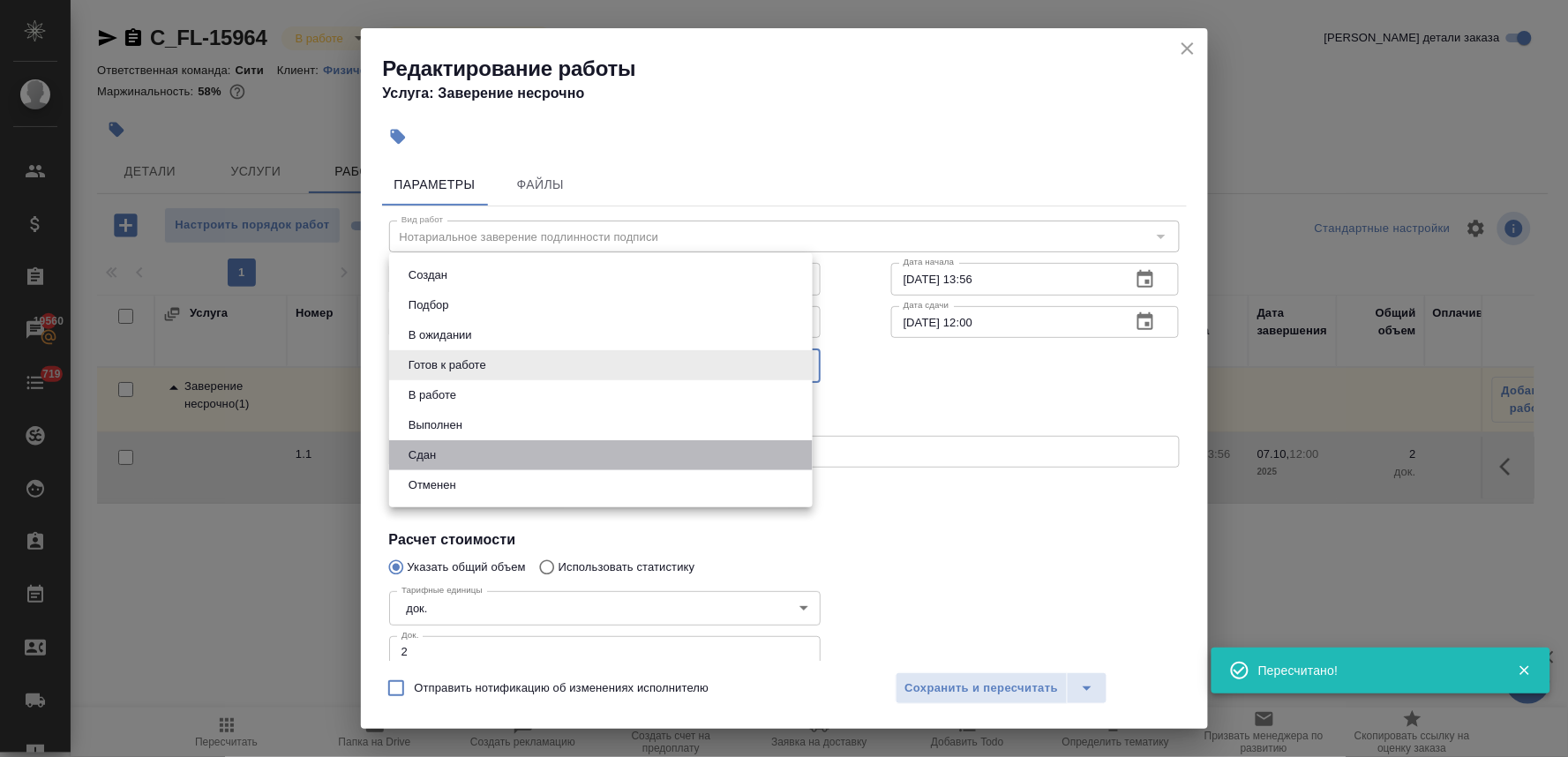
click at [475, 453] on li "Сдан" at bounding box center [600, 455] width 423 height 30
type input "closed"
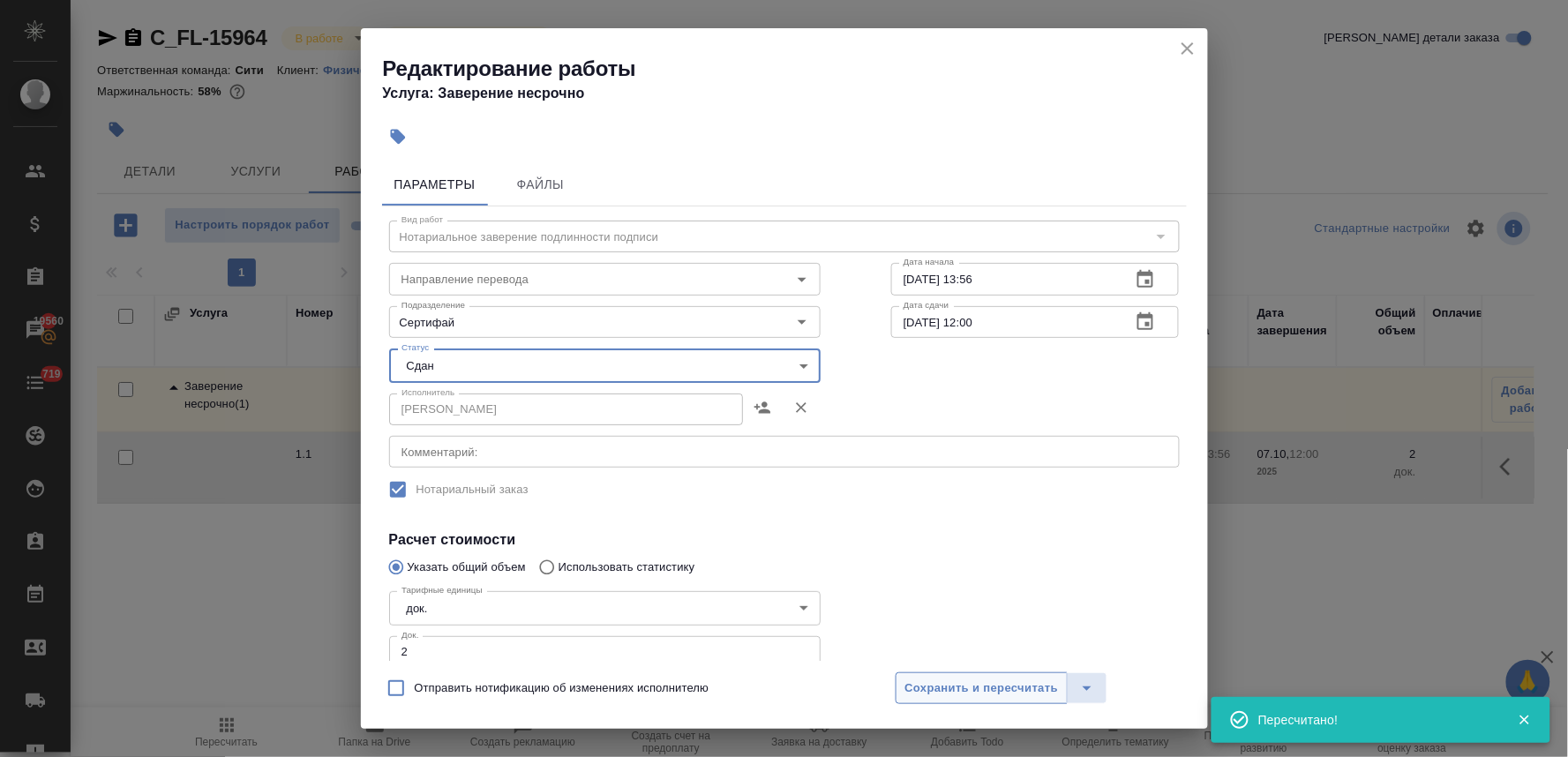
click at [1004, 693] on span "Сохранить и пересчитать" at bounding box center [981, 688] width 154 height 20
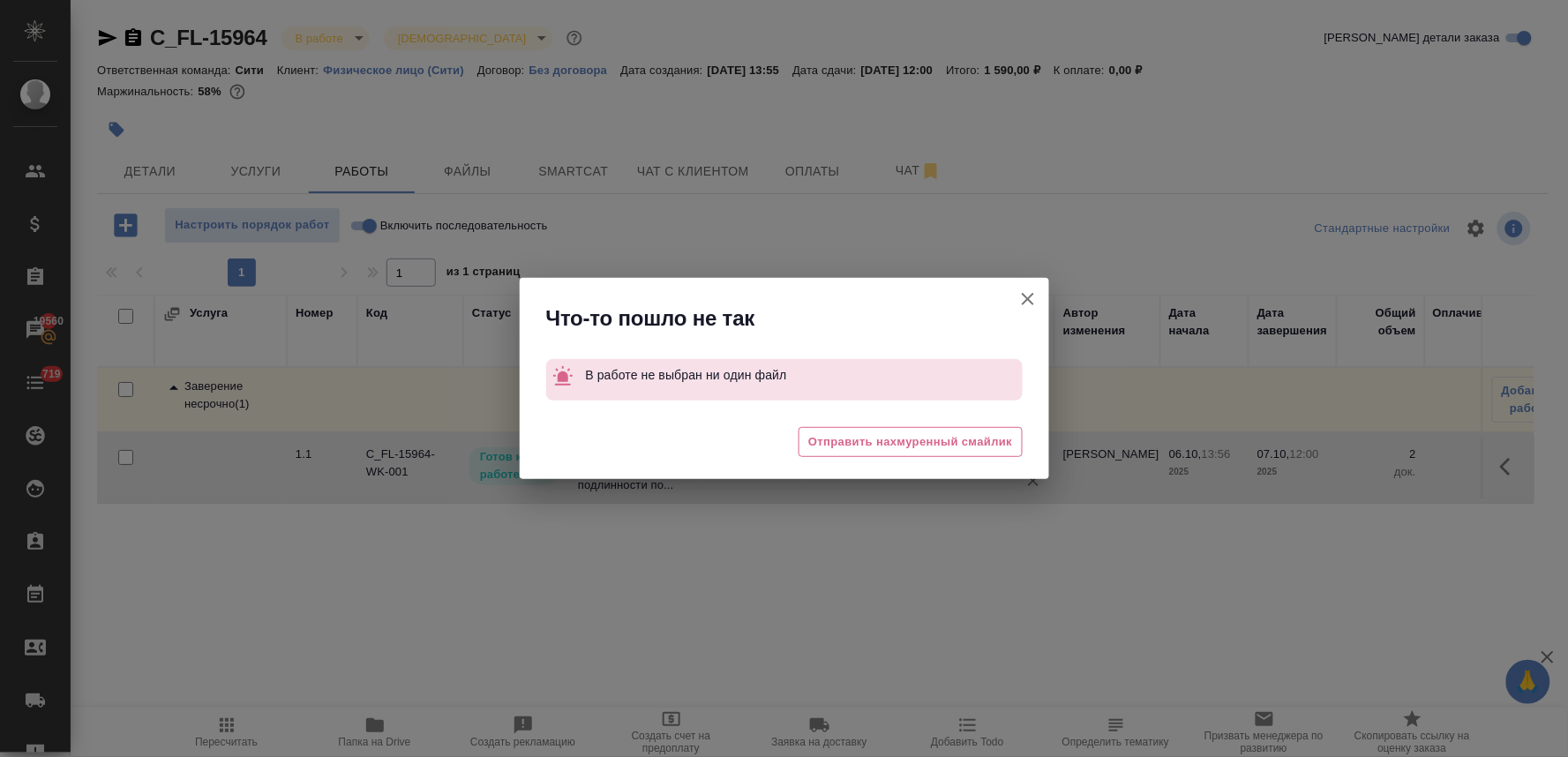
click at [1029, 300] on icon "button" at bounding box center [1027, 299] width 12 height 12
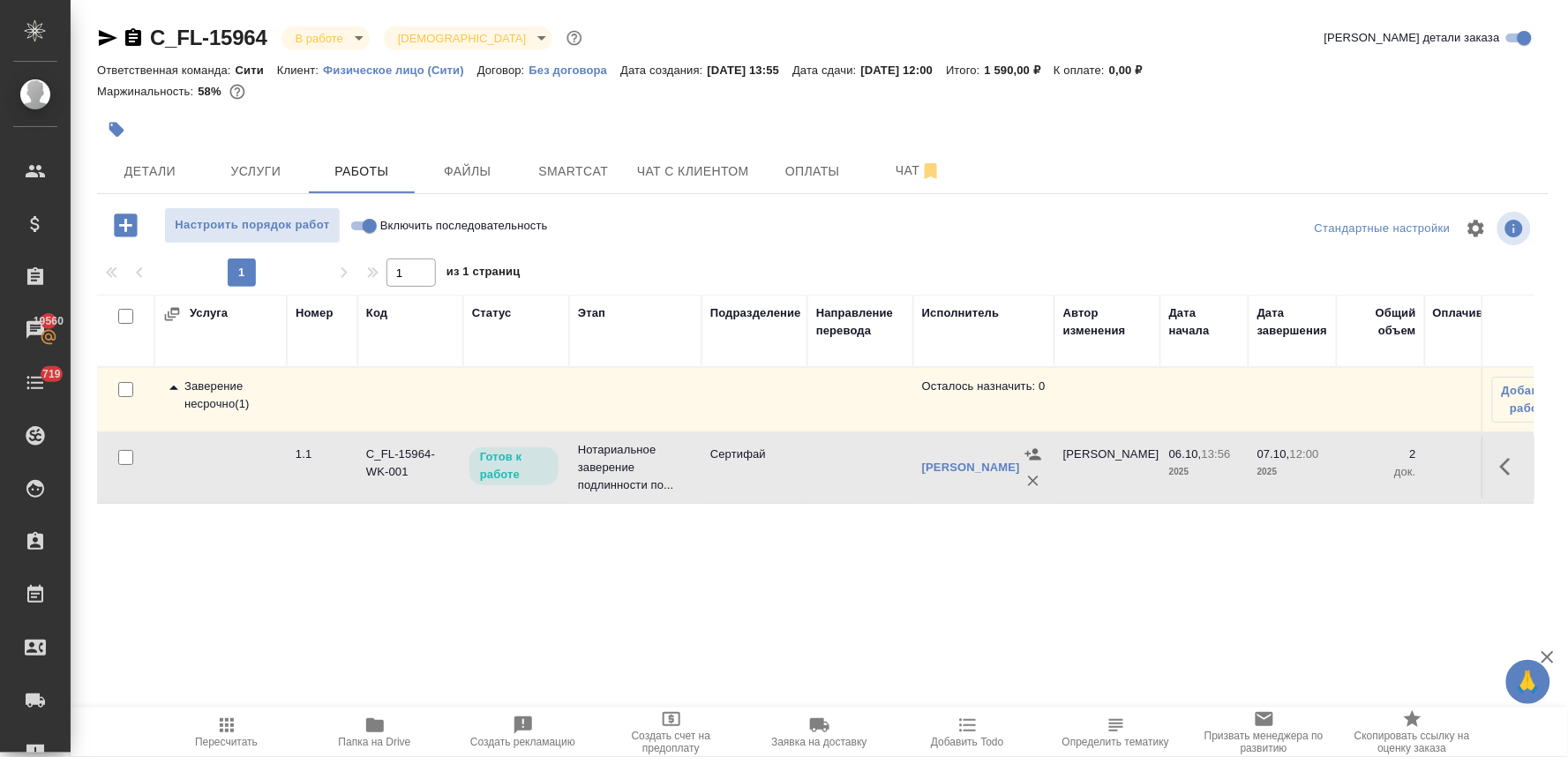
click at [386, 229] on span "Включить последовательность" at bounding box center [463, 226] width 167 height 17
click at [386, 229] on input "Включить последовательность" at bounding box center [370, 226] width 63 height 21
checkbox input "true"
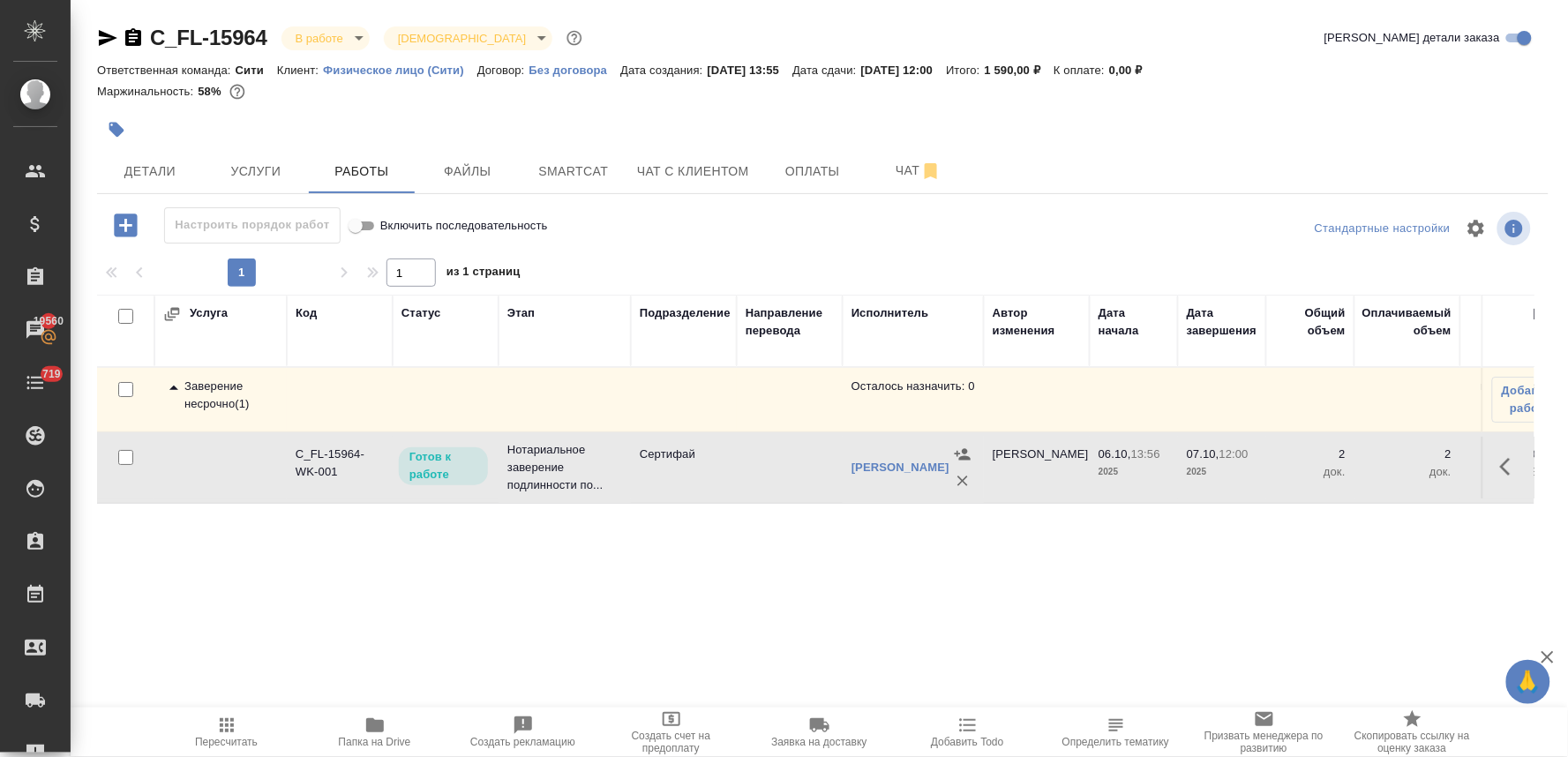
click at [1501, 459] on button "button" at bounding box center [1511, 466] width 42 height 42
click at [1379, 471] on icon "button" at bounding box center [1381, 466] width 21 height 21
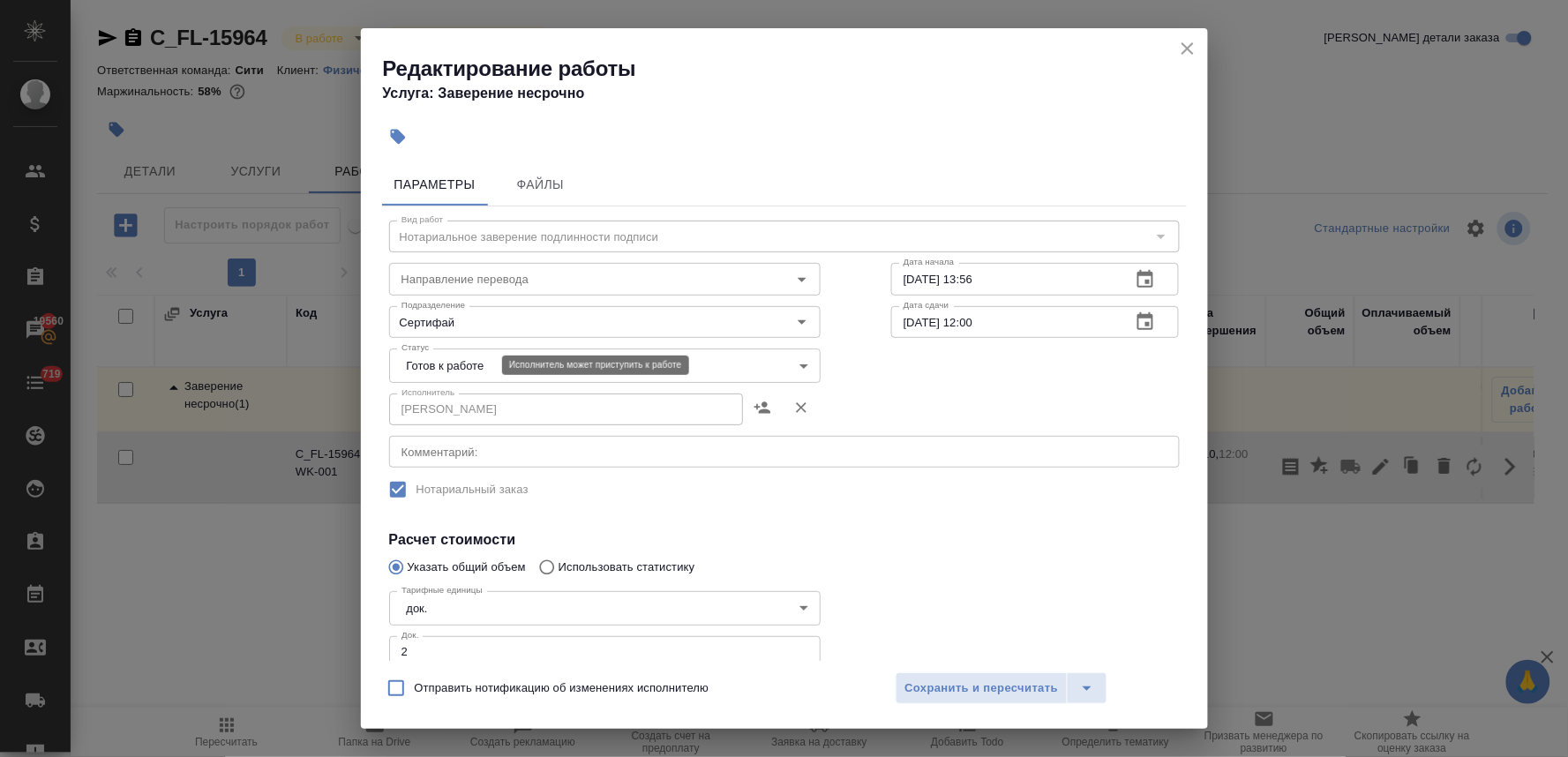
click at [475, 367] on body "🙏 .cls-1 fill:#fff; AWATERA Lyamina Nadezhda Клиенты Спецификации Заказы 19560 …" at bounding box center [784, 378] width 1568 height 757
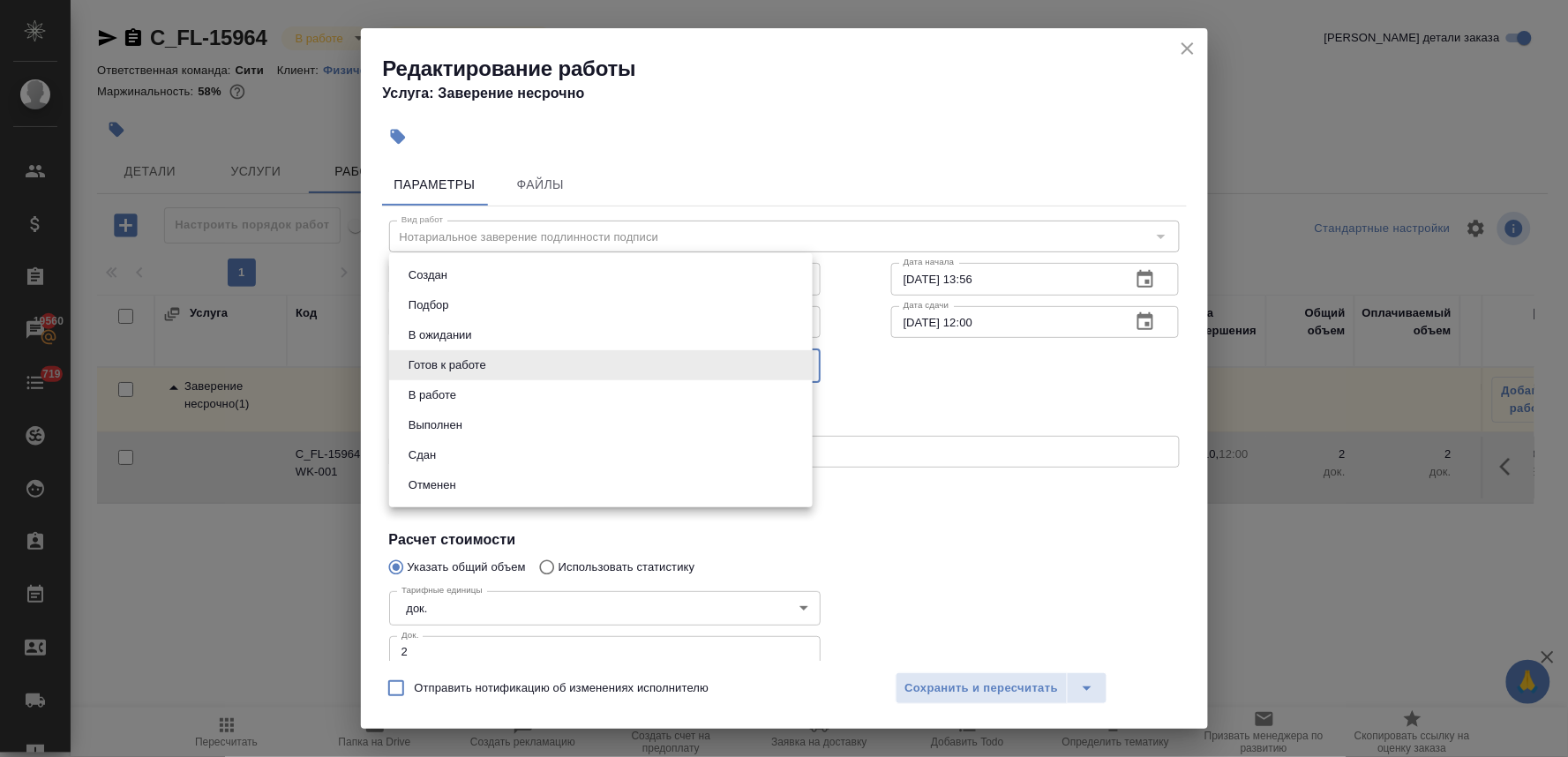
click at [453, 445] on li "Сдан" at bounding box center [600, 455] width 423 height 30
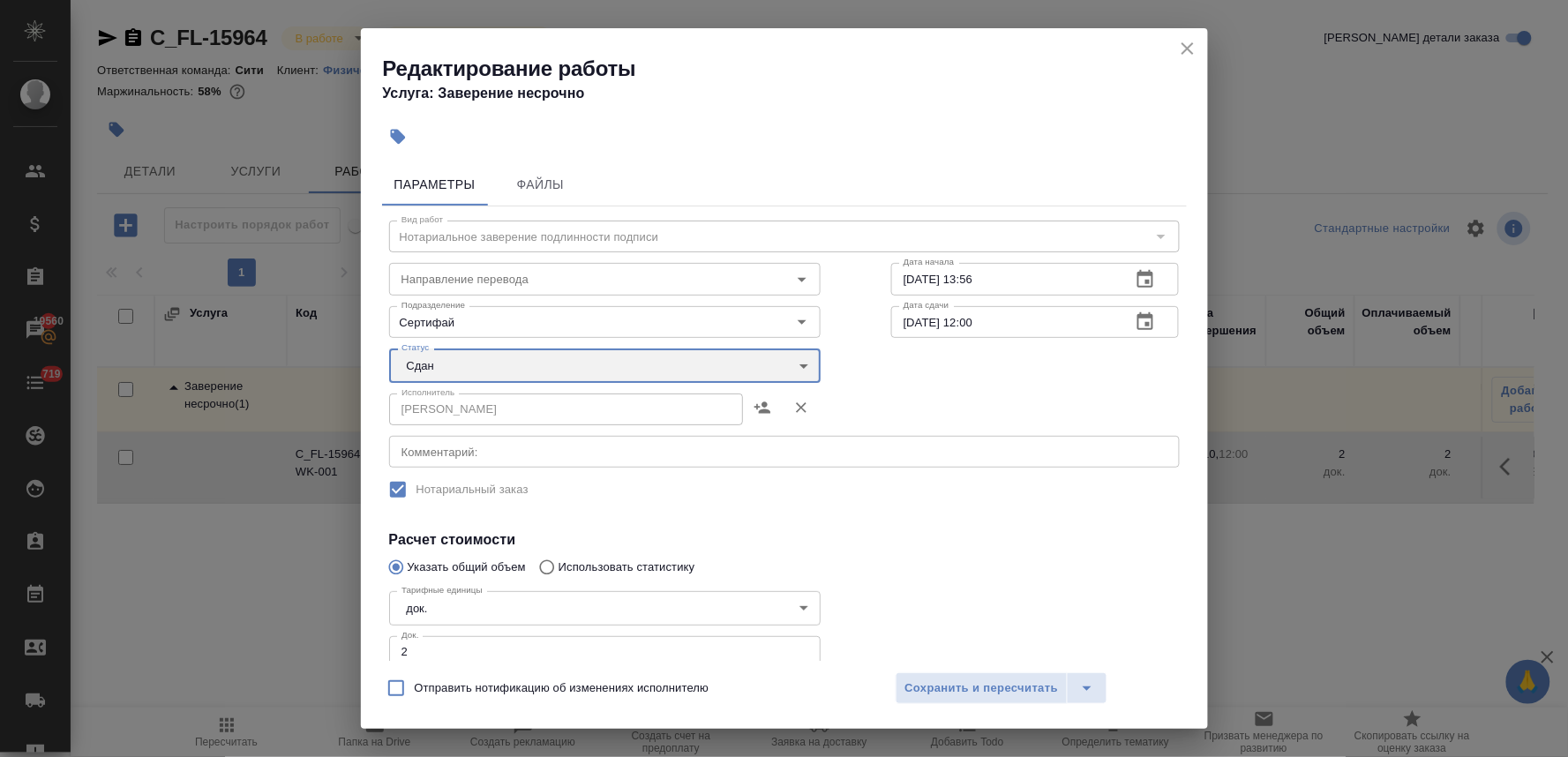
type input "closed"
click at [977, 686] on span "Сохранить и пересчитать" at bounding box center [981, 688] width 154 height 20
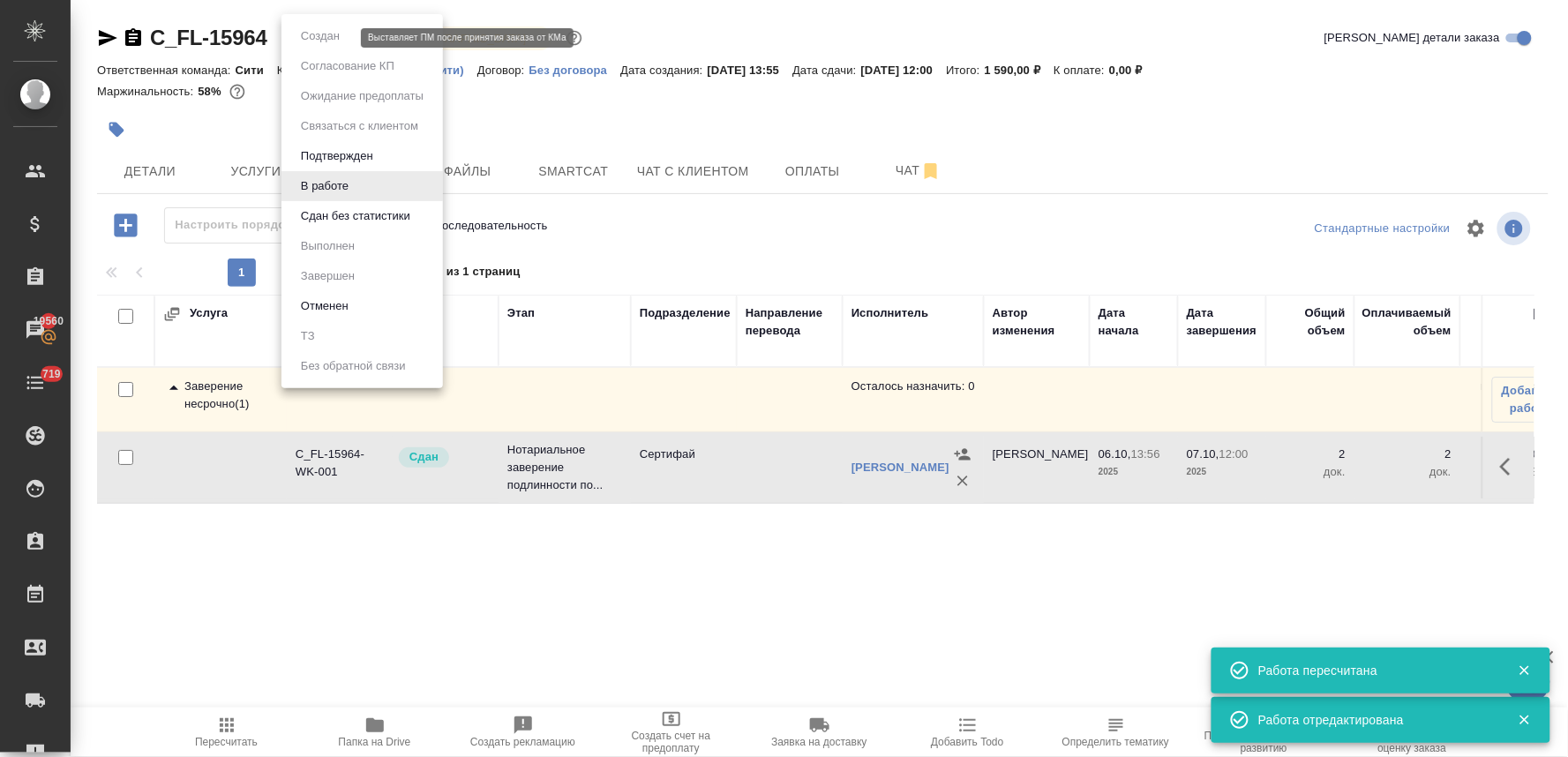
click at [317, 45] on body "🙏 .cls-1 fill:#fff; AWATERA Lyamina Nadezhda Клиенты Спецификации Заказы 19560 …" at bounding box center [784, 378] width 1568 height 757
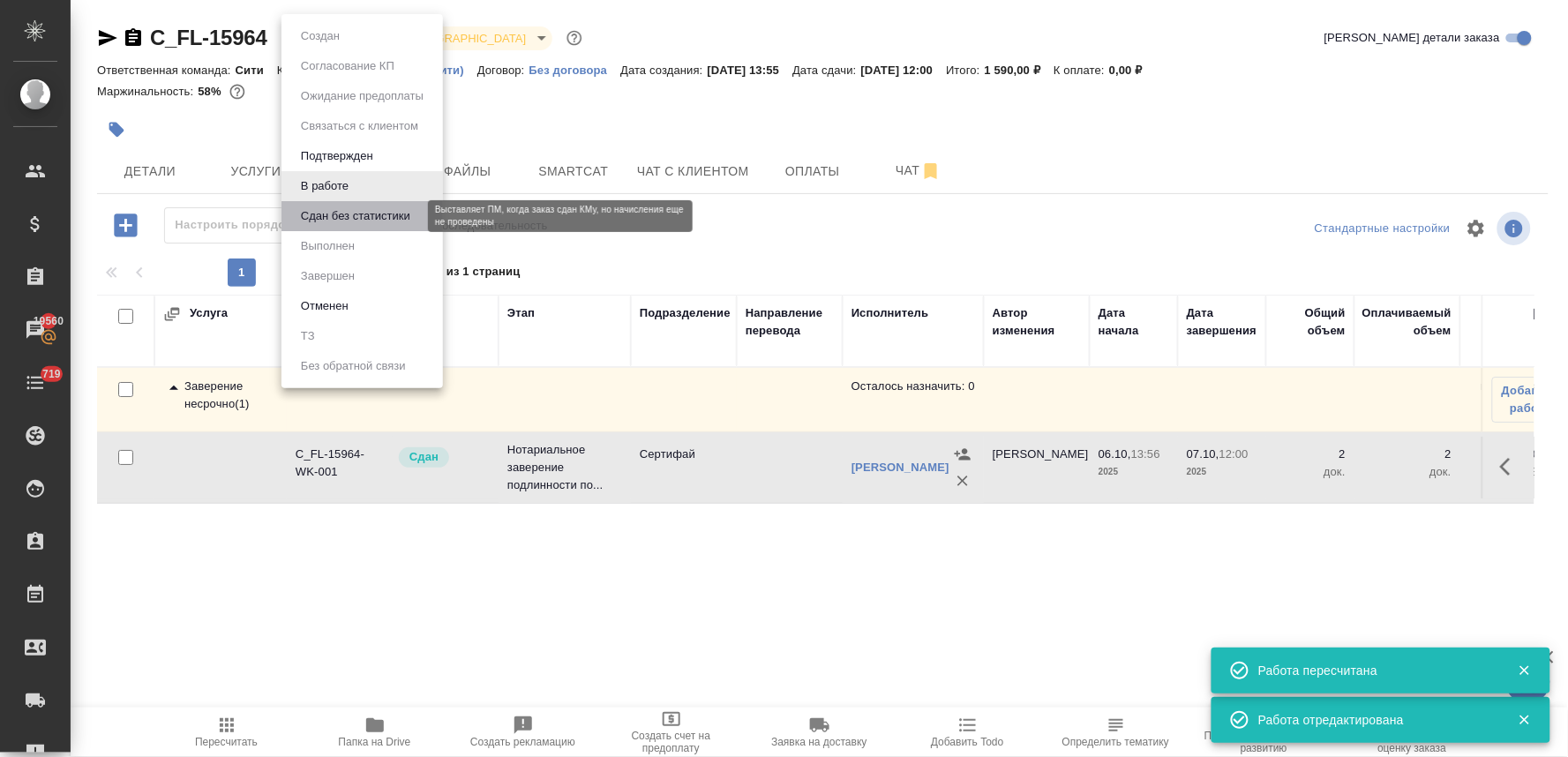
click at [331, 210] on button "Сдан без статистики" at bounding box center [355, 216] width 120 height 19
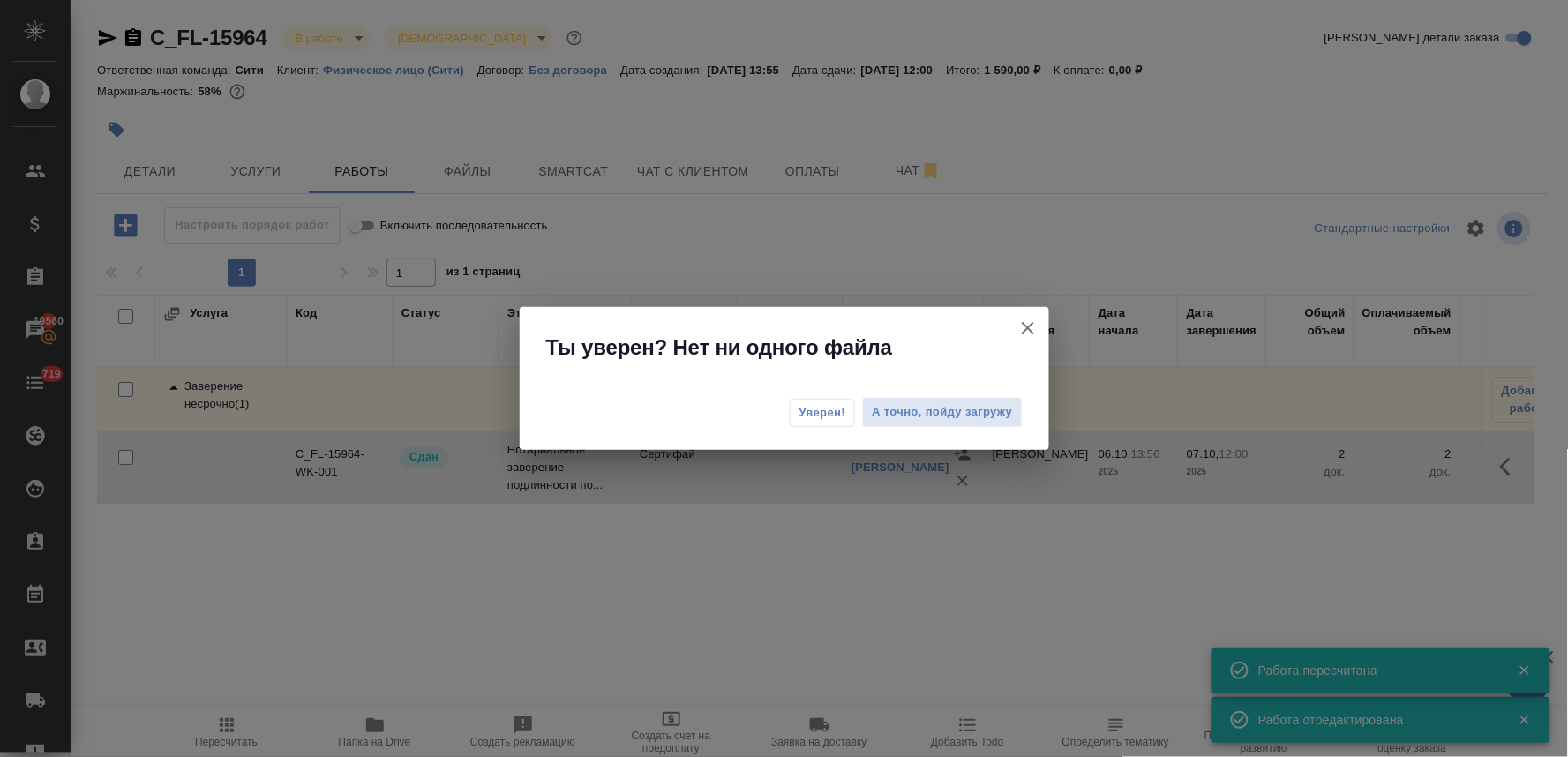
click at [834, 413] on span "Уверен!" at bounding box center [823, 413] width 47 height 17
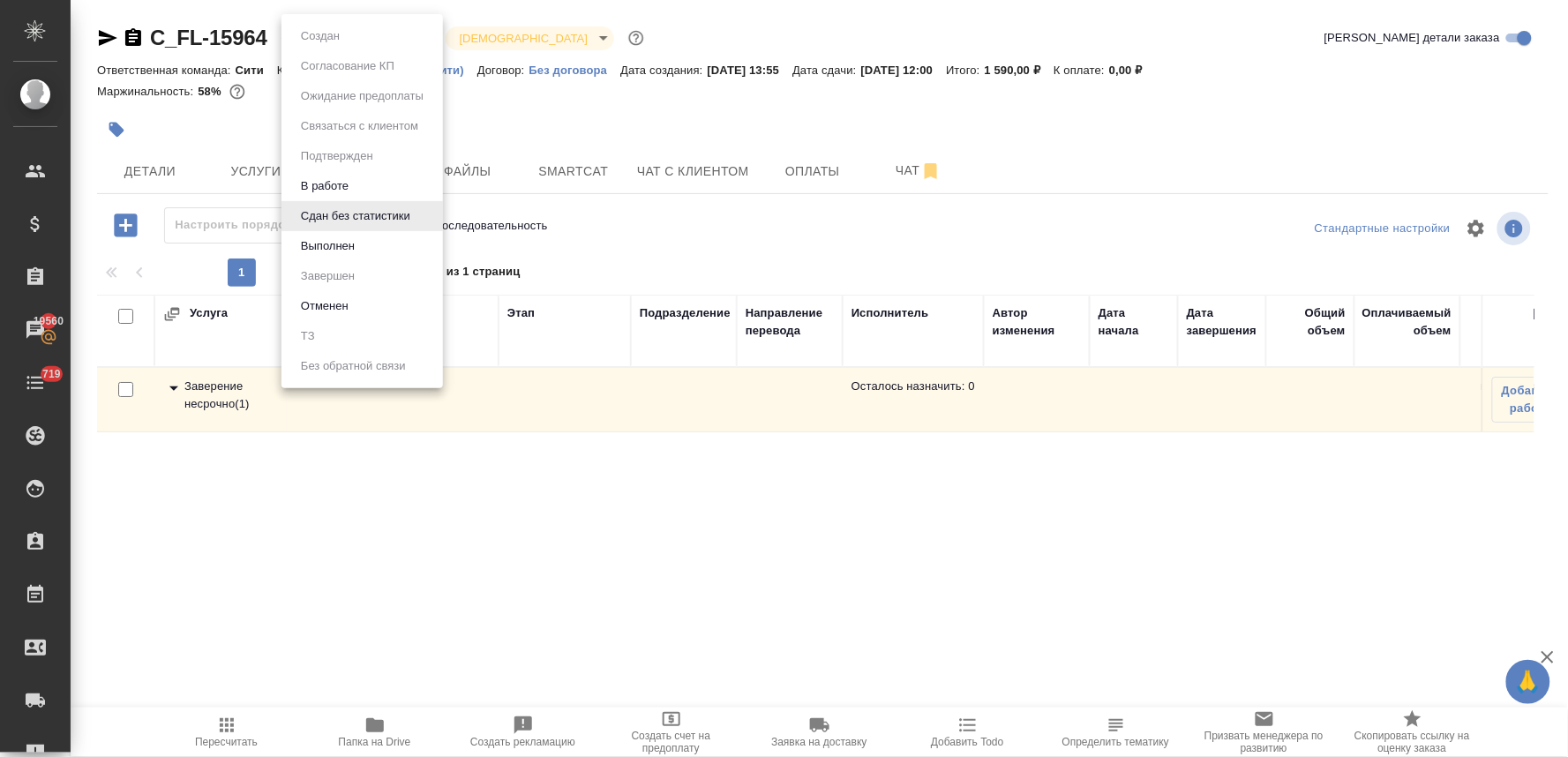
click at [335, 46] on body "🙏 .cls-1 fill:#fff; AWATERA Lyamina Nadezhda Клиенты Спецификации Заказы 19560 …" at bounding box center [784, 378] width 1568 height 757
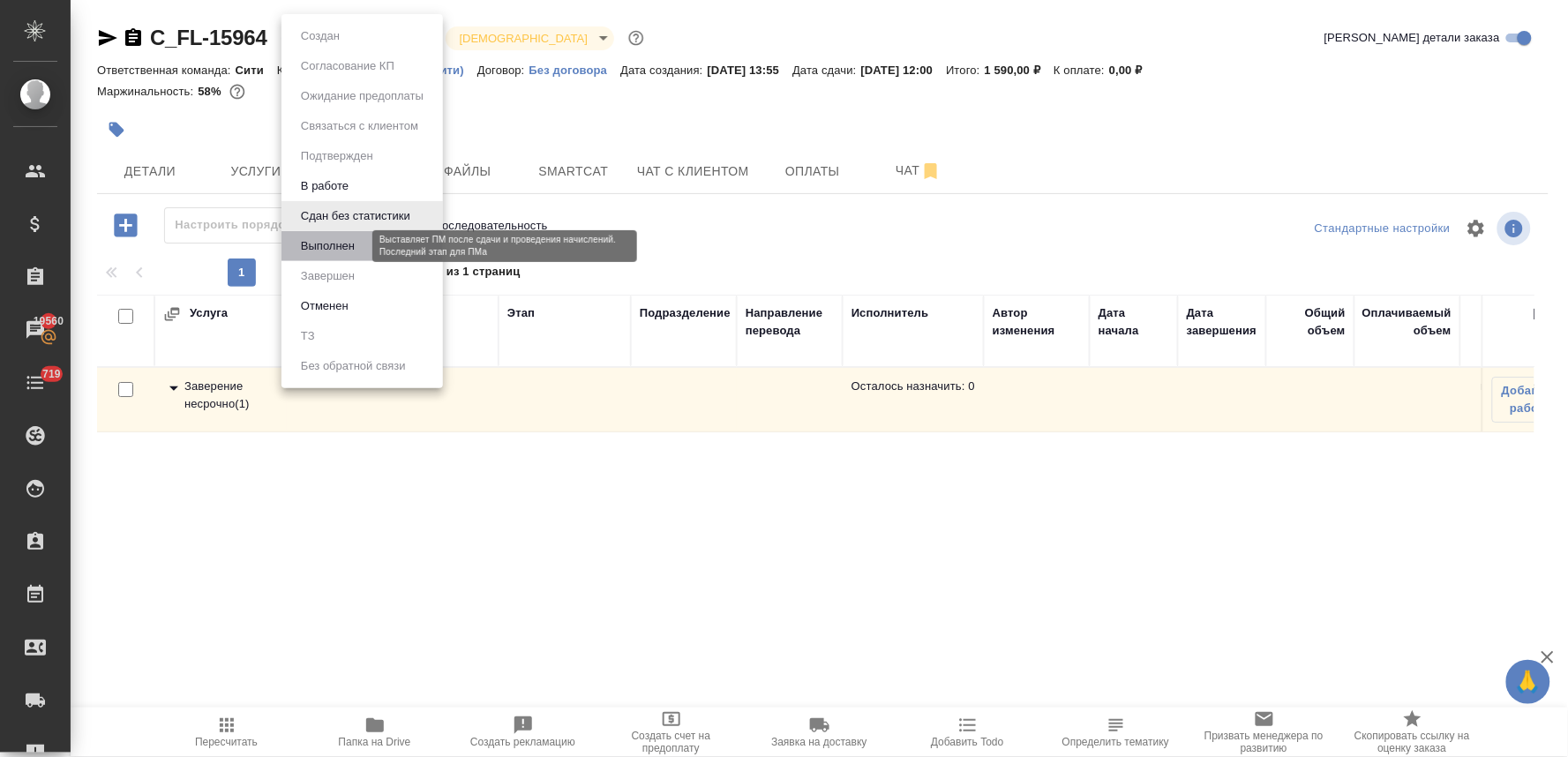
click at [351, 248] on button "Выполнен" at bounding box center [327, 246] width 64 height 19
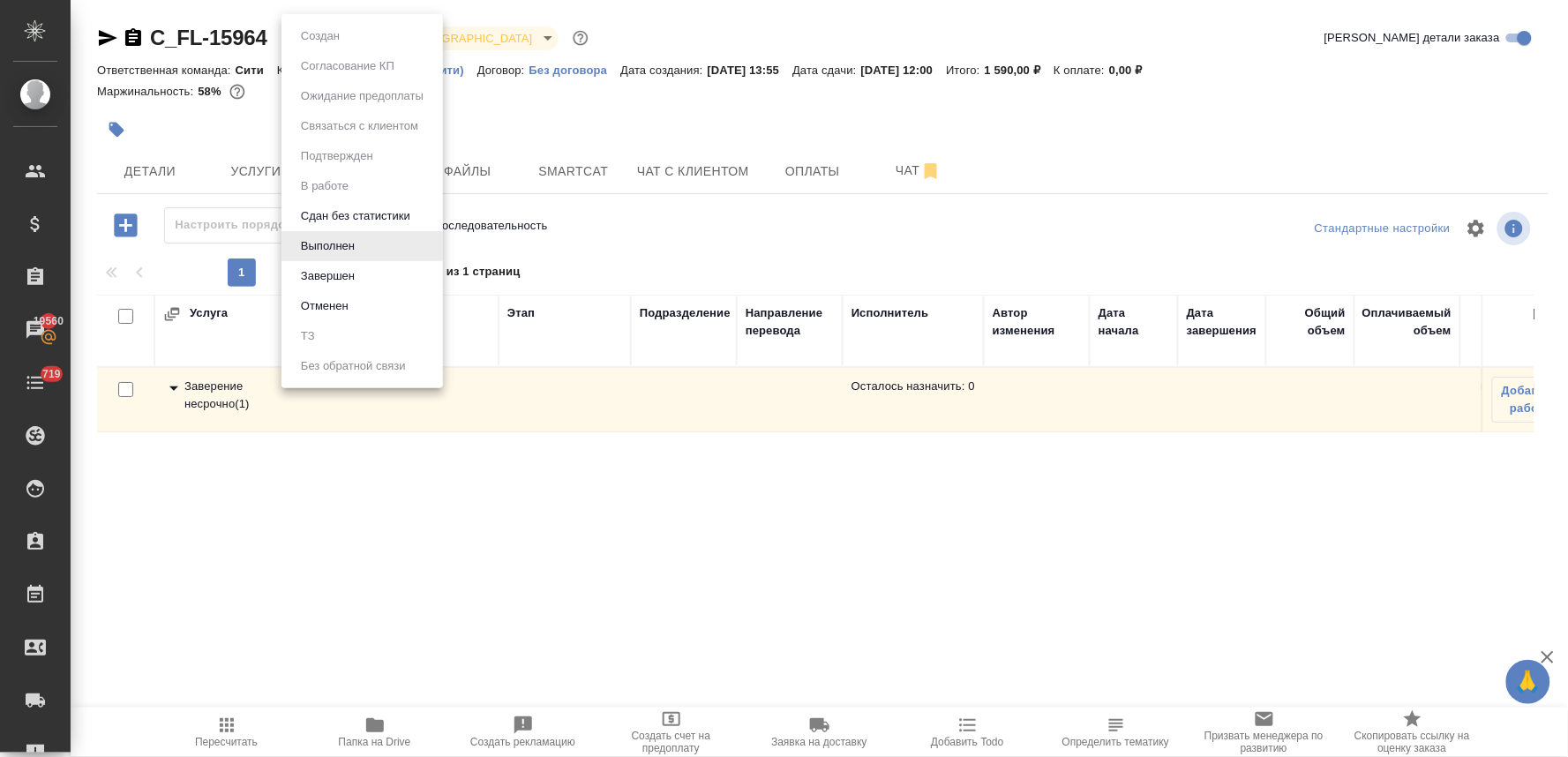
click at [319, 40] on body "🙏 .cls-1 fill:#fff; AWATERA Lyamina Nadezhda Клиенты Спецификации Заказы 19560 …" at bounding box center [784, 378] width 1568 height 757
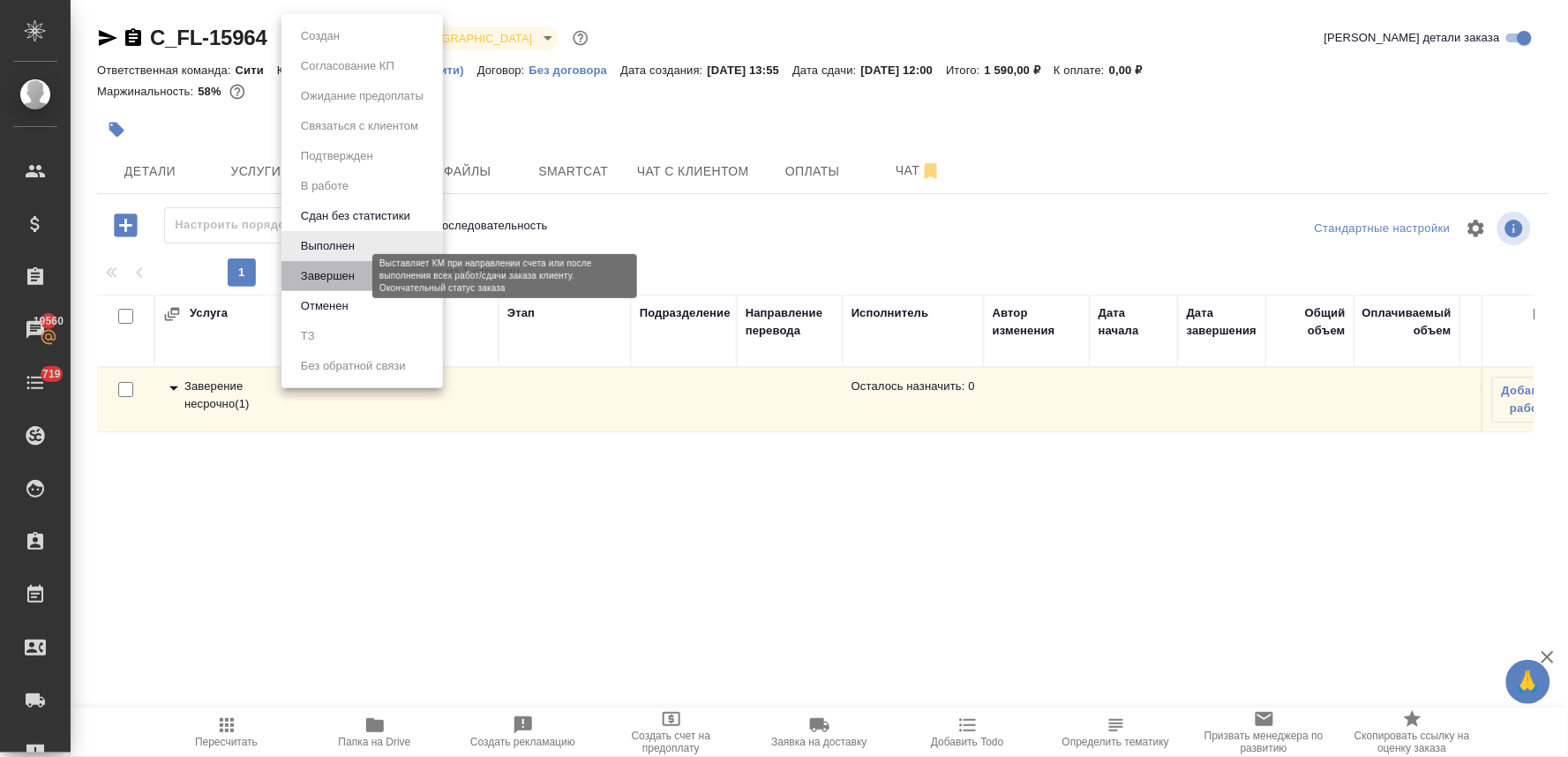
click at [315, 275] on button "Завершен" at bounding box center [327, 276] width 64 height 19
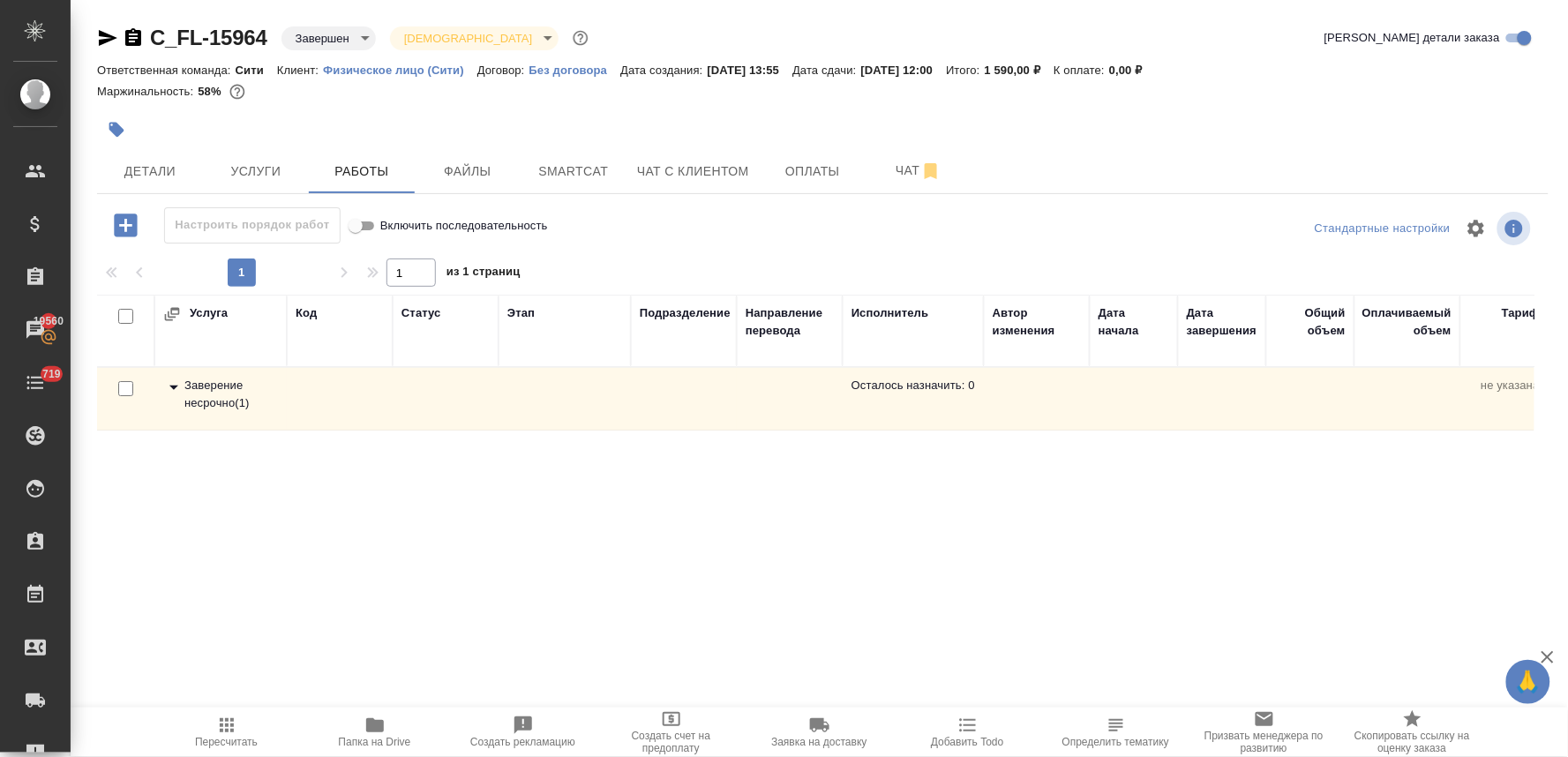
click at [979, 739] on span "Добавить Todo" at bounding box center [967, 742] width 73 height 12
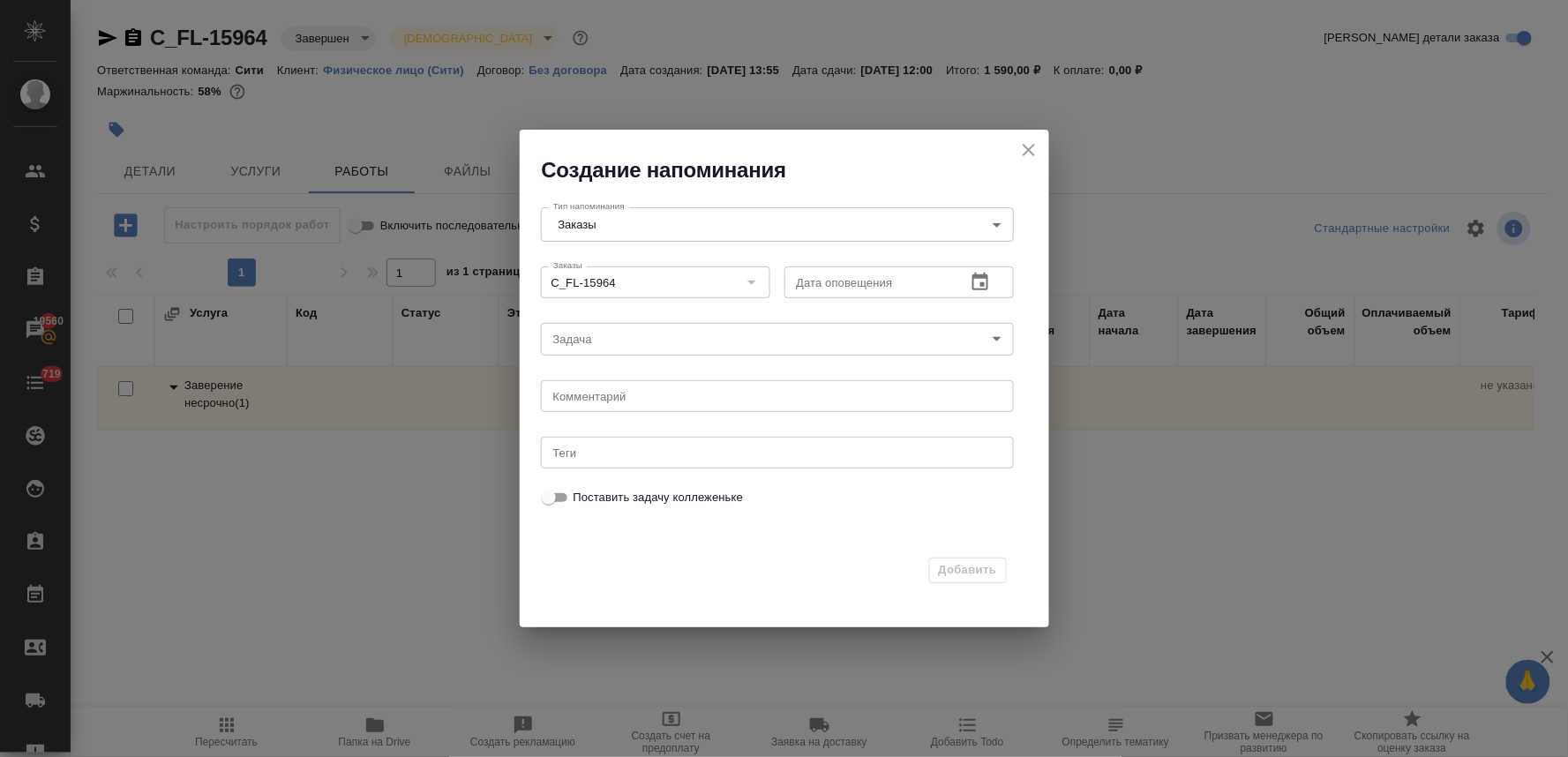
click at [971, 277] on icon "button" at bounding box center [980, 282] width 21 height 21
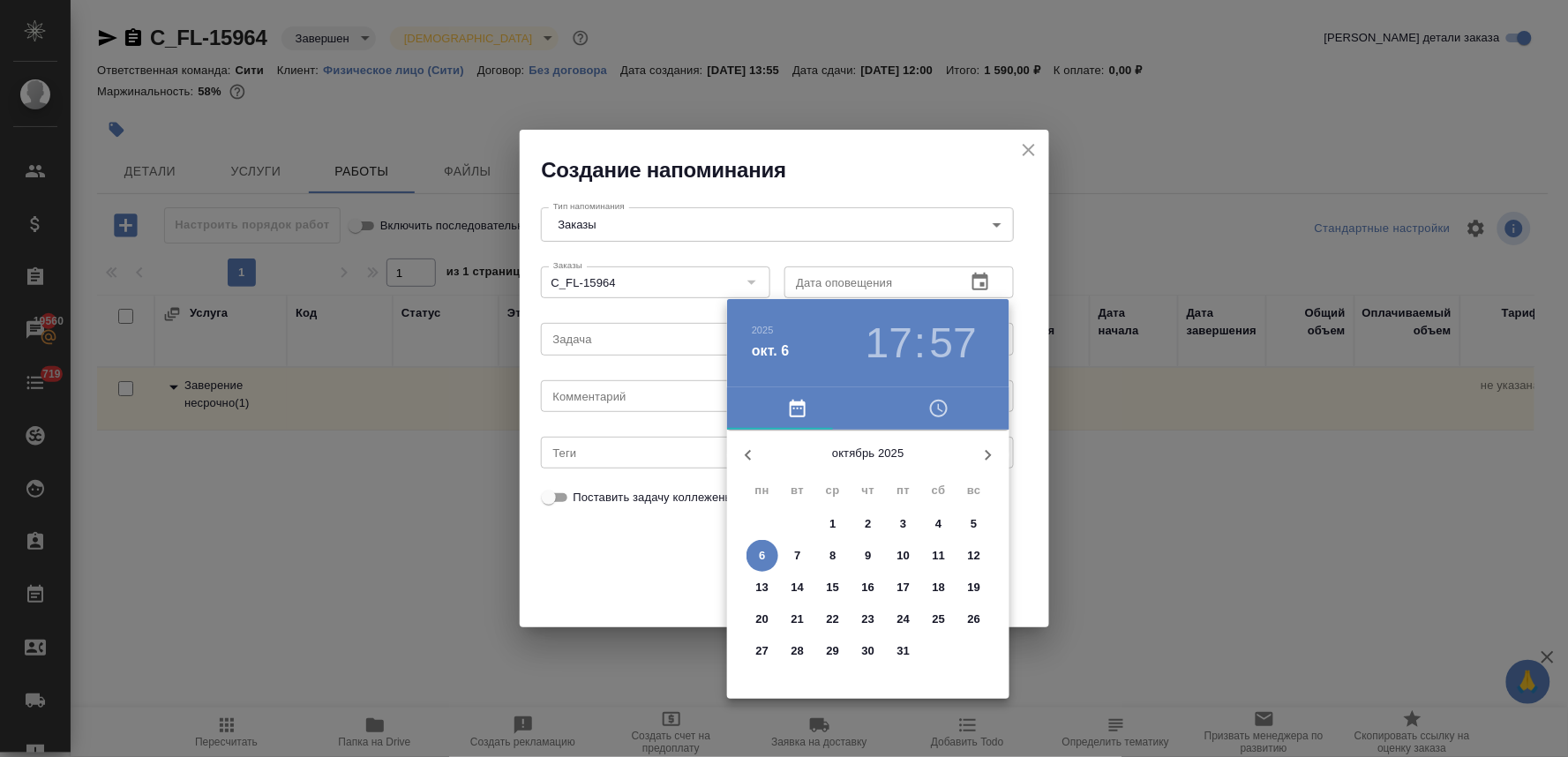
click at [798, 554] on p "7" at bounding box center [797, 555] width 6 height 17
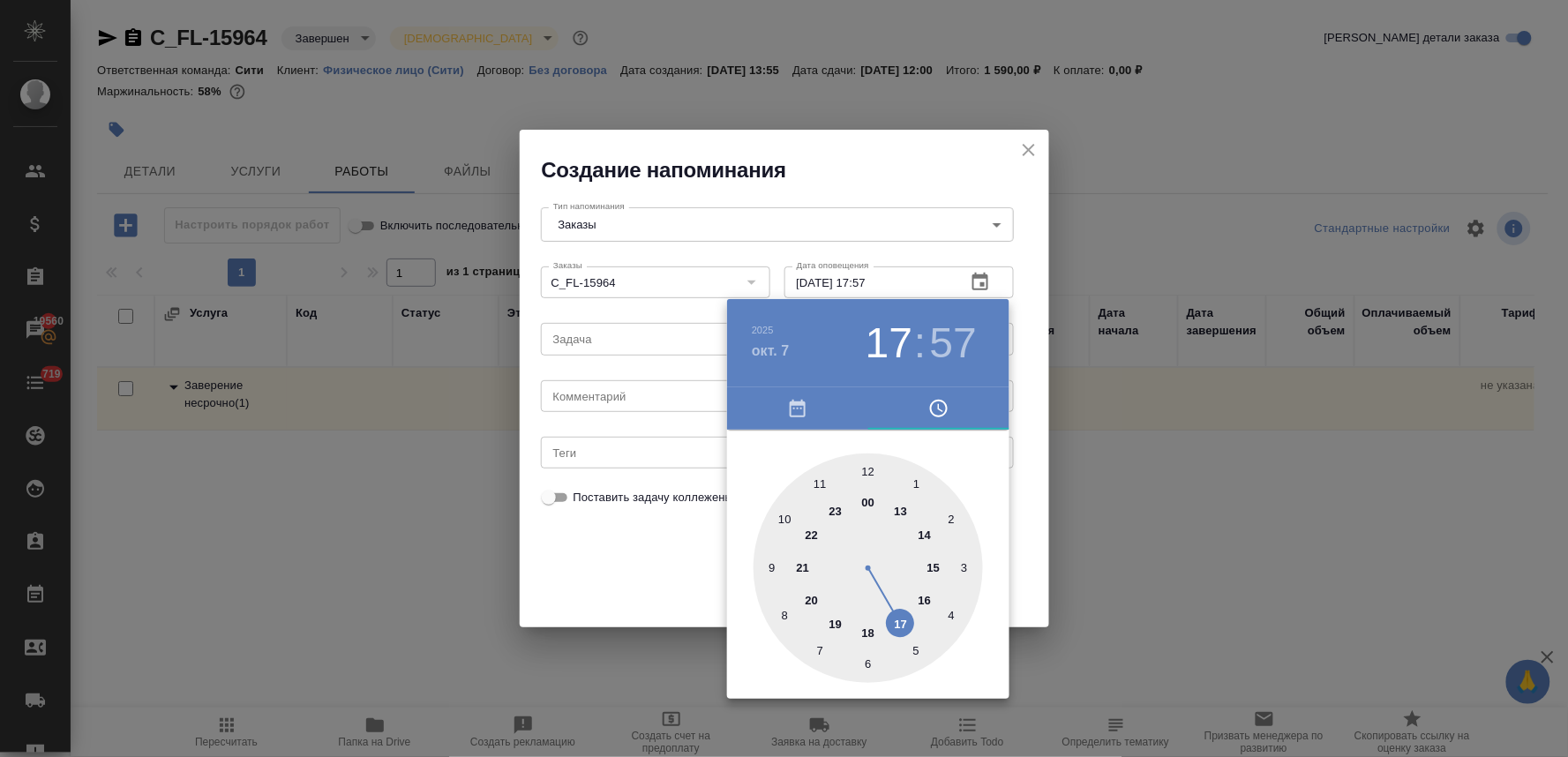
click at [868, 472] on div at bounding box center [869, 569] width 229 height 229
type input "07.10.2025 12:00"
click at [869, 471] on div at bounding box center [869, 569] width 229 height 229
click at [702, 547] on div at bounding box center [784, 378] width 1568 height 757
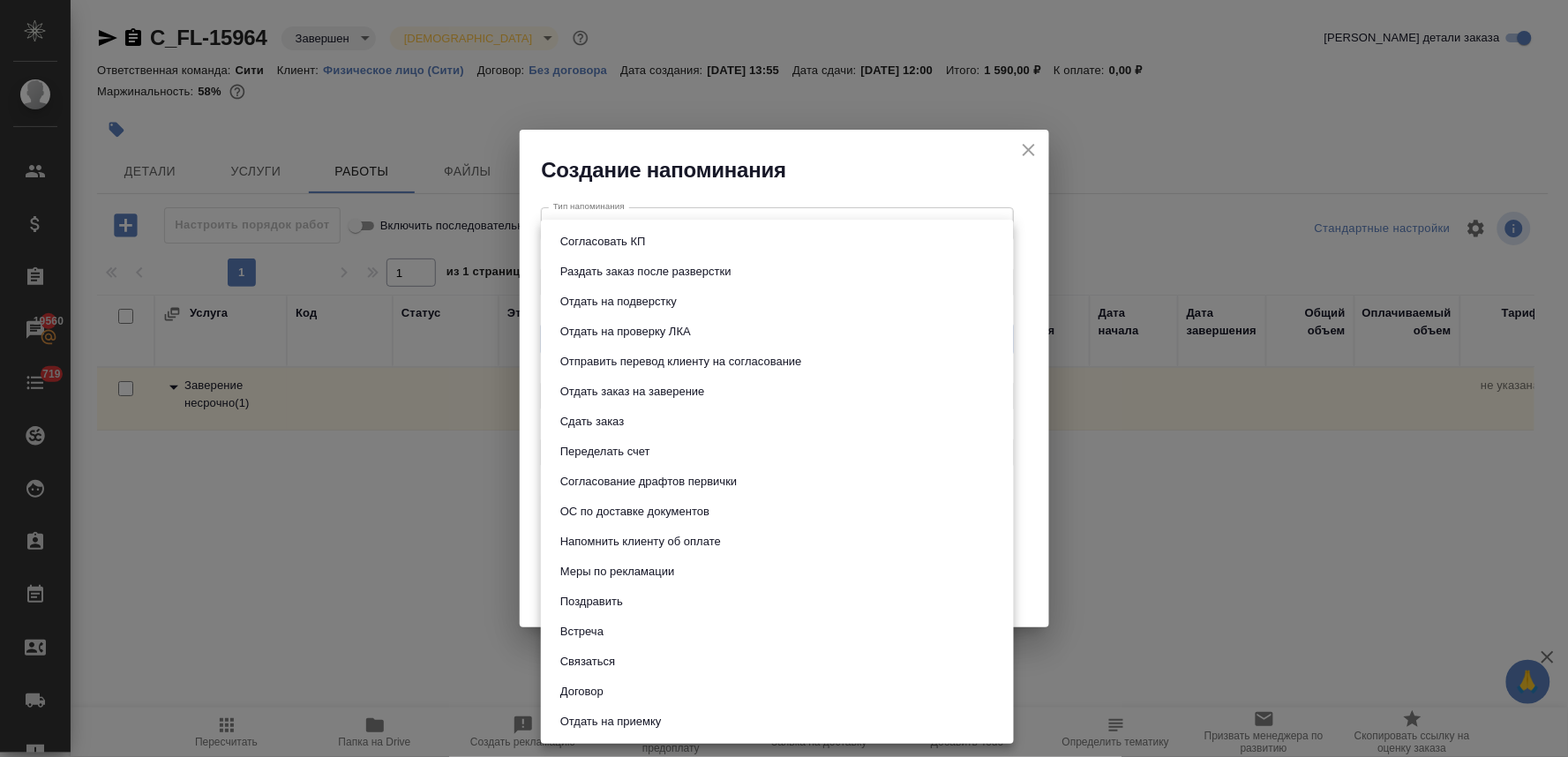
click at [639, 335] on body "🙏 .cls-1 fill:#fff; AWATERA Lyamina Nadezhda Клиенты Спецификации Заказы 19560 …" at bounding box center [784, 378] width 1568 height 757
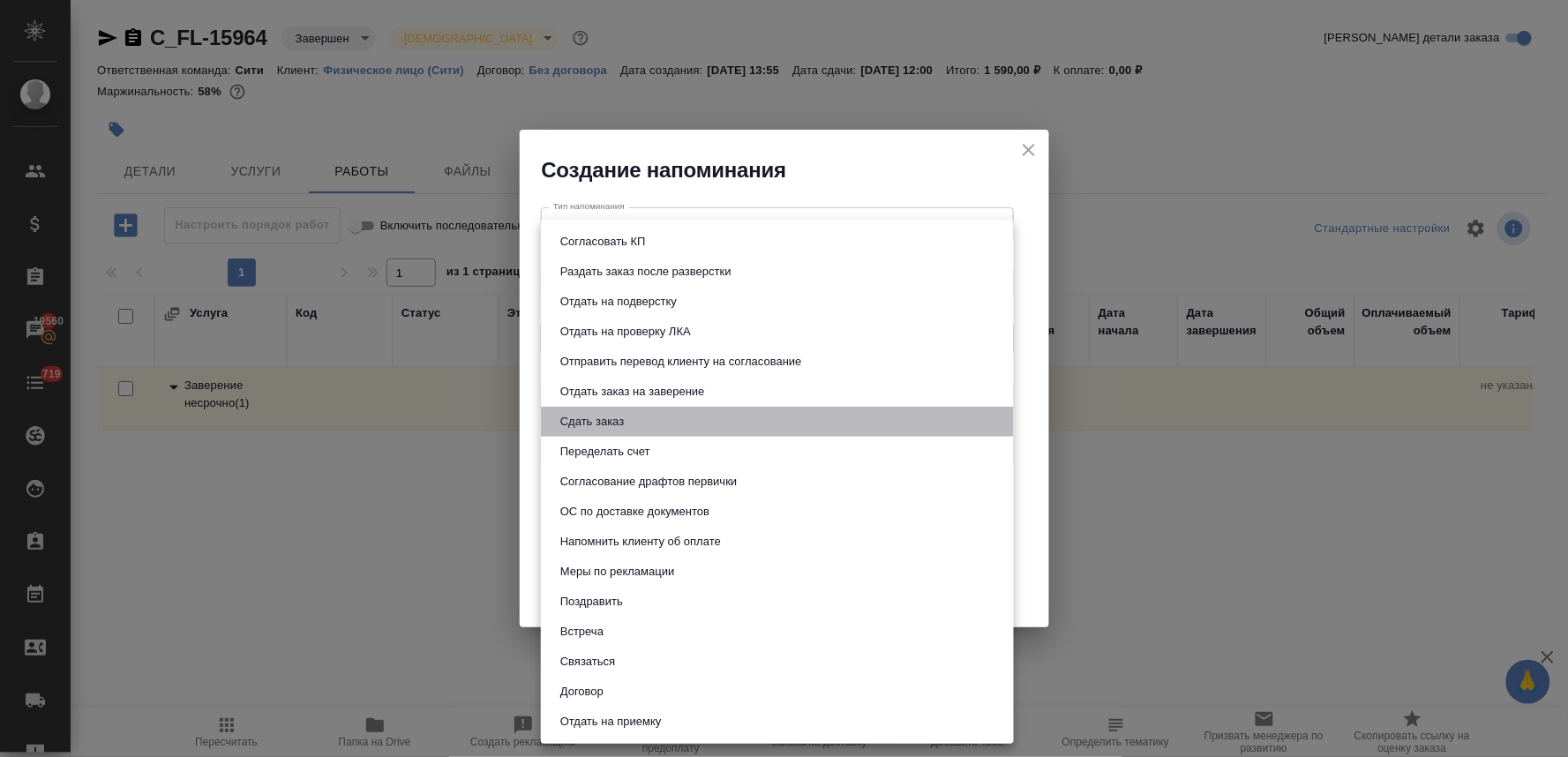
click at [628, 431] on li "Сдать заказ" at bounding box center [777, 422] width 473 height 30
type input "Сдать заказ"
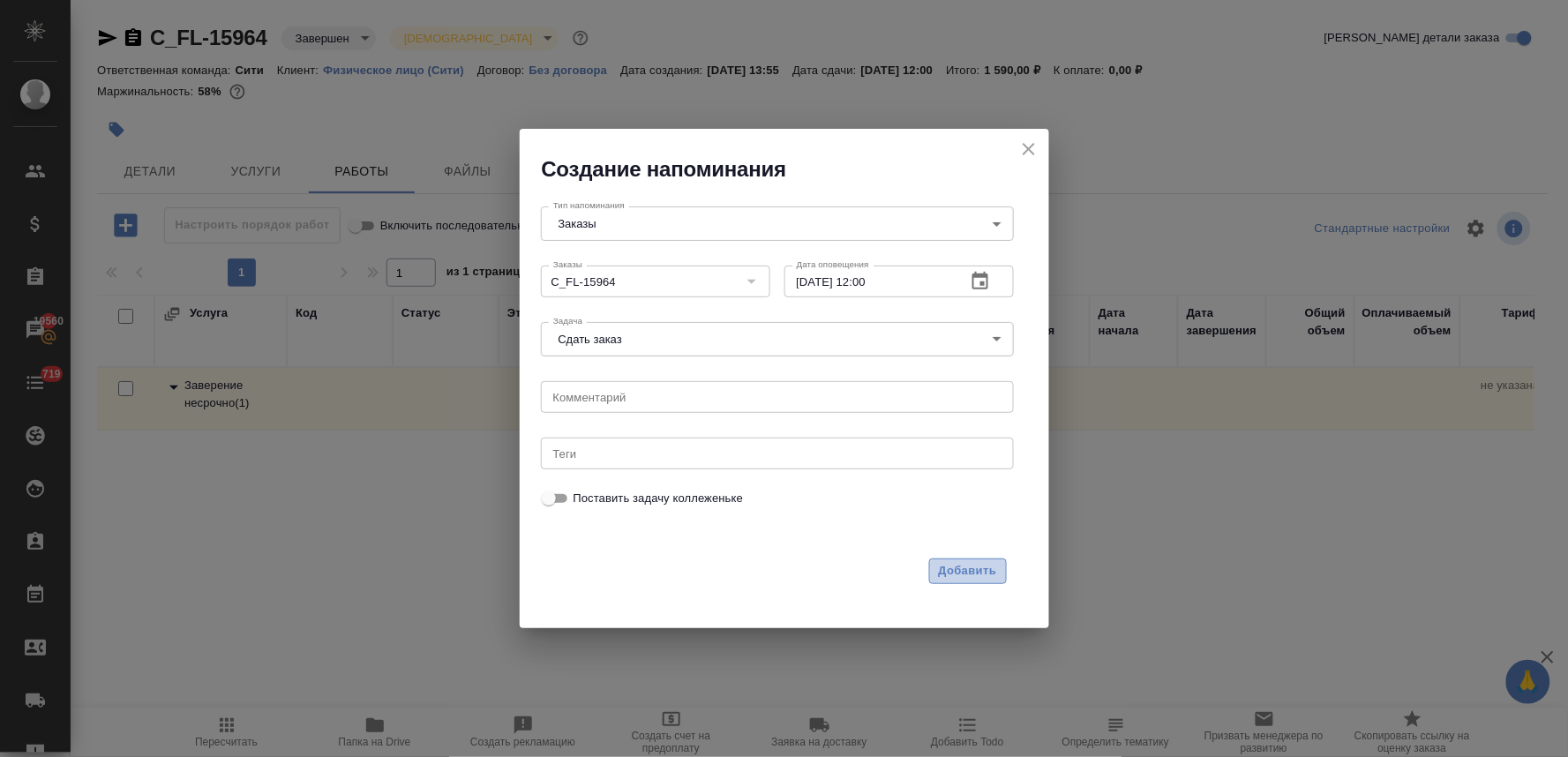
click at [961, 573] on span "Добавить" at bounding box center [967, 571] width 58 height 20
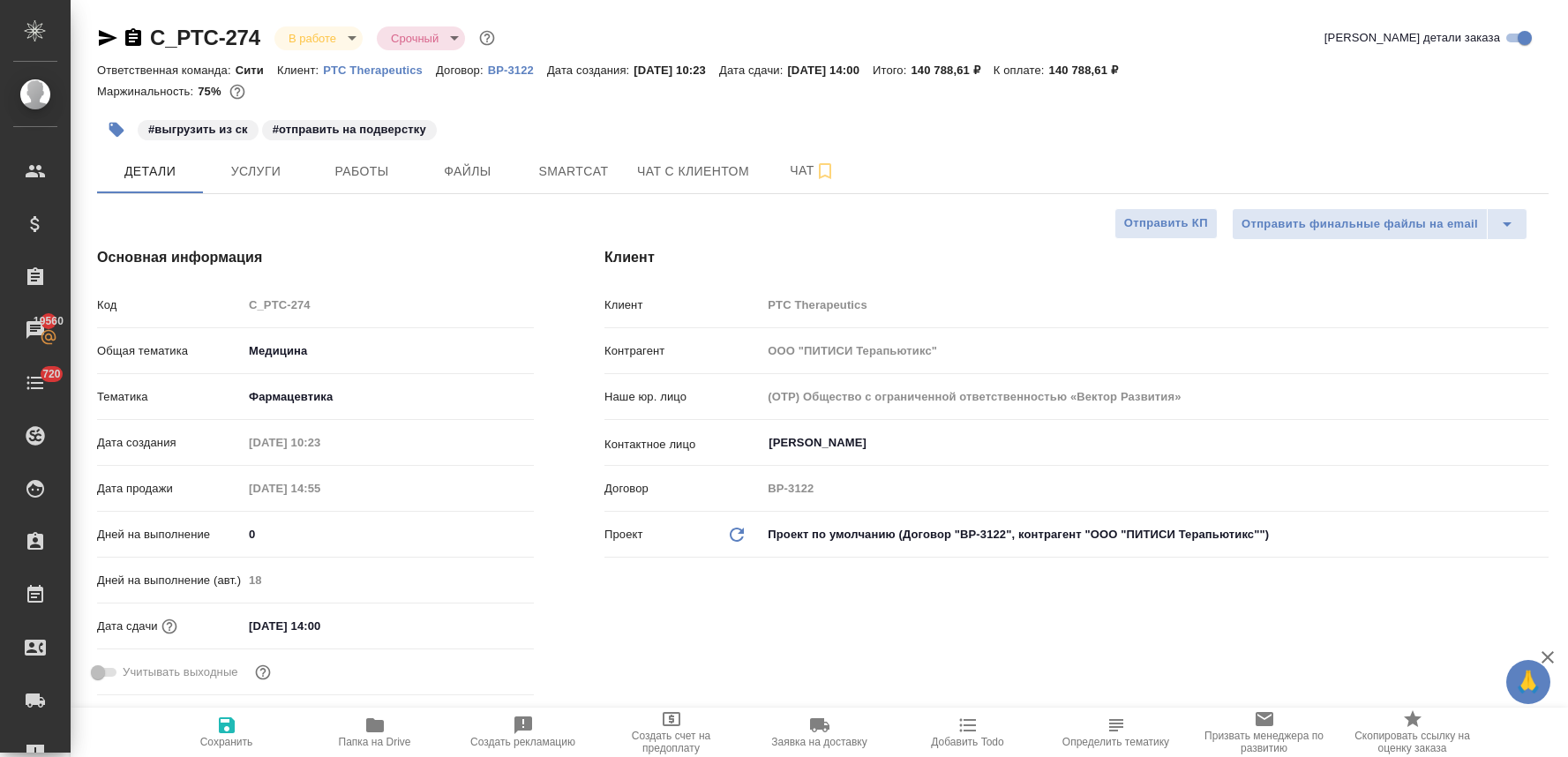
select select "RU"
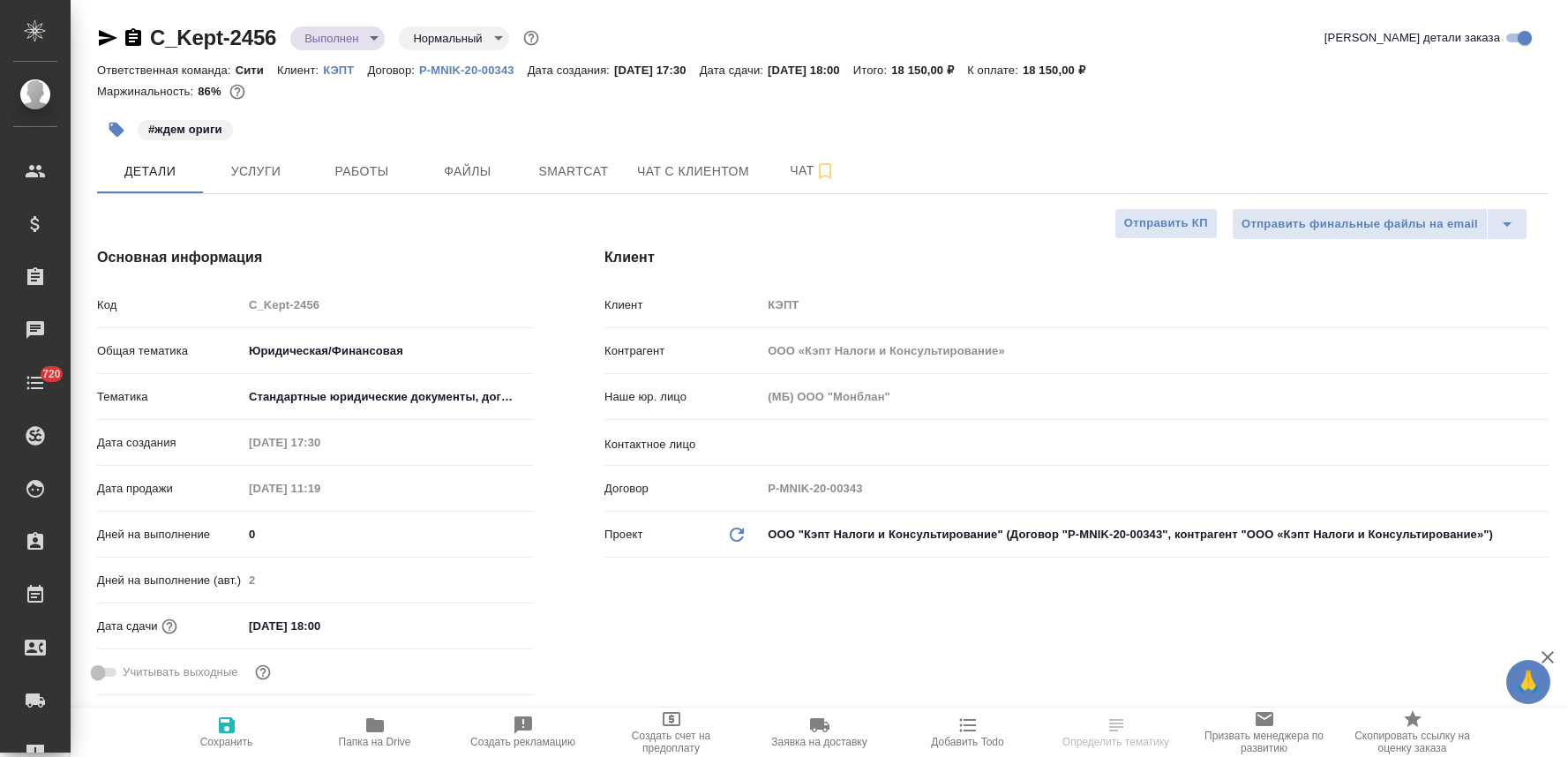
select select "RU"
click at [273, 161] on span "Услуги" at bounding box center [255, 171] width 85 height 22
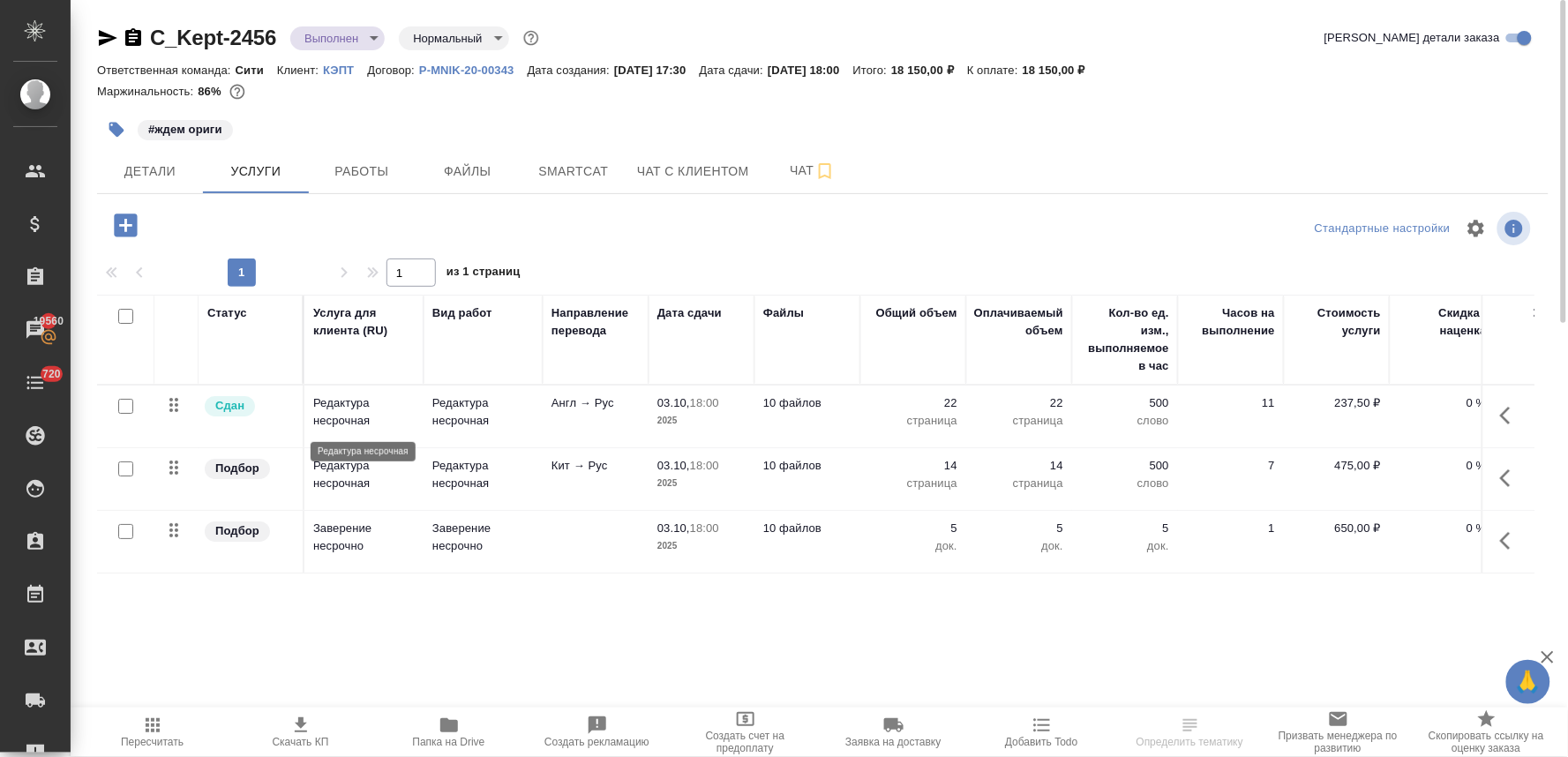
click at [359, 404] on p "Редактура несрочная" at bounding box center [364, 412] width 101 height 35
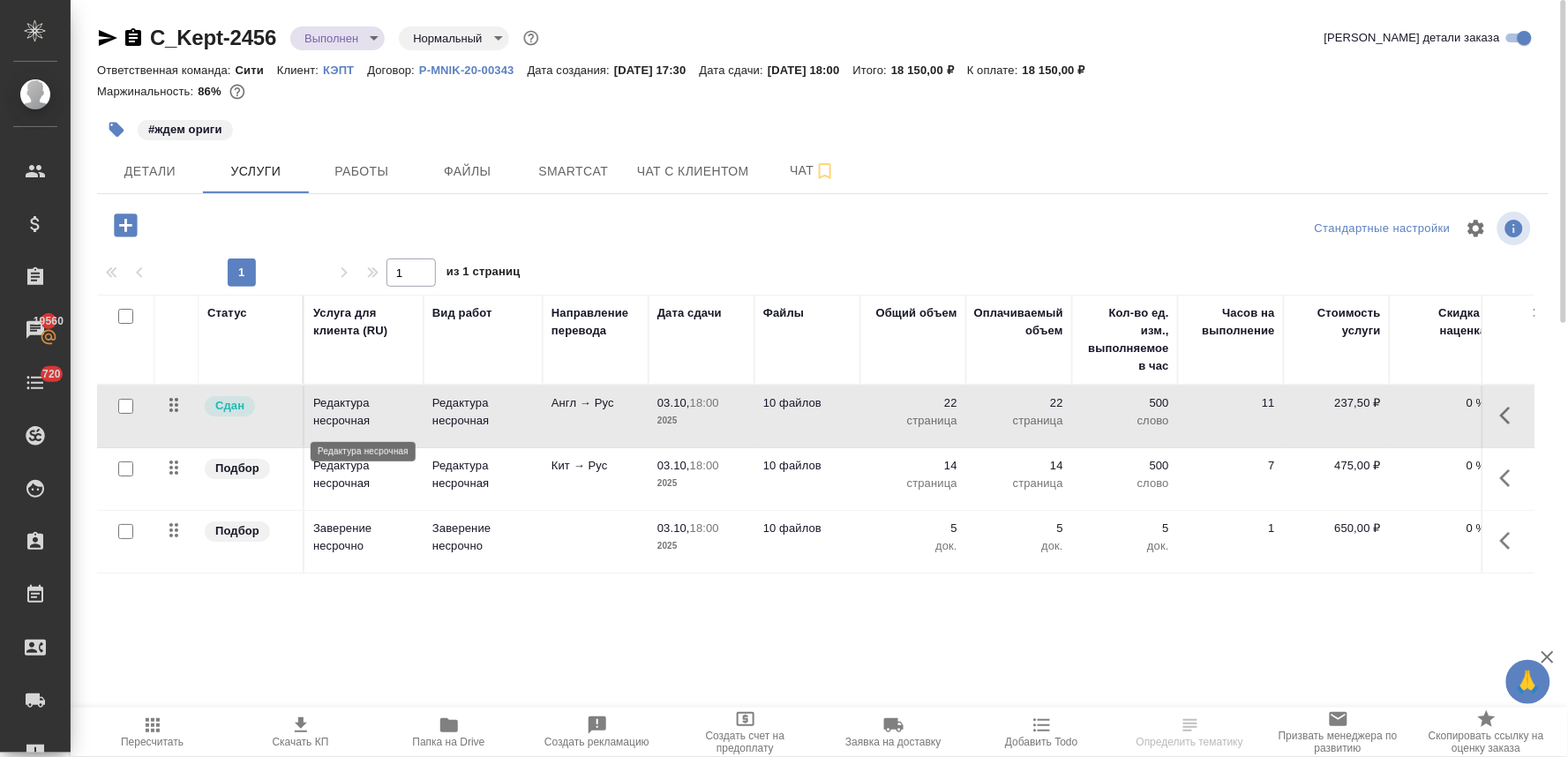
click at [359, 404] on p "Редактура несрочная" at bounding box center [364, 412] width 101 height 35
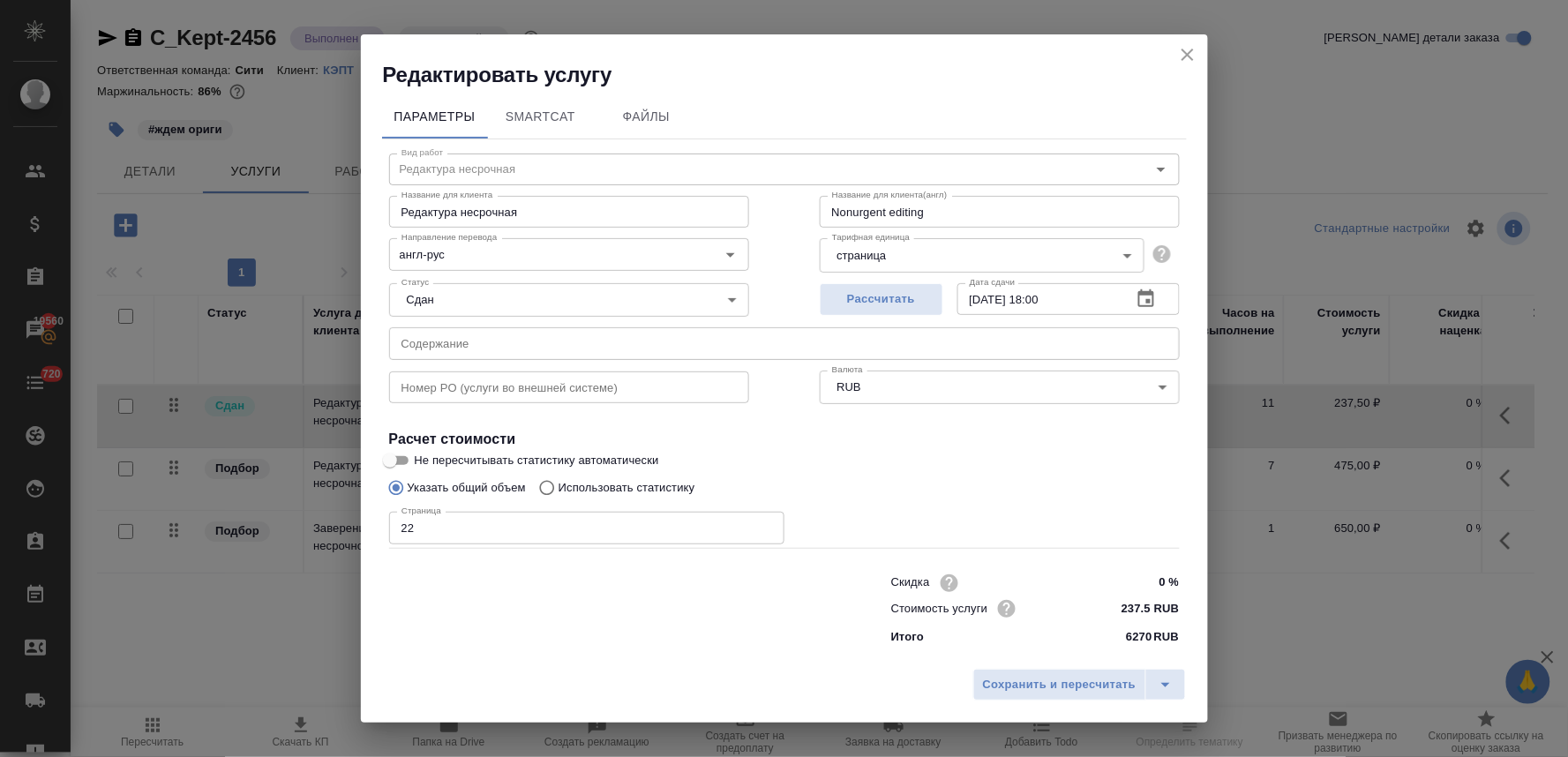
click at [1183, 57] on icon "close" at bounding box center [1187, 54] width 12 height 12
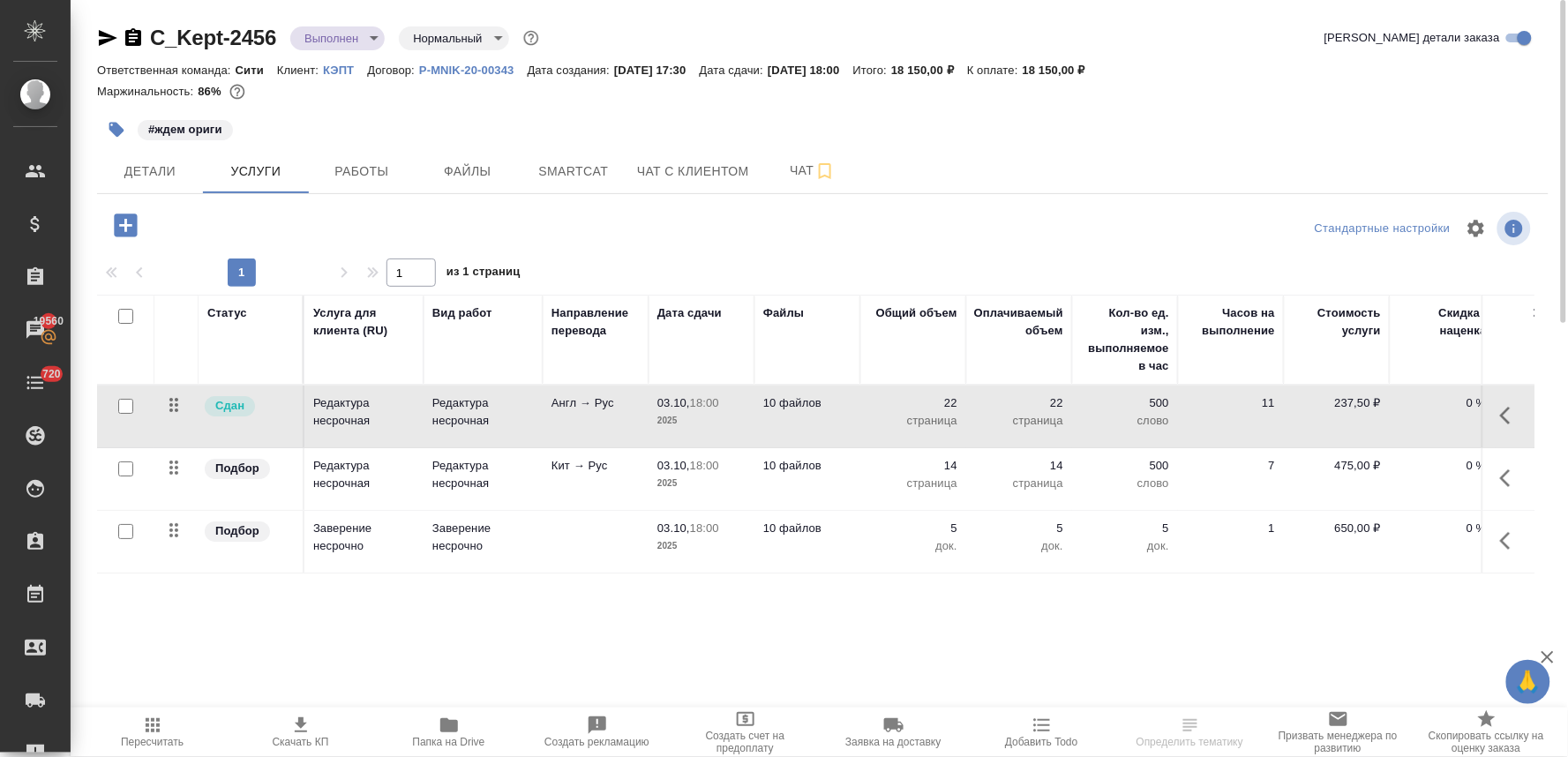
click at [333, 464] on p "Редактура несрочная" at bounding box center [364, 474] width 101 height 35
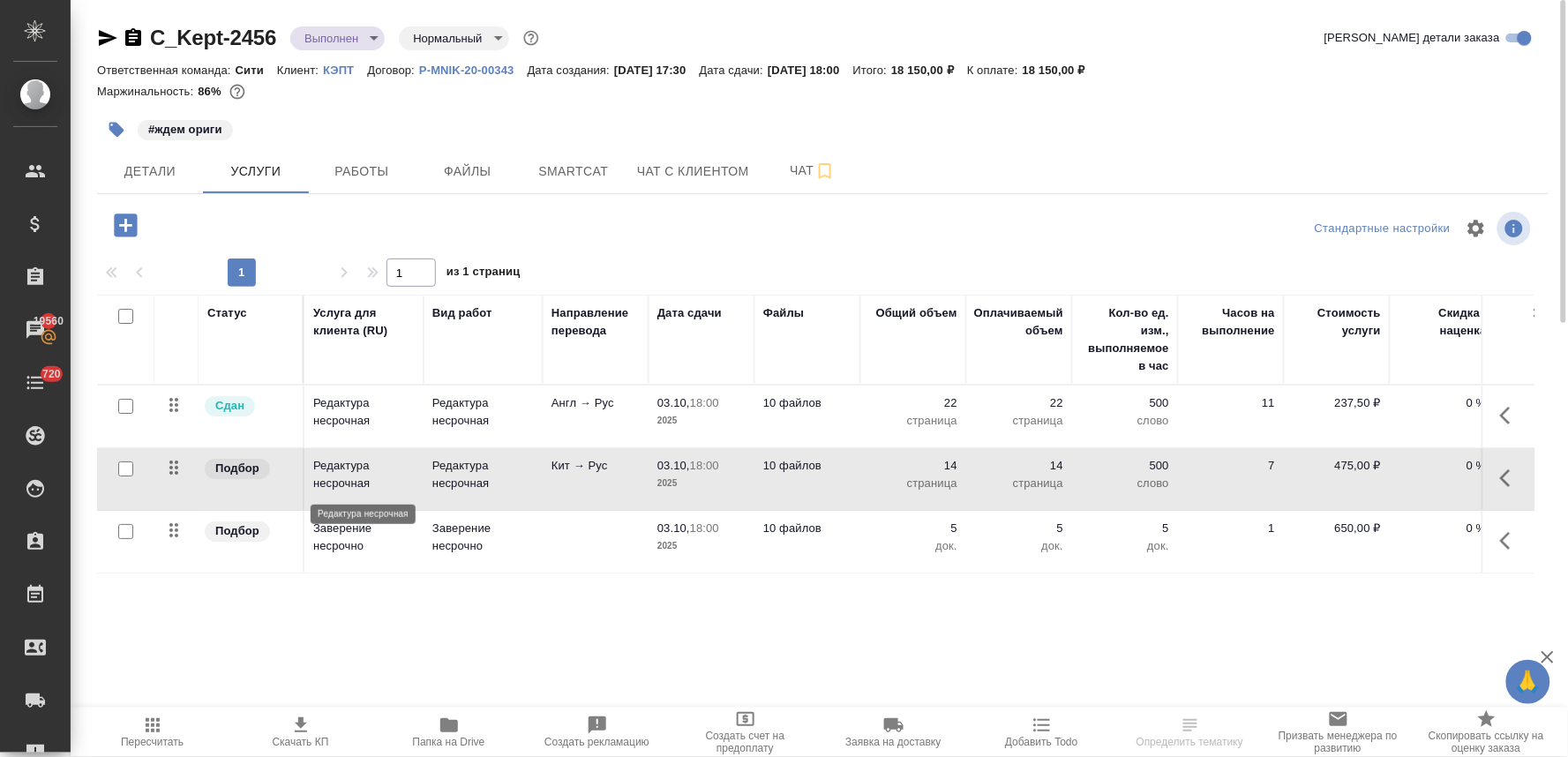
click at [333, 464] on p "Редактура несрочная" at bounding box center [364, 474] width 101 height 35
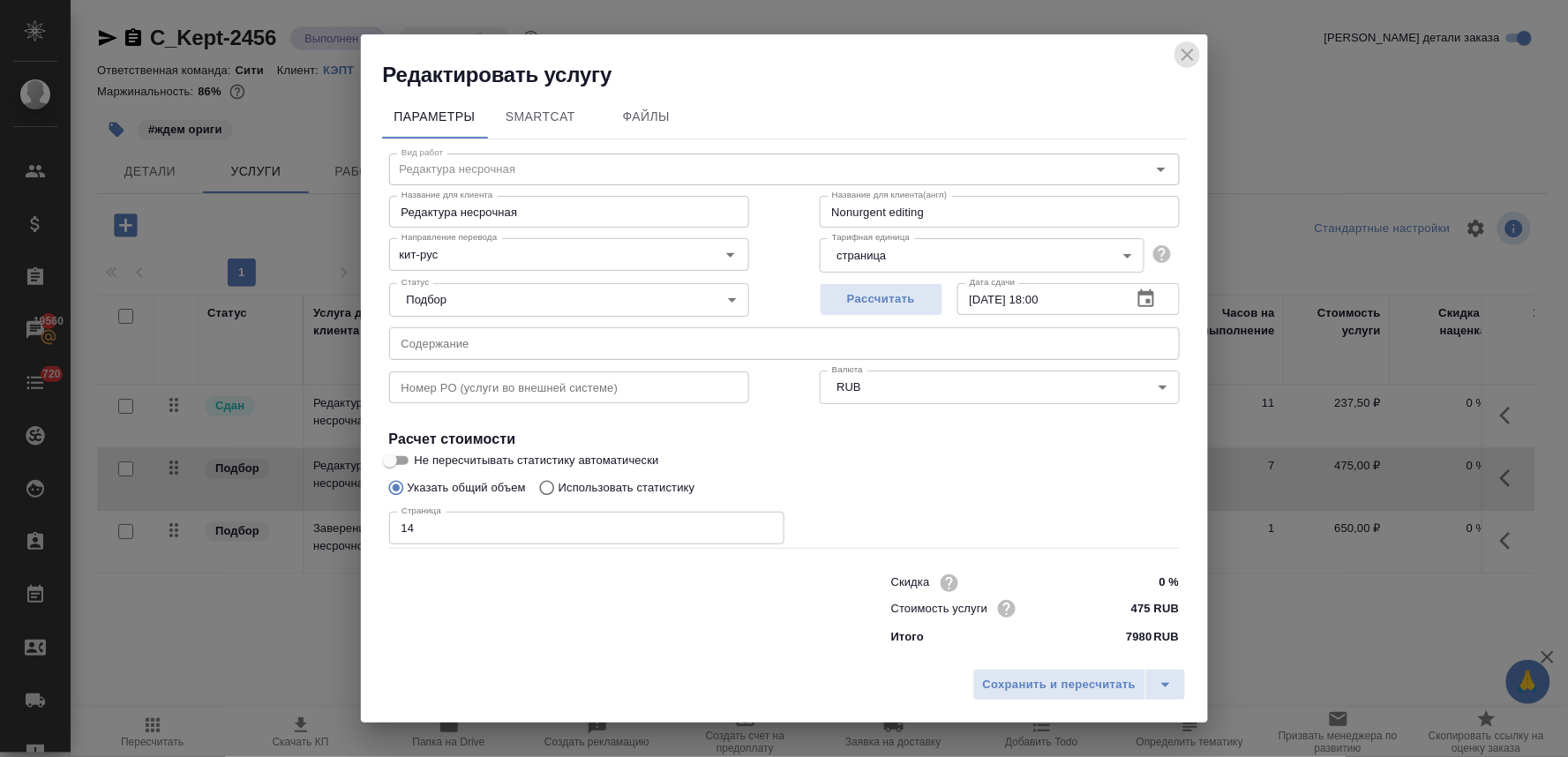
click at [1184, 54] on icon "close" at bounding box center [1188, 54] width 21 height 21
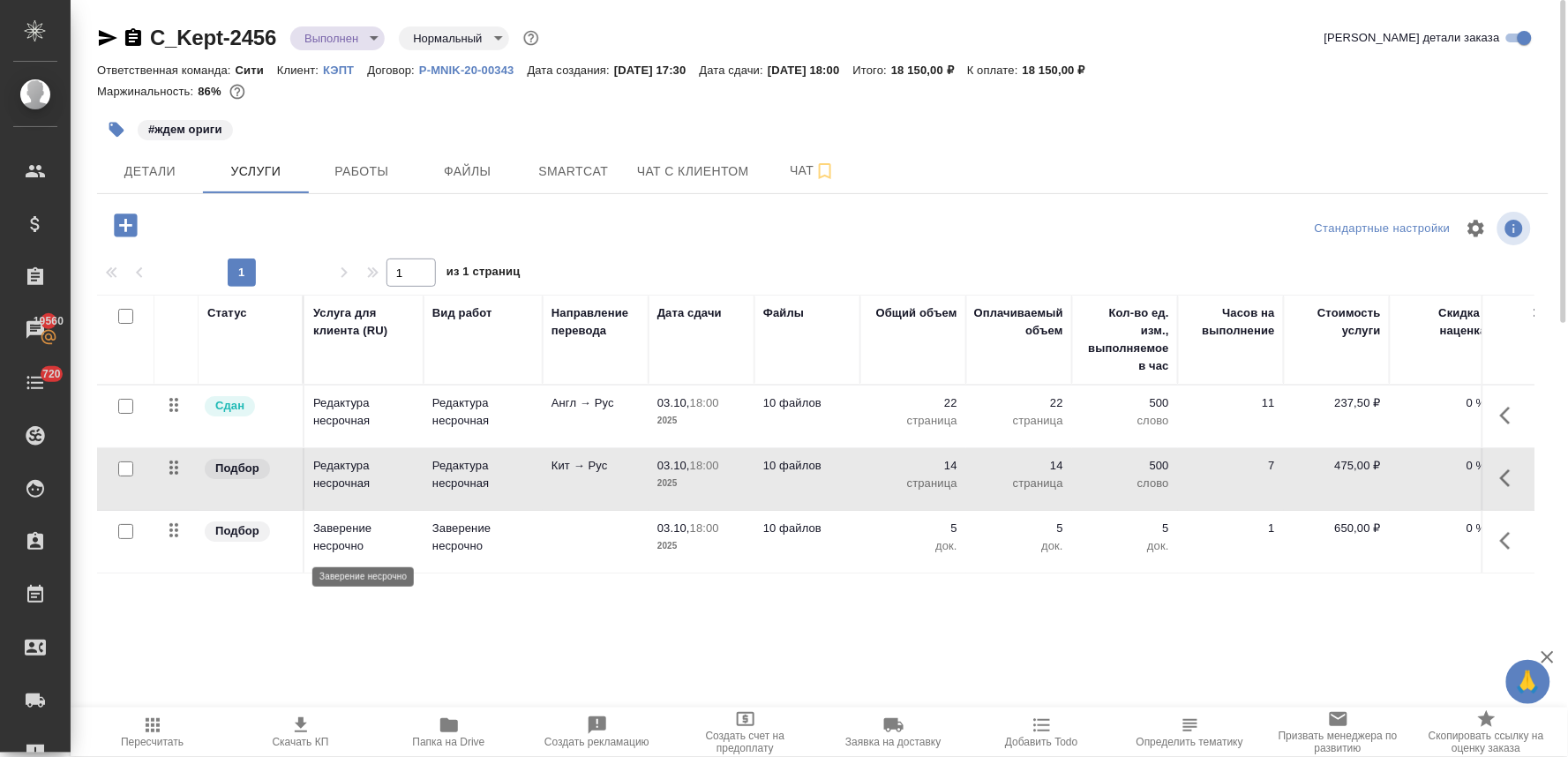
click at [340, 532] on p "Заверение несрочно" at bounding box center [364, 537] width 101 height 35
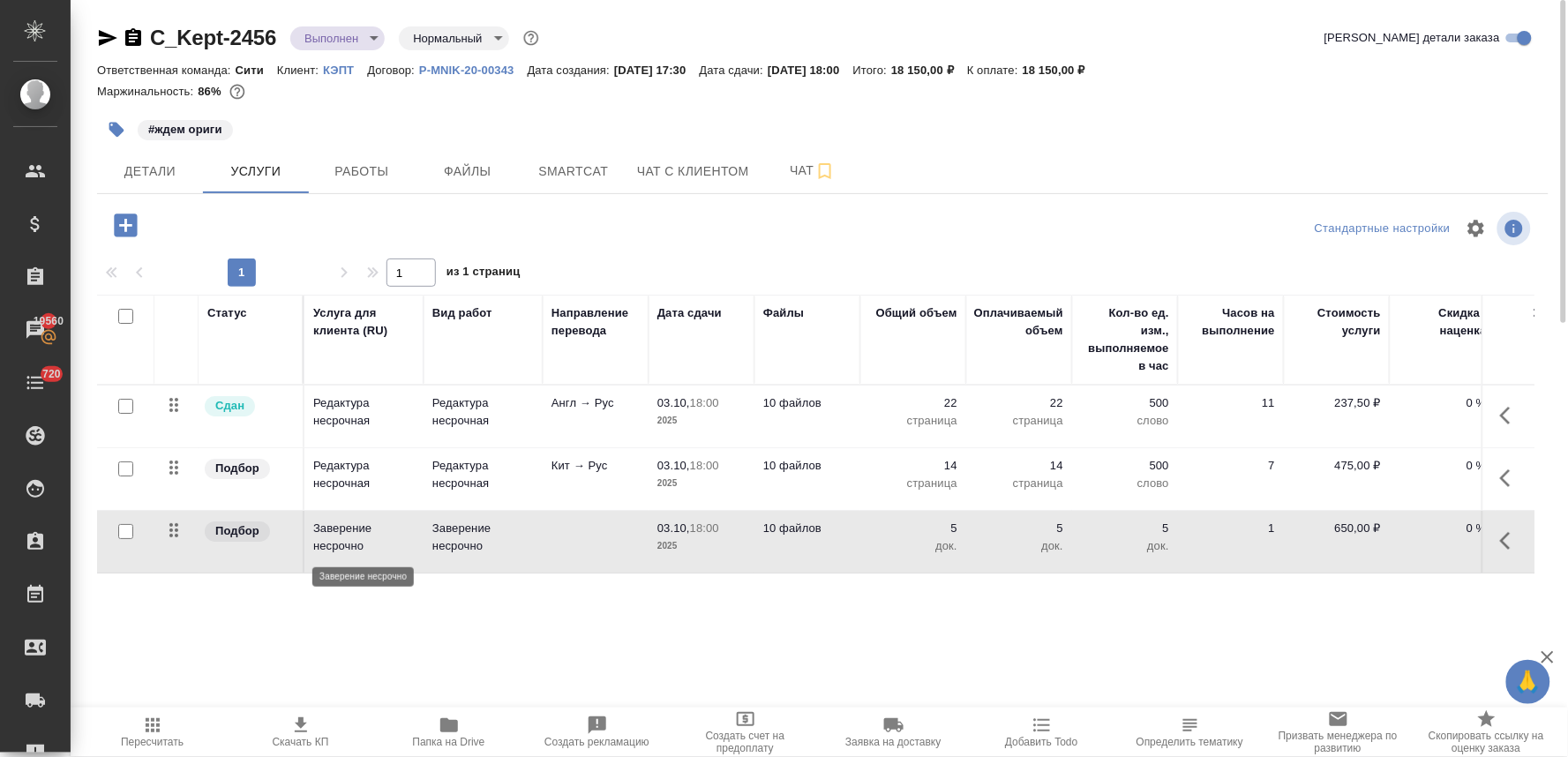
click at [340, 532] on p "Заверение несрочно" at bounding box center [364, 537] width 101 height 35
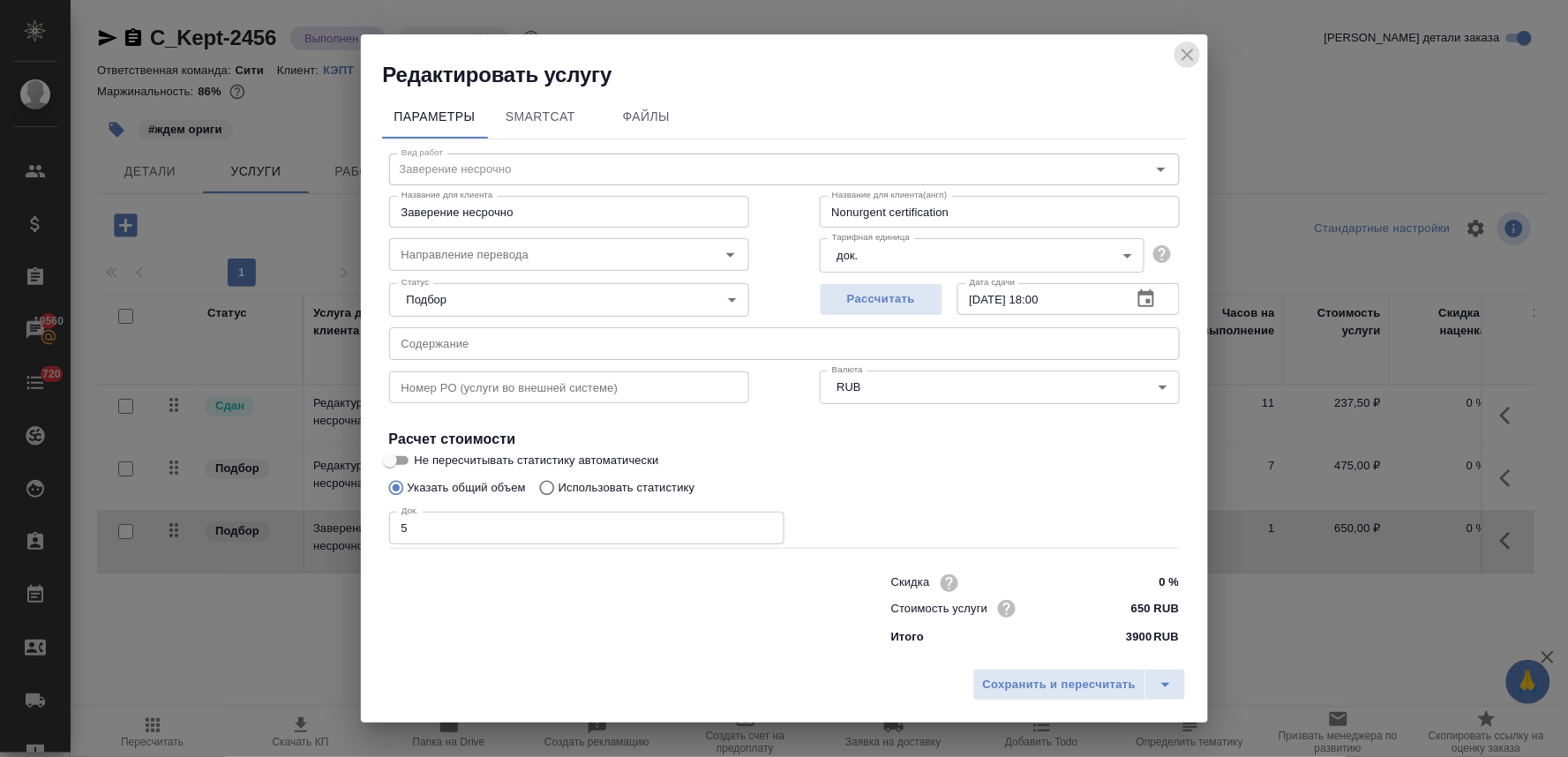
click at [1191, 59] on icon "close" at bounding box center [1188, 54] width 21 height 21
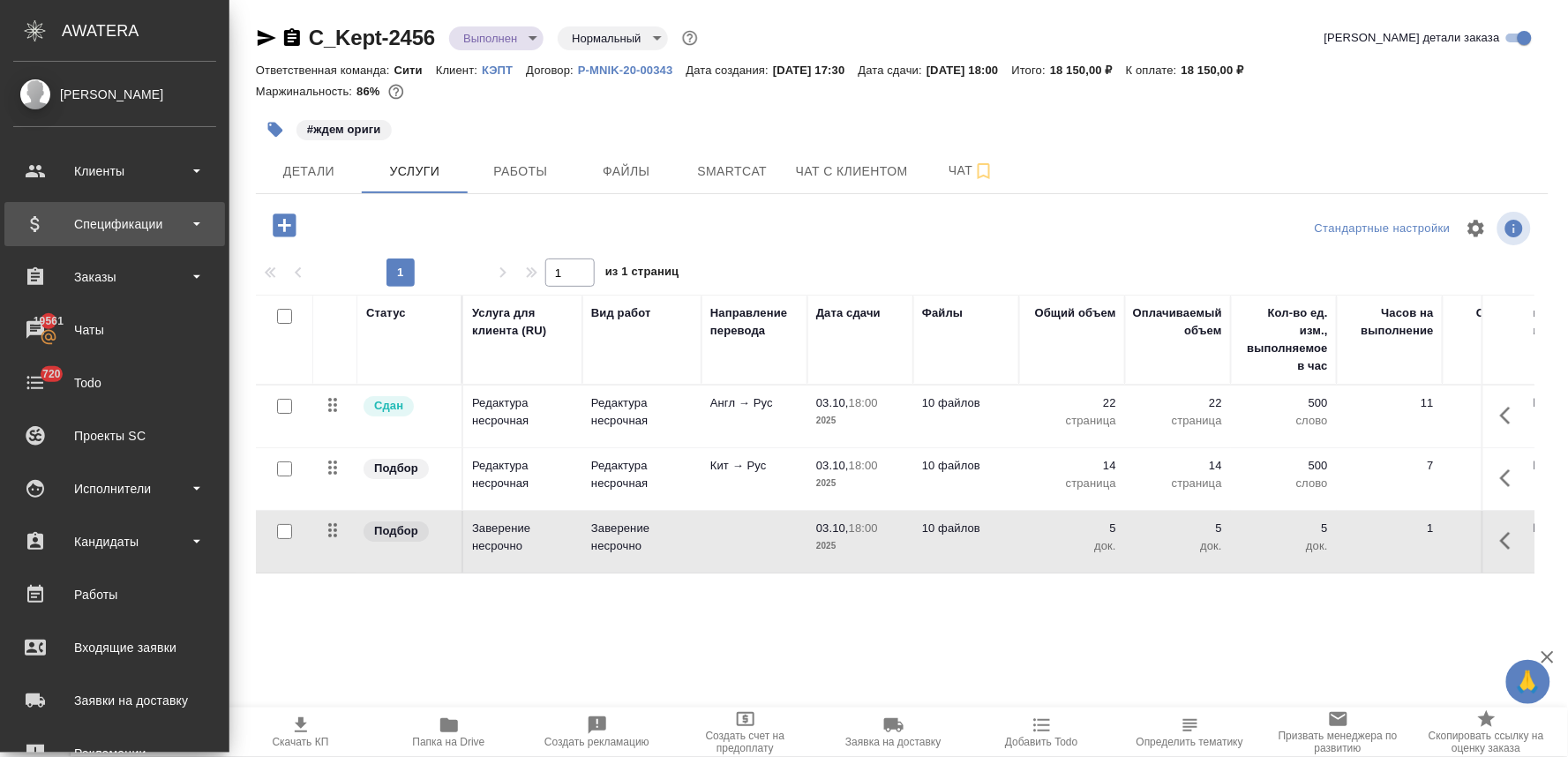
click at [110, 211] on div "Спецификации" at bounding box center [115, 225] width 203 height 27
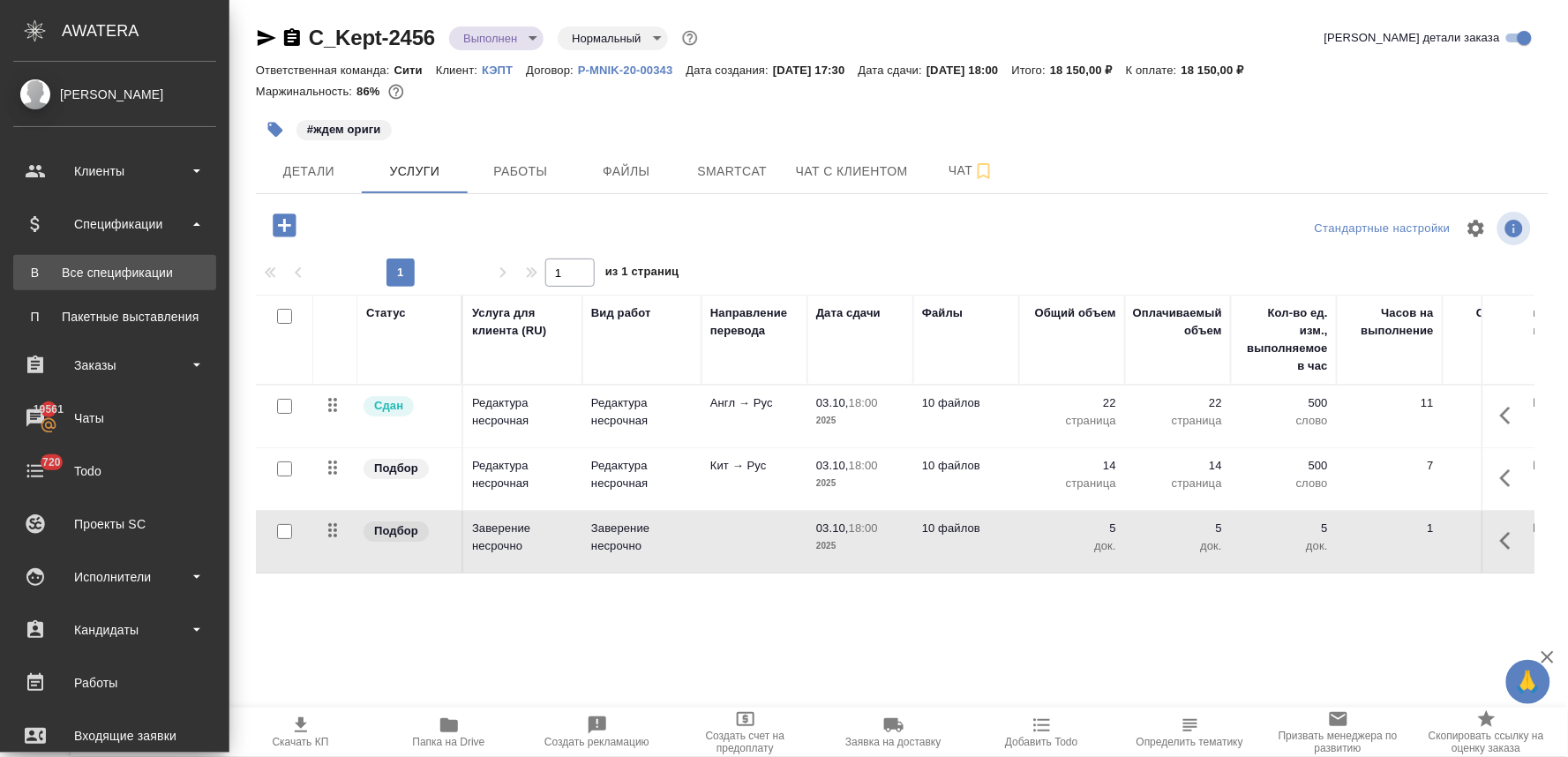
click at [128, 282] on link "В Все спецификации" at bounding box center [115, 272] width 203 height 35
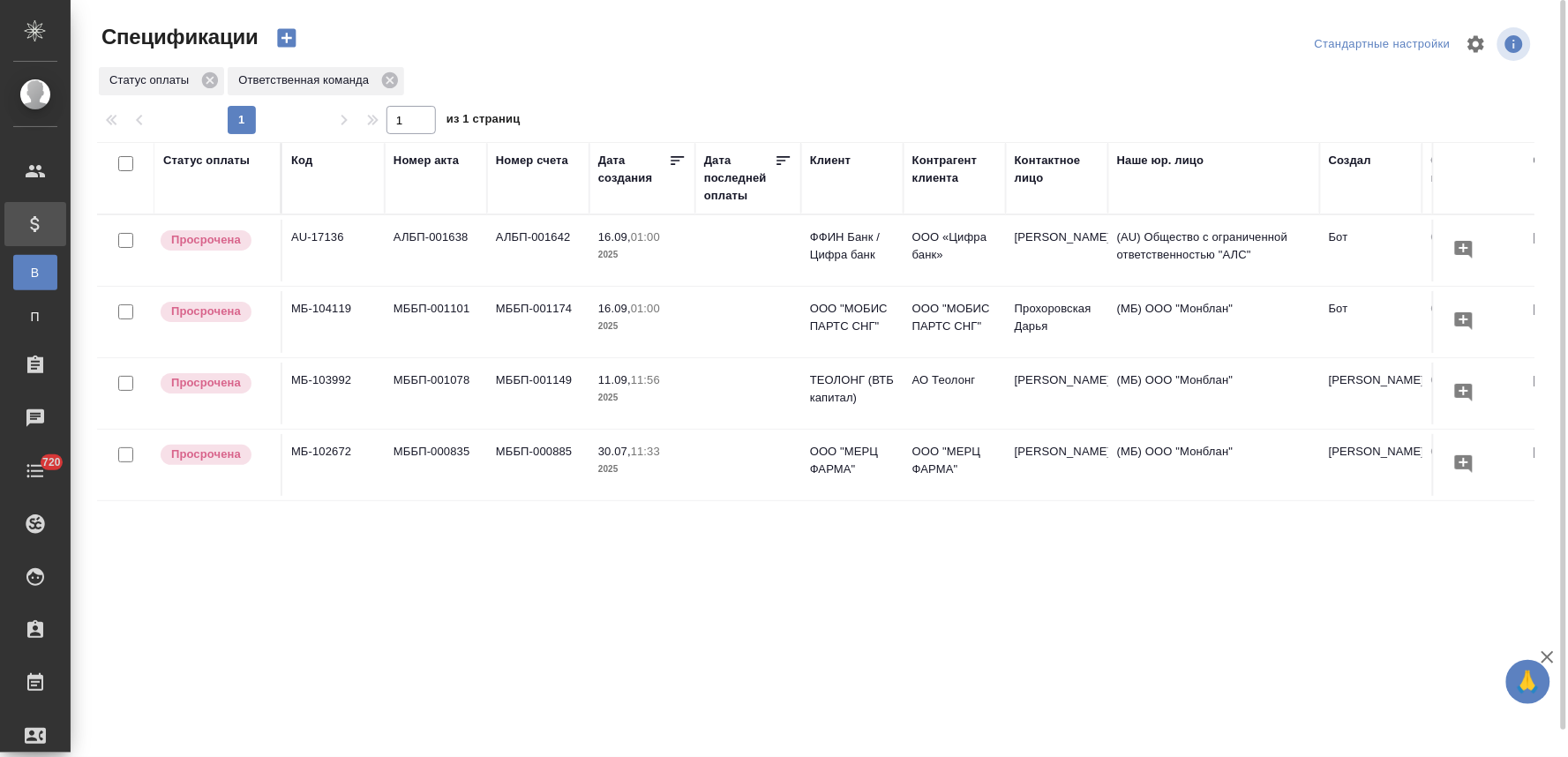
click at [285, 31] on icon "button" at bounding box center [286, 37] width 18 height 18
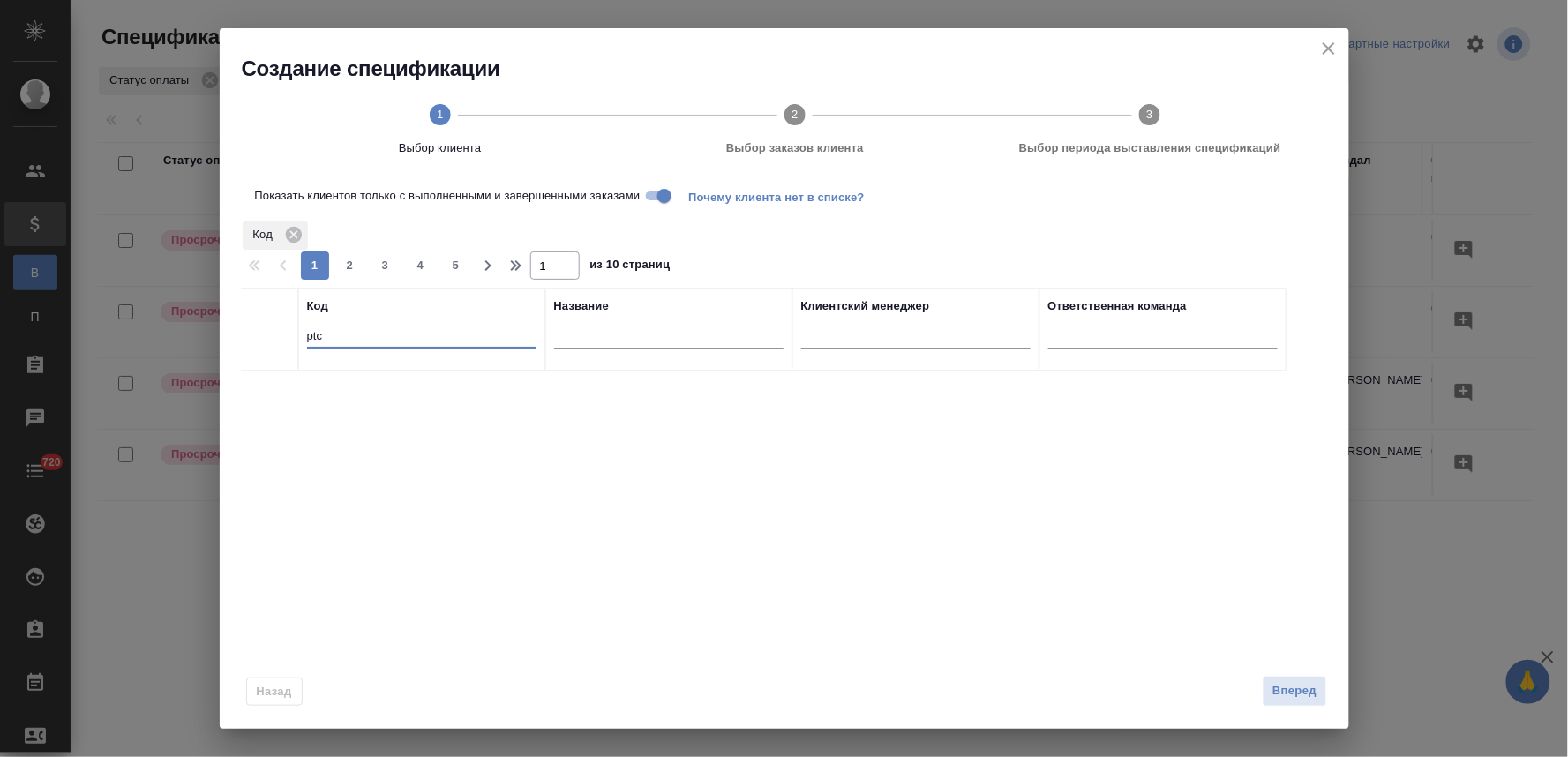
drag, startPoint x: 327, startPoint y: 339, endPoint x: 269, endPoint y: 341, distance: 58.0
click at [273, 341] on tr "Код ptc Название Клиентский менеджер Ответственная команда" at bounding box center [763, 329] width 1045 height 83
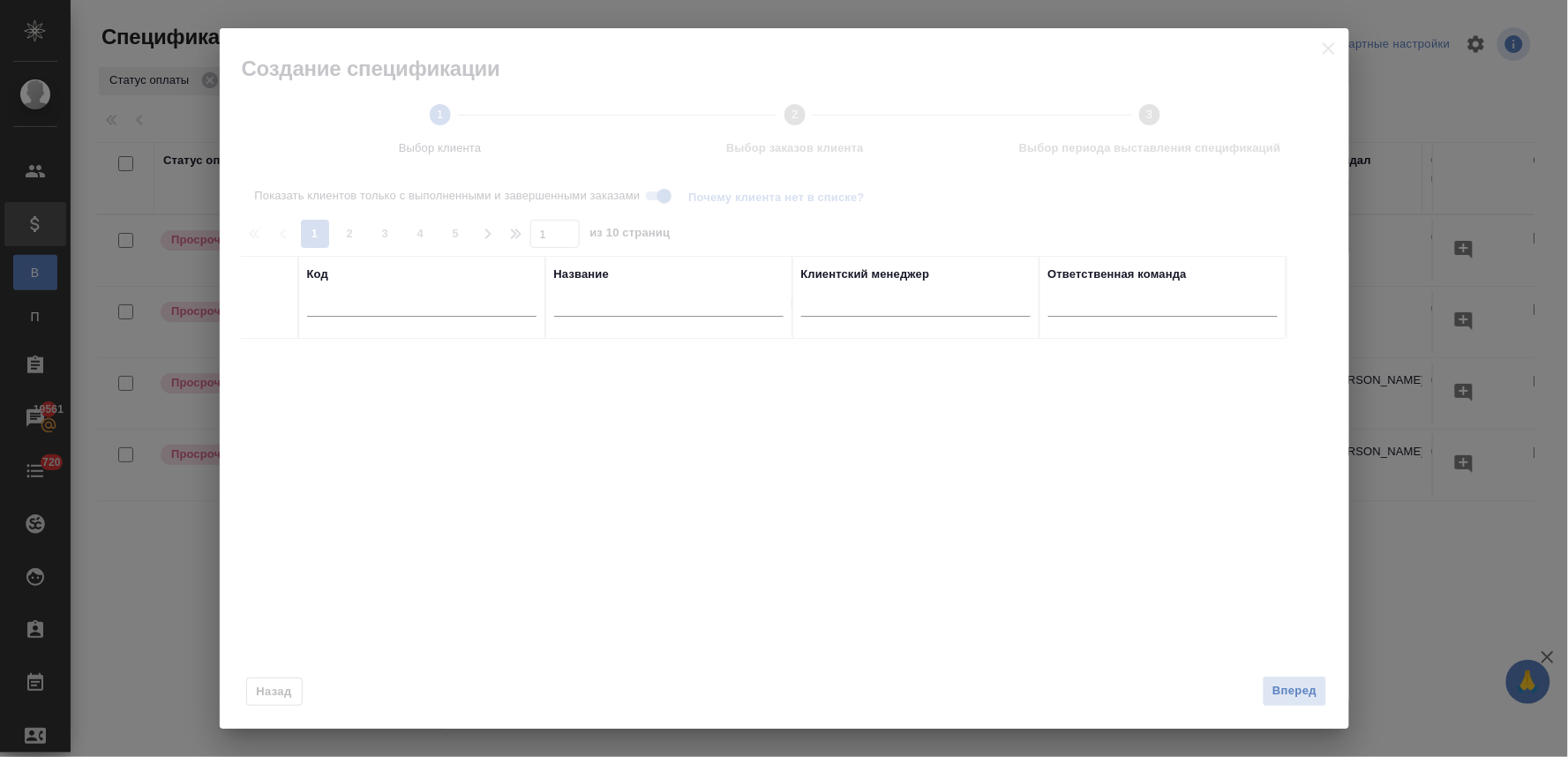
click at [597, 335] on th "Название" at bounding box center [669, 297] width 247 height 83
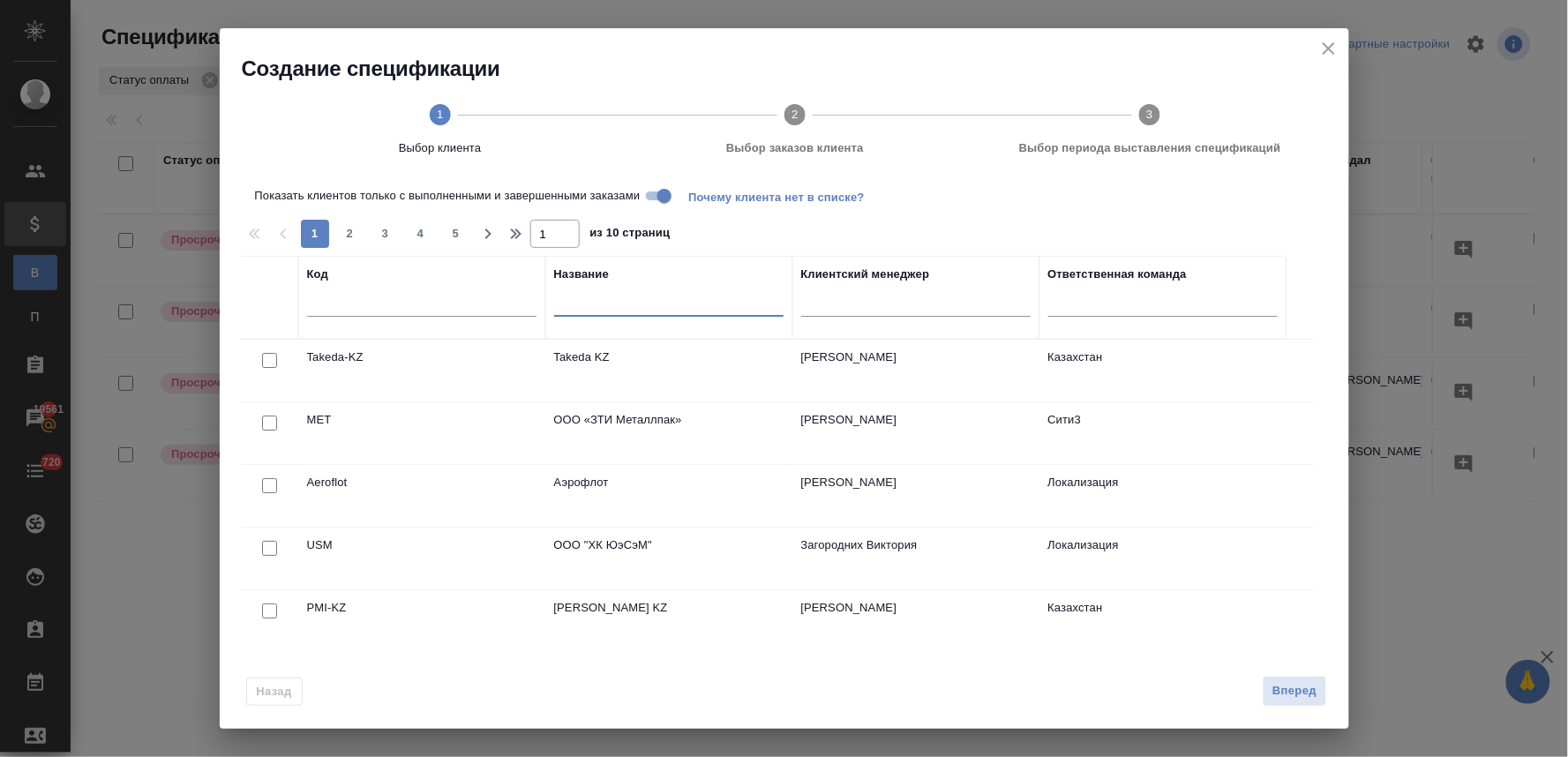
click at [610, 306] on input "text" at bounding box center [669, 305] width 229 height 22
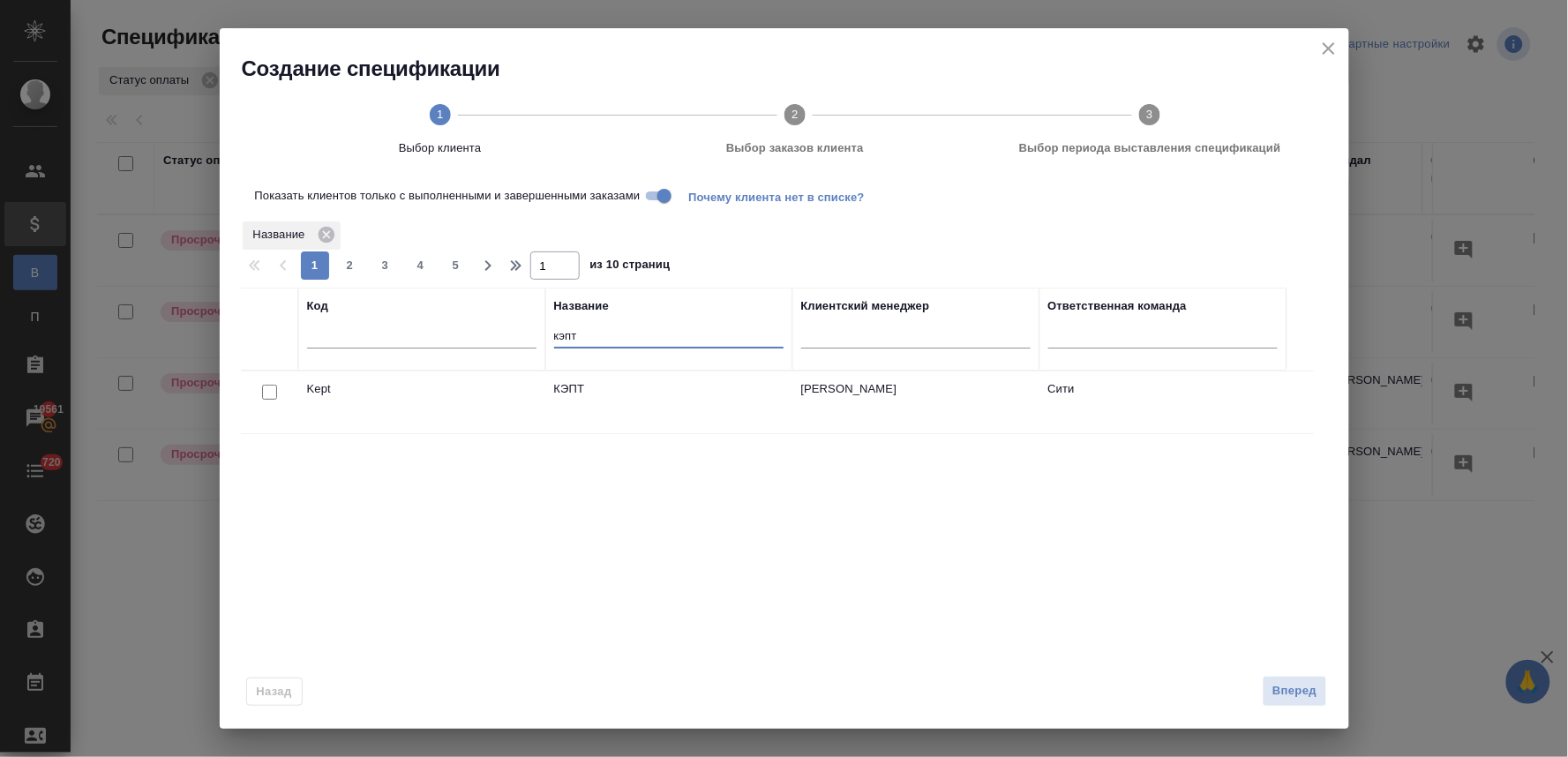
type input "кэпт"
click at [273, 392] on input "checkbox" at bounding box center [269, 393] width 15 height 15
checkbox input "true"
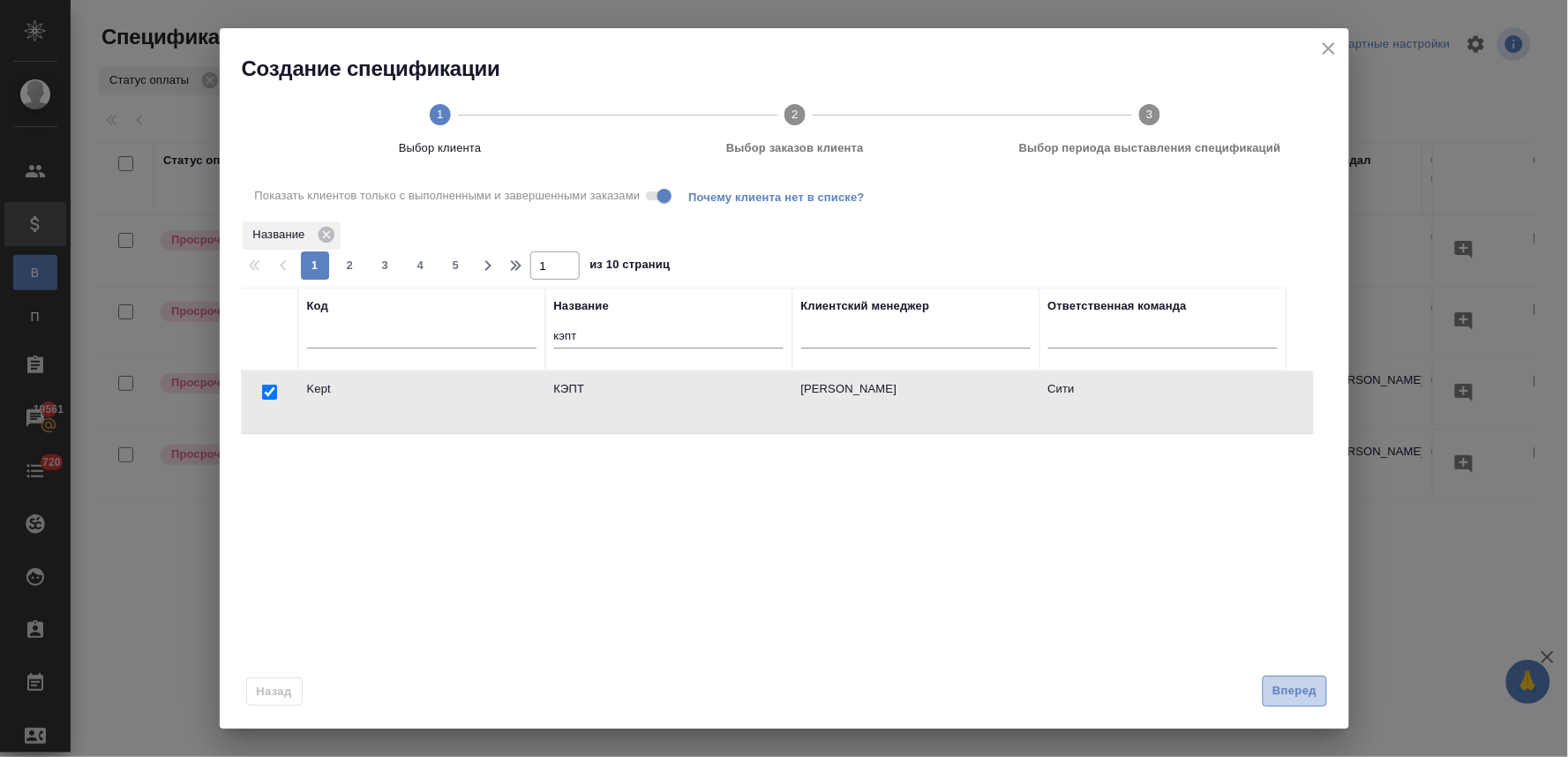
click at [1288, 700] on span "Вперед" at bounding box center [1294, 691] width 44 height 20
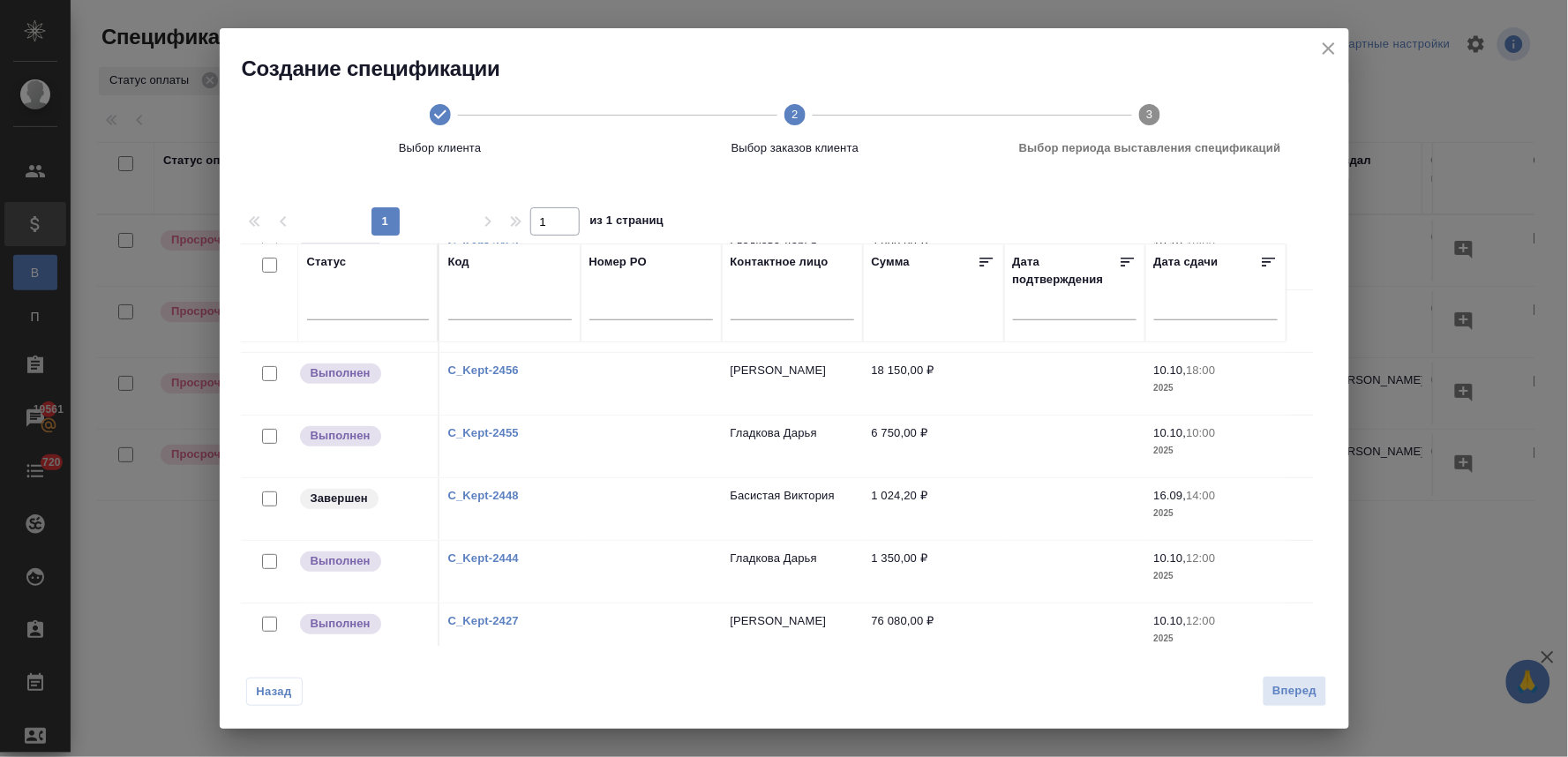
scroll to position [89, 0]
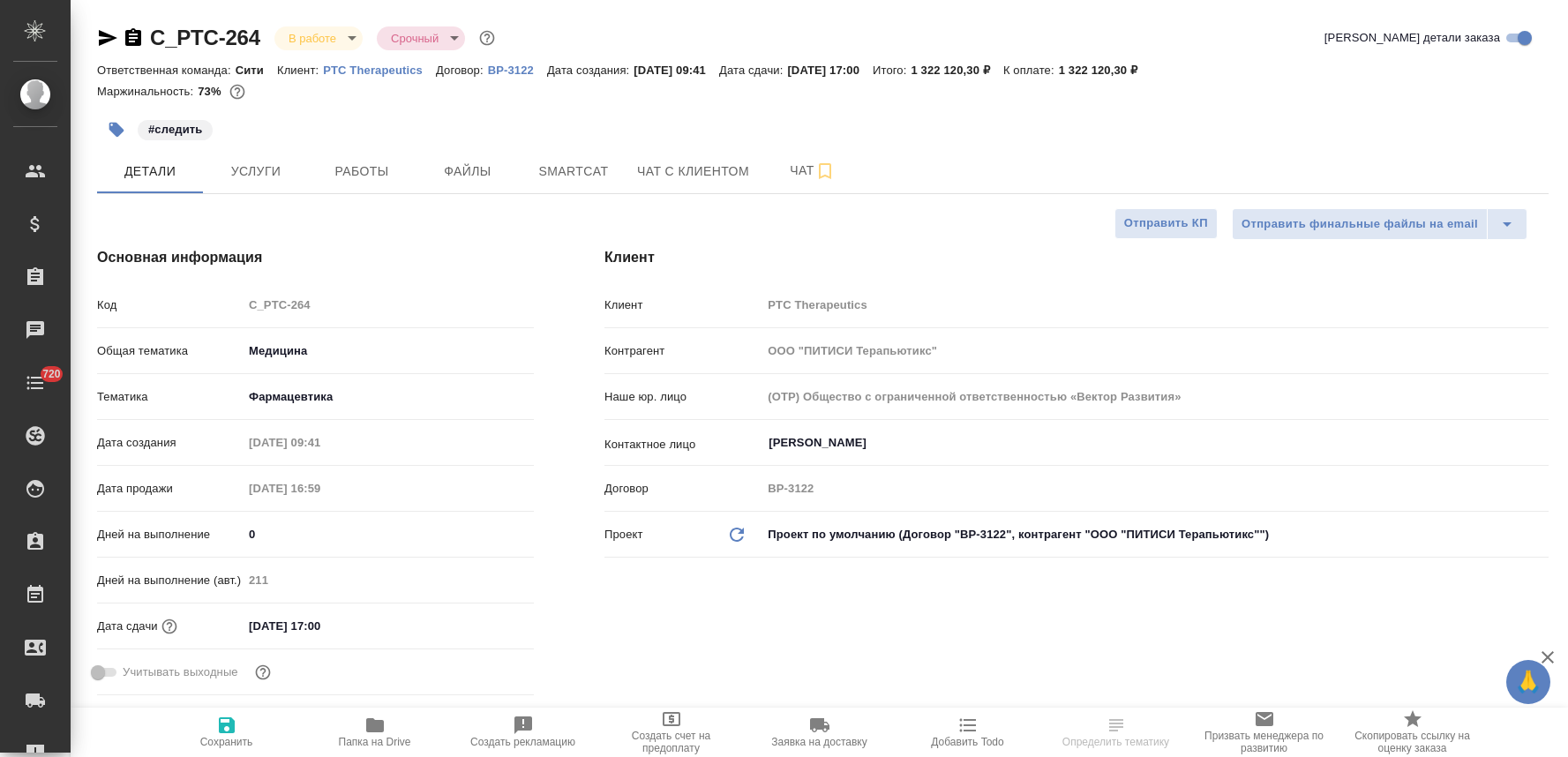
select select "RU"
click at [231, 300] on div "Код C_PTC-264" at bounding box center [315, 305] width 437 height 31
select select "RU"
type textarea "x"
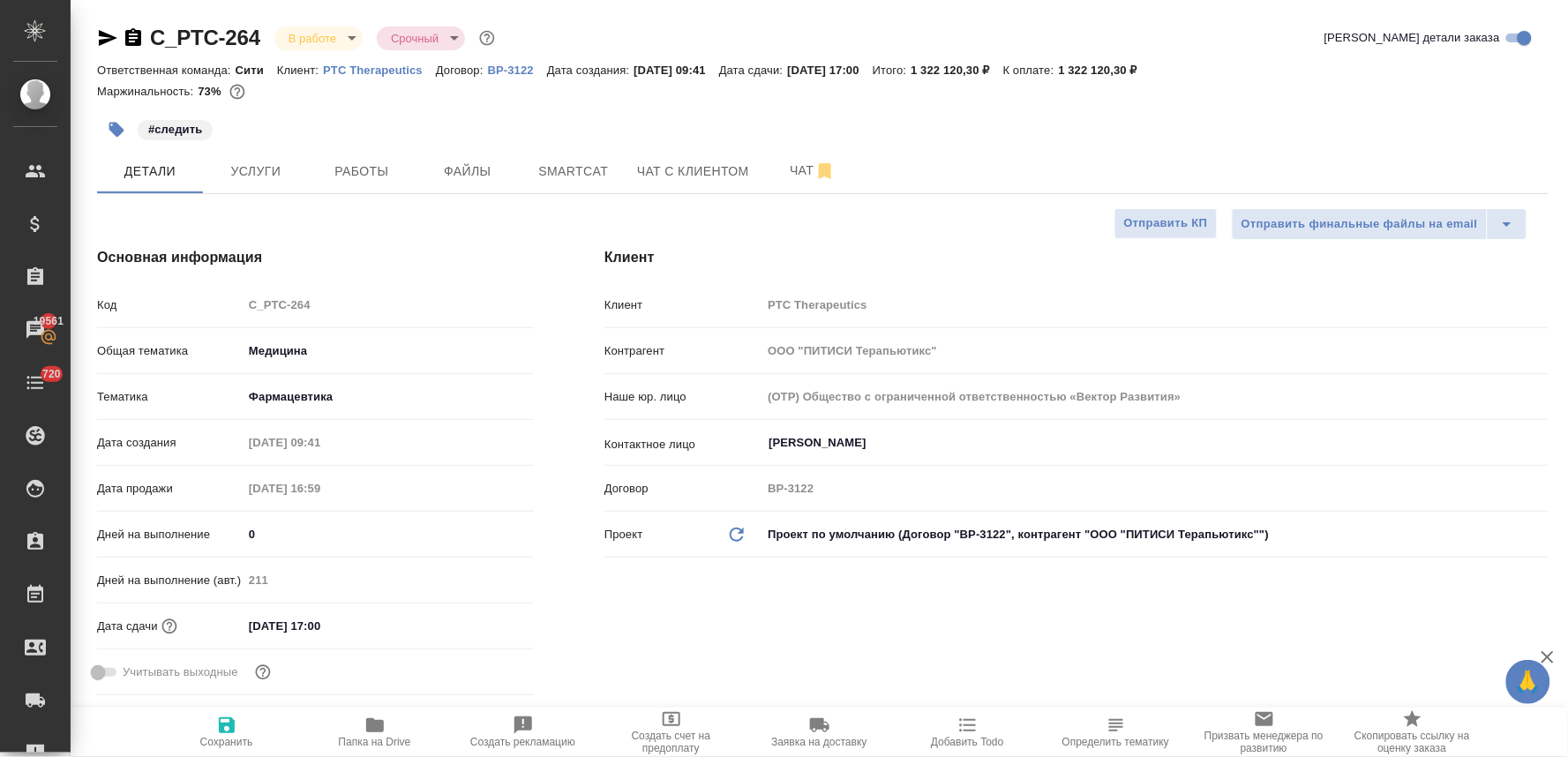
type textarea "x"
